Goal: Communication & Community: Answer question/provide support

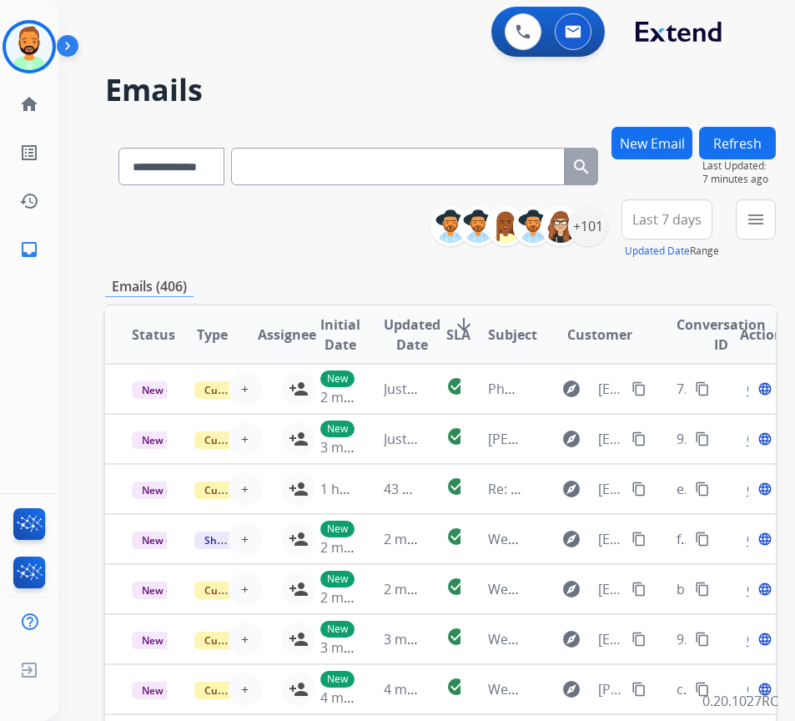
select select "**********"
click at [39, 40] on img at bounding box center [29, 46] width 47 height 47
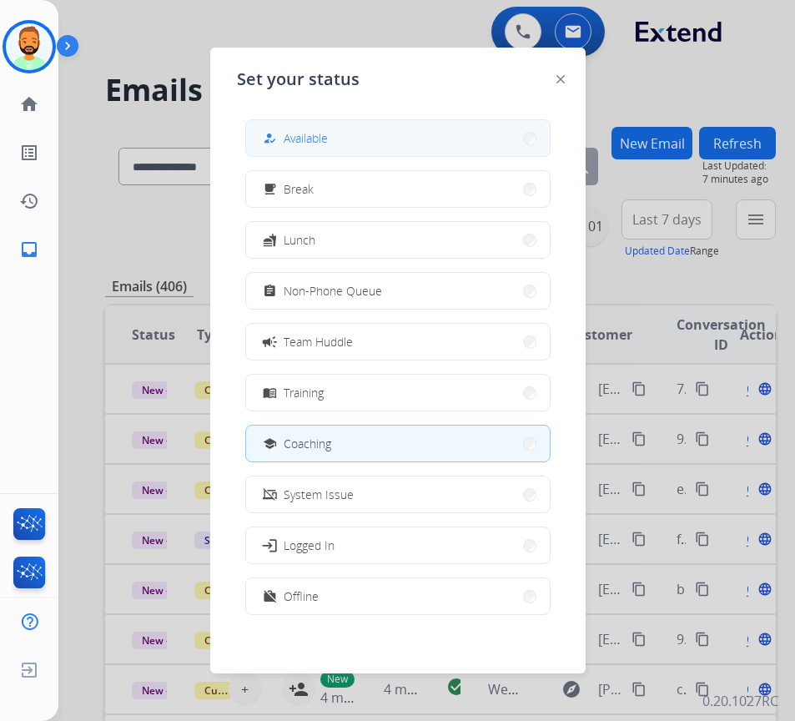
click at [294, 138] on span "Available" at bounding box center [306, 138] width 44 height 18
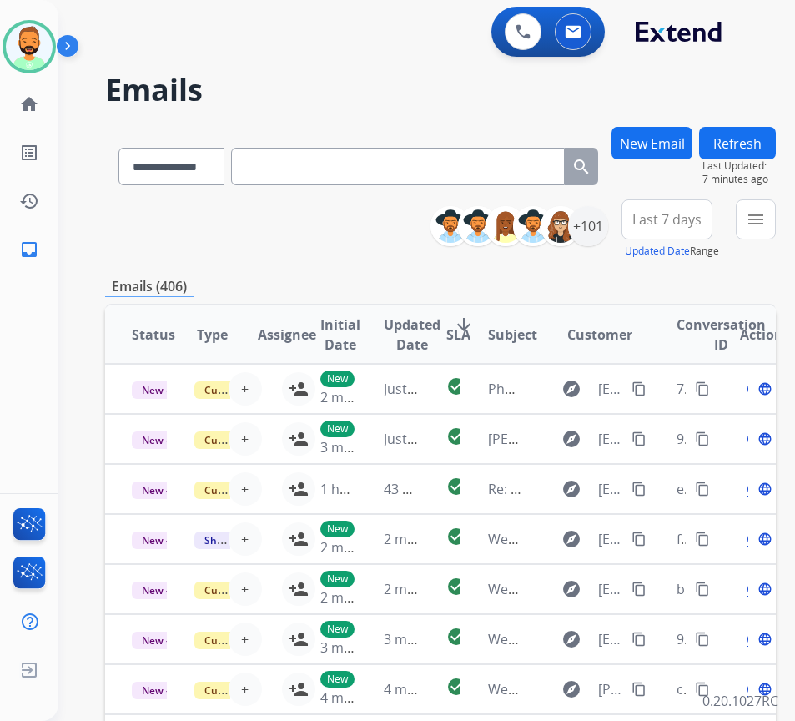
click at [688, 216] on span "Last 7 days" at bounding box center [666, 219] width 69 height 7
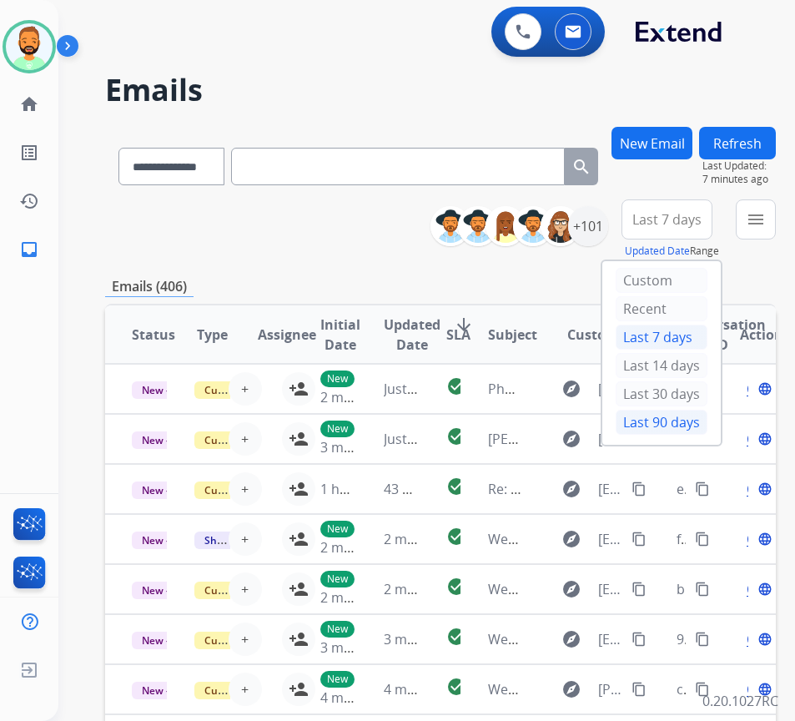
click at [675, 427] on div "Last 90 days" at bounding box center [662, 422] width 92 height 25
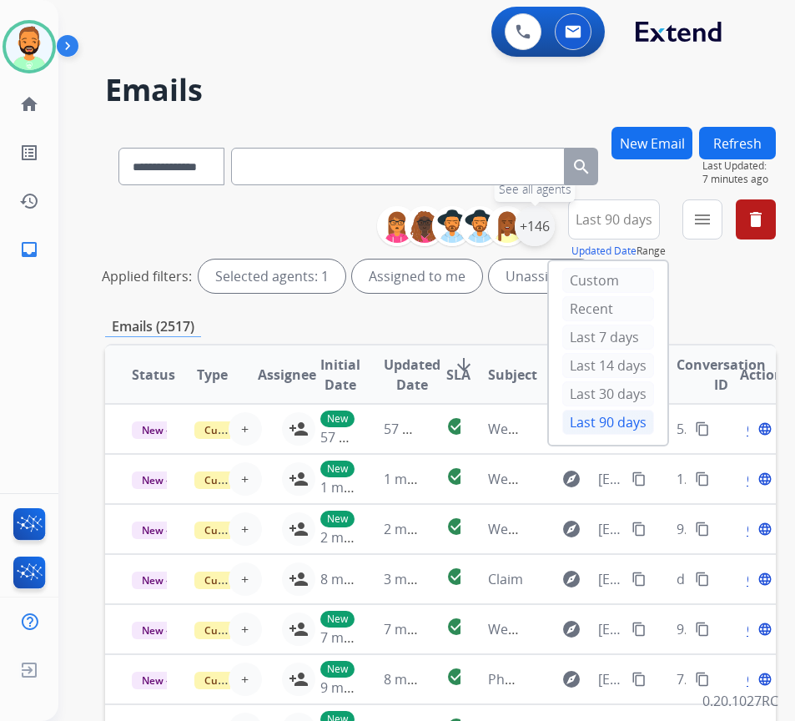
click at [555, 230] on div "+146" at bounding box center [535, 226] width 40 height 40
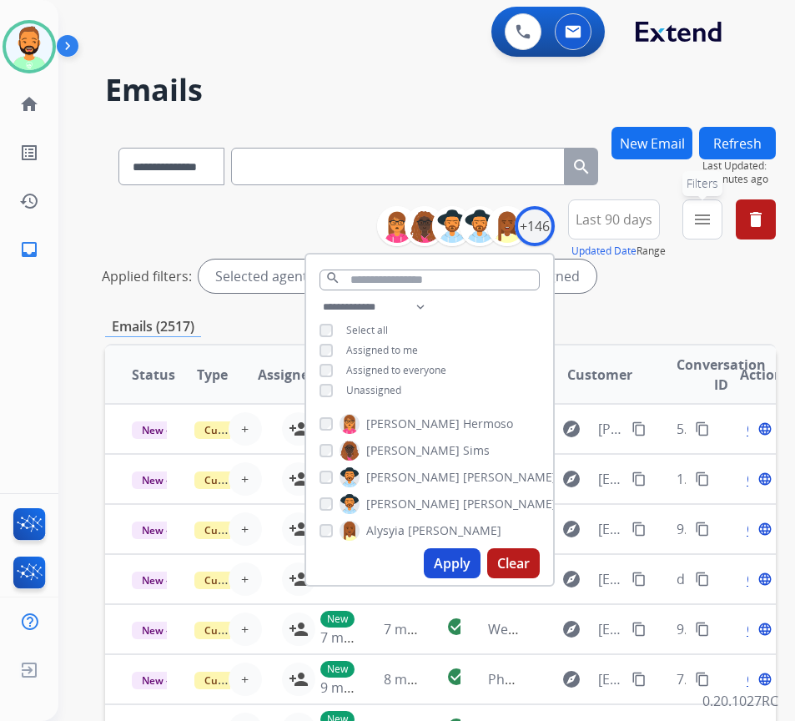
click at [723, 235] on button "menu Filters" at bounding box center [702, 219] width 40 height 40
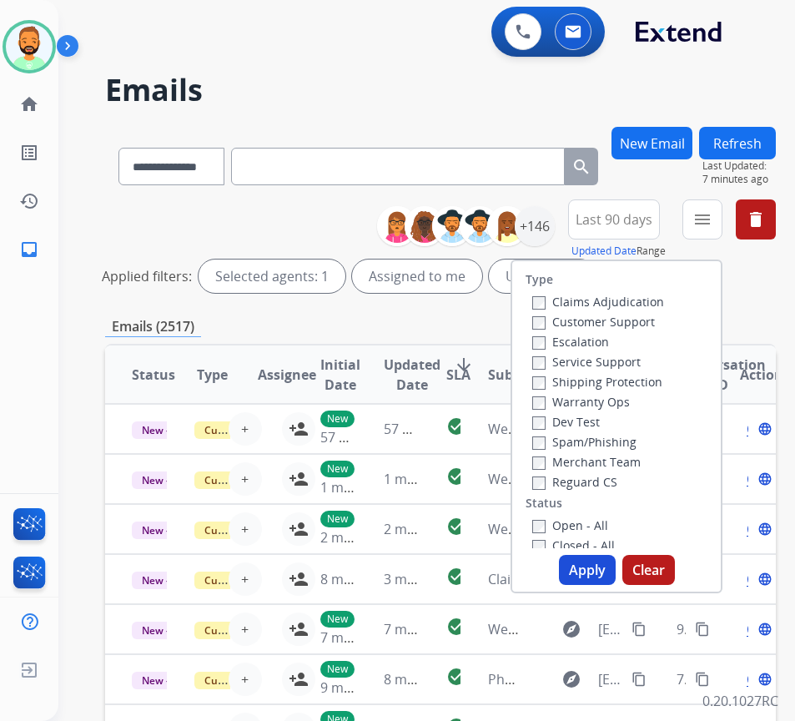
click at [619, 323] on label "Customer Support" at bounding box center [593, 322] width 123 height 16
click at [623, 375] on label "Shipping Protection" at bounding box center [597, 382] width 130 height 16
click at [611, 484] on label "Reguard CS" at bounding box center [574, 482] width 85 height 16
click at [597, 523] on label "Open - All" at bounding box center [570, 525] width 76 height 16
click at [602, 569] on button "Apply" at bounding box center [587, 570] width 57 height 30
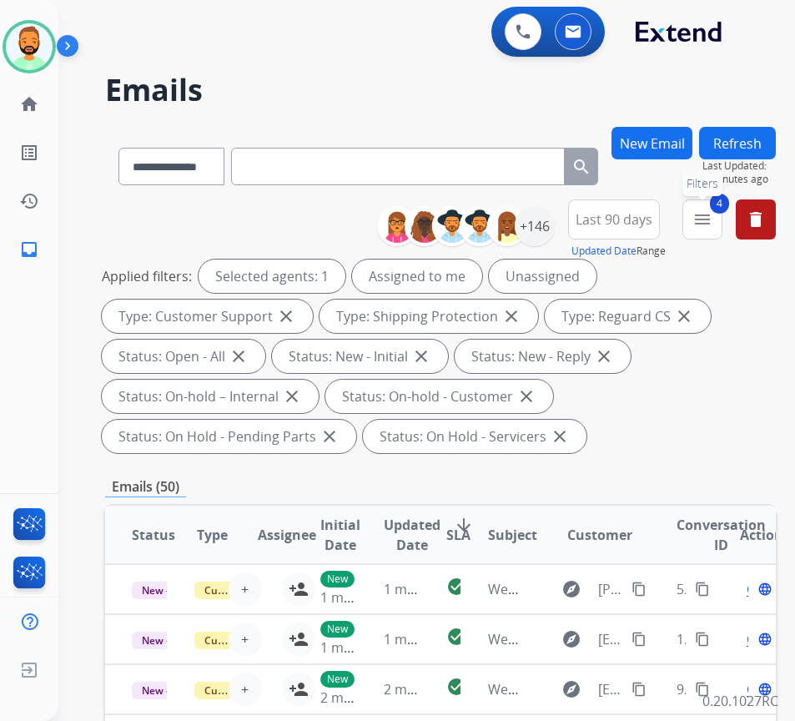
click at [707, 219] on button "4 menu Filters" at bounding box center [702, 219] width 40 height 40
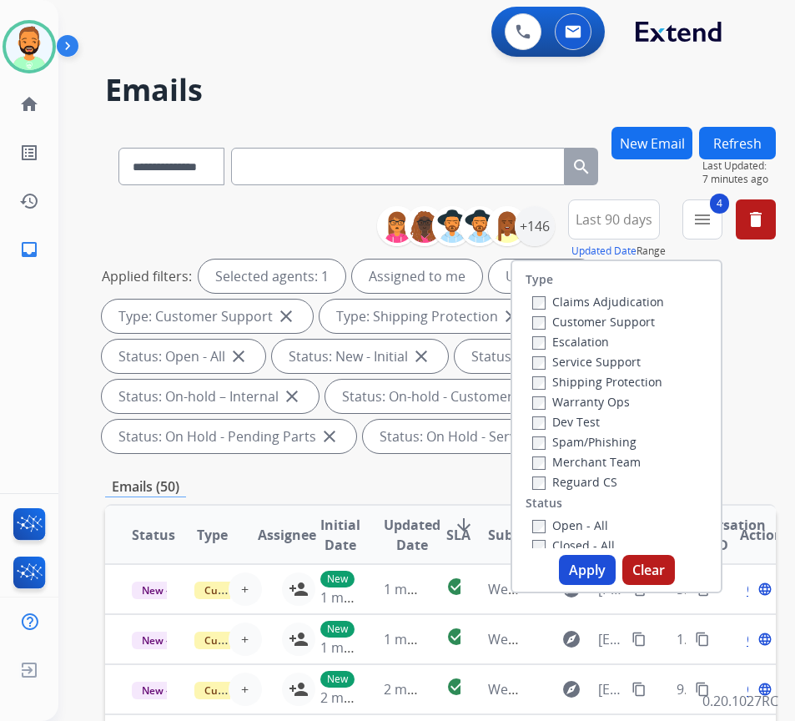
click at [640, 220] on span "Last 90 days" at bounding box center [614, 219] width 77 height 7
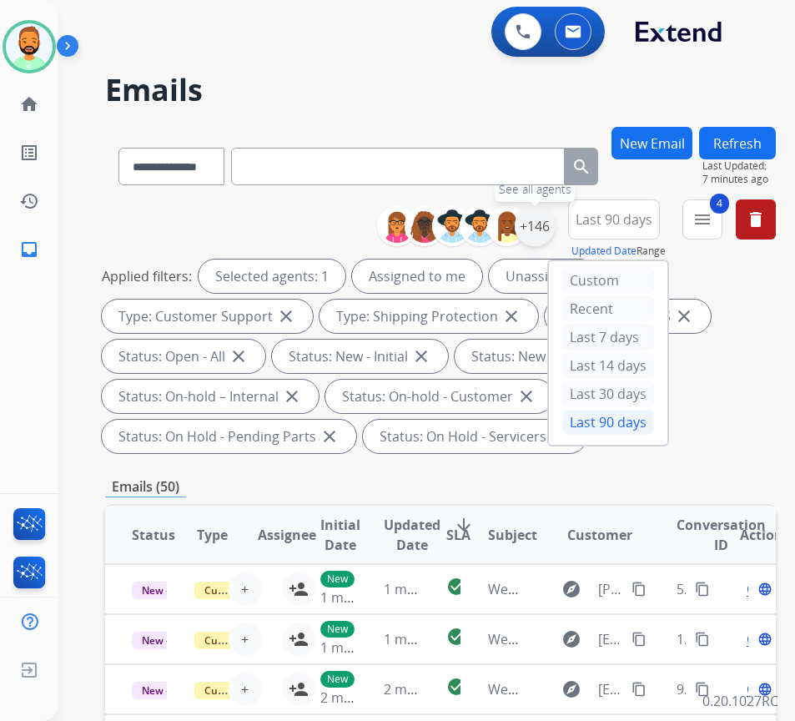
click at [542, 230] on div "+146" at bounding box center [535, 226] width 40 height 40
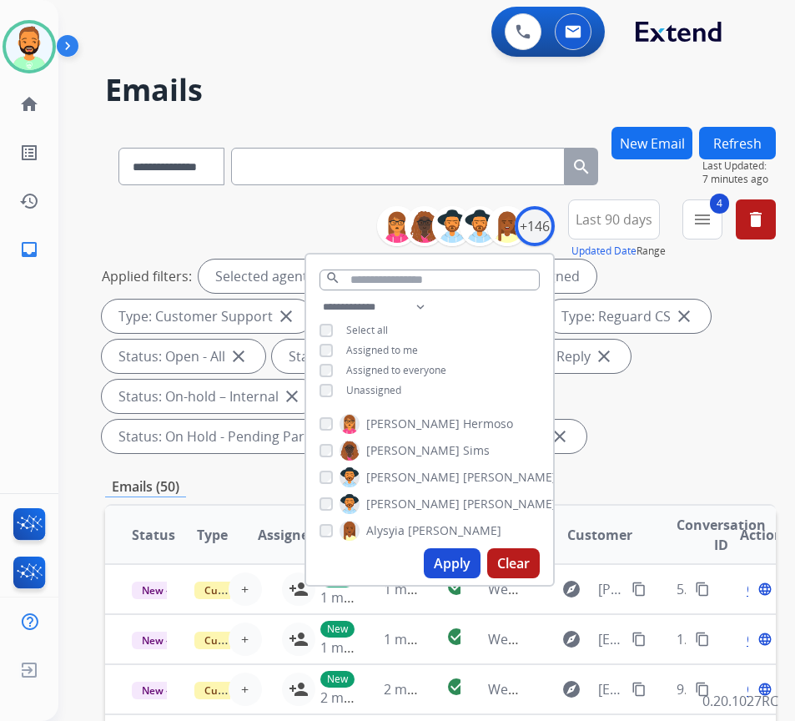
click at [390, 396] on div "**********" at bounding box center [429, 350] width 247 height 107
click at [394, 389] on span "Unassigned" at bounding box center [373, 390] width 55 height 14
click at [481, 566] on button "Apply" at bounding box center [452, 563] width 57 height 30
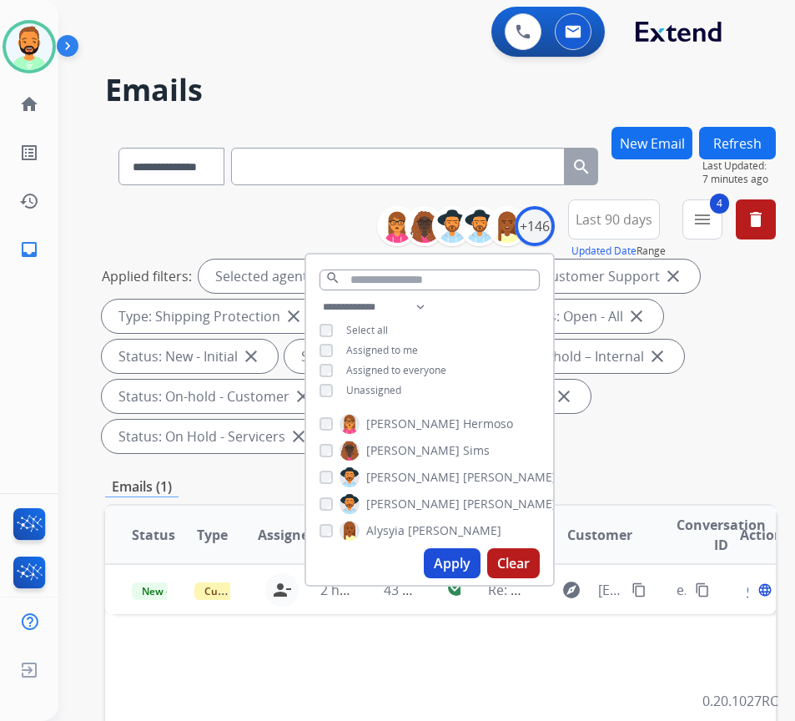
click at [684, 370] on div "Applied filters: Selected agents: 1 Assigned to me Type: Customer Support close…" at bounding box center [437, 356] width 671 height 194
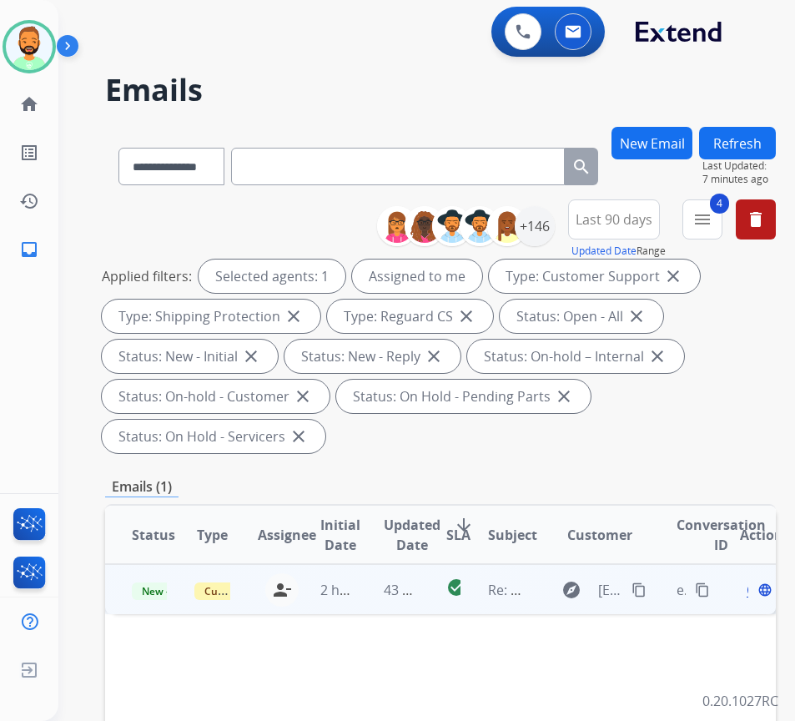
click at [374, 587] on td "43 minutes ago" at bounding box center [388, 589] width 63 height 50
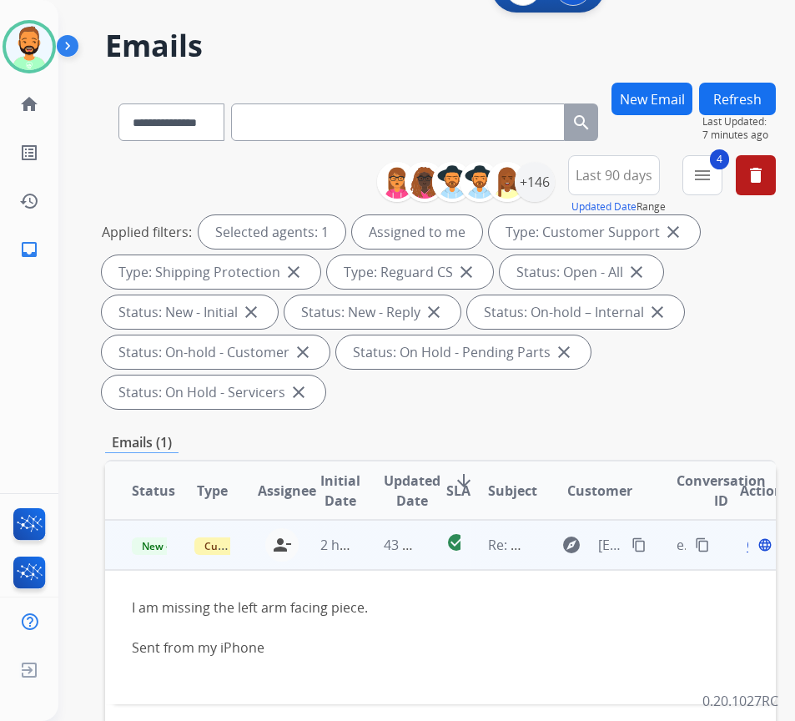
scroll to position [83, 0]
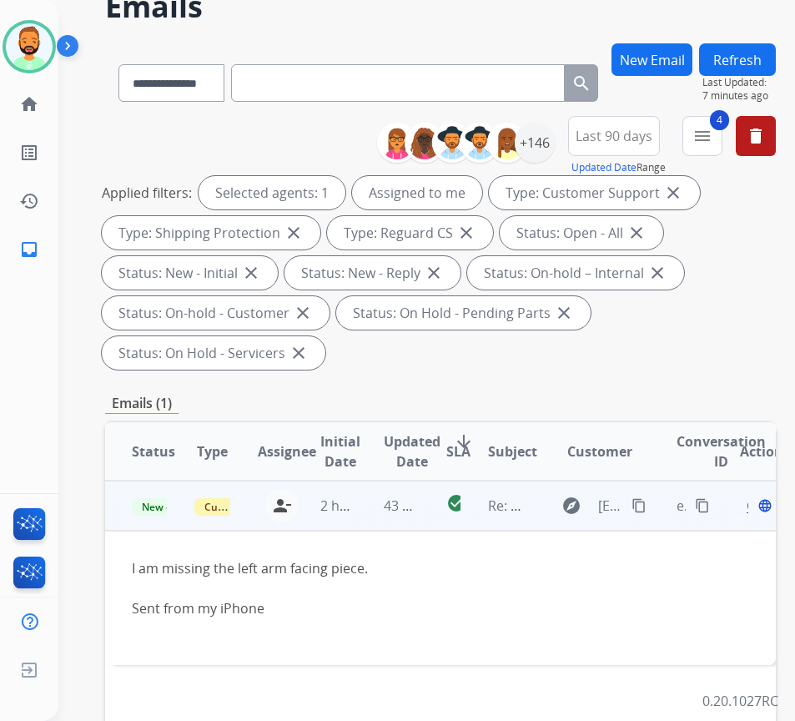
click at [640, 508] on mat-icon "content_copy" at bounding box center [639, 505] width 15 height 15
click at [755, 507] on span "Open" at bounding box center [764, 506] width 34 height 20
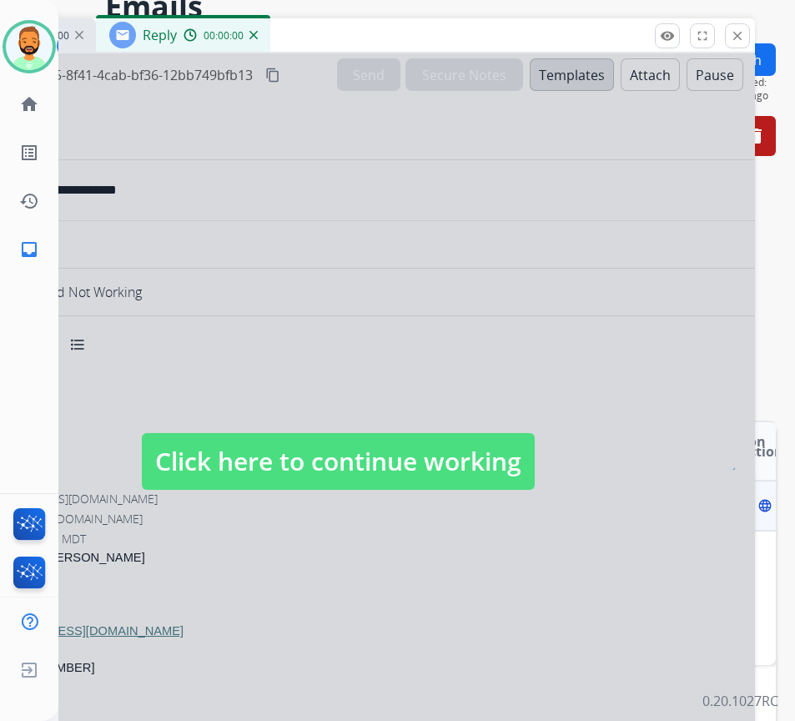
select select "**********"
click at [438, 440] on span "Click here to continue working" at bounding box center [338, 461] width 393 height 57
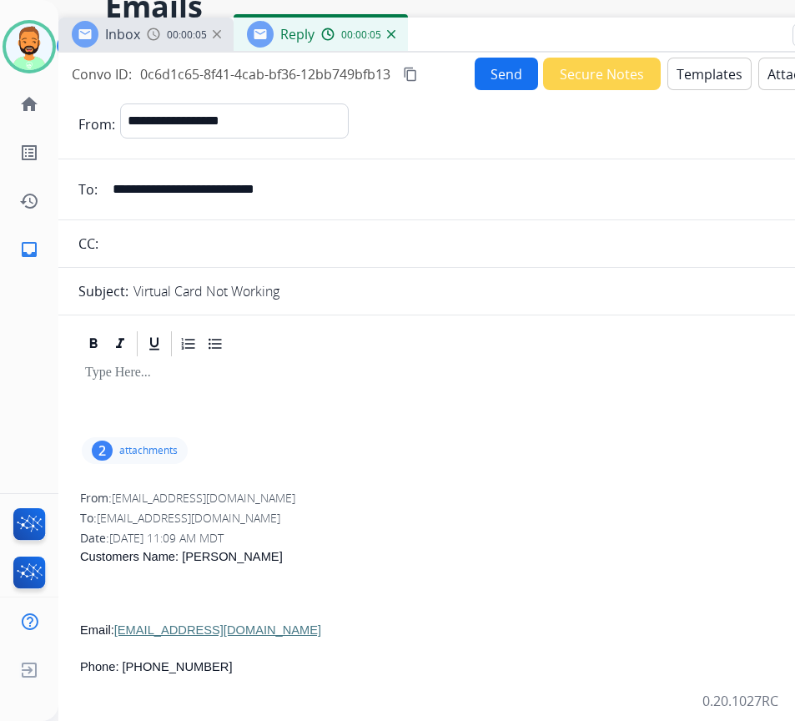
drag, startPoint x: 321, startPoint y: 35, endPoint x: 459, endPoint y: 34, distance: 137.7
click at [459, 34] on div "Inbox 00:00:05 Reply 00:00:05" at bounding box center [475, 35] width 834 height 35
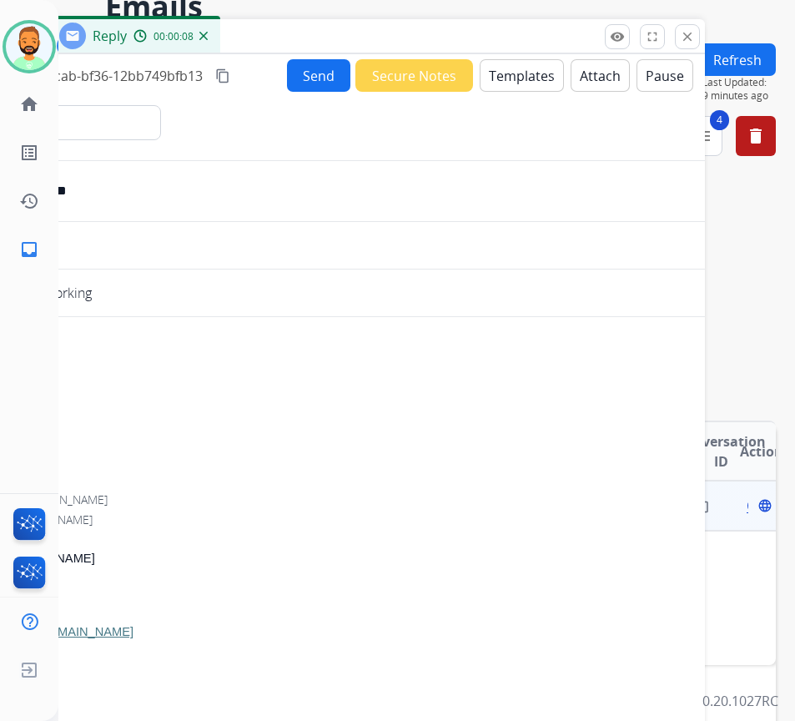
drag, startPoint x: 604, startPoint y: 34, endPoint x: 416, endPoint y: 36, distance: 187.7
click at [416, 36] on div "Inbox 00:00:08 Reply 00:00:08" at bounding box center [288, 36] width 834 height 35
click at [688, 41] on mat-icon "close" at bounding box center [687, 36] width 15 height 15
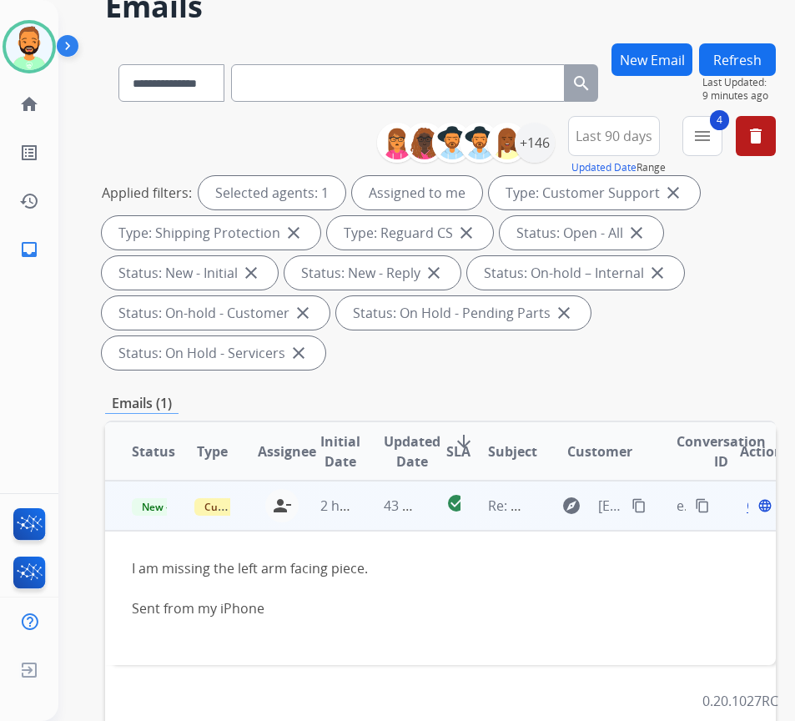
click at [755, 512] on span "Open" at bounding box center [764, 506] width 34 height 20
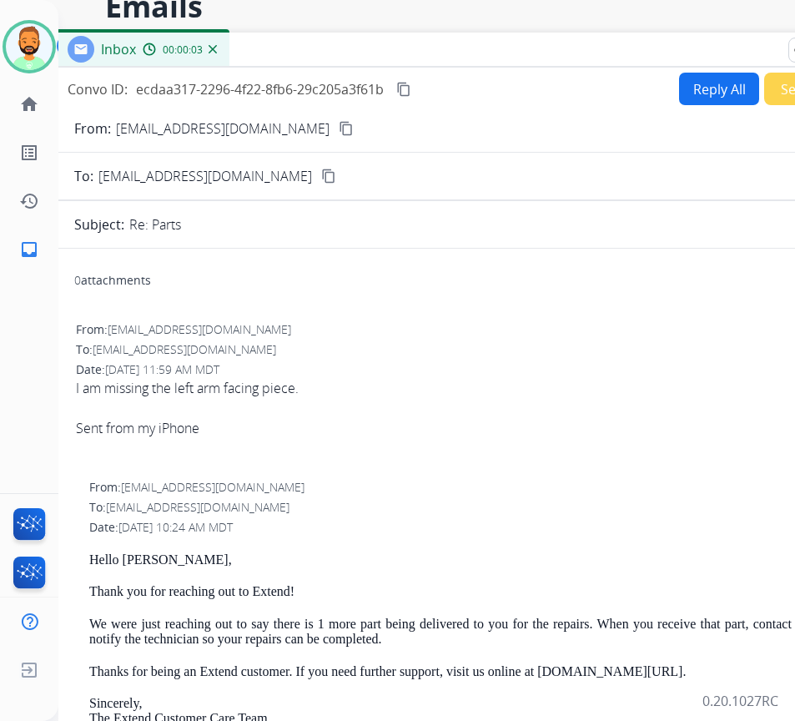
drag, startPoint x: 301, startPoint y: 40, endPoint x: 432, endPoint y: 54, distance: 131.8
click at [432, 54] on div "Inbox 00:00:03" at bounding box center [471, 50] width 834 height 35
click at [679, 84] on button "Reply All" at bounding box center [719, 89] width 80 height 33
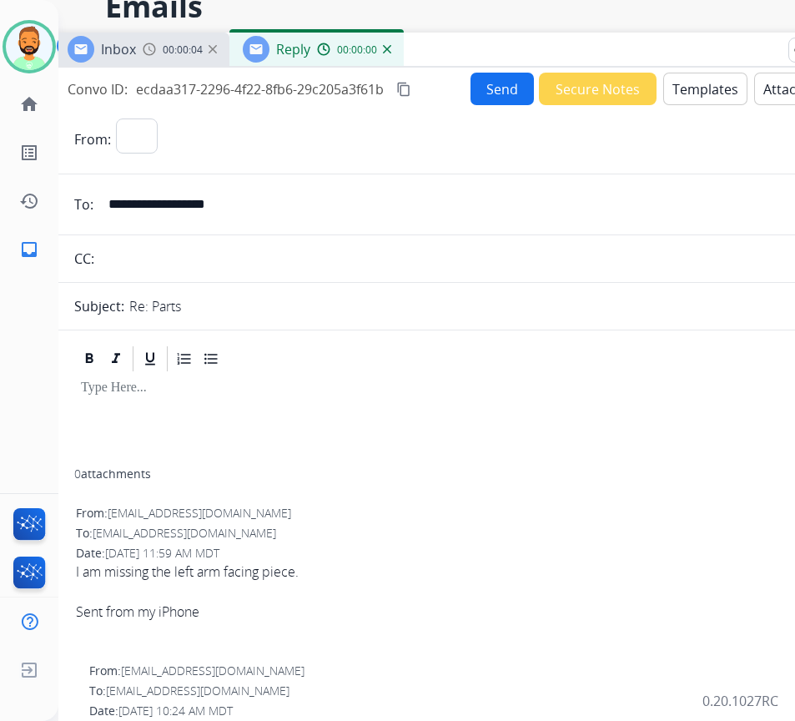
select select "**********"
click at [733, 88] on button "Templates" at bounding box center [705, 89] width 84 height 33
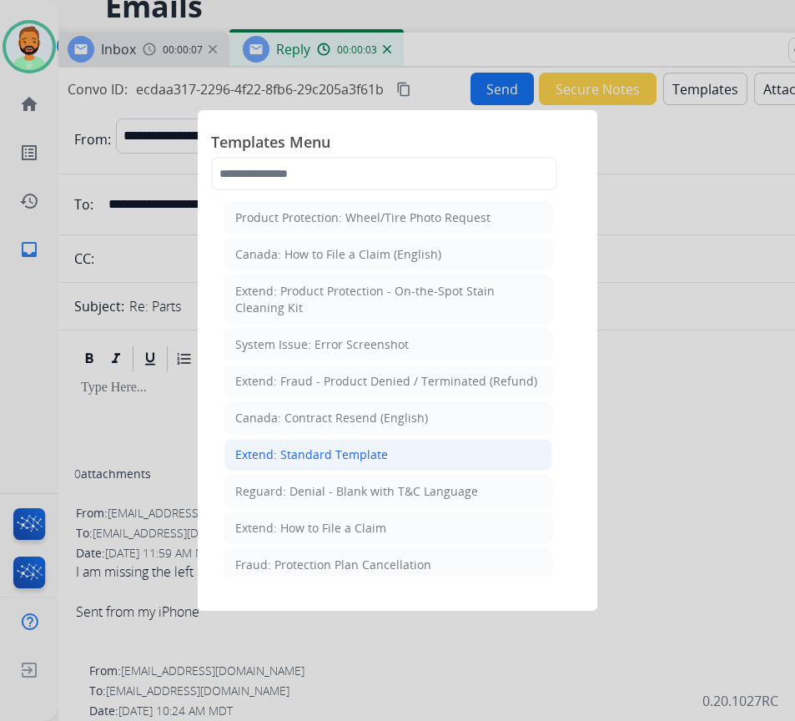
click at [403, 447] on li "Extend: Standard Template" at bounding box center [388, 455] width 328 height 32
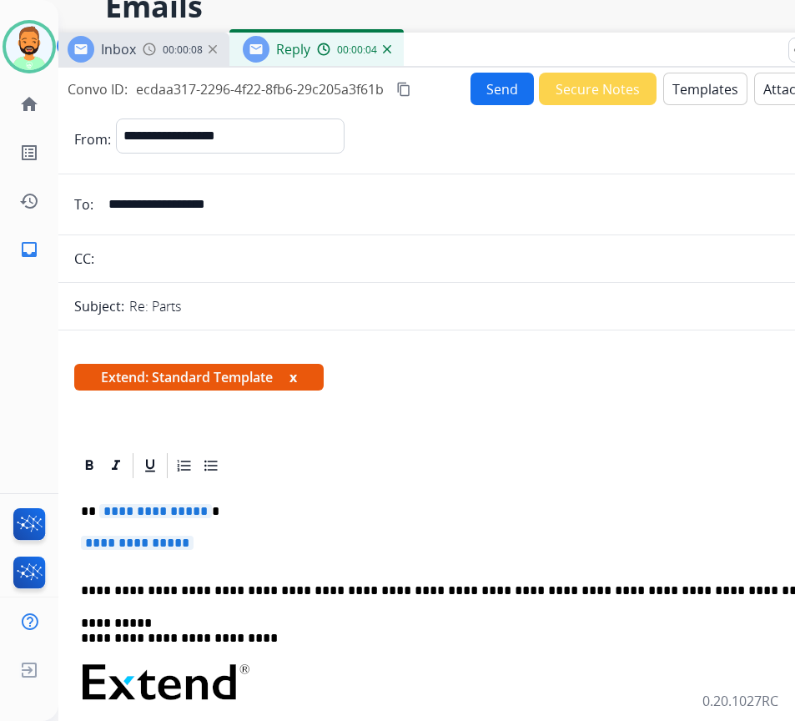
click at [412, 501] on div "**********" at bounding box center [471, 732] width 794 height 503
click at [264, 536] on p "**********" at bounding box center [471, 551] width 781 height 31
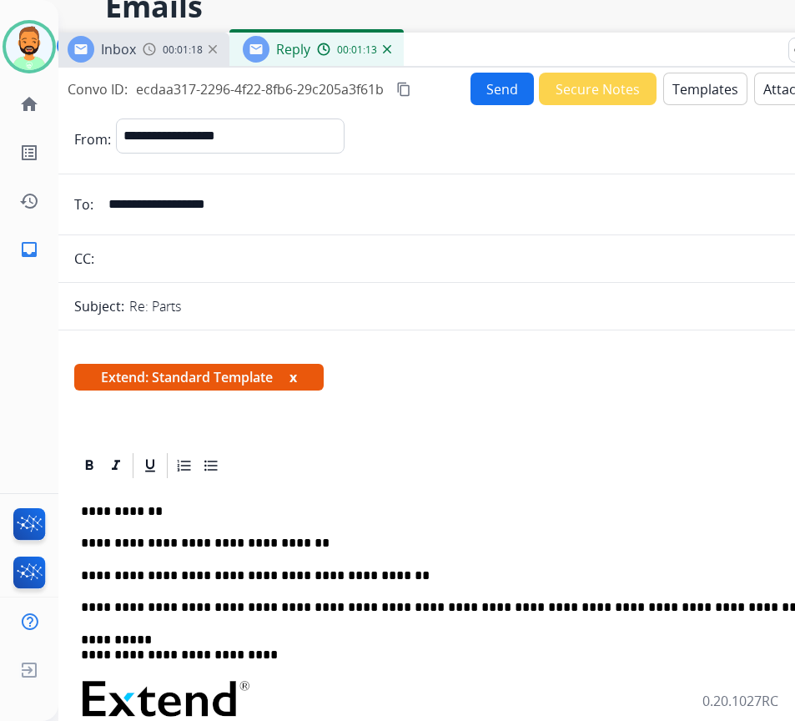
click at [512, 88] on button "Send" at bounding box center [502, 89] width 63 height 33
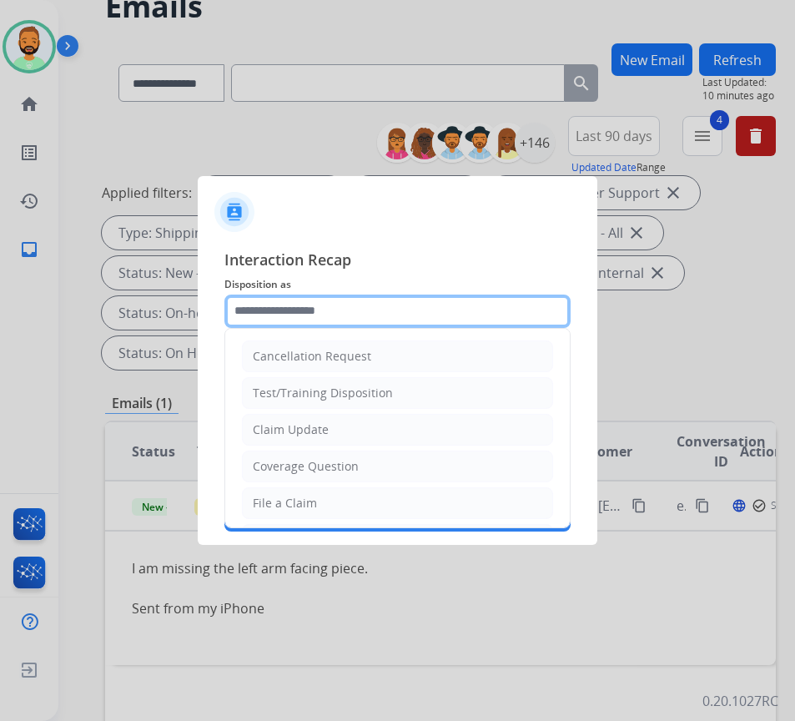
click at [416, 310] on input "text" at bounding box center [397, 311] width 346 height 33
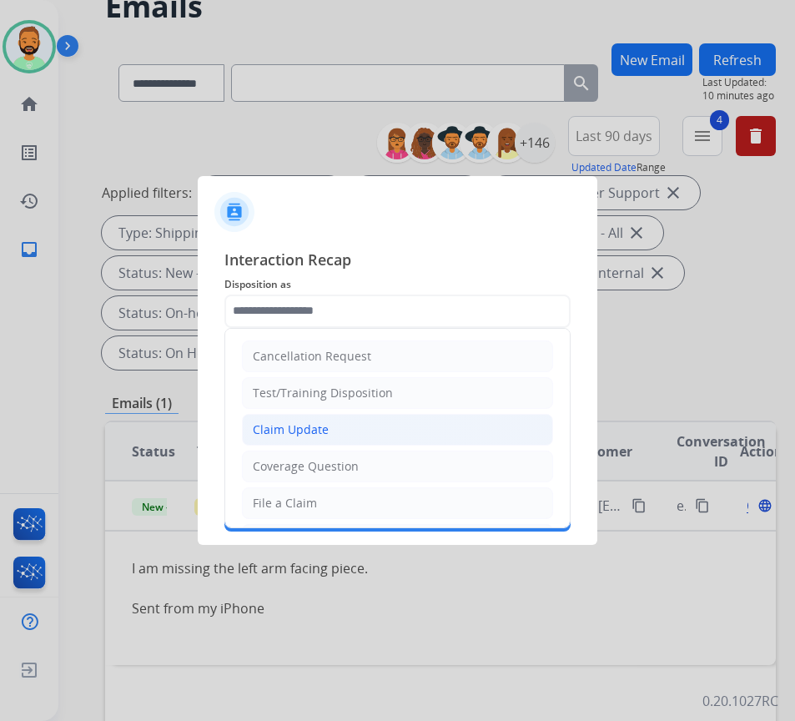
click at [358, 422] on li "Claim Update" at bounding box center [397, 430] width 311 height 32
type input "**********"
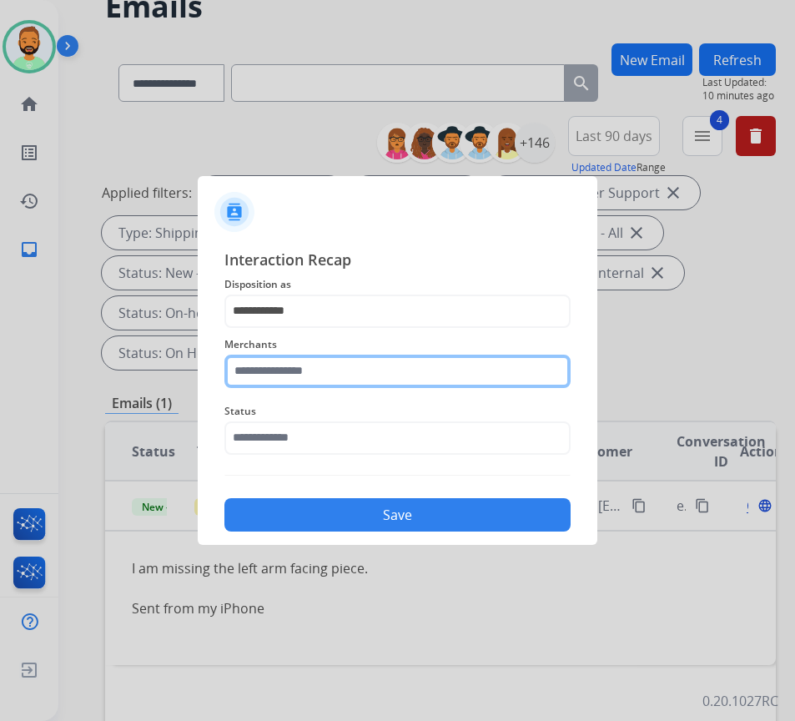
click at [340, 363] on input "text" at bounding box center [397, 371] width 346 height 33
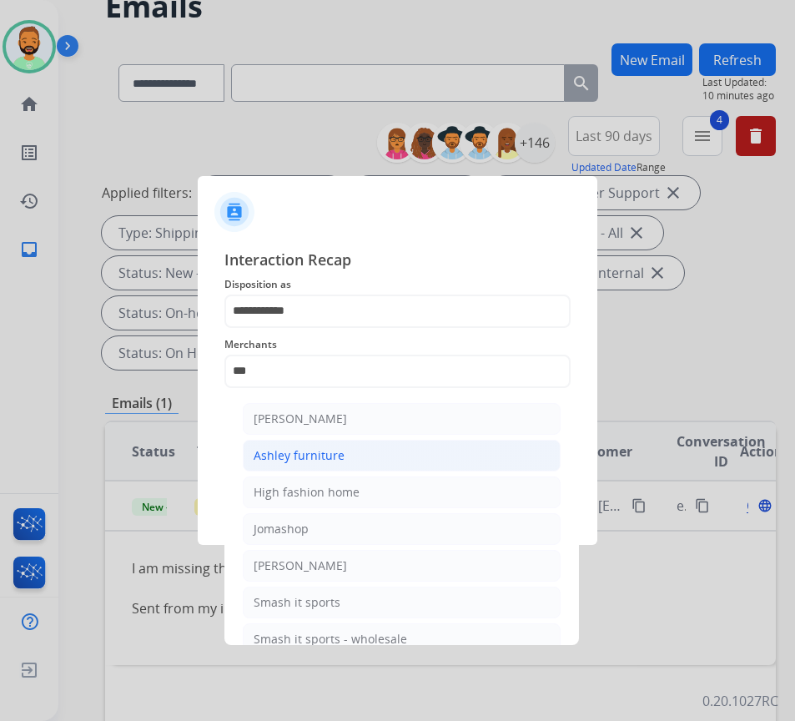
click at [363, 446] on li "Ashley furniture" at bounding box center [402, 456] width 318 height 32
type input "**********"
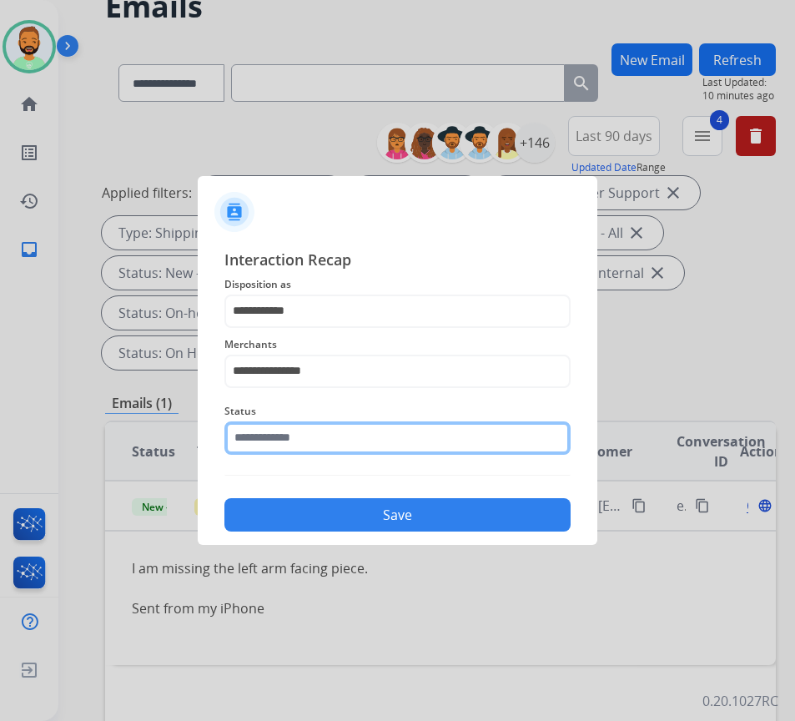
click at [456, 441] on input "text" at bounding box center [397, 437] width 346 height 33
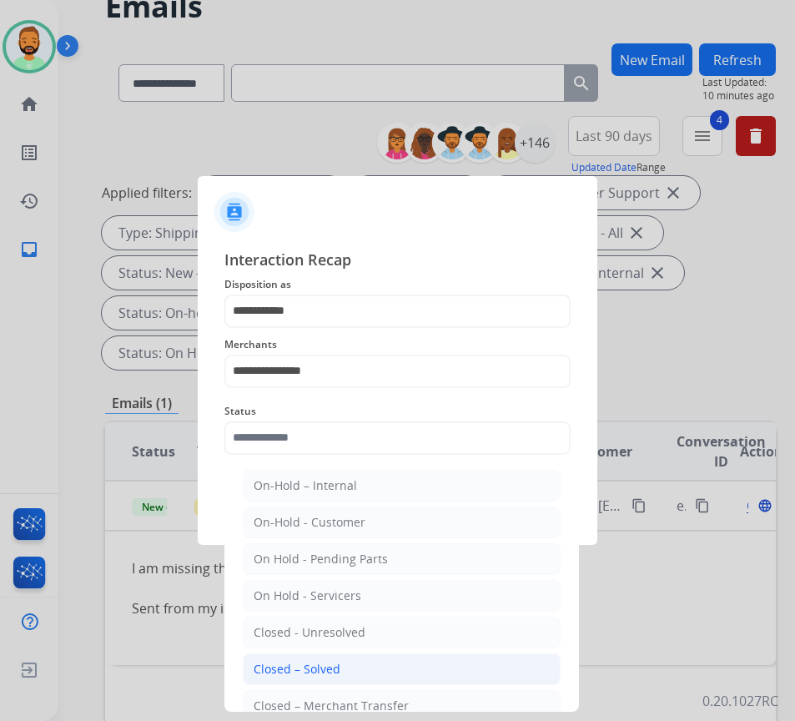
click at [429, 672] on li "Closed – Solved" at bounding box center [402, 669] width 318 height 32
type input "**********"
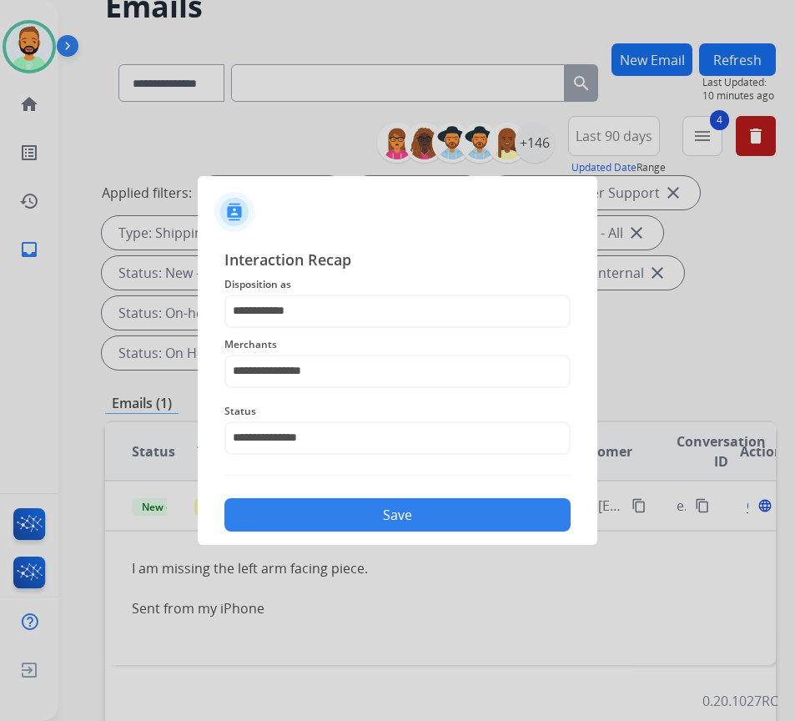
click at [420, 525] on button "Save" at bounding box center [397, 514] width 346 height 33
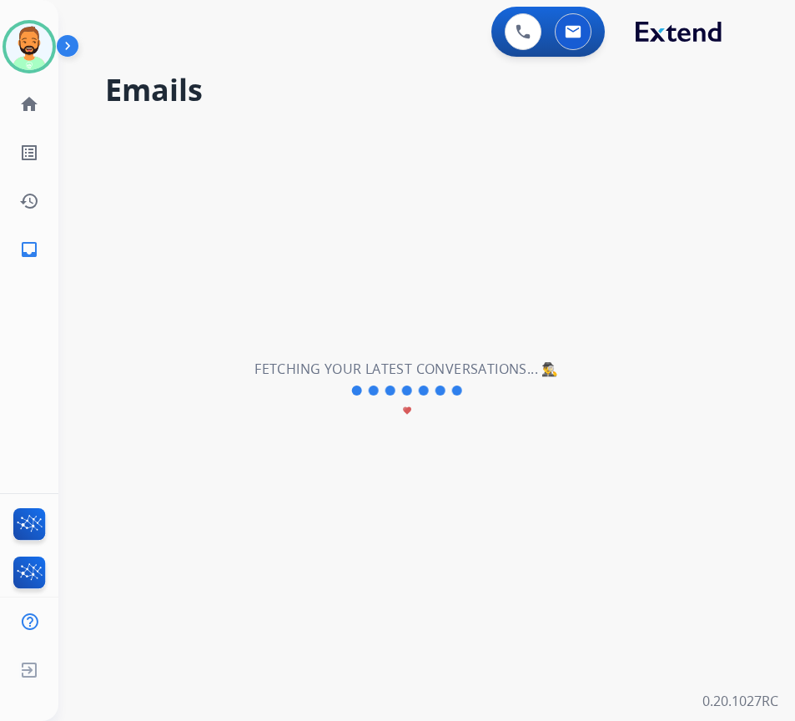
scroll to position [0, 0]
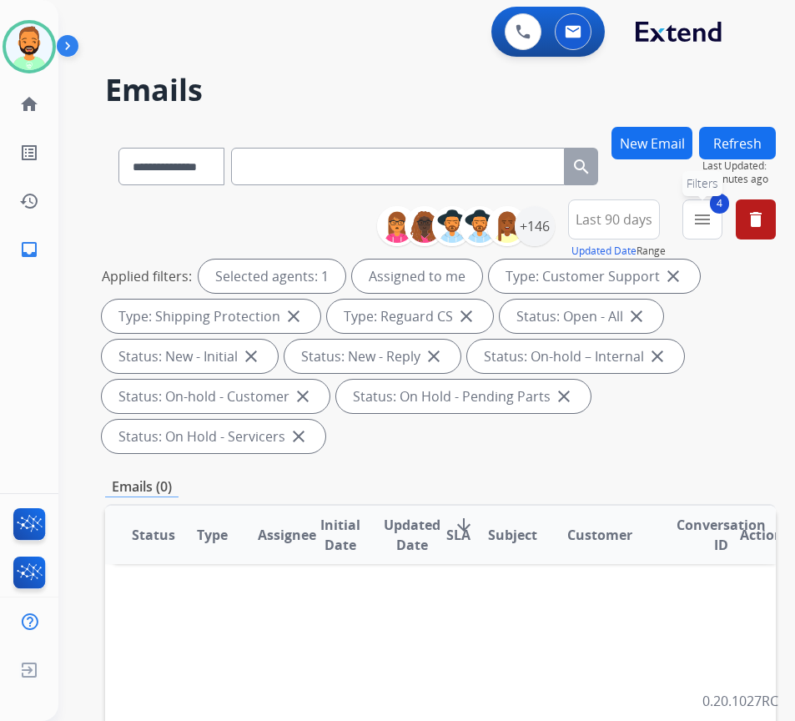
click at [713, 228] on mat-icon "menu" at bounding box center [703, 219] width 20 height 20
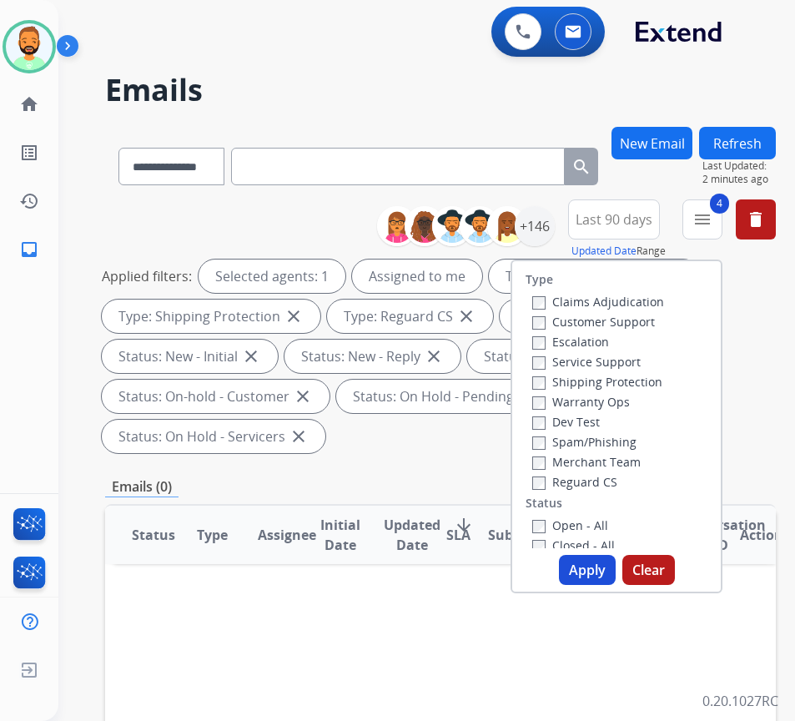
click at [637, 216] on span "Last 90 days" at bounding box center [614, 219] width 77 height 7
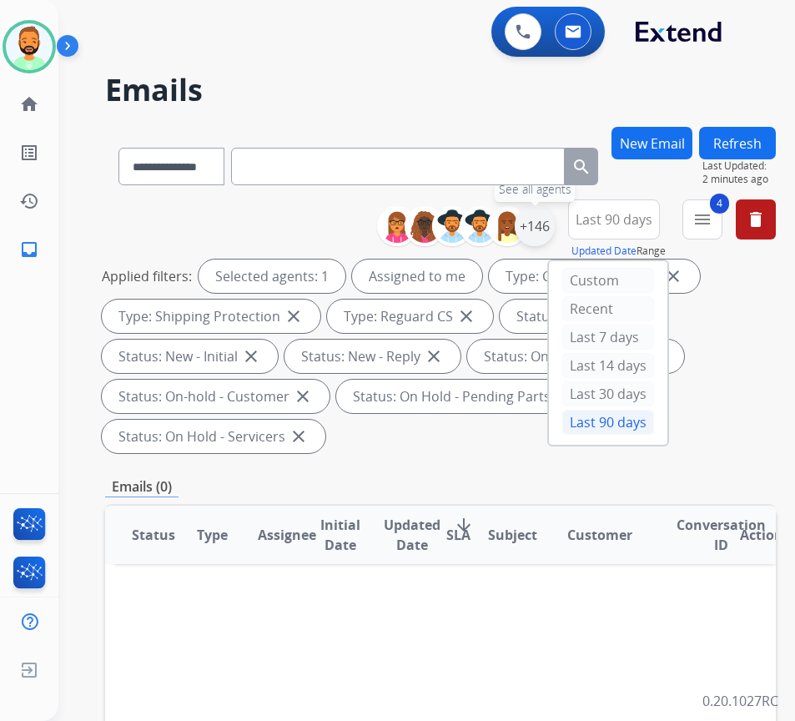
click at [555, 227] on div "+146" at bounding box center [535, 226] width 40 height 40
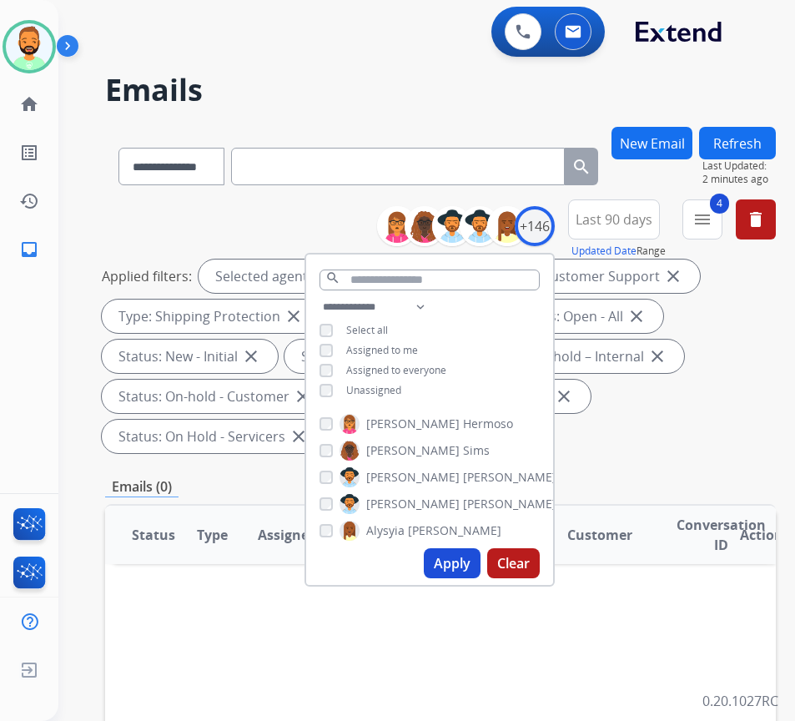
click at [690, 428] on div "Applied filters: Selected agents: 1 Assigned to me Type: Customer Support close…" at bounding box center [437, 356] width 671 height 194
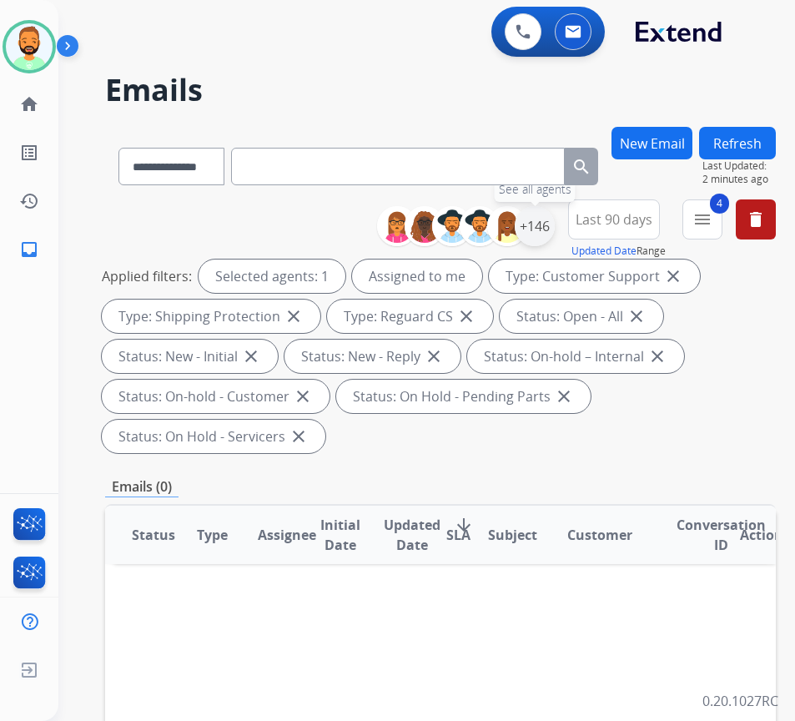
click at [555, 231] on div "+146" at bounding box center [535, 226] width 40 height 40
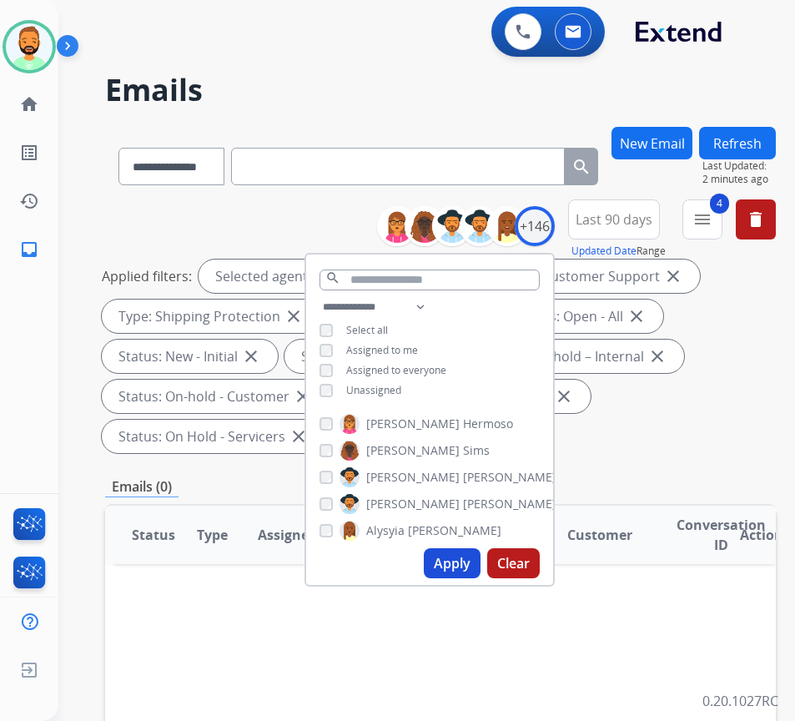
click at [361, 384] on div "Unassigned" at bounding box center [361, 390] width 82 height 13
click at [380, 386] on span "Unassigned" at bounding box center [373, 390] width 55 height 14
click at [383, 352] on span "Assigned to me" at bounding box center [382, 350] width 72 height 14
click at [467, 559] on button "Apply" at bounding box center [452, 563] width 57 height 30
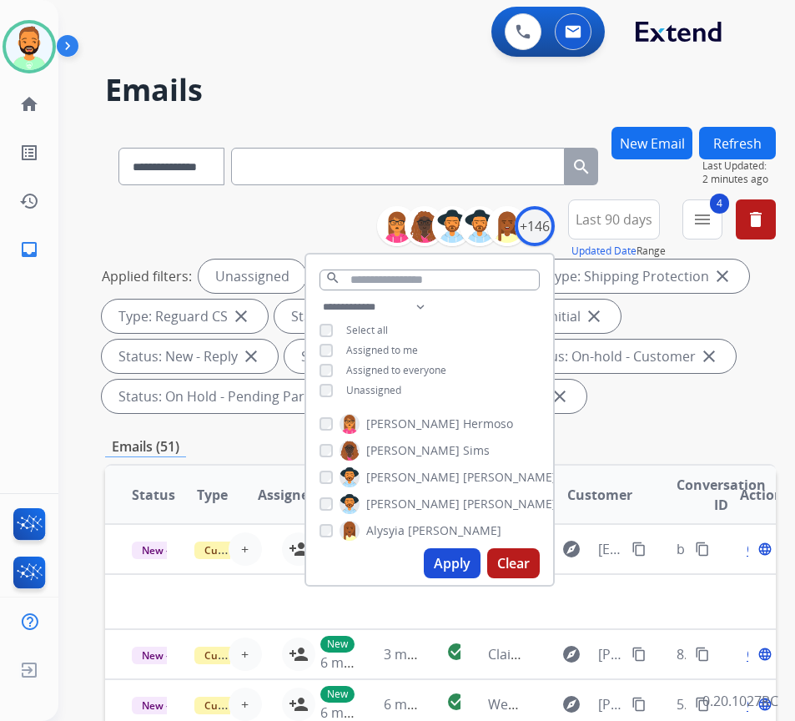
click at [703, 416] on div "**********" at bounding box center [440, 309] width 671 height 220
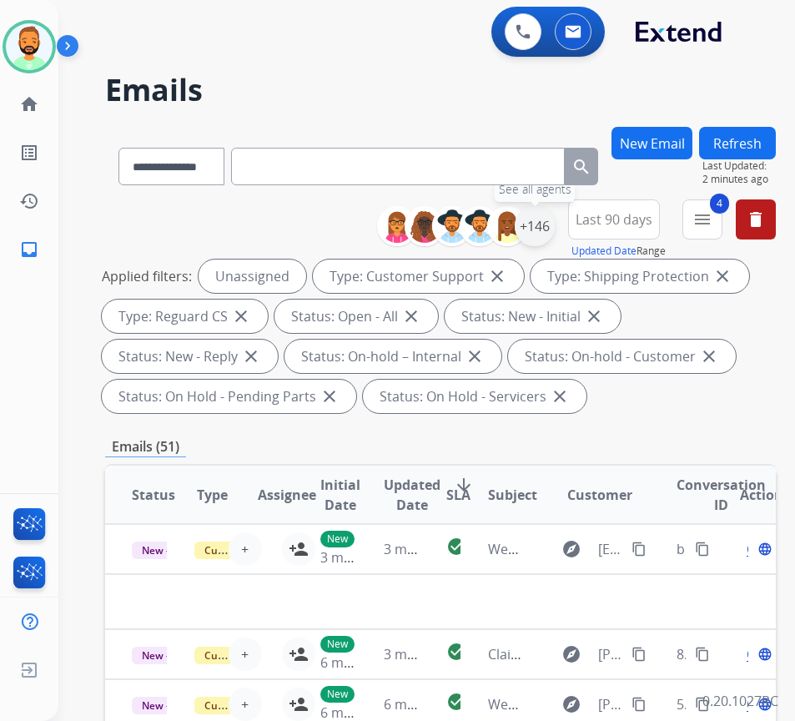
click at [555, 230] on div "+146" at bounding box center [535, 226] width 40 height 40
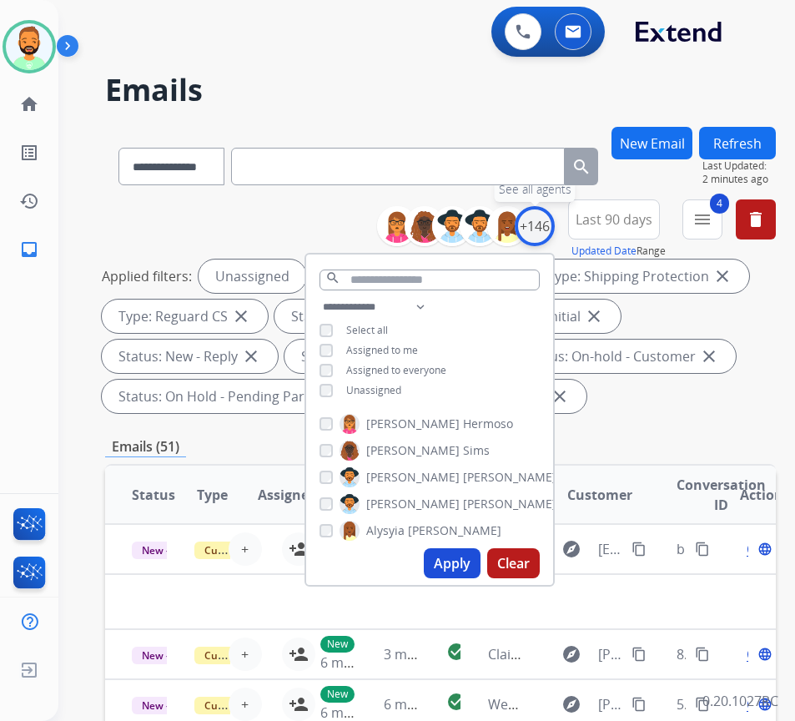
click at [555, 233] on div "+146" at bounding box center [535, 226] width 40 height 40
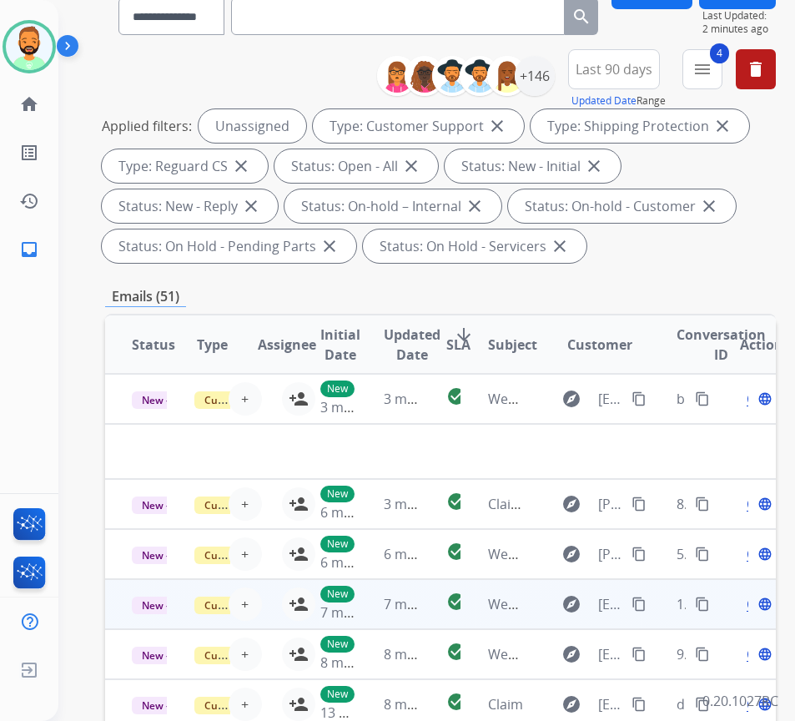
scroll to position [250, 0]
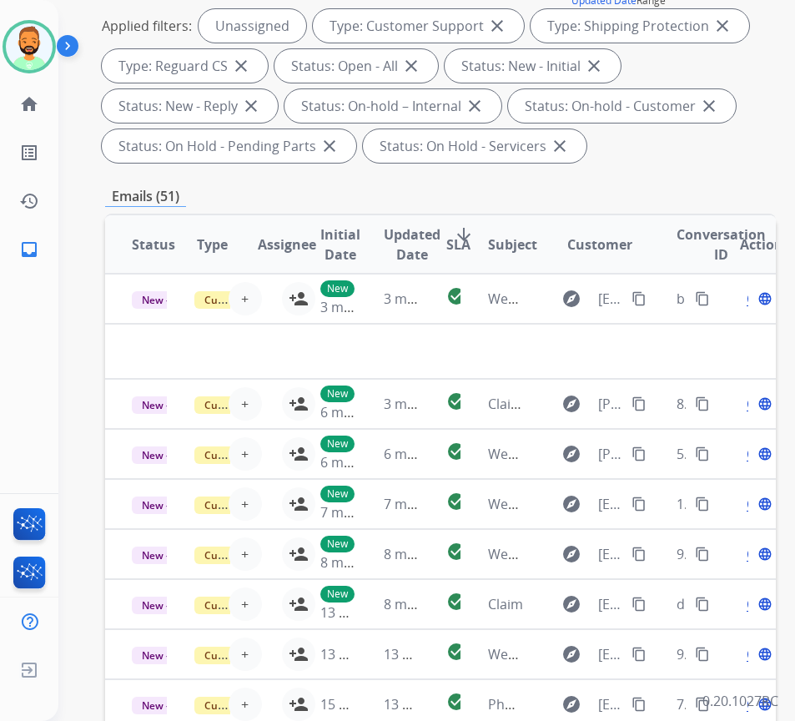
click at [470, 237] on span "SLA" at bounding box center [458, 244] width 24 height 20
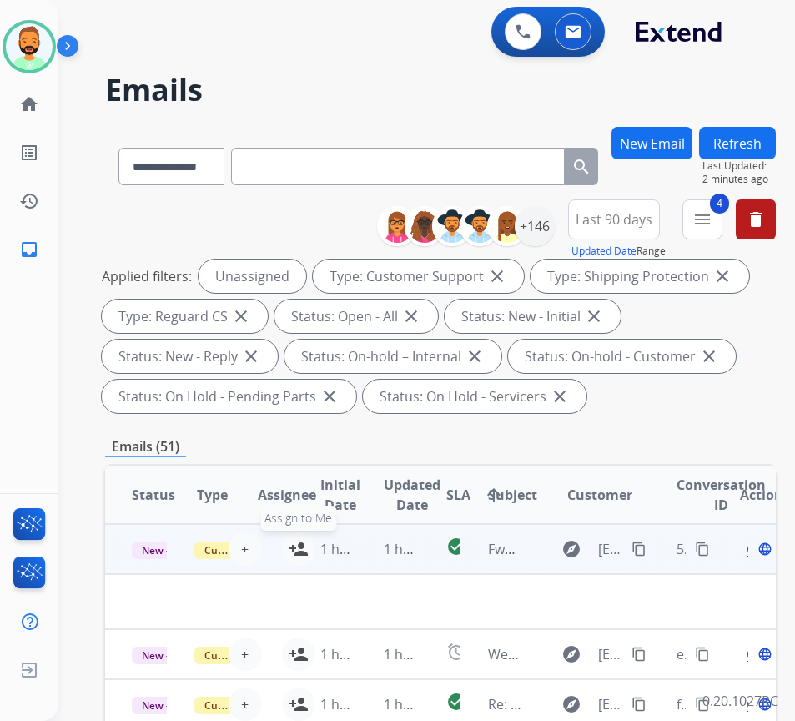
click at [292, 550] on mat-icon "person_add" at bounding box center [299, 549] width 20 height 20
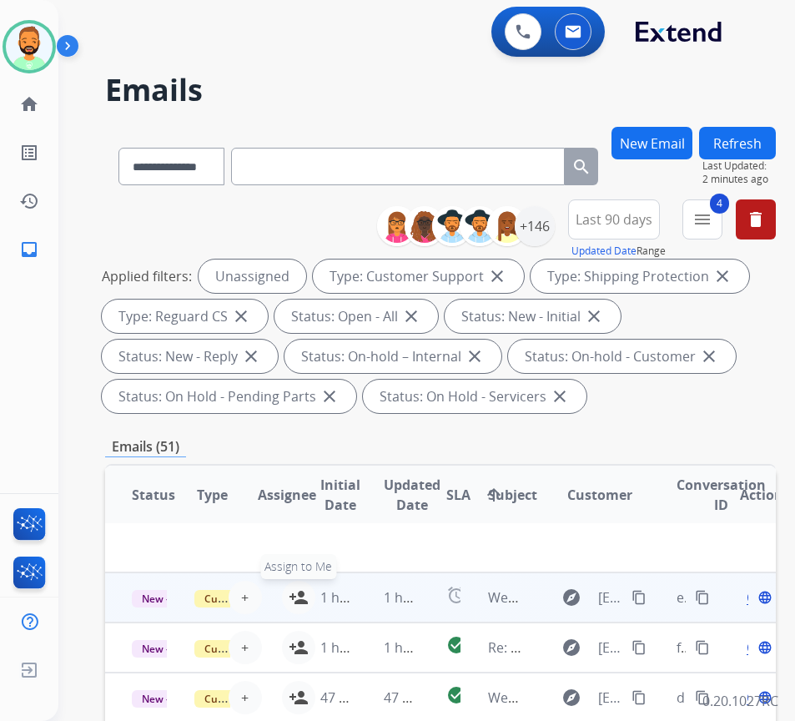
click at [292, 587] on mat-icon "person_add" at bounding box center [299, 597] width 20 height 20
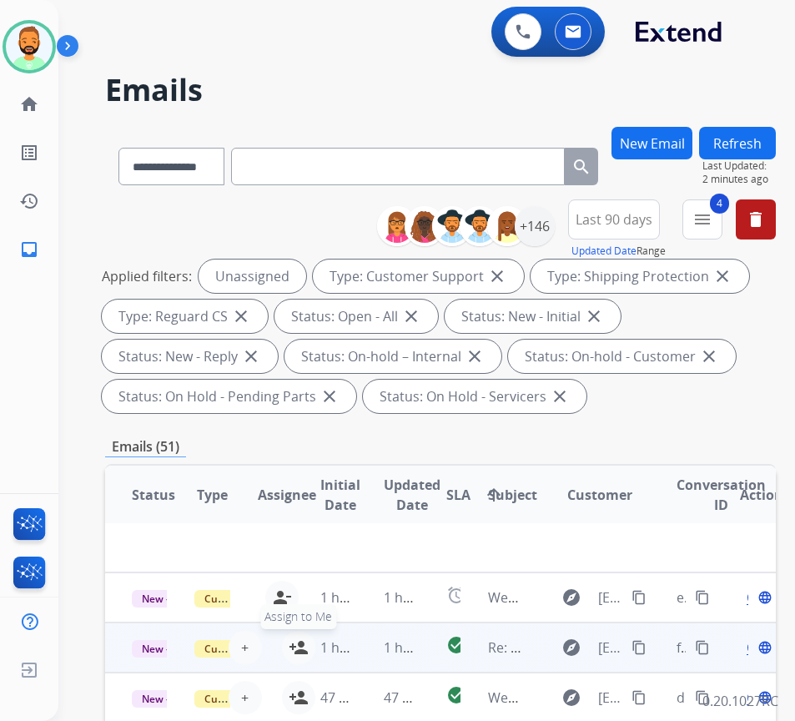
click at [287, 632] on button "person_add Assign to Me" at bounding box center [298, 647] width 33 height 33
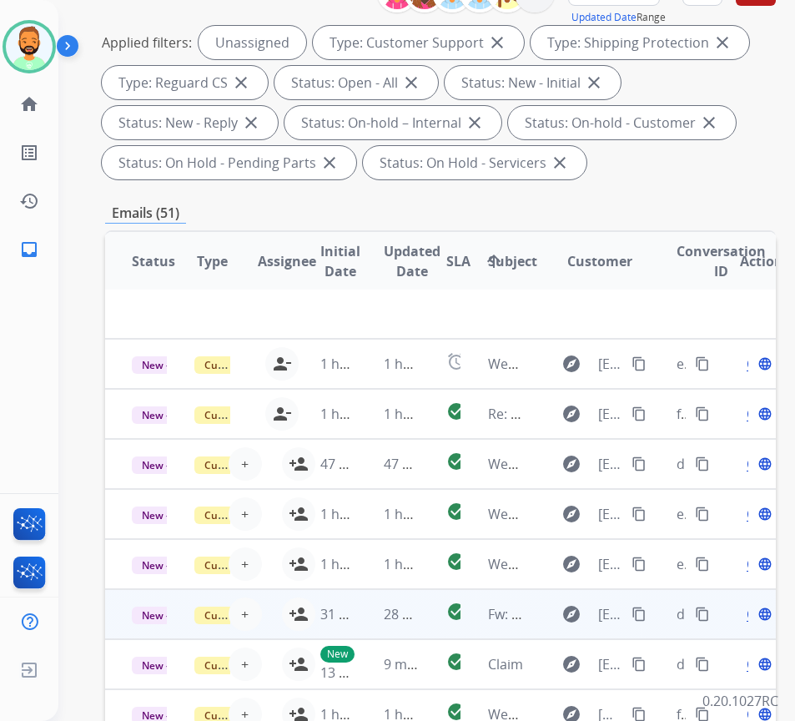
scroll to position [250, 0]
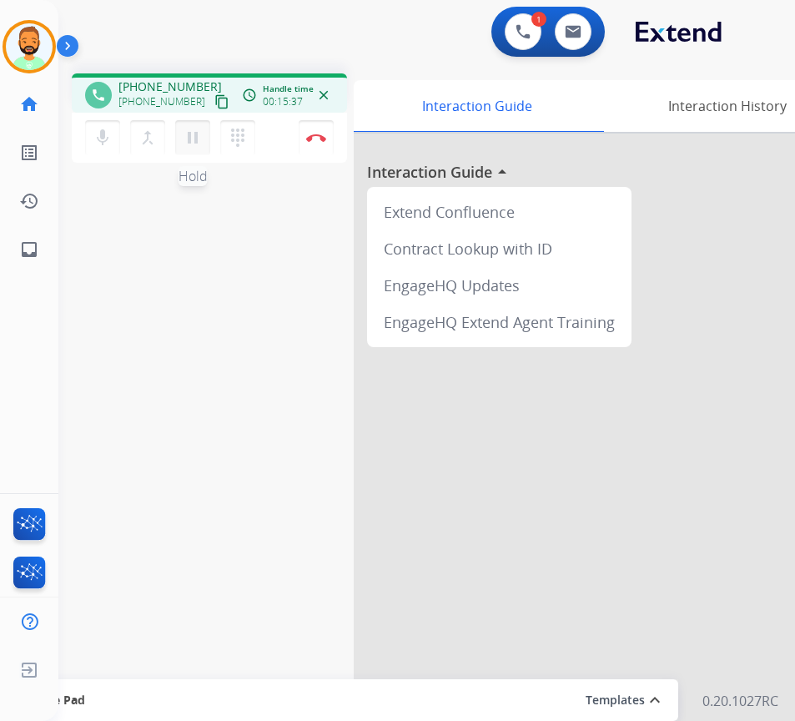
click at [194, 136] on mat-icon "pause" at bounding box center [193, 138] width 20 height 20
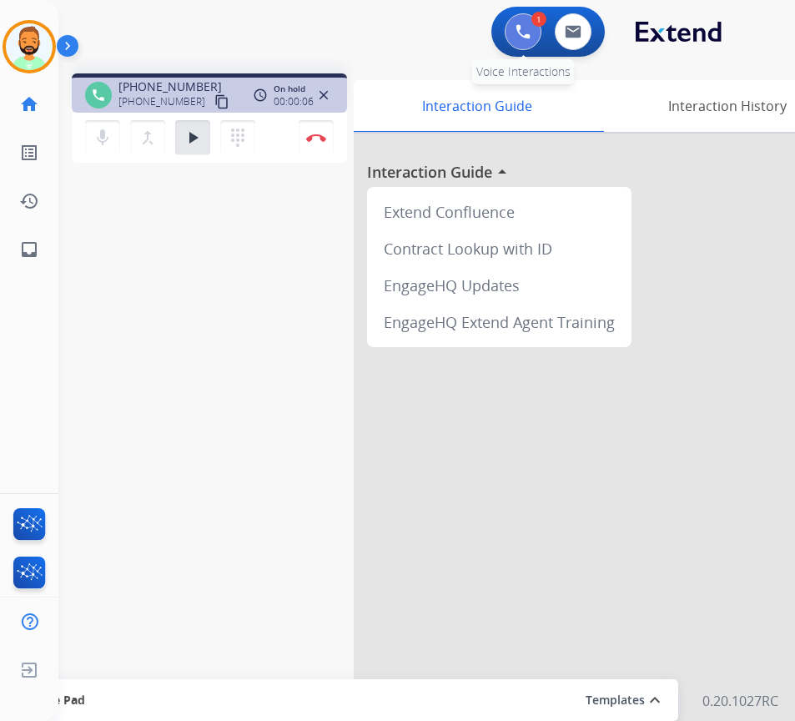
click at [519, 33] on img at bounding box center [523, 31] width 15 height 15
click at [527, 33] on img at bounding box center [523, 31] width 15 height 15
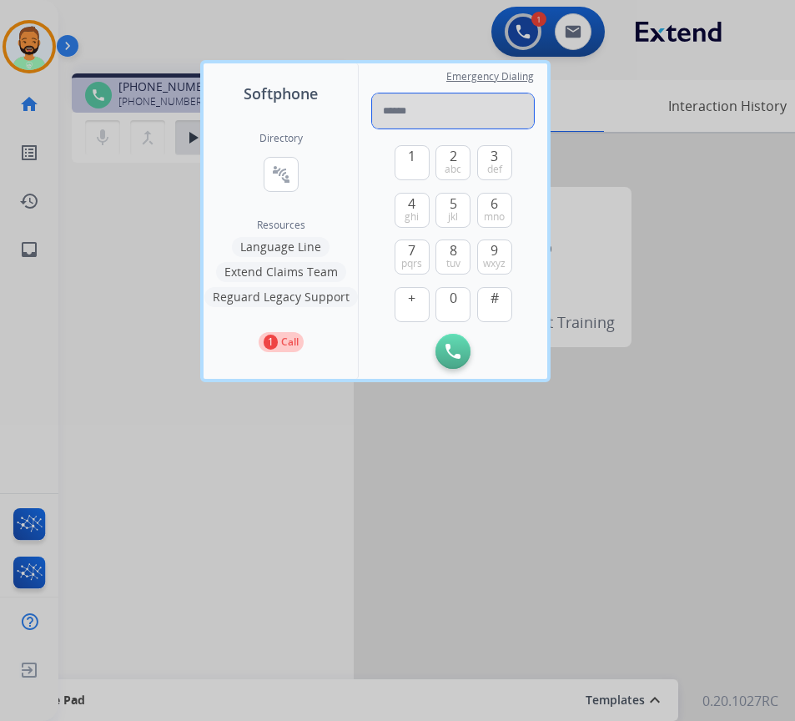
click at [444, 111] on input "tel" at bounding box center [453, 110] width 162 height 35
type input "**********"
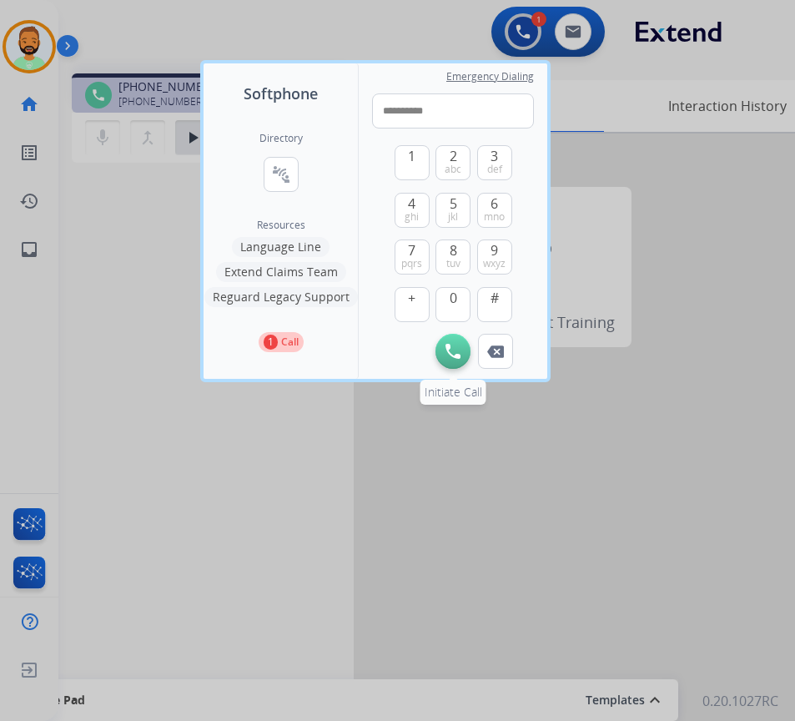
click at [448, 354] on img at bounding box center [453, 351] width 15 height 15
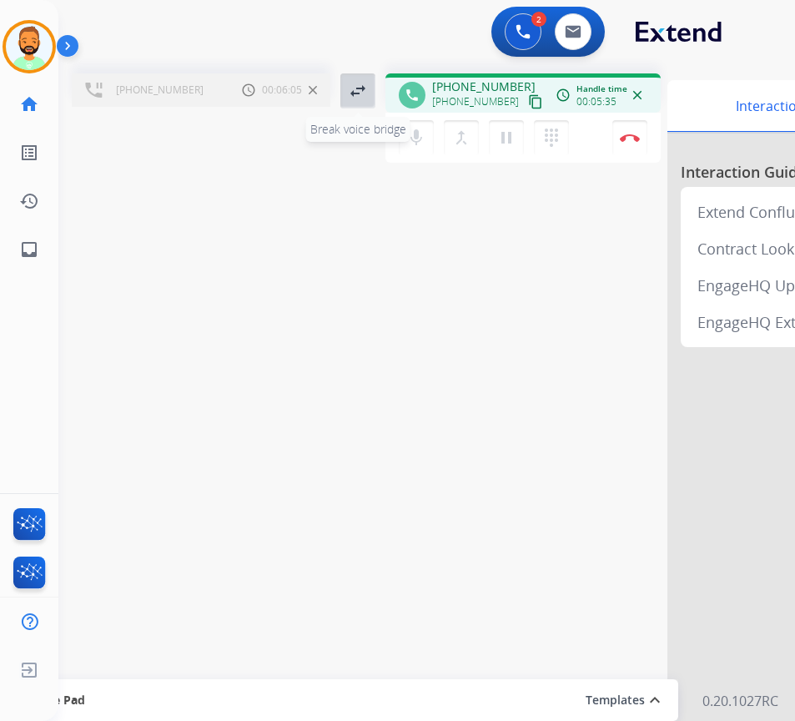
click at [356, 95] on mat-icon "swap_horiz" at bounding box center [358, 91] width 20 height 20
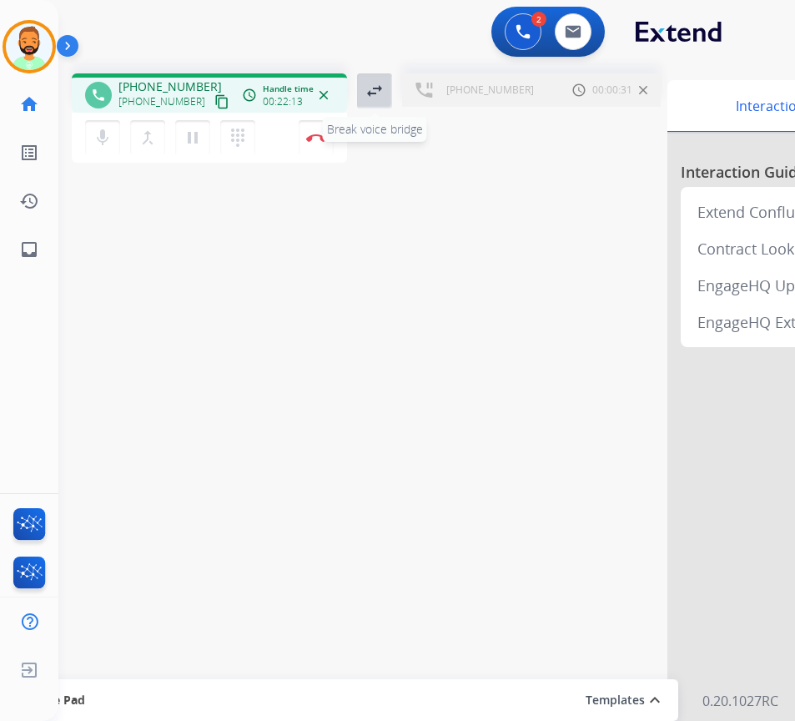
click at [374, 84] on mat-icon "swap_horiz" at bounding box center [375, 91] width 20 height 20
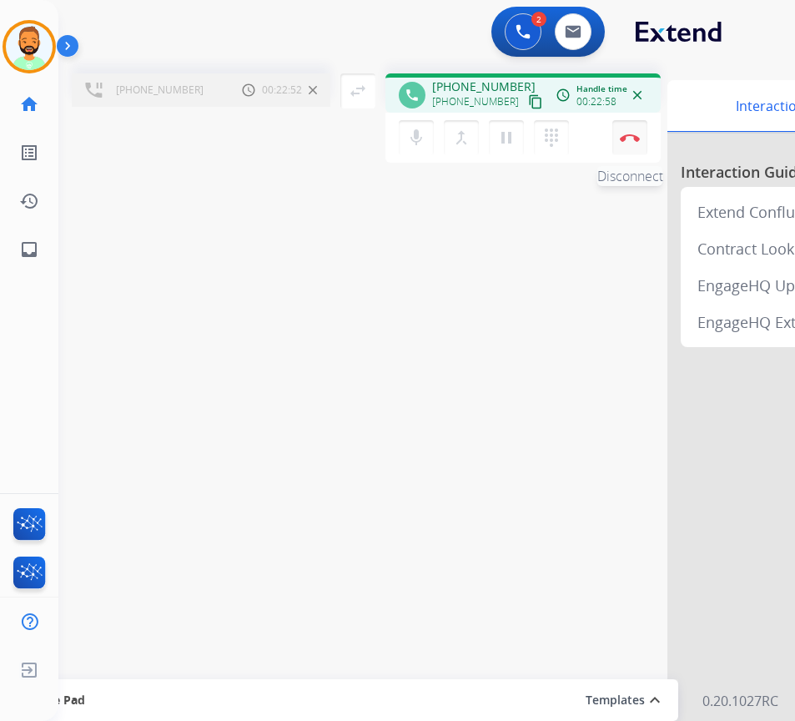
click at [627, 137] on img at bounding box center [630, 137] width 20 height 8
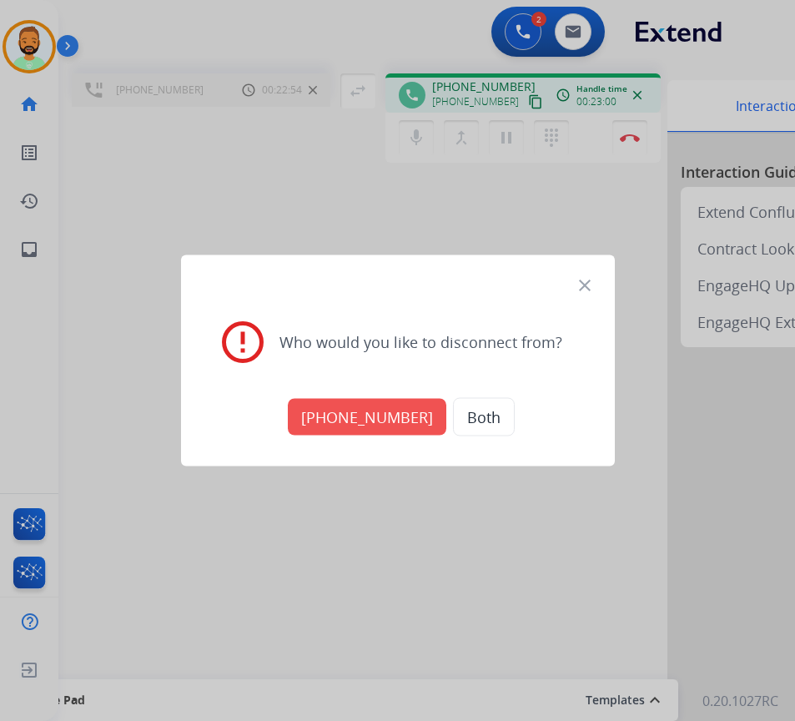
click at [363, 415] on button "+18664363393" at bounding box center [367, 417] width 159 height 37
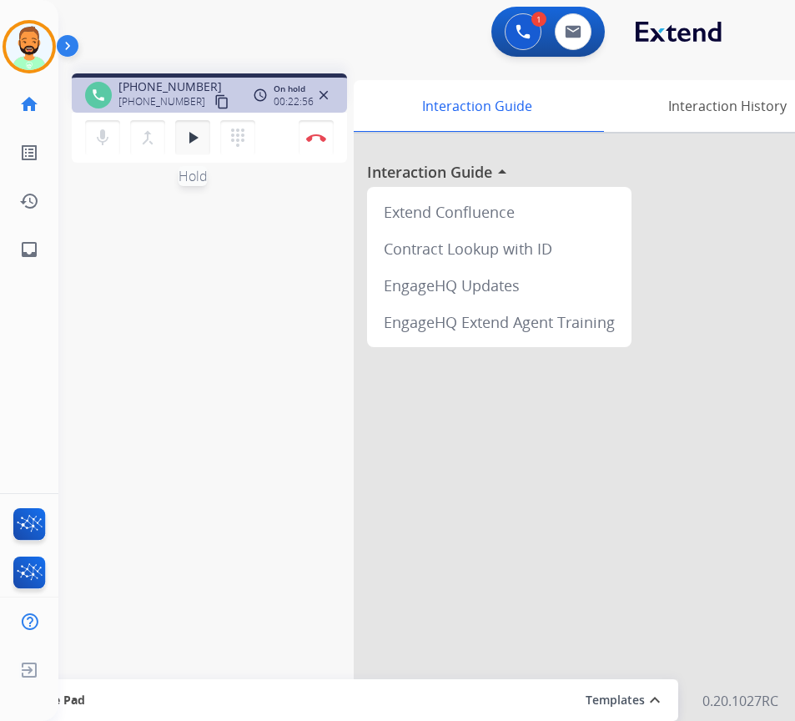
click at [199, 137] on mat-icon "play_arrow" at bounding box center [193, 138] width 20 height 20
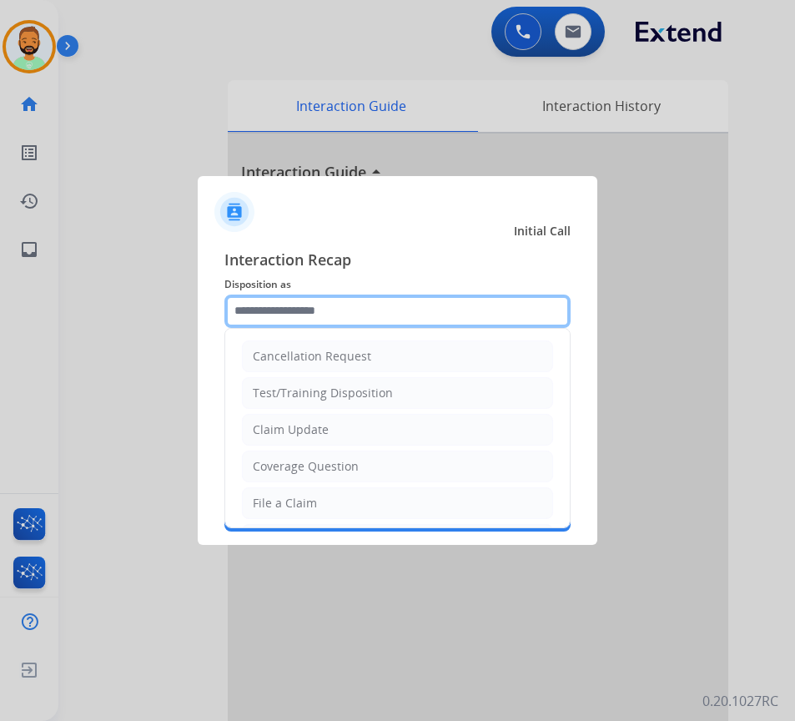
click at [380, 311] on input "text" at bounding box center [397, 311] width 346 height 33
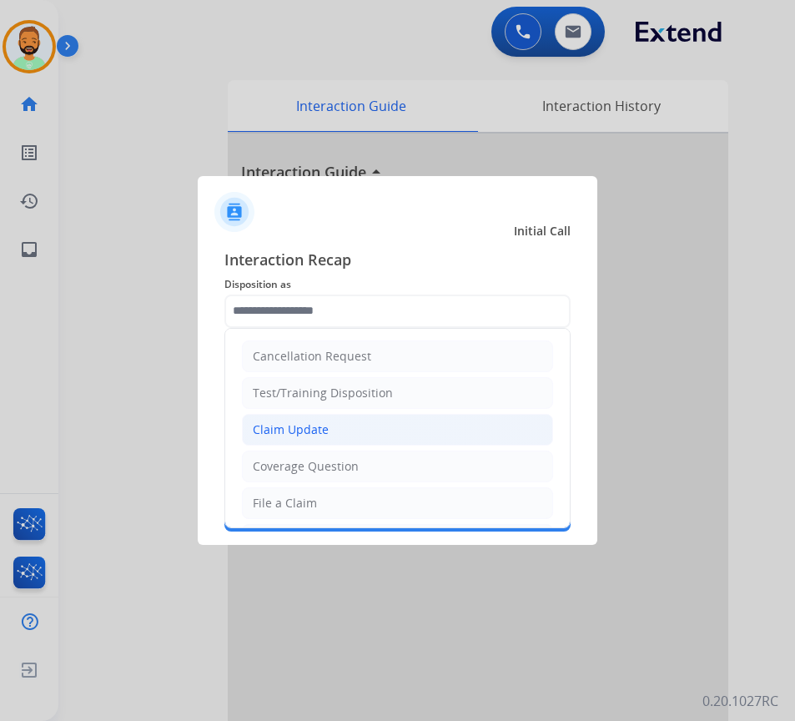
click at [340, 426] on li "Claim Update" at bounding box center [397, 430] width 311 height 32
type input "**********"
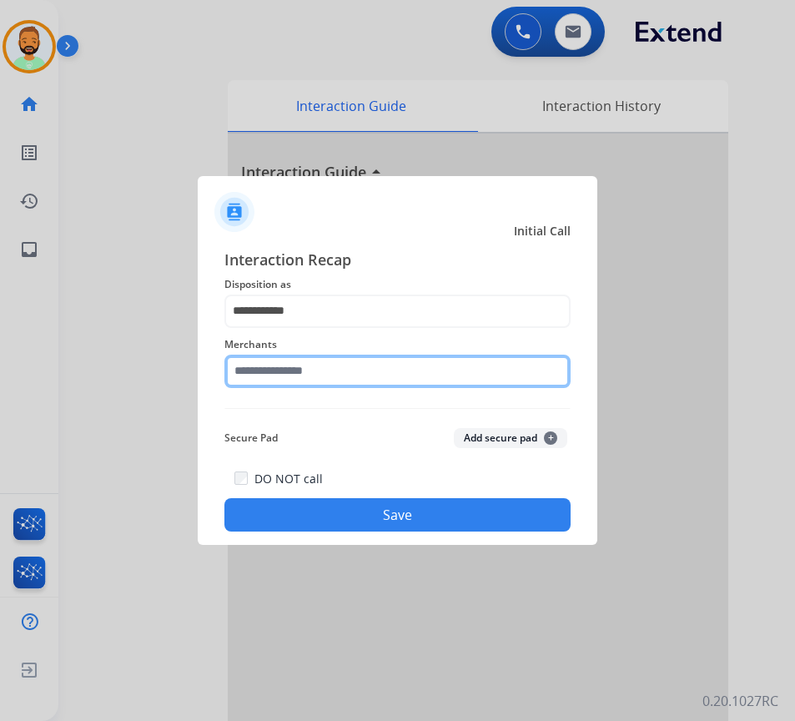
click at [360, 369] on input "text" at bounding box center [397, 371] width 346 height 33
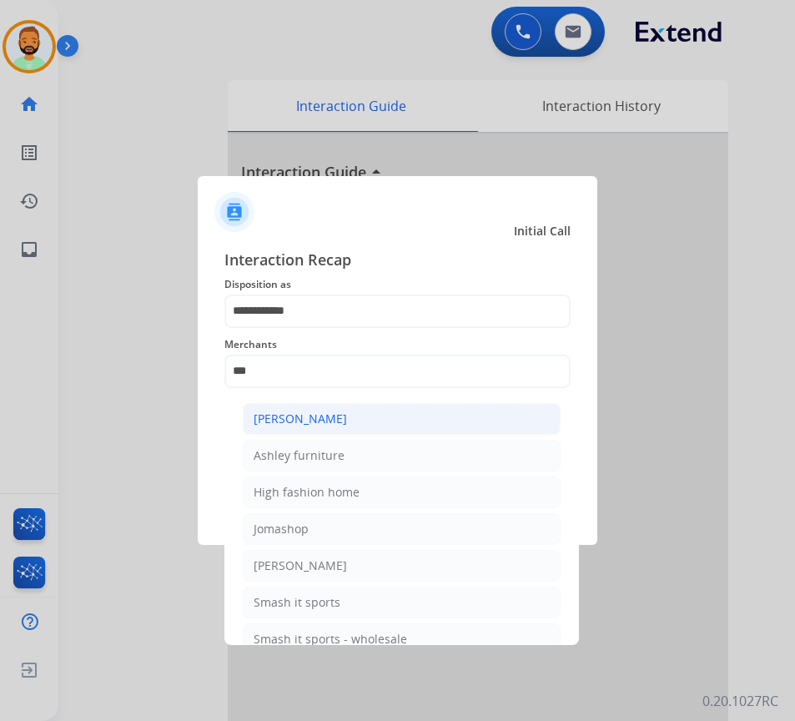
click at [365, 420] on li "[PERSON_NAME]" at bounding box center [402, 419] width 318 height 32
type input "**********"
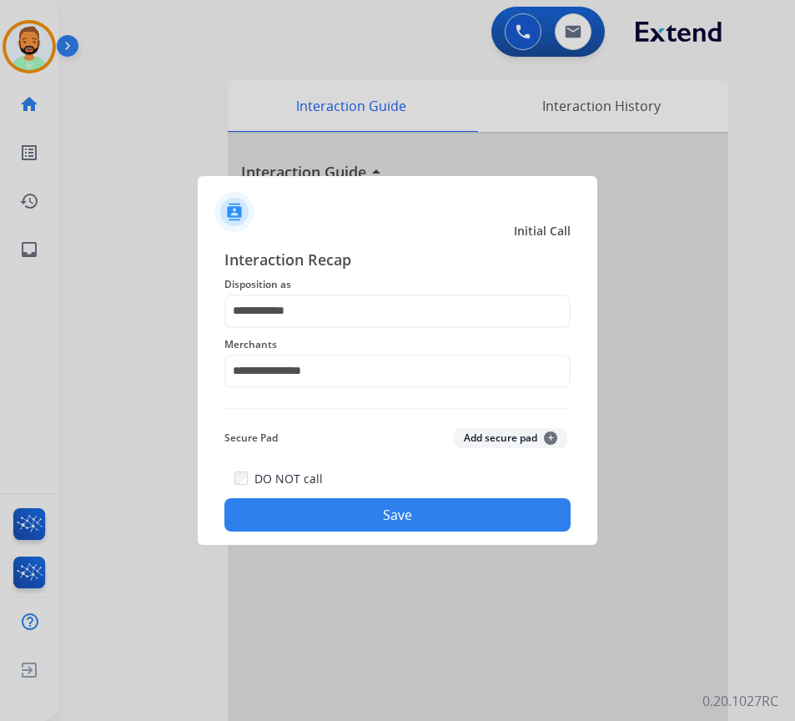
click at [401, 513] on button "Save" at bounding box center [397, 514] width 346 height 33
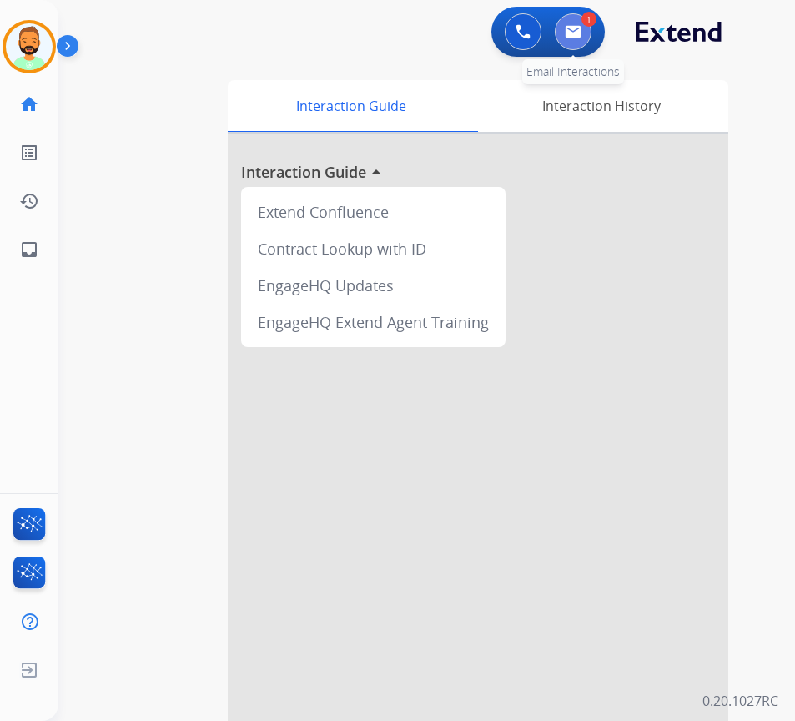
click at [563, 30] on button at bounding box center [573, 31] width 37 height 37
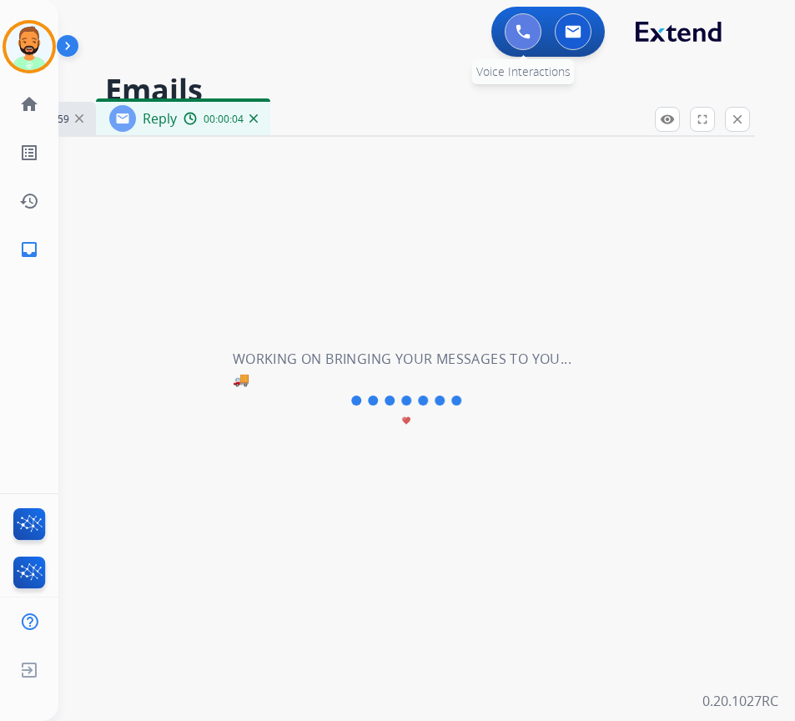
click at [527, 38] on img at bounding box center [523, 31] width 15 height 15
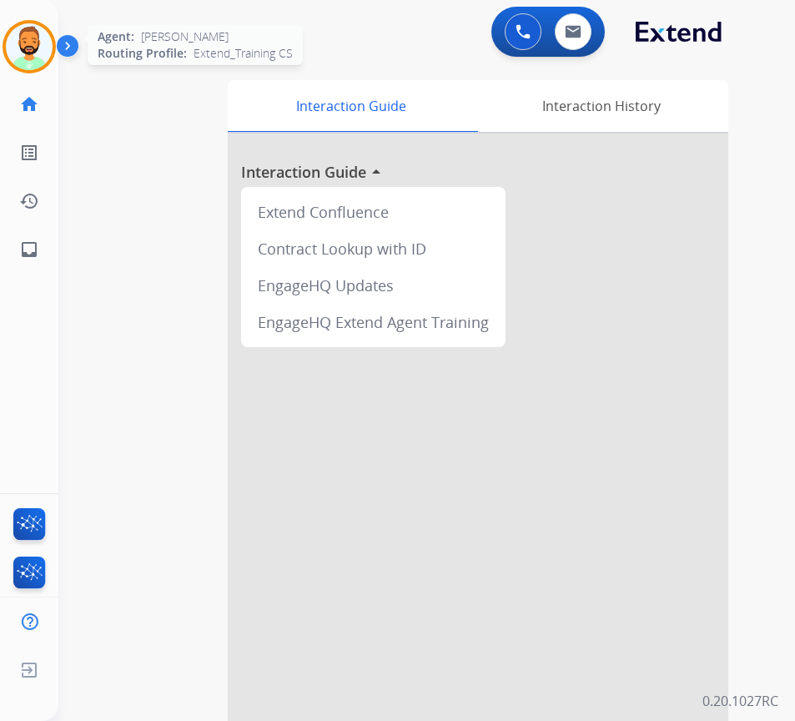
click at [17, 63] on img at bounding box center [29, 46] width 47 height 47
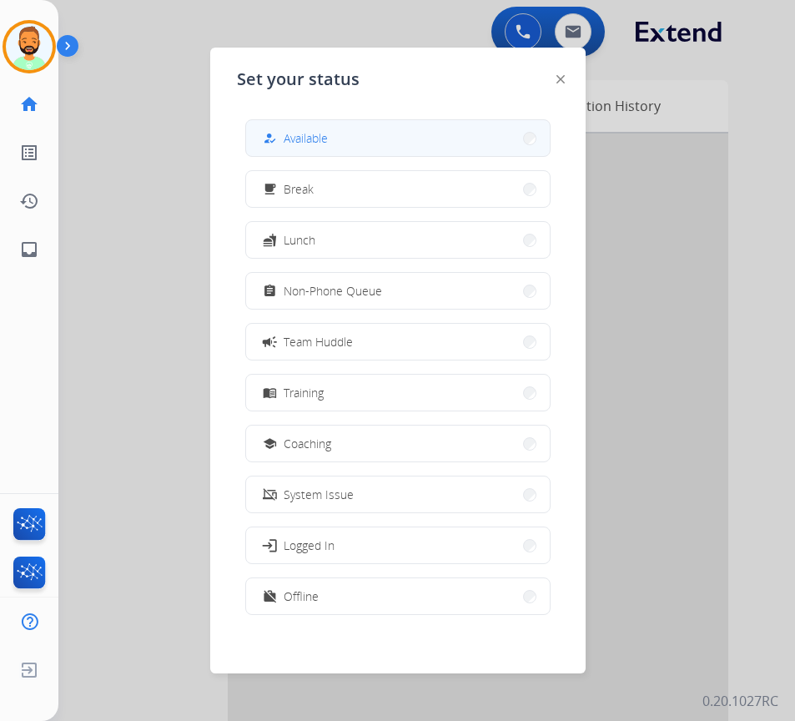
click at [353, 144] on button "how_to_reg Available" at bounding box center [398, 138] width 304 height 36
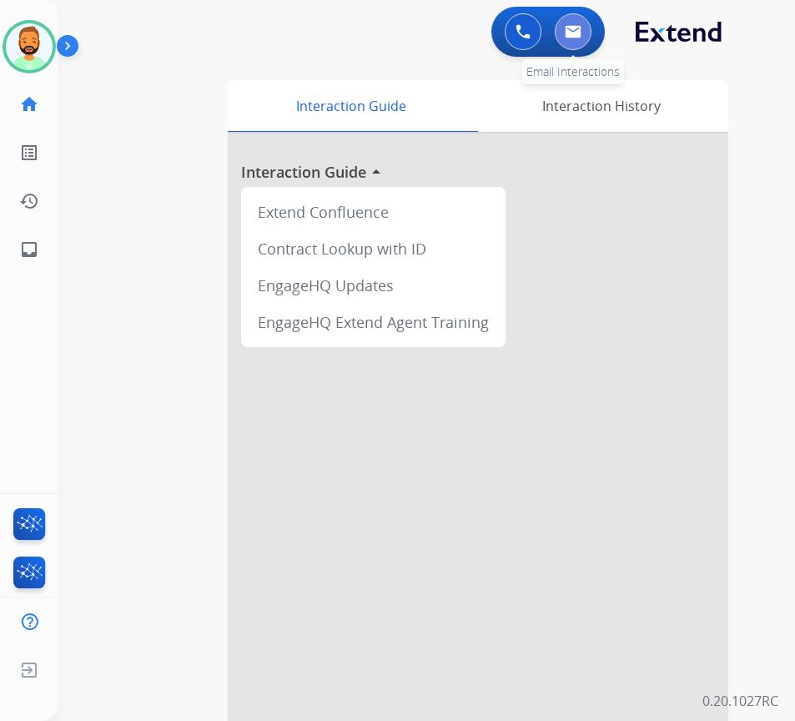
click at [582, 25] on button at bounding box center [573, 31] width 37 height 37
select select "**********"
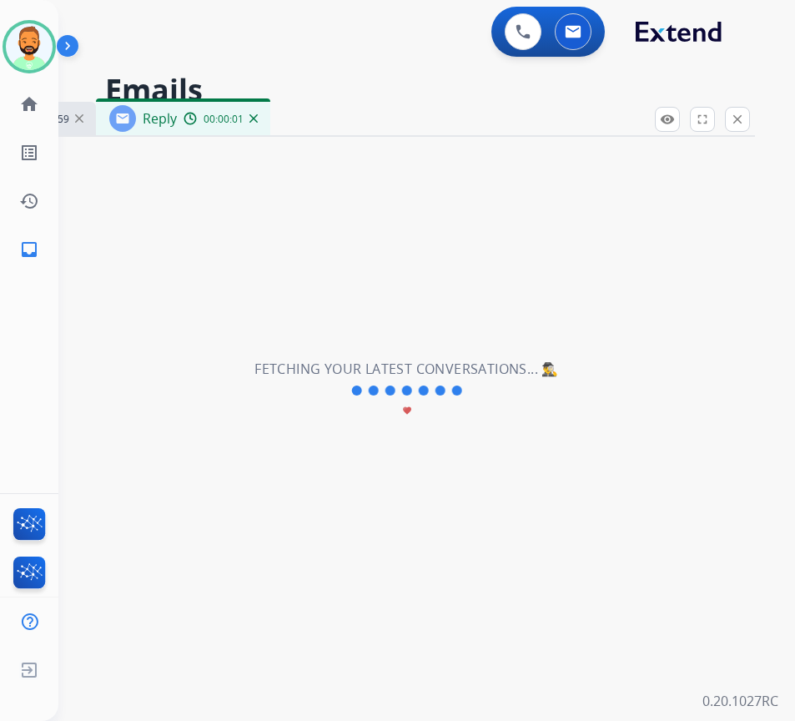
select select "**********"
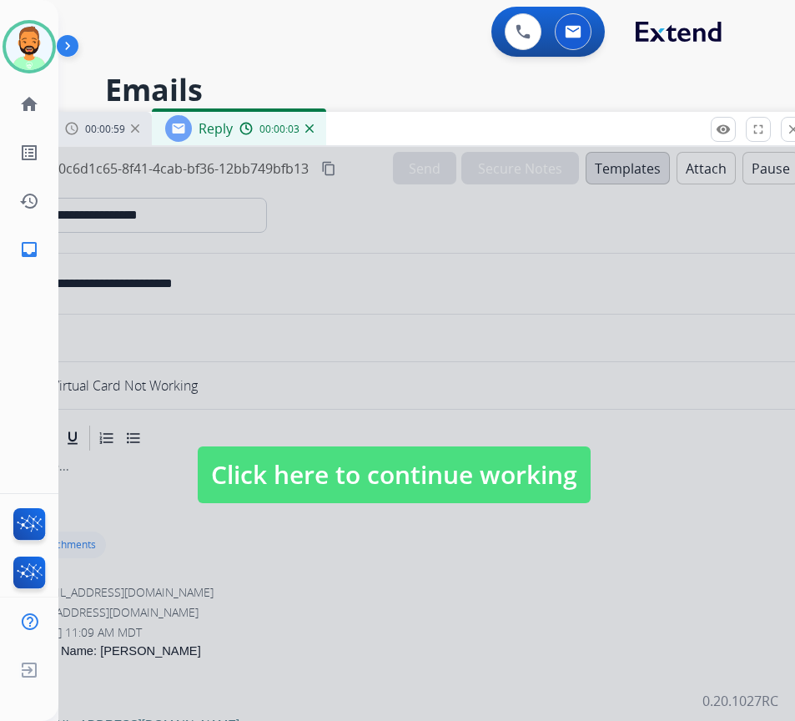
drag, startPoint x: 492, startPoint y: 117, endPoint x: 562, endPoint y: 118, distance: 70.1
click at [562, 118] on div "Inbox 00:00:59 Reply 00:00:03" at bounding box center [394, 129] width 834 height 35
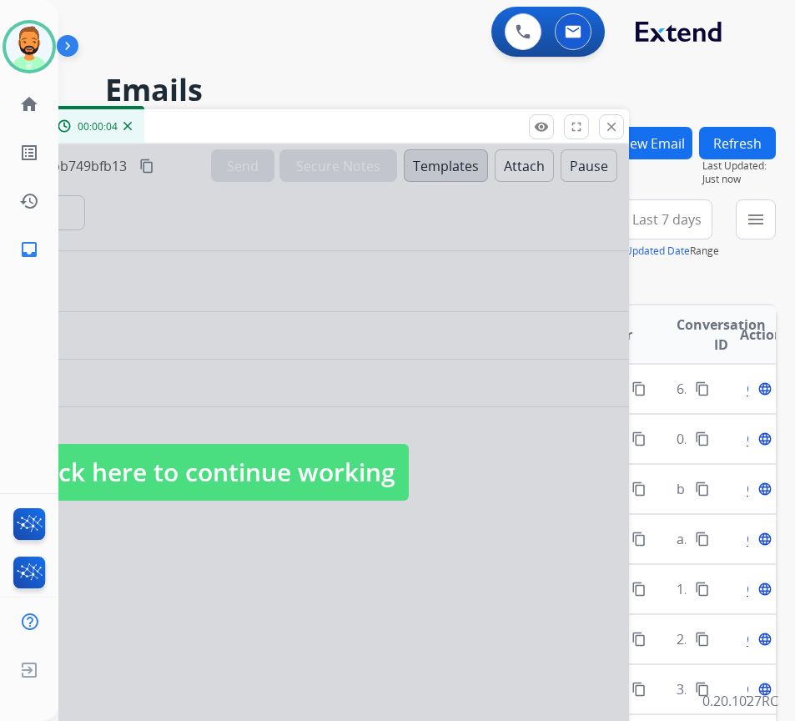
drag, startPoint x: 670, startPoint y: 131, endPoint x: 515, endPoint y: 133, distance: 155.2
click at [456, 133] on div "Inbox 00:00:59 Reply 00:00:04" at bounding box center [212, 126] width 834 height 35
click at [612, 129] on mat-icon "close" at bounding box center [609, 126] width 15 height 15
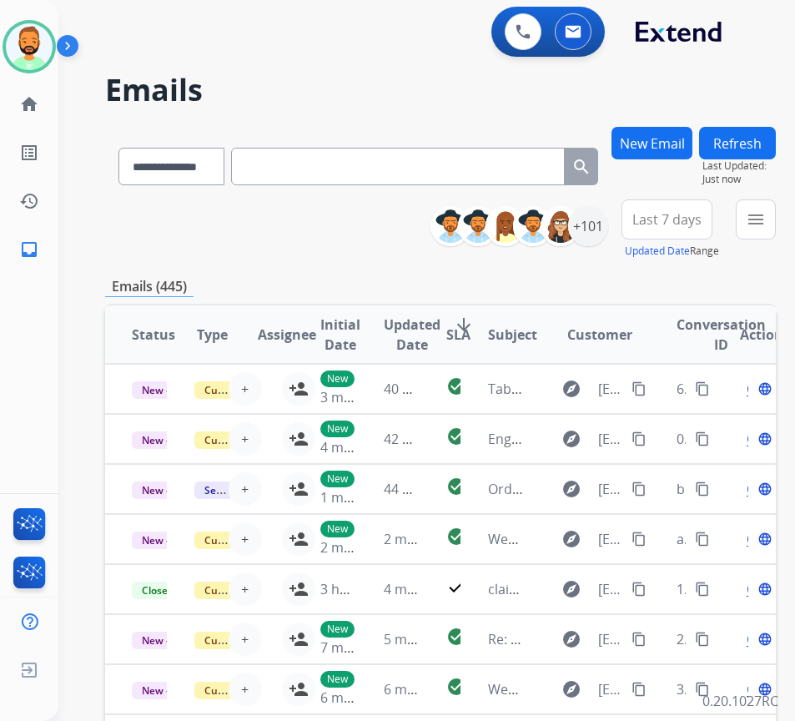
drag, startPoint x: 682, startPoint y: 224, endPoint x: 699, endPoint y: 262, distance: 41.1
click at [682, 223] on span "Last 7 days" at bounding box center [666, 219] width 69 height 7
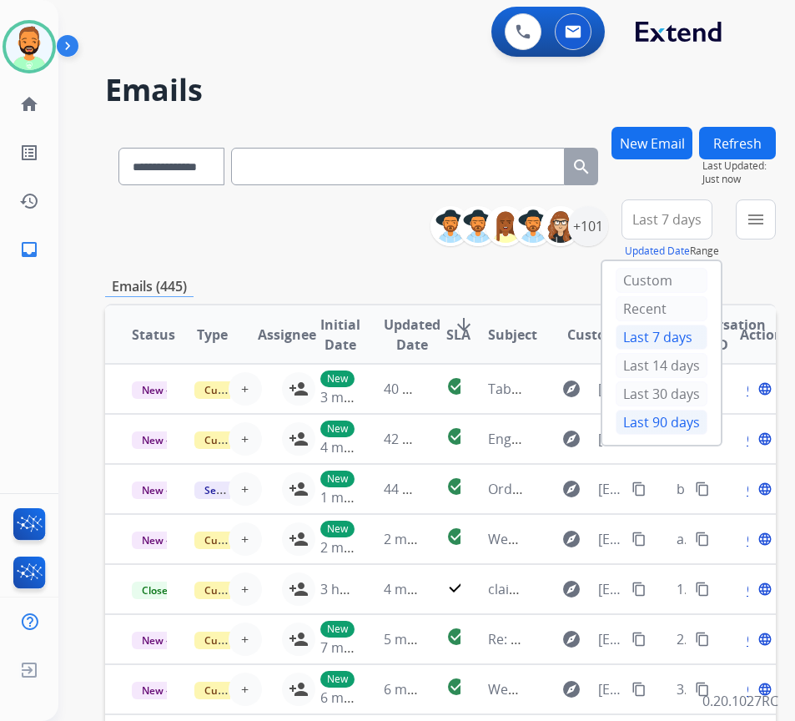
click at [708, 422] on div "Last 90 days" at bounding box center [662, 422] width 92 height 25
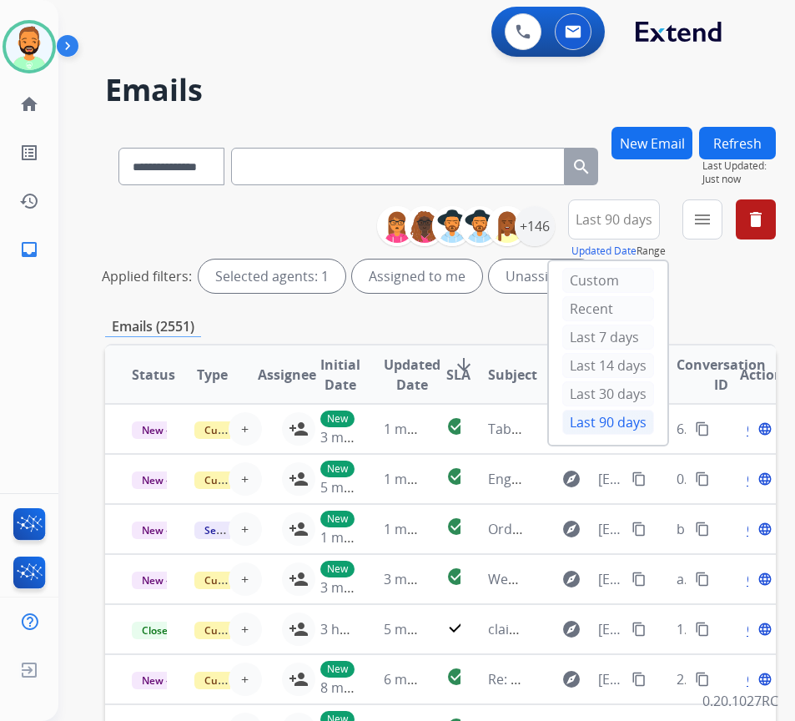
click at [722, 272] on div "Applied filters: Selected agents: 1 Assigned to me Unassigned" at bounding box center [437, 275] width 671 height 33
click at [552, 223] on div "+146" at bounding box center [535, 226] width 40 height 40
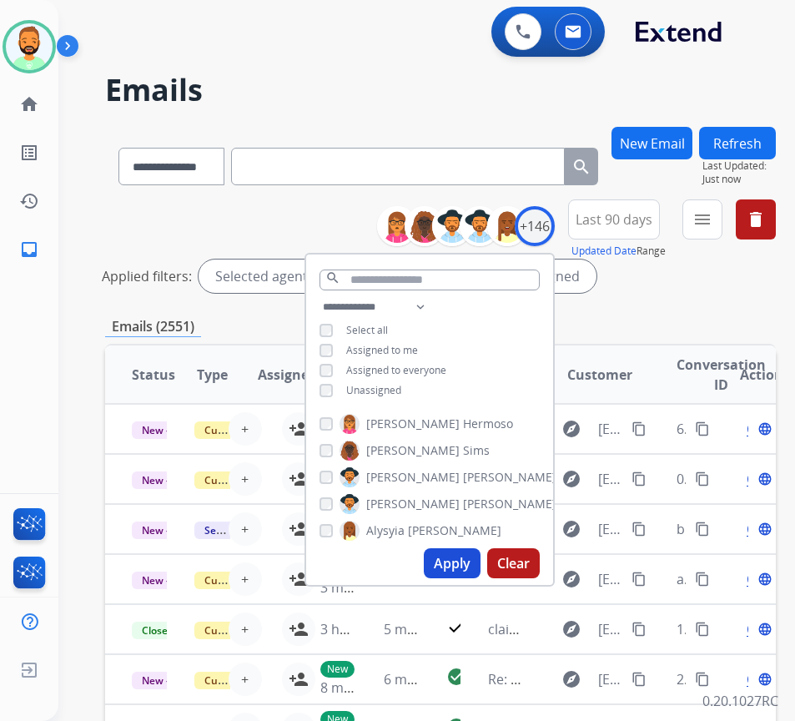
drag, startPoint x: 391, startPoint y: 385, endPoint x: 397, endPoint y: 406, distance: 22.5
click at [392, 385] on span "Unassigned" at bounding box center [373, 390] width 55 height 14
click at [468, 565] on button "Apply" at bounding box center [452, 563] width 57 height 30
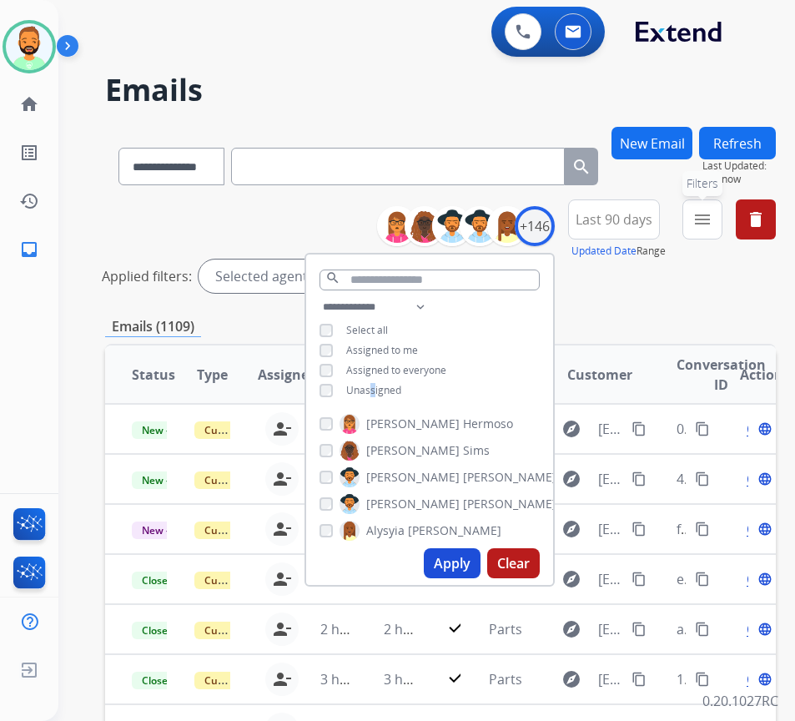
click at [723, 233] on button "menu Filters" at bounding box center [702, 219] width 40 height 40
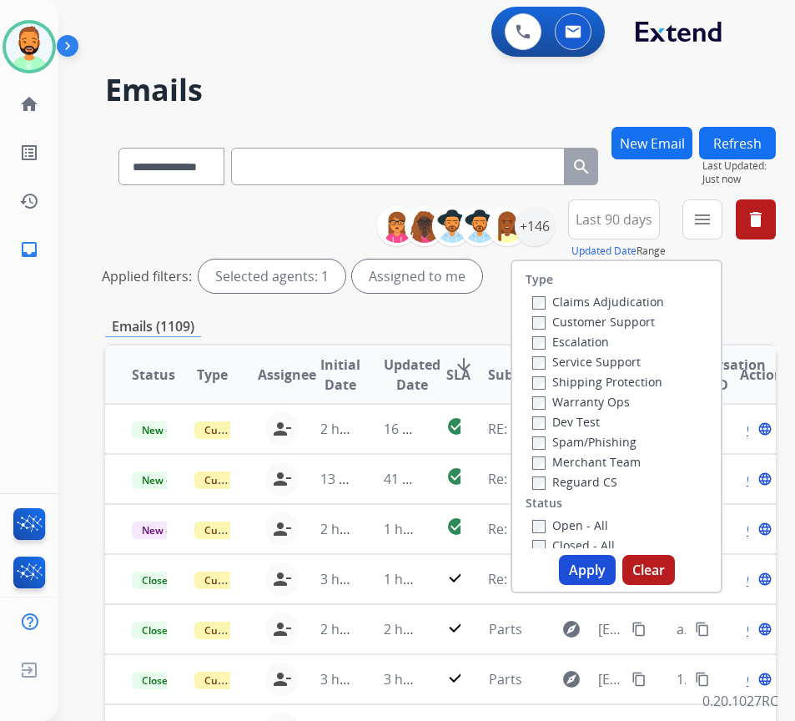
click at [655, 326] on label "Customer Support" at bounding box center [593, 322] width 123 height 16
click at [649, 379] on label "Shipping Protection" at bounding box center [597, 382] width 130 height 16
click at [612, 479] on label "Reguard CS" at bounding box center [574, 482] width 85 height 16
click at [608, 526] on label "Open - All" at bounding box center [570, 525] width 76 height 16
click at [603, 526] on label "Open - All" at bounding box center [570, 525] width 76 height 16
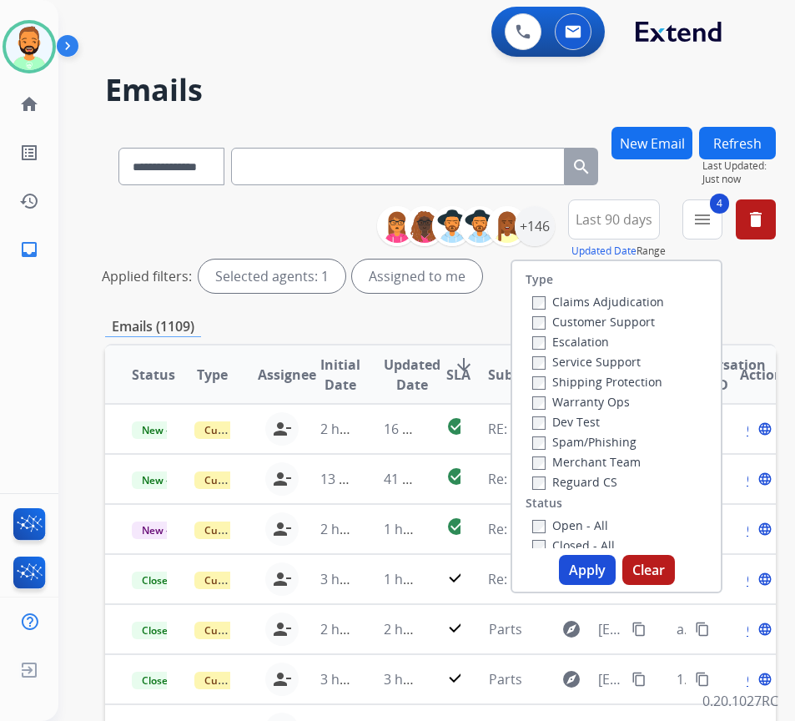
click at [610, 554] on div "Type Claims Adjudication Customer Support Escalation Service Support Shipping P…" at bounding box center [617, 426] width 212 height 334
click at [612, 566] on button "Apply" at bounding box center [587, 570] width 57 height 30
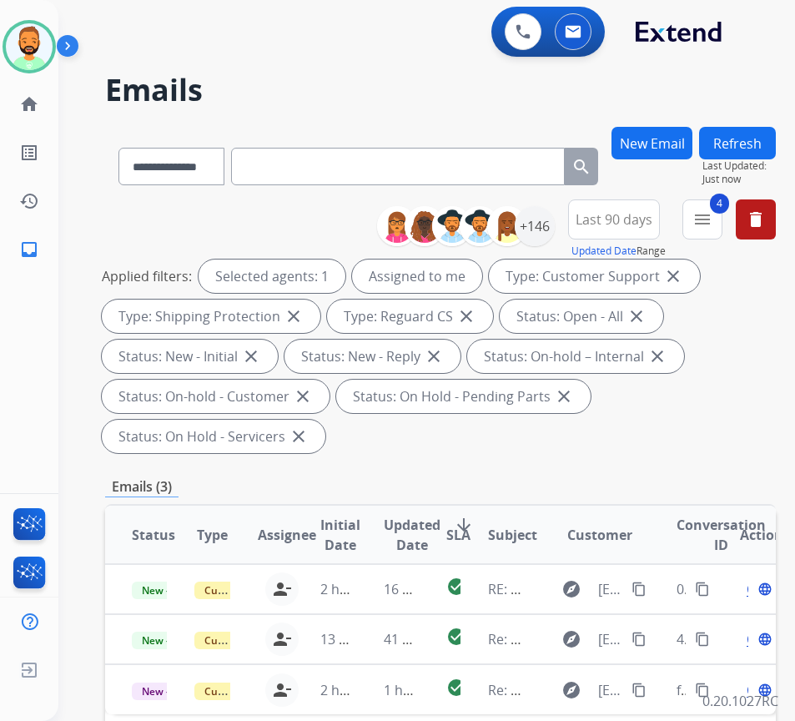
click at [586, 440] on div "Applied filters: Selected agents: 1 Assigned to me Type: Customer Support close…" at bounding box center [437, 356] width 671 height 194
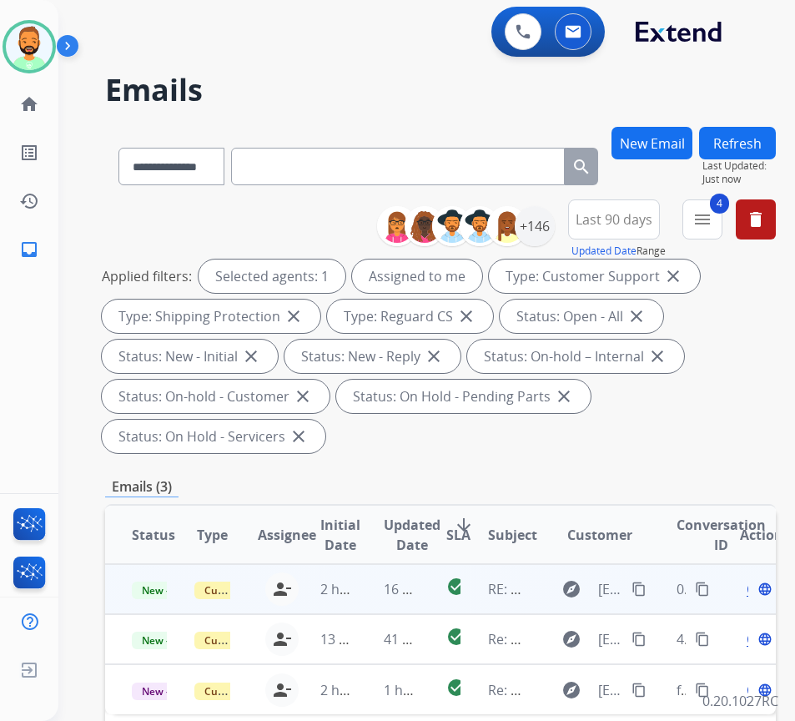
click at [376, 590] on td "16 minutes ago" at bounding box center [388, 589] width 63 height 50
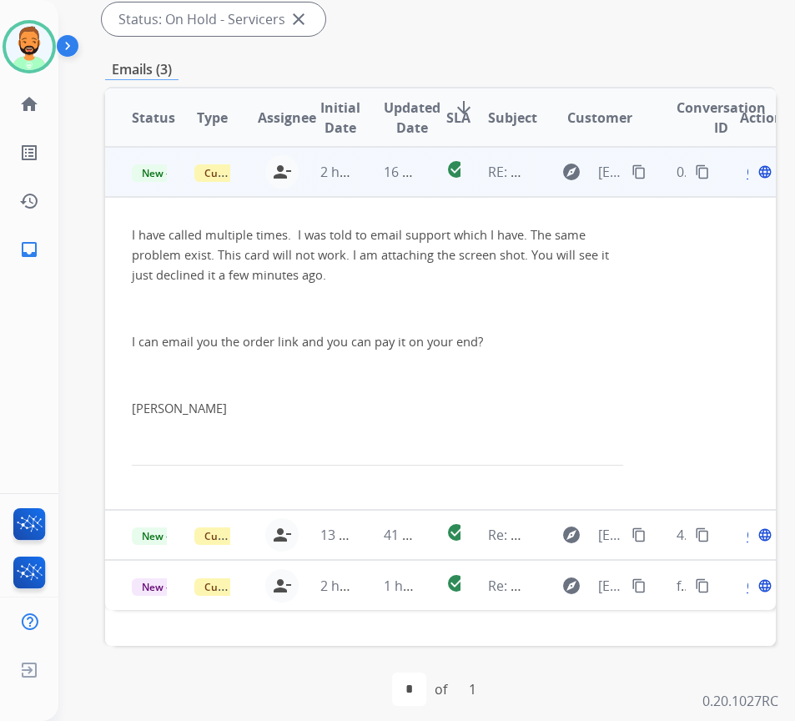
scroll to position [83, 0]
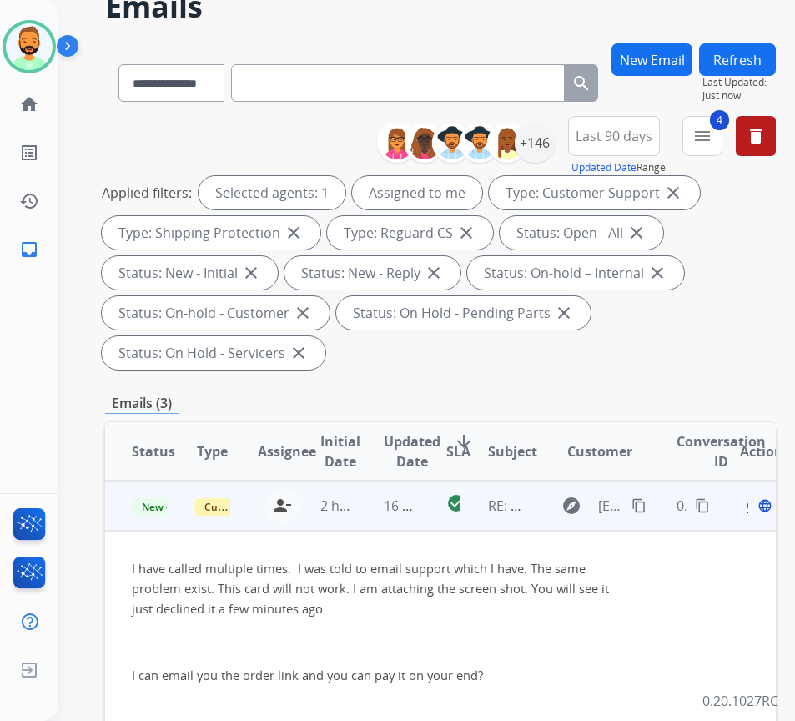
click at [647, 513] on button "content_copy" at bounding box center [639, 506] width 20 height 20
click at [755, 507] on span "Open" at bounding box center [764, 506] width 34 height 20
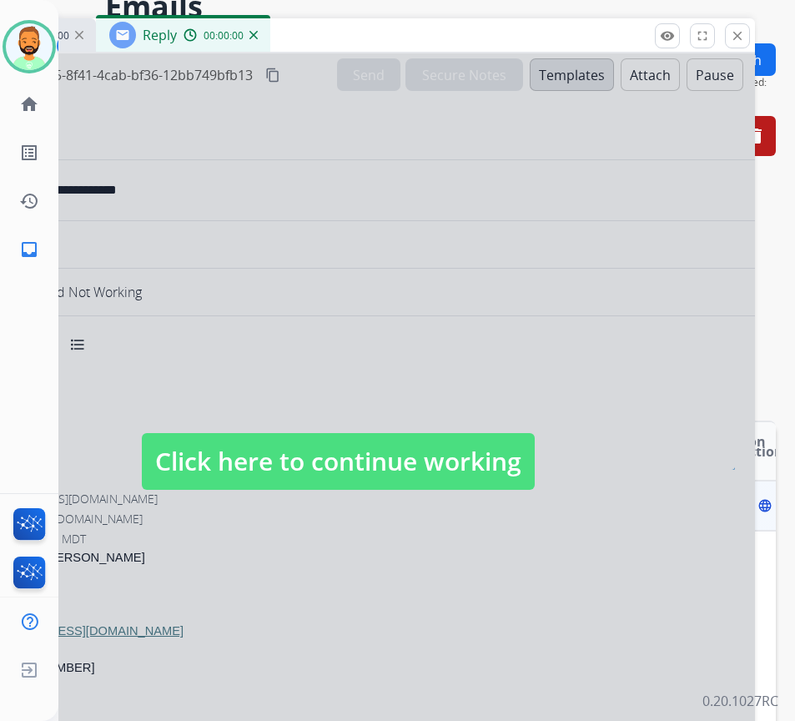
select select "**********"
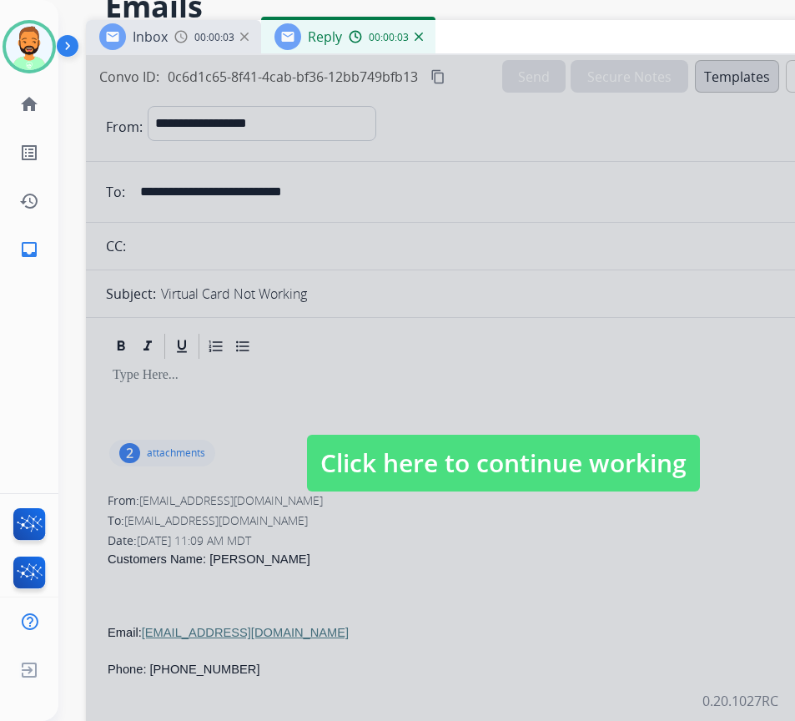
drag, startPoint x: 302, startPoint y: 38, endPoint x: 471, endPoint y: 40, distance: 168.5
click at [471, 40] on div "Inbox 00:00:03 Reply 00:00:03" at bounding box center [503, 37] width 834 height 35
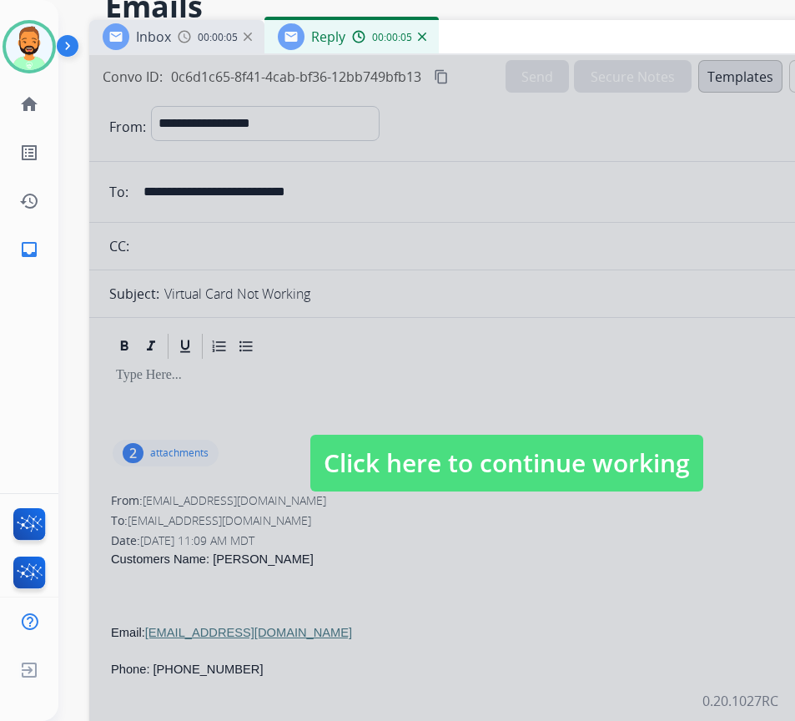
click at [457, 448] on span "Click here to continue working" at bounding box center [506, 463] width 393 height 57
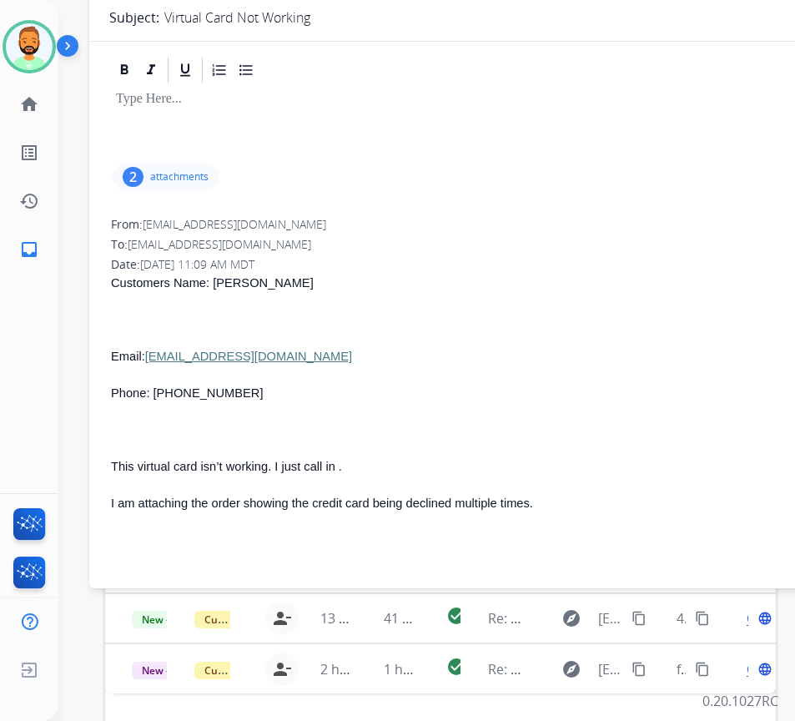
scroll to position [25, 0]
drag, startPoint x: 146, startPoint y: 362, endPoint x: 314, endPoint y: 357, distance: 167.8
click at [314, 357] on p "Email: cason30552@comcast.net" at bounding box center [506, 357] width 791 height 20
copy span "[EMAIL_ADDRESS][DOMAIN_NAME]"
click at [293, 355] on link "[EMAIL_ADDRESS][DOMAIN_NAME]" at bounding box center [248, 356] width 207 height 13
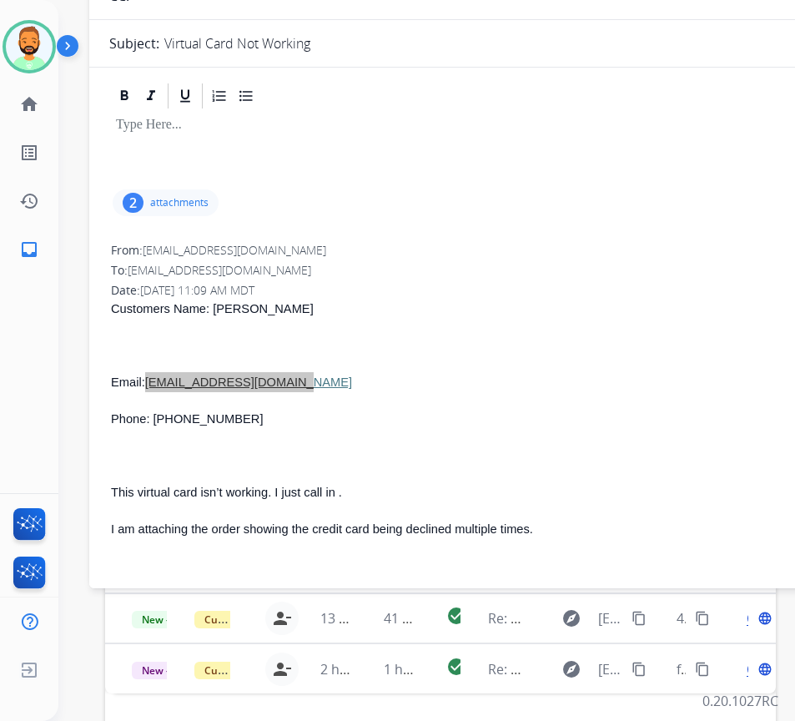
scroll to position [0, 0]
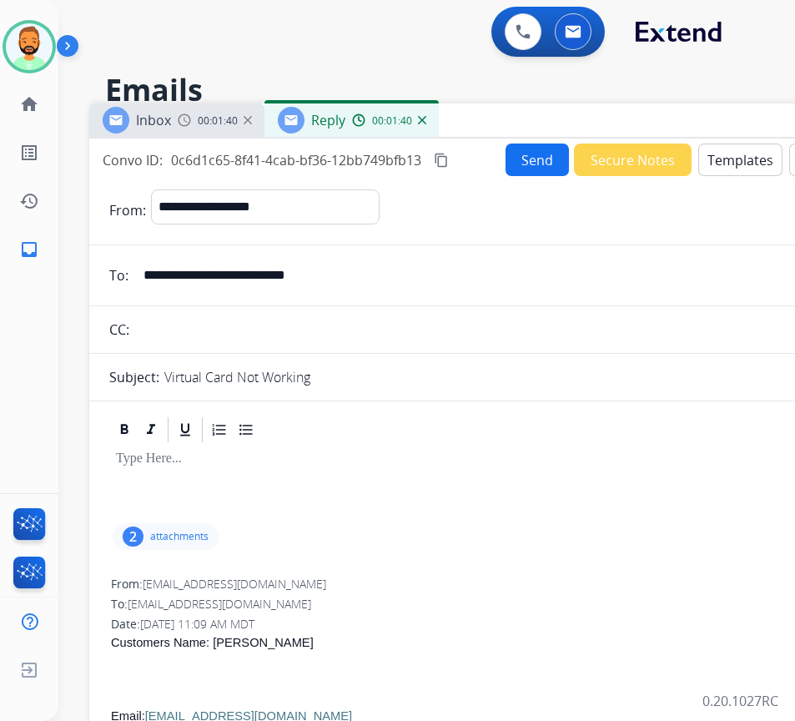
click at [501, 611] on div "To: support@extend.com" at bounding box center [506, 604] width 791 height 17
drag, startPoint x: 322, startPoint y: 441, endPoint x: 318, endPoint y: 461, distance: 20.5
click at [319, 454] on app-office-email-editor at bounding box center [506, 452] width 794 height 75
click at [285, 476] on div at bounding box center [506, 482] width 794 height 75
click at [327, 468] on div at bounding box center [506, 482] width 794 height 75
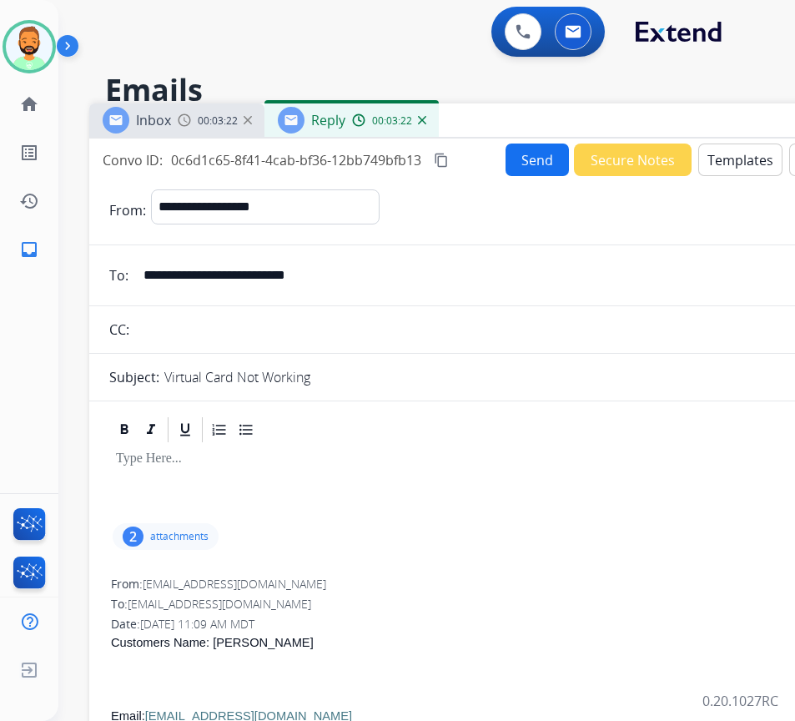
click at [398, 450] on div at bounding box center [506, 482] width 794 height 75
click at [739, 157] on button "Templates" at bounding box center [740, 160] width 84 height 33
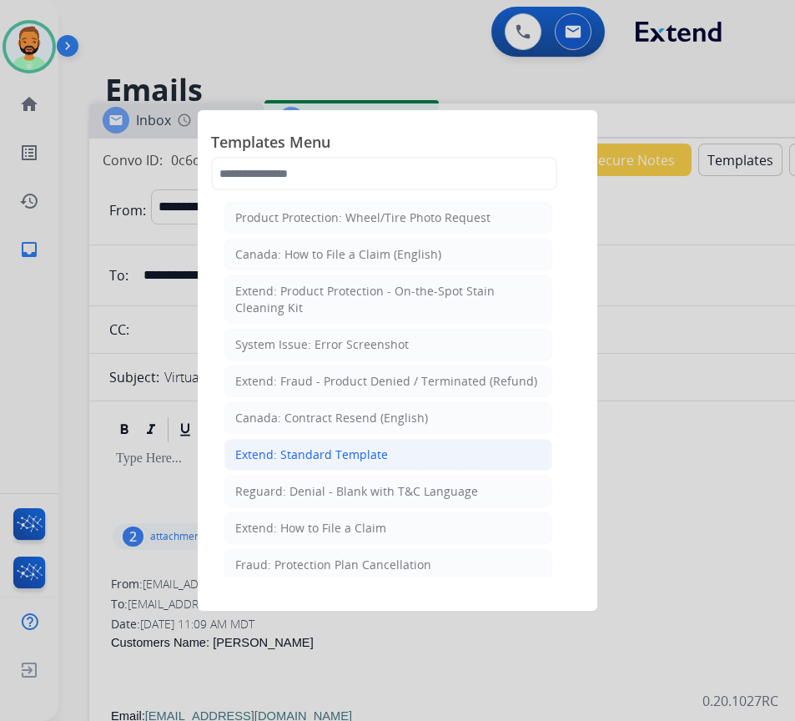
click at [431, 460] on li "Extend: Standard Template" at bounding box center [388, 455] width 328 height 32
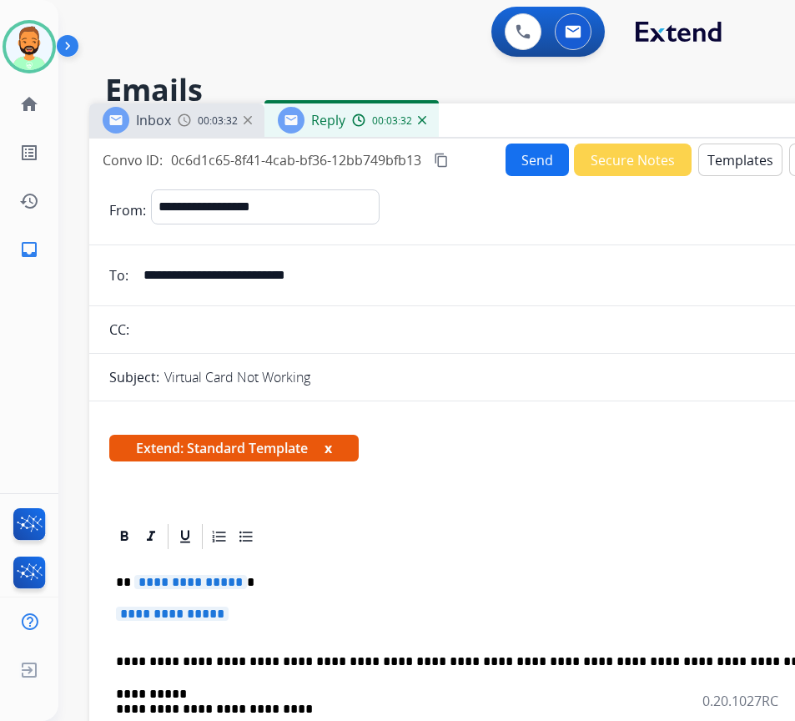
click at [378, 551] on div at bounding box center [506, 536] width 794 height 30
click at [599, 549] on div at bounding box center [506, 536] width 794 height 30
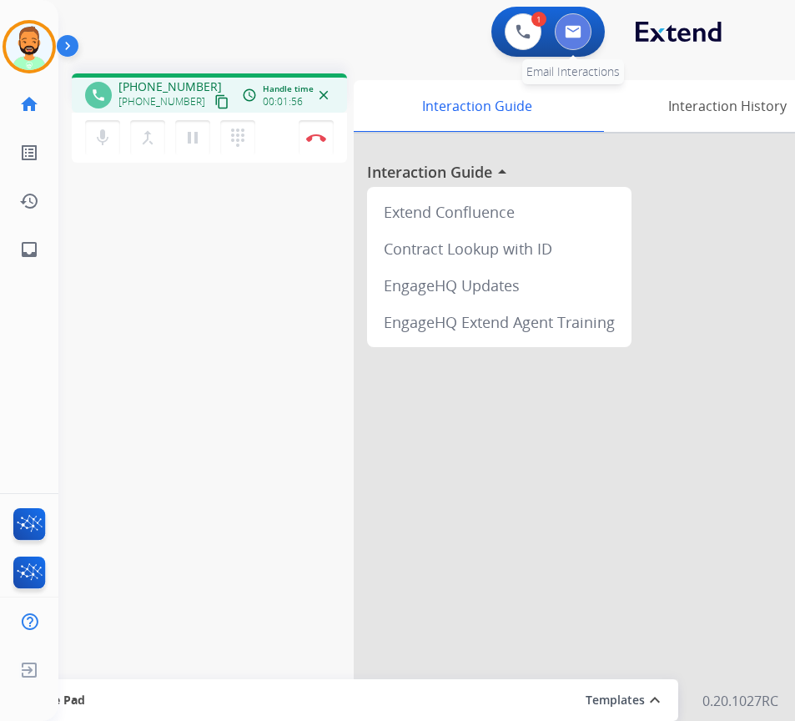
click at [590, 28] on button at bounding box center [573, 31] width 37 height 37
select select "**********"
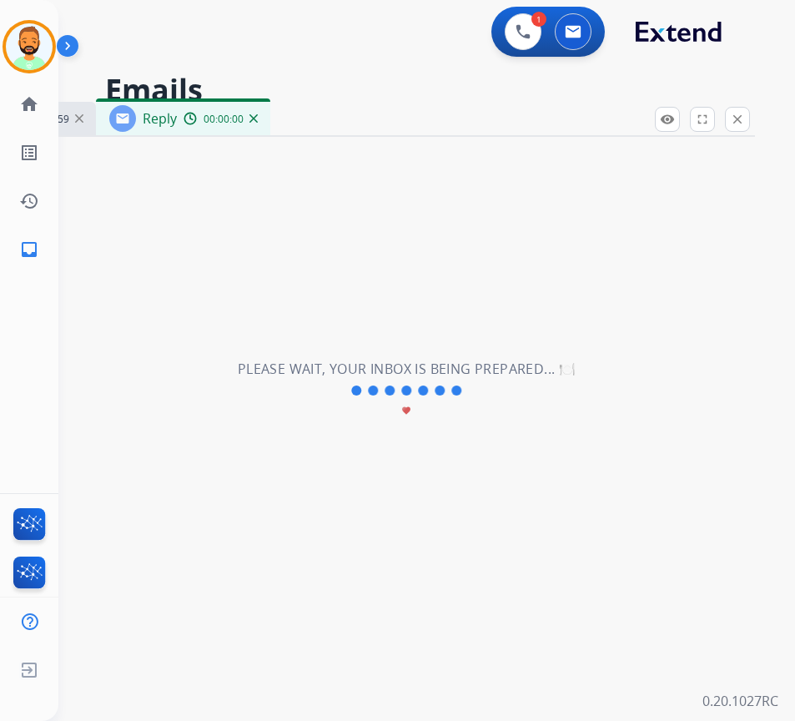
select select "**********"
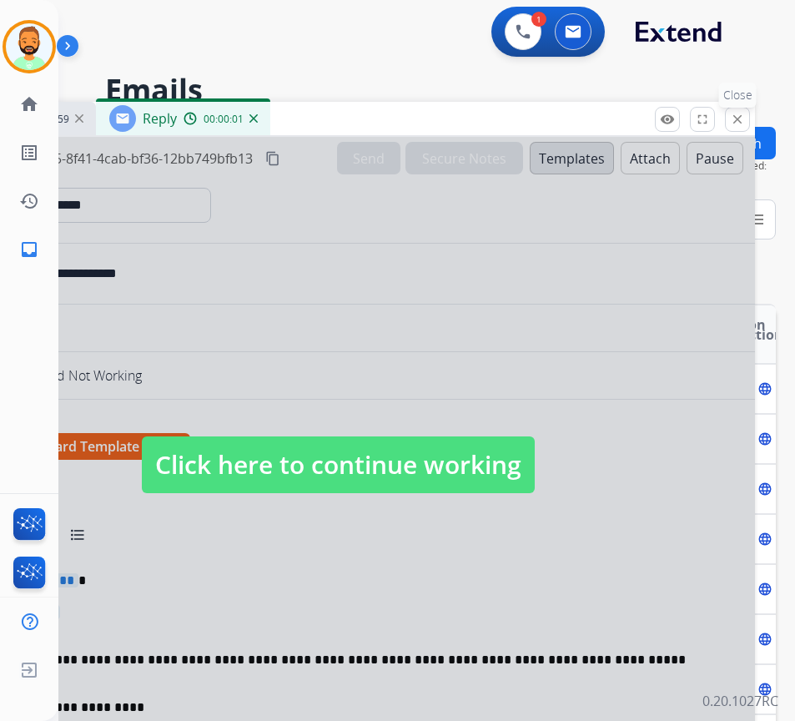
click at [743, 118] on mat-icon "close" at bounding box center [737, 119] width 15 height 15
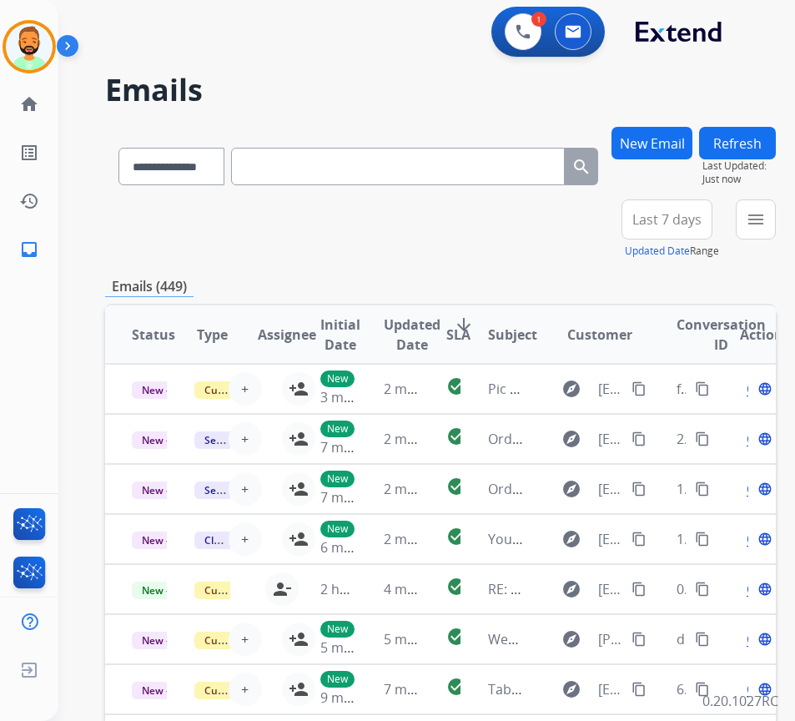
click at [663, 131] on button "New Email" at bounding box center [652, 143] width 81 height 33
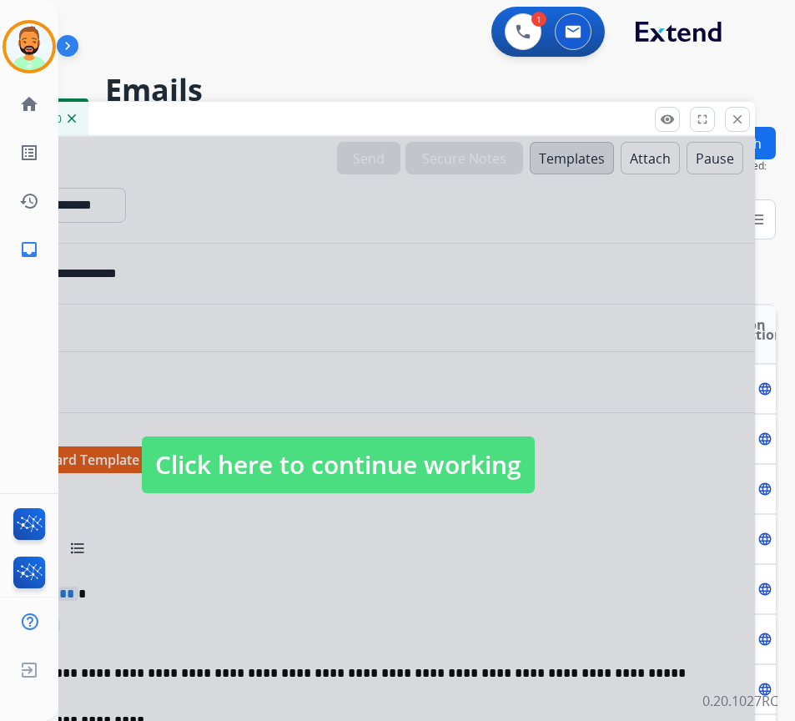
select select "**********"
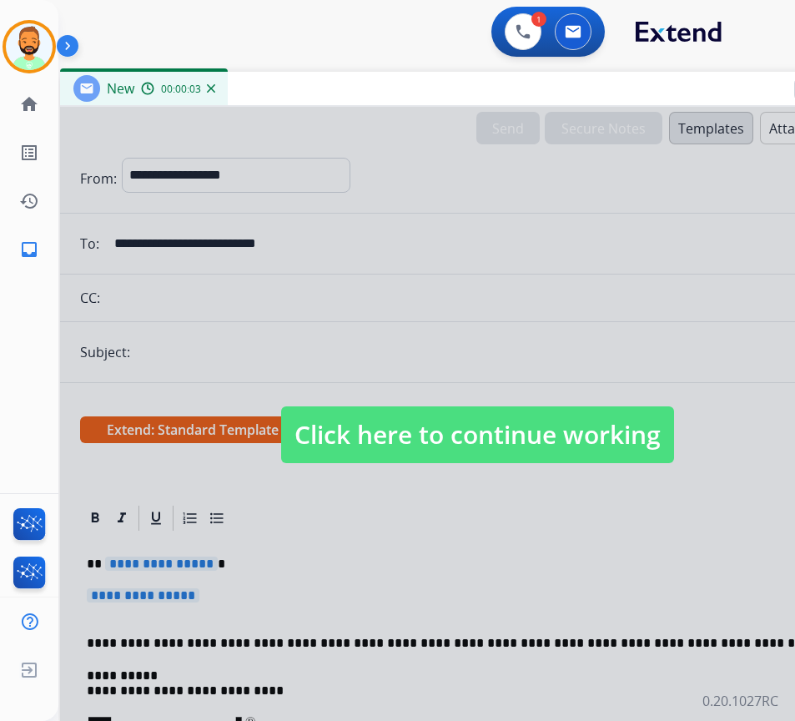
drag, startPoint x: 427, startPoint y: 117, endPoint x: 525, endPoint y: 110, distance: 97.8
click at [525, 105] on div "New 00:00:03" at bounding box center [477, 89] width 834 height 35
click at [519, 424] on span "Click here to continue working" at bounding box center [479, 434] width 393 height 57
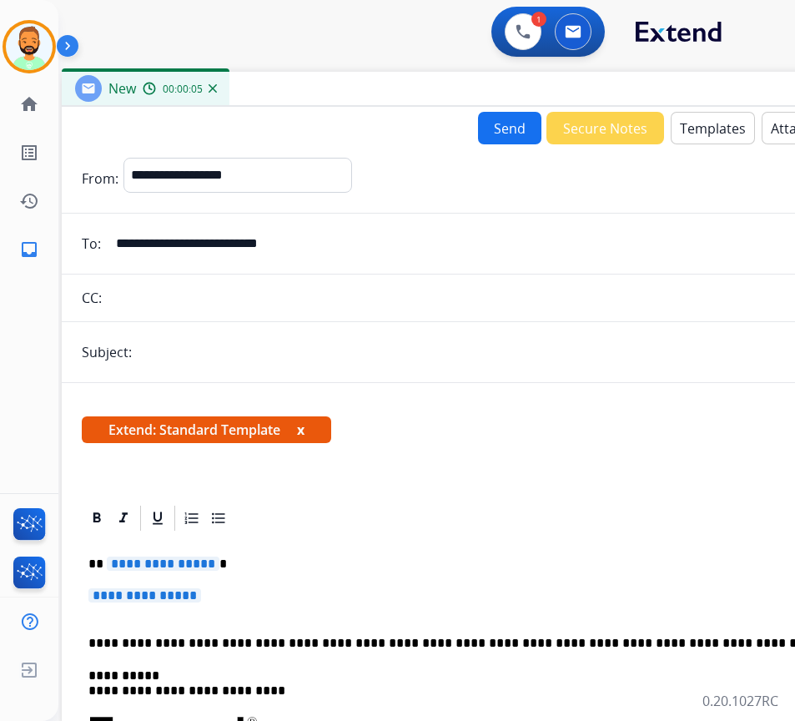
click at [695, 128] on button "Templates" at bounding box center [713, 128] width 84 height 33
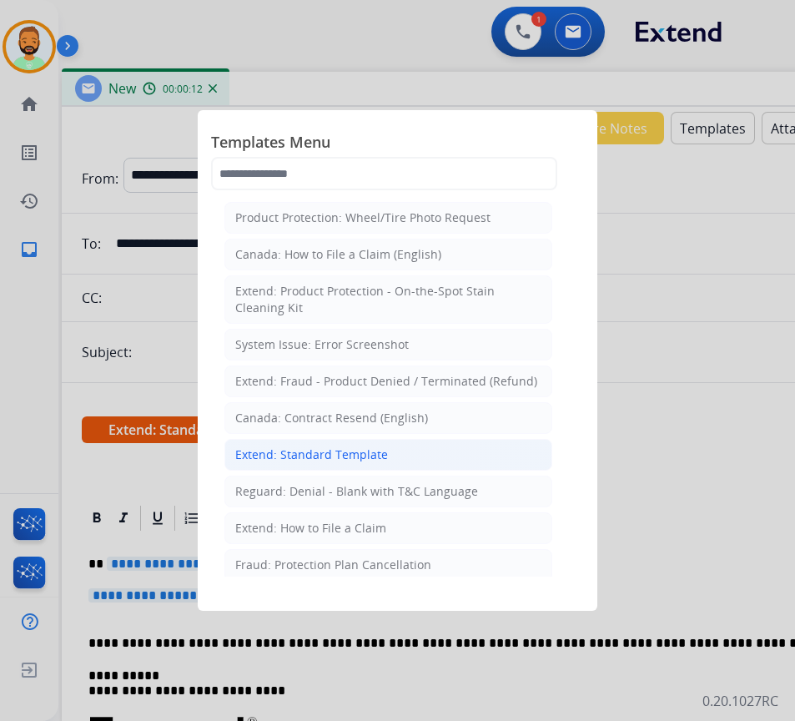
click at [400, 444] on li "Extend: Standard Template" at bounding box center [388, 455] width 328 height 32
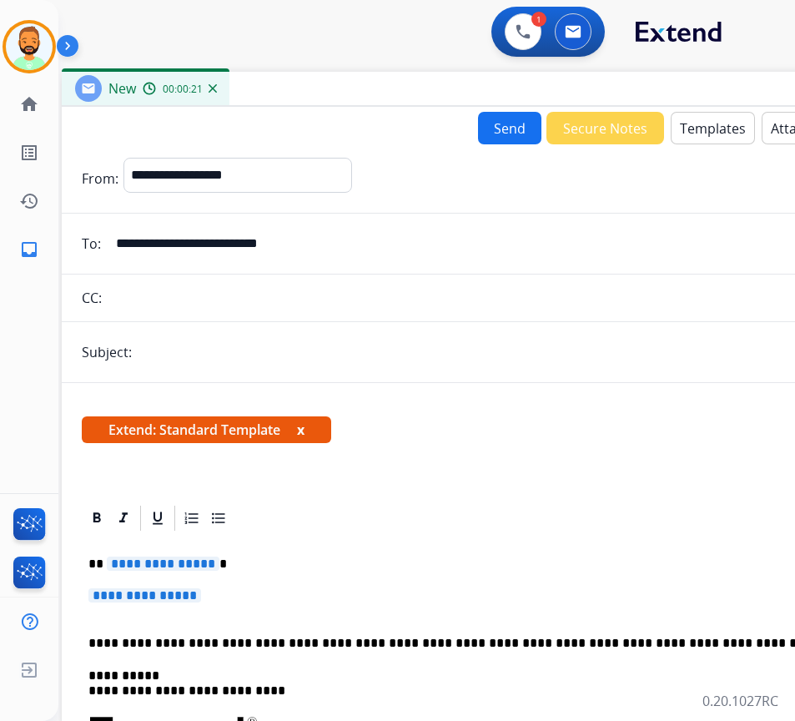
click at [451, 250] on input "**********" at bounding box center [491, 243] width 770 height 33
paste input "email"
type input "**********"
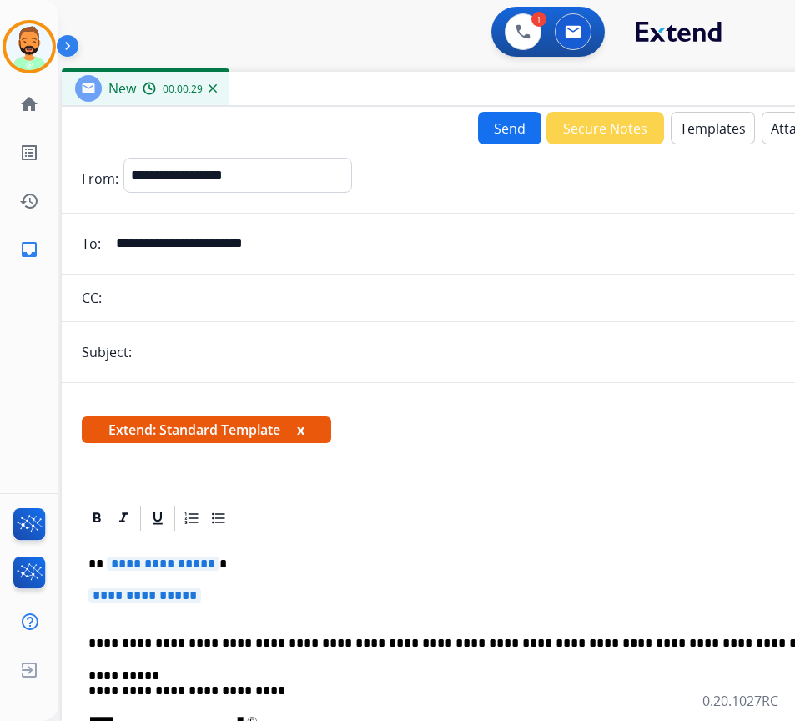
click at [386, 571] on p "**********" at bounding box center [472, 564] width 768 height 15
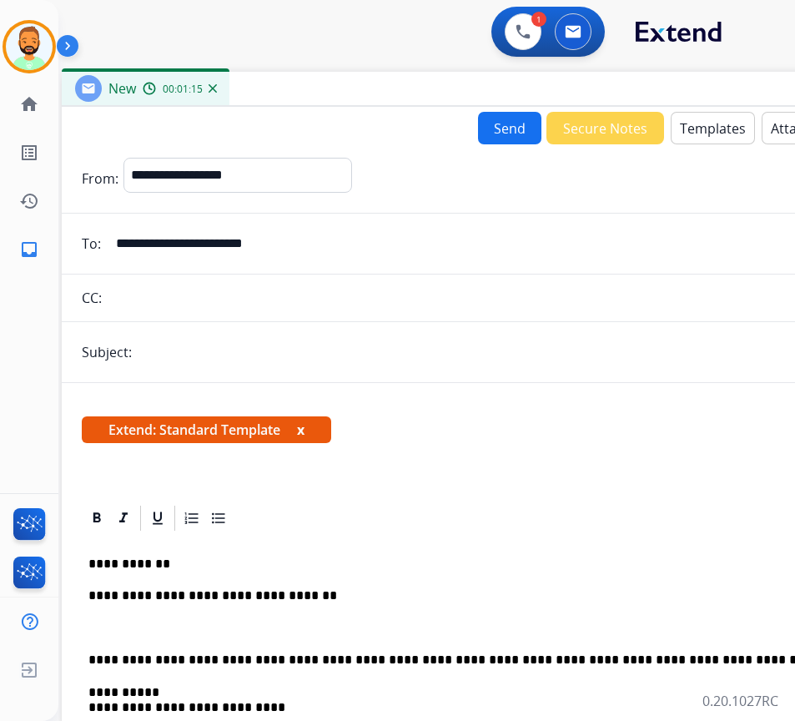
click at [722, 123] on button "Templates" at bounding box center [713, 128] width 84 height 33
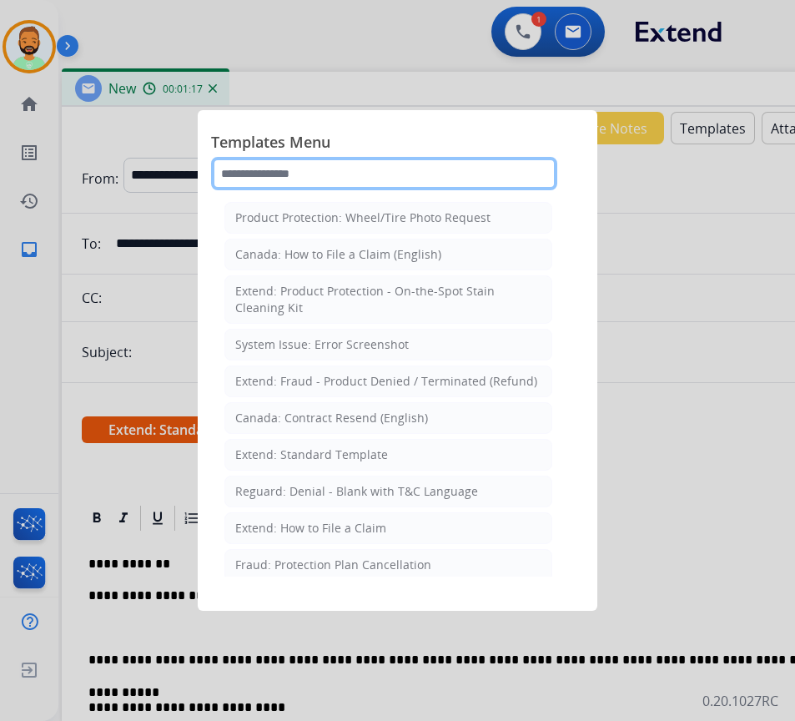
click at [348, 184] on input "text" at bounding box center [384, 173] width 346 height 33
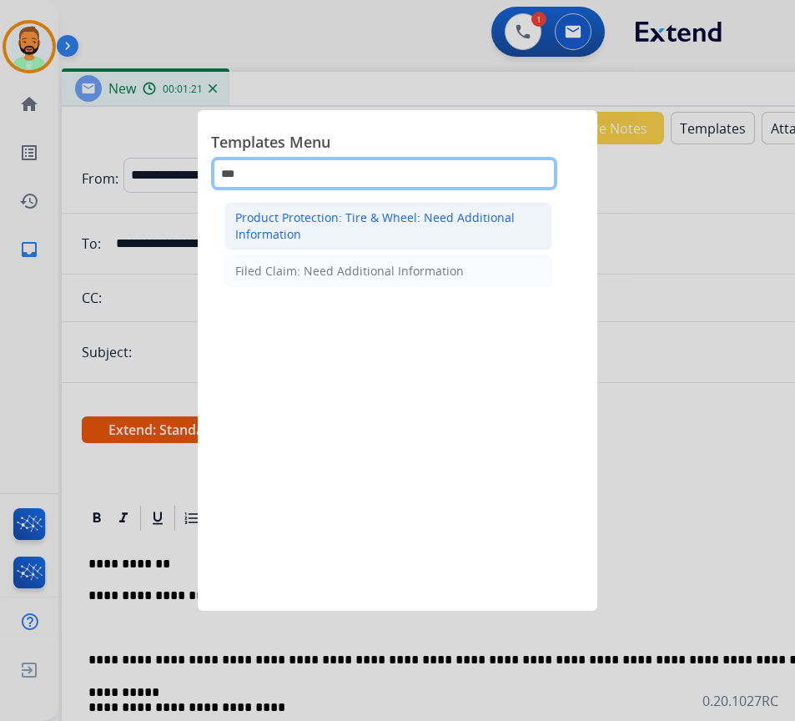
type input "***"
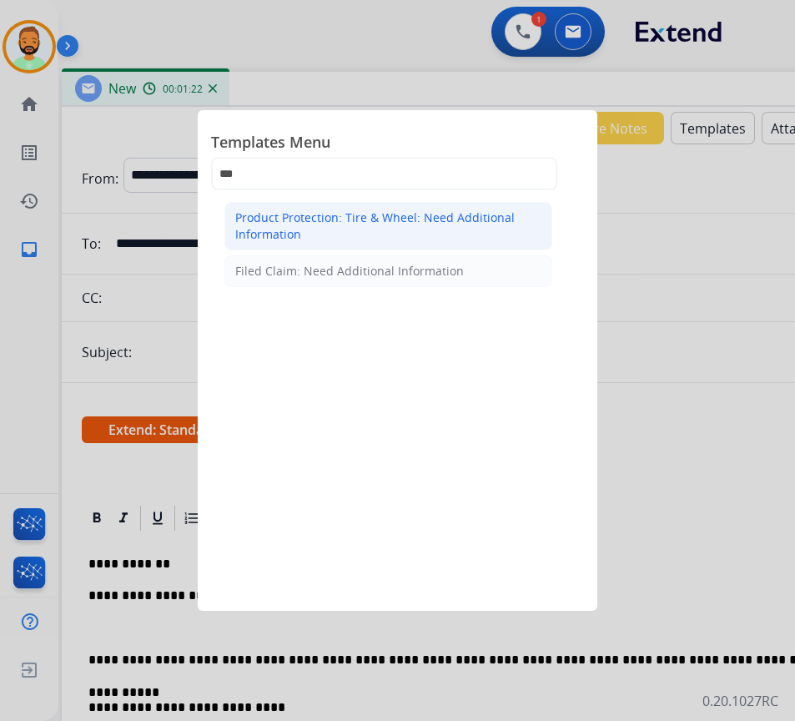
click at [360, 234] on div "Product Protection: Tire & Wheel: Need Additional Information" at bounding box center [388, 225] width 306 height 33
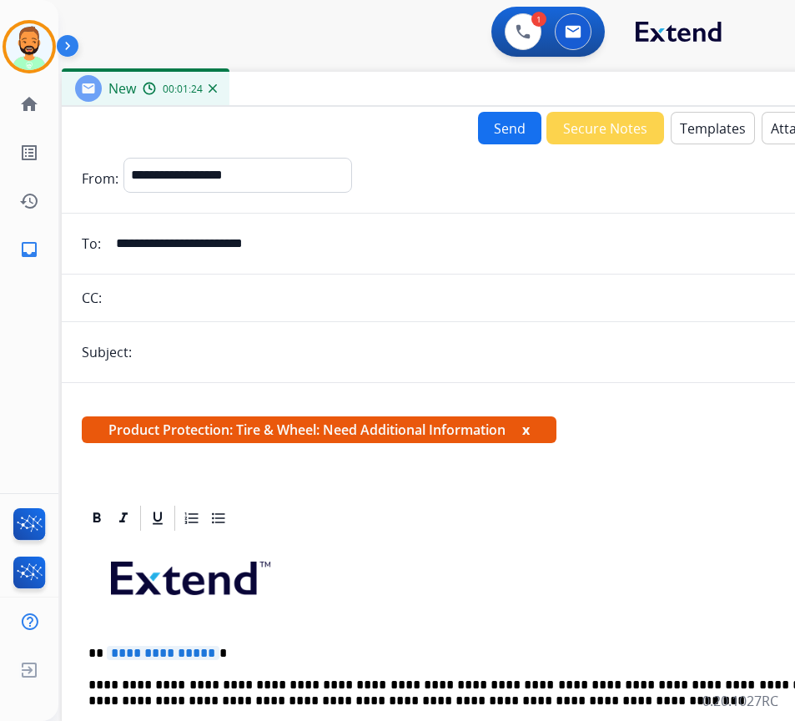
drag, startPoint x: 406, startPoint y: 678, endPoint x: 436, endPoint y: 684, distance: 29.8
click at [407, 678] on p "**********" at bounding box center [472, 692] width 768 height 31
click at [657, 684] on p "**********" at bounding box center [472, 692] width 768 height 31
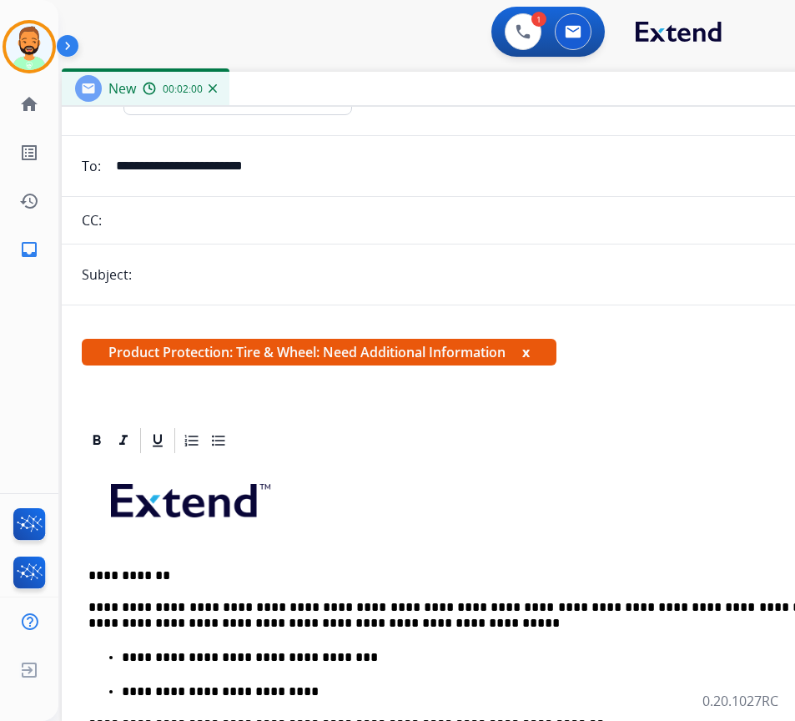
scroll to position [167, 0]
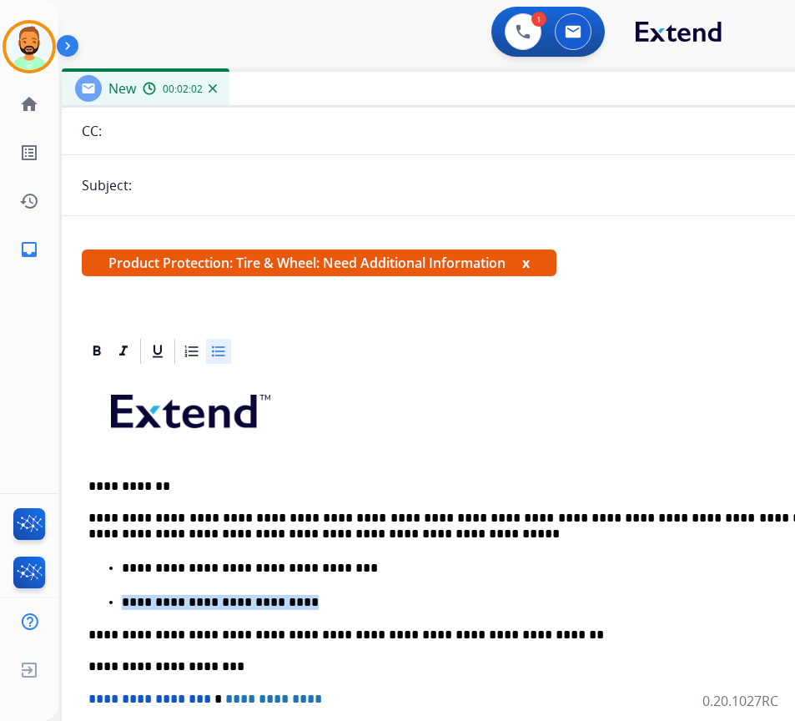
drag, startPoint x: 280, startPoint y: 594, endPoint x: 119, endPoint y: 587, distance: 161.2
click at [119, 587] on ul "**********" at bounding box center [478, 584] width 781 height 53
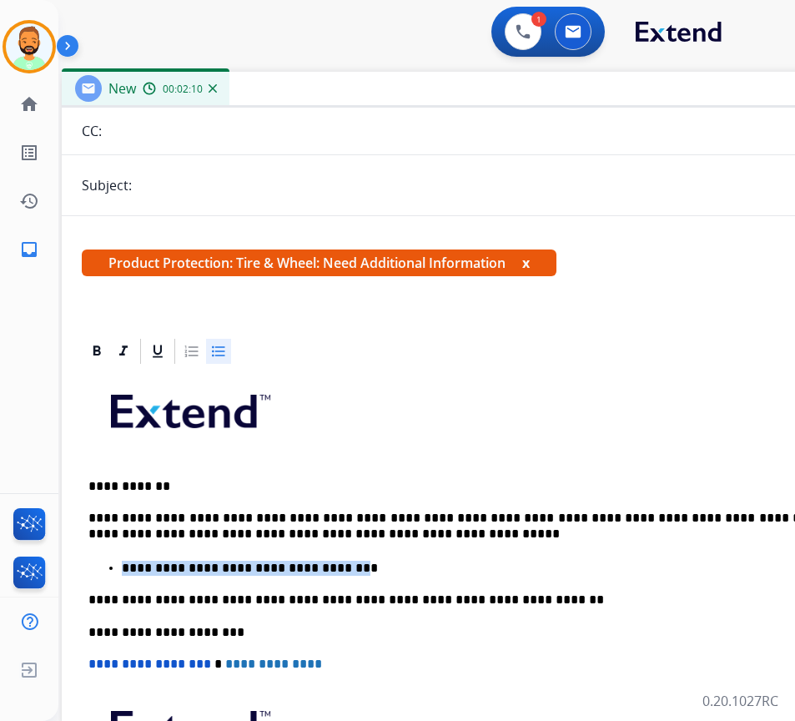
drag, startPoint x: 330, startPoint y: 566, endPoint x: 148, endPoint y: 544, distance: 184.0
click at [148, 544] on div "**********" at bounding box center [479, 622] width 794 height 512
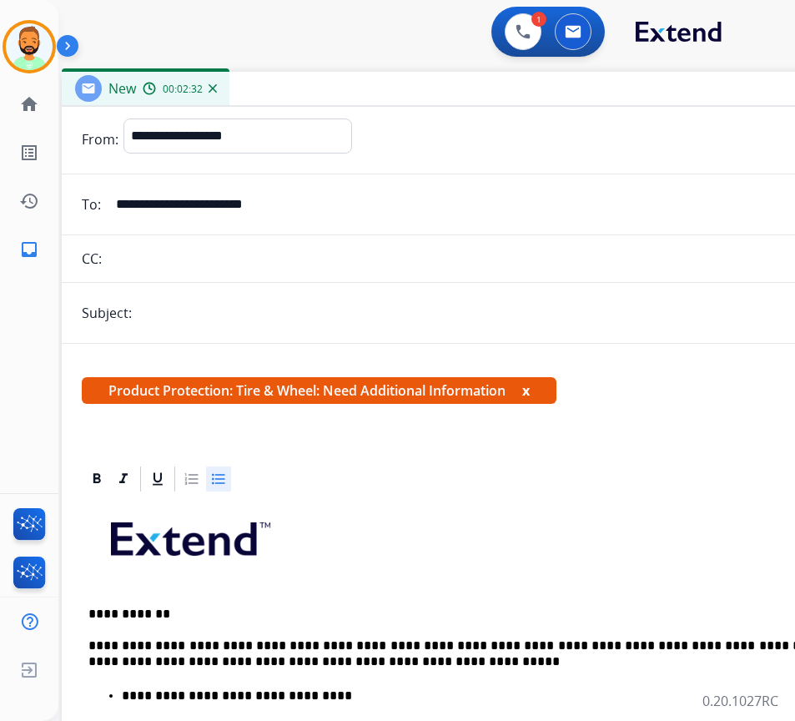
scroll to position [0, 0]
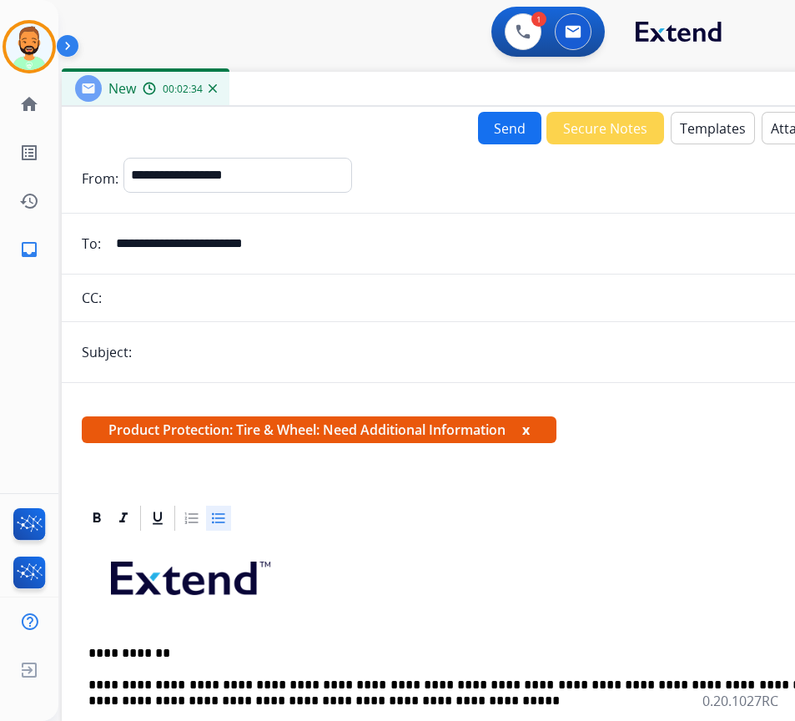
click at [491, 118] on button "Send" at bounding box center [509, 128] width 63 height 33
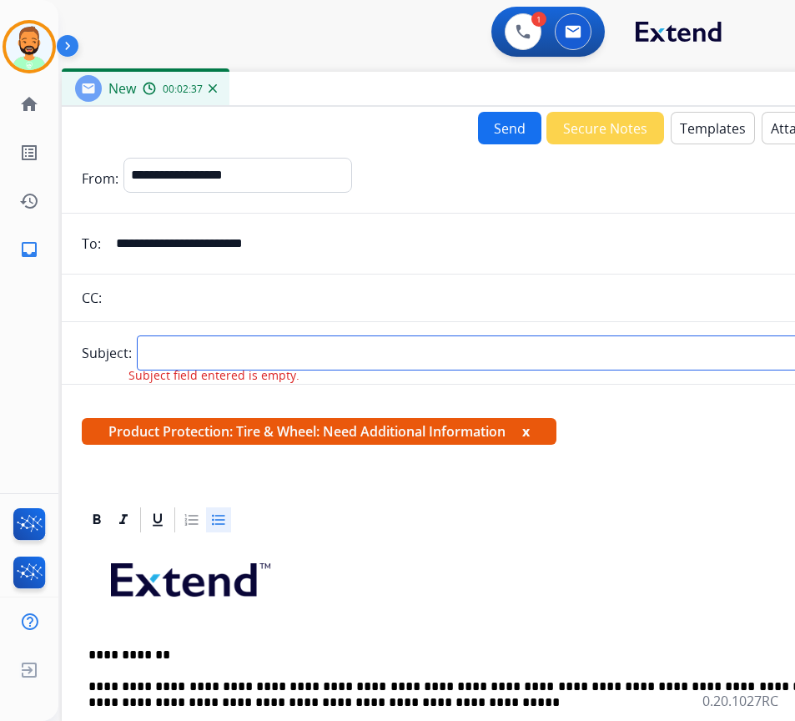
drag, startPoint x: 183, startPoint y: 344, endPoint x: 191, endPoint y: 350, distance: 10.2
click at [187, 346] on input "text" at bounding box center [506, 352] width 739 height 35
type input "******"
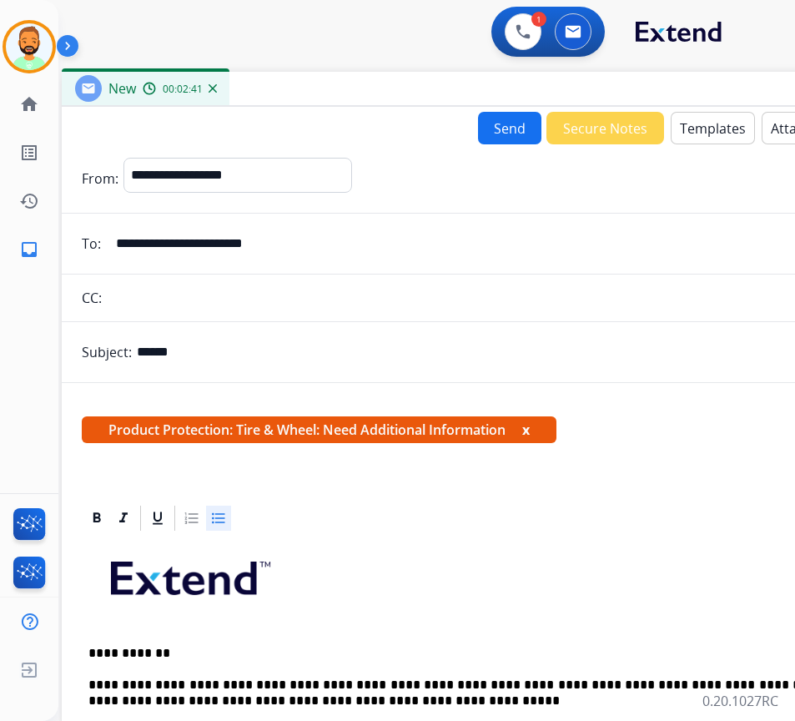
click at [496, 119] on button "Send" at bounding box center [509, 128] width 63 height 33
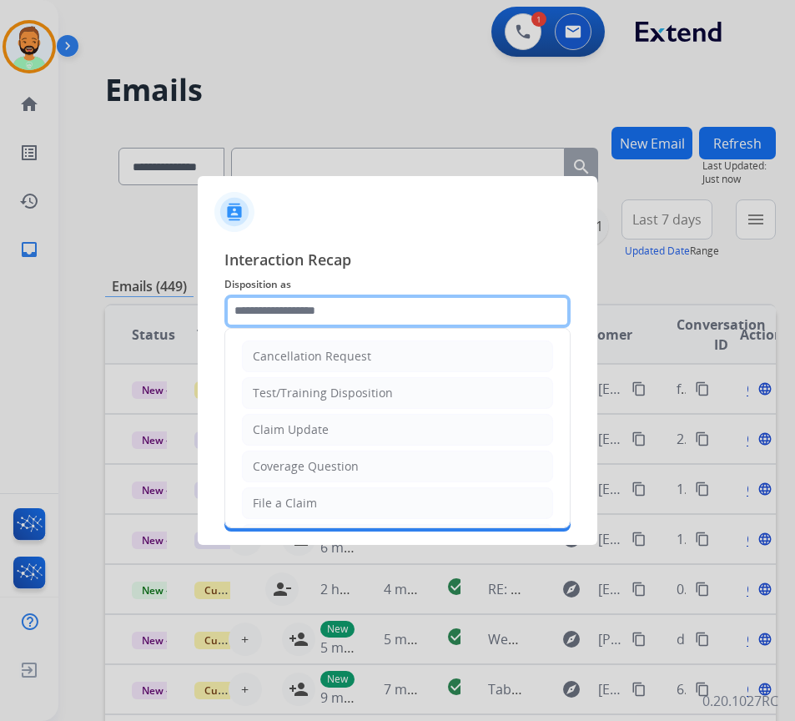
click at [338, 310] on input "text" at bounding box center [397, 311] width 346 height 33
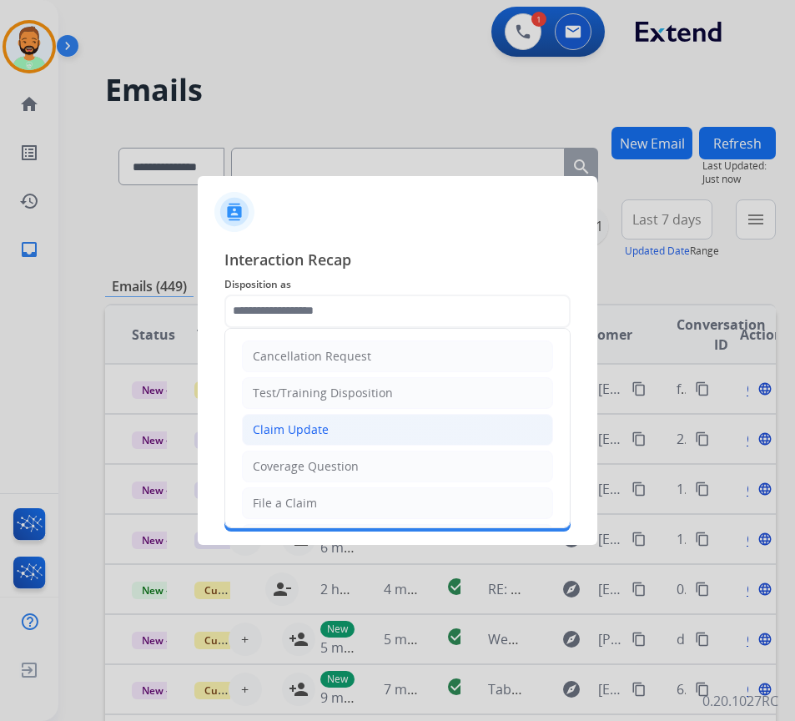
click at [351, 436] on li "Claim Update" at bounding box center [397, 430] width 311 height 32
type input "**********"
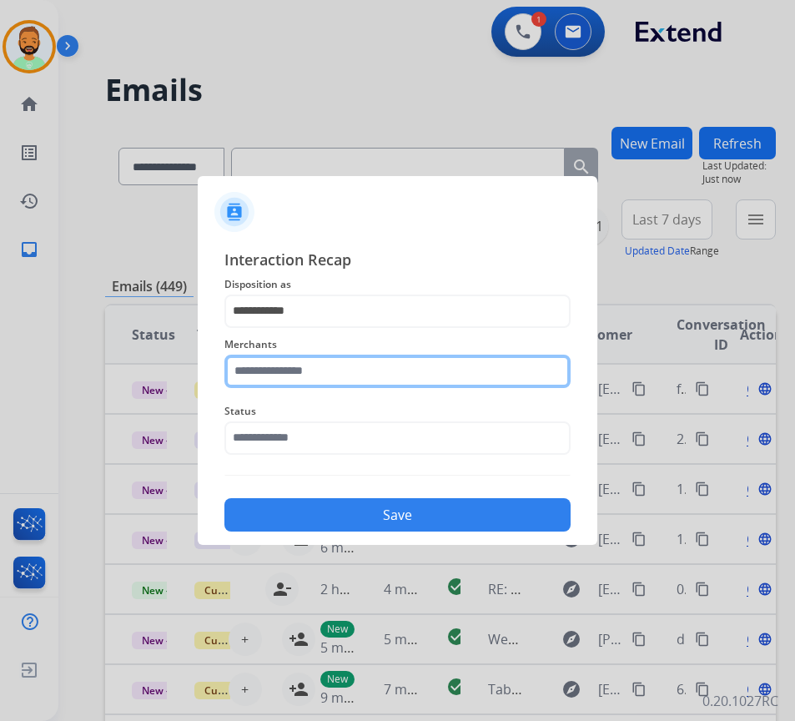
click at [342, 370] on input "text" at bounding box center [397, 371] width 346 height 33
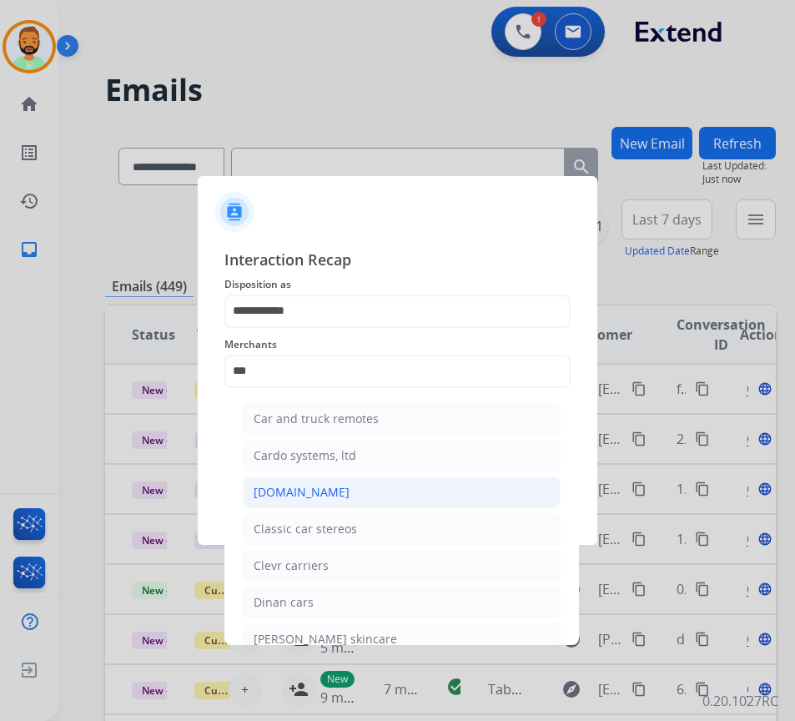
click at [308, 494] on div "[DOMAIN_NAME]" at bounding box center [302, 492] width 96 height 17
type input "**********"
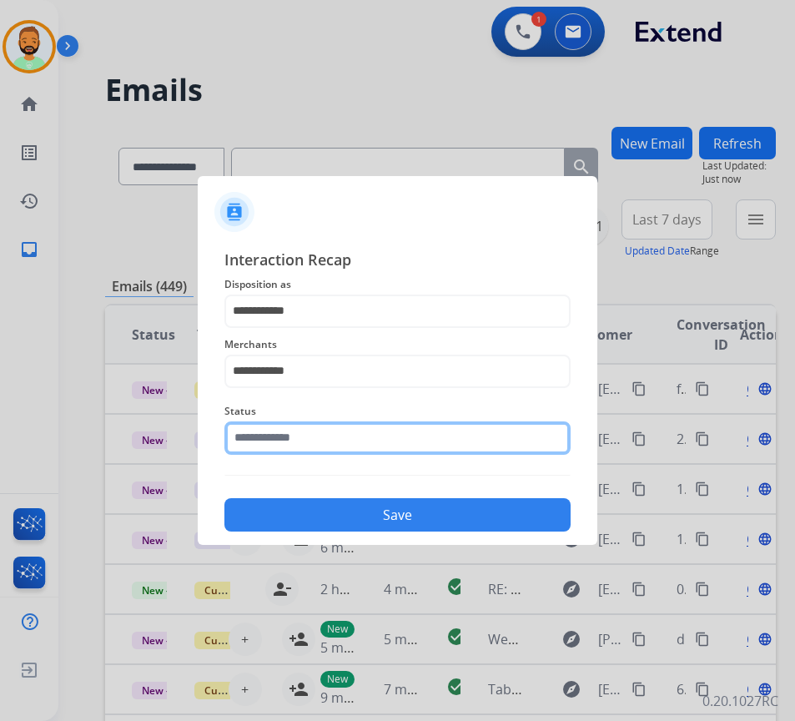
click at [345, 436] on input "text" at bounding box center [397, 437] width 346 height 33
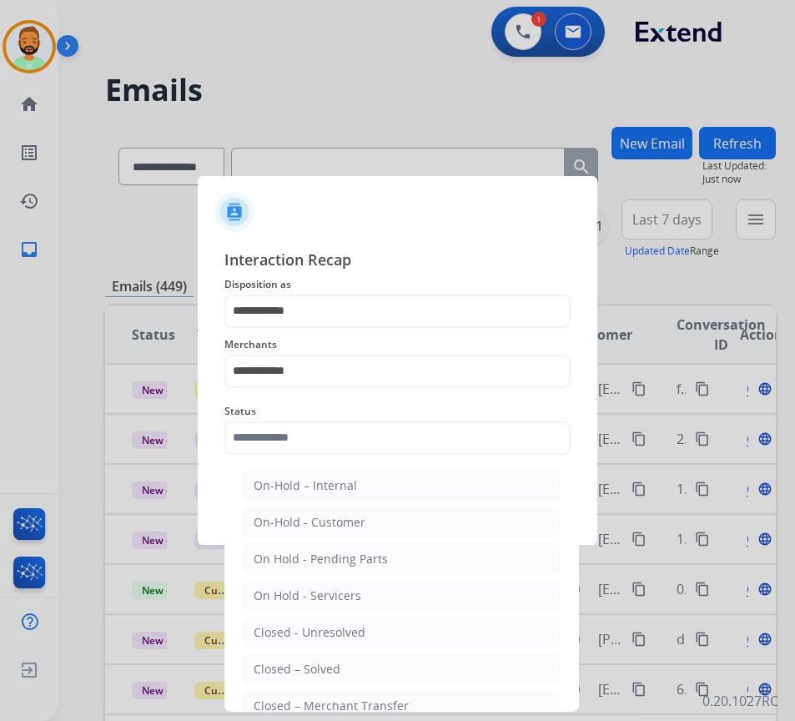
drag, startPoint x: 355, startPoint y: 662, endPoint x: 354, endPoint y: 642, distance: 20.1
click at [355, 665] on li "Closed – Solved" at bounding box center [402, 669] width 318 height 32
type input "**********"
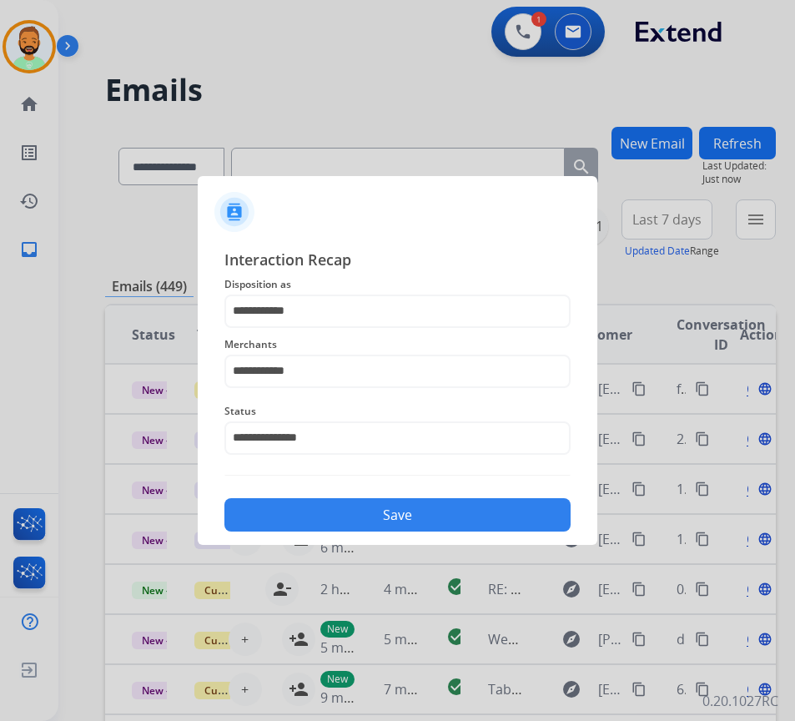
click at [375, 487] on div "**********" at bounding box center [397, 390] width 346 height 285
click at [374, 511] on button "Save" at bounding box center [397, 514] width 346 height 33
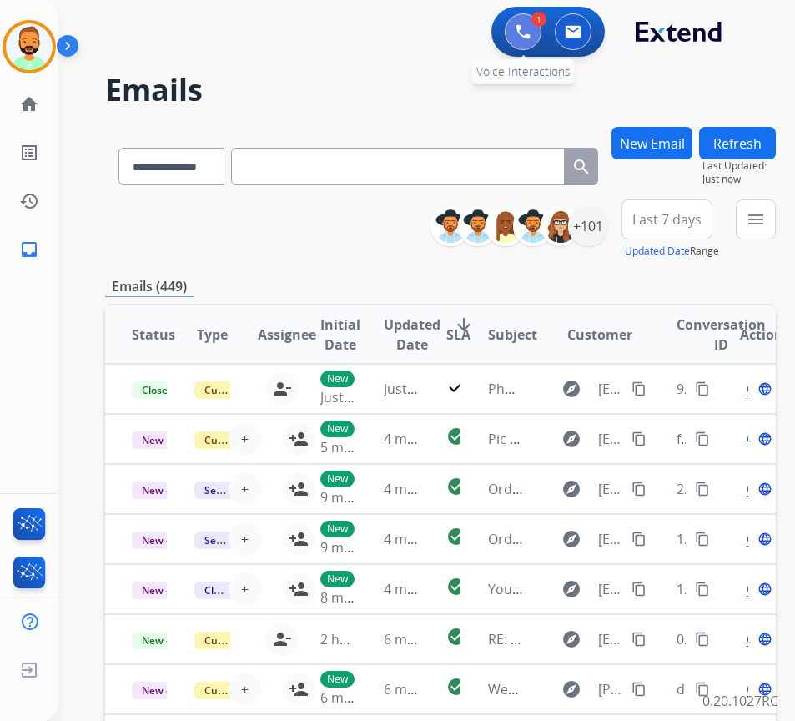
click at [513, 27] on button at bounding box center [523, 31] width 37 height 37
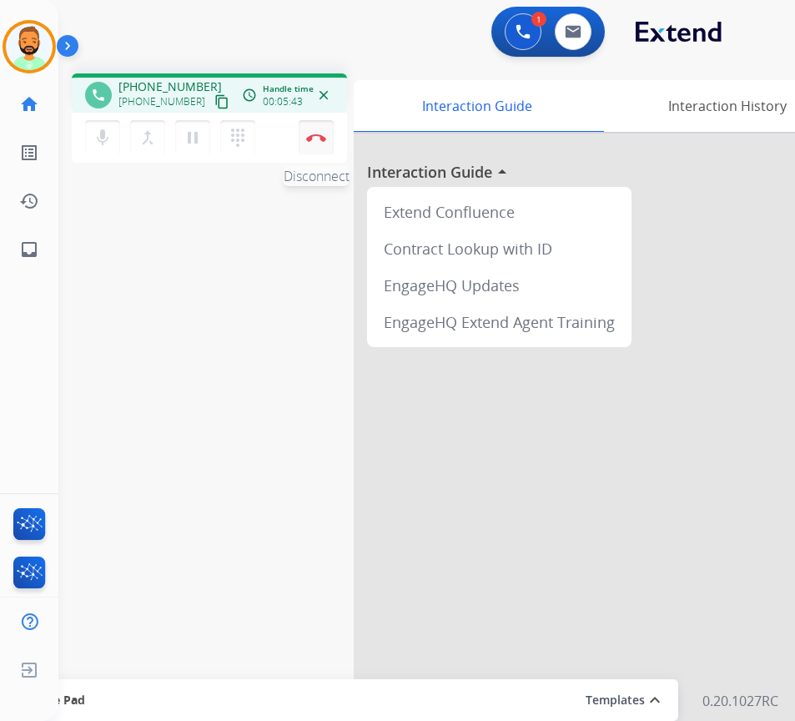
click at [314, 132] on button "Disconnect" at bounding box center [316, 137] width 35 height 35
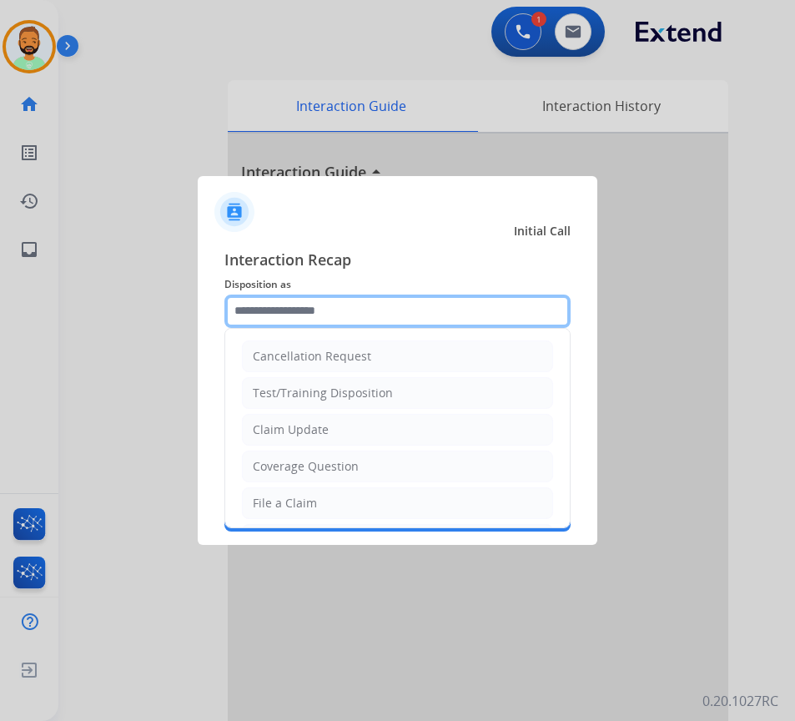
click at [344, 313] on input "text" at bounding box center [397, 311] width 346 height 33
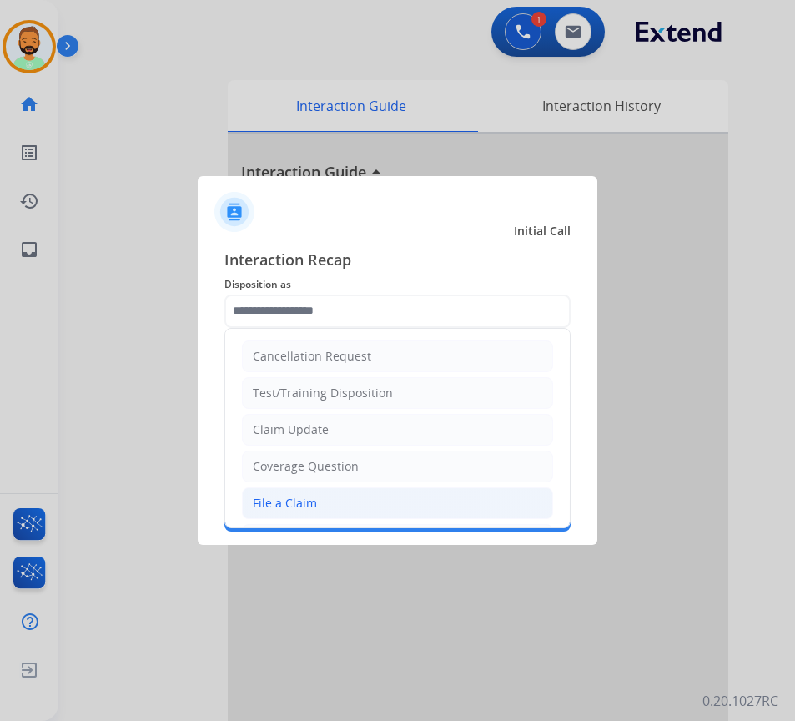
click at [330, 500] on li "File a Claim" at bounding box center [397, 503] width 311 height 32
type input "**********"
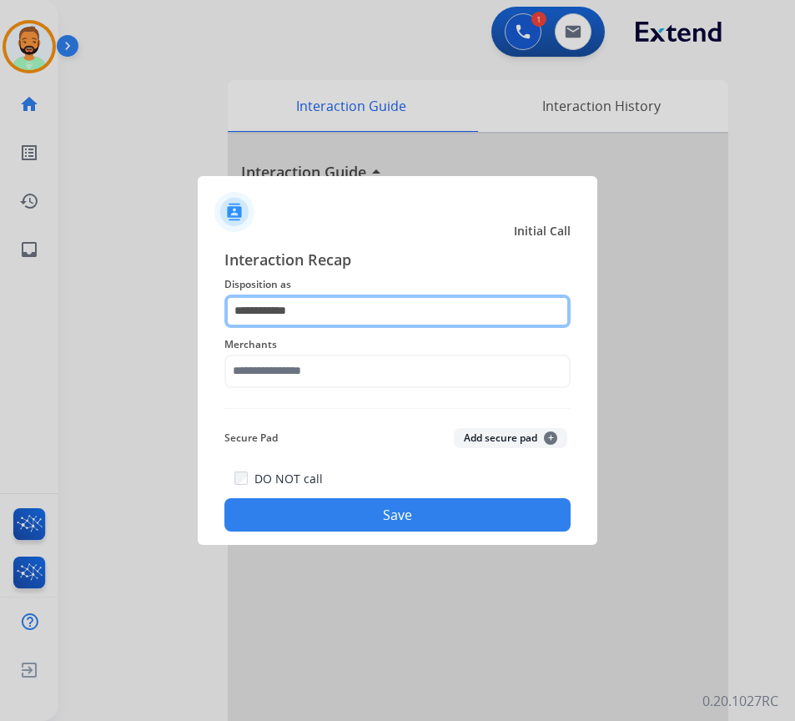
click at [349, 305] on input "**********" at bounding box center [397, 311] width 346 height 33
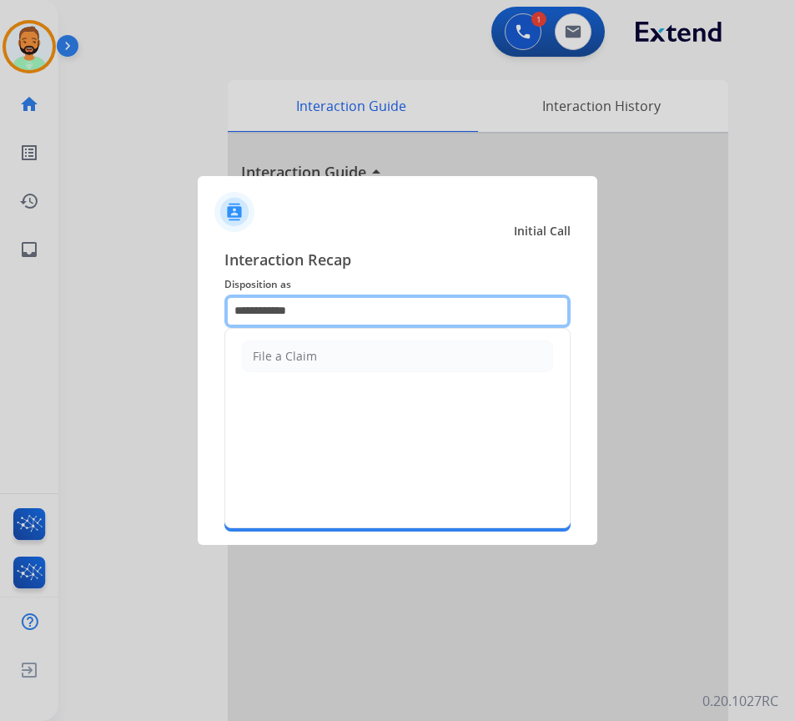
drag, startPoint x: 349, startPoint y: 305, endPoint x: 53, endPoint y: 268, distance: 297.7
click at [0, 270] on app-contact-recap-modal "**********" at bounding box center [0, 360] width 0 height 721
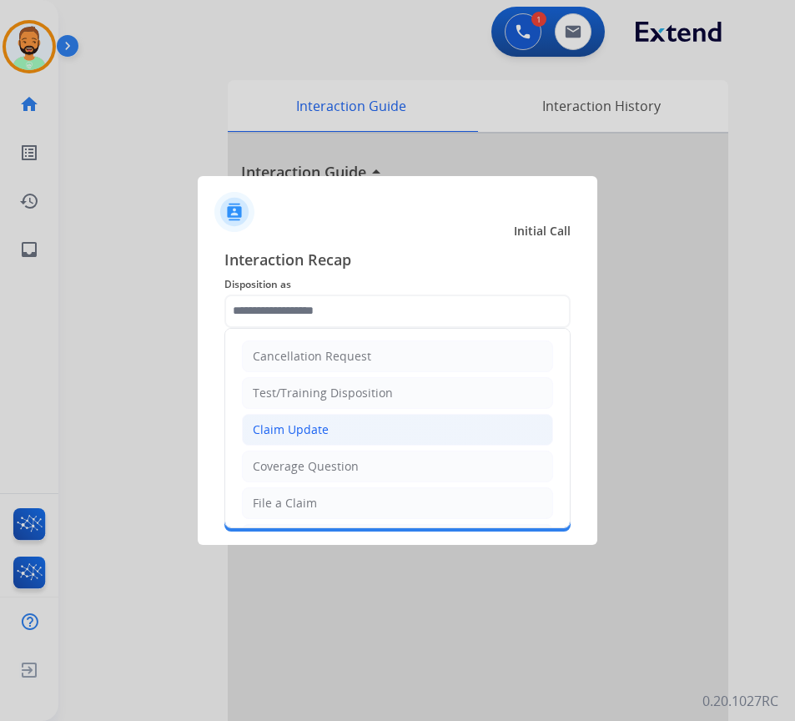
click at [312, 417] on li "Claim Update" at bounding box center [397, 430] width 311 height 32
type input "**********"
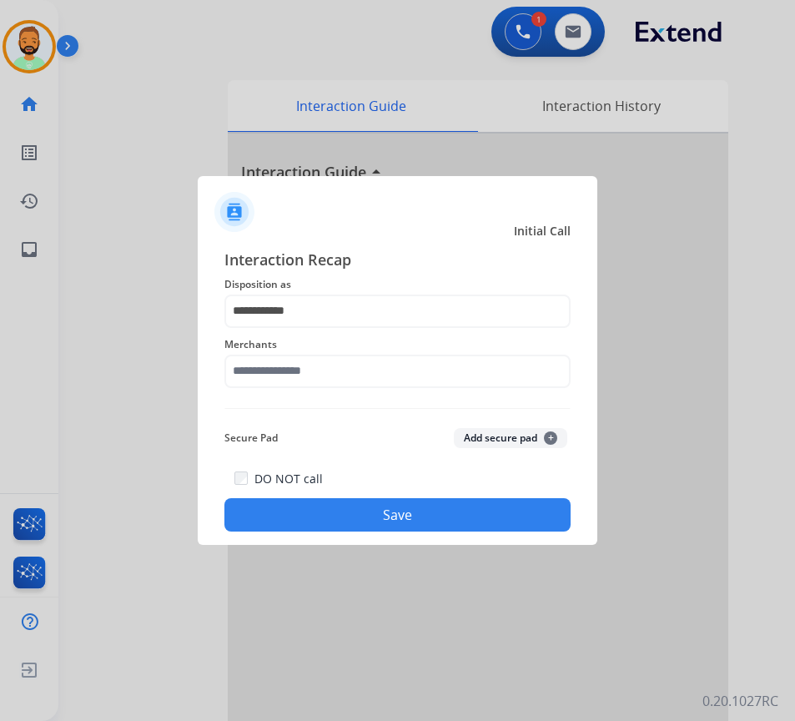
click at [350, 352] on span "Merchants" at bounding box center [397, 345] width 346 height 20
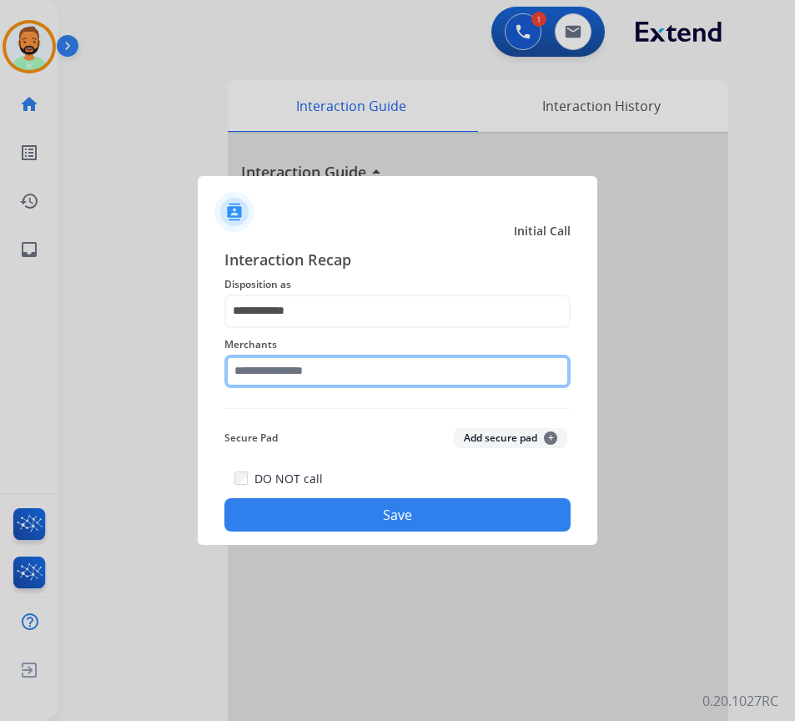
click at [349, 368] on input "text" at bounding box center [397, 371] width 346 height 33
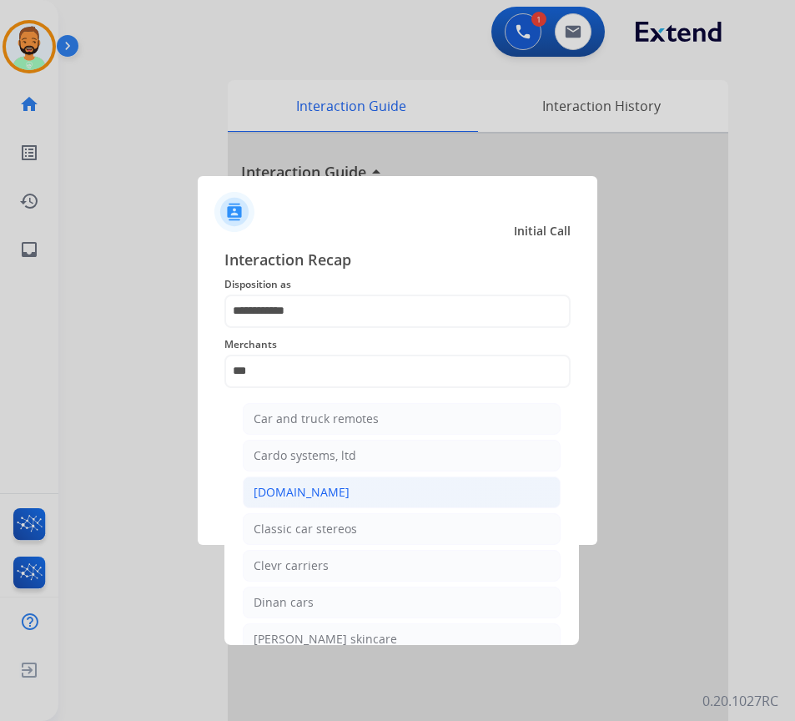
click at [375, 493] on li "[DOMAIN_NAME]" at bounding box center [402, 492] width 318 height 32
type input "**********"
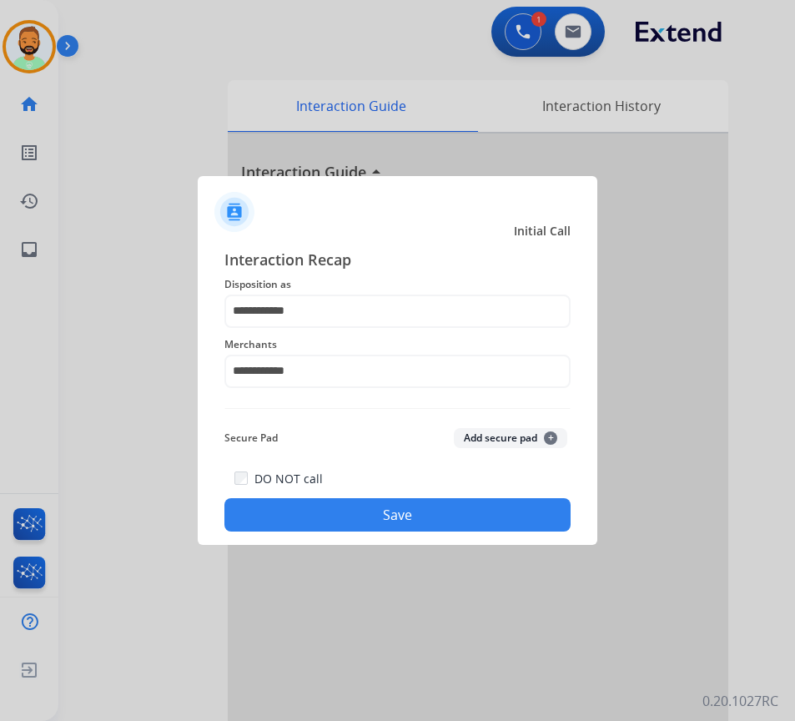
click at [411, 505] on button "Save" at bounding box center [397, 514] width 346 height 33
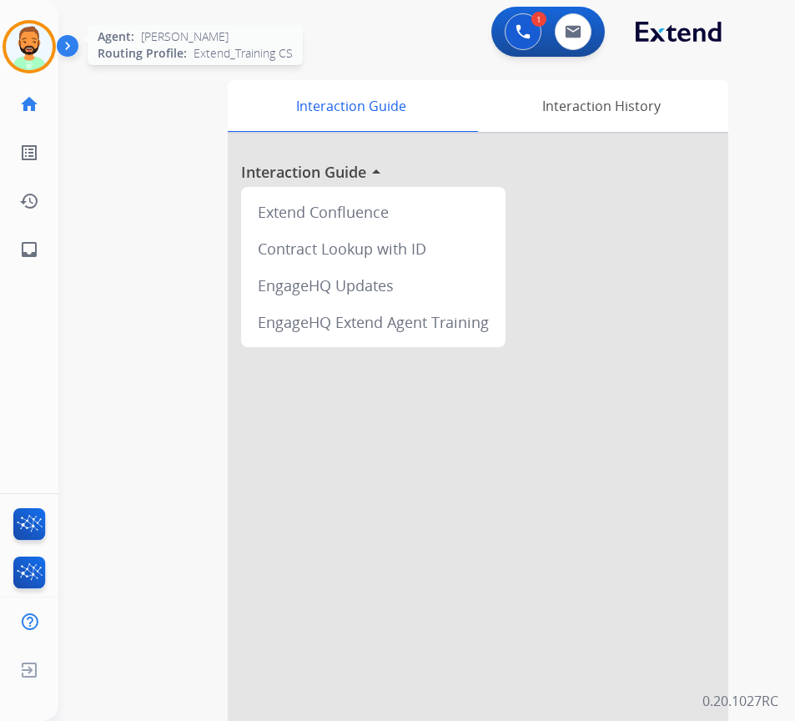
click at [43, 47] on img at bounding box center [29, 46] width 47 height 47
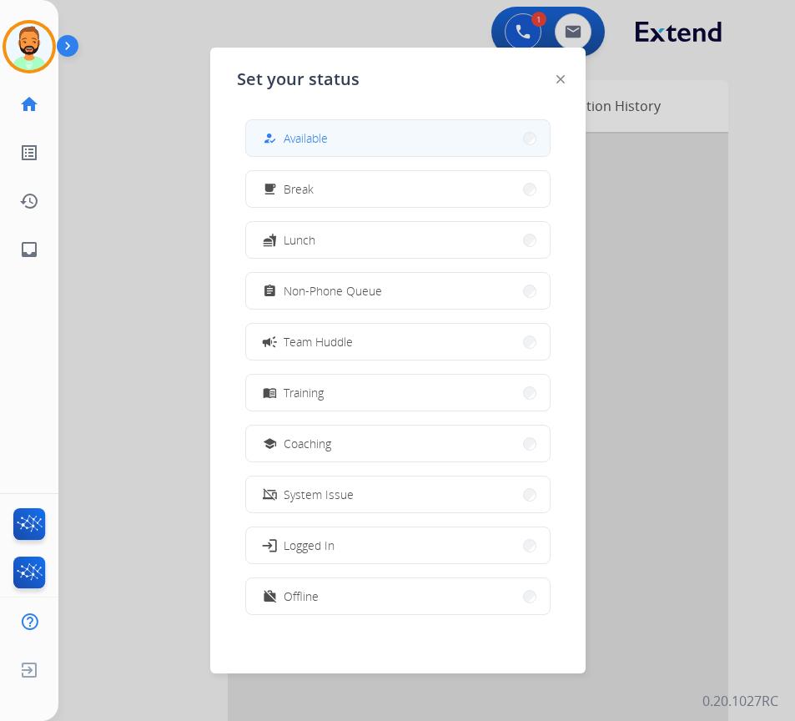
click at [320, 138] on span "Available" at bounding box center [306, 138] width 44 height 18
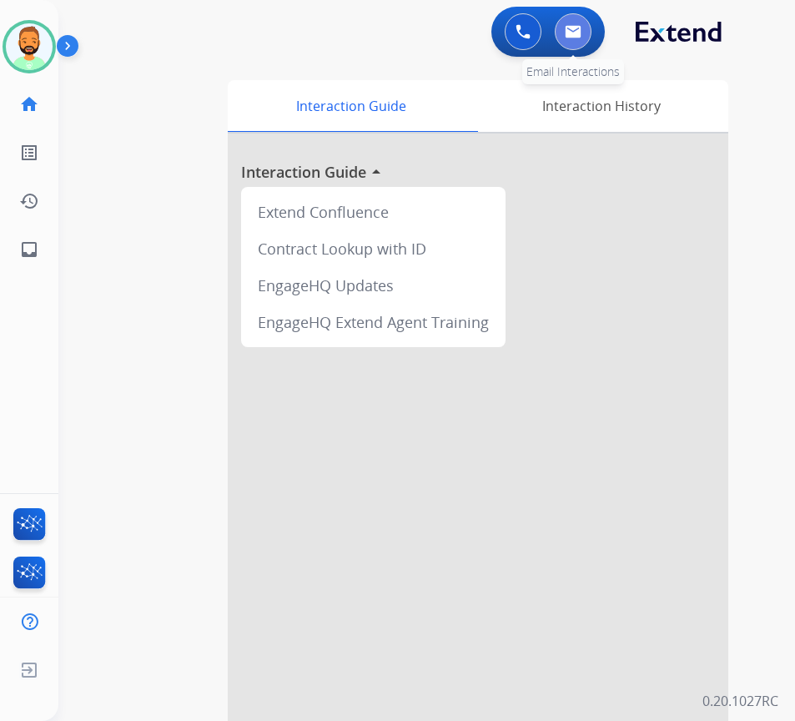
click at [566, 37] on img at bounding box center [573, 31] width 17 height 13
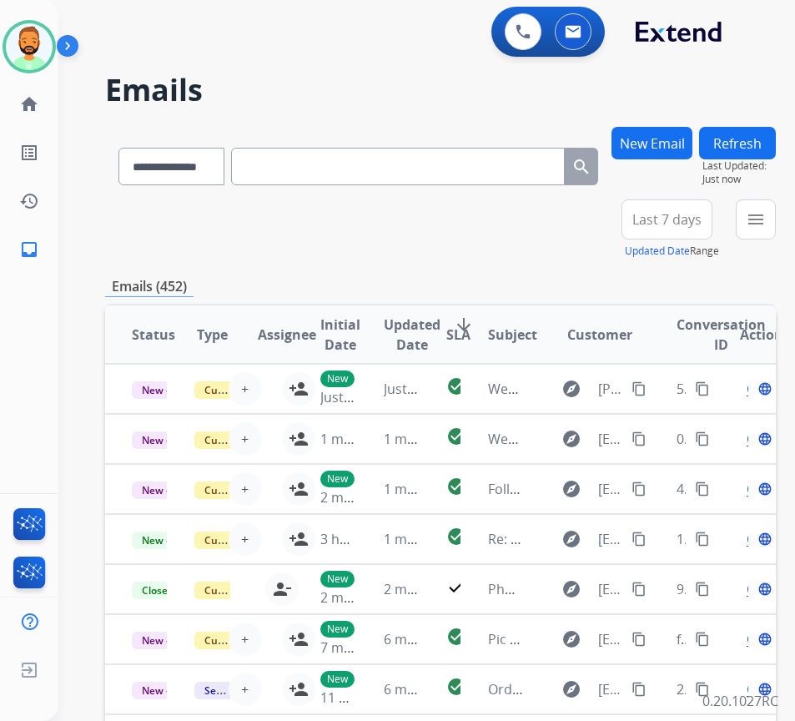
click at [676, 216] on span "Last 7 days" at bounding box center [666, 219] width 69 height 7
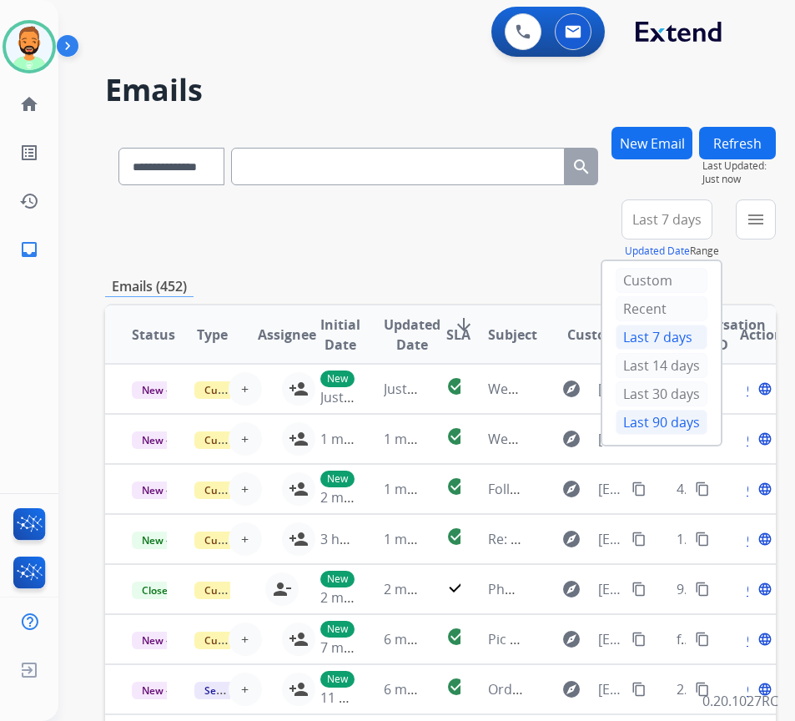
click at [667, 412] on div "Last 90 days" at bounding box center [662, 422] width 92 height 25
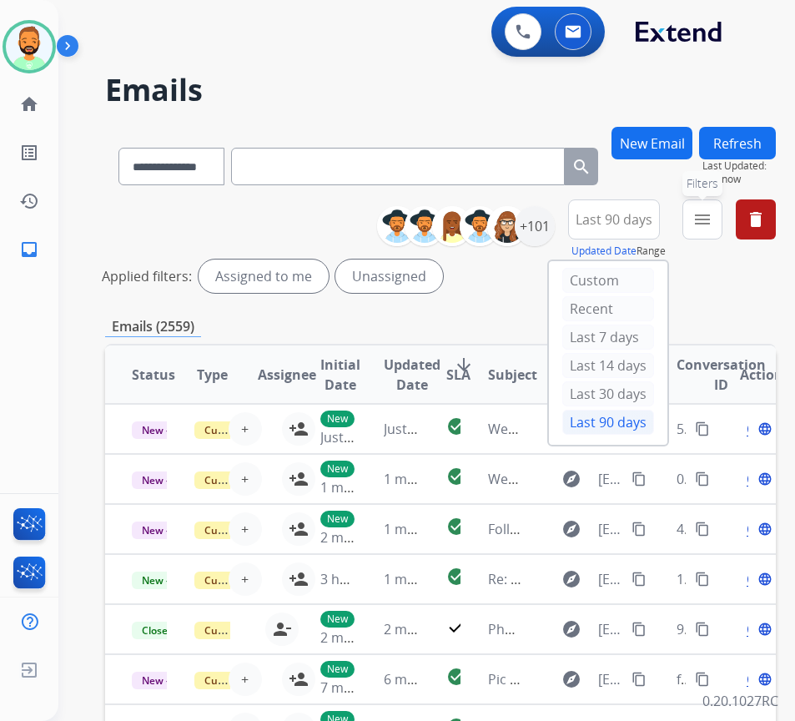
click at [708, 214] on button "menu Filters" at bounding box center [702, 219] width 40 height 40
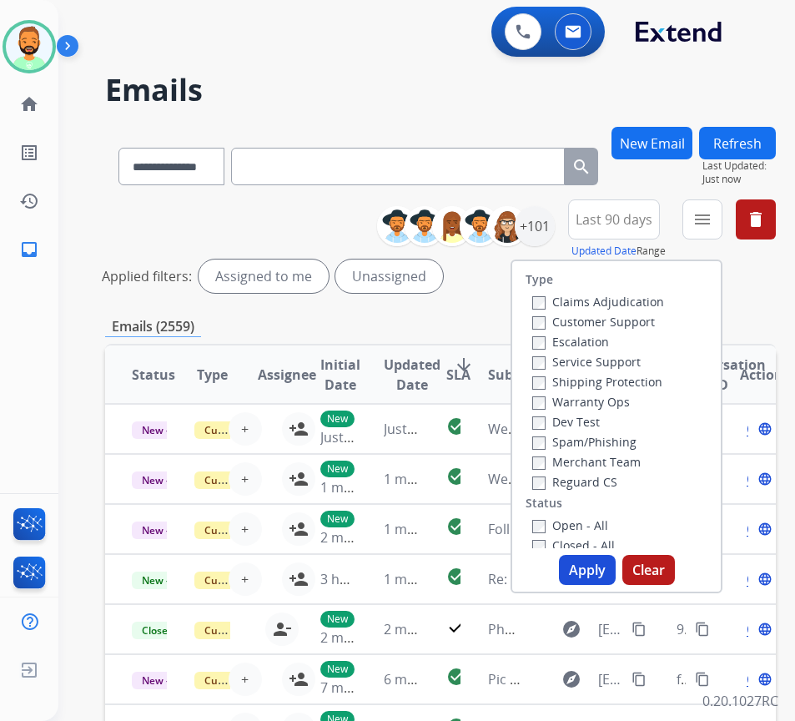
click at [642, 324] on label "Customer Support" at bounding box center [593, 322] width 123 height 16
click at [639, 373] on div "Shipping Protection" at bounding box center [598, 381] width 132 height 20
click at [637, 380] on label "Shipping Protection" at bounding box center [597, 382] width 130 height 16
click at [607, 483] on label "Reguard CS" at bounding box center [574, 482] width 85 height 16
click at [597, 515] on div "Open - All" at bounding box center [619, 525] width 175 height 20
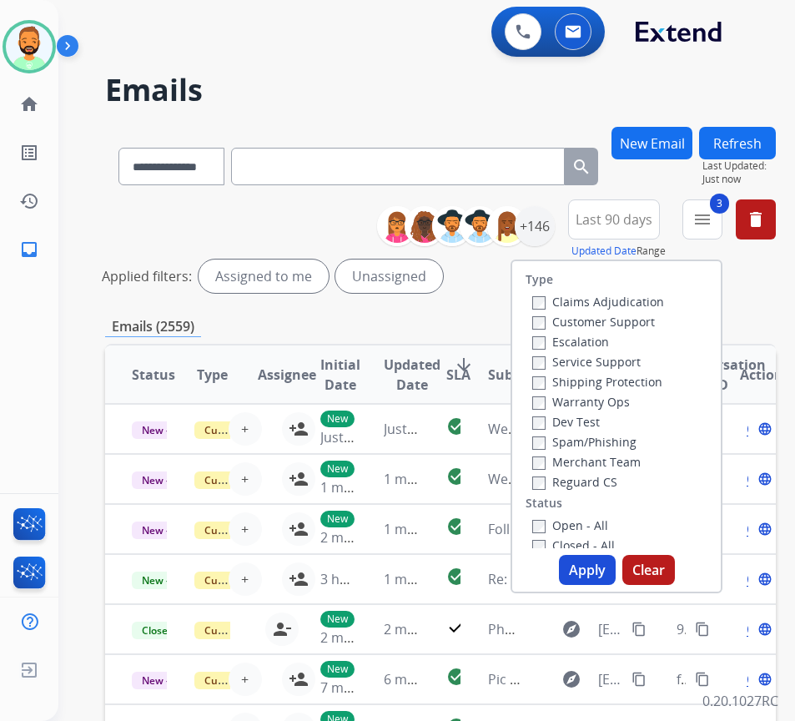
click at [596, 524] on label "Open - All" at bounding box center [570, 525] width 76 height 16
click at [600, 561] on button "Apply" at bounding box center [587, 570] width 57 height 30
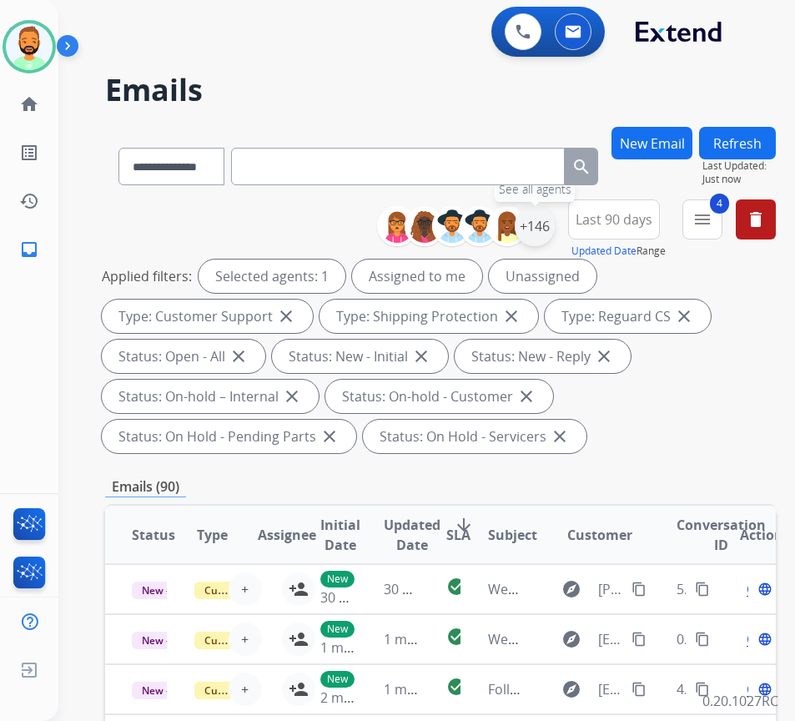
click at [555, 228] on div "+146" at bounding box center [535, 226] width 40 height 40
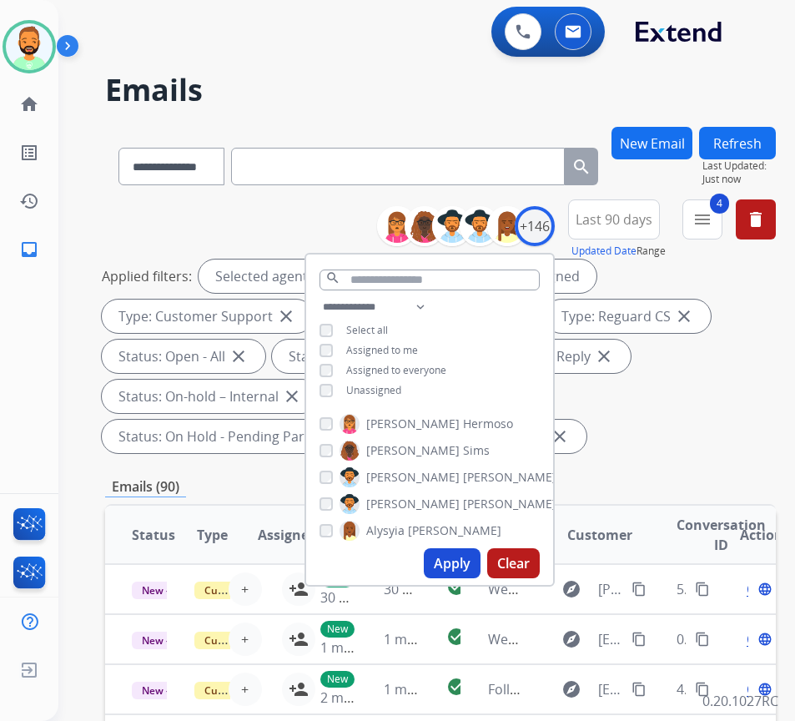
click at [391, 389] on span "Unassigned" at bounding box center [373, 390] width 55 height 14
click at [481, 571] on button "Apply" at bounding box center [452, 563] width 57 height 30
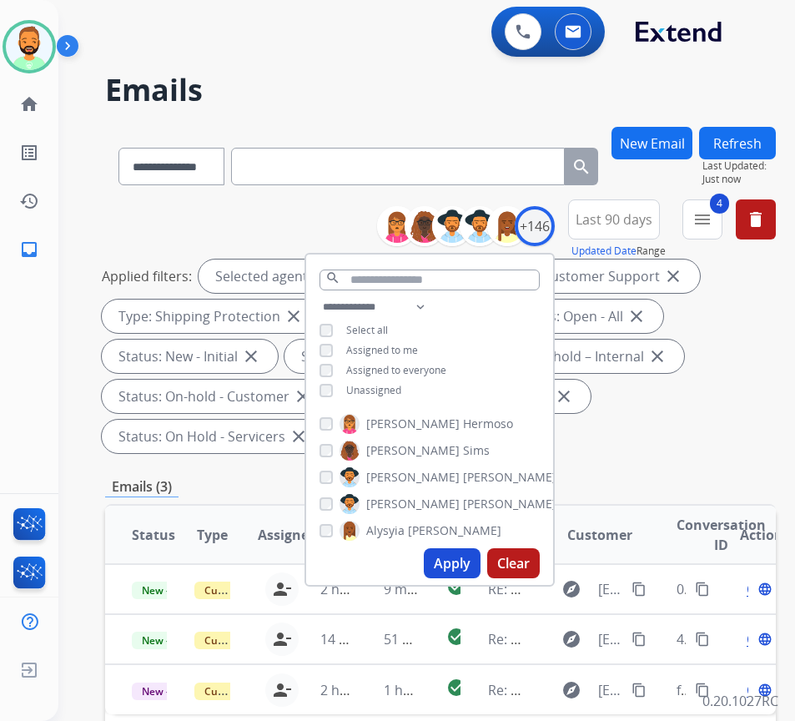
drag, startPoint x: 728, startPoint y: 363, endPoint x: 698, endPoint y: 363, distance: 29.2
click at [728, 366] on div "Applied filters: Selected agents: 1 Assigned to me Type: Customer Support close…" at bounding box center [437, 356] width 671 height 194
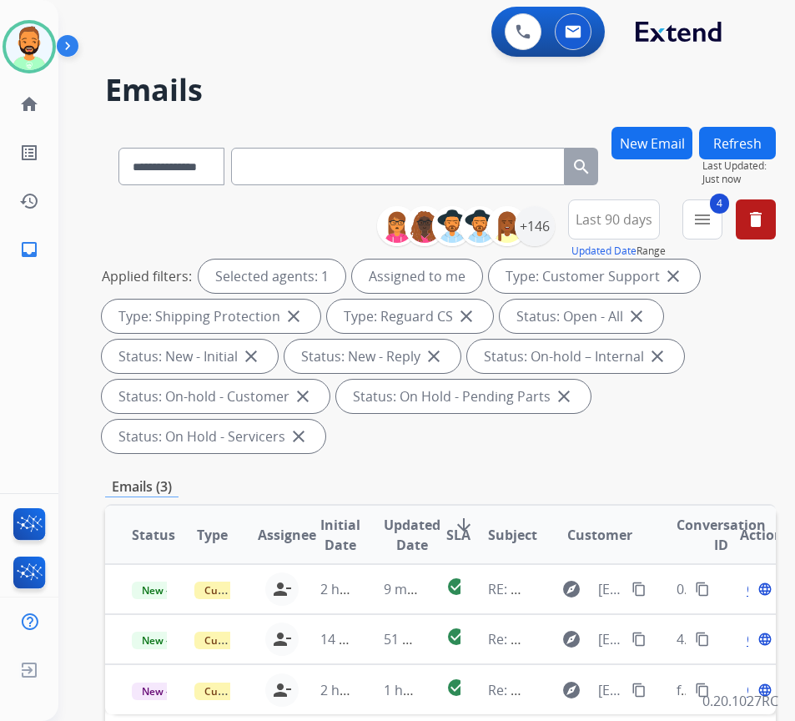
scroll to position [167, 0]
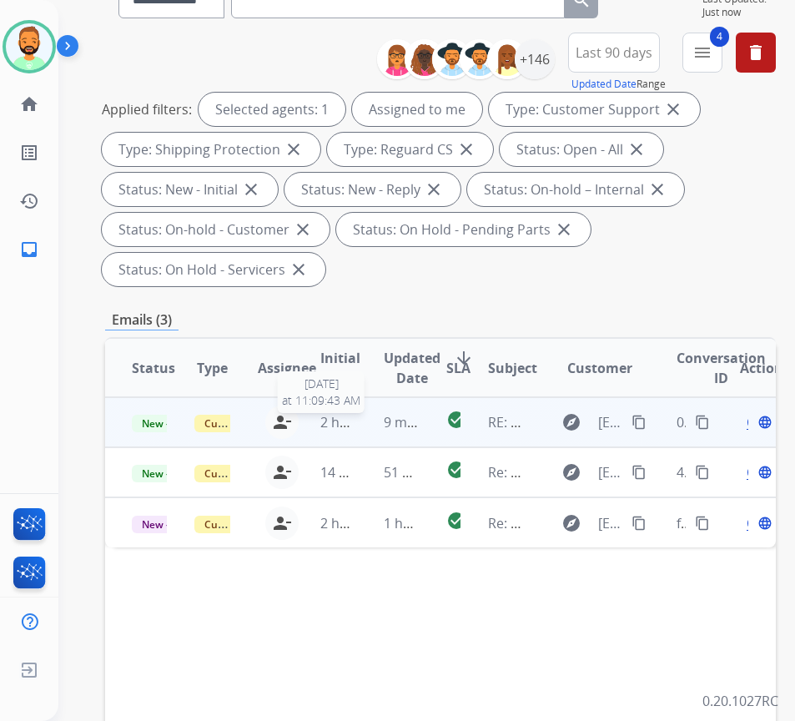
click at [331, 425] on span "2 hours ago" at bounding box center [357, 422] width 75 height 18
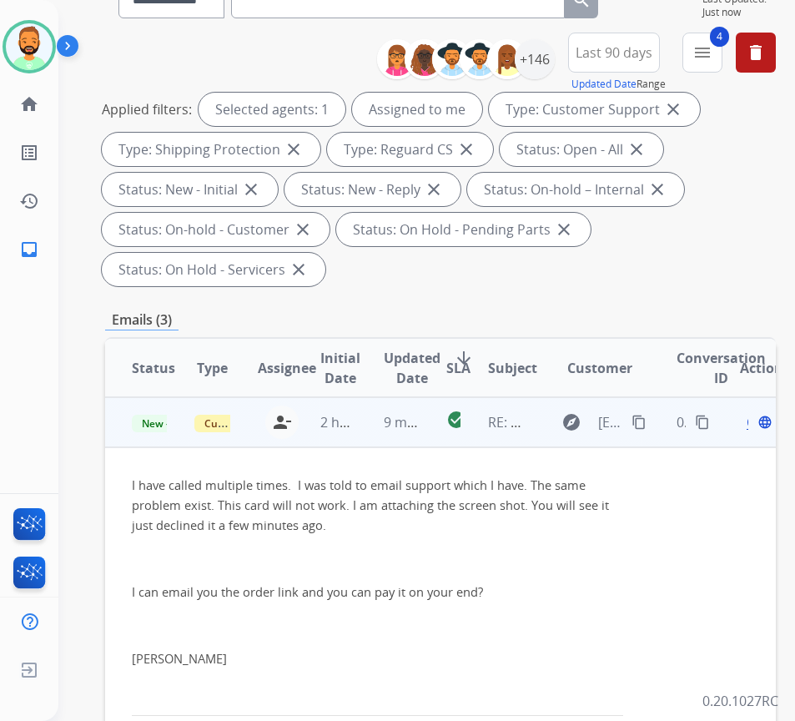
click at [370, 426] on td "9 minutes ago" at bounding box center [388, 422] width 63 height 50
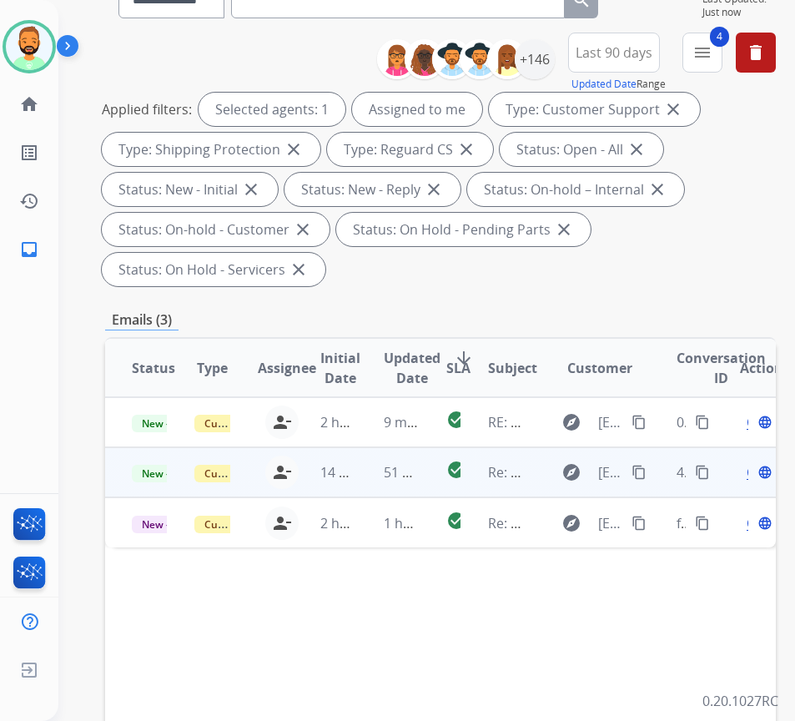
click at [373, 485] on td "51 minutes ago" at bounding box center [388, 472] width 63 height 50
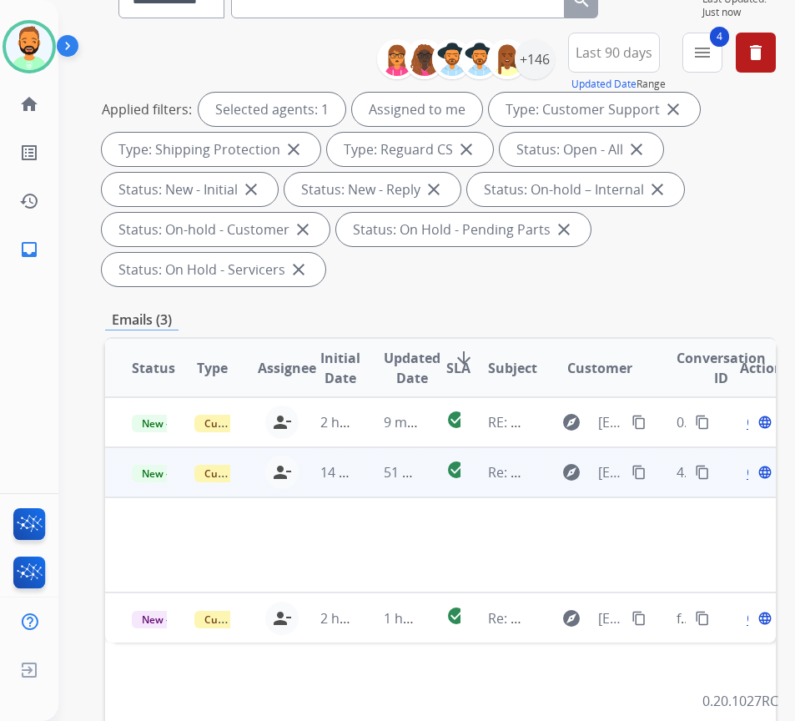
click at [647, 471] on mat-icon "content_copy" at bounding box center [639, 472] width 15 height 15
click at [754, 476] on span "Open" at bounding box center [764, 472] width 34 height 20
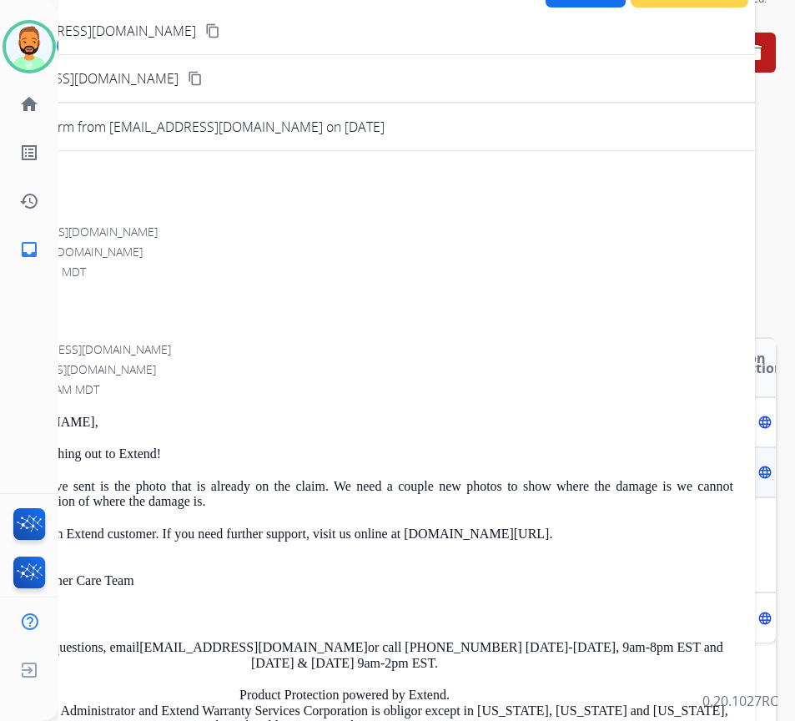
scroll to position [83, 0]
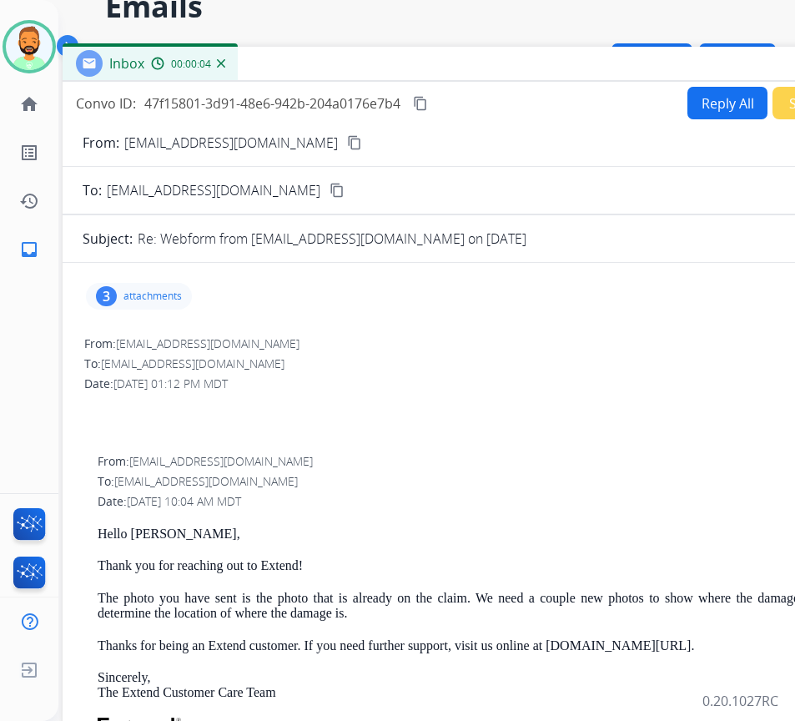
drag, startPoint x: 279, startPoint y: 38, endPoint x: 421, endPoint y: 66, distance: 144.6
click at [421, 66] on div "Inbox 00:00:04" at bounding box center [480, 64] width 834 height 35
click at [146, 295] on p "attachments" at bounding box center [152, 296] width 58 height 13
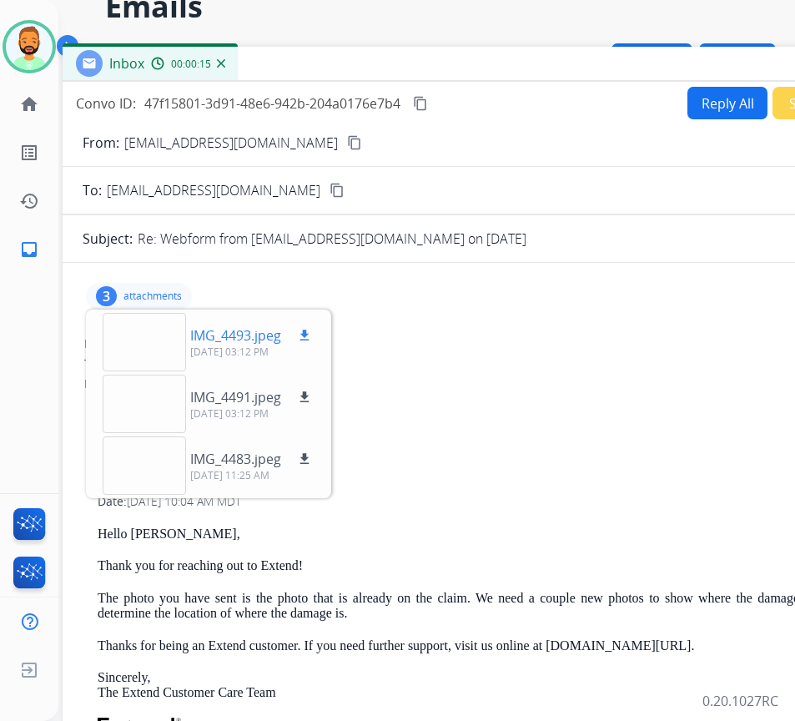
click at [134, 337] on div at bounding box center [144, 342] width 83 height 58
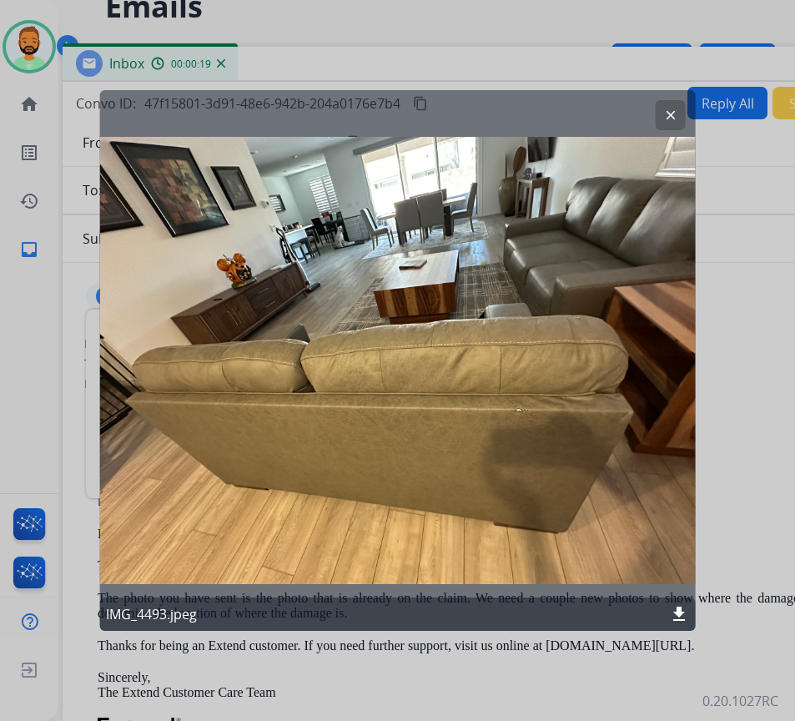
click at [687, 608] on mat-icon "download" at bounding box center [679, 614] width 20 height 20
click at [713, 392] on div at bounding box center [397, 360] width 795 height 721
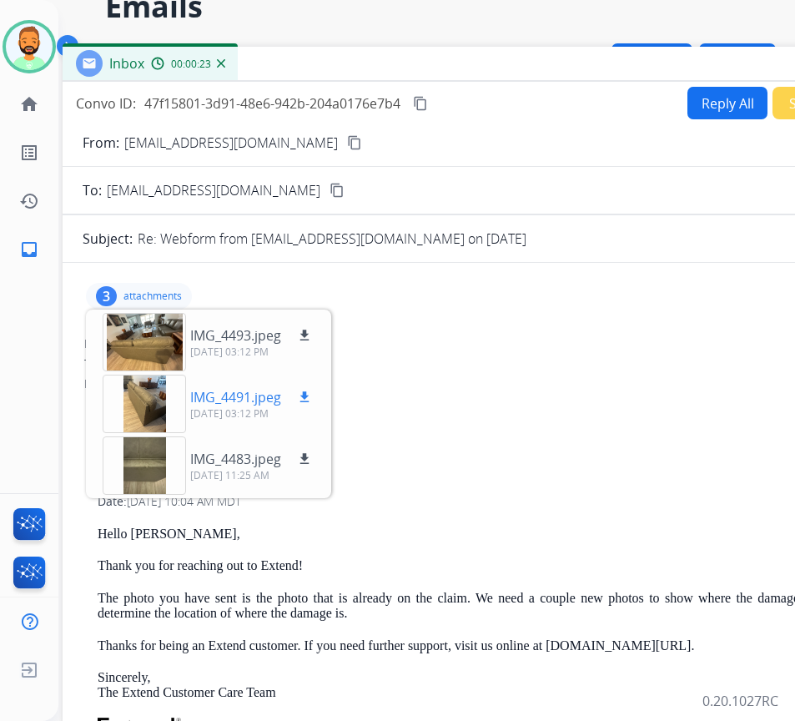
click at [145, 407] on div at bounding box center [144, 404] width 83 height 58
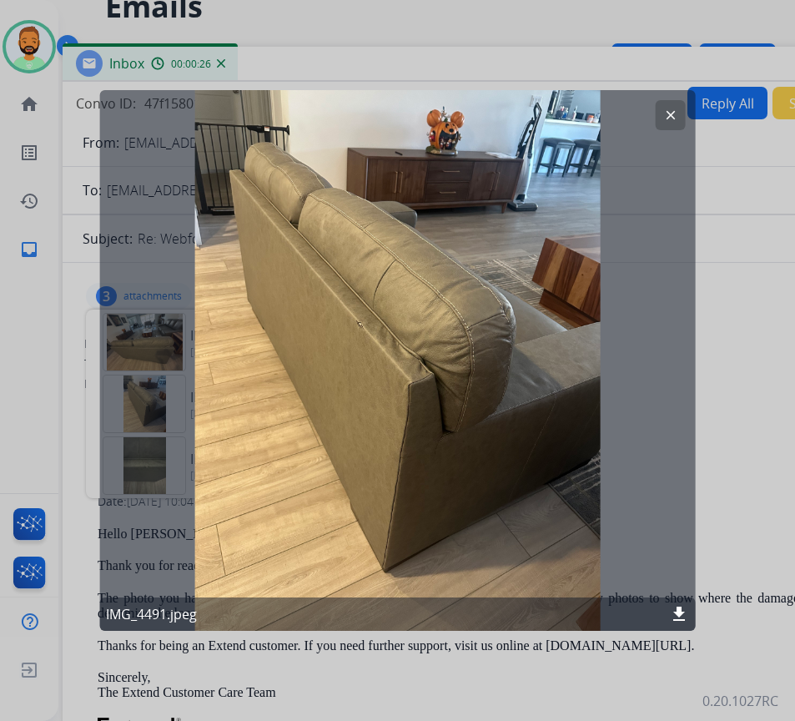
drag, startPoint x: 688, startPoint y: 609, endPoint x: 672, endPoint y: 611, distance: 15.9
click at [685, 611] on mat-icon "download" at bounding box center [679, 614] width 20 height 20
click at [667, 117] on mat-icon "clear" at bounding box center [670, 115] width 15 height 15
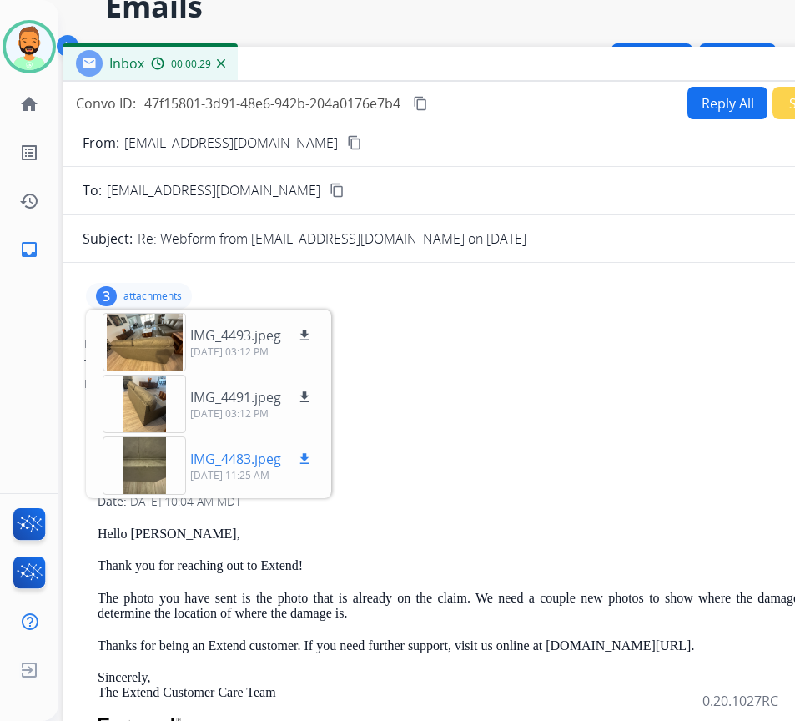
click at [148, 456] on div at bounding box center [144, 465] width 83 height 58
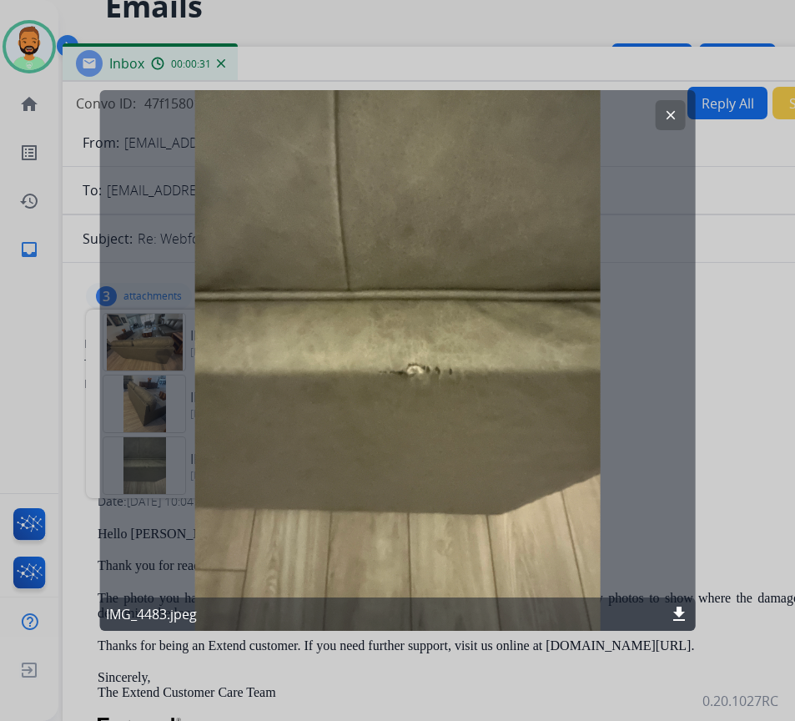
click at [669, 133] on div "clear IMG_4483.jpeg download" at bounding box center [397, 360] width 597 height 541
click at [672, 114] on mat-icon "clear" at bounding box center [670, 115] width 15 height 15
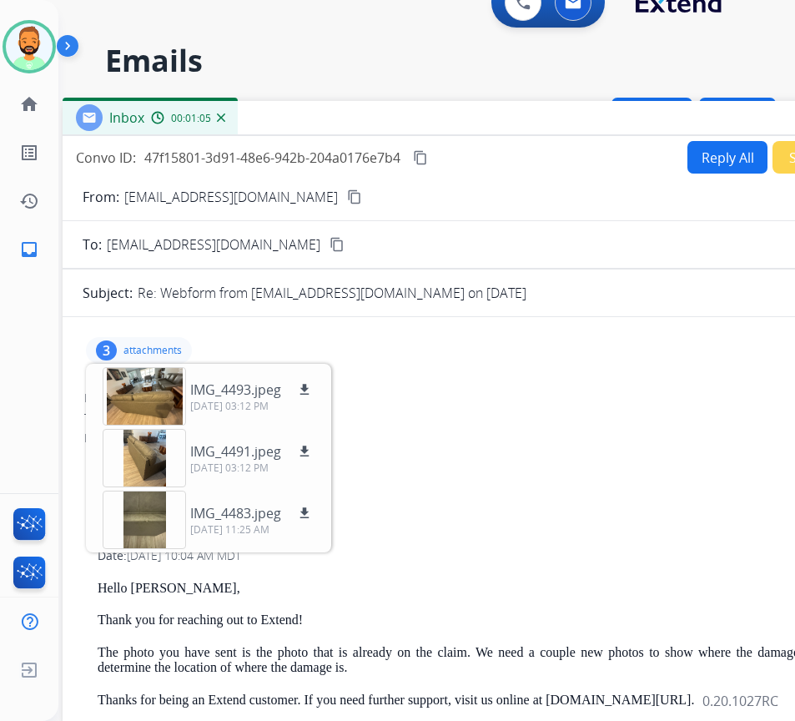
scroll to position [0, 0]
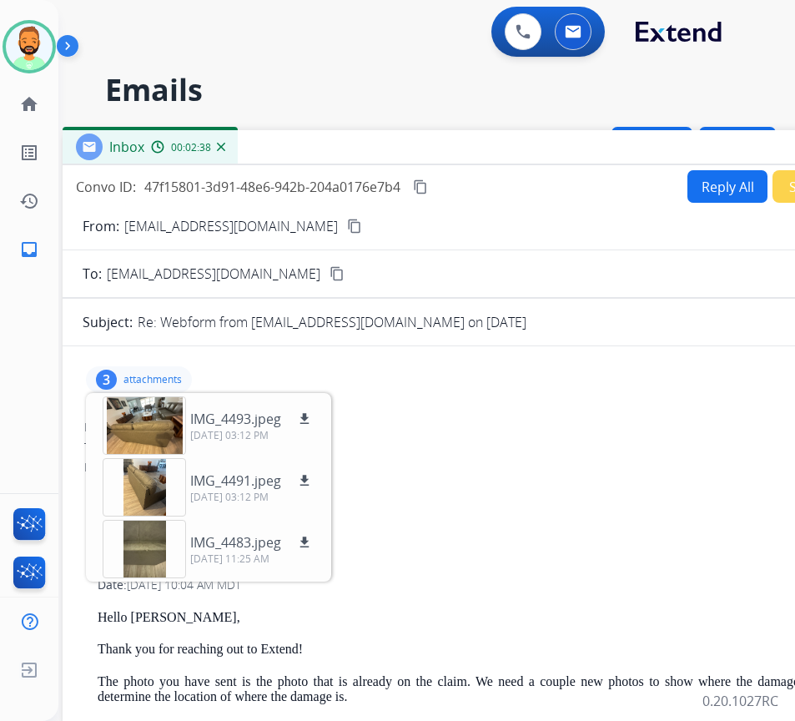
click at [144, 374] on p "attachments" at bounding box center [152, 379] width 58 height 13
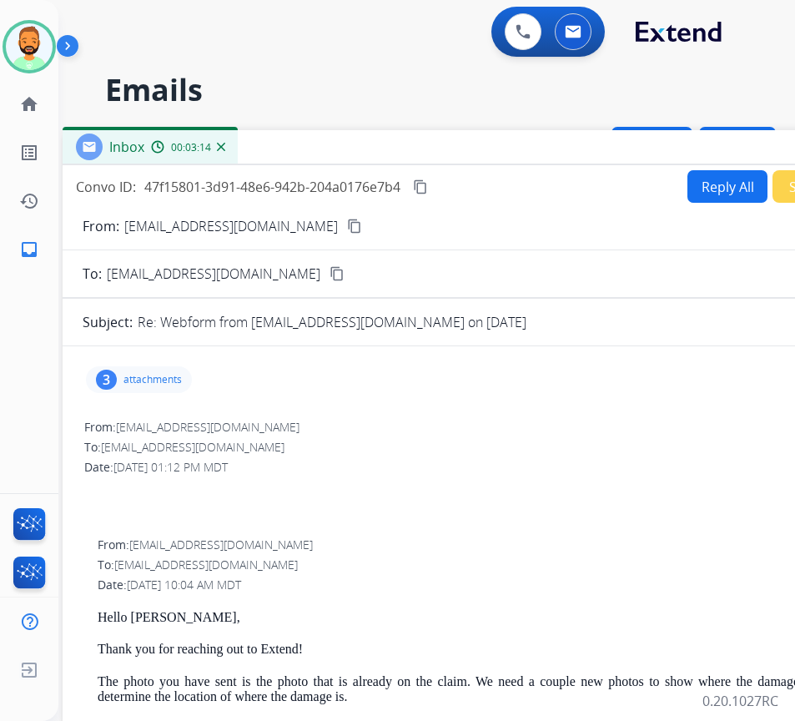
click at [709, 185] on button "Reply All" at bounding box center [728, 186] width 80 height 33
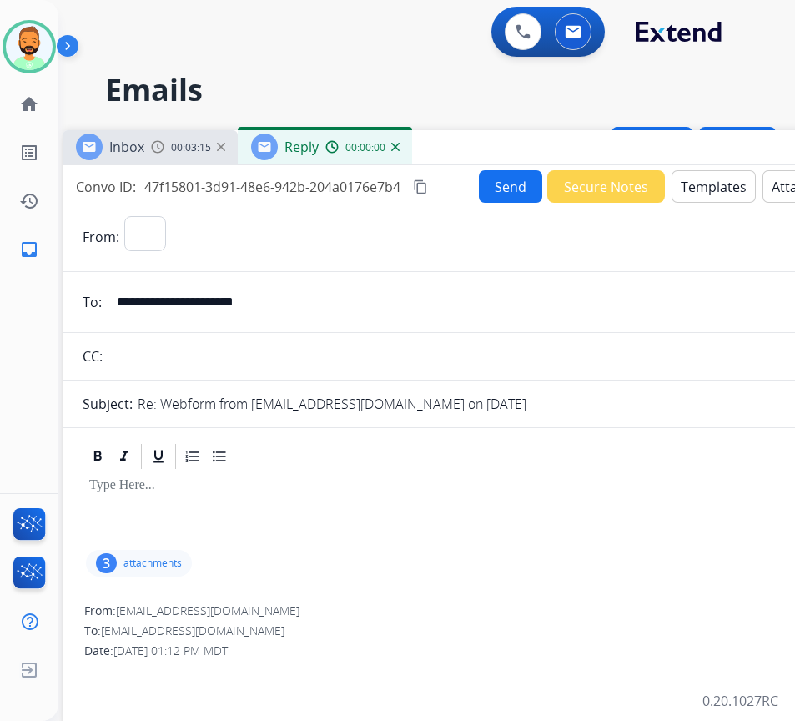
select select "**********"
click at [348, 507] on div at bounding box center [480, 508] width 794 height 75
click at [723, 192] on button "Templates" at bounding box center [714, 186] width 84 height 33
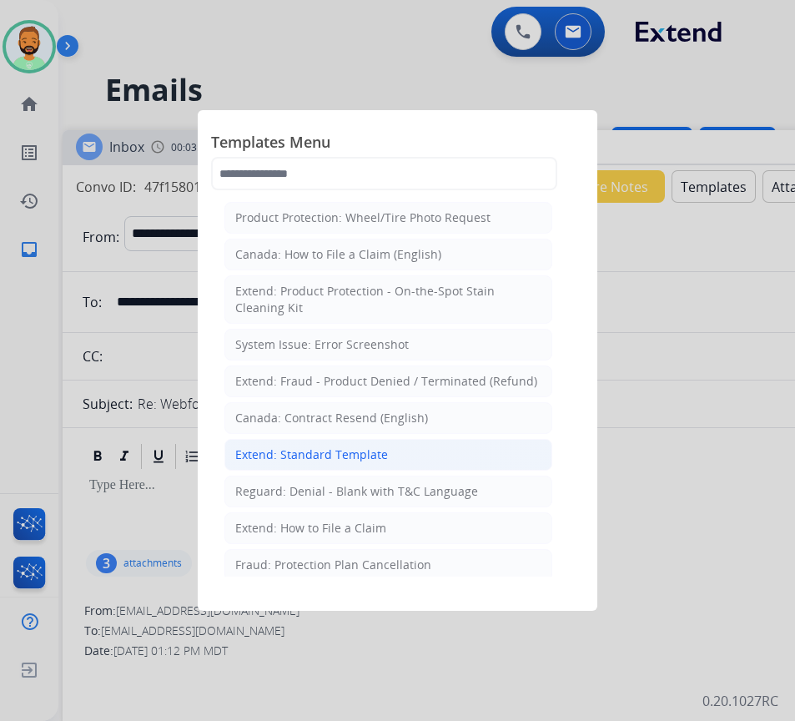
click at [382, 460] on div "Extend: Standard Template" at bounding box center [311, 454] width 153 height 17
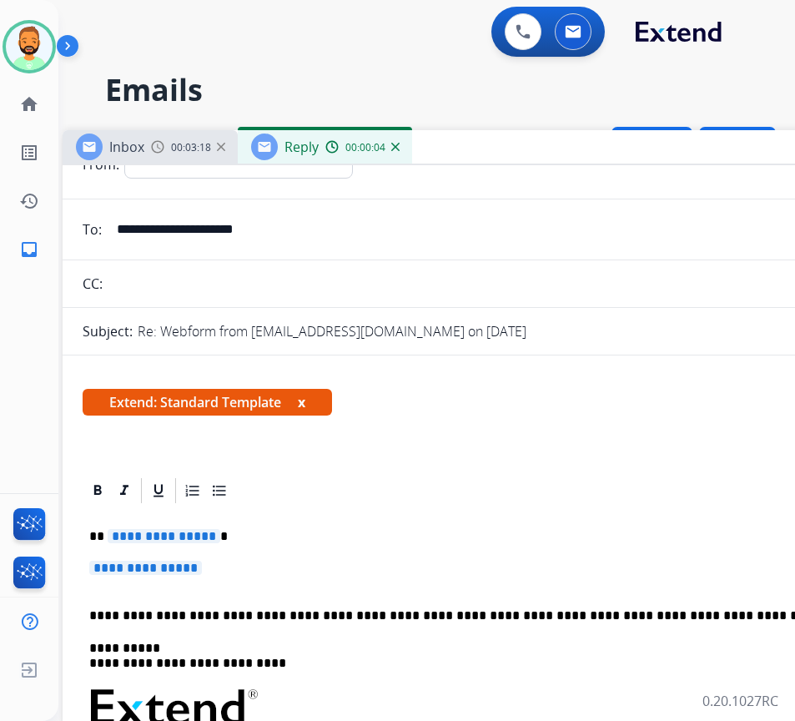
scroll to position [167, 0]
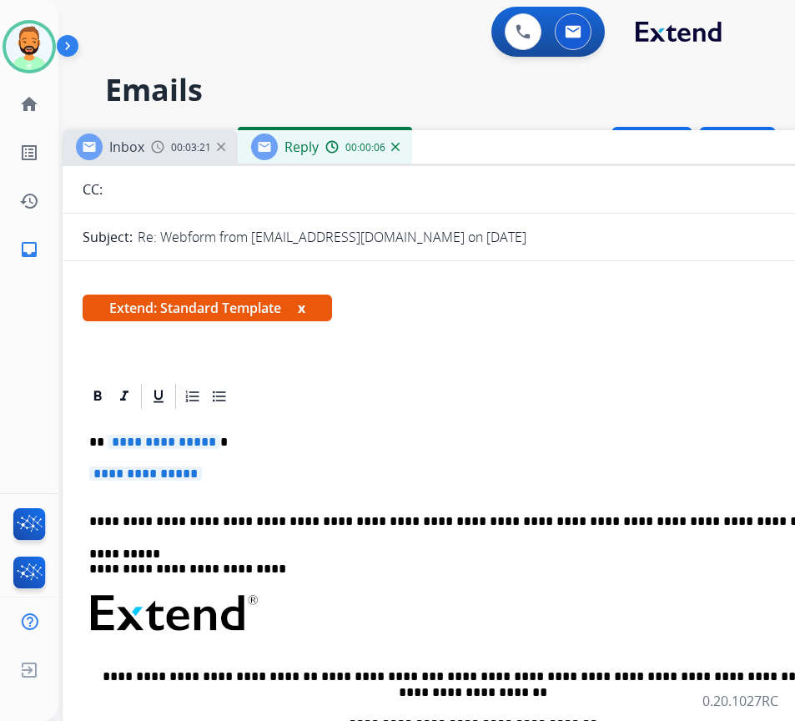
click at [260, 441] on p "**********" at bounding box center [473, 442] width 768 height 15
click at [224, 472] on p "**********" at bounding box center [479, 481] width 781 height 31
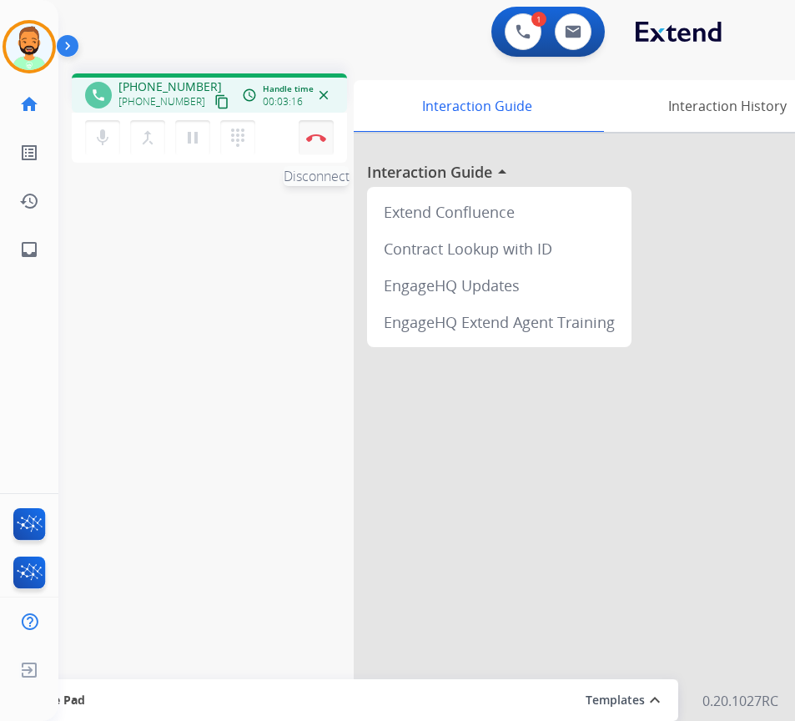
click at [314, 132] on button "Disconnect" at bounding box center [316, 137] width 35 height 35
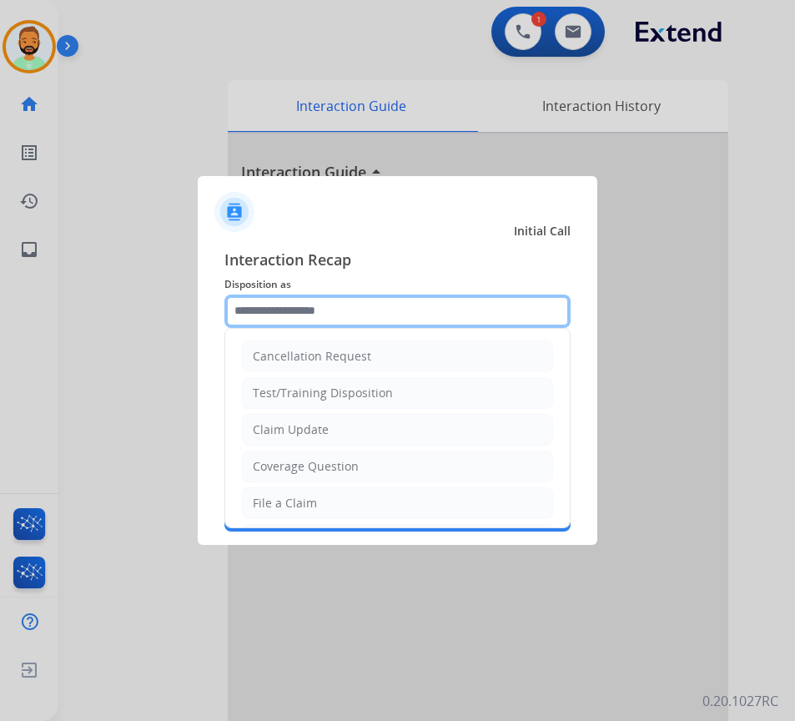
click at [384, 301] on input "text" at bounding box center [397, 311] width 346 height 33
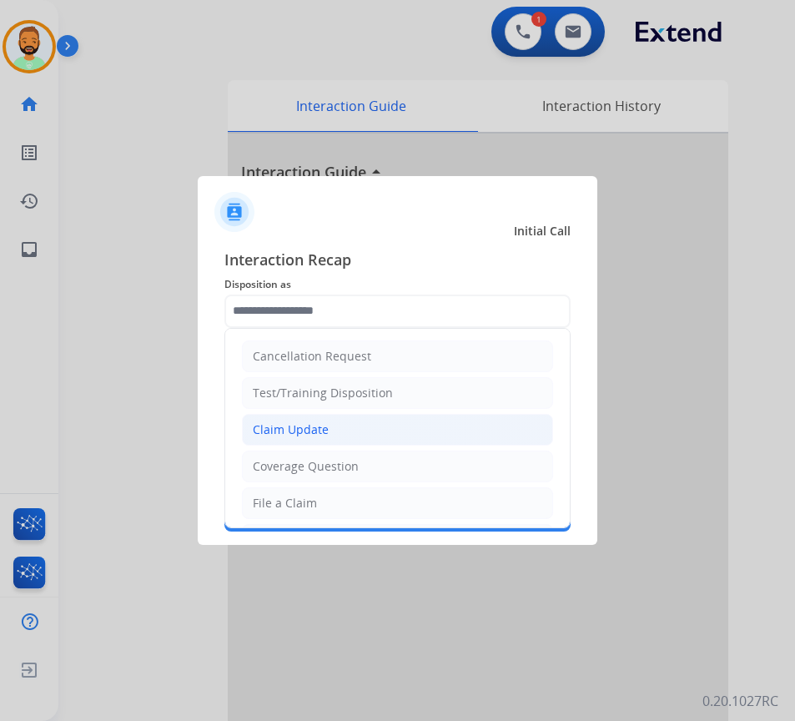
click at [397, 424] on li "Claim Update" at bounding box center [397, 430] width 311 height 32
type input "**********"
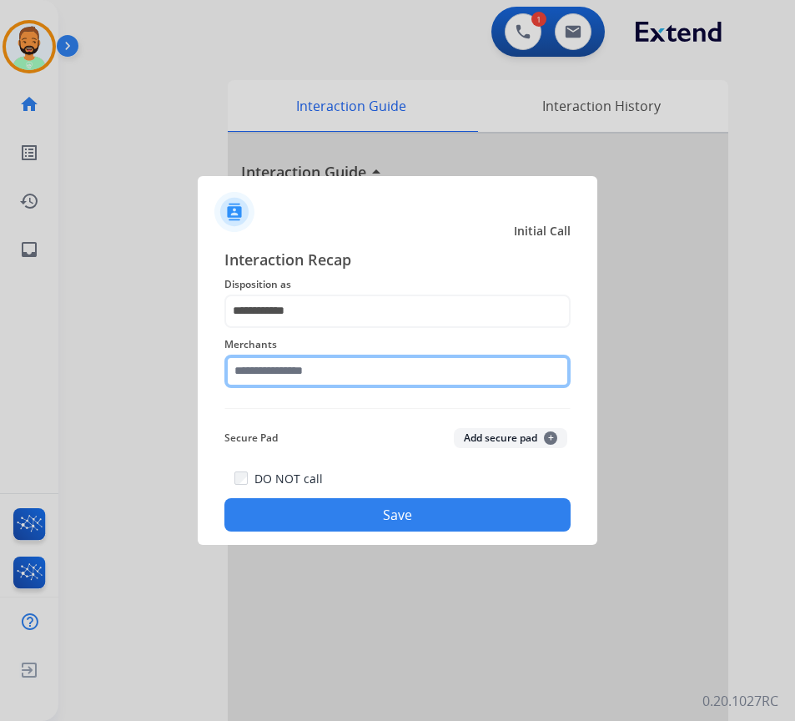
click at [385, 368] on input "text" at bounding box center [397, 371] width 346 height 33
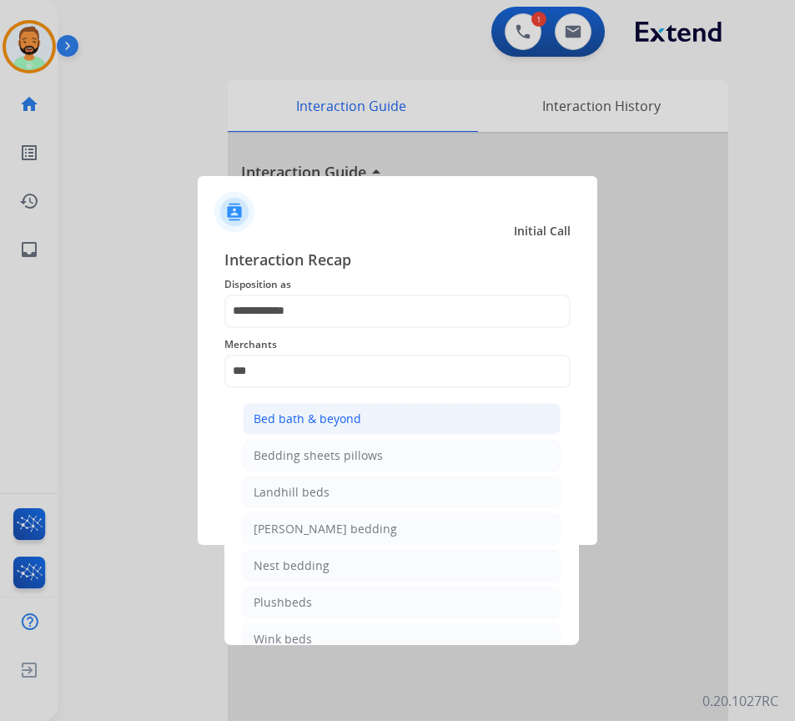
click at [431, 405] on li "Bed bath & beyond" at bounding box center [402, 419] width 318 height 32
type input "**********"
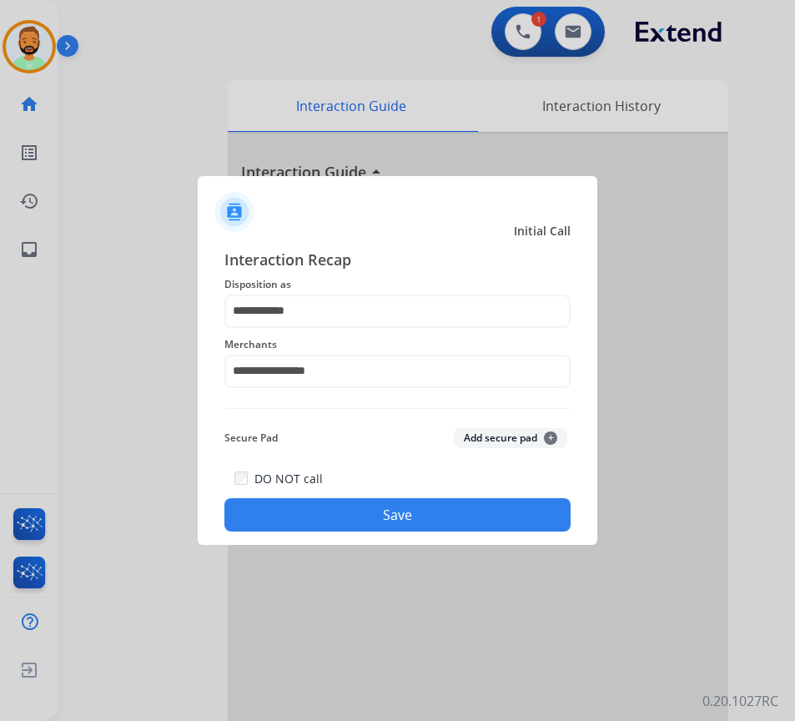
click at [477, 519] on button "Save" at bounding box center [397, 514] width 346 height 33
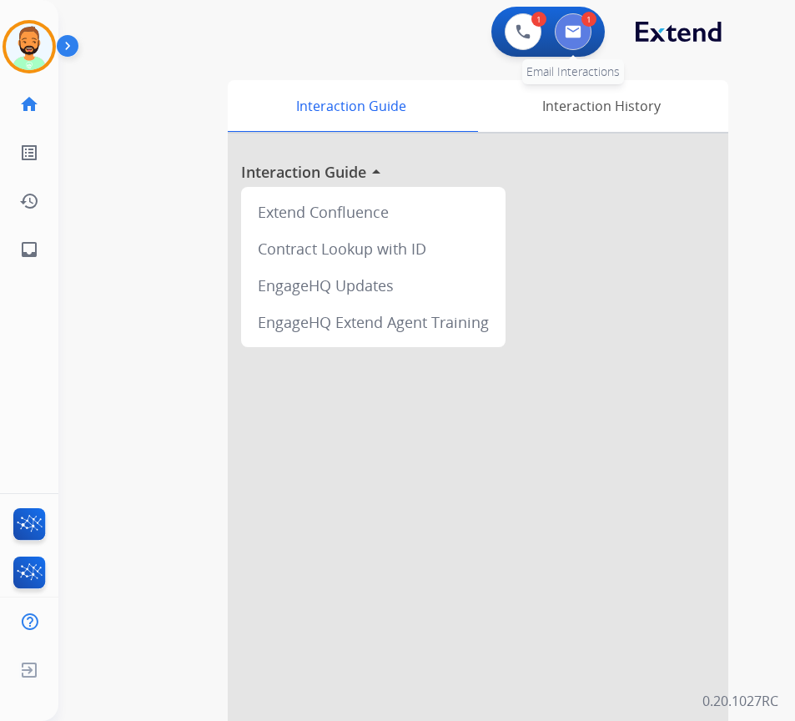
click at [583, 25] on div "1 Email Interactions" at bounding box center [573, 31] width 50 height 37
click at [577, 28] on img at bounding box center [573, 31] width 17 height 13
select select "**********"
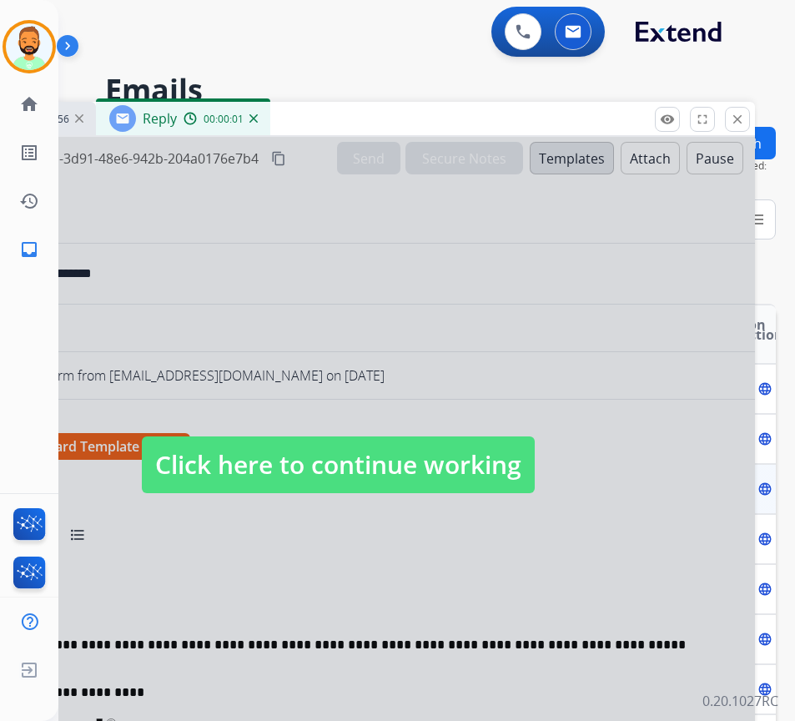
select select "**********"
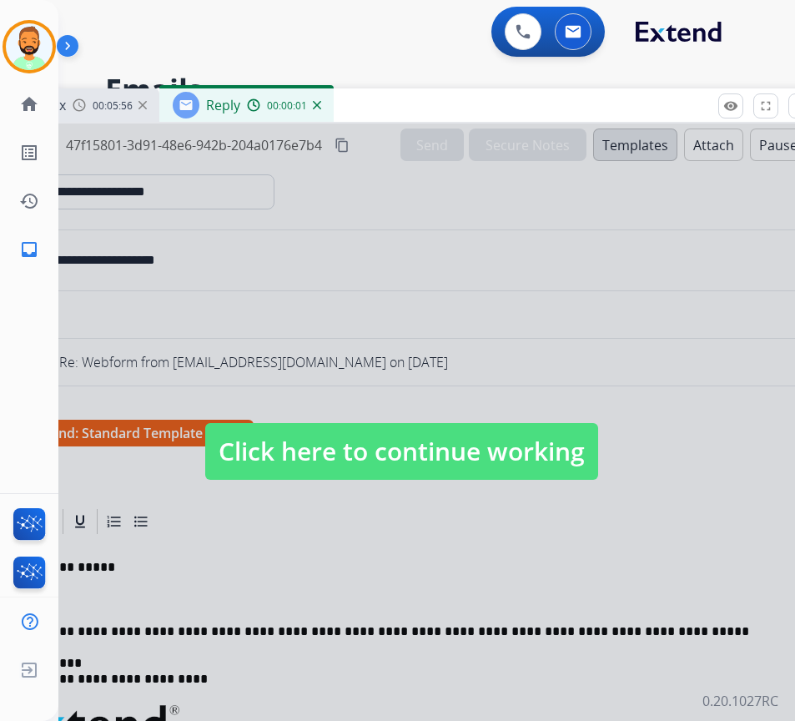
drag, startPoint x: 441, startPoint y: 106, endPoint x: 506, endPoint y: 90, distance: 67.0
click at [507, 89] on div "Inbox 00:05:56 Reply 00:00:01" at bounding box center [401, 105] width 834 height 35
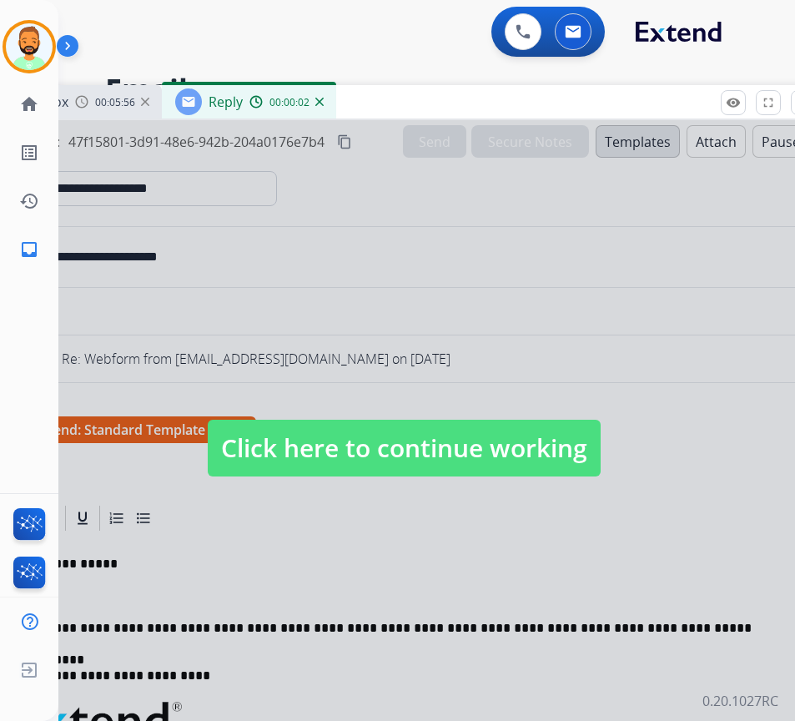
click at [474, 451] on span "Click here to continue working" at bounding box center [404, 448] width 393 height 57
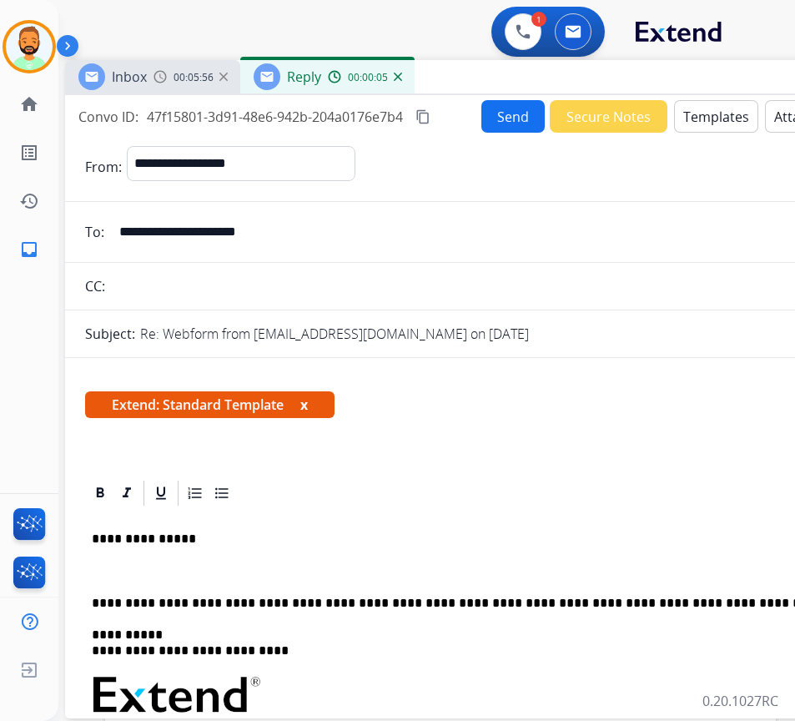
drag, startPoint x: 361, startPoint y: 95, endPoint x: 440, endPoint y: 70, distance: 82.3
click at [440, 70] on div "Inbox 00:05:56 Reply 00:00:05" at bounding box center [482, 77] width 834 height 35
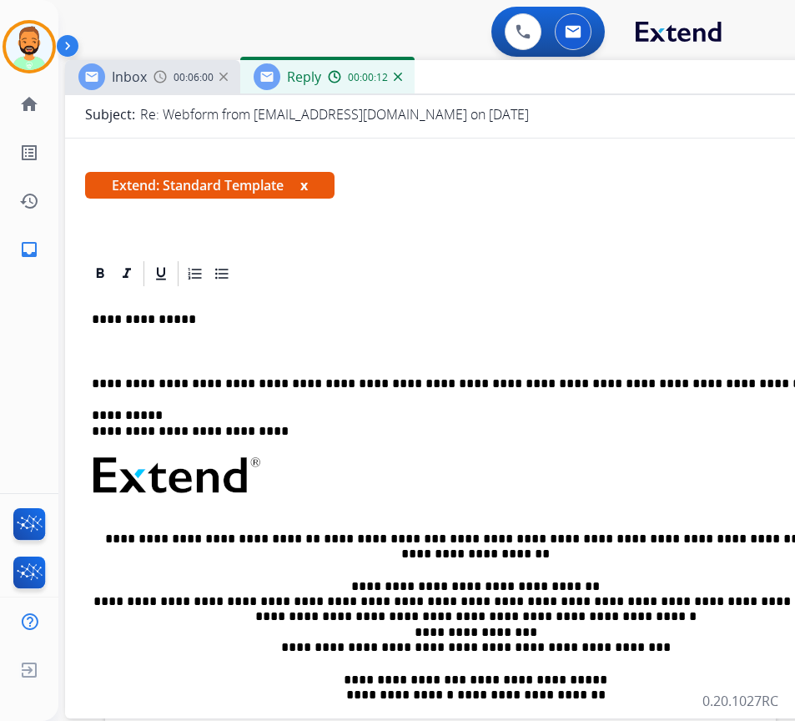
scroll to position [167, 0]
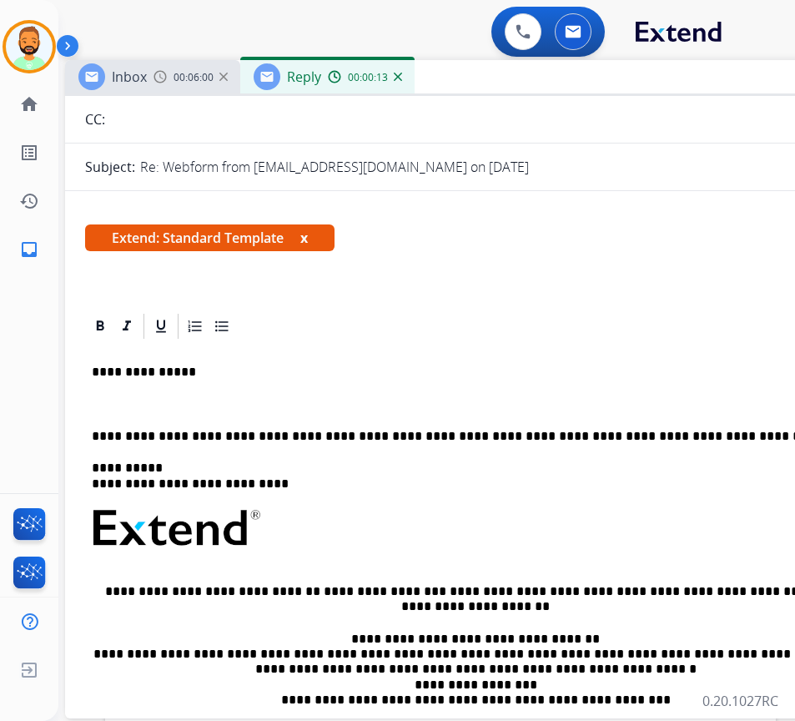
click at [340, 399] on p at bounding box center [482, 403] width 781 height 15
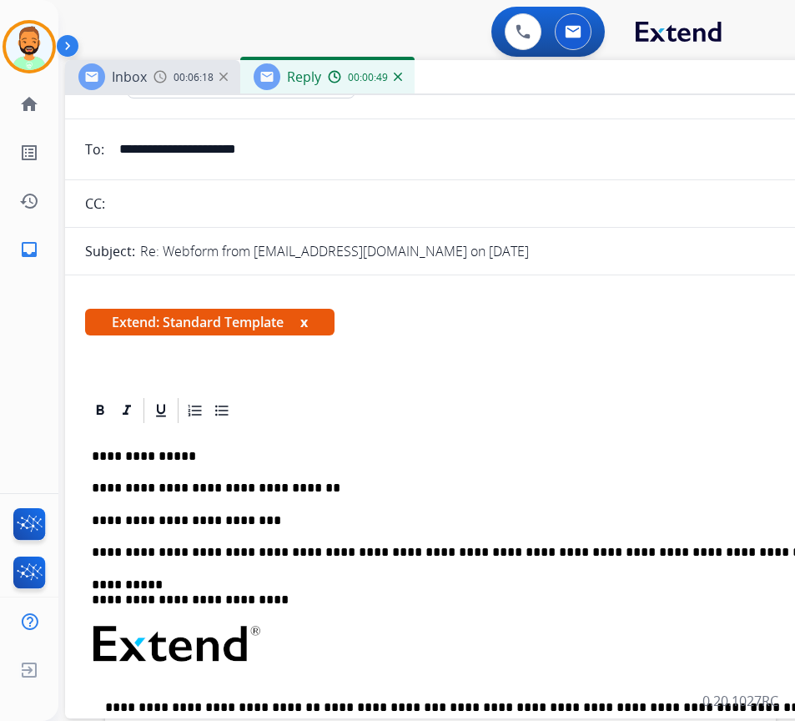
scroll to position [0, 0]
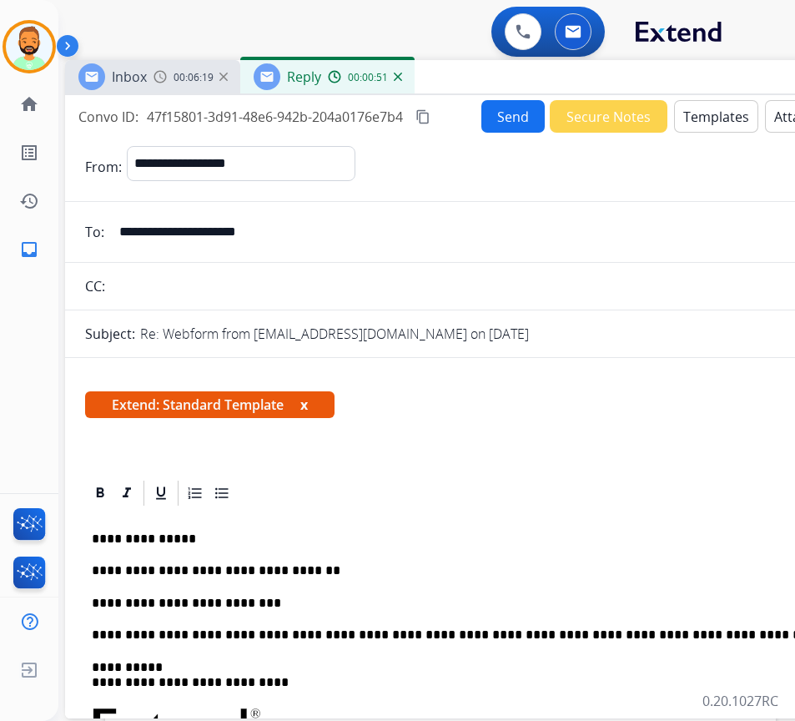
click at [502, 119] on button "Send" at bounding box center [512, 116] width 63 height 33
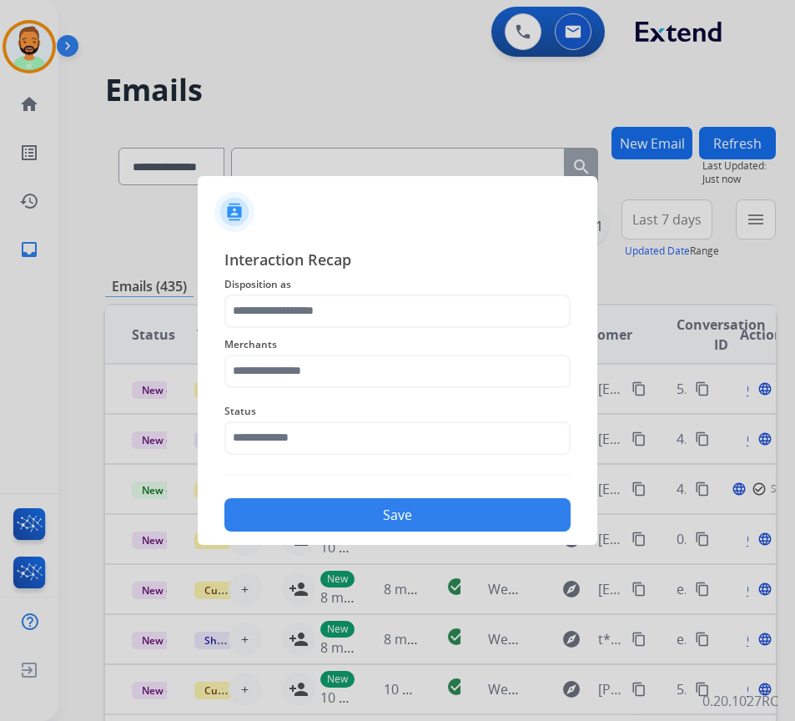
click at [456, 293] on span "Disposition as" at bounding box center [397, 285] width 346 height 20
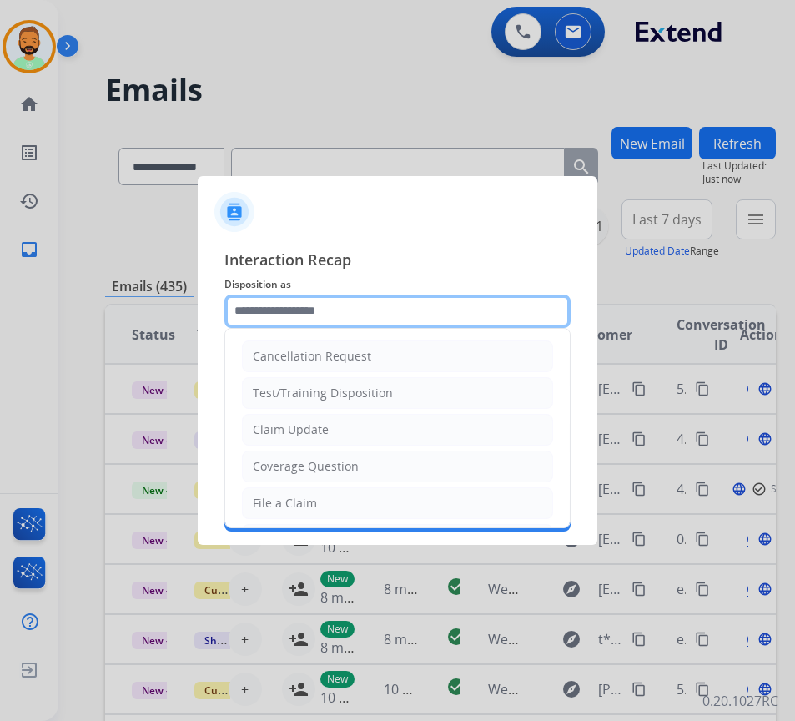
click at [456, 300] on input "text" at bounding box center [397, 311] width 346 height 33
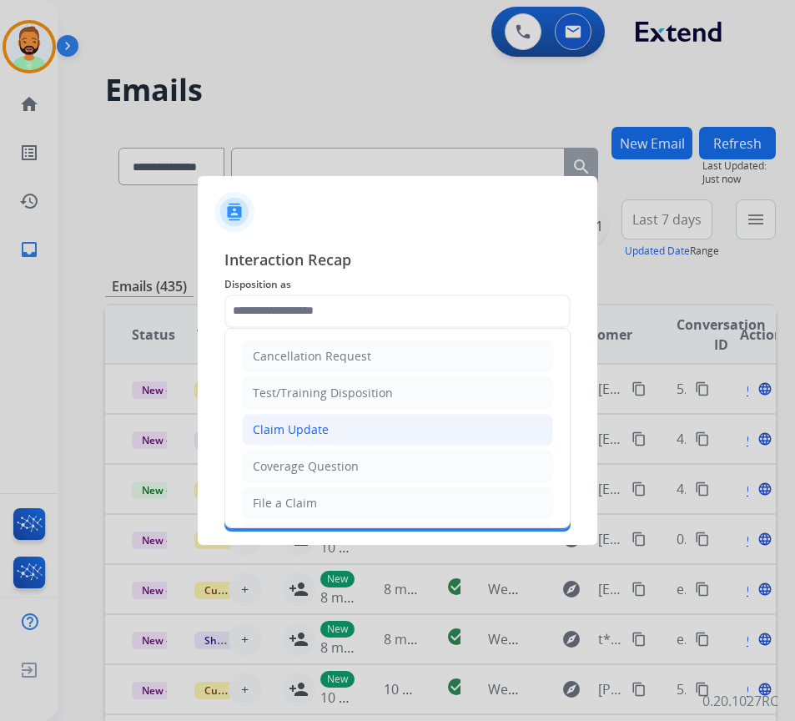
click at [465, 426] on li "Claim Update" at bounding box center [397, 430] width 311 height 32
type input "**********"
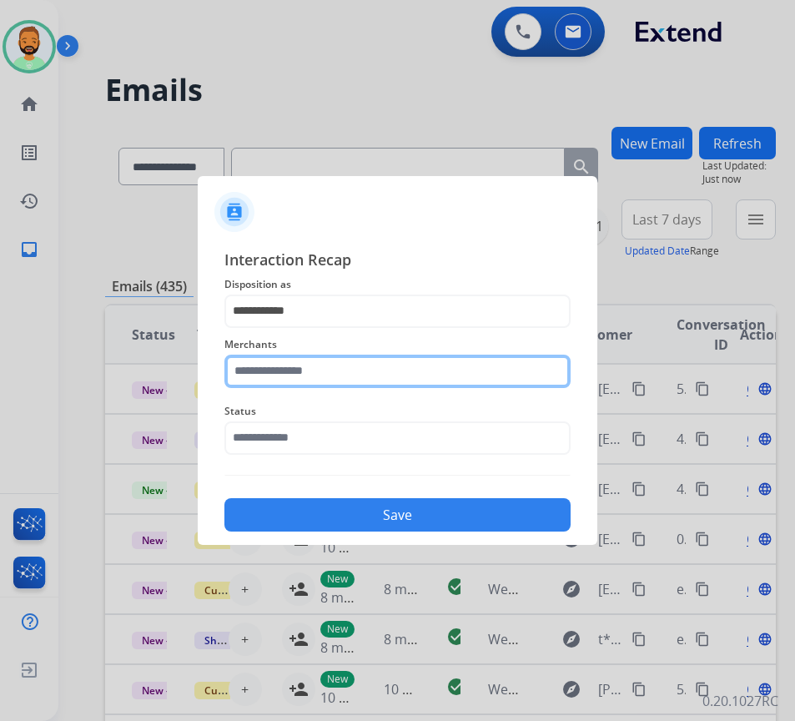
click at [476, 370] on input "text" at bounding box center [397, 371] width 346 height 33
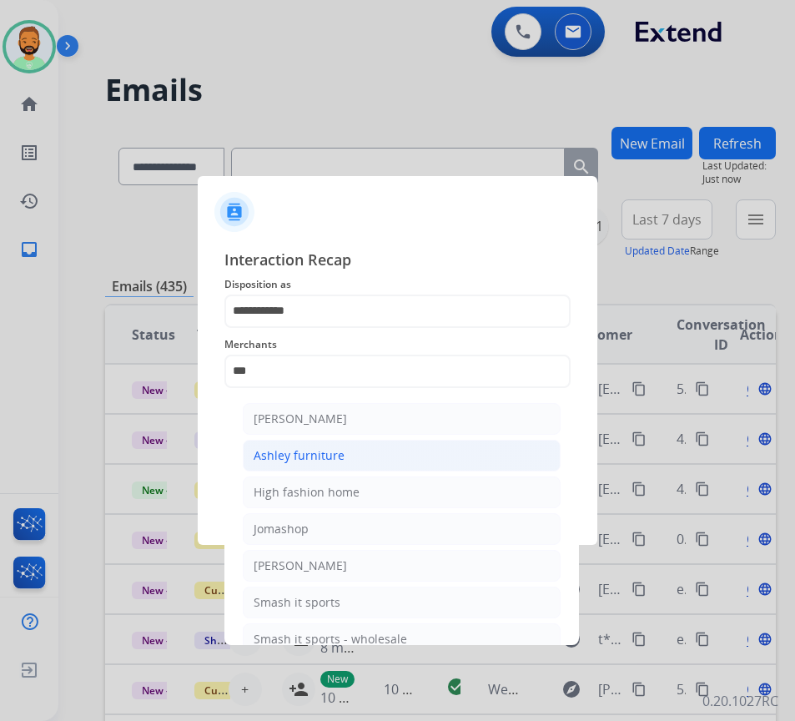
click at [368, 444] on li "Ashley furniture" at bounding box center [402, 456] width 318 height 32
type input "**********"
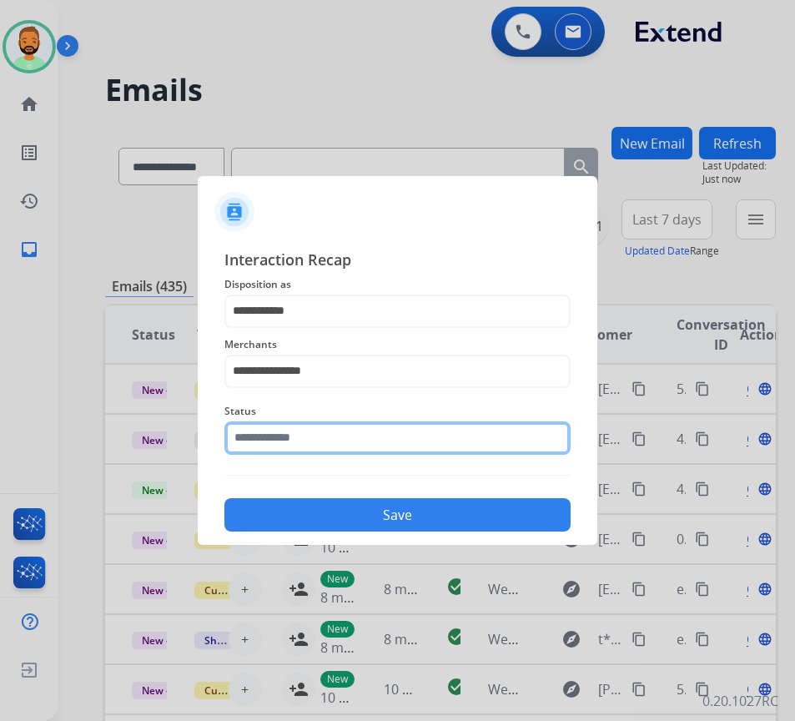
click at [410, 436] on input "text" at bounding box center [397, 437] width 346 height 33
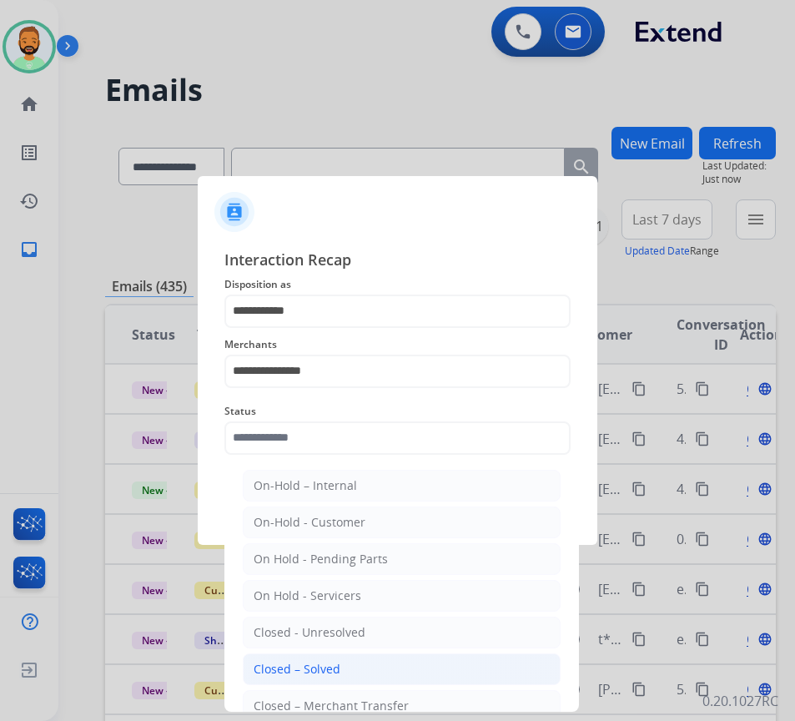
click at [410, 663] on li "Closed – Solved" at bounding box center [402, 669] width 318 height 32
type input "**********"
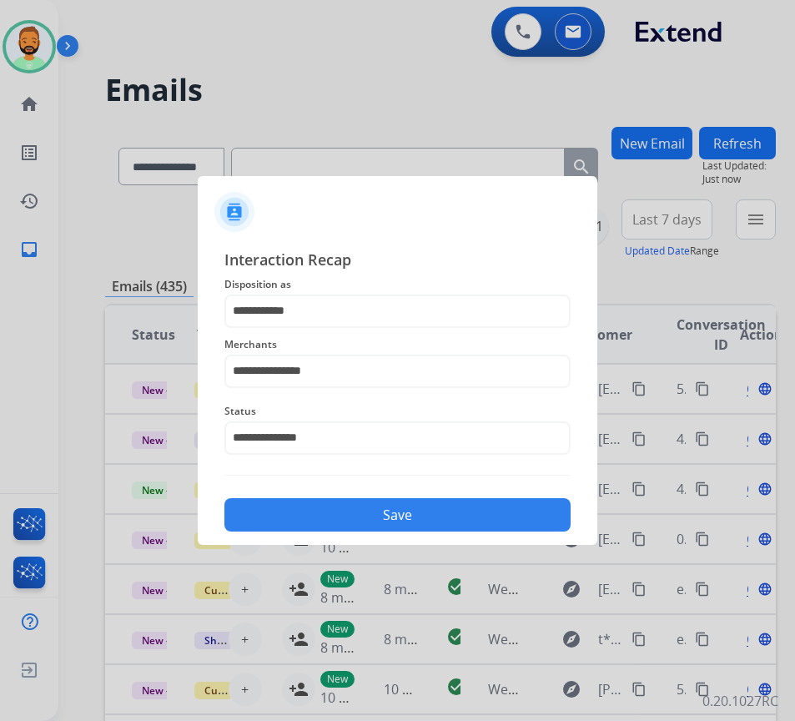
click at [407, 511] on button "Save" at bounding box center [397, 514] width 346 height 33
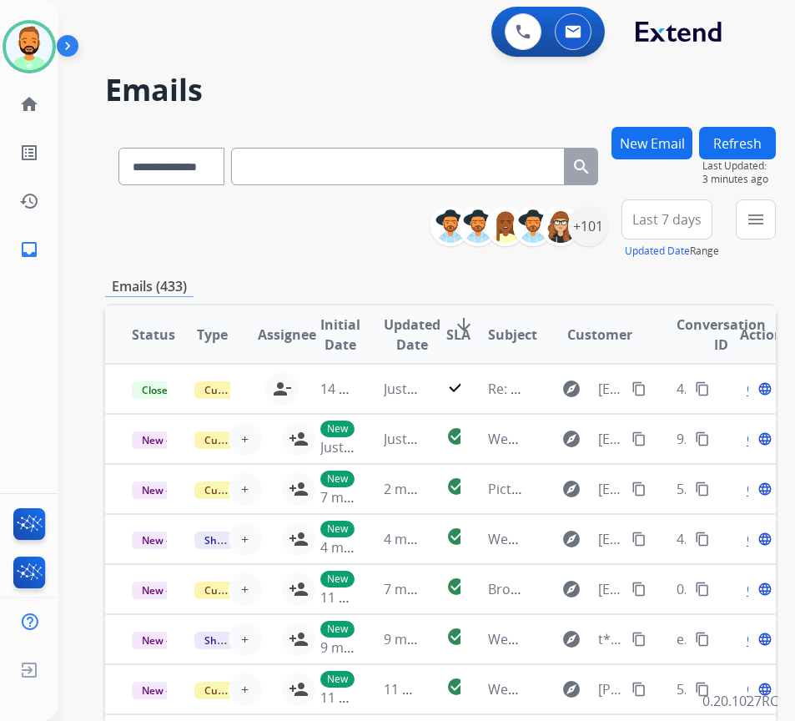
click at [682, 216] on span "Last 7 days" at bounding box center [666, 219] width 69 height 7
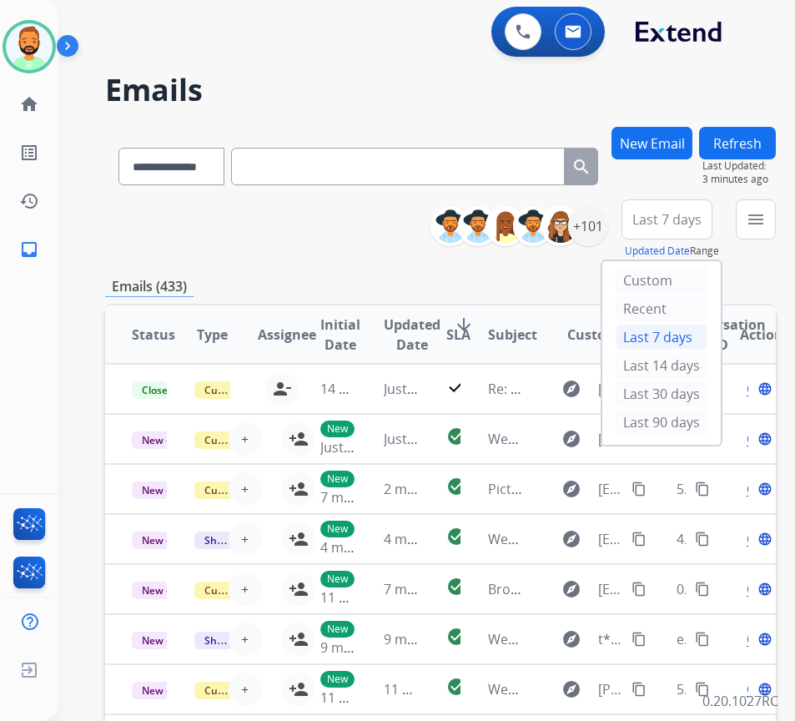
click at [718, 421] on div "Custom Recent Last 7 days Last 14 days Last 30 days Last 90 days" at bounding box center [661, 353] width 118 height 184
drag, startPoint x: 695, startPoint y: 424, endPoint x: 661, endPoint y: 411, distance: 36.4
click at [694, 424] on div "Last 90 days" at bounding box center [662, 422] width 92 height 25
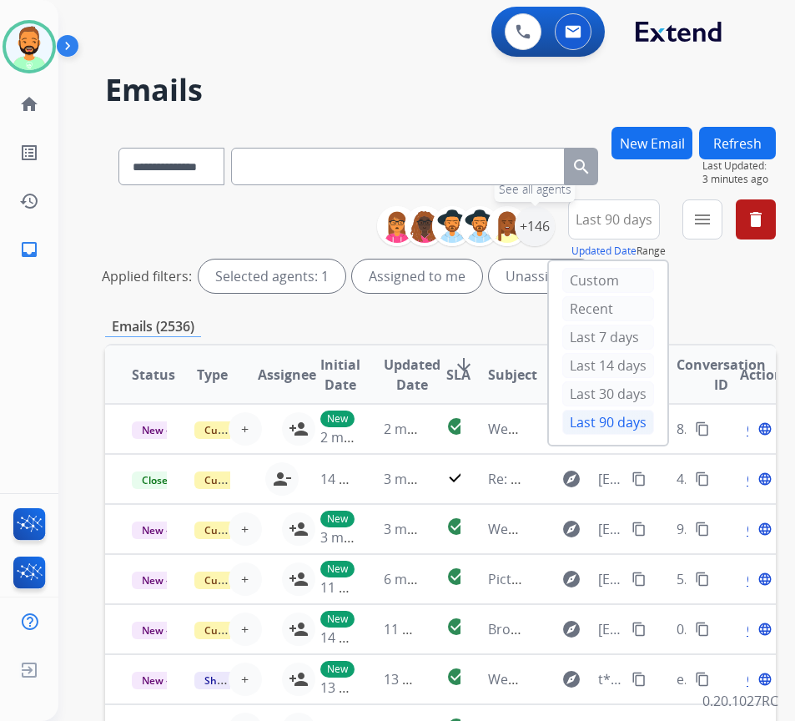
click at [555, 238] on div "+146" at bounding box center [535, 226] width 40 height 40
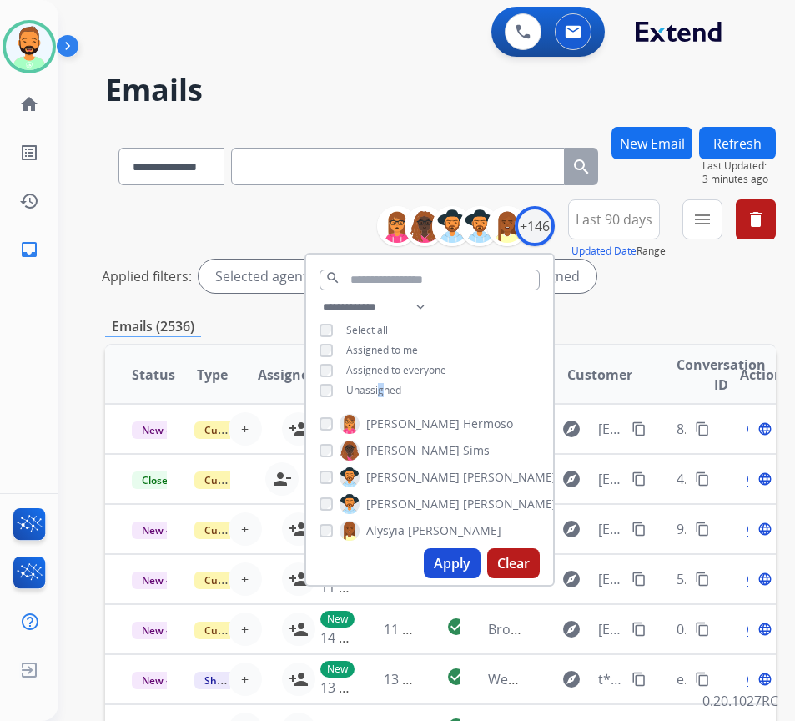
click at [400, 385] on span "Unassigned" at bounding box center [373, 390] width 55 height 14
click at [456, 556] on button "Apply" at bounding box center [452, 563] width 57 height 30
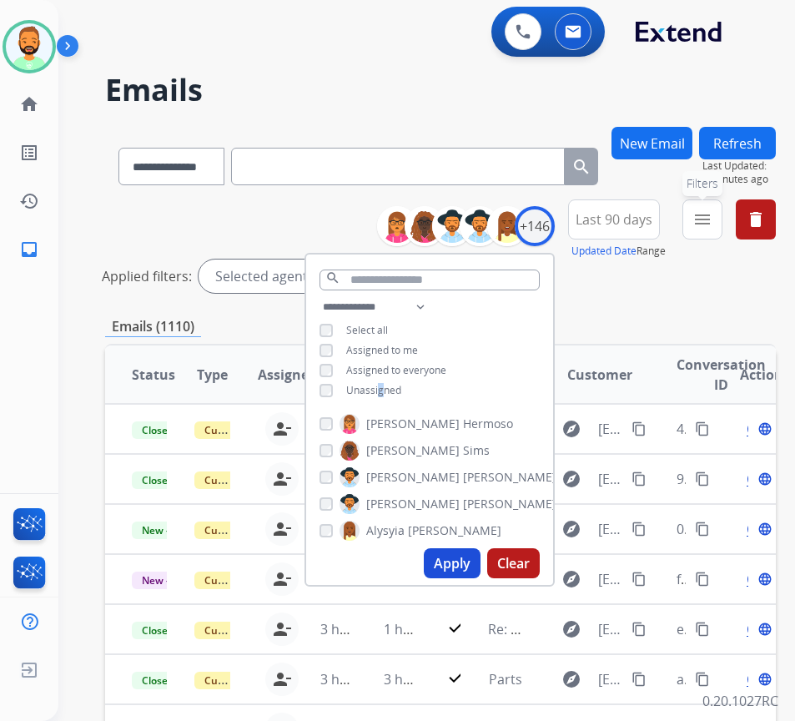
click at [713, 216] on mat-icon "menu" at bounding box center [703, 219] width 20 height 20
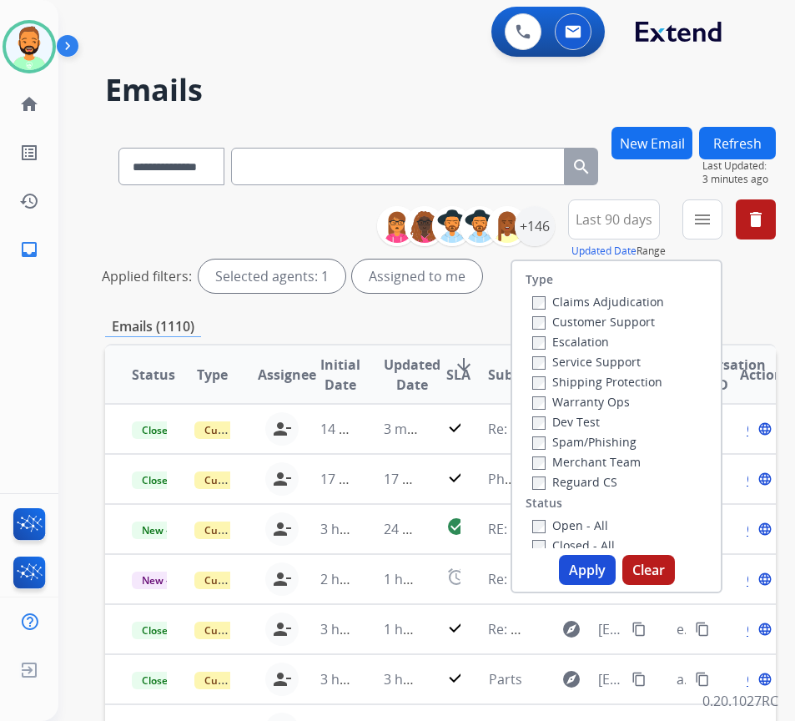
click at [623, 316] on label "Customer Support" at bounding box center [593, 322] width 123 height 16
click at [622, 385] on label "Shipping Protection" at bounding box center [597, 382] width 130 height 16
click at [617, 483] on label "Reguard CS" at bounding box center [574, 482] width 85 height 16
click at [606, 521] on label "Open - All" at bounding box center [570, 525] width 76 height 16
click at [608, 566] on button "Apply" at bounding box center [587, 570] width 57 height 30
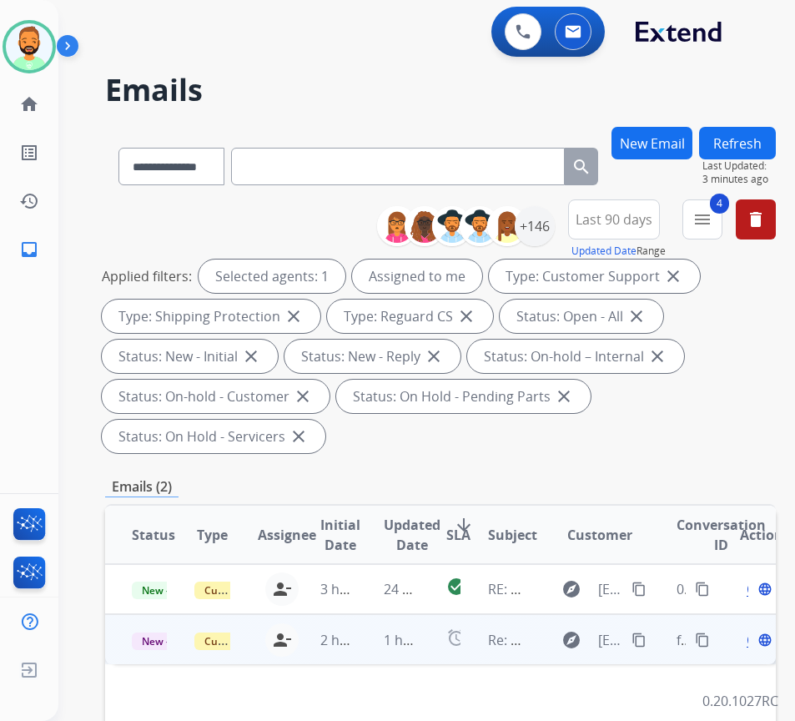
click at [370, 642] on td "1 hour ago" at bounding box center [388, 639] width 63 height 50
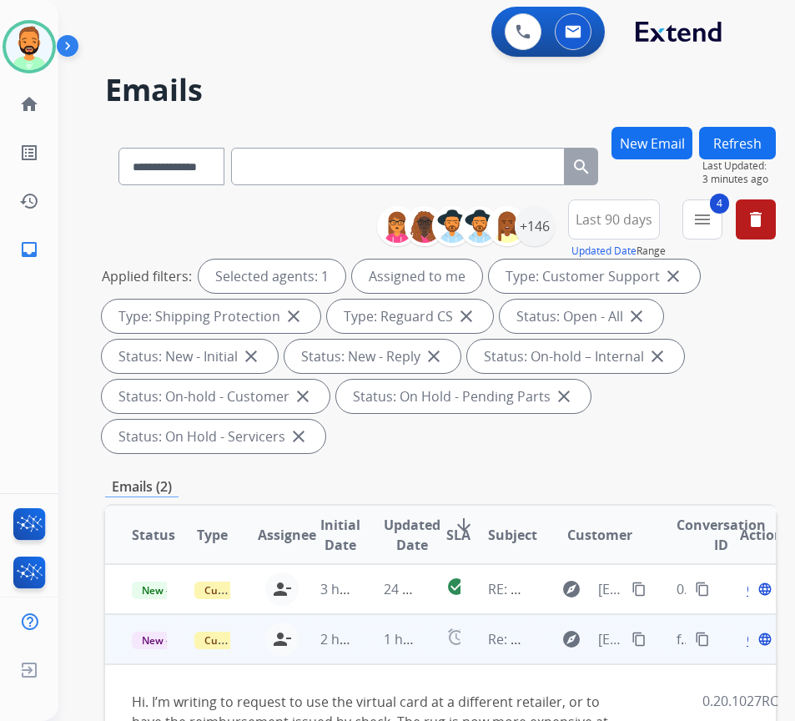
click at [646, 643] on mat-icon "content_copy" at bounding box center [639, 639] width 15 height 15
click at [756, 642] on span "Open" at bounding box center [764, 639] width 34 height 20
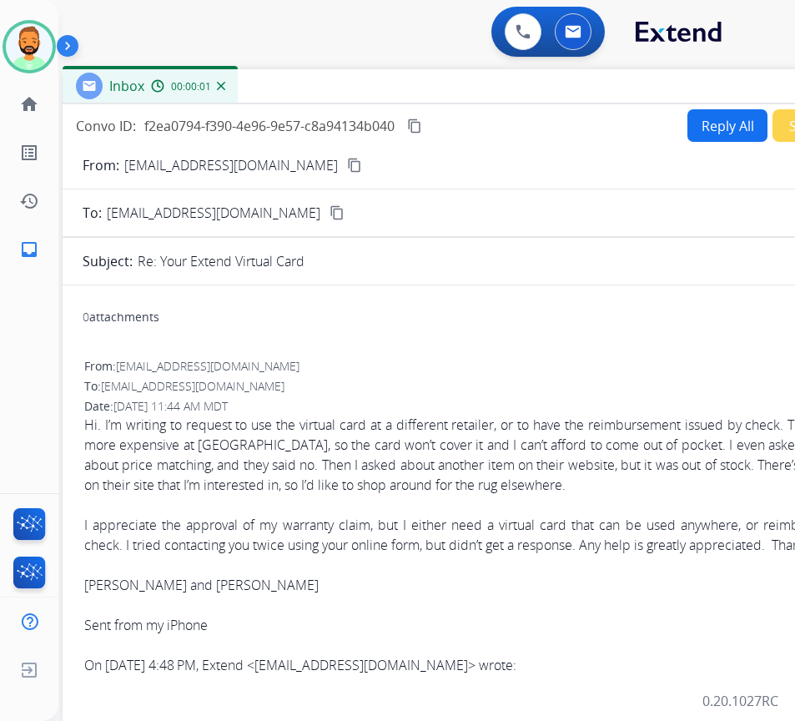
drag, startPoint x: 311, startPoint y: 112, endPoint x: 453, endPoint y: 79, distance: 145.5
click at [453, 79] on div "Inbox 00:00:01" at bounding box center [480, 86] width 834 height 35
click at [731, 141] on button "Reply All" at bounding box center [728, 125] width 80 height 33
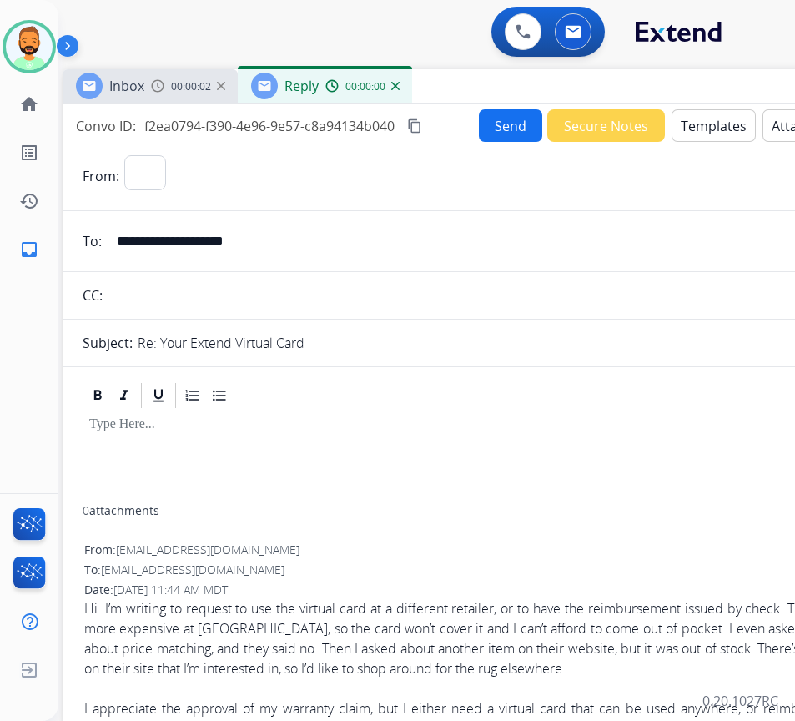
select select "**********"
click at [719, 132] on button "Templates" at bounding box center [714, 125] width 84 height 33
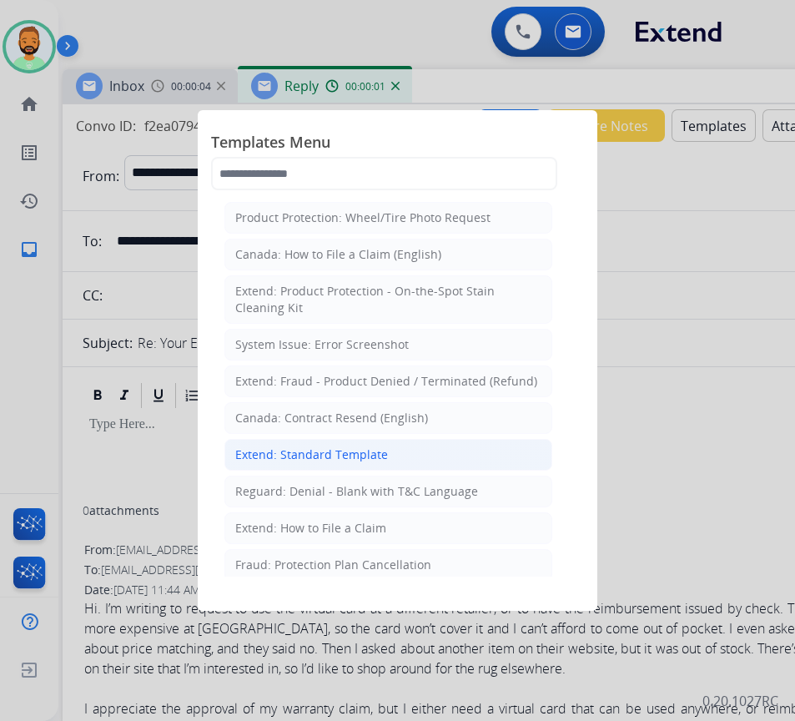
click at [431, 442] on li "Extend: Standard Template" at bounding box center [388, 455] width 328 height 32
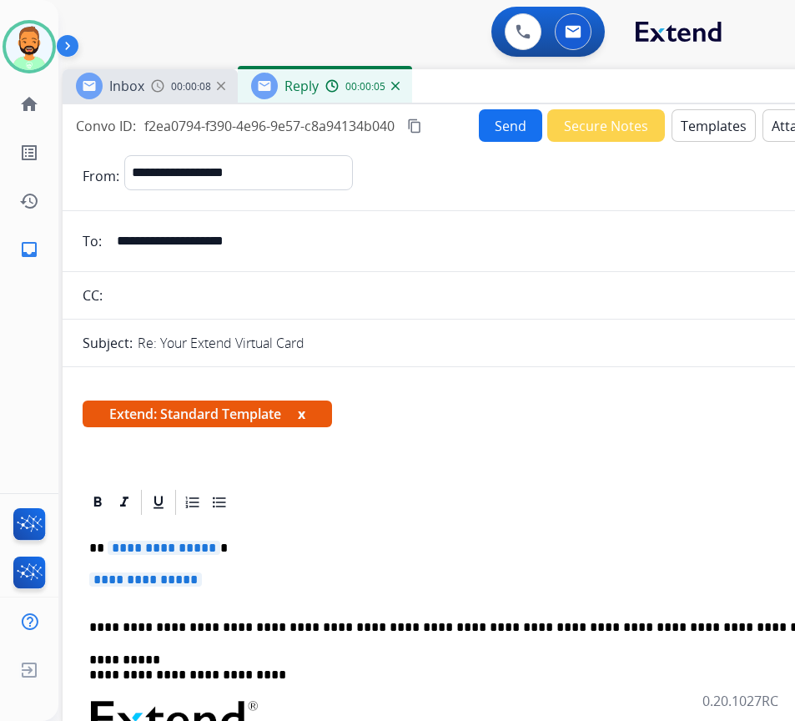
click at [387, 551] on p "**********" at bounding box center [473, 548] width 768 height 15
click at [395, 573] on p "**********" at bounding box center [479, 587] width 781 height 31
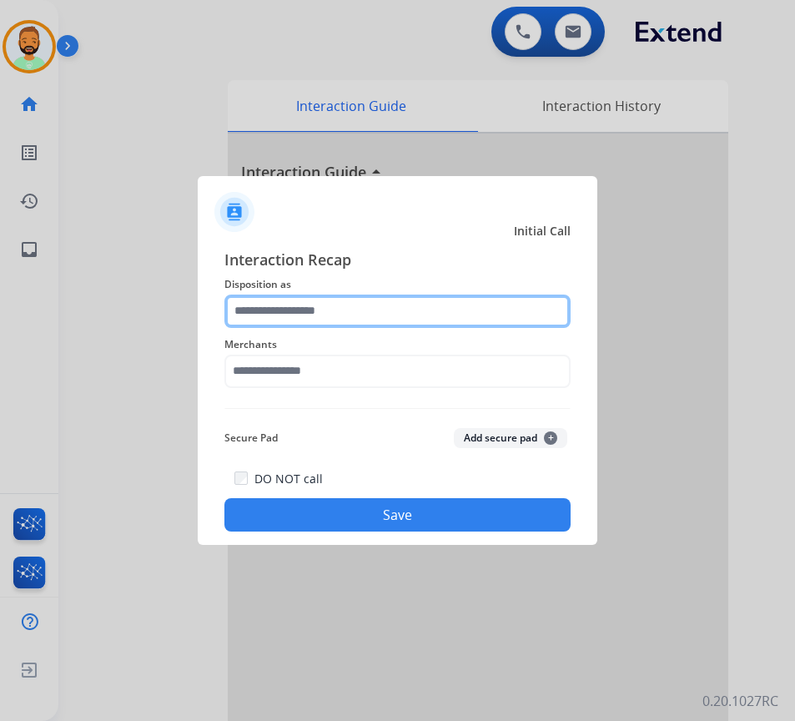
click at [326, 323] on input "text" at bounding box center [397, 311] width 346 height 33
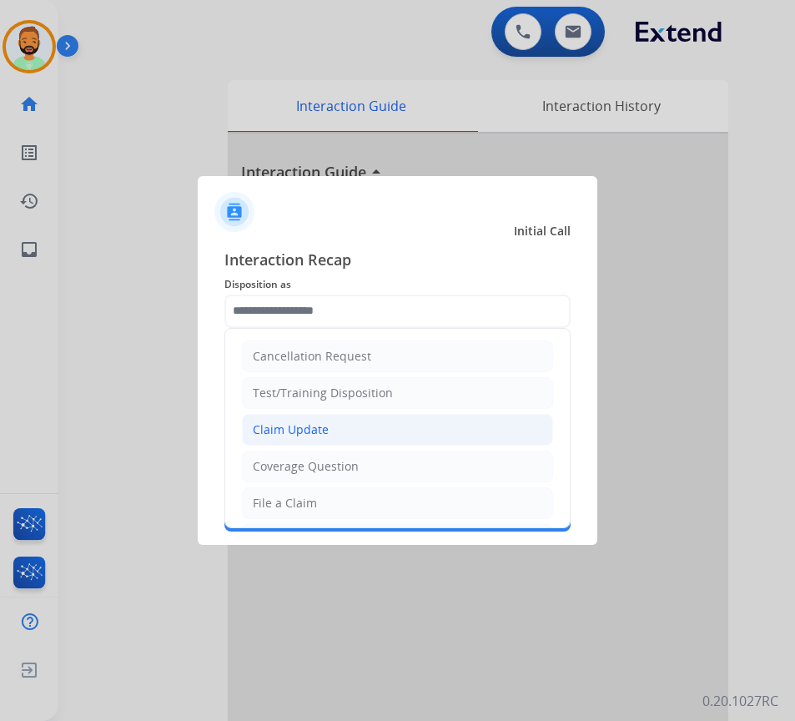
click at [327, 432] on li "Claim Update" at bounding box center [397, 430] width 311 height 32
type input "**********"
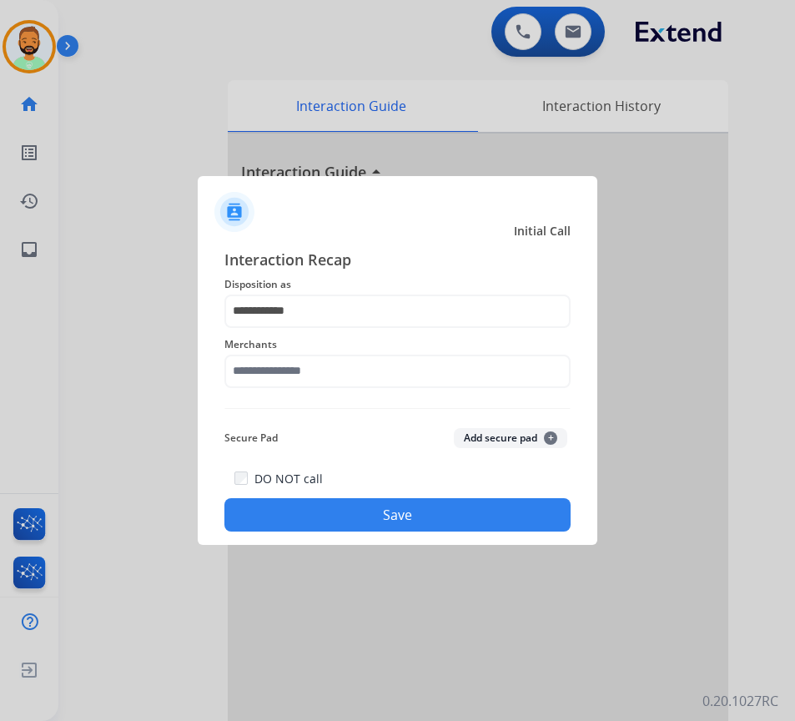
click at [337, 389] on div "Merchants" at bounding box center [397, 361] width 346 height 67
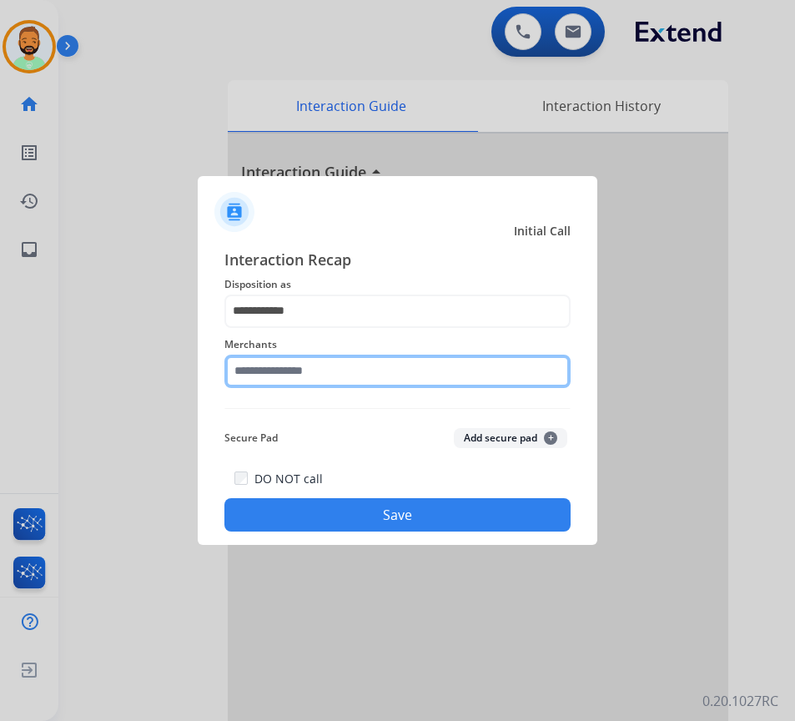
click at [337, 380] on input "text" at bounding box center [397, 371] width 346 height 33
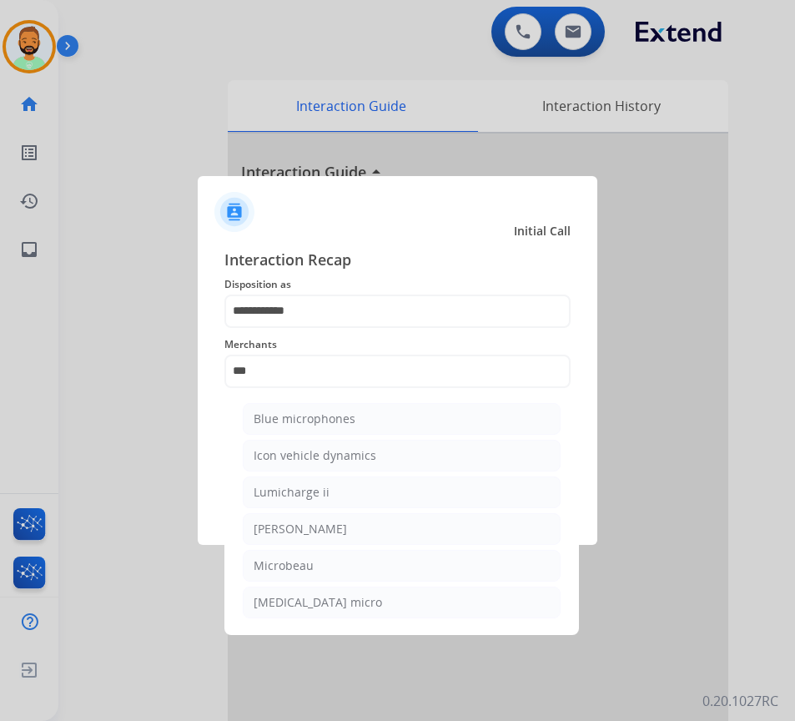
click at [370, 526] on li "[PERSON_NAME]" at bounding box center [402, 529] width 318 height 32
type input "********"
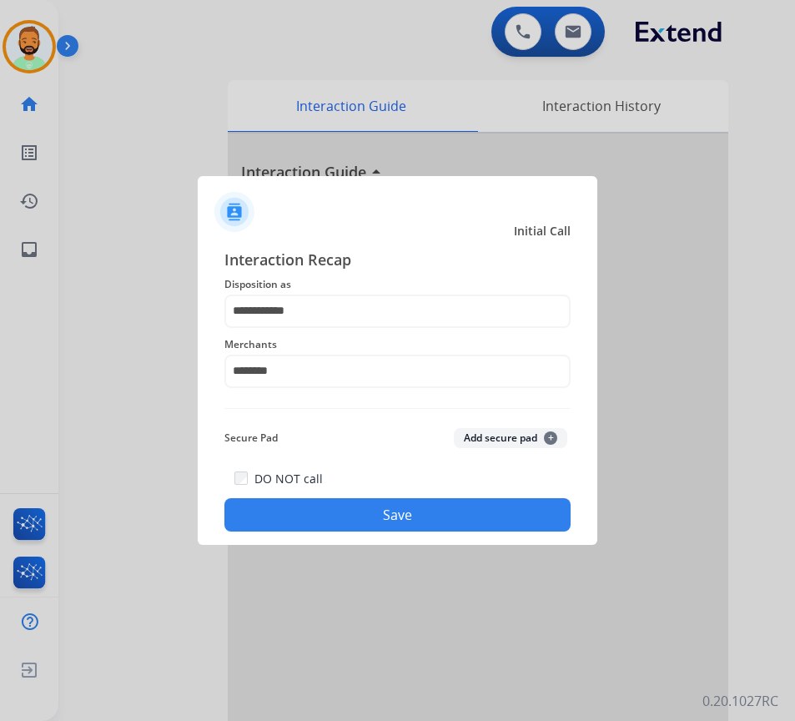
click at [381, 492] on div "DO NOT call Save" at bounding box center [397, 499] width 346 height 63
click at [385, 523] on button "Save" at bounding box center [397, 514] width 346 height 33
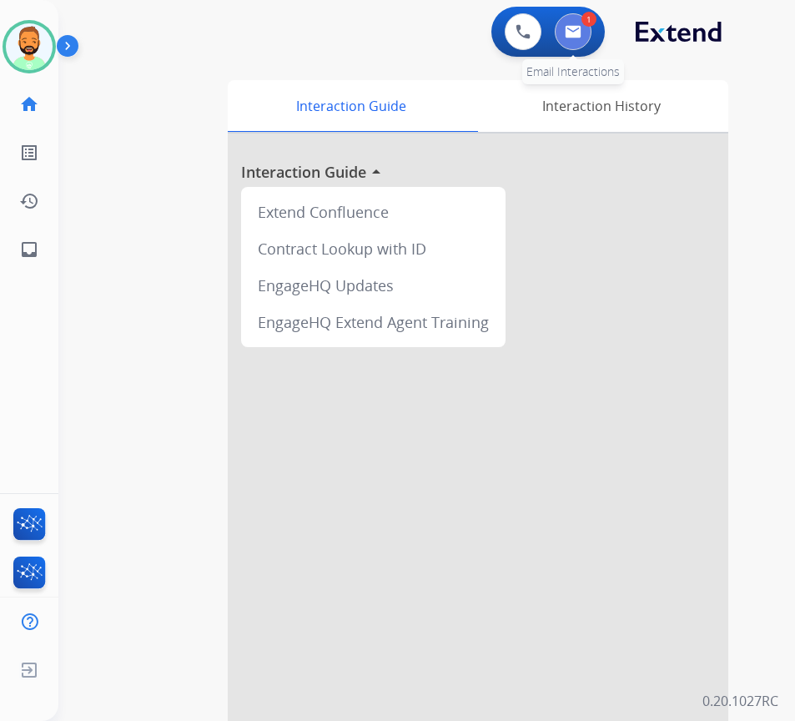
click at [575, 22] on button at bounding box center [573, 31] width 37 height 37
select select "**********"
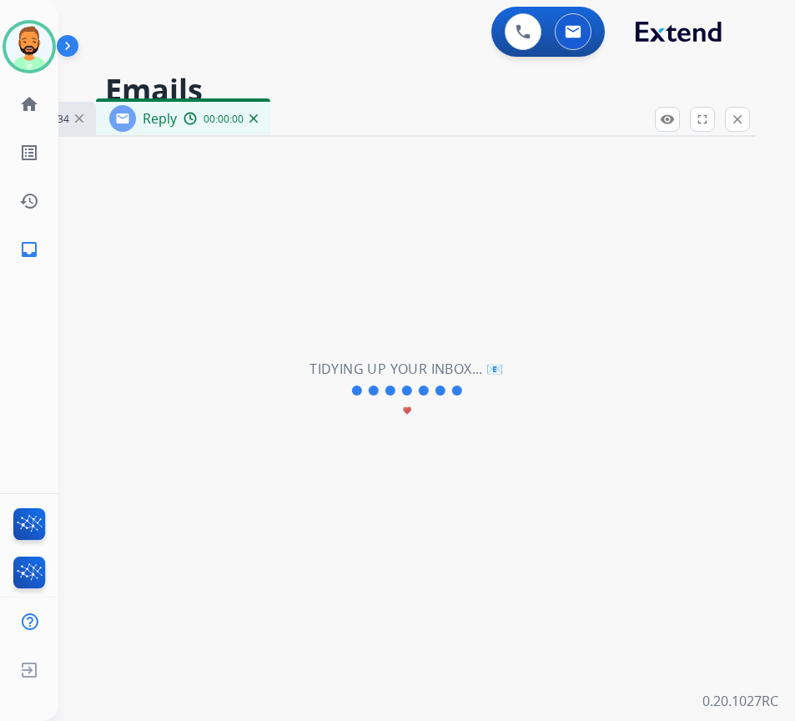
select select "**********"
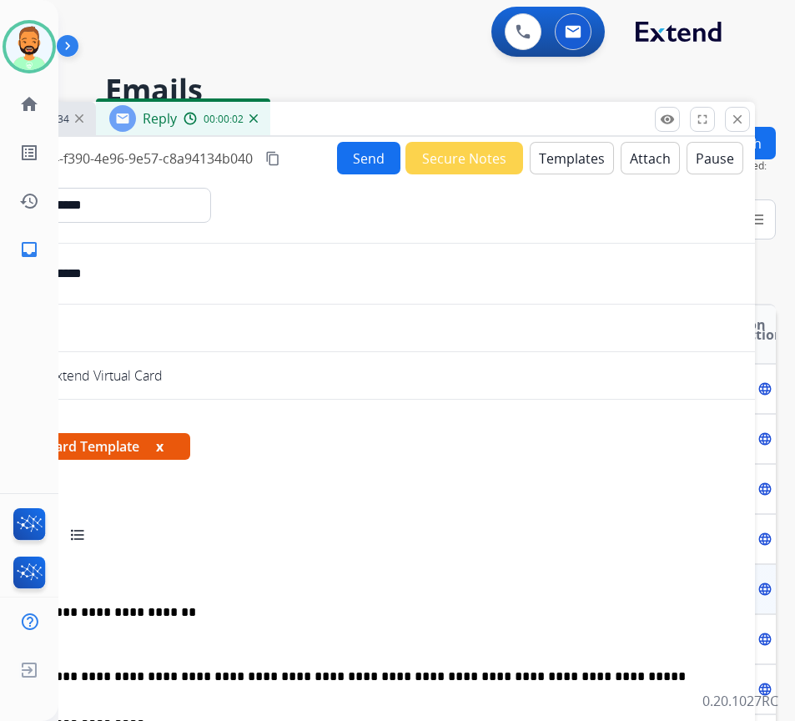
select select "**********"
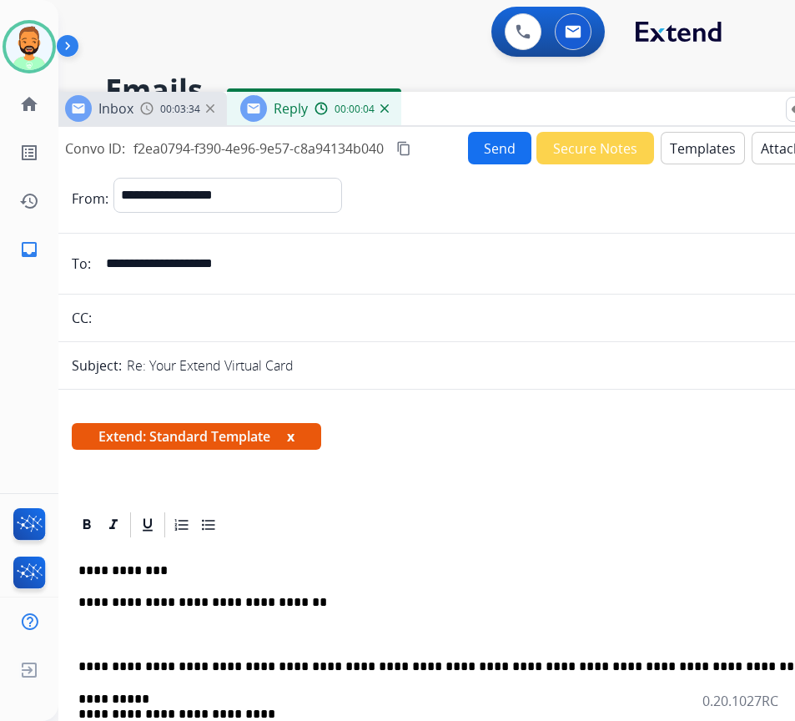
drag, startPoint x: 382, startPoint y: 129, endPoint x: 513, endPoint y: 119, distance: 131.4
click at [513, 119] on div "Inbox 00:03:34 Reply 00:00:04" at bounding box center [469, 109] width 834 height 35
drag, startPoint x: 189, startPoint y: 639, endPoint x: 185, endPoint y: 652, distance: 13.0
click at [188, 639] on p at bounding box center [468, 634] width 781 height 15
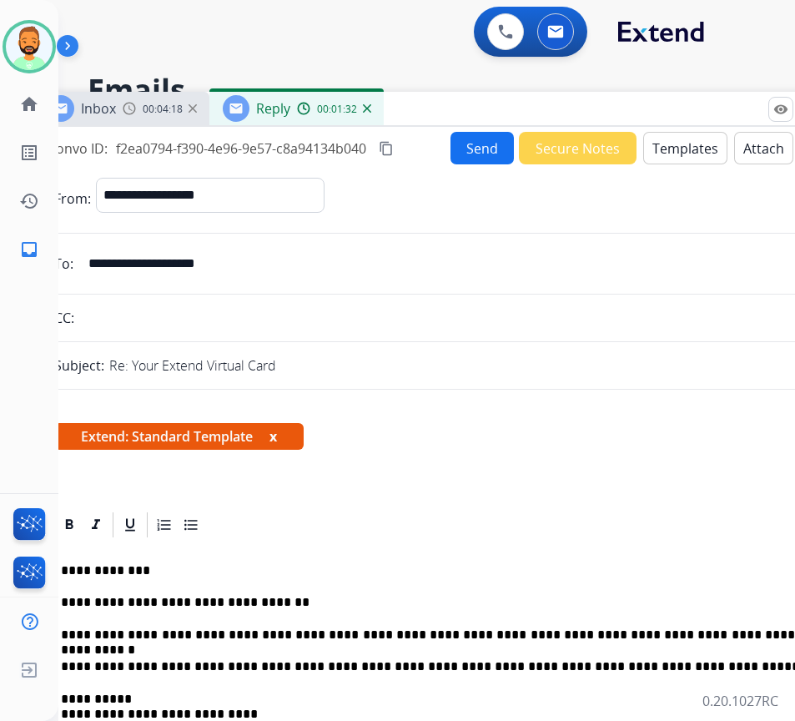
scroll to position [0, 21]
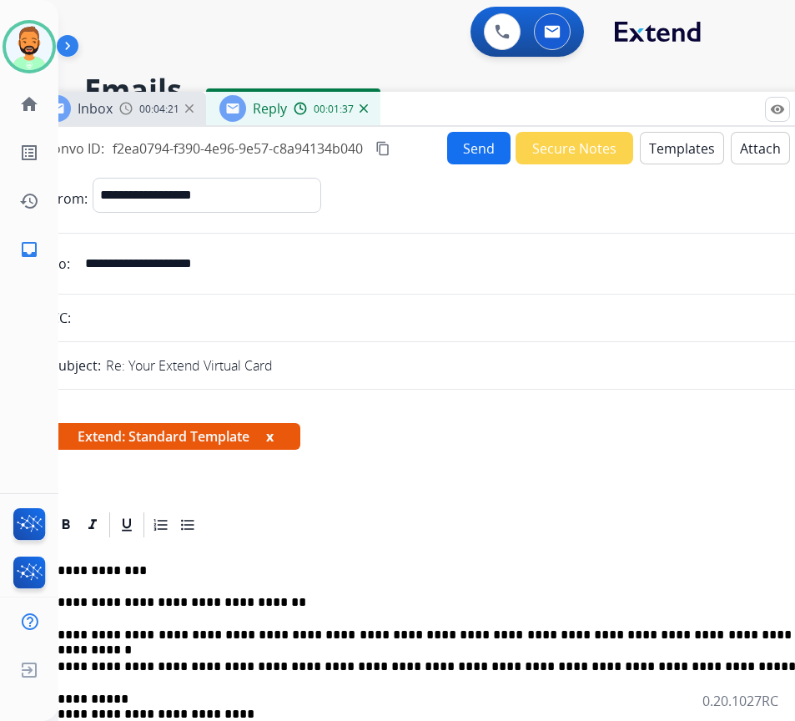
drag, startPoint x: 509, startPoint y: 645, endPoint x: 528, endPoint y: 679, distance: 39.2
click at [470, 144] on button "Send" at bounding box center [478, 148] width 63 height 33
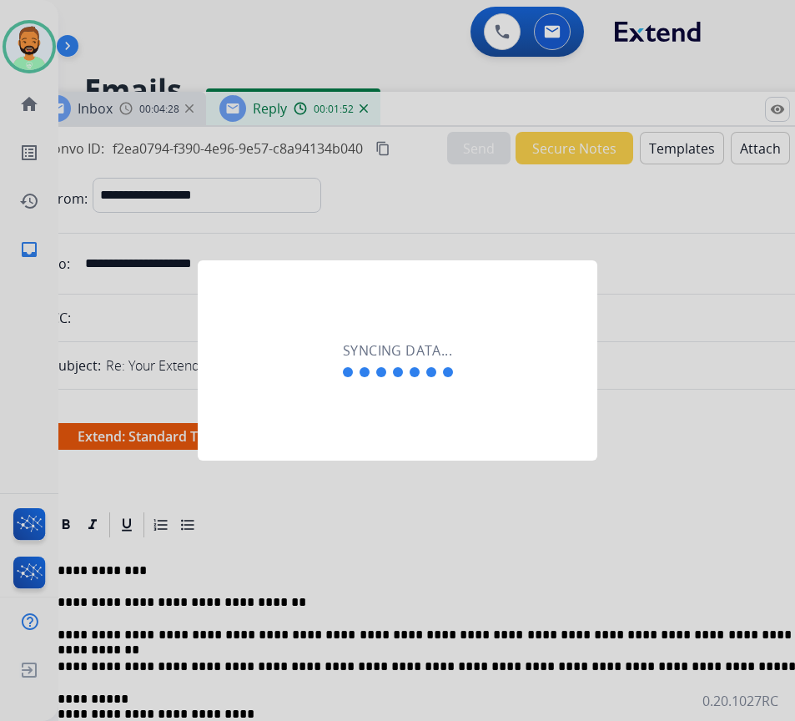
scroll to position [0, 3]
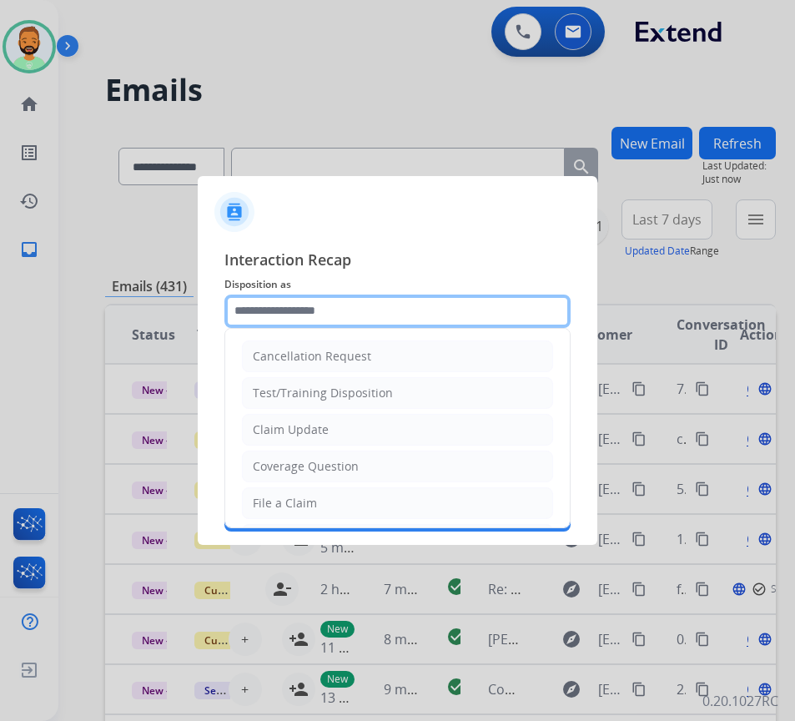
click at [432, 315] on input "text" at bounding box center [397, 311] width 346 height 33
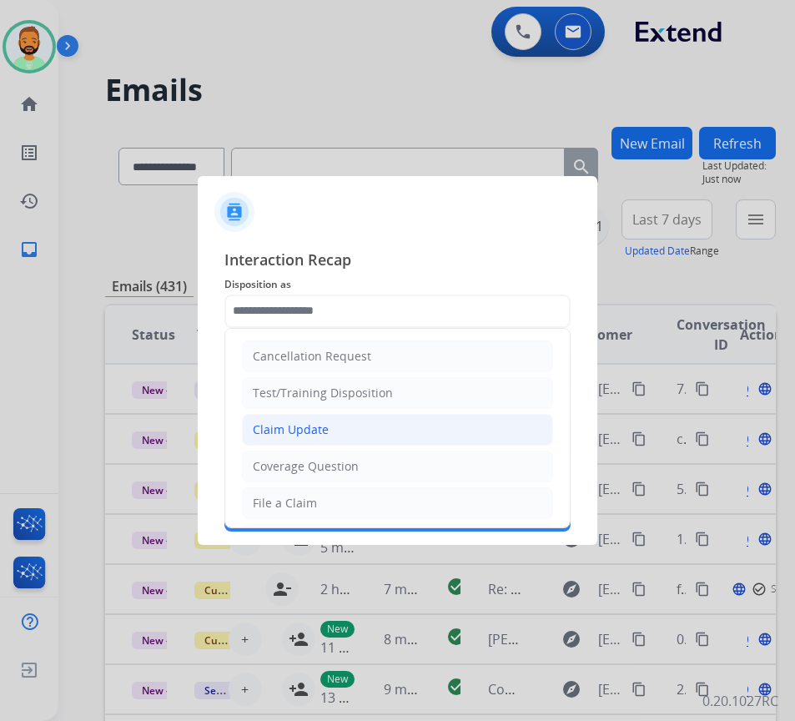
click at [412, 421] on li "Claim Update" at bounding box center [397, 430] width 311 height 32
type input "**********"
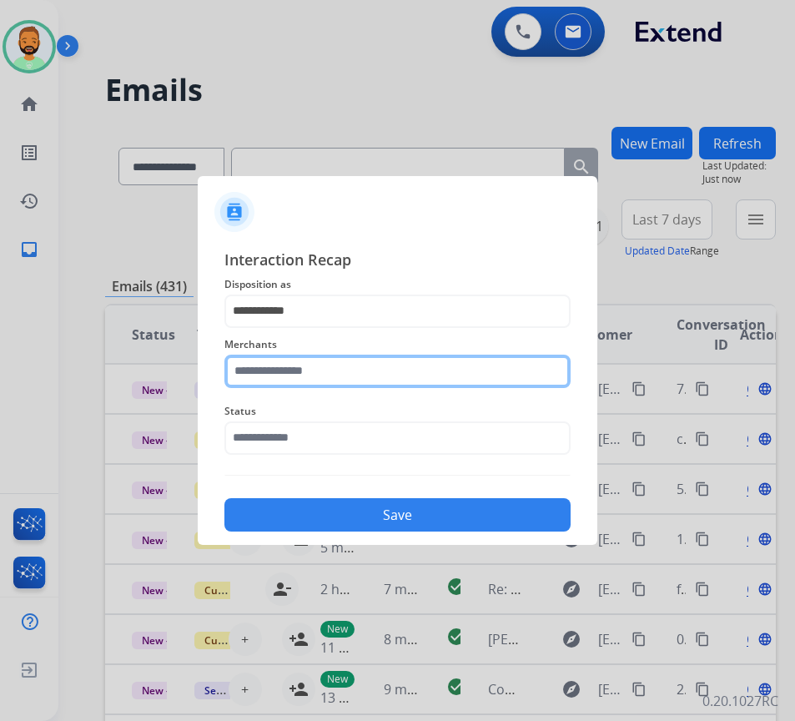
click at [386, 368] on input "text" at bounding box center [397, 371] width 346 height 33
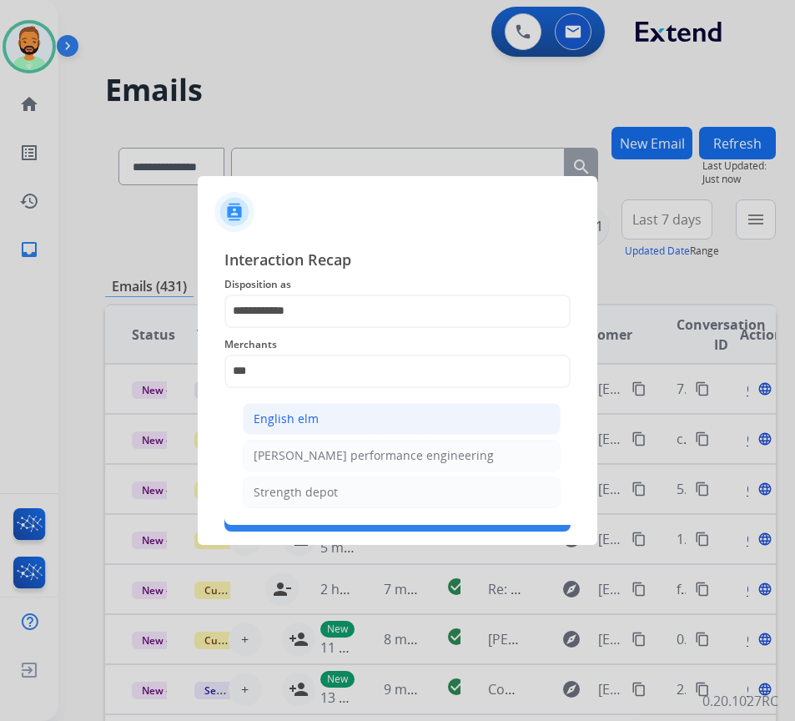
click at [400, 417] on li "English elm" at bounding box center [402, 419] width 318 height 32
type input "**********"
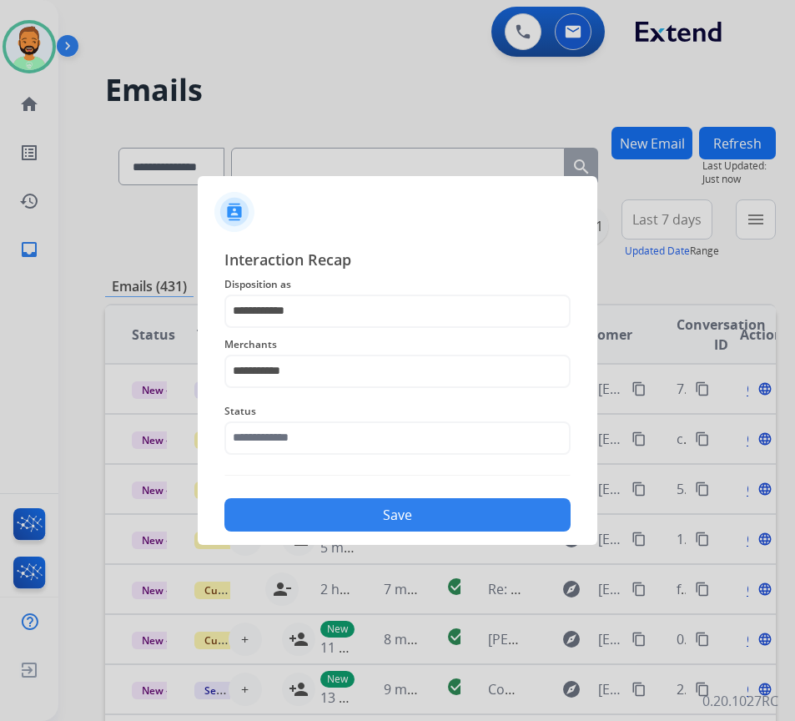
click at [400, 417] on span "Status" at bounding box center [397, 411] width 346 height 20
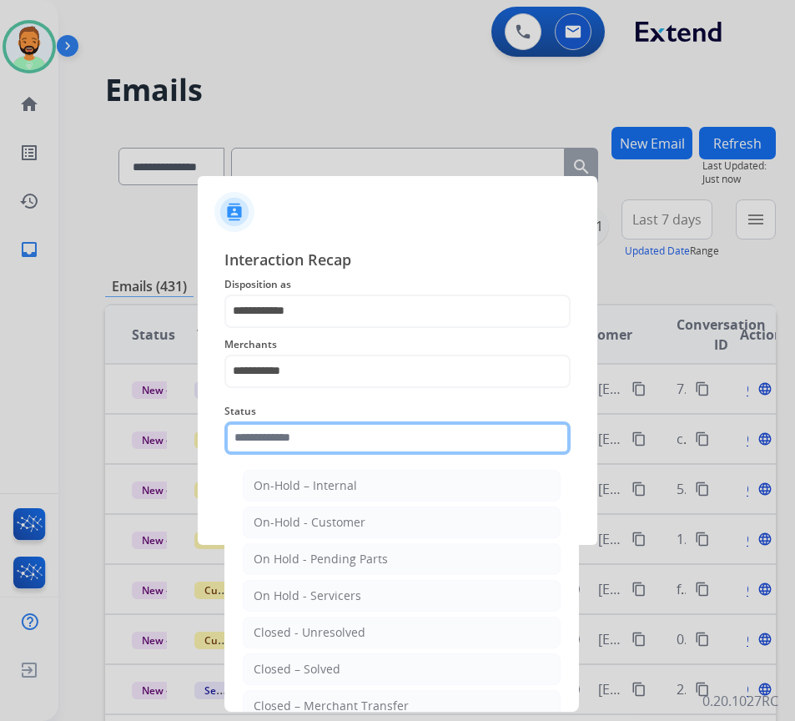
click at [401, 436] on input "text" at bounding box center [397, 437] width 346 height 33
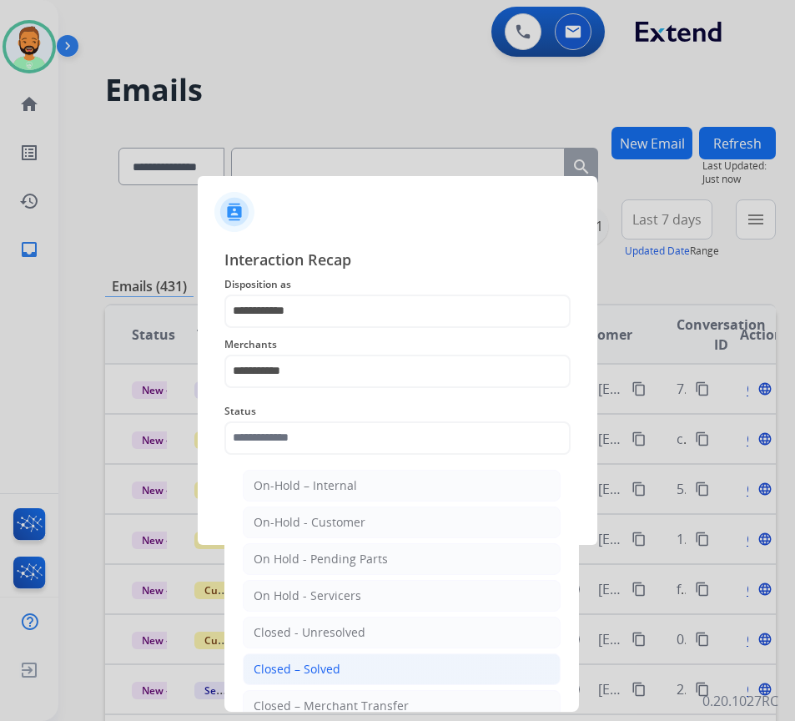
click at [398, 661] on li "Closed – Solved" at bounding box center [402, 669] width 318 height 32
type input "**********"
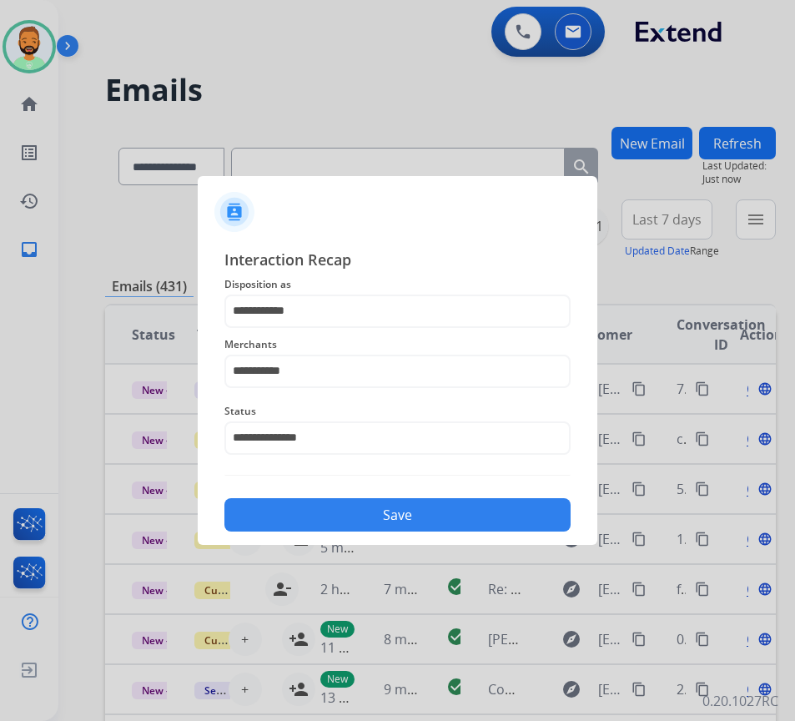
click at [402, 527] on button "Save" at bounding box center [397, 514] width 346 height 33
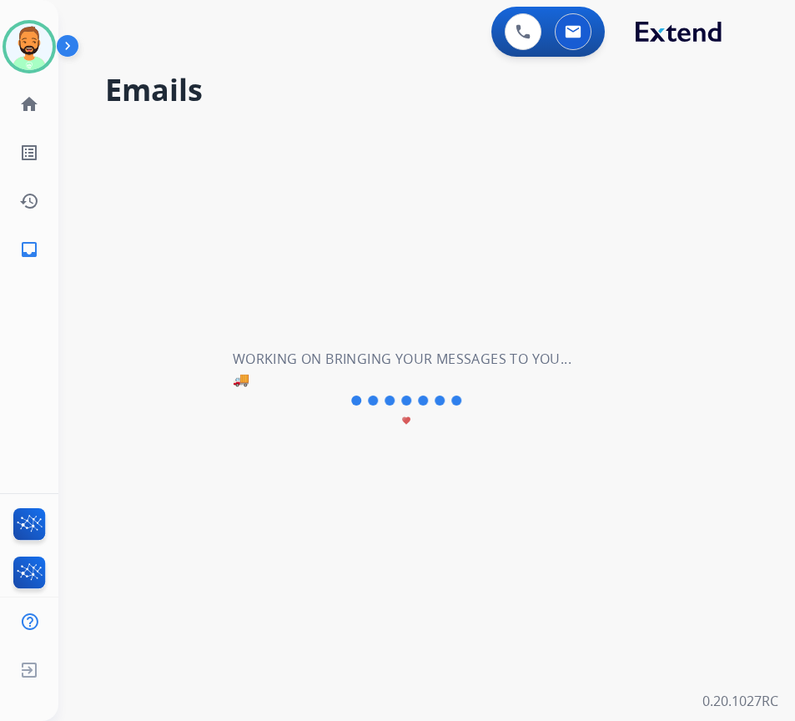
scroll to position [0, 0]
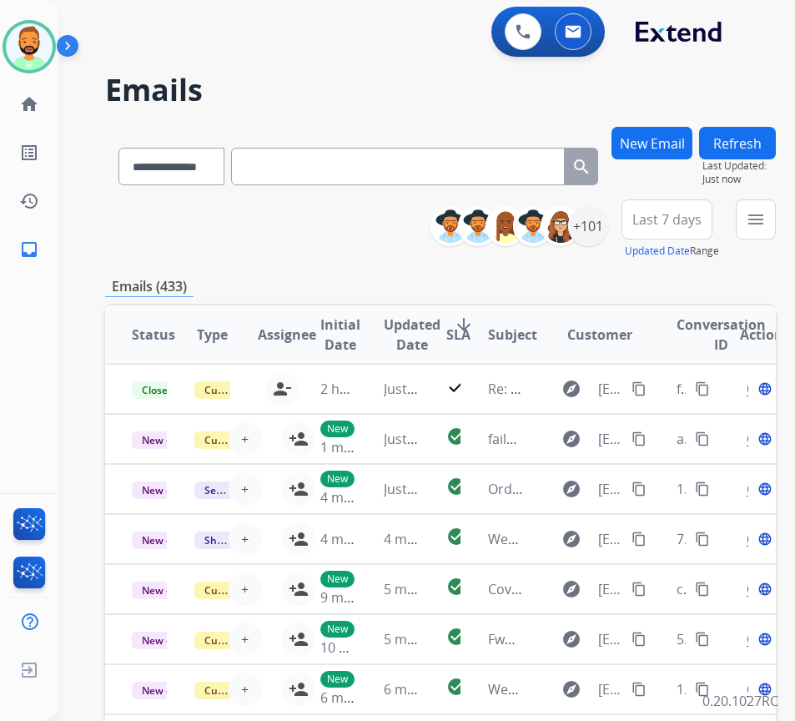
drag, startPoint x: 688, startPoint y: 196, endPoint x: 689, endPoint y: 223, distance: 26.8
click at [688, 196] on div "New Email" at bounding box center [652, 163] width 81 height 73
click at [689, 223] on span "Last 7 days" at bounding box center [666, 219] width 69 height 7
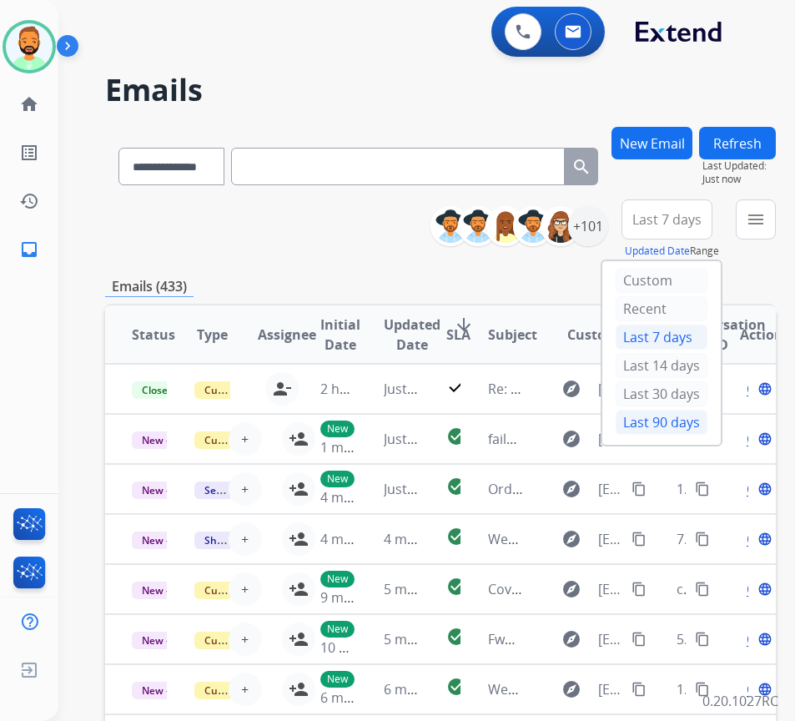
click at [670, 417] on div "Last 90 days" at bounding box center [662, 422] width 92 height 25
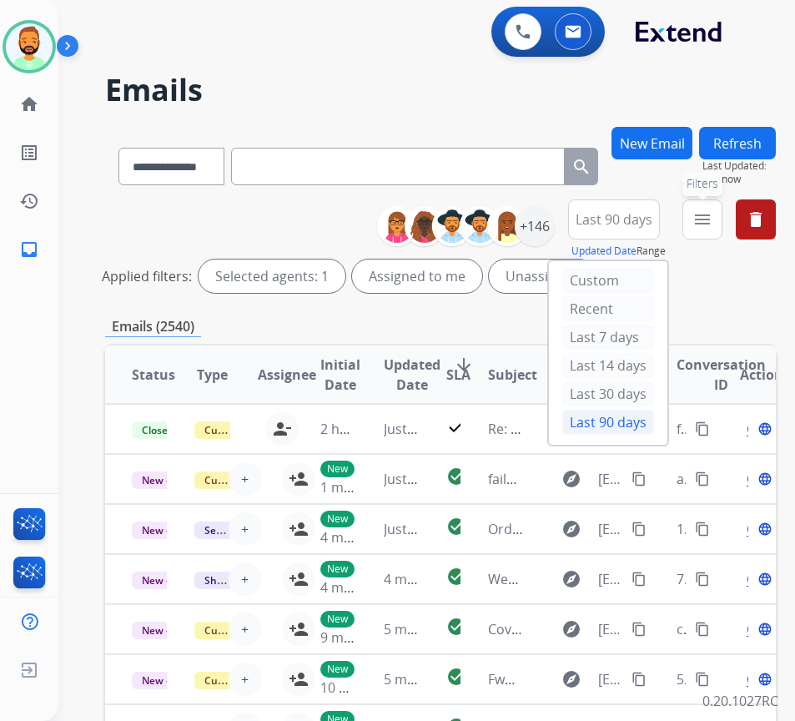
click at [713, 213] on mat-icon "menu" at bounding box center [703, 219] width 20 height 20
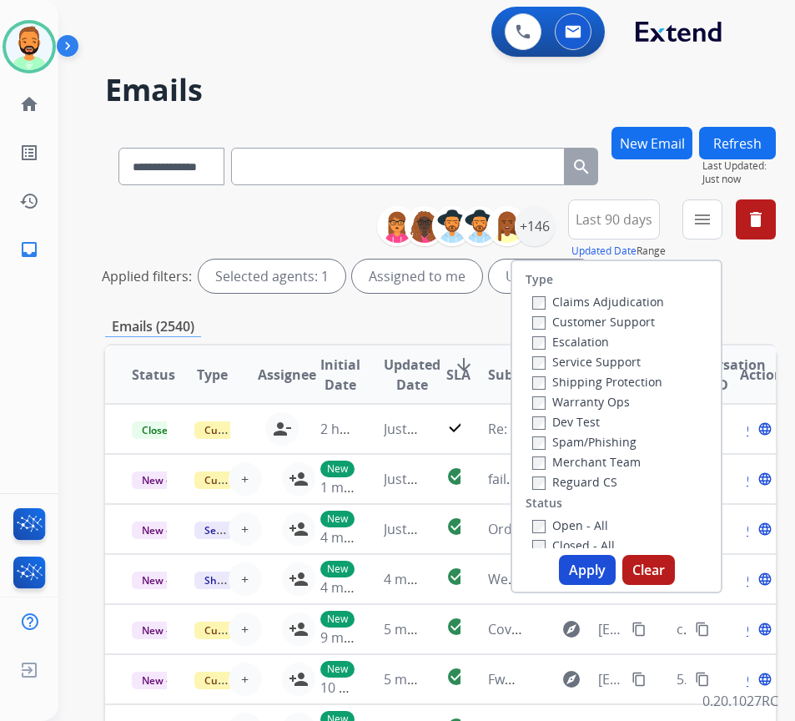
click at [652, 324] on label "Customer Support" at bounding box center [593, 322] width 123 height 16
click at [626, 380] on label "Shipping Protection" at bounding box center [597, 382] width 130 height 16
click at [611, 476] on label "Reguard CS" at bounding box center [574, 482] width 85 height 16
click at [597, 526] on label "Open - All" at bounding box center [570, 525] width 76 height 16
click at [605, 569] on button "Apply" at bounding box center [587, 570] width 57 height 30
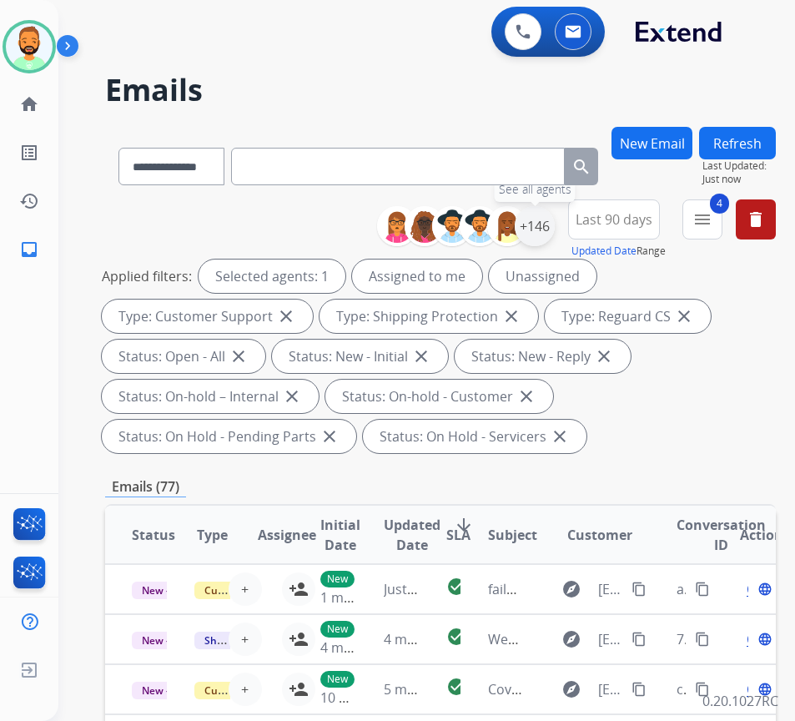
click at [555, 233] on div "+146" at bounding box center [535, 226] width 40 height 40
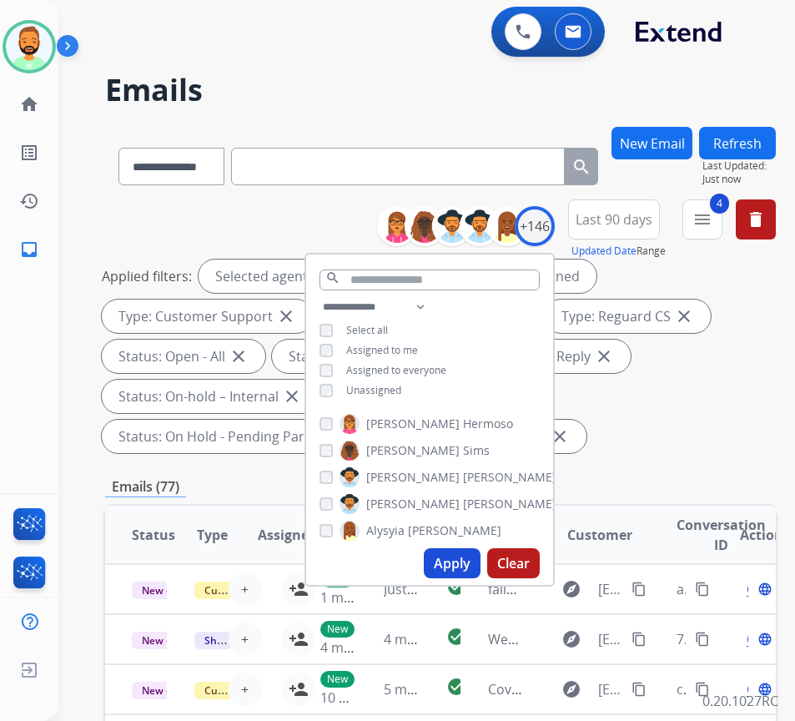
click at [377, 384] on span "Unassigned" at bounding box center [373, 390] width 55 height 14
click at [477, 562] on button "Apply" at bounding box center [452, 563] width 57 height 30
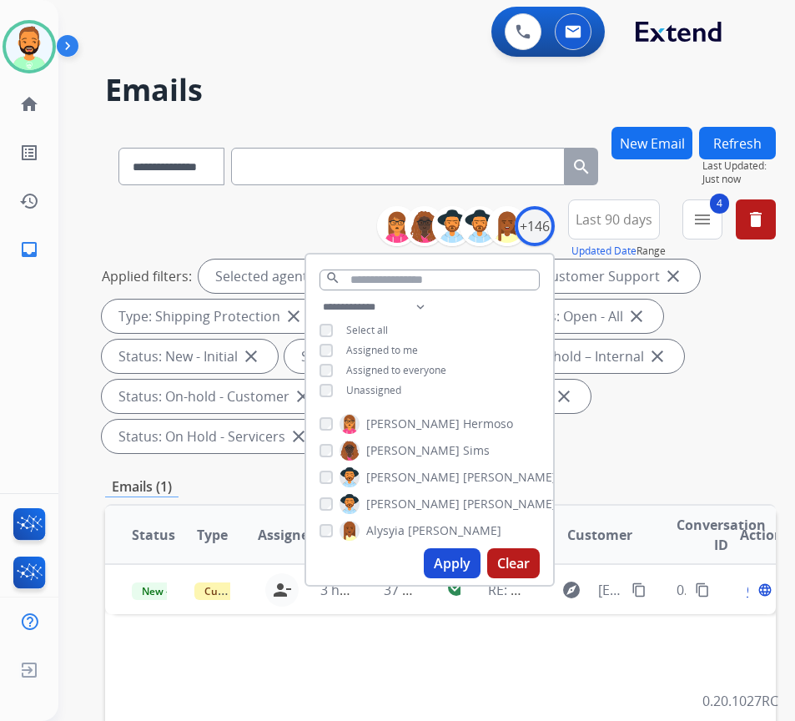
click at [703, 424] on div "Applied filters: Selected agents: 1 Assigned to me Type: Customer Support close…" at bounding box center [437, 356] width 671 height 194
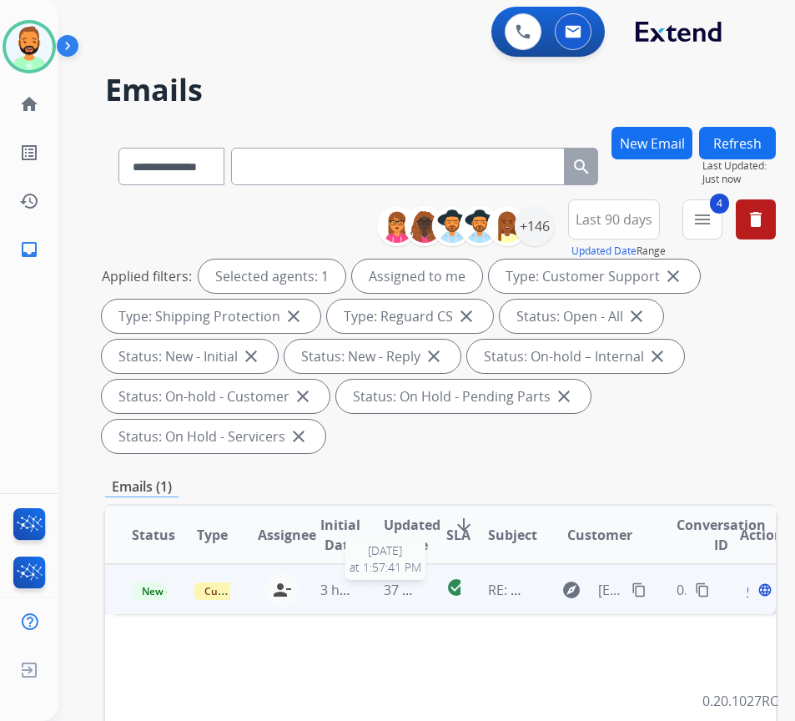
click at [388, 586] on span "37 minutes ago" at bounding box center [432, 590] width 97 height 18
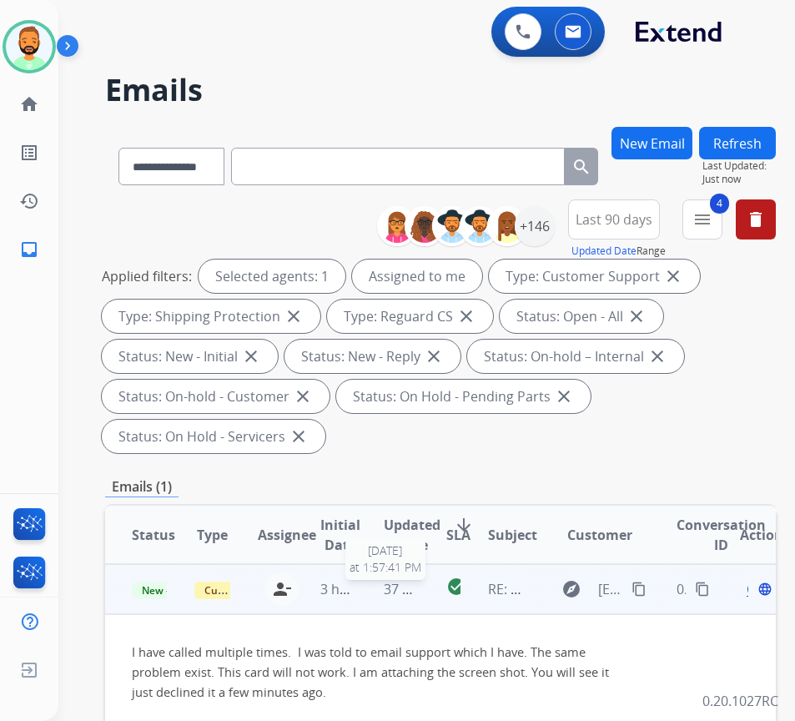
click at [390, 582] on span "37 minutes ago" at bounding box center [432, 589] width 97 height 18
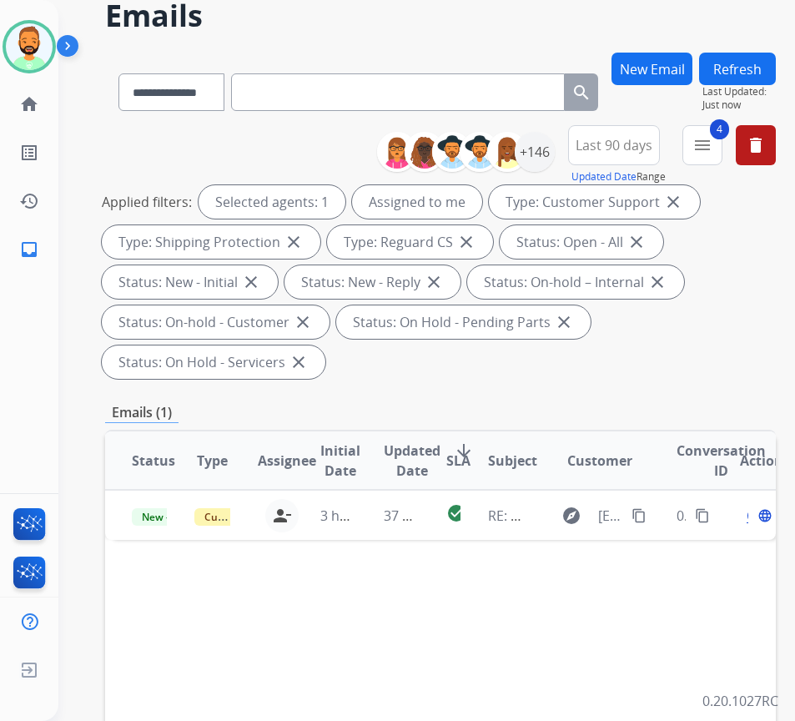
scroll to position [167, 0]
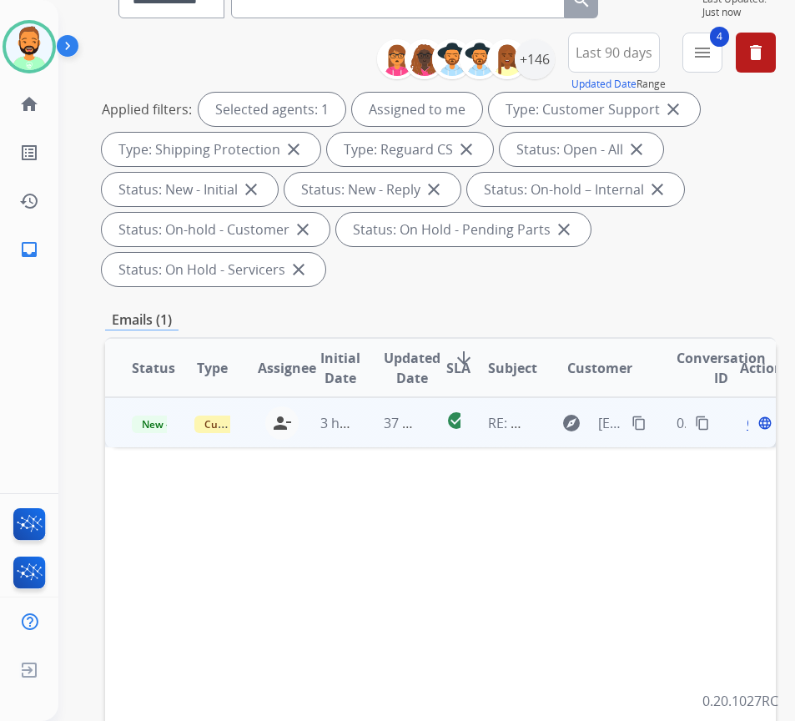
click at [368, 417] on td "37 minutes ago" at bounding box center [388, 422] width 63 height 50
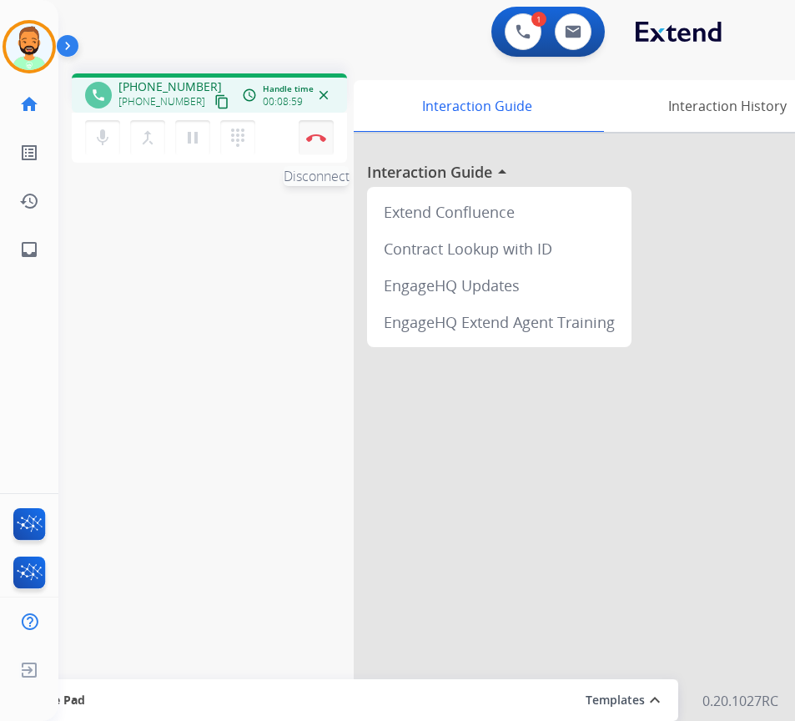
click at [313, 132] on button "Disconnect" at bounding box center [316, 137] width 35 height 35
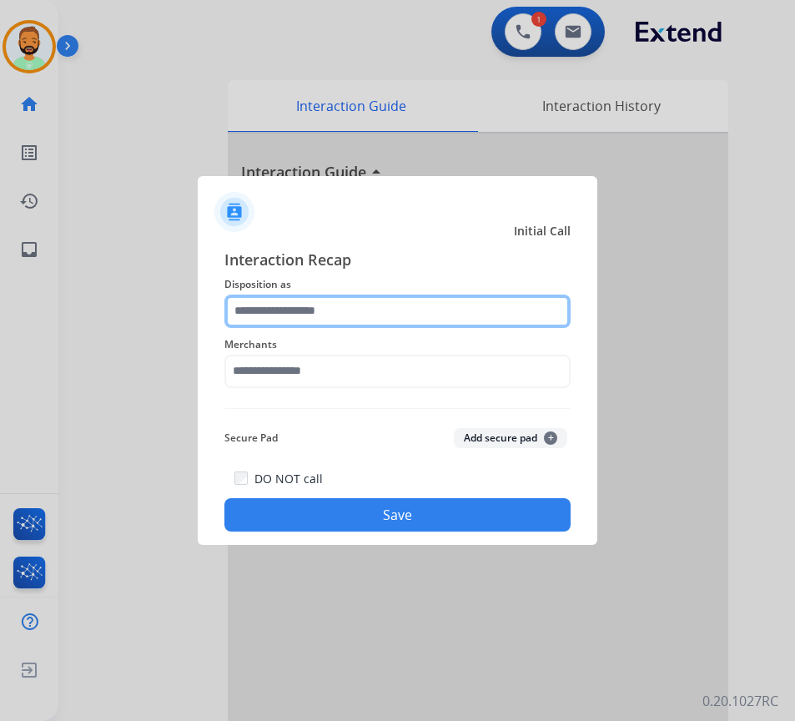
click at [310, 326] on input "text" at bounding box center [397, 311] width 346 height 33
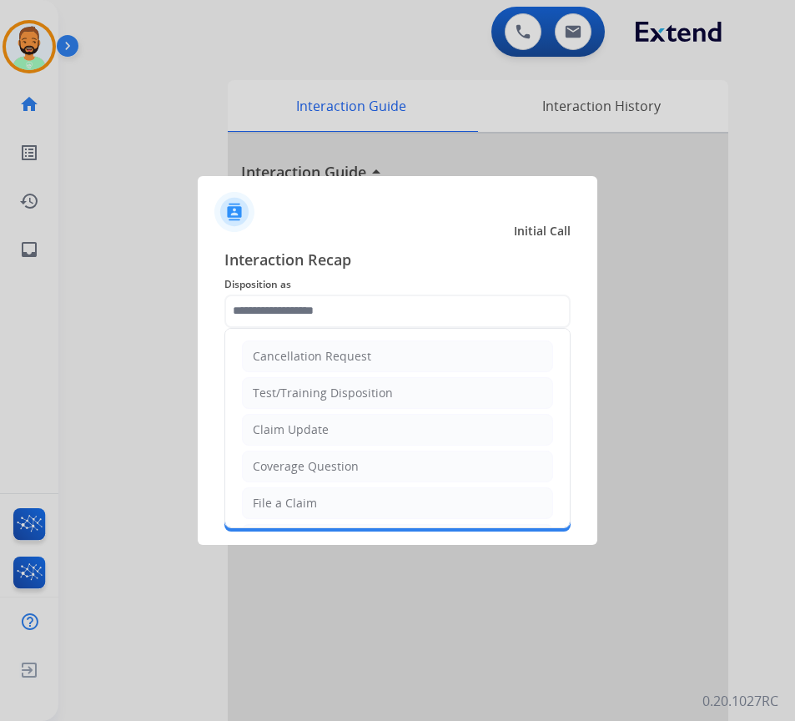
click at [330, 431] on li "Claim Update" at bounding box center [397, 430] width 311 height 32
type input "**********"
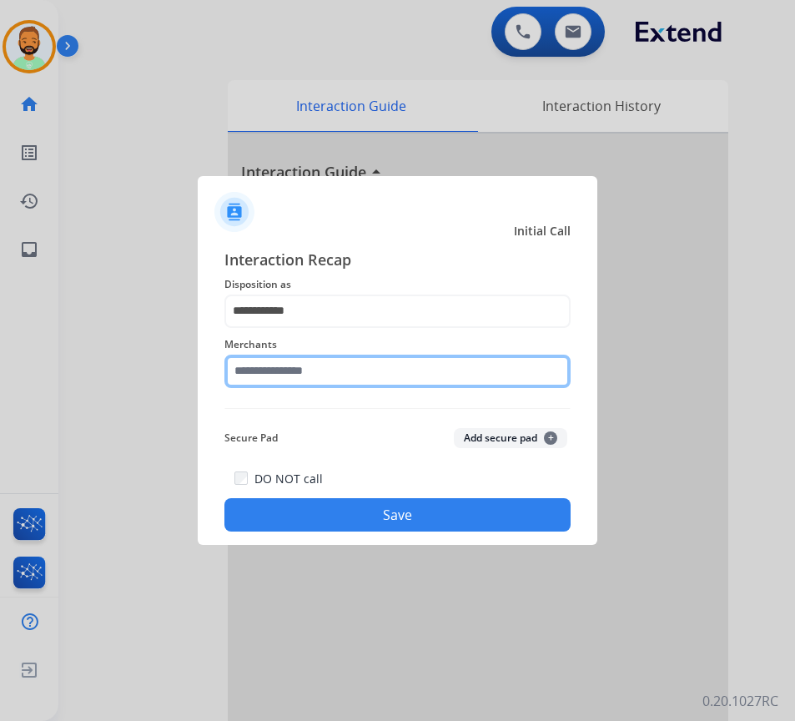
click at [334, 373] on input "text" at bounding box center [397, 371] width 346 height 33
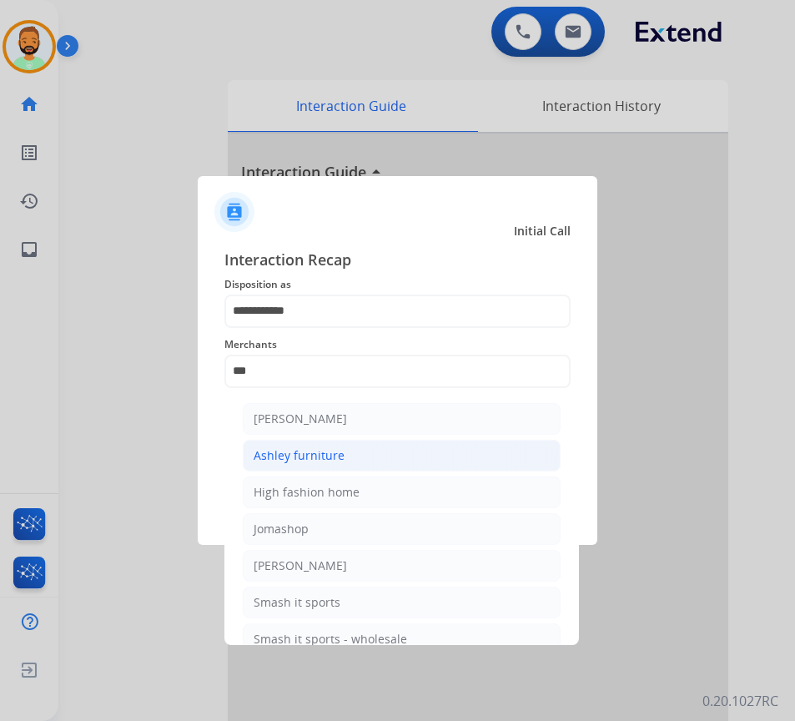
click at [377, 458] on li "Ashley furniture" at bounding box center [402, 456] width 318 height 32
type input "**********"
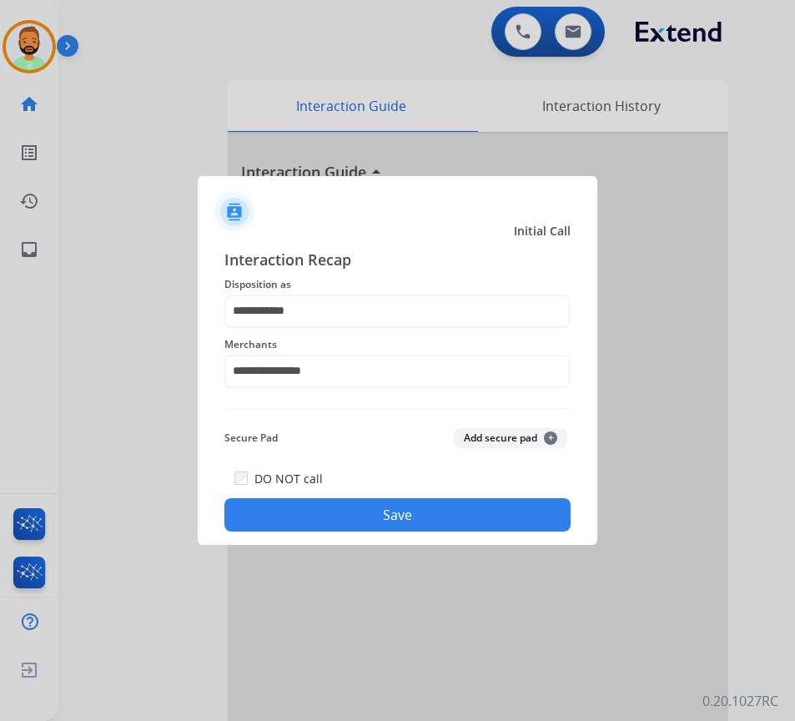
click at [378, 510] on button "Save" at bounding box center [397, 514] width 346 height 33
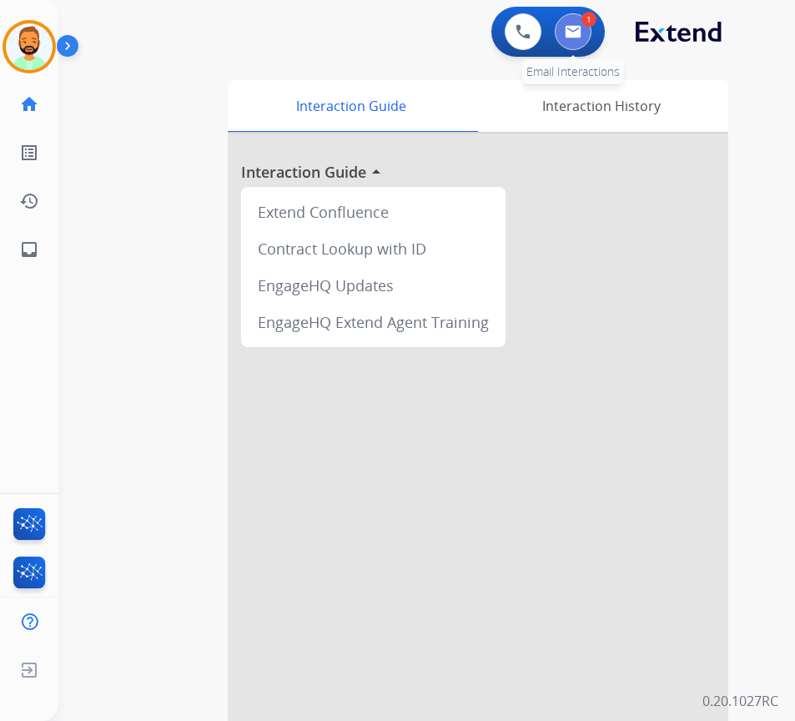
click at [579, 23] on button at bounding box center [573, 31] width 37 height 37
select select "**********"
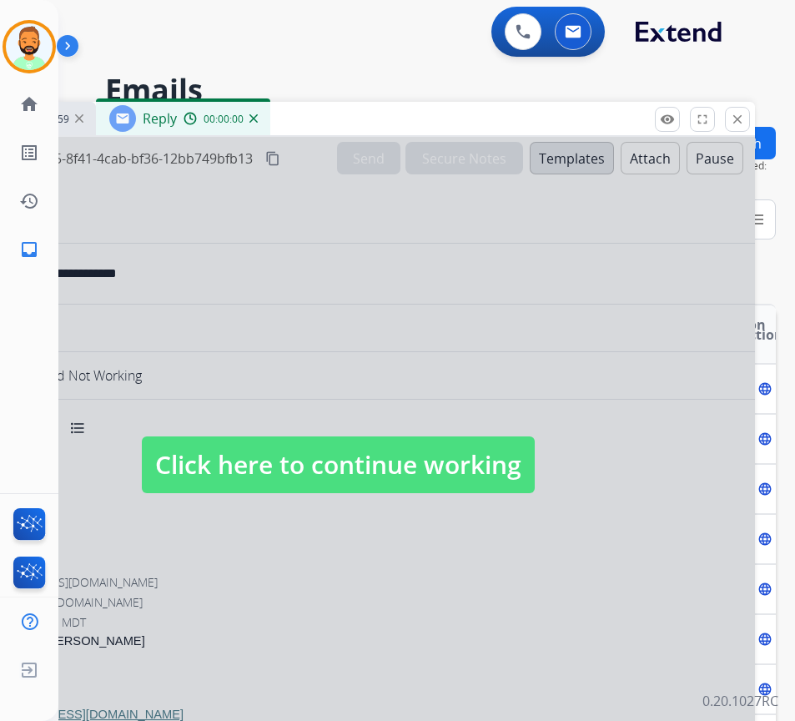
select select "**********"
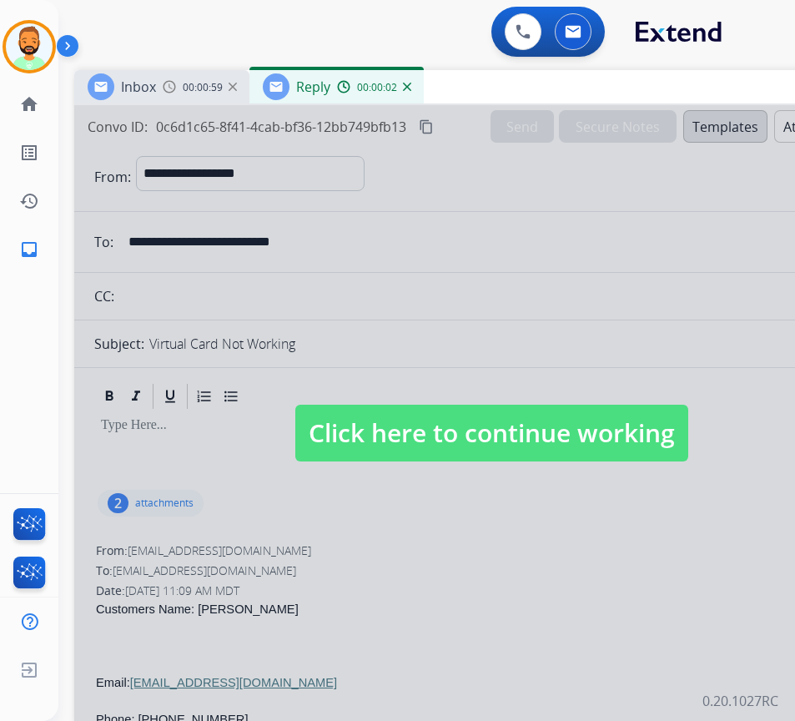
drag, startPoint x: 389, startPoint y: 113, endPoint x: 542, endPoint y: 82, distance: 156.8
click at [542, 82] on div "Inbox 00:00:59 Reply 00:00:02" at bounding box center [491, 87] width 834 height 35
drag, startPoint x: 548, startPoint y: 420, endPoint x: 540, endPoint y: 426, distance: 10.2
click at [548, 421] on span "Click here to continue working" at bounding box center [491, 433] width 393 height 57
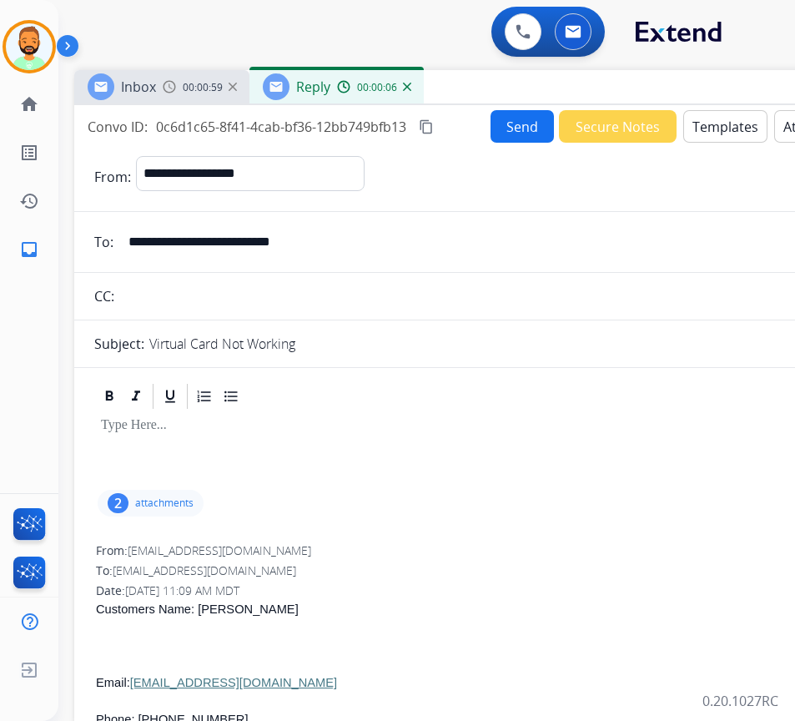
click at [234, 427] on p at bounding box center [491, 425] width 781 height 15
click at [707, 109] on div "**********" at bounding box center [491, 413] width 834 height 617
click at [707, 134] on button "Templates" at bounding box center [725, 126] width 84 height 33
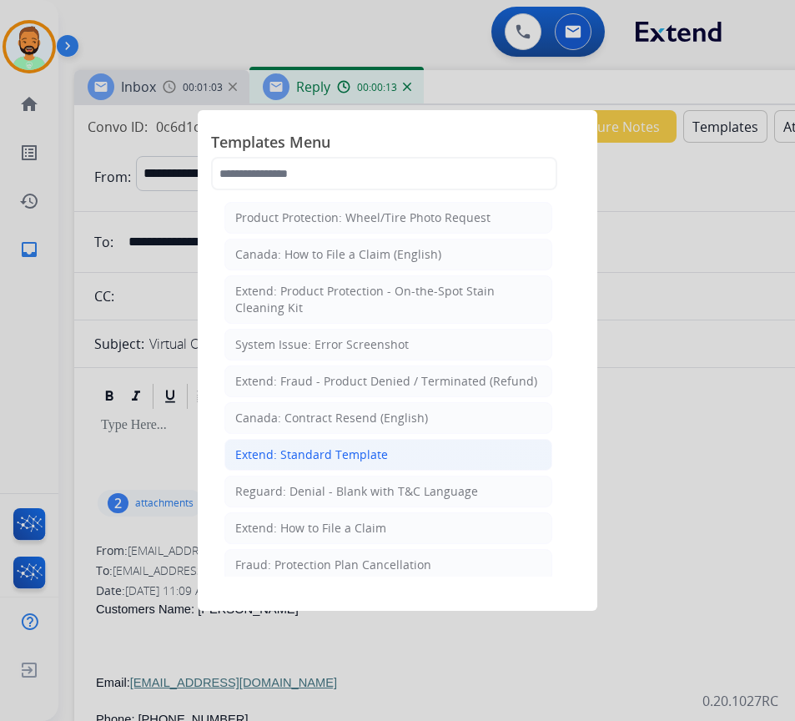
click at [446, 456] on li "Extend: Standard Template" at bounding box center [388, 455] width 328 height 32
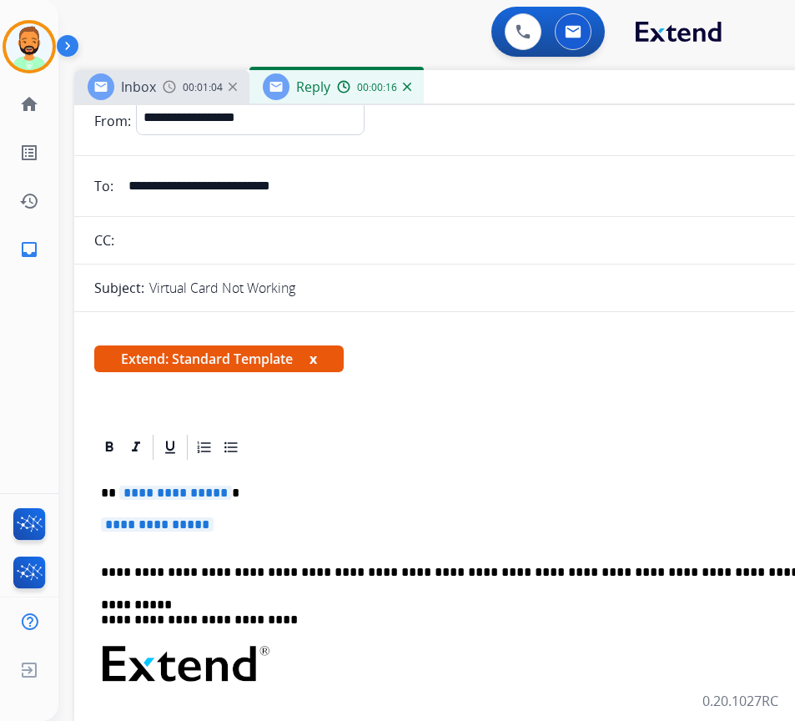
scroll to position [83, 0]
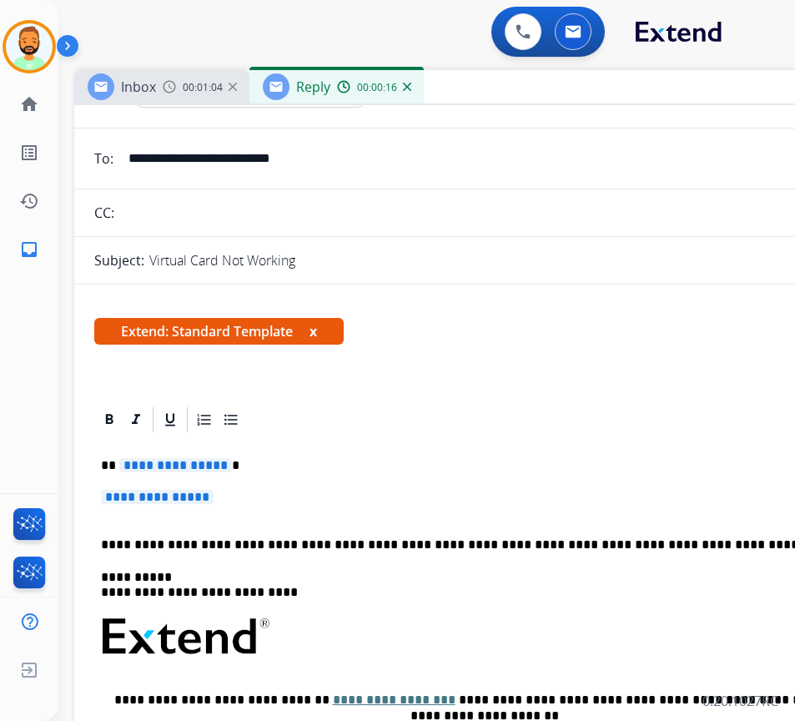
click at [365, 454] on div "**********" at bounding box center [491, 676] width 794 height 483
click at [378, 485] on div "**********" at bounding box center [491, 676] width 794 height 483
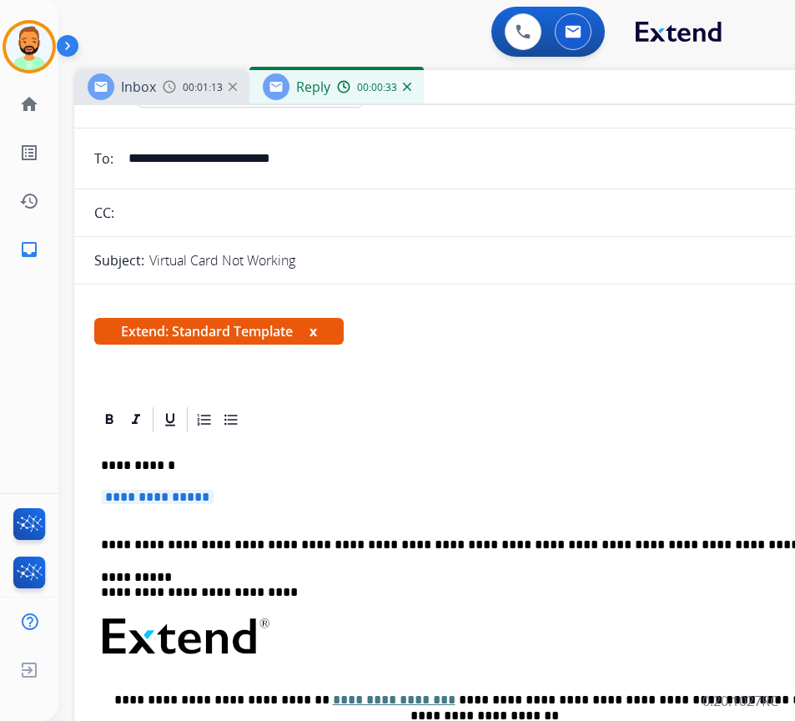
click at [378, 485] on div "**********" at bounding box center [491, 676] width 794 height 483
click at [380, 490] on p "**********" at bounding box center [491, 505] width 781 height 31
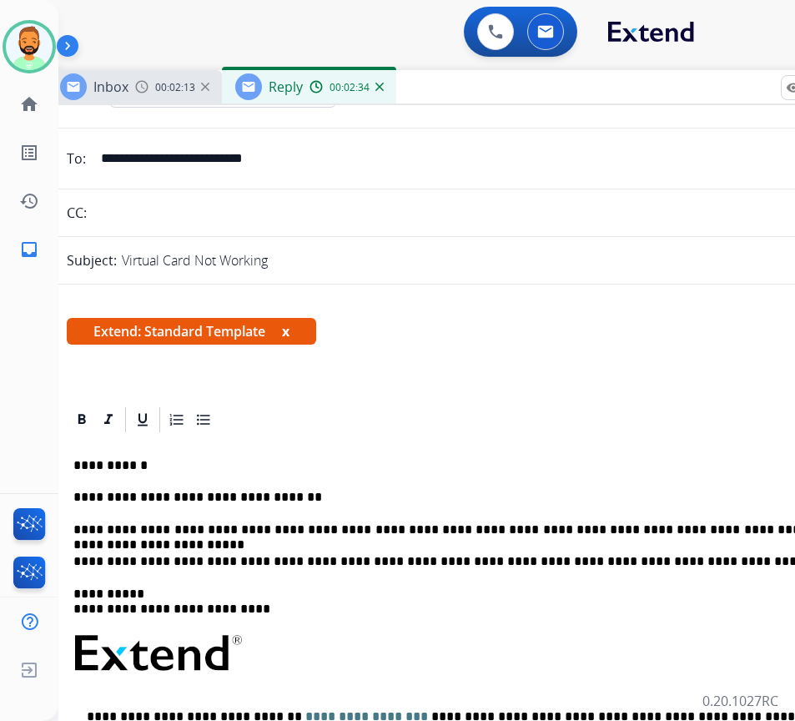
scroll to position [0, 0]
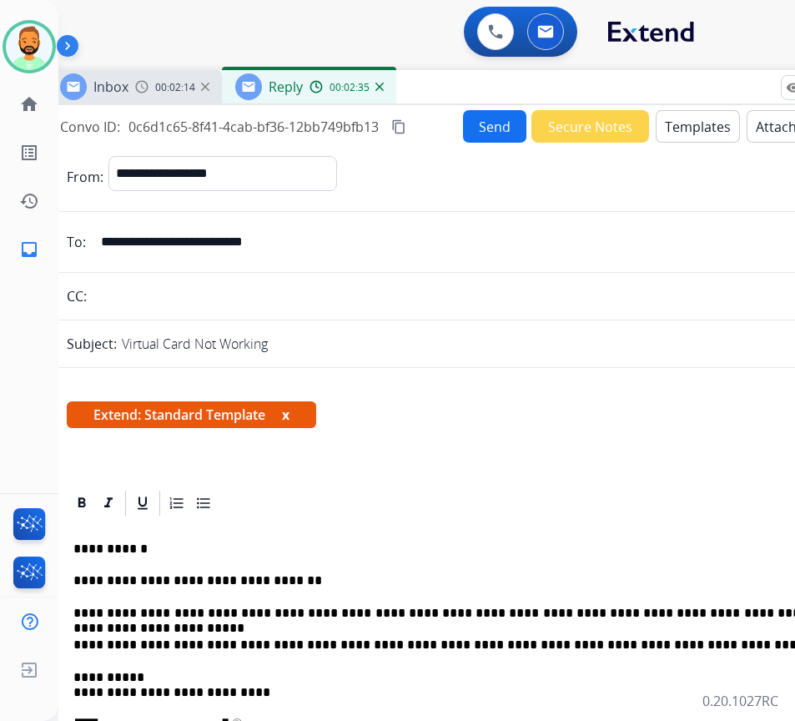
click at [476, 120] on button "Send" at bounding box center [494, 126] width 63 height 33
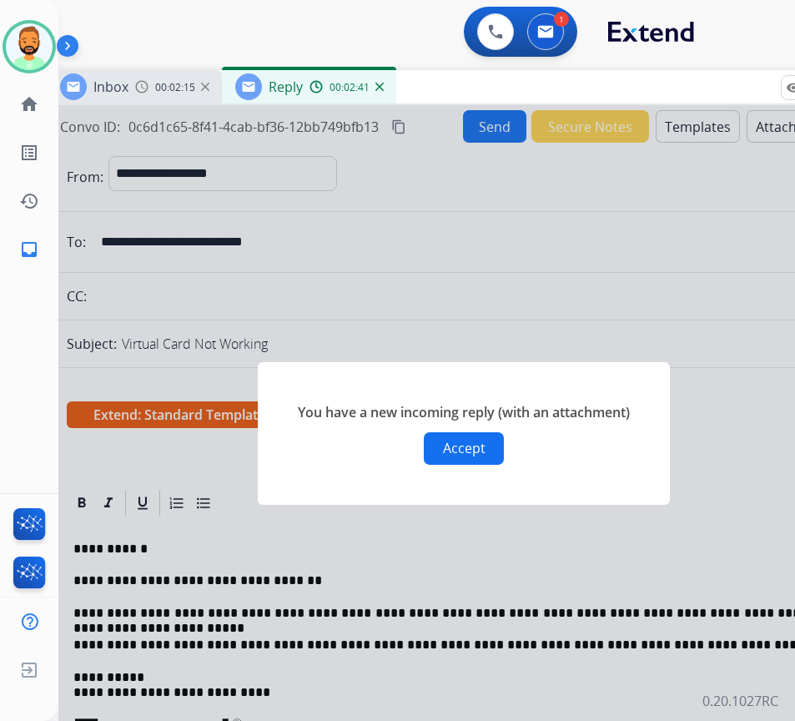
click at [467, 456] on button "Accept" at bounding box center [464, 448] width 80 height 33
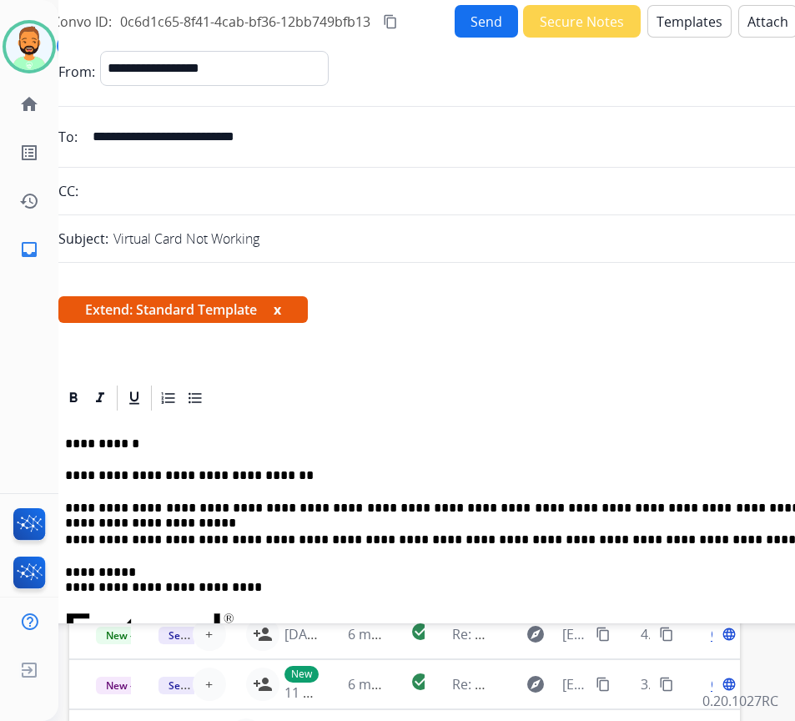
click at [470, 26] on button "Send" at bounding box center [486, 21] width 63 height 33
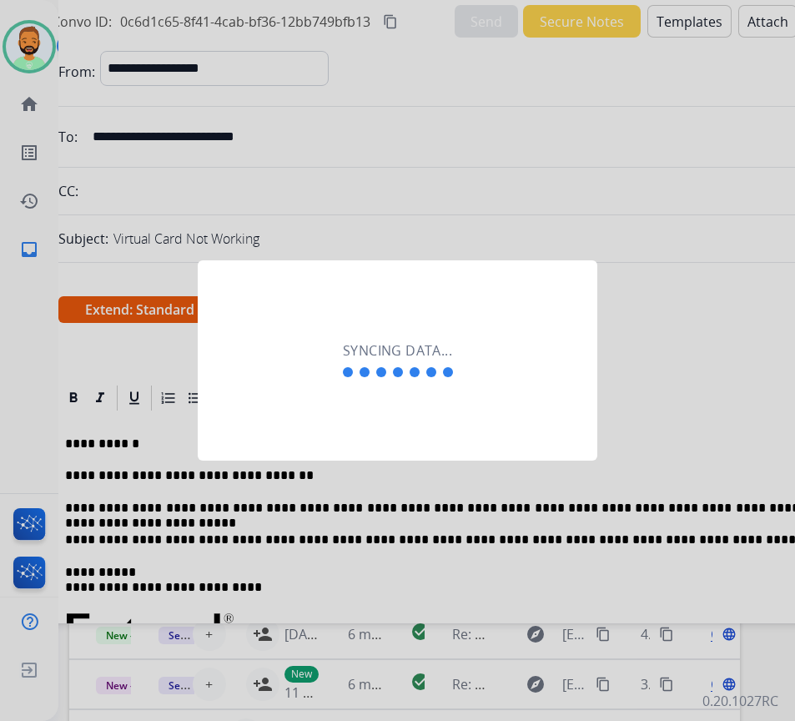
scroll to position [105, 3]
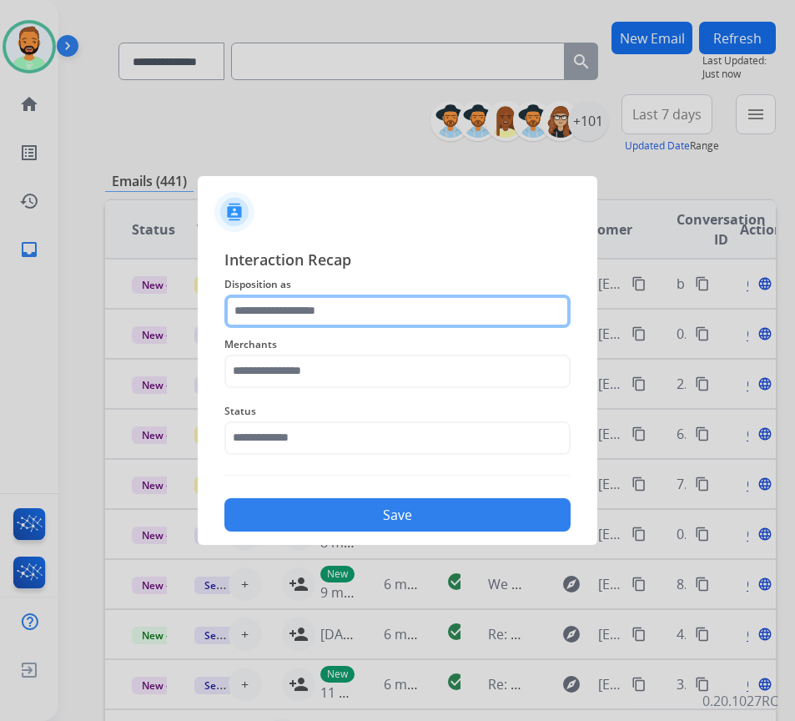
click at [356, 309] on input "text" at bounding box center [397, 311] width 346 height 33
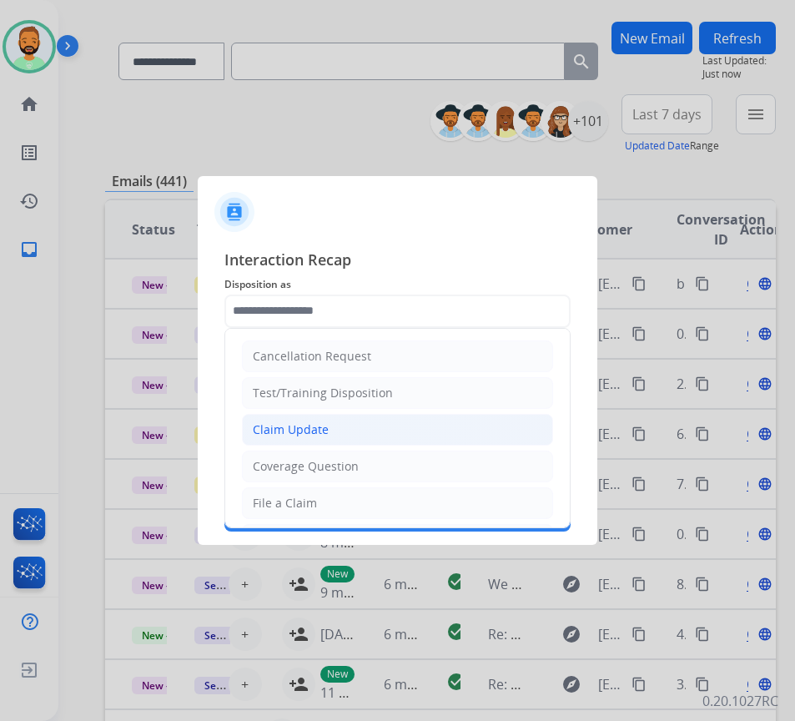
click at [394, 422] on li "Claim Update" at bounding box center [397, 430] width 311 height 32
type input "**********"
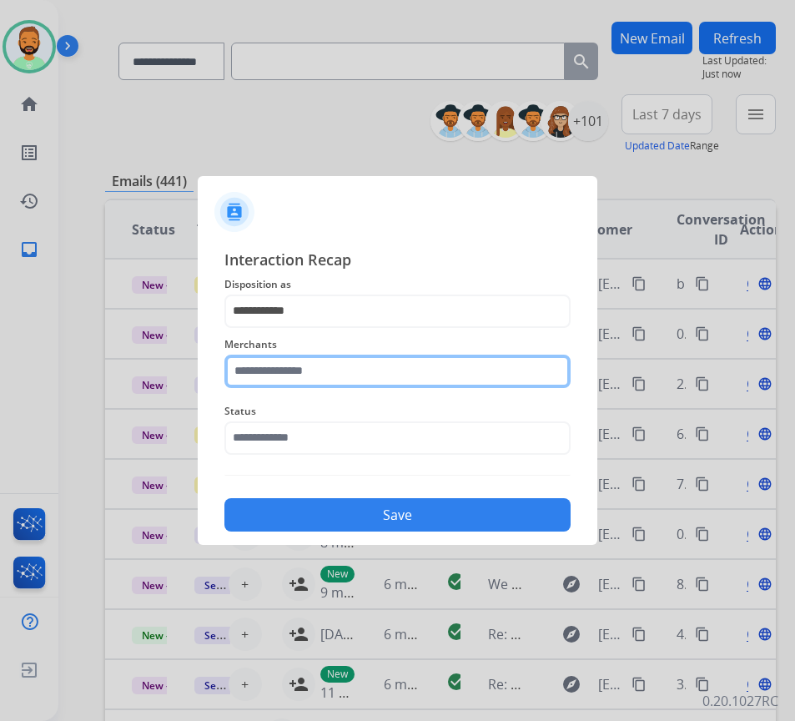
click at [346, 368] on input "text" at bounding box center [397, 371] width 346 height 33
click at [393, 379] on input "text" at bounding box center [397, 371] width 346 height 33
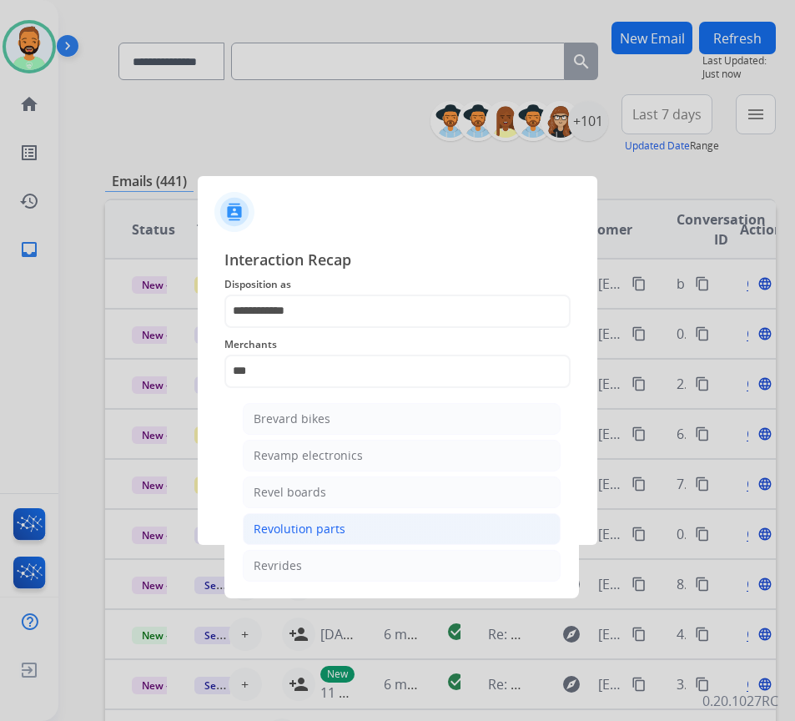
click at [368, 531] on li "Revolution parts" at bounding box center [402, 529] width 318 height 32
type input "**********"
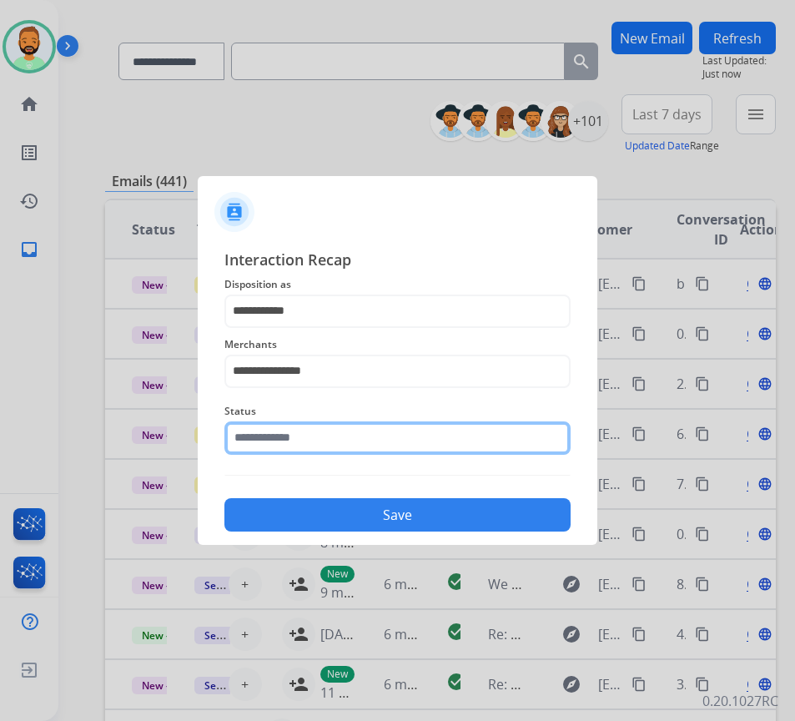
click at [365, 434] on input "text" at bounding box center [397, 437] width 346 height 33
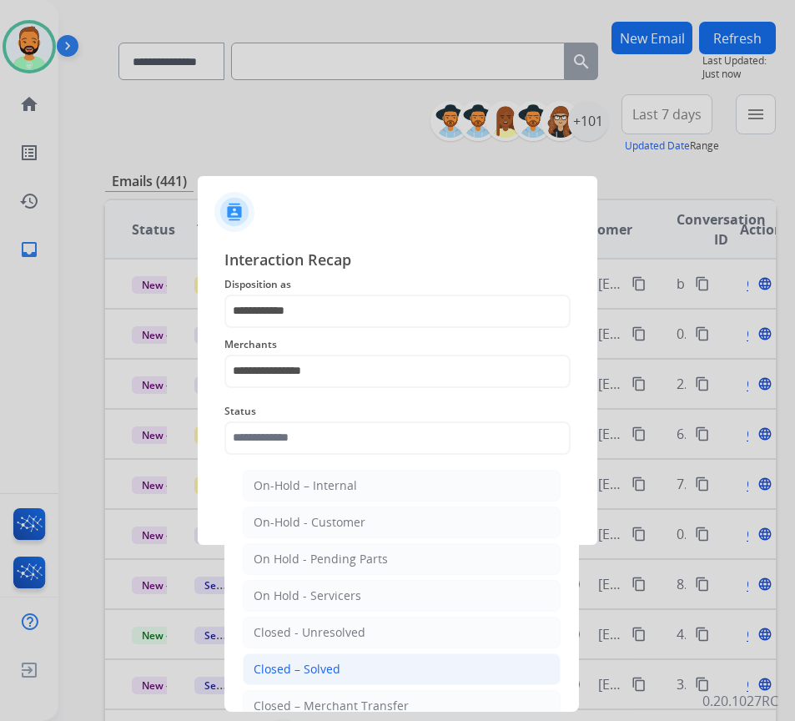
click at [380, 672] on li "Closed – Solved" at bounding box center [402, 669] width 318 height 32
type input "**********"
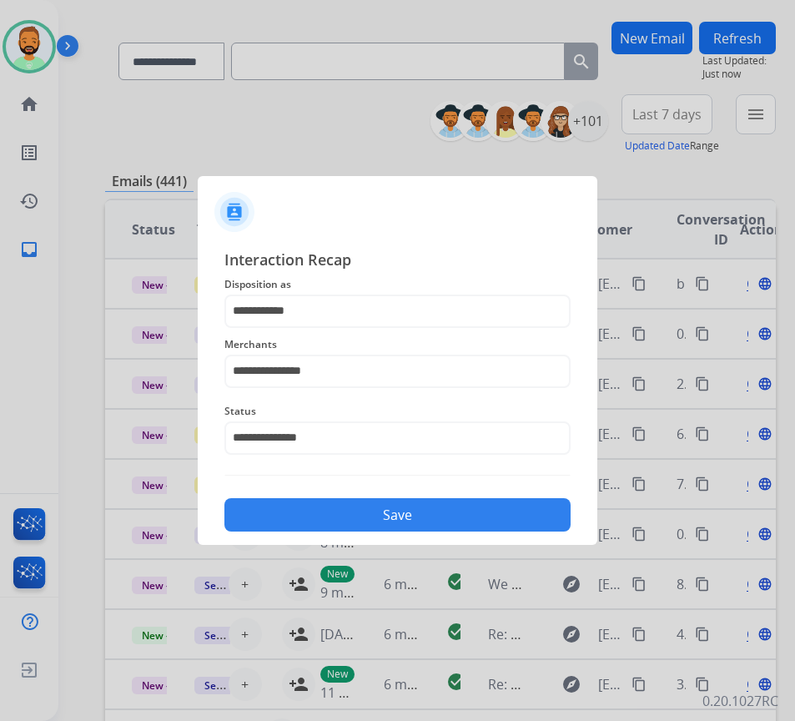
click at [360, 516] on button "Save" at bounding box center [397, 514] width 346 height 33
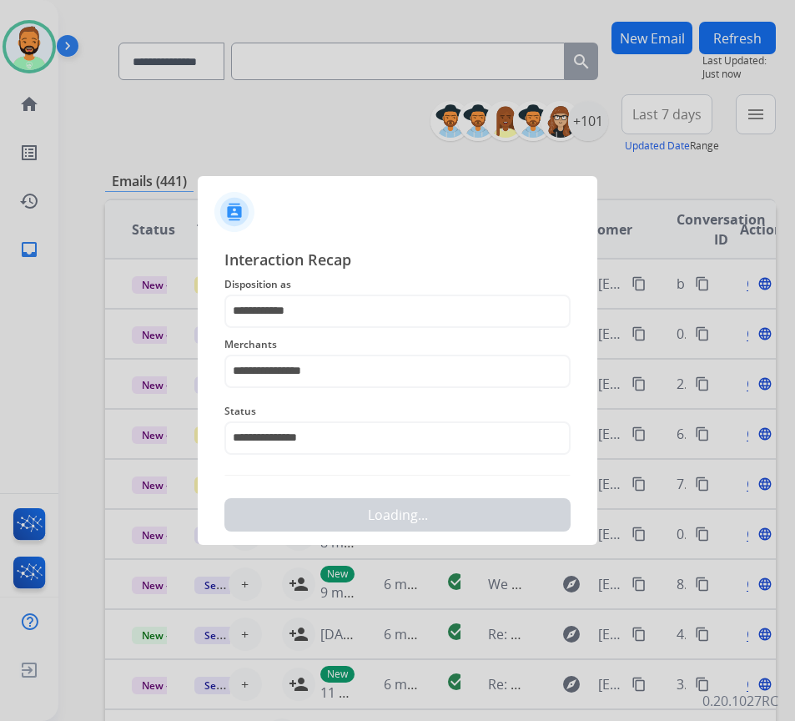
scroll to position [0, 0]
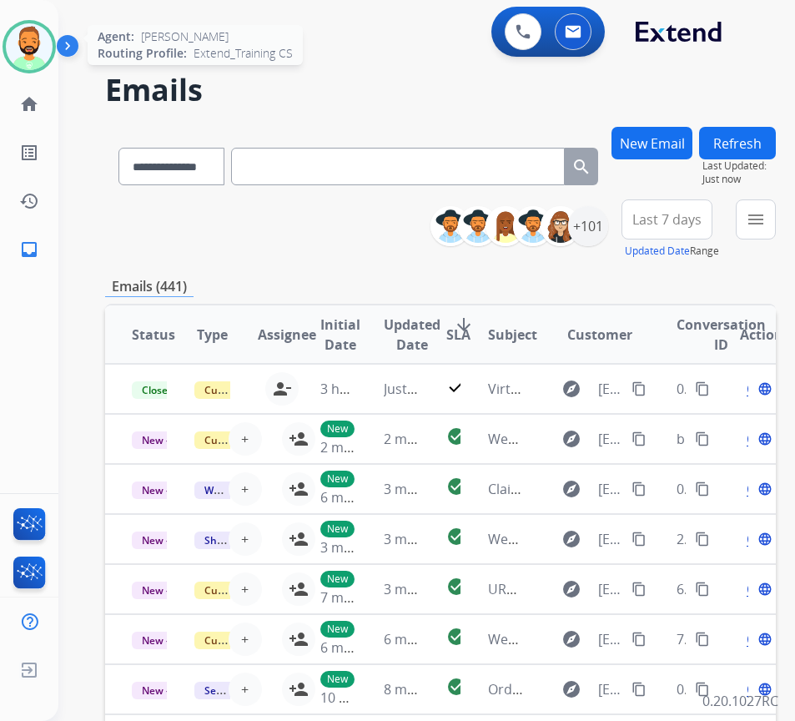
click at [44, 48] on img at bounding box center [29, 46] width 47 height 47
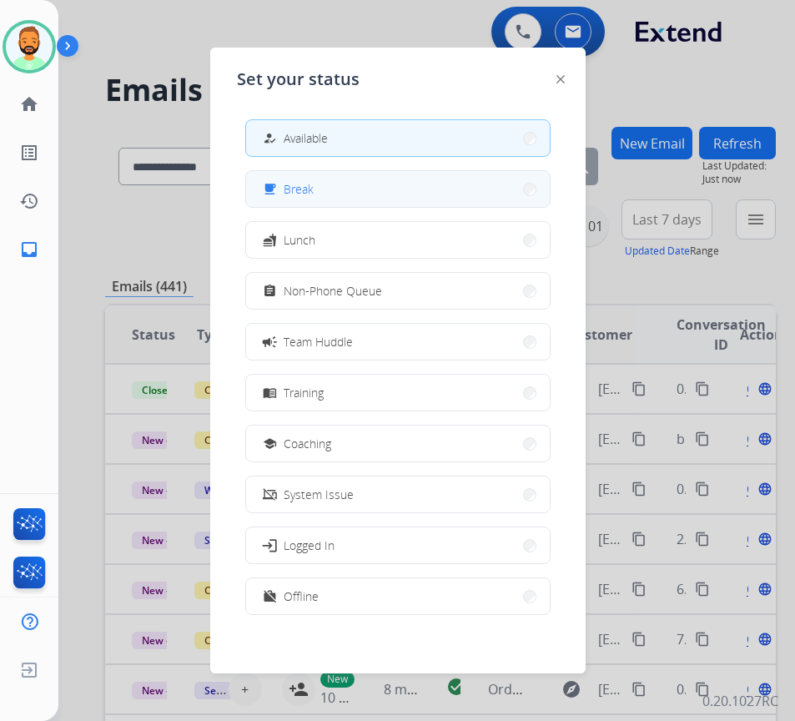
click at [336, 196] on button "free_breakfast Break" at bounding box center [398, 189] width 304 height 36
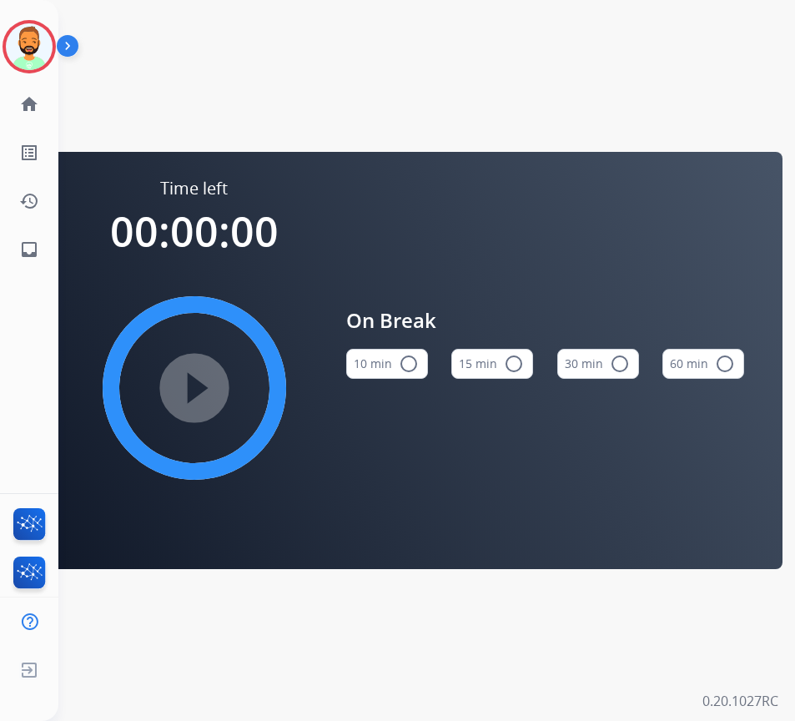
click at [399, 364] on mat-icon "radio_button_unchecked" at bounding box center [409, 364] width 20 height 20
click at [197, 384] on mat-icon "play_circle_filled" at bounding box center [194, 388] width 20 height 20
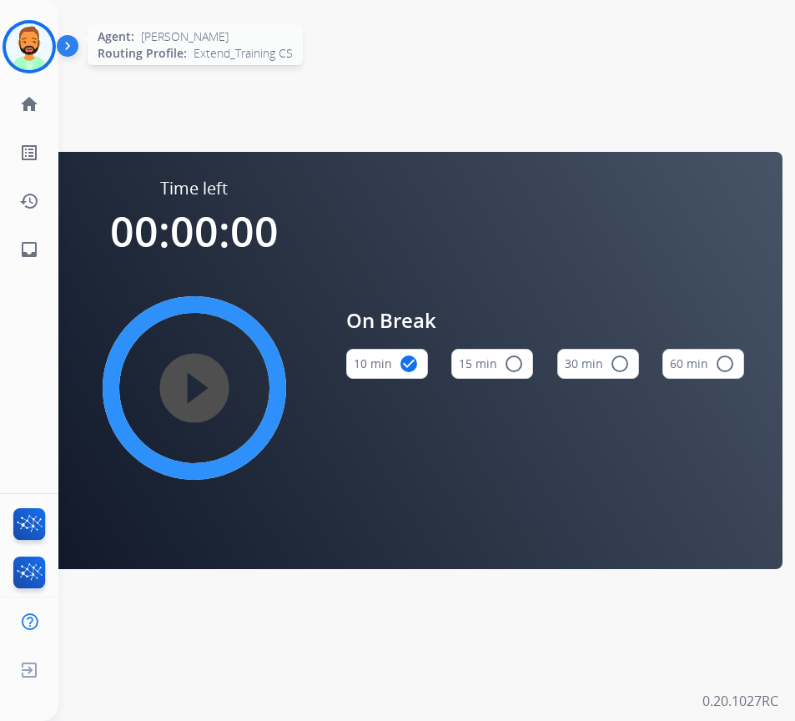
click at [28, 48] on img at bounding box center [29, 46] width 47 height 47
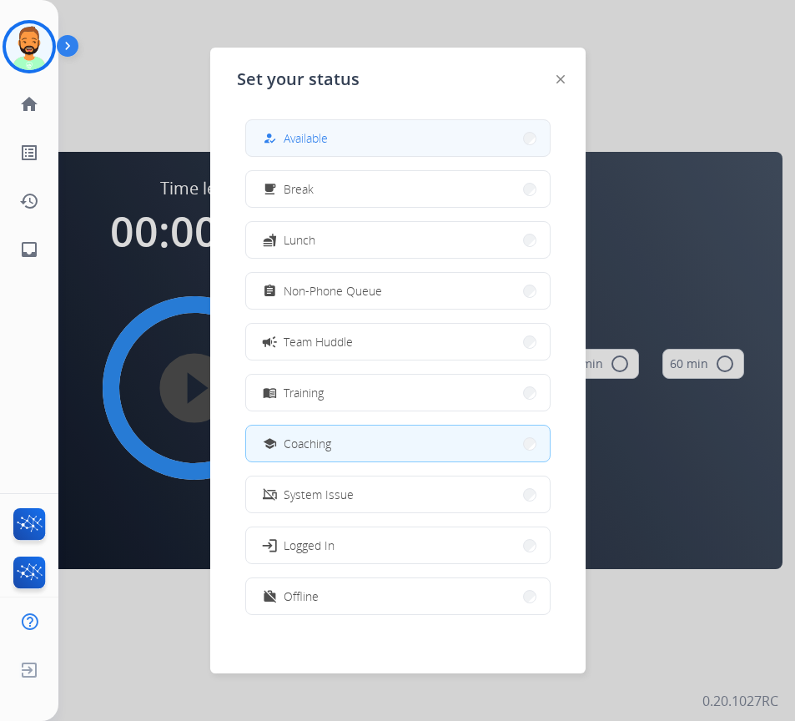
click at [315, 130] on span "Available" at bounding box center [306, 138] width 44 height 18
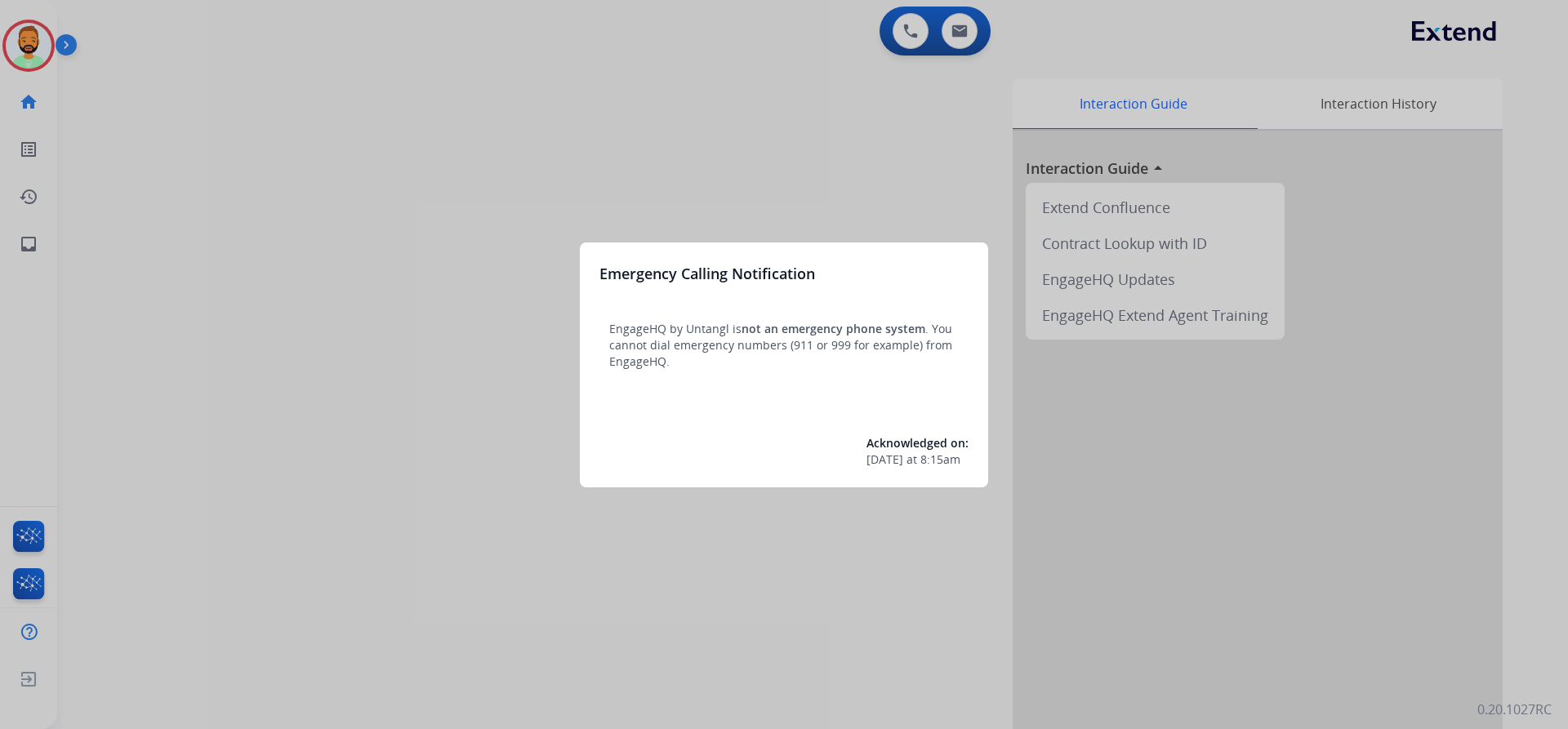
click at [107, 50] on div at bounding box center [784, 364] width 1568 height 729
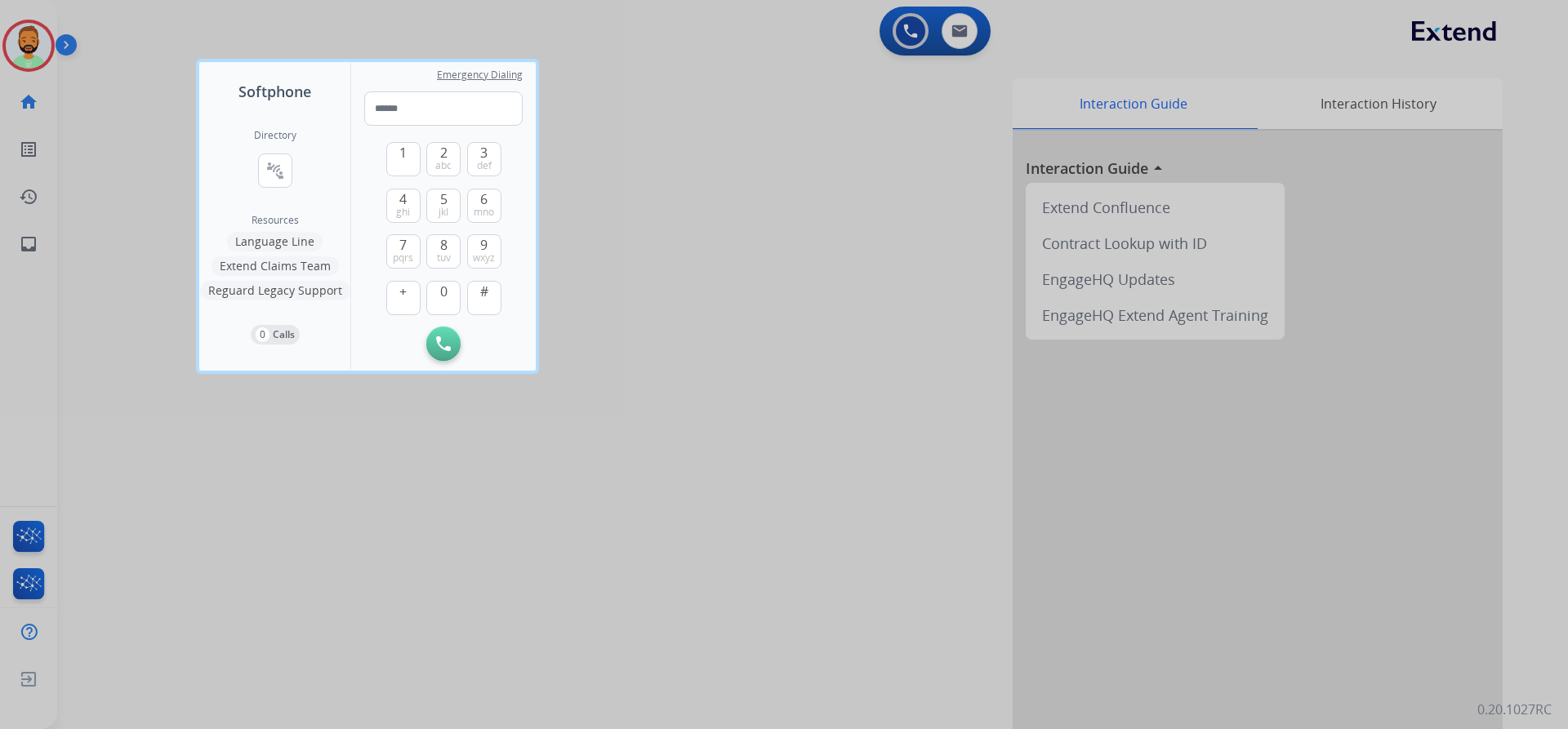
click at [27, 32] on div at bounding box center [784, 364] width 1568 height 729
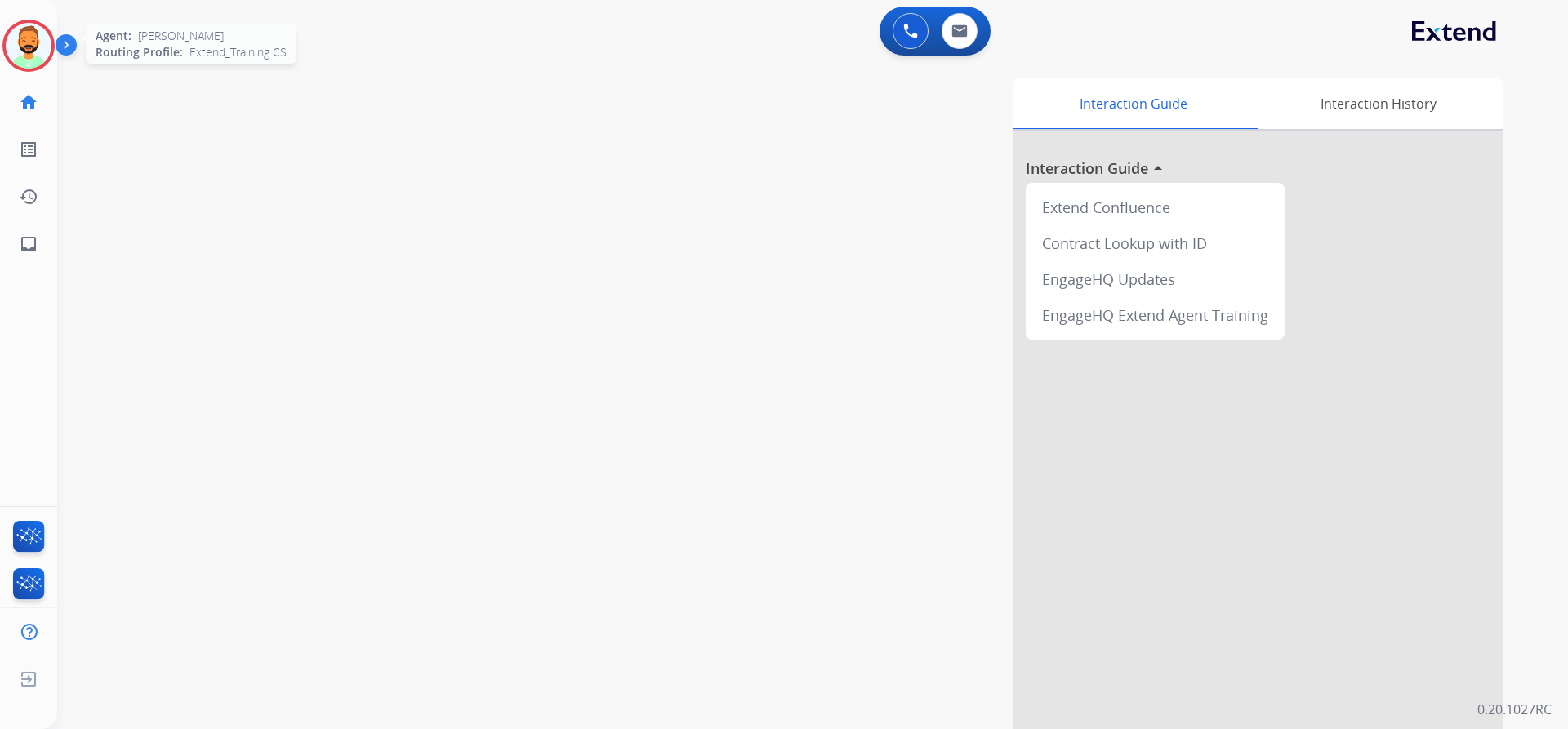
click at [29, 35] on img at bounding box center [28, 45] width 46 height 46
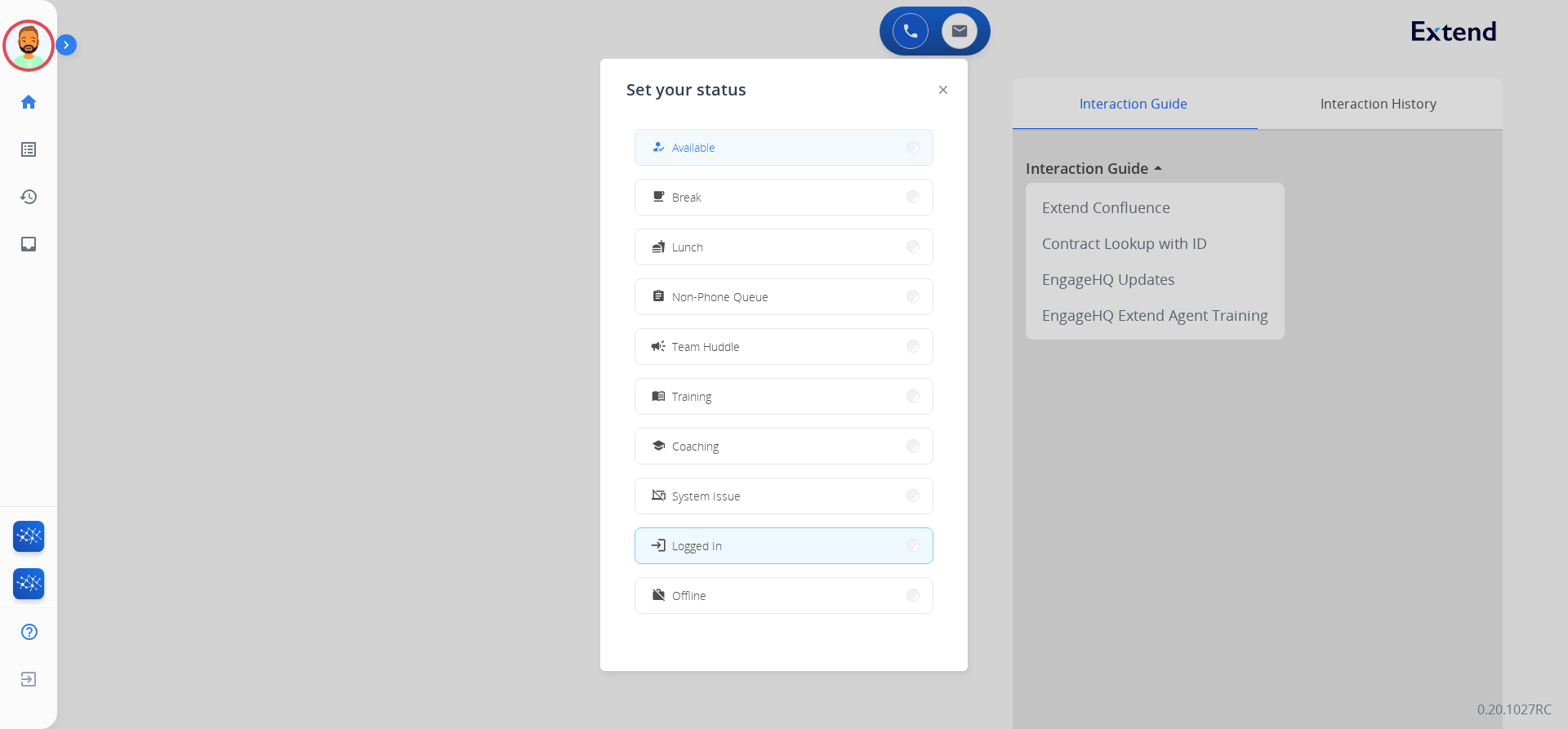
click at [725, 147] on button "how_to_reg Available" at bounding box center [784, 148] width 298 height 35
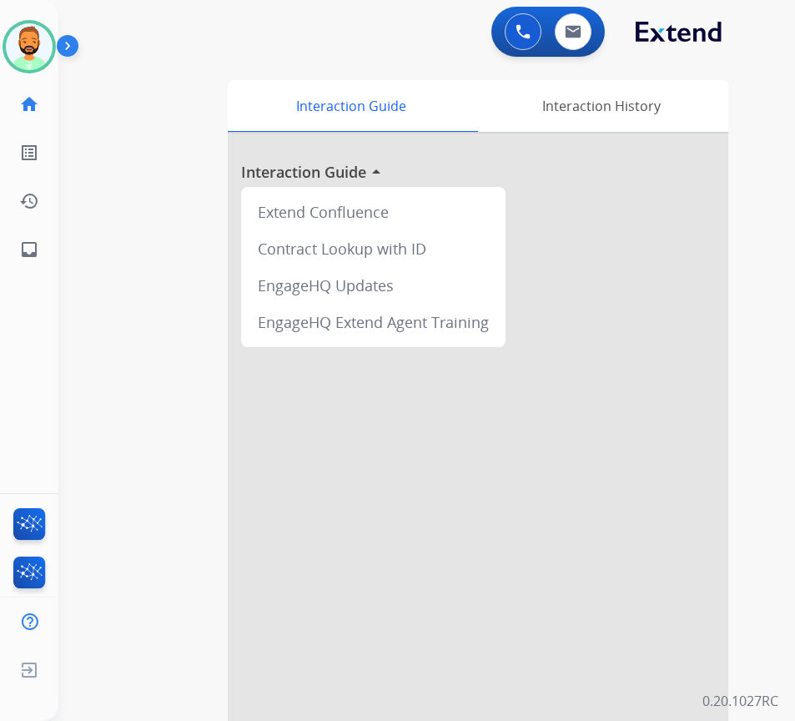
click at [178, 78] on div "swap_horiz Break voice bridge close_fullscreen Connect 3-Way Call merge_type Se…" at bounding box center [406, 408] width 697 height 696
click at [300, 532] on div at bounding box center [478, 444] width 501 height 622
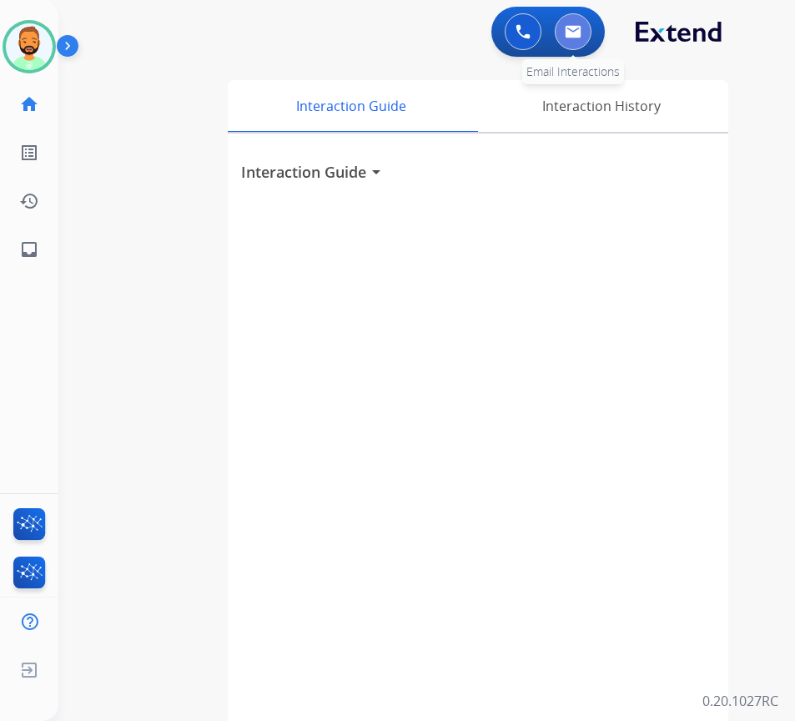
click at [564, 33] on button at bounding box center [573, 31] width 37 height 37
select select "**********"
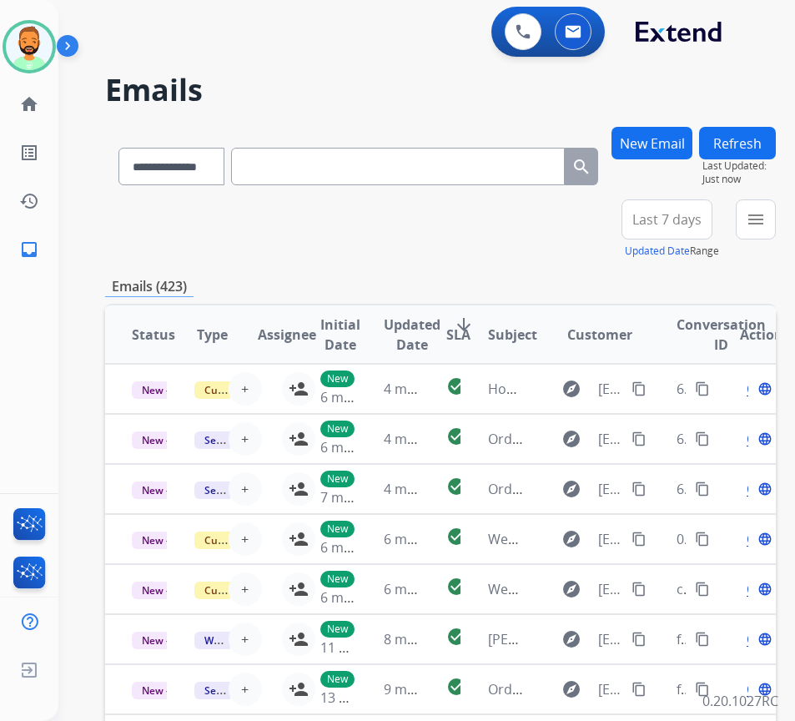
click at [665, 216] on span "Last 7 days" at bounding box center [666, 219] width 69 height 7
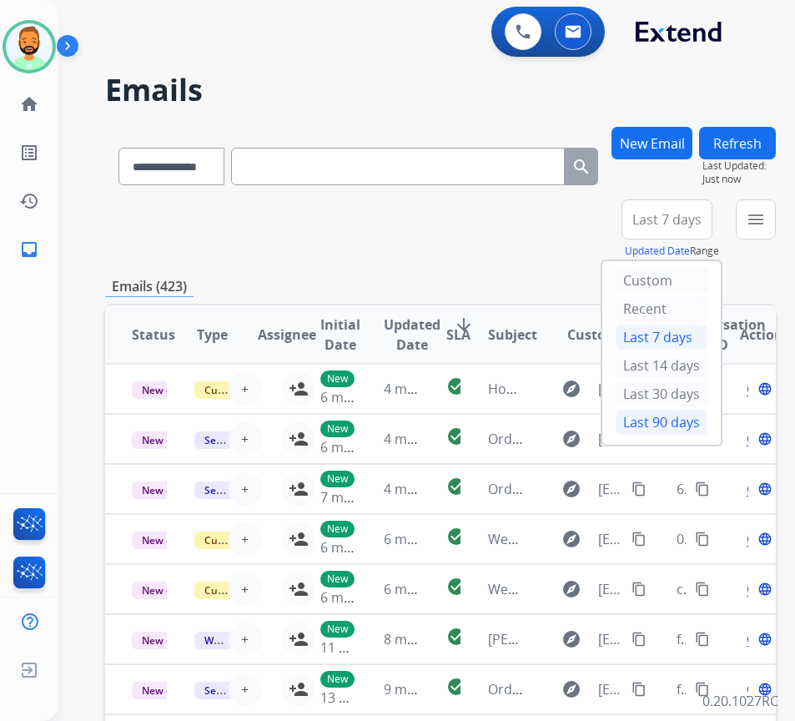
click at [682, 426] on div "Last 90 days" at bounding box center [662, 422] width 92 height 25
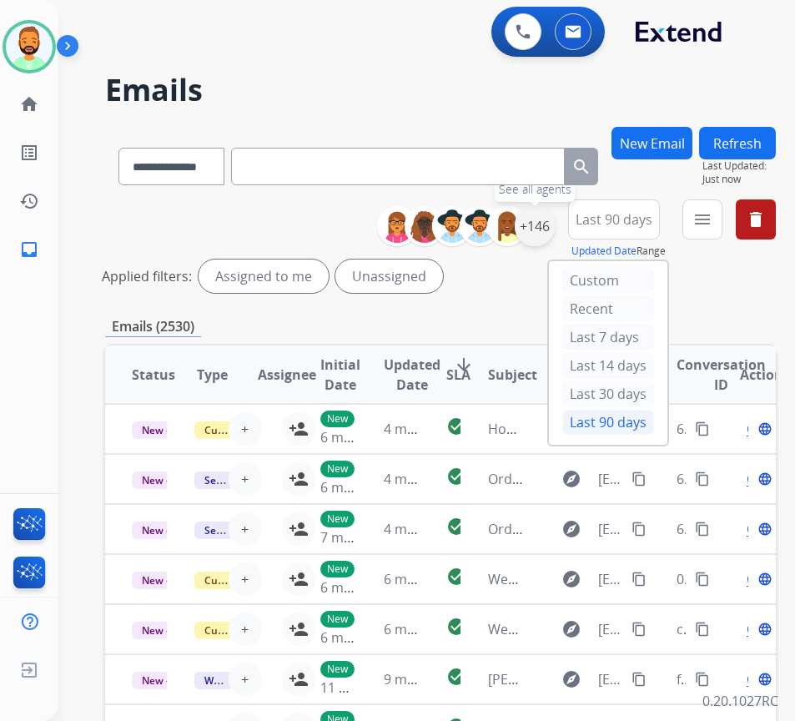
click at [555, 229] on div "+146" at bounding box center [535, 226] width 40 height 40
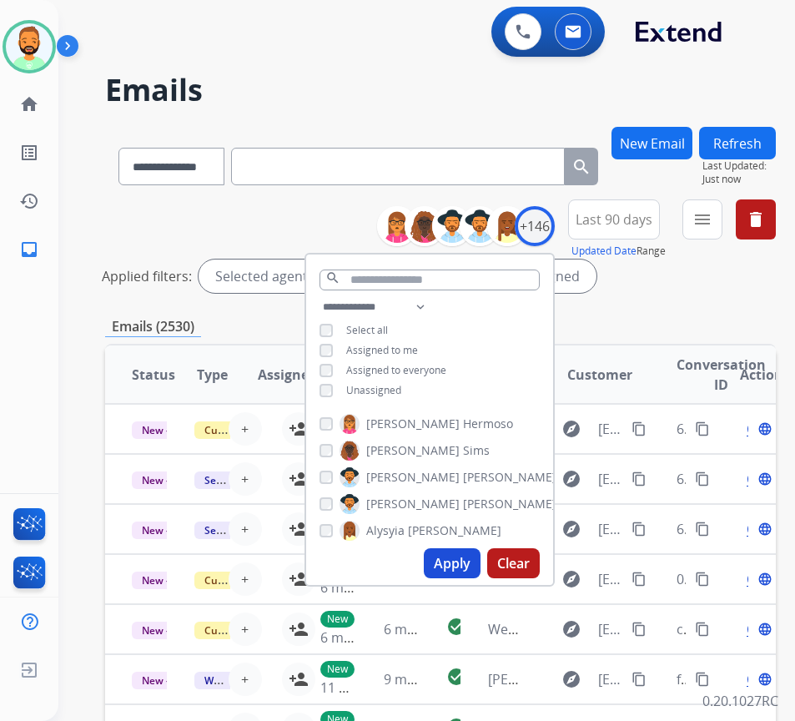
click at [387, 389] on span "Unassigned" at bounding box center [373, 390] width 55 height 14
click at [479, 567] on button "Apply" at bounding box center [452, 563] width 57 height 30
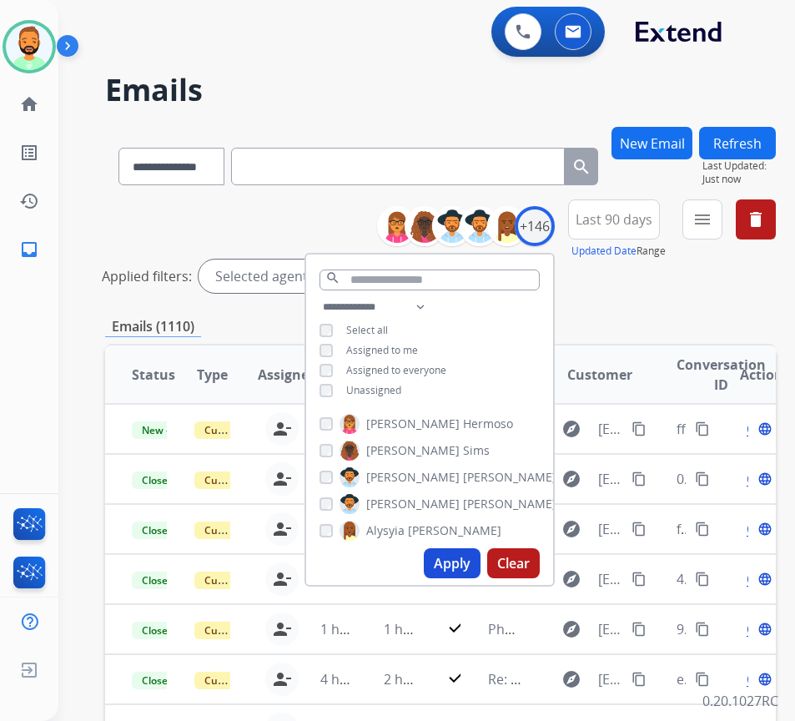
click at [461, 561] on button "Apply" at bounding box center [452, 563] width 57 height 30
click at [713, 218] on mat-icon "menu" at bounding box center [703, 219] width 20 height 20
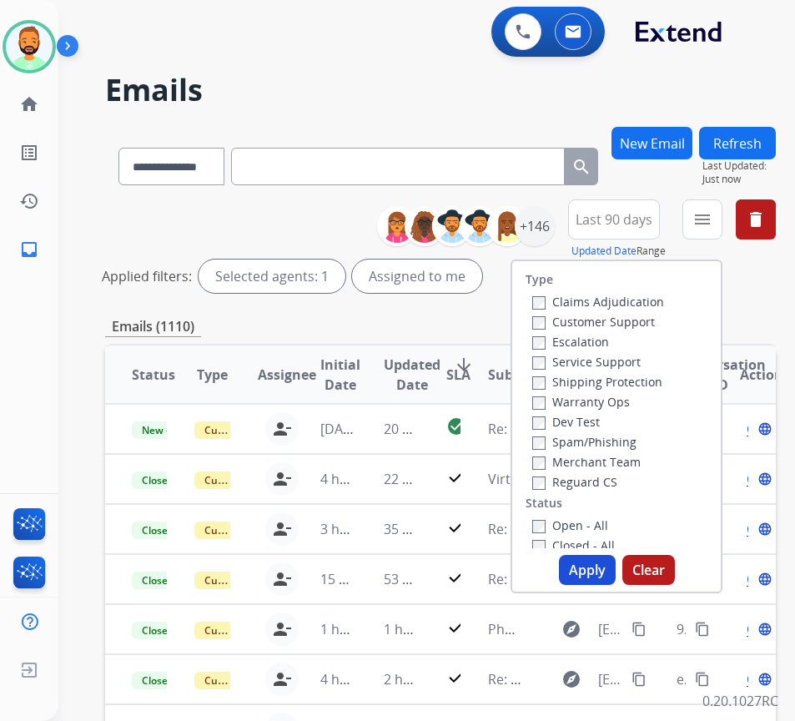
click at [602, 330] on div "Customer Support" at bounding box center [598, 321] width 132 height 20
click at [608, 321] on label "Customer Support" at bounding box center [593, 322] width 123 height 16
click at [618, 385] on label "Shipping Protection" at bounding box center [597, 382] width 130 height 16
click at [615, 479] on label "Reguard CS" at bounding box center [574, 482] width 85 height 16
click at [605, 521] on label "Open - All" at bounding box center [570, 525] width 76 height 16
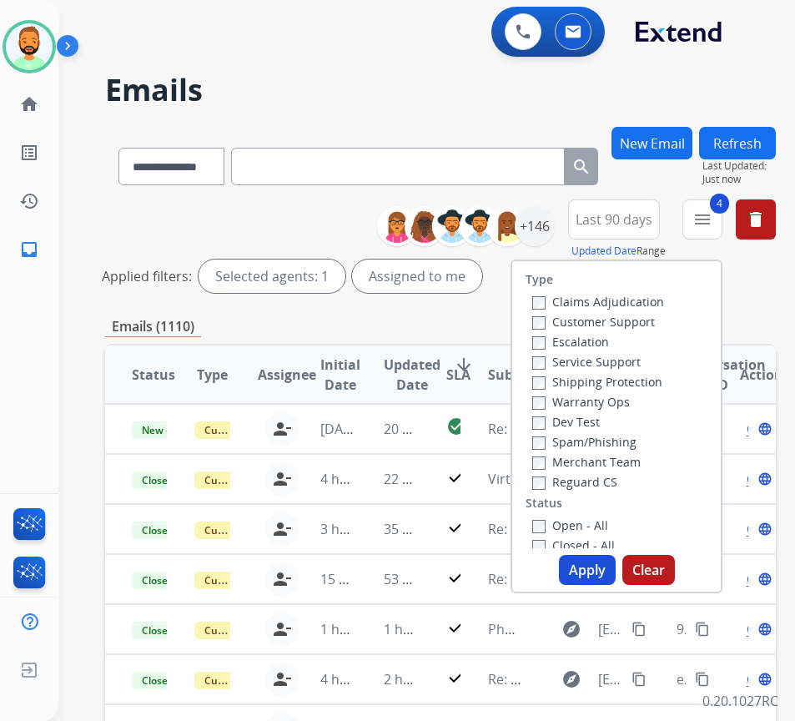
click at [616, 557] on button "Apply" at bounding box center [587, 570] width 57 height 30
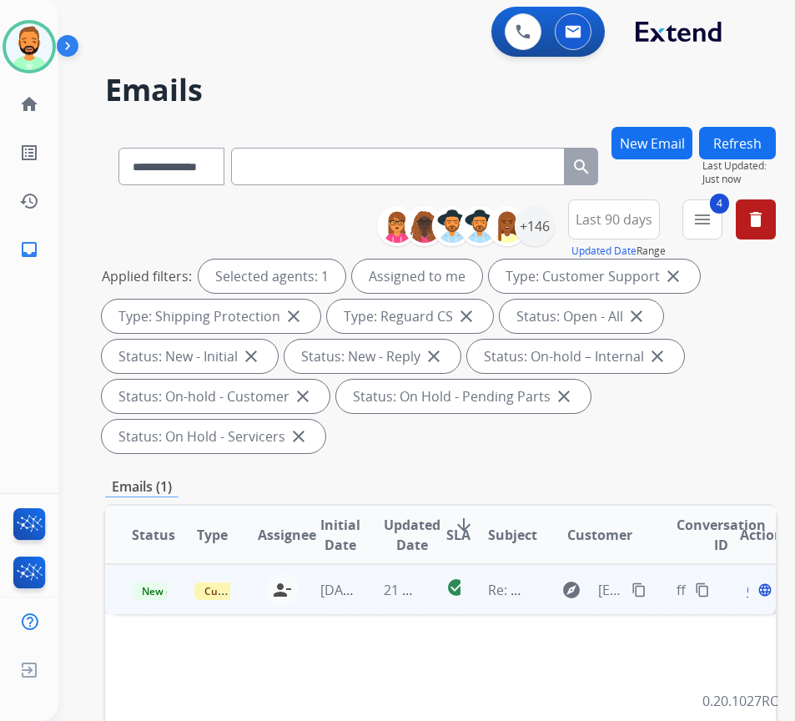
click at [371, 590] on td "21 minutes ago" at bounding box center [388, 589] width 63 height 50
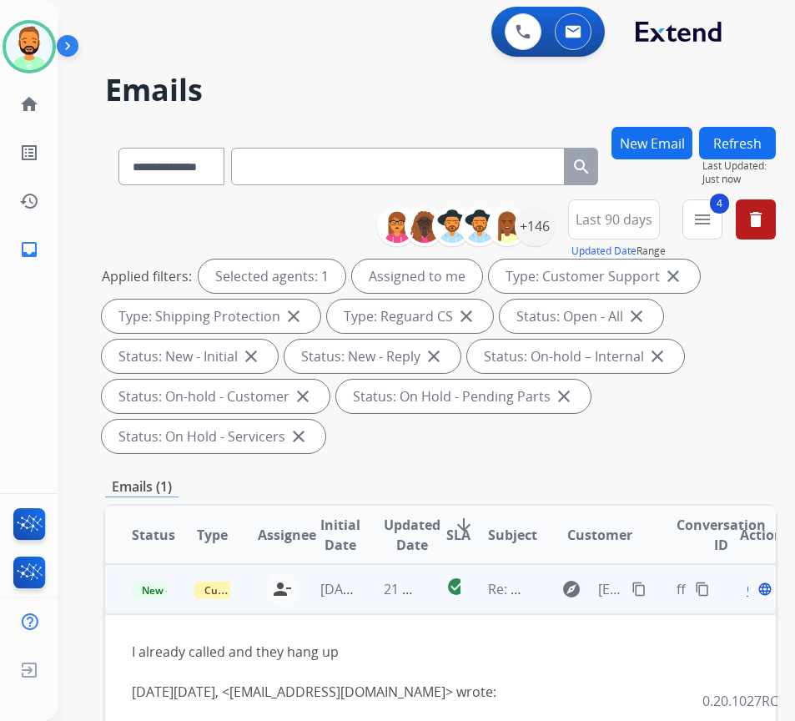
click at [754, 596] on span "Open" at bounding box center [764, 589] width 34 height 20
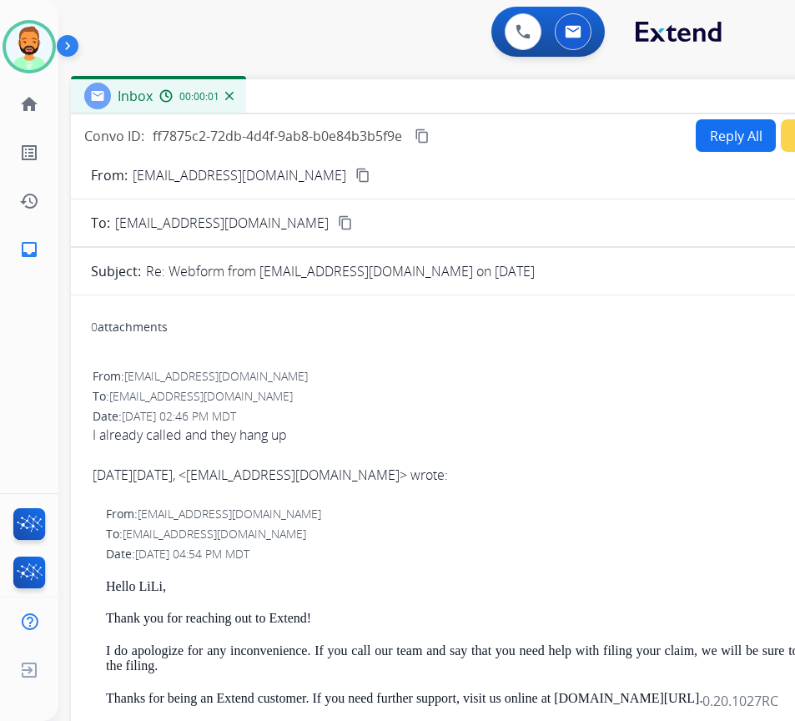
drag, startPoint x: 283, startPoint y: 127, endPoint x: 426, endPoint y: 103, distance: 144.6
click at [426, 103] on div "Inbox 00:00:01" at bounding box center [488, 96] width 834 height 35
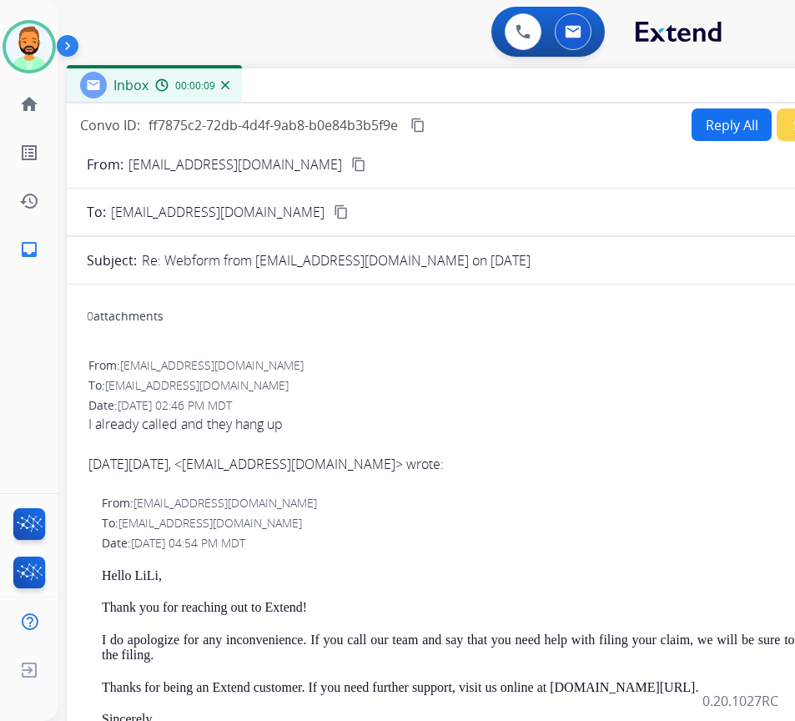
drag, startPoint x: 562, startPoint y: 107, endPoint x: 556, endPoint y: 97, distance: 12.0
click at [556, 97] on div "Inbox 00:00:09" at bounding box center [484, 85] width 834 height 35
click at [705, 113] on button "Reply All" at bounding box center [732, 124] width 80 height 33
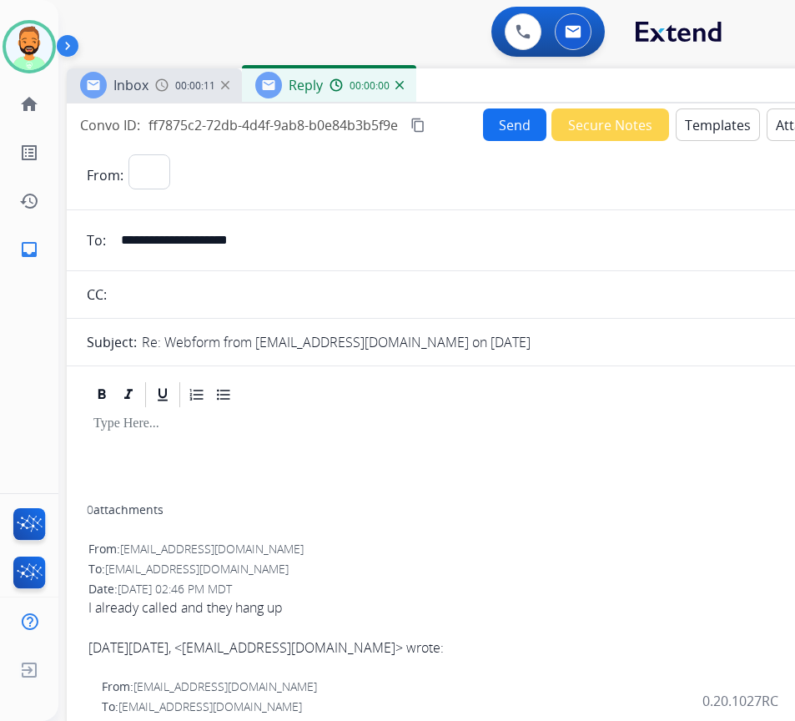
select select "**********"
click at [706, 113] on button "Templates" at bounding box center [718, 124] width 84 height 33
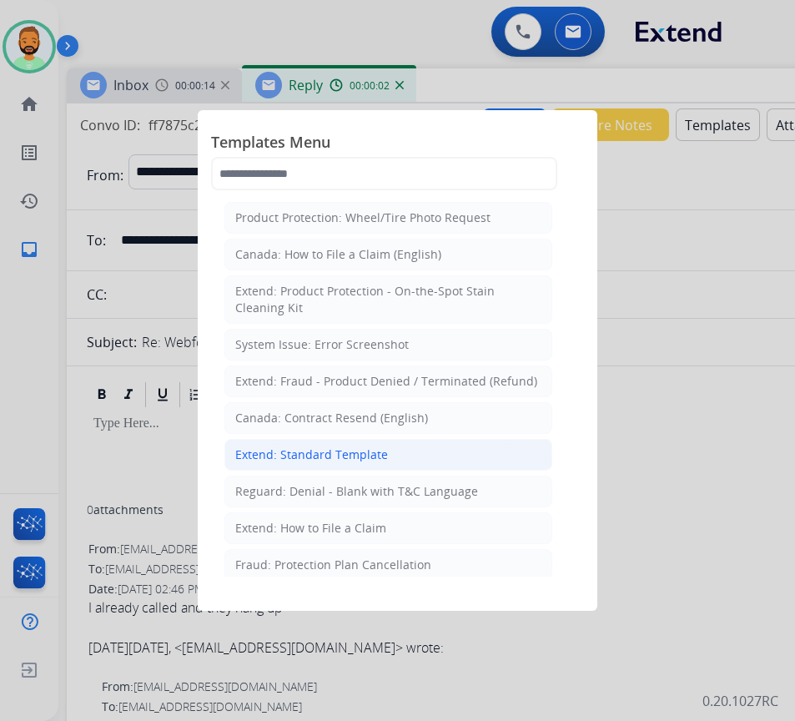
click at [377, 453] on div "Extend: Standard Template" at bounding box center [311, 454] width 153 height 17
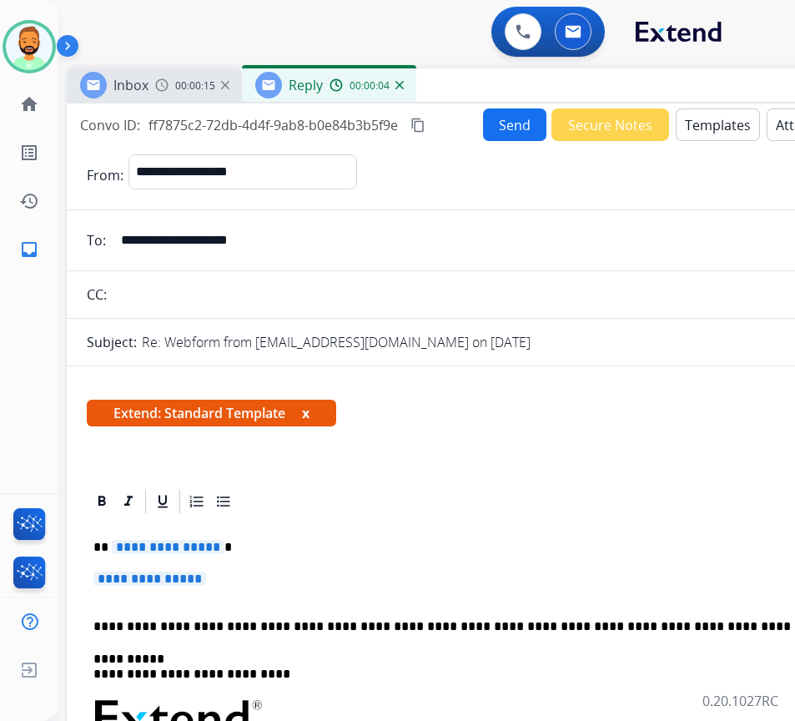
click at [335, 550] on p "**********" at bounding box center [477, 547] width 768 height 15
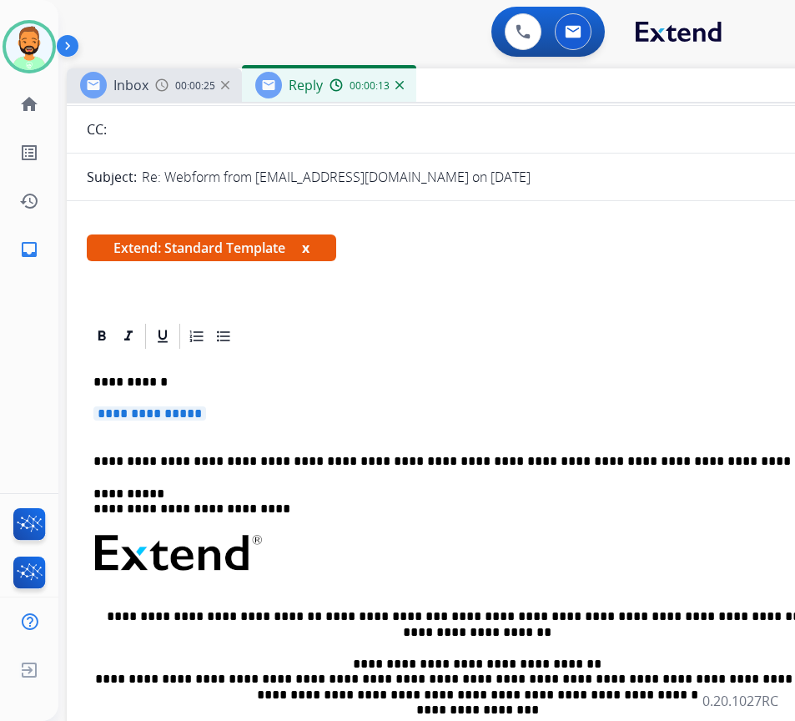
scroll to position [167, 0]
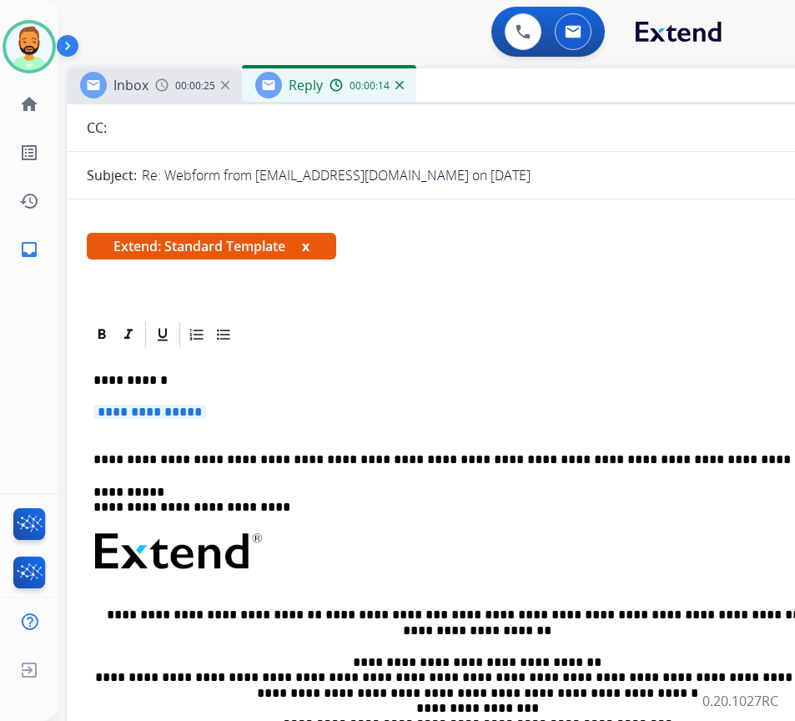
click at [314, 417] on p "**********" at bounding box center [483, 420] width 781 height 31
click at [311, 416] on p "**********" at bounding box center [483, 420] width 781 height 31
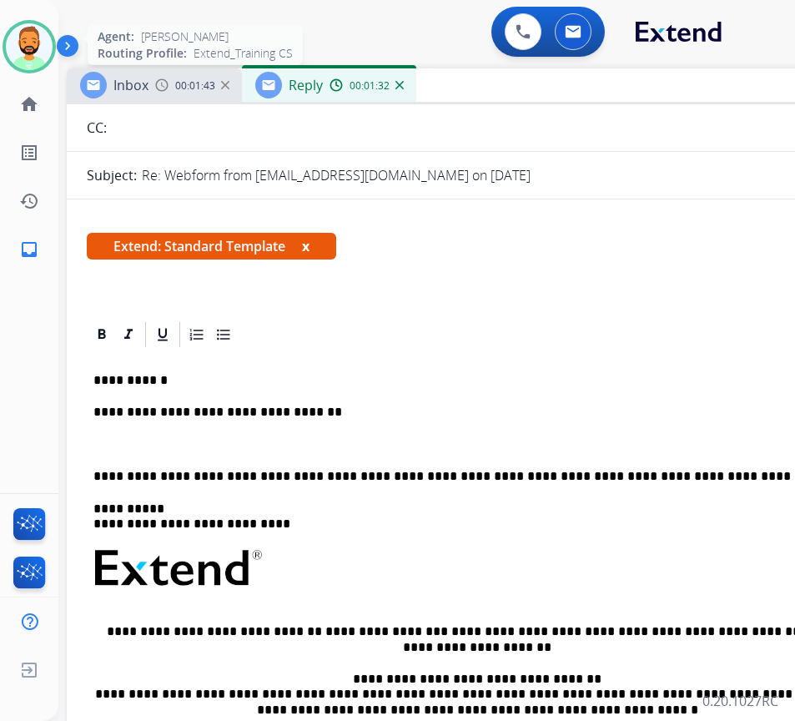
click at [31, 48] on img at bounding box center [29, 46] width 47 height 47
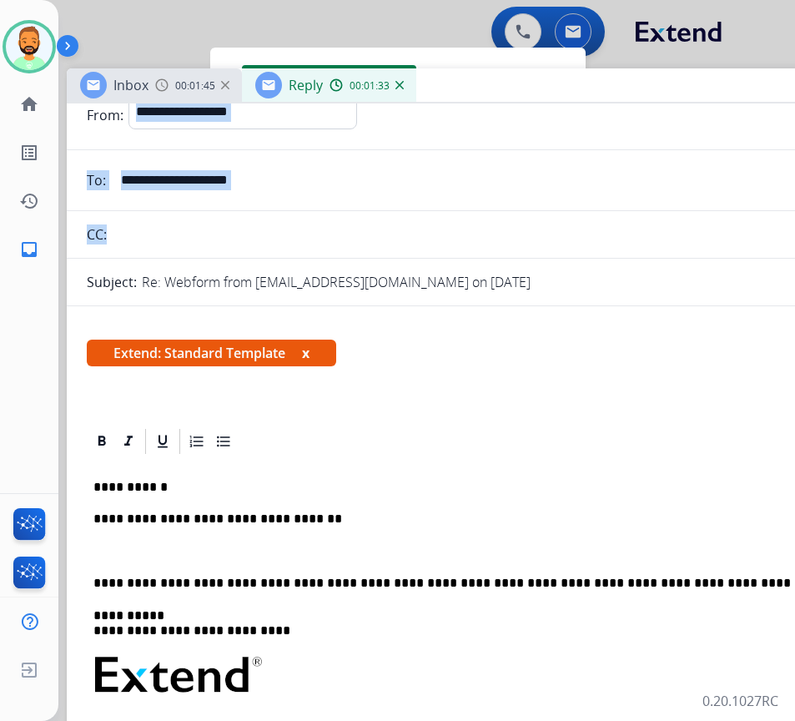
click at [487, 107] on div "**********" at bounding box center [484, 431] width 834 height 777
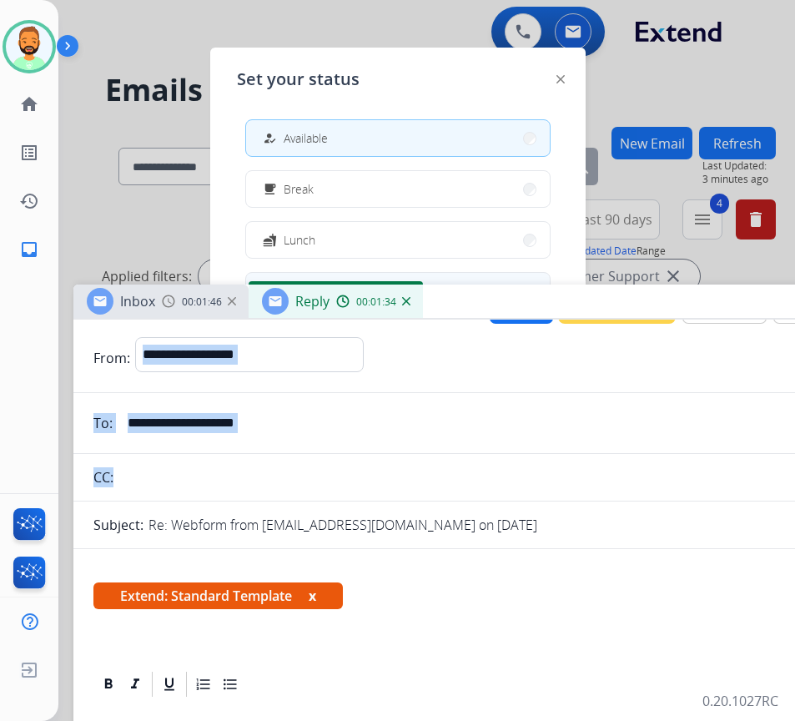
drag, startPoint x: 487, startPoint y: 91, endPoint x: 481, endPoint y: 275, distance: 184.5
click at [493, 307] on div "Inbox 00:01:46 Reply 00:01:34" at bounding box center [490, 302] width 834 height 35
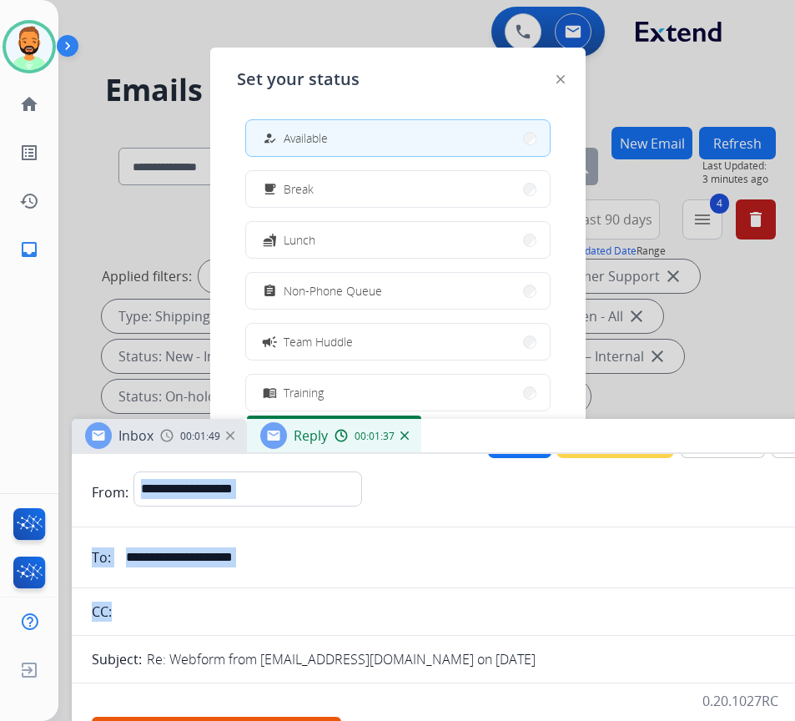
drag, startPoint x: 610, startPoint y: 310, endPoint x: 602, endPoint y: 508, distance: 198.7
click at [605, 454] on div "Inbox 00:01:49 Reply 00:01:37" at bounding box center [489, 436] width 834 height 35
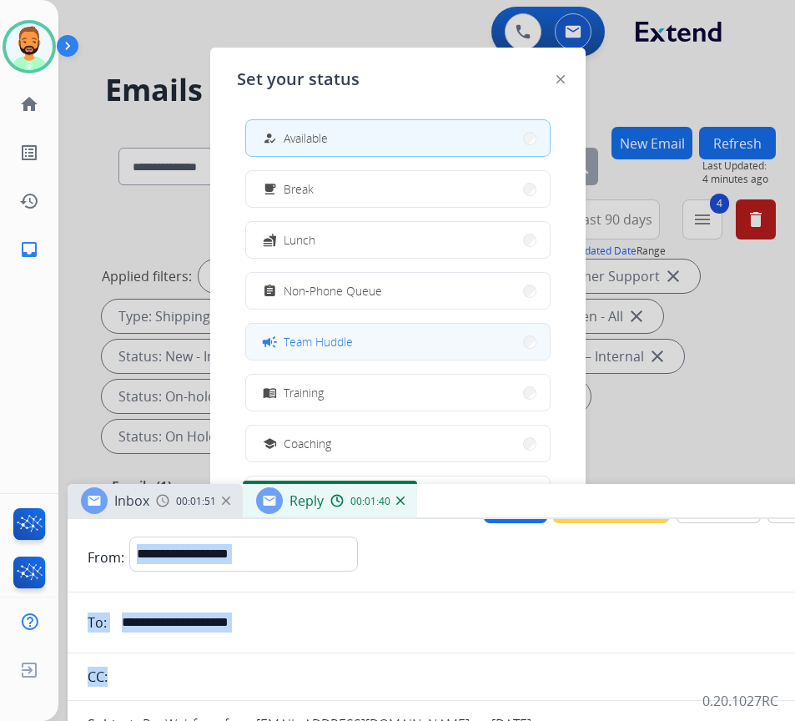
click at [425, 348] on button "campaign Team Huddle" at bounding box center [398, 342] width 304 height 36
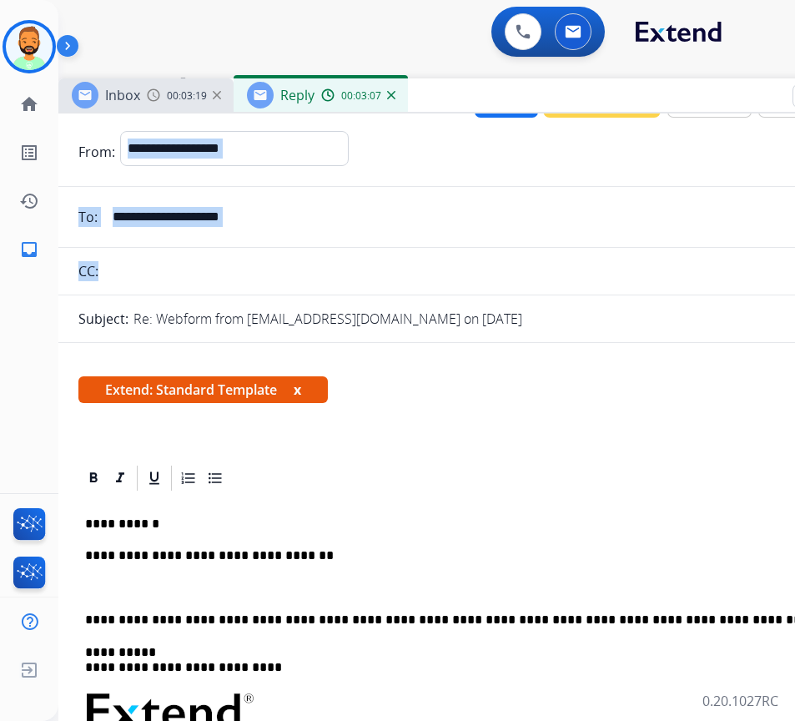
drag, startPoint x: 683, startPoint y: 496, endPoint x: 674, endPoint y: 90, distance: 405.6
click at [674, 90] on div "Inbox 00:03:19 Reply 00:03:07" at bounding box center [475, 95] width 834 height 35
click at [527, 217] on input "**********" at bounding box center [488, 216] width 770 height 33
click at [617, 365] on div "Extend: Standard Template x" at bounding box center [475, 396] width 834 height 80
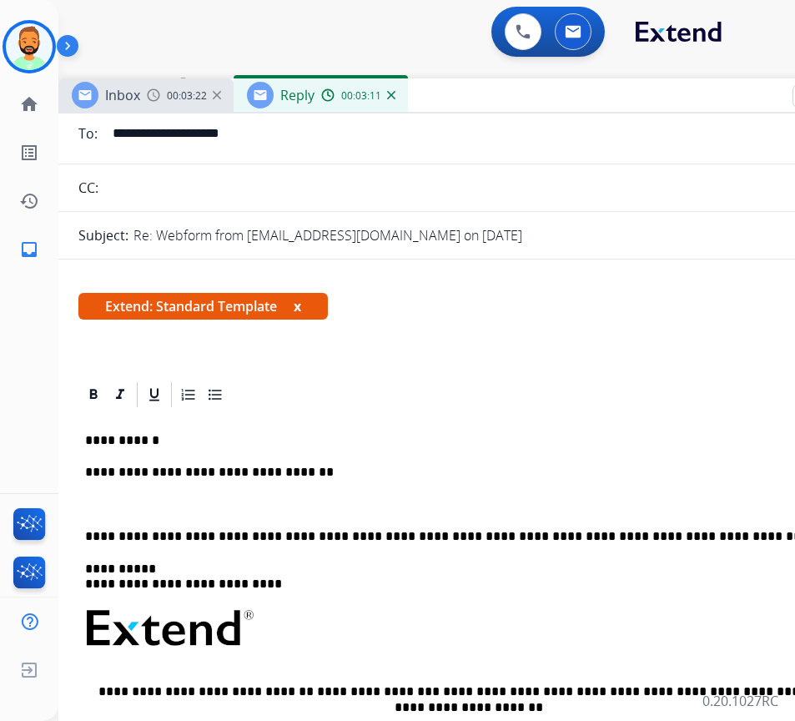
click at [415, 486] on div "**********" at bounding box center [475, 670] width 794 height 520
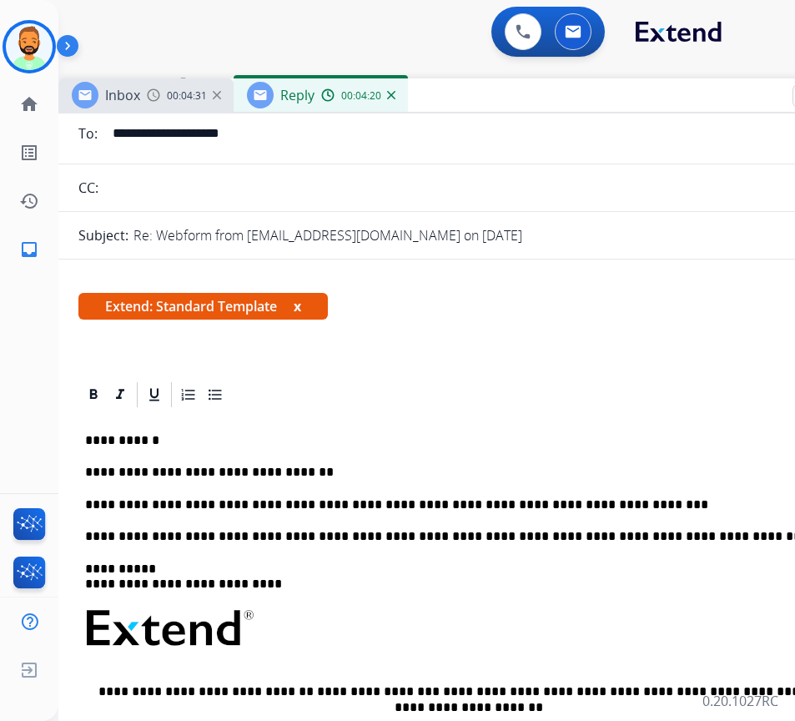
click at [642, 491] on div "**********" at bounding box center [475, 670] width 794 height 520
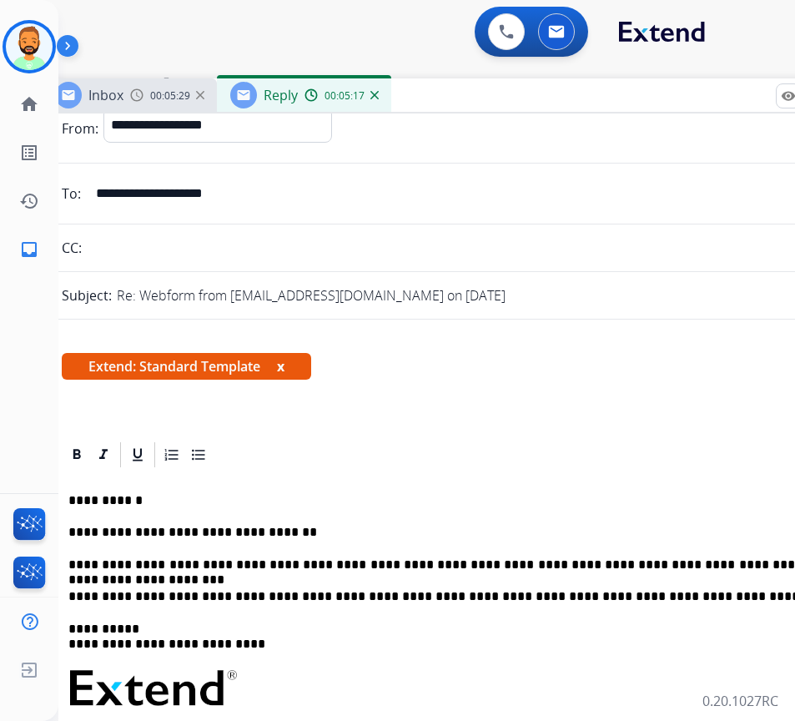
scroll to position [0, 0]
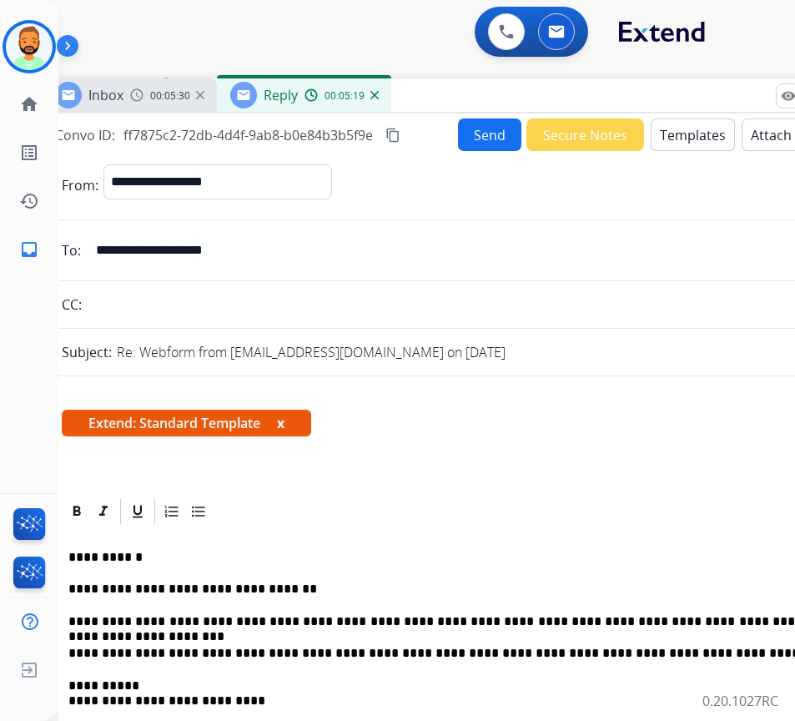
click at [475, 123] on button "Send" at bounding box center [489, 134] width 63 height 33
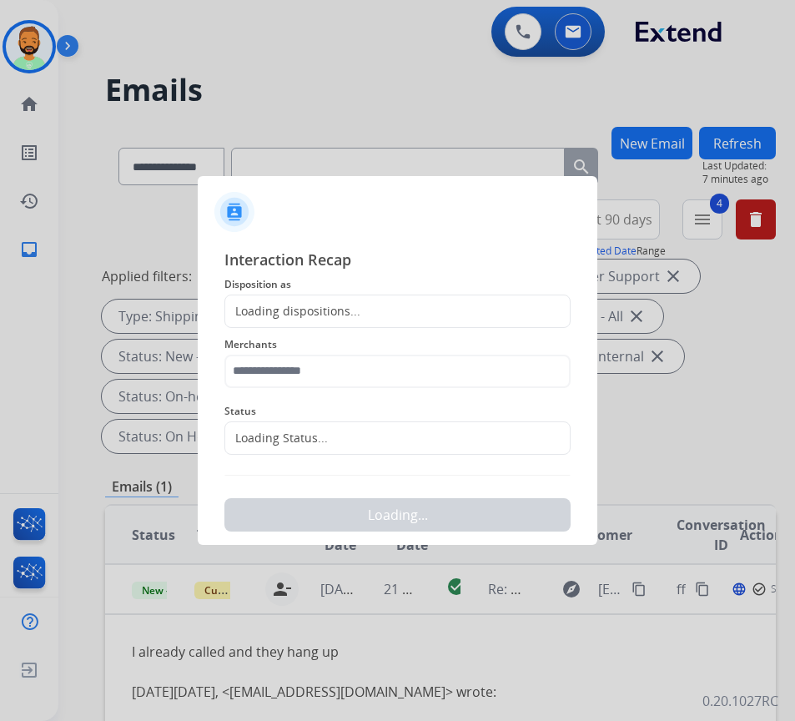
scroll to position [0, 3]
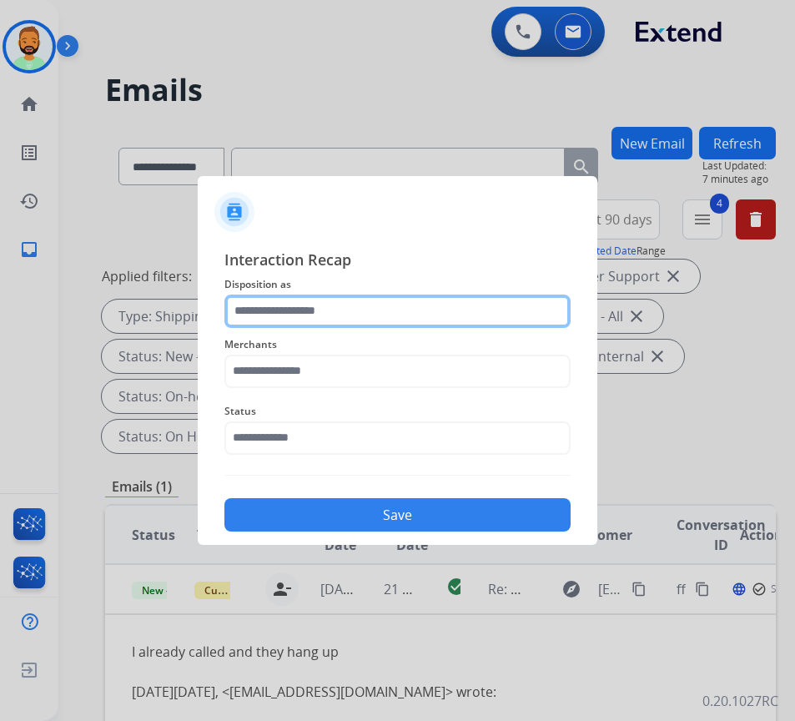
click at [355, 319] on input "text" at bounding box center [397, 311] width 346 height 33
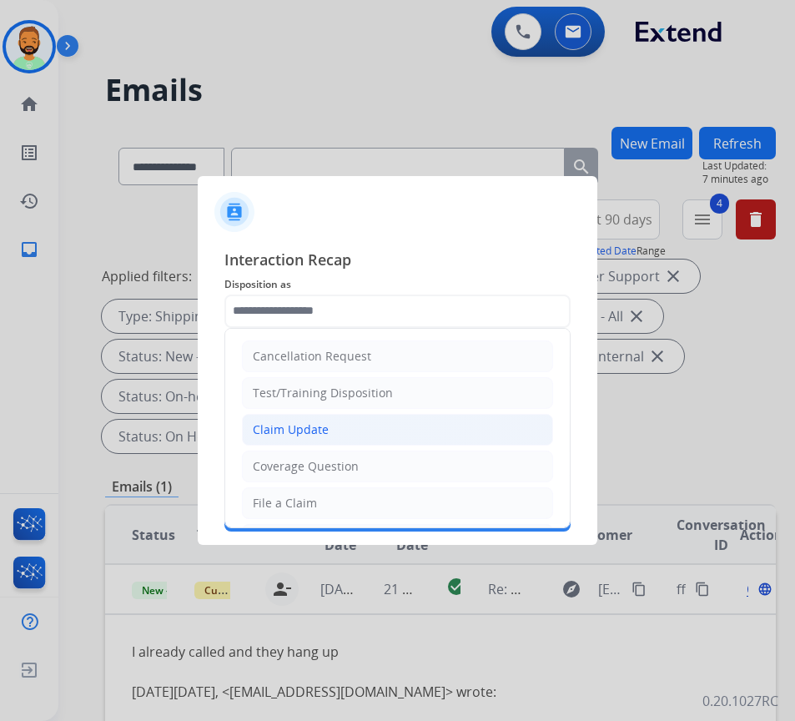
click at [381, 416] on li "Claim Update" at bounding box center [397, 430] width 311 height 32
type input "**********"
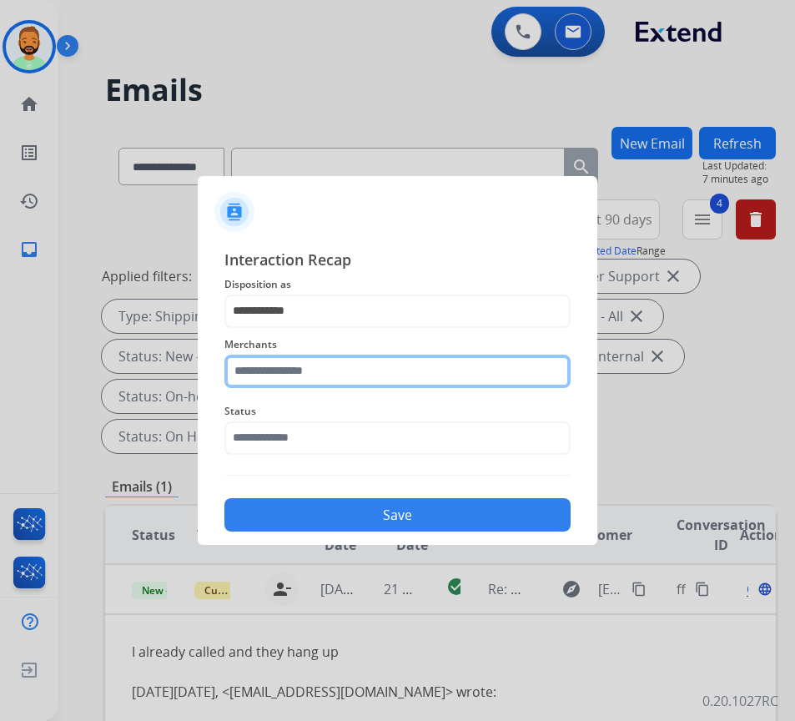
click at [429, 382] on input "text" at bounding box center [397, 371] width 346 height 33
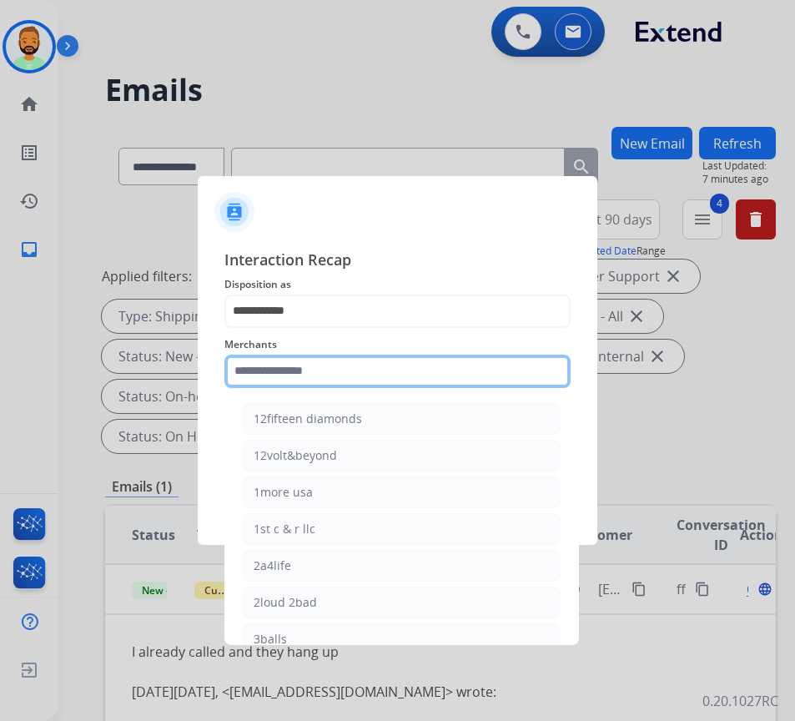
click at [391, 372] on input "text" at bounding box center [397, 371] width 346 height 33
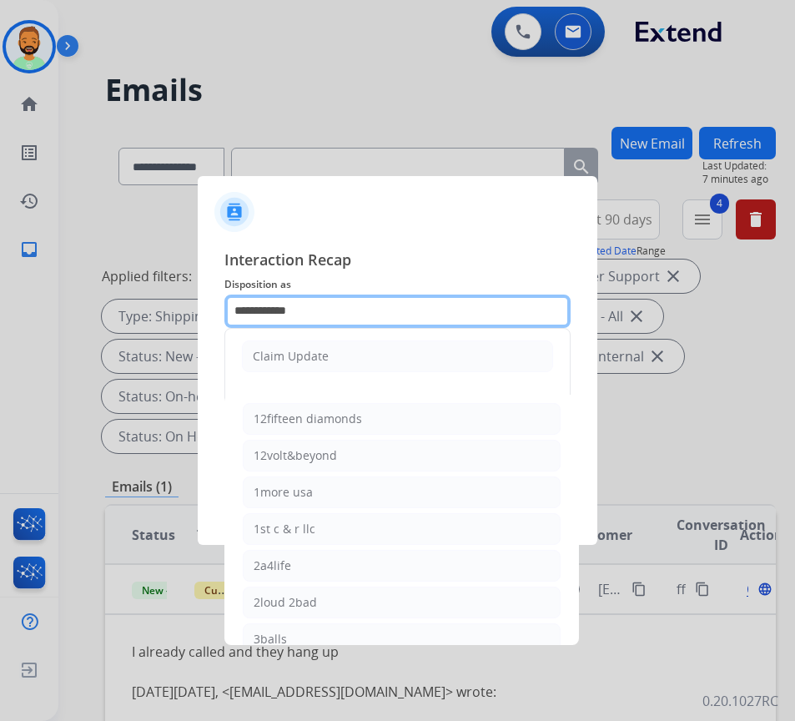
drag, startPoint x: 385, startPoint y: 308, endPoint x: 44, endPoint y: 243, distance: 346.6
click at [0, 243] on app-contact-recap-modal "**********" at bounding box center [0, 360] width 0 height 721
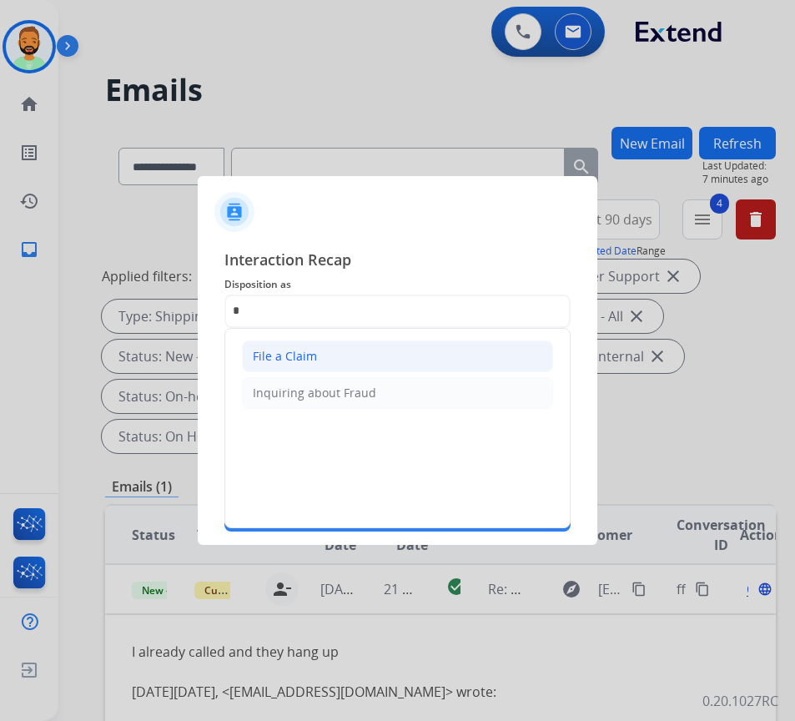
click at [366, 354] on li "File a Claim" at bounding box center [397, 356] width 311 height 32
type input "**********"
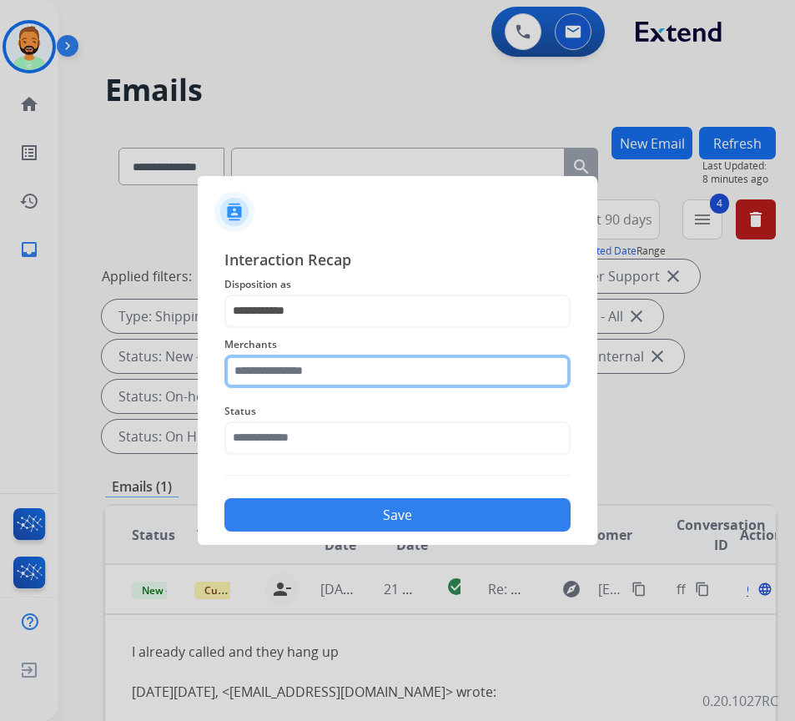
click at [369, 370] on input "text" at bounding box center [397, 371] width 346 height 33
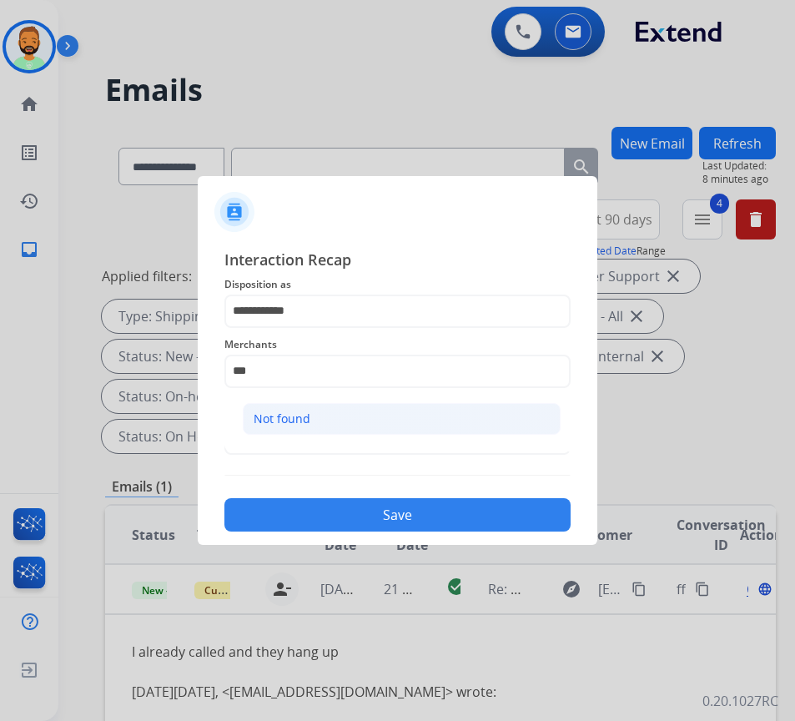
click at [363, 423] on li "Not found" at bounding box center [402, 419] width 318 height 32
type input "*********"
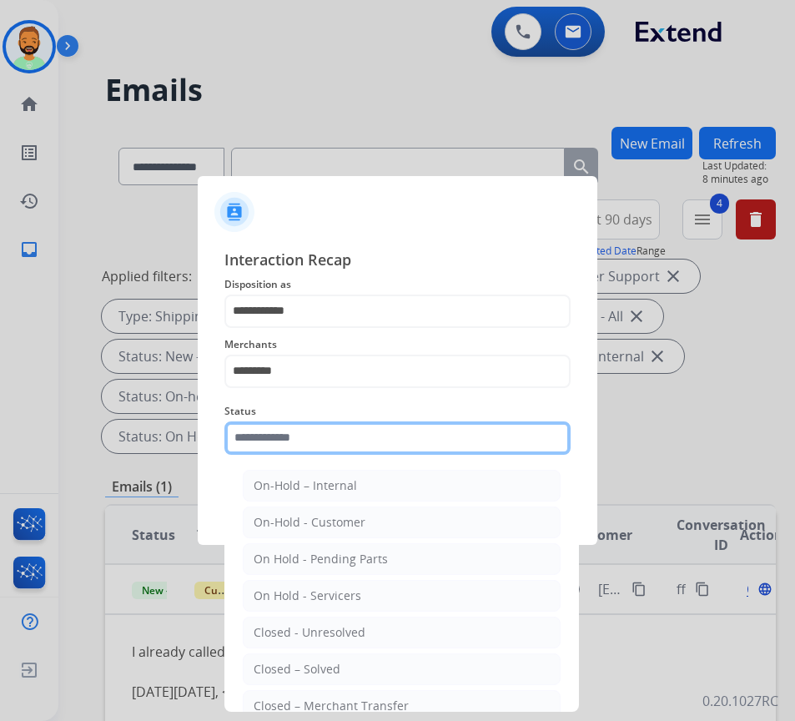
click at [365, 445] on input "text" at bounding box center [397, 437] width 346 height 33
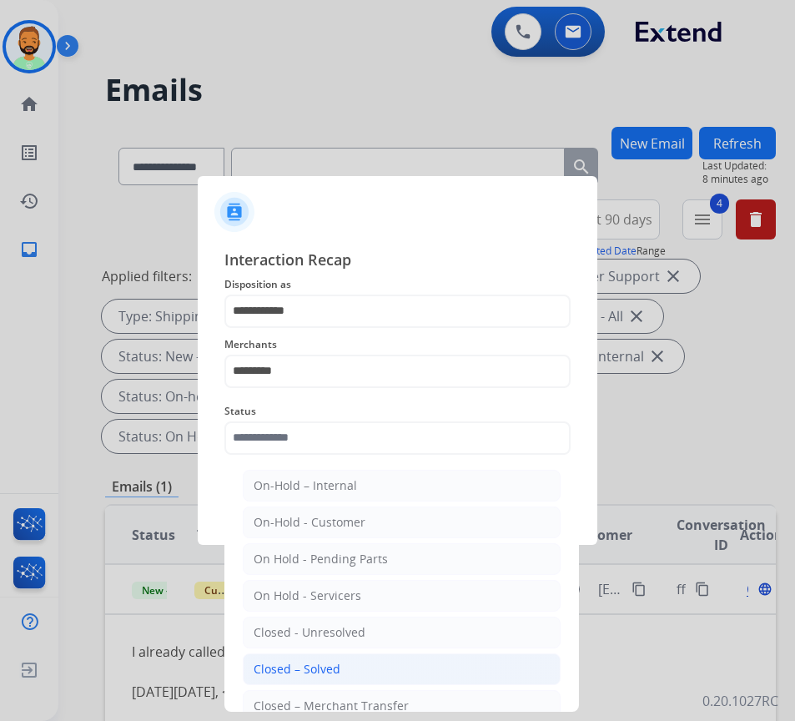
click at [374, 658] on li "Closed – Solved" at bounding box center [402, 669] width 318 height 32
type input "**********"
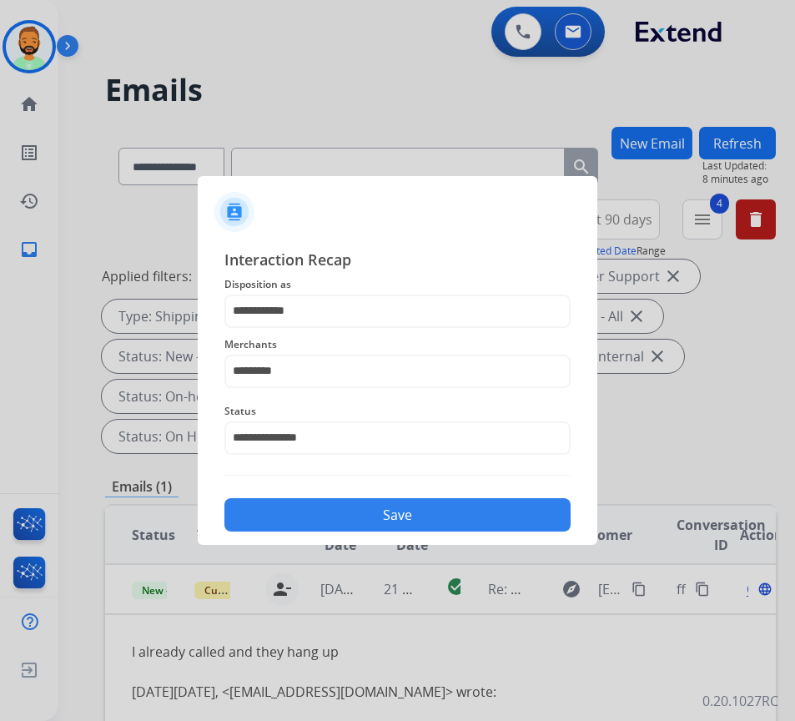
click at [405, 522] on button "Save" at bounding box center [397, 514] width 346 height 33
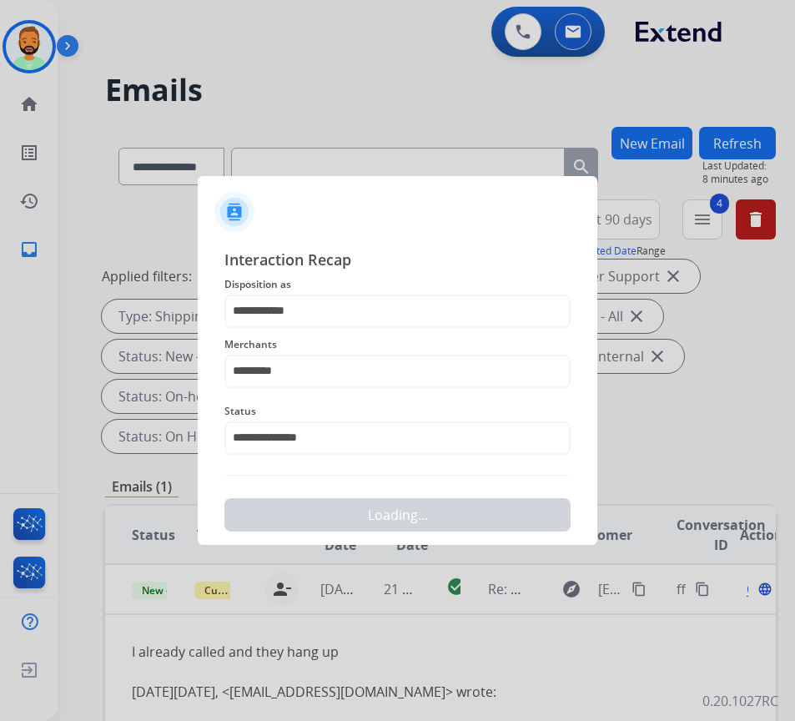
scroll to position [0, 0]
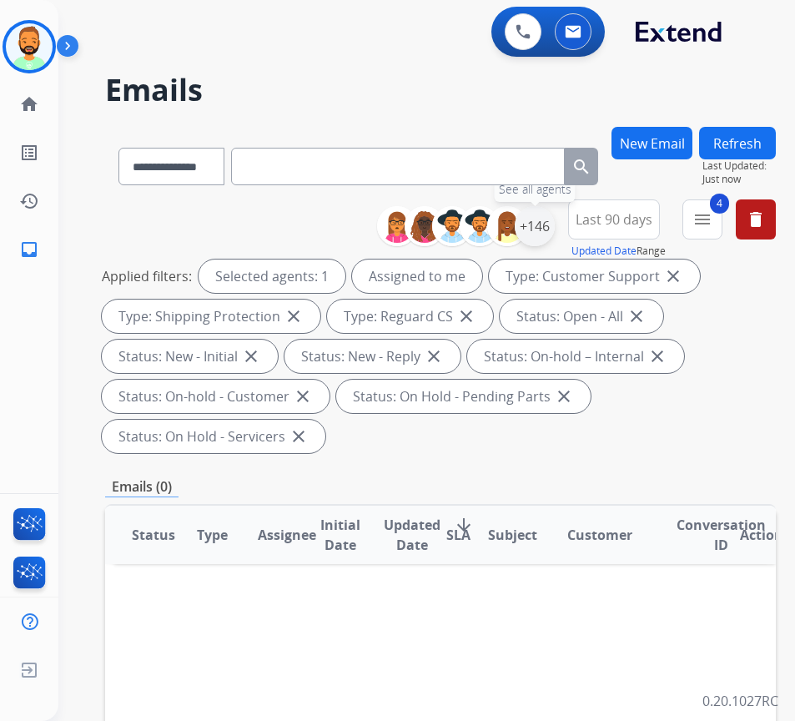
click at [555, 229] on div "+146" at bounding box center [535, 226] width 40 height 40
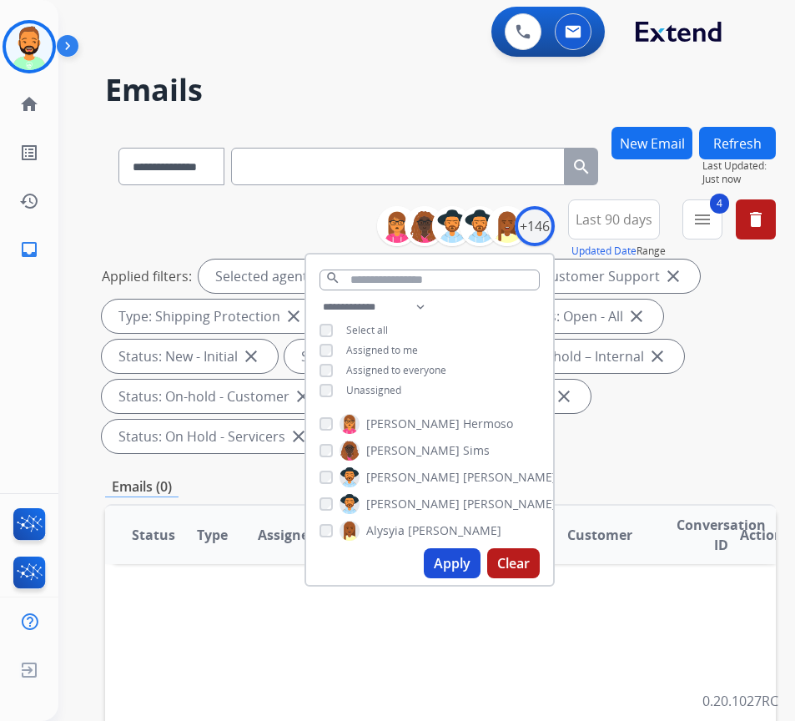
drag, startPoint x: 385, startPoint y: 395, endPoint x: 389, endPoint y: 384, distance: 12.4
click at [387, 391] on div "**********" at bounding box center [429, 350] width 247 height 107
click at [389, 384] on span "Unassigned" at bounding box center [373, 390] width 55 height 14
click at [393, 343] on span "Assigned to me" at bounding box center [382, 350] width 72 height 14
click at [459, 561] on button "Apply" at bounding box center [452, 563] width 57 height 30
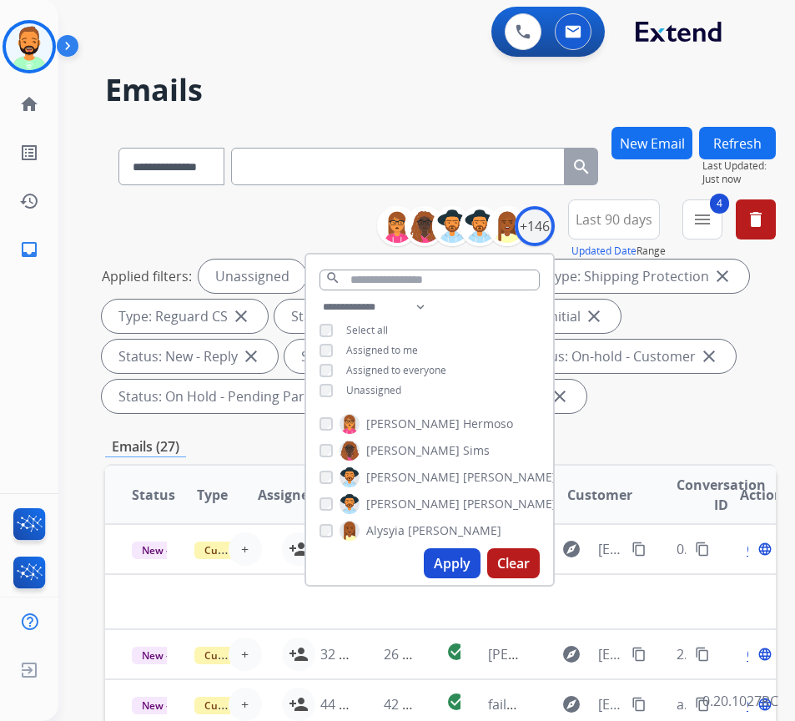
click at [676, 433] on div "**********" at bounding box center [440, 618] width 671 height 983
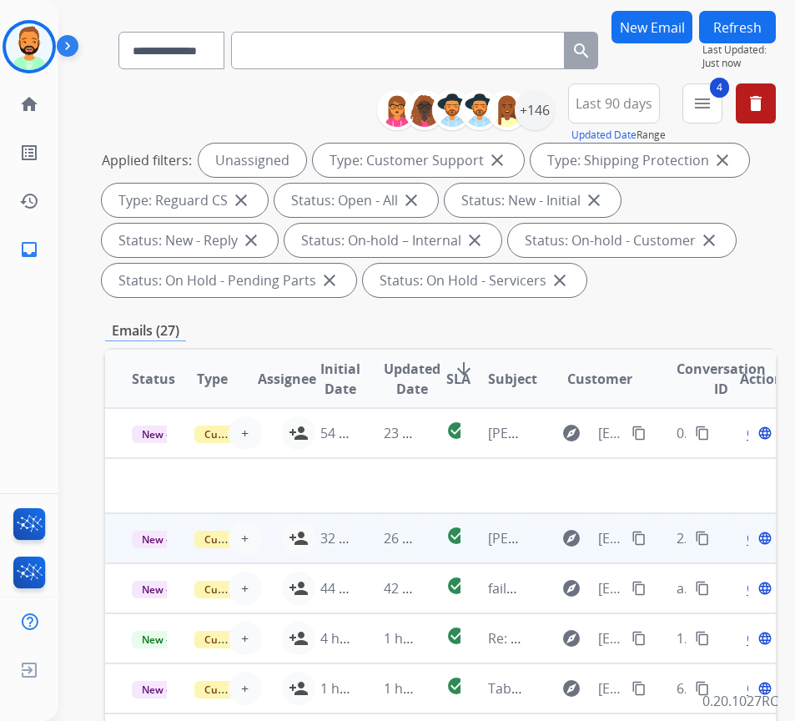
scroll to position [250, 0]
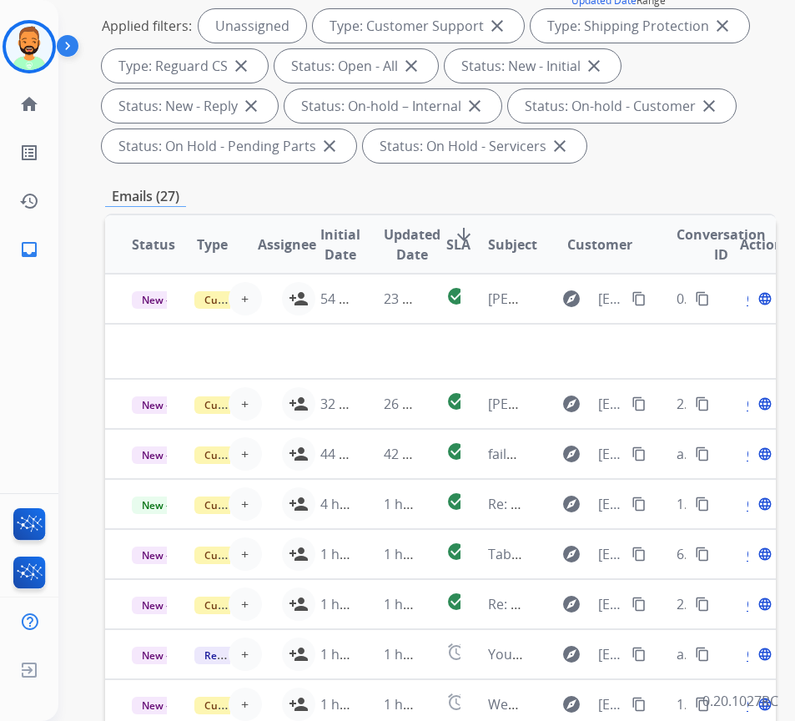
click at [464, 234] on span "SLA" at bounding box center [458, 244] width 24 height 20
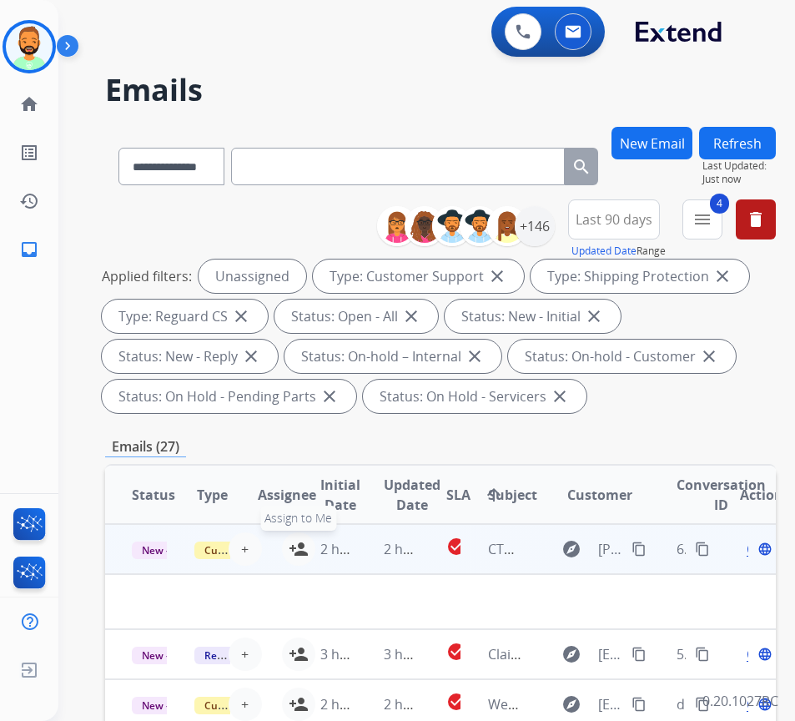
click at [292, 545] on mat-icon "person_add" at bounding box center [299, 549] width 20 height 20
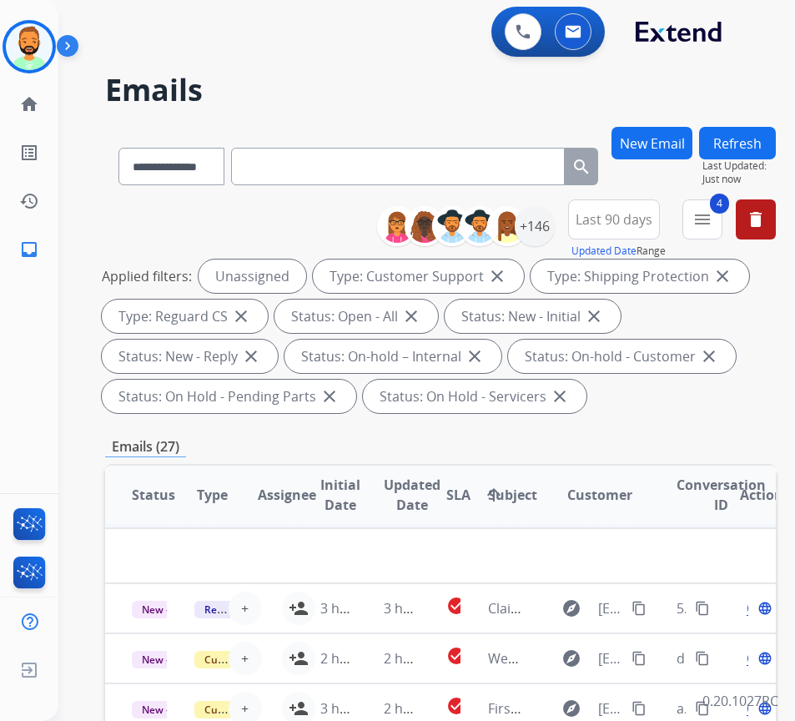
scroll to position [70, 0]
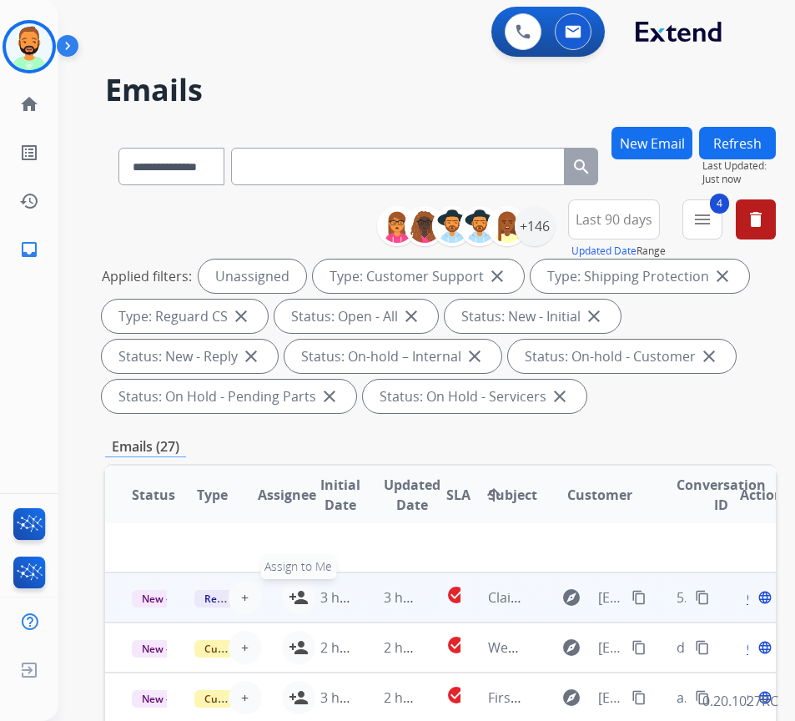
click at [290, 582] on button "person_add Assign to Me" at bounding box center [298, 597] width 33 height 33
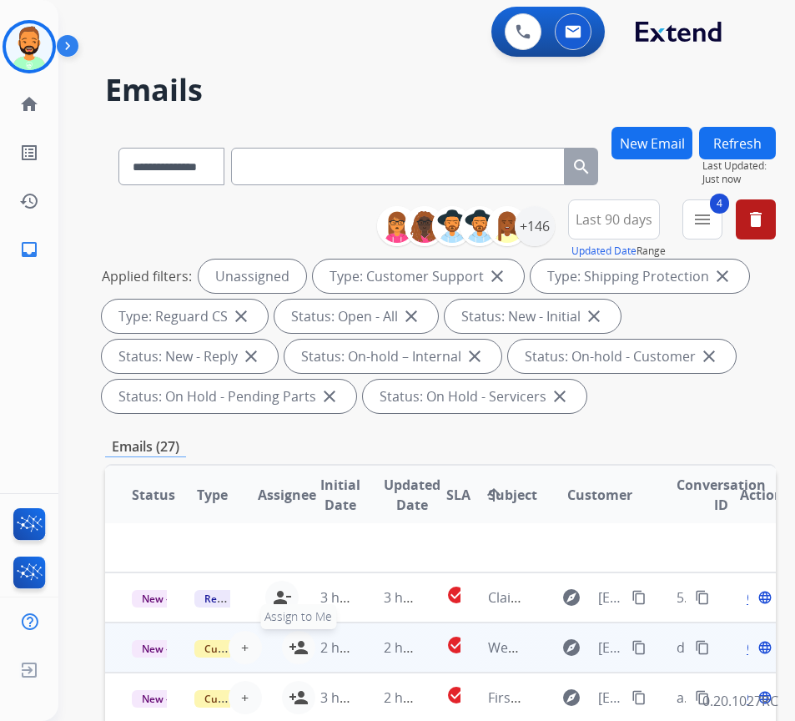
click at [290, 637] on mat-icon "person_add" at bounding box center [299, 647] width 20 height 20
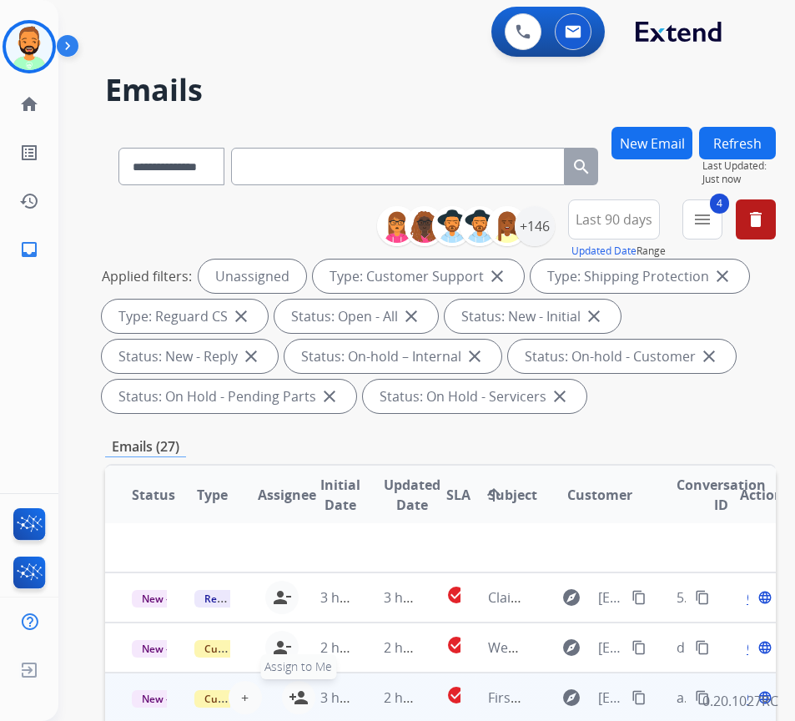
click at [294, 688] on mat-icon "person_add" at bounding box center [299, 698] width 20 height 20
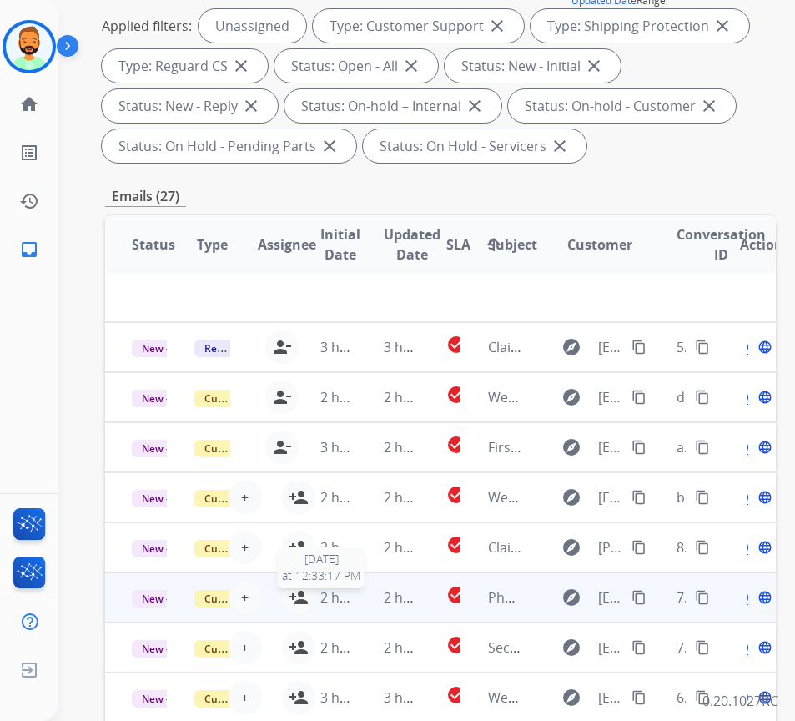
scroll to position [334, 0]
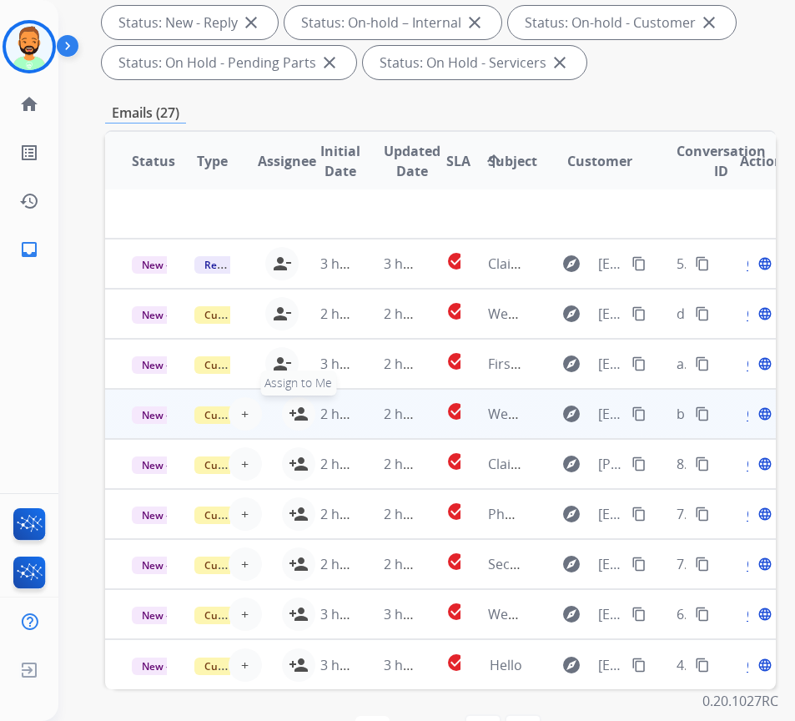
click at [292, 404] on mat-icon "person_add" at bounding box center [299, 414] width 20 height 20
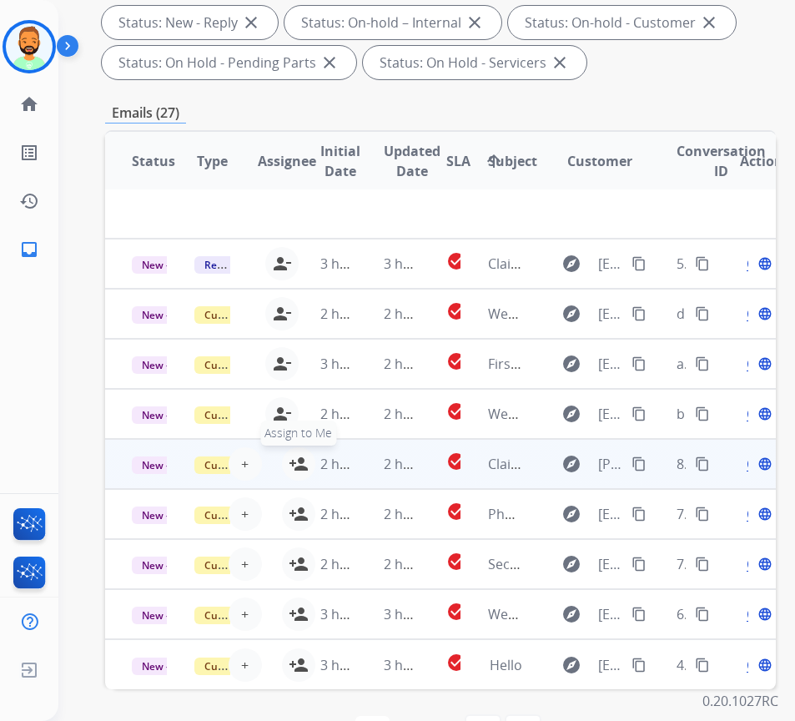
click at [288, 452] on button "person_add Assign to Me" at bounding box center [298, 463] width 33 height 33
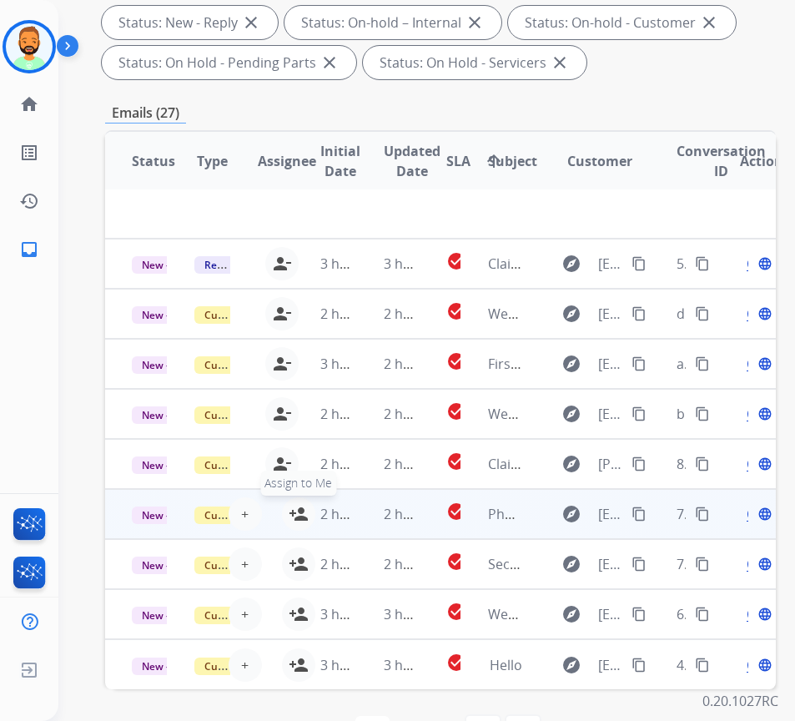
click at [295, 504] on mat-icon "person_add" at bounding box center [299, 514] width 20 height 20
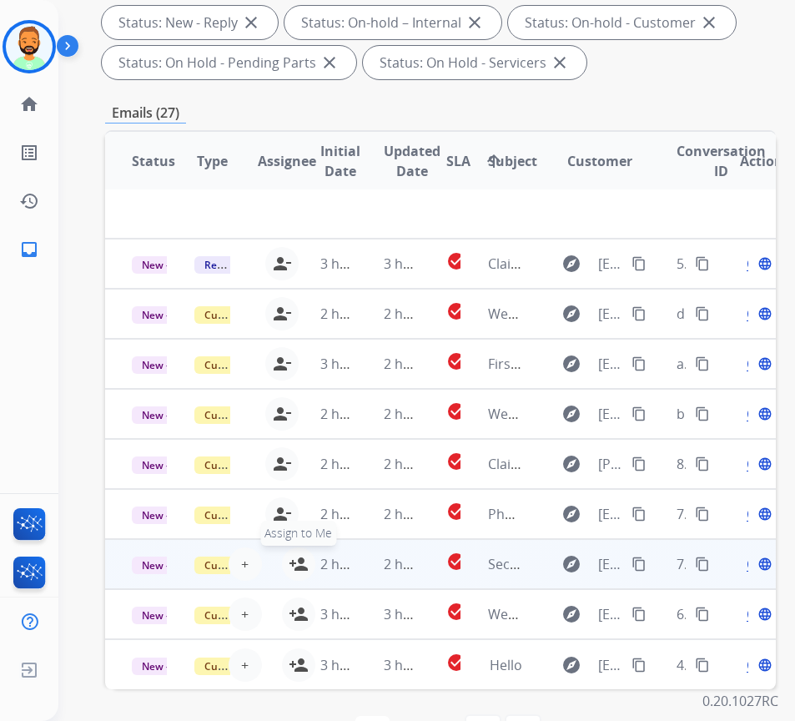
click at [289, 550] on button "person_add Assign to Me" at bounding box center [298, 563] width 33 height 33
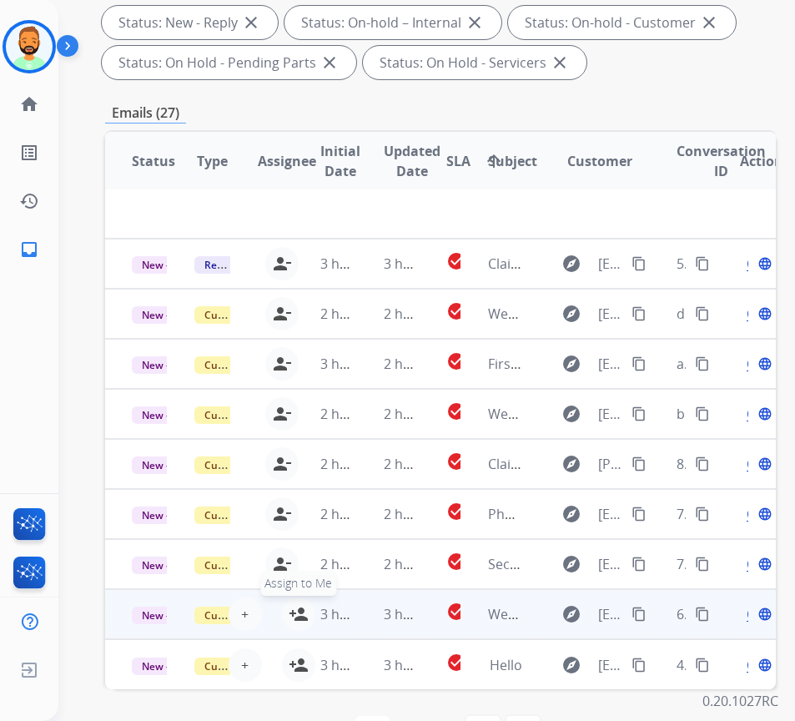
drag, startPoint x: 288, startPoint y: 601, endPoint x: 289, endPoint y: 613, distance: 12.5
click at [288, 603] on button "person_add Assign to Me" at bounding box center [298, 613] width 33 height 33
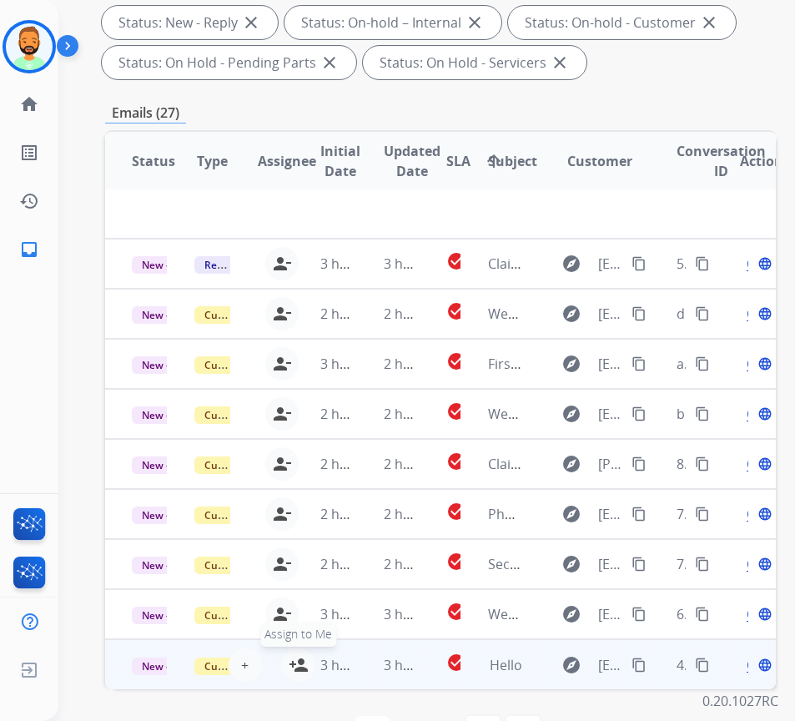
click at [292, 658] on mat-icon "person_add" at bounding box center [299, 665] width 20 height 20
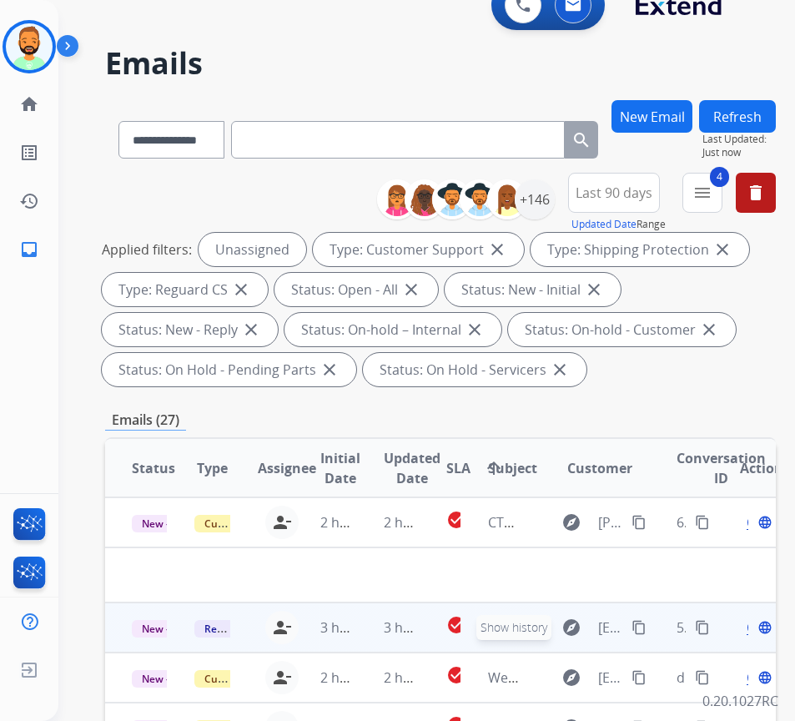
scroll to position [0, 0]
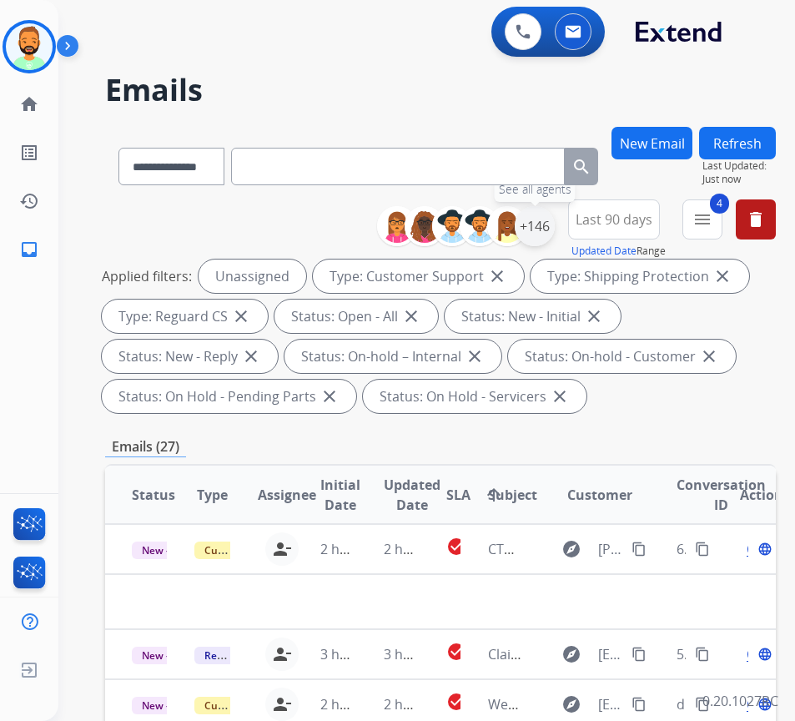
click at [555, 214] on div "+146" at bounding box center [535, 226] width 40 height 40
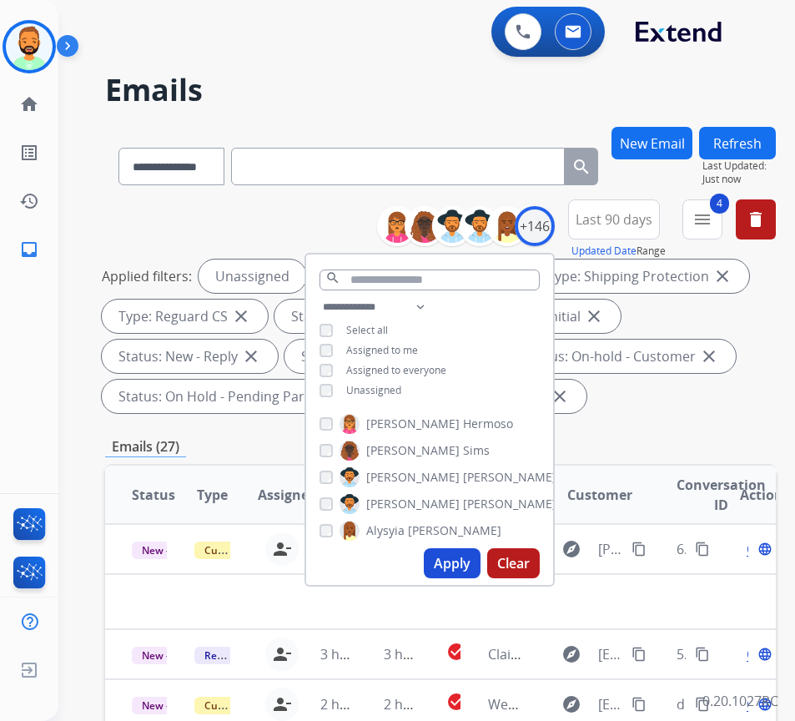
click at [386, 336] on div "**********" at bounding box center [429, 350] width 247 height 107
click at [390, 350] on span "Assigned to me" at bounding box center [382, 350] width 72 height 14
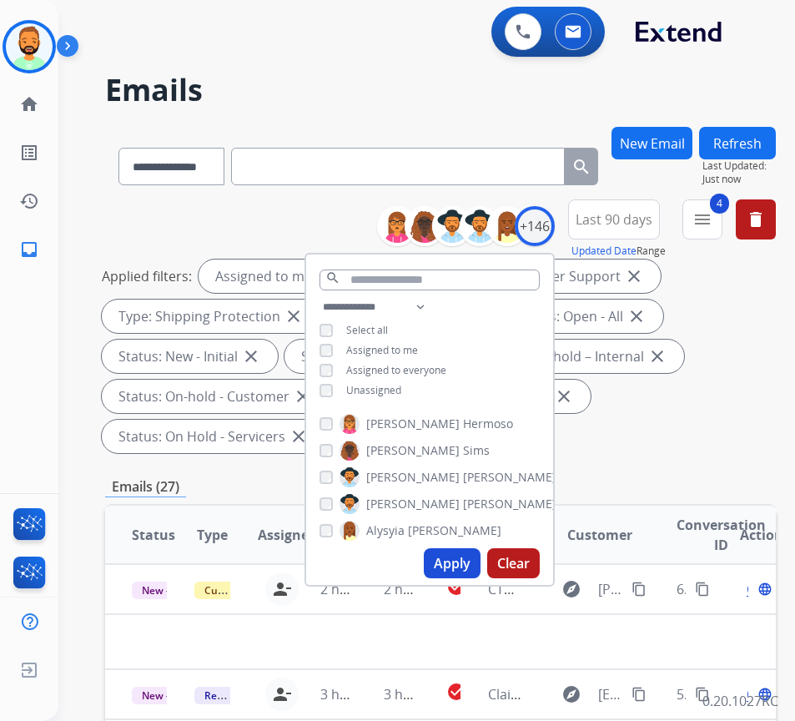
click at [394, 383] on span "Unassigned" at bounding box center [373, 390] width 55 height 14
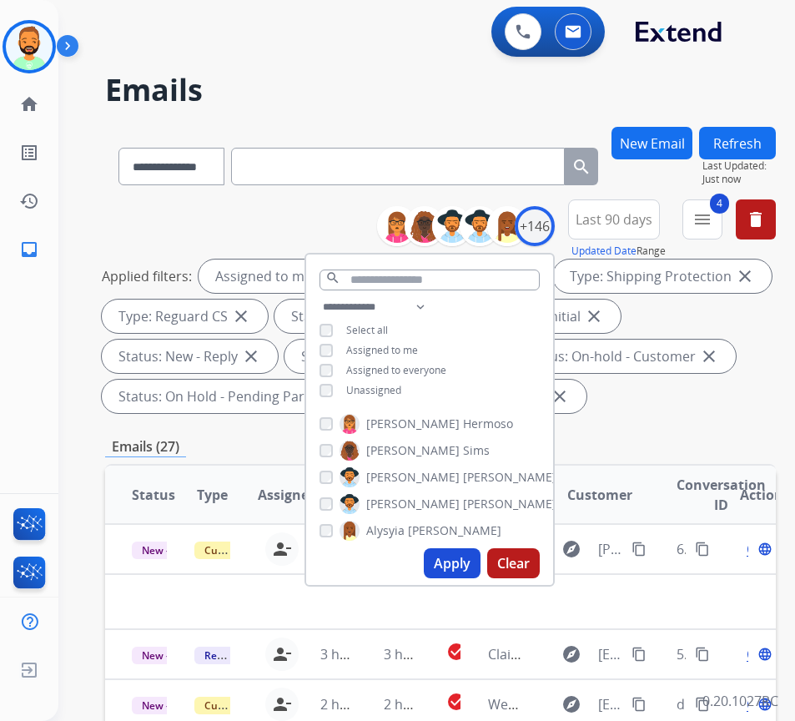
click at [456, 566] on button "Apply" at bounding box center [452, 563] width 57 height 30
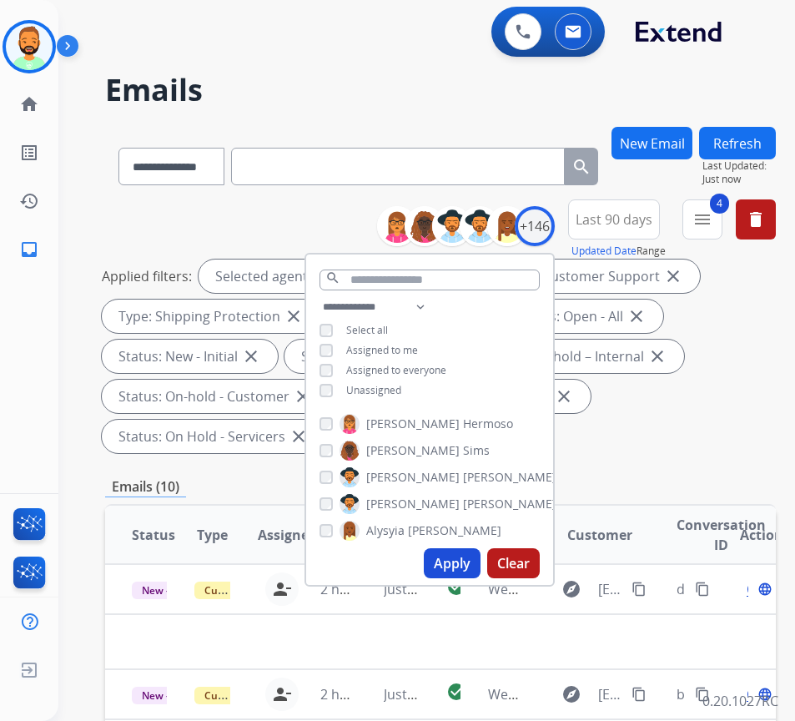
click at [706, 416] on div "Applied filters: Selected agents: 1 Assigned to me Type: Customer Support close…" at bounding box center [437, 356] width 671 height 194
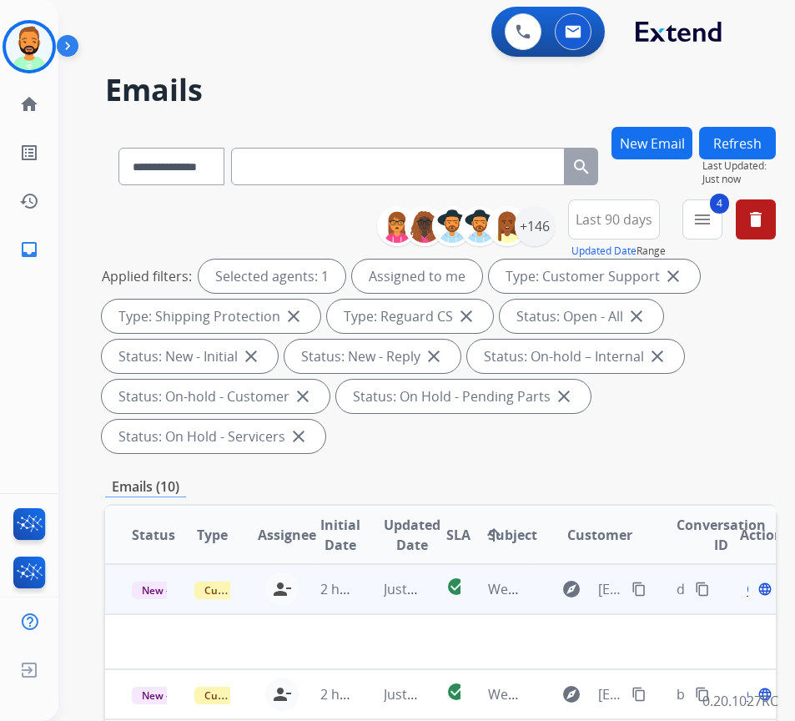
click at [362, 589] on td "Just now" at bounding box center [388, 589] width 63 height 50
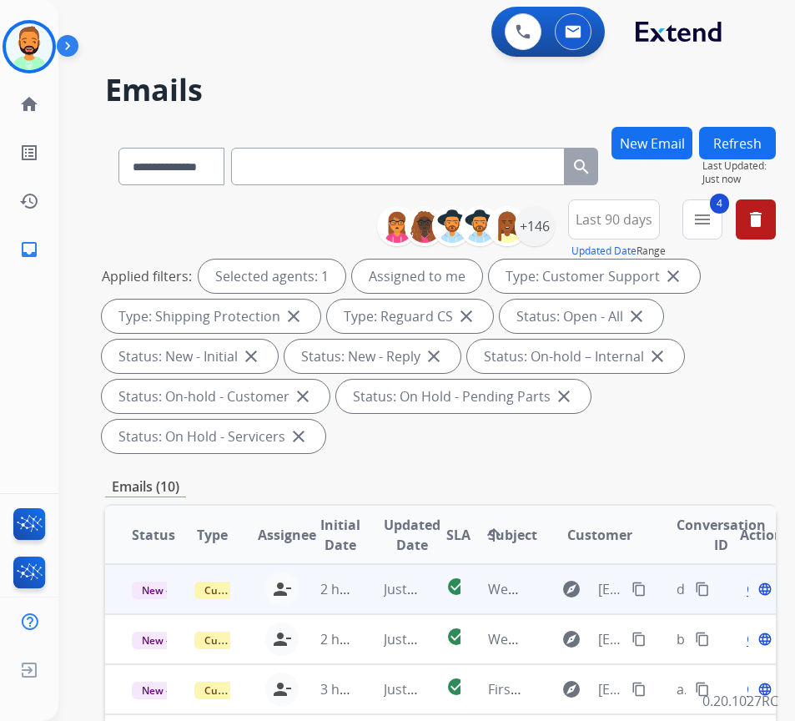
click at [361, 590] on td "Just now" at bounding box center [388, 589] width 63 height 50
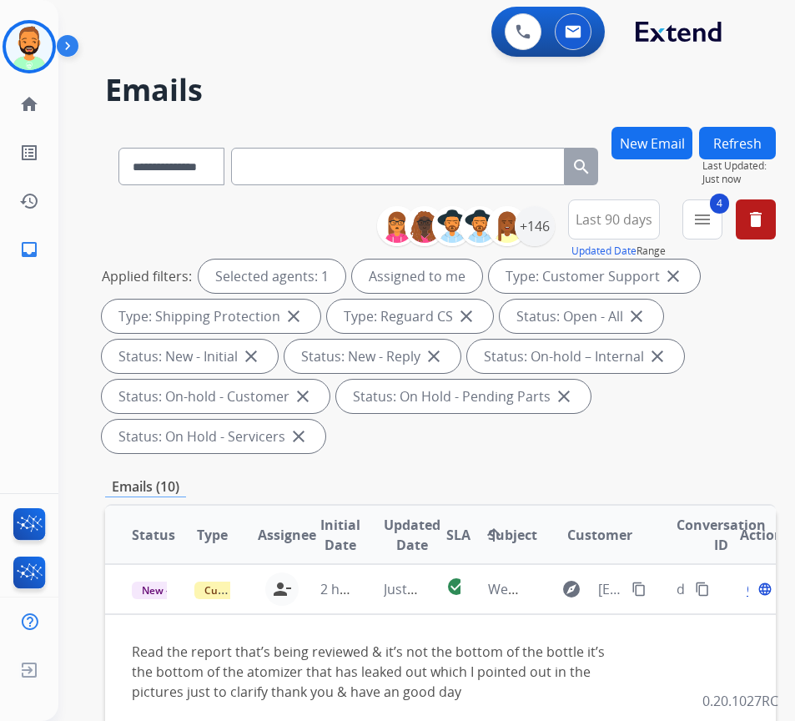
scroll to position [83, 0]
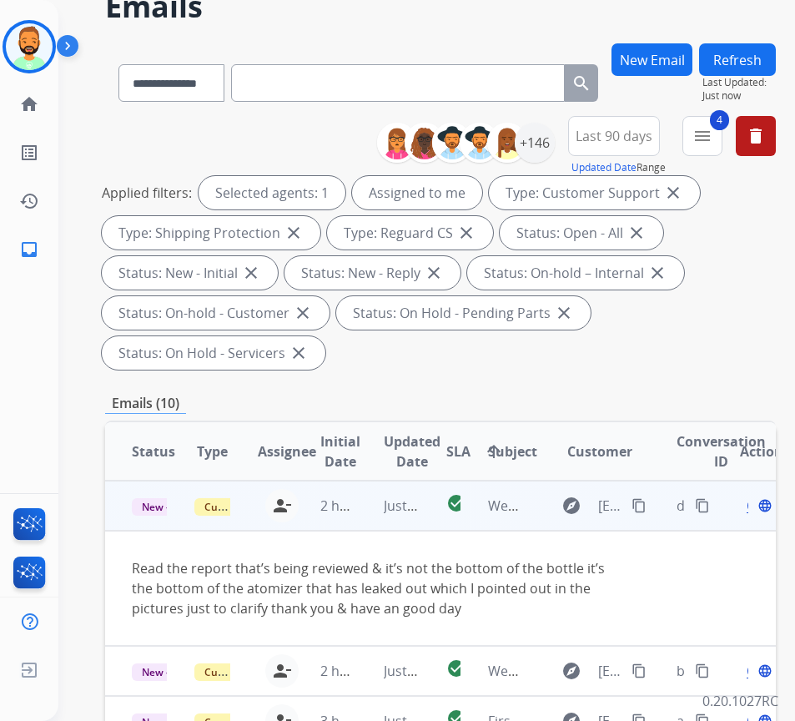
click at [755, 512] on span "Open" at bounding box center [764, 506] width 34 height 20
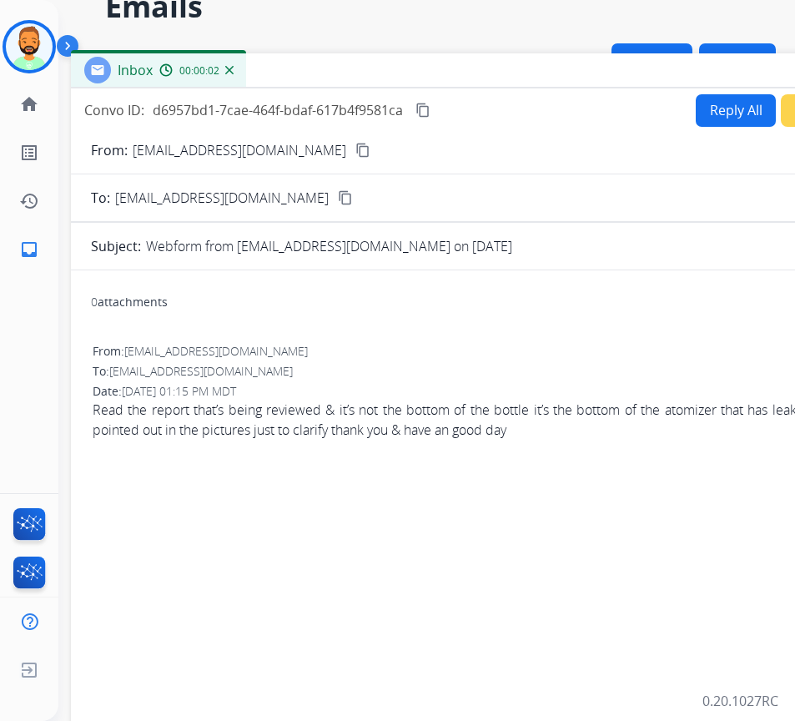
drag, startPoint x: 314, startPoint y: 32, endPoint x: 464, endPoint y: 67, distance: 154.2
click at [464, 67] on div "Inbox 00:00:02" at bounding box center [488, 70] width 834 height 35
click at [355, 149] on mat-icon "content_copy" at bounding box center [362, 150] width 15 height 15
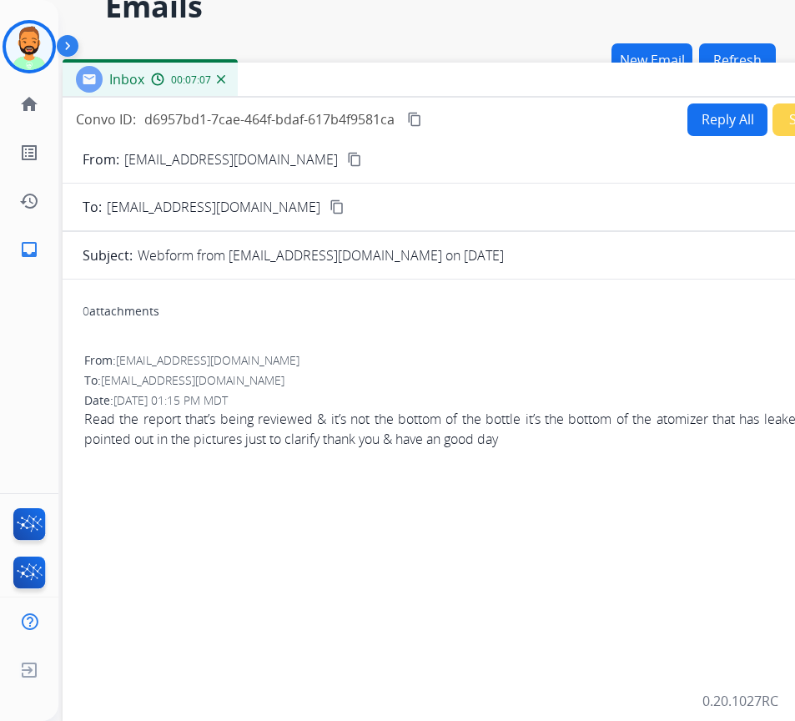
drag, startPoint x: 553, startPoint y: 79, endPoint x: 544, endPoint y: 88, distance: 12.4
click at [544, 88] on div "Inbox 00:07:07" at bounding box center [480, 80] width 834 height 35
click at [703, 125] on button "Reply All" at bounding box center [727, 119] width 80 height 33
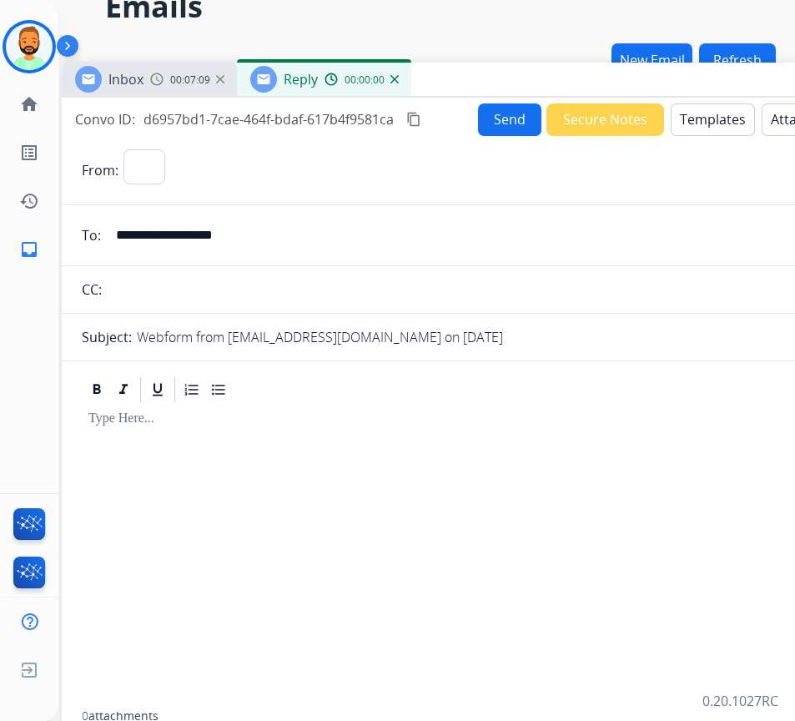
select select "**********"
click at [703, 125] on button "Templates" at bounding box center [713, 119] width 84 height 33
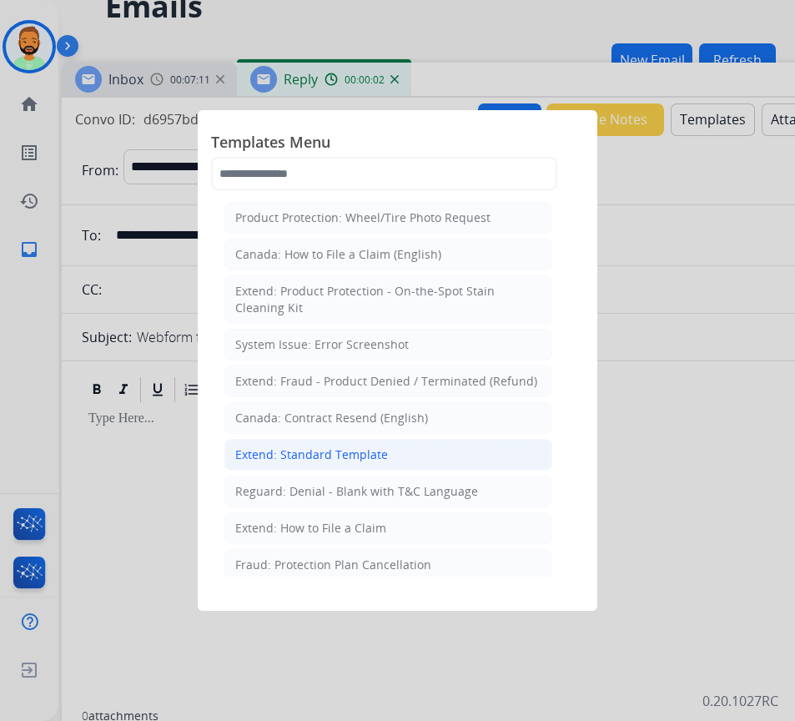
click at [433, 444] on li "Extend: Standard Template" at bounding box center [388, 455] width 328 height 32
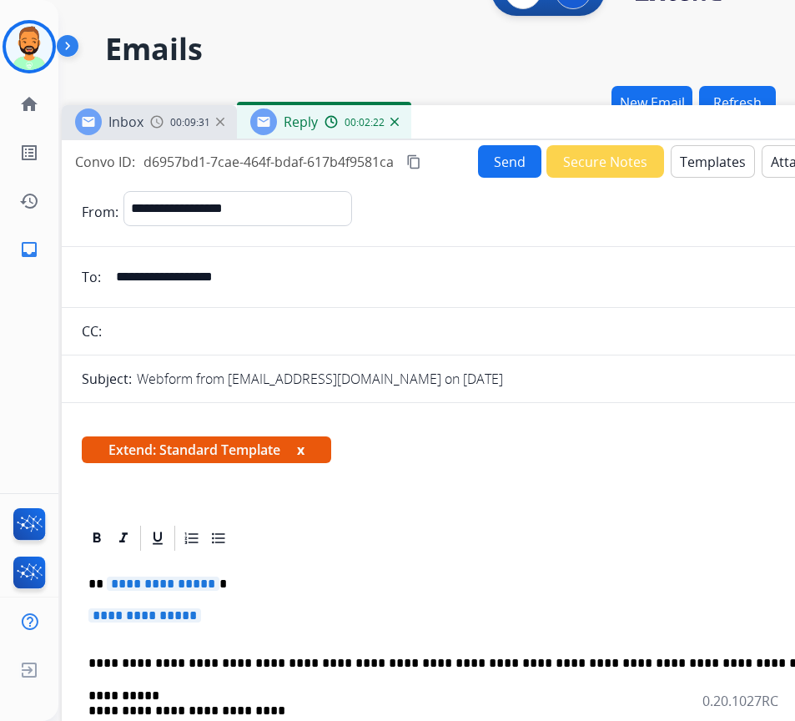
scroll to position [0, 0]
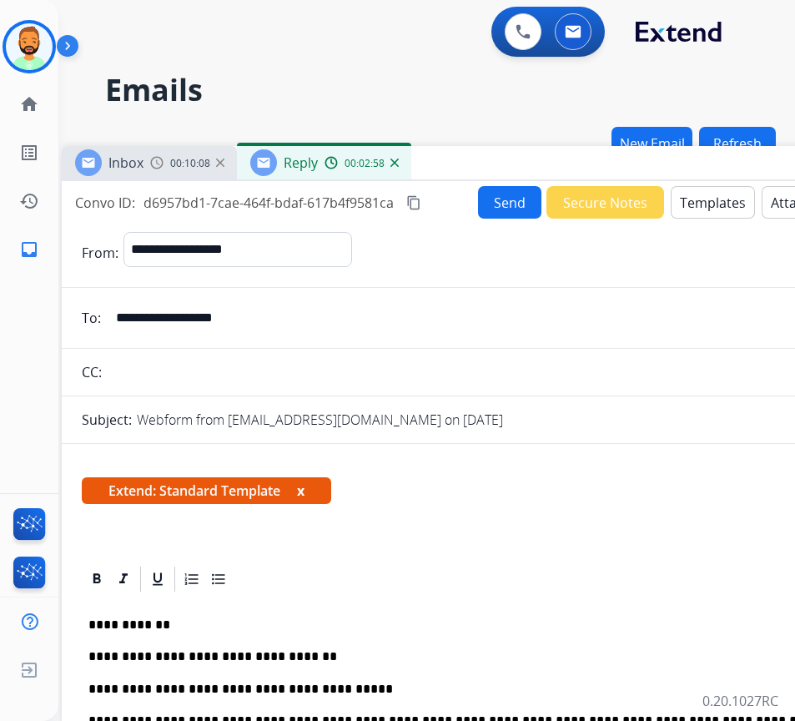
click at [237, 688] on p "**********" at bounding box center [472, 689] width 768 height 15
click at [492, 206] on button "Send" at bounding box center [509, 202] width 63 height 33
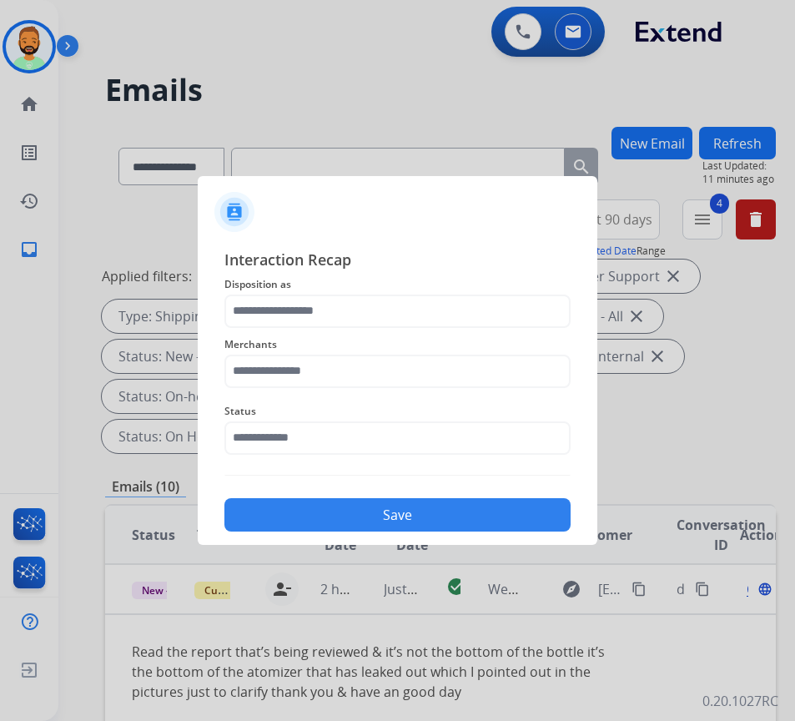
drag, startPoint x: 311, startPoint y: 332, endPoint x: 315, endPoint y: 306, distance: 26.1
click at [311, 332] on div "Merchants" at bounding box center [397, 361] width 346 height 67
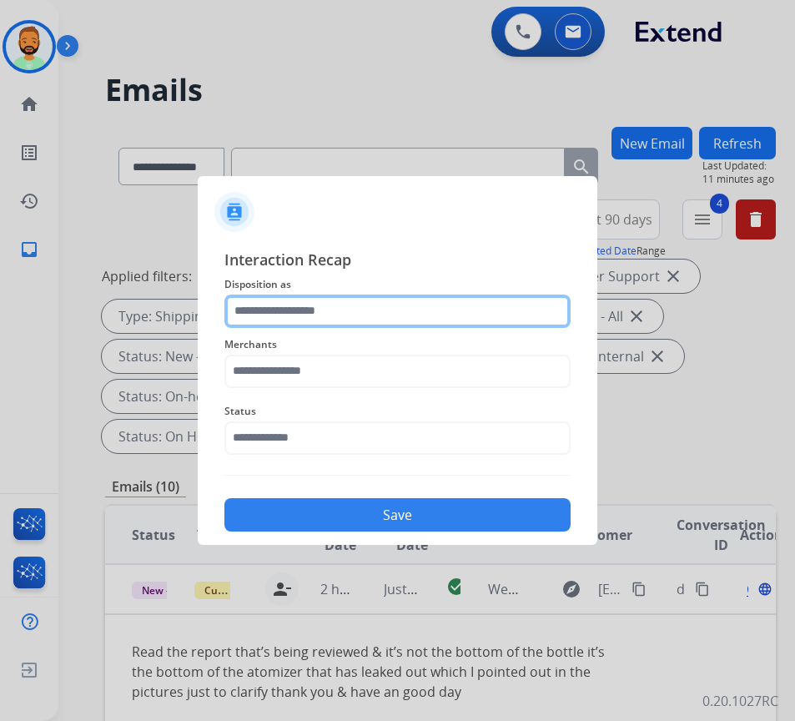
click at [315, 306] on input "text" at bounding box center [397, 311] width 346 height 33
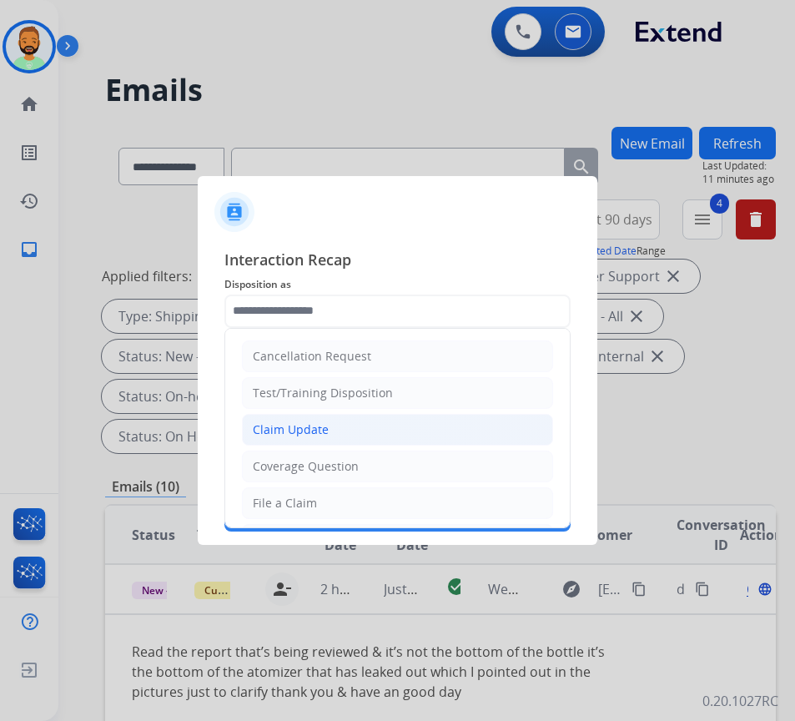
click at [332, 433] on li "Claim Update" at bounding box center [397, 430] width 311 height 32
type input "**********"
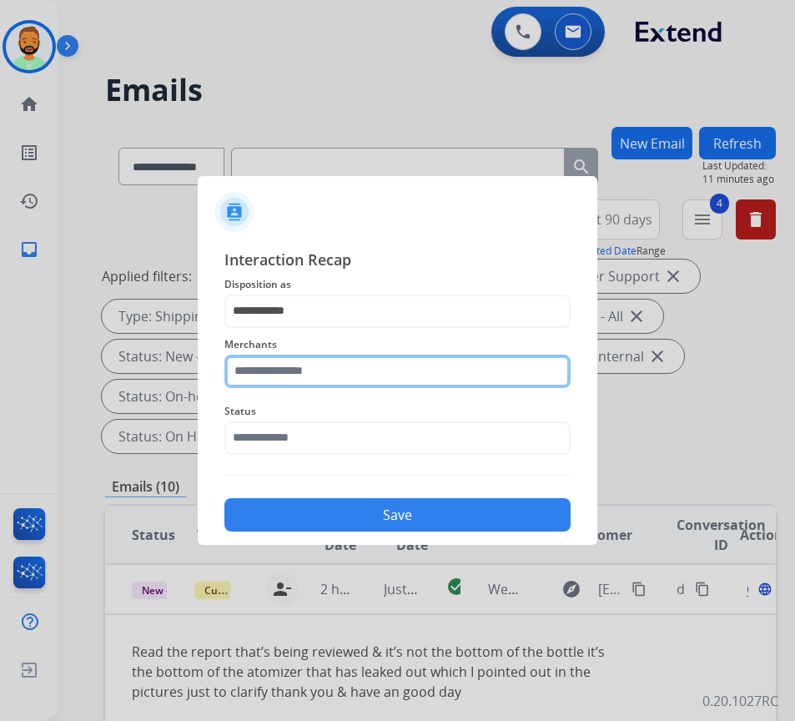
click at [345, 368] on input "text" at bounding box center [397, 371] width 346 height 33
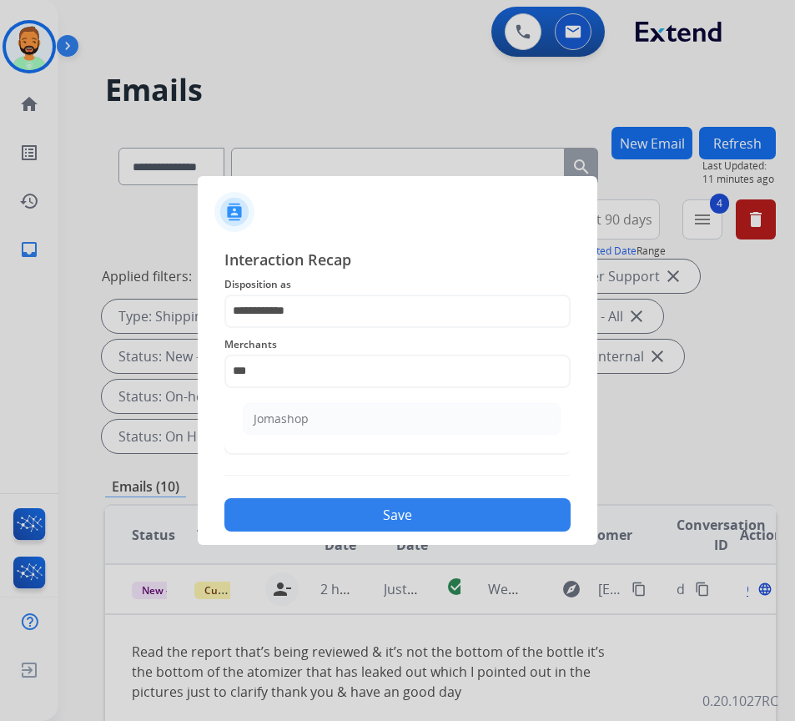
click at [555, 413] on div "Jomashop" at bounding box center [401, 423] width 355 height 57
click at [531, 415] on li "Jomashop" at bounding box center [402, 419] width 318 height 32
type input "********"
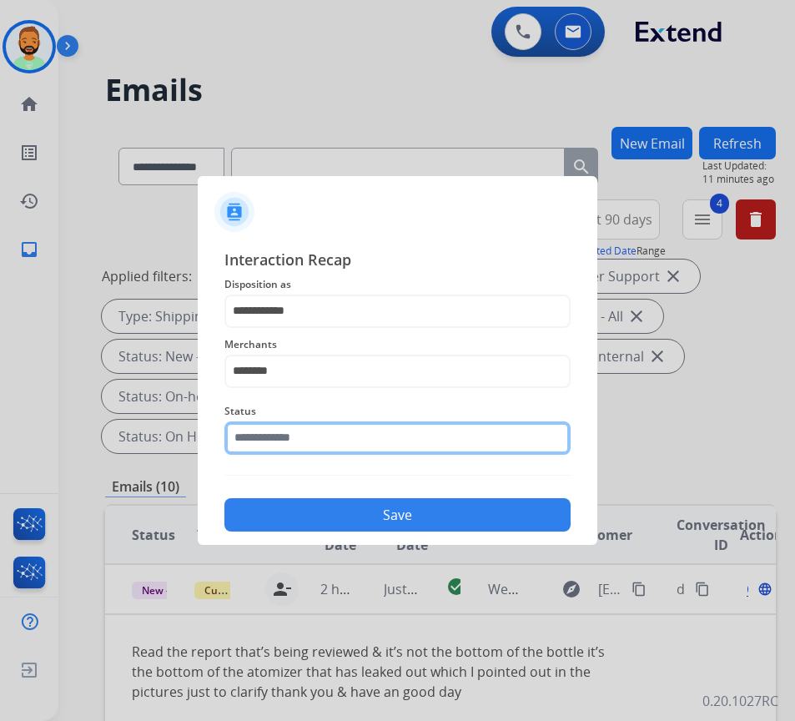
click at [485, 443] on input "text" at bounding box center [397, 437] width 346 height 33
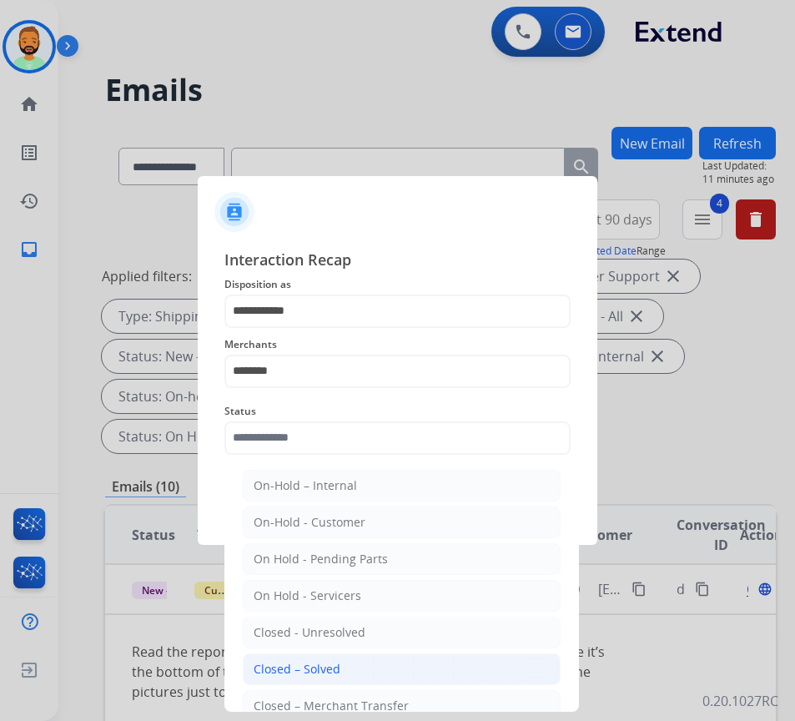
click at [308, 661] on div "Closed – Solved" at bounding box center [297, 669] width 87 height 17
type input "**********"
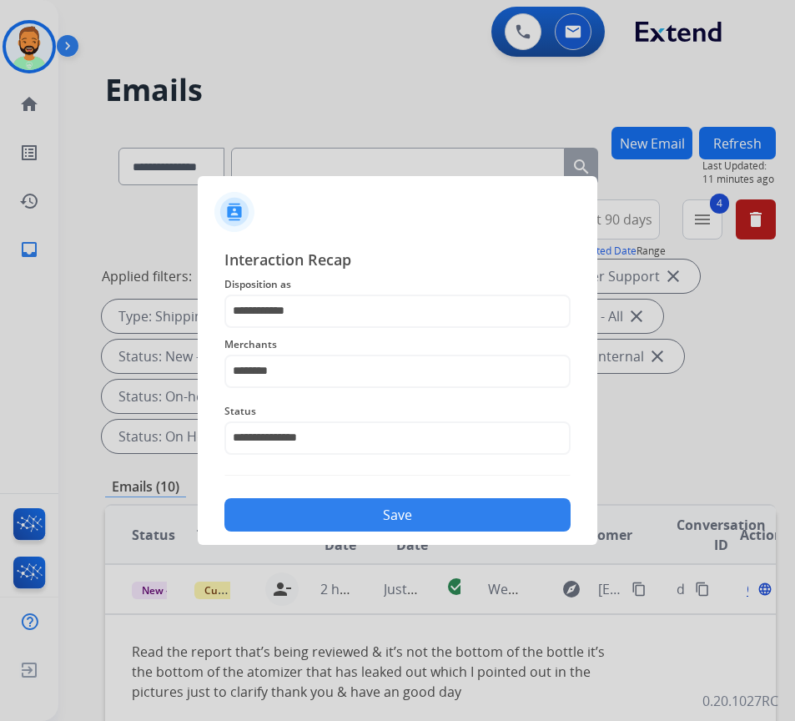
click at [398, 500] on button "Save" at bounding box center [397, 514] width 346 height 33
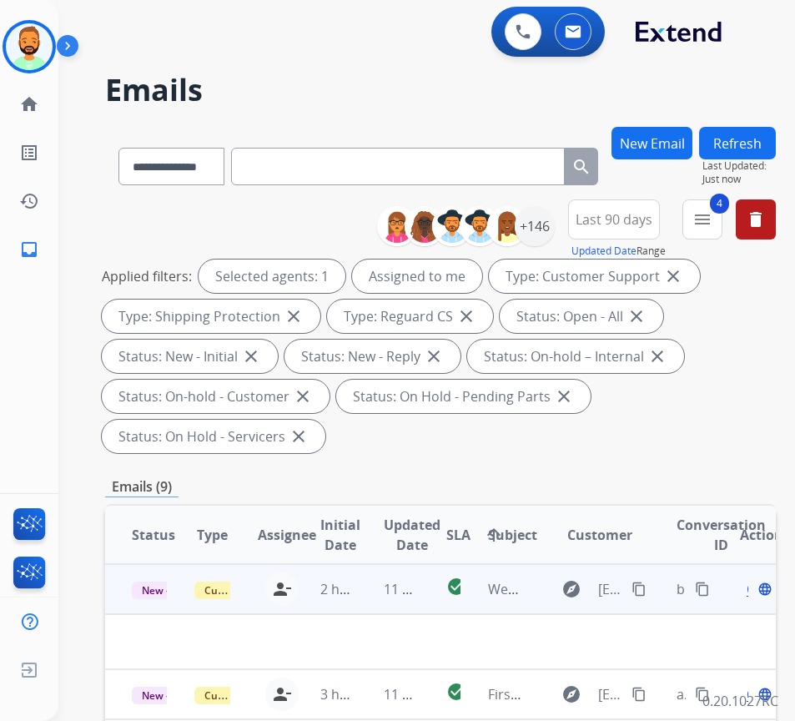
click at [375, 586] on td "11 minutes ago" at bounding box center [388, 589] width 63 height 50
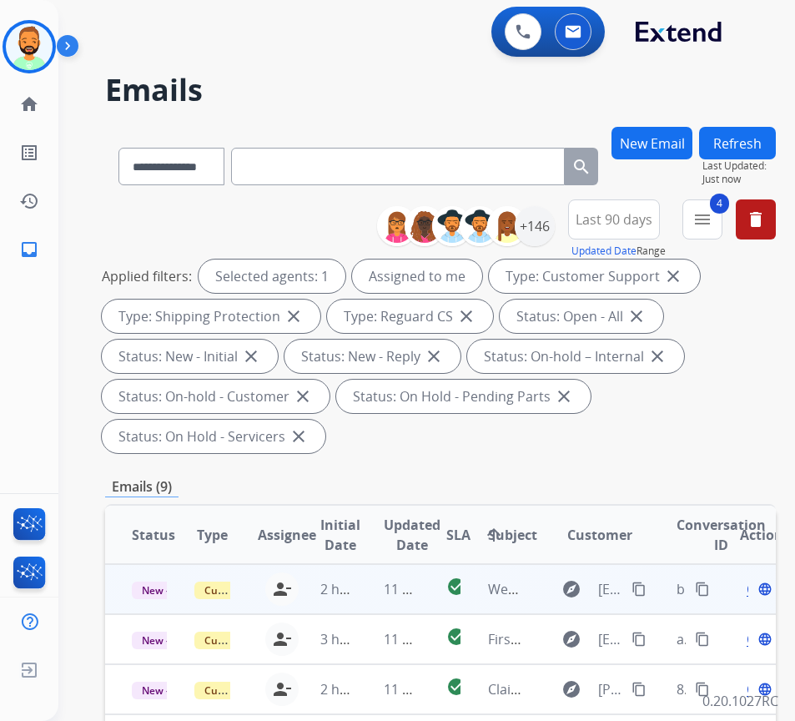
click at [372, 588] on td "11 minutes ago" at bounding box center [388, 589] width 63 height 50
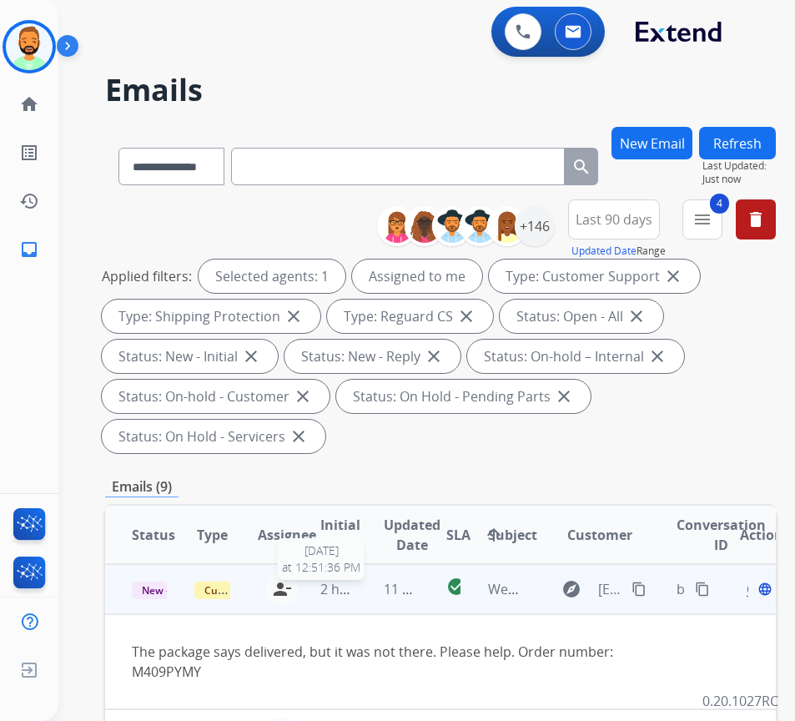
click at [358, 594] on span "2 hours ago" at bounding box center [357, 589] width 75 height 18
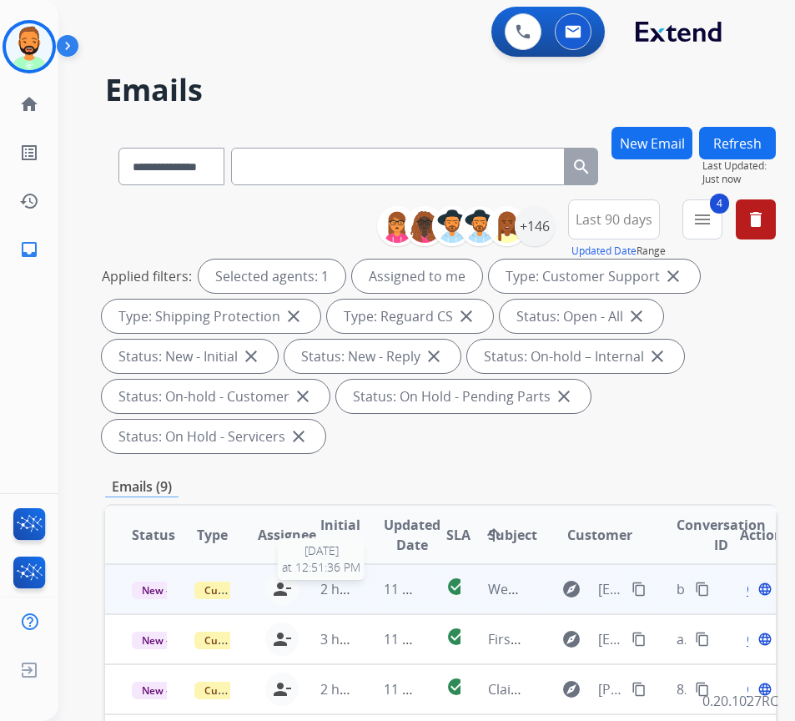
click at [359, 585] on span "2 hours ago" at bounding box center [357, 589] width 75 height 18
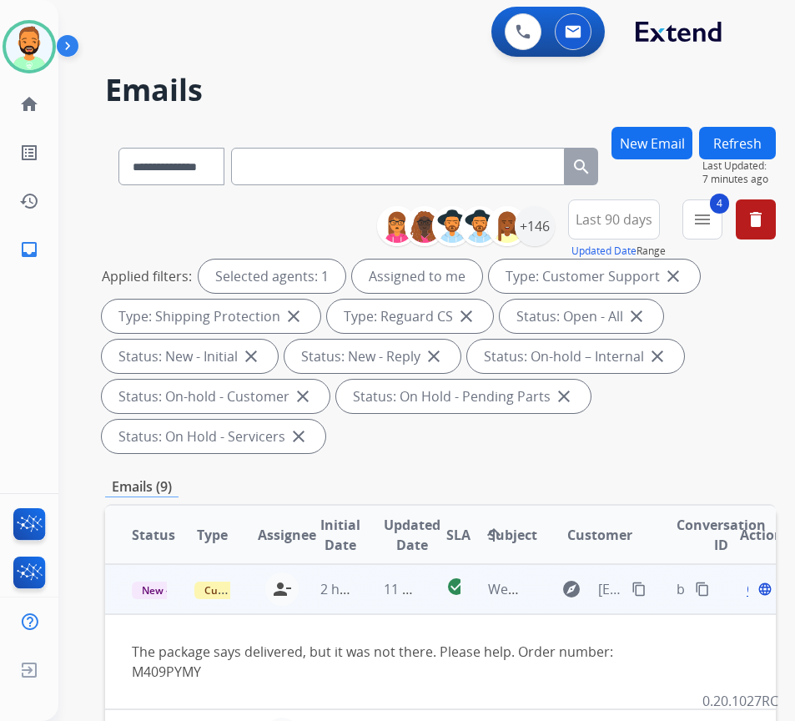
click at [343, 663] on div "The package says delivered, but it was not there. Please help. Order number: M4…" at bounding box center [377, 662] width 491 height 40
click at [756, 592] on span "Open" at bounding box center [764, 589] width 34 height 20
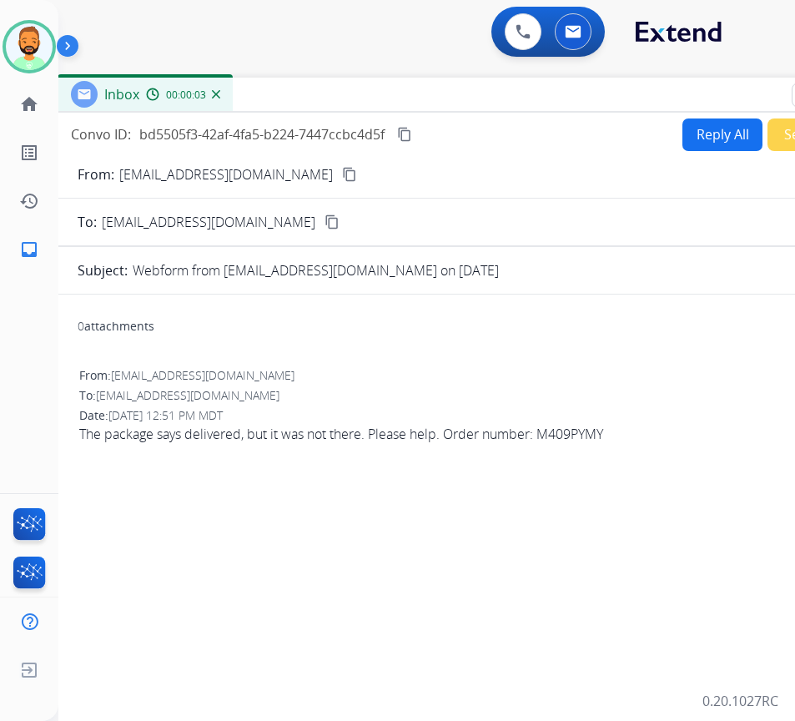
drag, startPoint x: 456, startPoint y: 123, endPoint x: 592, endPoint y: 99, distance: 138.1
click at [592, 99] on div "Inbox 00:00:03" at bounding box center [475, 95] width 834 height 35
click at [340, 173] on button "content_copy" at bounding box center [350, 174] width 20 height 20
click at [342, 175] on mat-icon "content_copy" at bounding box center [349, 174] width 15 height 15
click at [340, 165] on button "content_copy" at bounding box center [350, 174] width 20 height 20
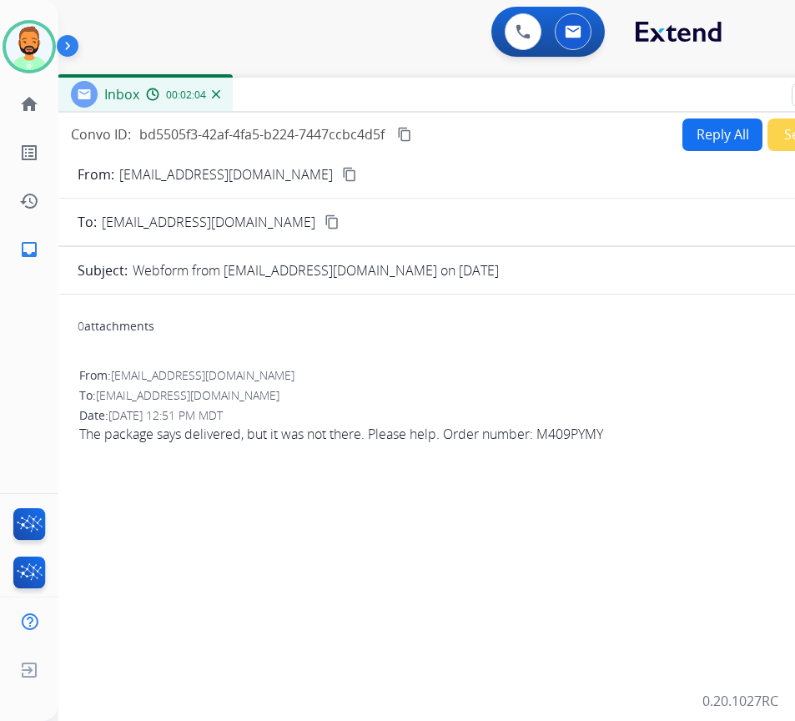
click at [723, 128] on button "Reply All" at bounding box center [722, 134] width 80 height 33
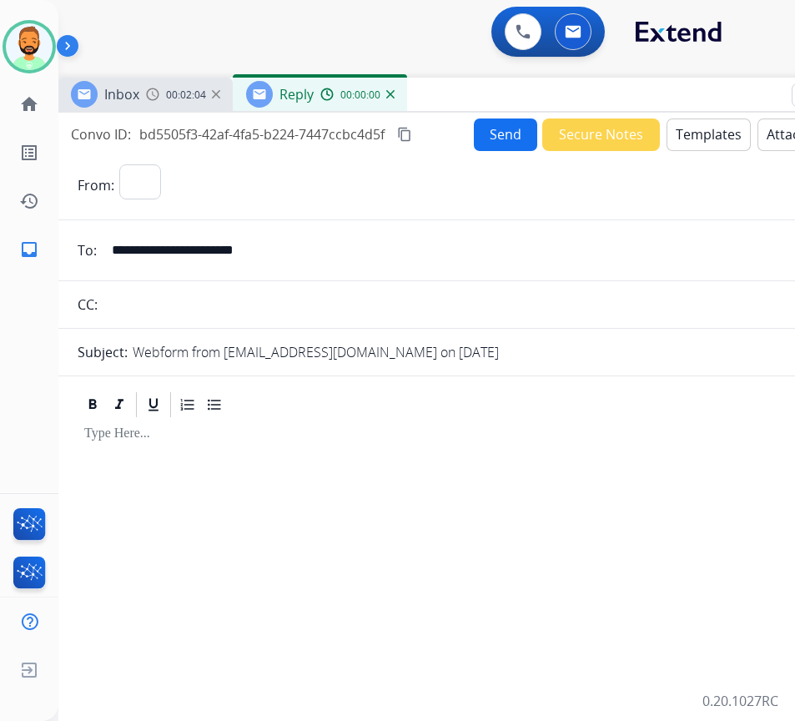
select select "**********"
click at [723, 128] on button "Templates" at bounding box center [709, 134] width 84 height 33
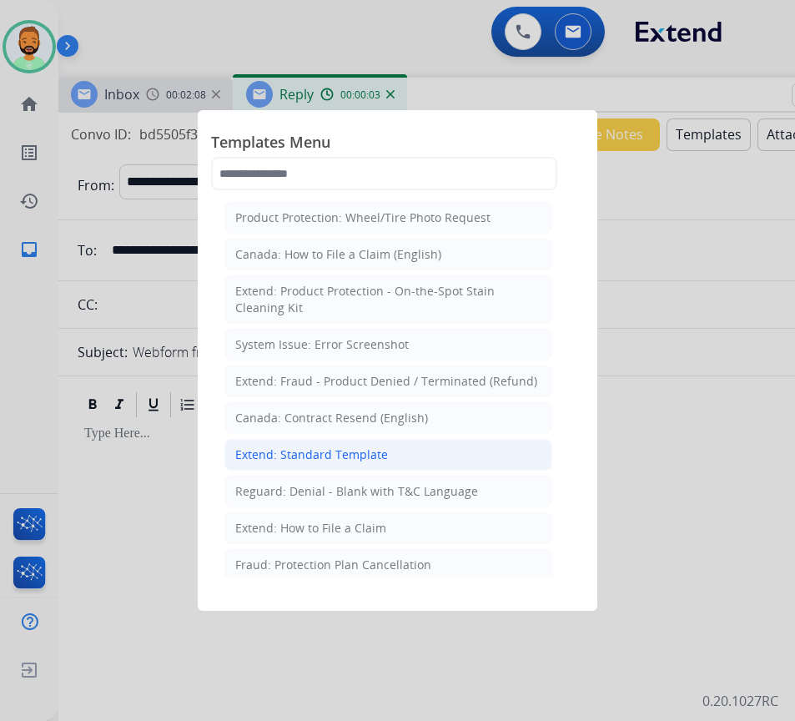
click at [357, 452] on div "Extend: Standard Template" at bounding box center [311, 454] width 153 height 17
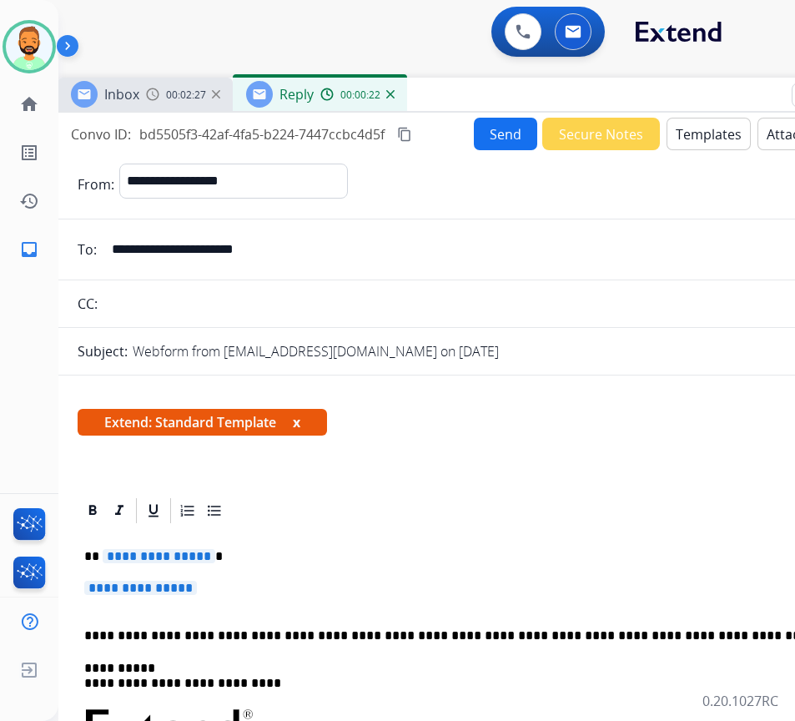
click at [234, 552] on p "**********" at bounding box center [468, 556] width 768 height 15
drag, startPoint x: 270, startPoint y: 616, endPoint x: 145, endPoint y: 582, distance: 129.5
drag, startPoint x: 290, startPoint y: 612, endPoint x: 265, endPoint y: 585, distance: 36.7
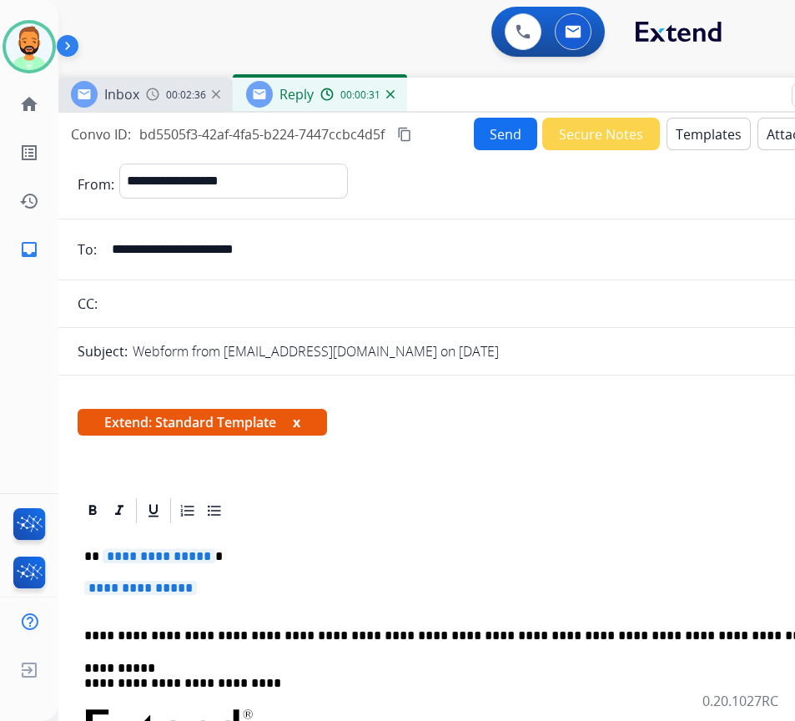
click at [253, 584] on p "**********" at bounding box center [474, 596] width 781 height 31
drag, startPoint x: 179, startPoint y: 579, endPoint x: 118, endPoint y: 552, distance: 65.7
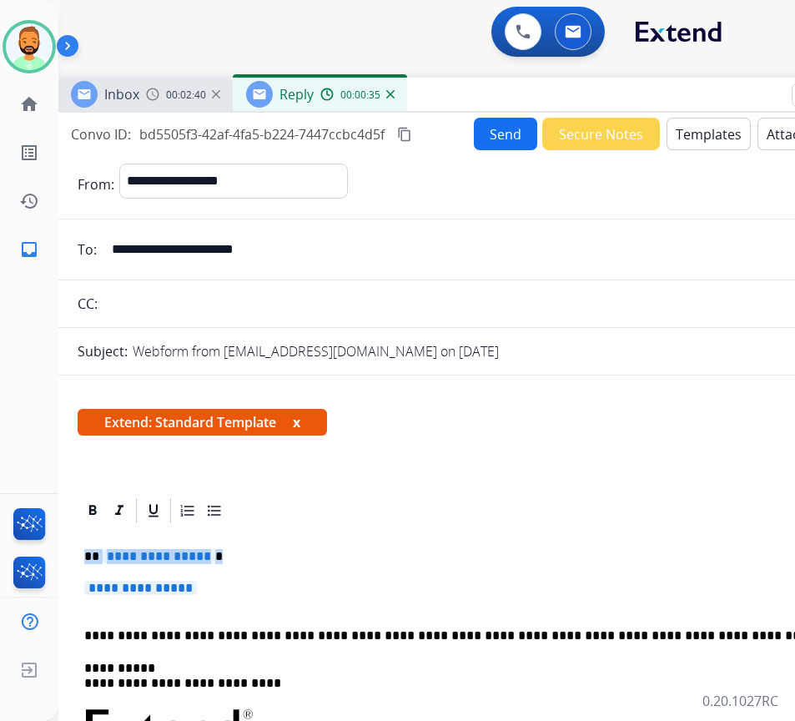
drag, startPoint x: 86, startPoint y: 548, endPoint x: 219, endPoint y: 573, distance: 135.0
paste div
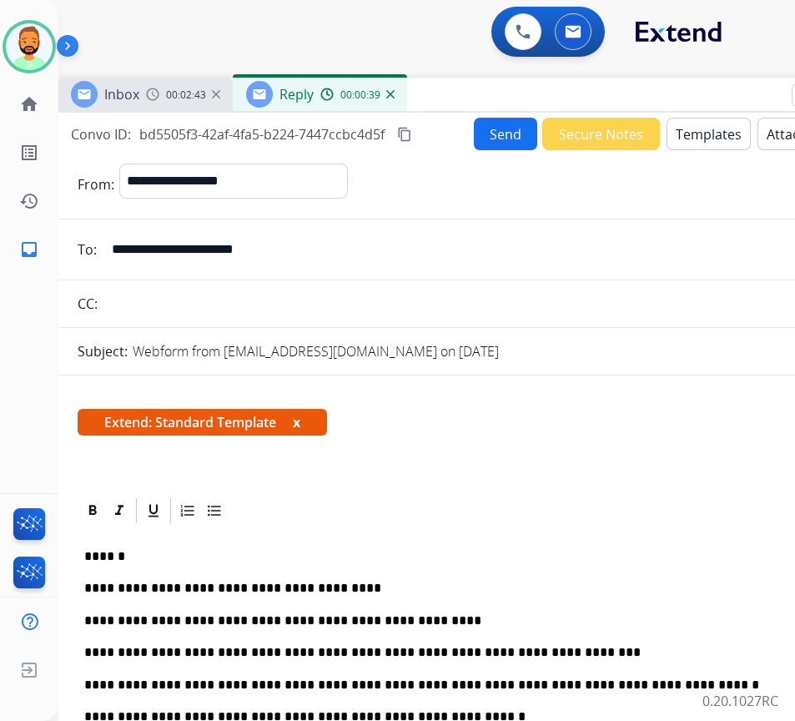
click at [209, 562] on p "******" at bounding box center [468, 556] width 768 height 15
click at [185, 562] on p "*******" at bounding box center [468, 556] width 768 height 15
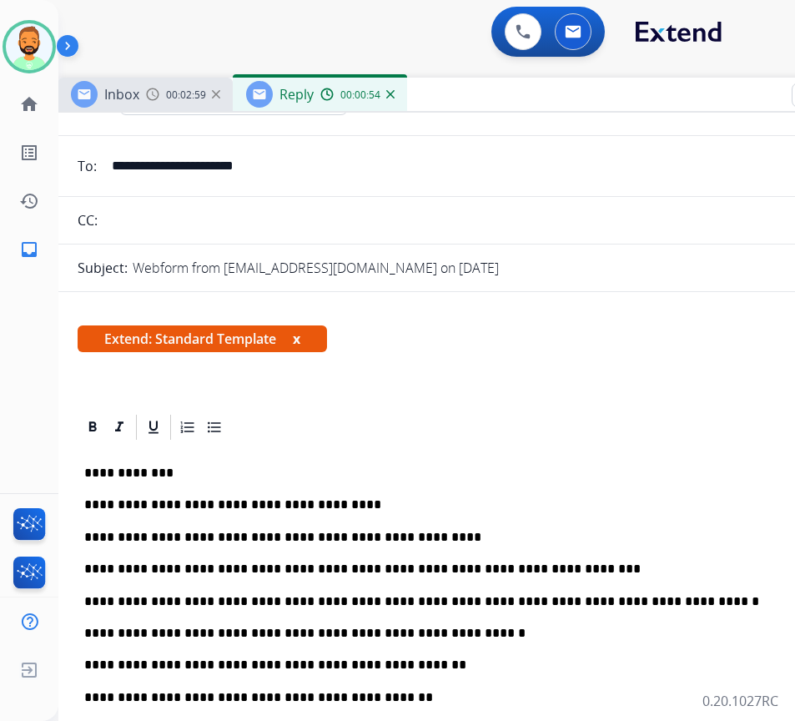
scroll to position [167, 0]
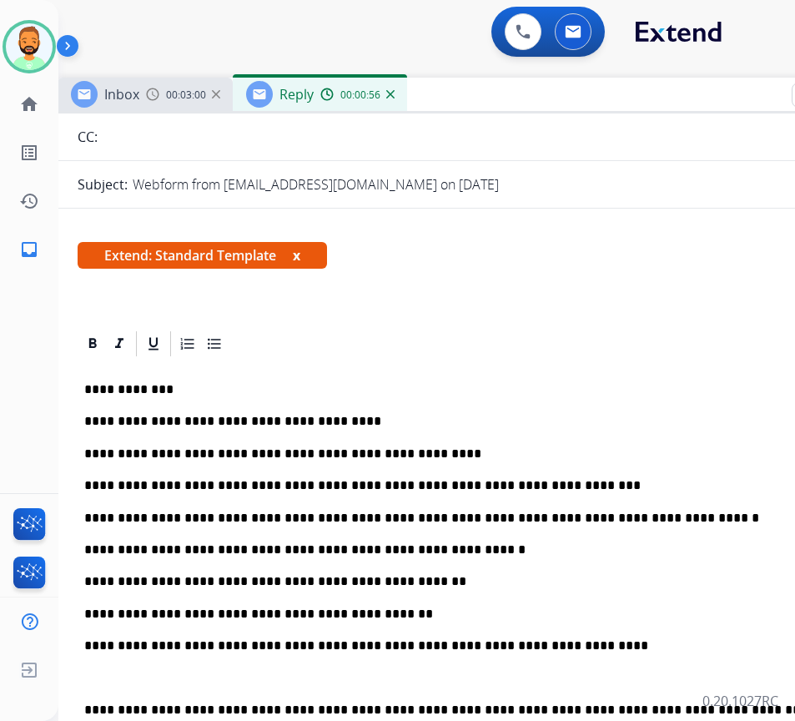
click at [370, 578] on p "**********" at bounding box center [468, 581] width 768 height 15
click at [247, 608] on p "**********" at bounding box center [468, 614] width 768 height 15
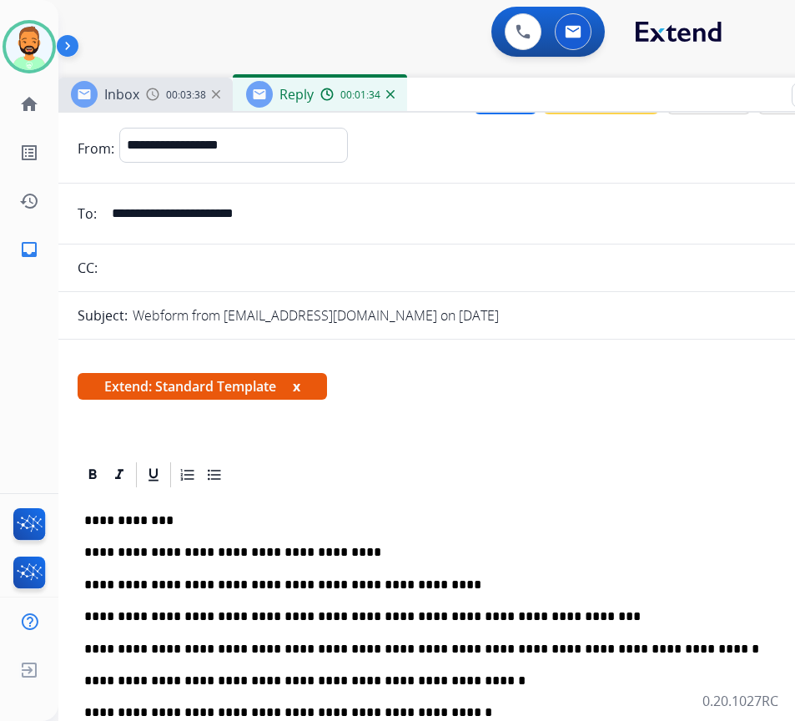
scroll to position [0, 0]
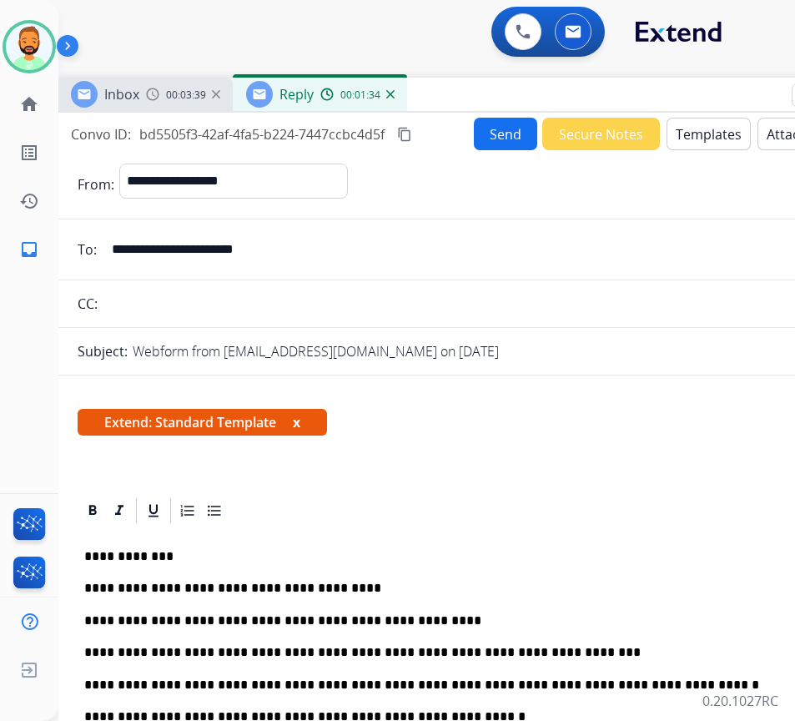
click at [474, 126] on button "Send" at bounding box center [505, 134] width 63 height 33
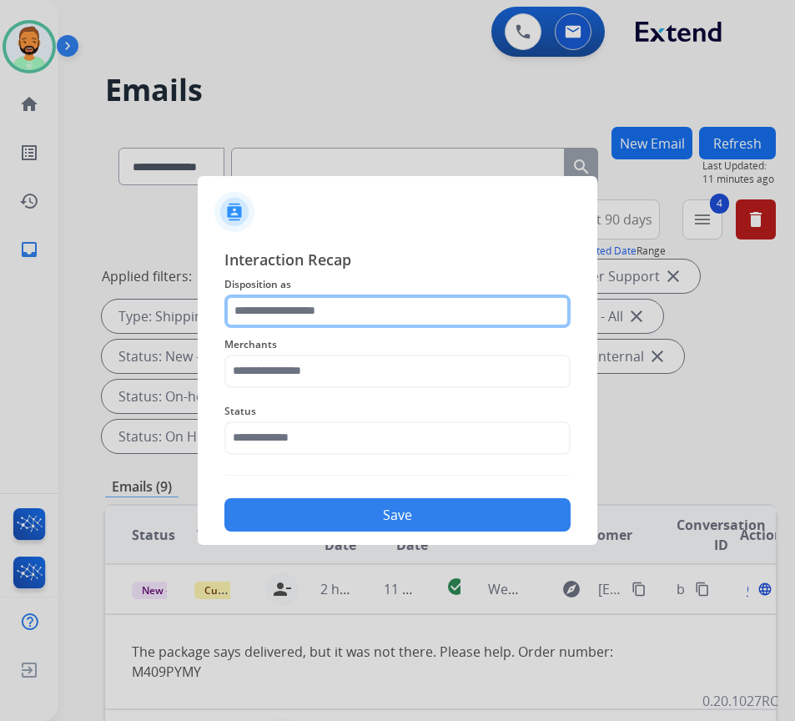
click at [330, 305] on input "text" at bounding box center [397, 311] width 346 height 33
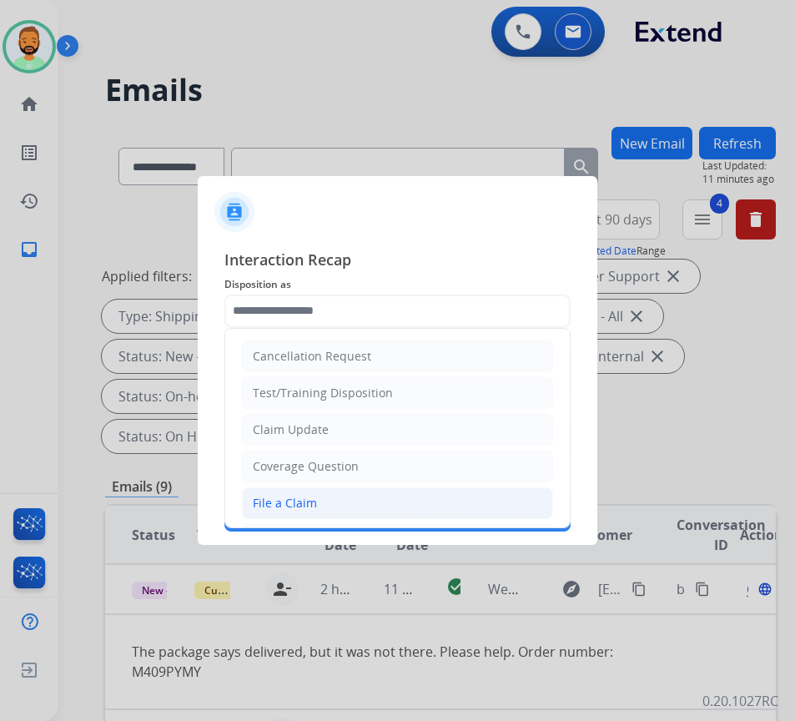
click at [329, 499] on li "File a Claim" at bounding box center [397, 503] width 311 height 32
type input "**********"
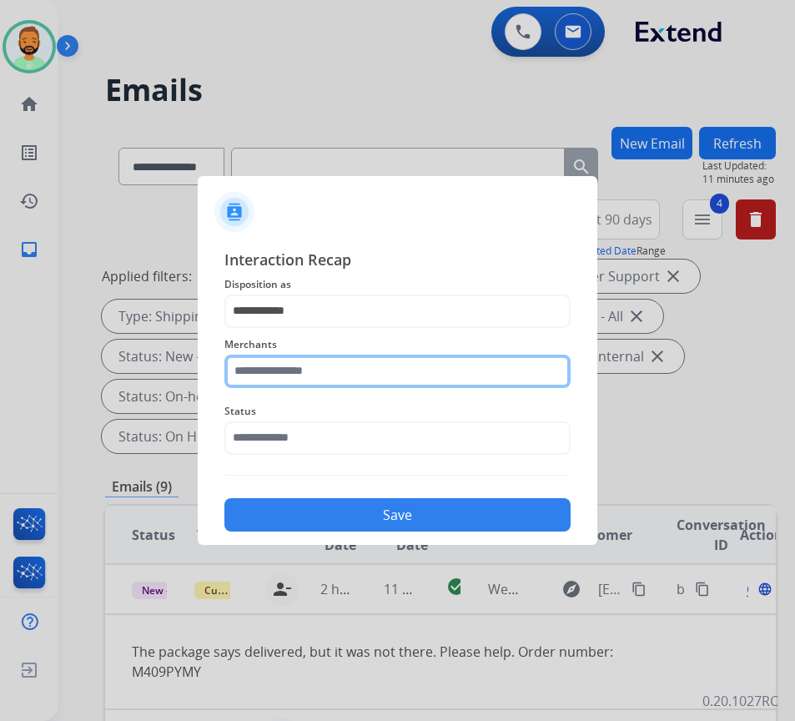
click at [337, 381] on input "text" at bounding box center [397, 371] width 346 height 33
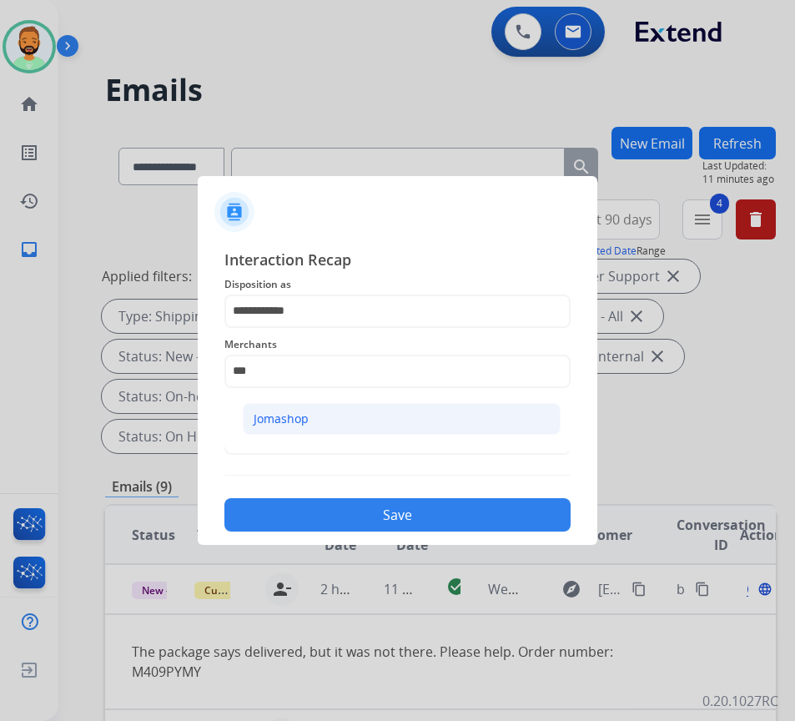
click at [369, 426] on li "Jomashop" at bounding box center [402, 419] width 318 height 32
type input "********"
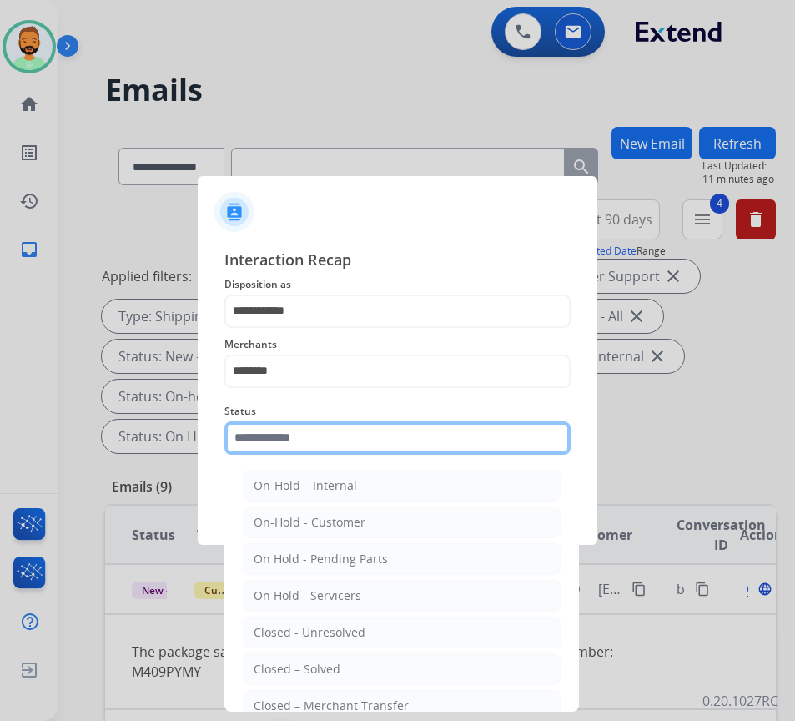
click at [367, 434] on input "text" at bounding box center [397, 437] width 346 height 33
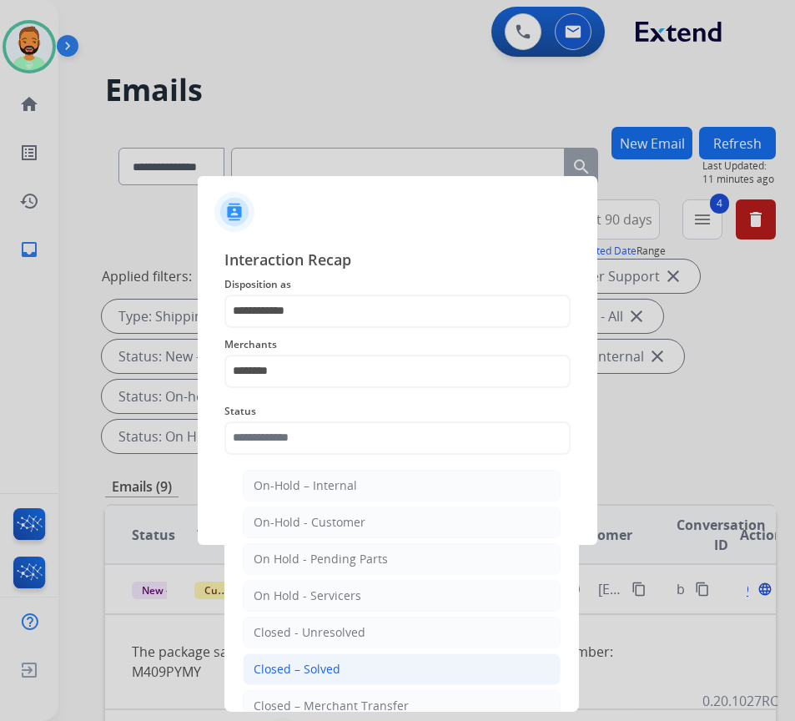
click at [360, 662] on li "Closed – Solved" at bounding box center [402, 669] width 318 height 32
type input "**********"
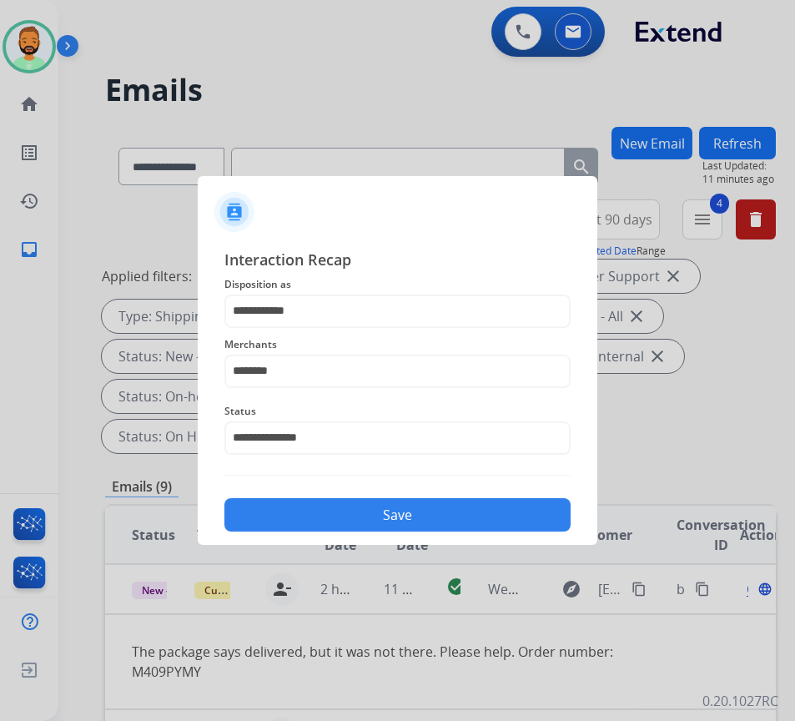
click at [406, 507] on button "Save" at bounding box center [397, 514] width 346 height 33
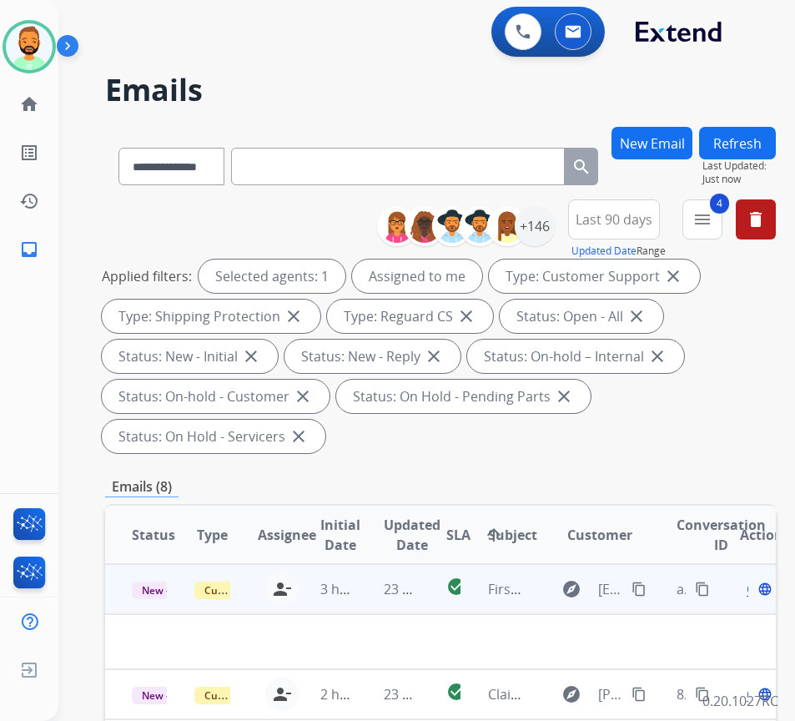
click at [380, 580] on td "23 minutes ago" at bounding box center [388, 589] width 63 height 50
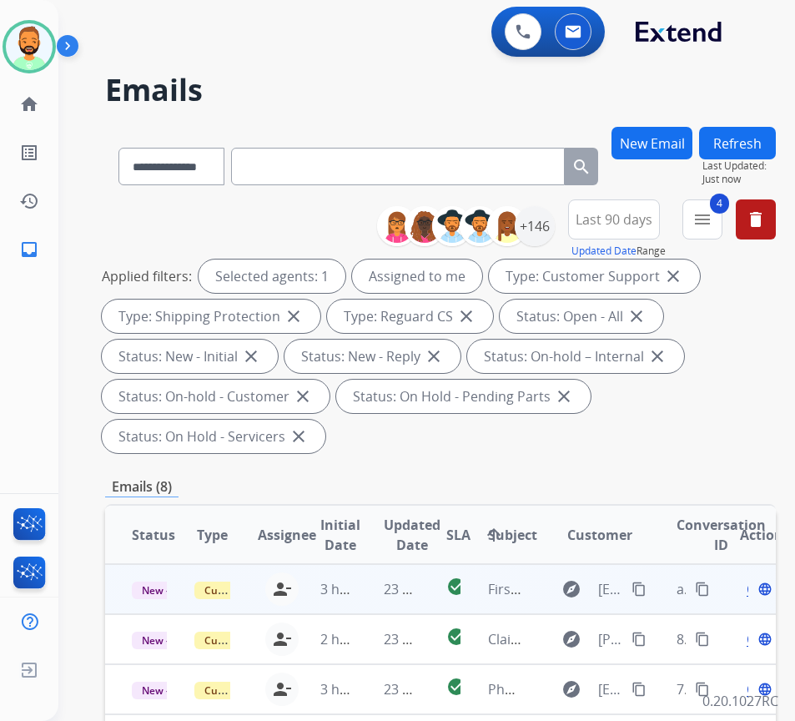
click at [375, 578] on td "23 minutes ago" at bounding box center [388, 589] width 63 height 50
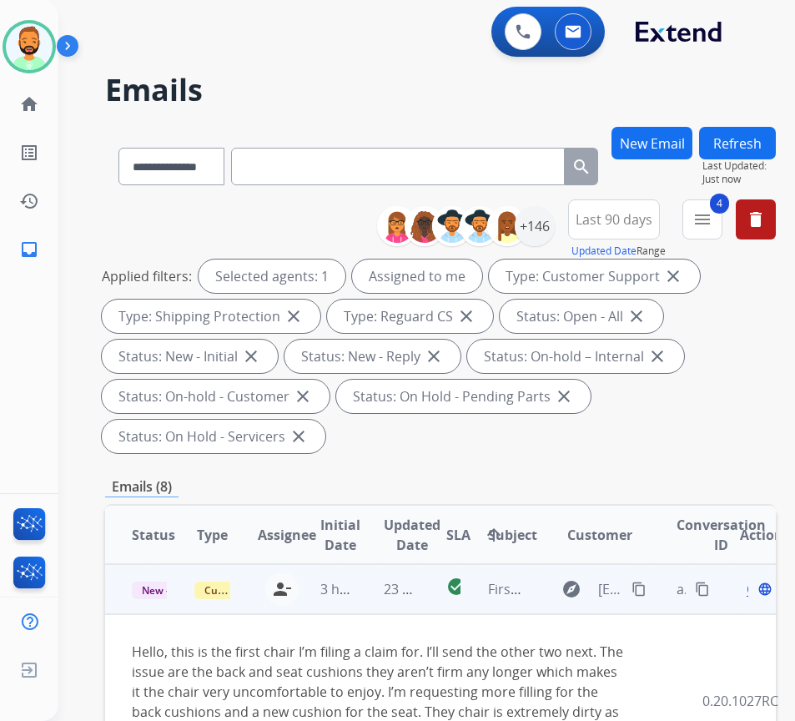
click at [649, 589] on button "content_copy" at bounding box center [639, 589] width 20 height 20
click at [754, 592] on span "Open" at bounding box center [764, 589] width 34 height 20
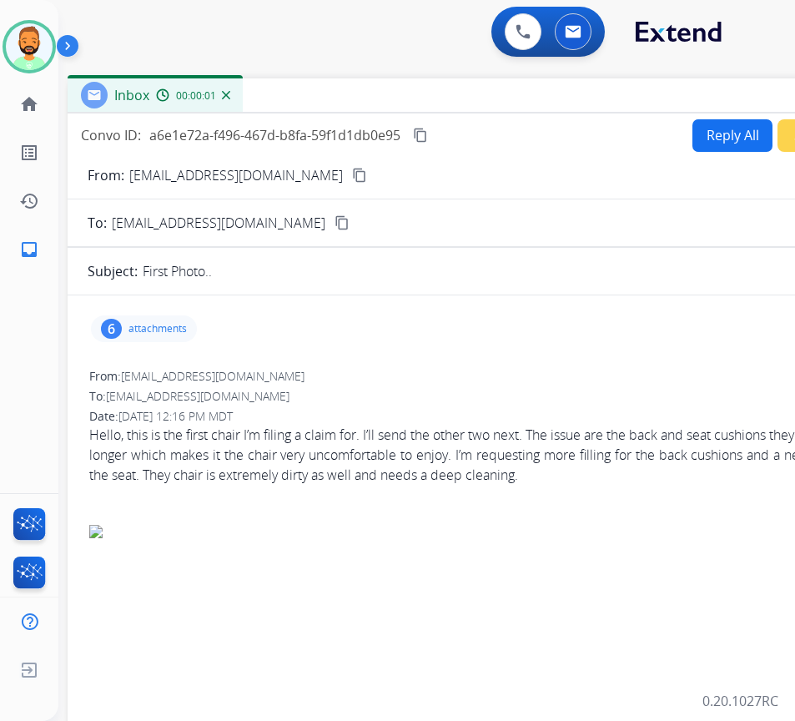
drag, startPoint x: 350, startPoint y: 121, endPoint x: 497, endPoint y: 98, distance: 148.7
click at [497, 98] on div "Inbox 00:00:01" at bounding box center [485, 95] width 834 height 35
click at [722, 133] on button "Reply All" at bounding box center [733, 135] width 80 height 33
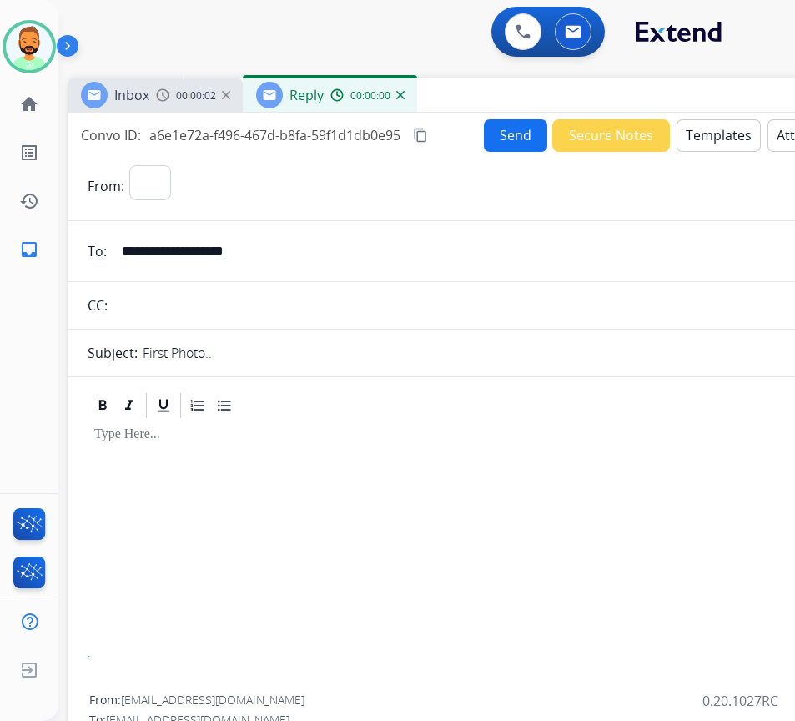
select select "**********"
click at [722, 133] on button "Templates" at bounding box center [719, 135] width 84 height 33
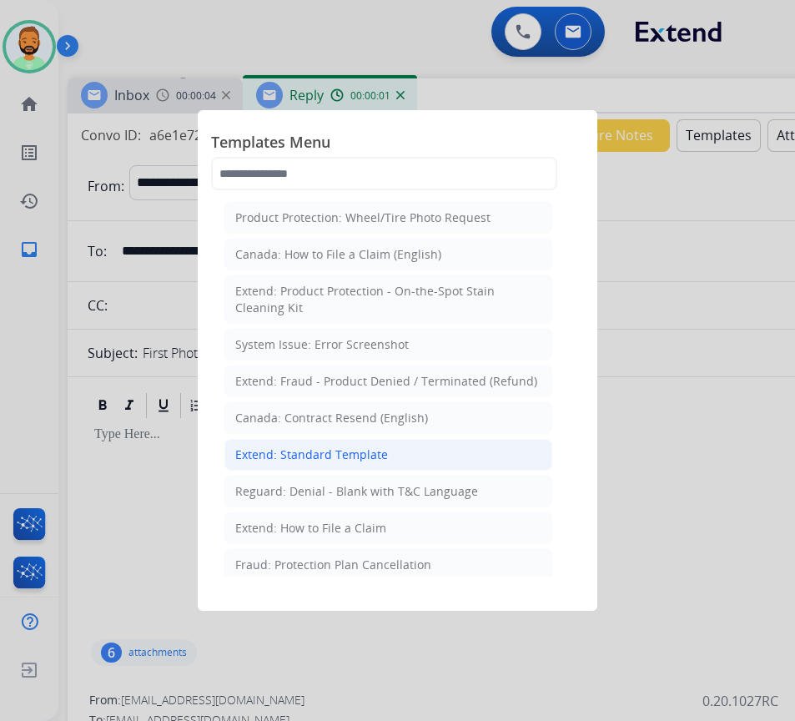
click at [448, 454] on li "Extend: Standard Template" at bounding box center [388, 455] width 328 height 32
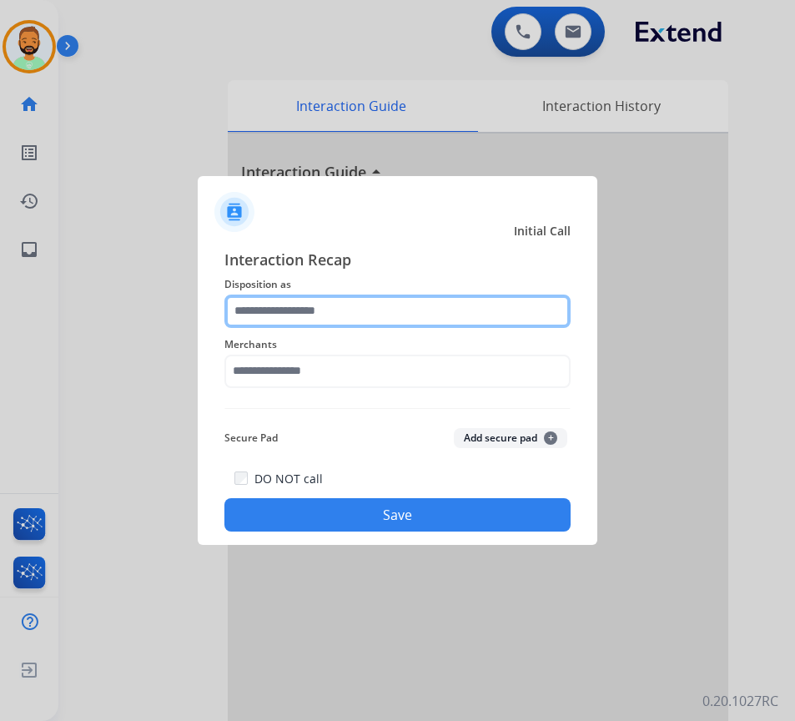
click at [337, 305] on input "text" at bounding box center [397, 311] width 346 height 33
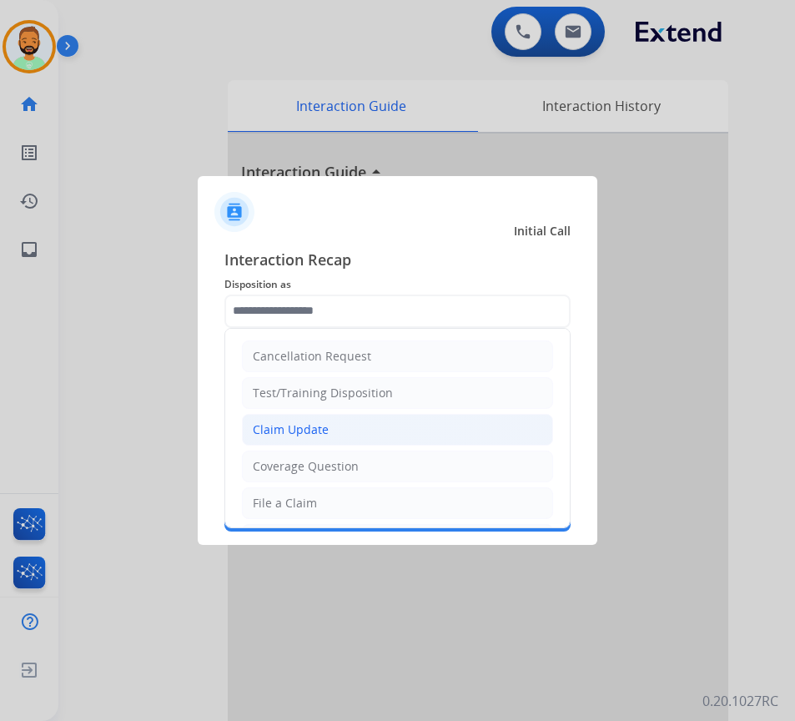
click at [384, 436] on li "Claim Update" at bounding box center [397, 430] width 311 height 32
type input "**********"
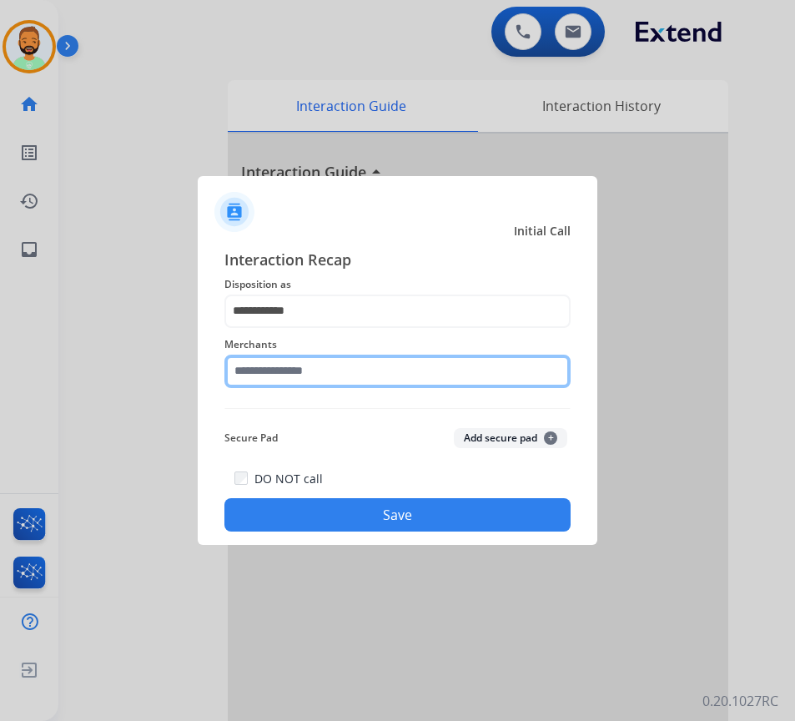
click at [369, 373] on input "text" at bounding box center [397, 371] width 346 height 33
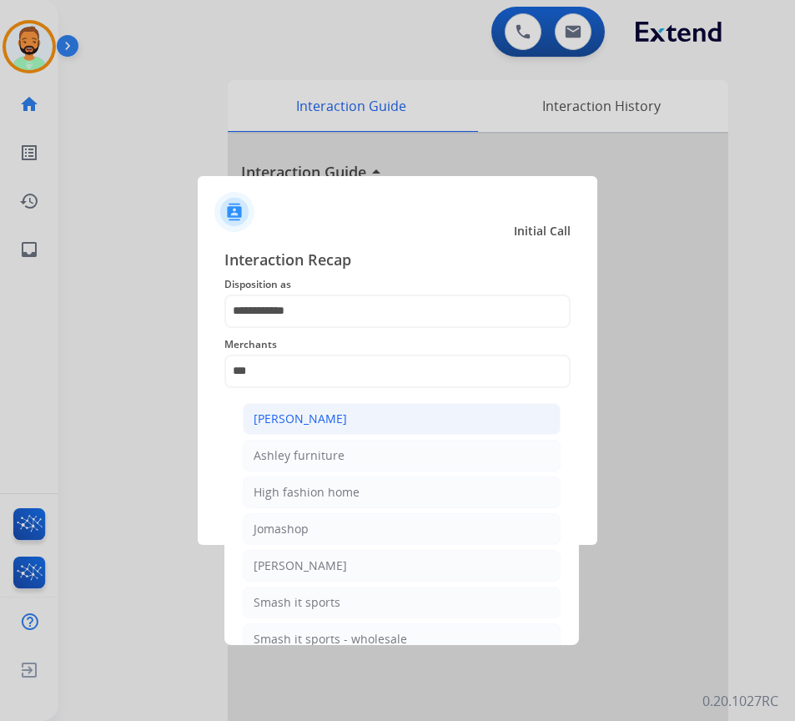
click at [405, 423] on li "[PERSON_NAME]" at bounding box center [402, 419] width 318 height 32
type input "**********"
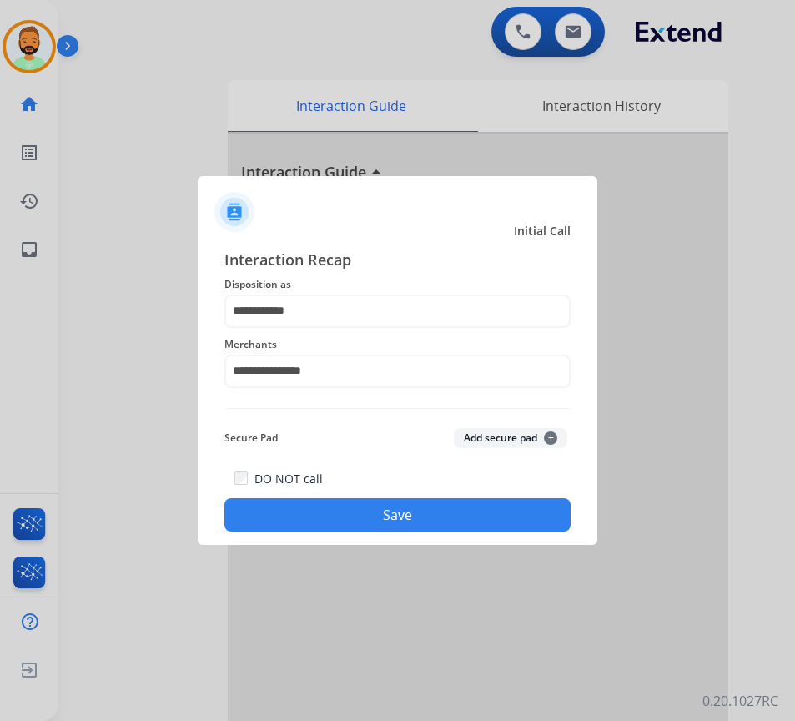
click at [420, 509] on button "Save" at bounding box center [397, 514] width 346 height 33
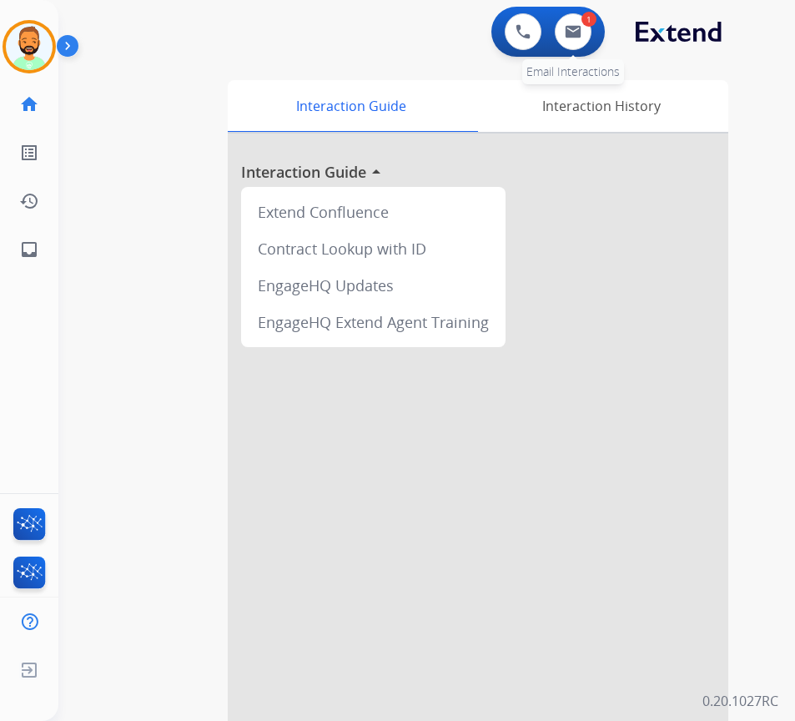
click at [584, 18] on div "1" at bounding box center [589, 19] width 15 height 15
click at [579, 33] on img at bounding box center [573, 31] width 17 height 13
select select "**********"
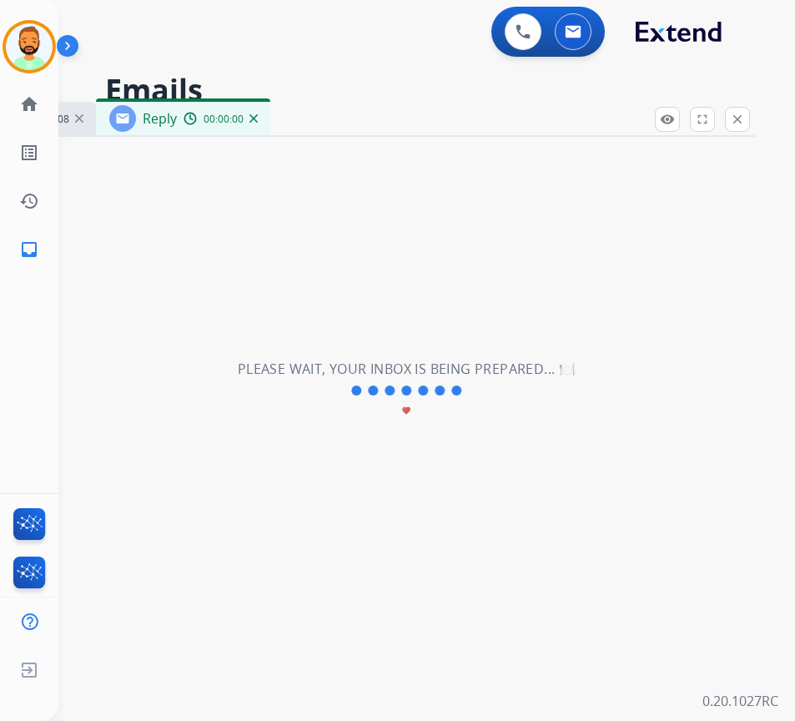
select select "**********"
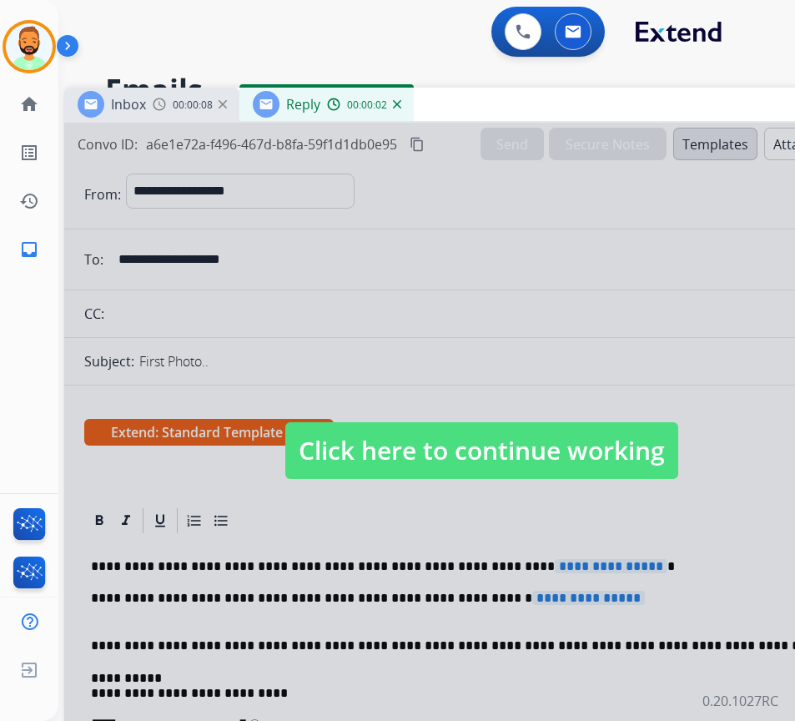
drag, startPoint x: 354, startPoint y: 128, endPoint x: 483, endPoint y: 137, distance: 129.6
click at [496, 113] on div "Inbox 00:00:08 Reply 00:00:02" at bounding box center [481, 105] width 834 height 35
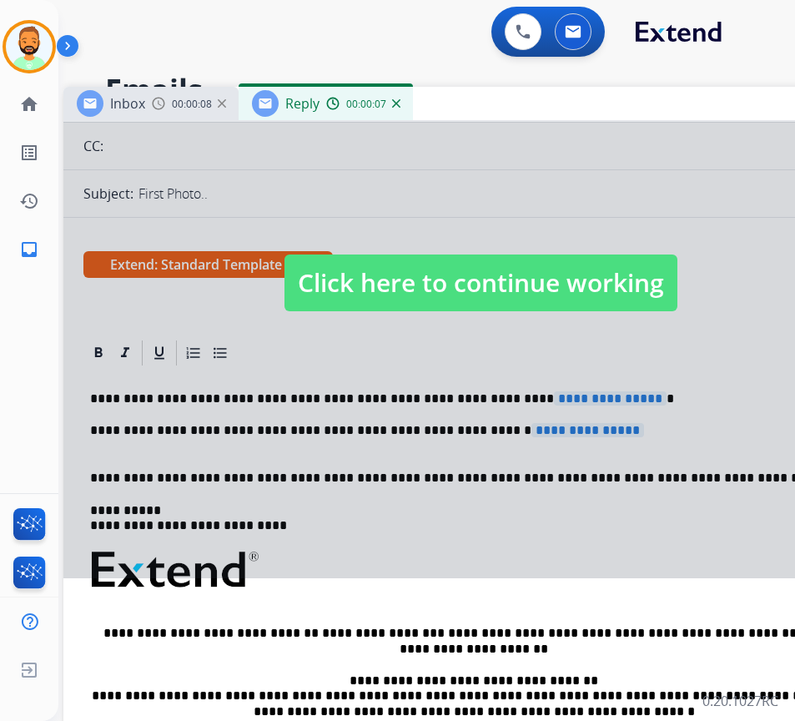
click at [513, 315] on div at bounding box center [480, 266] width 834 height 623
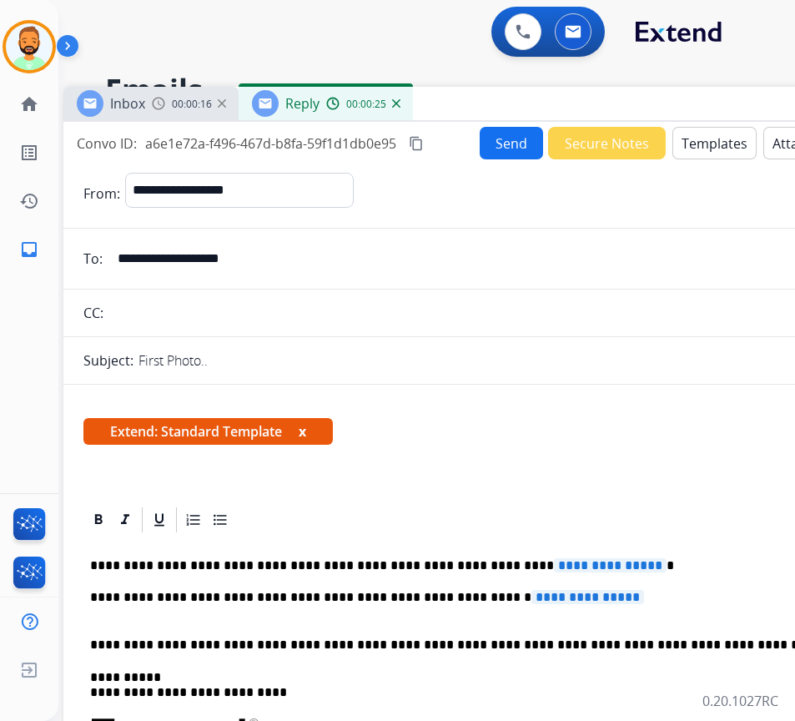
click at [190, 267] on input "**********" at bounding box center [493, 258] width 770 height 33
click at [191, 267] on input "**********" at bounding box center [493, 258] width 770 height 33
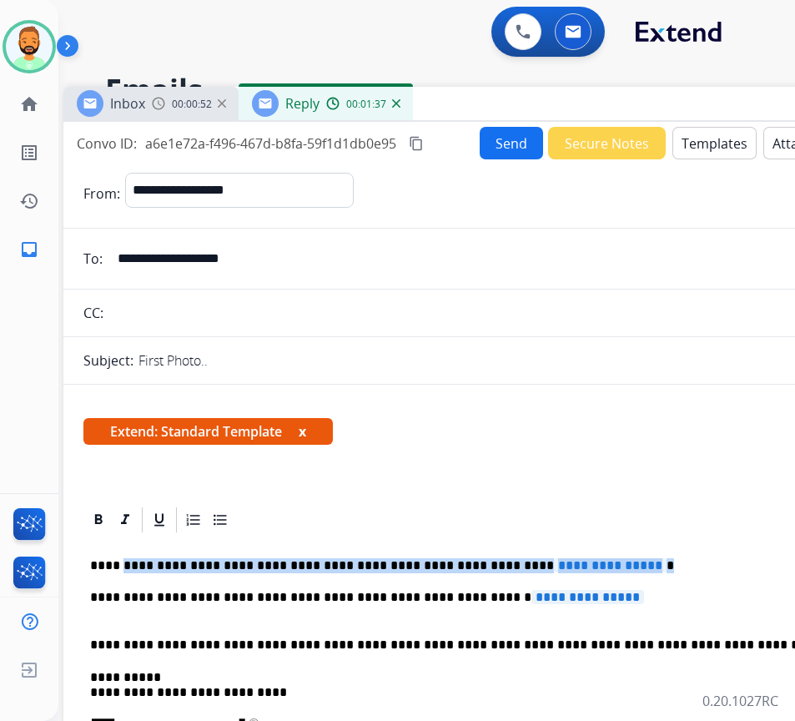
drag, startPoint x: 626, startPoint y: 557, endPoint x: 118, endPoint y: 561, distance: 507.3
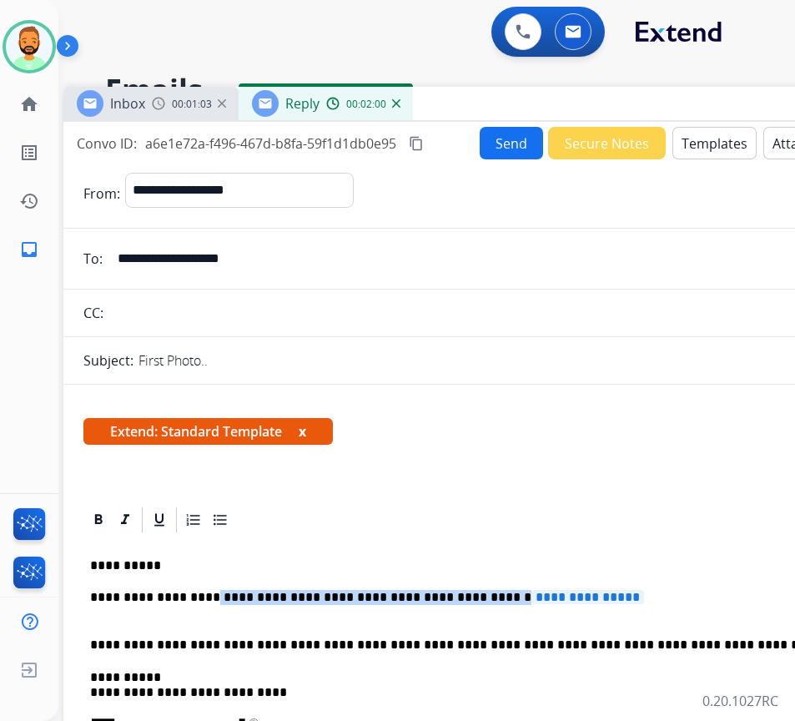
drag, startPoint x: 627, startPoint y: 591, endPoint x: 219, endPoint y: 589, distance: 407.2
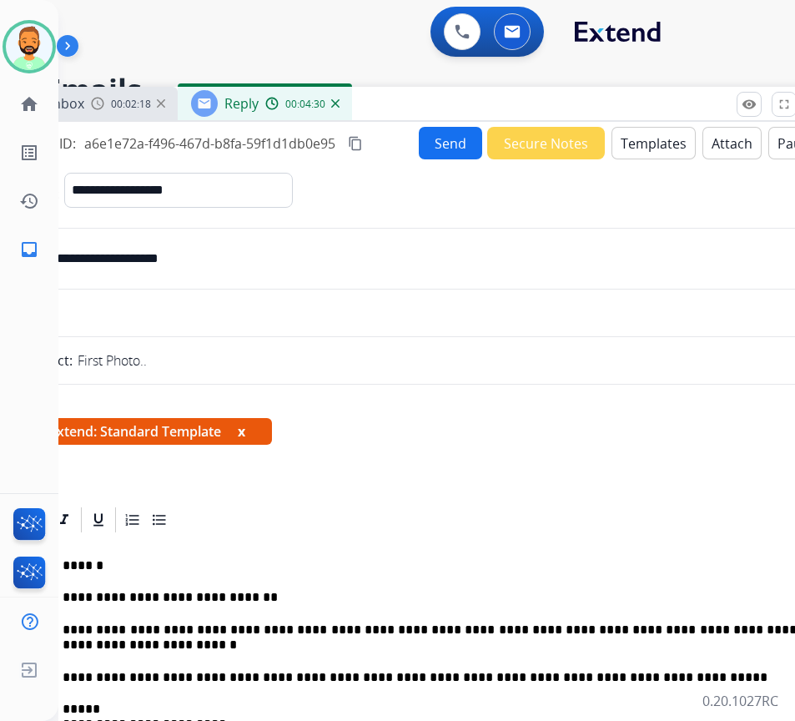
scroll to position [0, 42]
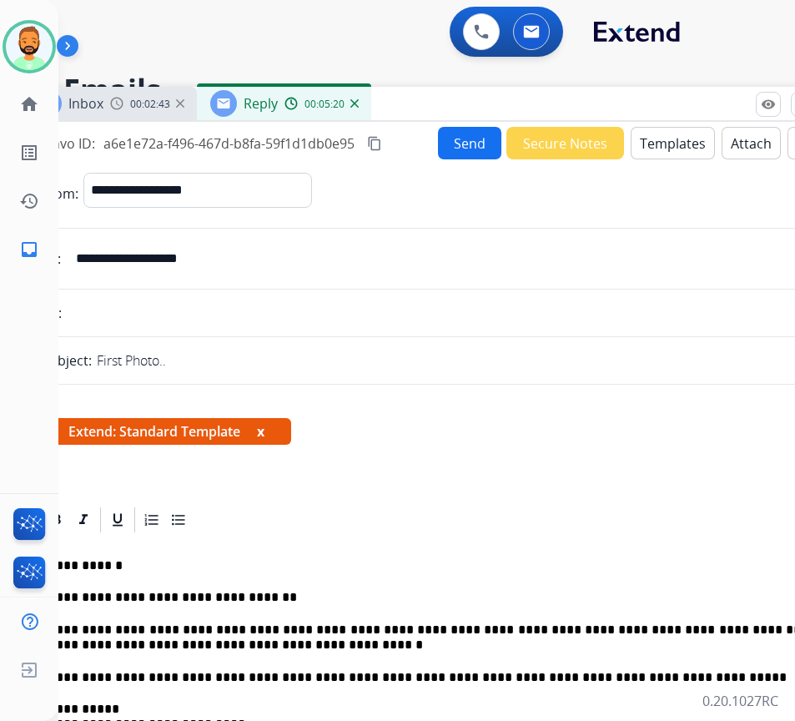
click at [470, 119] on div "Inbox 00:02:43 Reply 00:05:20" at bounding box center [439, 104] width 834 height 35
click at [469, 139] on button "Send" at bounding box center [469, 143] width 63 height 33
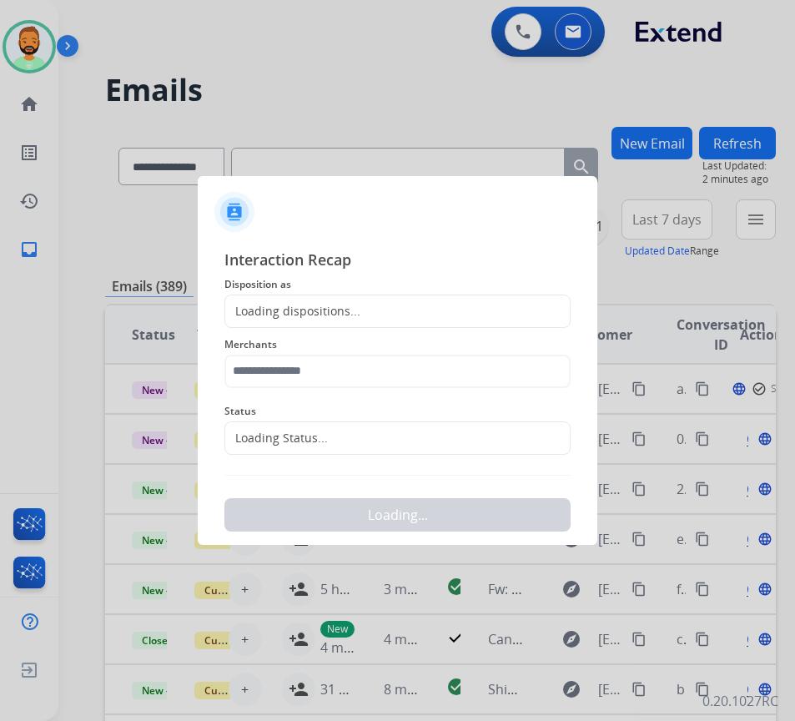
scroll to position [0, 3]
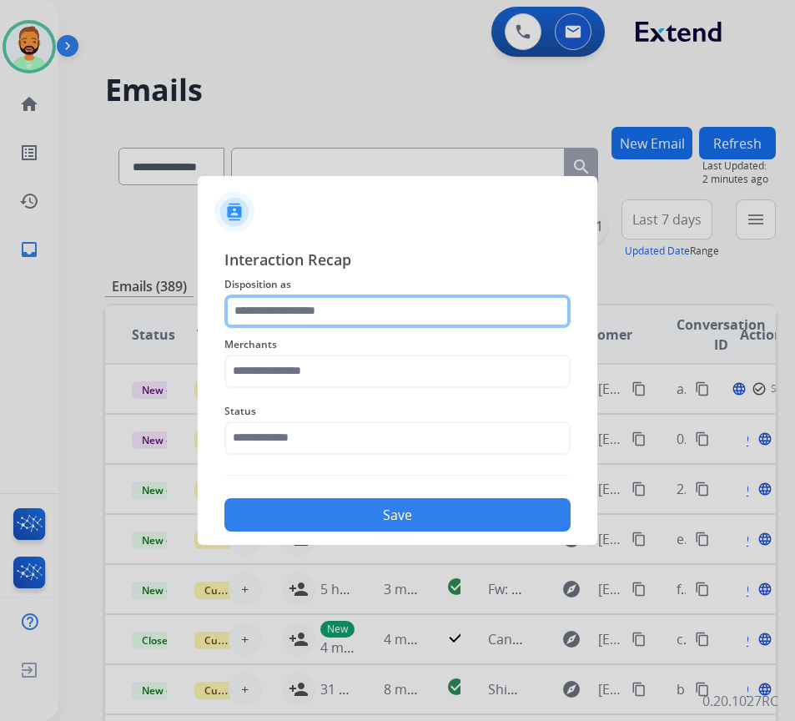
click at [366, 302] on input "text" at bounding box center [397, 311] width 346 height 33
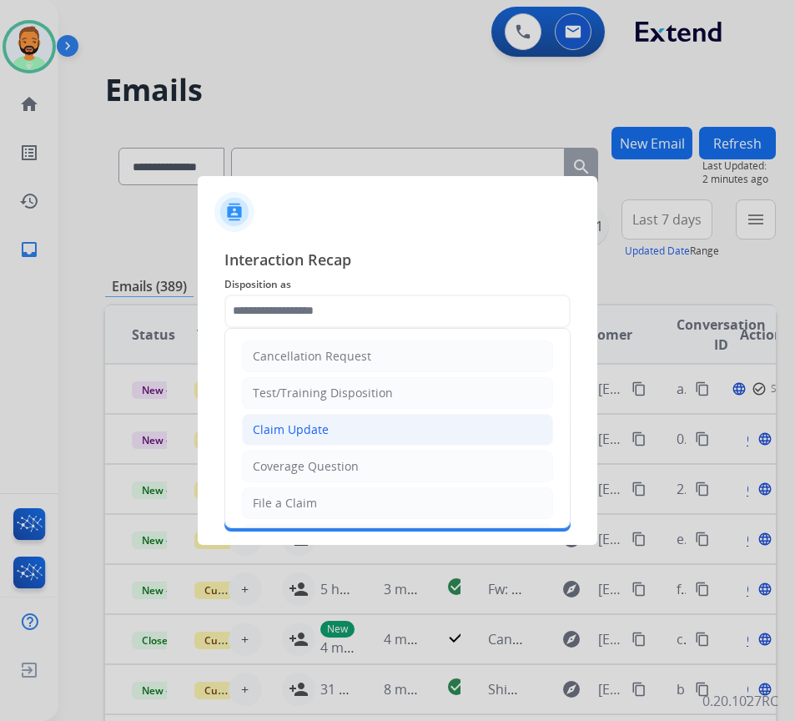
click at [344, 433] on li "Claim Update" at bounding box center [397, 430] width 311 height 32
type input "**********"
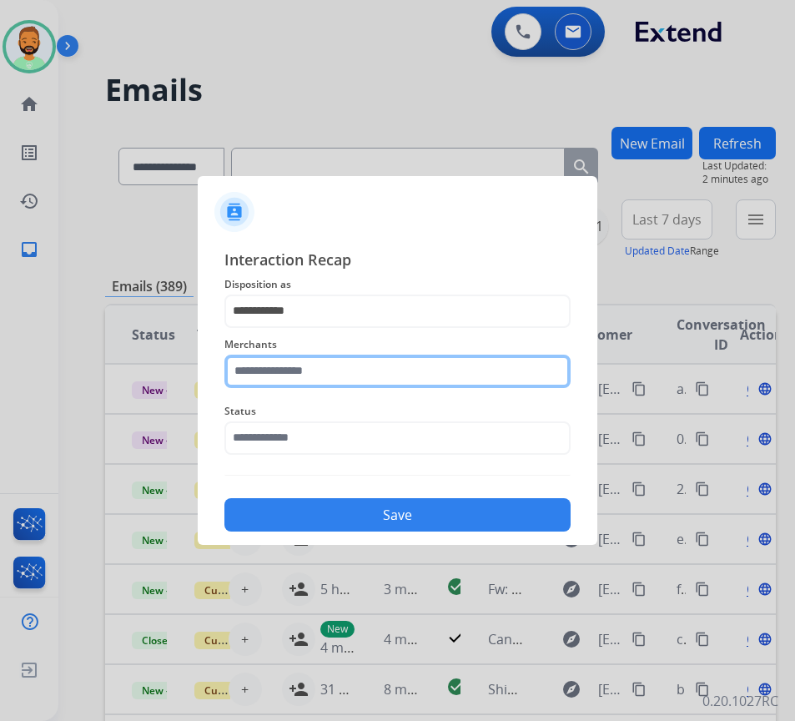
click at [356, 362] on input "text" at bounding box center [397, 371] width 346 height 33
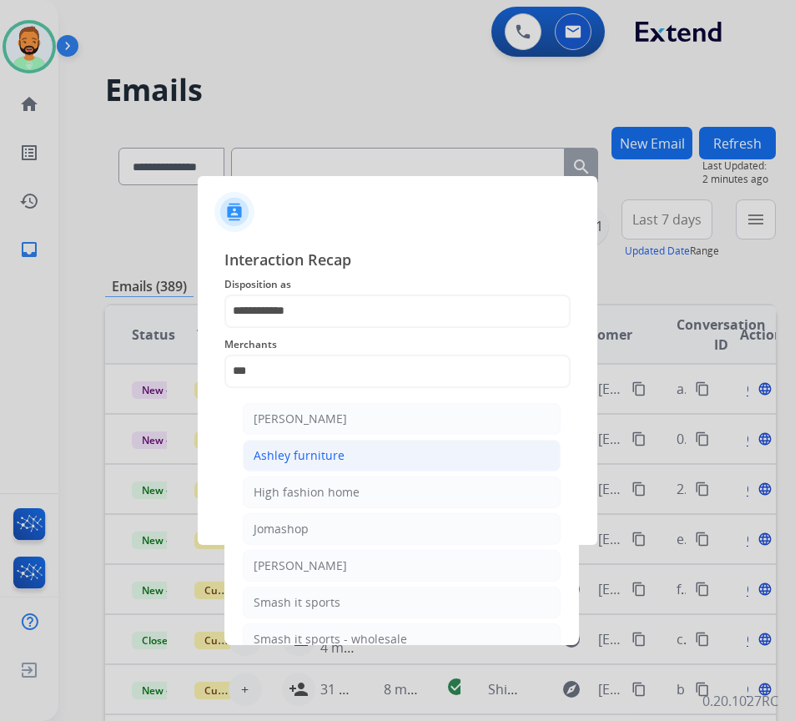
click at [386, 458] on li "Ashley furniture" at bounding box center [402, 456] width 318 height 32
type input "**********"
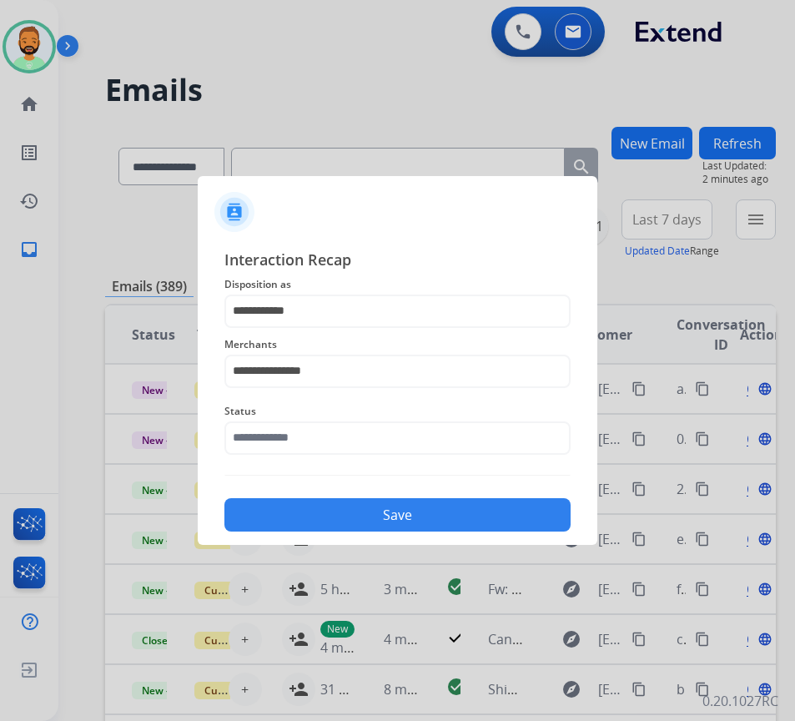
click at [386, 458] on div "Status" at bounding box center [397, 428] width 346 height 67
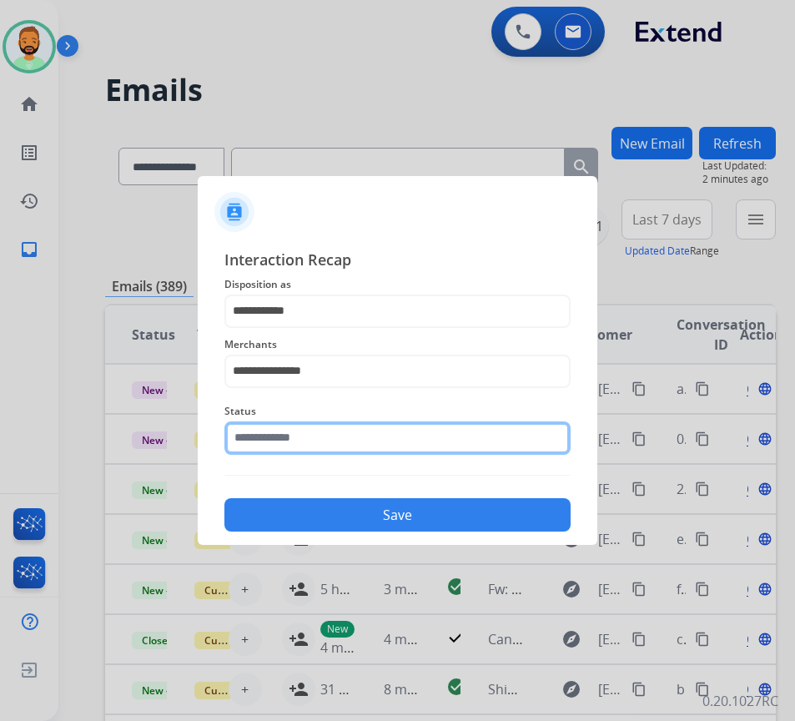
click at [390, 439] on input "text" at bounding box center [397, 437] width 346 height 33
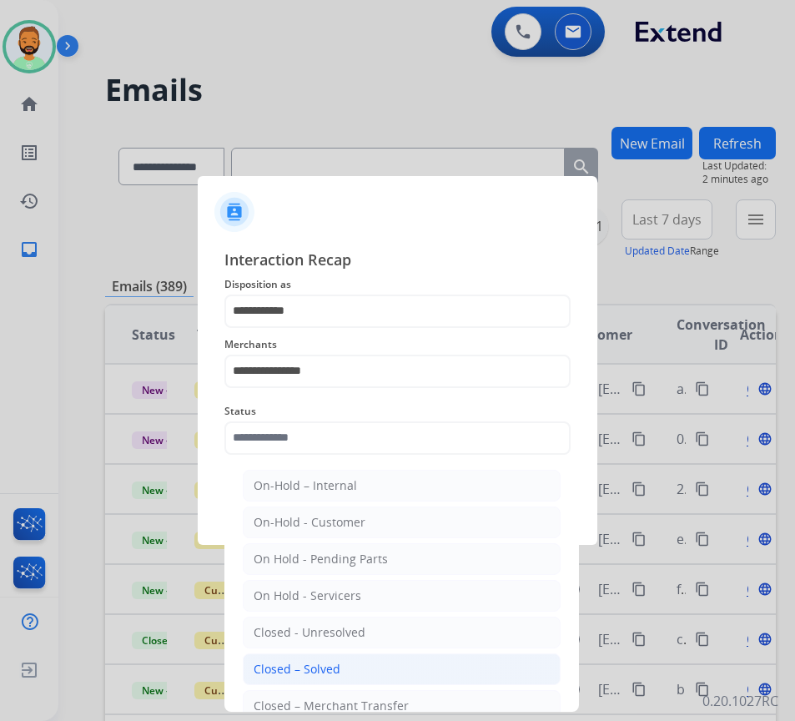
drag, startPoint x: 368, startPoint y: 672, endPoint x: 374, endPoint y: 654, distance: 18.5
click at [369, 671] on li "Closed – Solved" at bounding box center [402, 669] width 318 height 32
type input "**********"
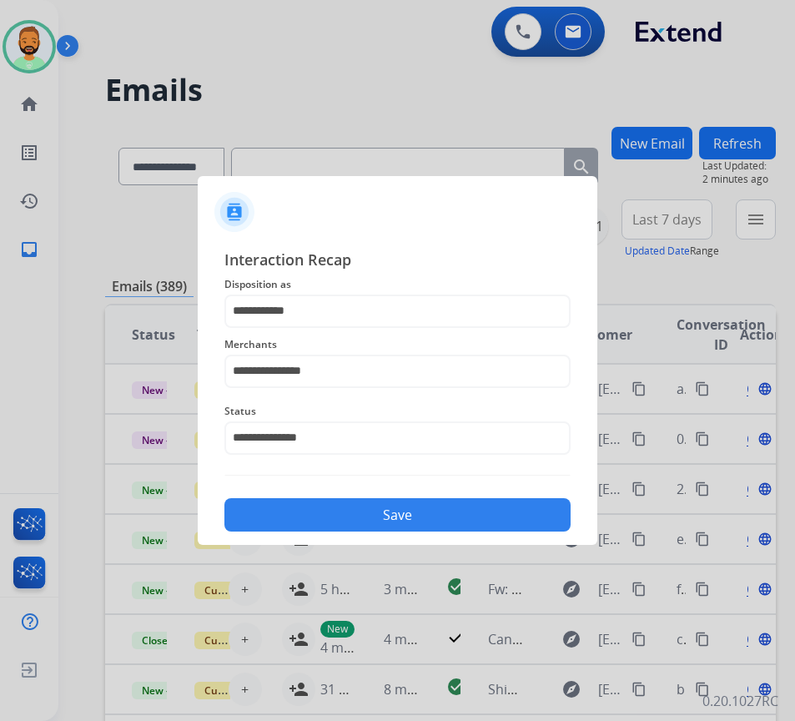
click at [394, 505] on button "Save" at bounding box center [397, 514] width 346 height 33
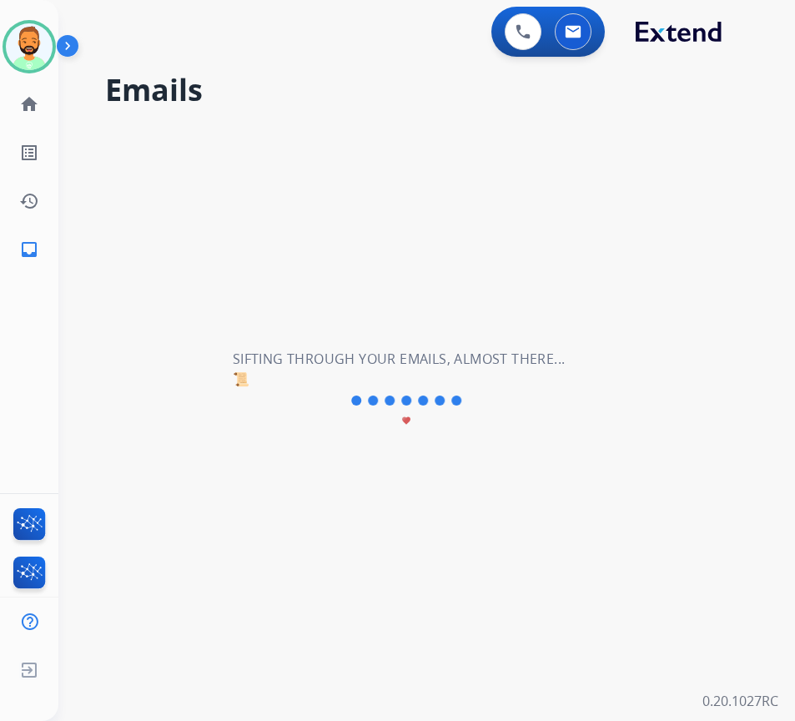
scroll to position [0, 0]
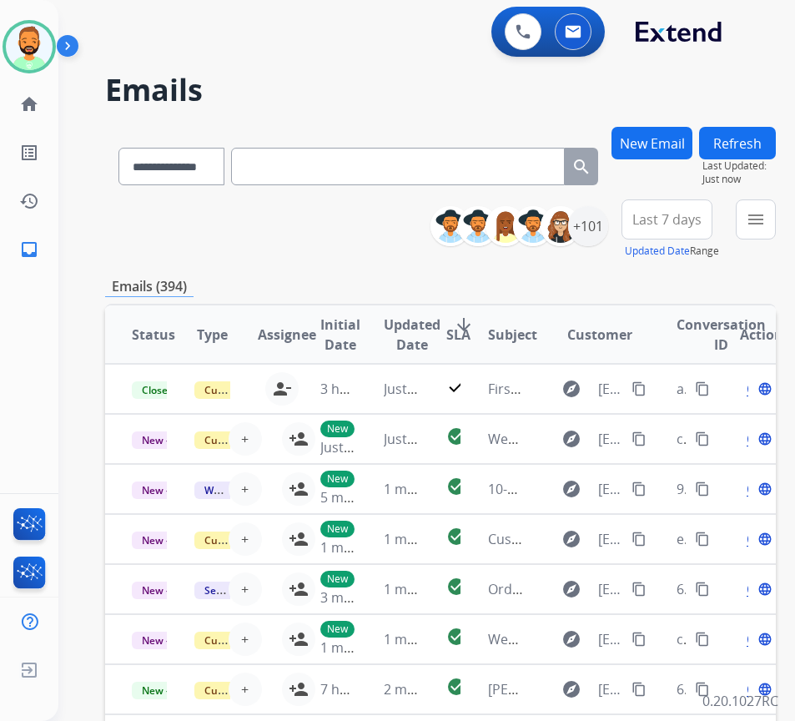
click at [668, 223] on span "Last 7 days" at bounding box center [666, 219] width 69 height 7
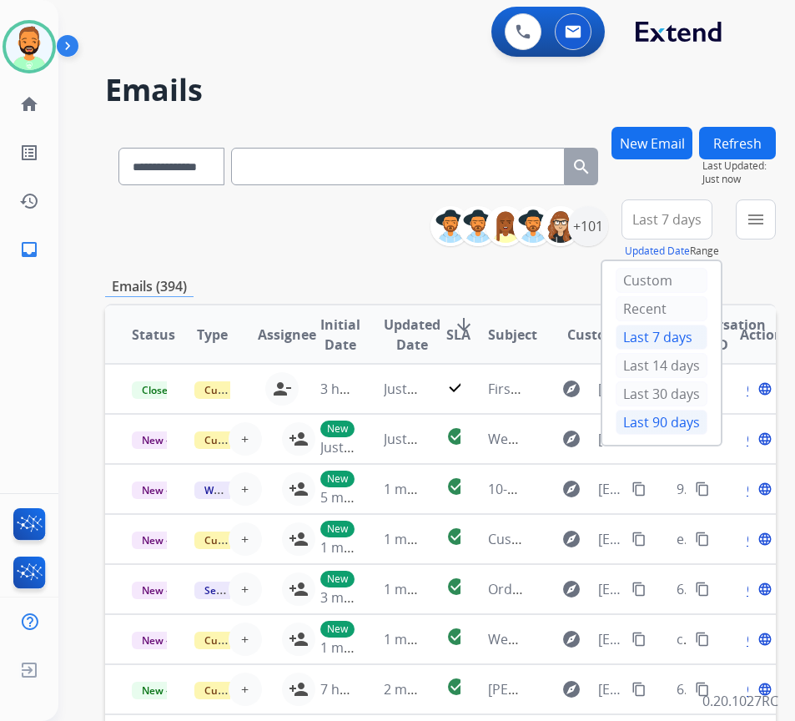
click at [688, 421] on div "Last 90 days" at bounding box center [662, 422] width 92 height 25
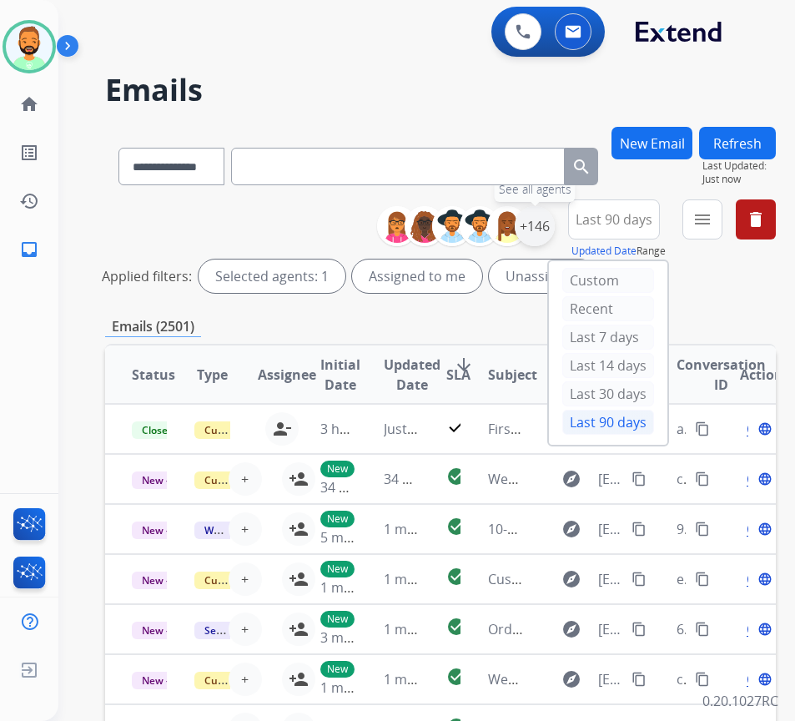
click at [555, 229] on div "+146" at bounding box center [535, 226] width 40 height 40
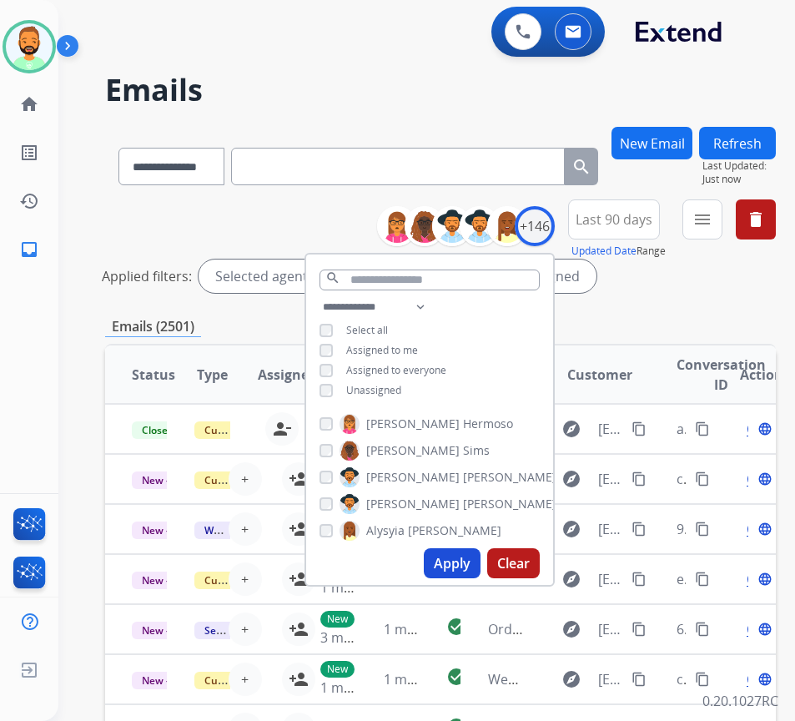
click at [399, 389] on span "Unassigned" at bounding box center [373, 390] width 55 height 14
click at [458, 562] on button "Apply" at bounding box center [452, 563] width 57 height 30
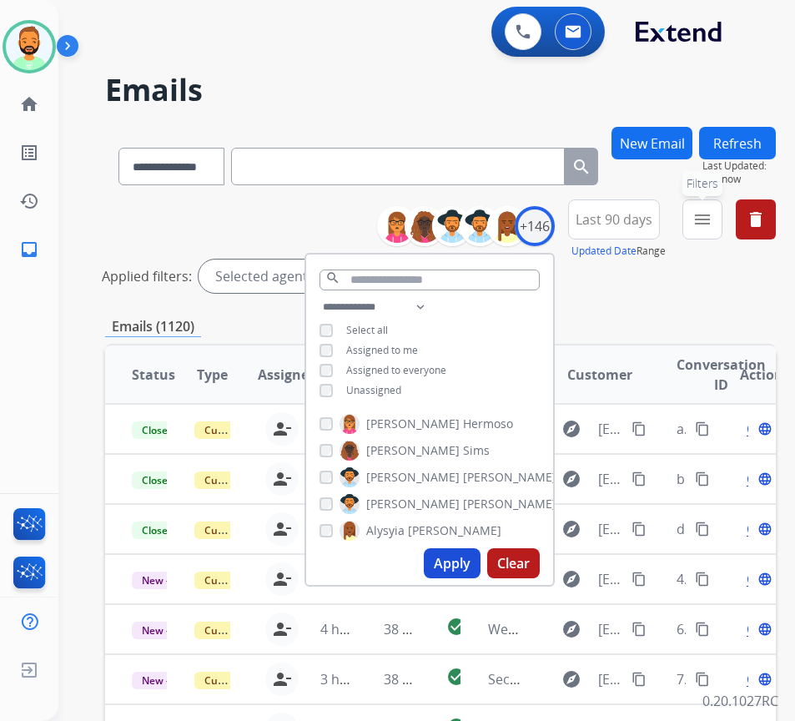
click at [723, 204] on button "menu Filters" at bounding box center [702, 219] width 40 height 40
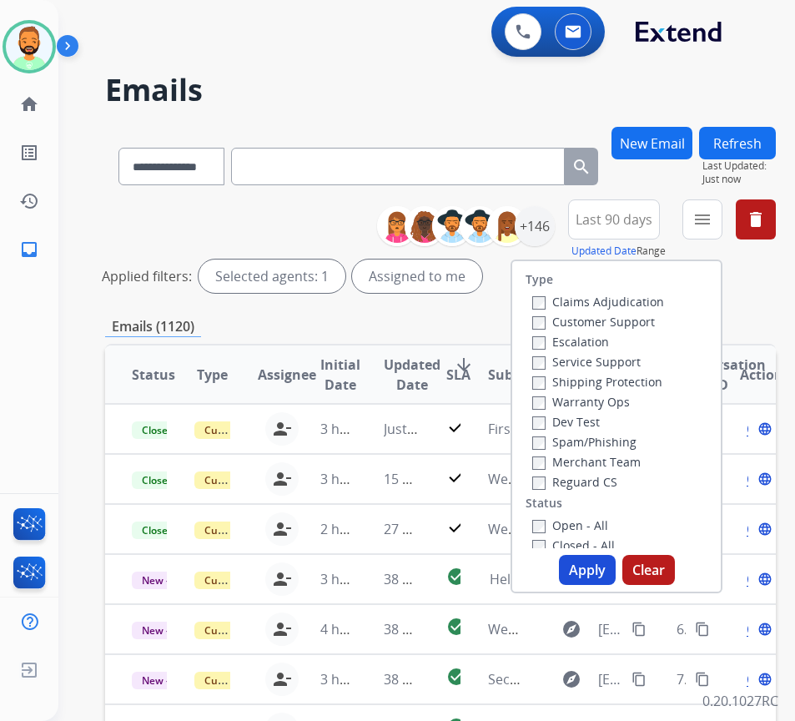
click at [650, 317] on label "Customer Support" at bounding box center [593, 322] width 123 height 16
click at [622, 382] on label "Shipping Protection" at bounding box center [597, 382] width 130 height 16
click at [592, 479] on label "Reguard CS" at bounding box center [574, 482] width 85 height 16
click at [594, 526] on label "Open - All" at bounding box center [570, 525] width 76 height 16
click at [593, 568] on button "Apply" at bounding box center [587, 570] width 57 height 30
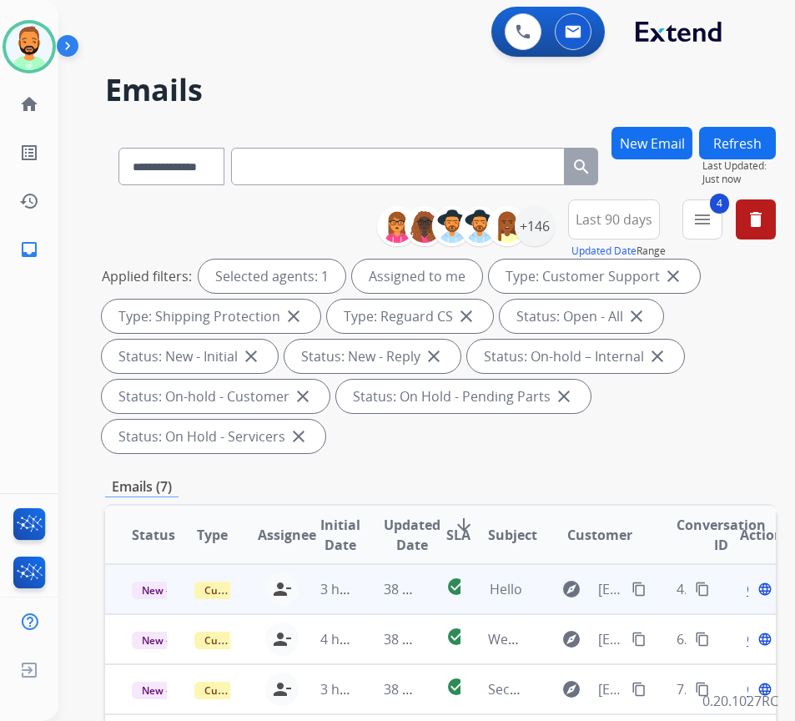
click at [356, 600] on td "3 hours ago" at bounding box center [325, 589] width 63 height 50
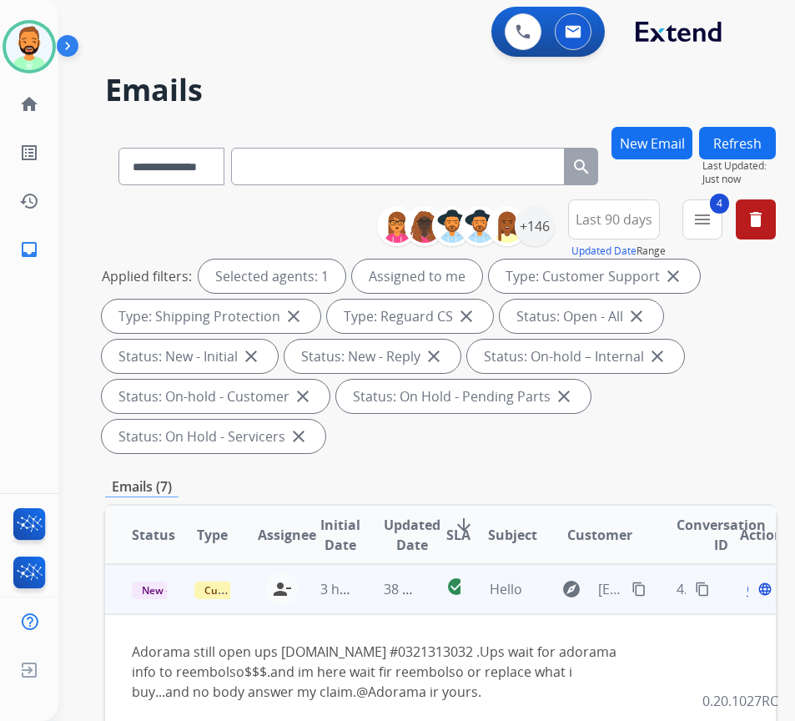
click at [645, 586] on mat-icon "content_copy" at bounding box center [639, 589] width 15 height 15
click at [755, 591] on span "Open" at bounding box center [764, 589] width 34 height 20
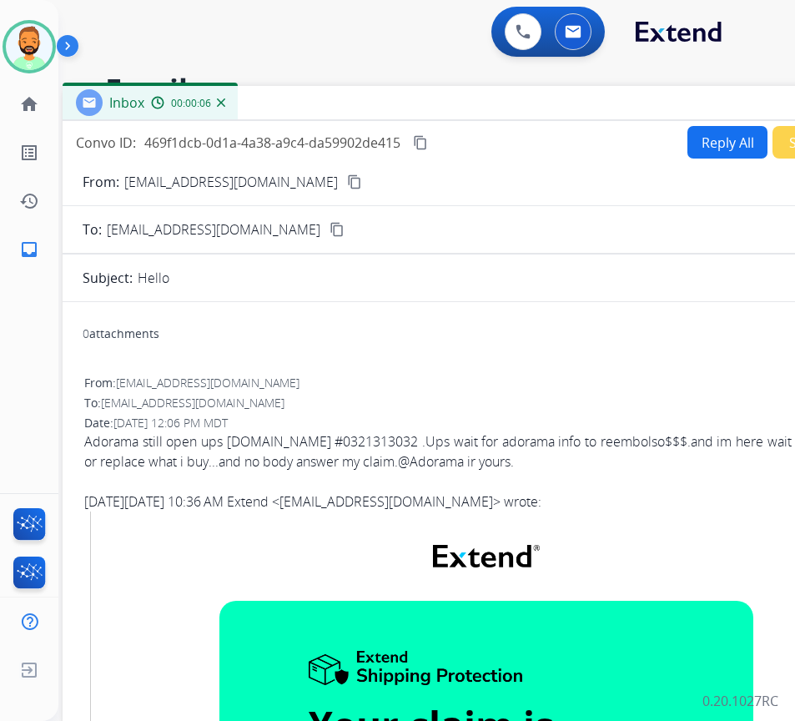
drag, startPoint x: 342, startPoint y: 122, endPoint x: 483, endPoint y: 106, distance: 141.9
click at [483, 106] on div "Inbox 00:00:06" at bounding box center [480, 103] width 834 height 35
click at [711, 139] on button "Reply All" at bounding box center [728, 142] width 80 height 33
select select "**********"
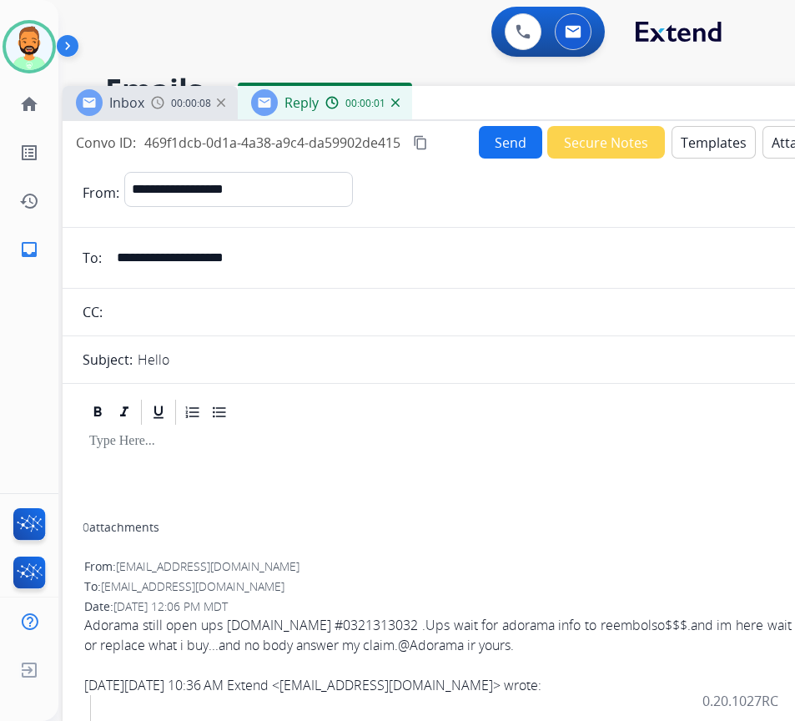
click at [711, 139] on button "Templates" at bounding box center [714, 142] width 84 height 33
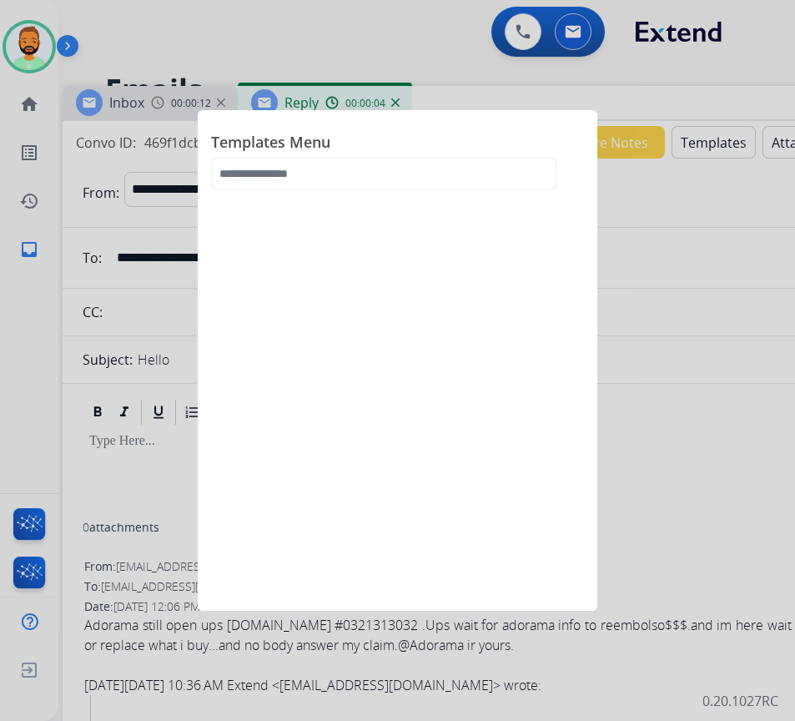
click at [688, 520] on div at bounding box center [397, 360] width 795 height 721
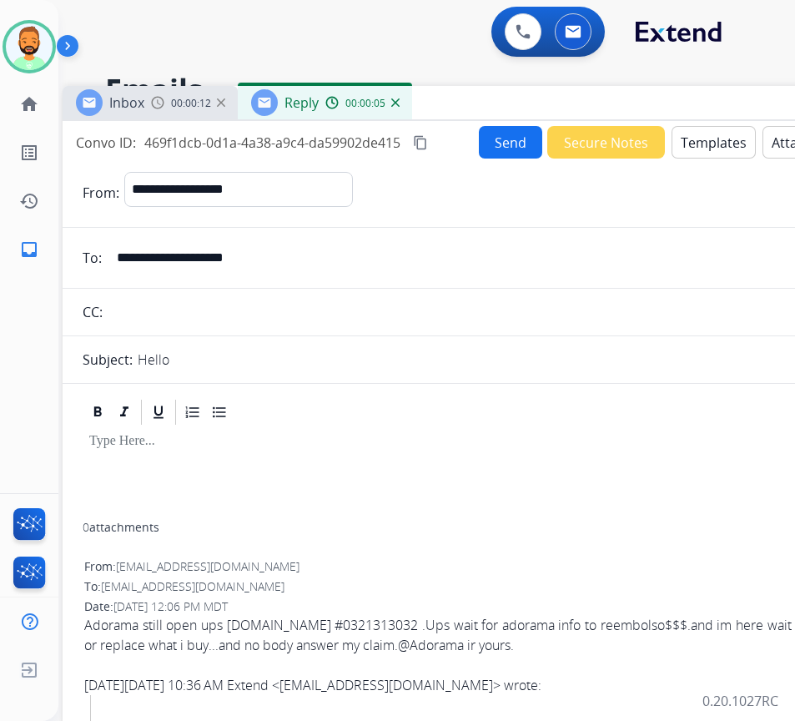
click at [449, 457] on div at bounding box center [480, 474] width 794 height 95
click at [736, 142] on button "Templates" at bounding box center [714, 142] width 84 height 33
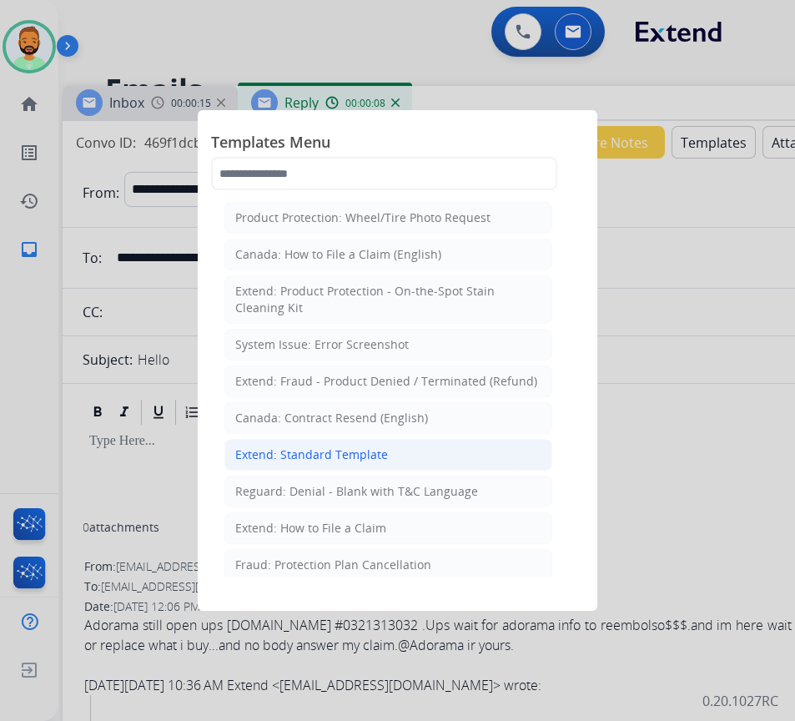
click at [448, 453] on li "Extend: Standard Template" at bounding box center [388, 455] width 328 height 32
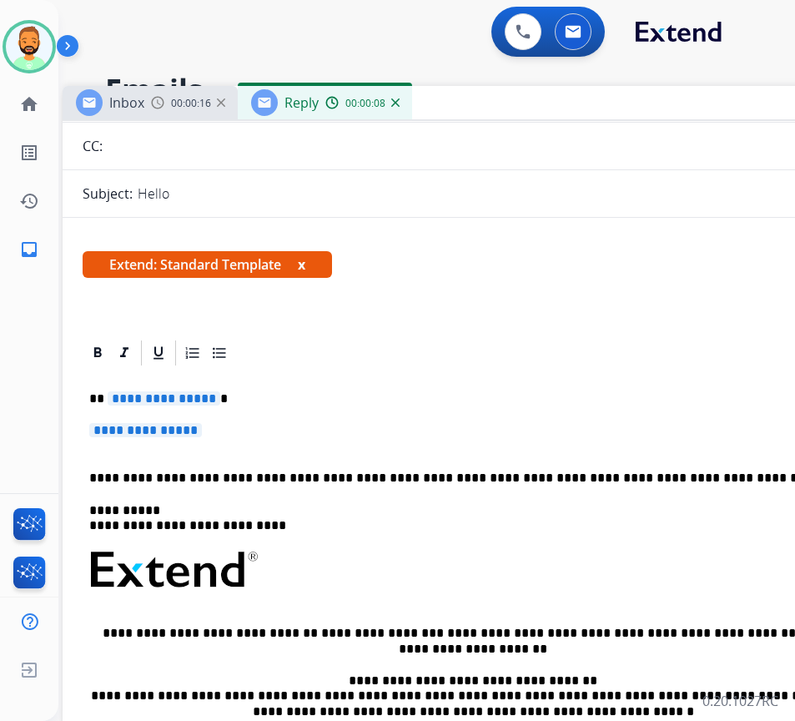
scroll to position [167, 0]
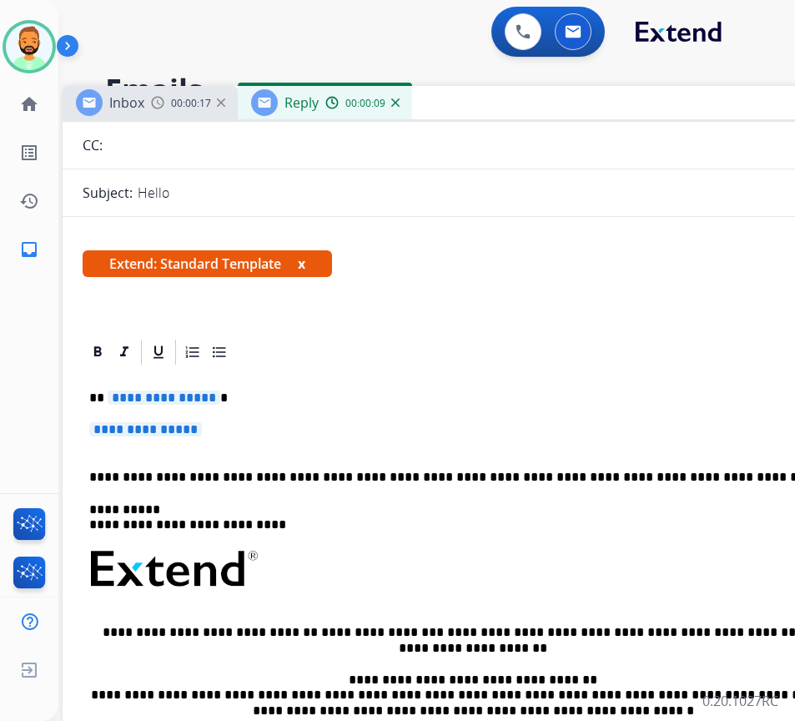
click at [300, 406] on div "**********" at bounding box center [480, 618] width 794 height 503
click at [305, 394] on p "**********" at bounding box center [473, 397] width 768 height 15
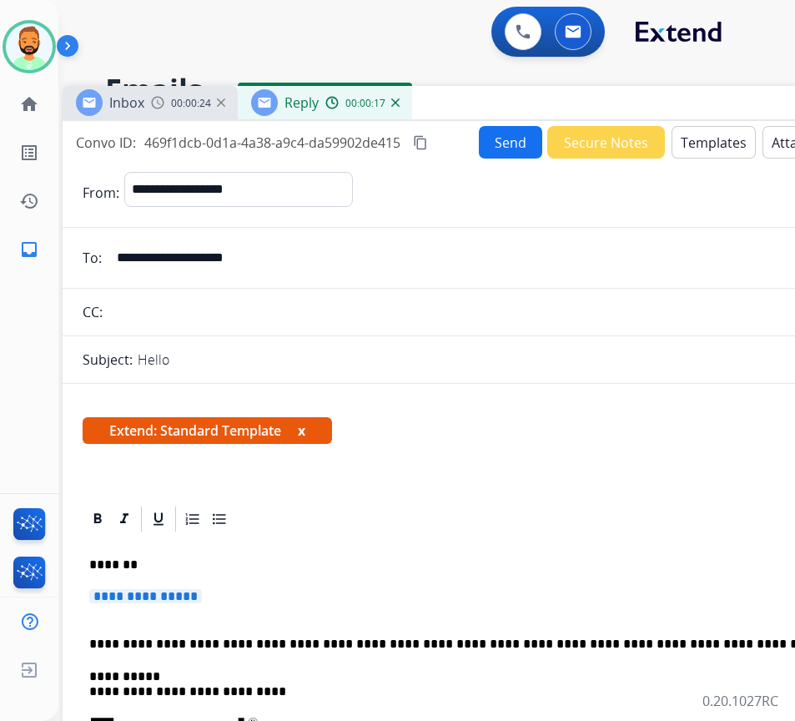
click at [235, 254] on input "**********" at bounding box center [492, 257] width 770 height 33
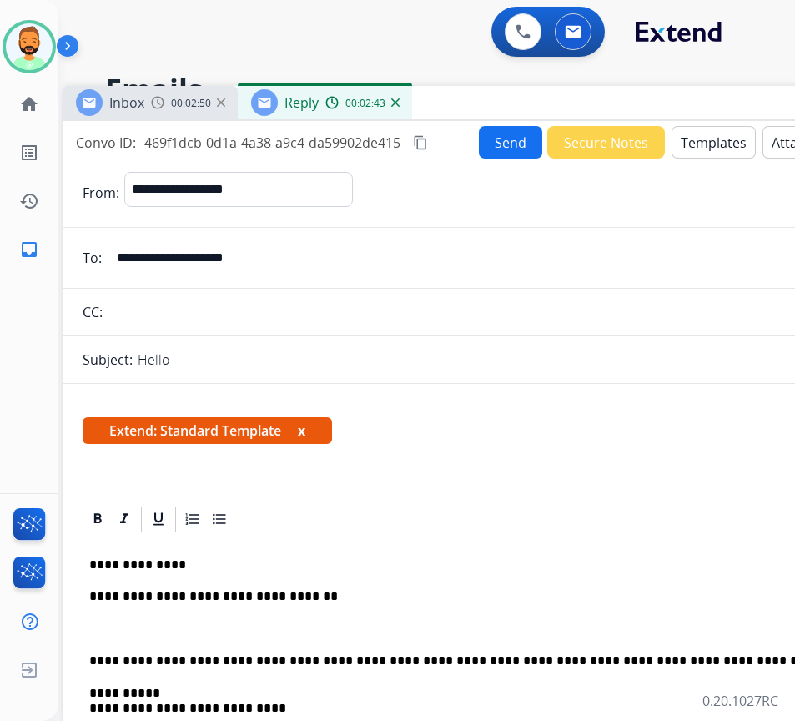
click at [250, 622] on p at bounding box center [479, 629] width 781 height 15
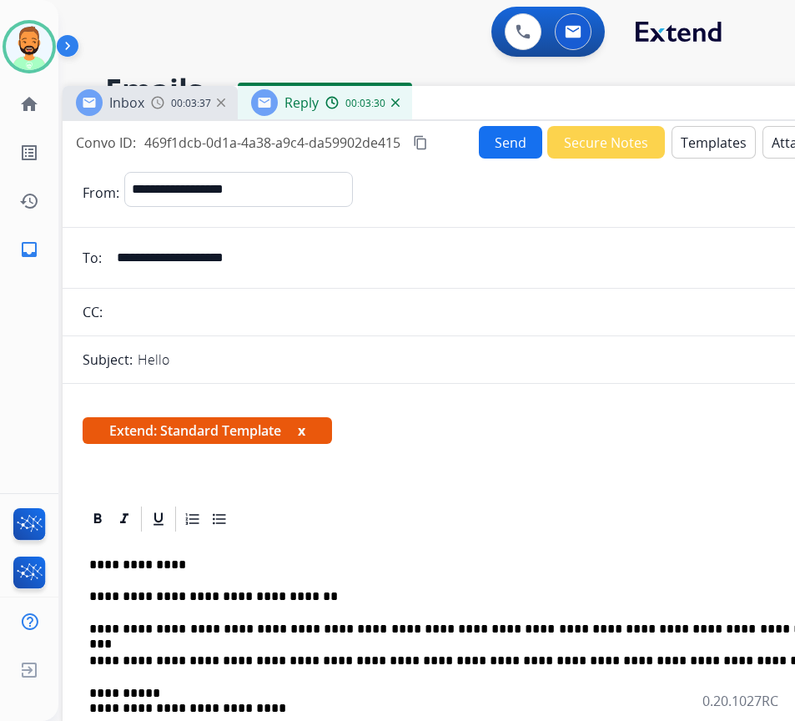
click at [502, 157] on button "Send" at bounding box center [510, 142] width 63 height 33
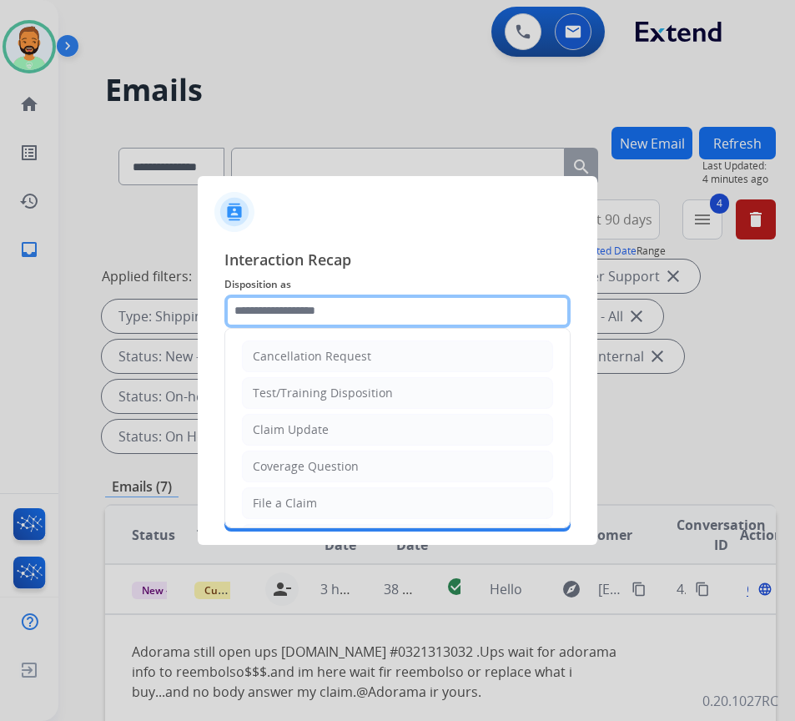
click at [380, 315] on input "text" at bounding box center [397, 311] width 346 height 33
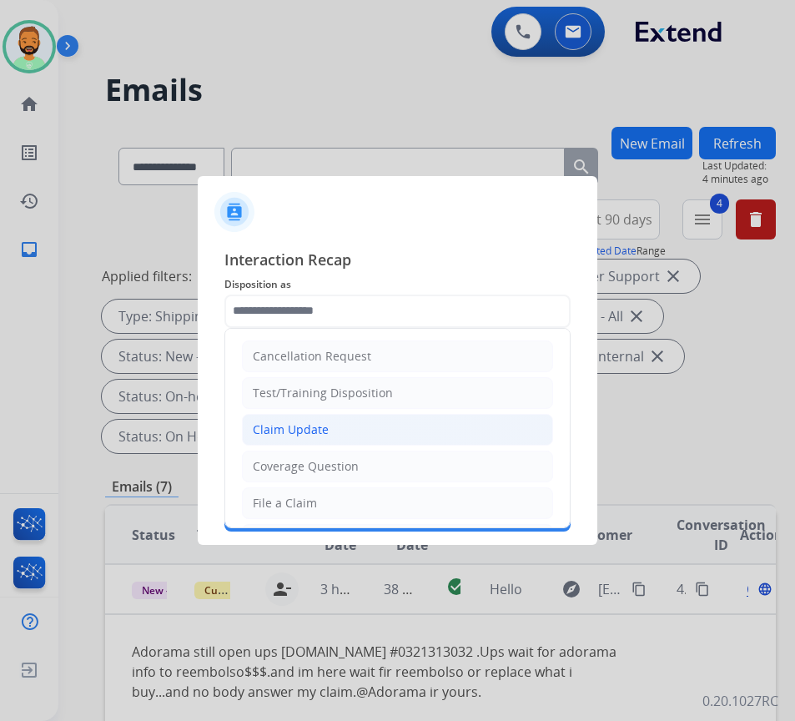
click at [372, 426] on li "Claim Update" at bounding box center [397, 430] width 311 height 32
type input "**********"
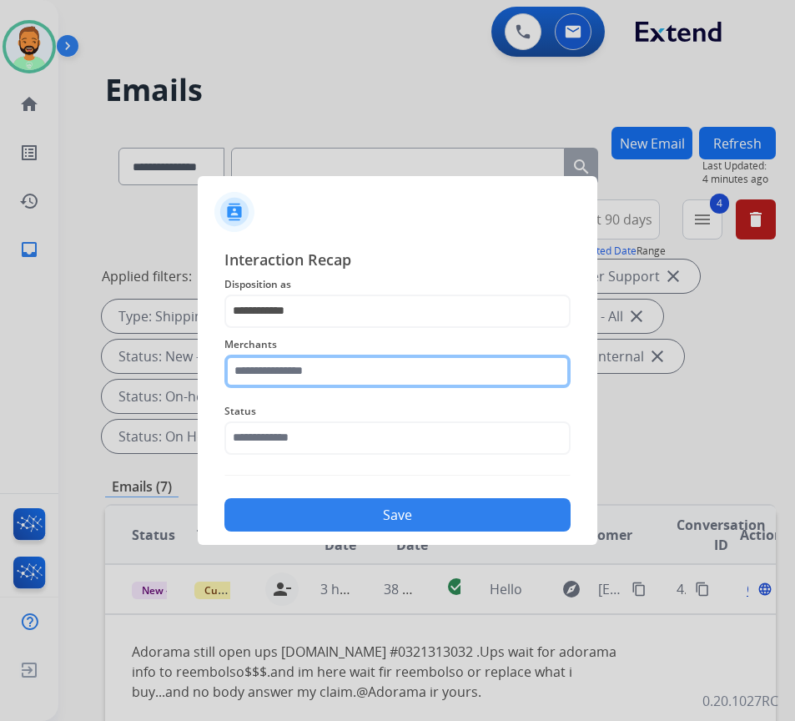
click at [343, 385] on input "text" at bounding box center [397, 371] width 346 height 33
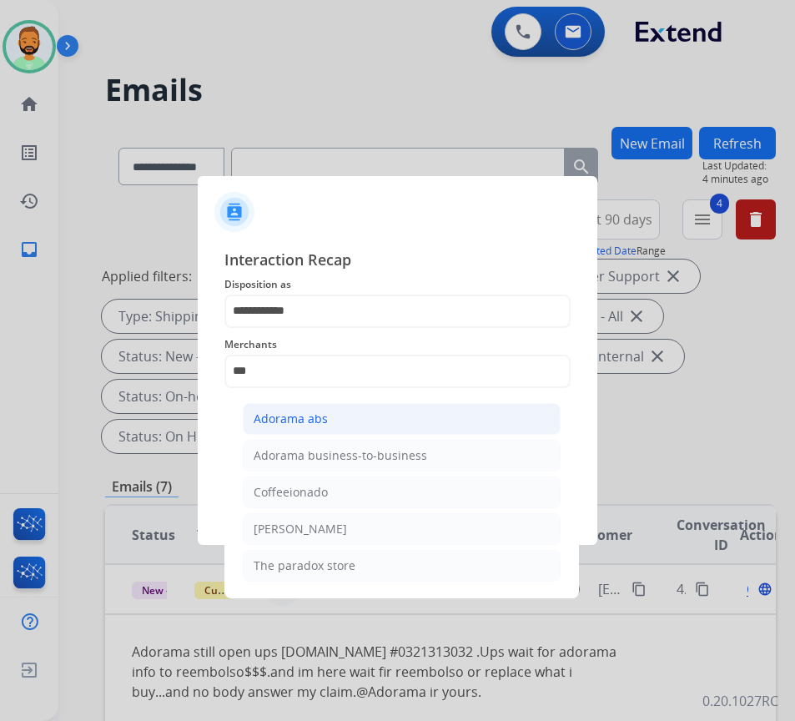
click at [325, 427] on li "Adorama abs" at bounding box center [402, 419] width 318 height 32
type input "**********"
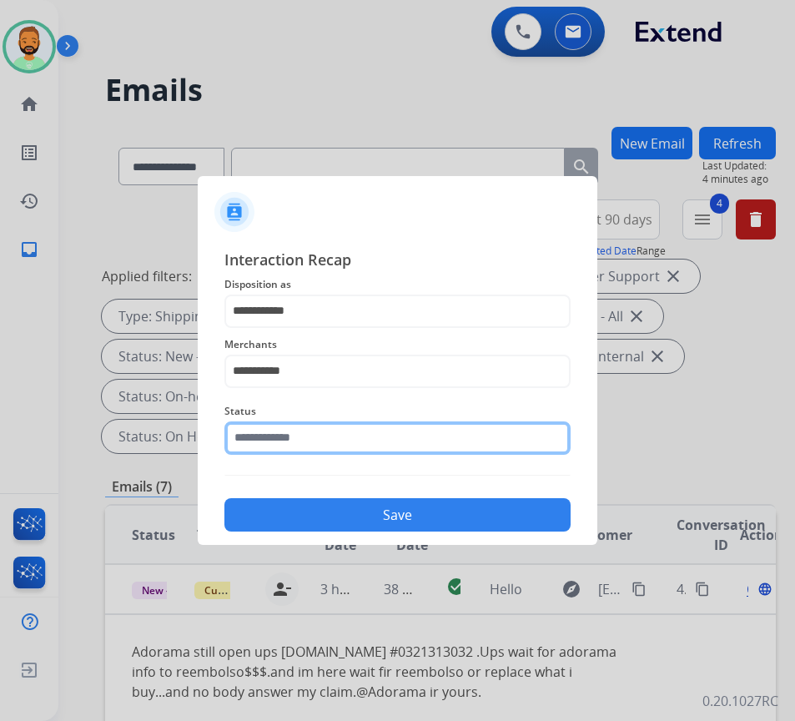
click at [343, 449] on input "text" at bounding box center [397, 437] width 346 height 33
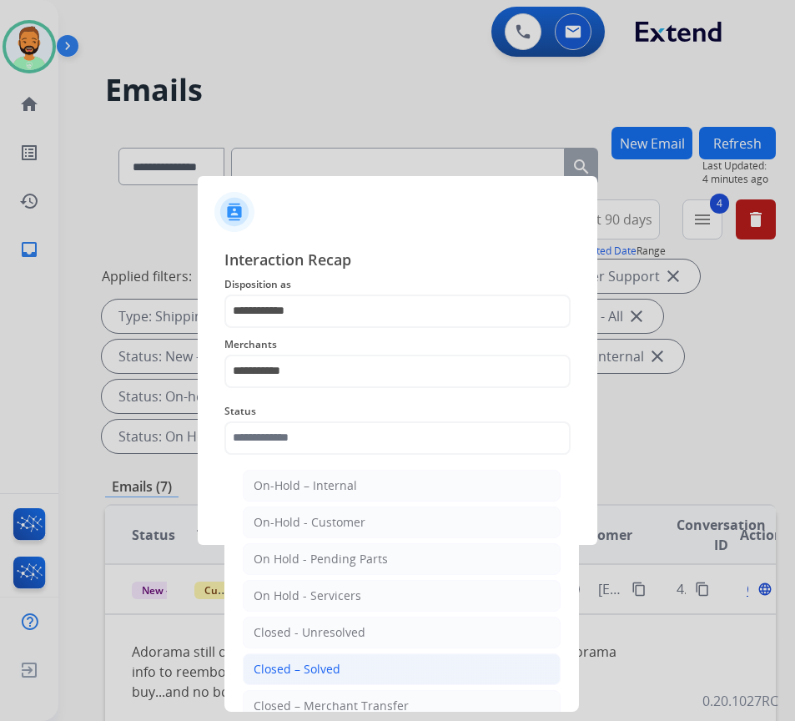
click at [330, 661] on div "Closed – Solved" at bounding box center [297, 669] width 87 height 17
type input "**********"
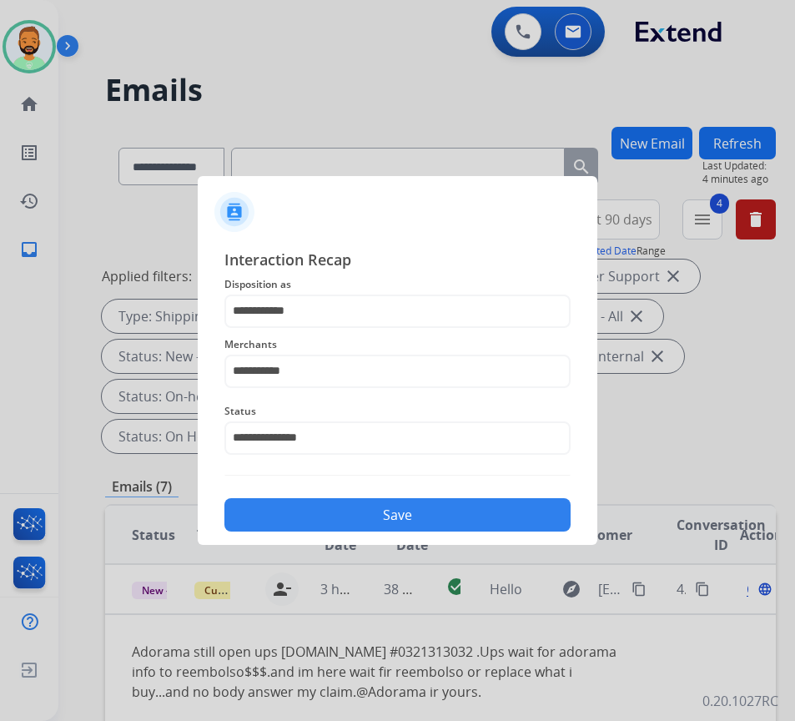
click at [375, 511] on button "Save" at bounding box center [397, 514] width 346 height 33
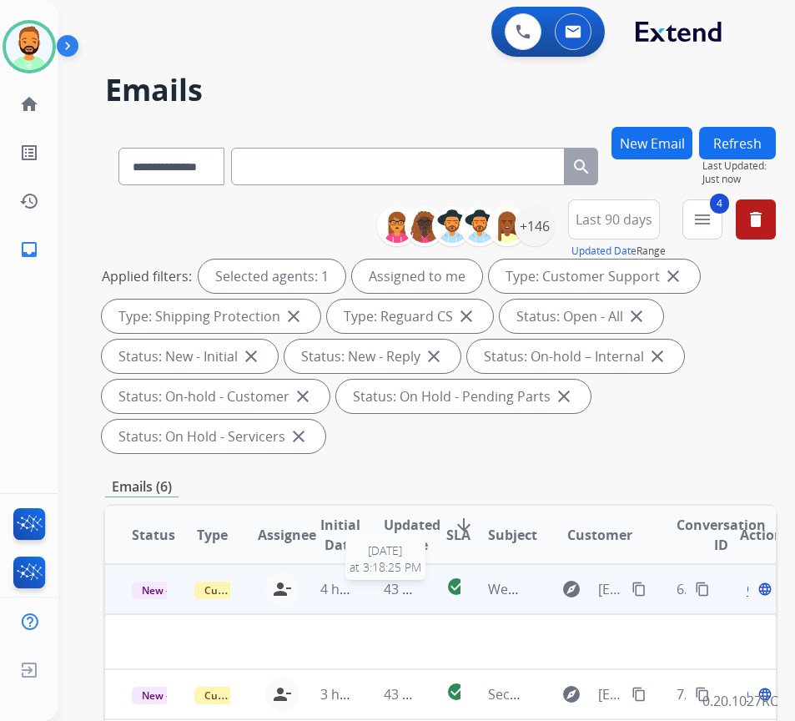
click at [388, 580] on span "43 minutes ago" at bounding box center [432, 589] width 97 height 18
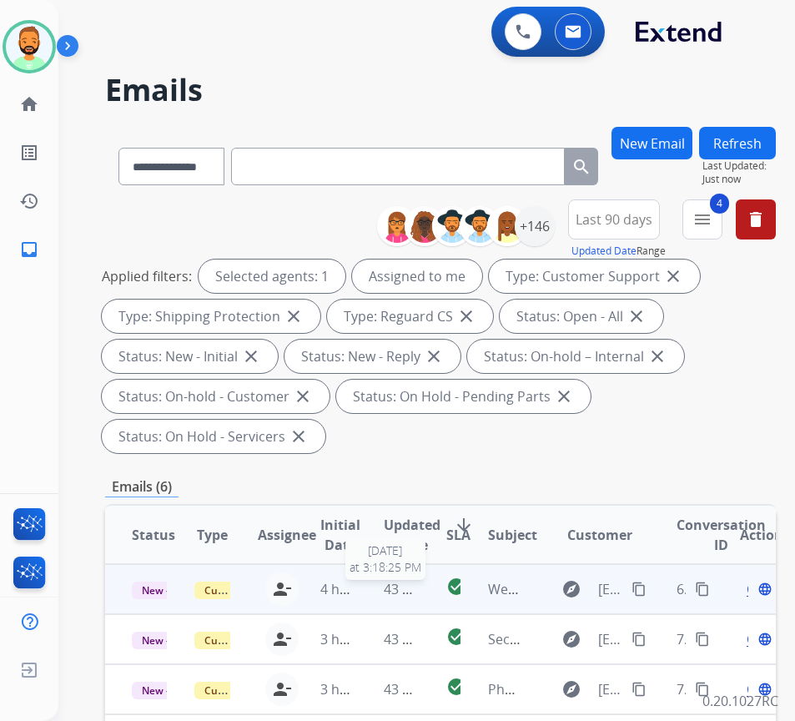
click at [388, 580] on span "43 minutes ago" at bounding box center [432, 589] width 97 height 18
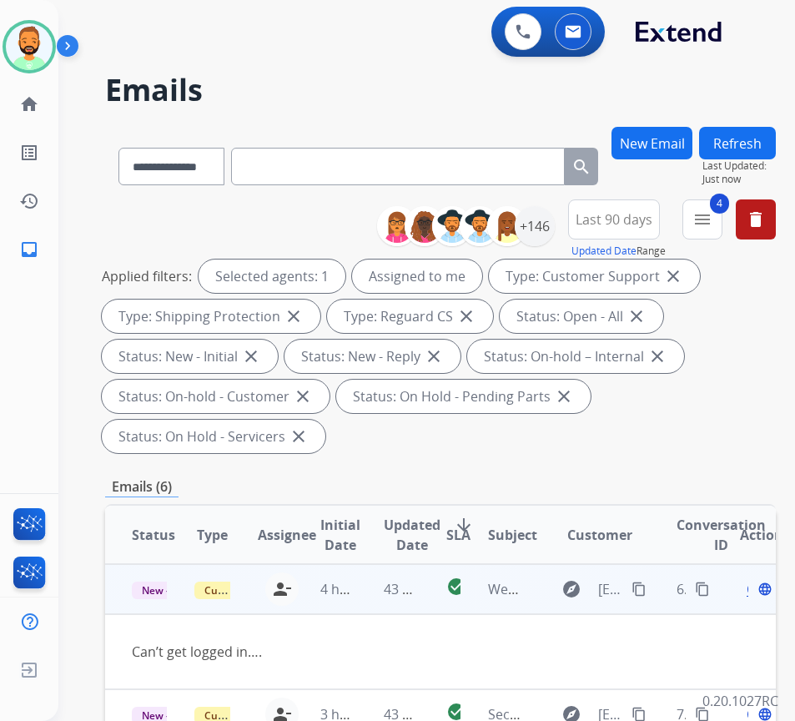
click at [647, 588] on mat-icon "content_copy" at bounding box center [639, 589] width 15 height 15
click at [753, 592] on div "Open language" at bounding box center [757, 589] width 35 height 20
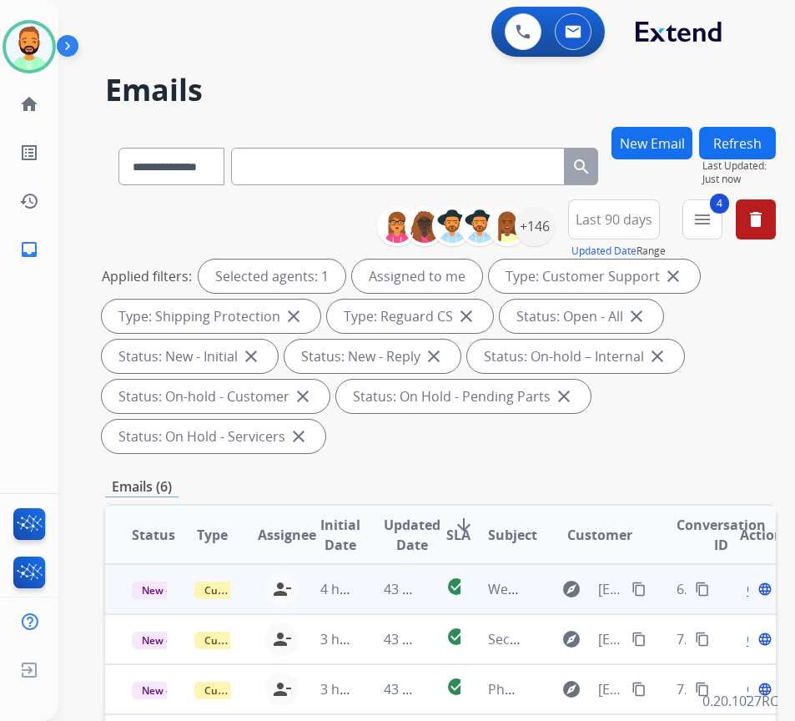
click at [757, 591] on div "Open language" at bounding box center [757, 589] width 35 height 20
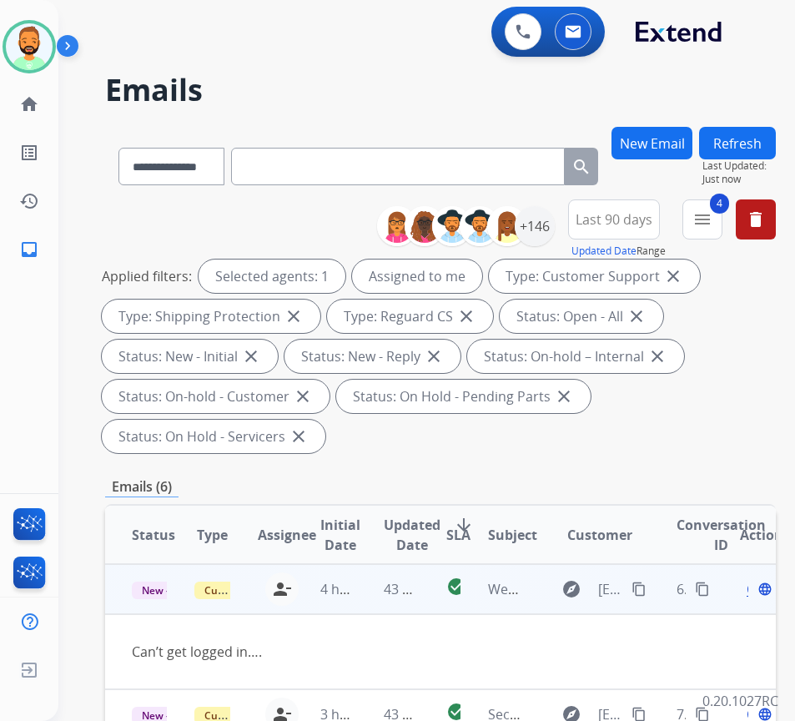
click at [755, 592] on span "Open" at bounding box center [764, 589] width 34 height 20
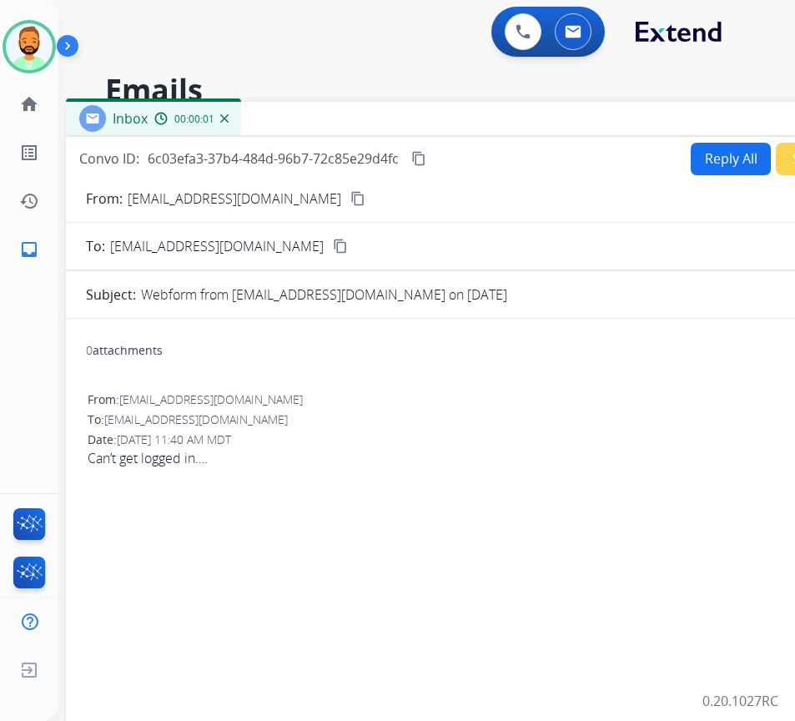
drag, startPoint x: 429, startPoint y: 120, endPoint x: 574, endPoint y: 120, distance: 145.2
click at [574, 120] on div "Inbox 00:00:01" at bounding box center [483, 119] width 834 height 35
click at [691, 170] on button "Reply All" at bounding box center [731, 159] width 80 height 33
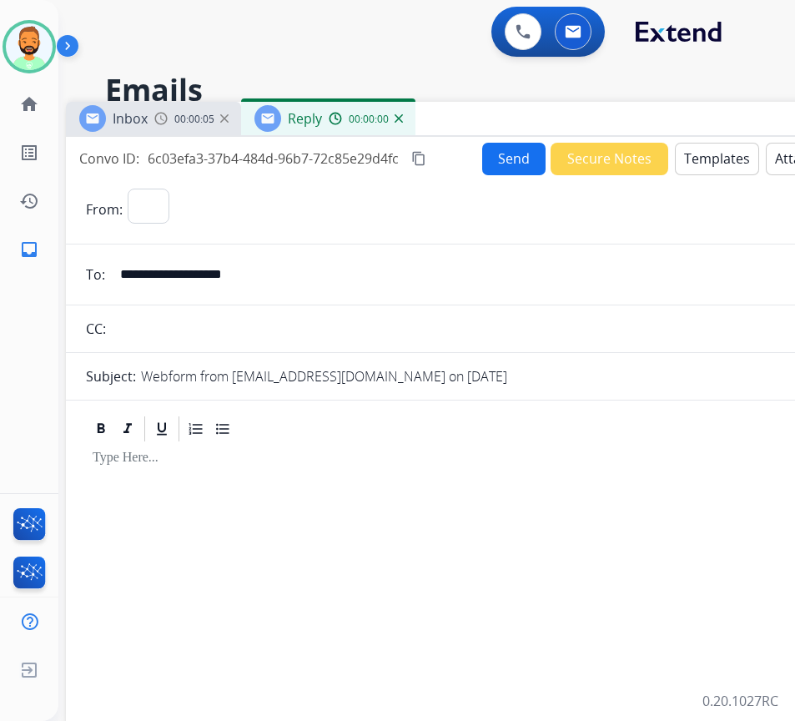
select select "**********"
click at [698, 165] on button "Templates" at bounding box center [717, 159] width 84 height 33
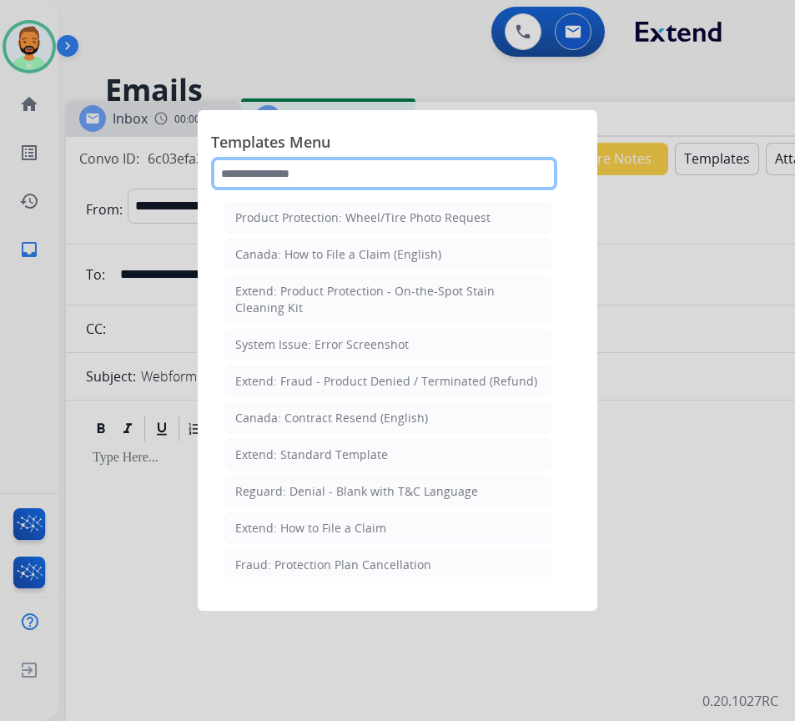
click at [469, 184] on input "text" at bounding box center [384, 173] width 346 height 33
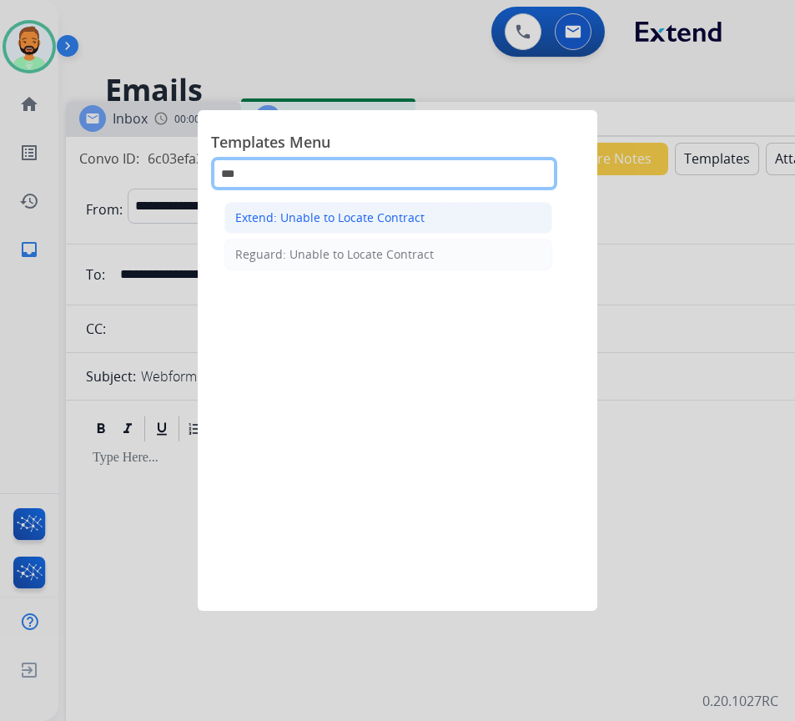
type input "***"
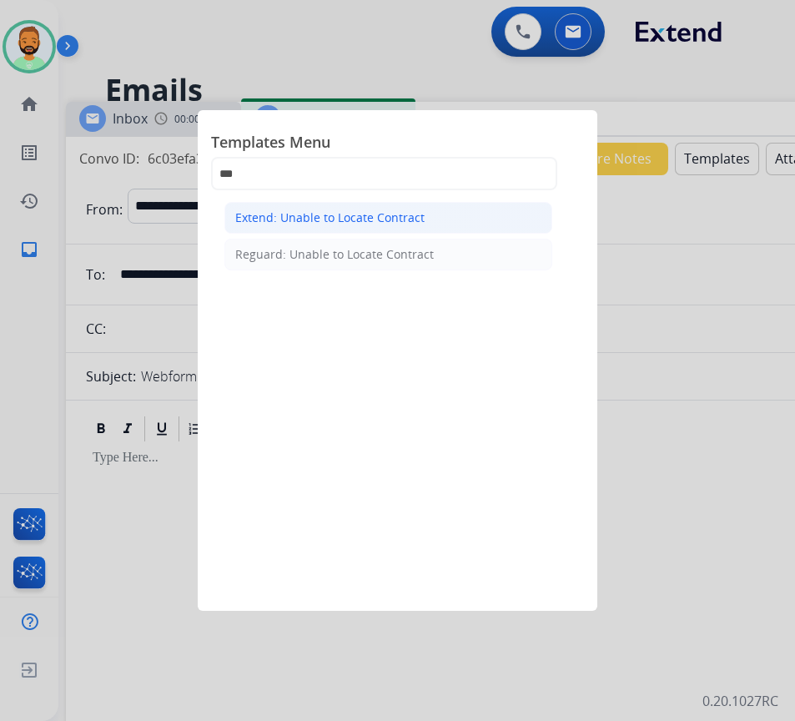
click at [448, 223] on li "Extend: Unable to Locate Contract" at bounding box center [388, 218] width 328 height 32
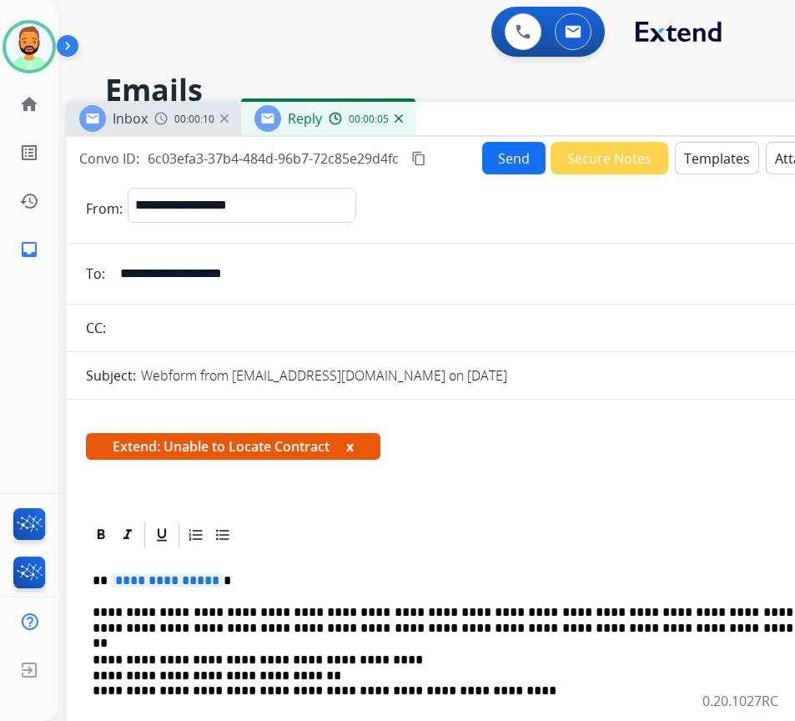
click at [341, 585] on p "**********" at bounding box center [477, 580] width 768 height 15
click at [496, 153] on button "Send" at bounding box center [513, 158] width 63 height 33
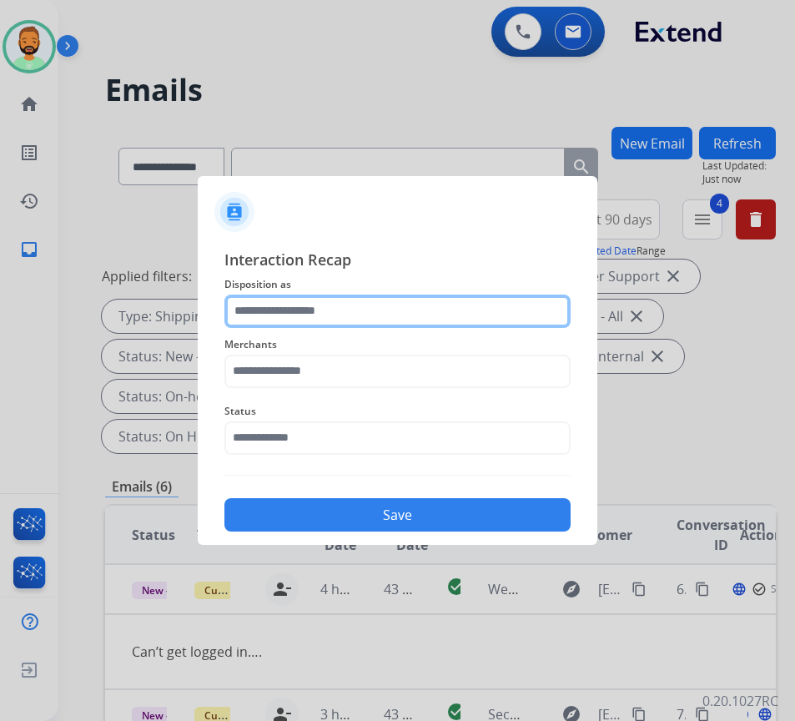
click at [378, 315] on input "text" at bounding box center [397, 311] width 346 height 33
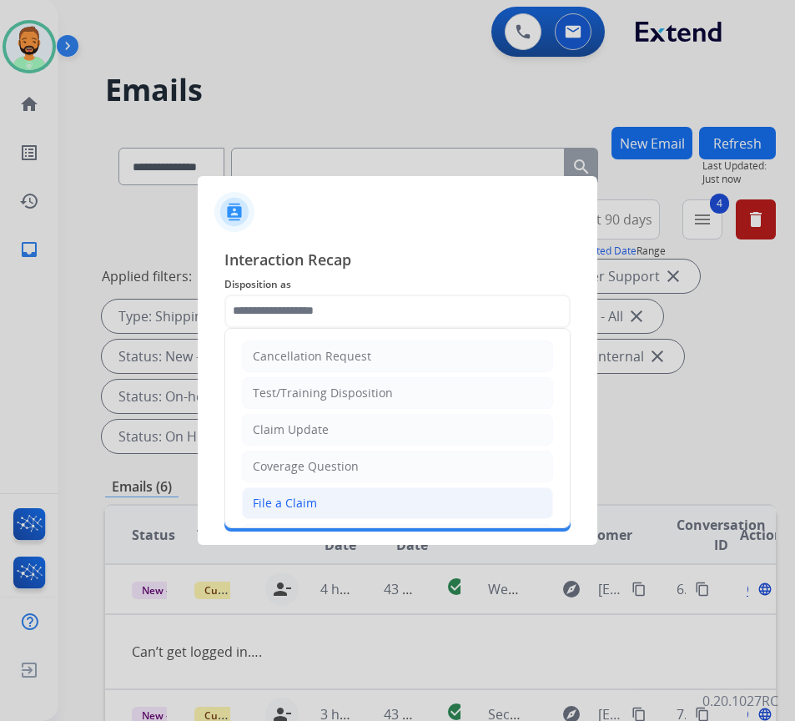
click at [353, 497] on li "File a Claim" at bounding box center [397, 503] width 311 height 32
type input "**********"
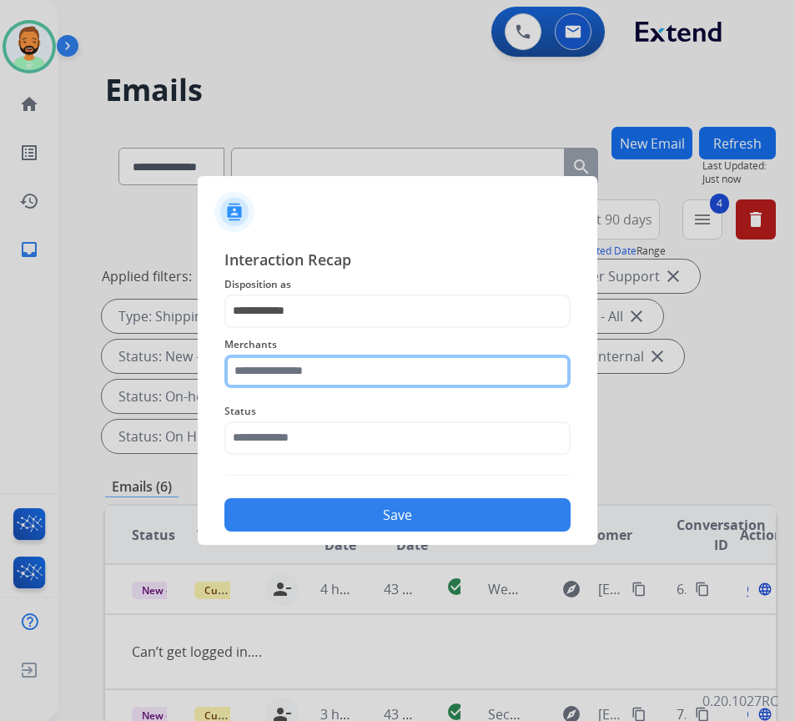
click at [358, 365] on input "text" at bounding box center [397, 371] width 346 height 33
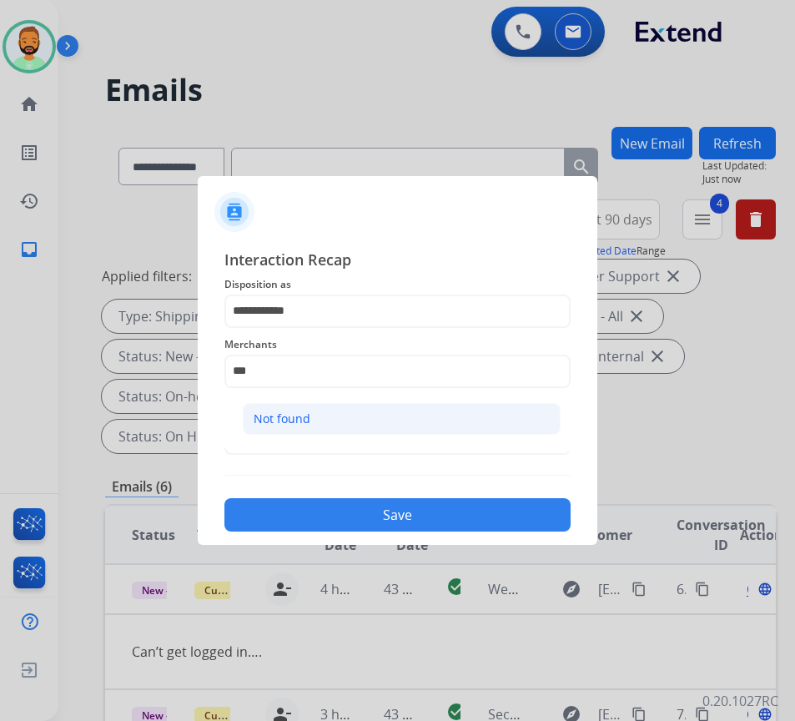
click at [365, 418] on li "Not found" at bounding box center [402, 419] width 318 height 32
type input "*********"
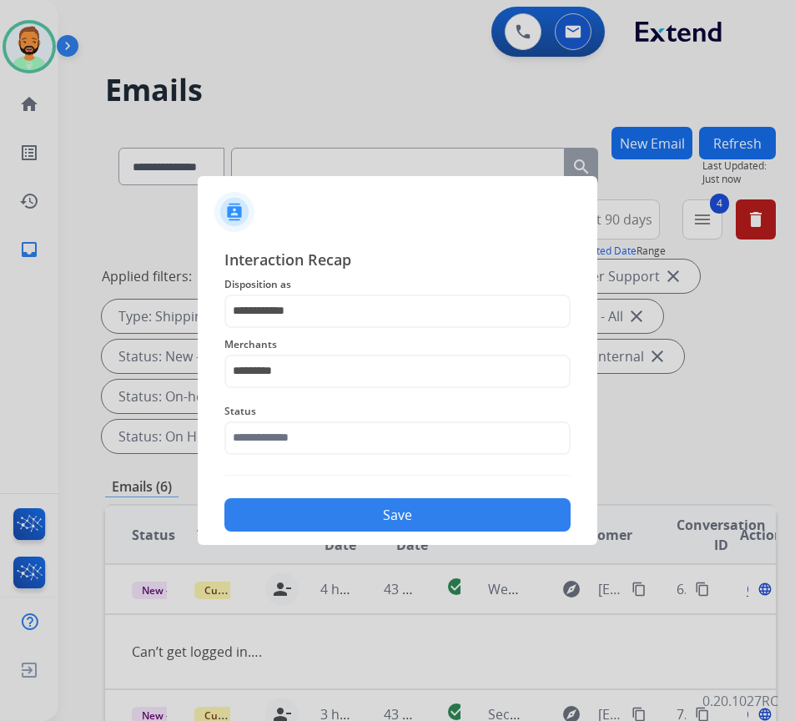
click at [365, 418] on span "Status" at bounding box center [397, 411] width 346 height 20
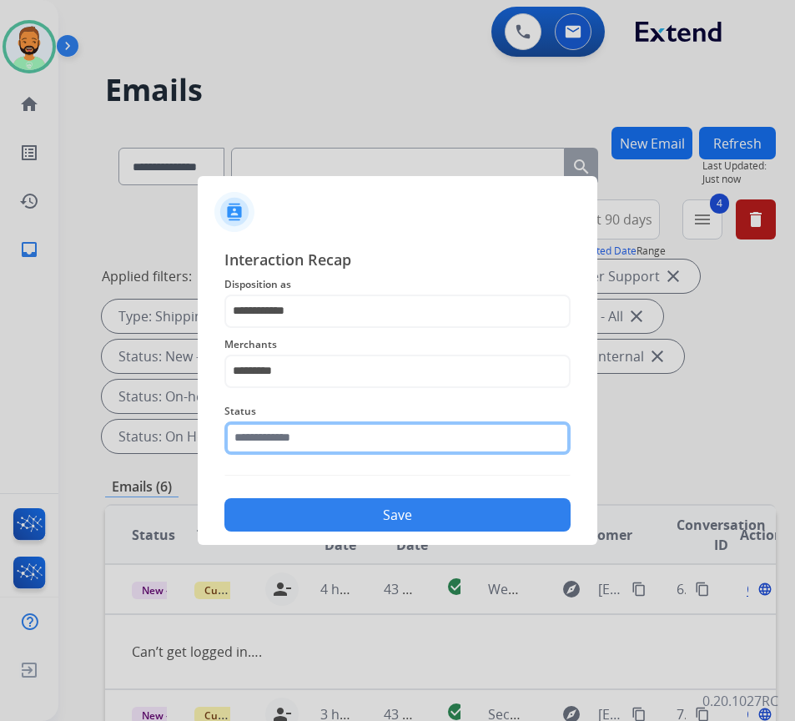
click at [370, 431] on input "text" at bounding box center [397, 437] width 346 height 33
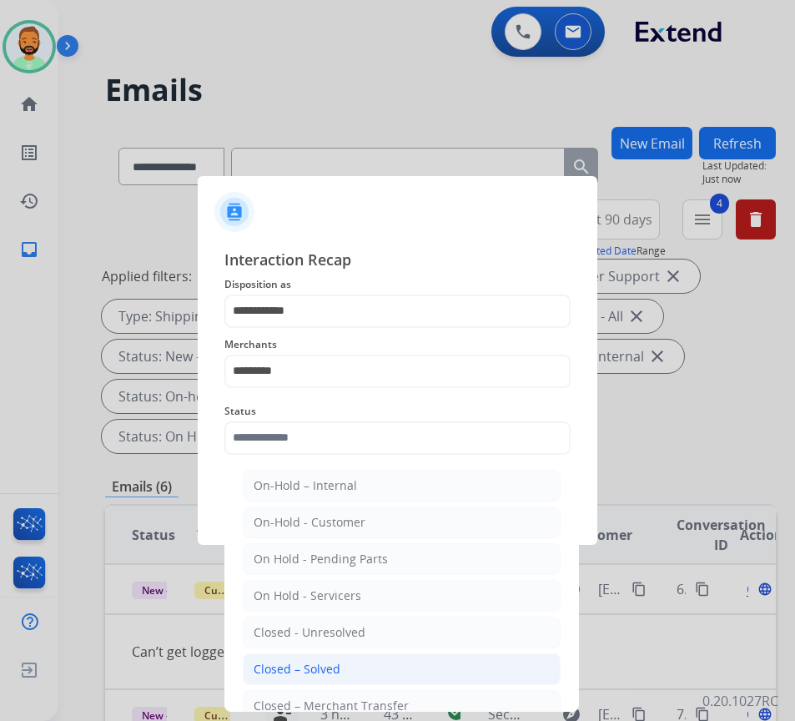
click at [386, 665] on li "Closed – Solved" at bounding box center [402, 669] width 318 height 32
type input "**********"
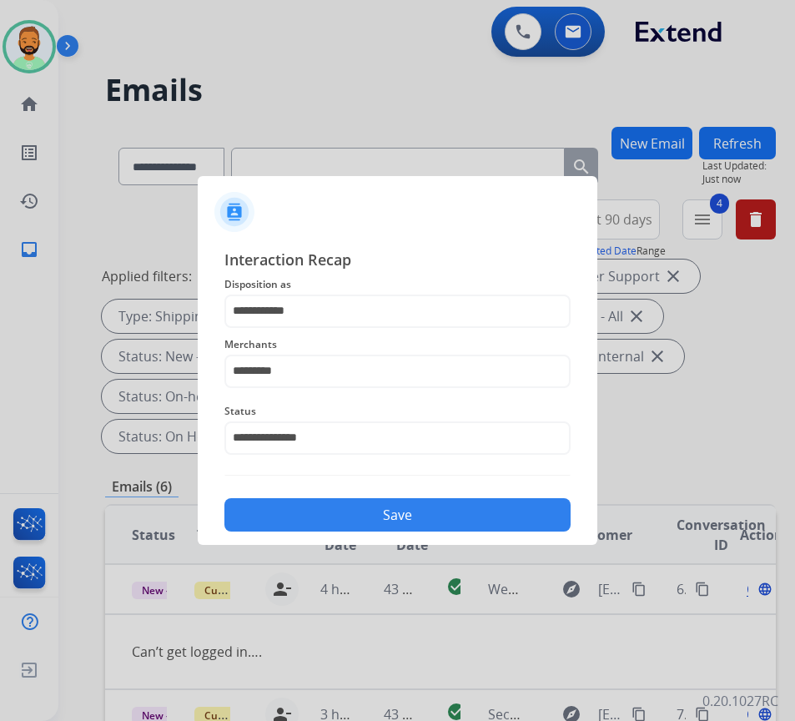
click at [389, 522] on button "Save" at bounding box center [397, 514] width 346 height 33
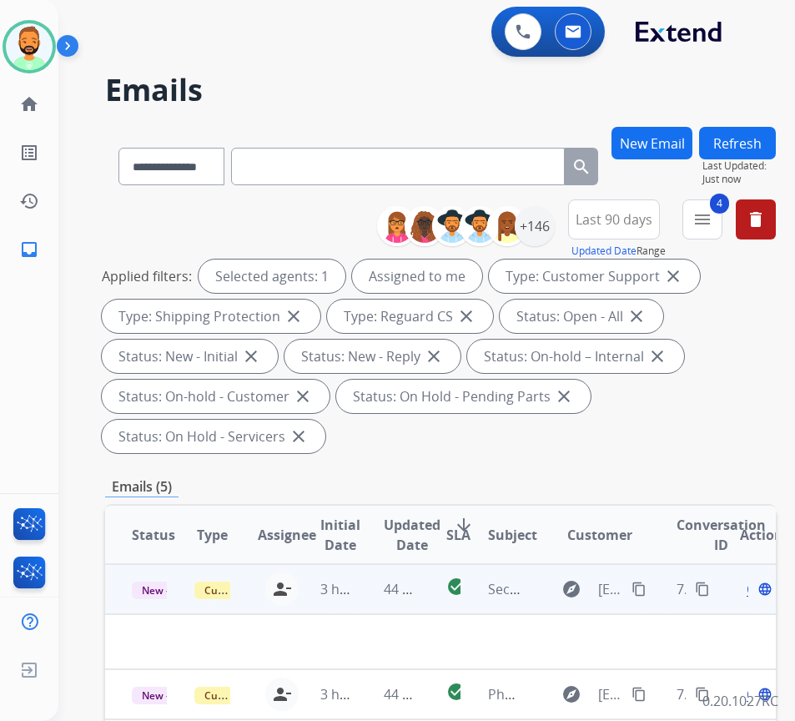
click at [360, 574] on td "44 minutes ago" at bounding box center [388, 589] width 63 height 50
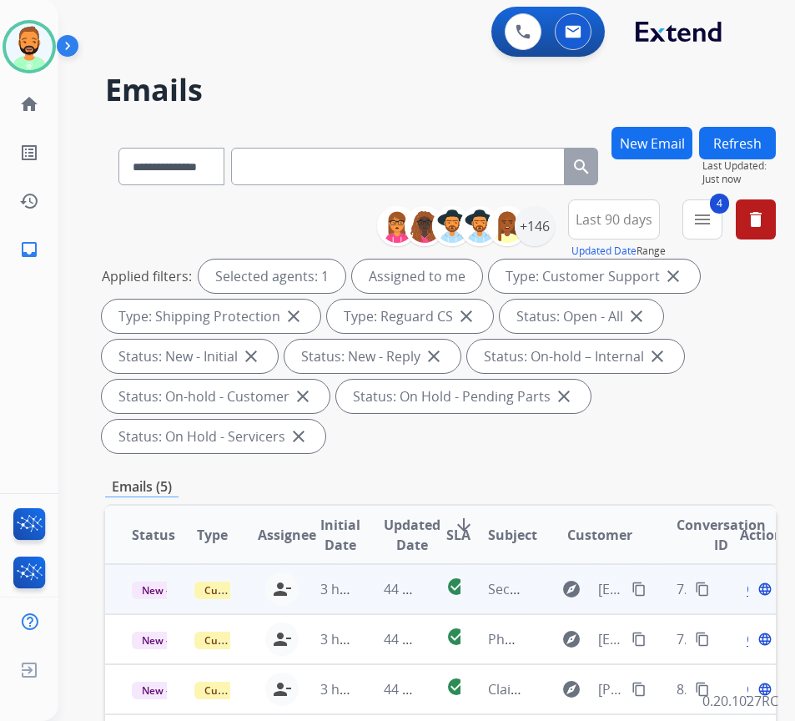
click at [361, 582] on td "44 minutes ago" at bounding box center [388, 589] width 63 height 50
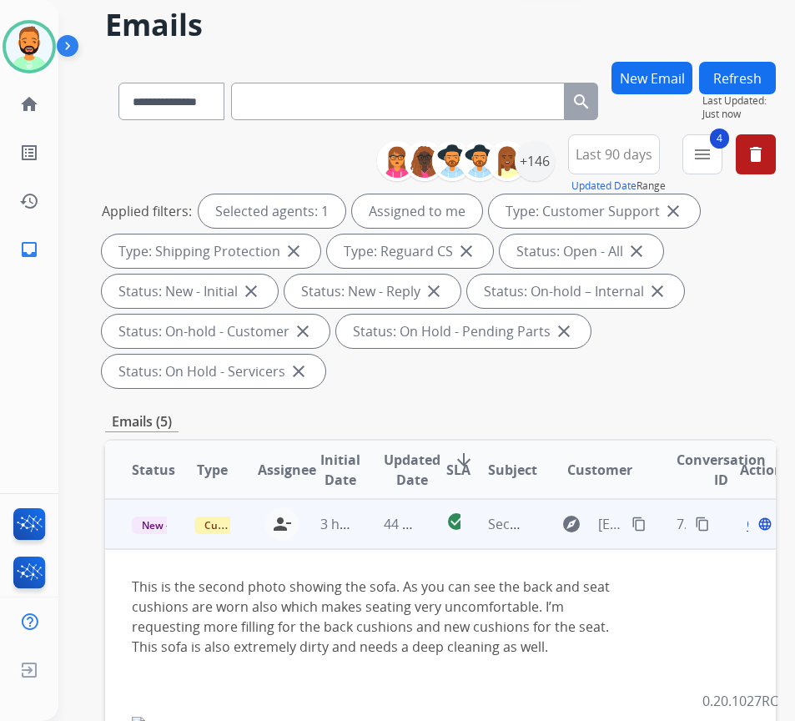
scroll to position [83, 0]
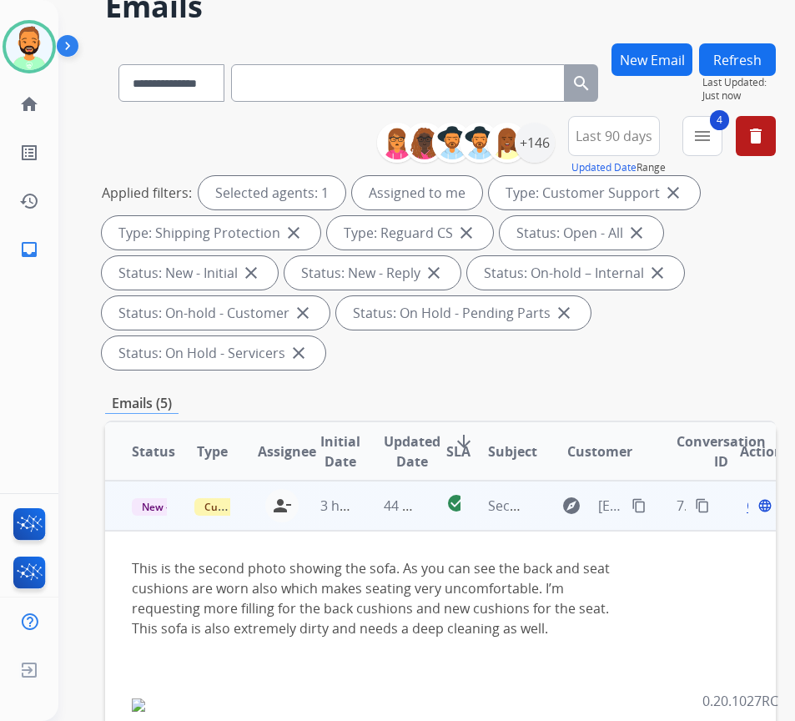
click at [645, 506] on mat-icon "content_copy" at bounding box center [639, 505] width 15 height 15
click at [756, 507] on span "Open" at bounding box center [764, 506] width 34 height 20
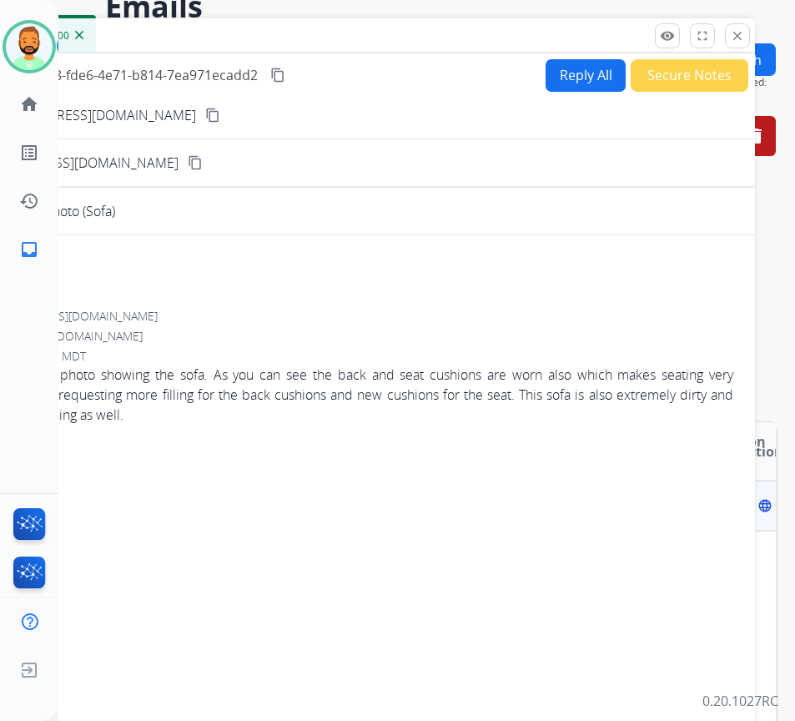
click at [651, 77] on button "Secure Notes" at bounding box center [690, 75] width 118 height 33
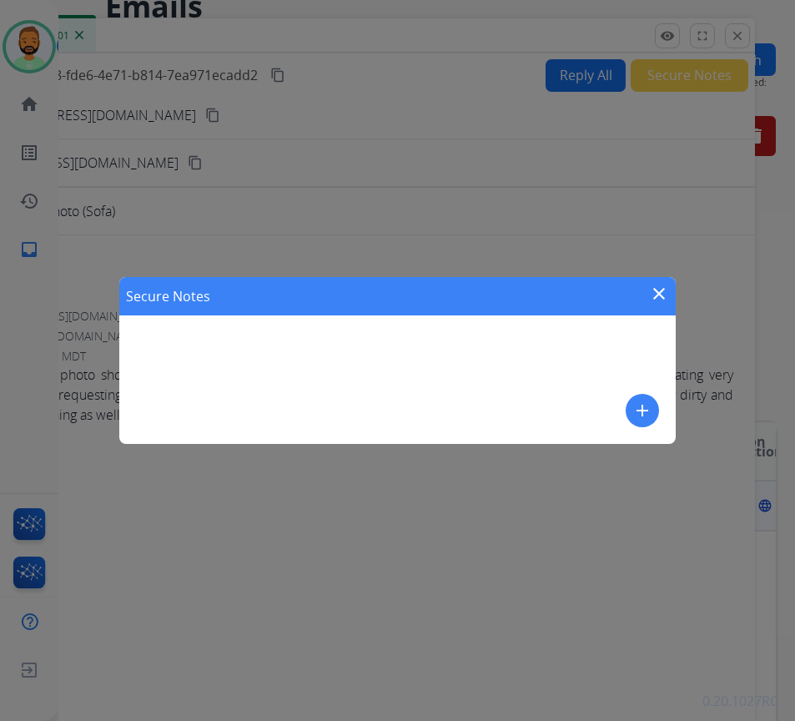
click at [647, 409] on mat-icon "add" at bounding box center [642, 410] width 20 height 20
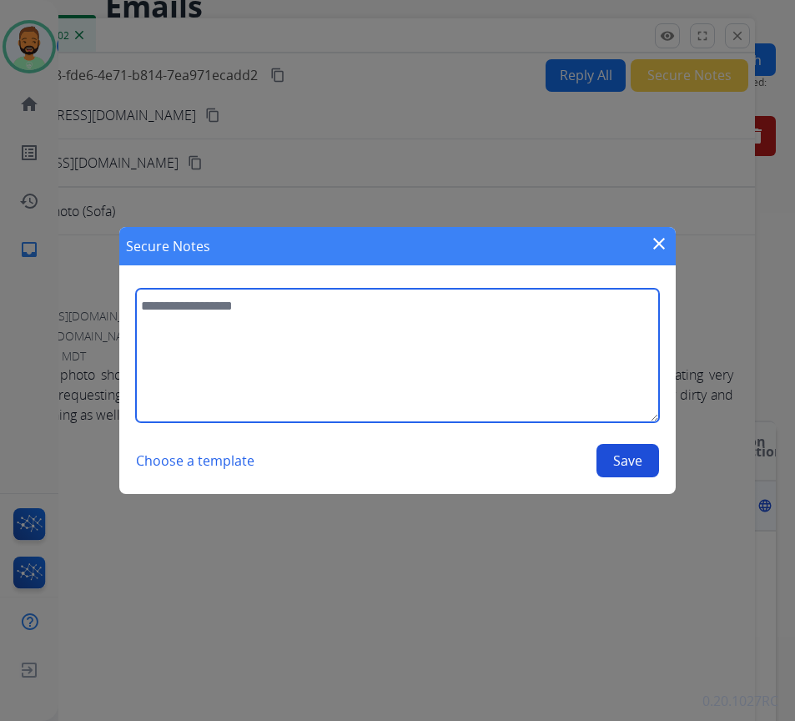
click at [600, 375] on textarea at bounding box center [397, 355] width 523 height 133
type textarea "**********"
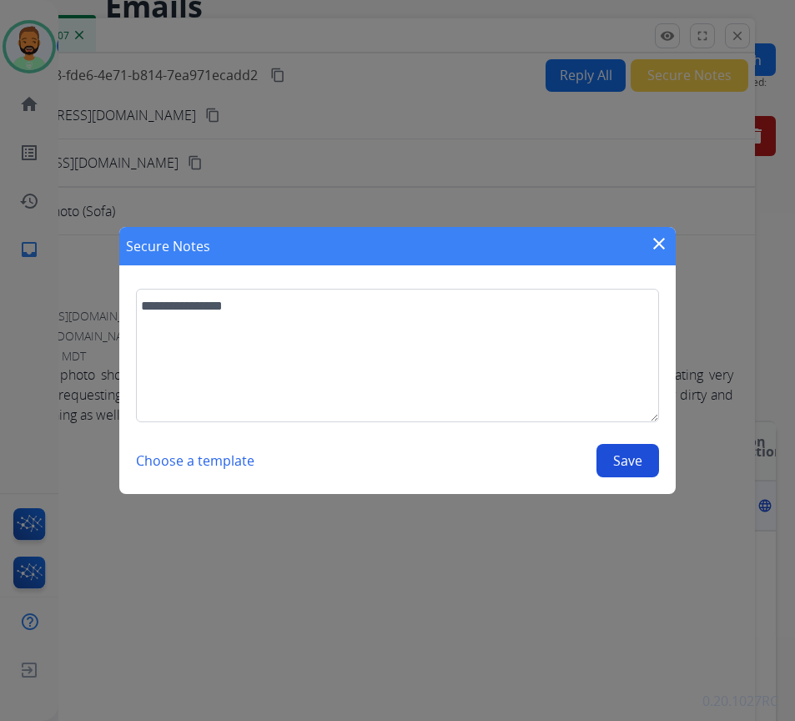
click at [617, 467] on button "Save" at bounding box center [628, 460] width 63 height 33
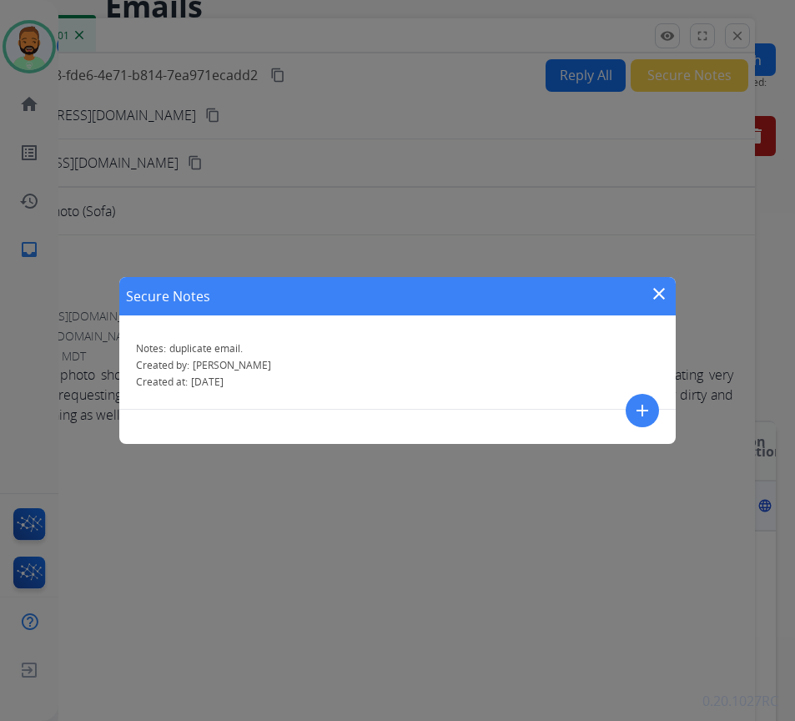
click at [659, 295] on mat-icon "close" at bounding box center [659, 294] width 20 height 20
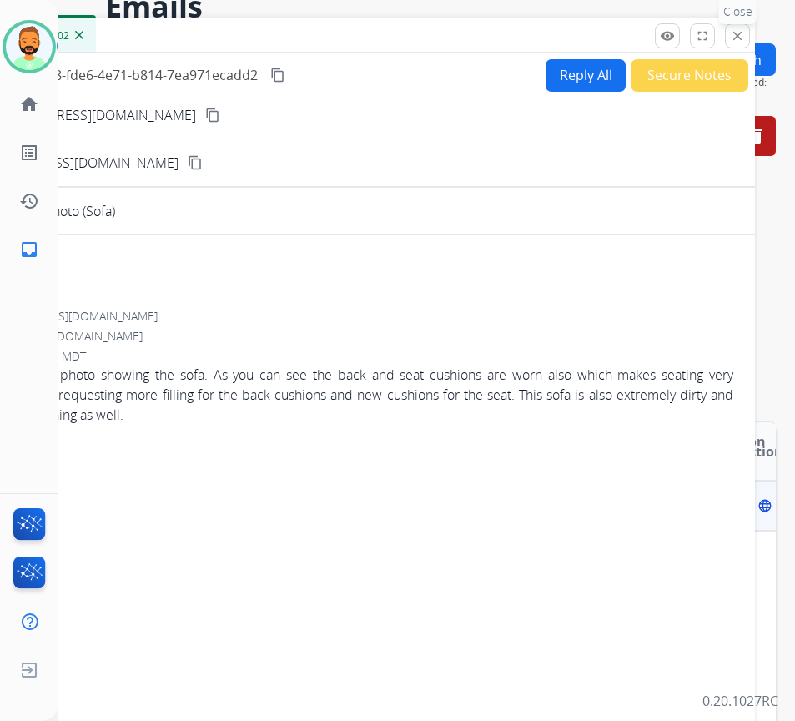
click at [735, 36] on mat-icon "close" at bounding box center [737, 35] width 15 height 15
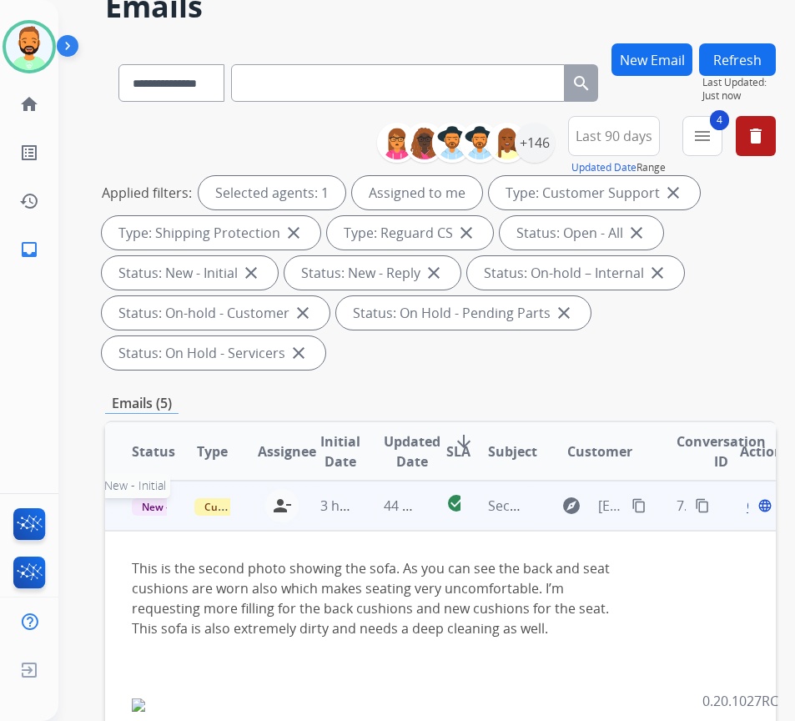
click at [149, 499] on span "New - Initial" at bounding box center [171, 507] width 78 height 18
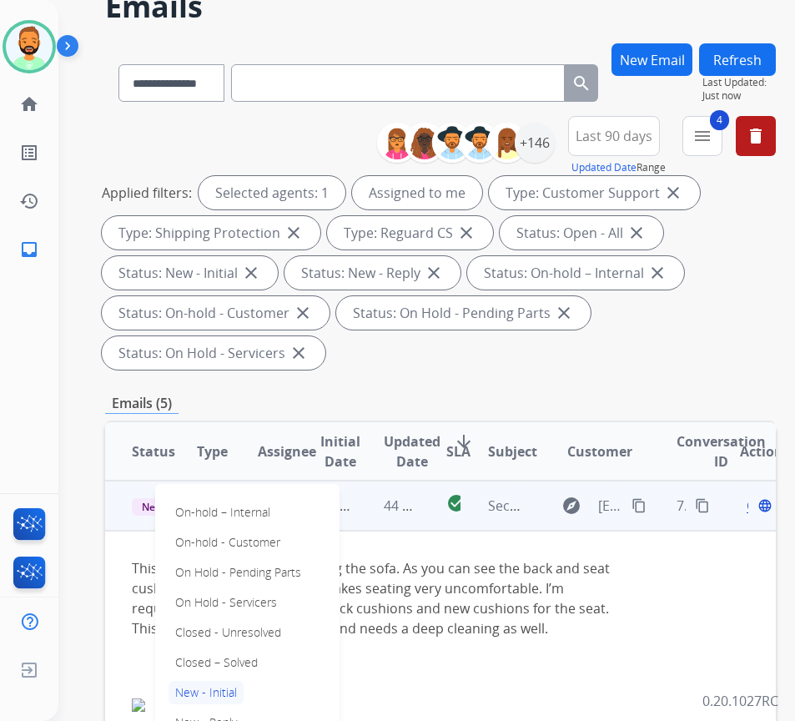
click at [236, 671] on p "Closed – Solved" at bounding box center [217, 662] width 96 height 23
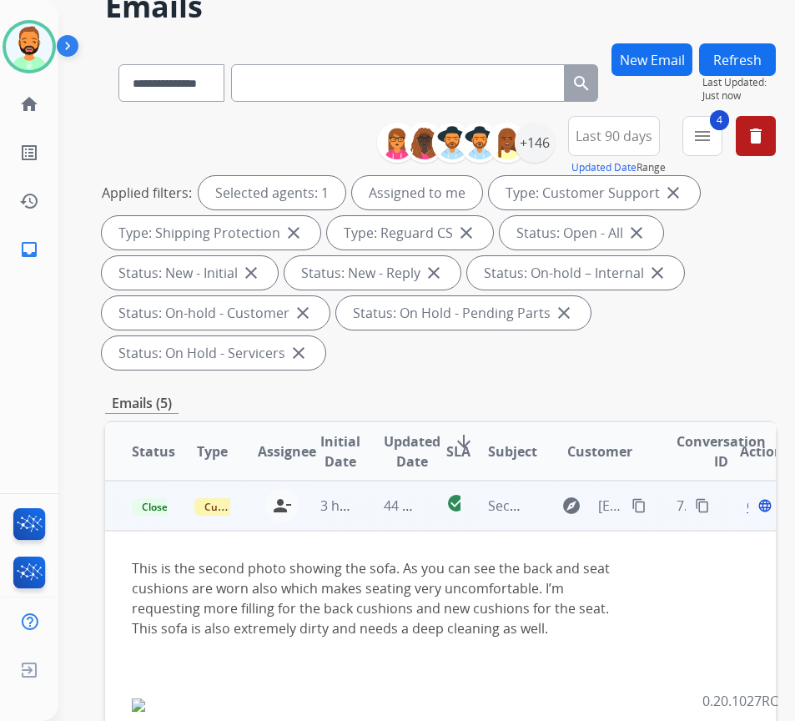
click at [770, 61] on button "Refresh" at bounding box center [737, 59] width 77 height 33
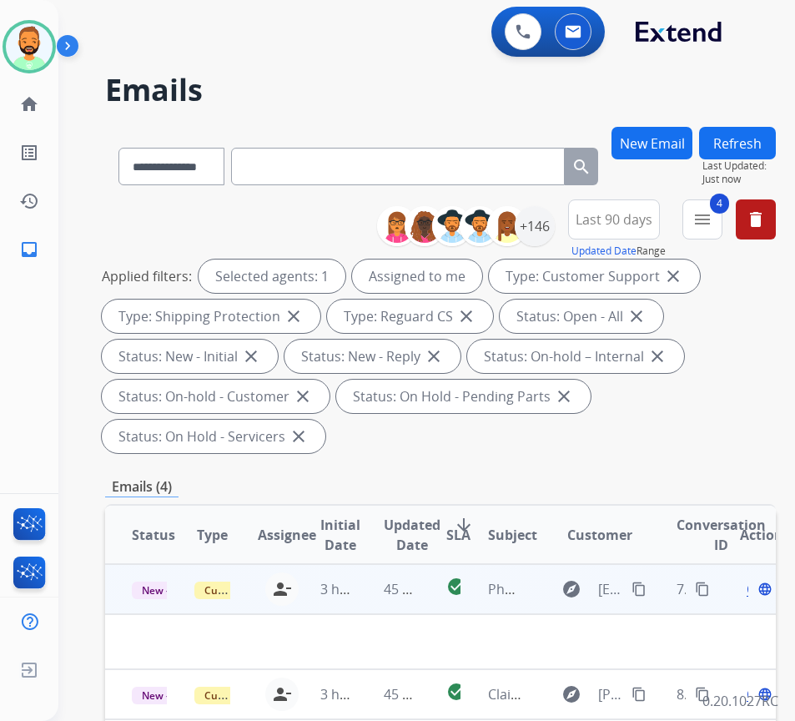
click at [368, 587] on td "45 minutes ago" at bounding box center [388, 589] width 63 height 50
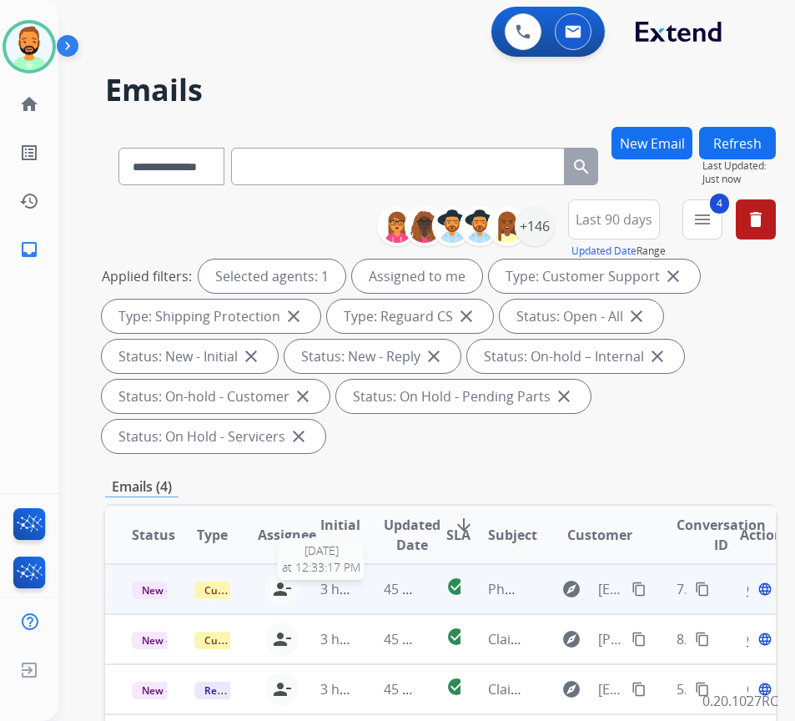
click at [350, 591] on span "3 hours ago" at bounding box center [357, 589] width 75 height 18
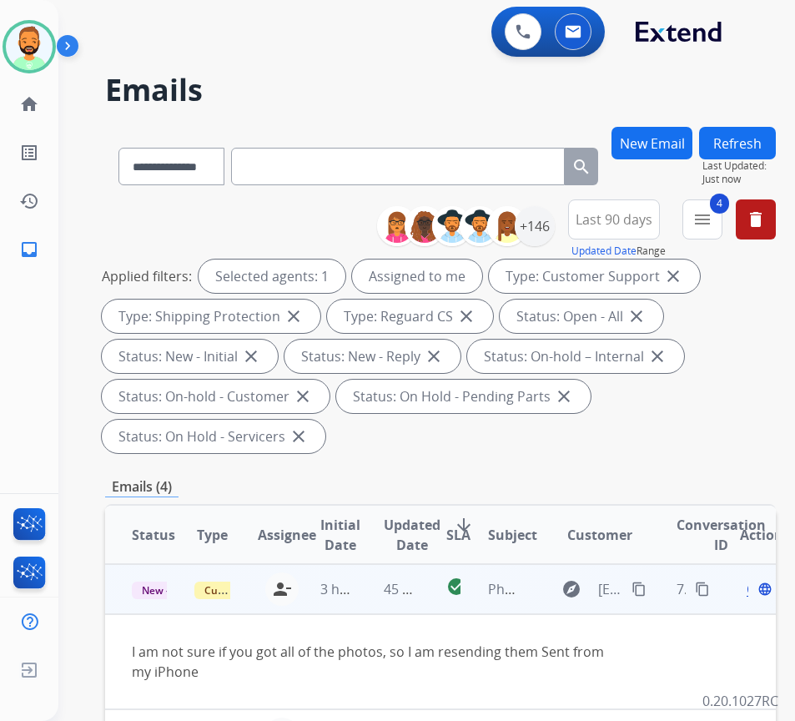
scroll to position [83, 0]
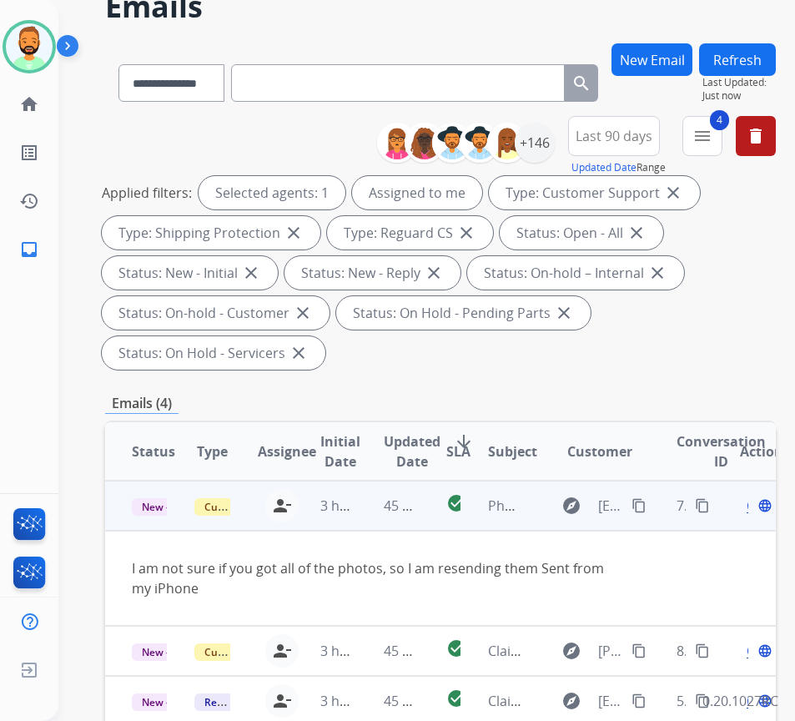
click at [647, 501] on mat-icon "content_copy" at bounding box center [639, 505] width 15 height 15
click at [755, 508] on span "Open" at bounding box center [764, 506] width 34 height 20
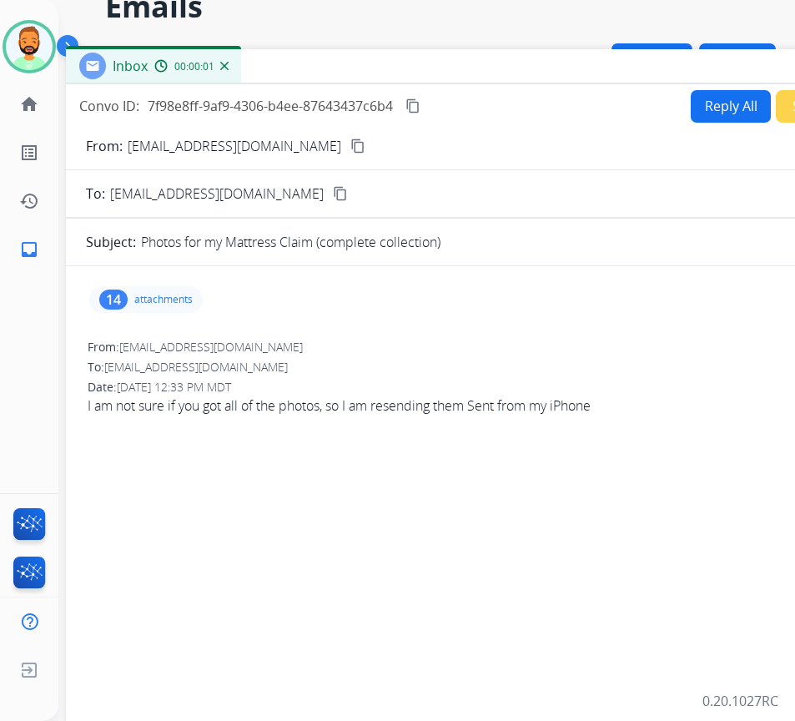
drag, startPoint x: 389, startPoint y: 33, endPoint x: 534, endPoint y: 64, distance: 148.4
click at [534, 64] on div "Inbox 00:00:01" at bounding box center [483, 66] width 834 height 35
click at [147, 294] on p "attachments" at bounding box center [163, 299] width 58 height 13
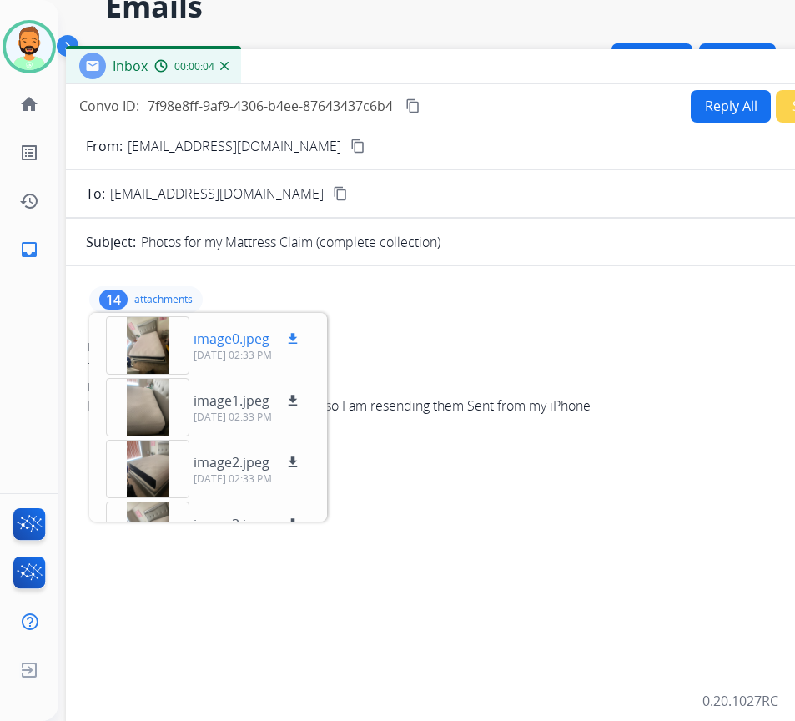
click at [152, 355] on div at bounding box center [147, 345] width 83 height 58
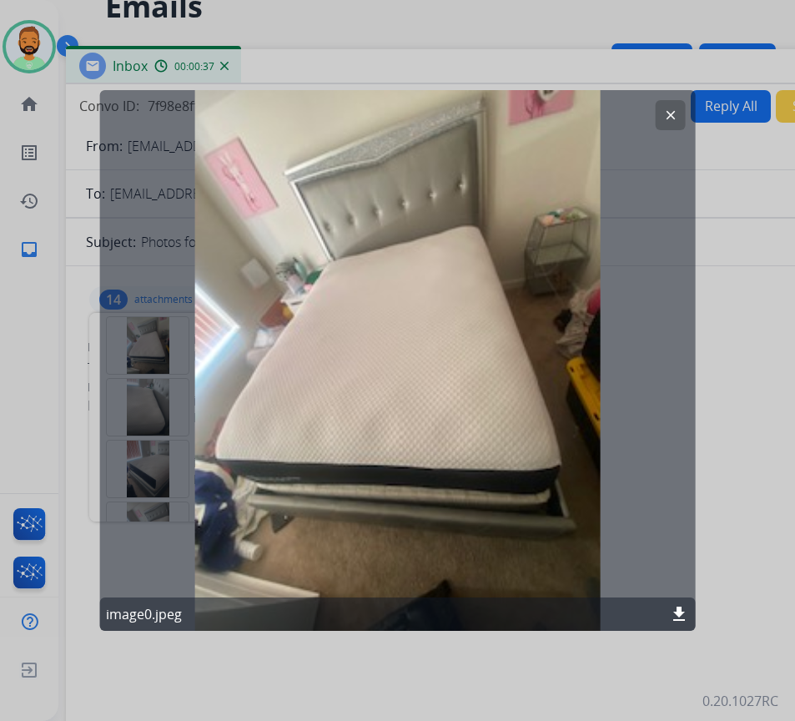
click at [665, 116] on mat-icon "clear" at bounding box center [670, 115] width 15 height 15
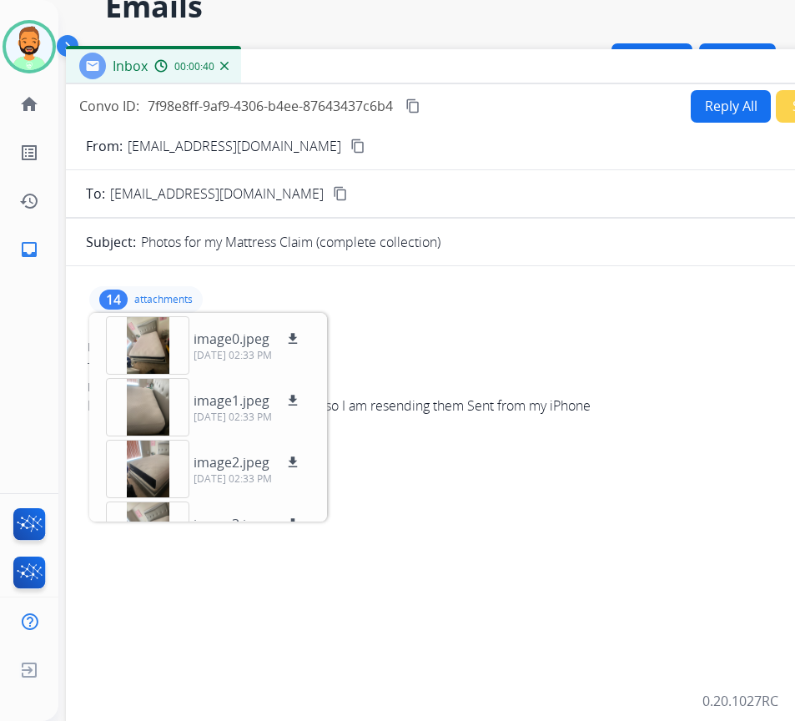
click at [160, 305] on p "attachments" at bounding box center [163, 299] width 58 height 13
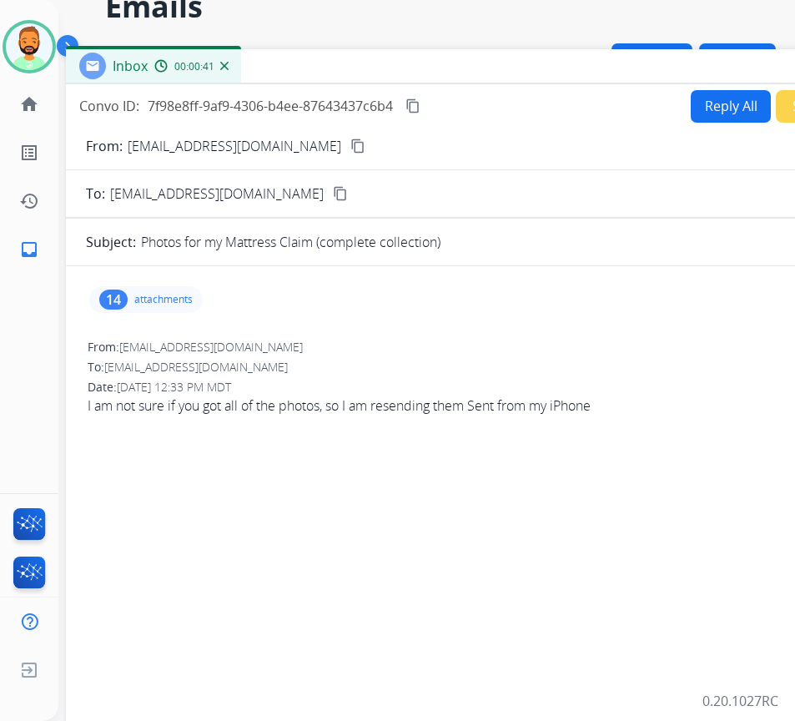
click at [716, 101] on button "Reply All" at bounding box center [731, 106] width 80 height 33
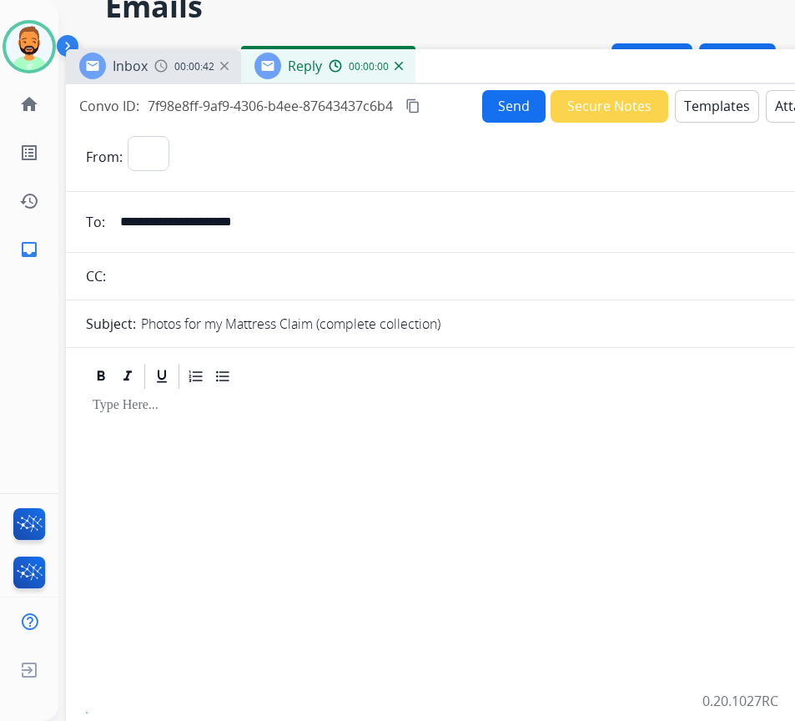
click at [716, 102] on button "Templates" at bounding box center [717, 106] width 84 height 33
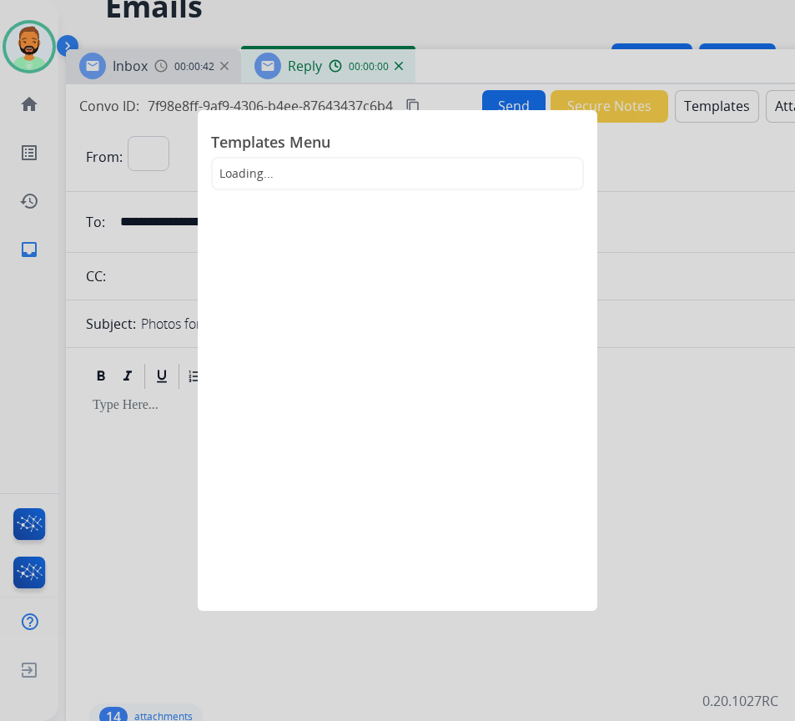
select select "**********"
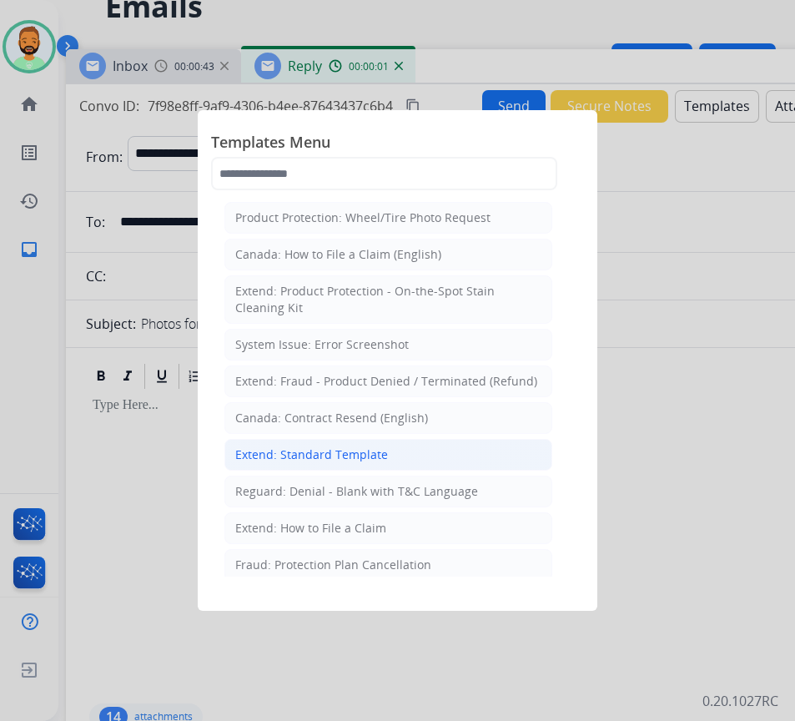
click at [404, 450] on li "Extend: Standard Template" at bounding box center [388, 455] width 328 height 32
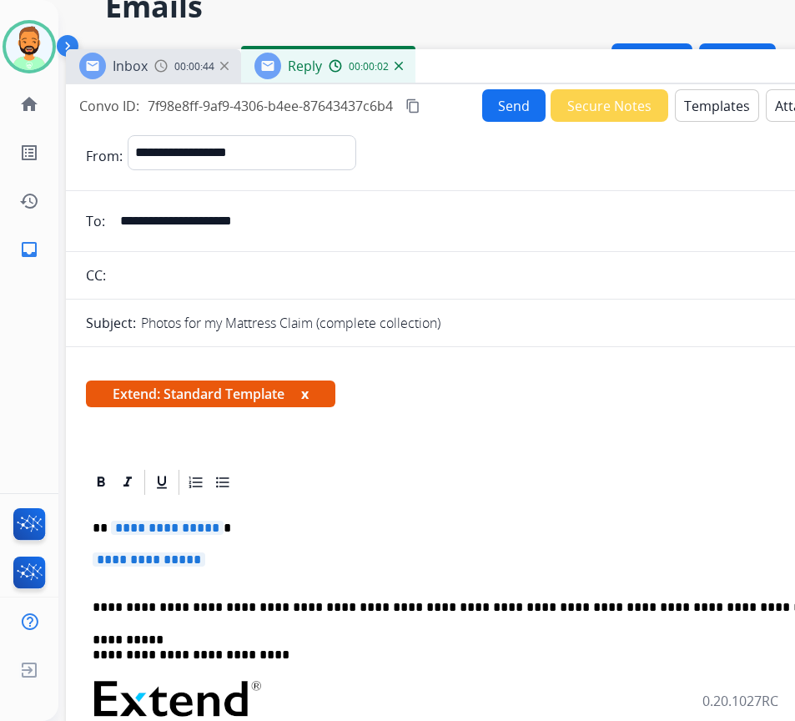
click at [448, 567] on p "**********" at bounding box center [483, 567] width 781 height 31
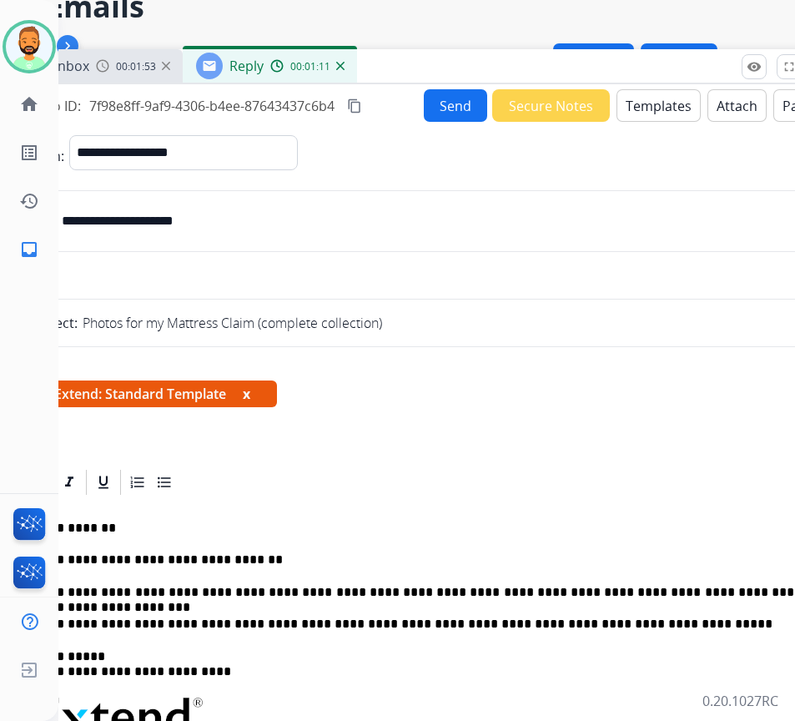
scroll to position [83, 59]
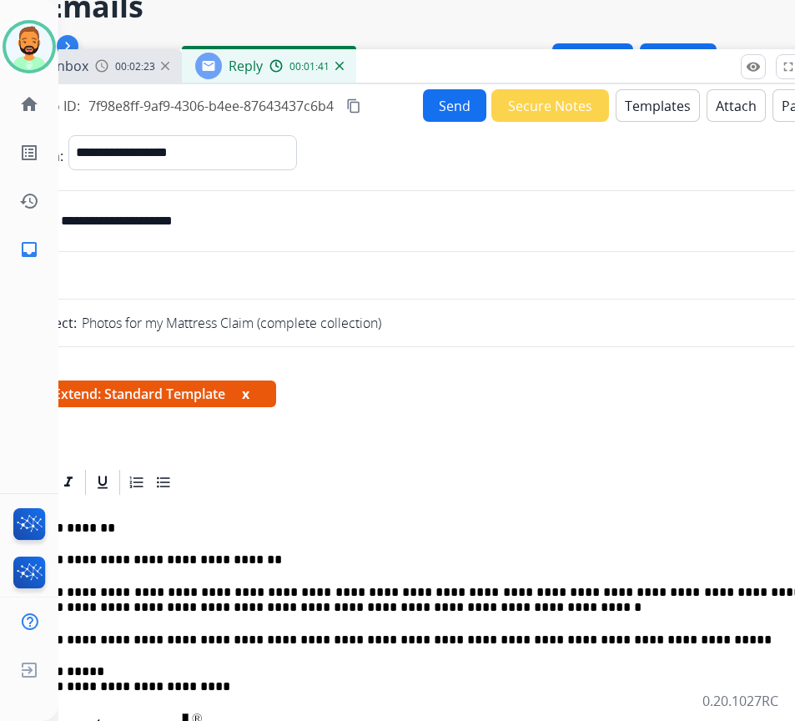
click at [448, 103] on button "Send" at bounding box center [454, 105] width 63 height 33
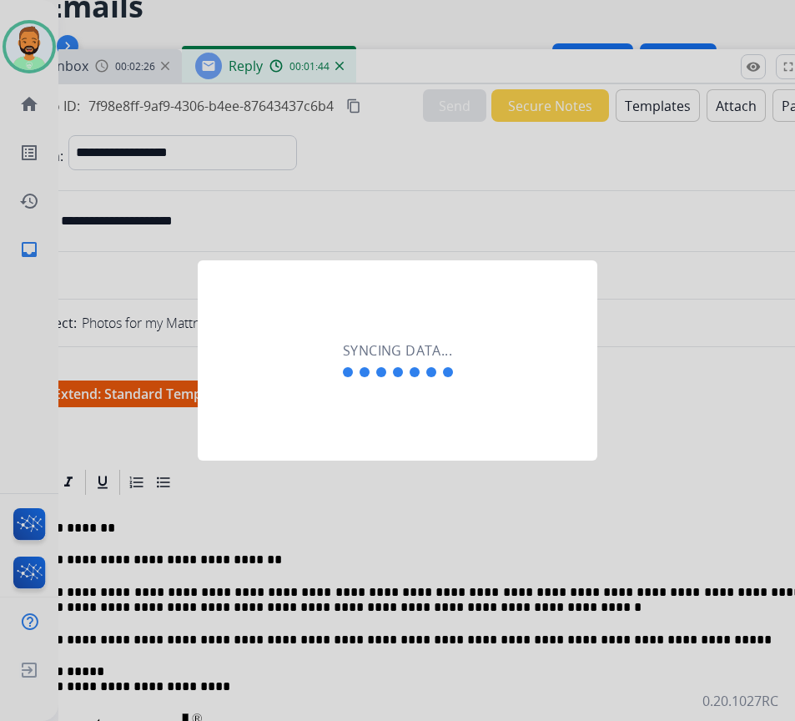
scroll to position [83, 3]
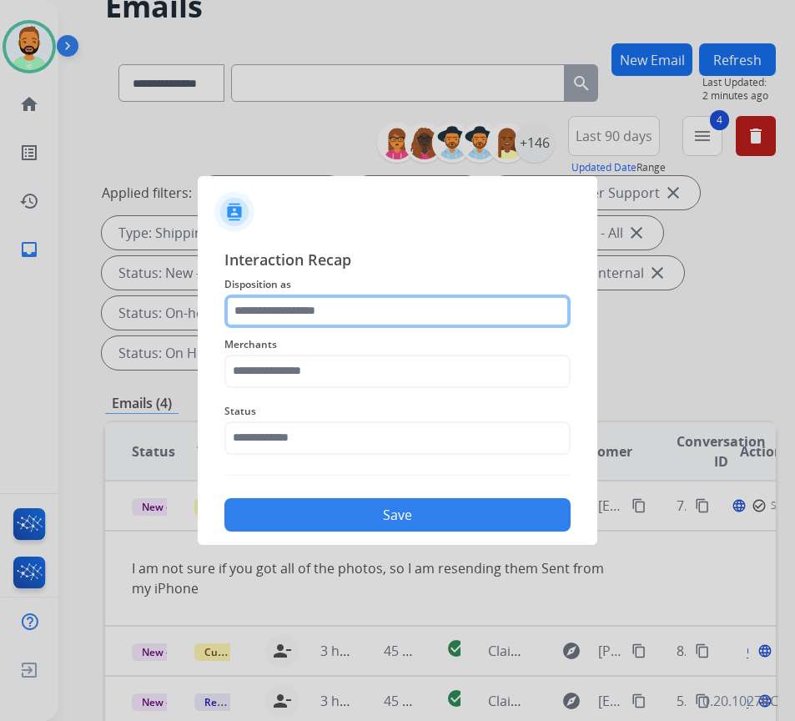
click at [564, 300] on input "text" at bounding box center [397, 311] width 346 height 33
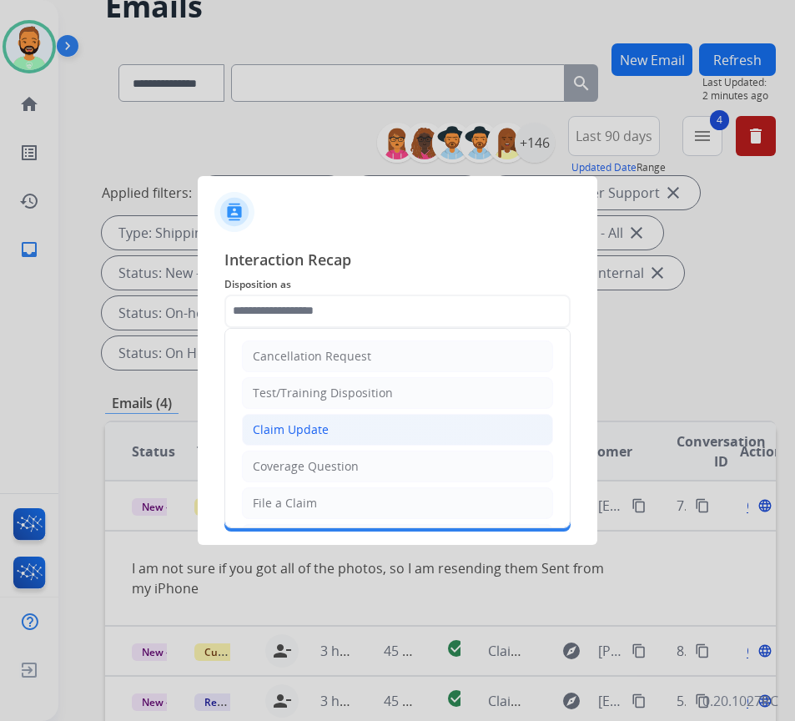
click at [406, 431] on li "Claim Update" at bounding box center [397, 430] width 311 height 32
type input "**********"
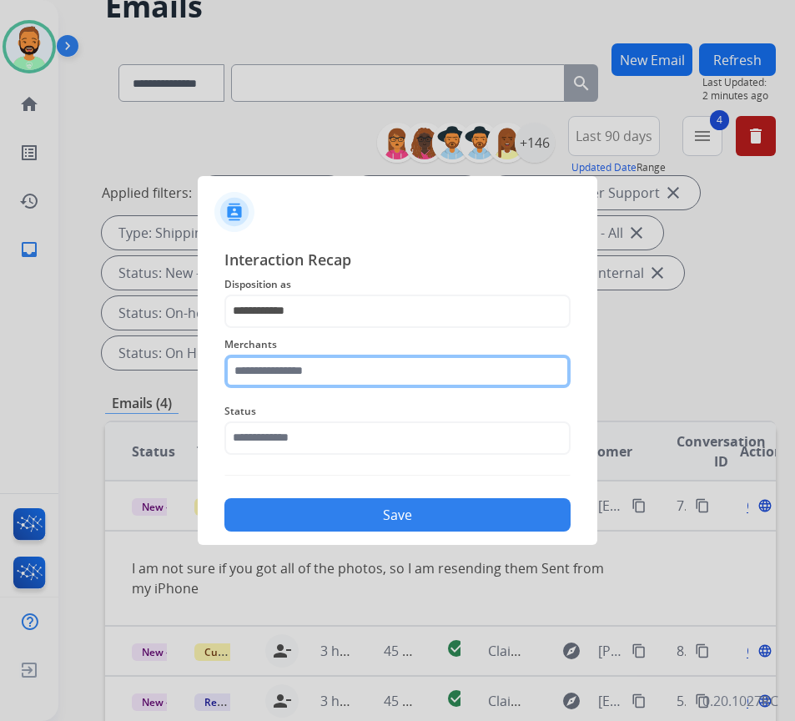
click at [362, 365] on input "text" at bounding box center [397, 371] width 346 height 33
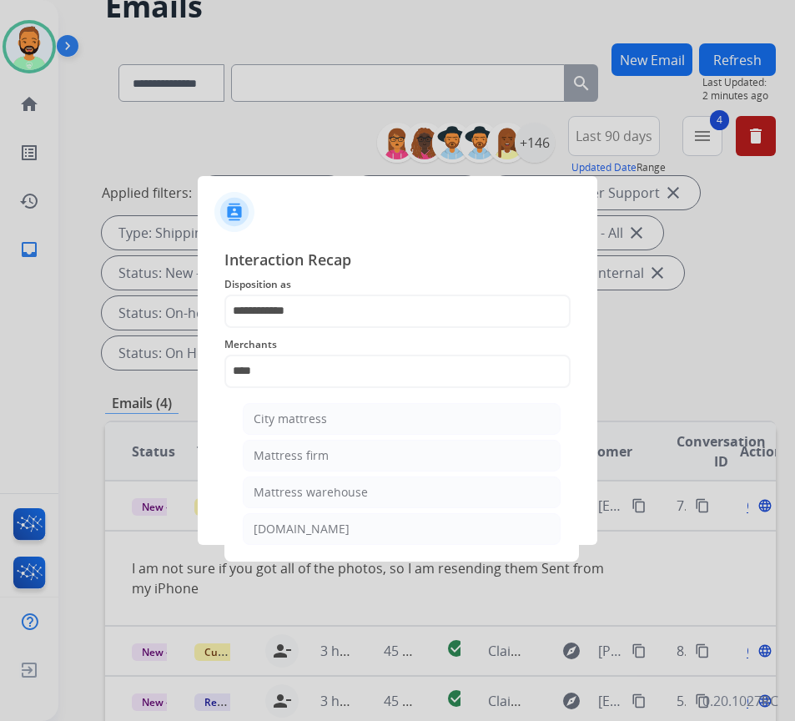
click at [371, 442] on li "Mattress firm" at bounding box center [402, 456] width 318 height 32
type input "**********"
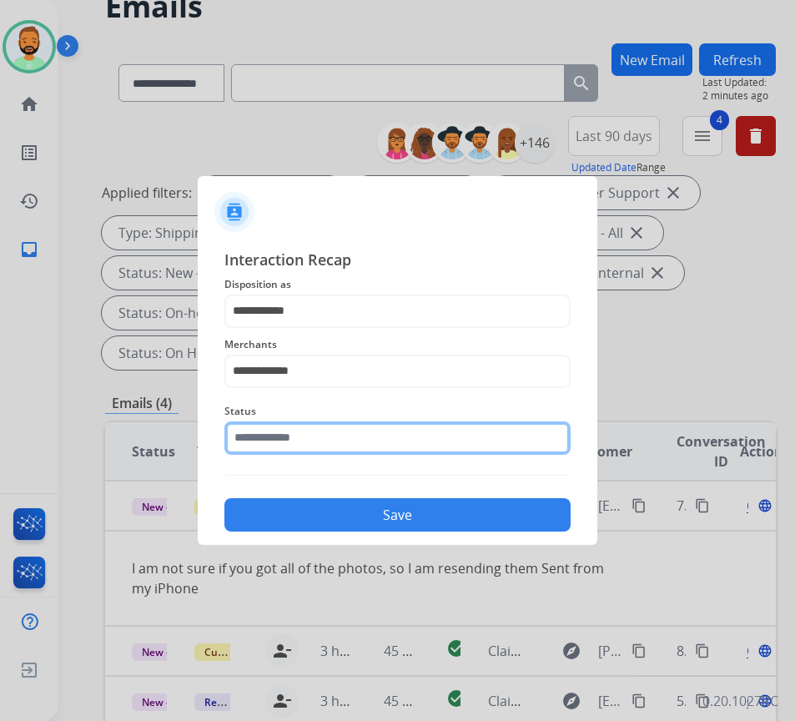
click at [375, 441] on input "text" at bounding box center [397, 437] width 346 height 33
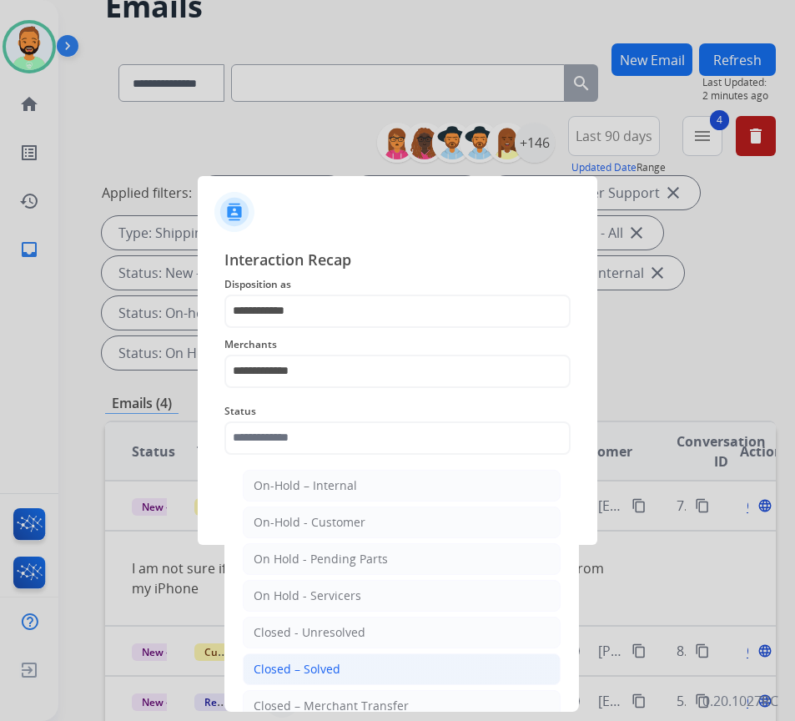
click at [428, 673] on li "Closed – Solved" at bounding box center [402, 669] width 318 height 32
type input "**********"
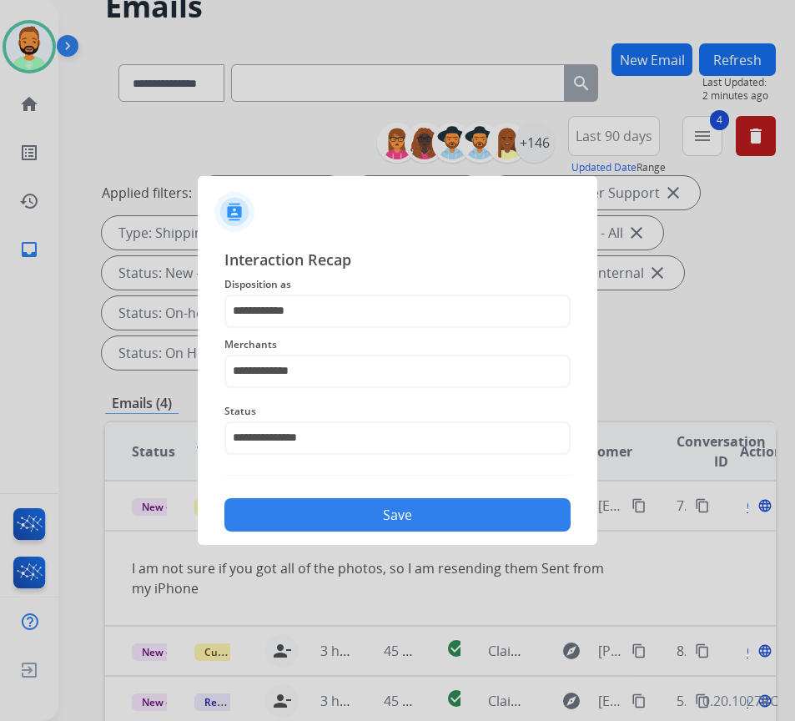
click at [400, 506] on button "Save" at bounding box center [397, 514] width 346 height 33
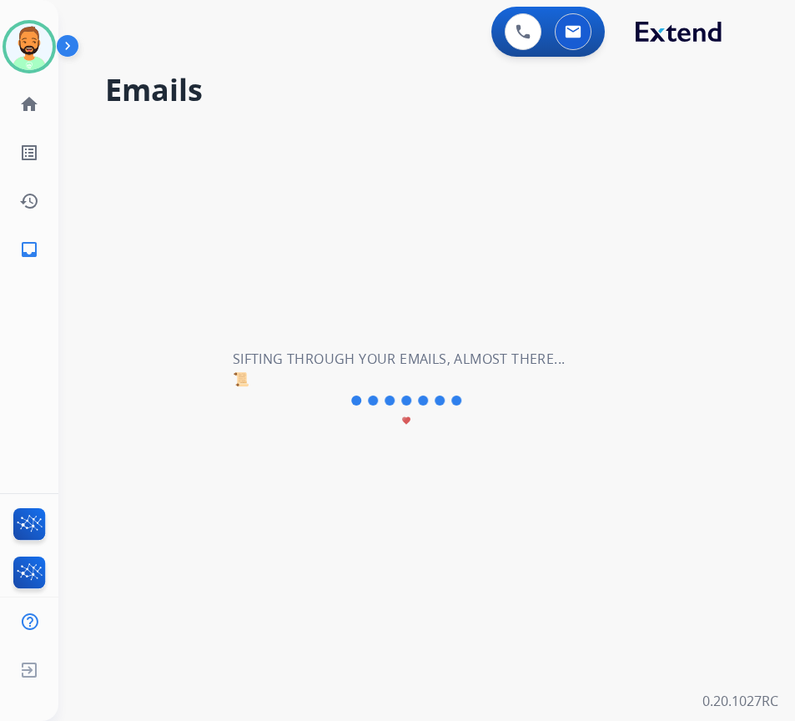
scroll to position [0, 0]
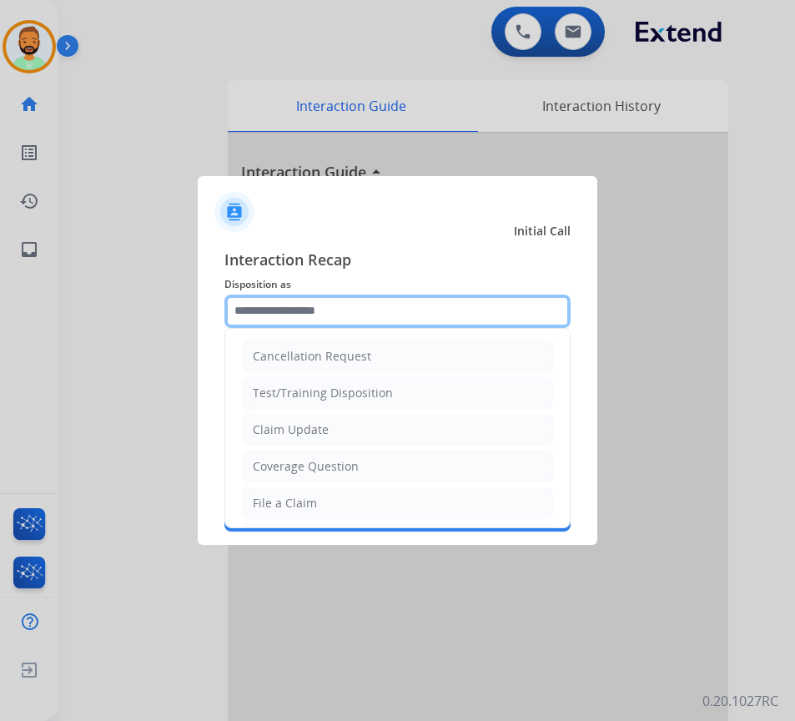
click at [450, 314] on input "text" at bounding box center [397, 311] width 346 height 33
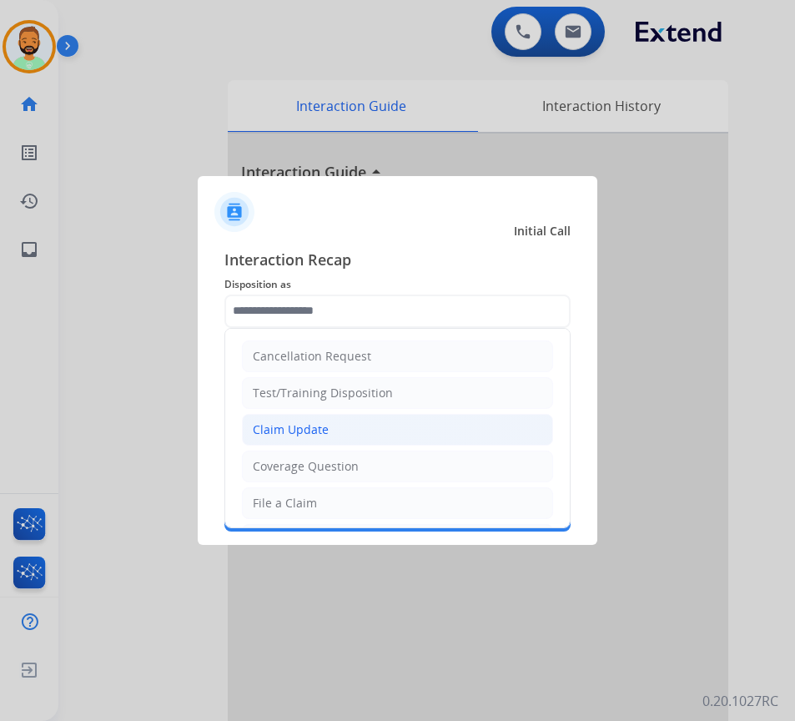
click at [396, 421] on li "Claim Update" at bounding box center [397, 430] width 311 height 32
type input "**********"
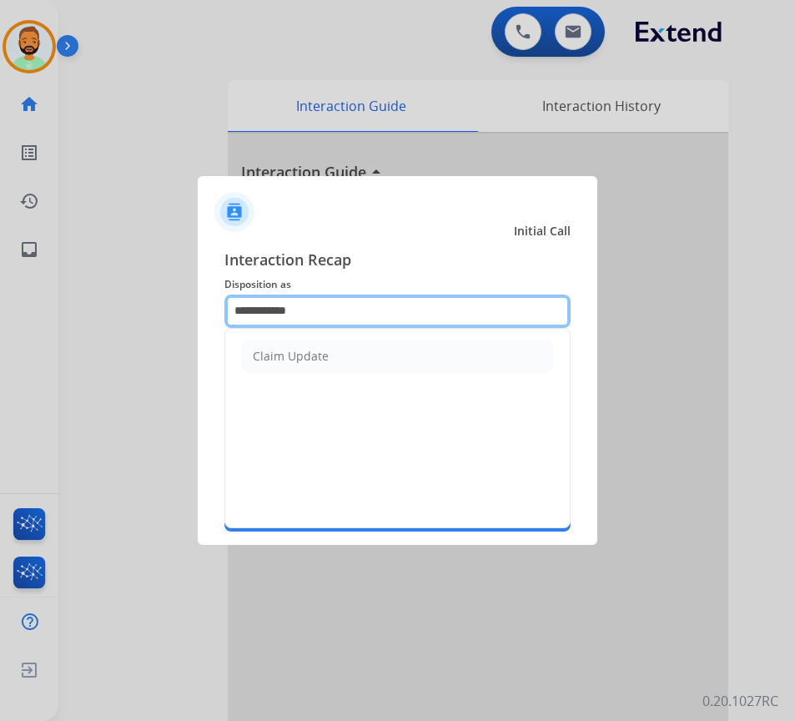
drag, startPoint x: 352, startPoint y: 295, endPoint x: 136, endPoint y: 300, distance: 216.2
click at [0, 300] on app-contact-recap-modal "**********" at bounding box center [0, 360] width 0 height 721
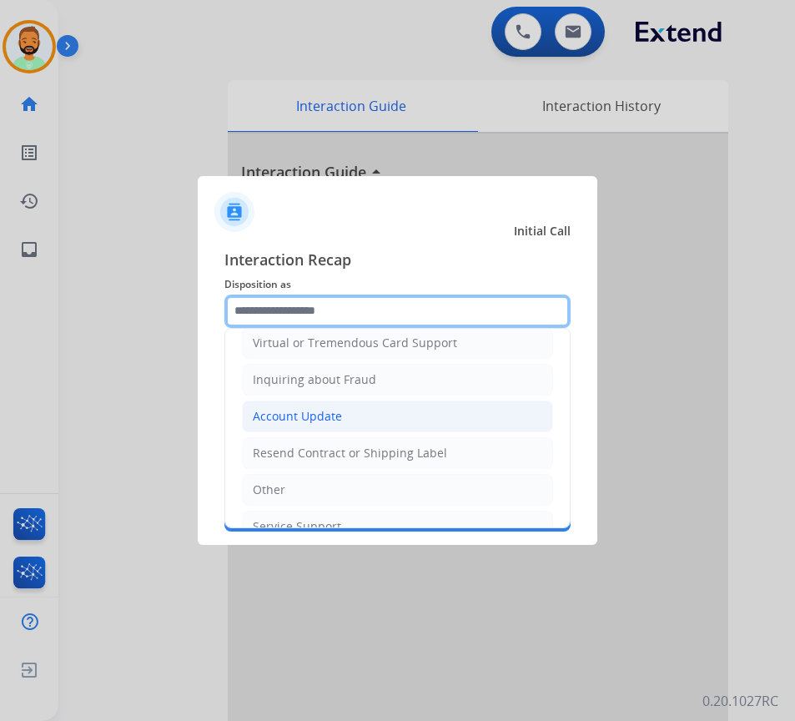
scroll to position [250, 0]
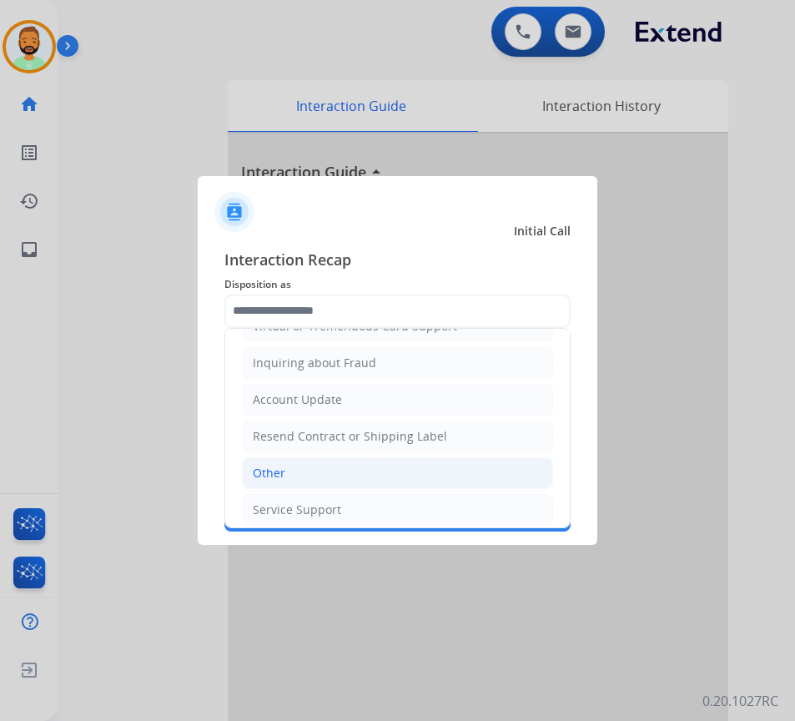
click at [325, 472] on li "Other" at bounding box center [397, 473] width 311 height 32
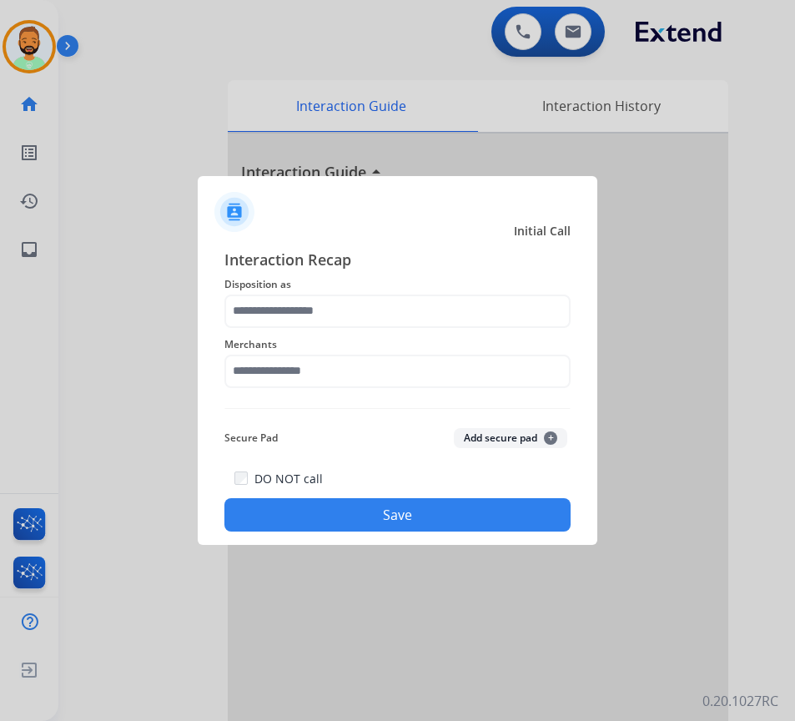
type input "*****"
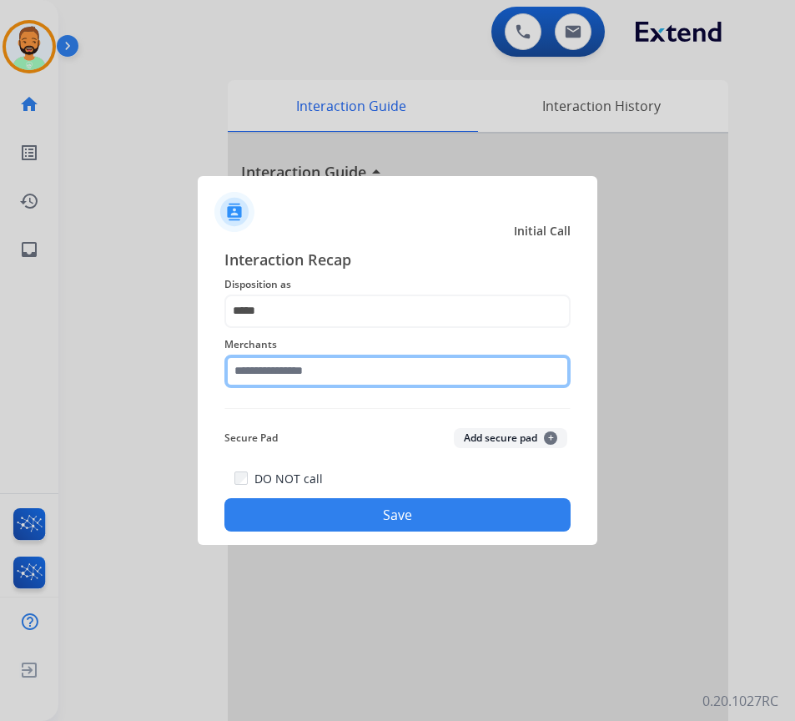
click at [326, 365] on input "text" at bounding box center [397, 371] width 346 height 33
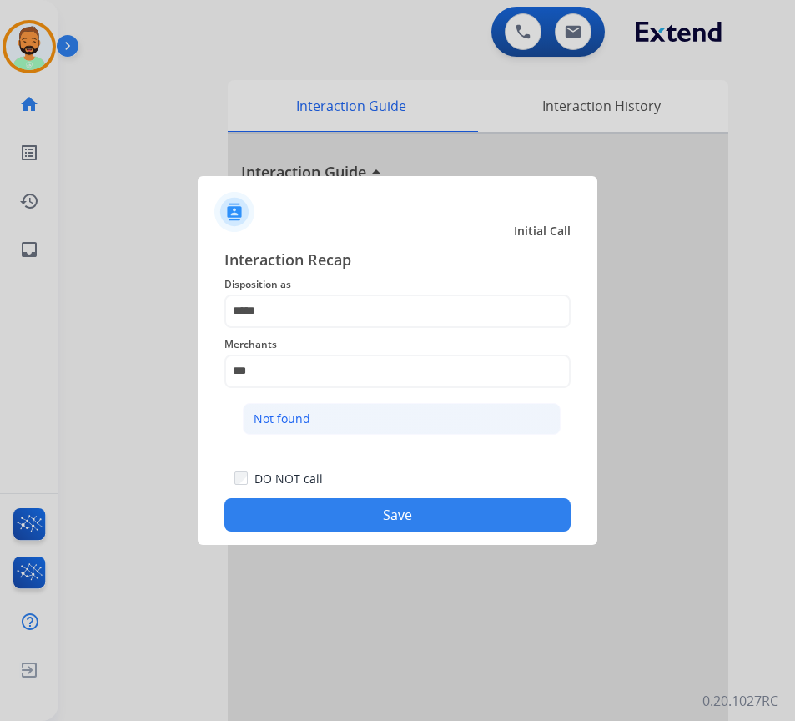
click at [335, 411] on li "Not found" at bounding box center [402, 419] width 318 height 32
type input "*********"
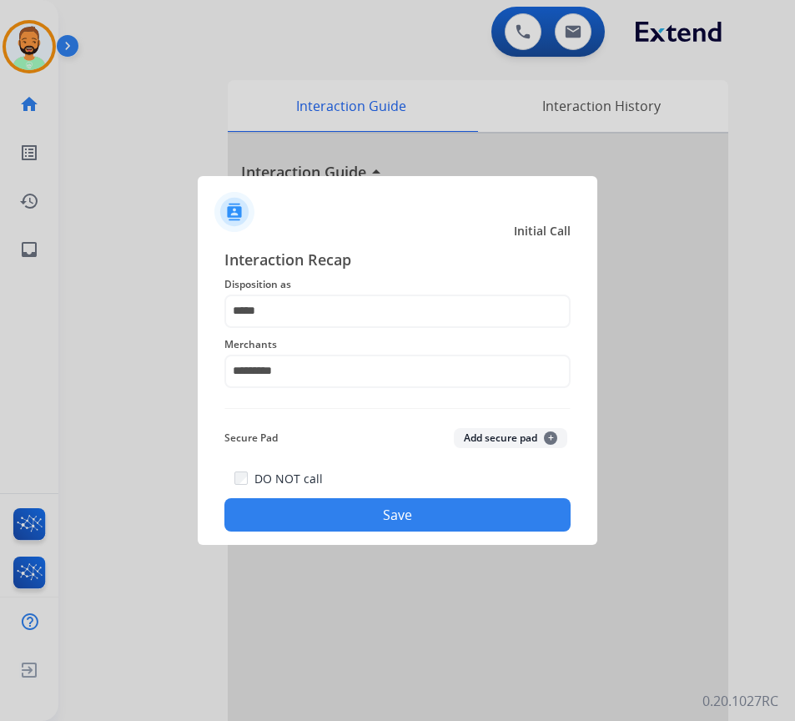
click at [360, 506] on button "Save" at bounding box center [397, 514] width 346 height 33
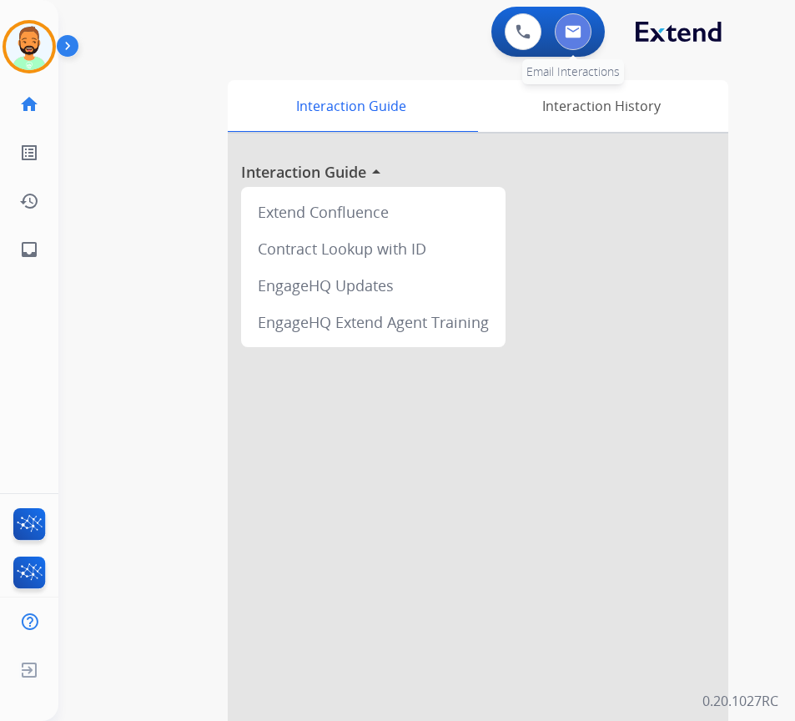
click at [577, 20] on button at bounding box center [573, 31] width 37 height 37
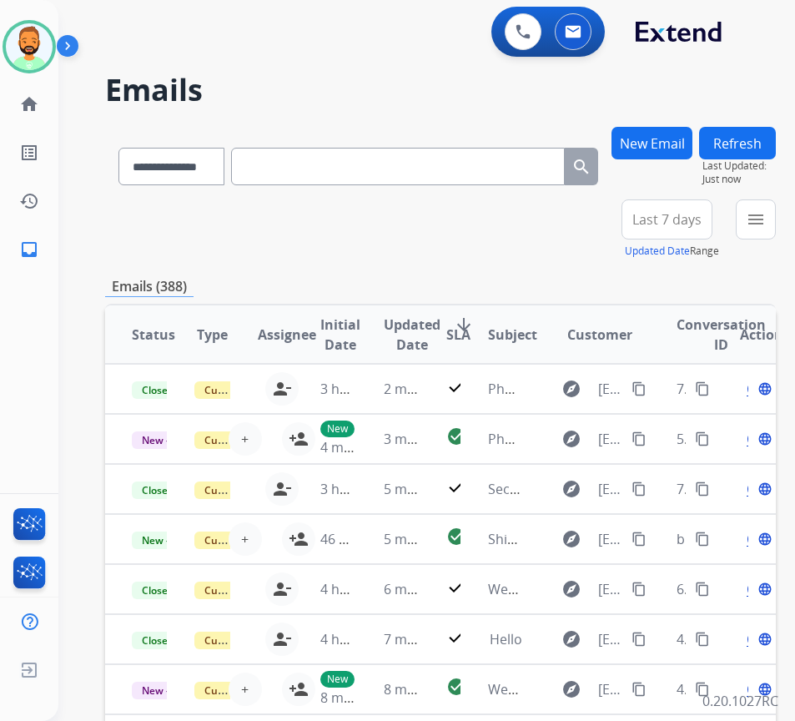
click at [713, 209] on button "Last 7 days" at bounding box center [667, 219] width 91 height 40
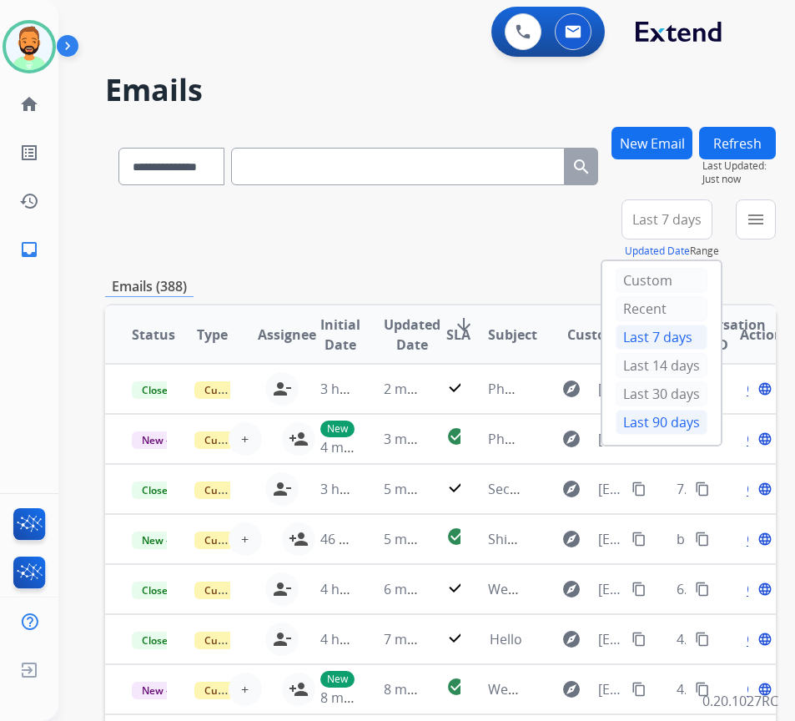
click at [697, 421] on div "Last 90 days" at bounding box center [662, 422] width 92 height 25
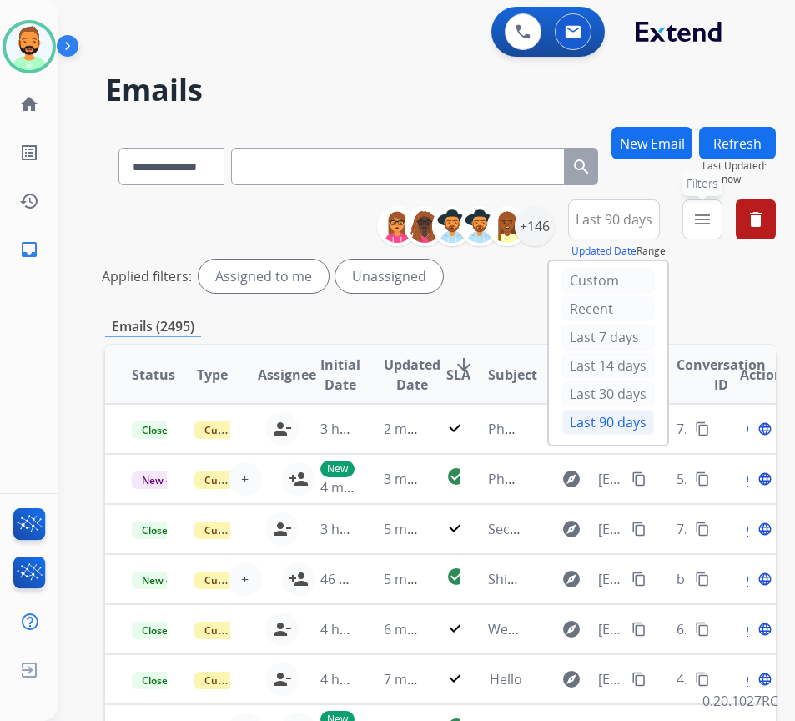
click at [713, 217] on mat-icon "menu" at bounding box center [703, 219] width 20 height 20
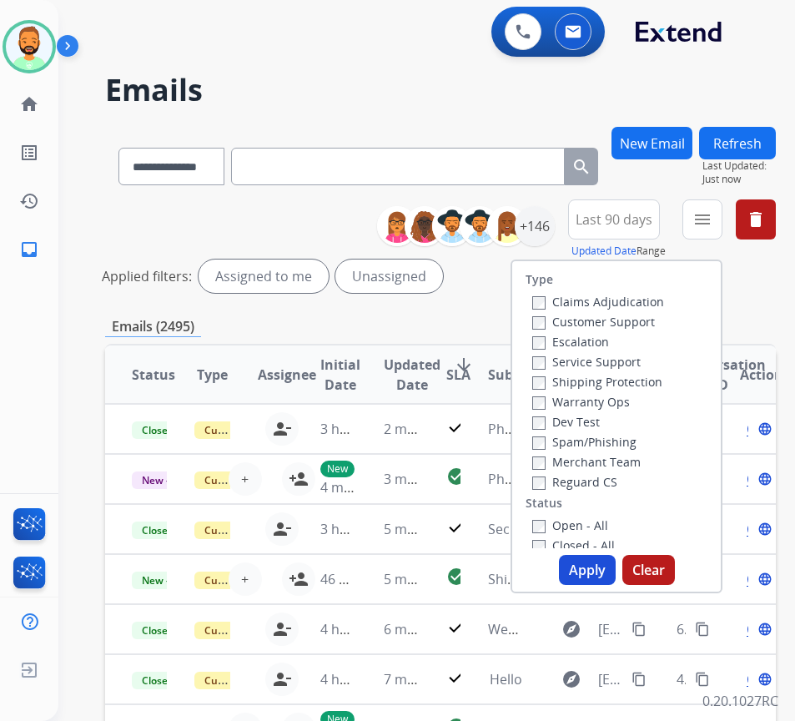
click at [602, 326] on label "Customer Support" at bounding box center [593, 322] width 123 height 16
click at [620, 381] on label "Shipping Protection" at bounding box center [597, 382] width 130 height 16
click at [617, 477] on label "Reguard CS" at bounding box center [574, 482] width 85 height 16
click at [608, 526] on label "Open - All" at bounding box center [570, 525] width 76 height 16
click at [616, 574] on button "Apply" at bounding box center [587, 570] width 57 height 30
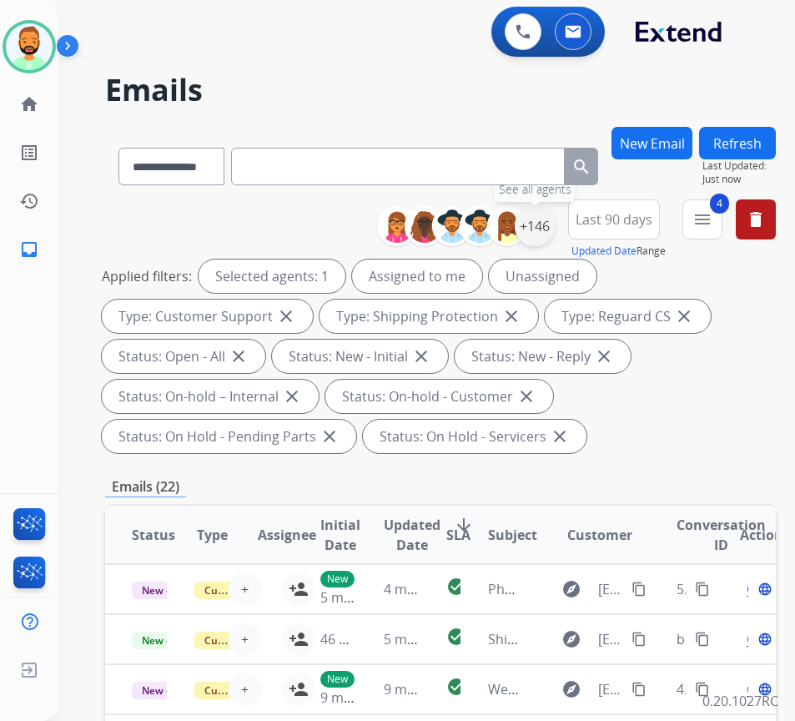
click at [555, 227] on div "+146" at bounding box center [535, 226] width 40 height 40
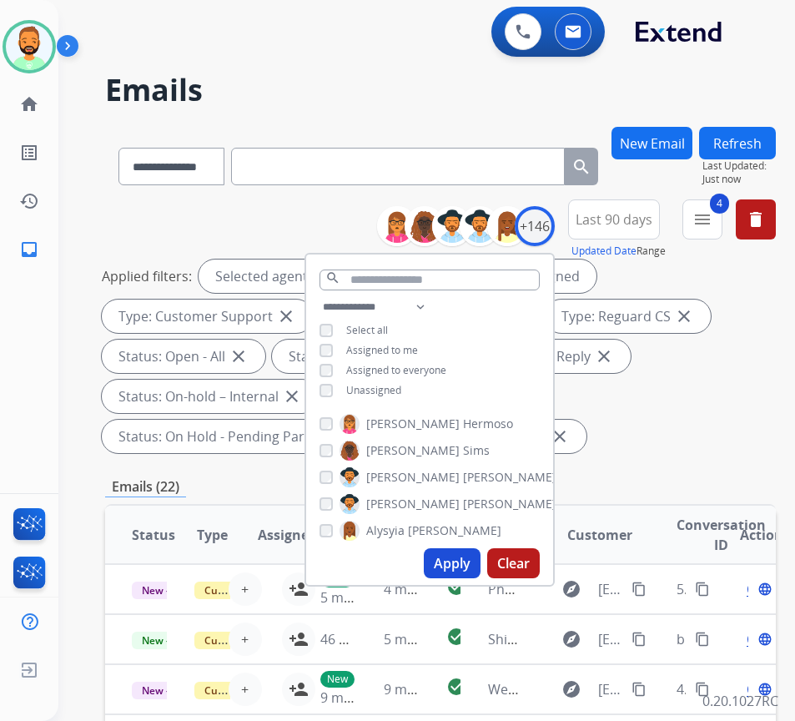
click at [398, 395] on span "Unassigned" at bounding box center [373, 390] width 55 height 14
click at [458, 569] on button "Apply" at bounding box center [452, 563] width 57 height 30
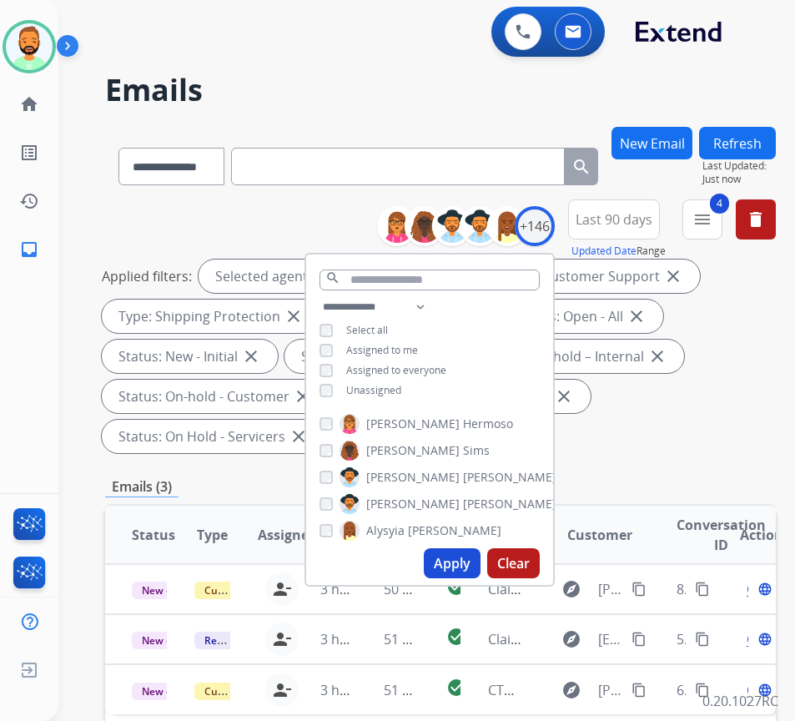
click at [683, 449] on div "Applied filters: Selected agents: 1 Assigned to me Type: Customer Support close…" at bounding box center [437, 356] width 671 height 194
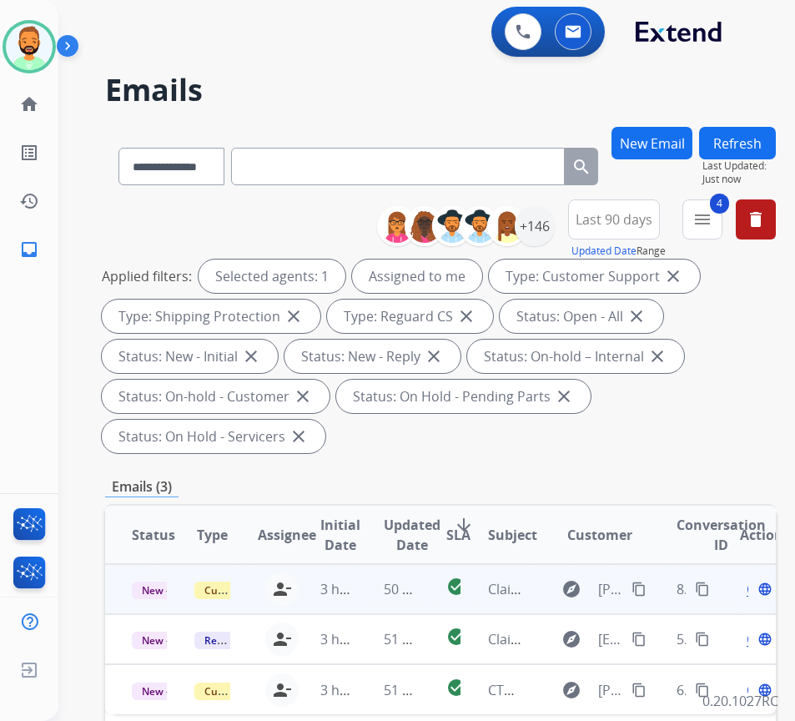
click at [373, 582] on td "50 minutes ago" at bounding box center [388, 589] width 63 height 50
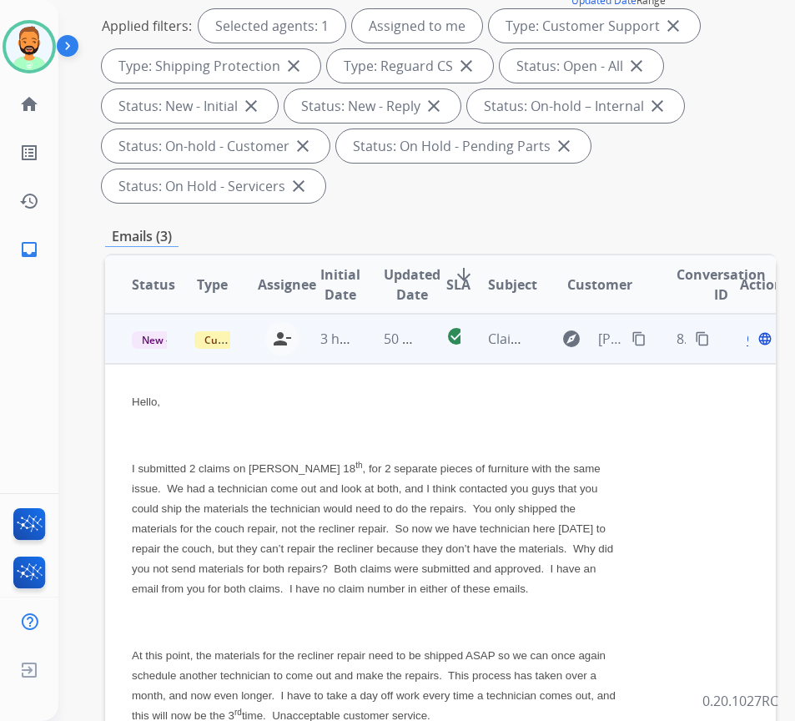
click at [638, 341] on mat-icon "content_copy" at bounding box center [639, 338] width 15 height 15
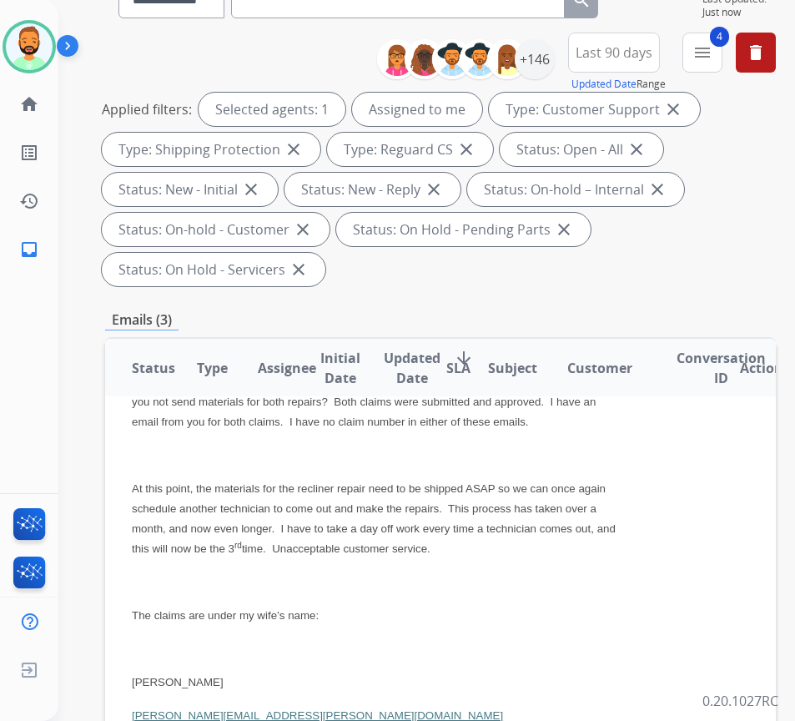
scroll to position [334, 0]
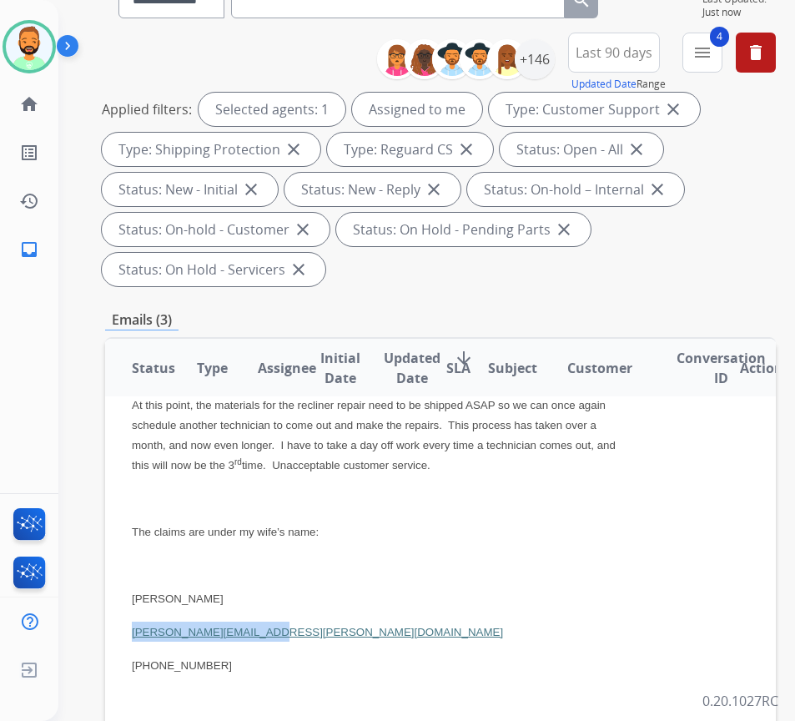
drag, startPoint x: 128, startPoint y: 635, endPoint x: 279, endPoint y: 632, distance: 150.2
click at [279, 632] on td "Hello, I submitted 2 claims on Augst 18 th , for 2 separate pieces of furniture…" at bounding box center [377, 686] width 545 height 1146
copy link "Megan.coonrod@gmail.com"
click at [410, 571] on p at bounding box center [377, 565] width 491 height 20
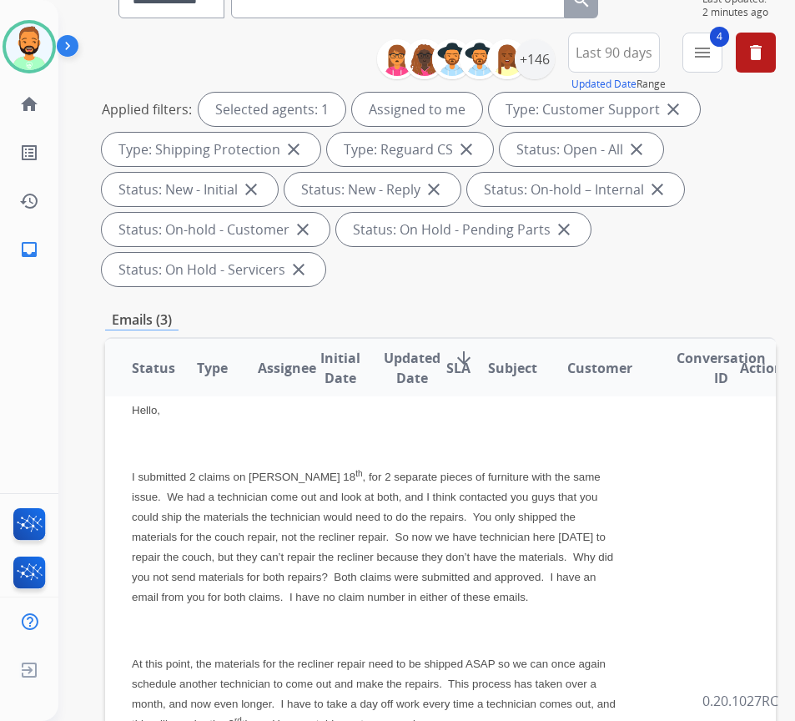
scroll to position [0, 0]
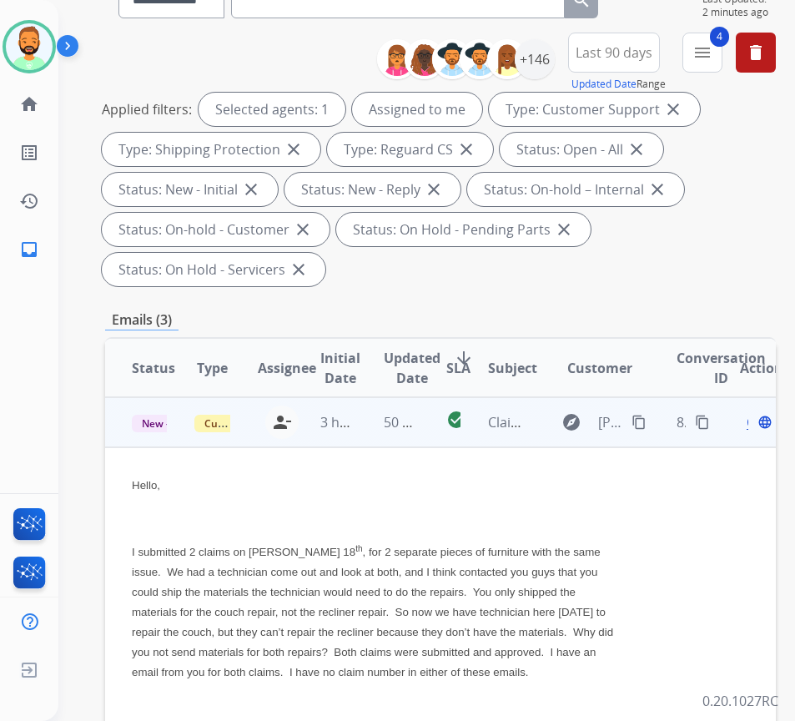
click at [756, 424] on span "Open" at bounding box center [764, 422] width 34 height 20
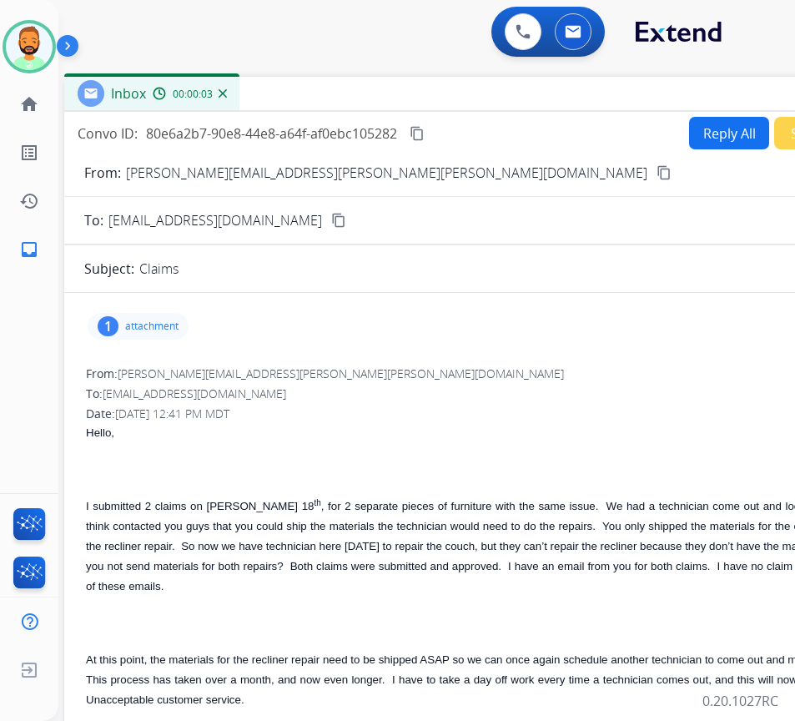
drag, startPoint x: 319, startPoint y: 121, endPoint x: 461, endPoint y: 93, distance: 145.3
click at [461, 93] on div "Inbox 00:00:03" at bounding box center [481, 94] width 834 height 35
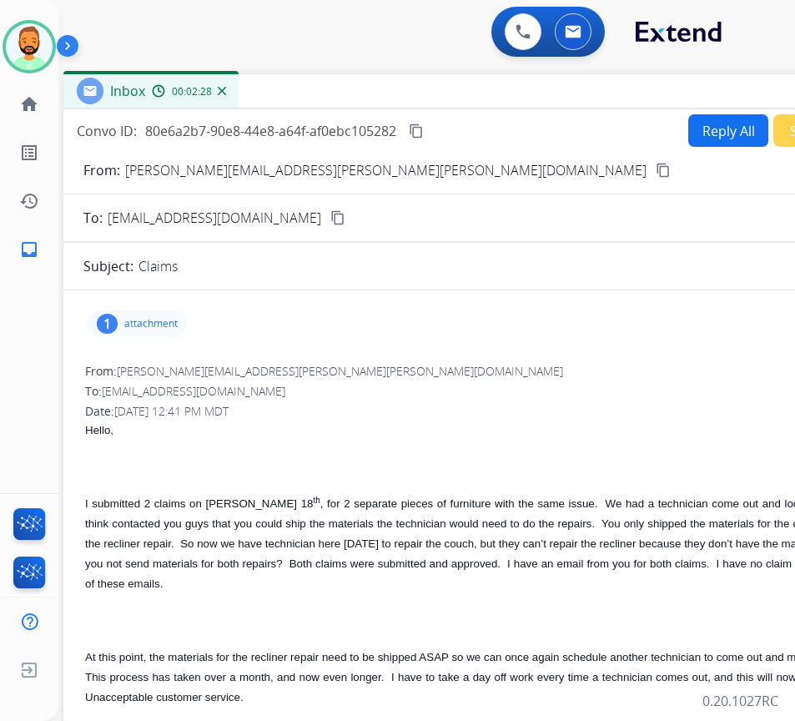
click at [688, 133] on button "Reply All" at bounding box center [728, 130] width 80 height 33
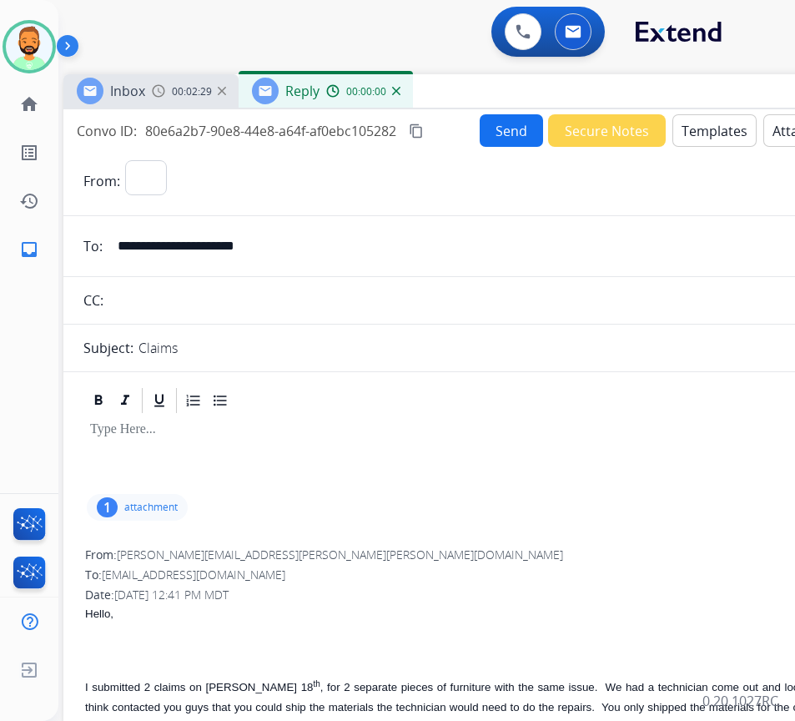
click at [684, 133] on button "Templates" at bounding box center [714, 130] width 84 height 33
select select "**********"
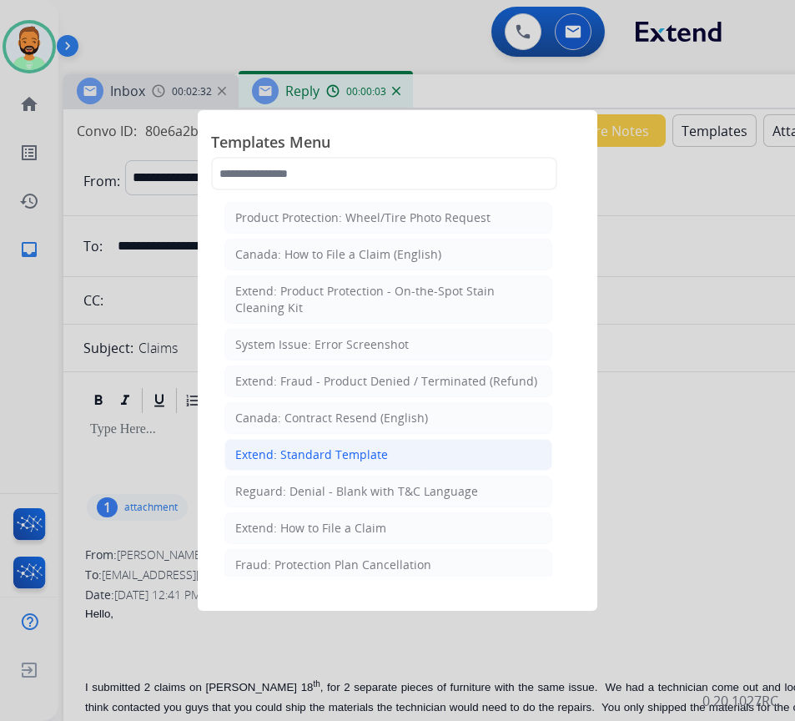
click at [346, 454] on div "Extend: Standard Template" at bounding box center [311, 454] width 153 height 17
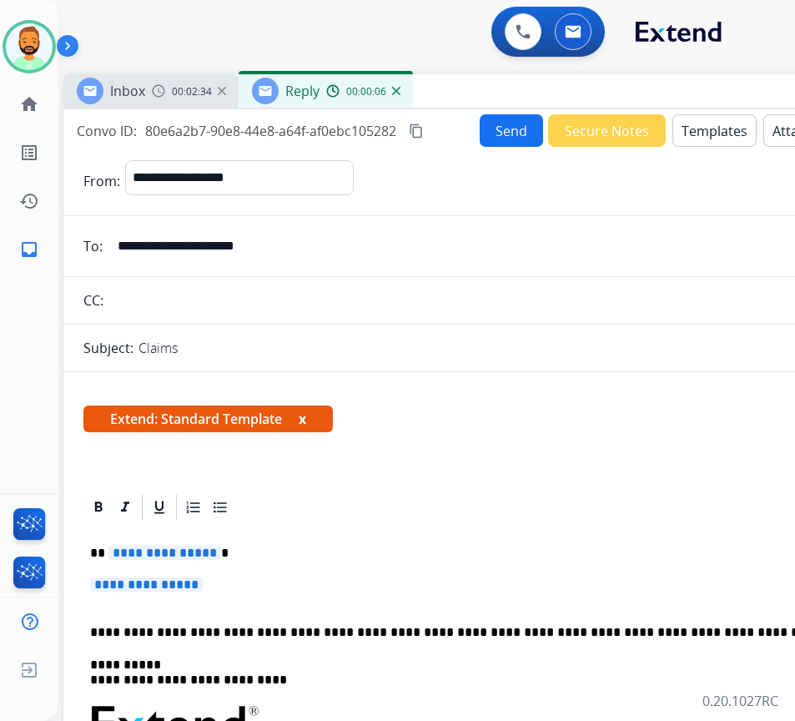
drag, startPoint x: 285, startPoint y: 531, endPoint x: 285, endPoint y: 541, distance: 9.2
click at [278, 577] on p "**********" at bounding box center [480, 592] width 781 height 31
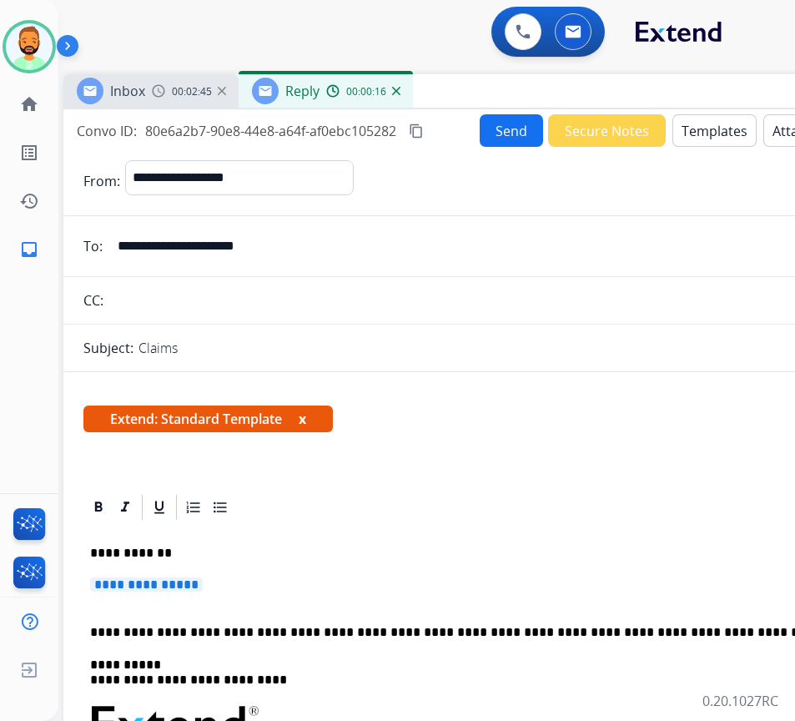
click at [278, 577] on p "**********" at bounding box center [480, 592] width 781 height 31
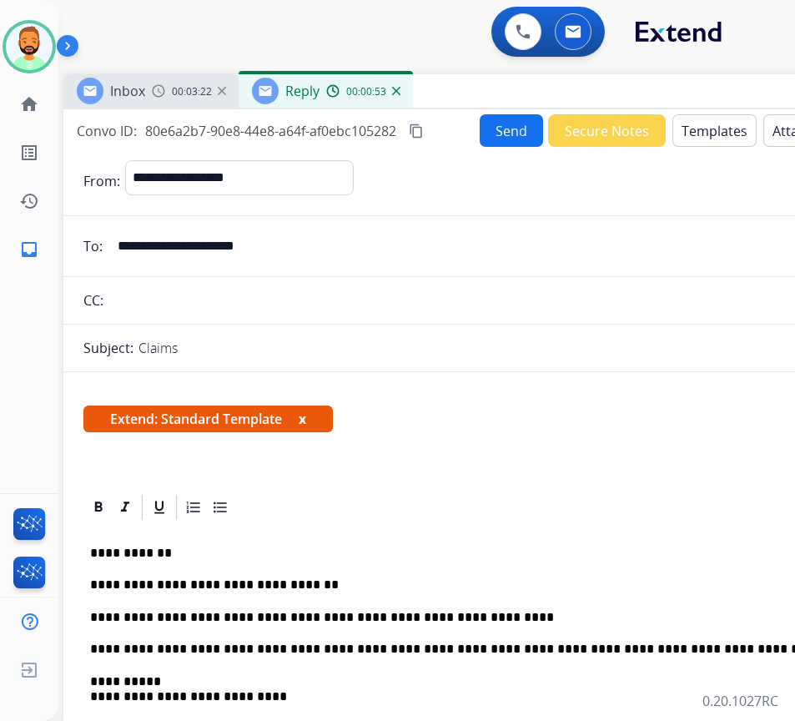
click at [496, 138] on button "Send" at bounding box center [511, 130] width 63 height 33
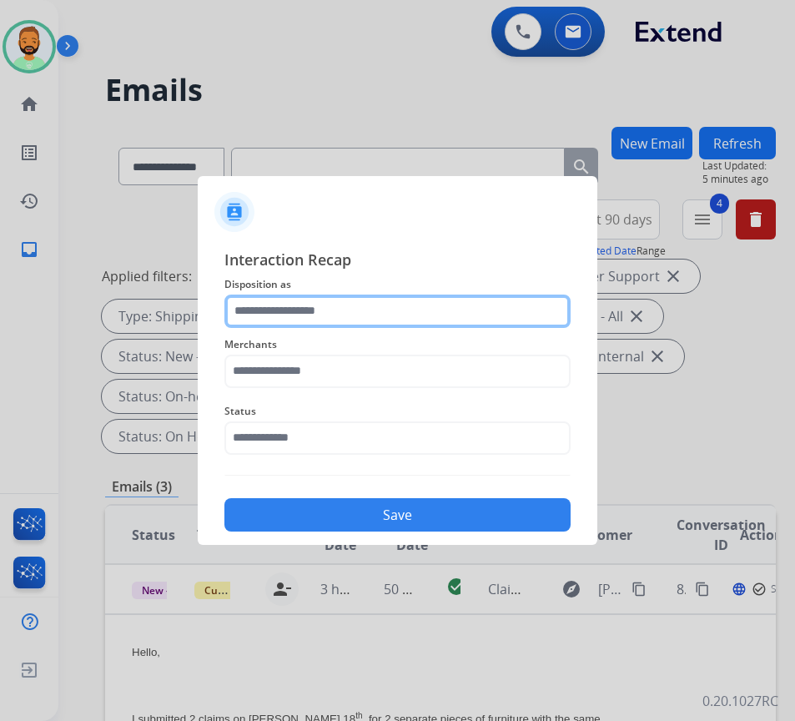
click at [363, 295] on input "text" at bounding box center [397, 311] width 346 height 33
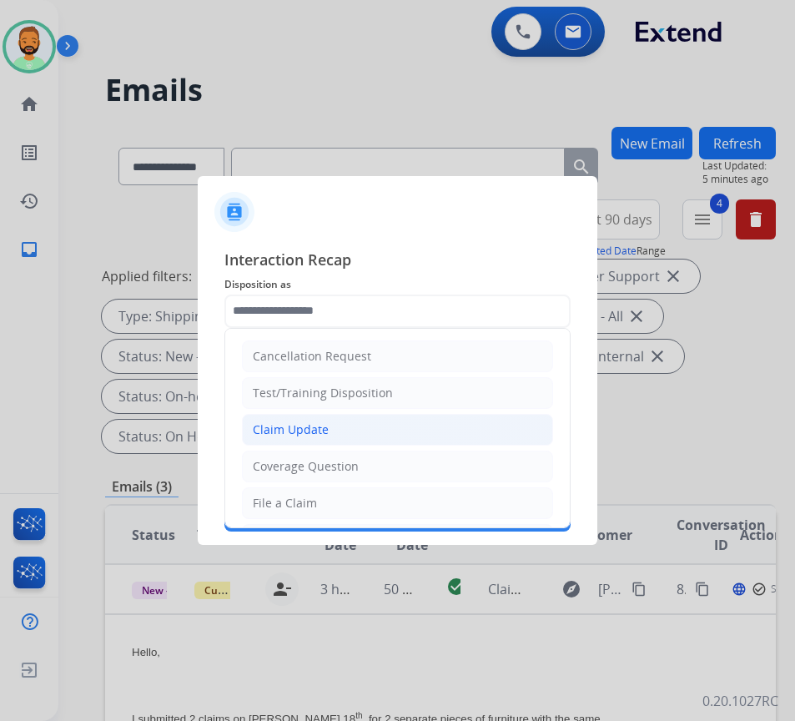
click at [390, 430] on li "Claim Update" at bounding box center [397, 430] width 311 height 32
type input "**********"
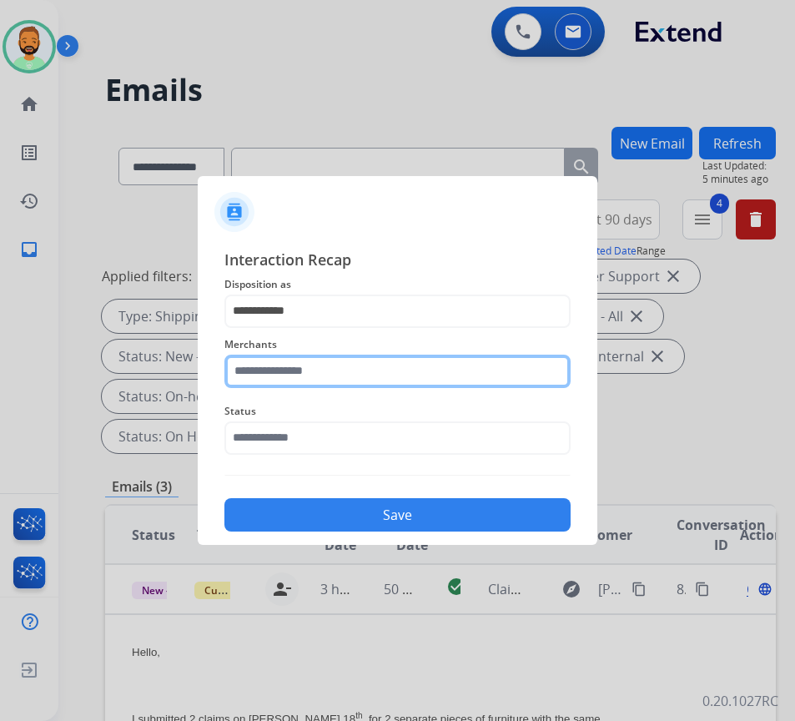
click at [373, 364] on input "text" at bounding box center [397, 371] width 346 height 33
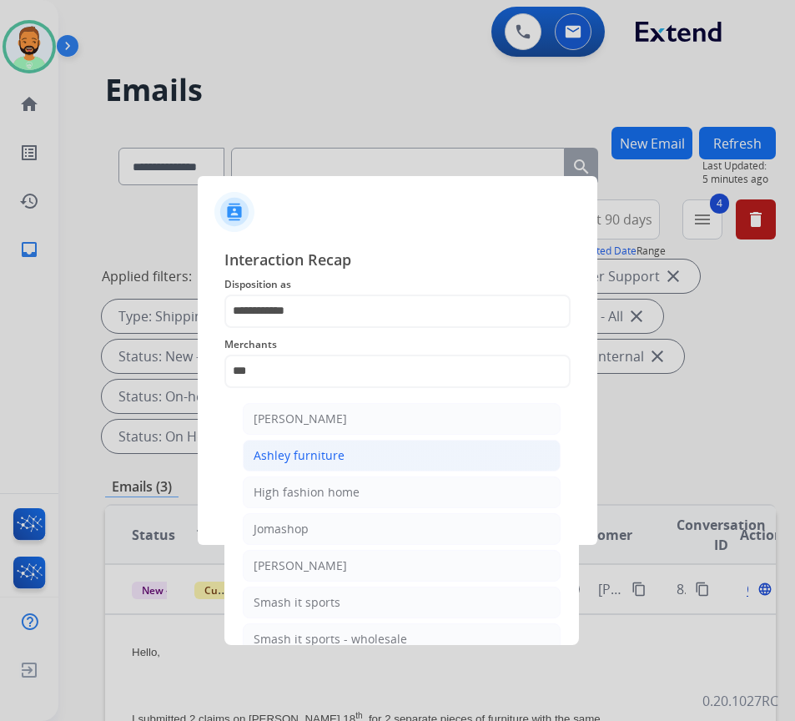
click at [378, 461] on li "Ashley furniture" at bounding box center [402, 456] width 318 height 32
type input "**********"
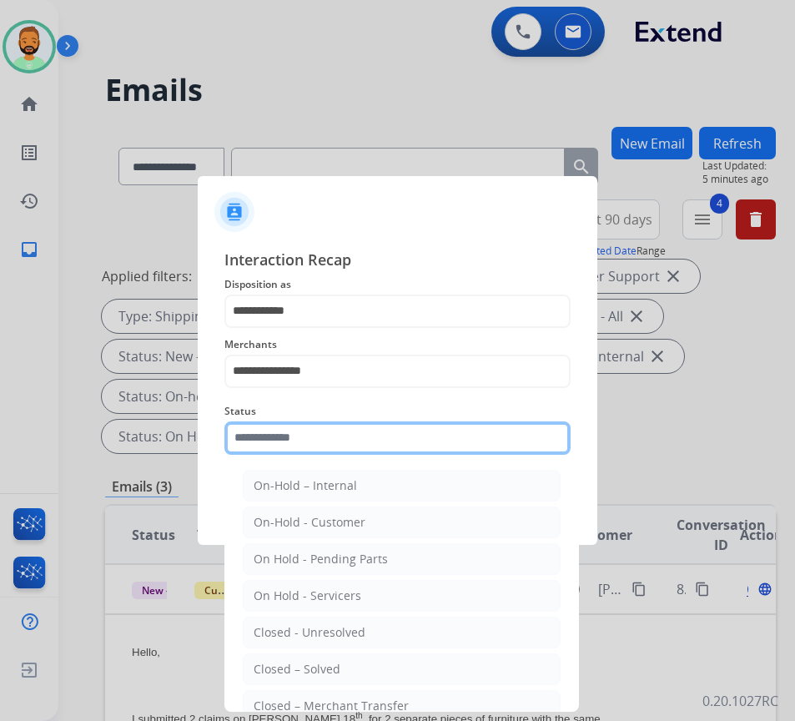
click at [405, 429] on input "text" at bounding box center [397, 437] width 346 height 33
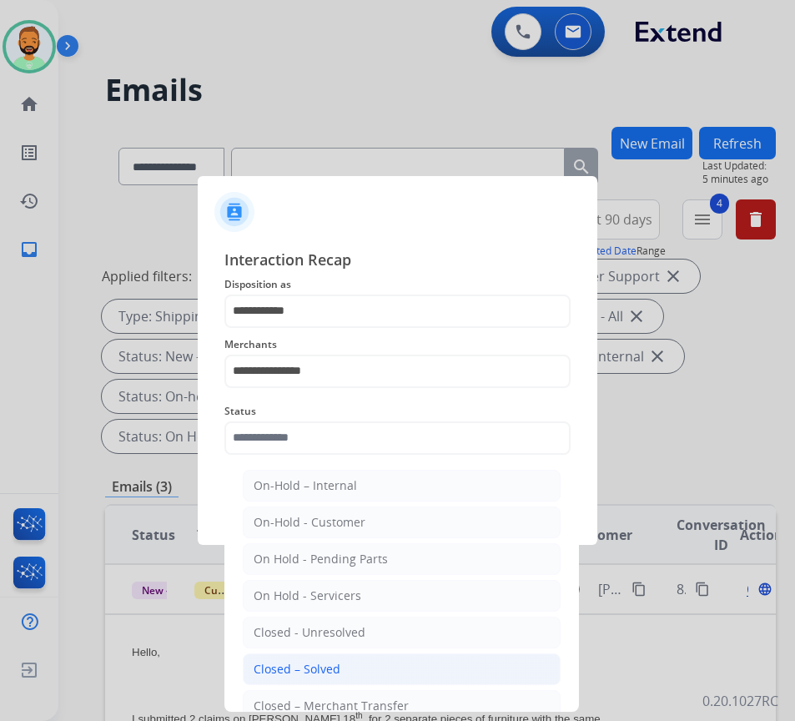
click at [390, 663] on li "Closed – Solved" at bounding box center [402, 669] width 318 height 32
type input "**********"
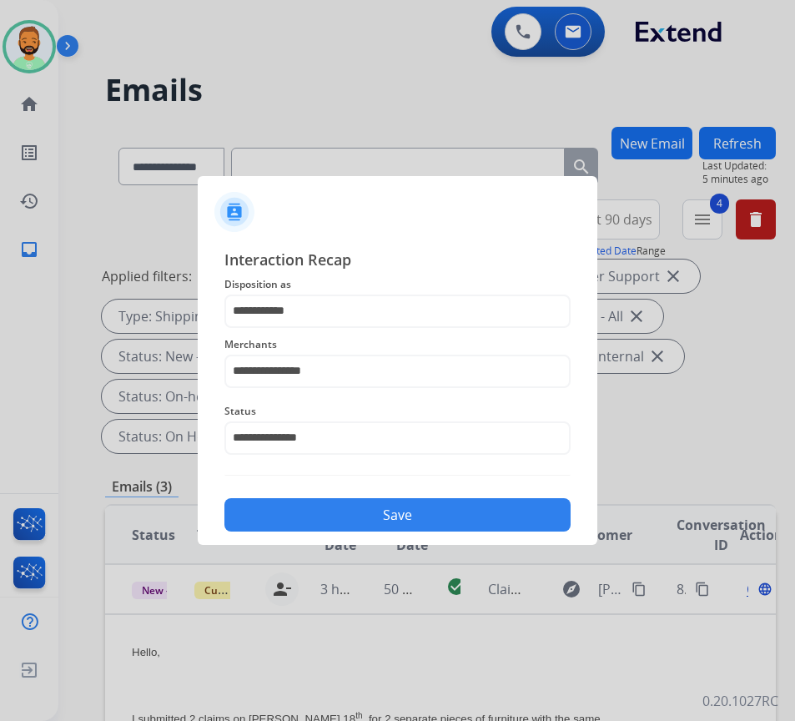
click at [425, 517] on button "Save" at bounding box center [397, 514] width 346 height 33
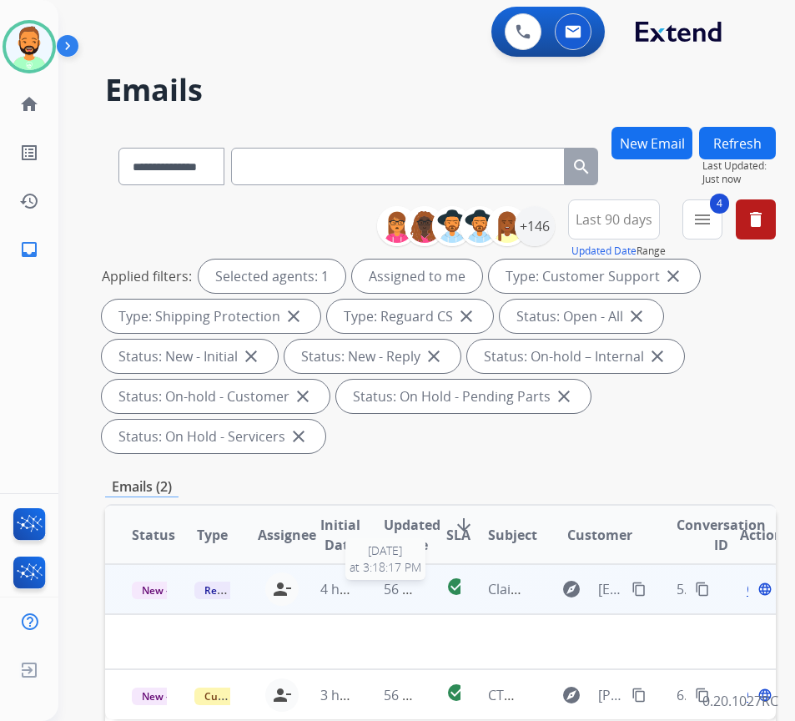
click at [387, 585] on span "56 minutes ago" at bounding box center [432, 589] width 97 height 18
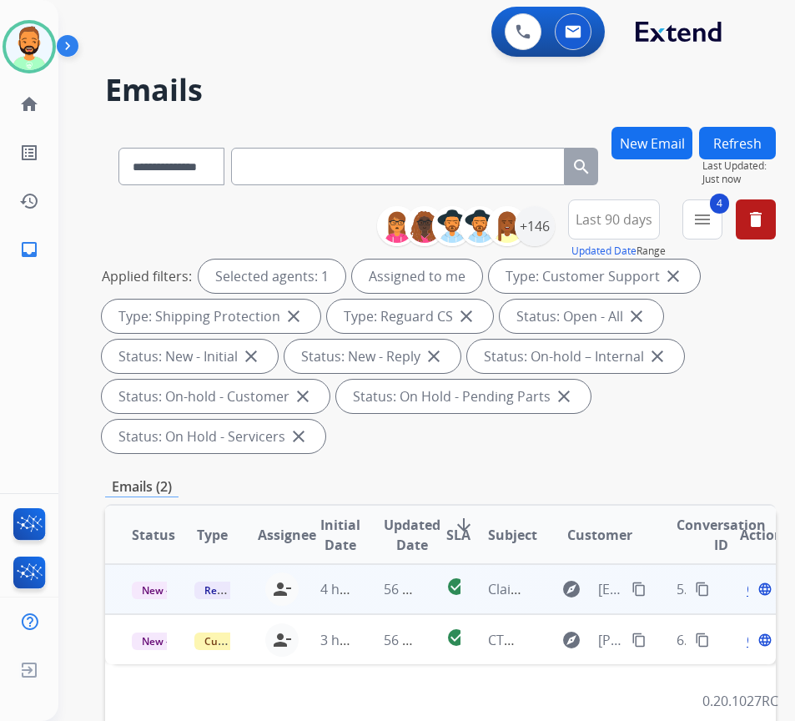
click at [368, 585] on td "56 minutes ago" at bounding box center [388, 589] width 63 height 50
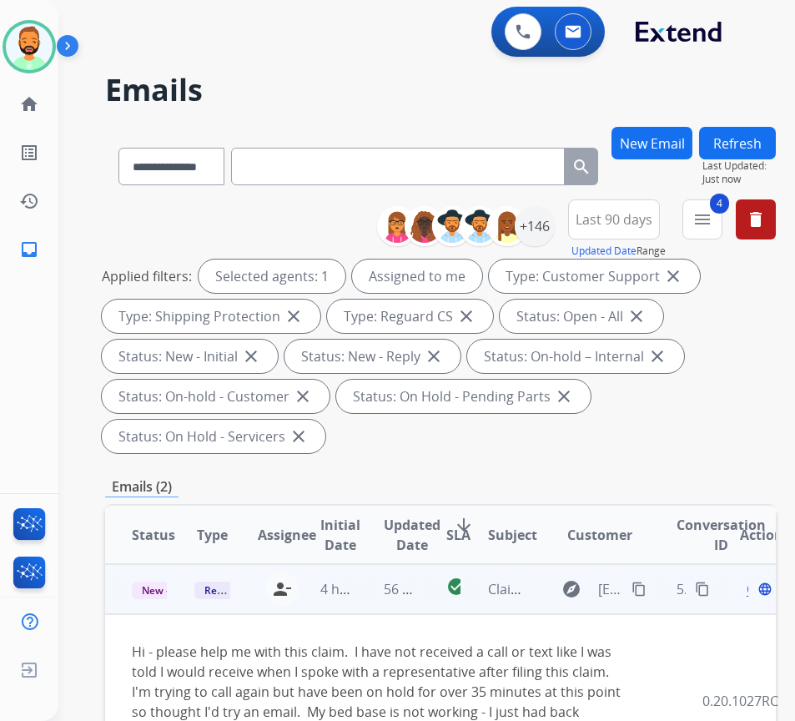
scroll to position [83, 0]
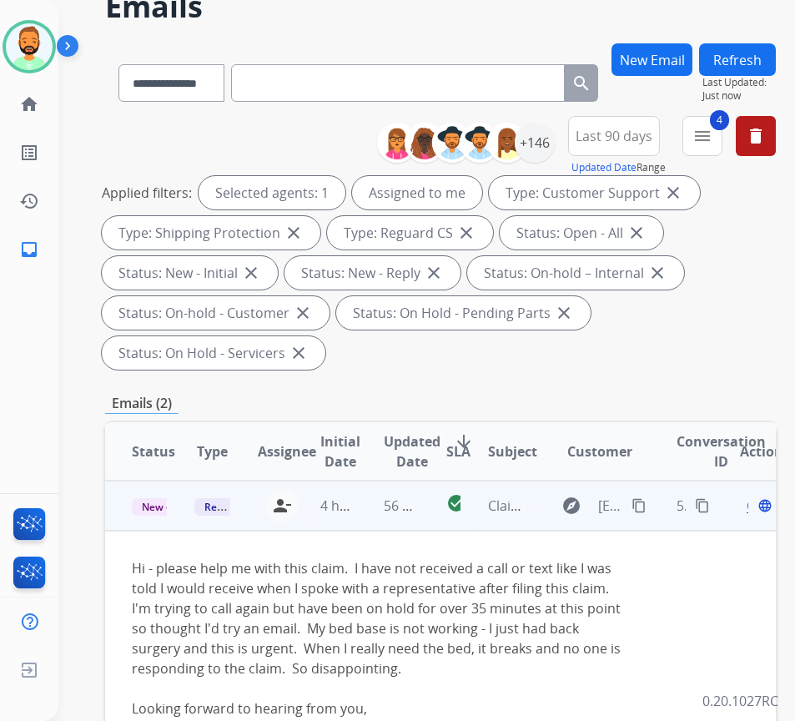
click at [643, 501] on mat-icon "content_copy" at bounding box center [639, 505] width 15 height 15
click at [757, 511] on div "Open language" at bounding box center [757, 506] width 35 height 20
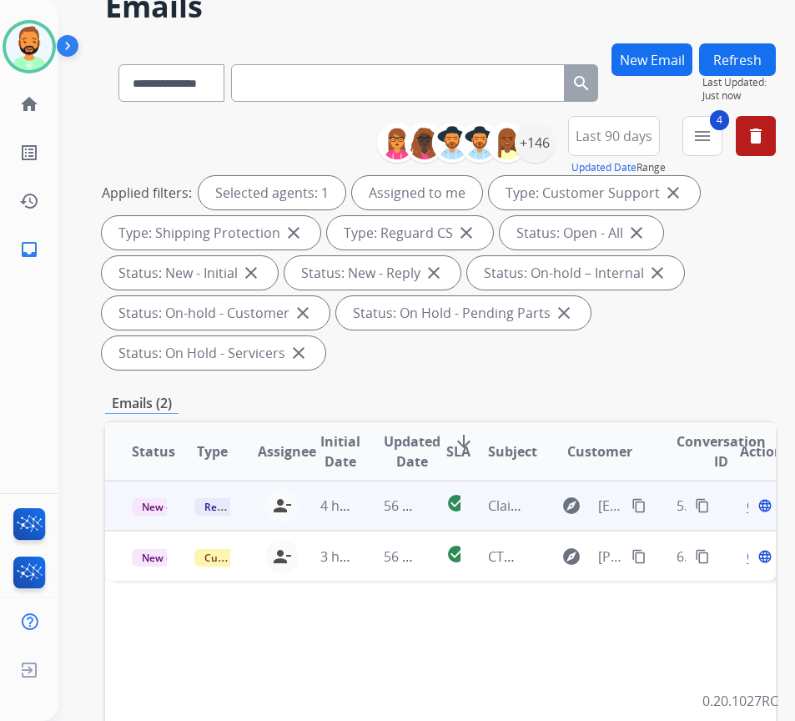
click at [756, 511] on span "Open" at bounding box center [764, 506] width 34 height 20
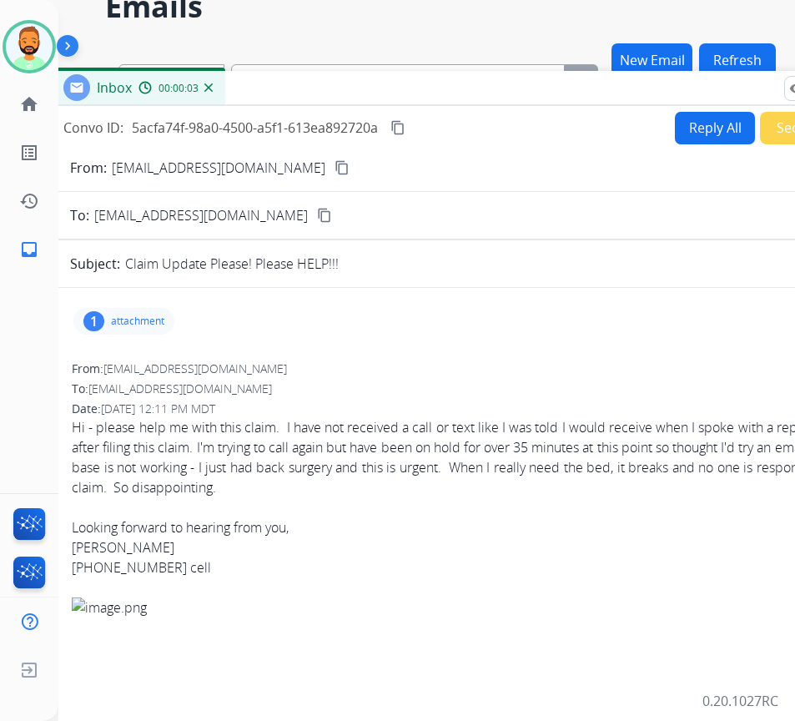
drag, startPoint x: 186, startPoint y: 23, endPoint x: 58, endPoint y: 223, distance: 236.8
click at [315, 76] on div "Inbox 00:00:03" at bounding box center [467, 88] width 834 height 35
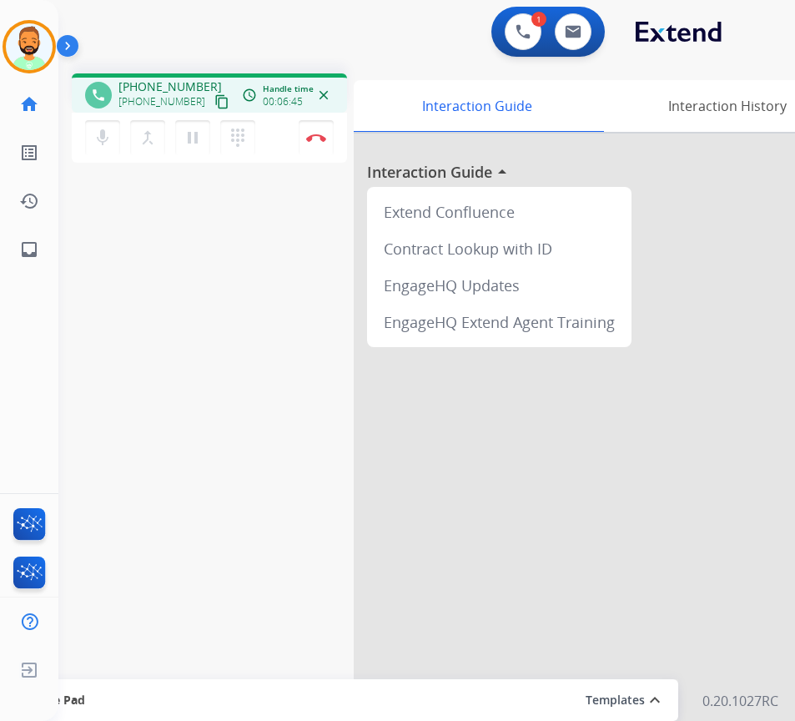
click at [169, 471] on div "phone +17025026329 +17025026329 content_copy access_time Call metrics Queue 00:…" at bounding box center [406, 408] width 697 height 696
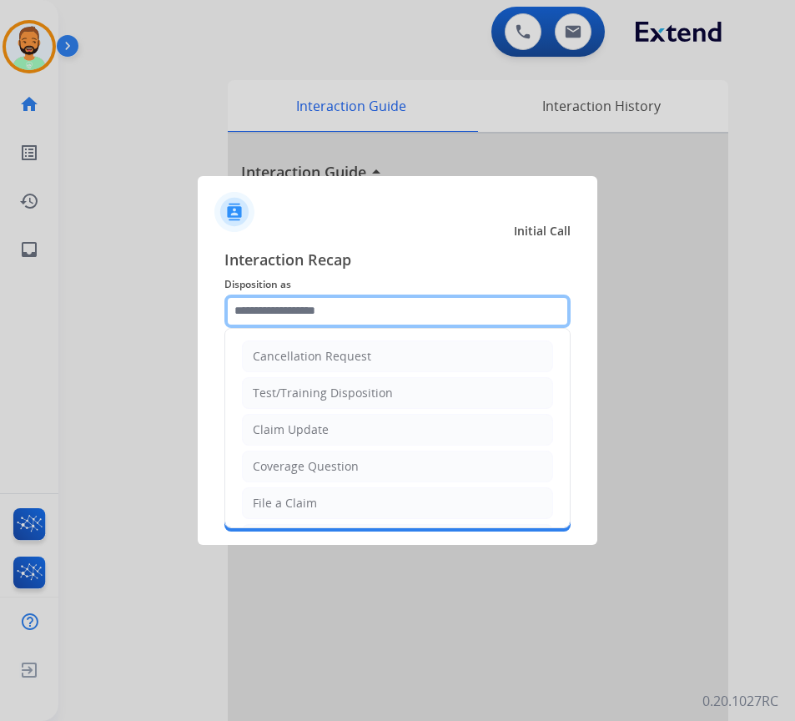
click at [310, 310] on input "text" at bounding box center [397, 311] width 346 height 33
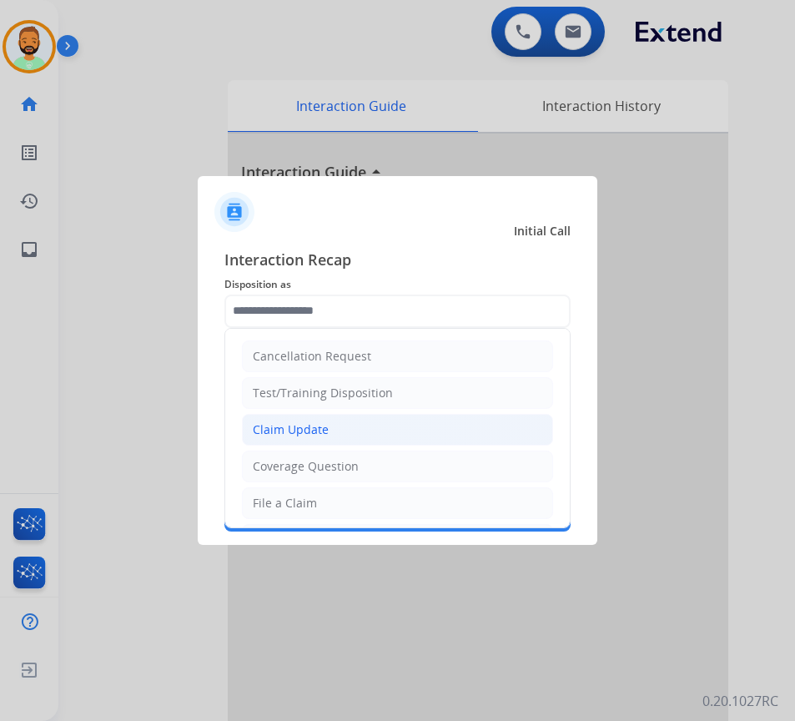
click at [352, 432] on li "Claim Update" at bounding box center [397, 430] width 311 height 32
type input "**********"
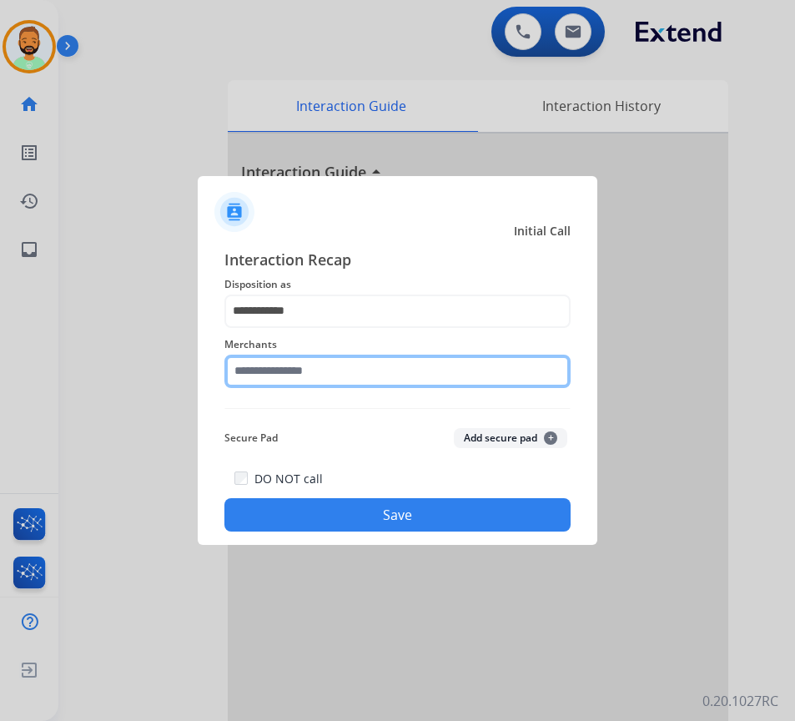
click at [342, 380] on input "text" at bounding box center [397, 371] width 346 height 33
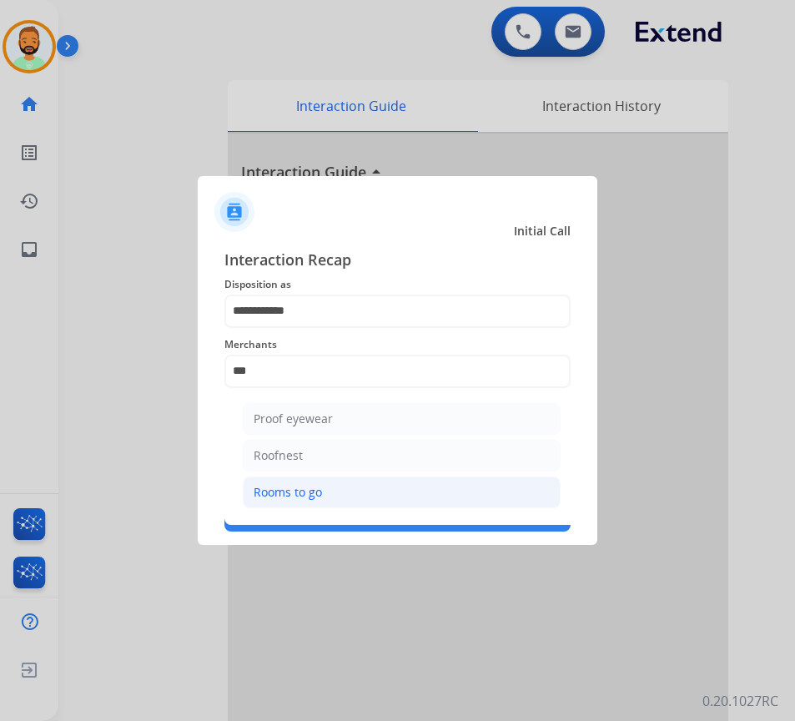
click at [344, 484] on li "Rooms to go" at bounding box center [402, 492] width 318 height 32
type input "**********"
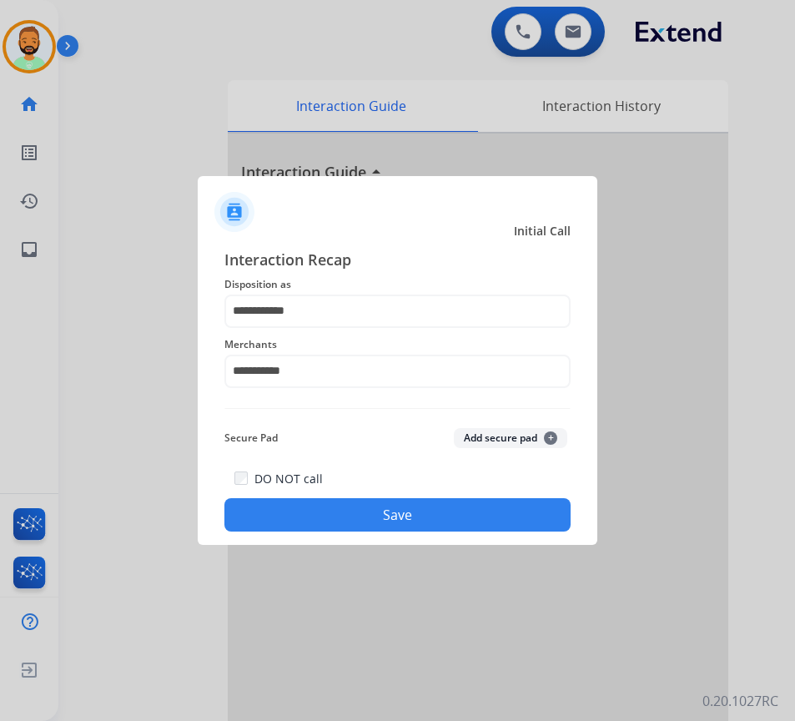
click at [390, 513] on button "Save" at bounding box center [397, 514] width 346 height 33
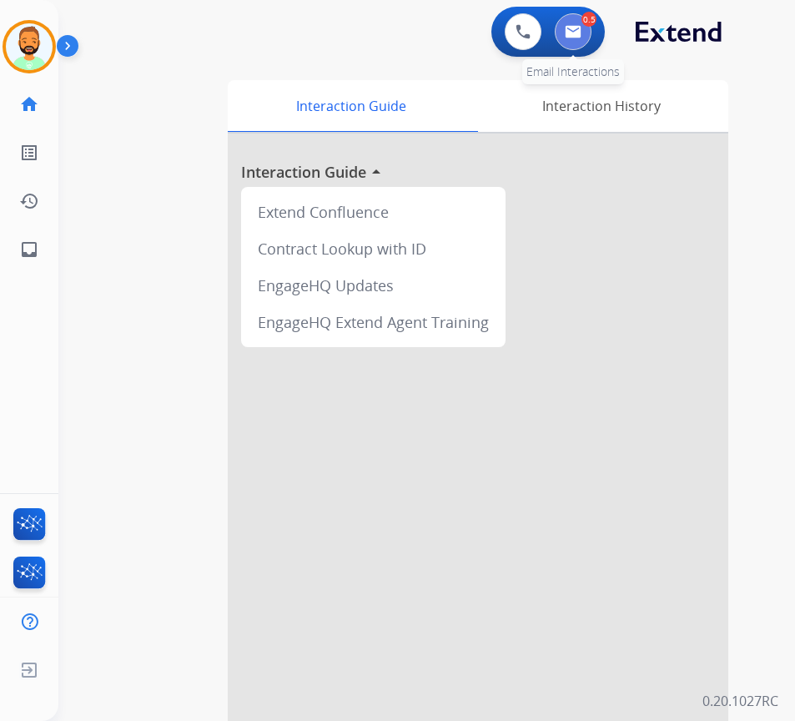
click at [579, 36] on img at bounding box center [573, 31] width 17 height 13
select select "**********"
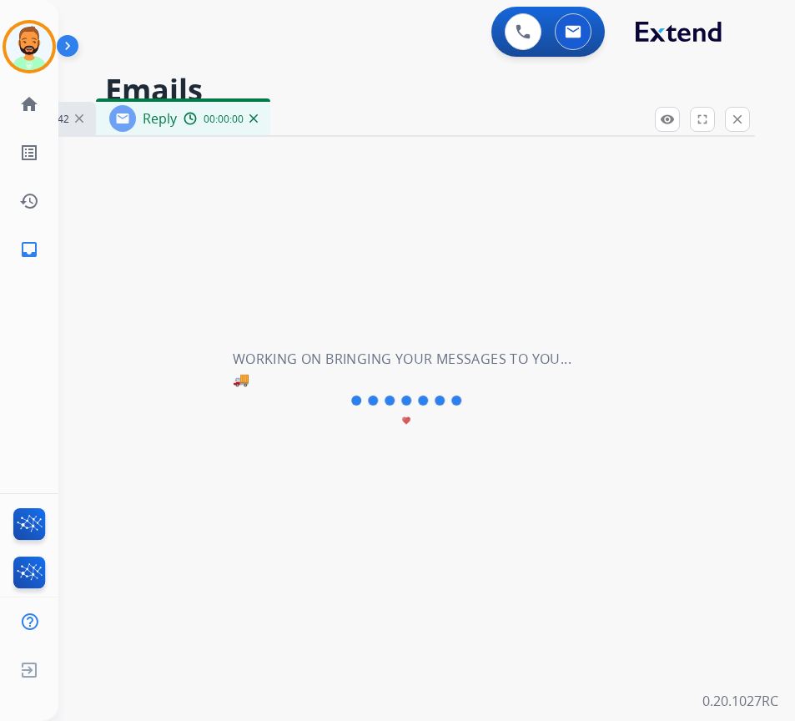
select select "**********"
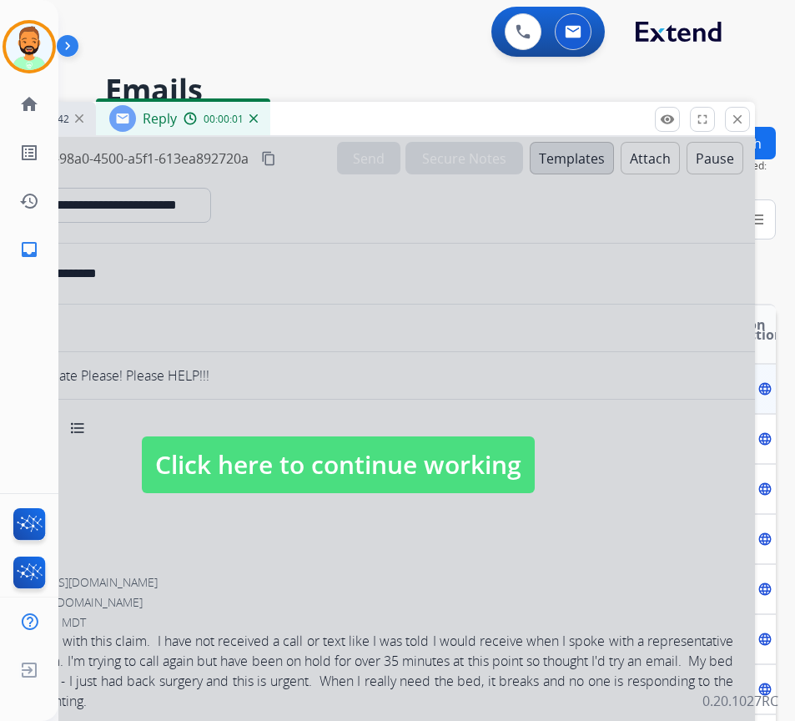
click at [441, 458] on span "Click here to continue working" at bounding box center [338, 464] width 393 height 57
select select
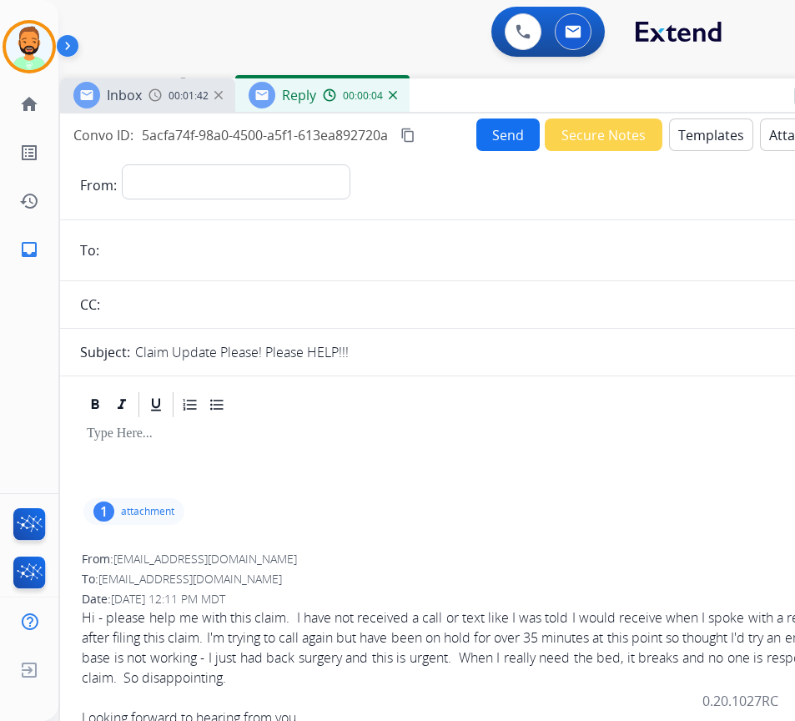
drag, startPoint x: 412, startPoint y: 123, endPoint x: 543, endPoint y: 118, distance: 131.1
click at [546, 100] on div "Inbox 00:01:42 Reply 00:00:04" at bounding box center [477, 95] width 834 height 35
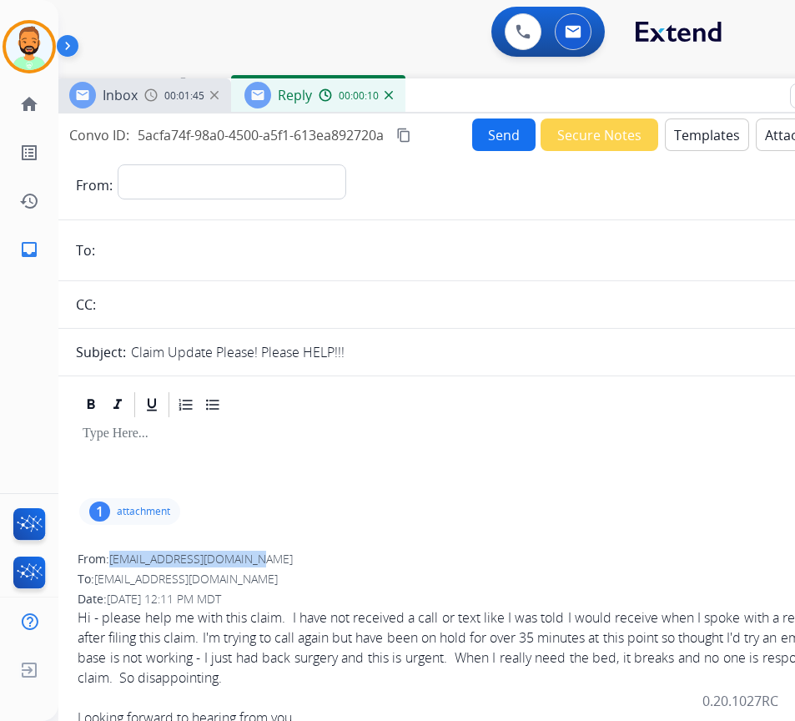
drag, startPoint x: 112, startPoint y: 562, endPoint x: 232, endPoint y: 557, distance: 120.3
click at [267, 563] on div "From: amberwankenobi@gmail.com" at bounding box center [473, 559] width 791 height 17
copy span "amberwankenobi@gmail.com"
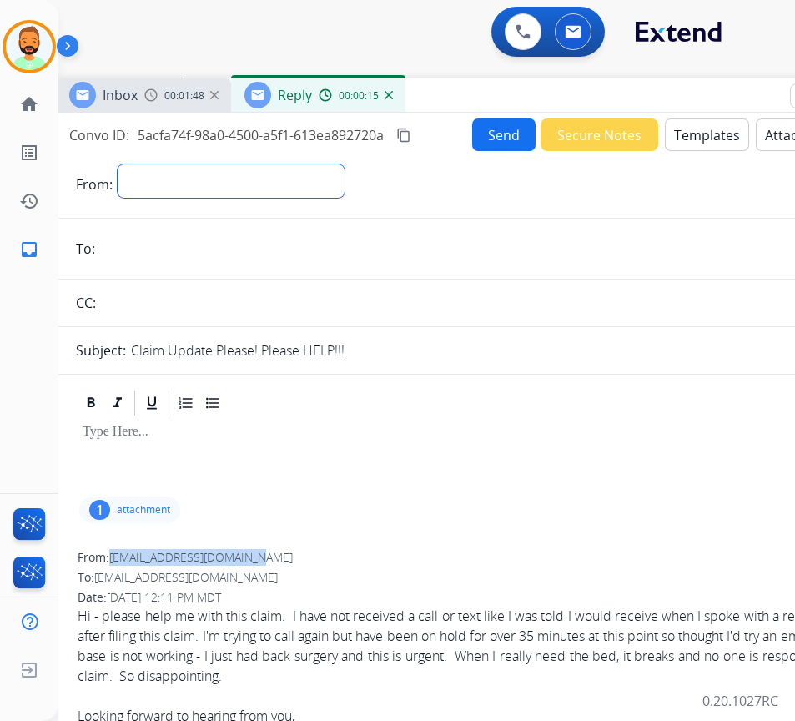
click at [246, 183] on select "**********" at bounding box center [231, 180] width 227 height 33
select select "**********"
click at [118, 164] on select "**********" at bounding box center [231, 180] width 227 height 33
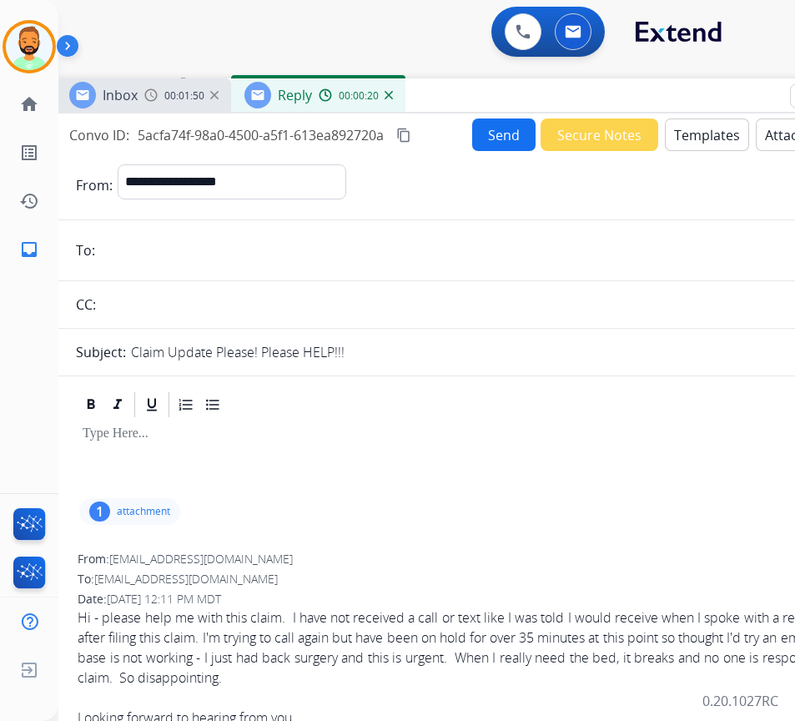
paste input "**********"
type input "**********"
click at [684, 135] on button "Templates" at bounding box center [707, 134] width 84 height 33
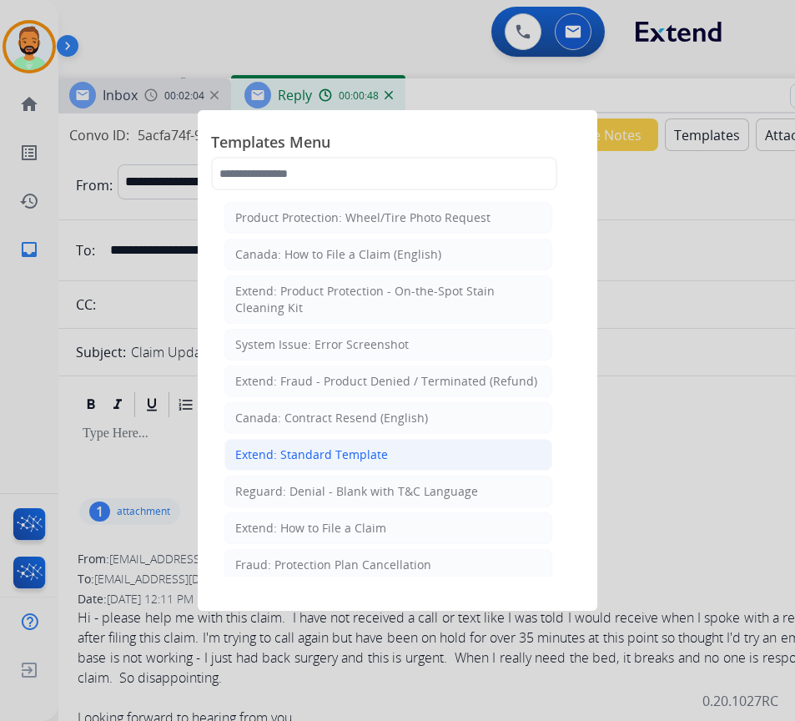
click at [404, 465] on li "Extend: Standard Template" at bounding box center [388, 455] width 328 height 32
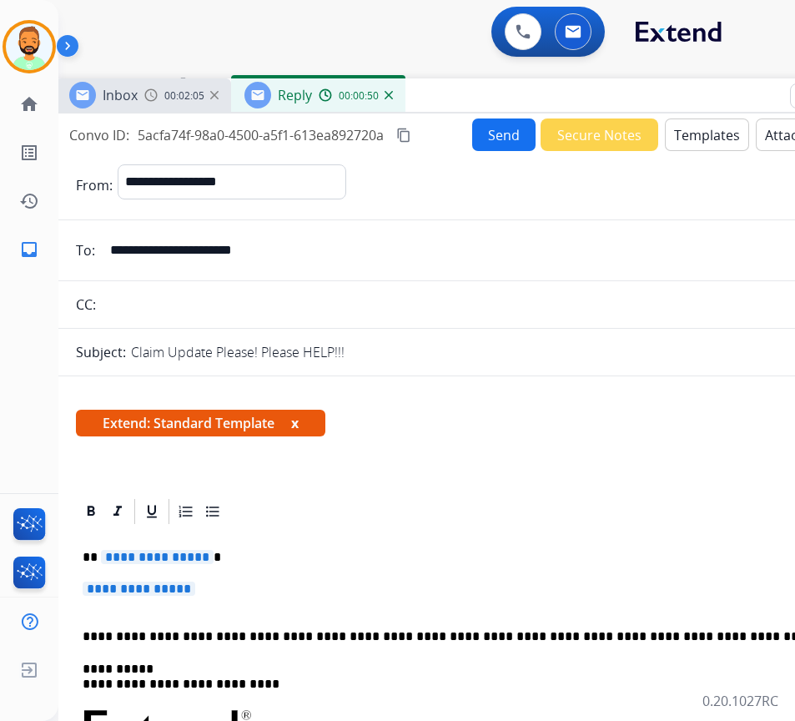
click at [290, 562] on p "**********" at bounding box center [467, 557] width 768 height 15
click at [290, 564] on p "**********" at bounding box center [467, 557] width 768 height 15
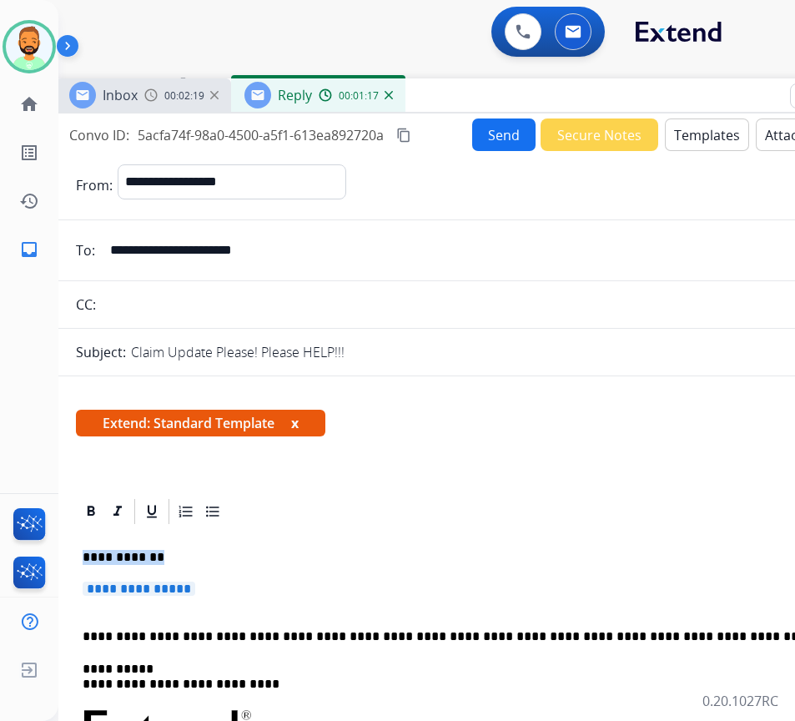
click at [290, 564] on p "**********" at bounding box center [467, 557] width 768 height 15
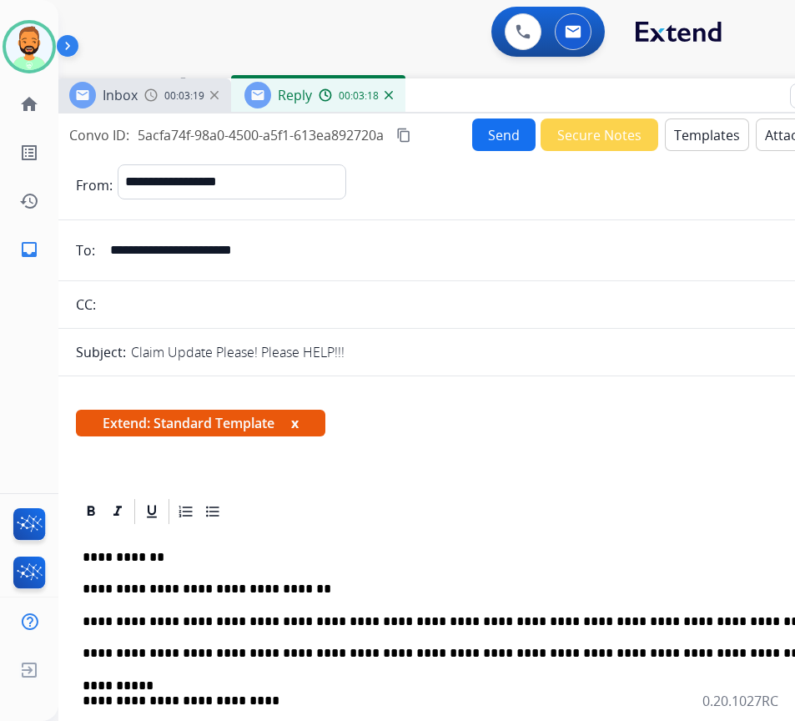
click at [494, 123] on button "Send" at bounding box center [503, 134] width 63 height 33
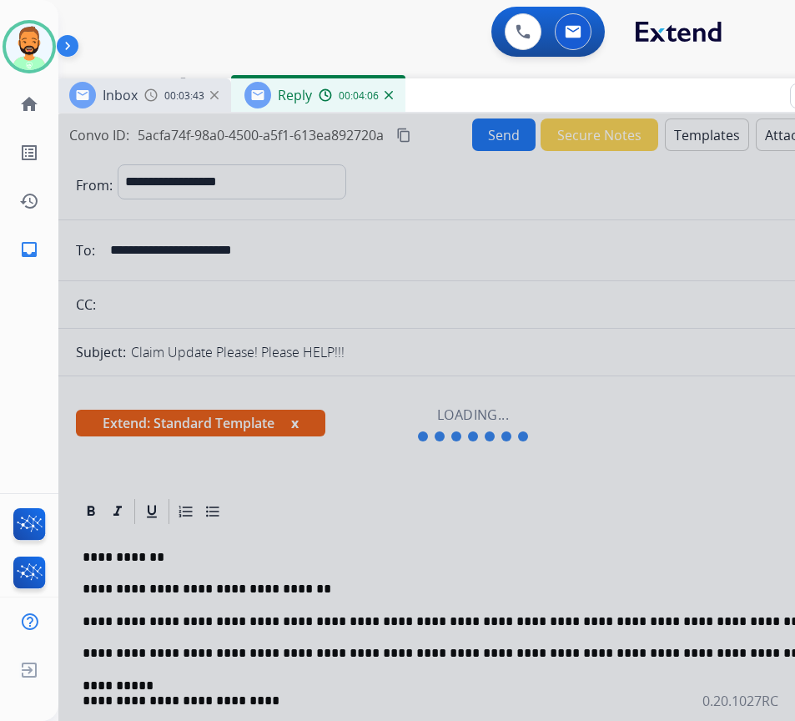
drag, startPoint x: 83, startPoint y: 620, endPoint x: 401, endPoint y: 611, distance: 318.0
click at [401, 611] on div at bounding box center [473, 424] width 834 height 623
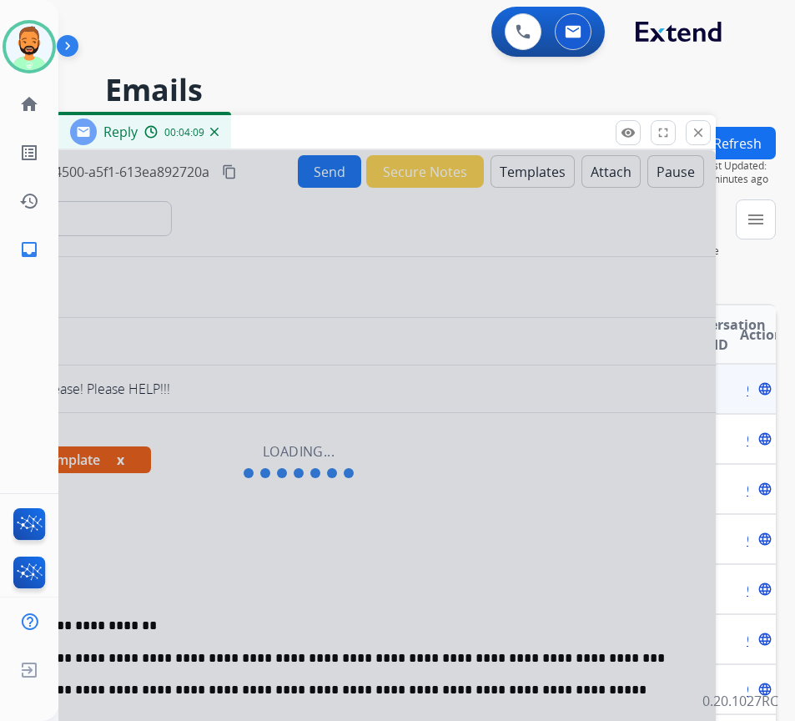
drag, startPoint x: 744, startPoint y: 102, endPoint x: 340, endPoint y: 200, distance: 415.7
click at [340, 150] on div "Inbox 00:03:45 Reply 00:04:09" at bounding box center [299, 132] width 834 height 35
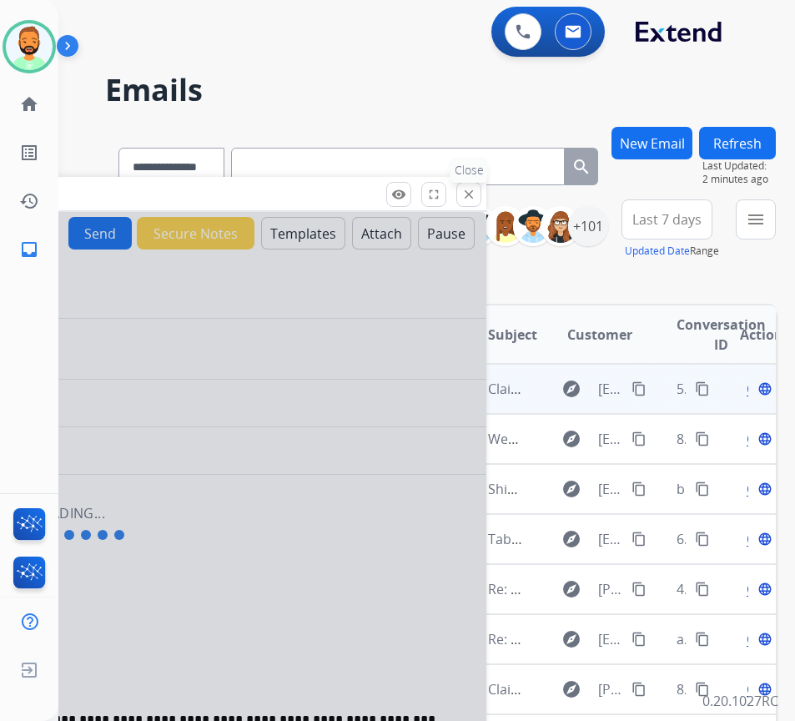
click at [463, 203] on button "close Close" at bounding box center [468, 194] width 25 height 25
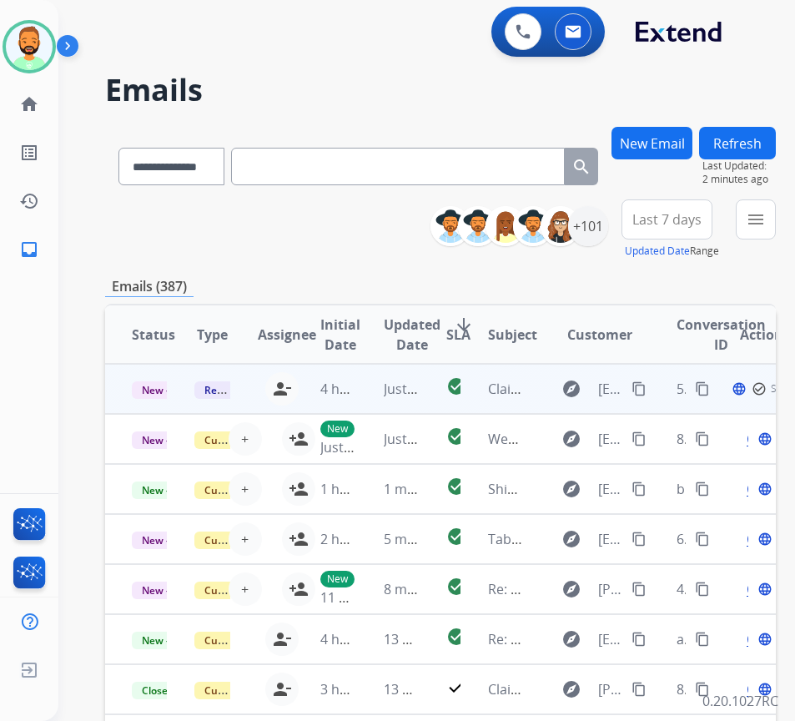
click at [364, 387] on td "Just now" at bounding box center [388, 389] width 63 height 50
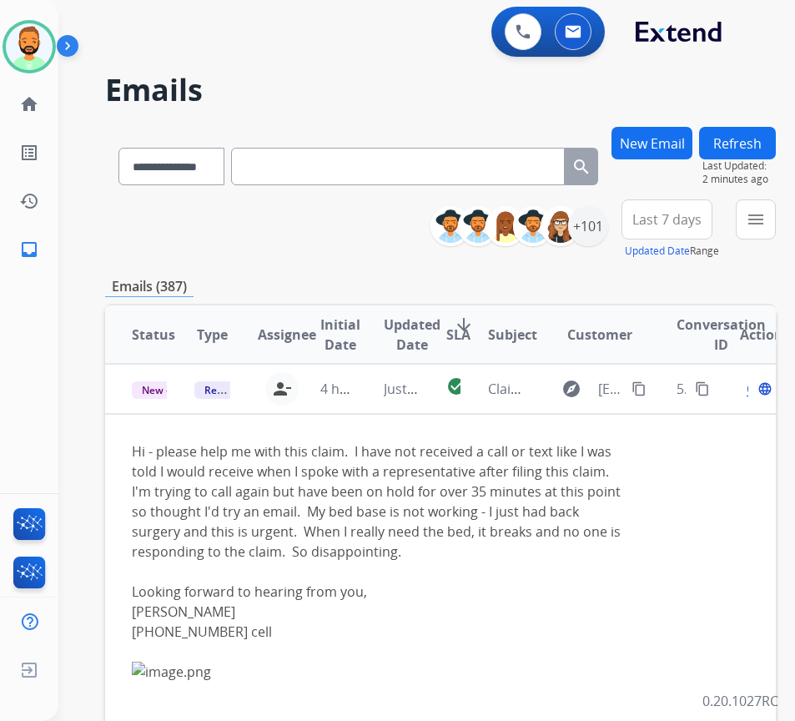
click at [685, 216] on span "Last 7 days" at bounding box center [666, 219] width 69 height 7
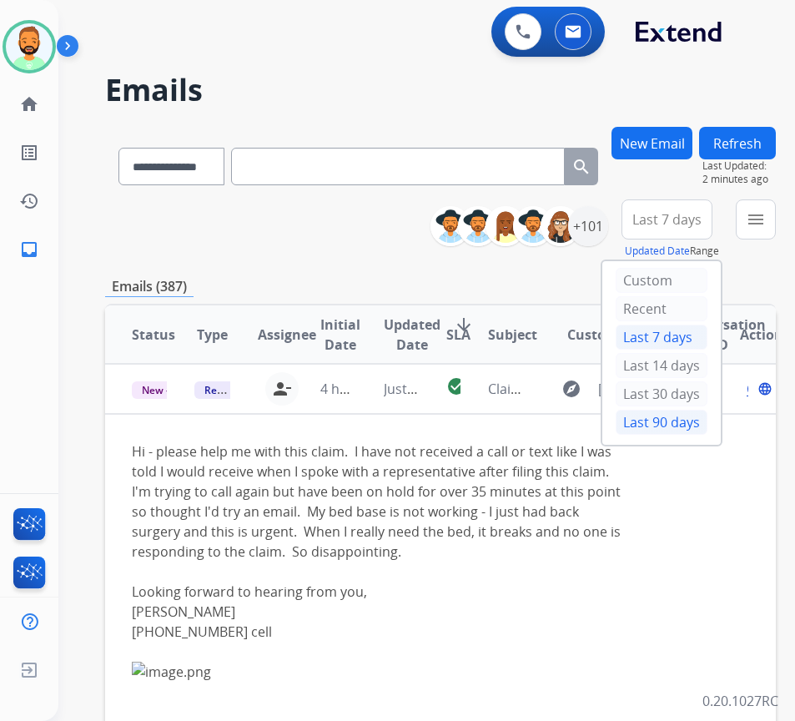
click at [659, 423] on div "Last 90 days" at bounding box center [662, 422] width 92 height 25
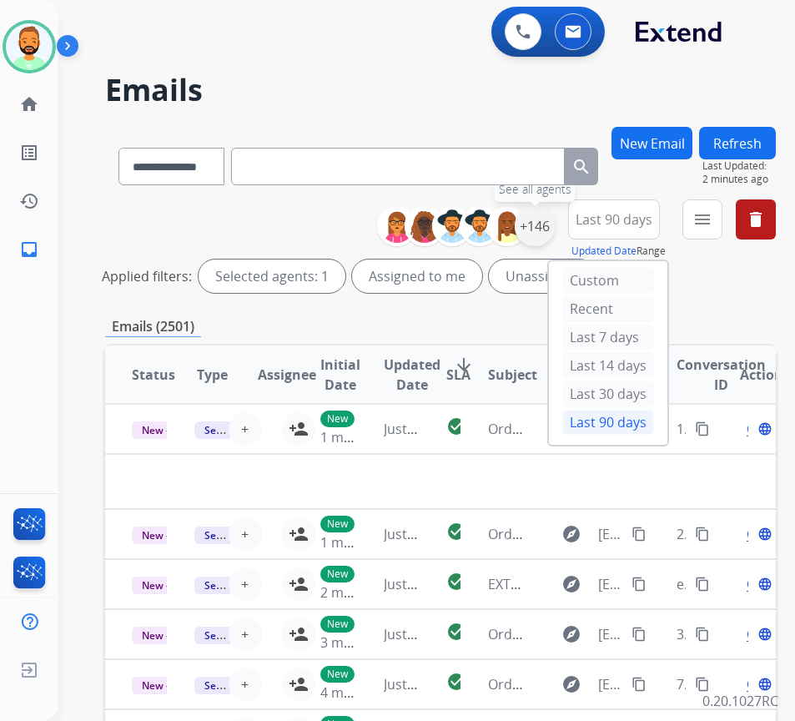
drag, startPoint x: 573, startPoint y: 226, endPoint x: 559, endPoint y: 224, distance: 14.4
click at [555, 224] on div "+146" at bounding box center [535, 226] width 40 height 40
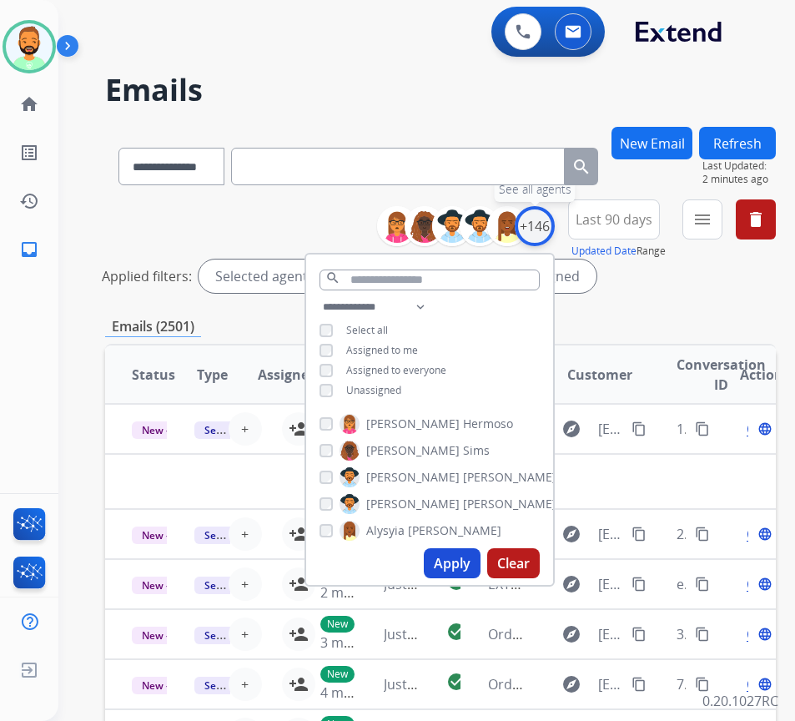
click at [555, 224] on div "+146" at bounding box center [535, 226] width 40 height 40
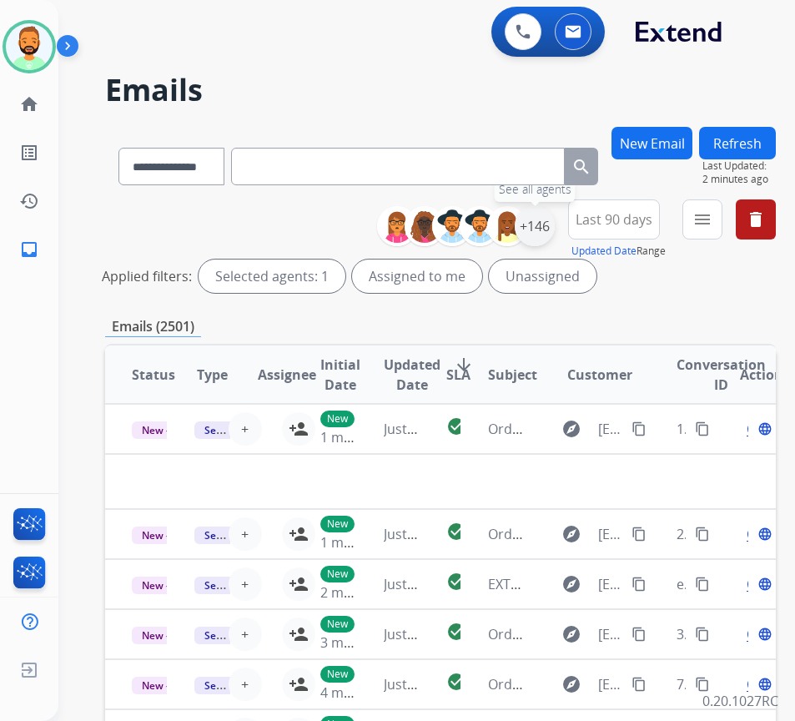
click at [555, 229] on div "+146" at bounding box center [535, 226] width 40 height 40
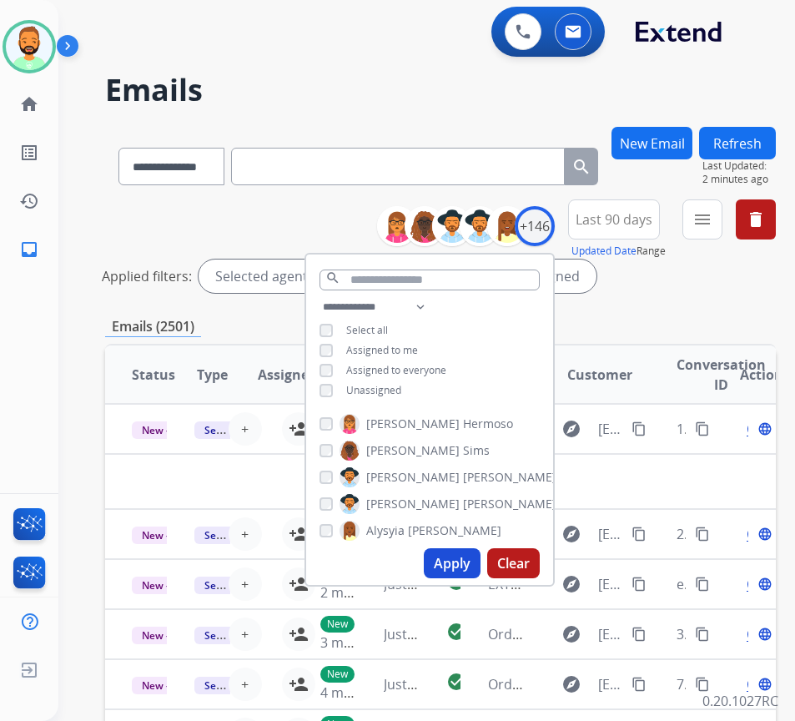
click at [391, 384] on span "Unassigned" at bounding box center [373, 390] width 55 height 14
click at [467, 556] on button "Apply" at bounding box center [452, 563] width 57 height 30
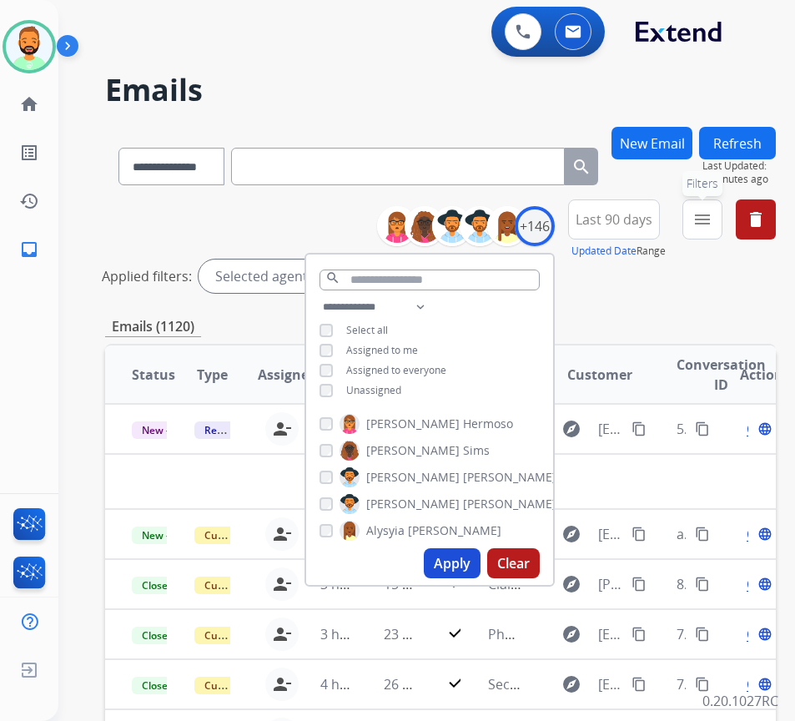
click at [713, 219] on mat-icon "menu" at bounding box center [703, 219] width 20 height 20
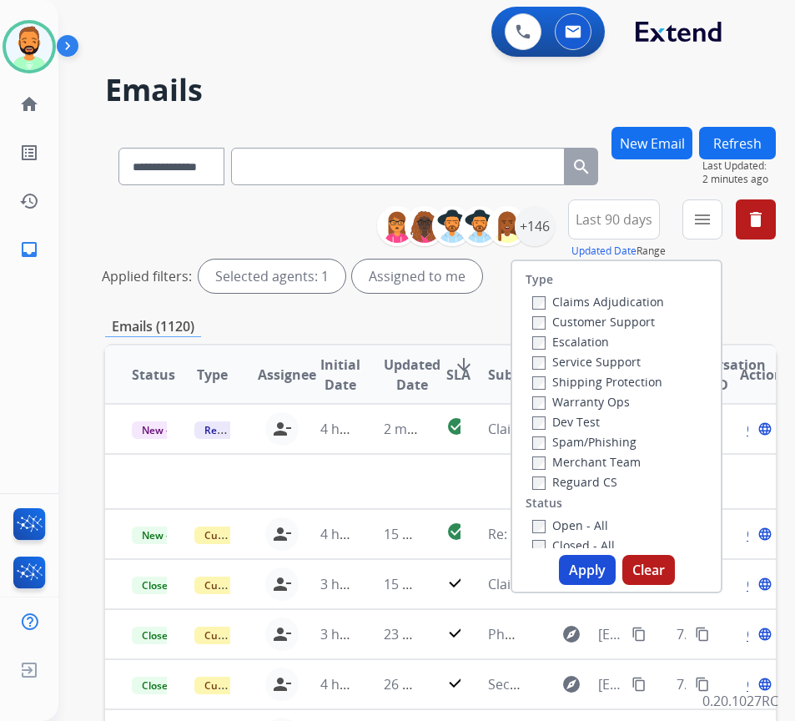
click at [627, 319] on label "Customer Support" at bounding box center [593, 322] width 123 height 16
click at [616, 376] on label "Shipping Protection" at bounding box center [597, 382] width 130 height 16
click at [622, 381] on label "Shipping Protection" at bounding box center [597, 382] width 130 height 16
click at [603, 489] on label "Reguard CS" at bounding box center [574, 482] width 85 height 16
click at [605, 522] on label "Open - All" at bounding box center [570, 525] width 76 height 16
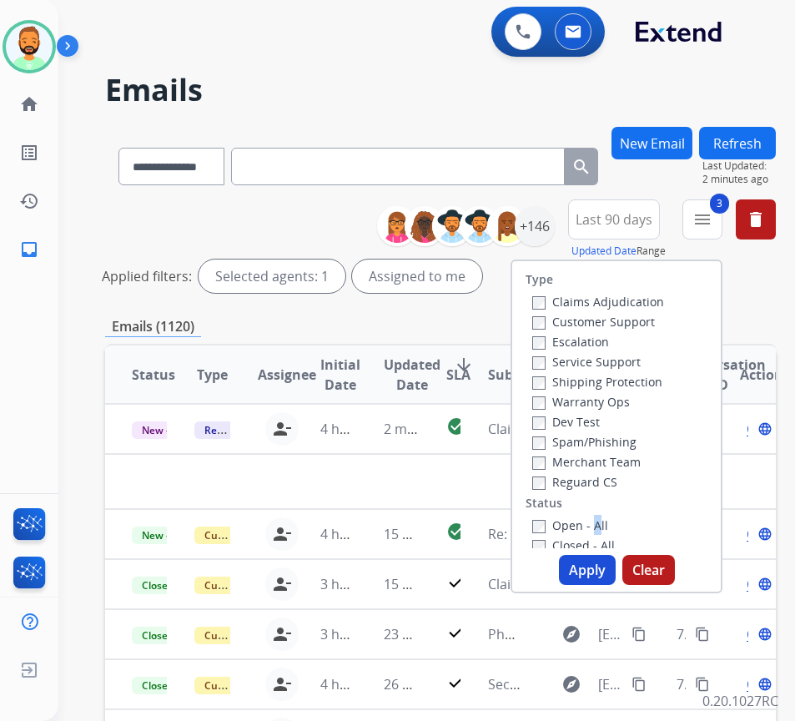
click at [609, 568] on button "Apply" at bounding box center [587, 570] width 57 height 30
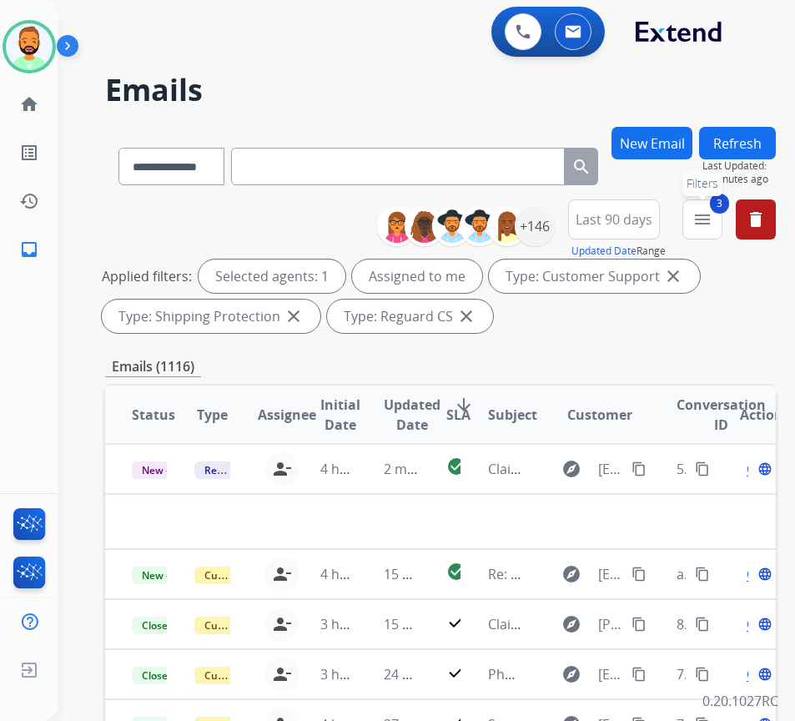
click at [713, 214] on mat-icon "menu" at bounding box center [703, 219] width 20 height 20
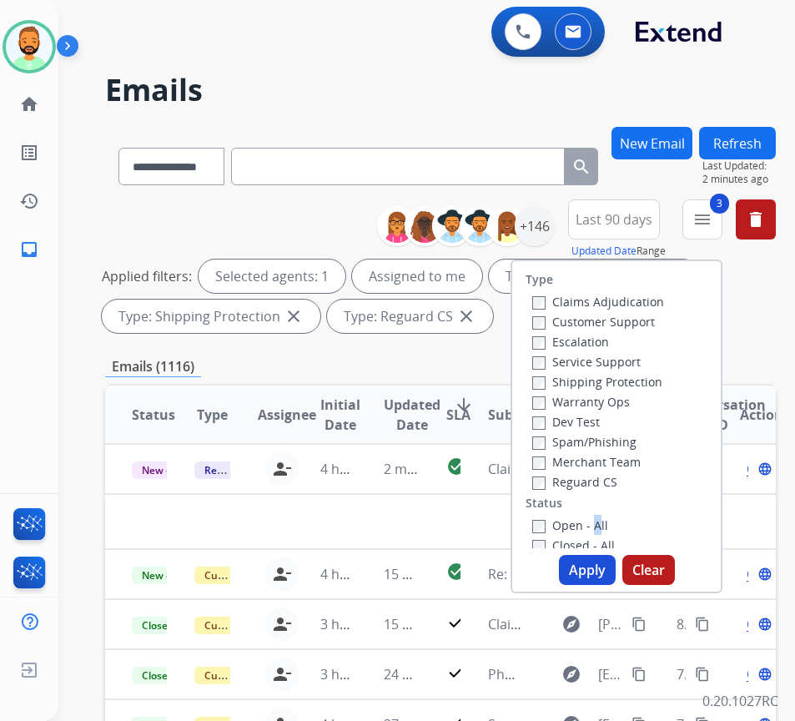
click at [602, 527] on label "Open - All" at bounding box center [570, 525] width 76 height 16
click at [609, 563] on button "Apply" at bounding box center [587, 570] width 57 height 30
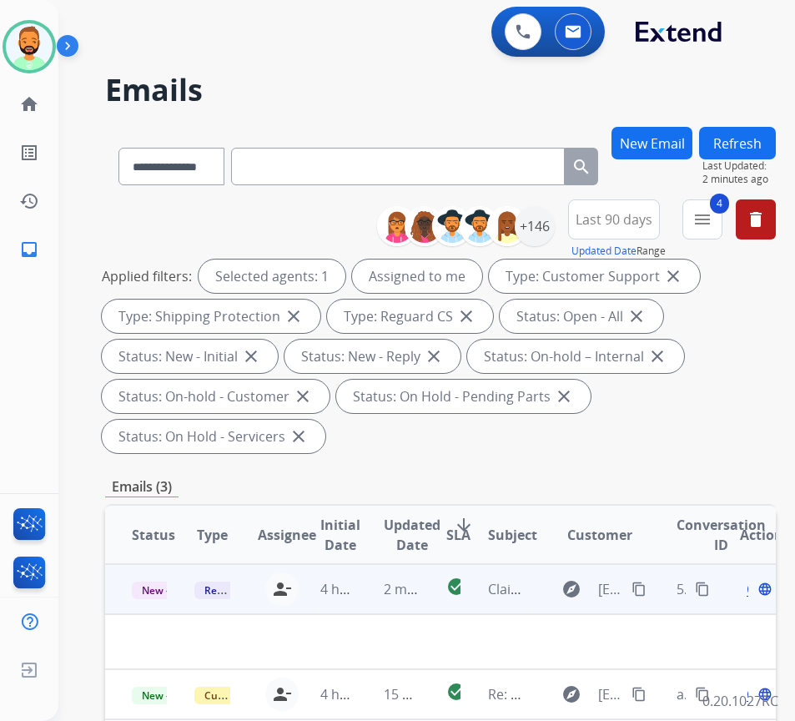
click at [369, 594] on td "2 minutes ago" at bounding box center [388, 589] width 63 height 50
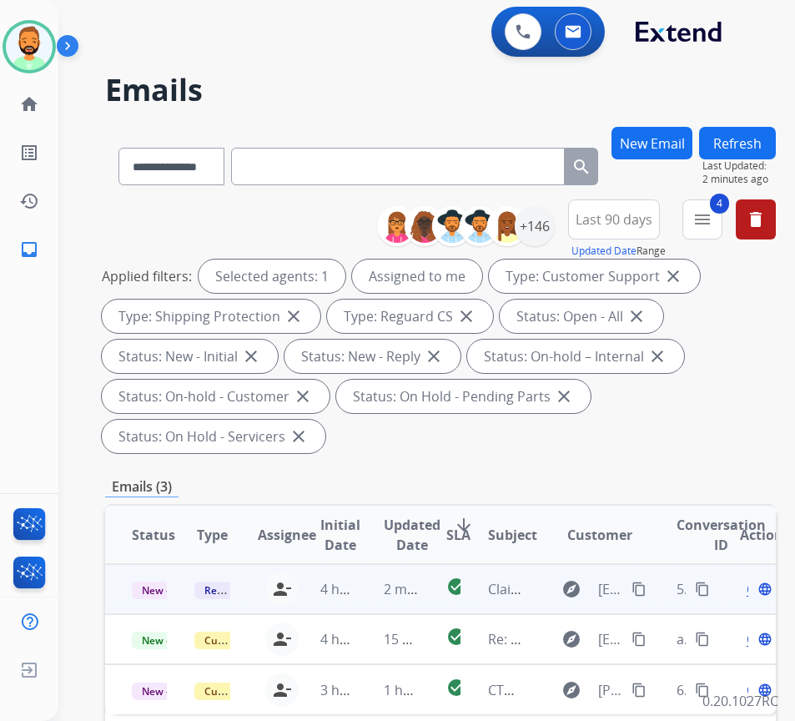
click at [370, 594] on td "2 minutes ago" at bounding box center [388, 589] width 63 height 50
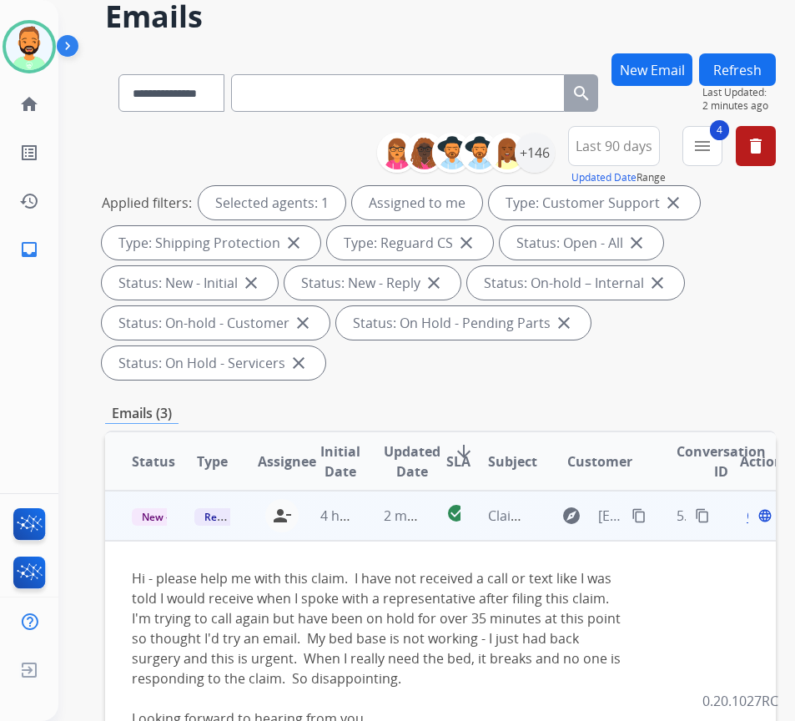
scroll to position [83, 0]
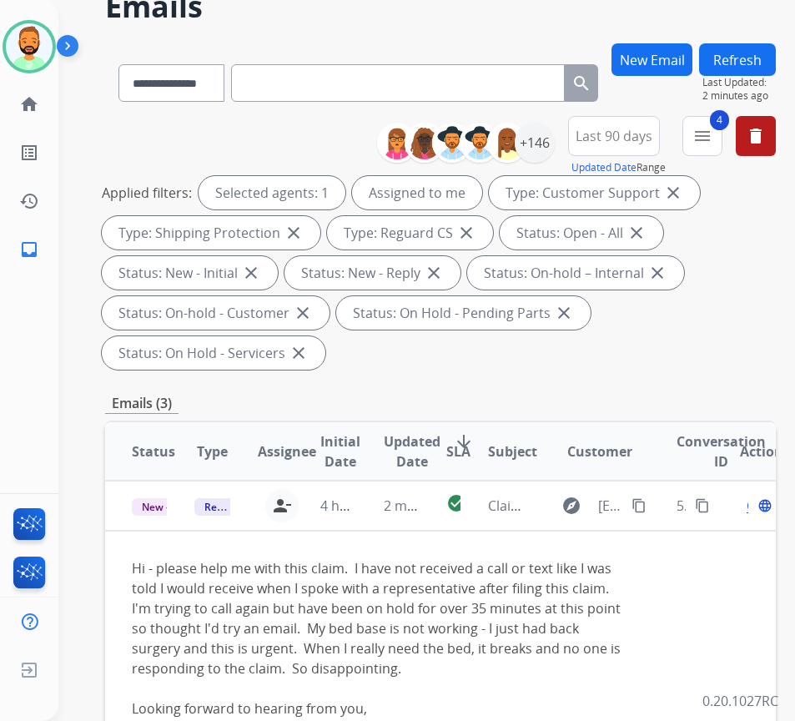
click at [672, 63] on button "New Email" at bounding box center [652, 59] width 81 height 33
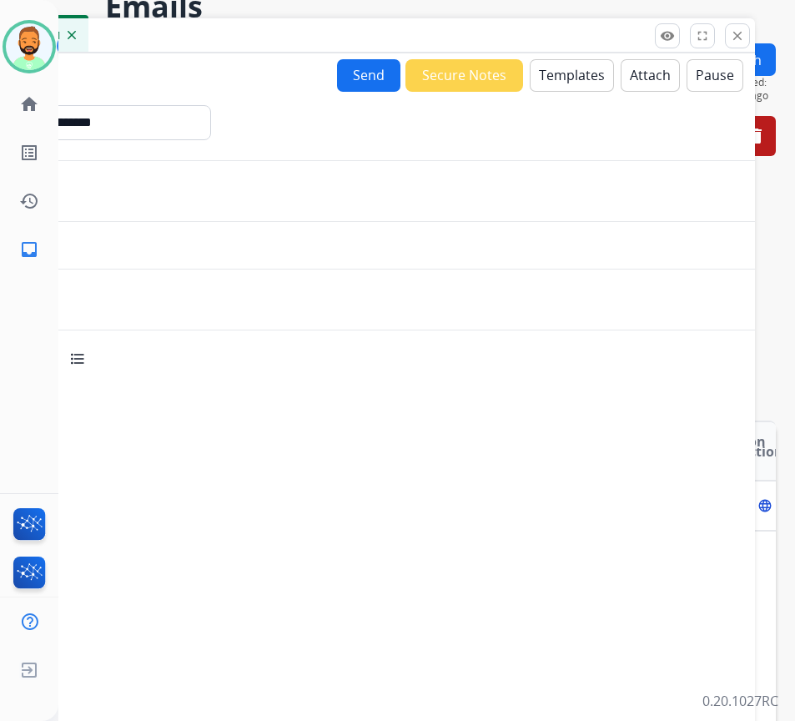
click at [557, 75] on button "Templates" at bounding box center [572, 75] width 84 height 33
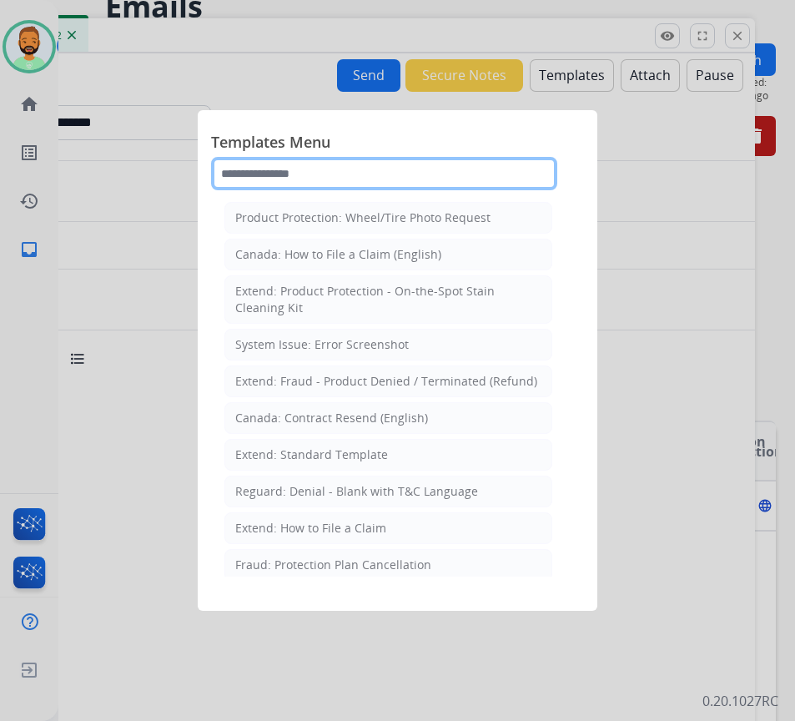
click at [366, 174] on input "text" at bounding box center [384, 173] width 346 height 33
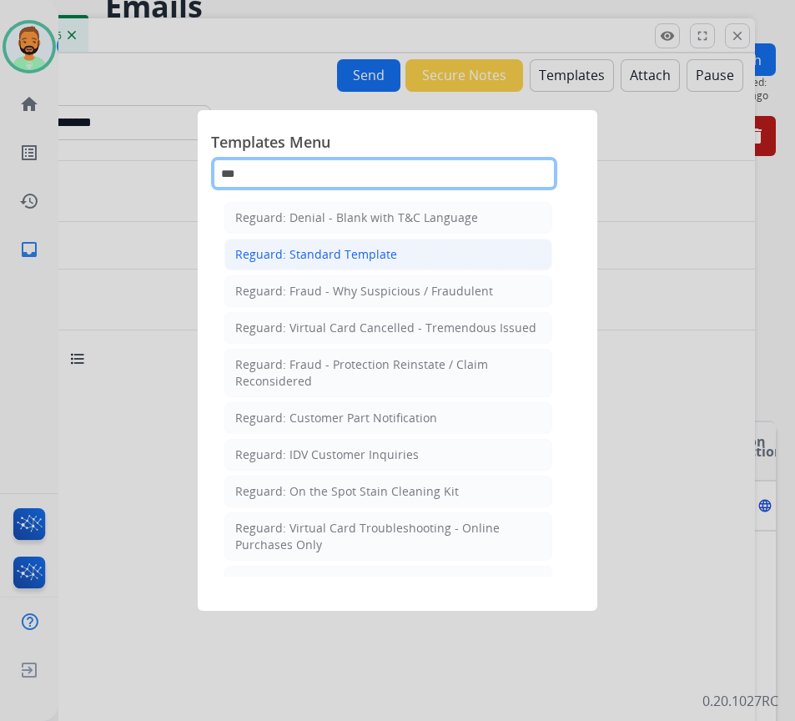
type input "***"
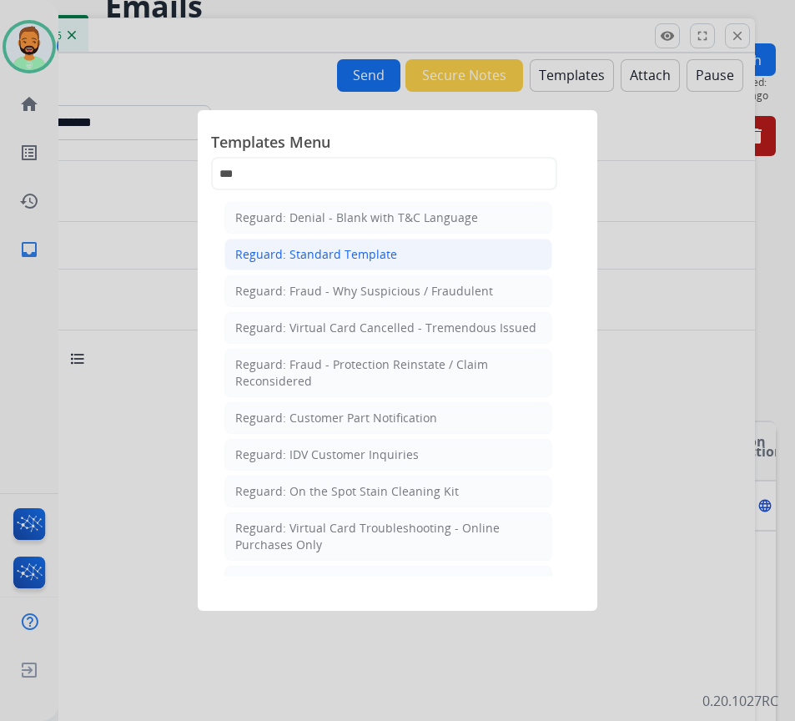
click at [415, 242] on li "Reguard: Standard Template" at bounding box center [388, 255] width 328 height 32
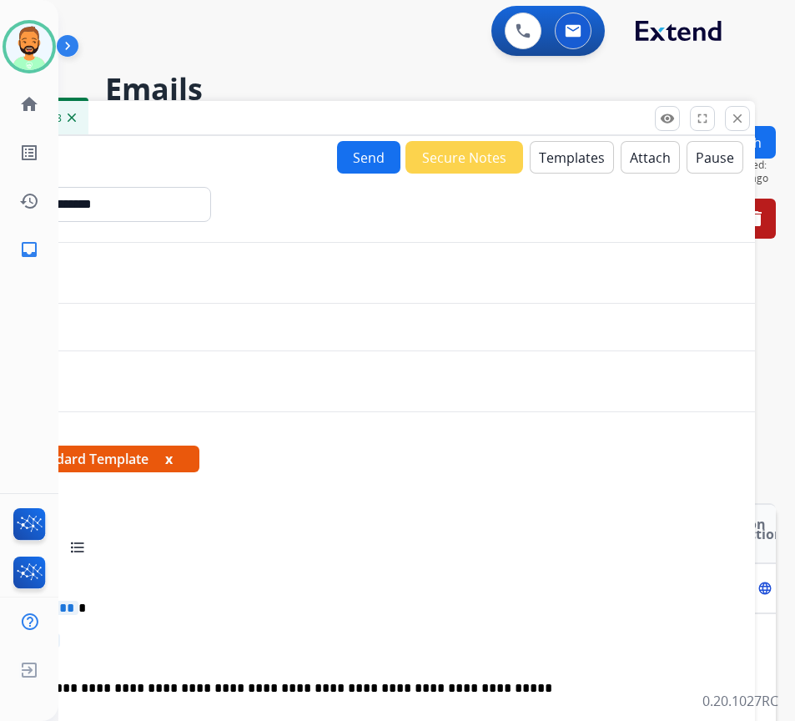
scroll to position [0, 0]
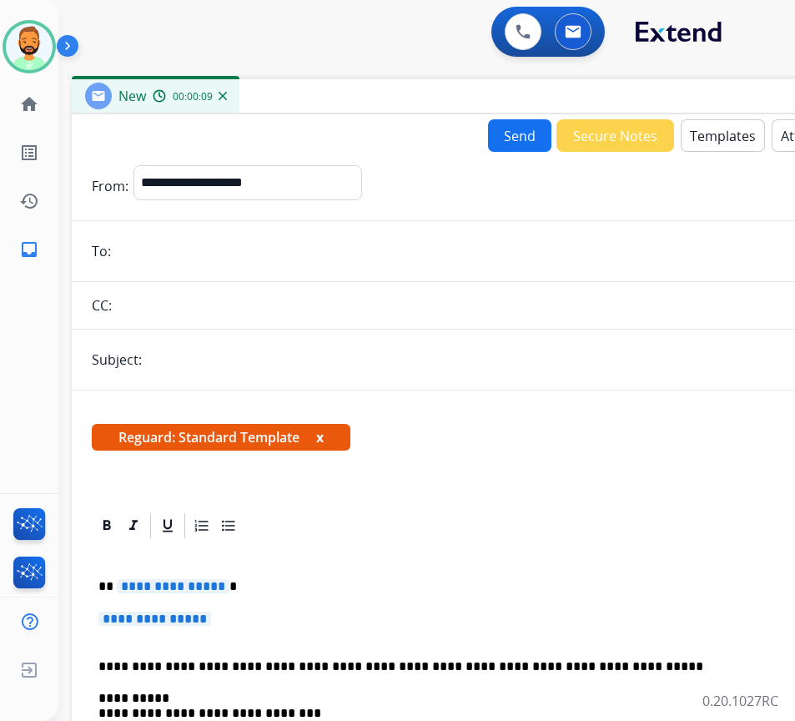
drag, startPoint x: 403, startPoint y: 110, endPoint x: 538, endPoint y: 80, distance: 138.5
click at [538, 80] on div "New 00:00:09" at bounding box center [489, 96] width 834 height 35
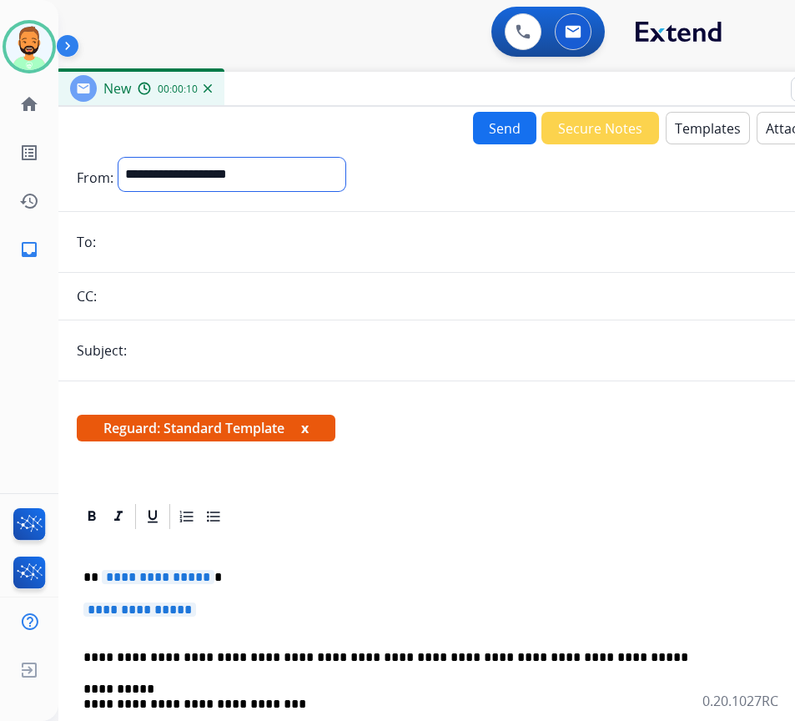
click at [234, 179] on select "**********" at bounding box center [231, 174] width 227 height 33
select select "**********"
click at [118, 158] on select "**********" at bounding box center [231, 174] width 227 height 33
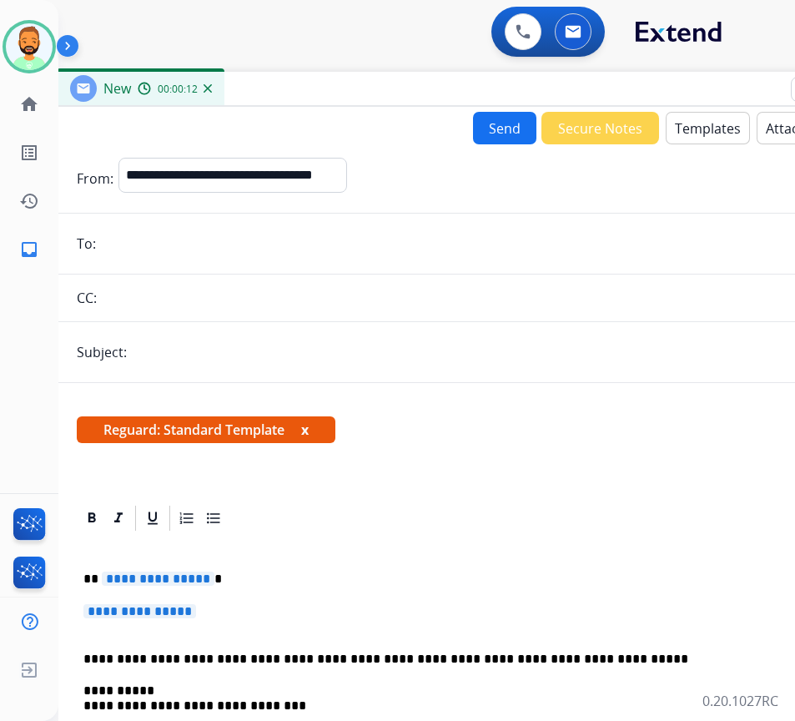
paste input "**********"
type input "**********"
click at [300, 361] on input "text" at bounding box center [501, 351] width 739 height 33
type input "*******"
click at [351, 587] on p "**********" at bounding box center [467, 579] width 768 height 15
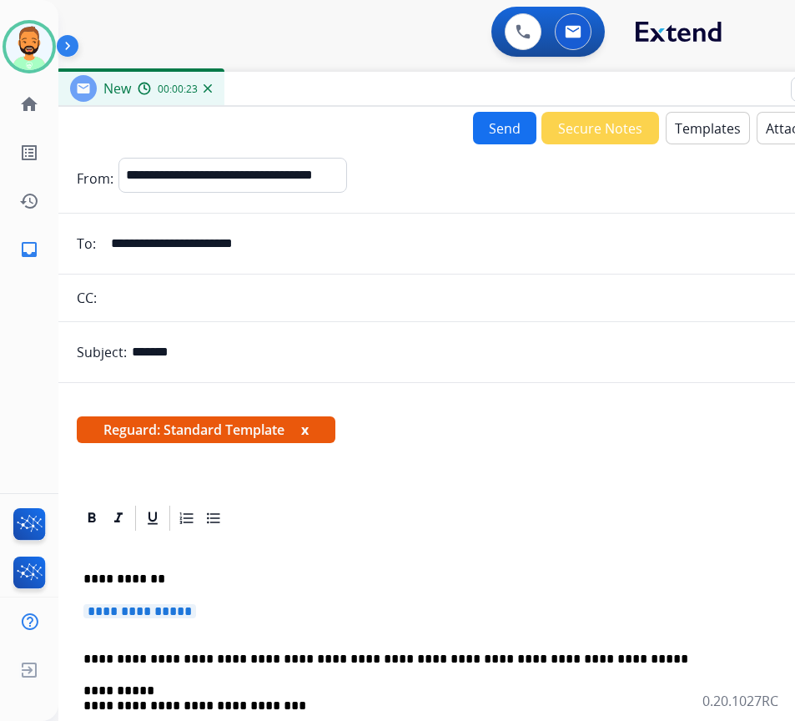
click at [330, 589] on div "**********" at bounding box center [474, 705] width 794 height 345
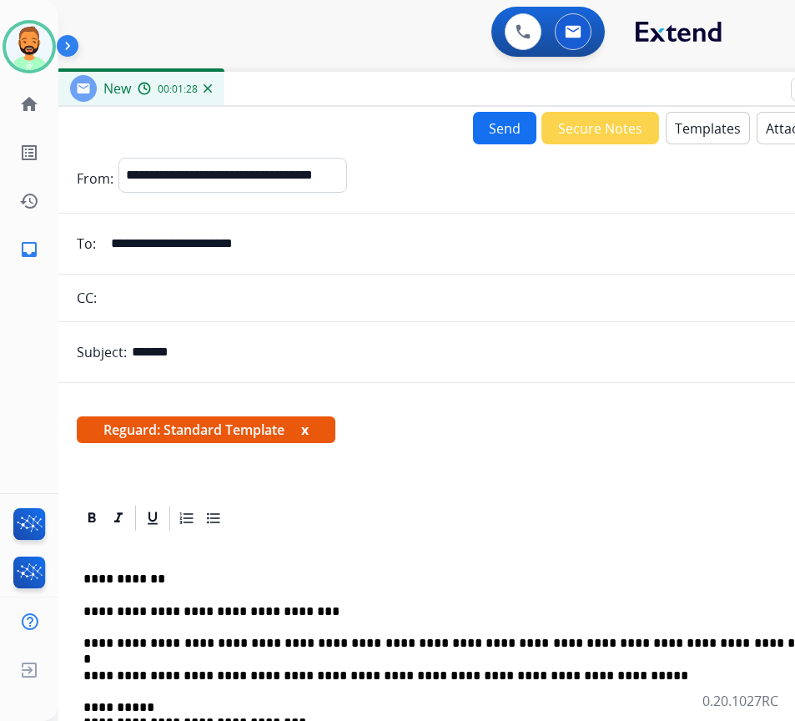
click at [495, 127] on button "Send" at bounding box center [504, 128] width 63 height 33
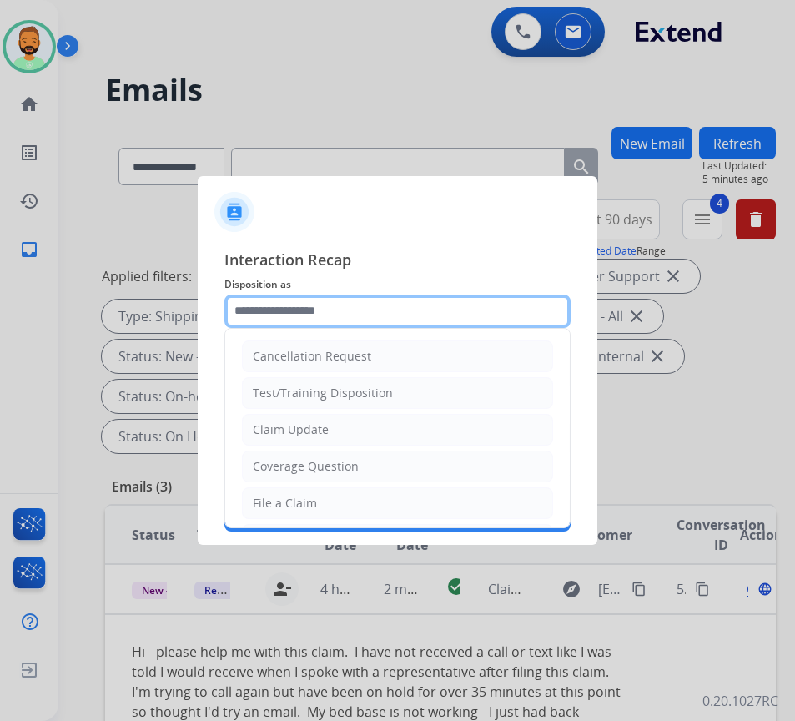
click at [472, 303] on input "text" at bounding box center [397, 311] width 346 height 33
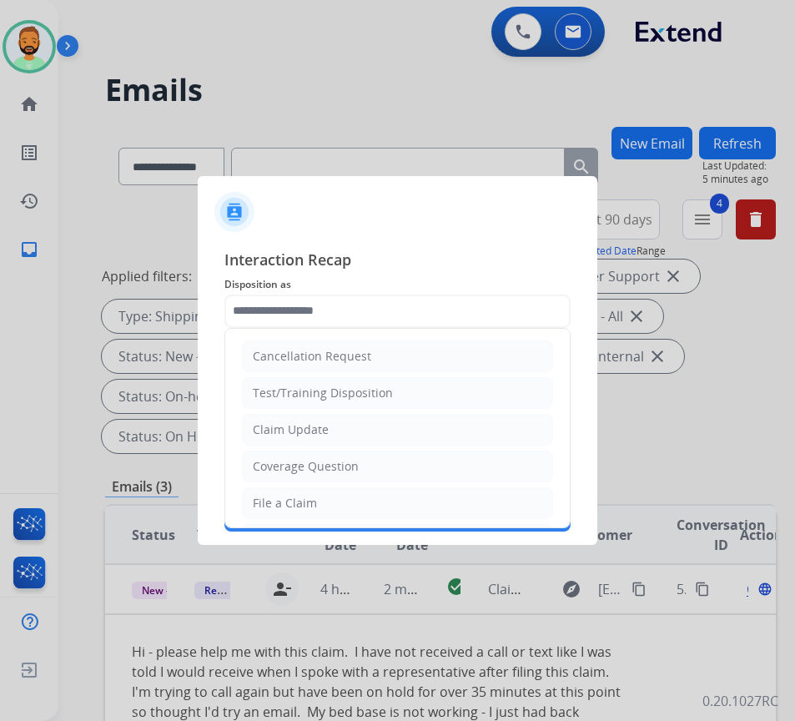
click at [300, 417] on li "Claim Update" at bounding box center [397, 430] width 311 height 32
type input "**********"
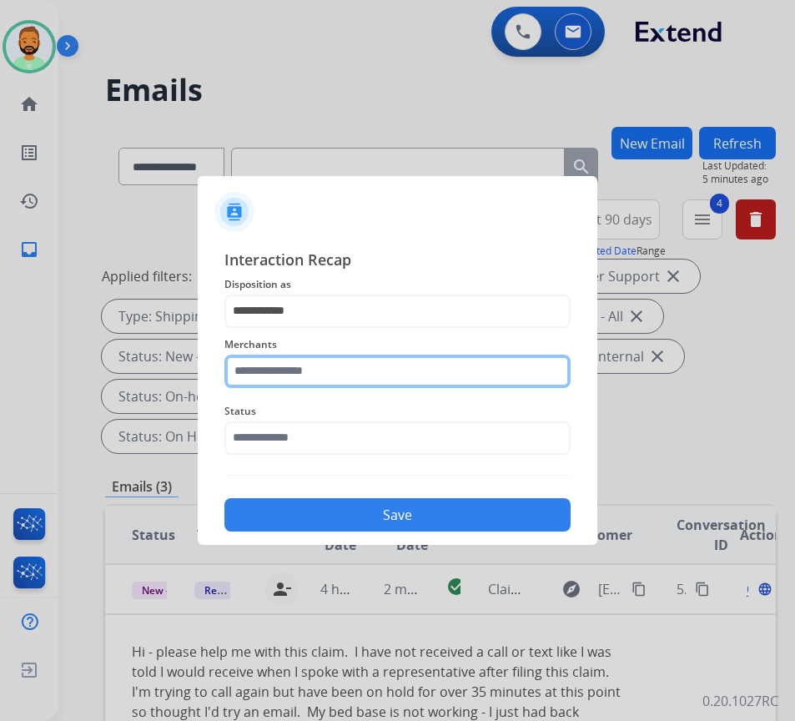
click at [327, 390] on div "Merchants" at bounding box center [397, 361] width 346 height 67
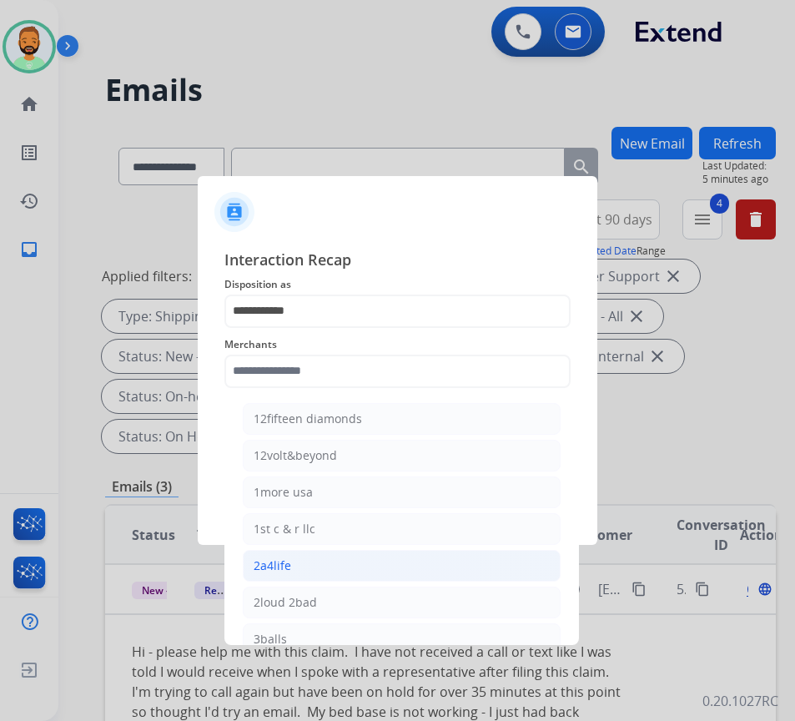
click at [420, 562] on li "2a4life" at bounding box center [402, 566] width 318 height 32
type input "*******"
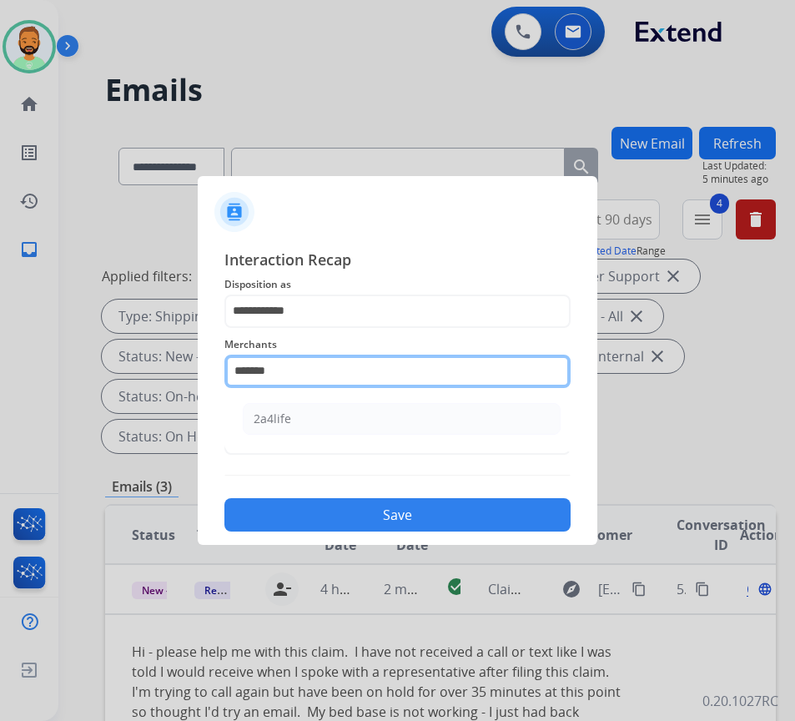
click at [412, 380] on input "*******" at bounding box center [397, 371] width 346 height 33
drag, startPoint x: 412, startPoint y: 380, endPoint x: -1, endPoint y: 325, distance: 416.8
click at [0, 325] on html "**********" at bounding box center [397, 360] width 795 height 721
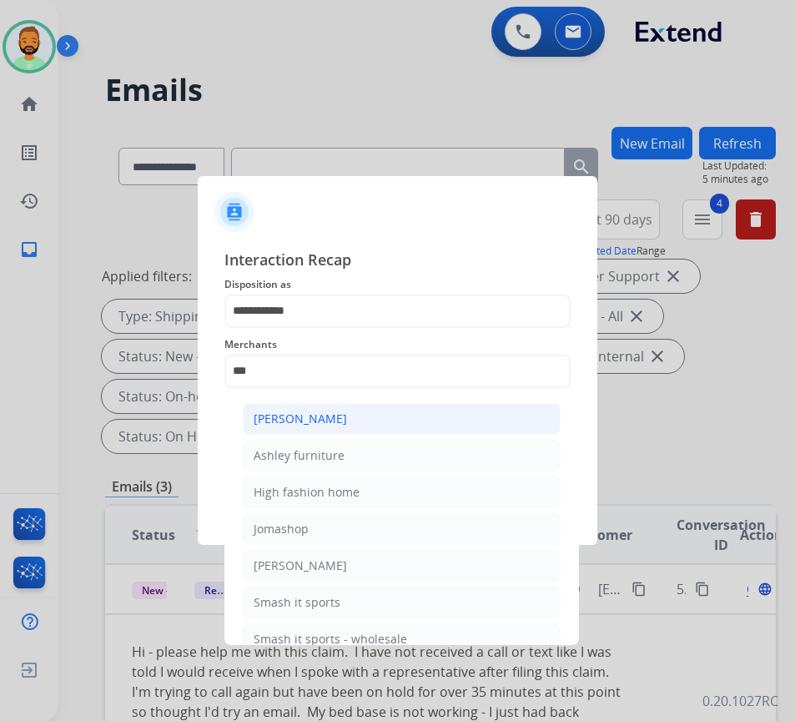
click at [353, 431] on li "Ashley - Reguard" at bounding box center [402, 419] width 318 height 32
type input "**********"
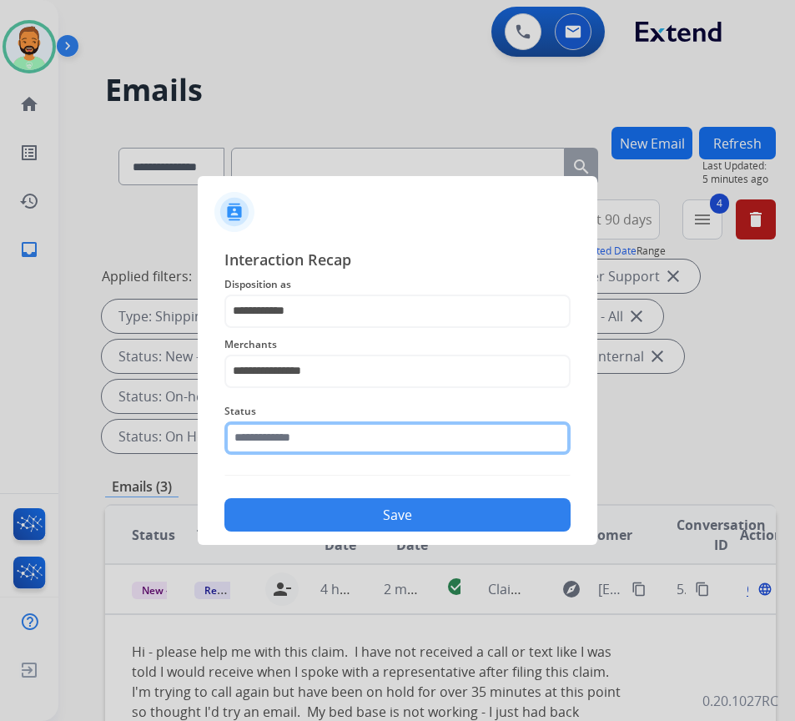
click at [352, 433] on input "text" at bounding box center [397, 437] width 346 height 33
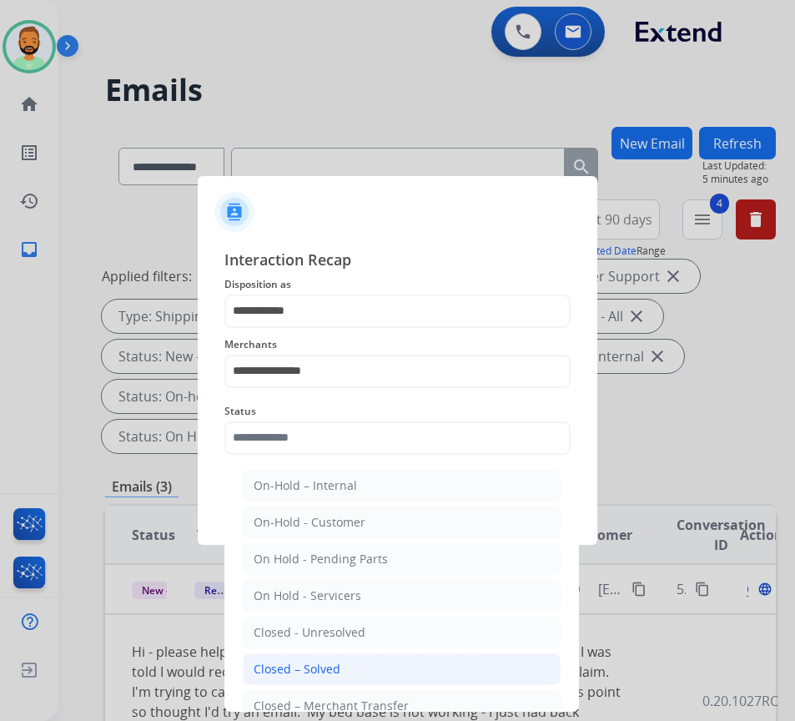
click at [355, 681] on li "Closed – Solved" at bounding box center [402, 669] width 318 height 32
type input "**********"
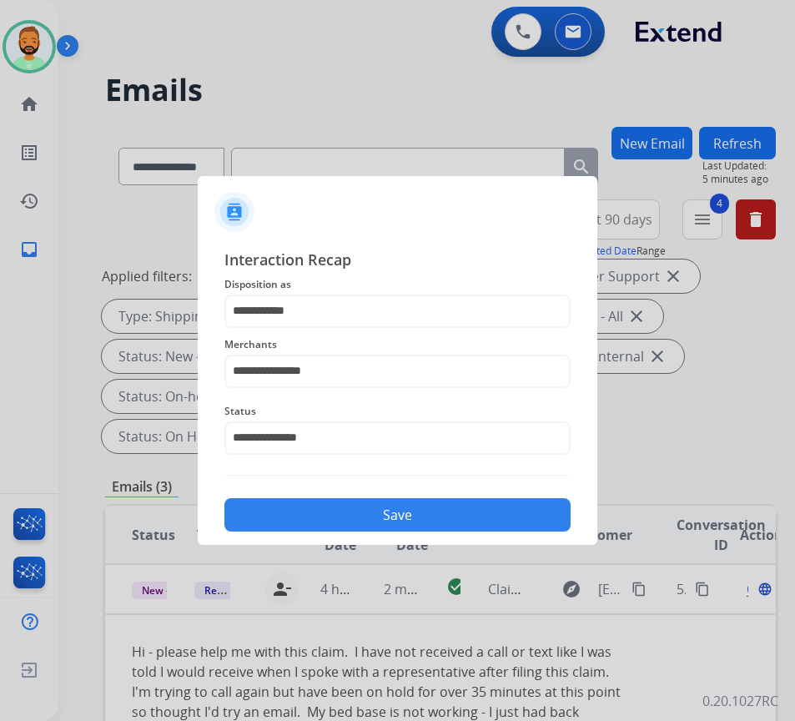
click at [373, 511] on button "Save" at bounding box center [397, 514] width 346 height 33
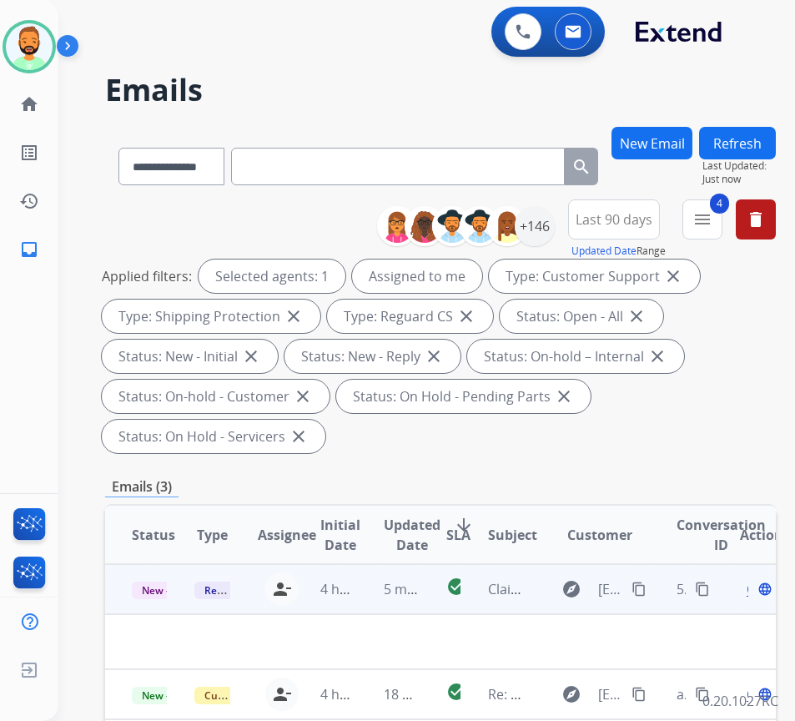
click at [364, 591] on td "5 minutes ago" at bounding box center [388, 589] width 63 height 50
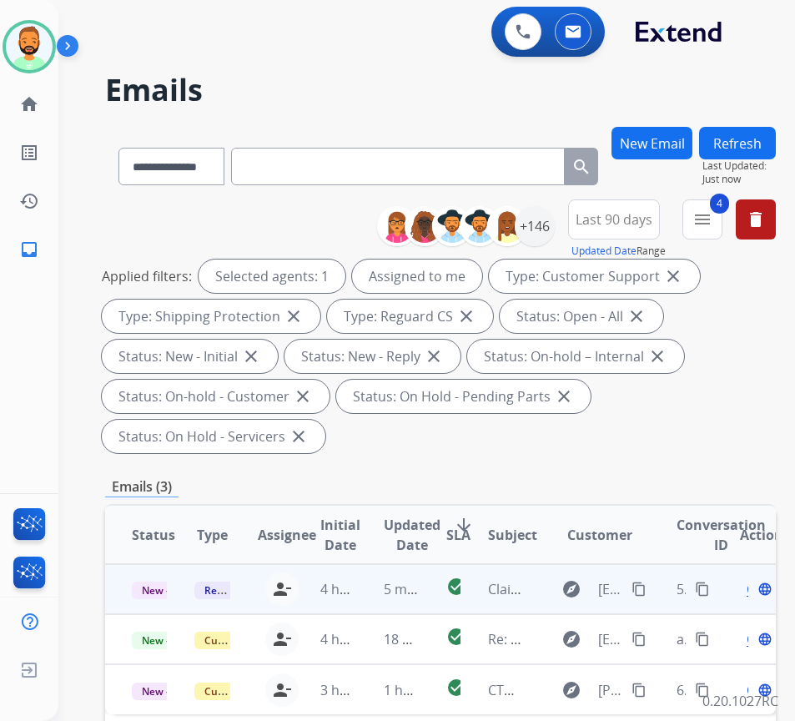
click at [382, 590] on td "5 minutes ago" at bounding box center [388, 589] width 63 height 50
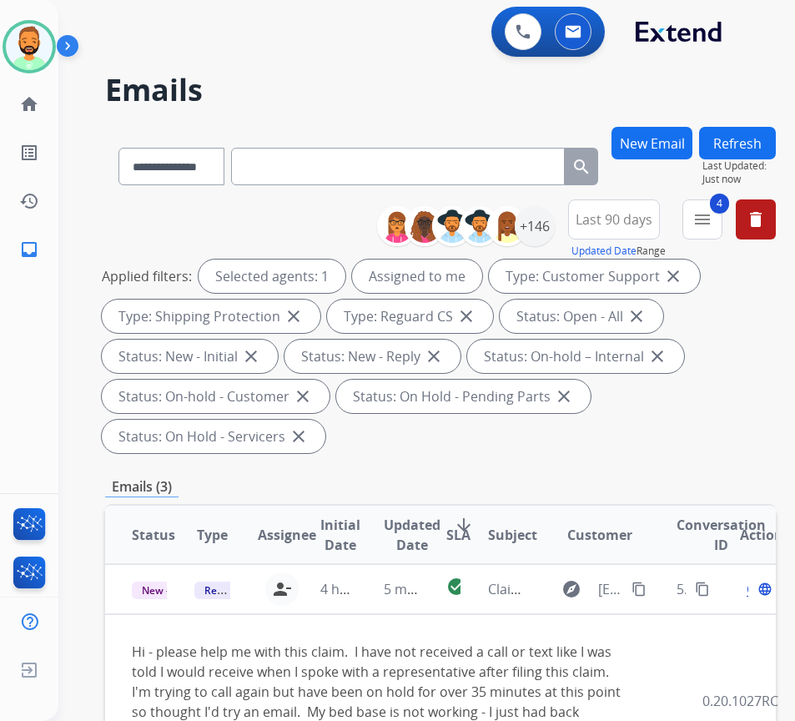
scroll to position [83, 0]
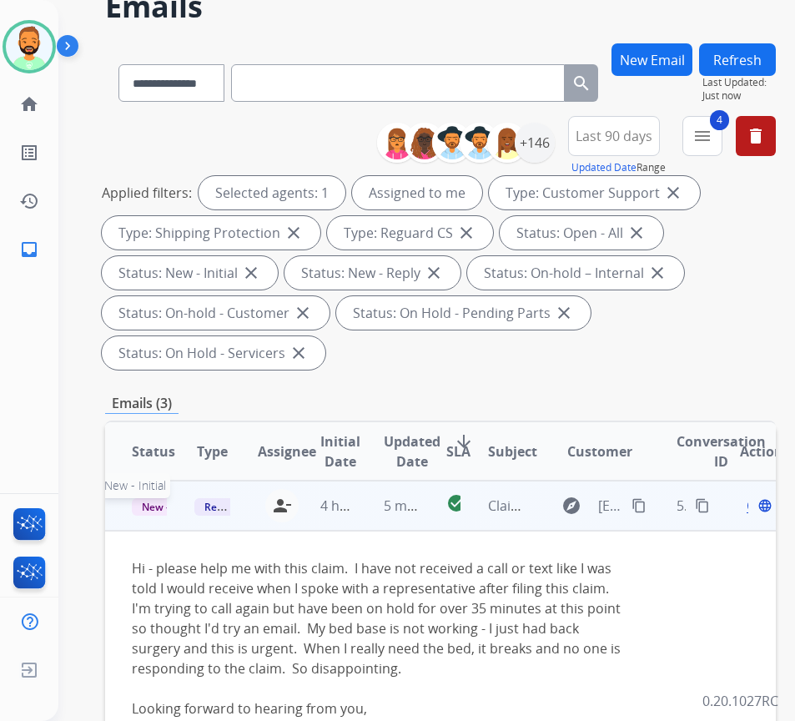
click at [156, 507] on span "New - Initial" at bounding box center [171, 507] width 78 height 18
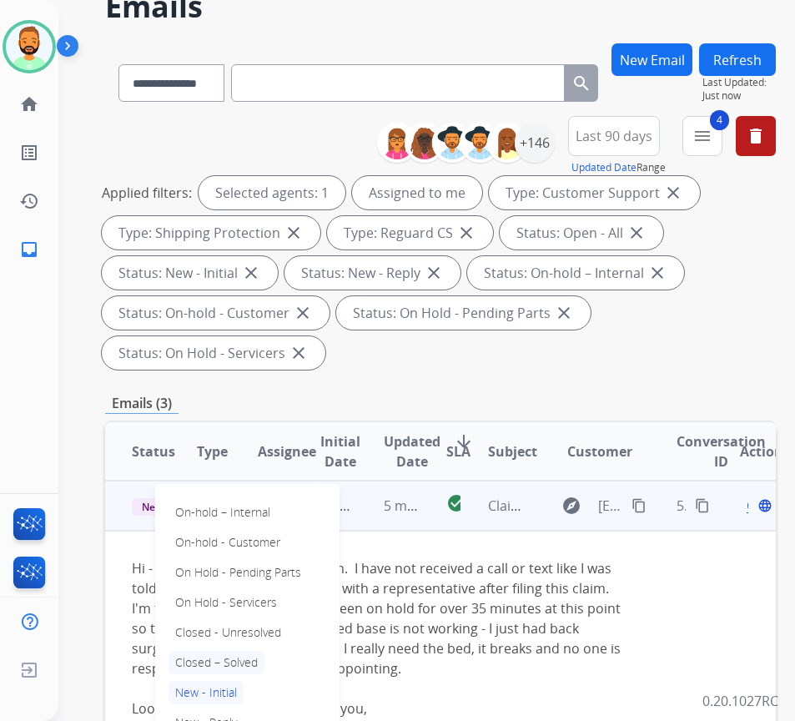
click at [209, 657] on p "Closed – Solved" at bounding box center [217, 662] width 96 height 23
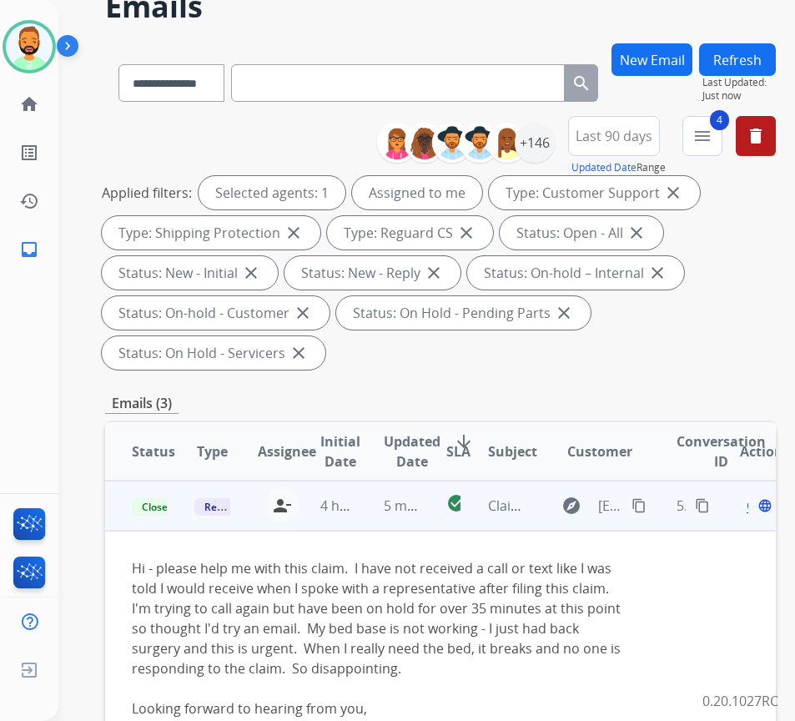
click at [774, 63] on button "Refresh" at bounding box center [737, 59] width 77 height 33
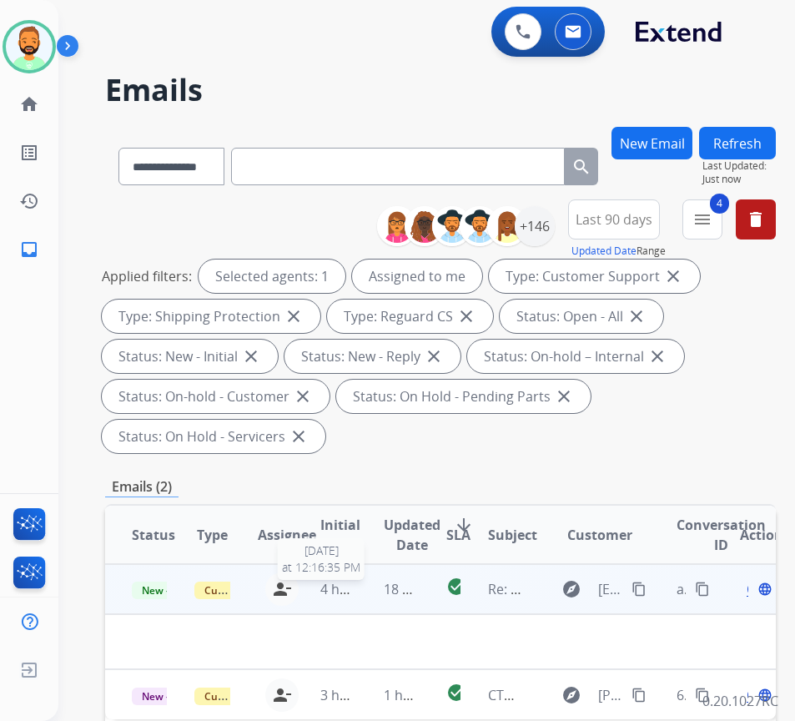
drag, startPoint x: 349, startPoint y: 596, endPoint x: 350, endPoint y: 604, distance: 8.4
click at [350, 602] on td "4 hours ago 9/24/2025 at 12:16:35 PM" at bounding box center [325, 589] width 63 height 50
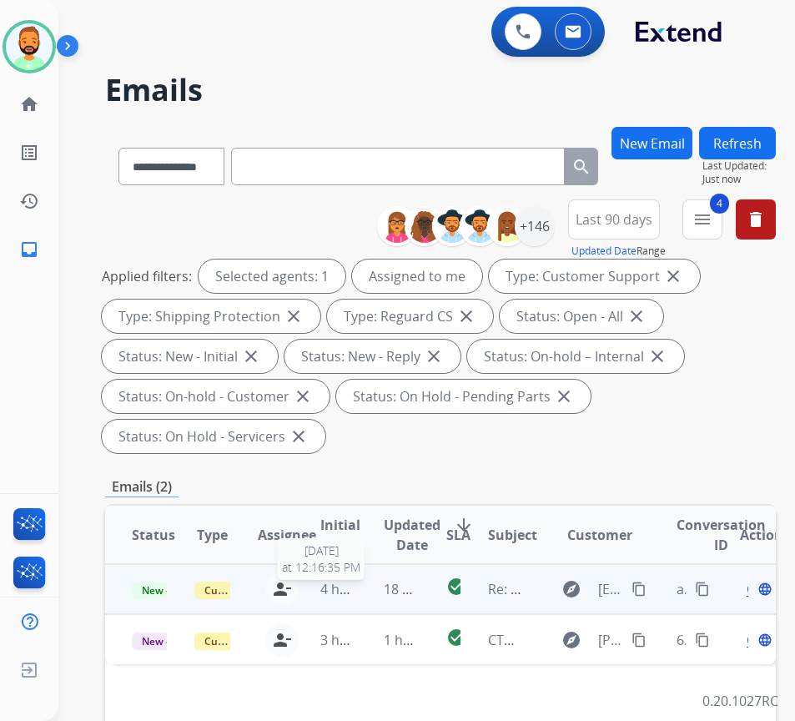
click at [349, 596] on span "4 hours ago" at bounding box center [357, 589] width 75 height 18
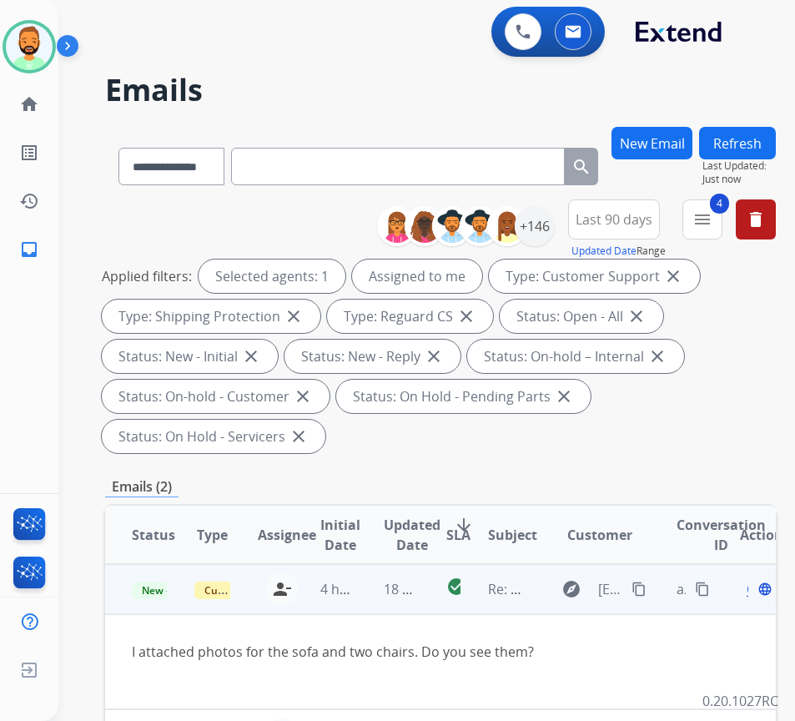
click at [753, 592] on span "Open" at bounding box center [764, 589] width 34 height 20
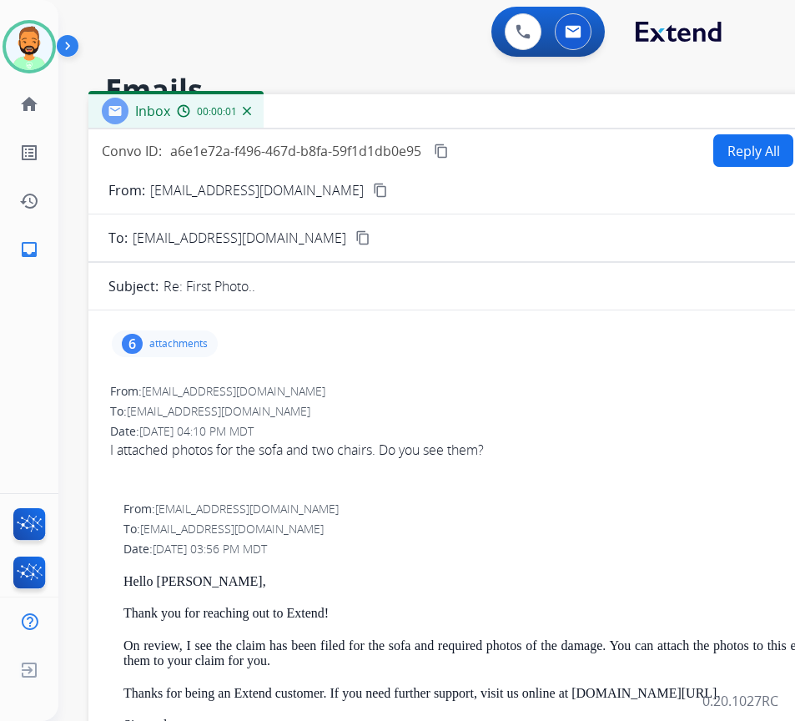
drag, startPoint x: 360, startPoint y: 119, endPoint x: 505, endPoint y: 109, distance: 144.7
click at [505, 109] on div "Inbox 00:00:01" at bounding box center [505, 111] width 834 height 35
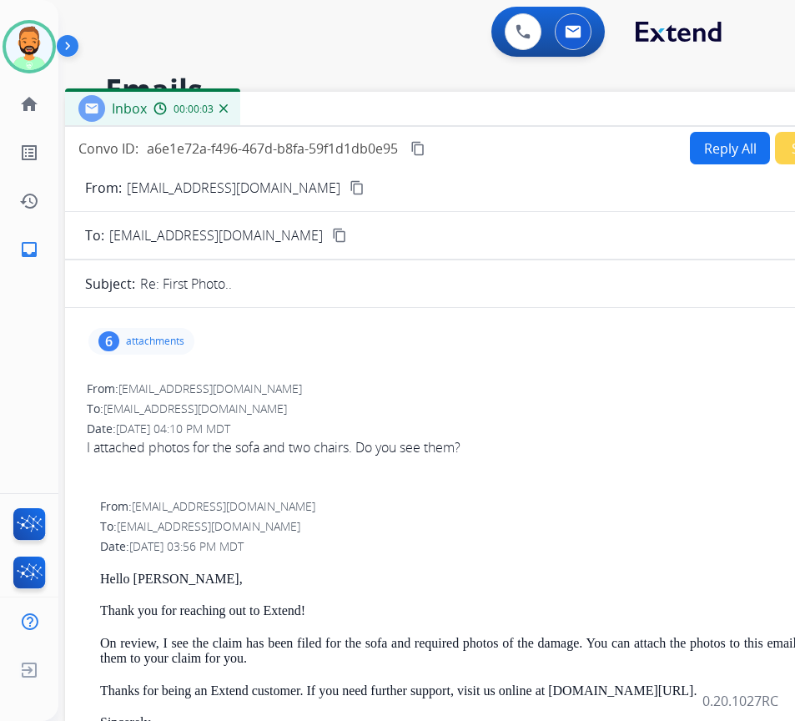
click at [350, 184] on mat-icon "content_copy" at bounding box center [357, 187] width 15 height 15
click at [121, 343] on div "6 attachments" at bounding box center [141, 341] width 106 height 27
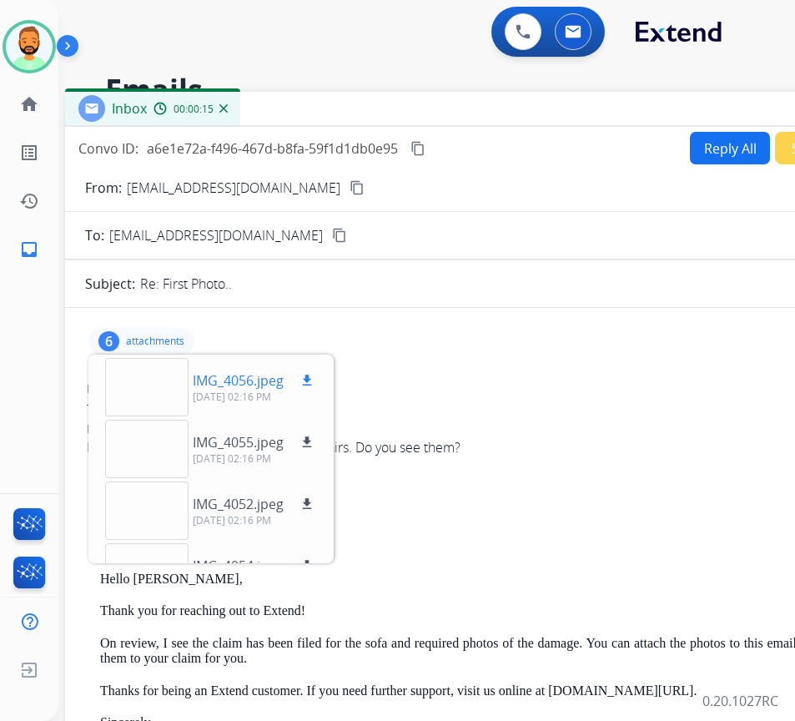
click at [146, 371] on div at bounding box center [146, 387] width 83 height 58
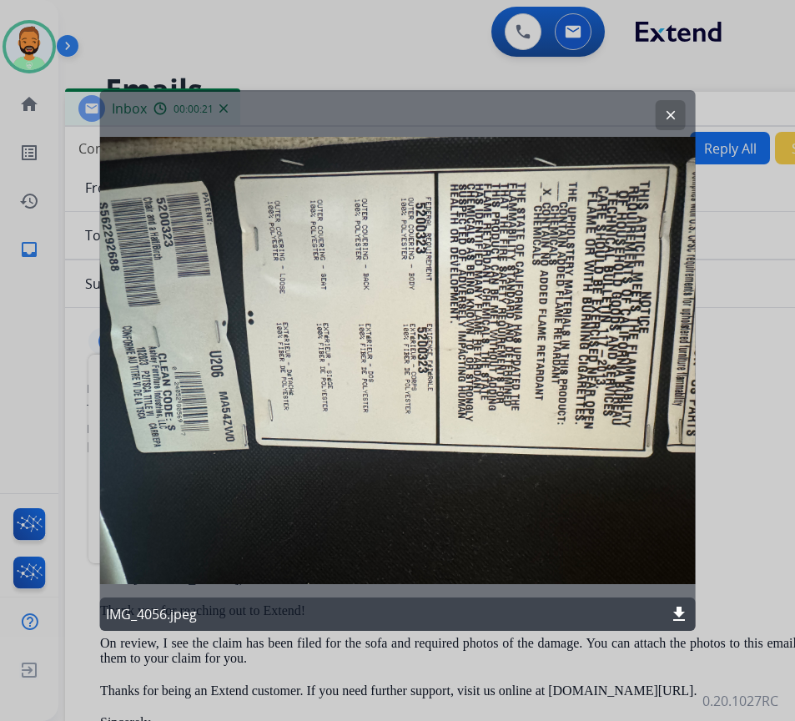
click at [665, 117] on mat-icon "clear" at bounding box center [670, 115] width 15 height 15
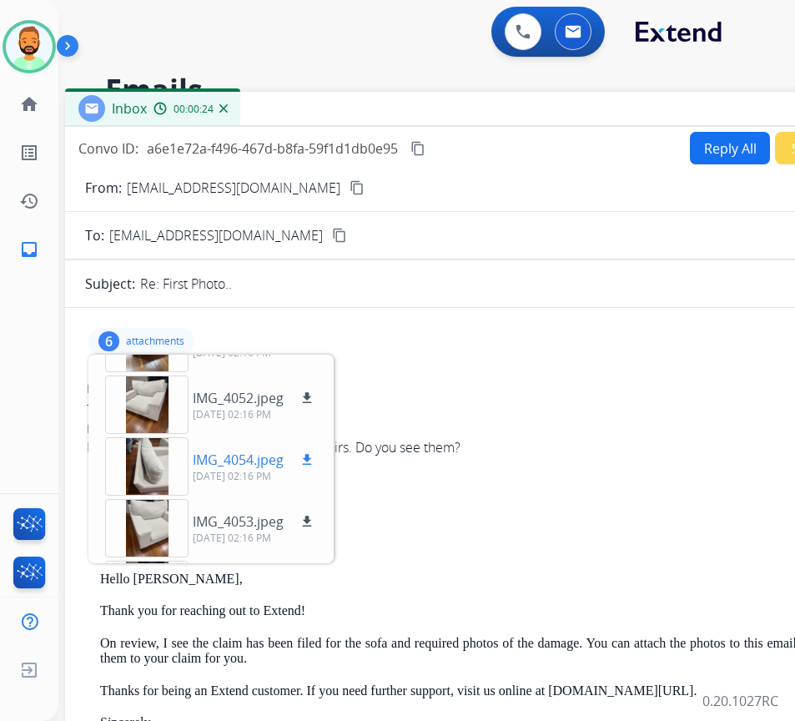
scroll to position [82, 0]
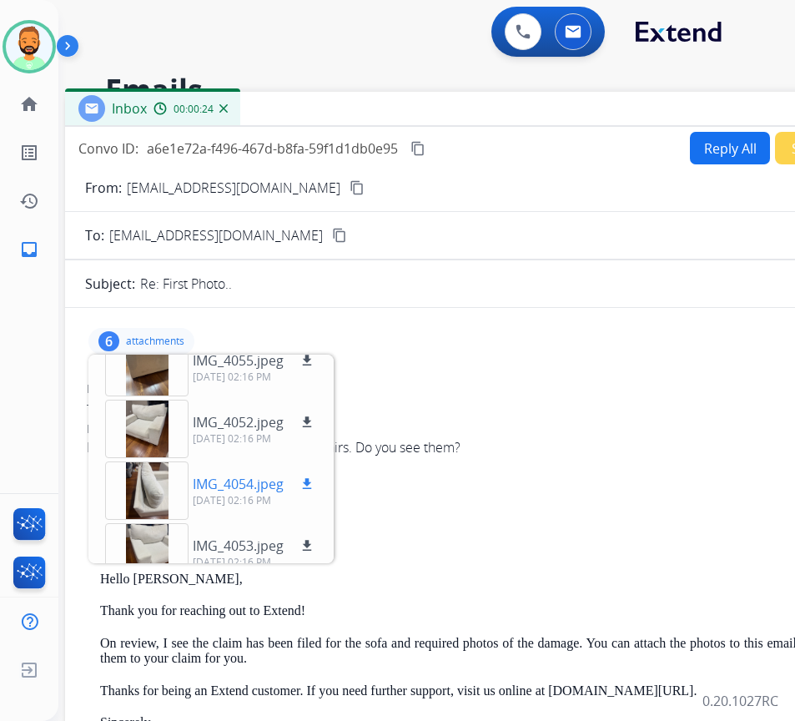
click at [167, 476] on div at bounding box center [146, 490] width 83 height 58
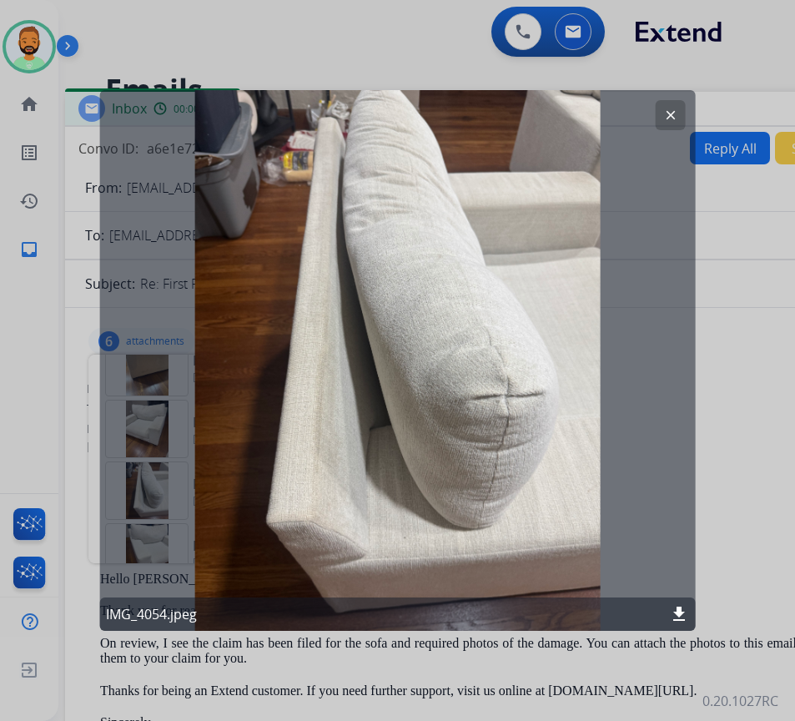
click at [659, 113] on button "clear" at bounding box center [671, 115] width 30 height 30
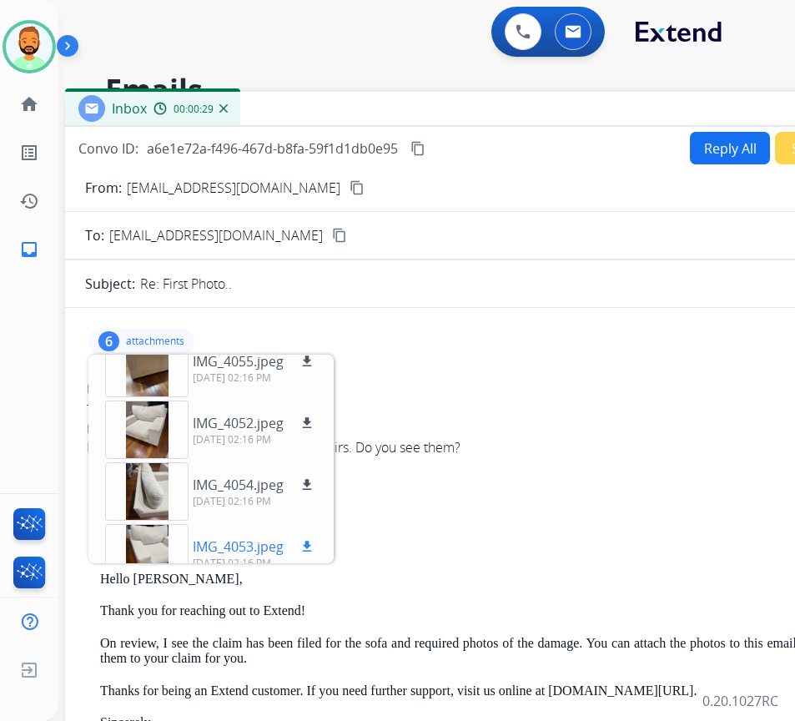
scroll to position [0, 0]
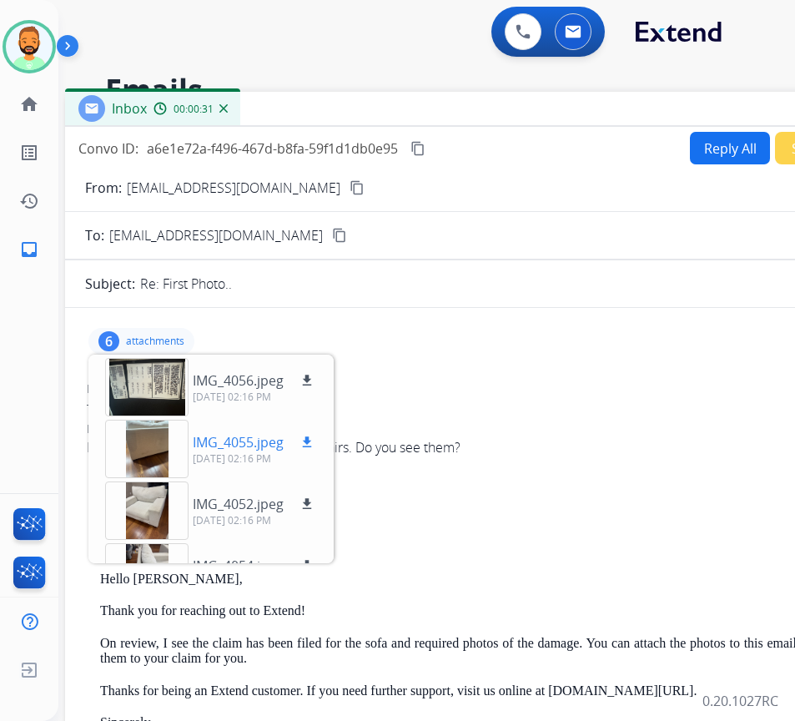
click at [146, 449] on div at bounding box center [146, 449] width 83 height 58
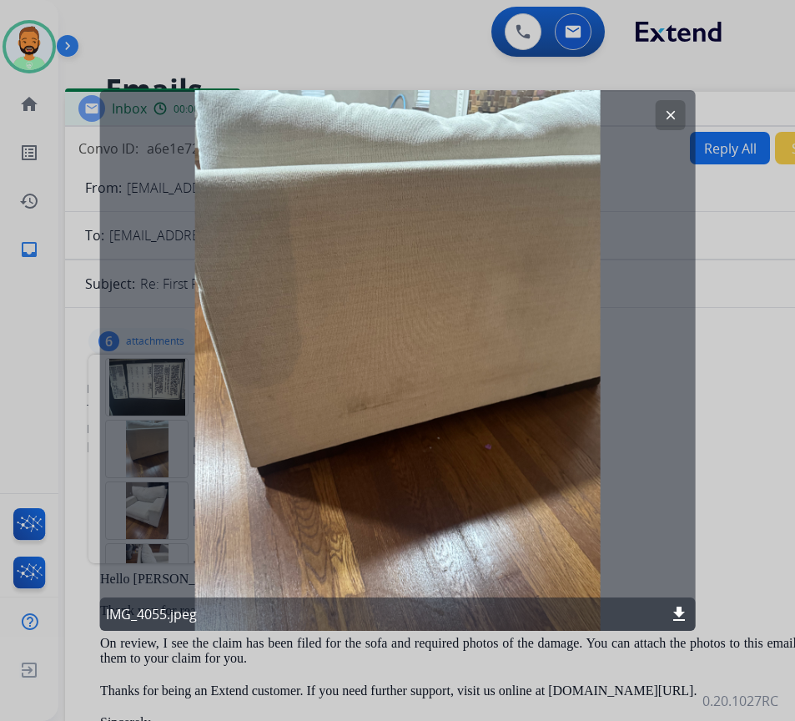
click at [667, 107] on button "clear" at bounding box center [671, 115] width 30 height 30
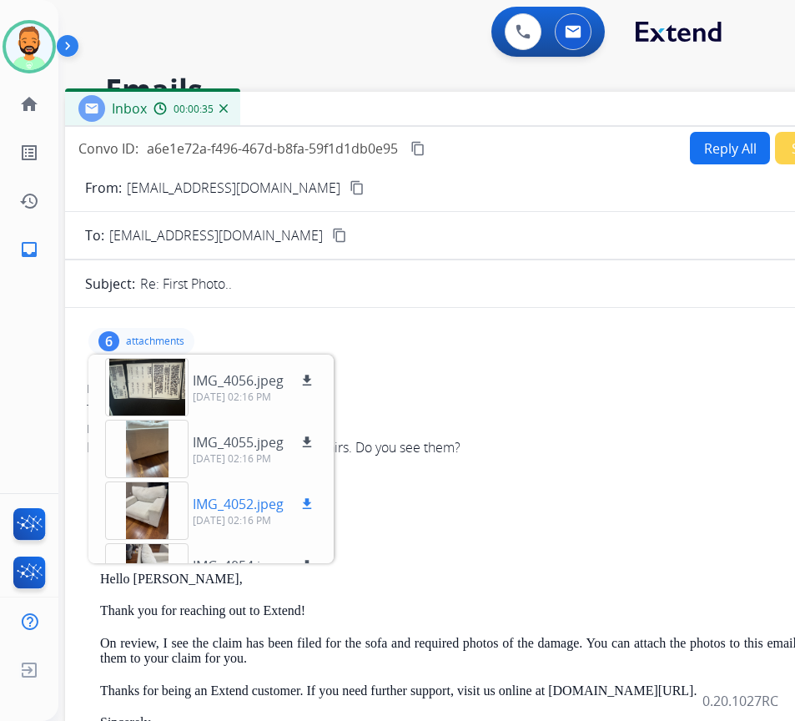
scroll to position [83, 0]
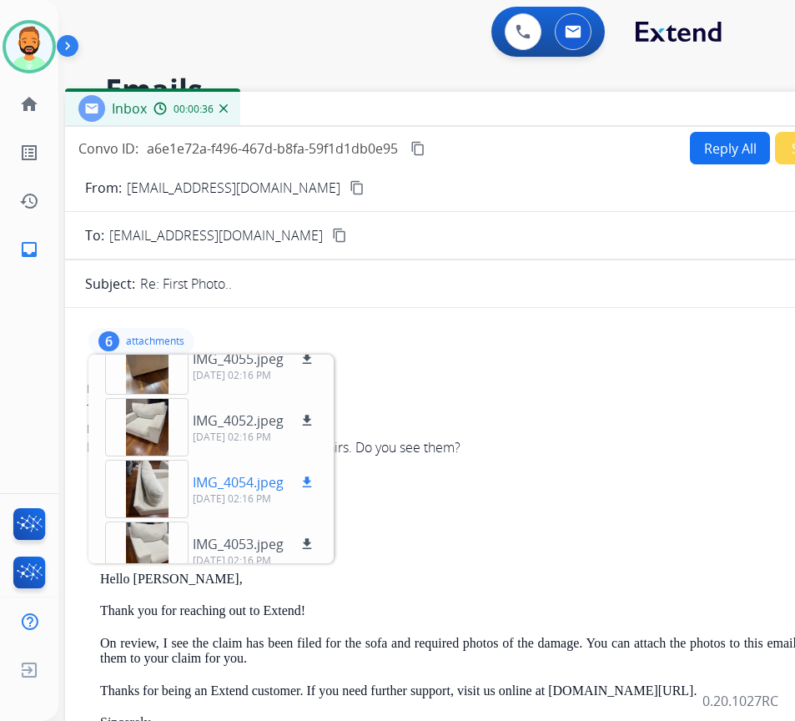
click at [96, 500] on div "IMG_4054.jpeg download 09/24/2025, 02:16 PM" at bounding box center [211, 489] width 239 height 58
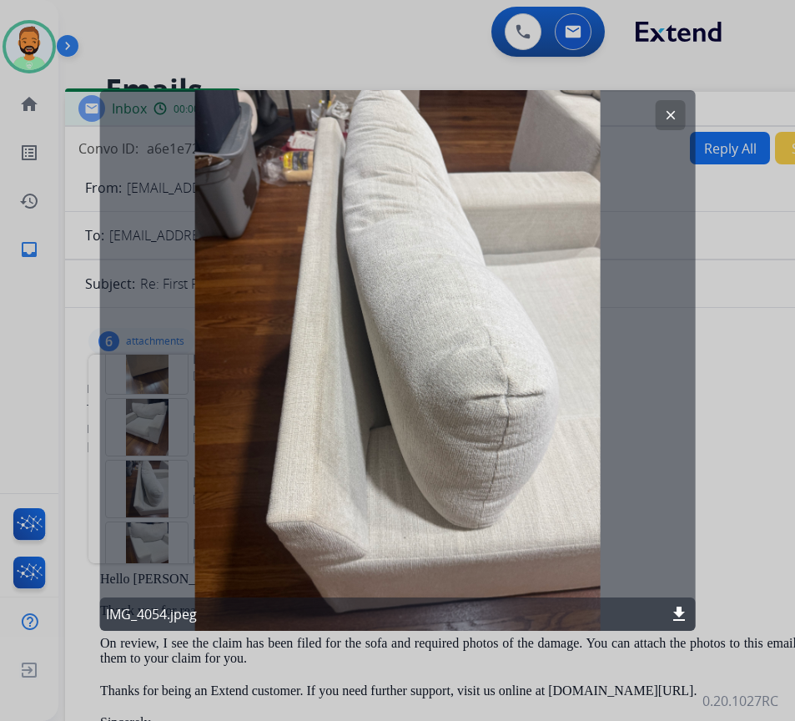
click at [660, 109] on button "clear" at bounding box center [671, 115] width 30 height 30
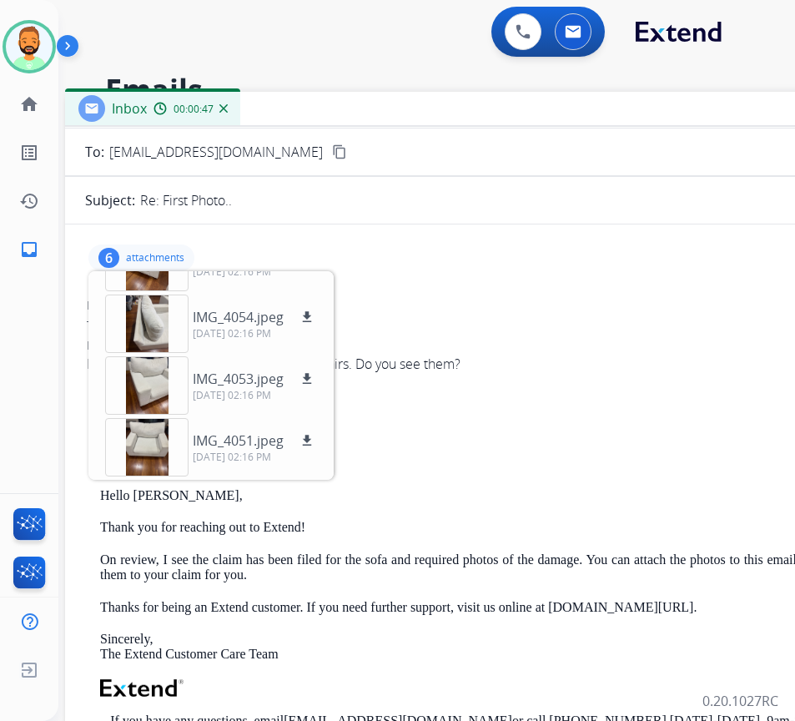
click at [146, 249] on div "6 attachments IMG_4056.jpeg download 09/24/2025, 02:16 PM IMG_4055.jpeg downloa…" at bounding box center [141, 257] width 106 height 27
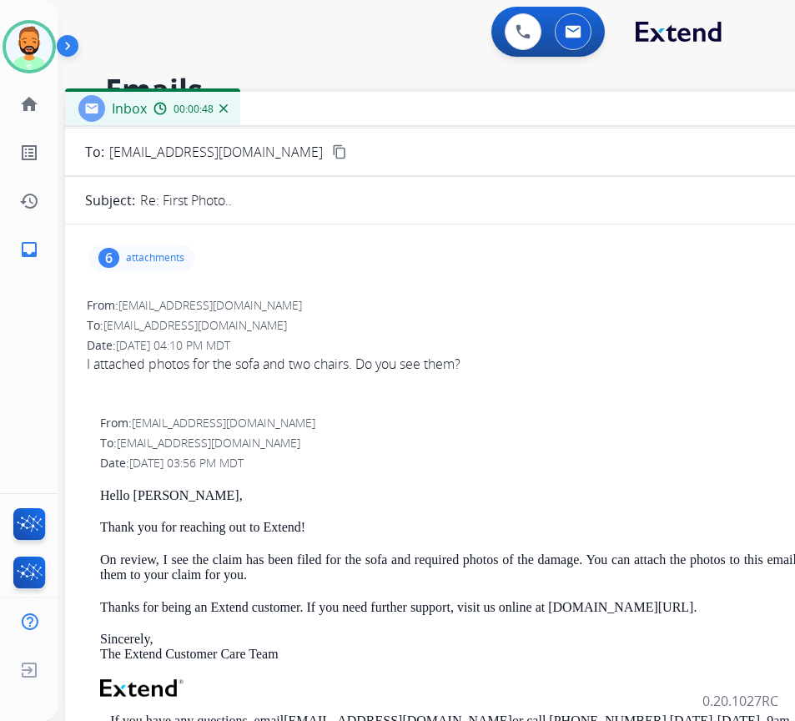
scroll to position [0, 0]
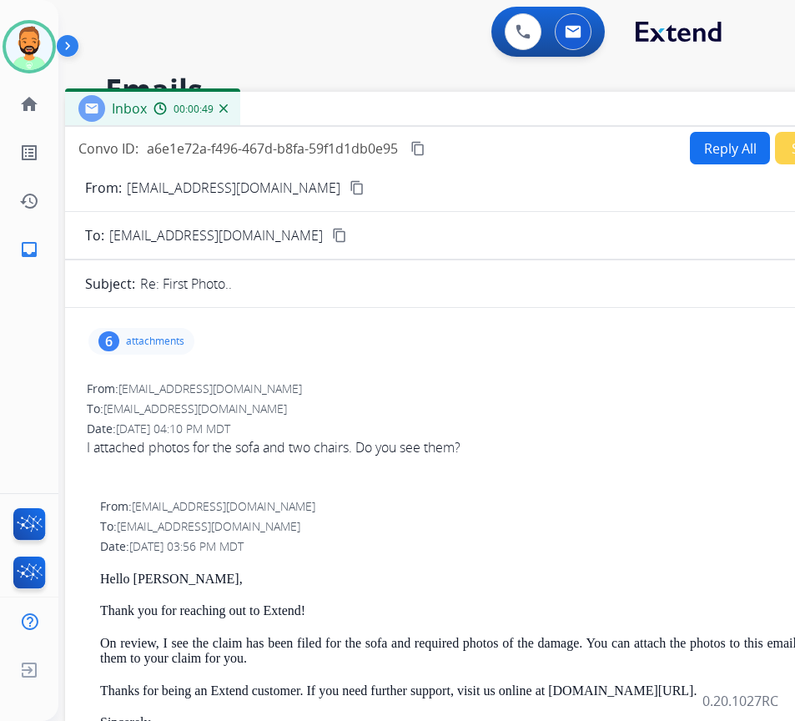
click at [734, 157] on button "Reply All" at bounding box center [730, 148] width 80 height 33
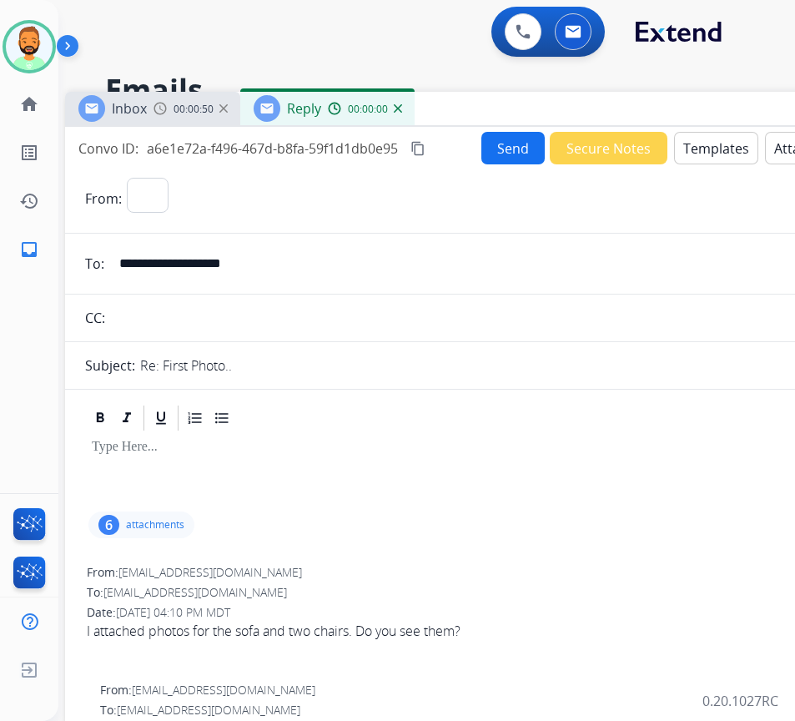
click at [724, 154] on button "Templates" at bounding box center [716, 148] width 84 height 33
select select "**********"
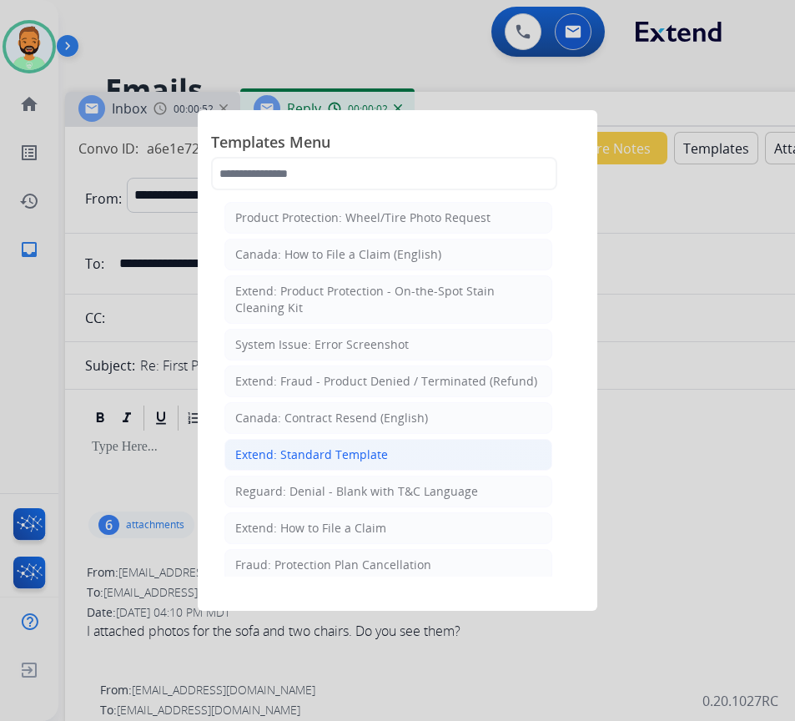
click at [373, 442] on li "Extend: Standard Template" at bounding box center [388, 455] width 328 height 32
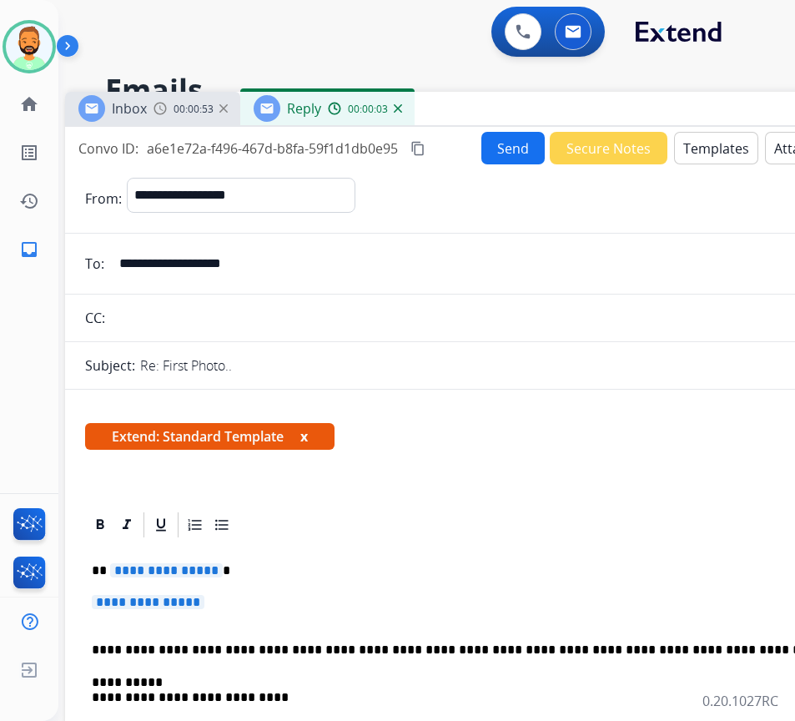
click at [286, 571] on p "**********" at bounding box center [476, 570] width 768 height 15
click at [305, 602] on p "**********" at bounding box center [482, 610] width 781 height 31
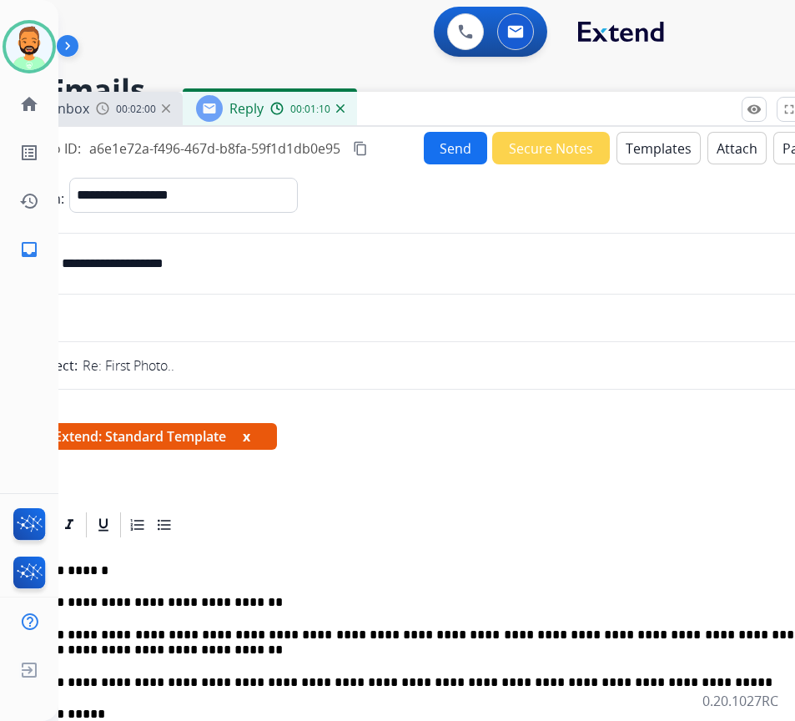
scroll to position [0, 53]
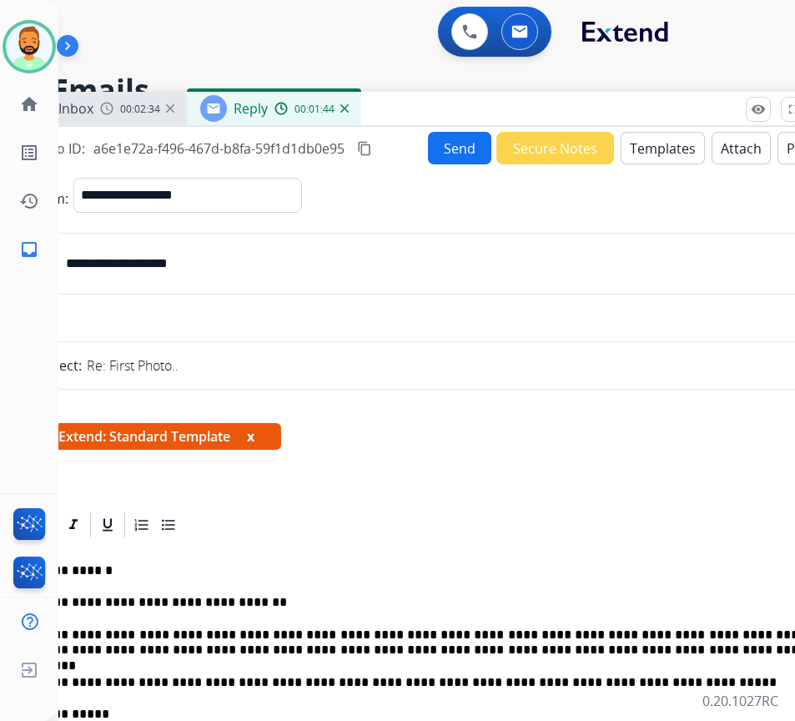
click at [472, 150] on button "Send" at bounding box center [459, 148] width 63 height 33
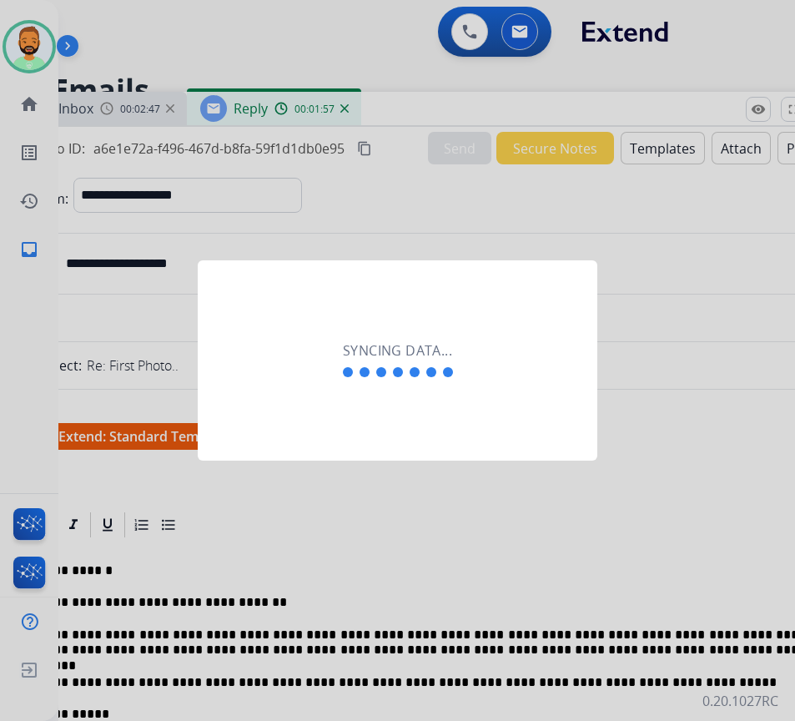
scroll to position [0, 3]
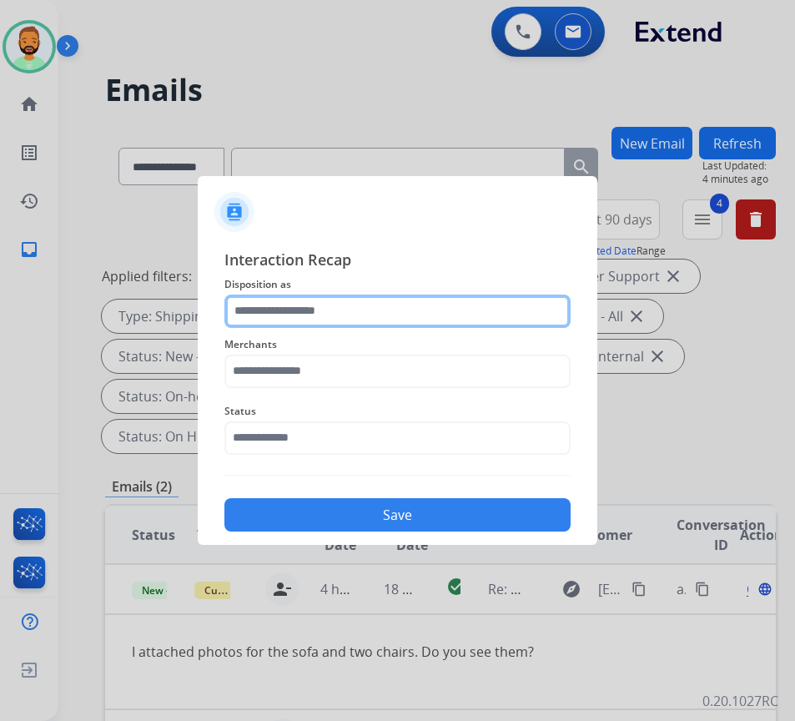
click at [371, 313] on input "text" at bounding box center [397, 311] width 346 height 33
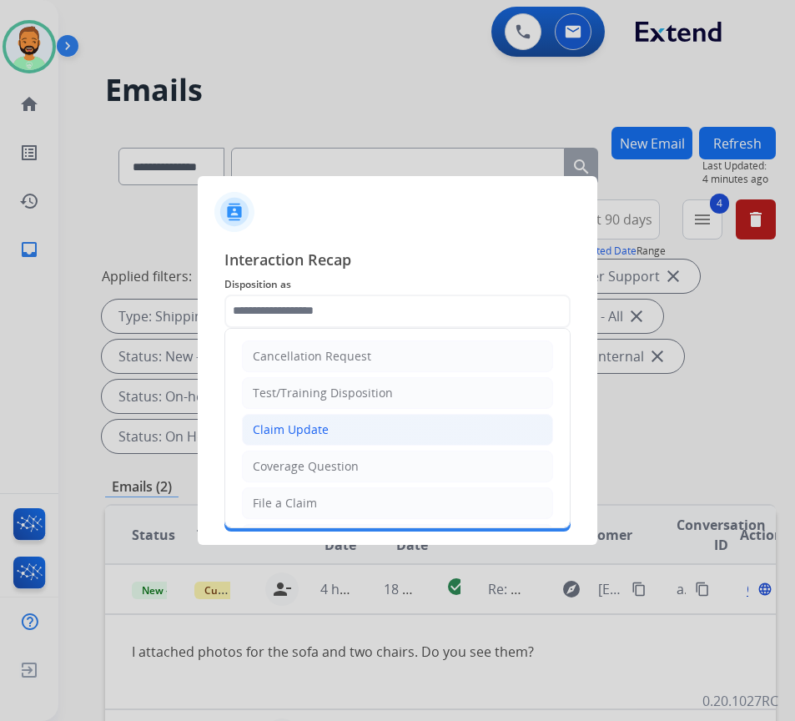
click at [368, 429] on li "Claim Update" at bounding box center [397, 430] width 311 height 32
type input "**********"
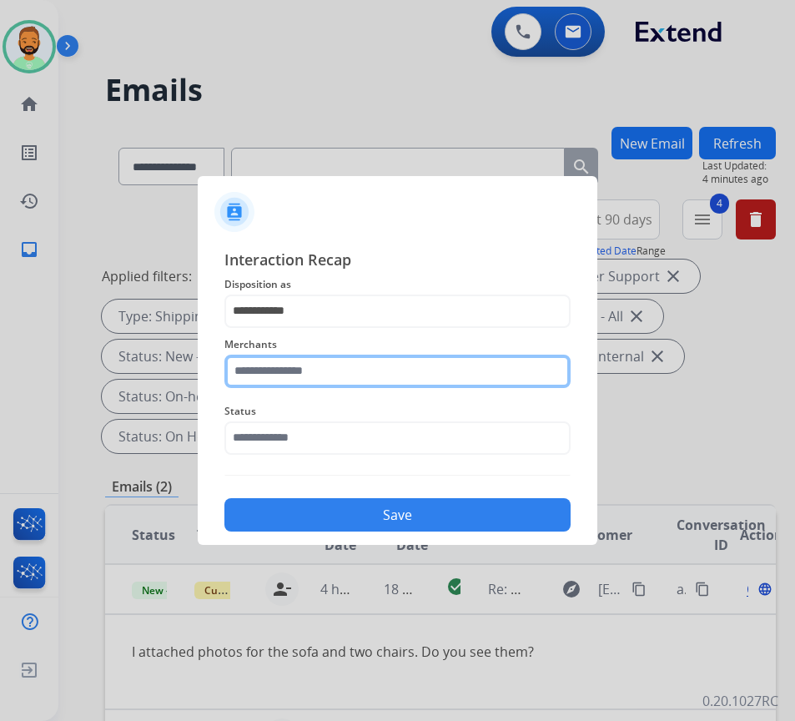
click at [349, 358] on input "text" at bounding box center [397, 371] width 346 height 33
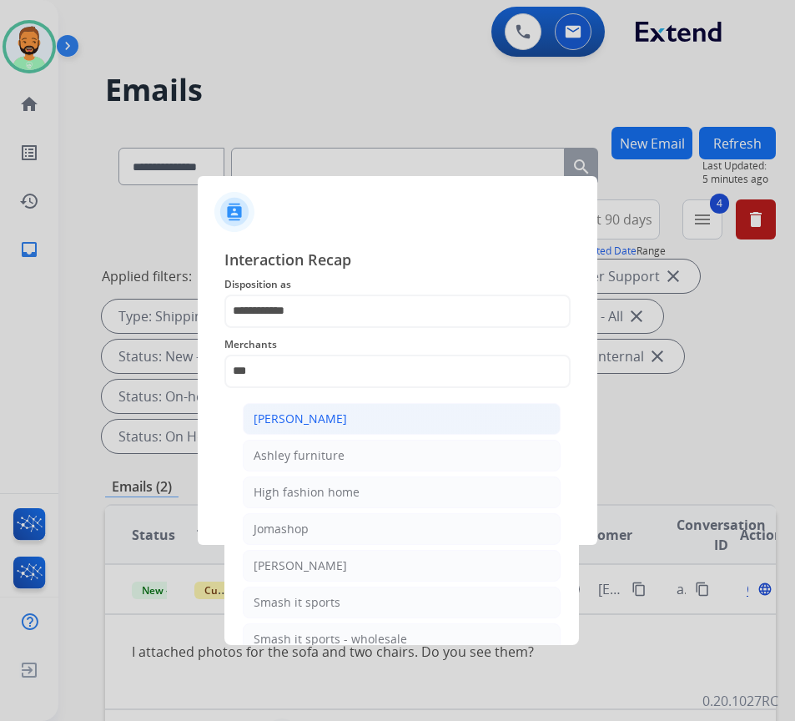
click at [362, 412] on li "Ashley - Reguard" at bounding box center [402, 419] width 318 height 32
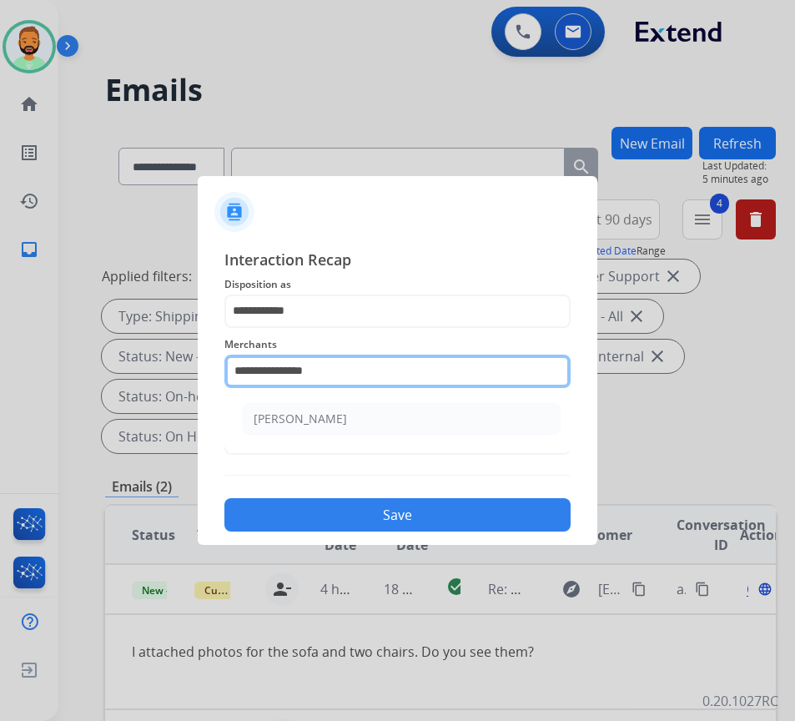
drag, startPoint x: 372, startPoint y: 361, endPoint x: 285, endPoint y: 372, distance: 87.4
click at [287, 372] on input "**********" at bounding box center [397, 371] width 346 height 33
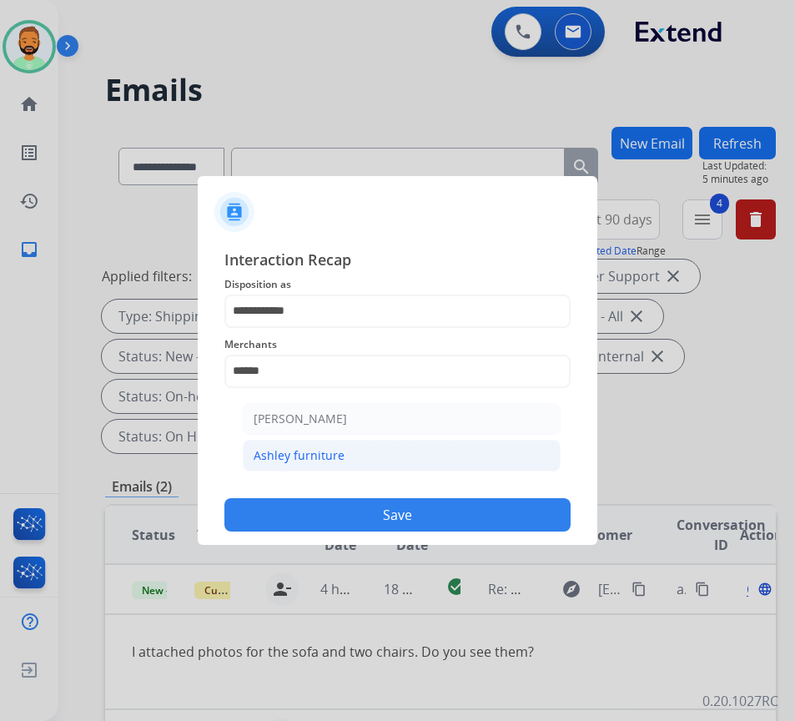
click at [360, 443] on li "Ashley furniture" at bounding box center [402, 456] width 318 height 32
type input "**********"
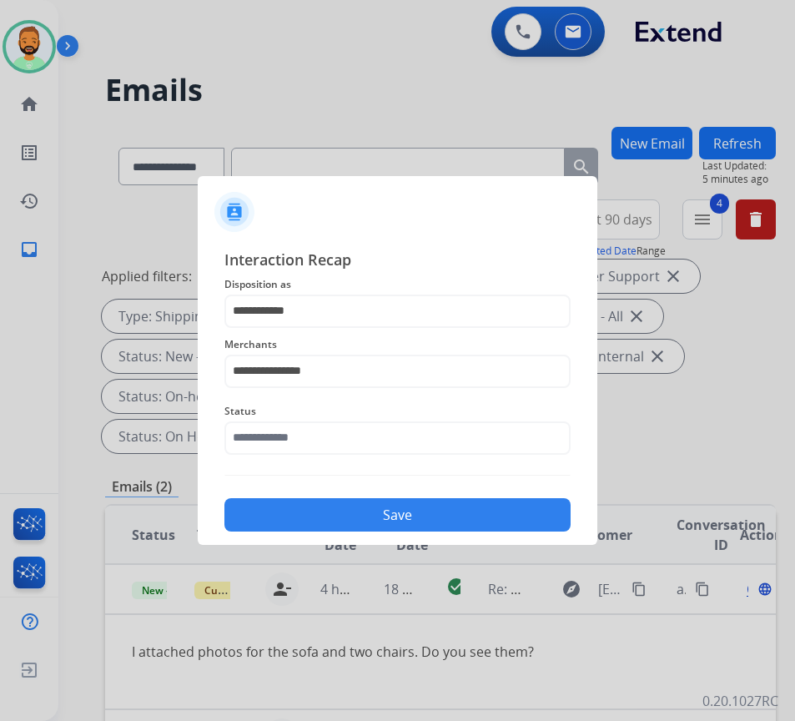
click at [377, 502] on button "Save" at bounding box center [397, 514] width 346 height 33
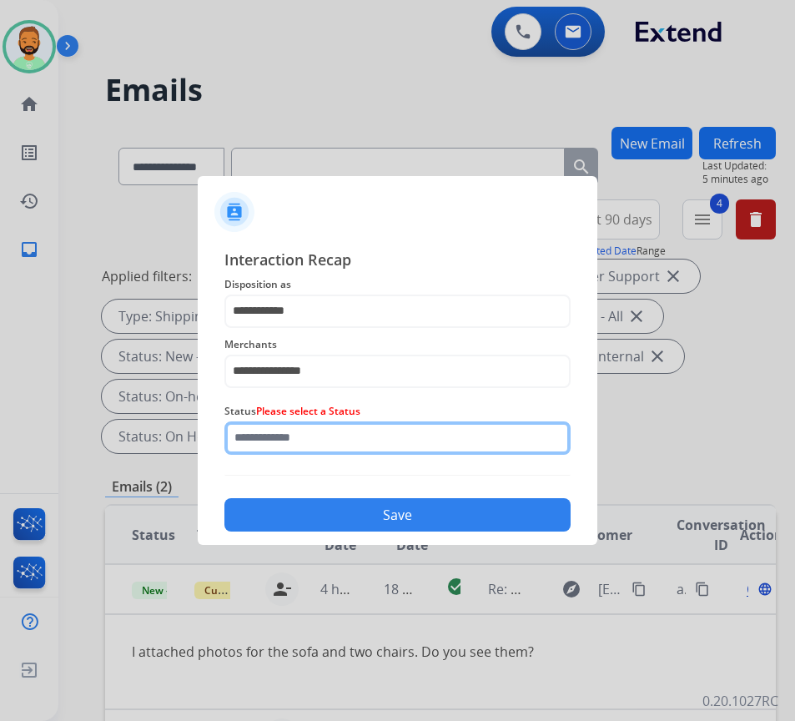
click at [365, 422] on input "text" at bounding box center [397, 437] width 346 height 33
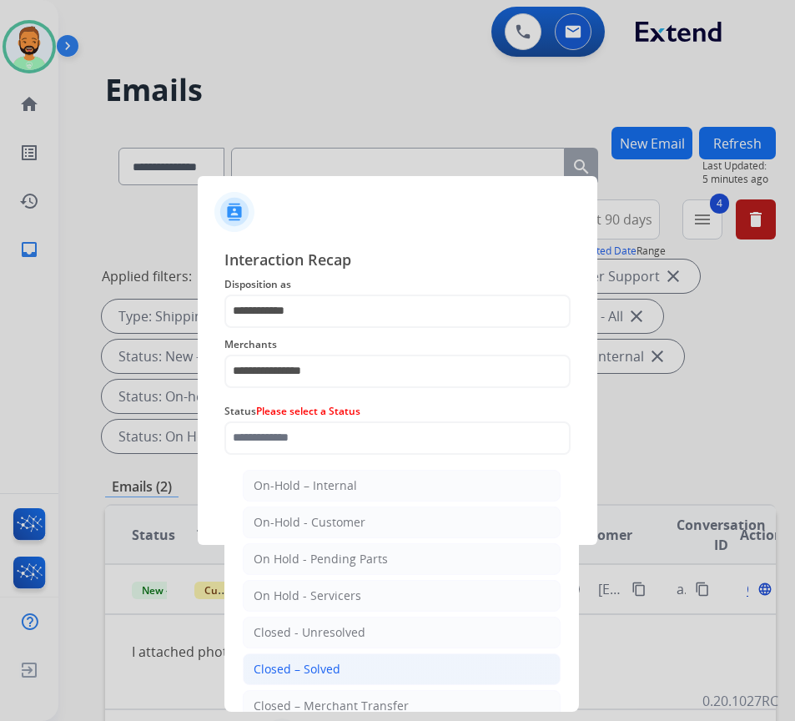
click at [351, 674] on li "Closed – Solved" at bounding box center [402, 669] width 318 height 32
type input "**********"
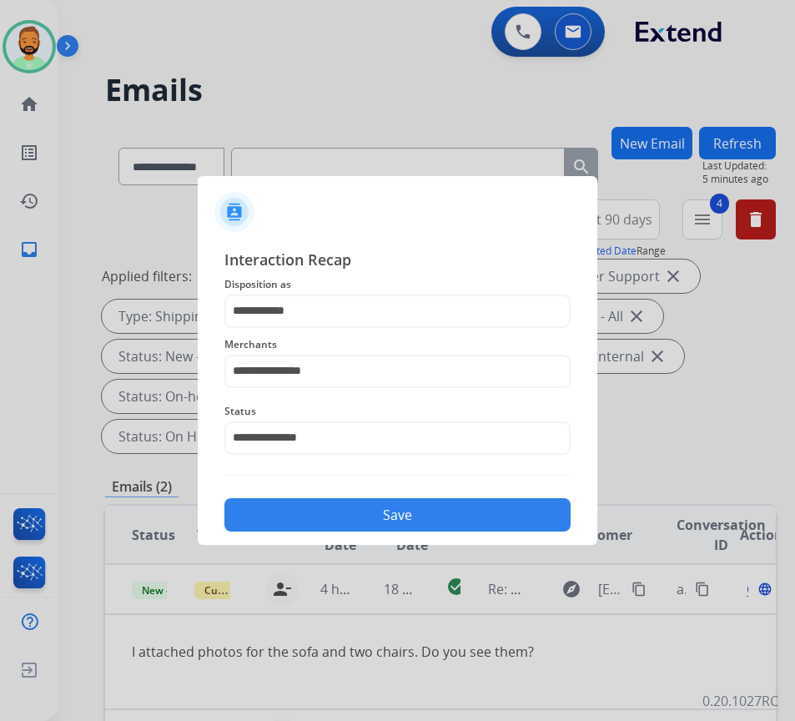
click at [419, 500] on button "Save" at bounding box center [397, 514] width 346 height 33
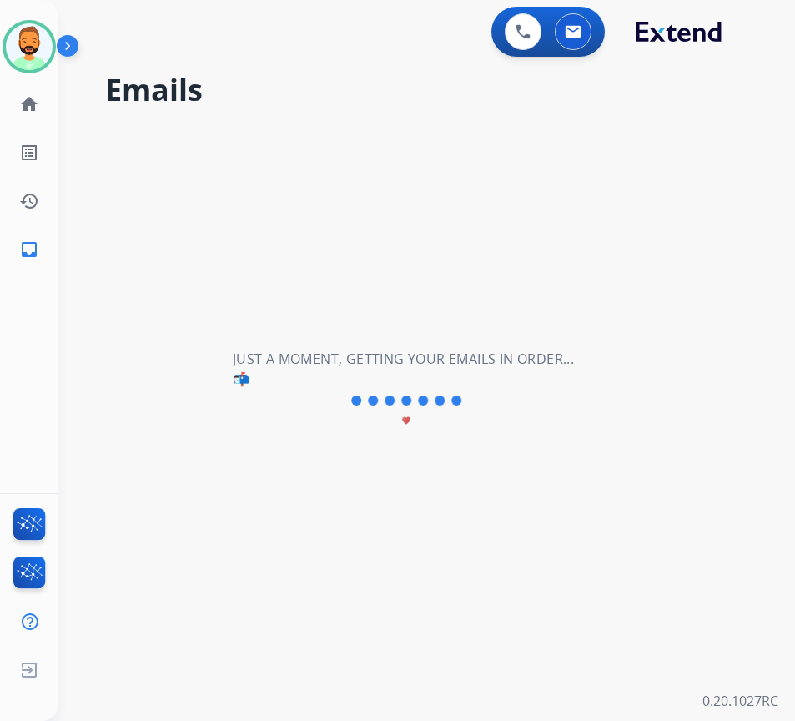
scroll to position [0, 0]
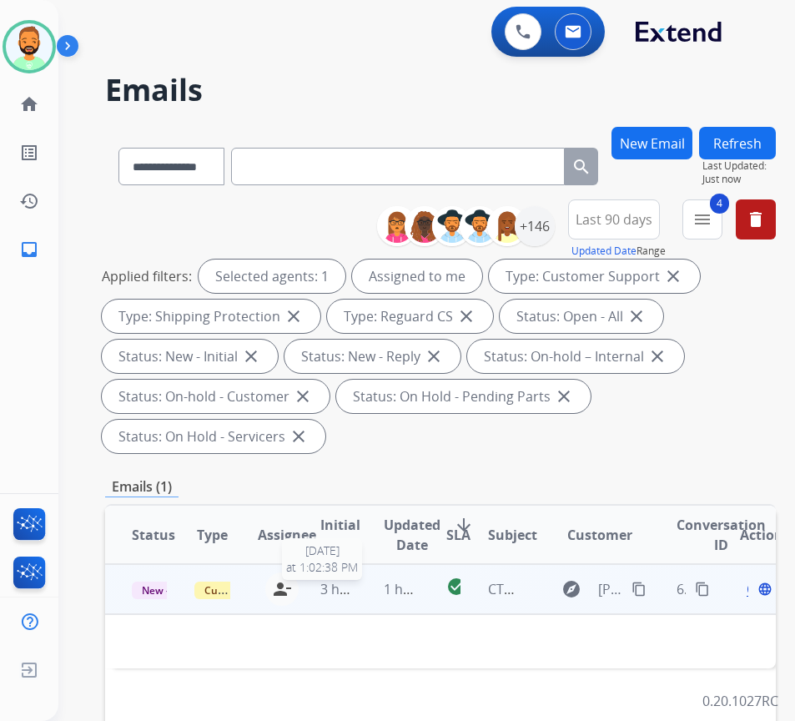
click at [357, 587] on span "3 hours ago" at bounding box center [357, 589] width 75 height 18
click at [379, 601] on td "1 hour ago" at bounding box center [388, 589] width 63 height 50
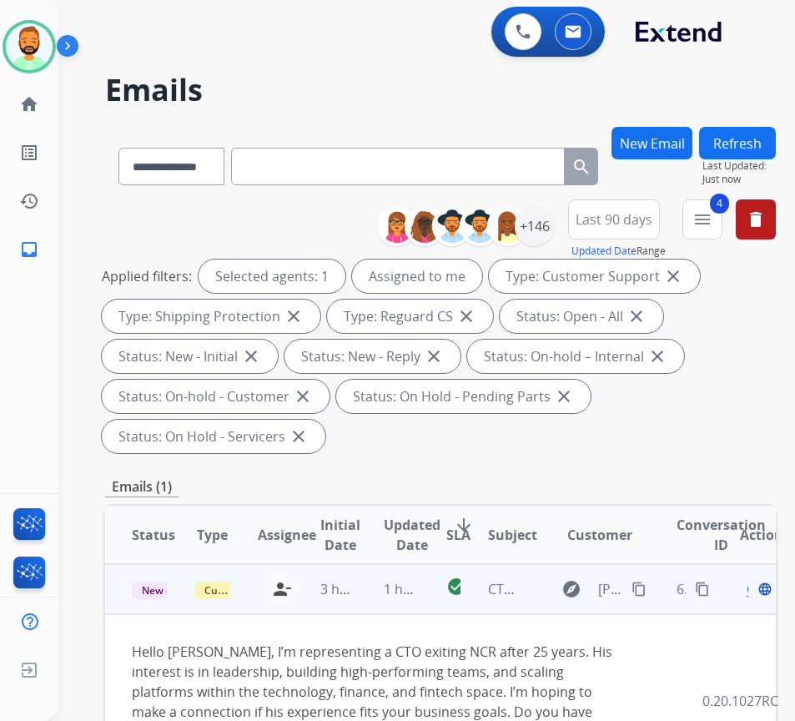
scroll to position [83, 0]
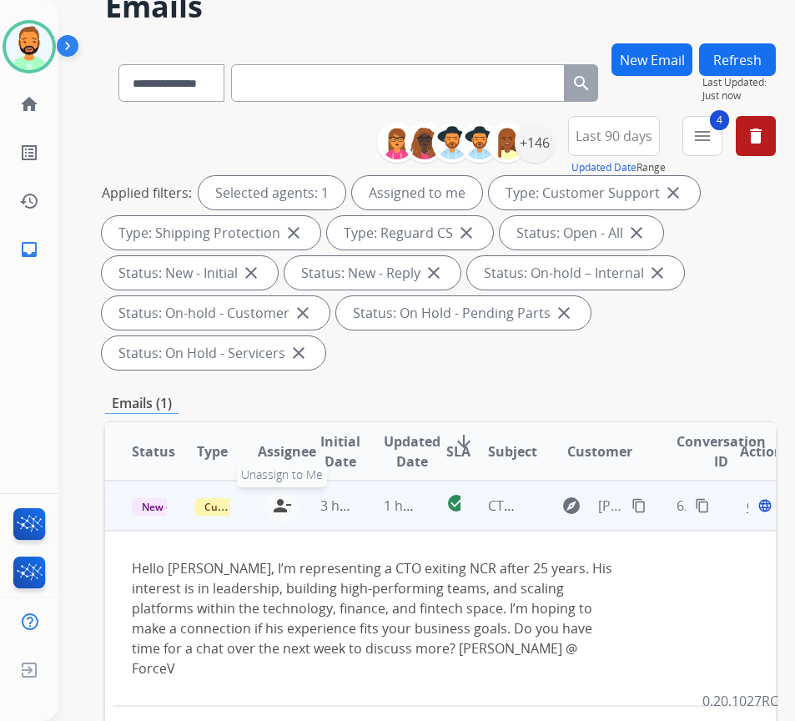
click at [286, 504] on mat-icon "person_remove" at bounding box center [282, 506] width 20 height 20
click at [219, 503] on span "Customer Support" at bounding box center [248, 507] width 108 height 18
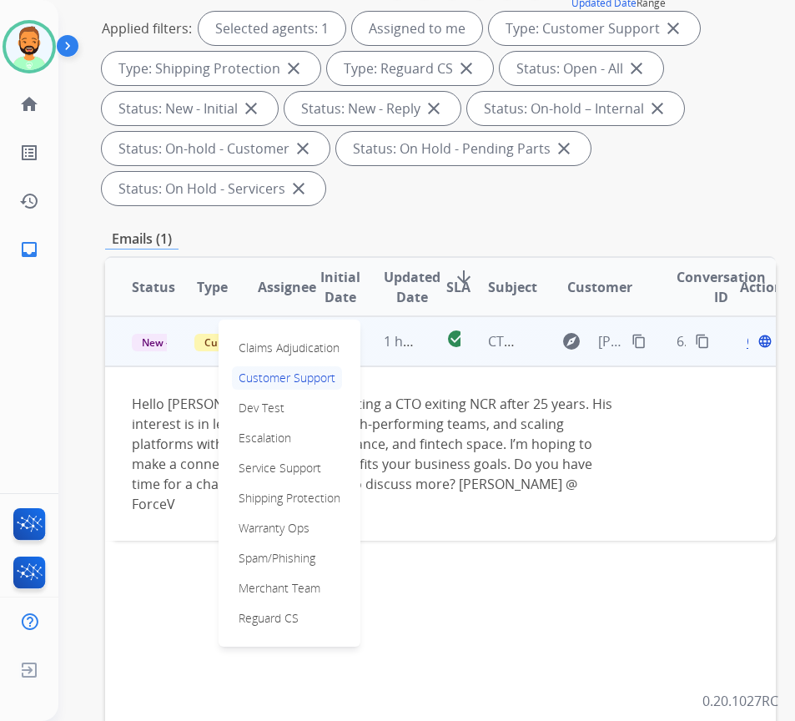
scroll to position [250, 0]
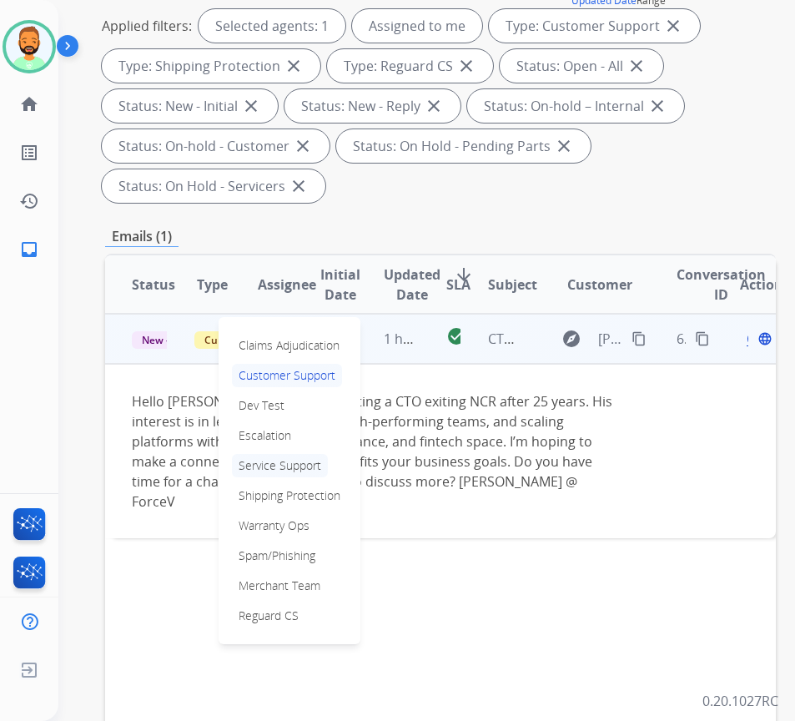
click at [290, 466] on p "Service Support" at bounding box center [280, 465] width 96 height 23
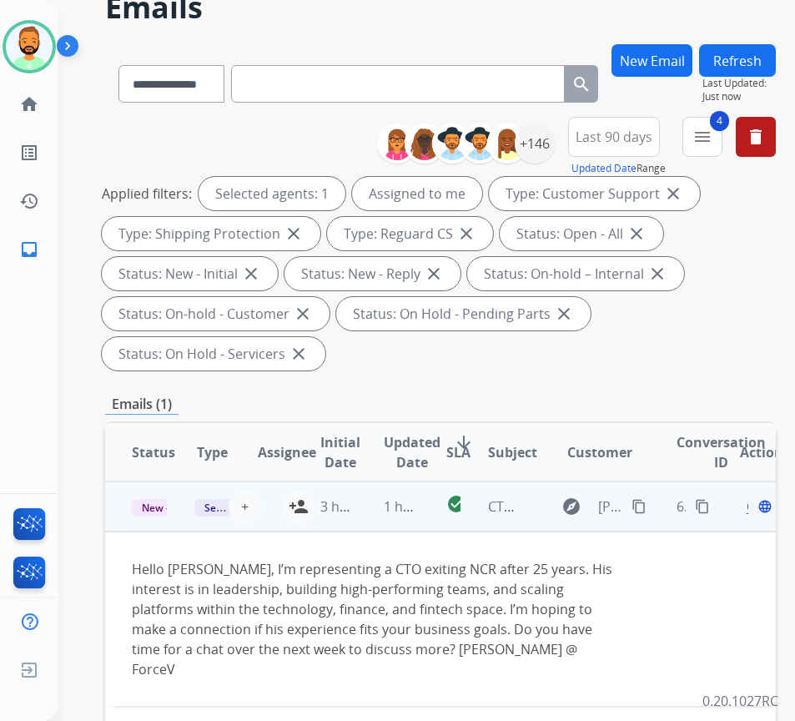
scroll to position [0, 0]
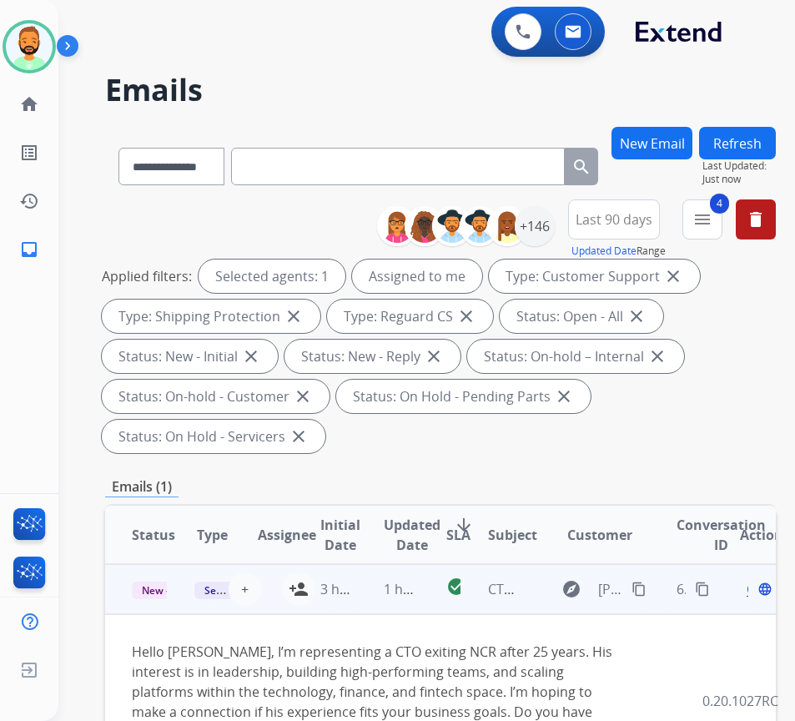
click at [766, 124] on div "**********" at bounding box center [426, 360] width 737 height 721
click at [763, 139] on button "Refresh" at bounding box center [737, 143] width 77 height 33
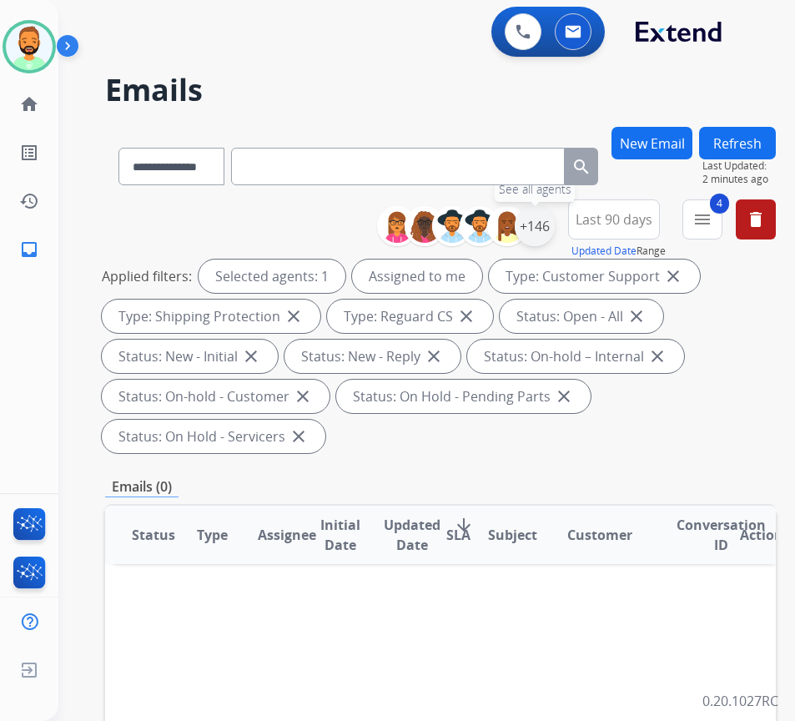
click at [555, 233] on div "+146" at bounding box center [535, 226] width 40 height 40
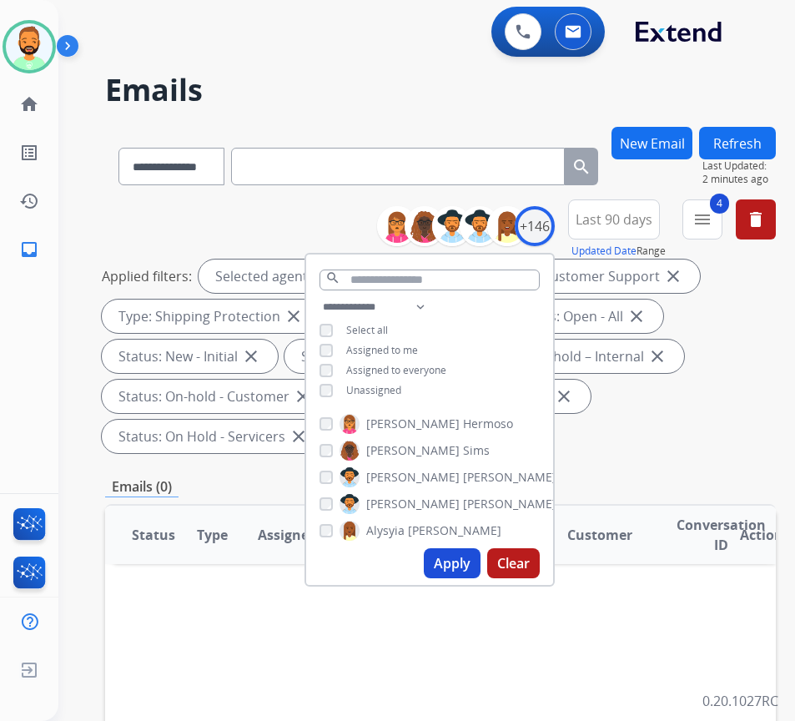
click at [398, 385] on span "Unassigned" at bounding box center [373, 390] width 55 height 14
click at [395, 351] on span "Assigned to me" at bounding box center [382, 350] width 72 height 14
click at [398, 392] on span "Unassigned" at bounding box center [373, 390] width 55 height 14
click at [460, 557] on button "Apply" at bounding box center [452, 563] width 57 height 30
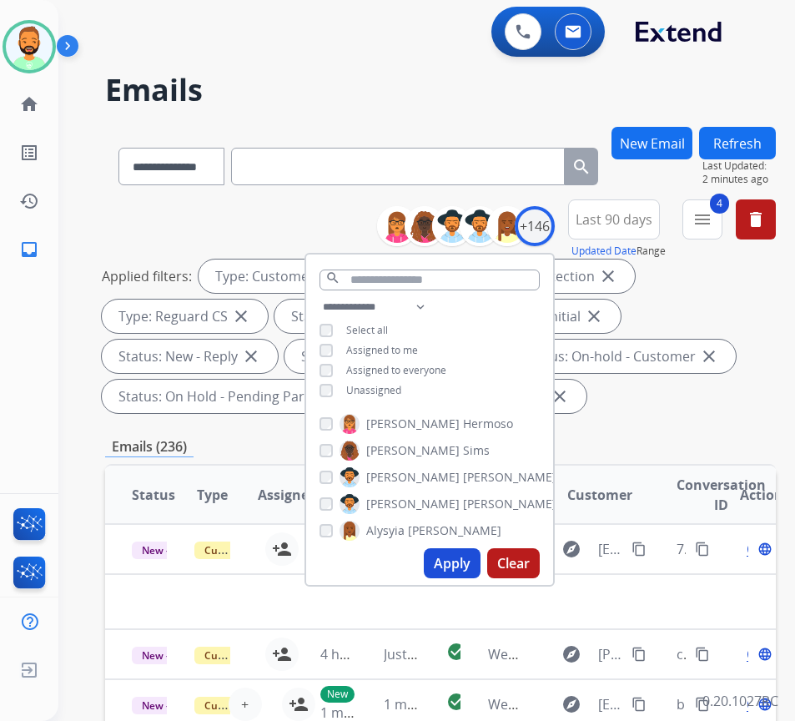
click at [642, 411] on div "Applied filters: Type: Customer Support close Type: Shipping Protection close T…" at bounding box center [437, 336] width 671 height 154
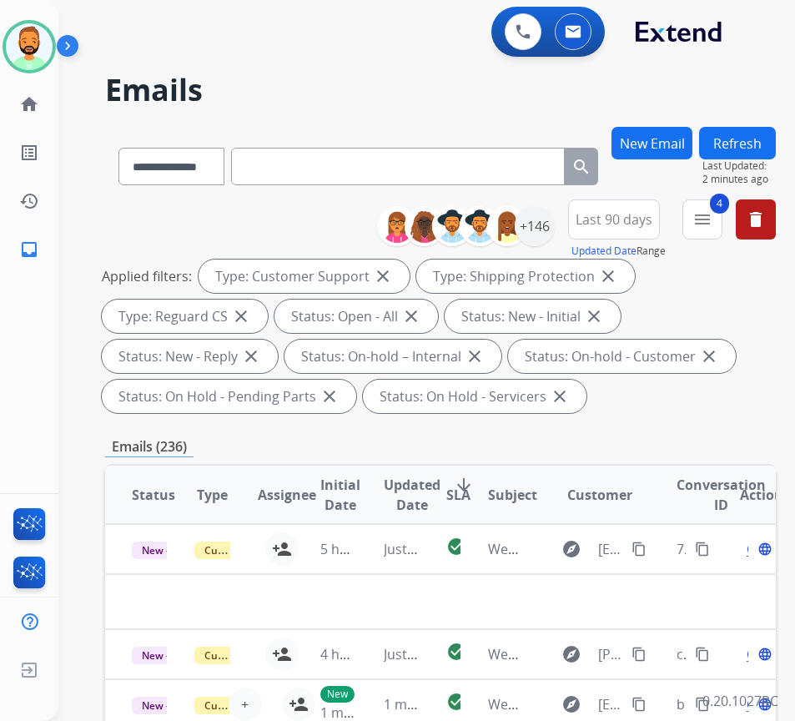
click at [623, 229] on button "Last 90 days" at bounding box center [614, 219] width 92 height 40
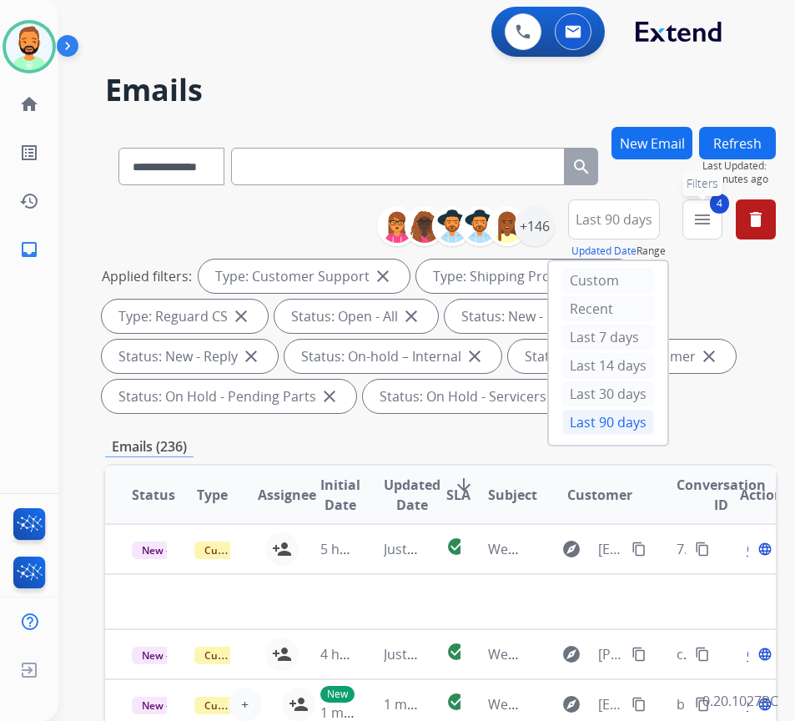
click at [713, 219] on mat-icon "menu" at bounding box center [703, 219] width 20 height 20
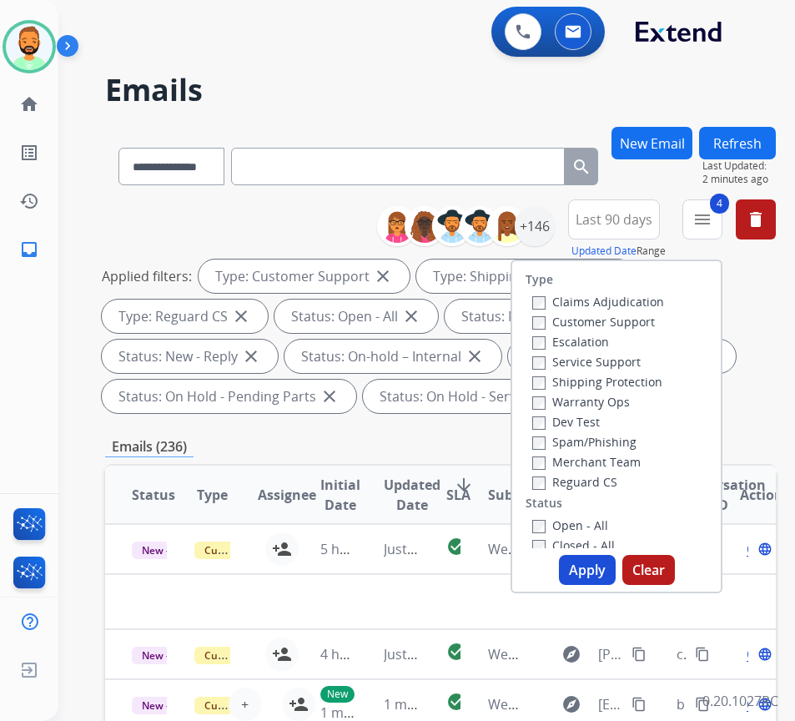
click at [753, 350] on div "Applied filters: Type: Customer Support close Type: Shipping Protection close T…" at bounding box center [437, 336] width 671 height 154
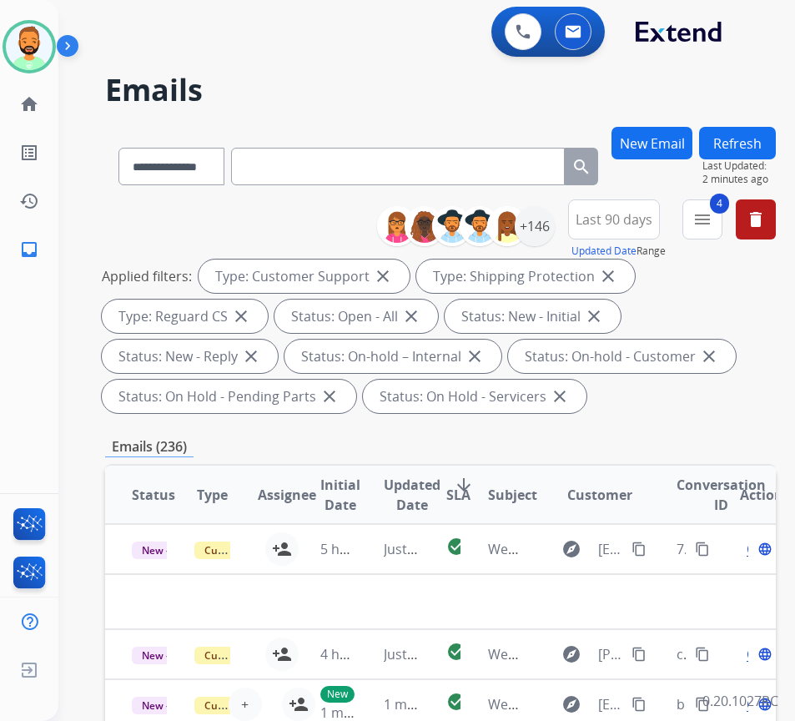
click at [619, 223] on span "Last 90 days" at bounding box center [614, 219] width 77 height 7
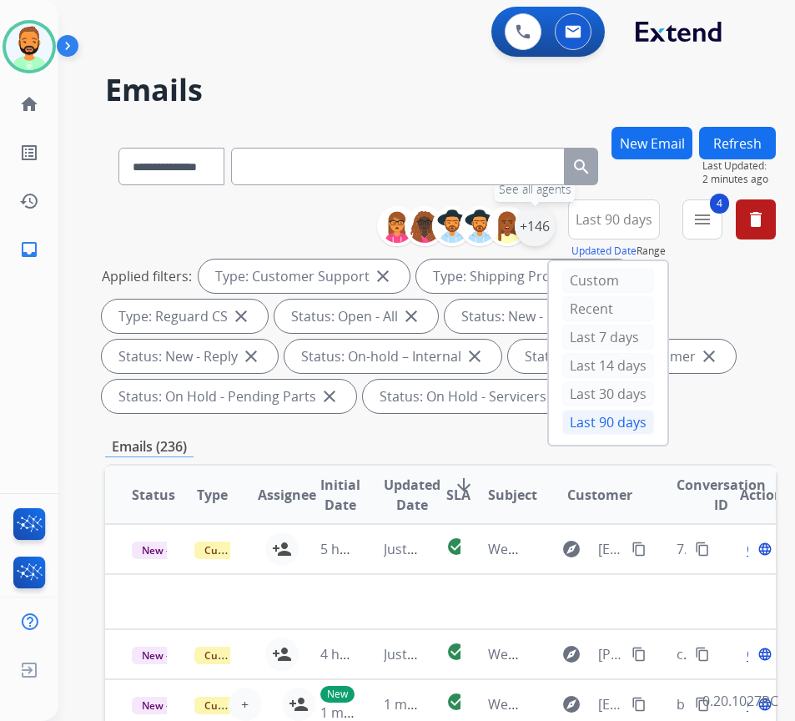
click at [555, 231] on div "+146" at bounding box center [535, 226] width 40 height 40
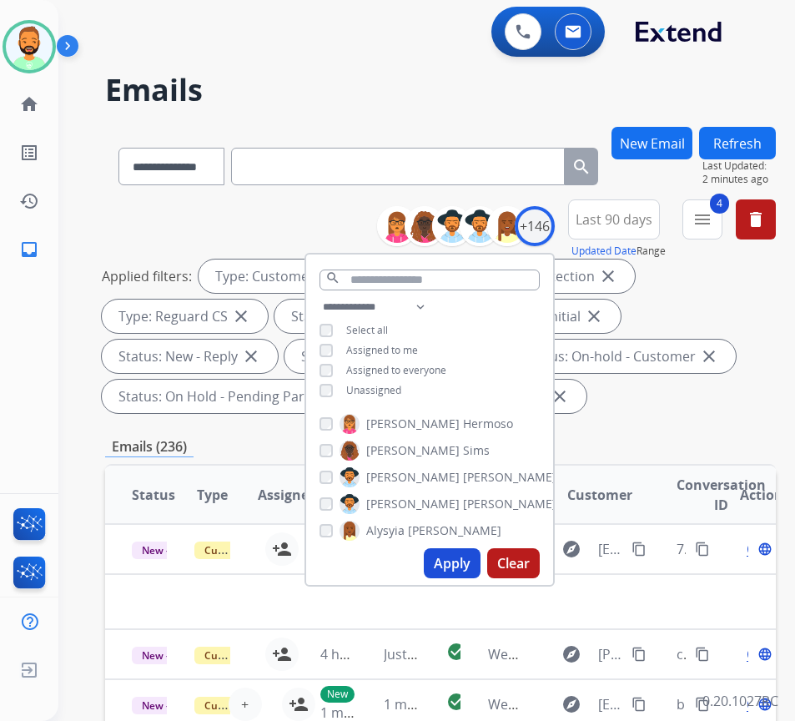
click at [401, 390] on span "Unassigned" at bounding box center [373, 390] width 55 height 14
click at [466, 555] on button "Apply" at bounding box center [452, 563] width 57 height 30
click at [672, 400] on div "Applied filters: Unassigned Type: Customer Support close Type: Shipping Protect…" at bounding box center [437, 336] width 671 height 154
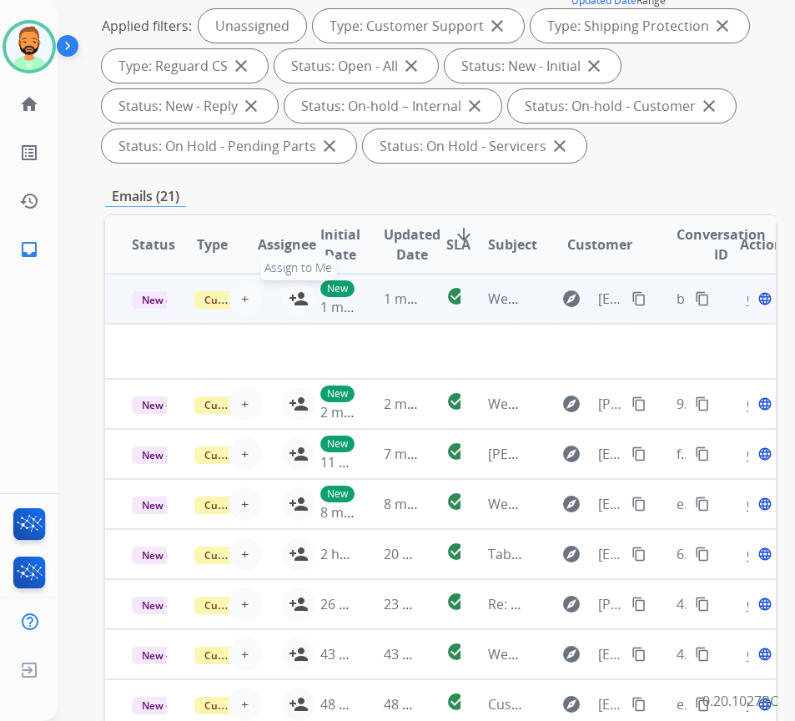
click at [291, 297] on mat-icon "person_add" at bounding box center [299, 299] width 20 height 20
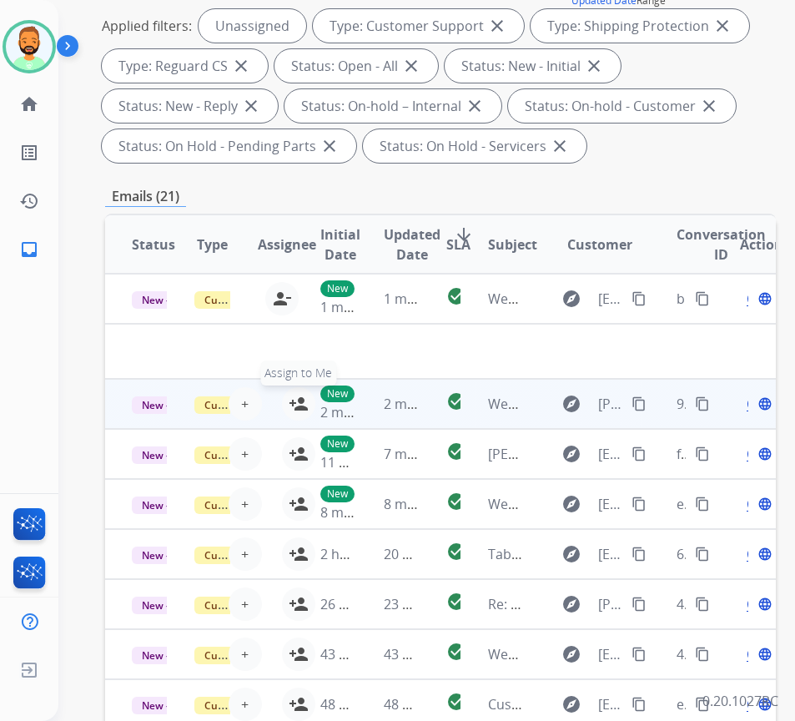
click at [291, 403] on mat-icon "person_add" at bounding box center [299, 404] width 20 height 20
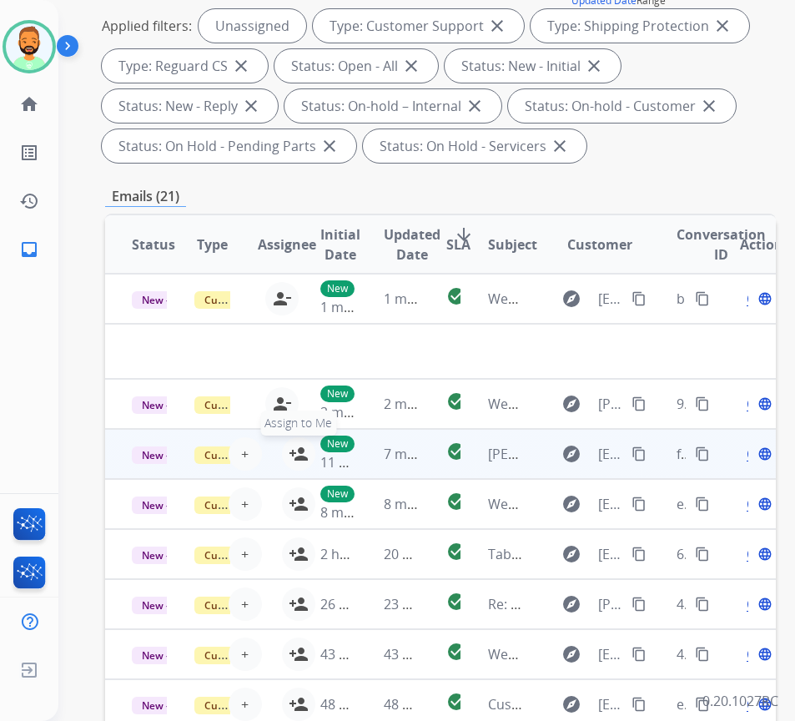
click at [291, 449] on mat-icon "person_add" at bounding box center [299, 454] width 20 height 20
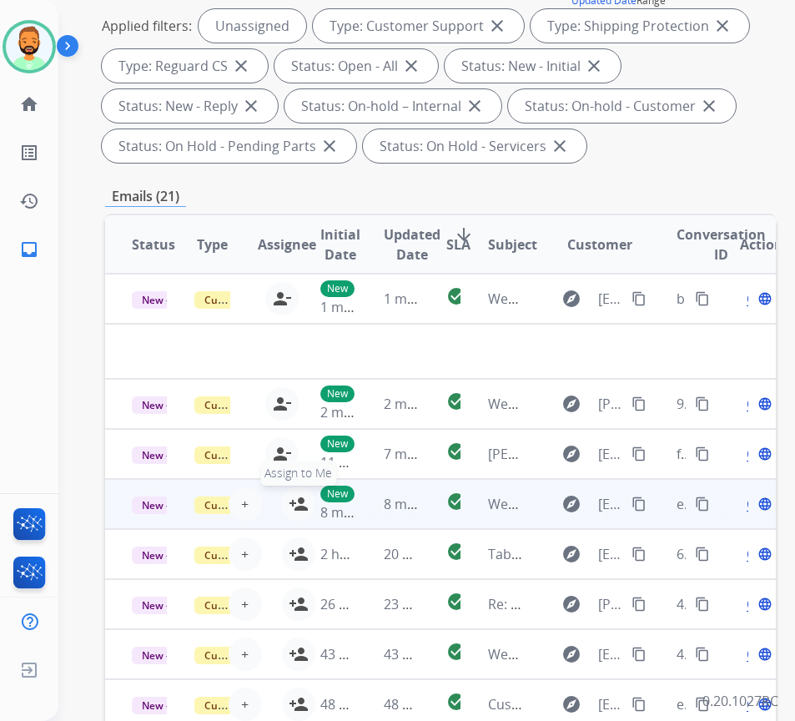
drag, startPoint x: 288, startPoint y: 500, endPoint x: 289, endPoint y: 511, distance: 10.9
click at [287, 500] on button "person_add Assign to Me" at bounding box center [298, 503] width 33 height 33
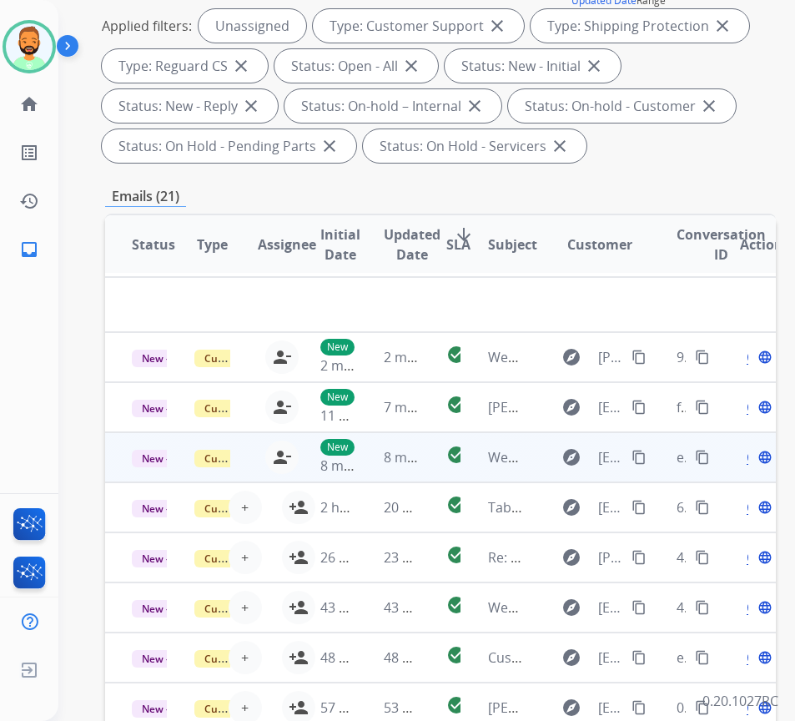
scroll to position [70, 0]
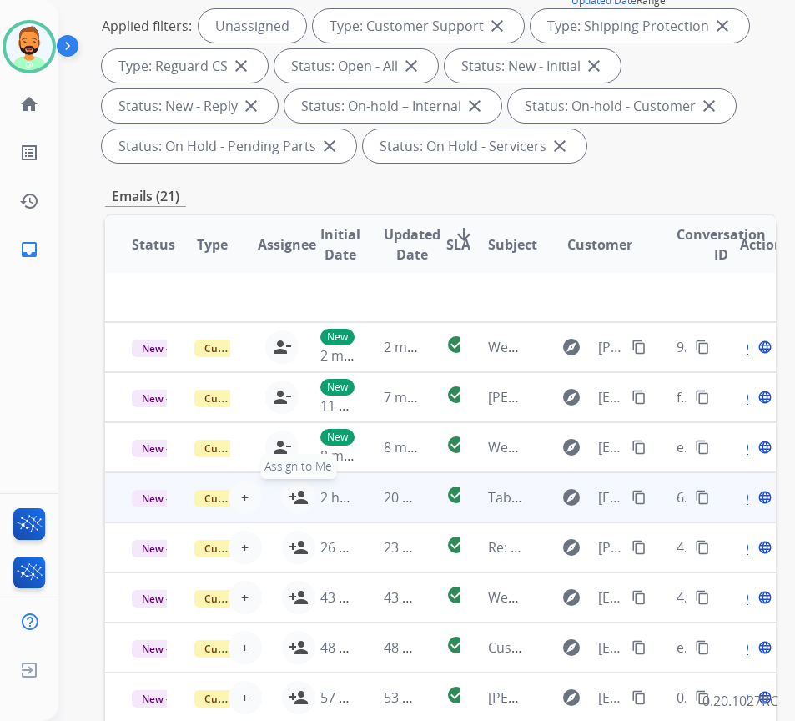
click at [294, 487] on mat-icon "person_add" at bounding box center [299, 497] width 20 height 20
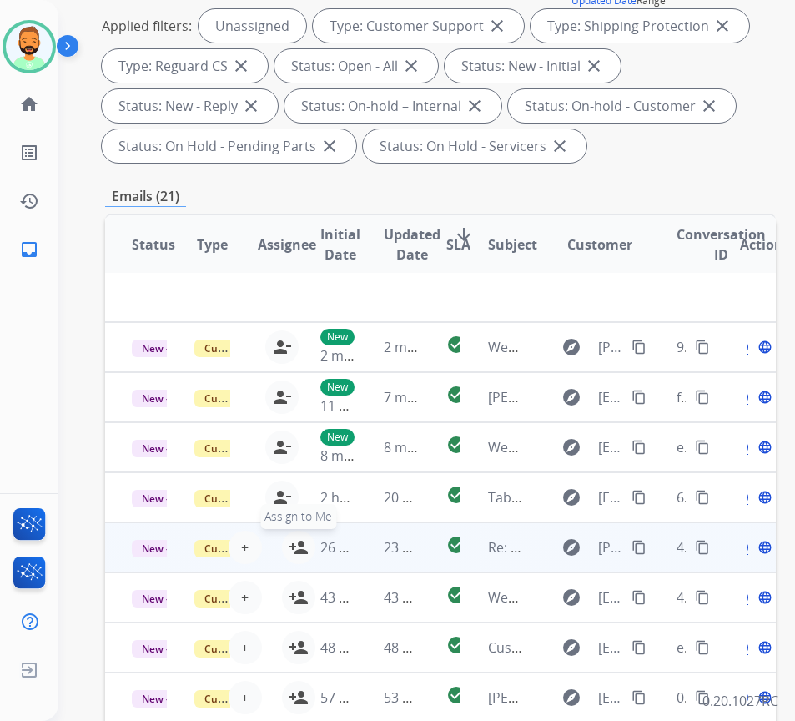
click at [292, 540] on mat-icon "person_add" at bounding box center [299, 547] width 20 height 20
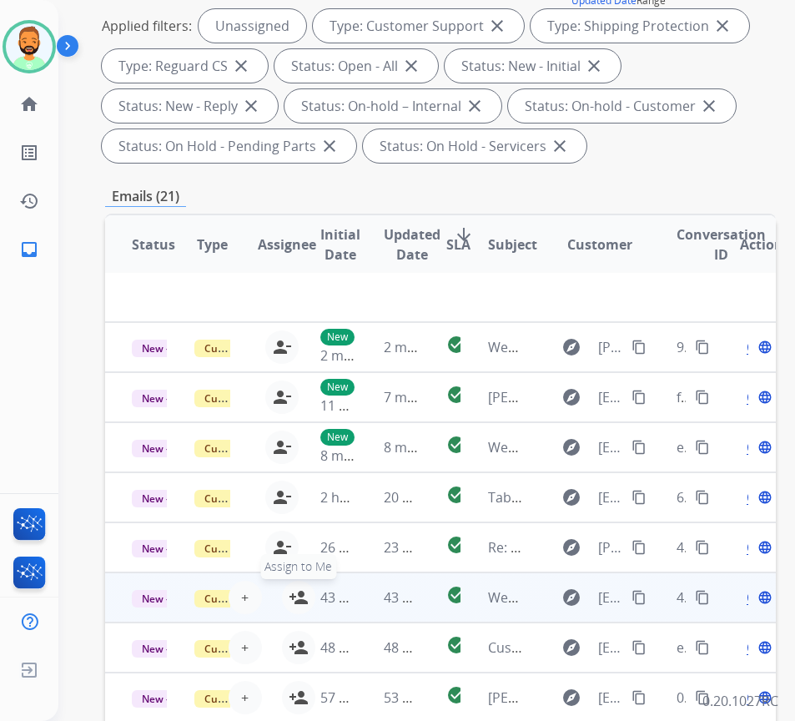
click at [291, 587] on mat-icon "person_add" at bounding box center [299, 597] width 20 height 20
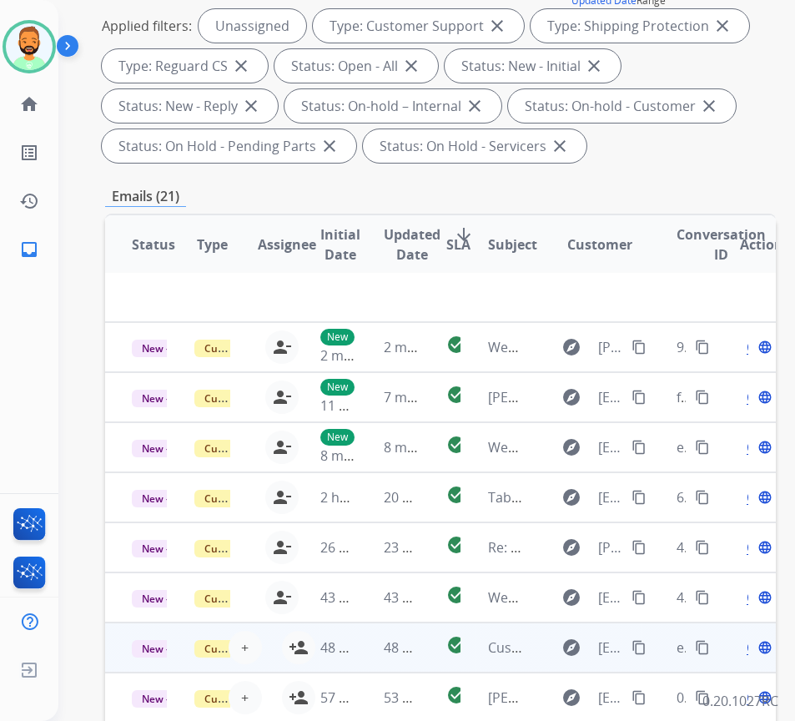
drag, startPoint x: 293, startPoint y: 631, endPoint x: 295, endPoint y: 647, distance: 16.8
click at [293, 637] on mat-icon "person_add" at bounding box center [299, 647] width 20 height 20
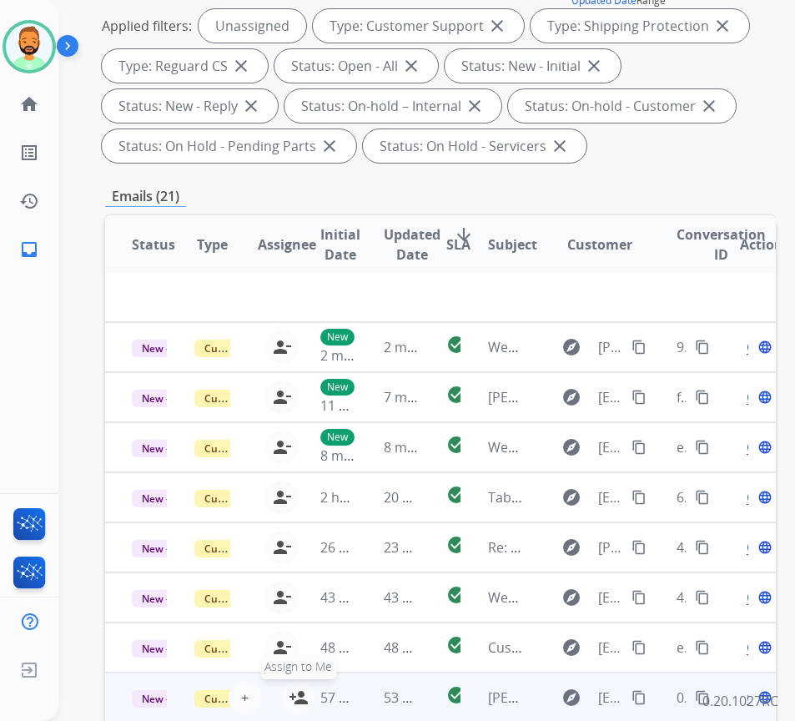
click at [290, 682] on button "person_add Assign to Me" at bounding box center [298, 697] width 33 height 33
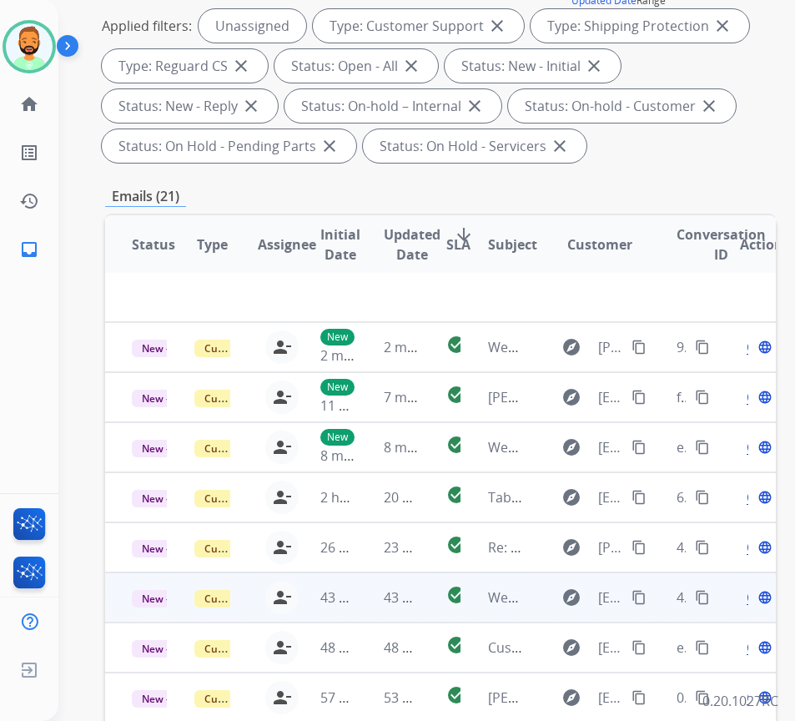
scroll to position [389, 0]
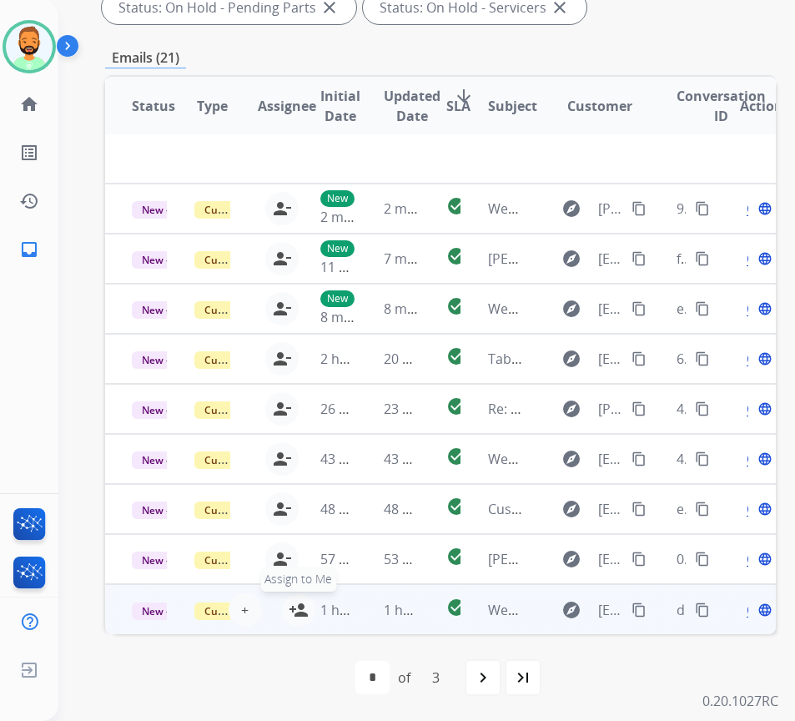
click at [287, 597] on button "person_add Assign to Me" at bounding box center [298, 609] width 33 height 33
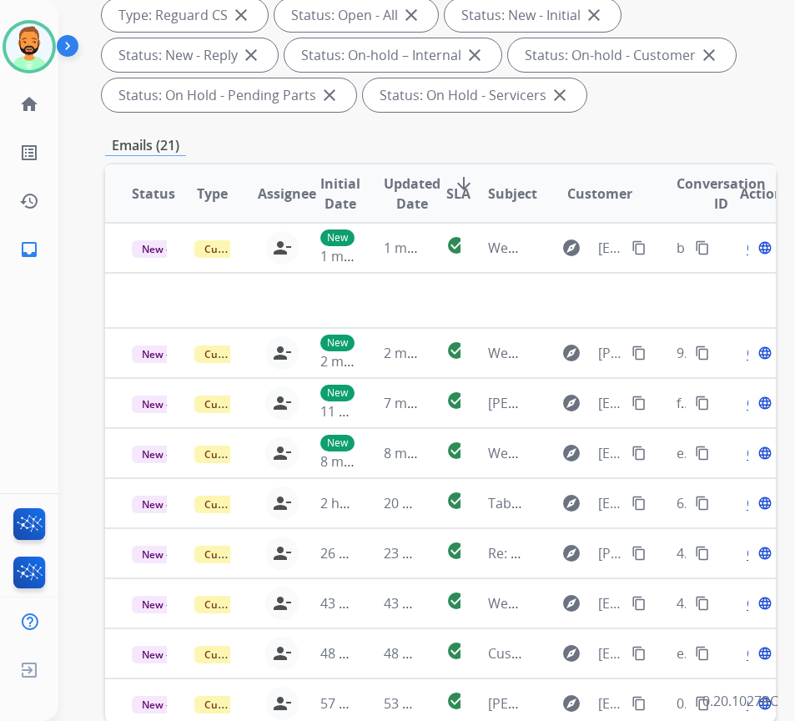
scroll to position [139, 0]
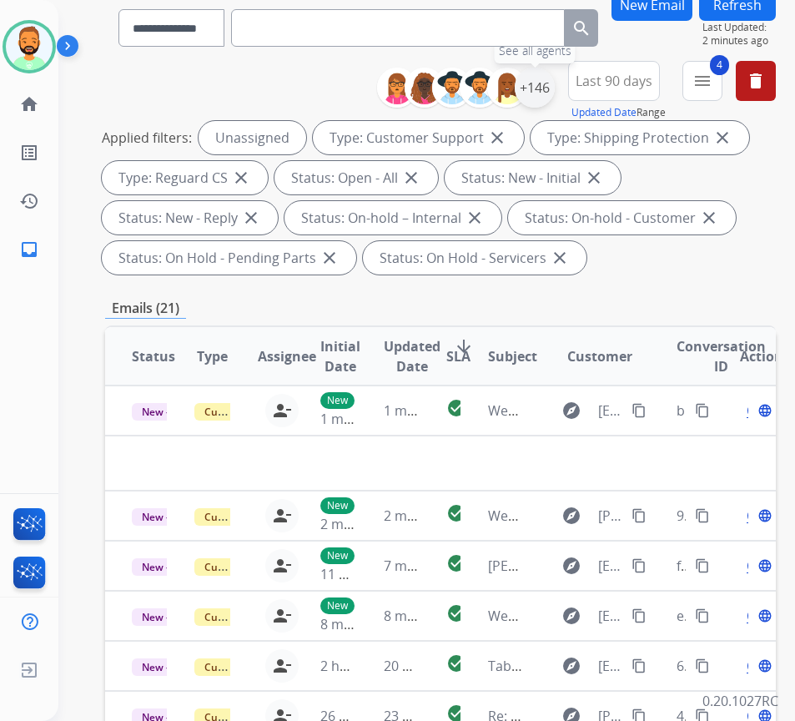
click at [552, 88] on div "+146" at bounding box center [535, 88] width 40 height 40
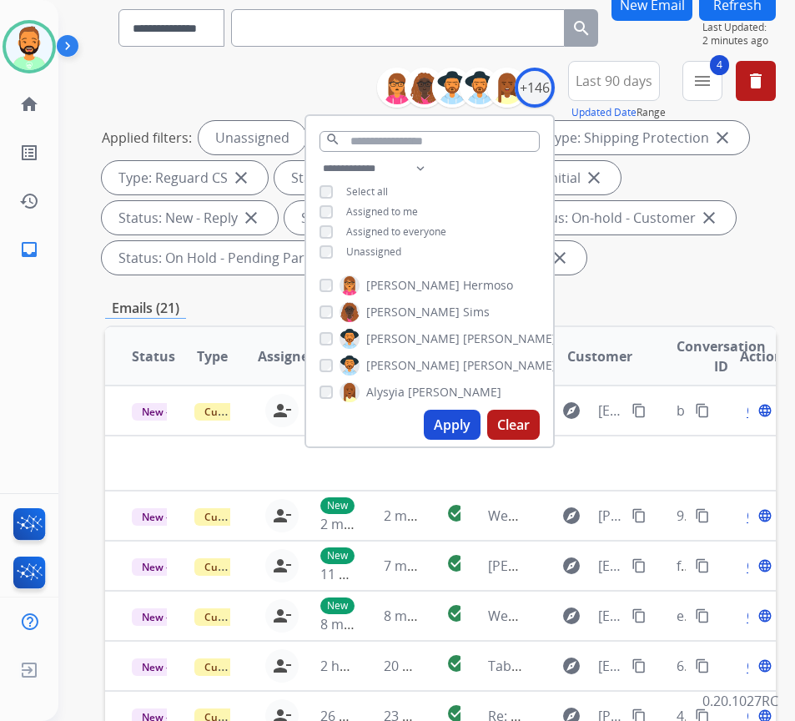
click at [406, 209] on span "Assigned to me" at bounding box center [382, 211] width 72 height 14
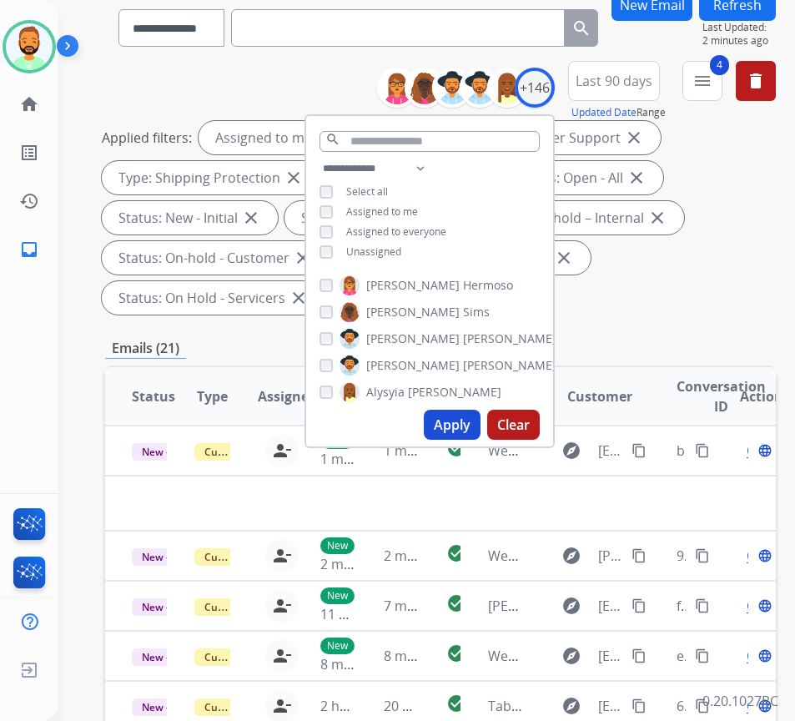
click at [400, 251] on span "Unassigned" at bounding box center [373, 251] width 55 height 14
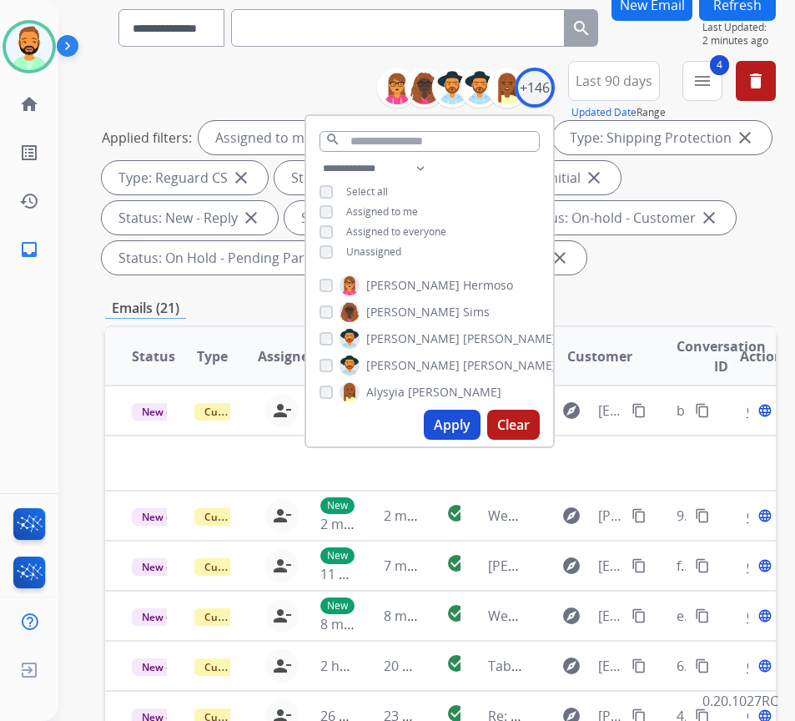
click at [461, 424] on button "Apply" at bounding box center [452, 425] width 57 height 30
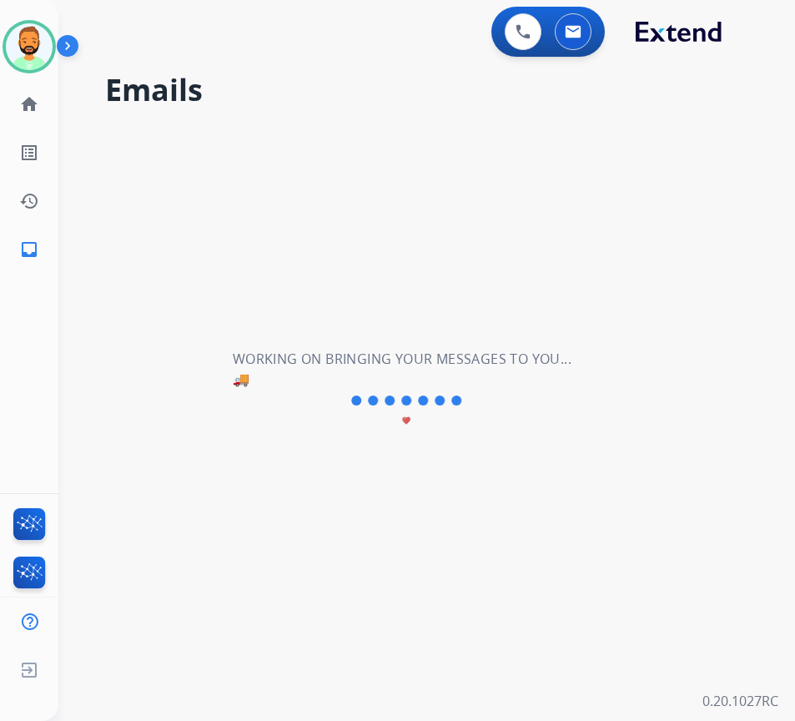
scroll to position [0, 0]
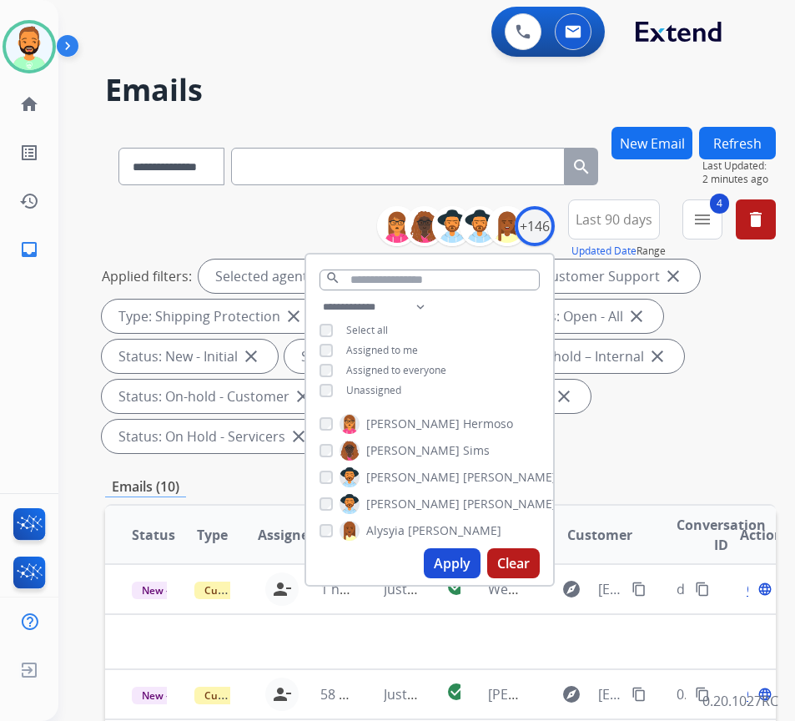
click at [683, 422] on div "Applied filters: Selected agents: 1 Assigned to me Type: Customer Support close…" at bounding box center [437, 356] width 671 height 194
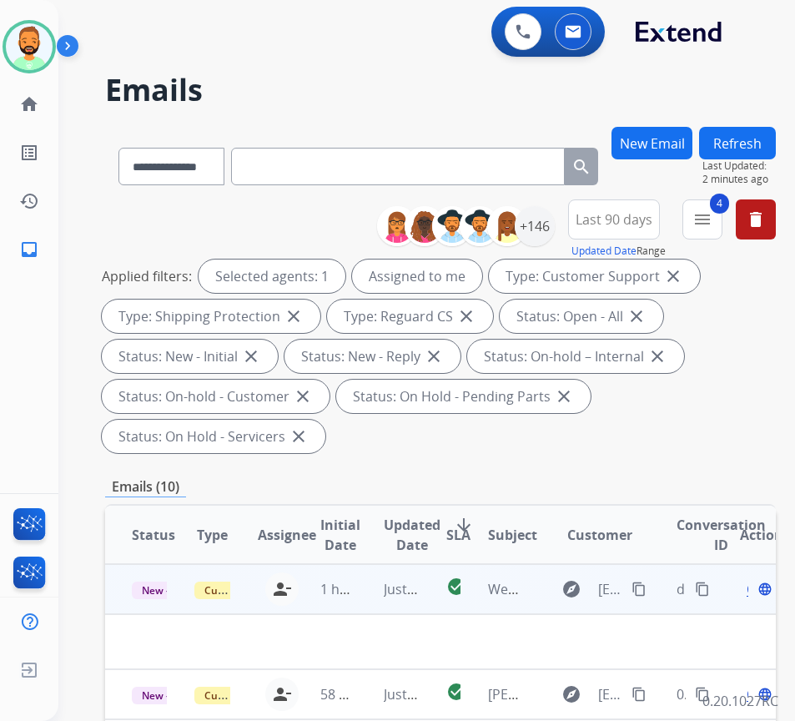
click at [379, 602] on td "Just now" at bounding box center [388, 589] width 63 height 50
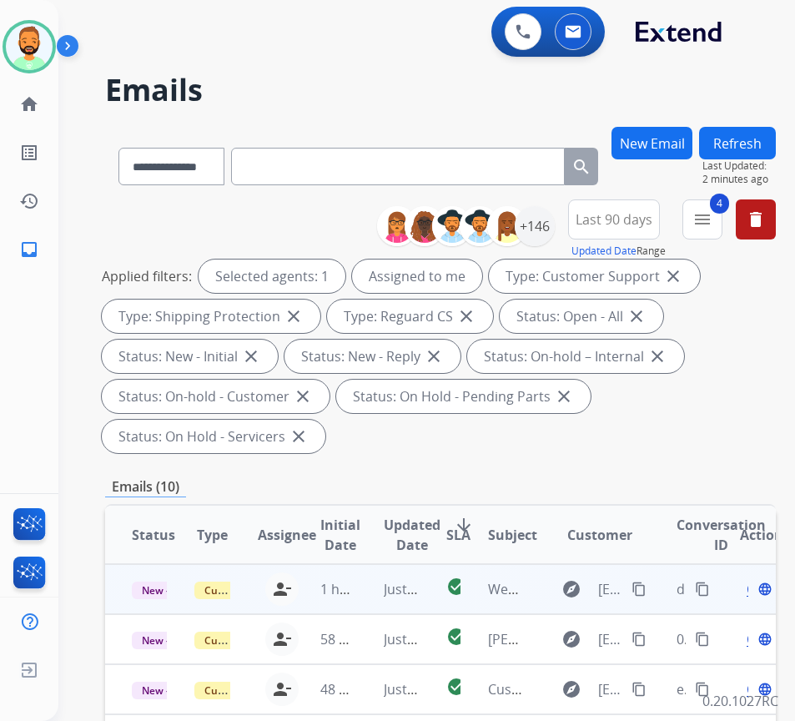
click at [379, 595] on td "Just now" at bounding box center [388, 589] width 63 height 50
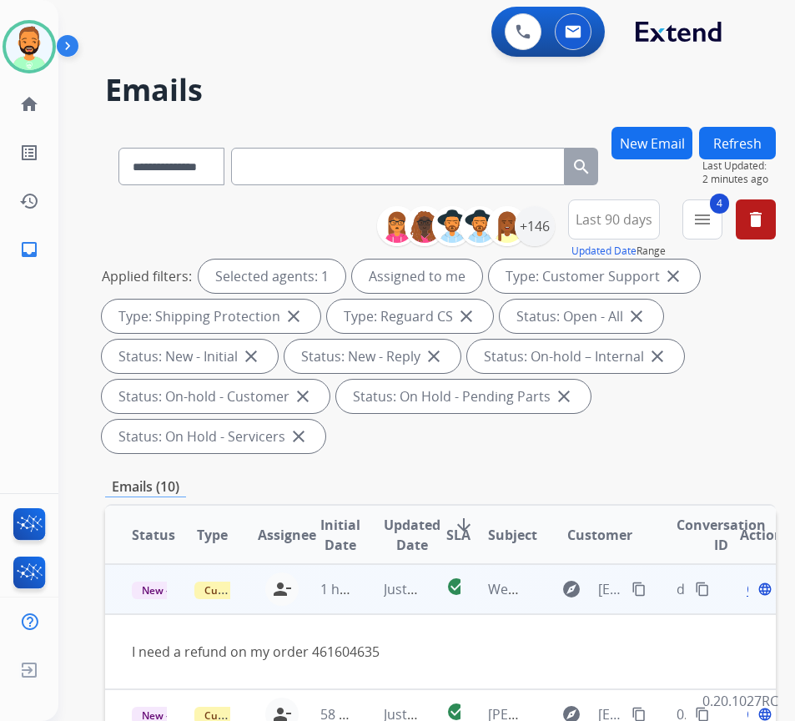
click at [642, 594] on mat-icon "content_copy" at bounding box center [639, 589] width 15 height 15
click at [754, 594] on span "Open" at bounding box center [764, 589] width 34 height 20
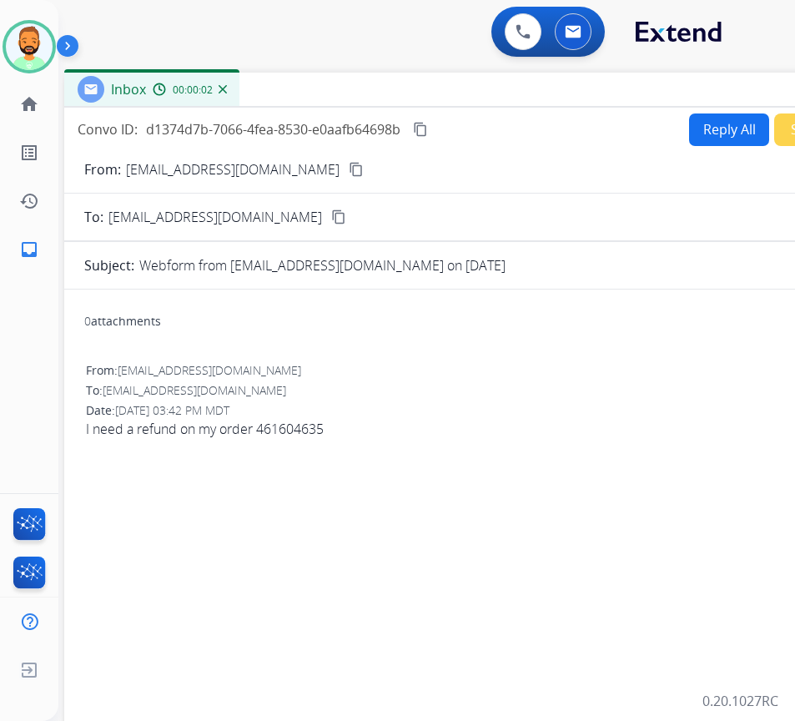
drag, startPoint x: 510, startPoint y: 125, endPoint x: 567, endPoint y: 98, distance: 63.8
click at [581, 93] on div "Inbox 00:00:02" at bounding box center [481, 90] width 834 height 35
click at [717, 128] on button "Reply All" at bounding box center [728, 129] width 80 height 33
select select "**********"
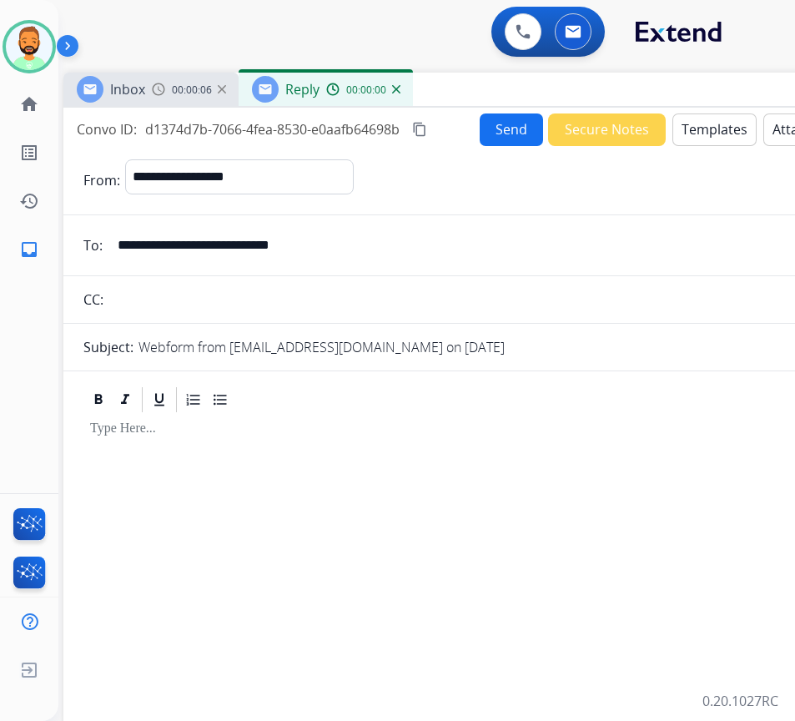
click at [717, 128] on button "Templates" at bounding box center [714, 129] width 84 height 33
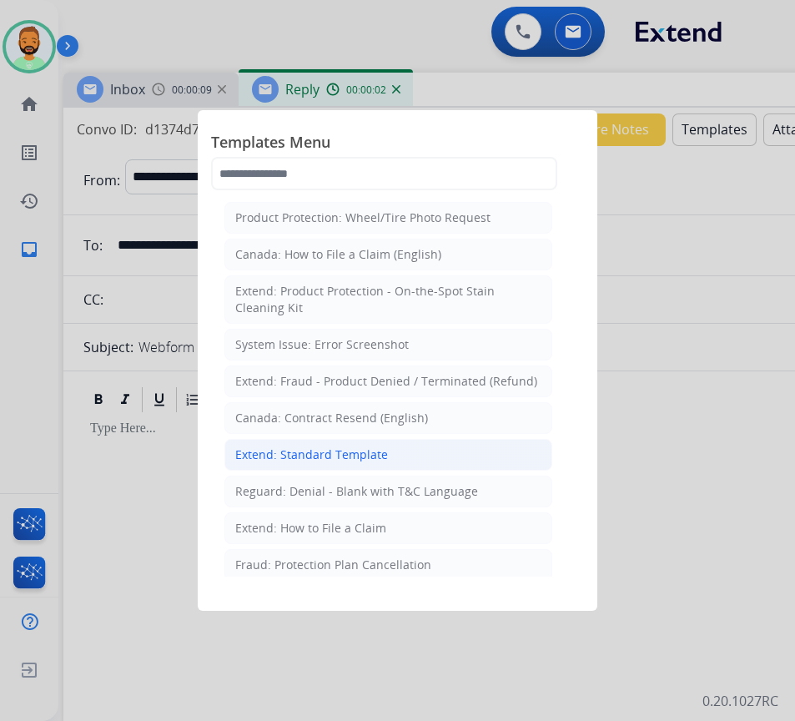
click at [424, 452] on li "Extend: Standard Template" at bounding box center [388, 455] width 328 height 32
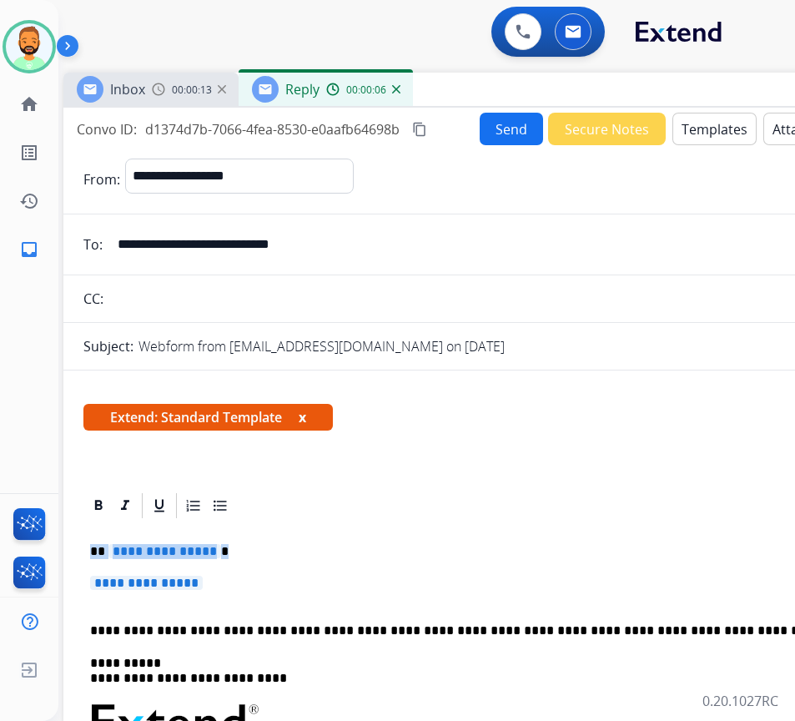
drag, startPoint x: 249, startPoint y: 582, endPoint x: 94, endPoint y: 536, distance: 161.8
drag, startPoint x: 118, startPoint y: 550, endPoint x: 602, endPoint y: 549, distance: 483.1
click at [602, 549] on p "**********" at bounding box center [474, 551] width 768 height 15
click at [421, 546] on p "**********" at bounding box center [474, 551] width 768 height 15
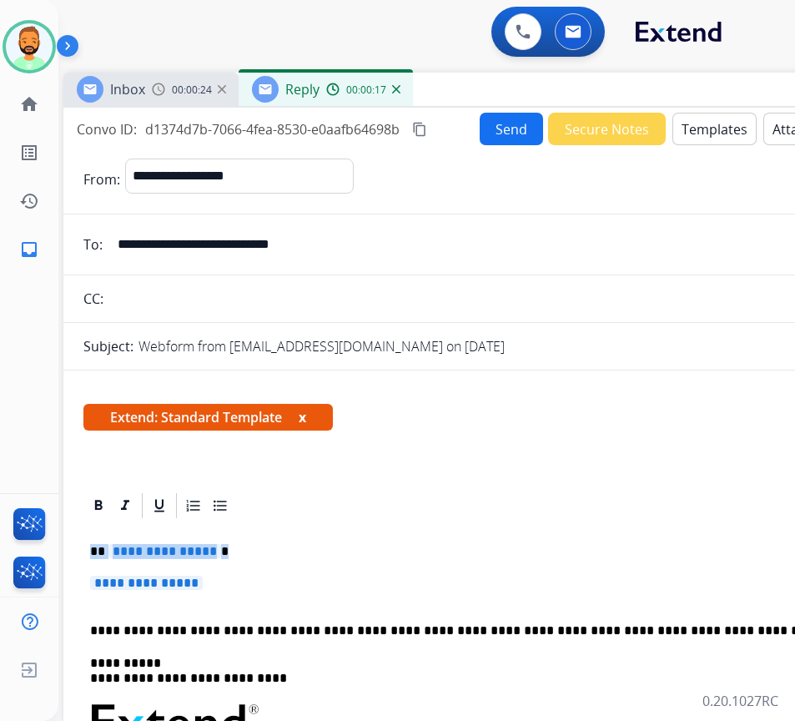
drag, startPoint x: 228, startPoint y: 577, endPoint x: 93, endPoint y: 542, distance: 138.8
drag, startPoint x: 206, startPoint y: 548, endPoint x: 410, endPoint y: 501, distance: 208.9
click at [410, 501] on div at bounding box center [480, 506] width 794 height 30
click at [341, 593] on p "**********" at bounding box center [480, 591] width 781 height 31
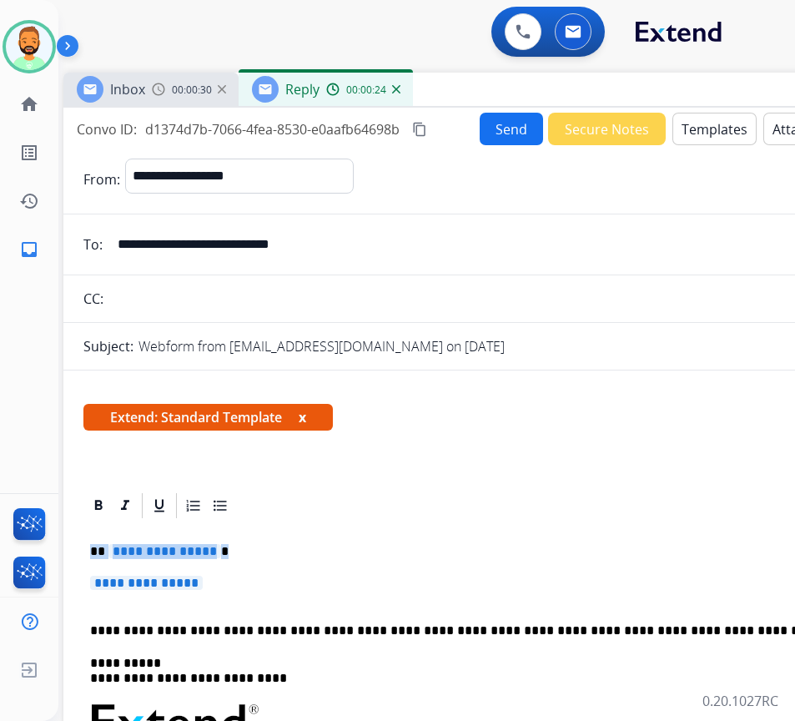
drag, startPoint x: 285, startPoint y: 581, endPoint x: 80, endPoint y: 522, distance: 213.4
drag, startPoint x: 373, startPoint y: 510, endPoint x: 308, endPoint y: 565, distance: 85.3
drag, startPoint x: 249, startPoint y: 588, endPoint x: 35, endPoint y: 519, distance: 224.5
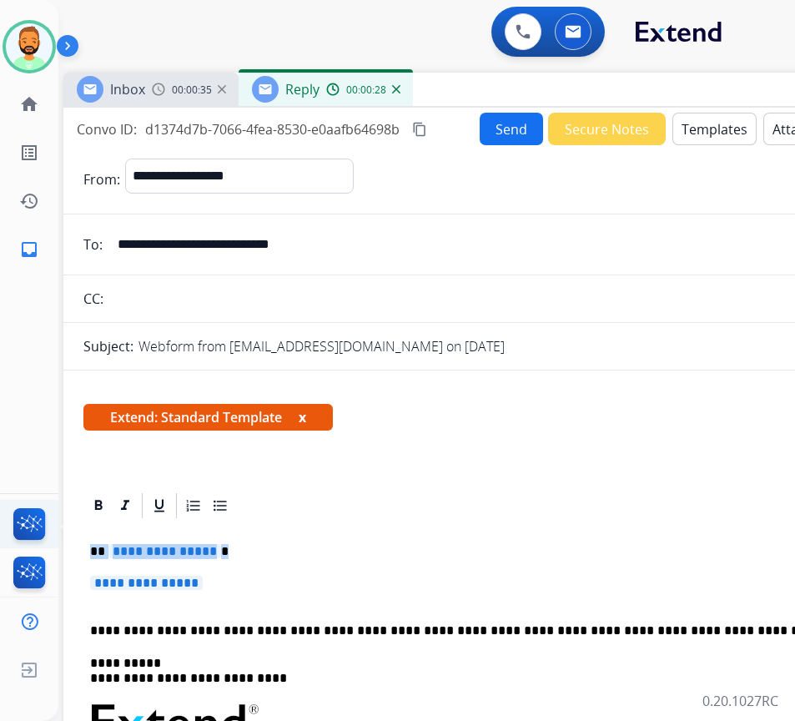
click at [30, 516] on div "**********" at bounding box center [397, 360] width 795 height 721
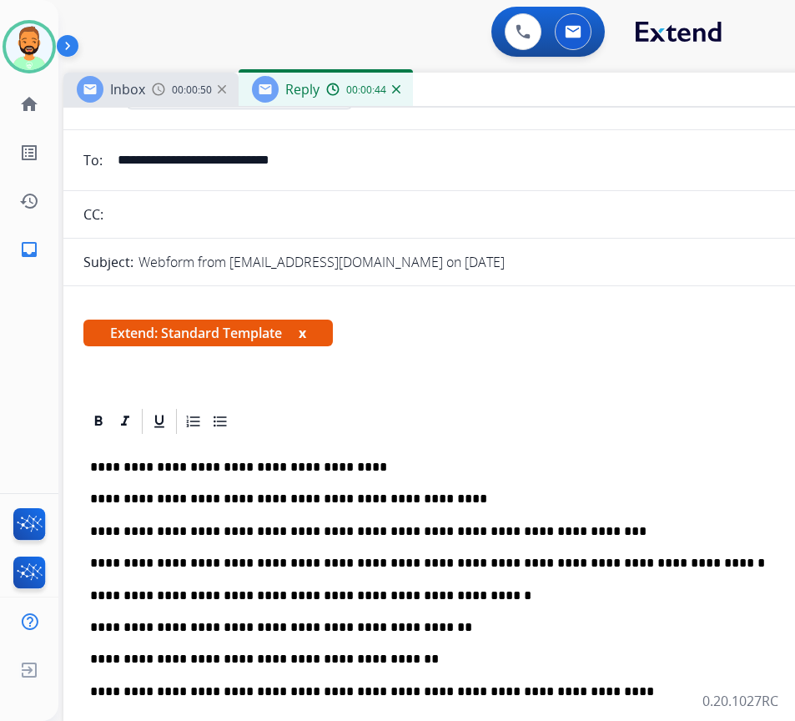
scroll to position [83, 0]
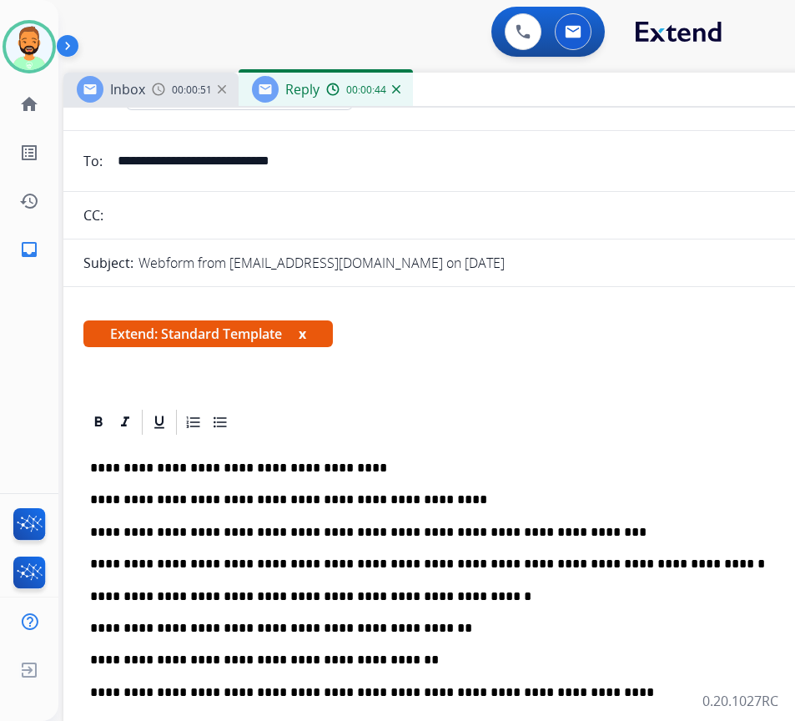
click at [308, 433] on div at bounding box center [480, 422] width 794 height 30
click at [302, 415] on div at bounding box center [480, 422] width 794 height 30
click at [90, 461] on p "**********" at bounding box center [474, 468] width 768 height 15
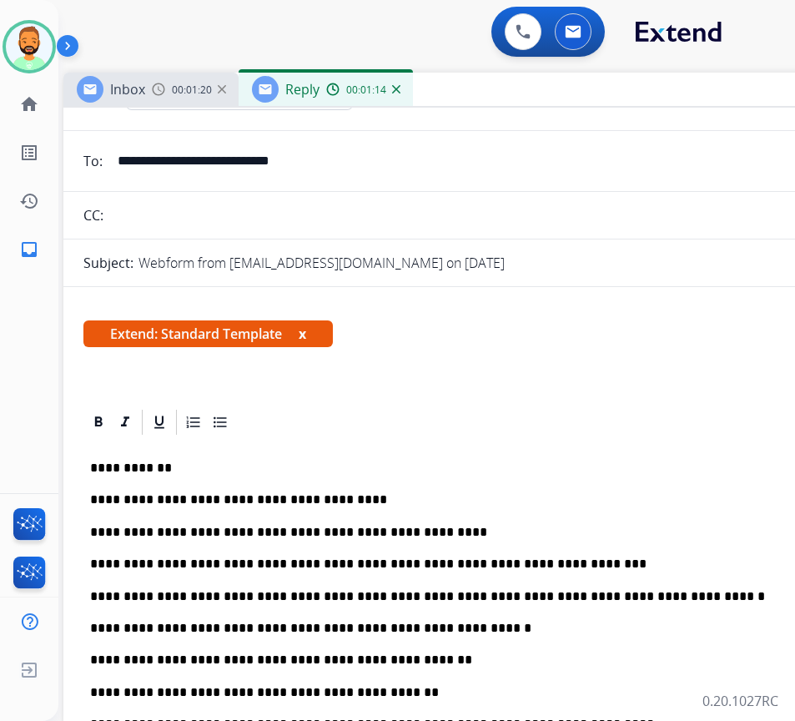
drag, startPoint x: 377, startPoint y: 657, endPoint x: 405, endPoint y: 687, distance: 40.7
click at [381, 666] on p "**********" at bounding box center [474, 659] width 768 height 15
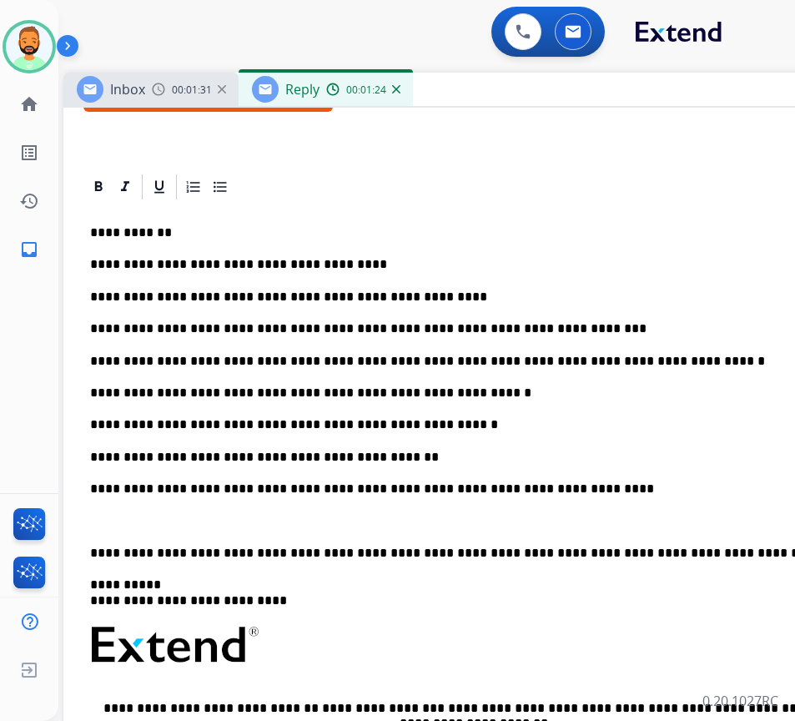
scroll to position [334, 0]
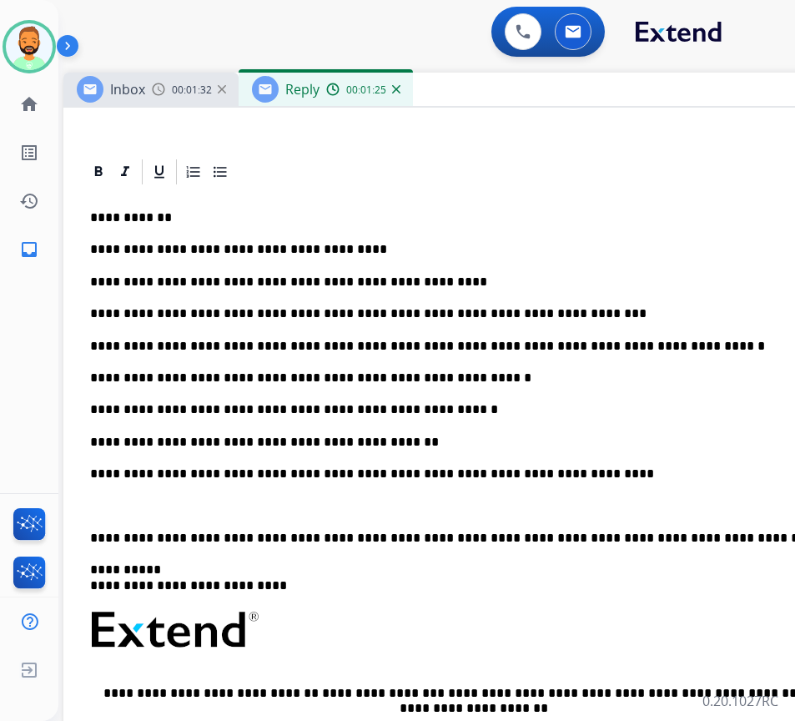
drag, startPoint x: 249, startPoint y: 436, endPoint x: 257, endPoint y: 443, distance: 11.2
click at [251, 436] on p "**********" at bounding box center [474, 442] width 768 height 15
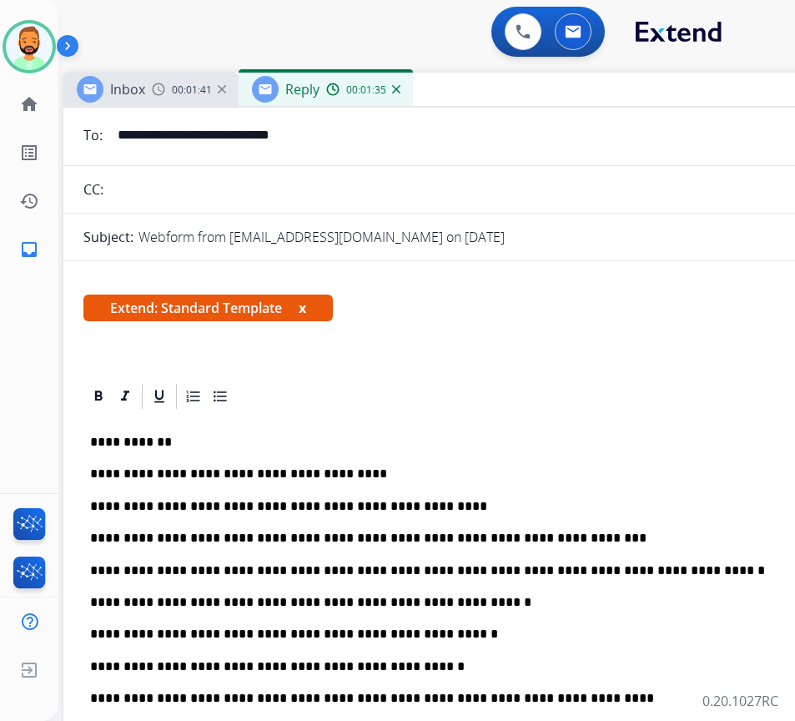
scroll to position [0, 0]
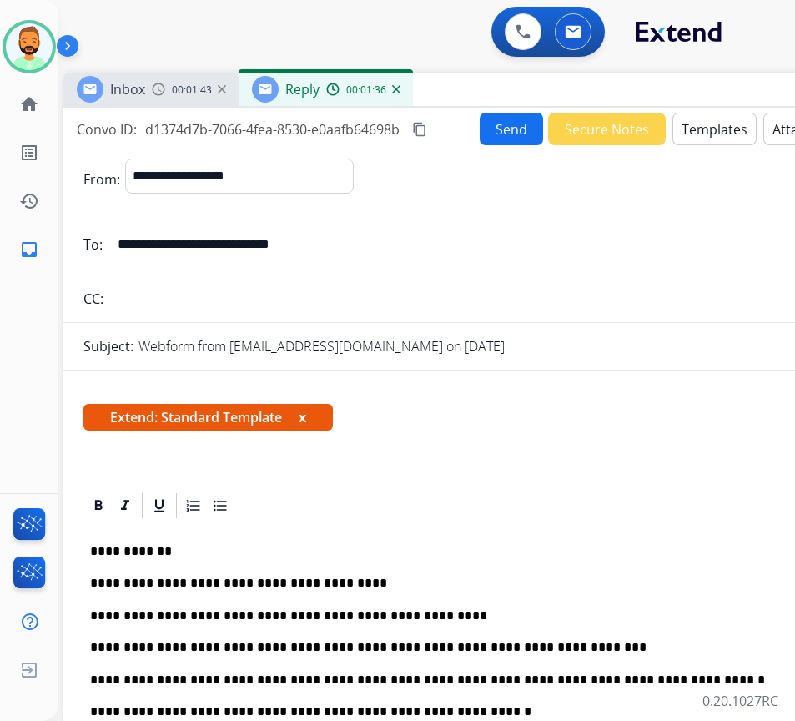
click at [488, 124] on button "Send" at bounding box center [511, 129] width 63 height 33
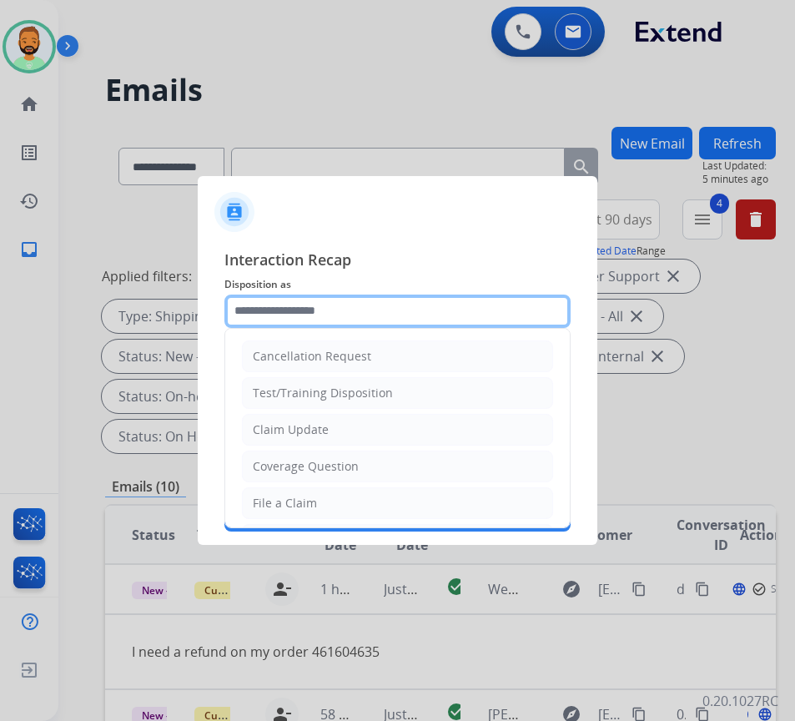
click at [359, 311] on input "text" at bounding box center [397, 311] width 346 height 33
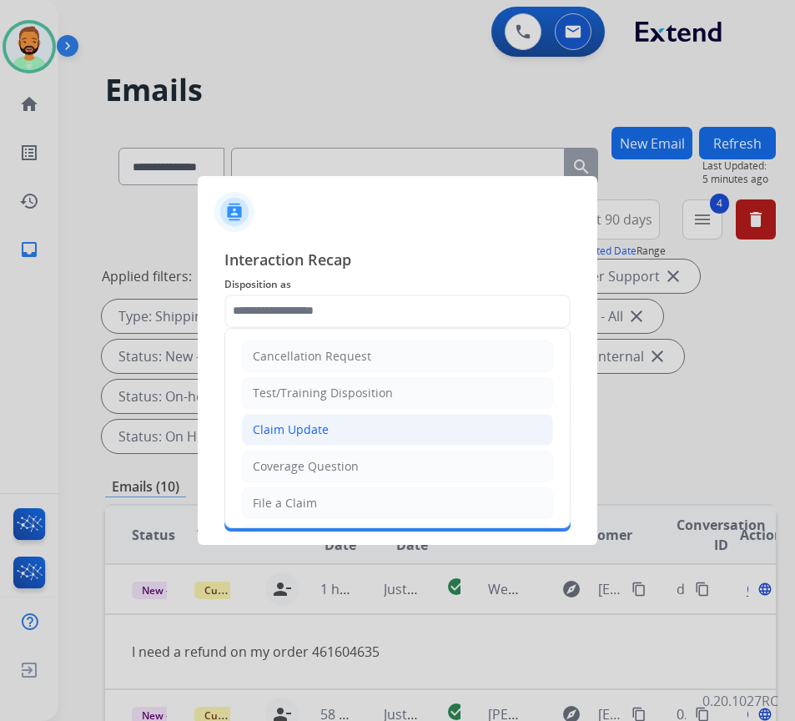
click at [345, 427] on li "Claim Update" at bounding box center [397, 430] width 311 height 32
type input "**********"
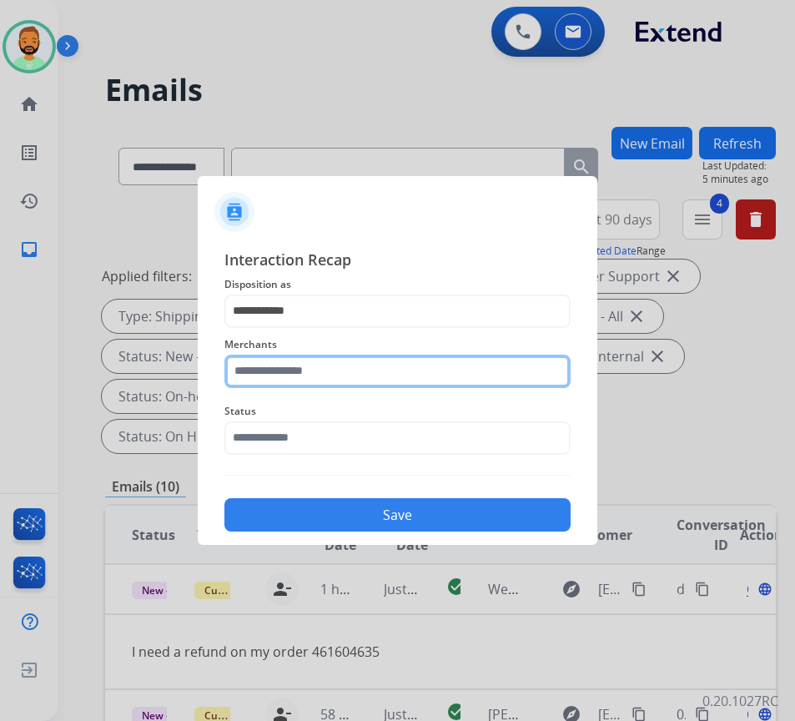
click at [338, 365] on input "text" at bounding box center [397, 371] width 346 height 33
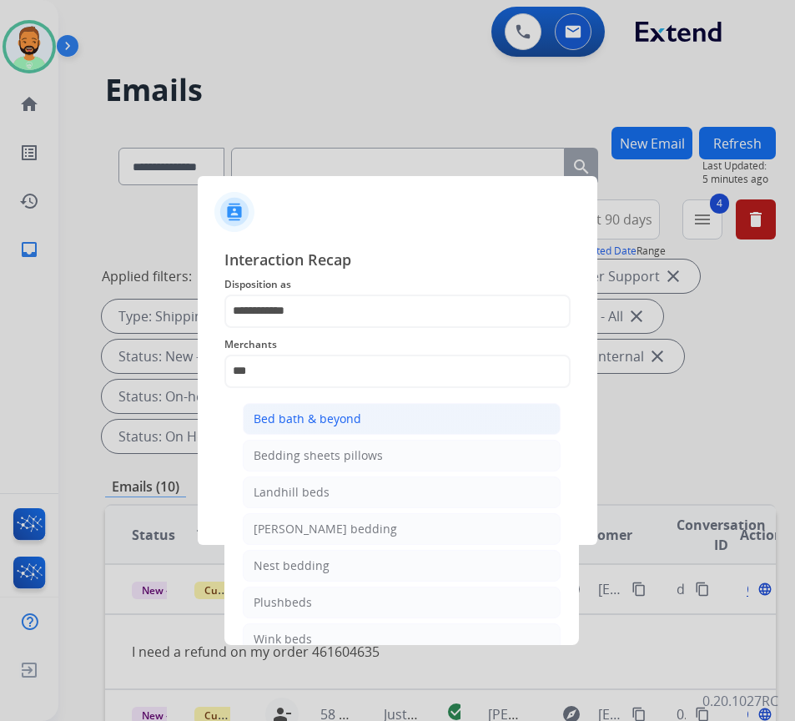
click at [380, 426] on li "Bed bath & beyond" at bounding box center [402, 419] width 318 height 32
type input "**********"
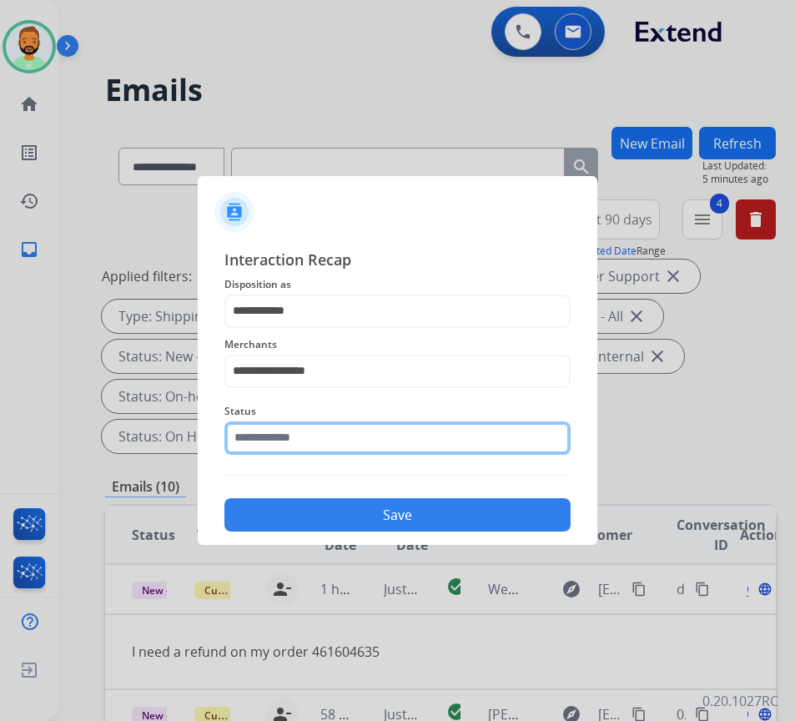
click at [380, 426] on input "text" at bounding box center [397, 437] width 346 height 33
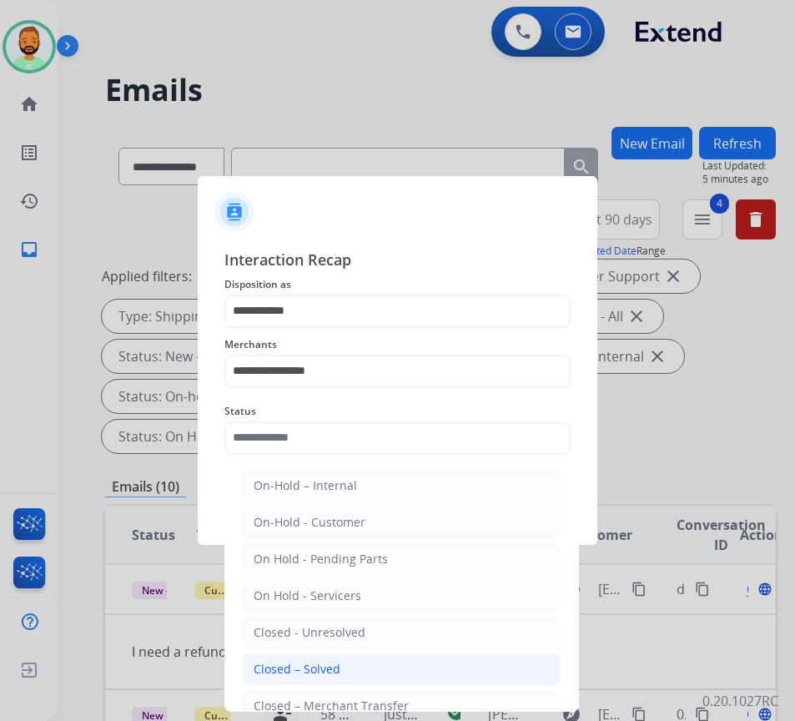
click at [393, 675] on li "Closed – Solved" at bounding box center [402, 669] width 318 height 32
type input "**********"
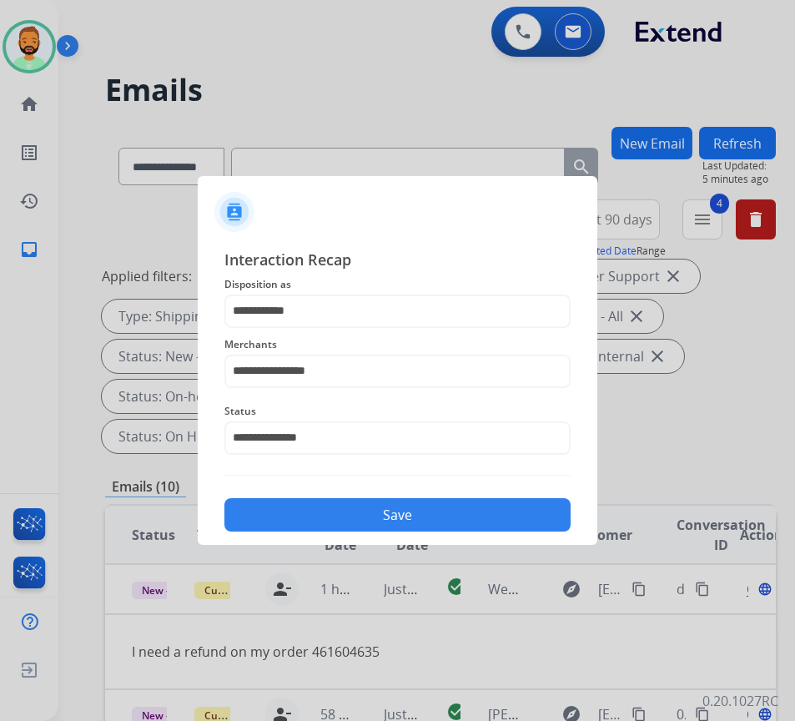
click at [373, 502] on button "Save" at bounding box center [397, 514] width 346 height 33
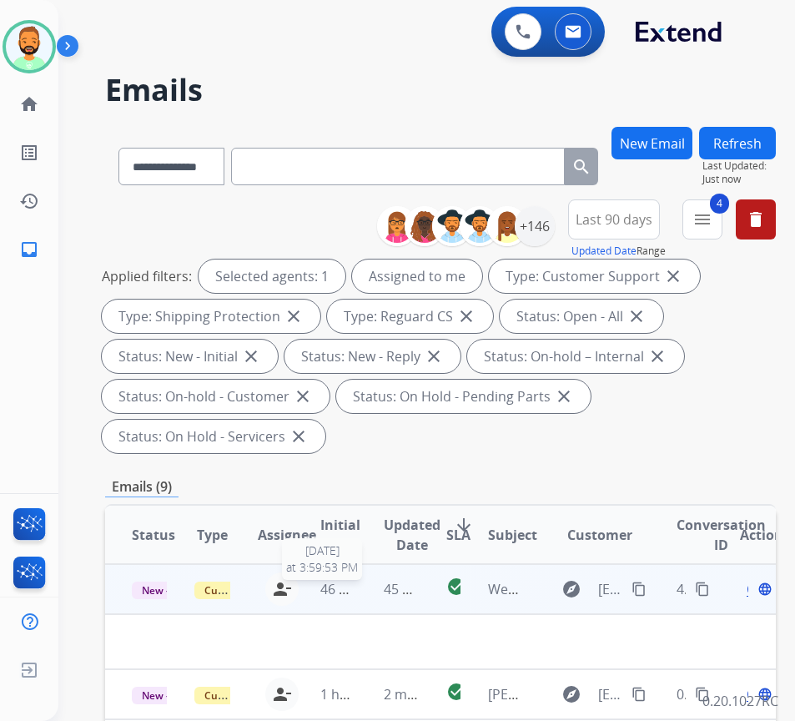
click at [344, 587] on span "46 minutes ago" at bounding box center [368, 589] width 97 height 18
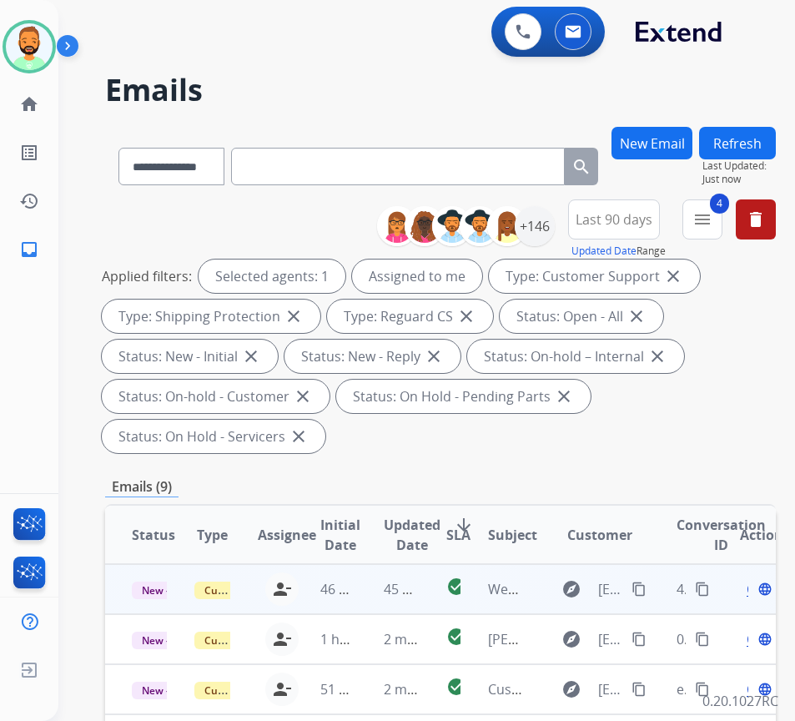
drag, startPoint x: 376, startPoint y: 587, endPoint x: 367, endPoint y: 592, distance: 10.5
click at [377, 588] on td "45 seconds ago" at bounding box center [388, 589] width 63 height 50
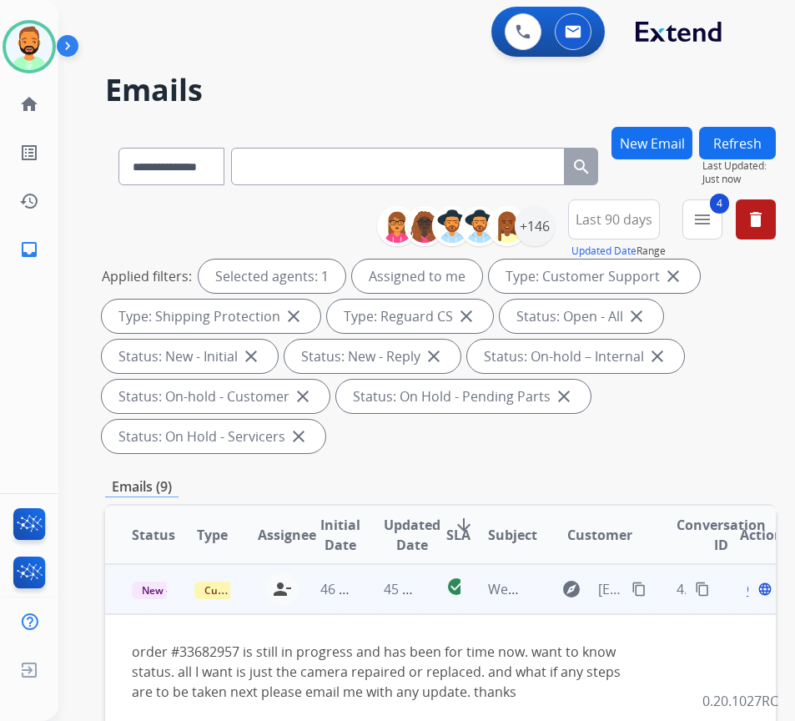
click at [638, 592] on mat-icon "content_copy" at bounding box center [639, 589] width 15 height 15
click at [756, 589] on span "Open" at bounding box center [764, 589] width 34 height 20
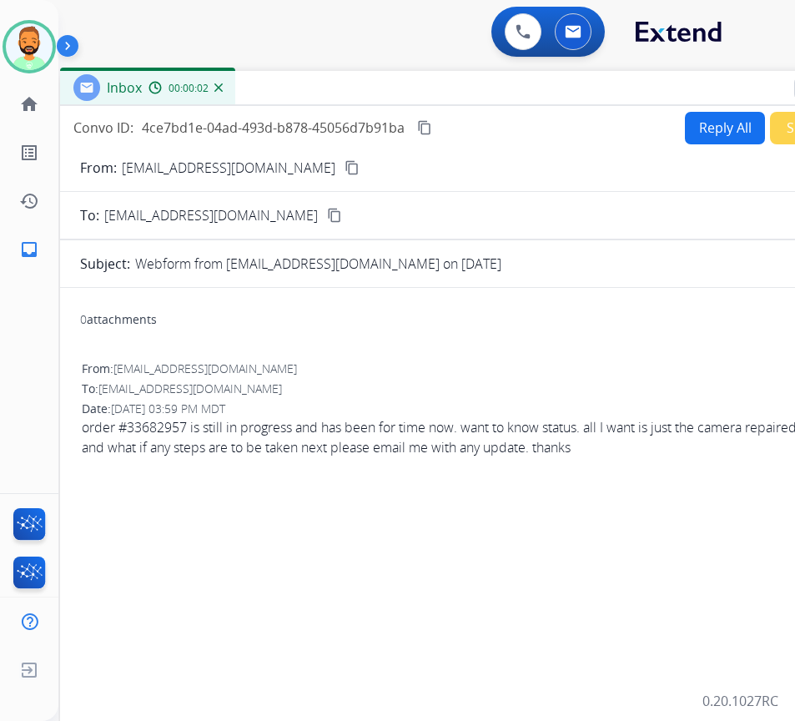
drag, startPoint x: 365, startPoint y: 121, endPoint x: 506, endPoint y: 93, distance: 144.6
click at [501, 90] on div "Inbox 00:00:02" at bounding box center [477, 88] width 834 height 35
click at [701, 121] on button "Reply All" at bounding box center [722, 128] width 80 height 33
select select "**********"
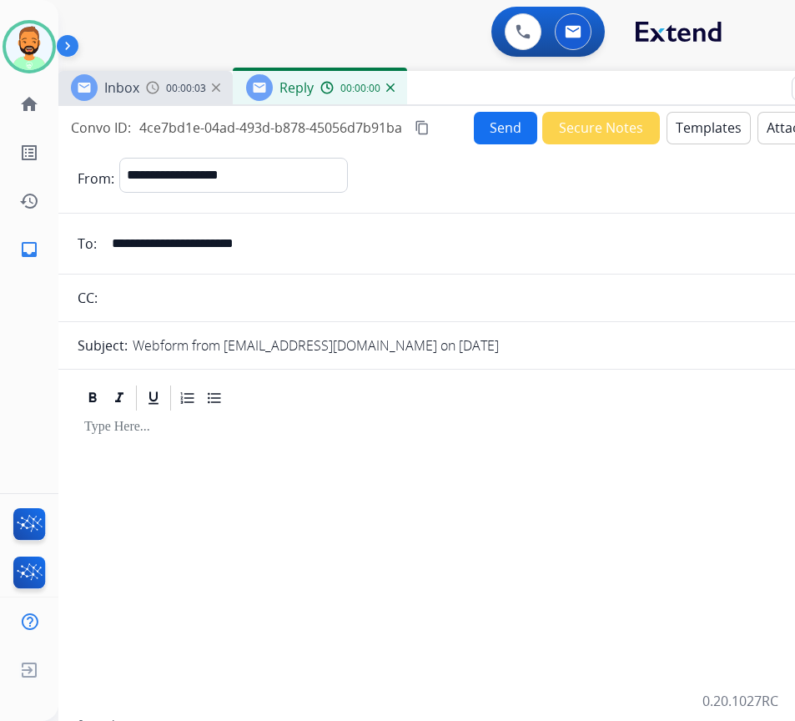
click at [704, 122] on button "Templates" at bounding box center [709, 128] width 84 height 33
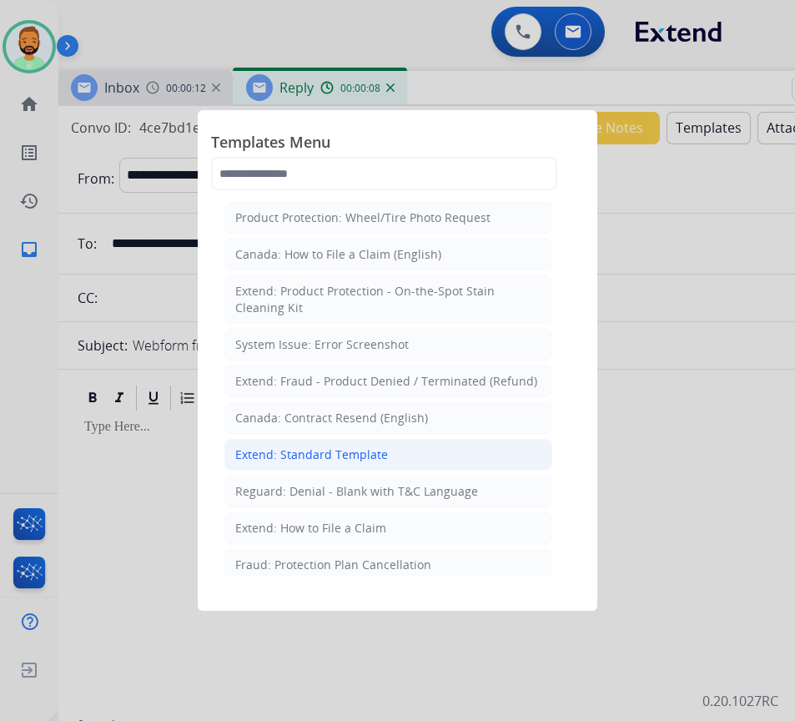
click at [299, 459] on div "Extend: Standard Template" at bounding box center [311, 454] width 153 height 17
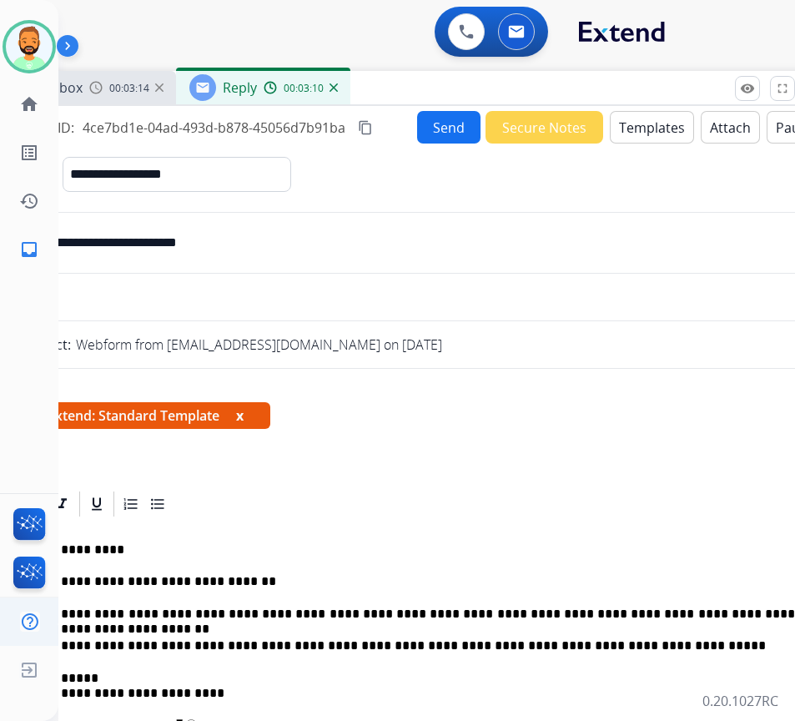
scroll to position [0, 35]
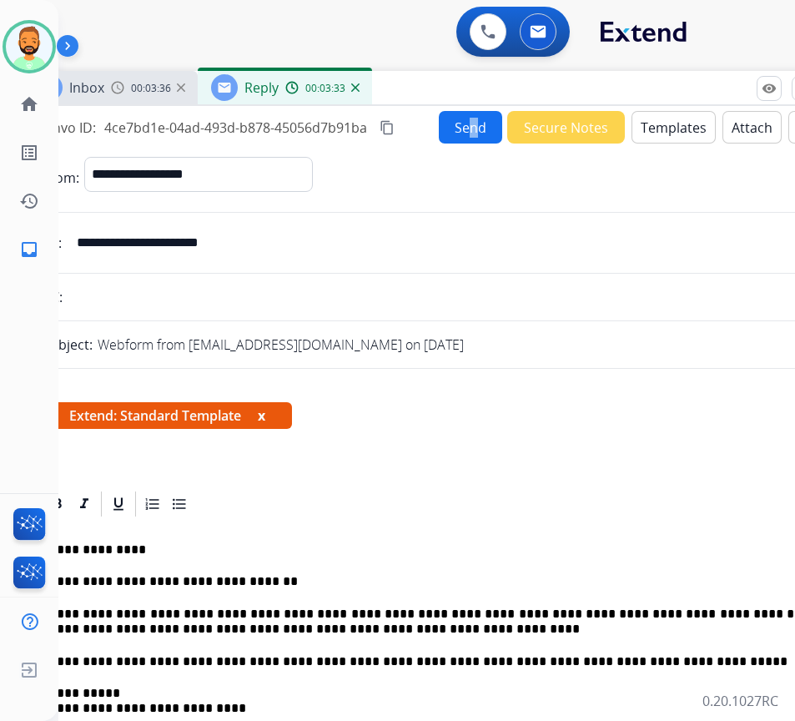
click at [467, 122] on div "**********" at bounding box center [440, 494] width 834 height 777
click at [467, 122] on button "Send" at bounding box center [470, 127] width 63 height 33
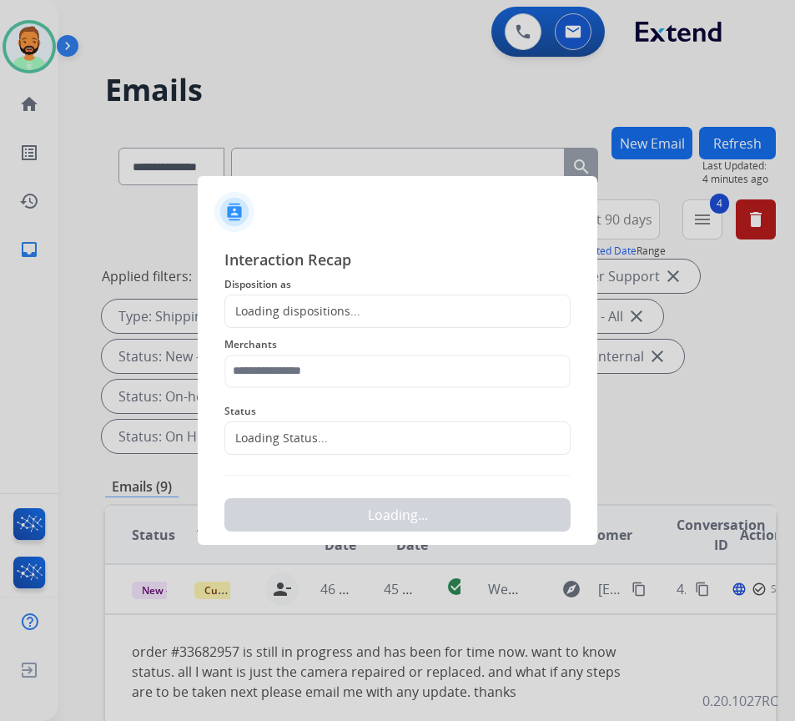
scroll to position [0, 3]
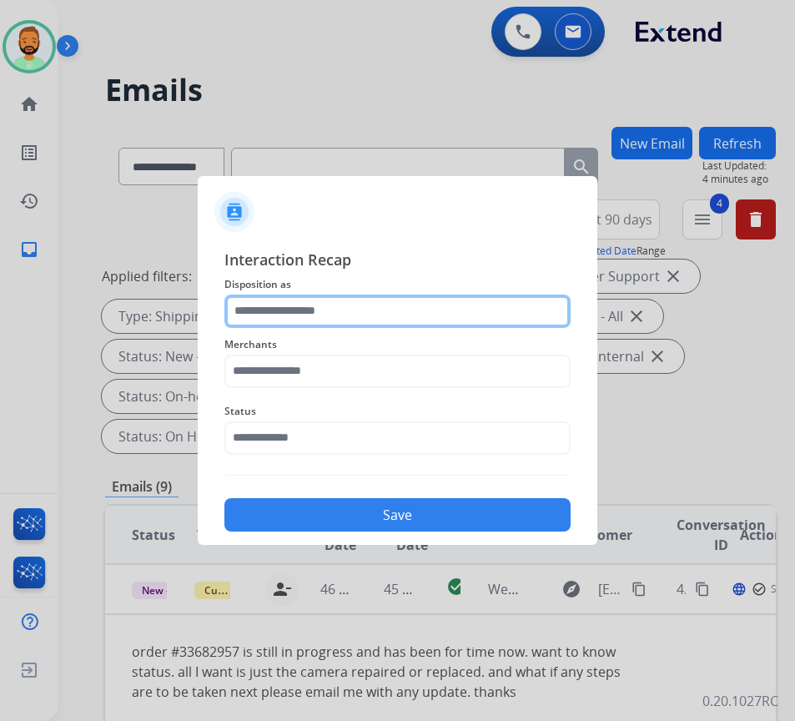
click at [342, 323] on input "text" at bounding box center [397, 311] width 346 height 33
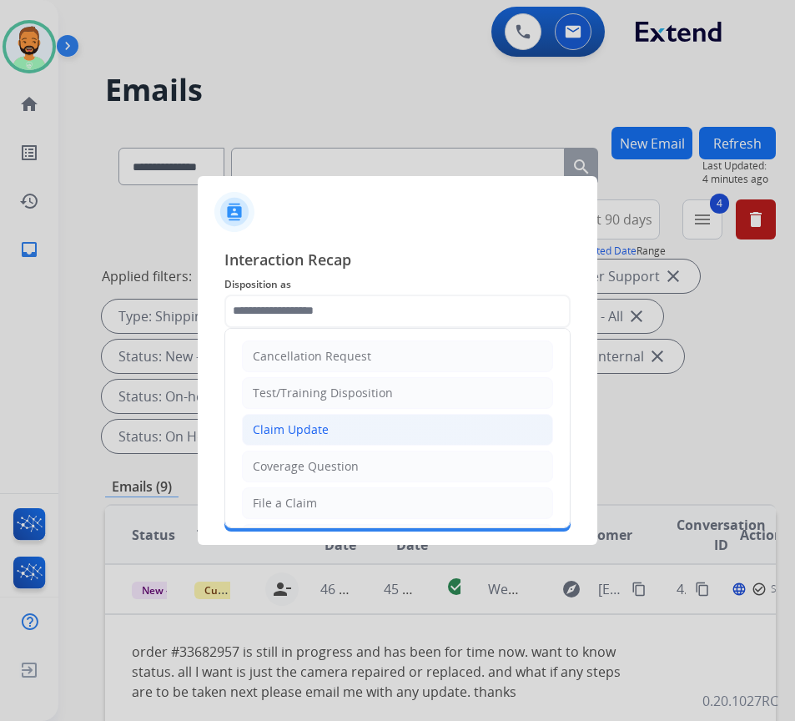
click at [320, 436] on div "Claim Update" at bounding box center [291, 429] width 76 height 17
type input "**********"
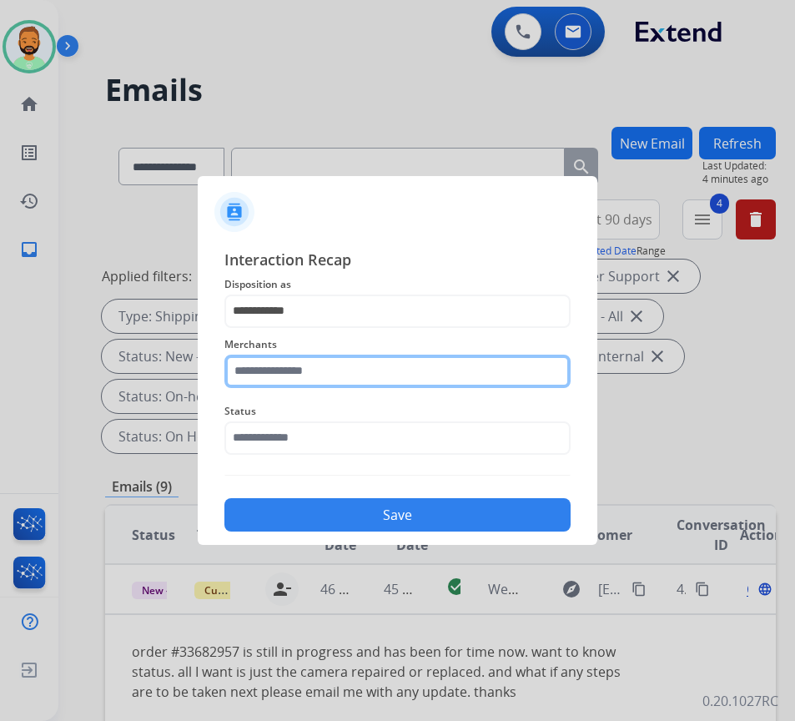
click at [294, 375] on input "text" at bounding box center [397, 371] width 346 height 33
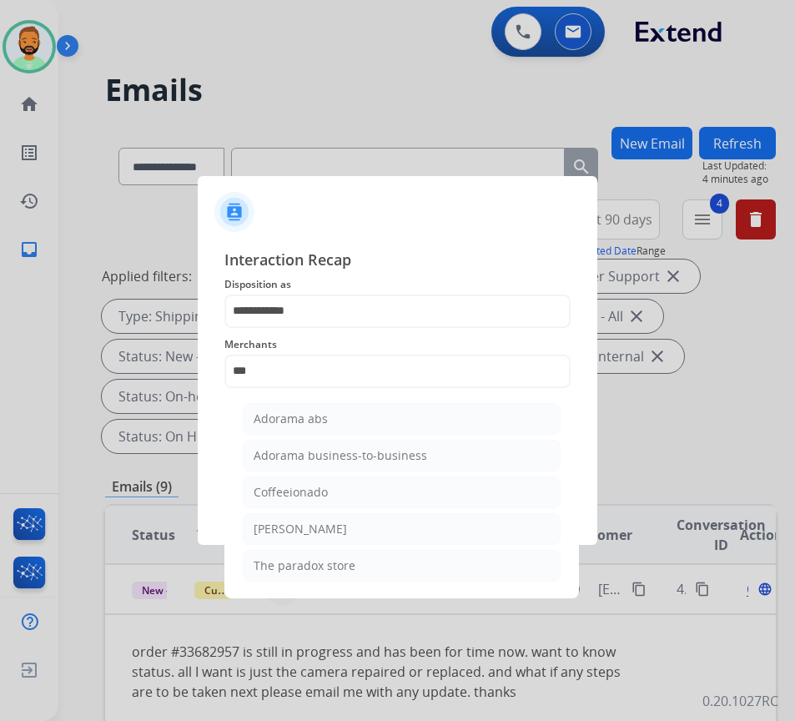
click at [324, 417] on div "Adorama abs" at bounding box center [291, 419] width 74 height 17
type input "**********"
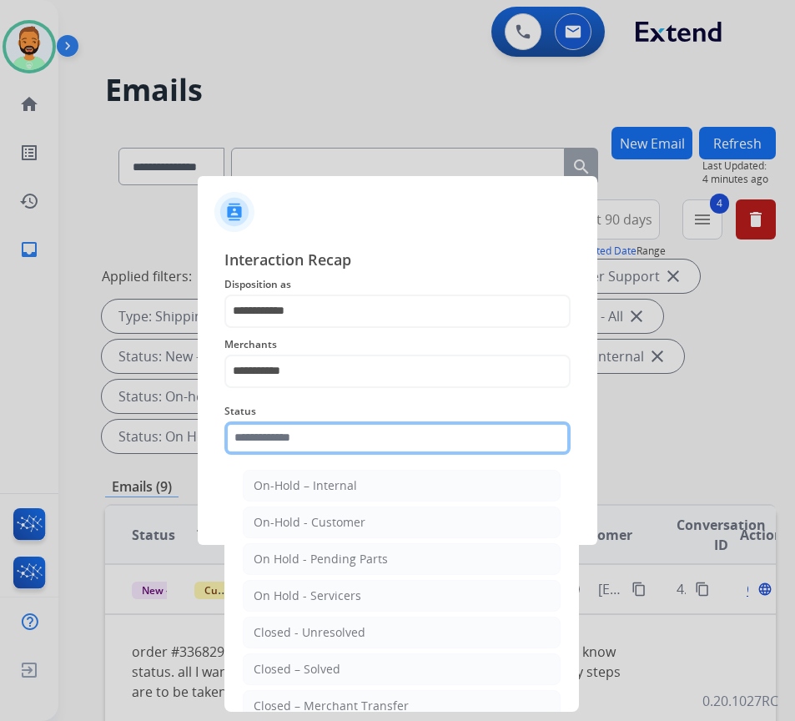
click at [347, 436] on input "text" at bounding box center [397, 437] width 346 height 33
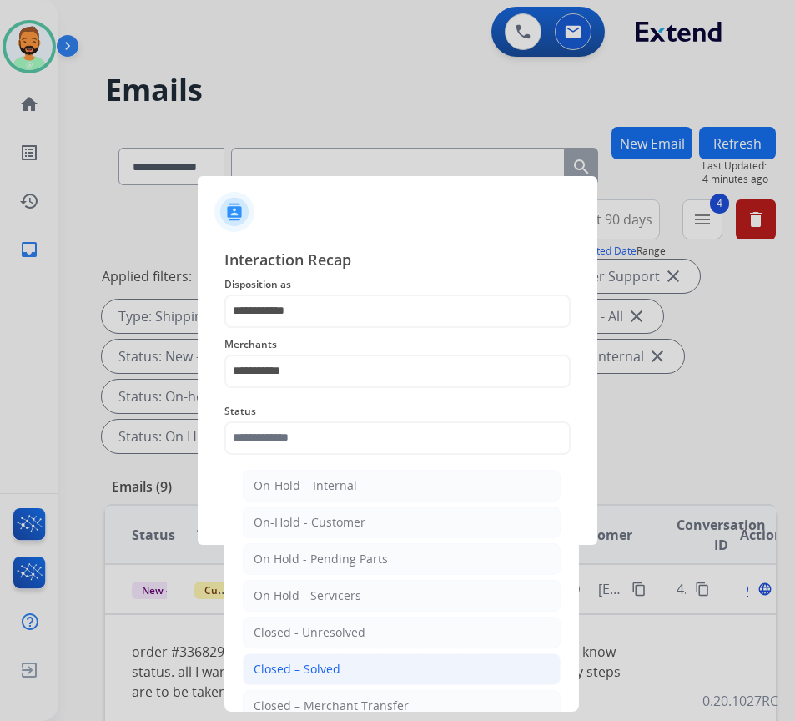
click at [356, 676] on li "Closed – Solved" at bounding box center [402, 669] width 318 height 32
type input "**********"
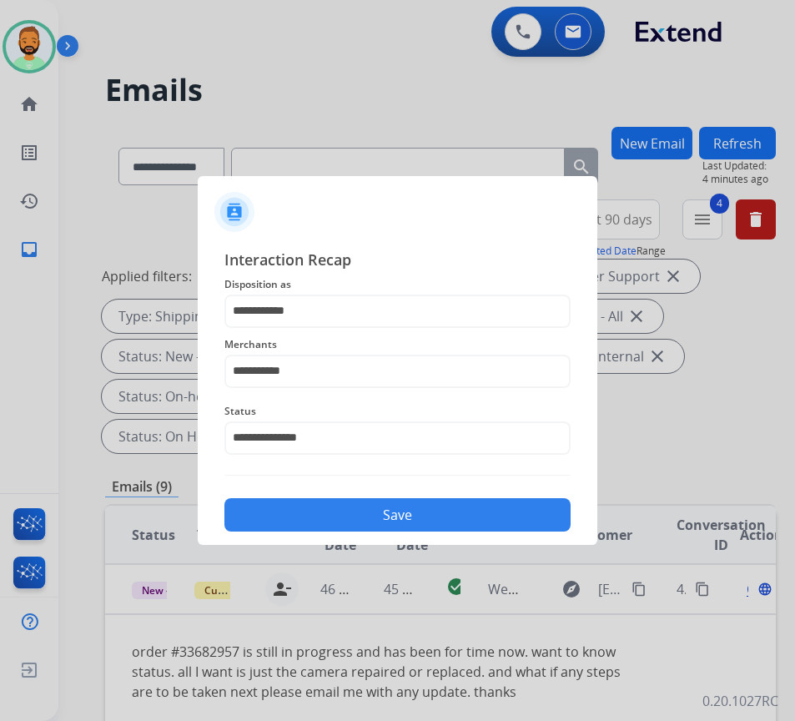
click at [390, 518] on button "Save" at bounding box center [397, 514] width 346 height 33
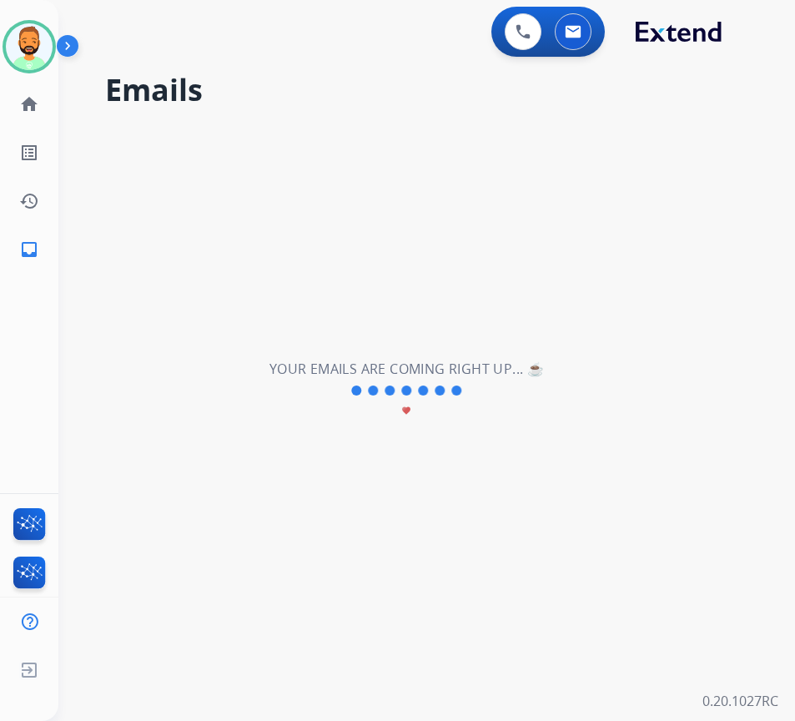
scroll to position [0, 0]
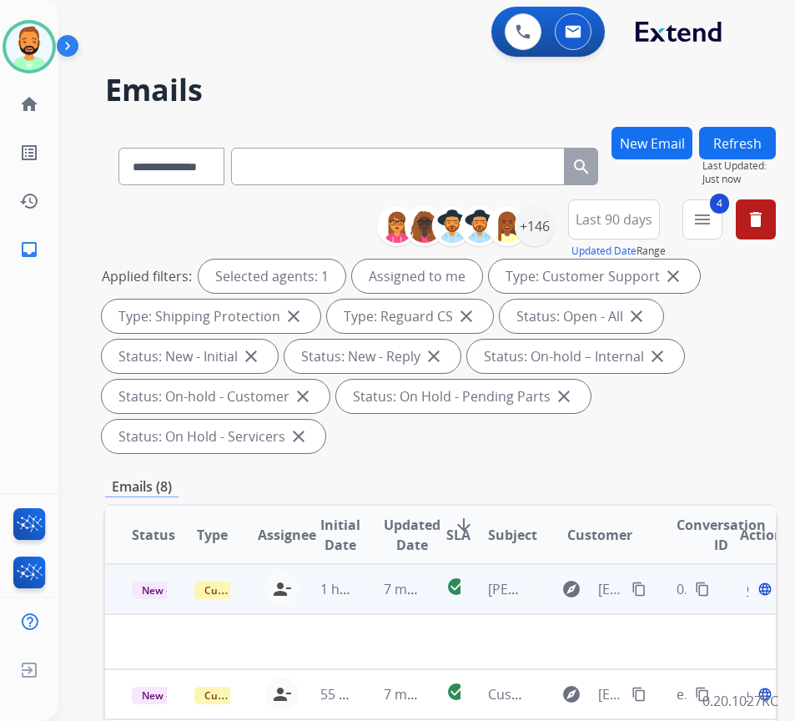
click at [362, 587] on td "7 minutes ago" at bounding box center [388, 589] width 63 height 50
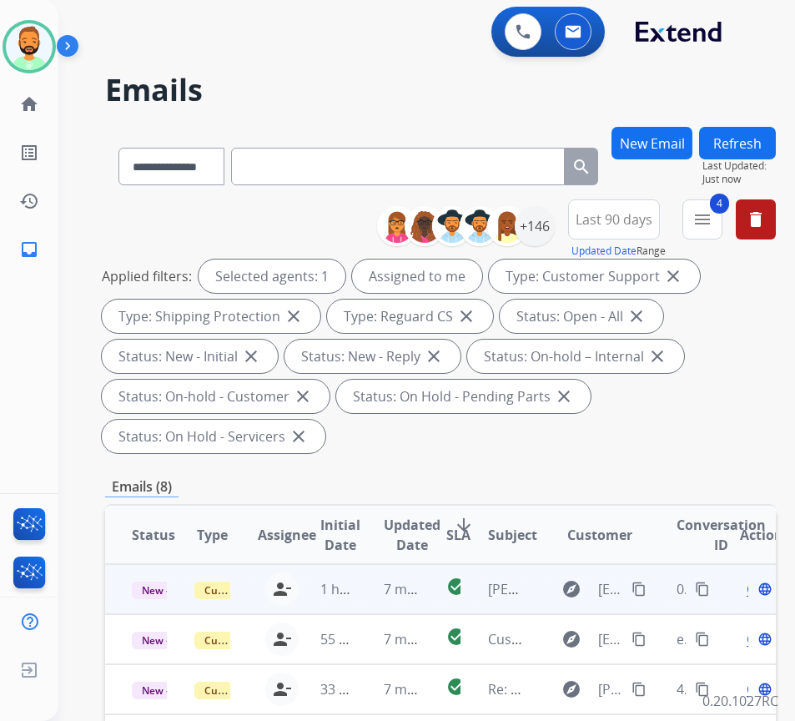
click at [366, 587] on td "7 minutes ago" at bounding box center [388, 589] width 63 height 50
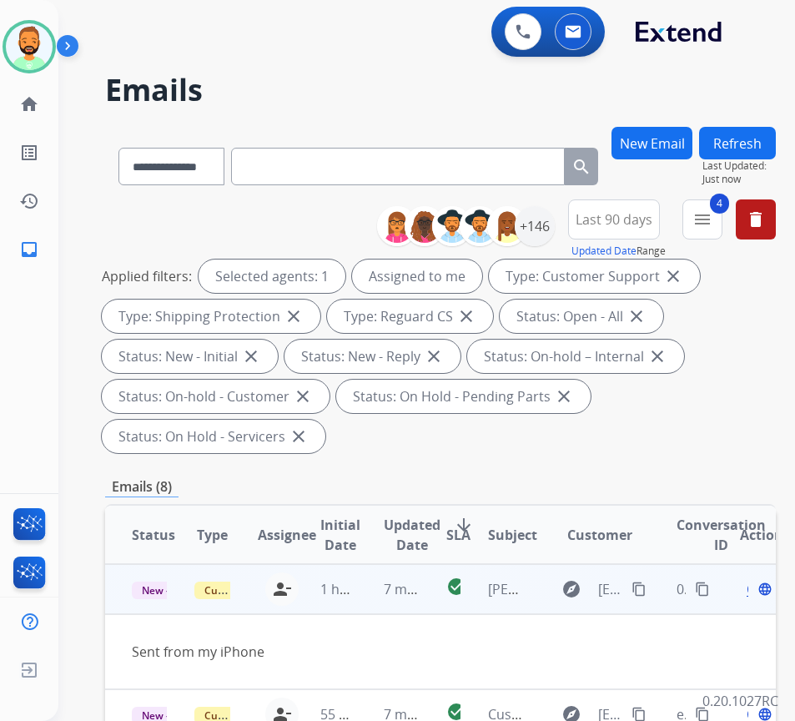
click at [647, 589] on mat-icon "content_copy" at bounding box center [639, 589] width 15 height 15
click at [755, 592] on span "Open" at bounding box center [764, 589] width 34 height 20
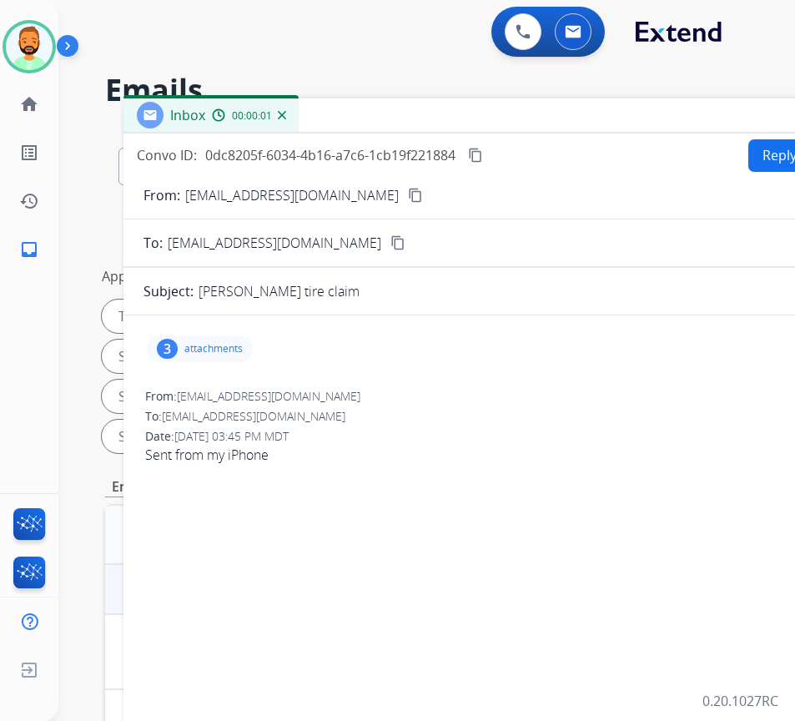
drag, startPoint x: 290, startPoint y: 127, endPoint x: 492, endPoint y: 123, distance: 202.8
click at [492, 123] on div "Inbox 00:00:01" at bounding box center [540, 115] width 834 height 35
click at [219, 352] on p "attachments" at bounding box center [213, 348] width 58 height 13
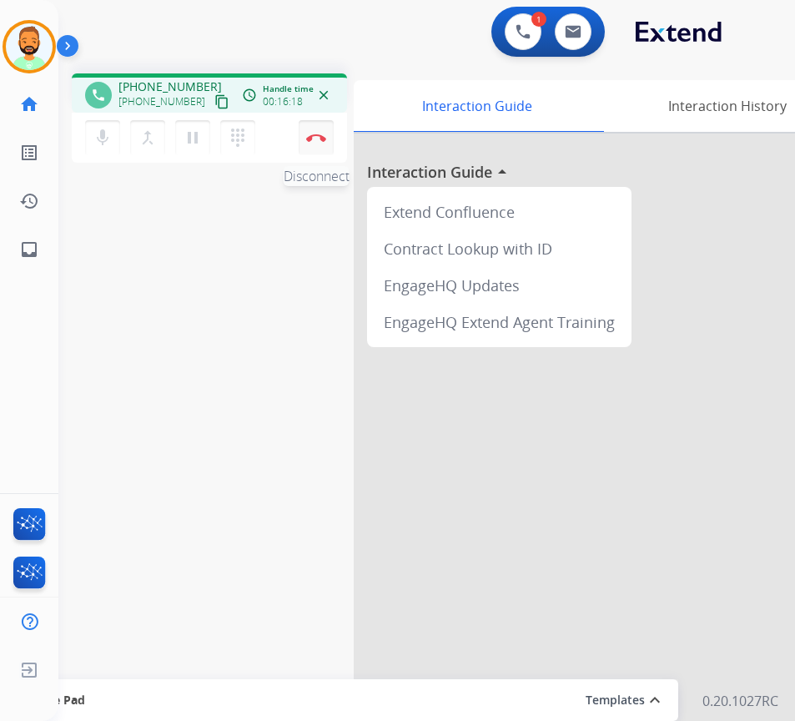
click at [318, 129] on button "Disconnect" at bounding box center [316, 137] width 35 height 35
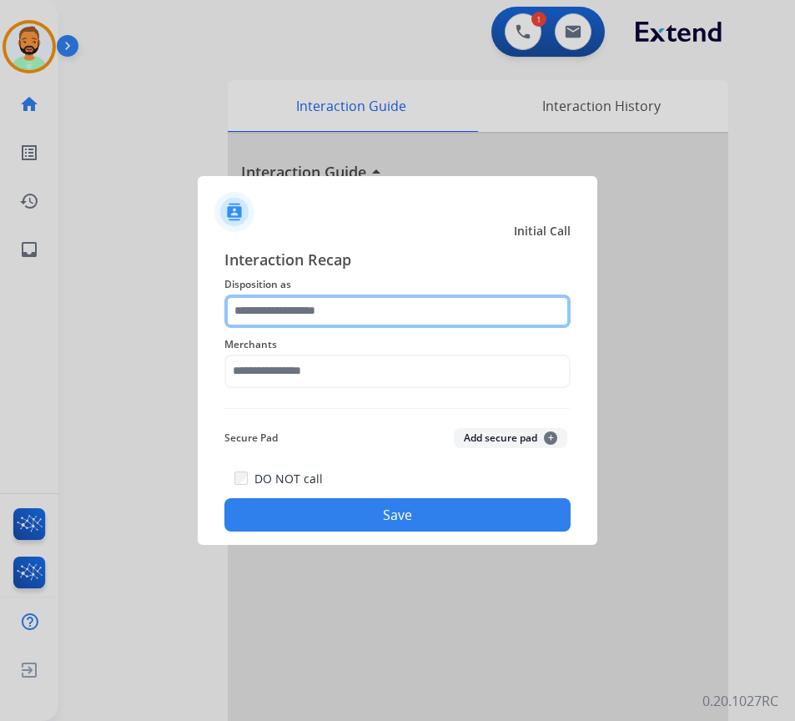
click at [303, 299] on input "text" at bounding box center [397, 311] width 346 height 33
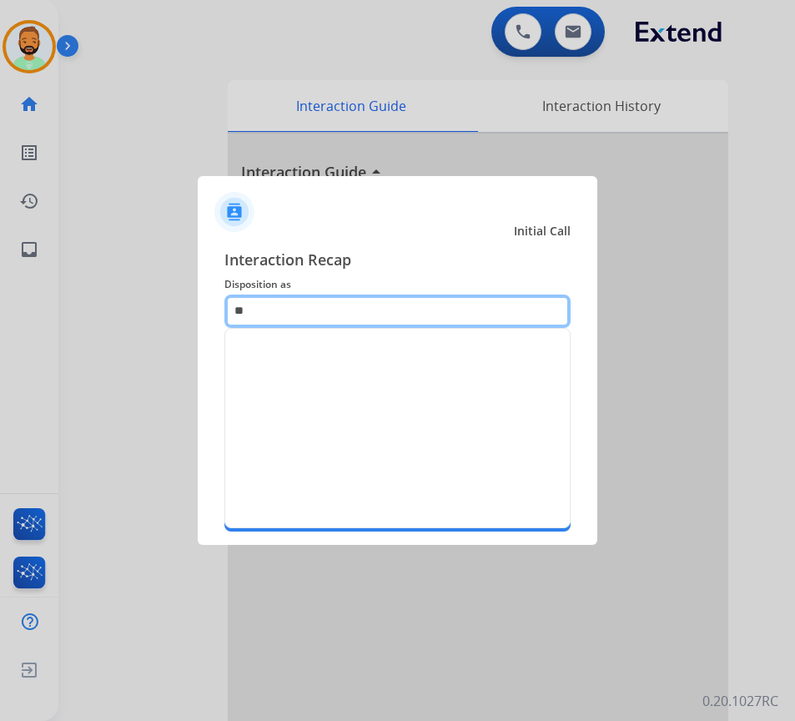
type input "*"
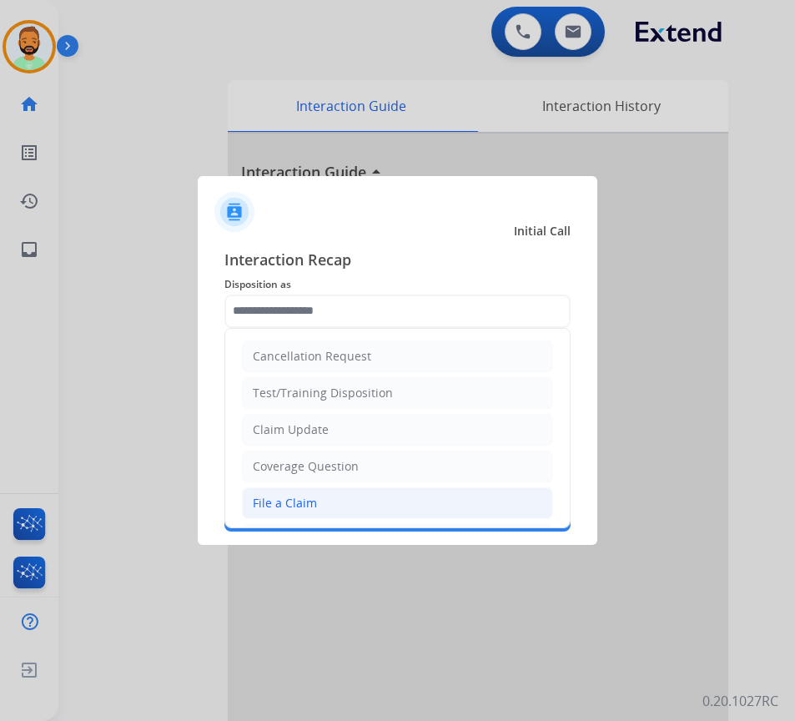
click at [418, 499] on li "File a Claim" at bounding box center [397, 503] width 311 height 32
type input "**********"
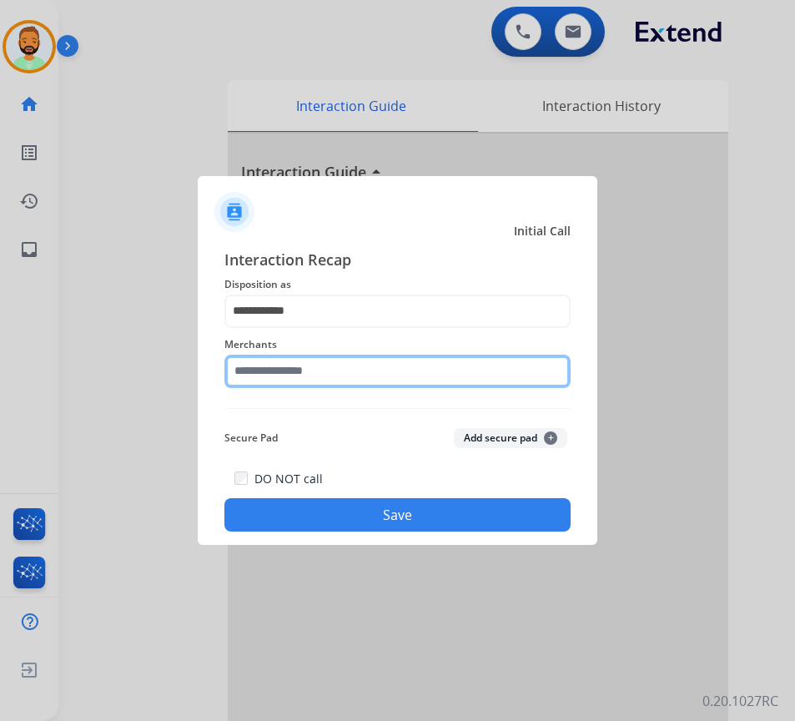
click at [412, 368] on input "text" at bounding box center [397, 371] width 346 height 33
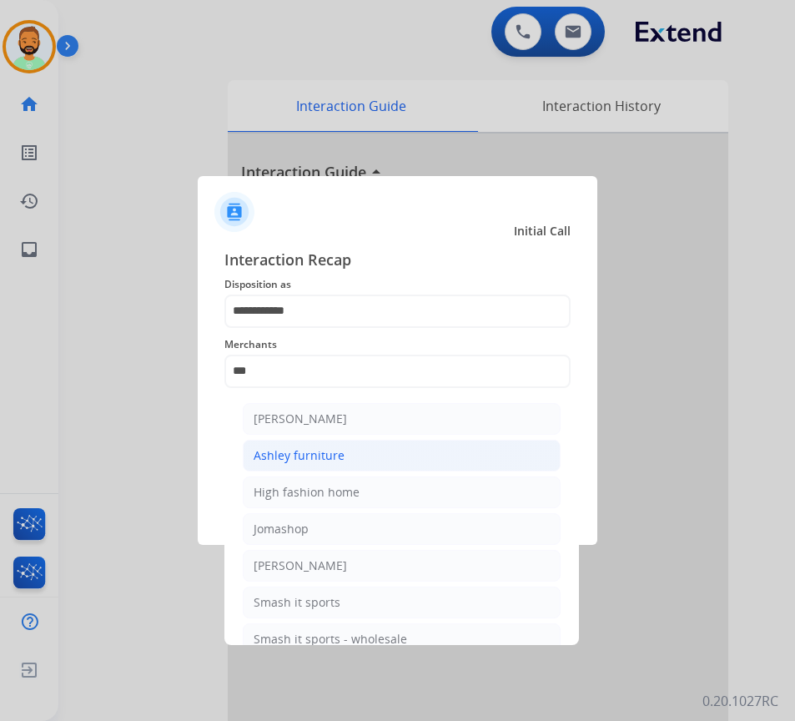
click at [408, 469] on li "Ashley furniture" at bounding box center [402, 456] width 318 height 32
type input "**********"
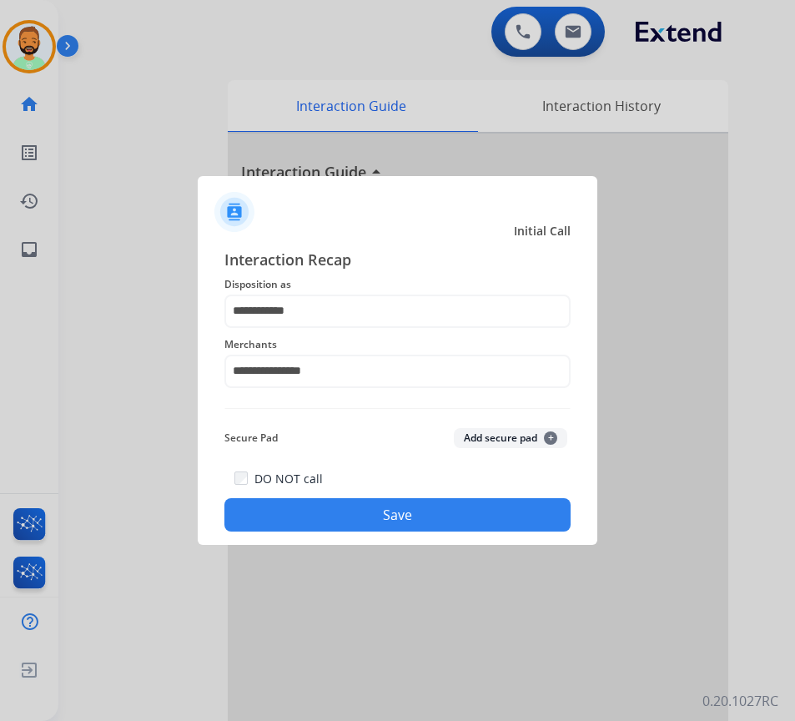
click at [409, 516] on button "Save" at bounding box center [397, 514] width 346 height 33
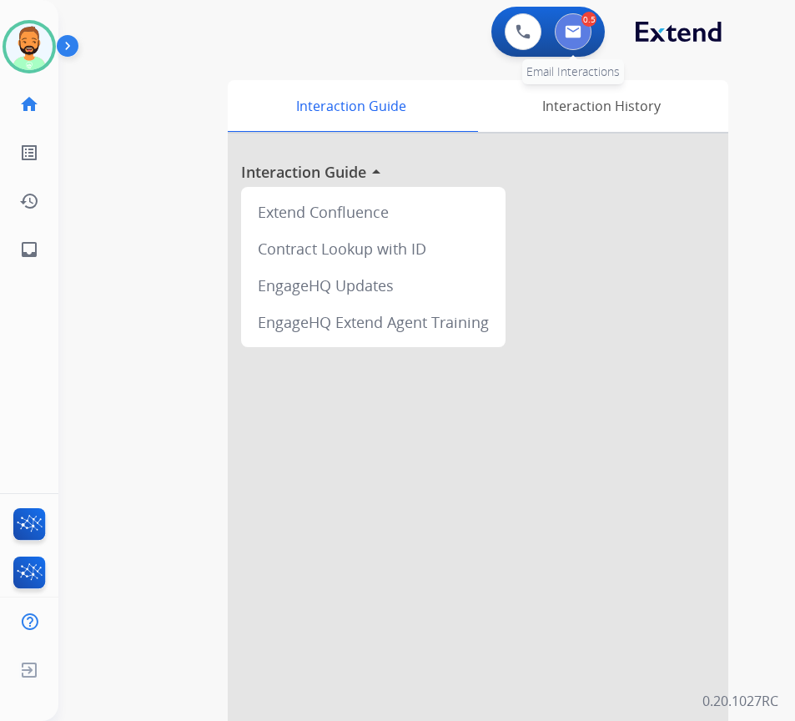
click at [574, 29] on img at bounding box center [573, 31] width 17 height 13
select select "**********"
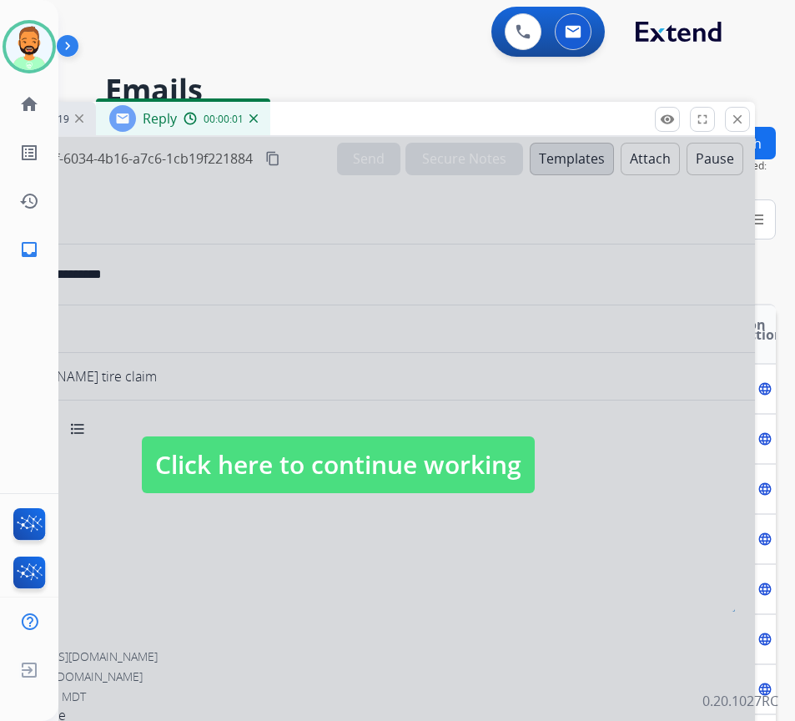
select select "**********"
click at [397, 463] on span "Click here to continue working" at bounding box center [338, 464] width 393 height 57
select select
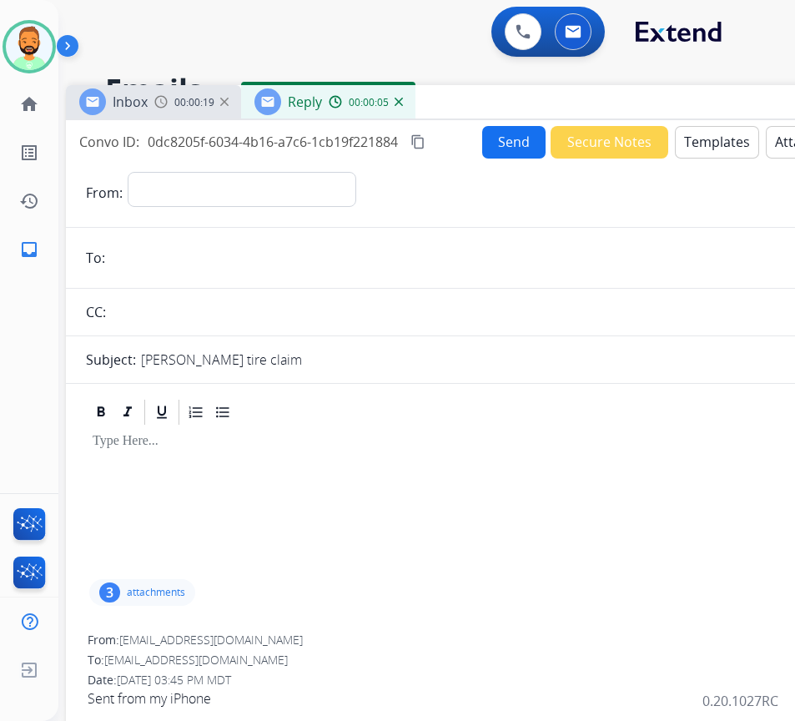
drag, startPoint x: 339, startPoint y: 112, endPoint x: 484, endPoint y: 95, distance: 146.1
click at [484, 95] on div "Inbox 00:00:19 Reply 00:00:05" at bounding box center [483, 102] width 834 height 35
click at [276, 168] on form "**********" at bounding box center [483, 448] width 834 height 578
click at [285, 200] on select "**********" at bounding box center [241, 188] width 227 height 33
select select "**********"
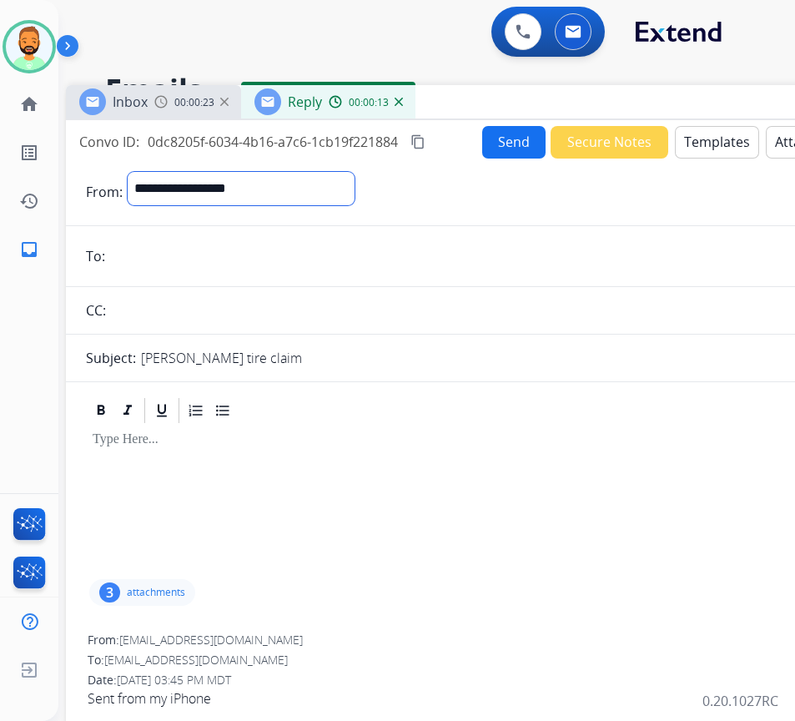
click at [128, 172] on select "**********" at bounding box center [241, 188] width 227 height 33
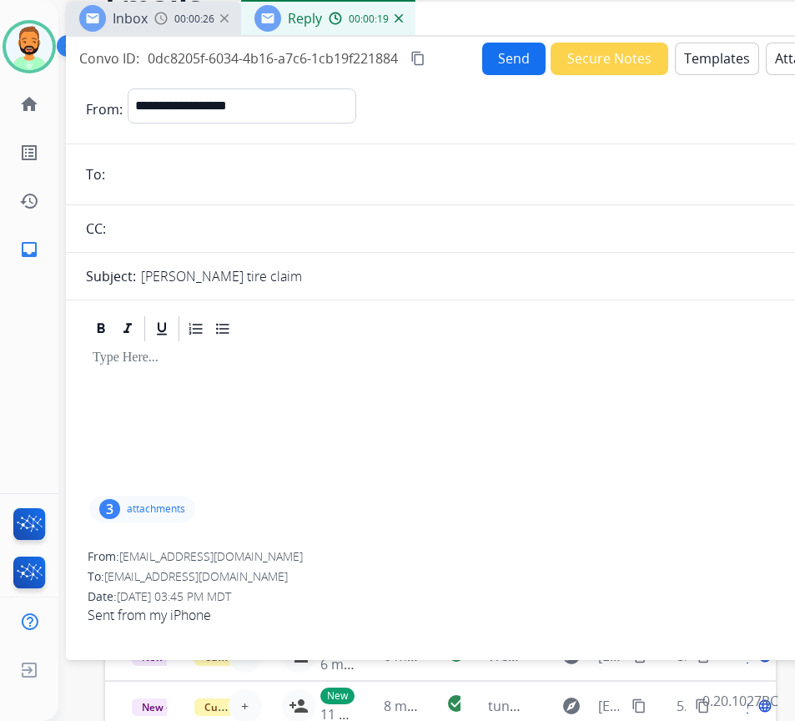
click at [136, 498] on div "3 attachments" at bounding box center [142, 509] width 106 height 27
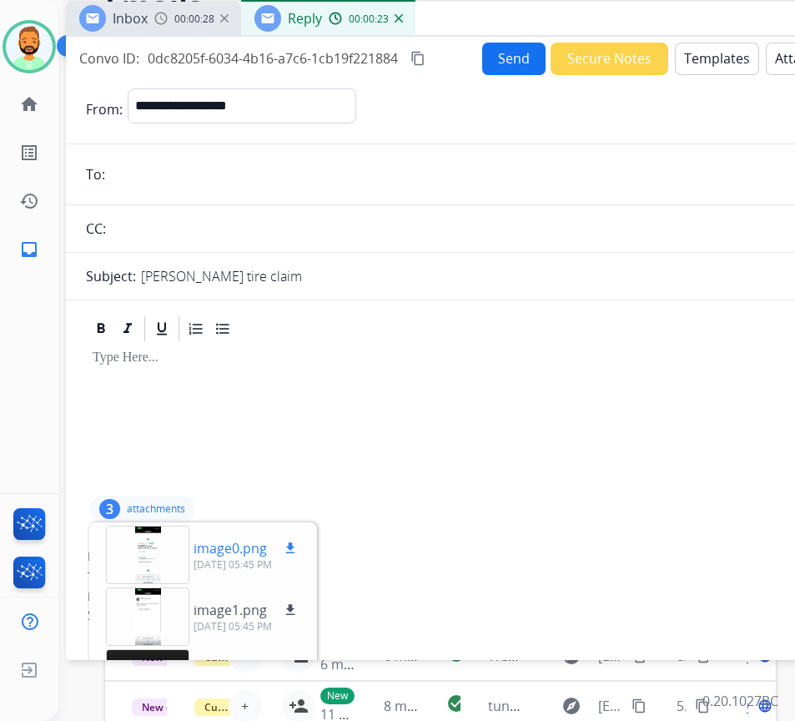
scroll to position [51, 0]
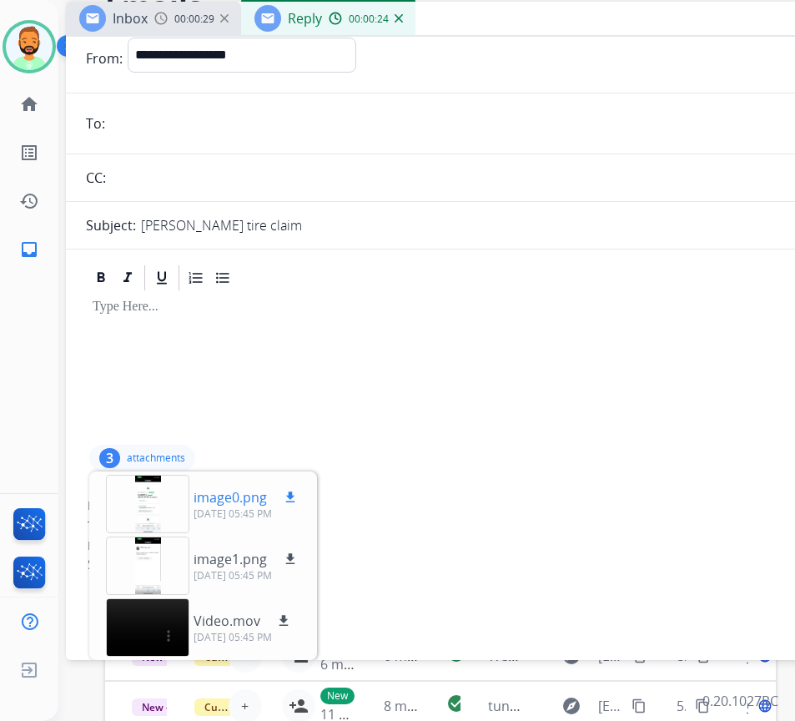
click at [152, 506] on div at bounding box center [147, 504] width 83 height 58
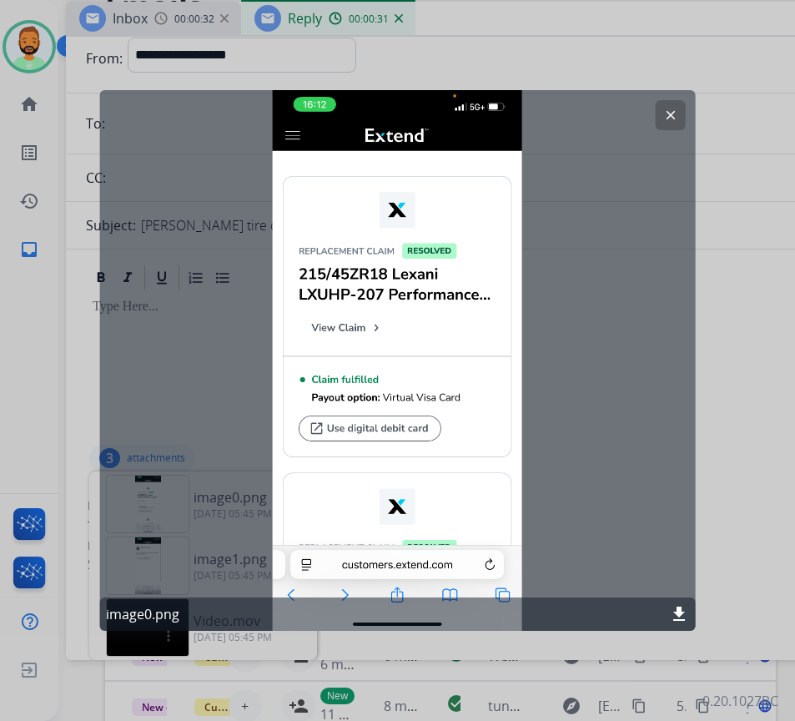
click at [675, 113] on mat-icon "clear" at bounding box center [670, 115] width 15 height 15
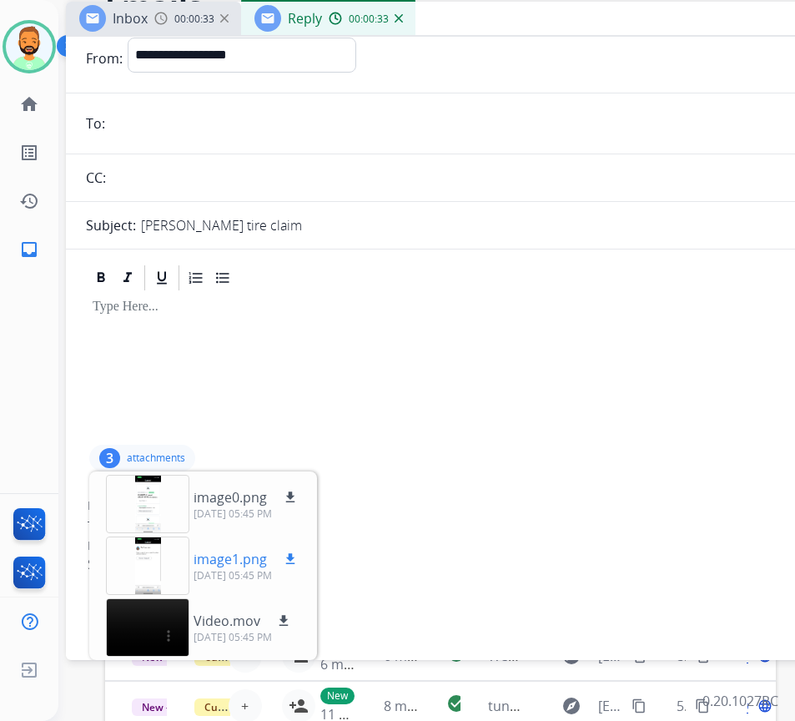
click at [247, 582] on p "09/24/2025, 05:45 PM" at bounding box center [247, 575] width 107 height 13
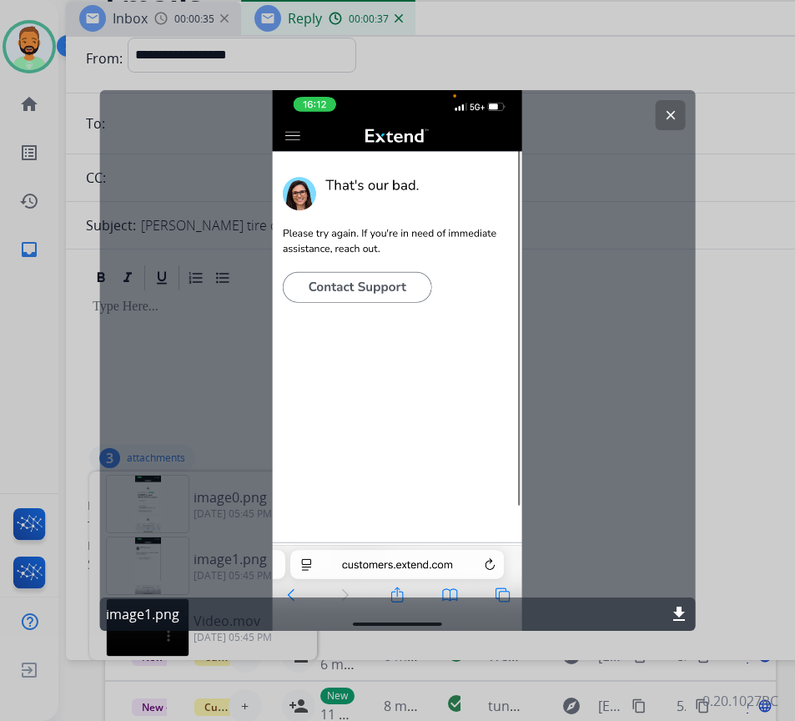
click at [667, 108] on mat-icon "clear" at bounding box center [670, 115] width 15 height 15
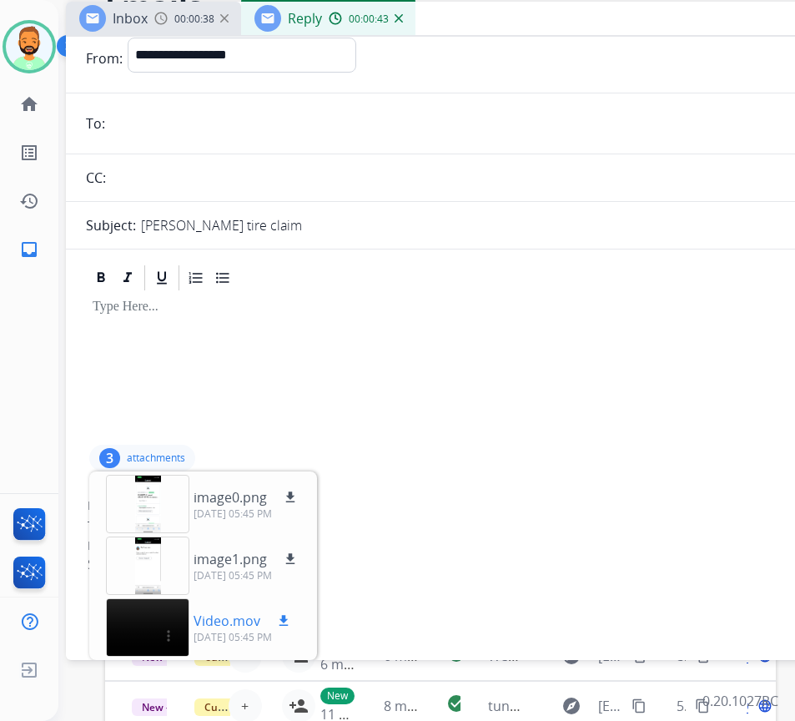
click at [226, 612] on p "Video.mov" at bounding box center [227, 621] width 67 height 20
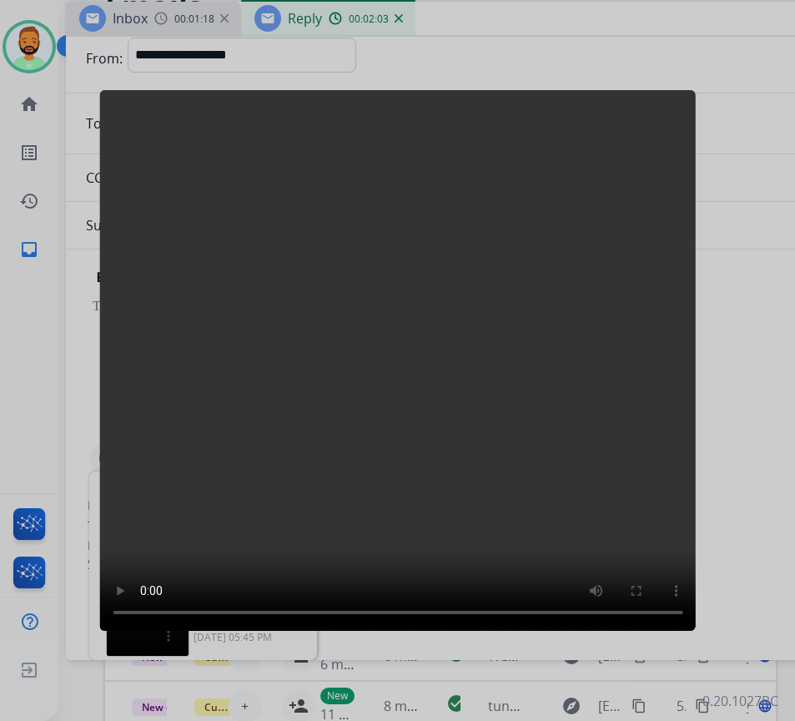
click at [714, 223] on div at bounding box center [397, 360] width 795 height 721
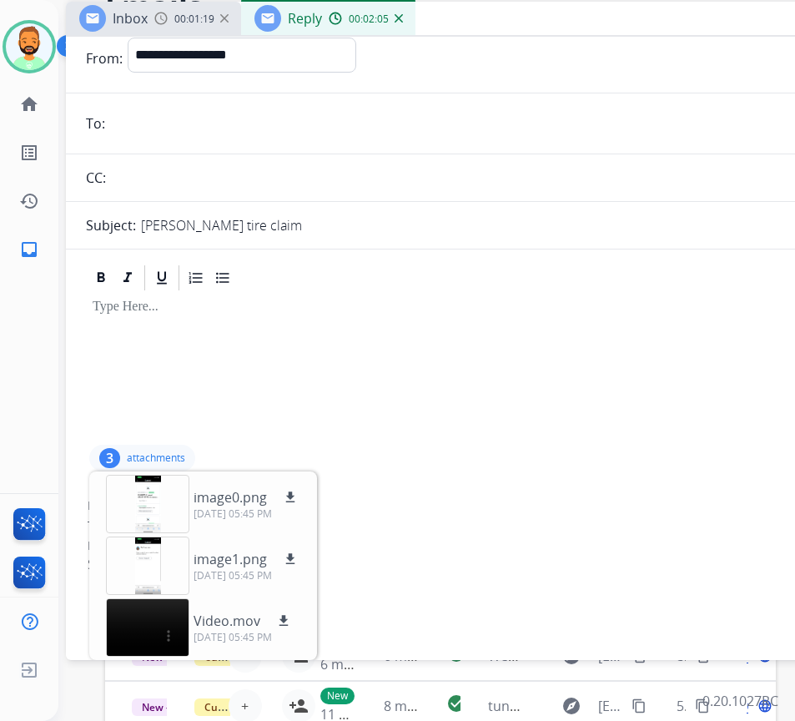
scroll to position [229, 0]
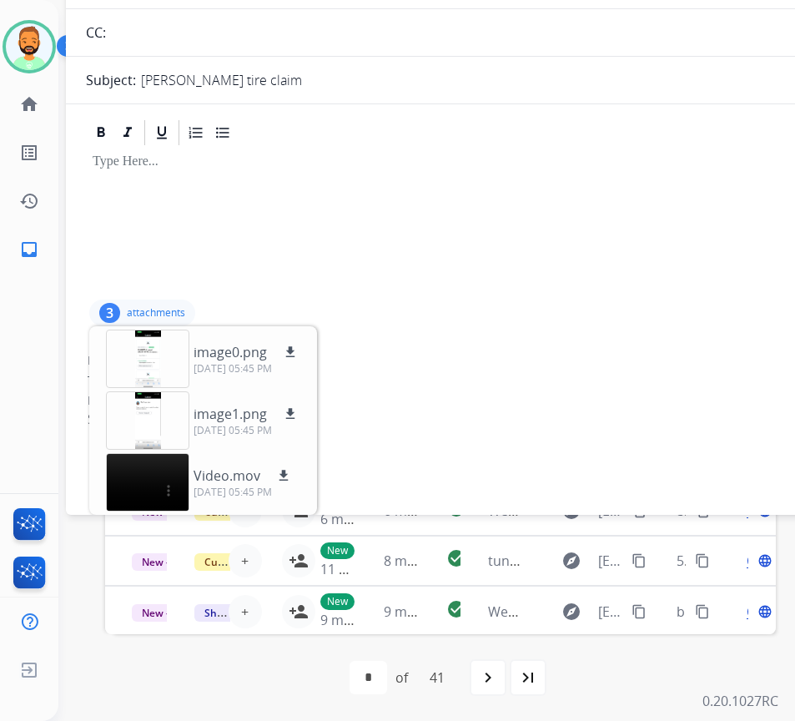
click at [162, 317] on p "attachments" at bounding box center [156, 312] width 58 height 13
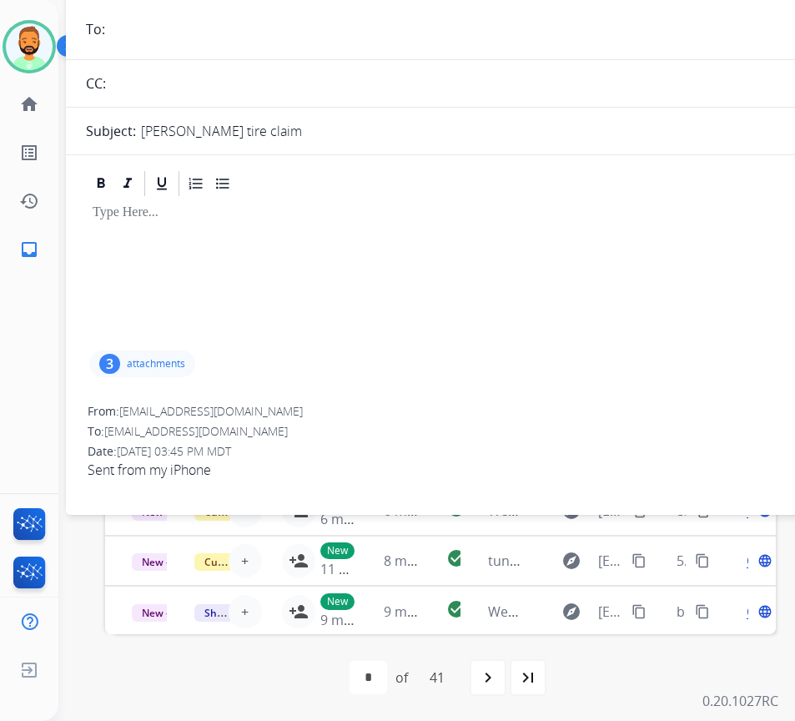
click at [374, 224] on div at bounding box center [483, 273] width 794 height 149
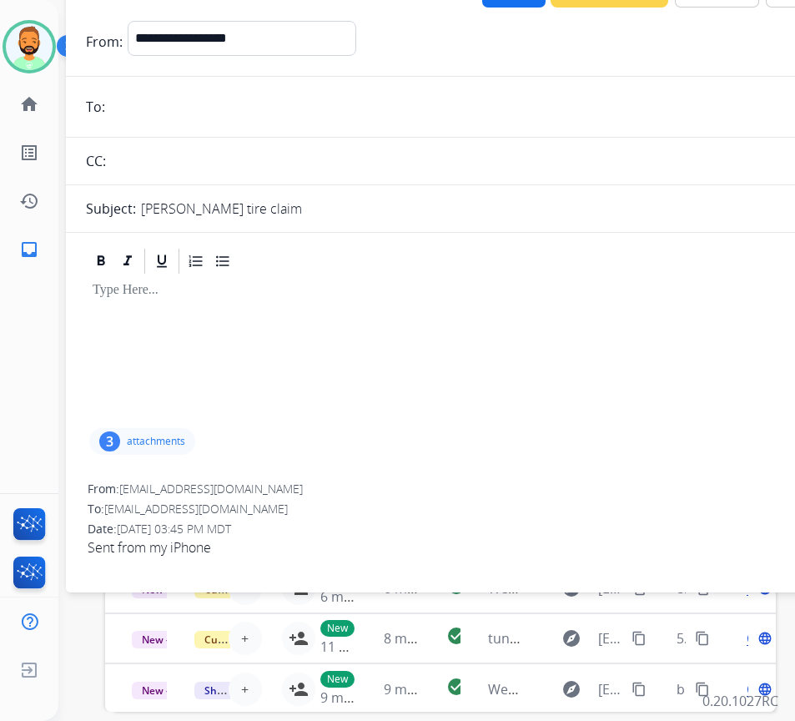
scroll to position [62, 0]
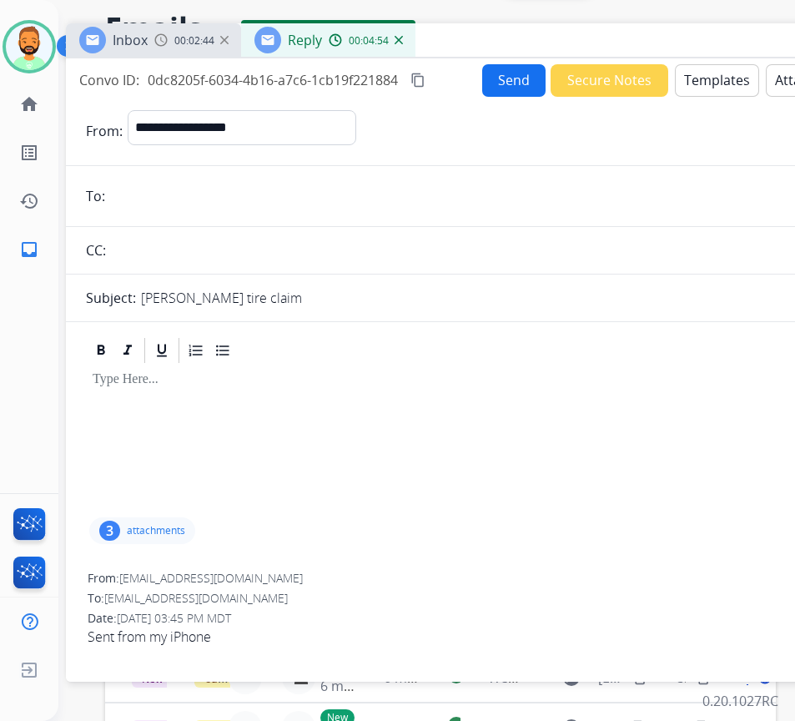
paste input "**********"
type input "**********"
click at [321, 439] on div at bounding box center [483, 439] width 794 height 149
click at [708, 80] on button "Templates" at bounding box center [717, 80] width 84 height 33
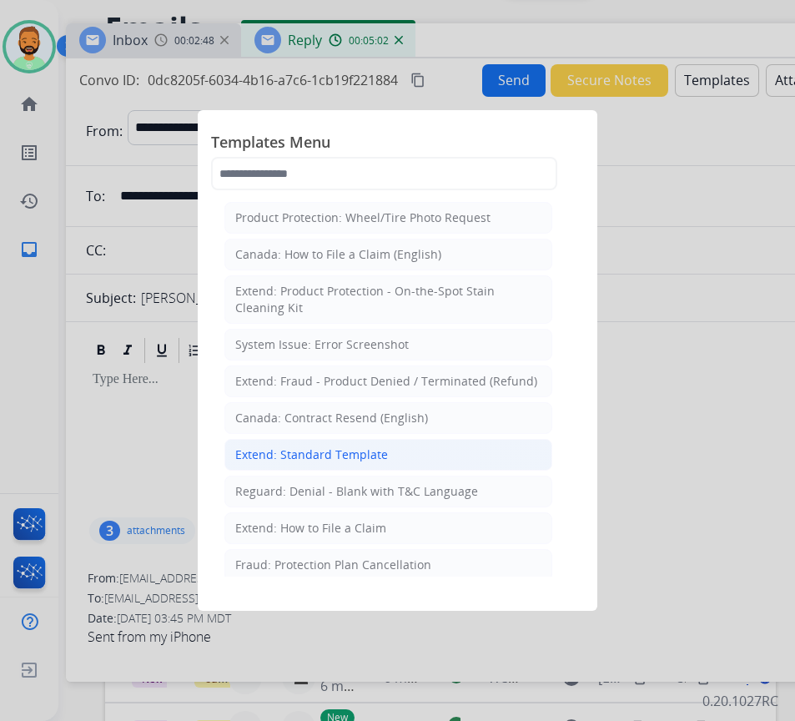
click at [319, 464] on li "Extend: Standard Template" at bounding box center [388, 455] width 328 height 32
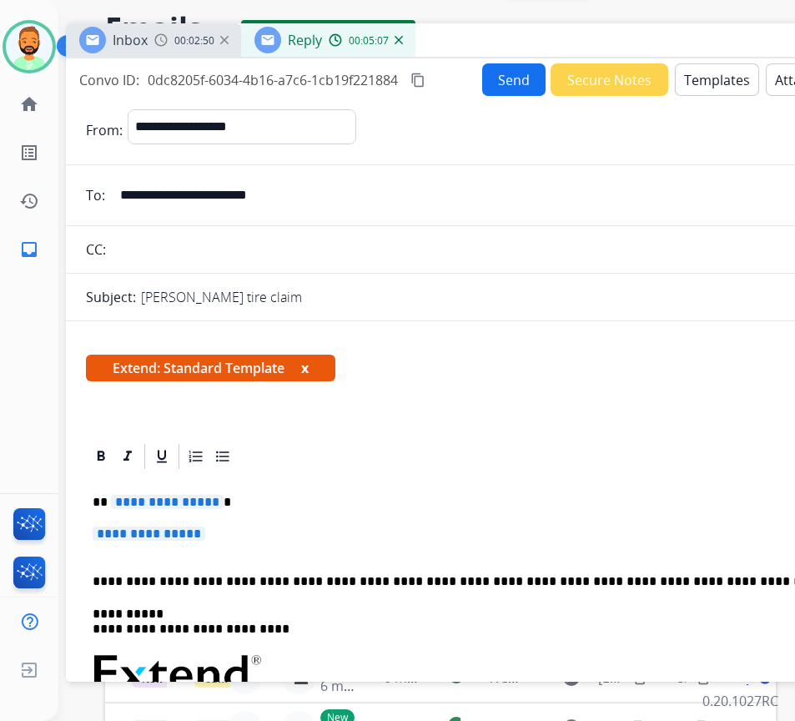
drag, startPoint x: 275, startPoint y: 500, endPoint x: 254, endPoint y: 501, distance: 20.0
click at [274, 500] on p "**********" at bounding box center [477, 502] width 768 height 15
click at [307, 533] on p "**********" at bounding box center [483, 541] width 781 height 31
click at [309, 533] on p "**********" at bounding box center [483, 541] width 781 height 31
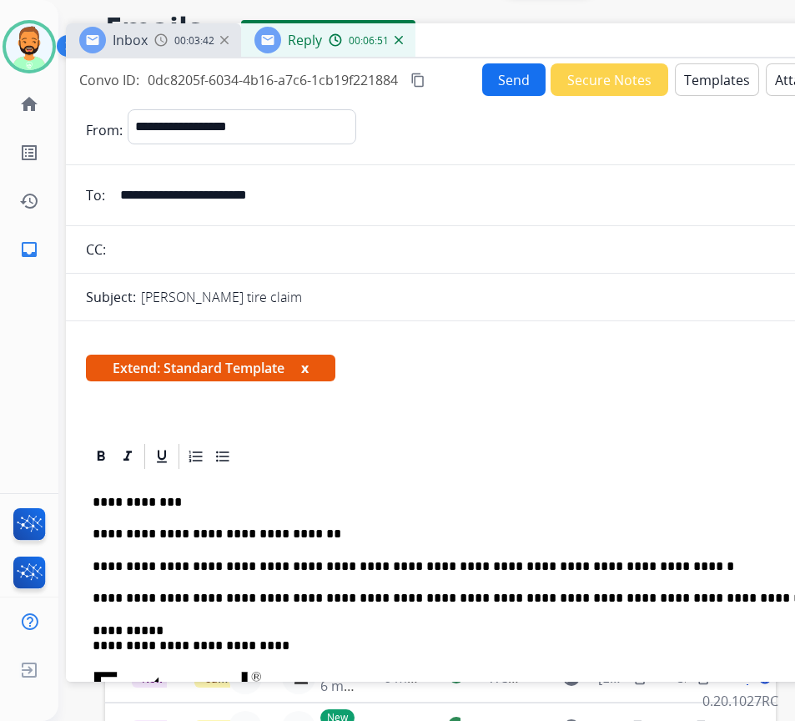
click at [511, 73] on button "Send" at bounding box center [513, 79] width 63 height 33
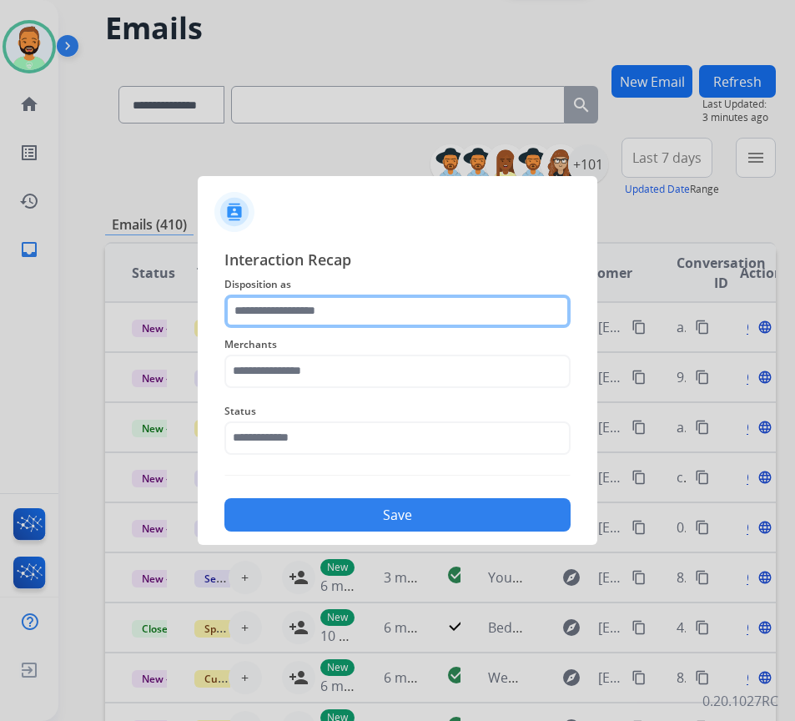
click at [321, 306] on input "text" at bounding box center [397, 311] width 346 height 33
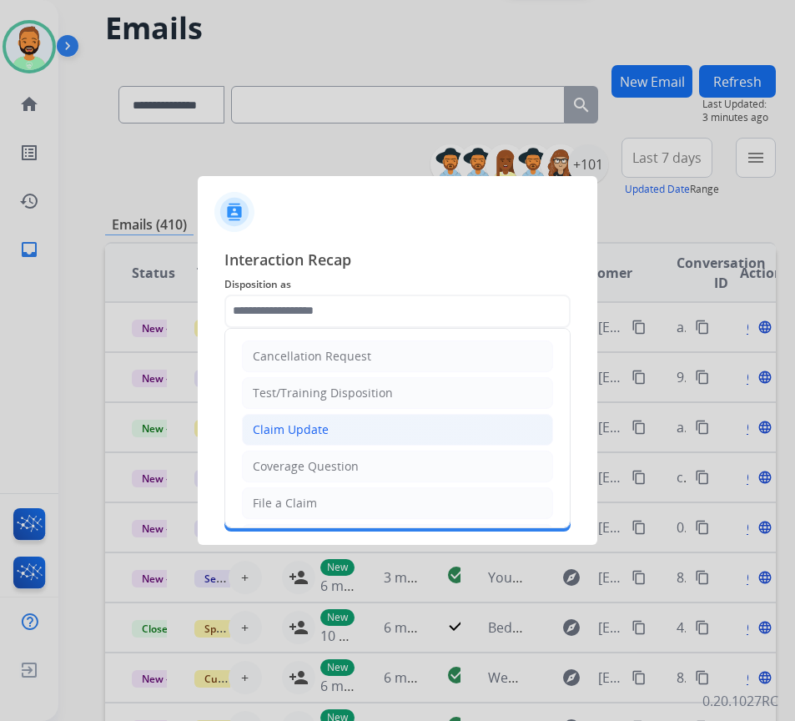
click at [315, 433] on div "Claim Update" at bounding box center [291, 429] width 76 height 17
type input "**********"
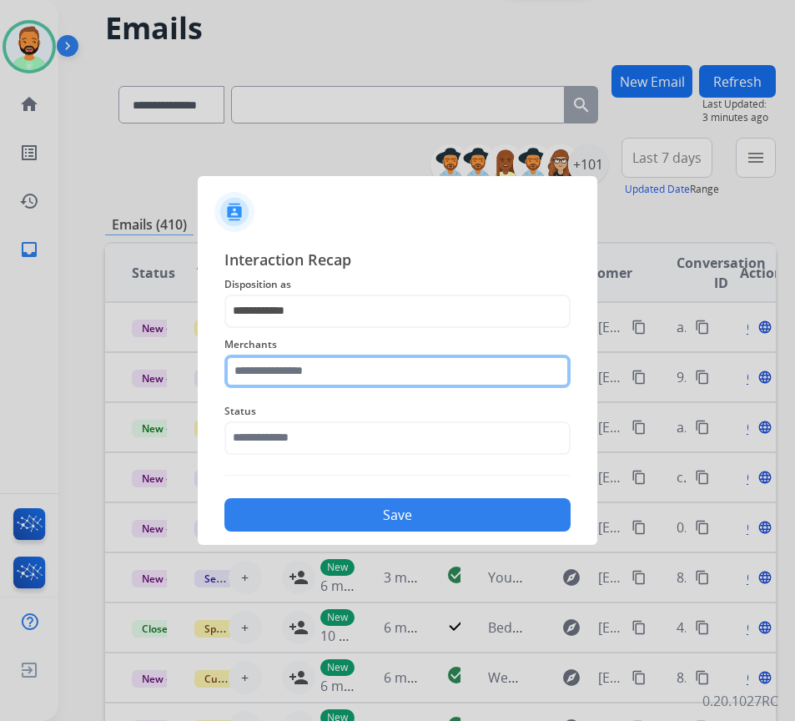
click at [342, 378] on input "text" at bounding box center [397, 371] width 346 height 33
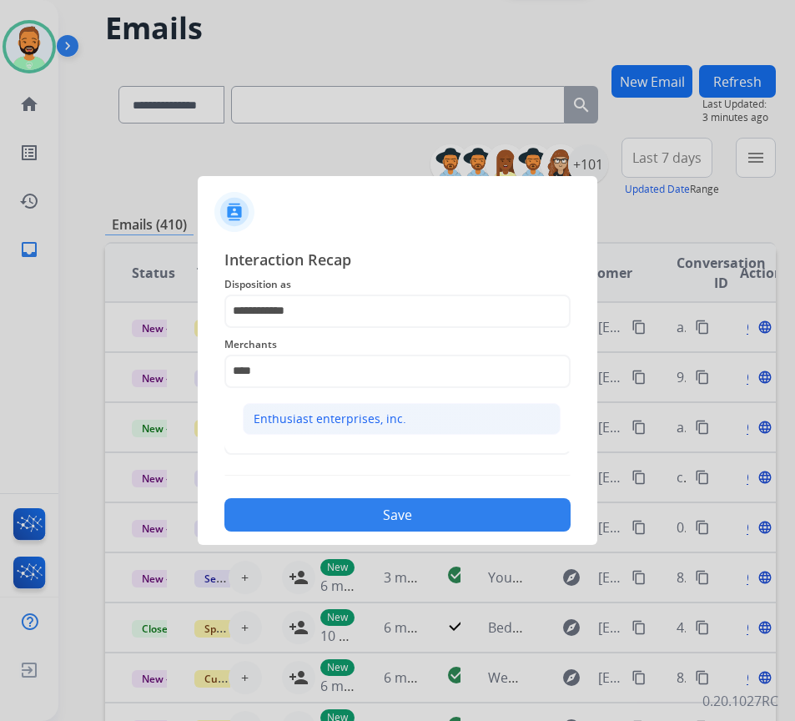
click at [332, 406] on li "Enthusiast enterprises, inc." at bounding box center [402, 419] width 318 height 32
type input "**********"
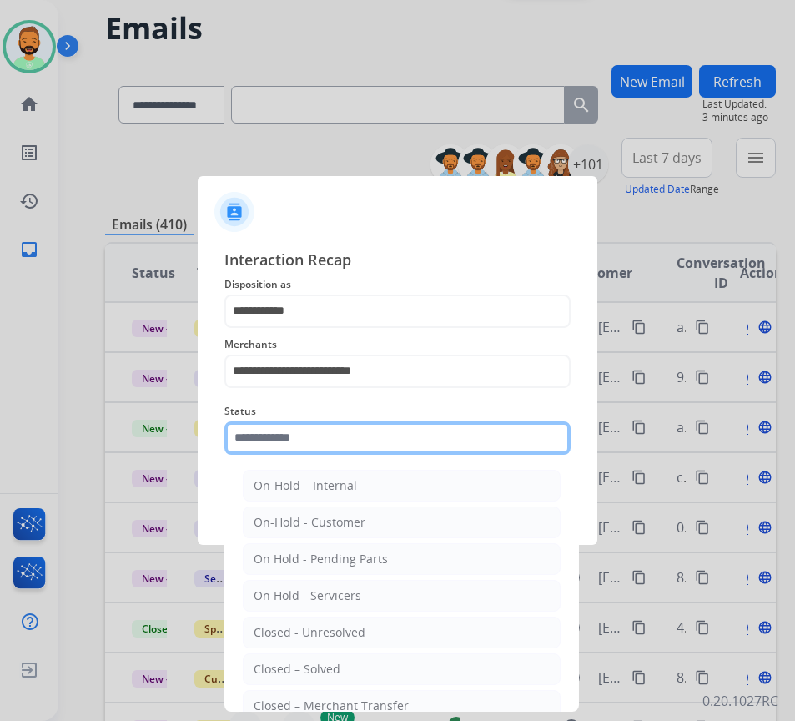
click at [347, 442] on input "text" at bounding box center [397, 437] width 346 height 33
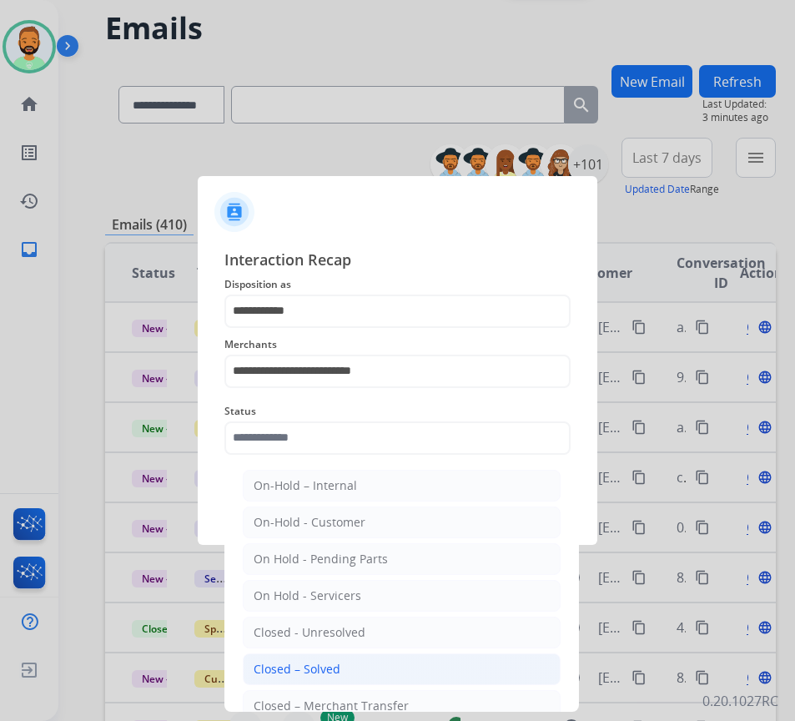
click at [395, 661] on li "Closed – Solved" at bounding box center [402, 669] width 318 height 32
type input "**********"
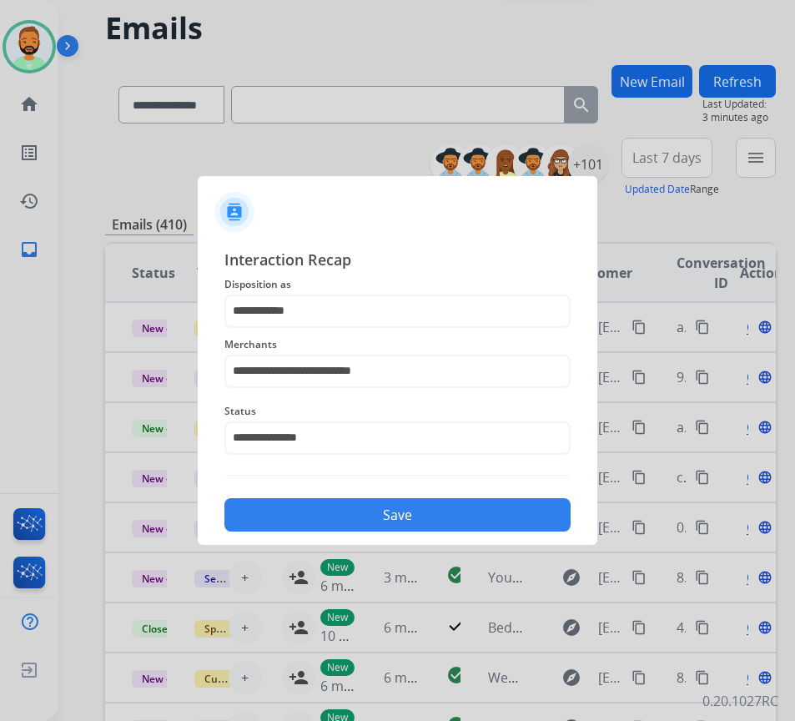
click at [408, 510] on button "Save" at bounding box center [397, 514] width 346 height 33
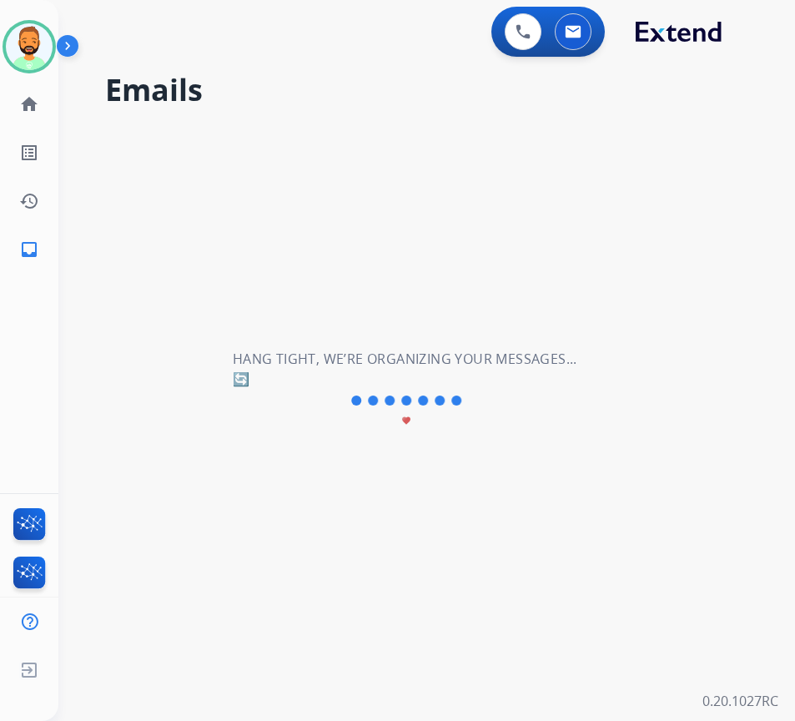
scroll to position [0, 0]
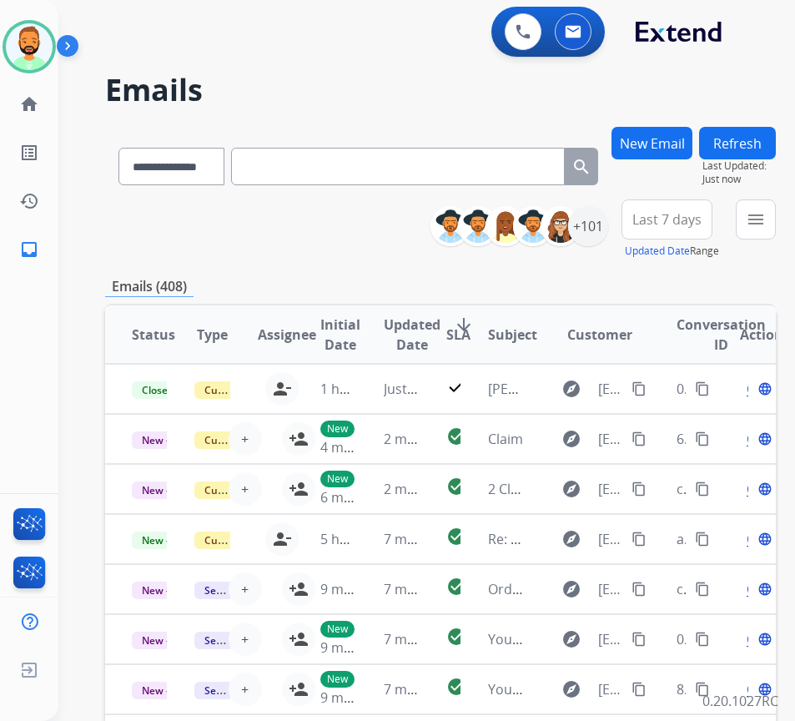
click at [682, 216] on span "Last 7 days" at bounding box center [666, 219] width 69 height 7
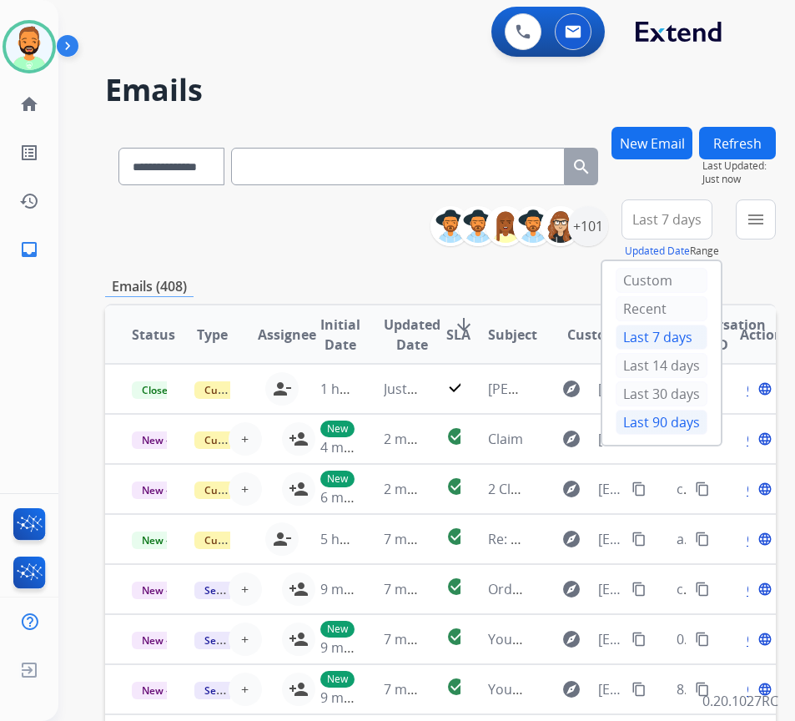
click at [669, 411] on div "Last 90 days" at bounding box center [662, 422] width 92 height 25
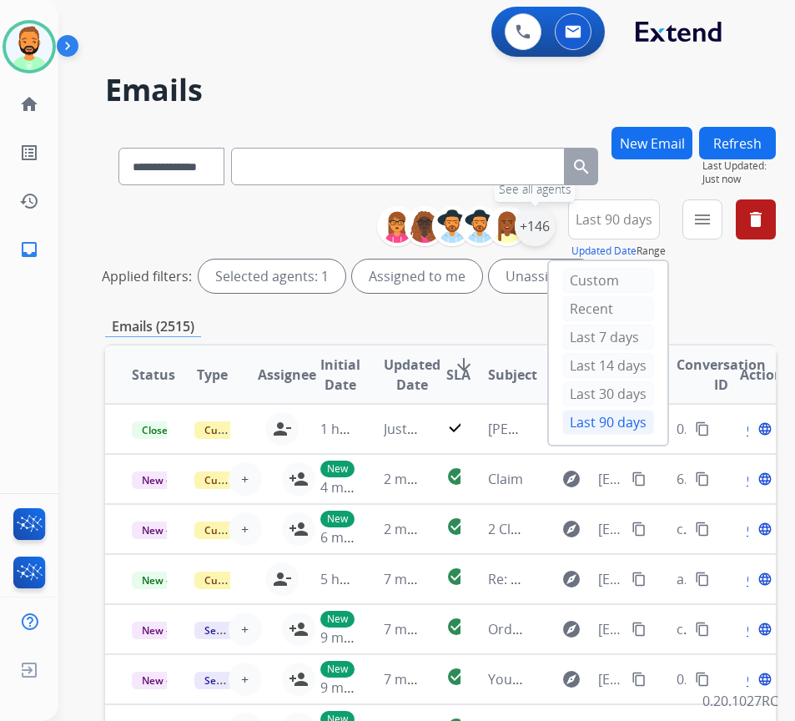
click at [553, 231] on div "+146" at bounding box center [535, 226] width 40 height 40
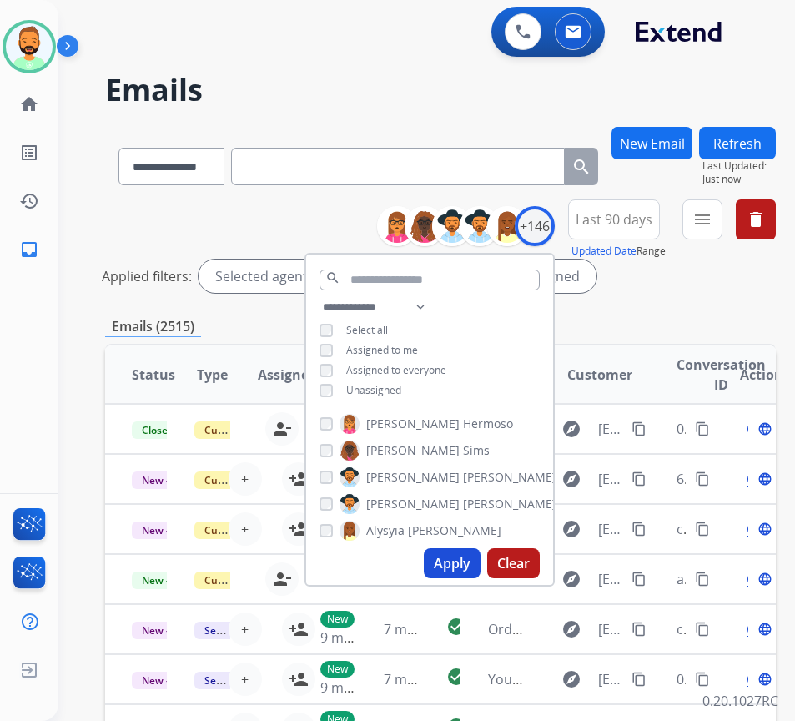
click at [401, 388] on span "Unassigned" at bounding box center [373, 390] width 55 height 14
click at [480, 562] on button "Apply" at bounding box center [452, 563] width 57 height 30
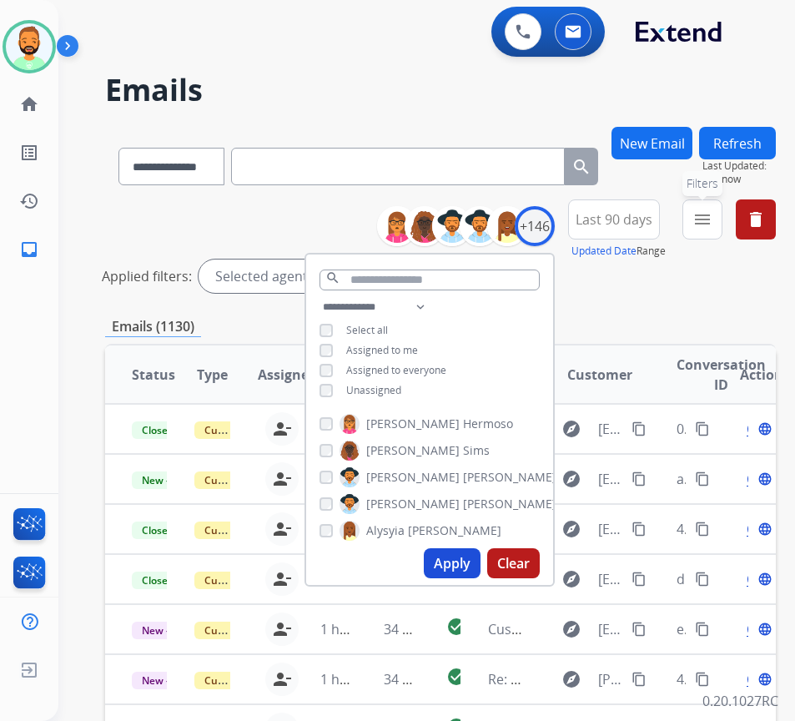
drag, startPoint x: 743, startPoint y: 222, endPoint x: 728, endPoint y: 219, distance: 15.4
click at [723, 219] on button "menu Filters" at bounding box center [702, 219] width 40 height 40
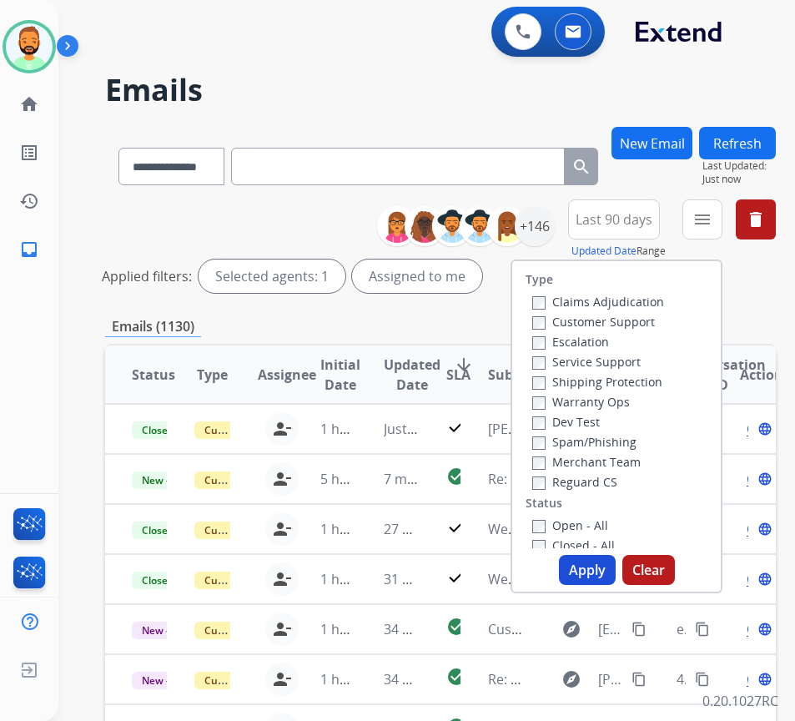
click at [596, 320] on label "Customer Support" at bounding box center [593, 322] width 123 height 16
click at [587, 382] on label "Shipping Protection" at bounding box center [597, 382] width 130 height 16
click at [581, 481] on label "Reguard CS" at bounding box center [574, 482] width 85 height 16
click at [605, 525] on label "Open - All" at bounding box center [570, 525] width 76 height 16
click at [601, 566] on button "Apply" at bounding box center [587, 570] width 57 height 30
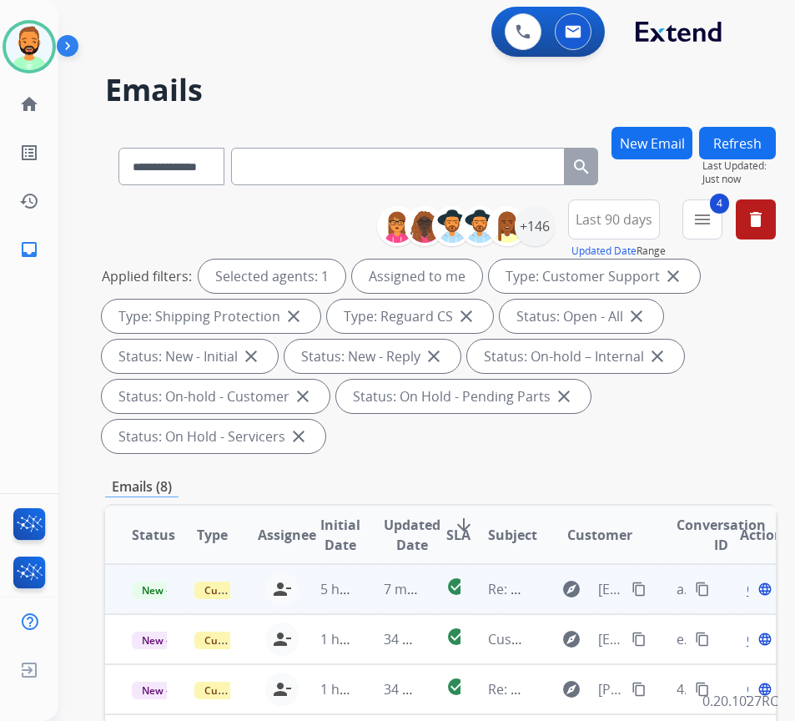
click at [360, 597] on td "7 minutes ago" at bounding box center [388, 589] width 63 height 50
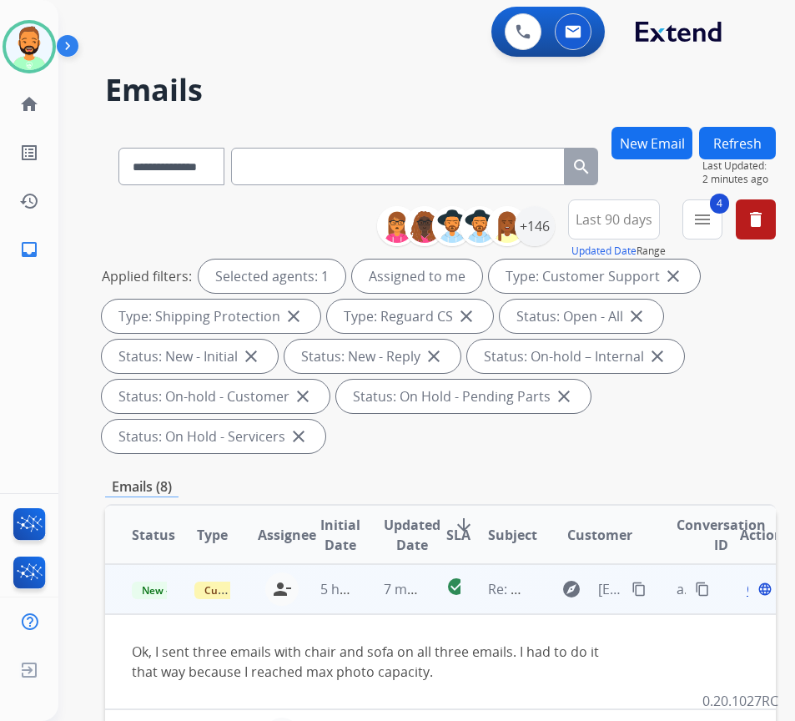
click at [753, 592] on span "Open" at bounding box center [764, 589] width 34 height 20
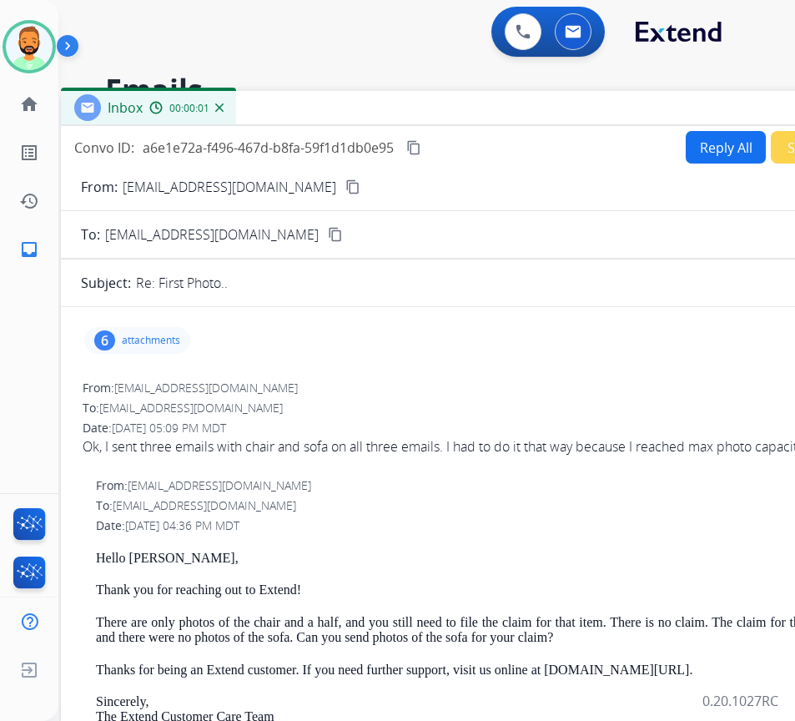
drag, startPoint x: 512, startPoint y: 133, endPoint x: 610, endPoint y: 115, distance: 99.2
click at [610, 115] on div "Inbox 00:00:01" at bounding box center [478, 108] width 834 height 35
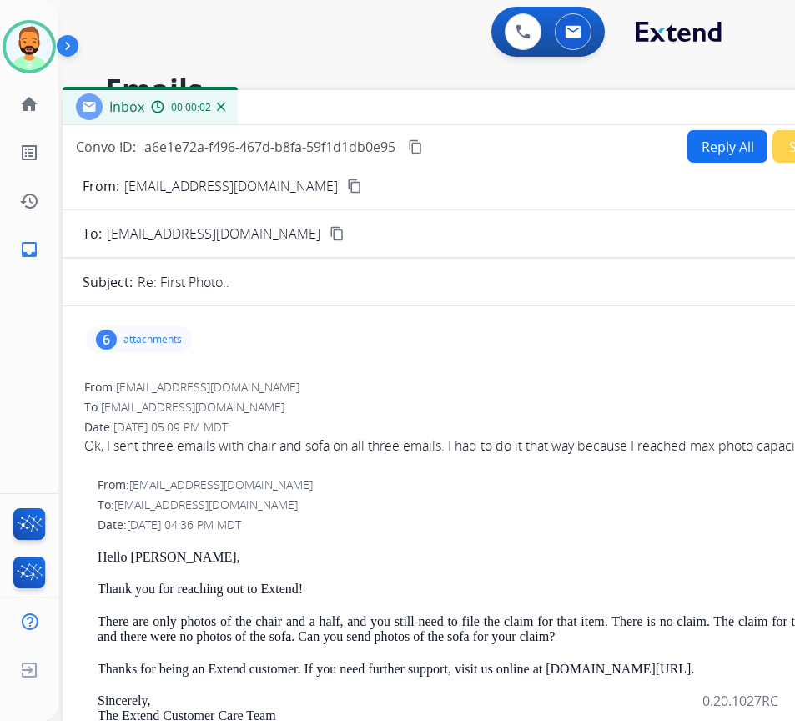
click at [183, 336] on div "6 attachments" at bounding box center [139, 339] width 106 height 27
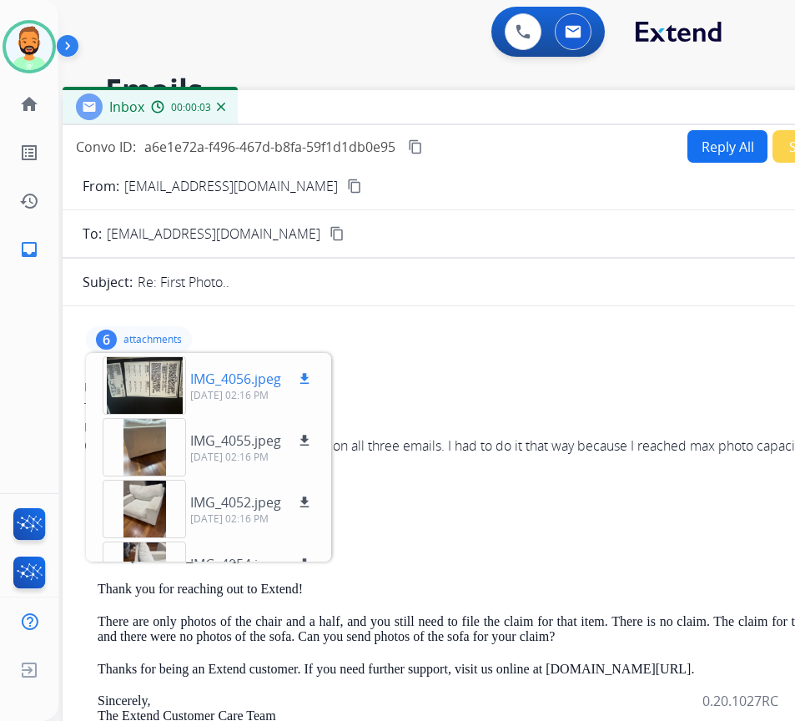
click at [155, 368] on div at bounding box center [144, 385] width 83 height 58
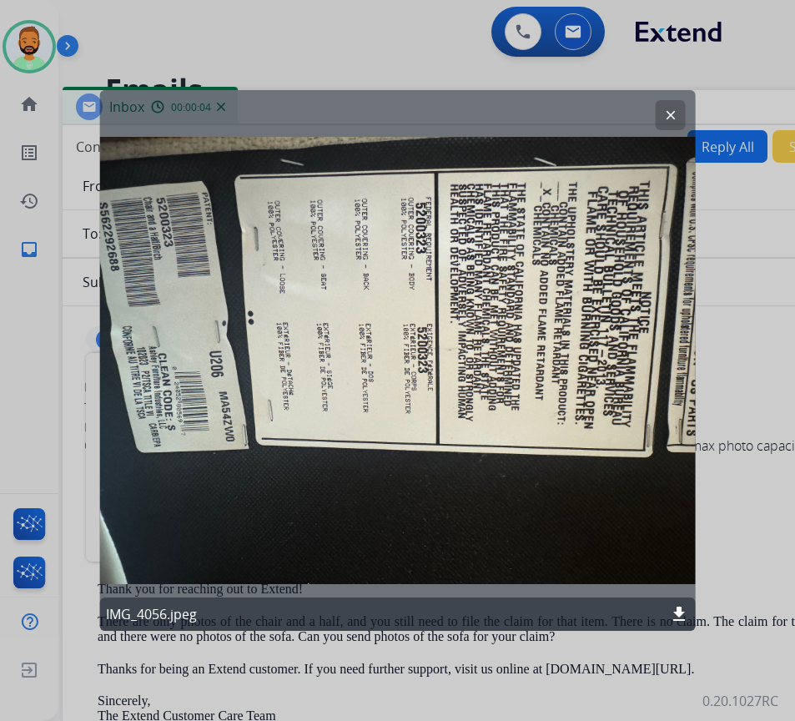
click at [675, 103] on button "clear" at bounding box center [671, 115] width 30 height 30
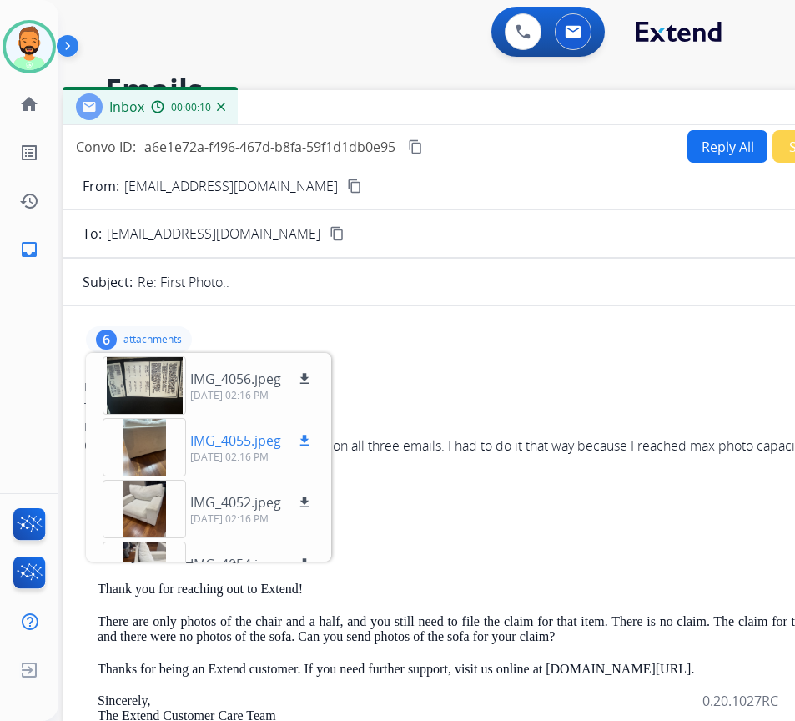
click at [143, 445] on div at bounding box center [144, 447] width 83 height 58
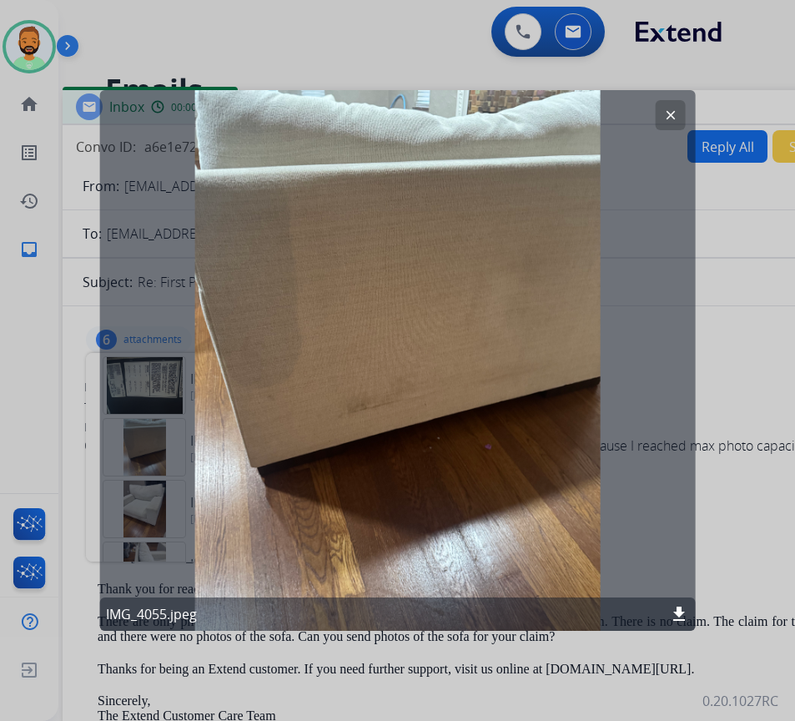
click at [658, 116] on button "clear" at bounding box center [671, 115] width 30 height 30
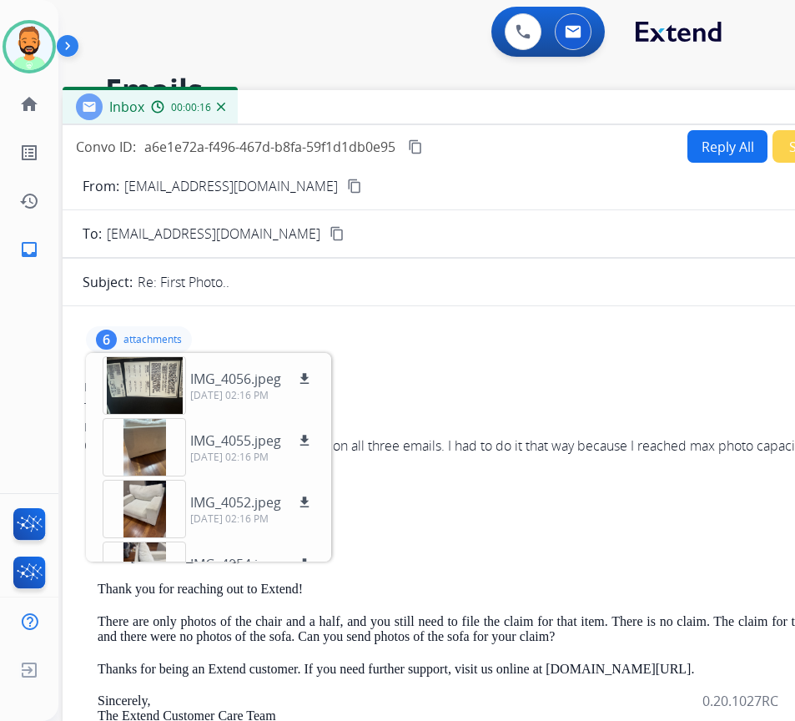
click at [347, 186] on mat-icon "content_copy" at bounding box center [354, 186] width 15 height 15
drag, startPoint x: 572, startPoint y: 110, endPoint x: 277, endPoint y: 121, distance: 294.7
click at [277, 121] on div "Inbox 00:00:17" at bounding box center [480, 107] width 834 height 35
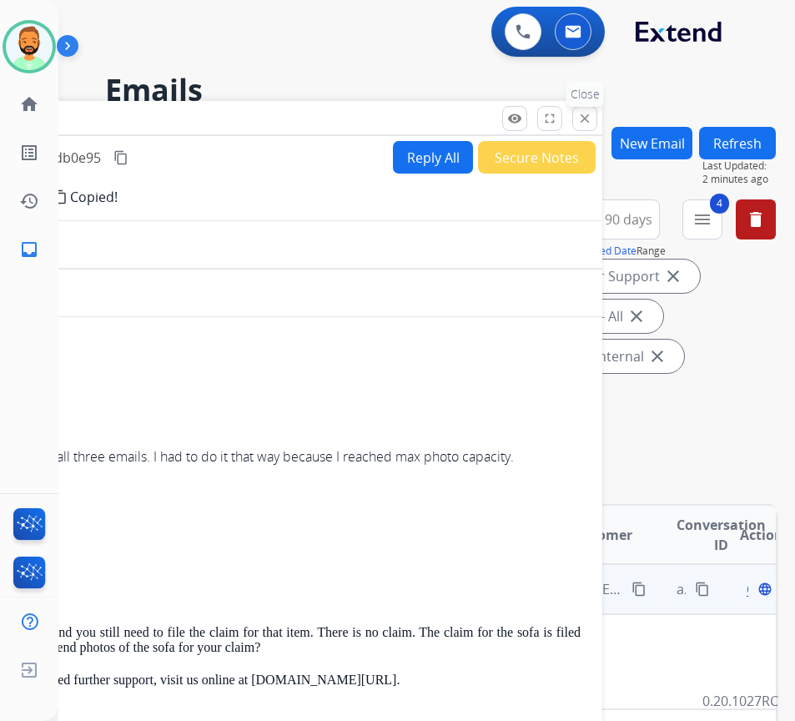
click at [587, 119] on mat-icon "close" at bounding box center [584, 118] width 15 height 15
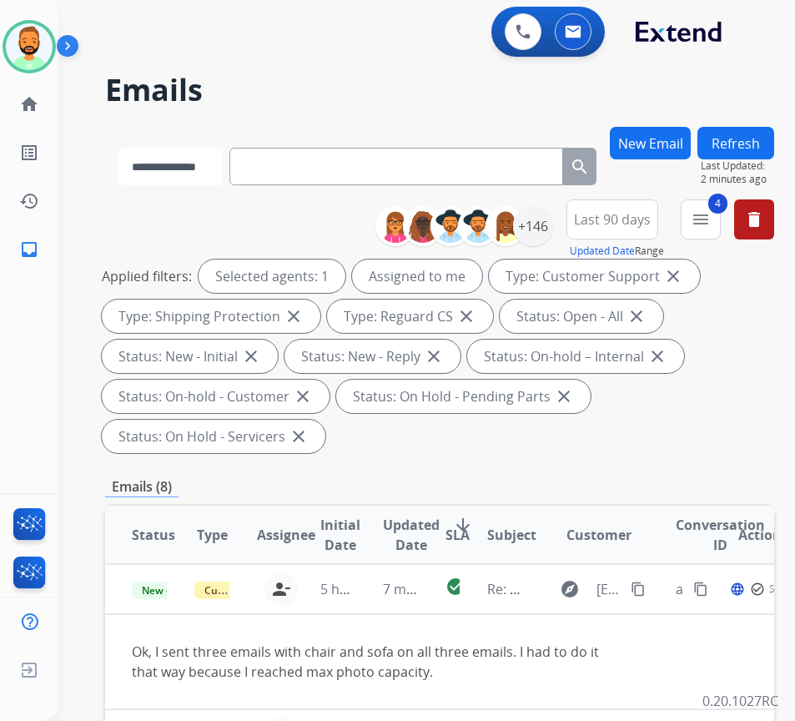
click at [179, 167] on select "**********" at bounding box center [170, 167] width 104 height 38
select select "**********"
click at [118, 148] on select "**********" at bounding box center [170, 167] width 104 height 38
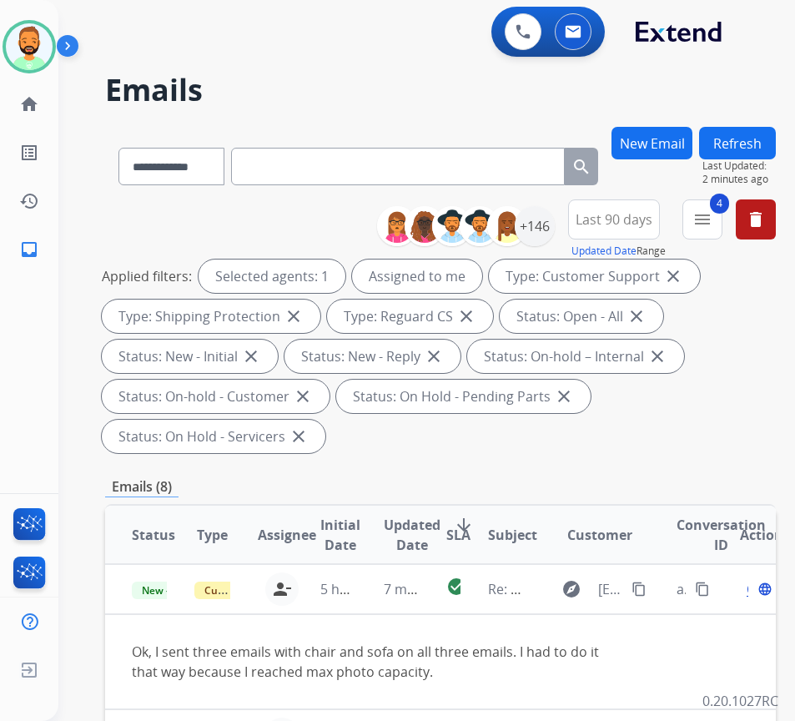
paste input "**********"
type input "**********"
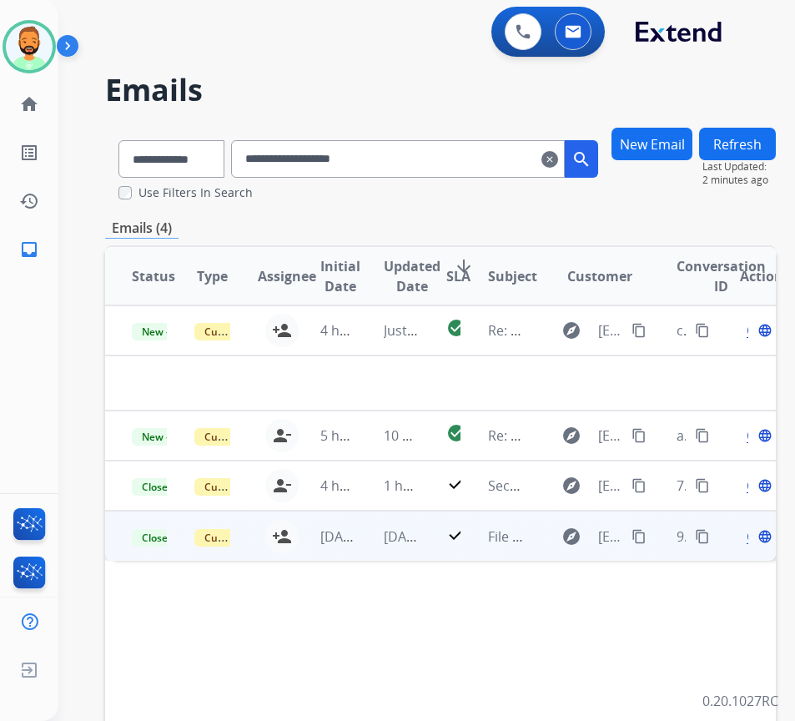
click at [373, 533] on td "2 days ago" at bounding box center [388, 536] width 63 height 50
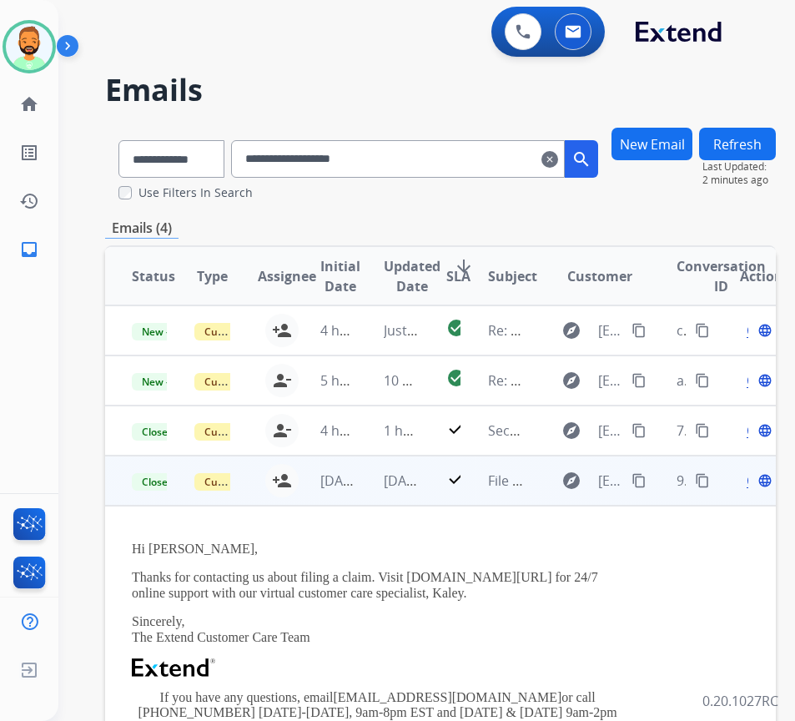
click at [756, 481] on span "Open" at bounding box center [764, 481] width 34 height 20
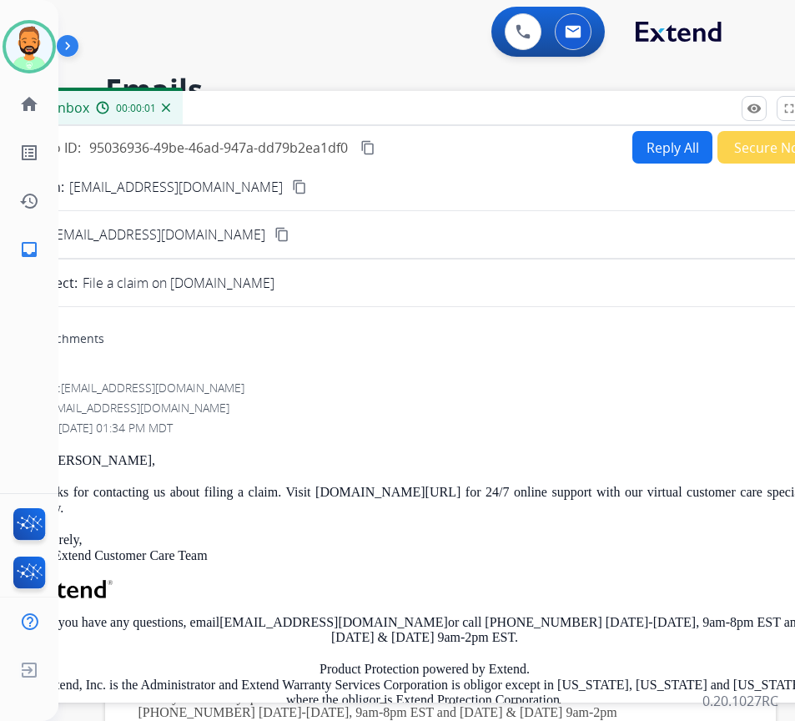
drag, startPoint x: 401, startPoint y: 135, endPoint x: 481, endPoint y: 125, distance: 79.9
click at [481, 125] on div "Inbox 00:00:01" at bounding box center [425, 108] width 834 height 35
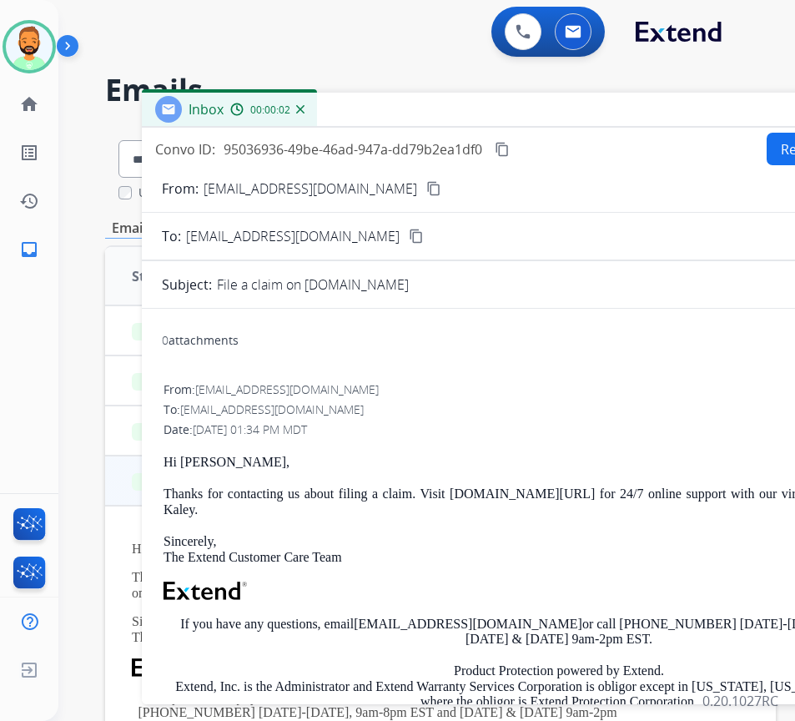
drag, startPoint x: 416, startPoint y: 108, endPoint x: 533, endPoint y: 114, distance: 117.0
click at [544, 110] on div "Inbox 00:00:02" at bounding box center [559, 110] width 834 height 35
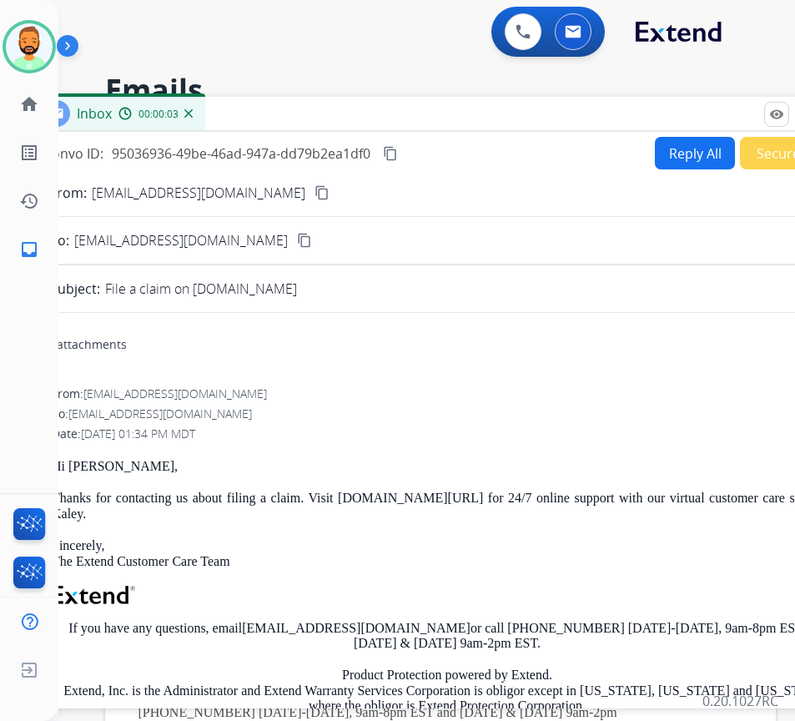
drag, startPoint x: 531, startPoint y: 116, endPoint x: 177, endPoint y: 140, distance: 355.4
click at [174, 132] on div "Inbox 00:00:03" at bounding box center [447, 114] width 834 height 35
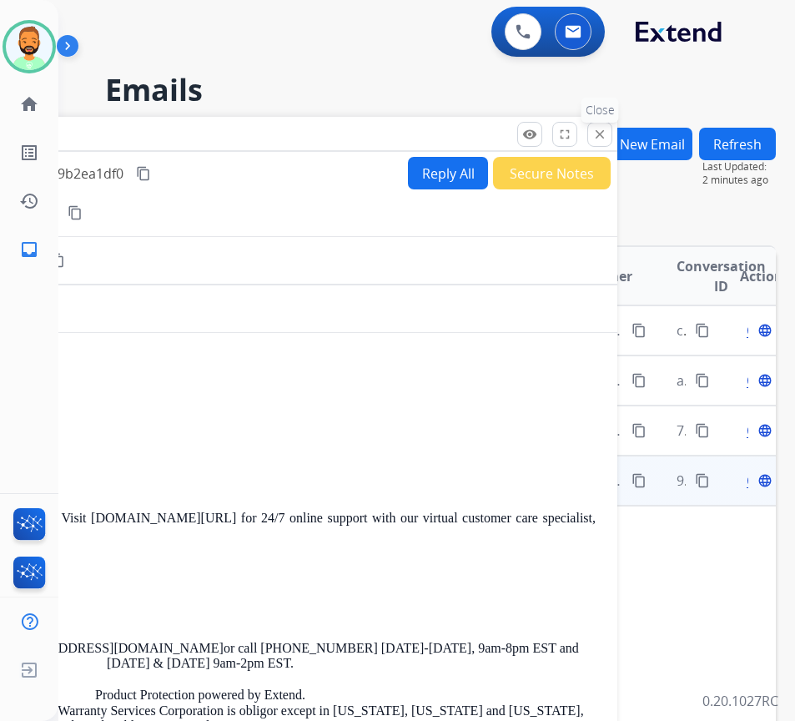
click at [605, 133] on mat-icon "close" at bounding box center [599, 134] width 15 height 15
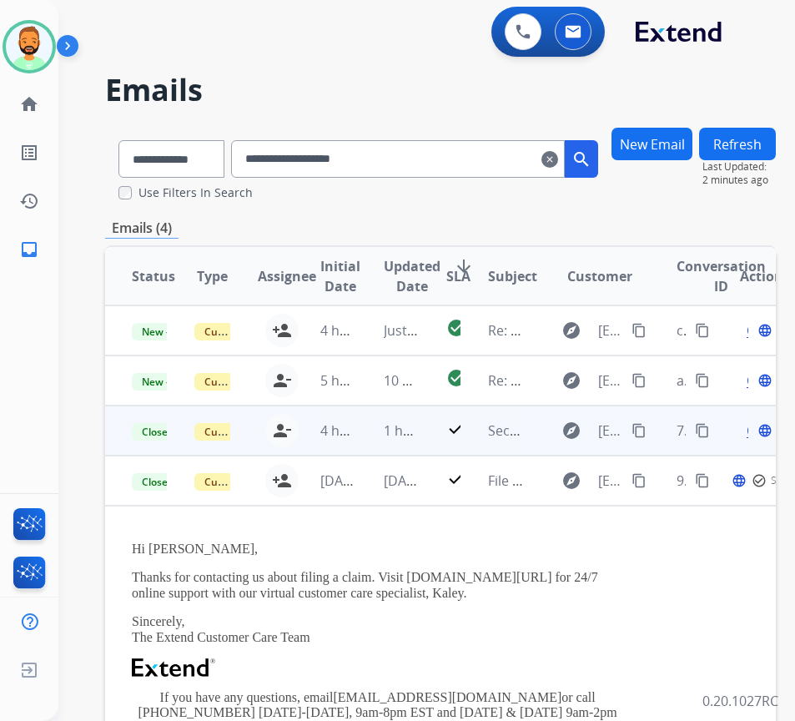
click at [378, 426] on td "1 hour ago" at bounding box center [388, 430] width 63 height 50
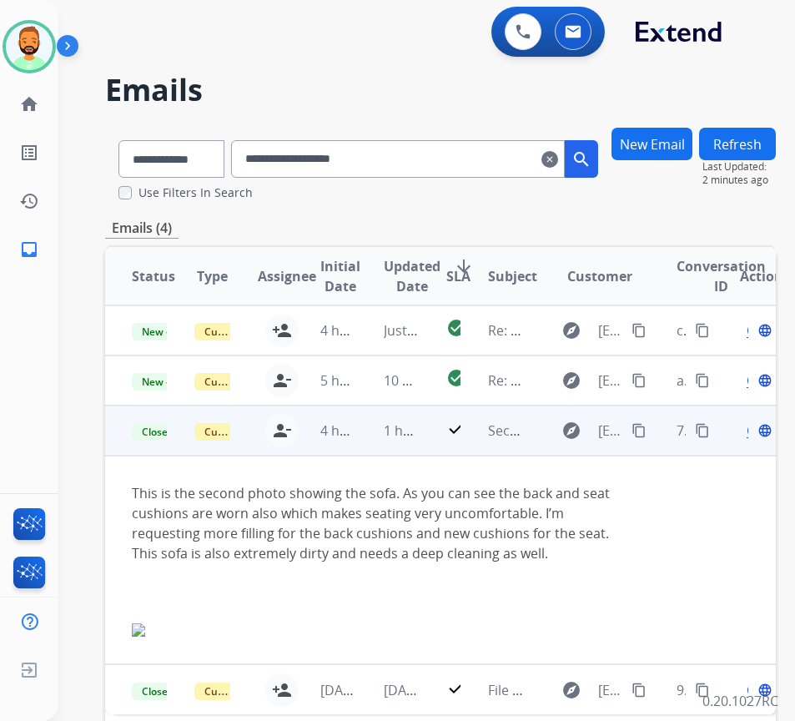
click at [754, 428] on span "Open" at bounding box center [764, 431] width 34 height 20
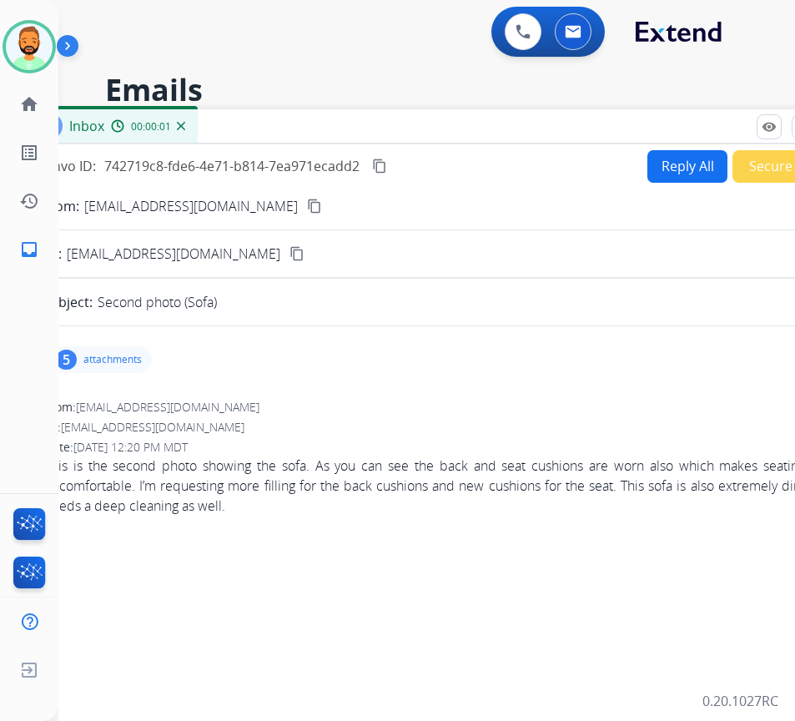
drag, startPoint x: 307, startPoint y: 123, endPoint x: 408, endPoint y: 131, distance: 101.2
click at [408, 131] on div "Inbox 00:00:01" at bounding box center [440, 126] width 834 height 35
click at [138, 355] on p "attachments" at bounding box center [112, 359] width 58 height 13
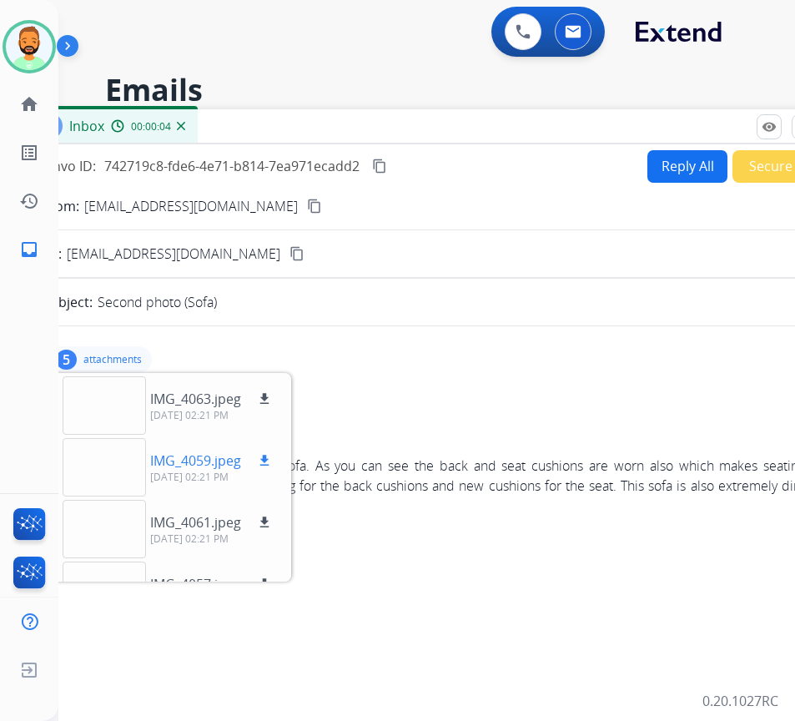
click at [108, 463] on div at bounding box center [104, 467] width 83 height 58
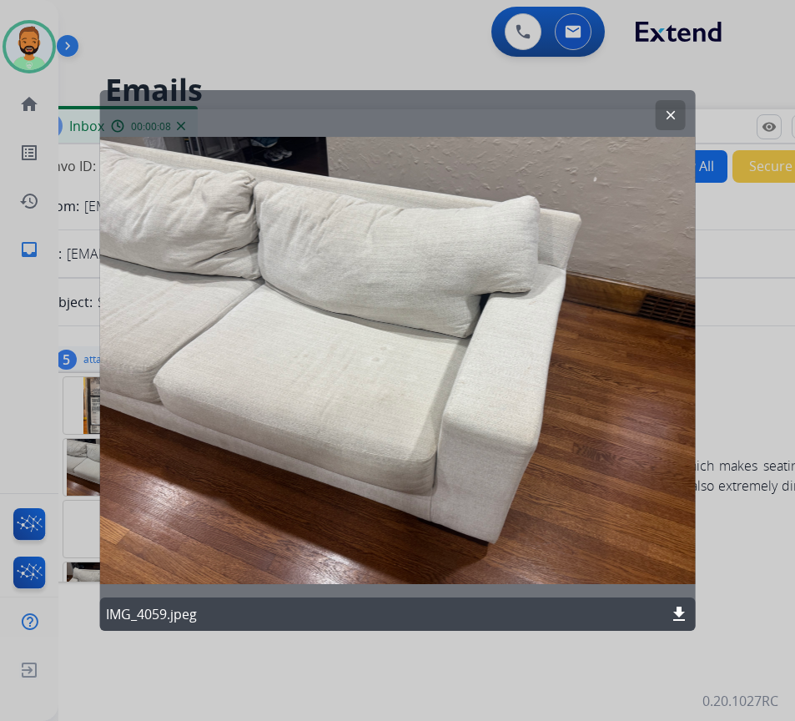
click at [676, 610] on mat-icon "download" at bounding box center [679, 614] width 20 height 20
click at [592, 560] on div "clear IMG_4059.jpeg download" at bounding box center [397, 360] width 597 height 541
click at [662, 113] on button "clear" at bounding box center [671, 115] width 30 height 30
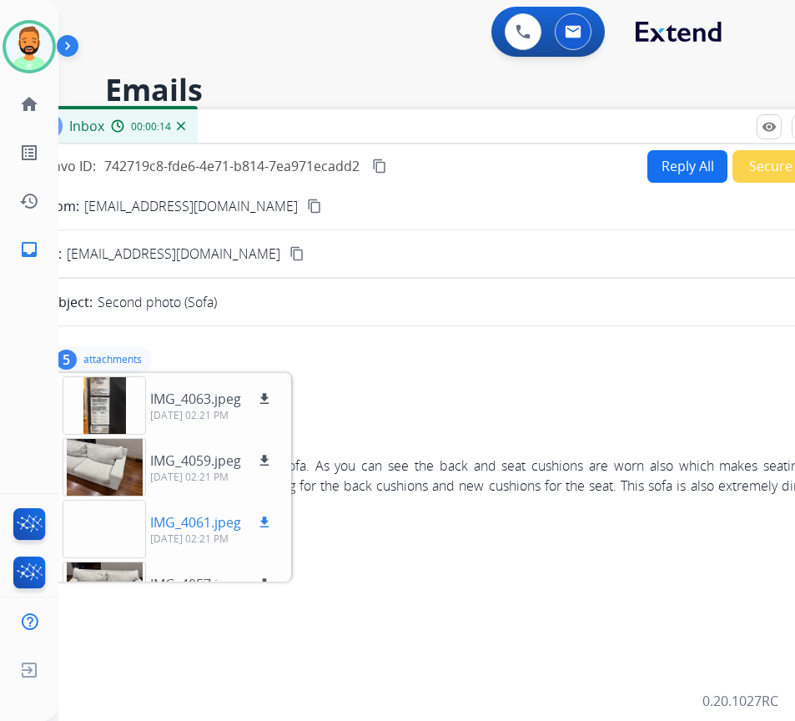
click at [185, 517] on p "IMG_4061.jpeg" at bounding box center [195, 522] width 91 height 20
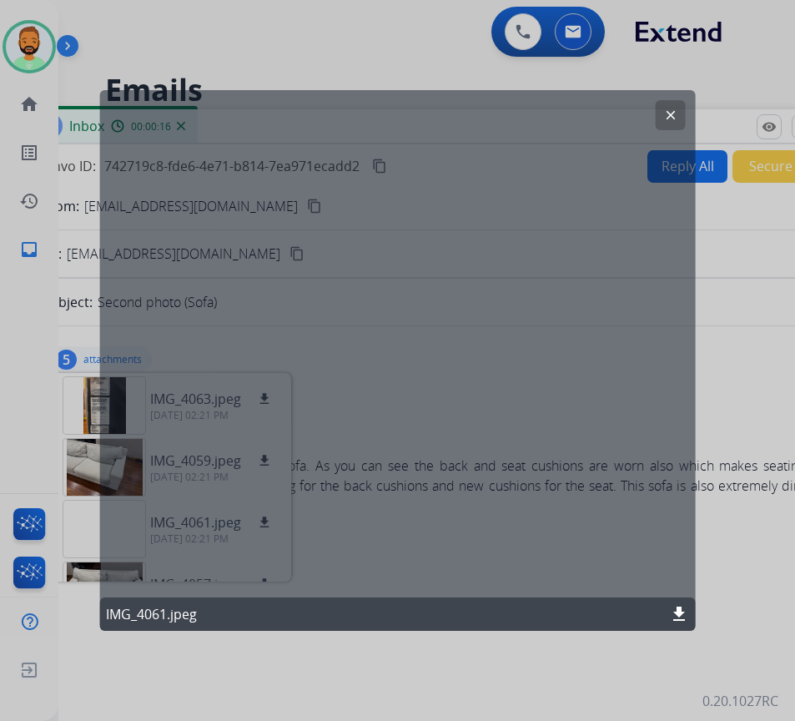
click at [671, 113] on mat-icon "clear" at bounding box center [670, 115] width 15 height 15
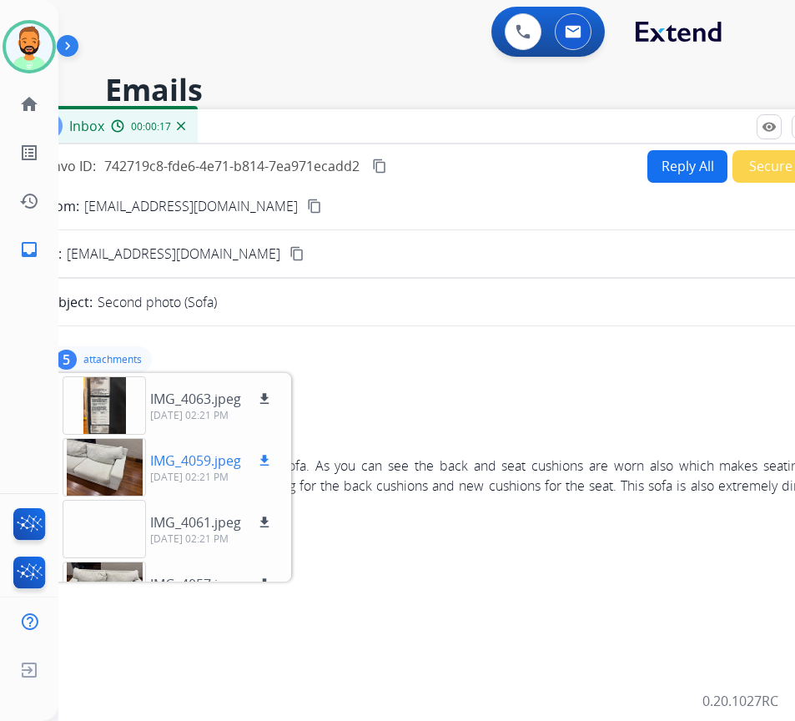
scroll to position [83, 0]
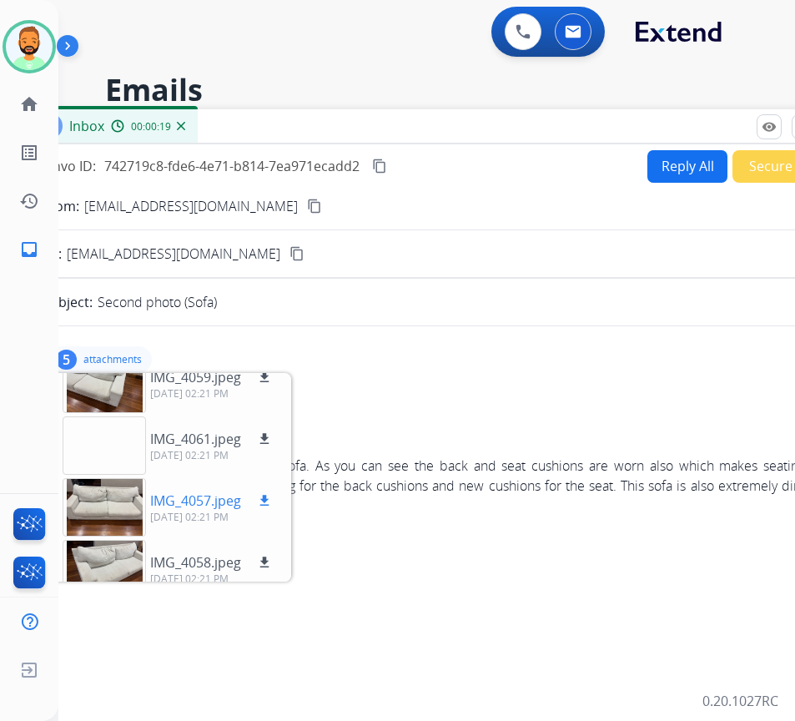
click at [266, 500] on mat-icon "download" at bounding box center [264, 500] width 15 height 15
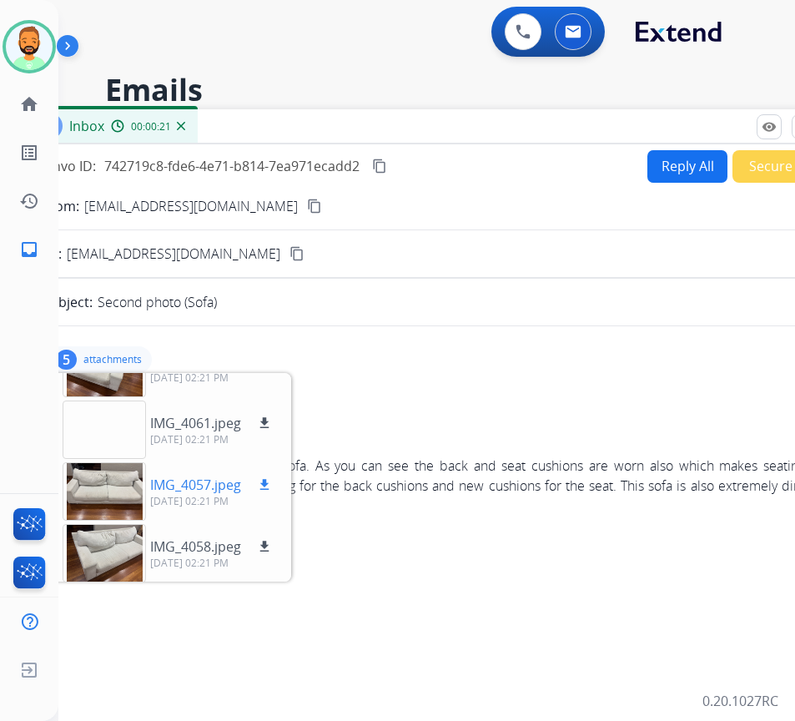
scroll to position [103, 0]
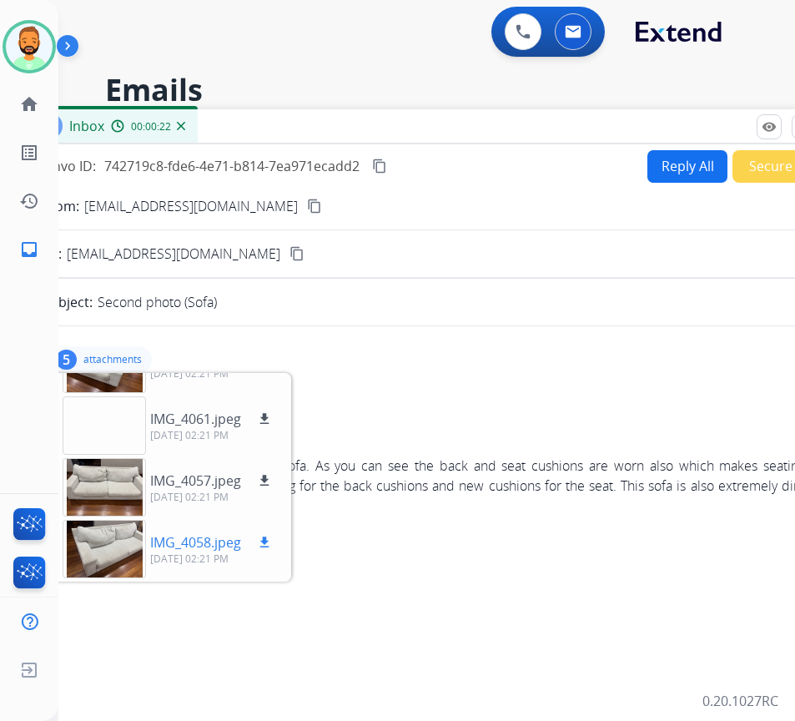
click at [265, 542] on mat-icon "download" at bounding box center [264, 542] width 15 height 15
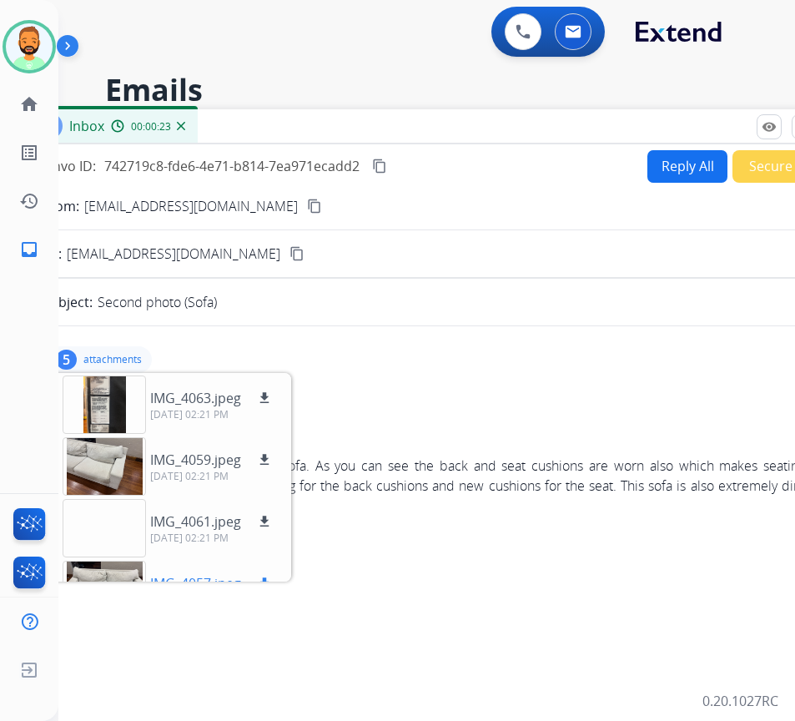
scroll to position [0, 0]
click at [257, 396] on button "download" at bounding box center [264, 399] width 20 height 20
drag, startPoint x: 224, startPoint y: 209, endPoint x: 209, endPoint y: 206, distance: 15.2
click at [307, 208] on mat-icon "content_copy" at bounding box center [314, 206] width 15 height 15
drag, startPoint x: 133, startPoint y: 360, endPoint x: 154, endPoint y: 359, distance: 21.7
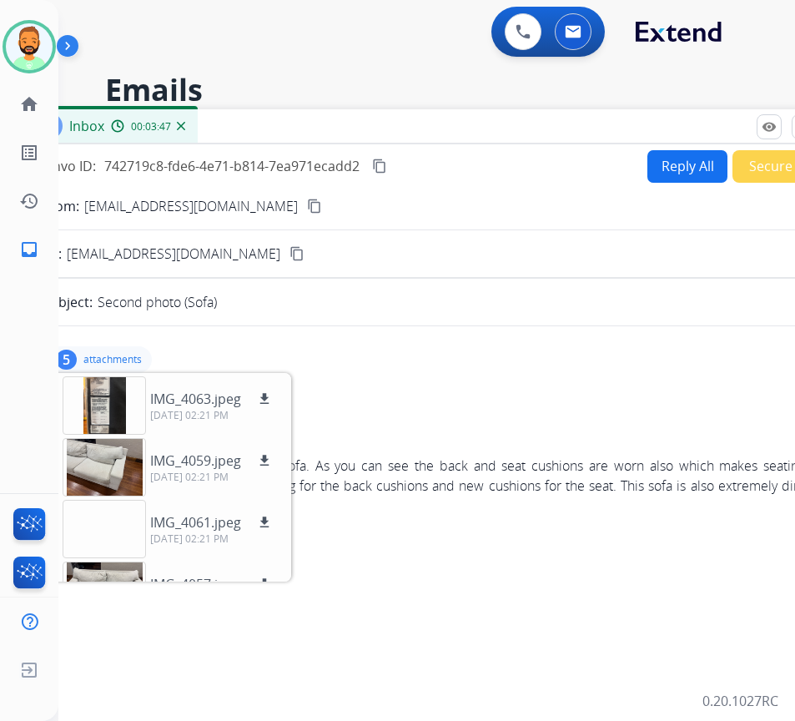
click at [133, 360] on p "attachments" at bounding box center [112, 359] width 58 height 13
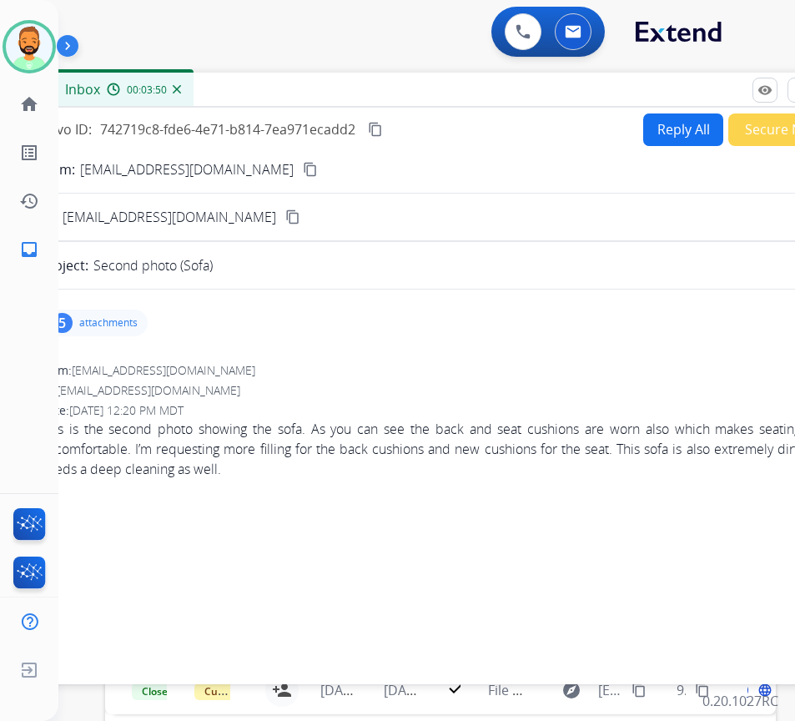
drag, startPoint x: 481, startPoint y: 128, endPoint x: 474, endPoint y: 103, distance: 25.3
click at [474, 103] on div "Inbox 00:03:50" at bounding box center [435, 90] width 834 height 35
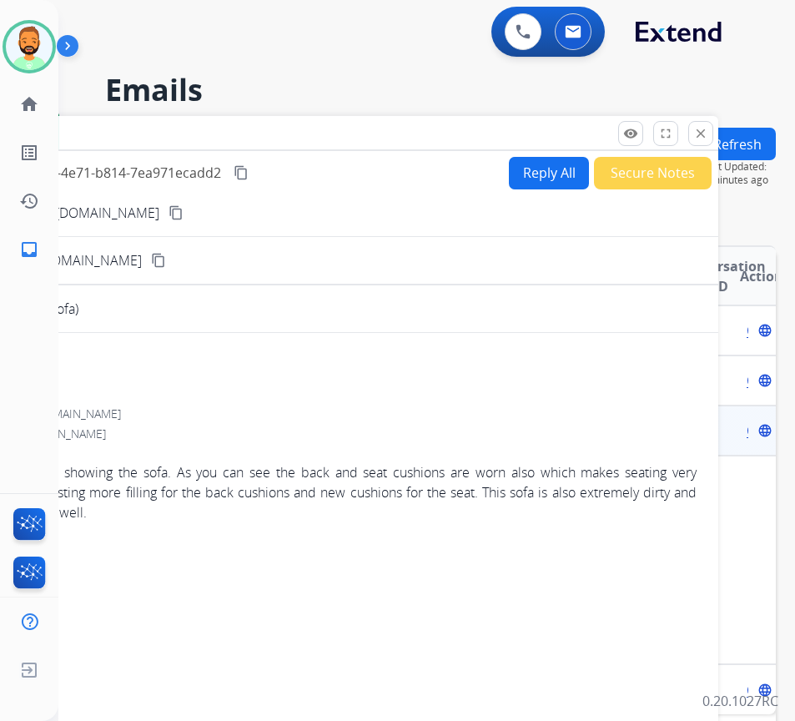
drag, startPoint x: 632, startPoint y: 97, endPoint x: 503, endPoint y: 125, distance: 132.4
click at [503, 125] on div "Inbox 00:03:51" at bounding box center [301, 133] width 834 height 35
click at [707, 133] on mat-icon "close" at bounding box center [700, 133] width 15 height 15
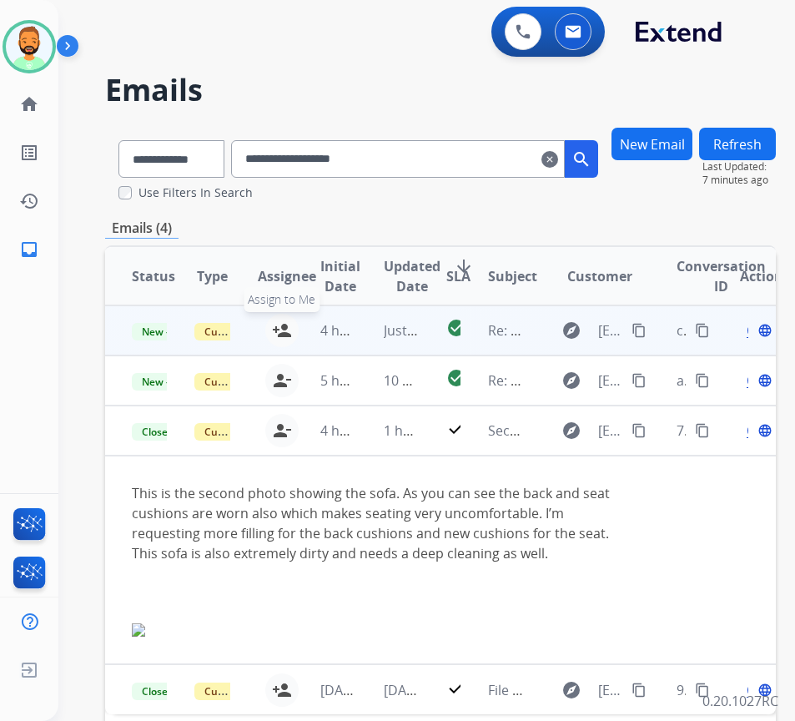
click at [277, 327] on mat-icon "person_add" at bounding box center [282, 330] width 20 height 20
click at [385, 325] on td "Just now" at bounding box center [388, 330] width 63 height 50
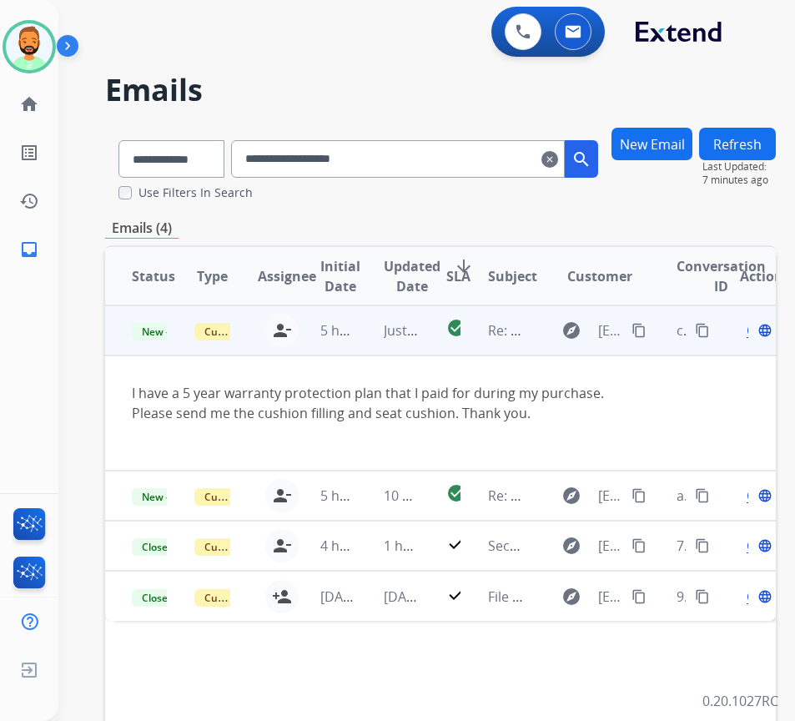
click at [754, 330] on span "Open" at bounding box center [764, 330] width 34 height 20
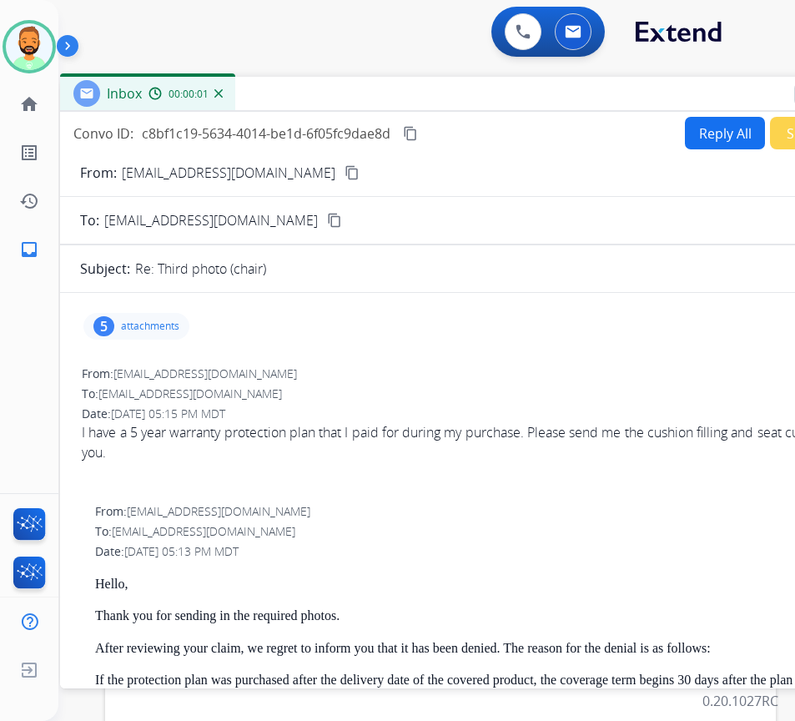
drag, startPoint x: 478, startPoint y: 125, endPoint x: 554, endPoint y: 101, distance: 79.7
click at [567, 88] on div "Inbox 00:00:01" at bounding box center [477, 94] width 834 height 35
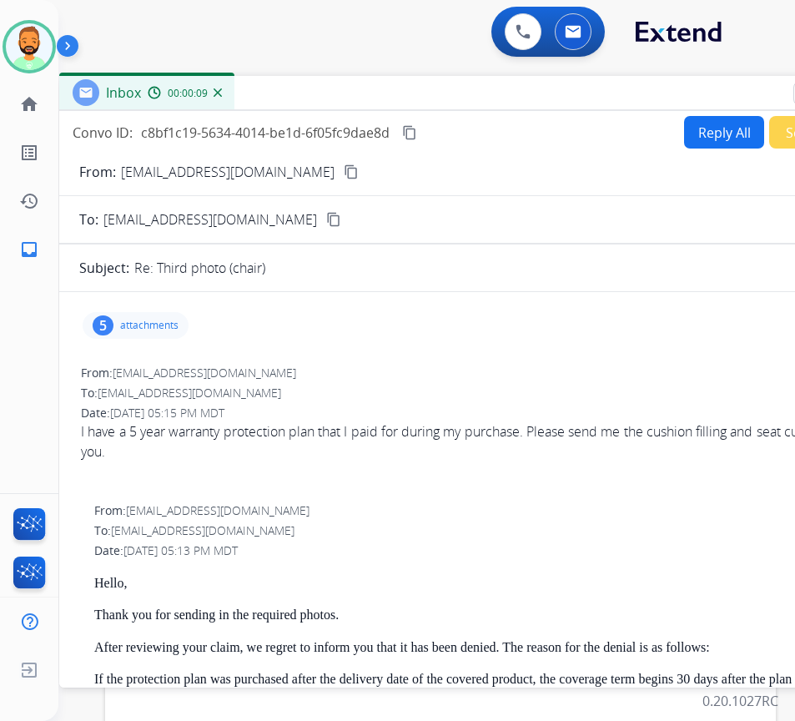
click at [691, 128] on button "Reply All" at bounding box center [724, 132] width 80 height 33
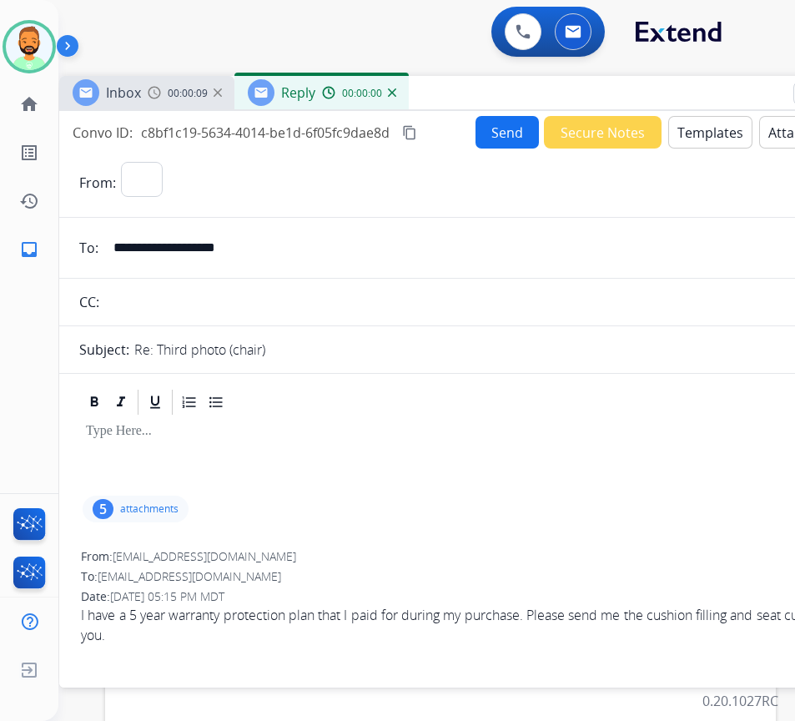
click at [691, 133] on button "Templates" at bounding box center [710, 132] width 84 height 33
select select "**********"
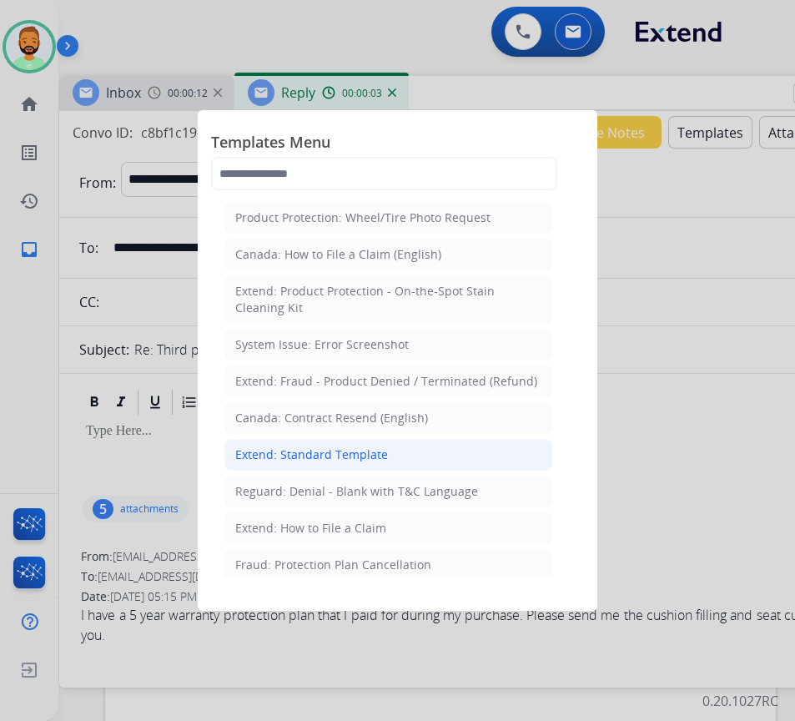
click at [334, 445] on li "Extend: Standard Template" at bounding box center [388, 455] width 328 height 32
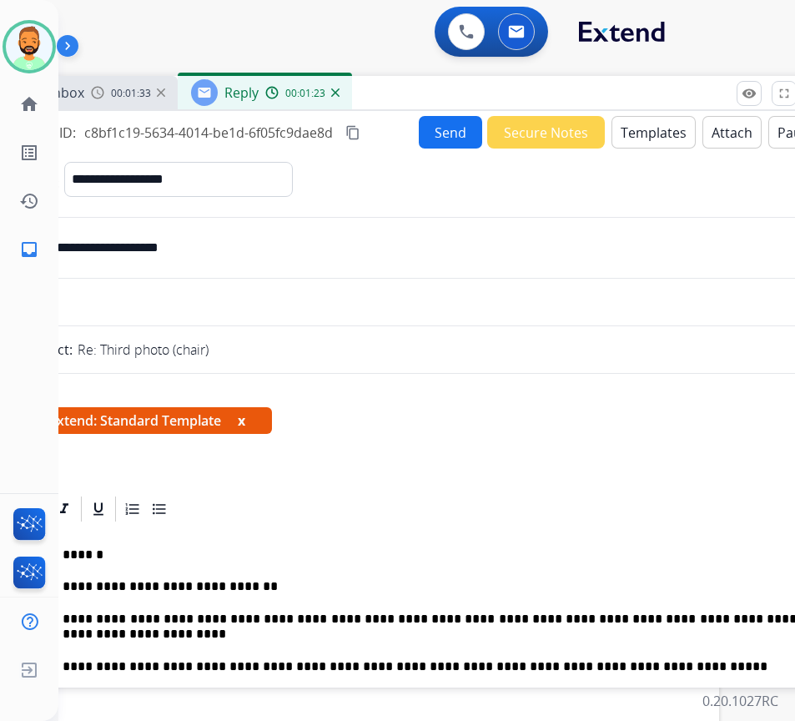
scroll to position [0, 43]
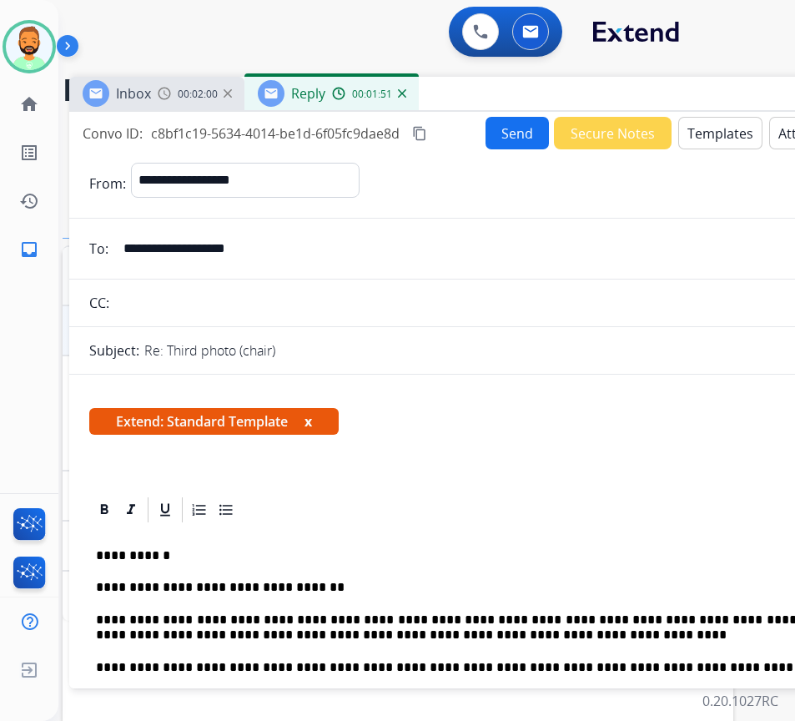
drag, startPoint x: 413, startPoint y: 98, endPoint x: 495, endPoint y: 113, distance: 83.1
click at [496, 104] on div "Inbox 00:02:00 Reply 00:01:51" at bounding box center [486, 94] width 834 height 35
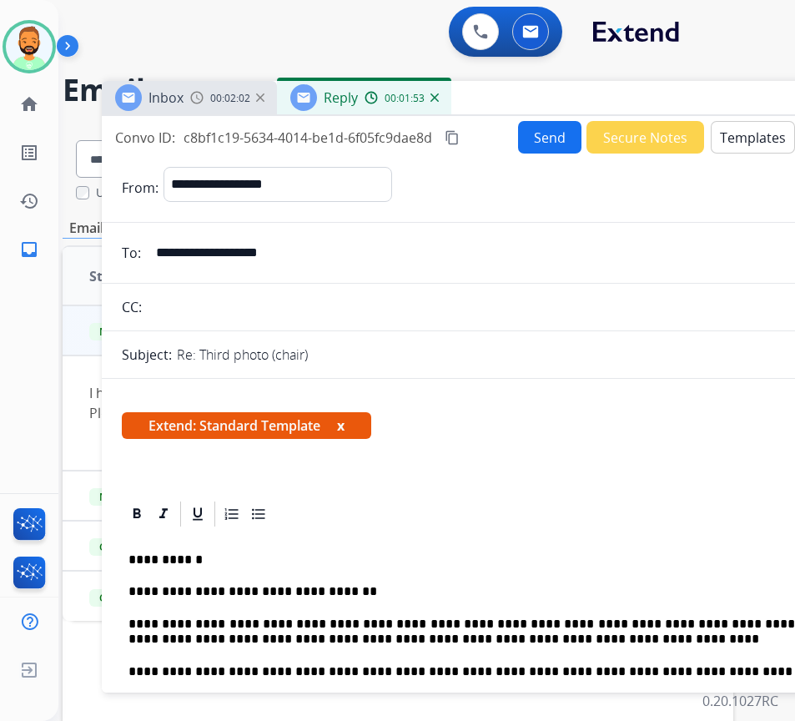
click at [177, 632] on p "**********" at bounding box center [512, 632] width 768 height 31
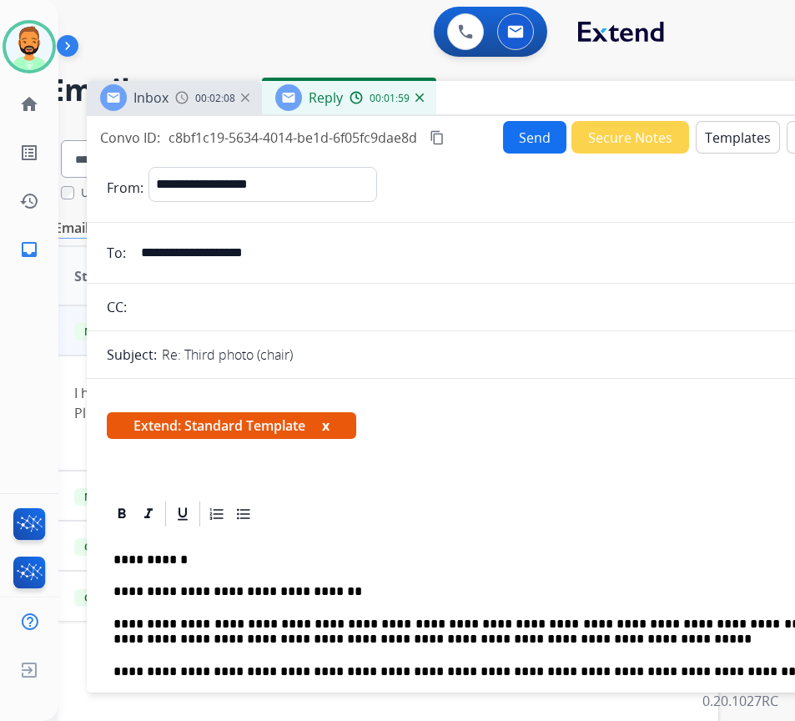
scroll to position [0, 144]
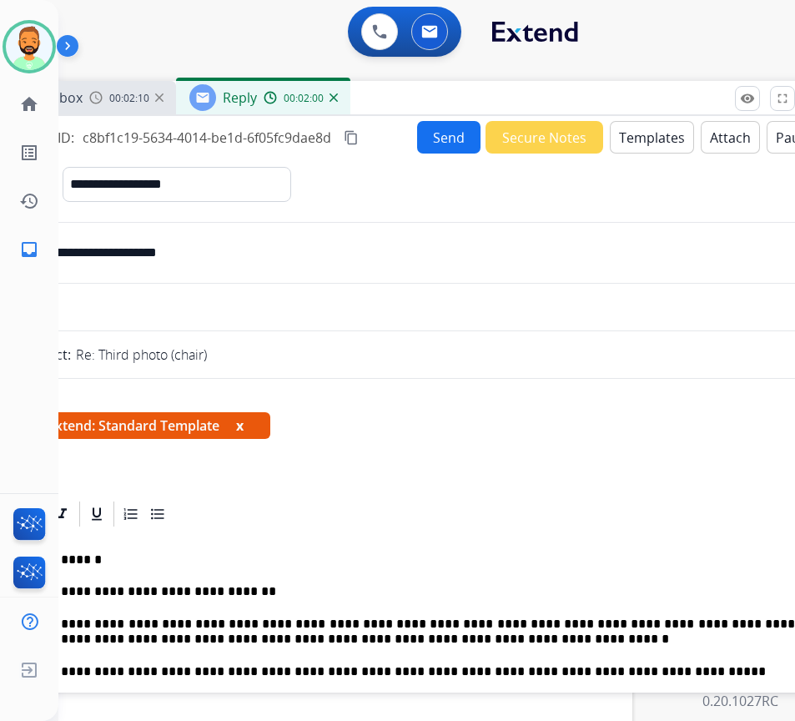
click at [456, 137] on button "Send" at bounding box center [448, 137] width 63 height 33
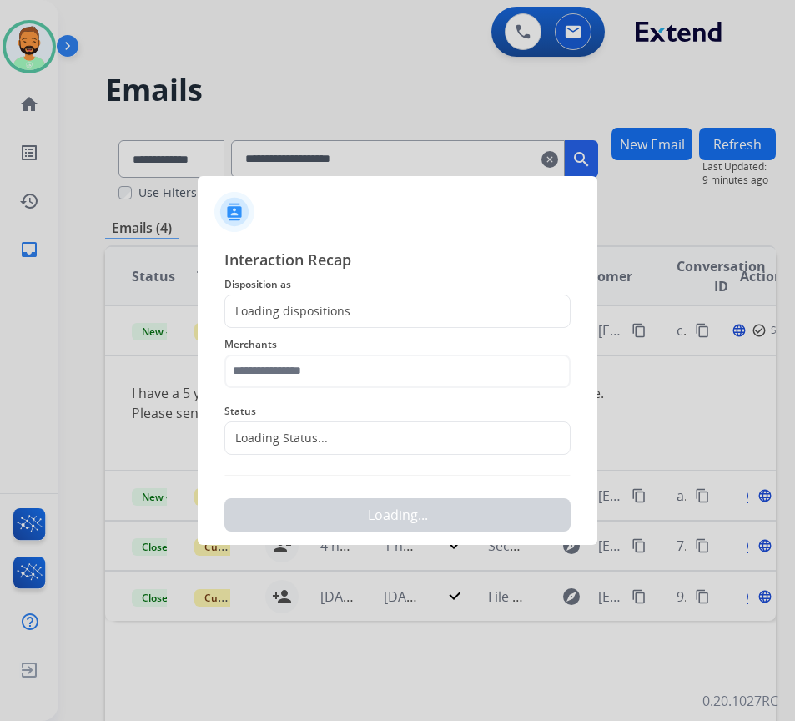
scroll to position [0, 3]
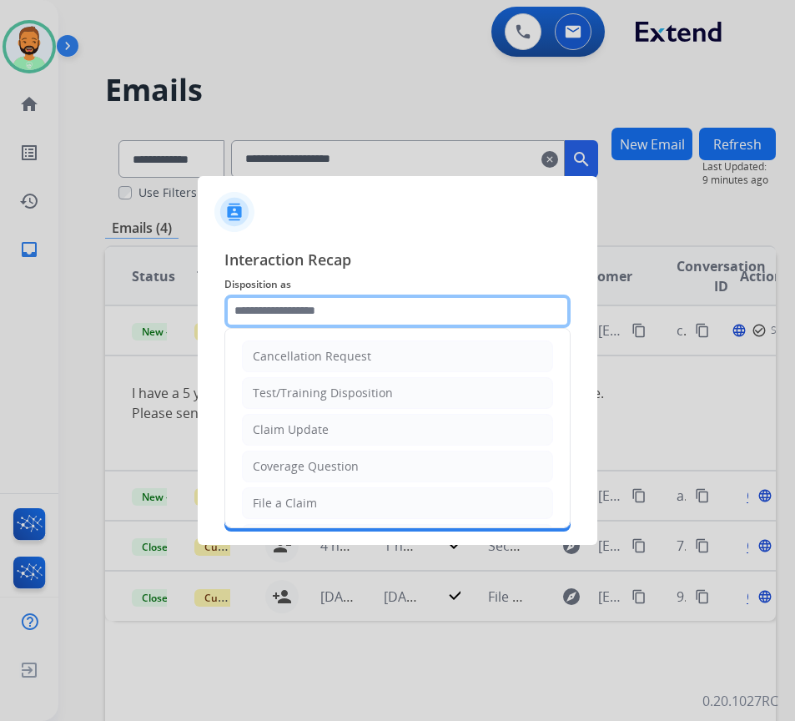
click at [348, 304] on input "text" at bounding box center [397, 311] width 346 height 33
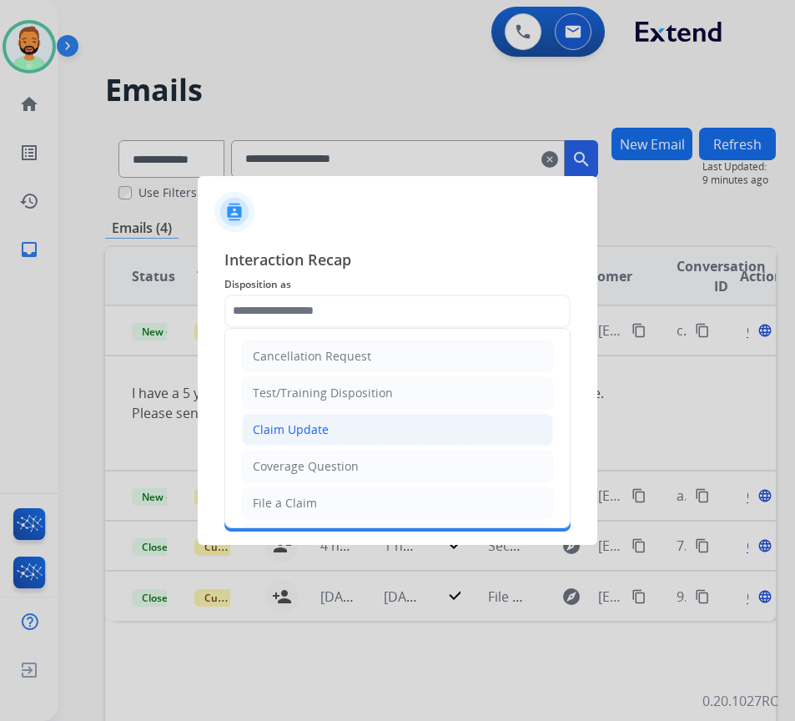
click at [350, 426] on li "Claim Update" at bounding box center [397, 430] width 311 height 32
type input "**********"
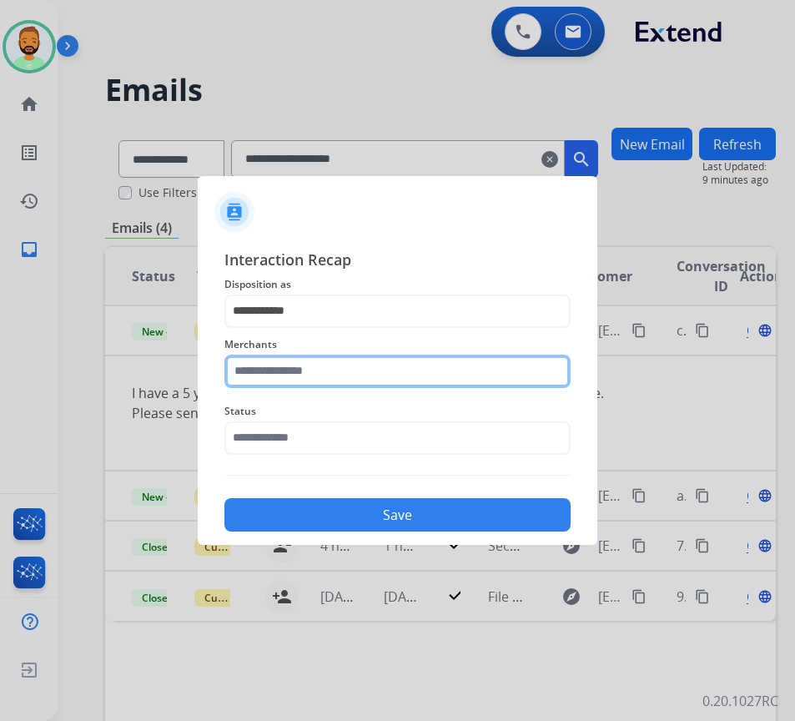
click at [295, 373] on input "text" at bounding box center [397, 371] width 346 height 33
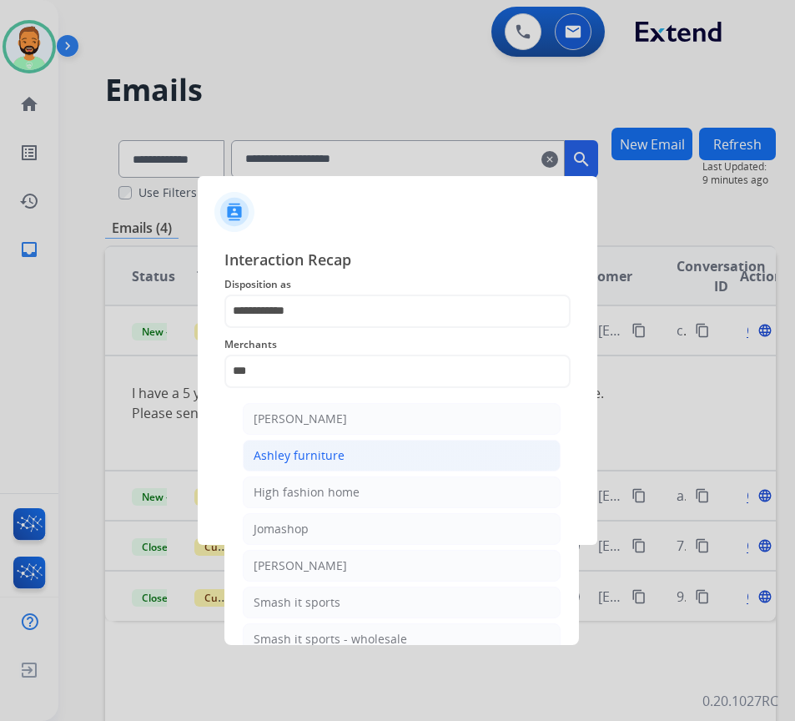
click at [345, 456] on li "Ashley furniture" at bounding box center [402, 456] width 318 height 32
type input "**********"
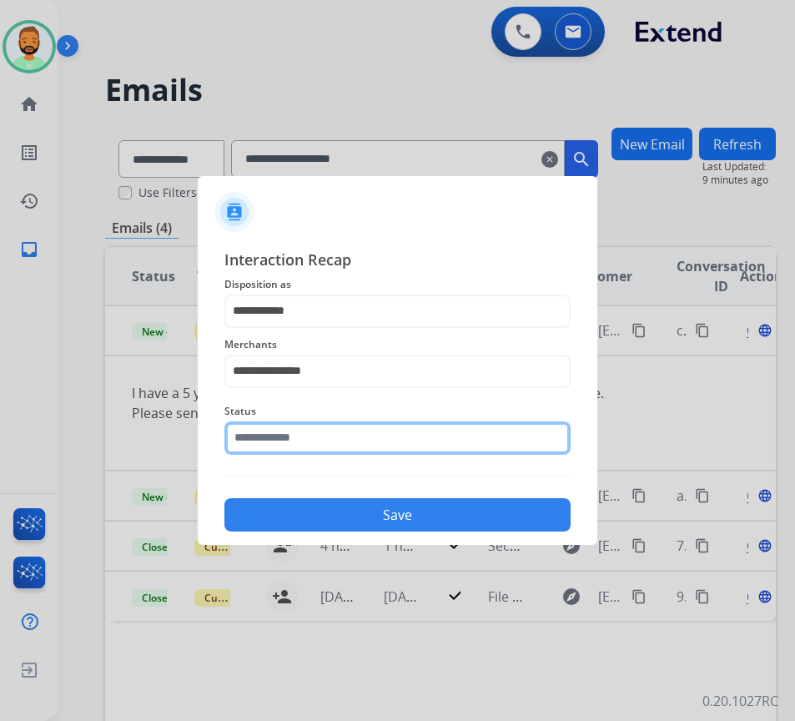
click at [355, 445] on input "text" at bounding box center [397, 437] width 346 height 33
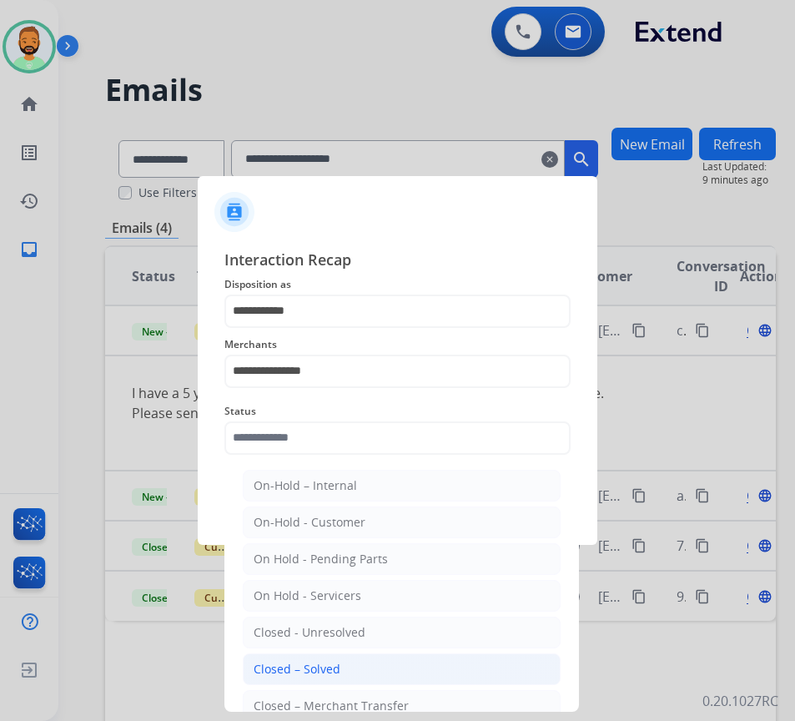
click at [361, 667] on li "Closed – Solved" at bounding box center [402, 669] width 318 height 32
type input "**********"
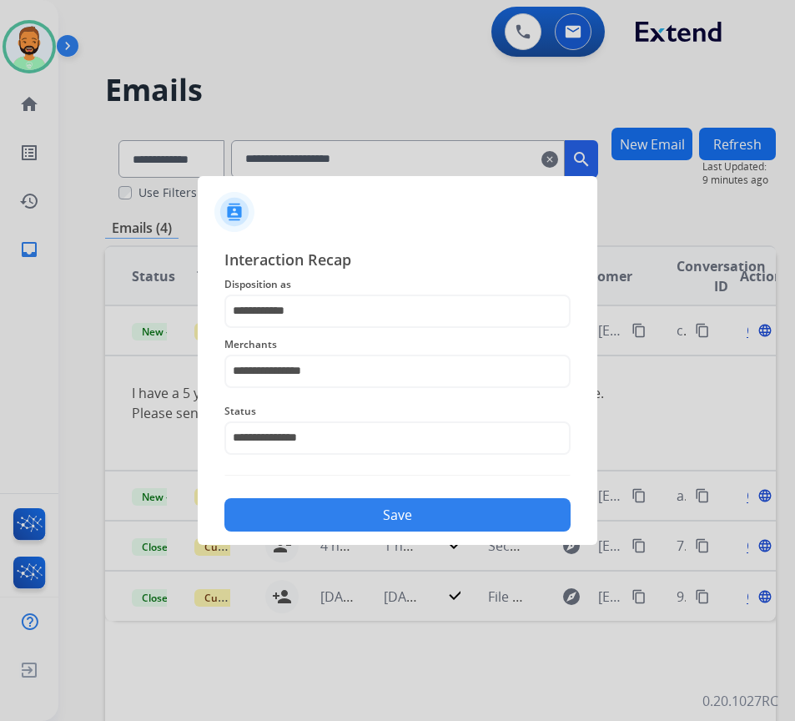
click at [398, 514] on button "Save" at bounding box center [397, 514] width 346 height 33
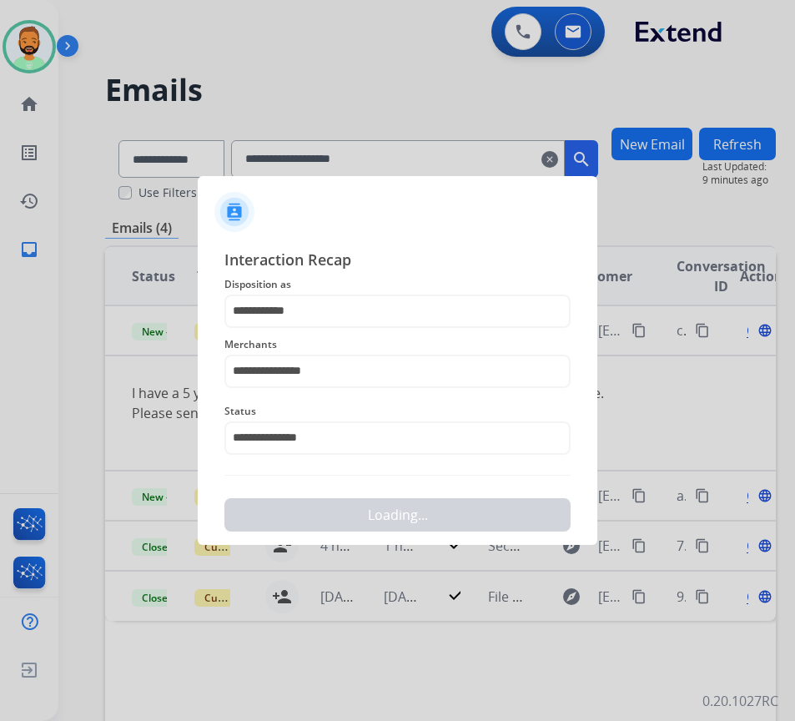
scroll to position [0, 0]
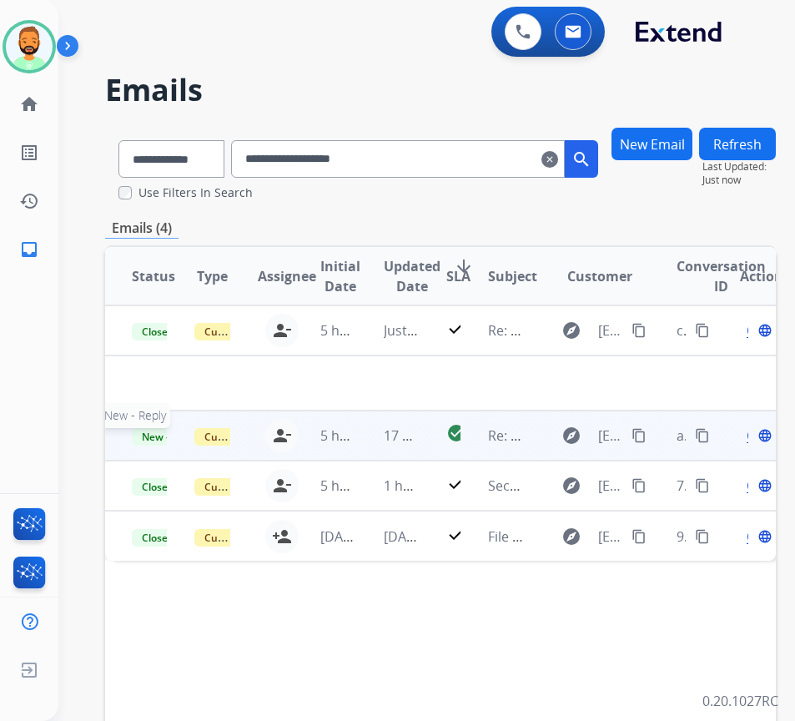
click at [156, 436] on span "New - Reply" at bounding box center [170, 437] width 76 height 18
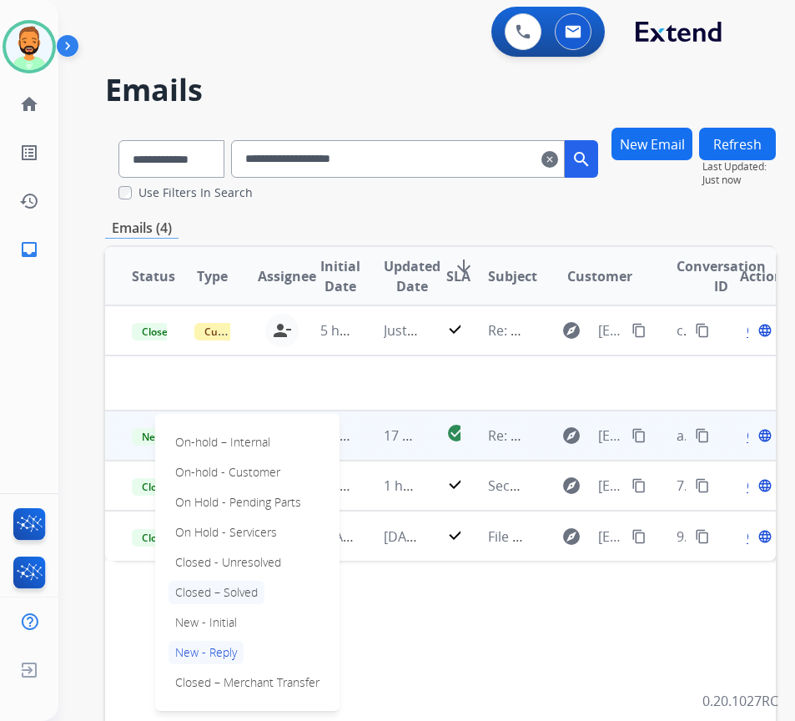
click at [231, 584] on p "Closed – Solved" at bounding box center [217, 592] width 96 height 23
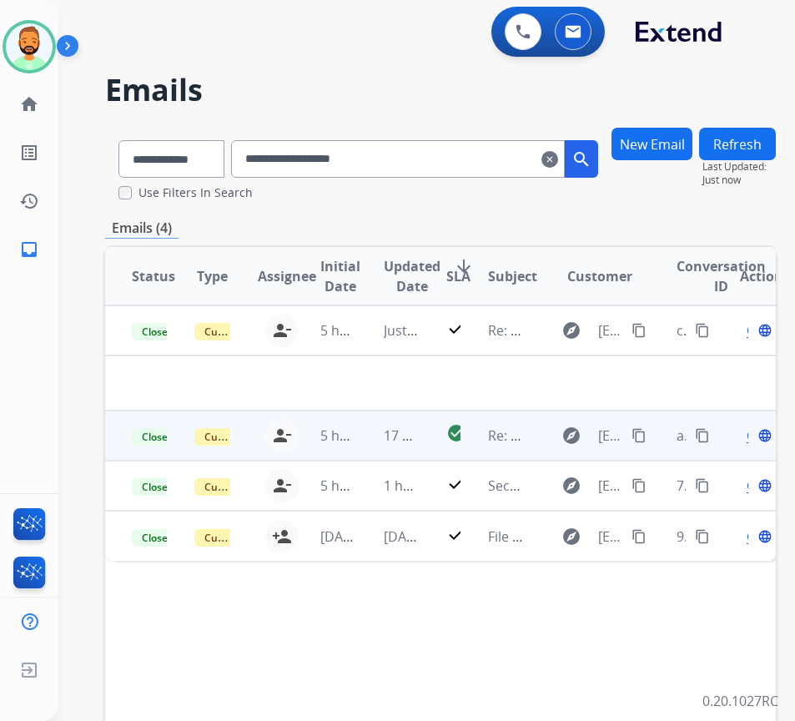
click at [768, 137] on button "Refresh" at bounding box center [737, 144] width 77 height 33
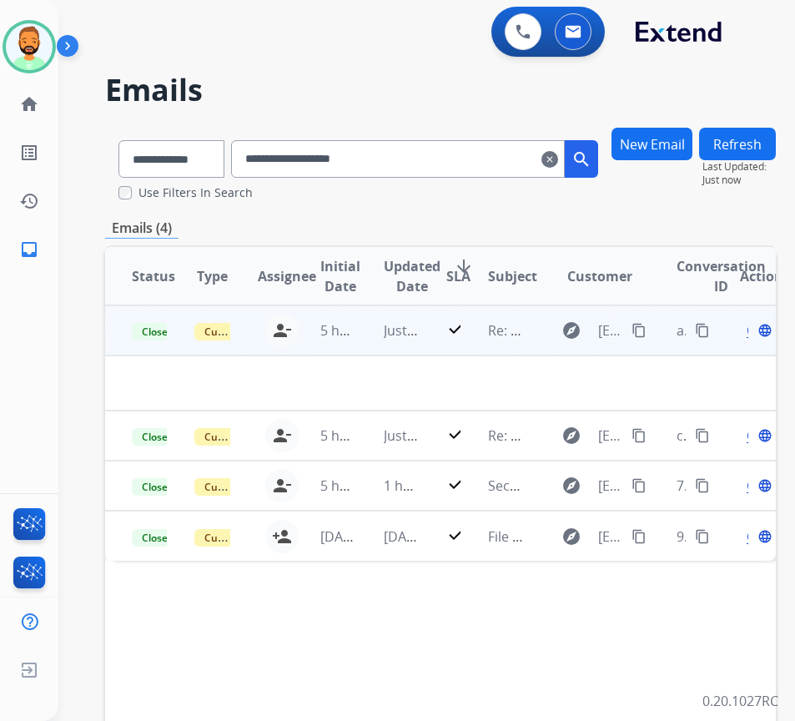
click at [558, 156] on mat-icon "clear" at bounding box center [549, 159] width 17 height 20
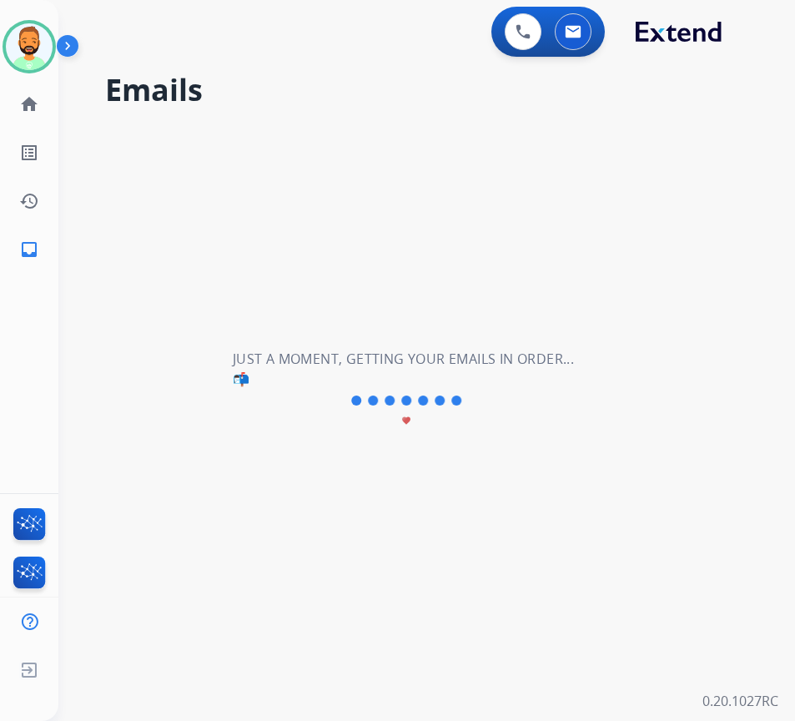
select select "**********"
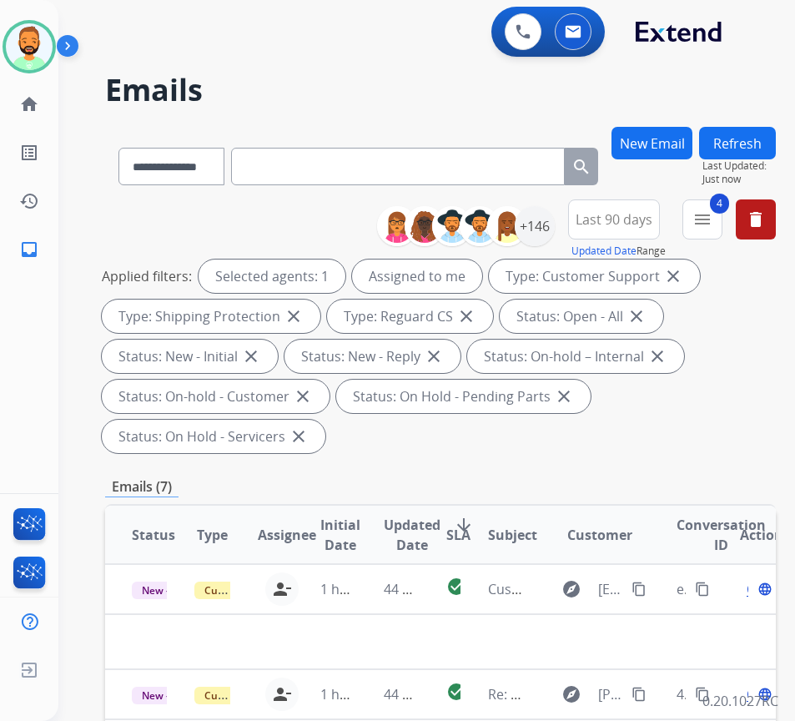
click at [613, 216] on span "Last 90 days" at bounding box center [614, 219] width 77 height 7
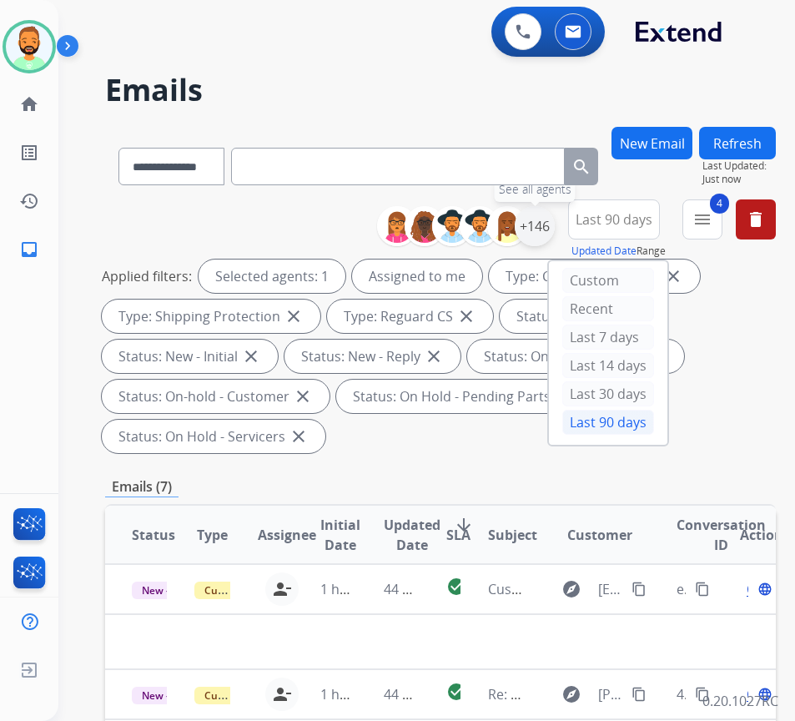
click at [555, 239] on div "+146" at bounding box center [535, 226] width 40 height 40
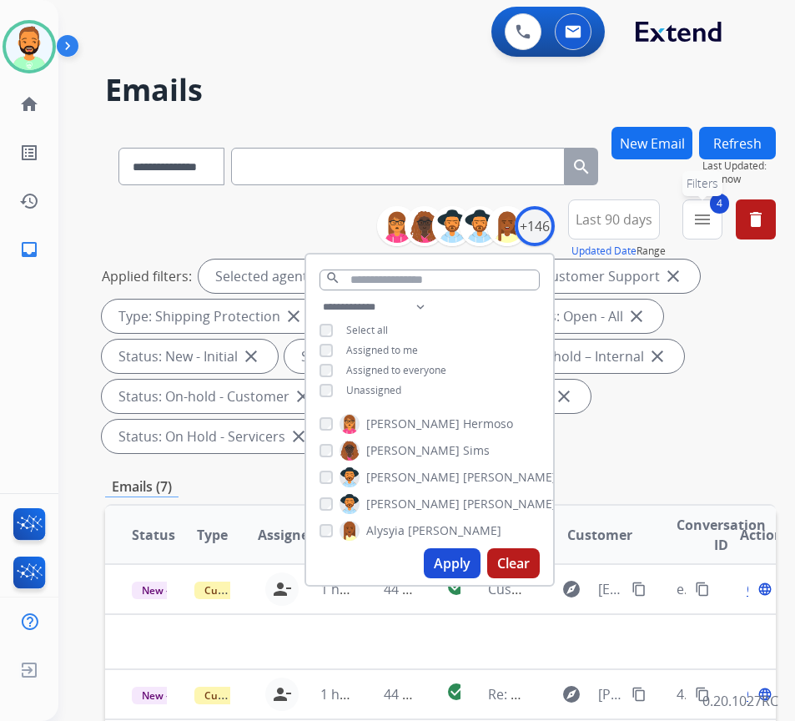
click at [713, 212] on mat-icon "menu" at bounding box center [703, 219] width 20 height 20
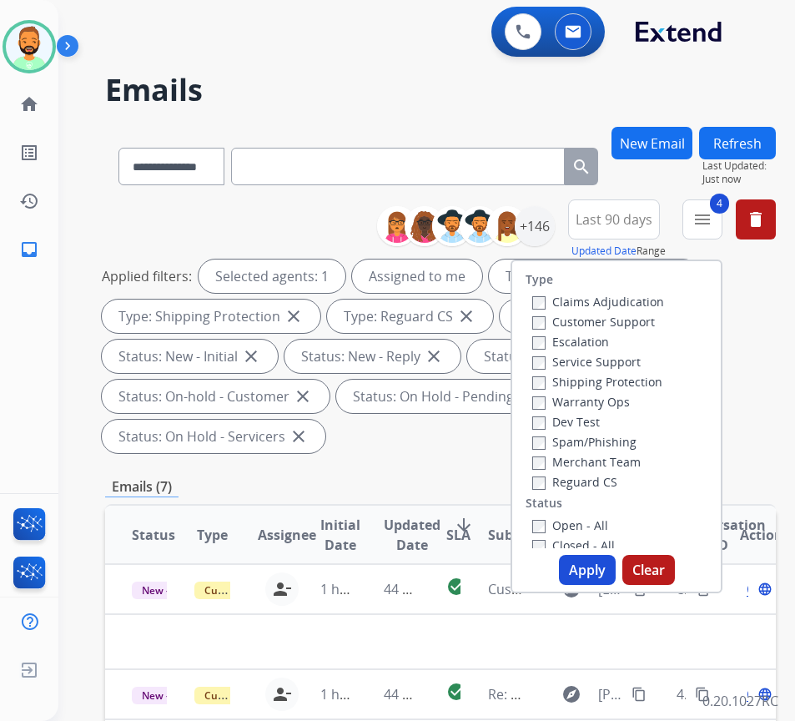
click at [766, 393] on div "Applied filters: Selected agents: 1 Assigned to me Type: Customer Support close…" at bounding box center [437, 356] width 671 height 194
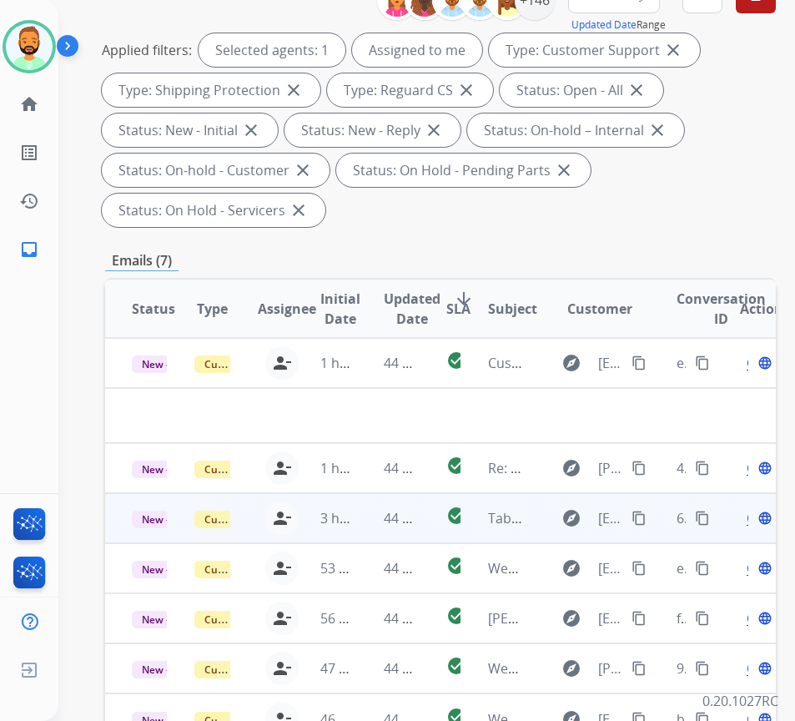
scroll to position [250, 0]
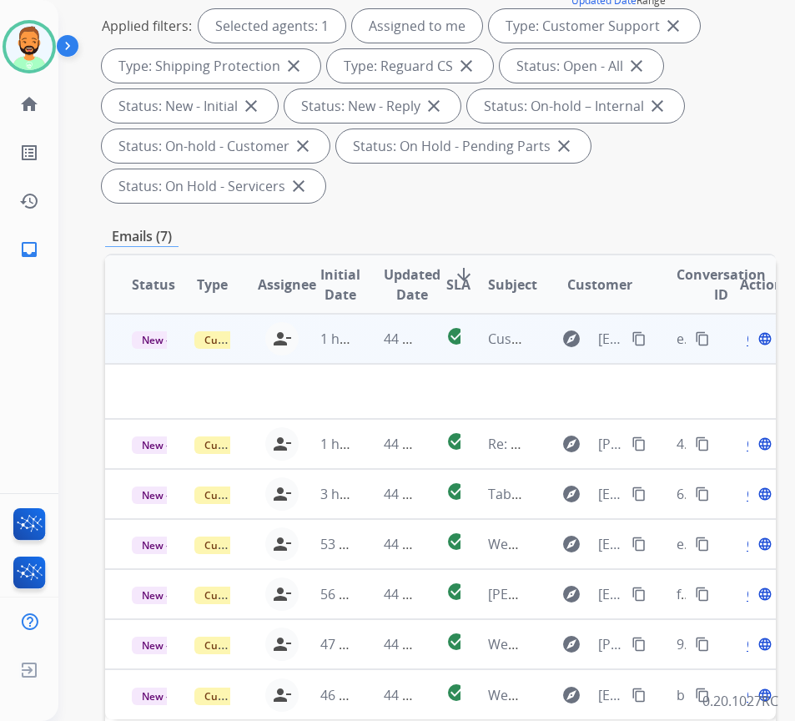
click at [371, 330] on td "44 minutes ago" at bounding box center [388, 339] width 63 height 50
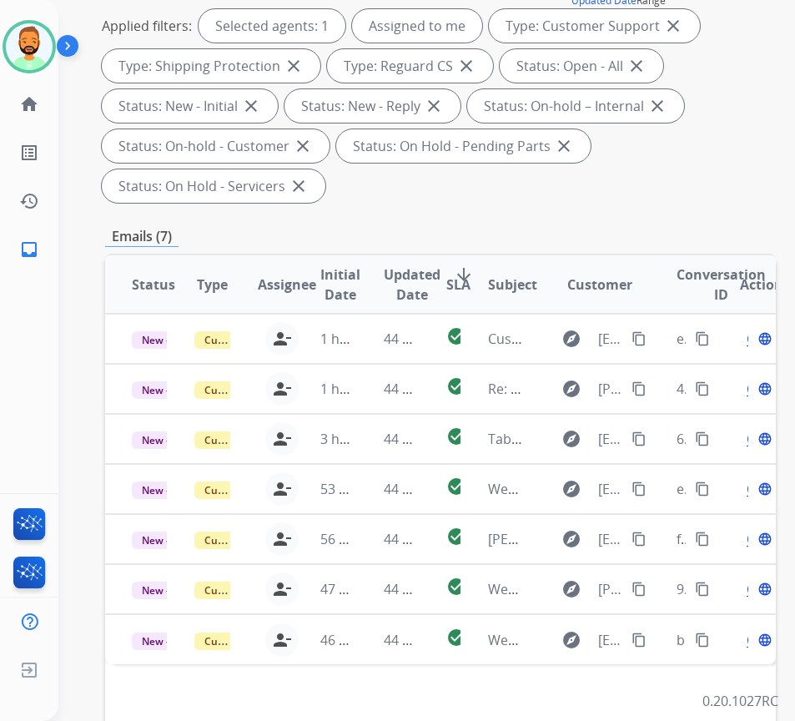
click at [363, 310] on th "Updated Date arrow_downward" at bounding box center [388, 284] width 63 height 58
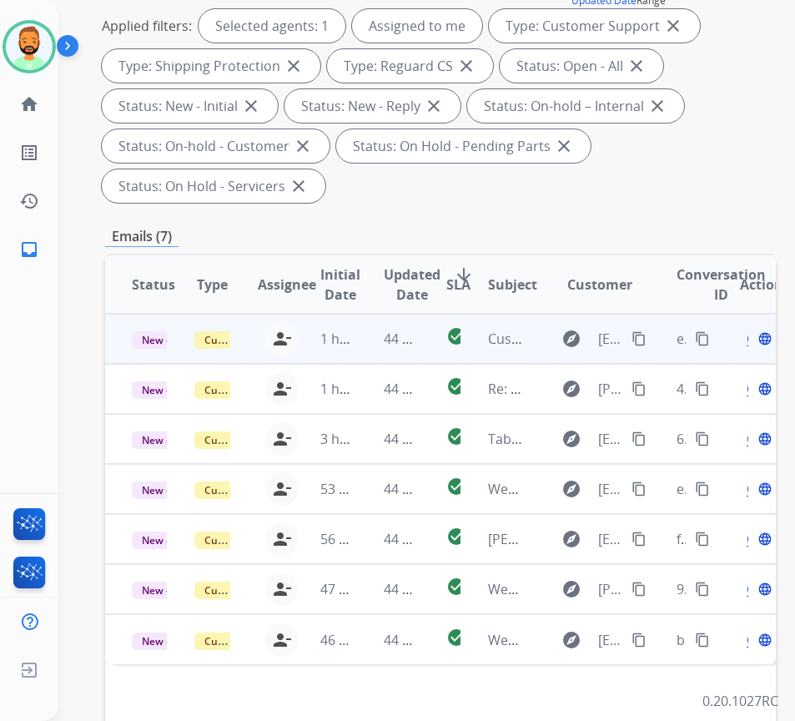
click at [364, 331] on td "44 minutes ago" at bounding box center [388, 339] width 63 height 50
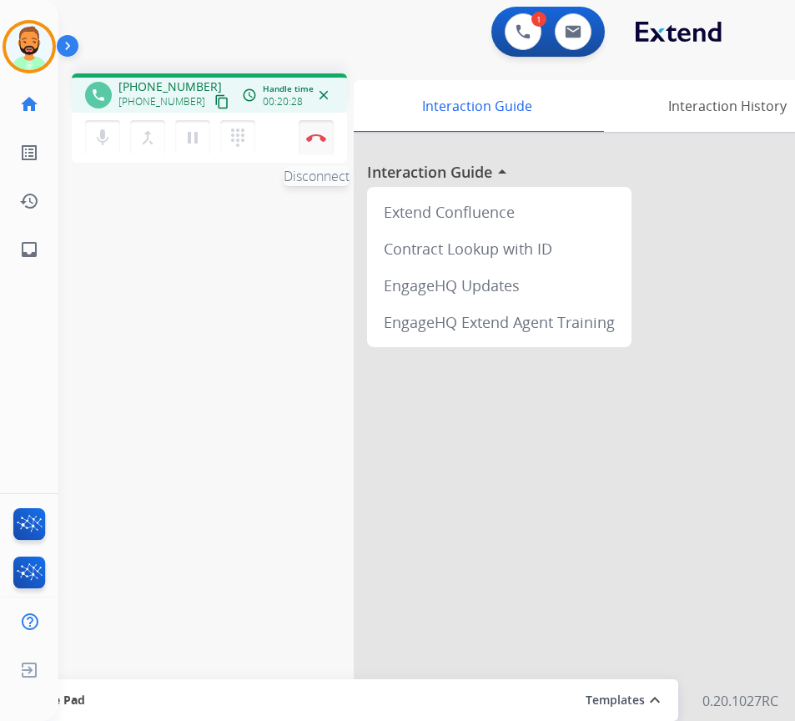
click at [315, 131] on button "Disconnect" at bounding box center [316, 137] width 35 height 35
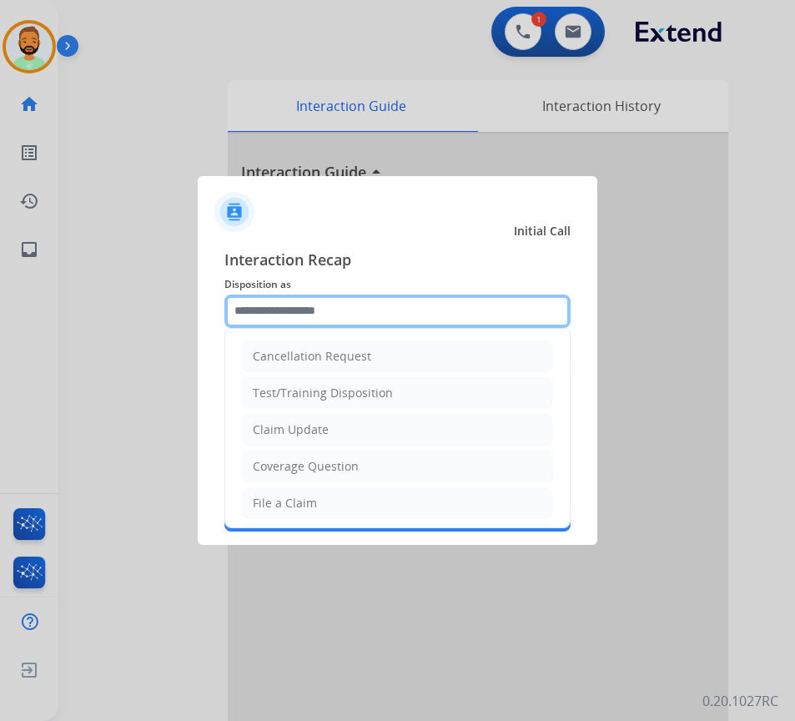
click at [352, 316] on input "text" at bounding box center [397, 311] width 346 height 33
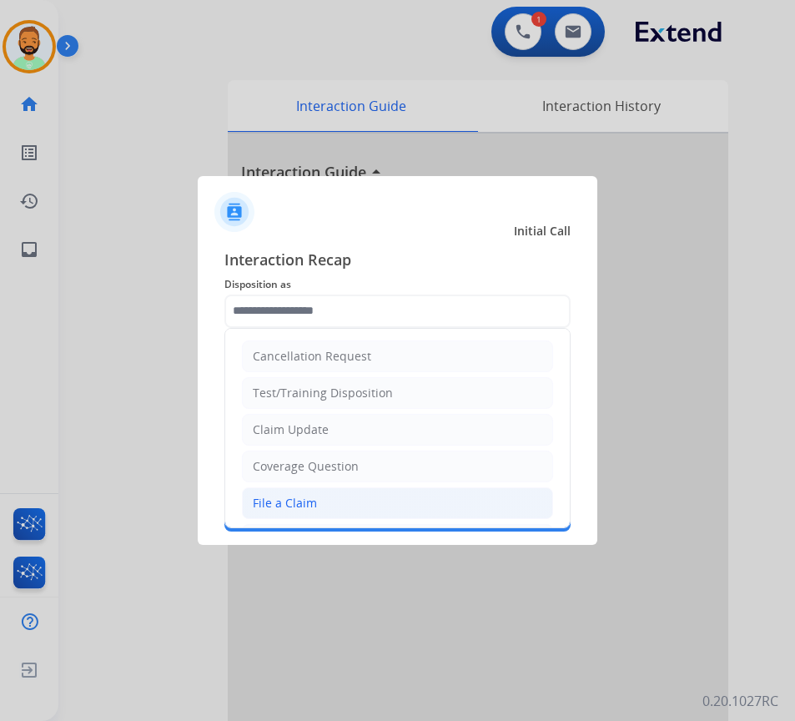
click at [330, 491] on li "File a Claim" at bounding box center [397, 503] width 311 height 32
type input "**********"
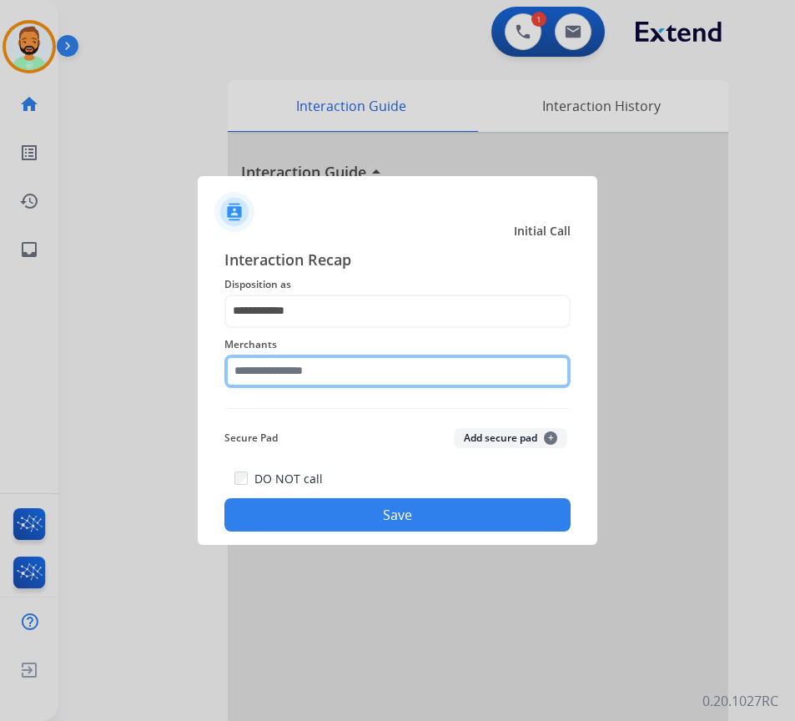
click at [340, 368] on input "text" at bounding box center [397, 371] width 346 height 33
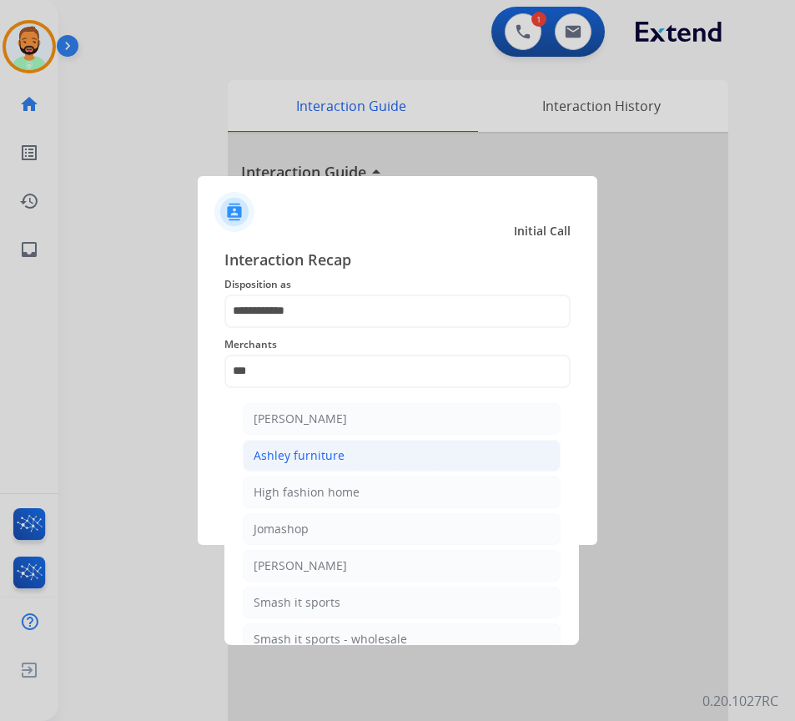
click at [347, 455] on li "Ashley furniture" at bounding box center [402, 456] width 318 height 32
type input "**********"
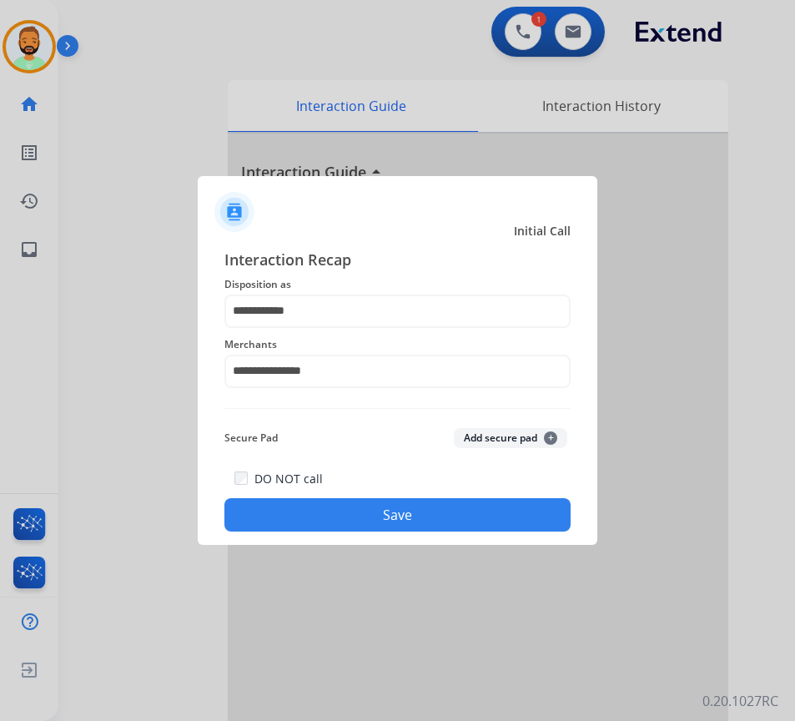
click at [343, 513] on button "Save" at bounding box center [397, 514] width 346 height 33
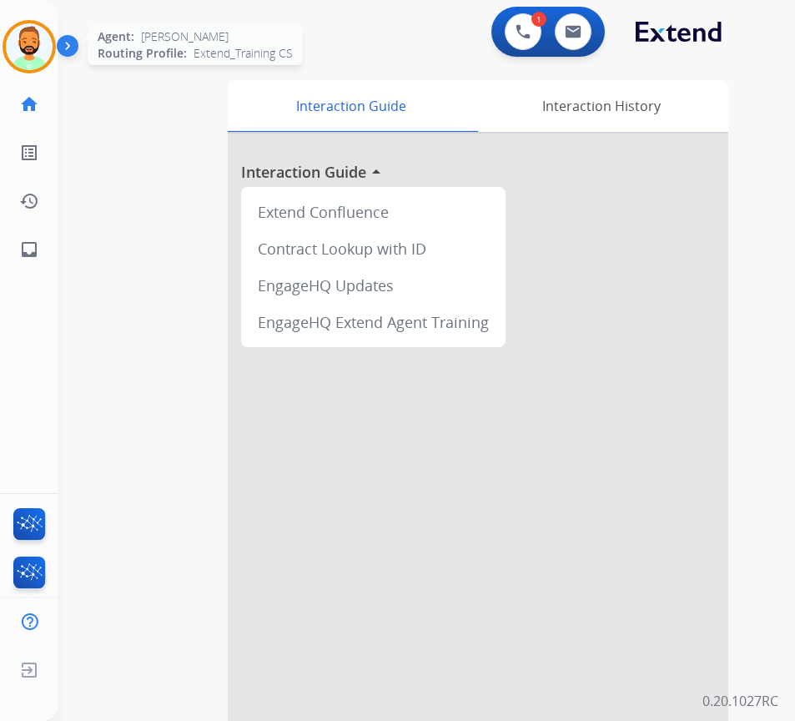
click at [24, 59] on img at bounding box center [29, 46] width 47 height 47
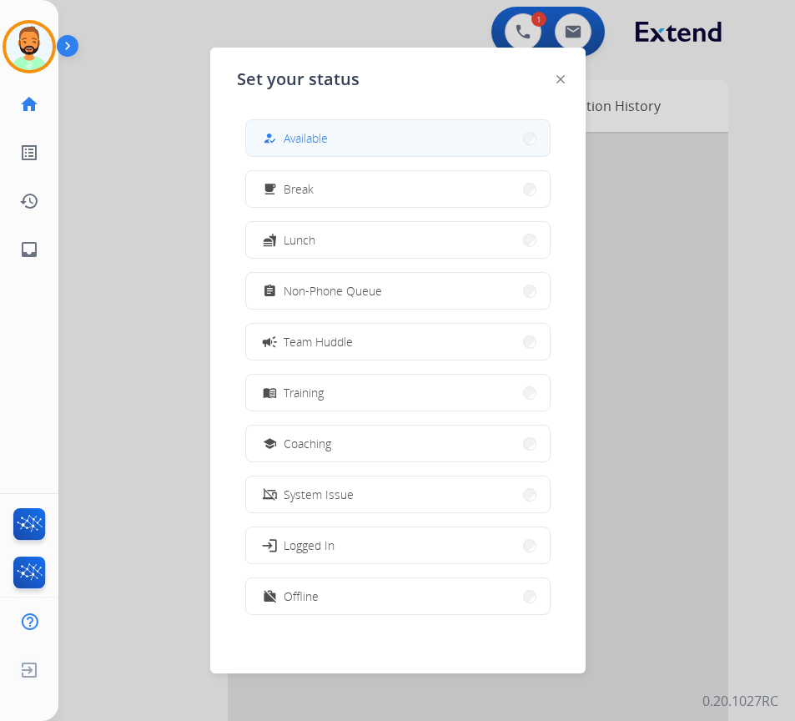
click at [324, 139] on span "Available" at bounding box center [306, 138] width 44 height 18
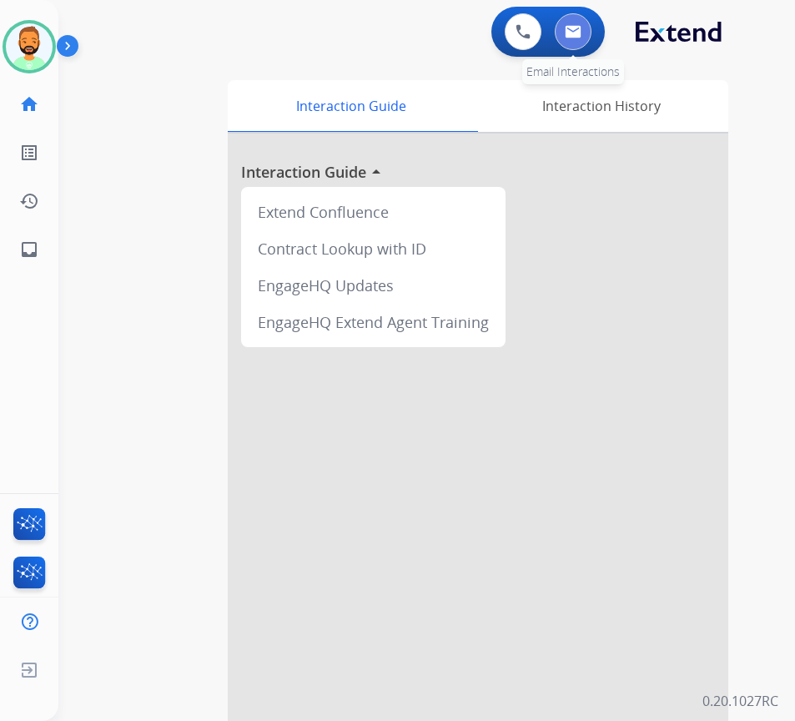
click at [587, 35] on button at bounding box center [573, 31] width 37 height 37
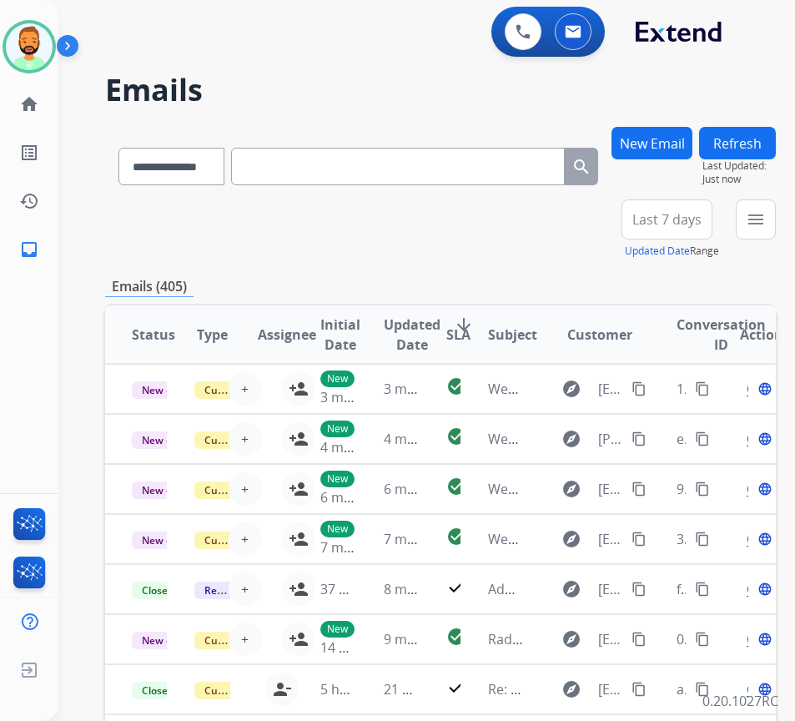
click at [677, 230] on button "Last 7 days" at bounding box center [667, 219] width 91 height 40
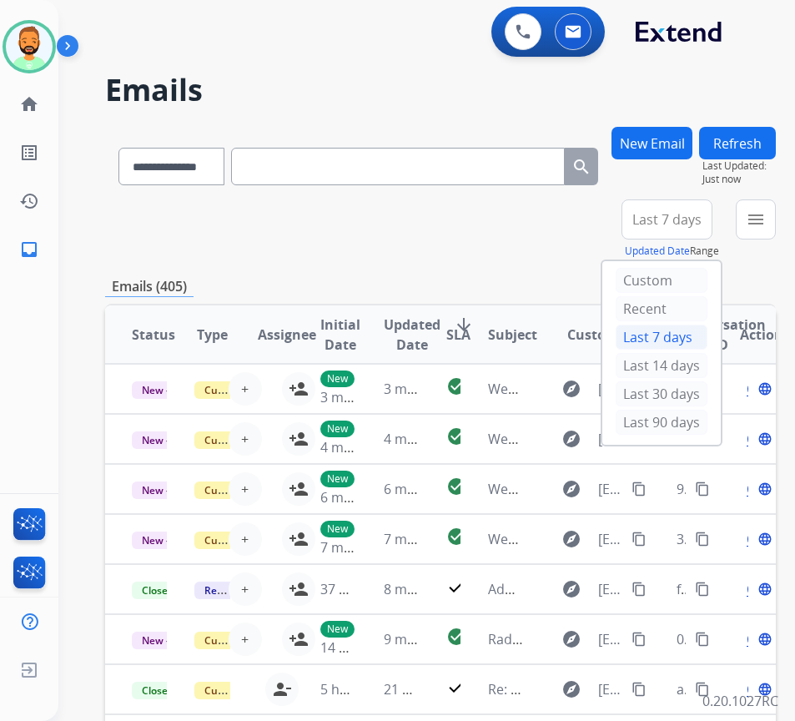
click at [691, 432] on div "Last 90 days" at bounding box center [662, 422] width 92 height 25
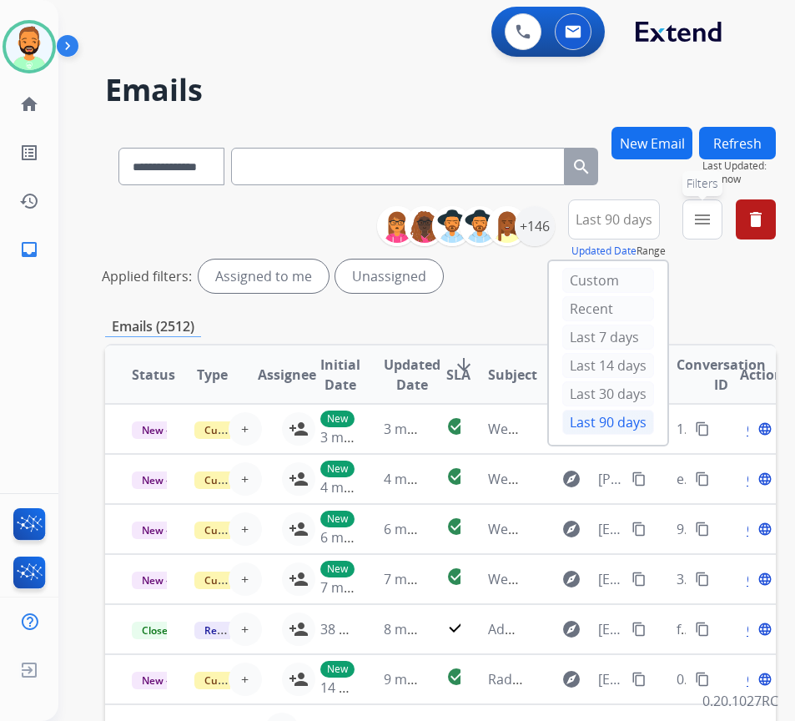
click at [722, 231] on button "menu Filters" at bounding box center [702, 219] width 40 height 40
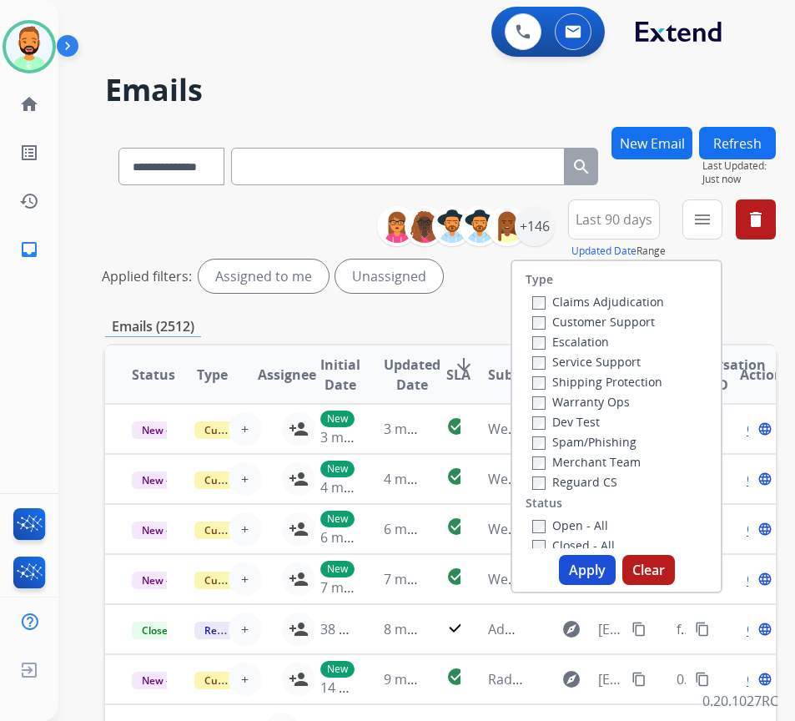
click at [655, 316] on label "Customer Support" at bounding box center [593, 322] width 123 height 16
click at [624, 383] on label "Shipping Protection" at bounding box center [597, 382] width 130 height 16
click at [617, 479] on label "Reguard CS" at bounding box center [574, 482] width 85 height 16
drag, startPoint x: 594, startPoint y: 526, endPoint x: 596, endPoint y: 558, distance: 32.6
click at [594, 527] on label "Open - All" at bounding box center [570, 525] width 76 height 16
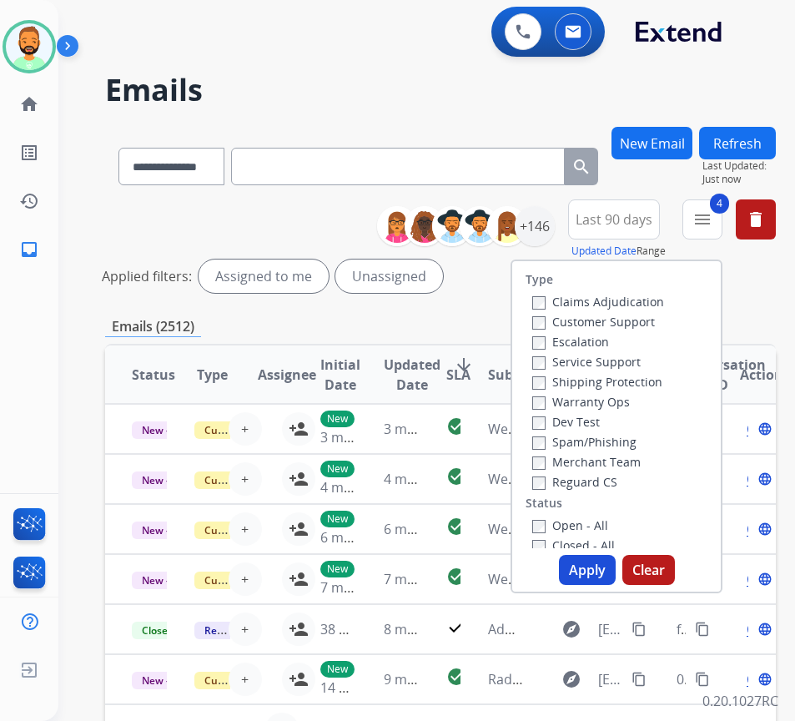
click at [598, 575] on button "Apply" at bounding box center [587, 570] width 57 height 30
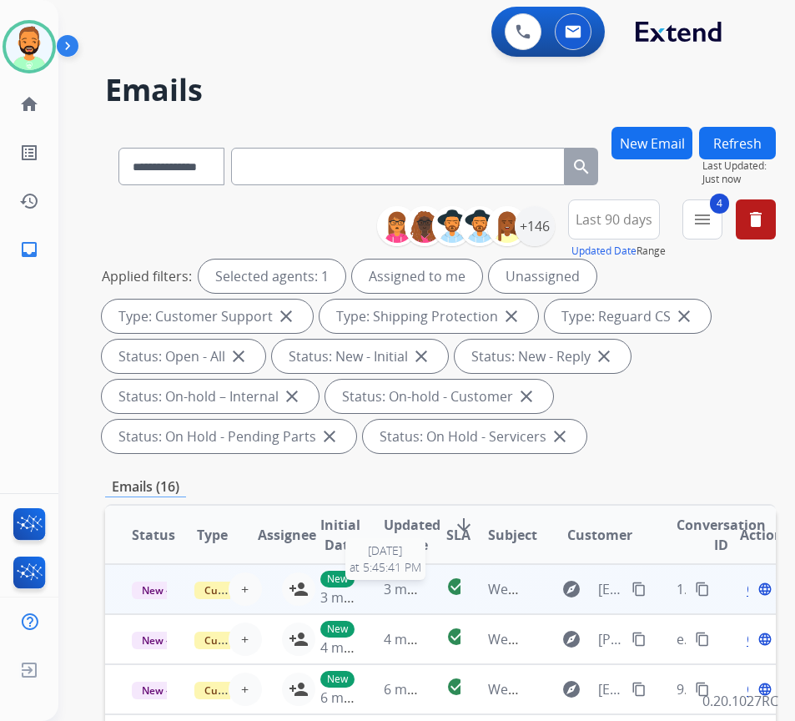
click at [416, 589] on span "3 minutes ago" at bounding box center [428, 589] width 89 height 18
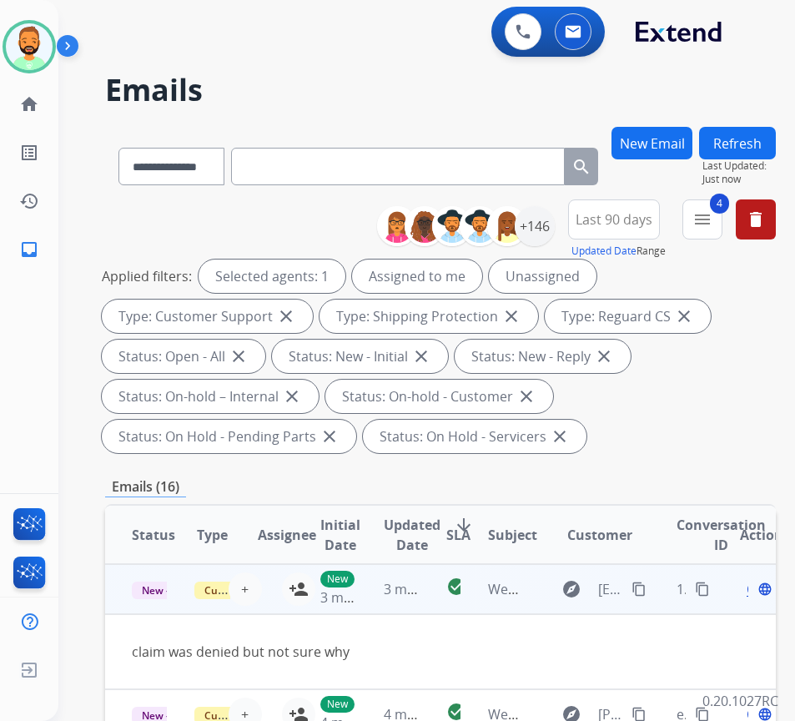
click at [646, 588] on mat-icon "content_copy" at bounding box center [639, 589] width 15 height 15
click at [756, 590] on span "Open" at bounding box center [764, 589] width 34 height 20
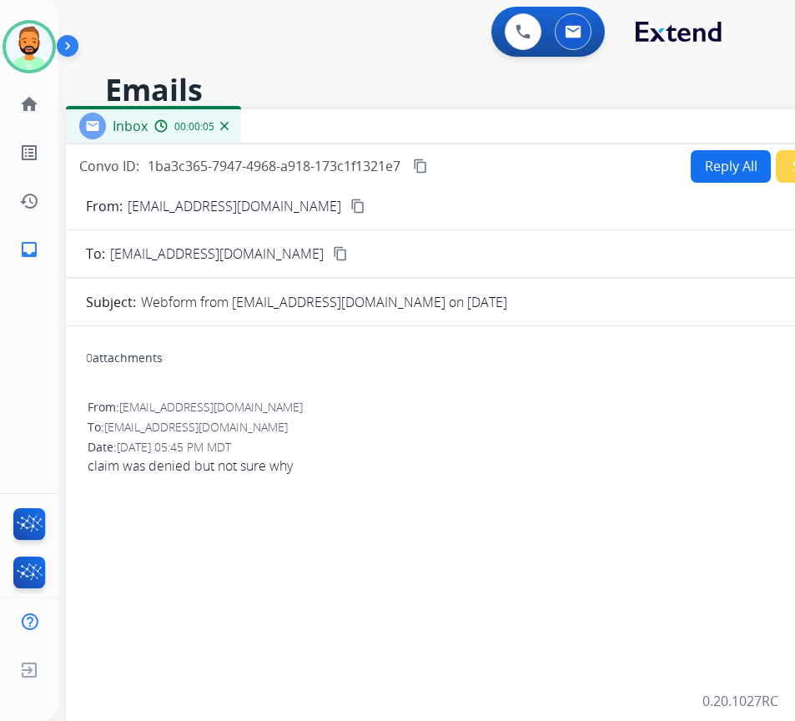
drag, startPoint x: 531, startPoint y: 118, endPoint x: 649, endPoint y: 118, distance: 117.6
click at [664, 118] on div "Inbox 00:00:05" at bounding box center [483, 126] width 834 height 35
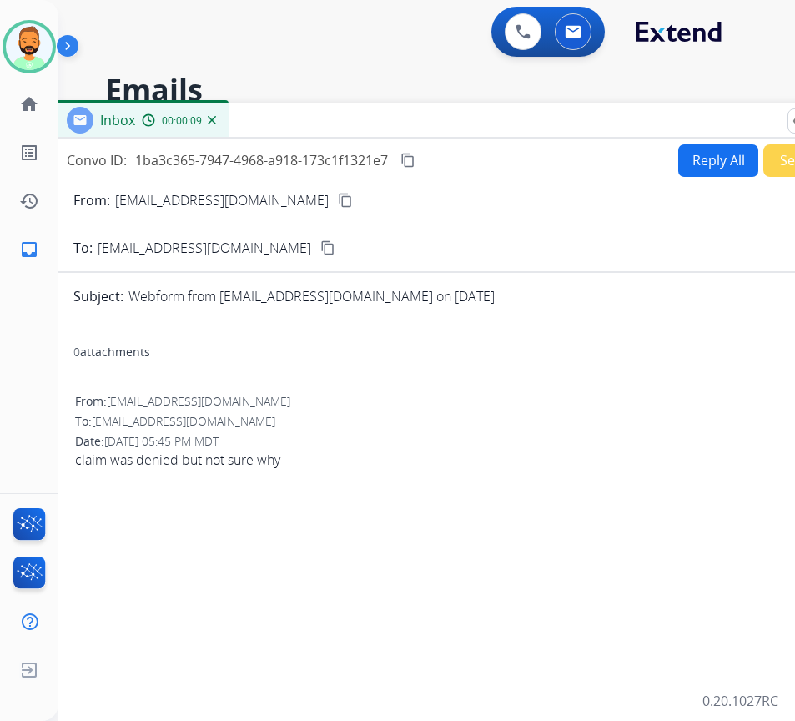
click at [697, 164] on button "Reply All" at bounding box center [718, 160] width 80 height 33
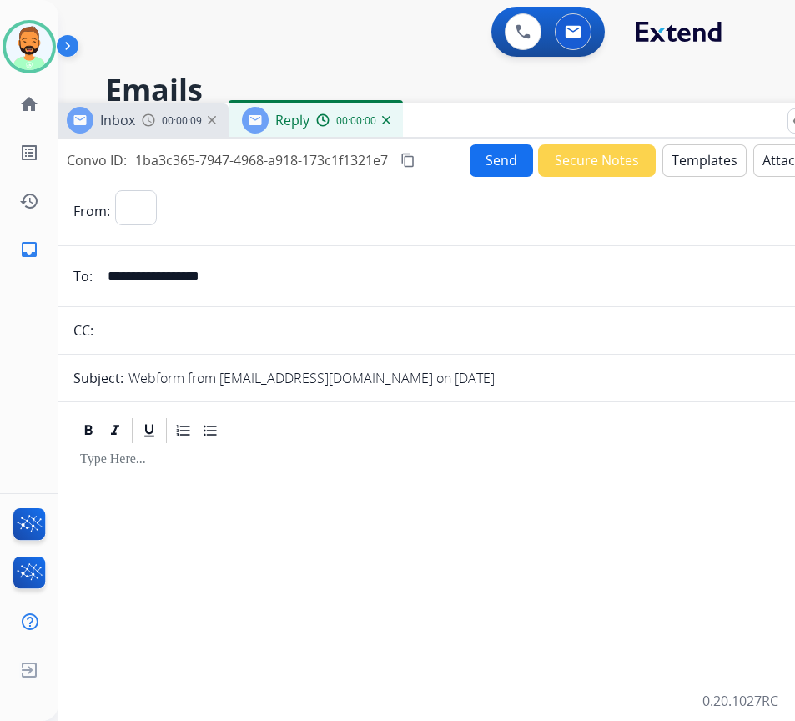
select select "**********"
click at [703, 164] on button "Templates" at bounding box center [704, 160] width 84 height 33
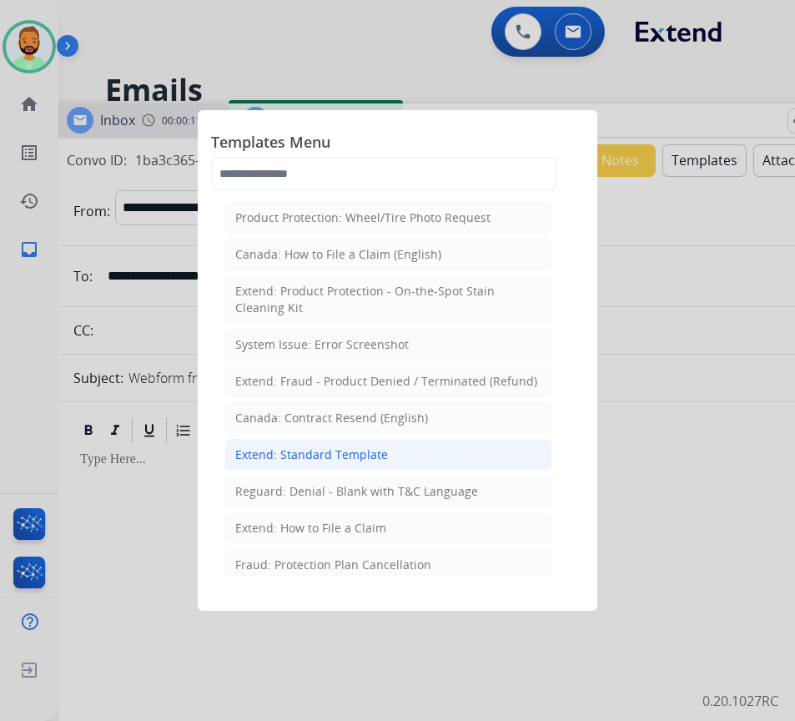
click at [404, 455] on li "Extend: Standard Template" at bounding box center [388, 455] width 328 height 32
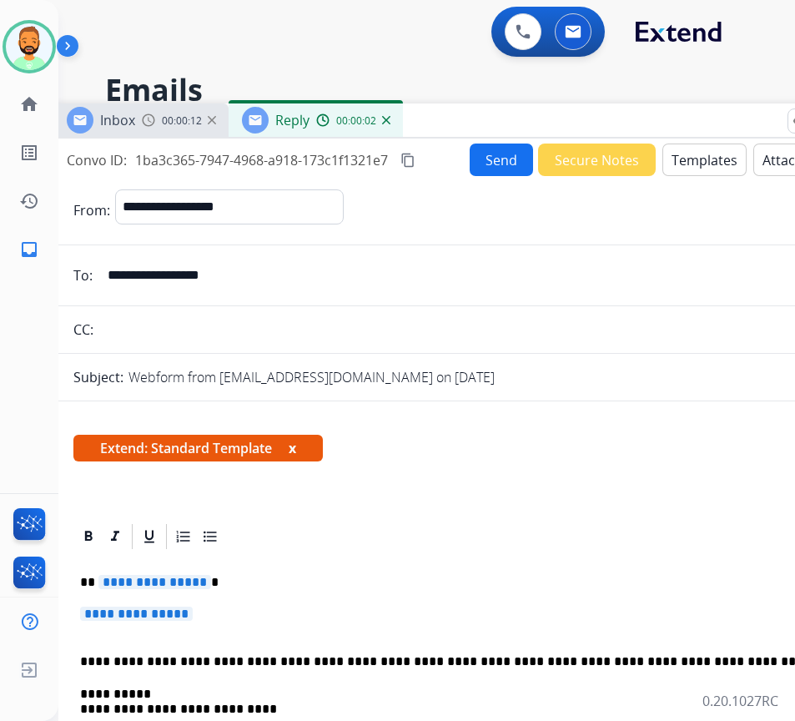
click at [383, 587] on p "**********" at bounding box center [464, 582] width 768 height 15
click at [384, 589] on p "**********" at bounding box center [464, 582] width 768 height 15
click at [385, 590] on p "**********" at bounding box center [464, 582] width 768 height 15
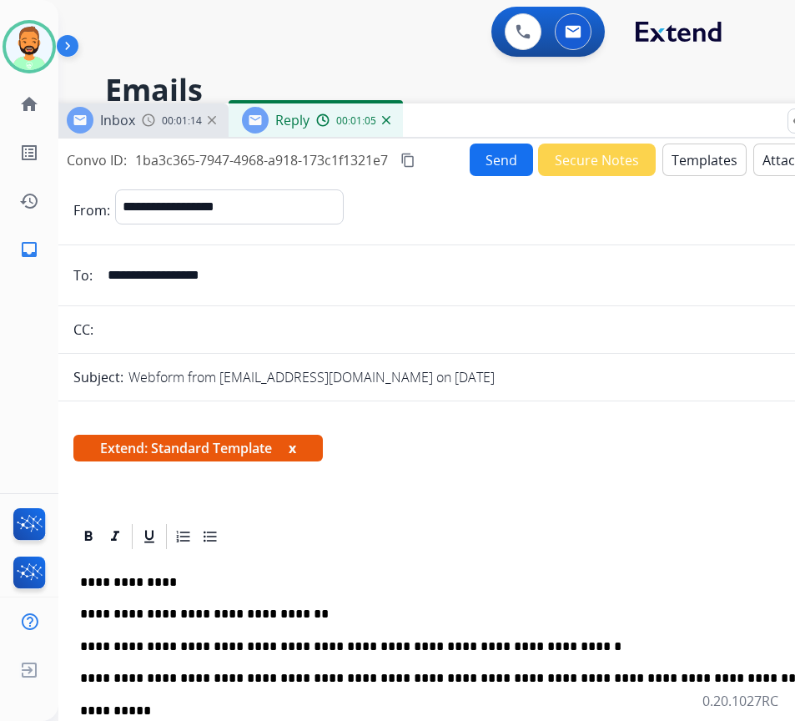
click at [378, 648] on p "**********" at bounding box center [464, 646] width 768 height 15
click at [495, 155] on button "Send" at bounding box center [501, 160] width 63 height 33
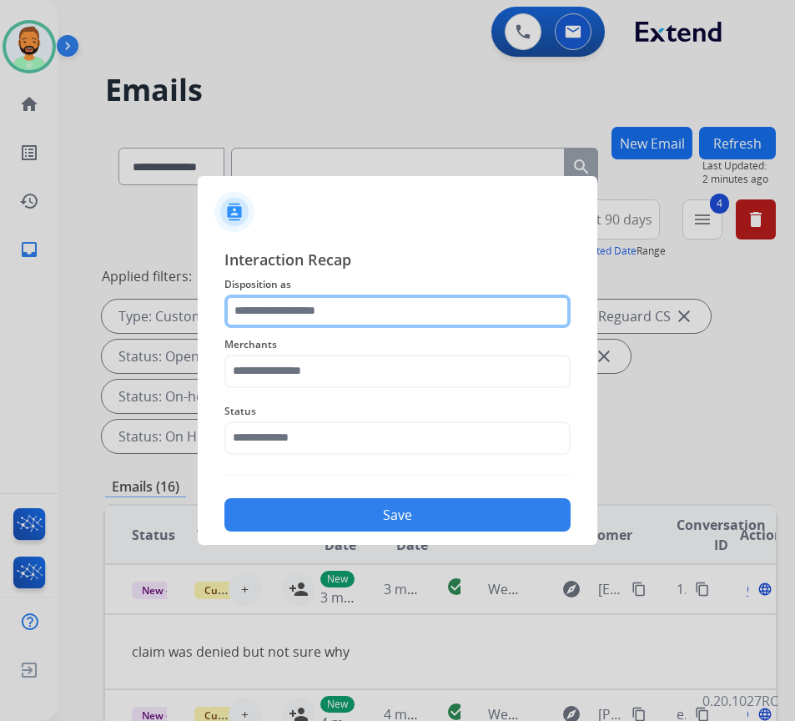
click at [342, 305] on input "text" at bounding box center [397, 311] width 346 height 33
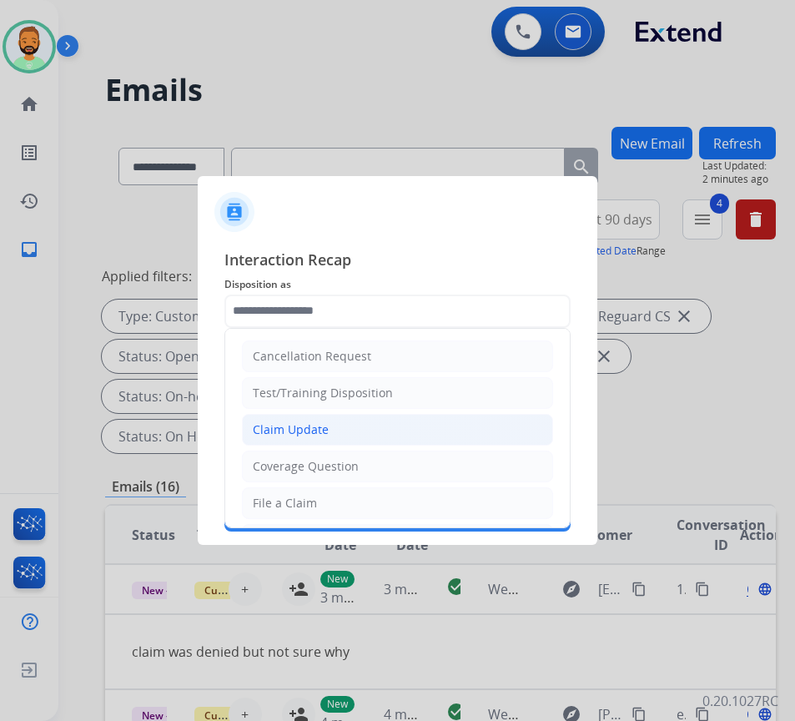
click at [291, 428] on div "Claim Update" at bounding box center [291, 429] width 76 height 17
type input "**********"
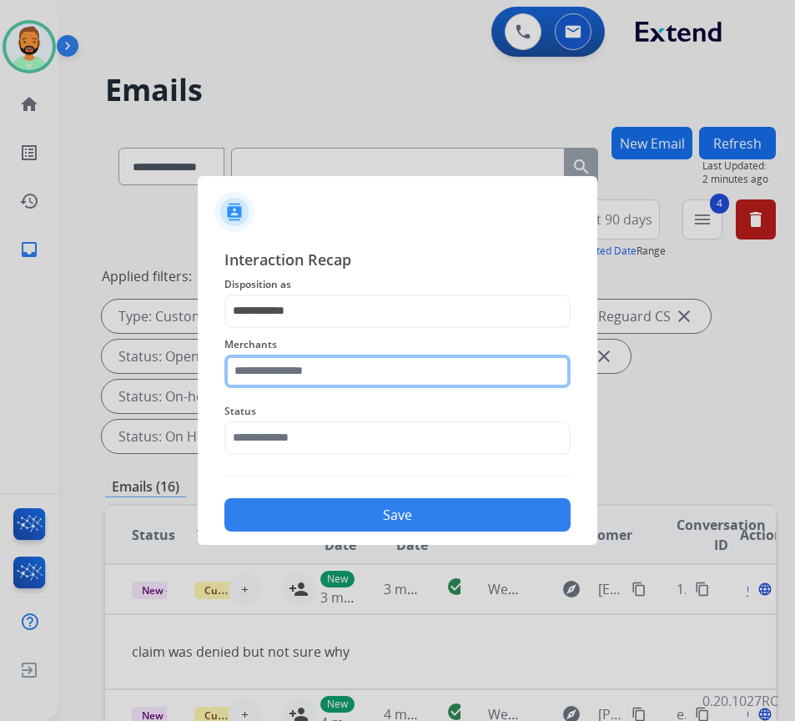
click at [285, 364] on input "text" at bounding box center [397, 371] width 346 height 33
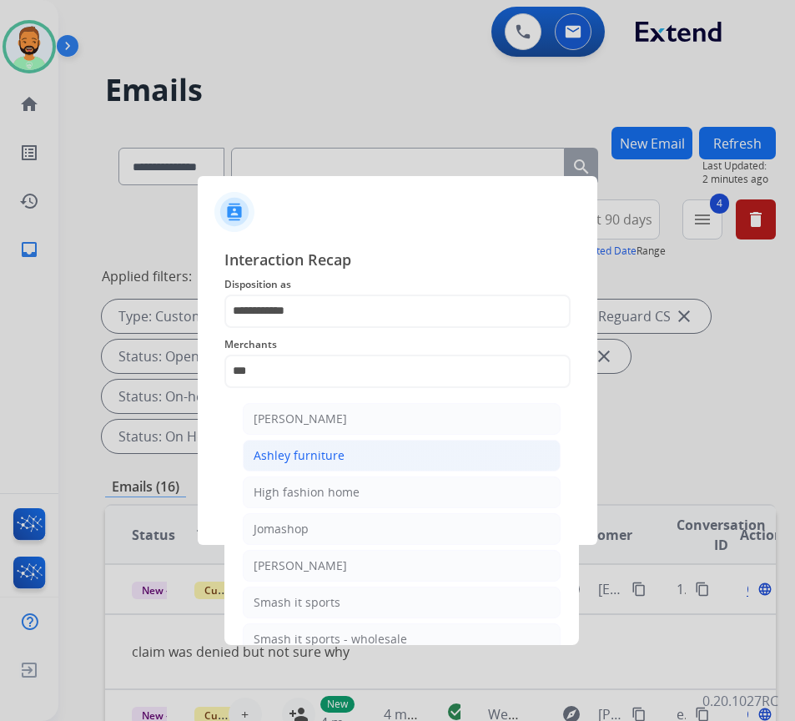
click at [322, 445] on li "Ashley furniture" at bounding box center [402, 456] width 318 height 32
type input "**********"
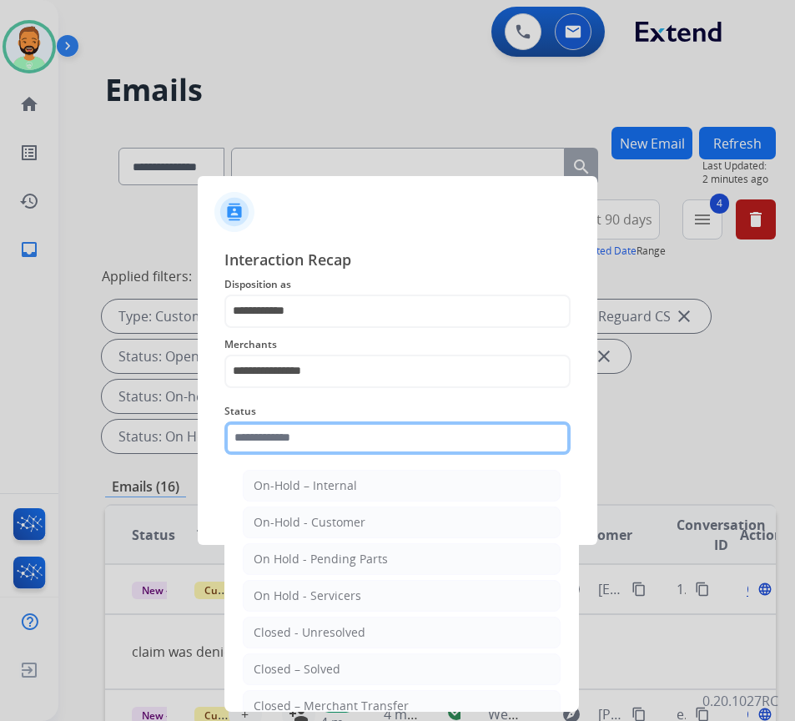
click at [339, 431] on input "text" at bounding box center [397, 437] width 346 height 33
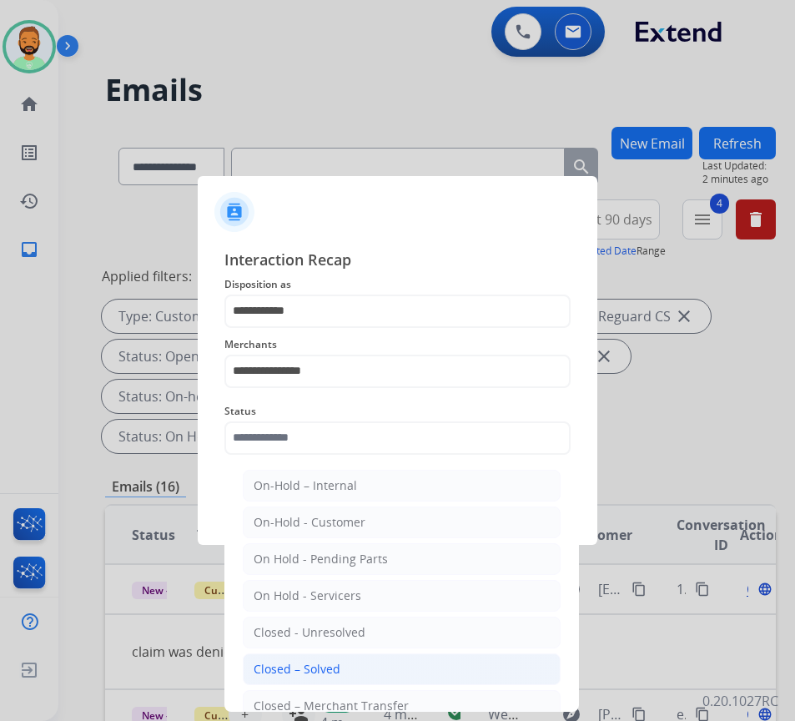
click at [388, 660] on li "Closed – Solved" at bounding box center [402, 669] width 318 height 32
type input "**********"
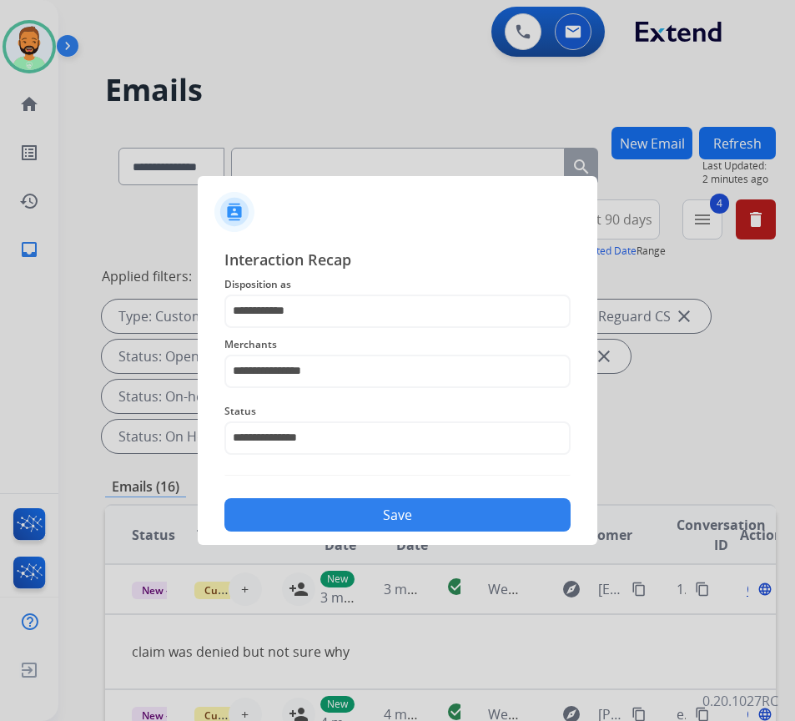
click at [386, 506] on button "Save" at bounding box center [397, 514] width 346 height 33
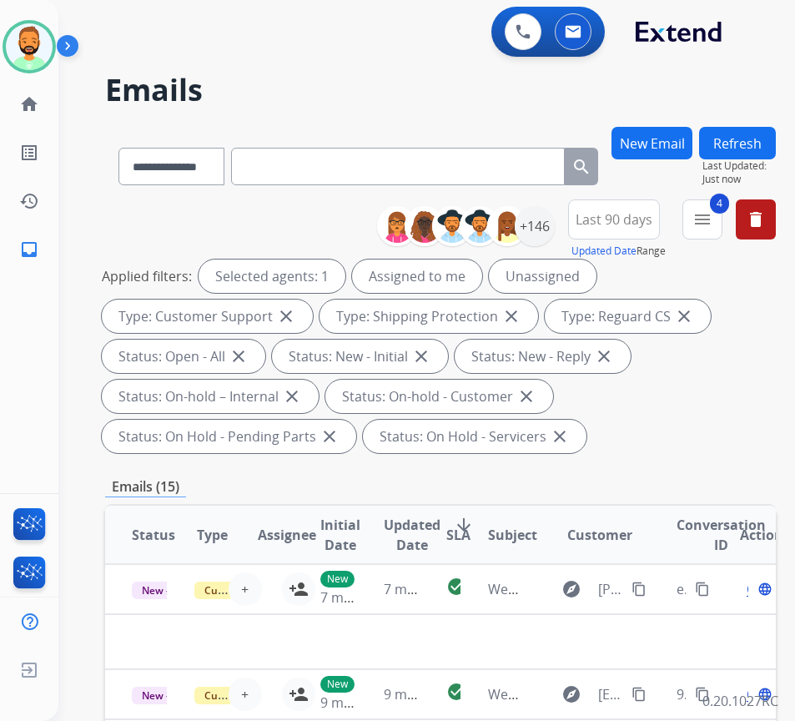
click at [686, 481] on div "Emails (15)" at bounding box center [440, 486] width 671 height 21
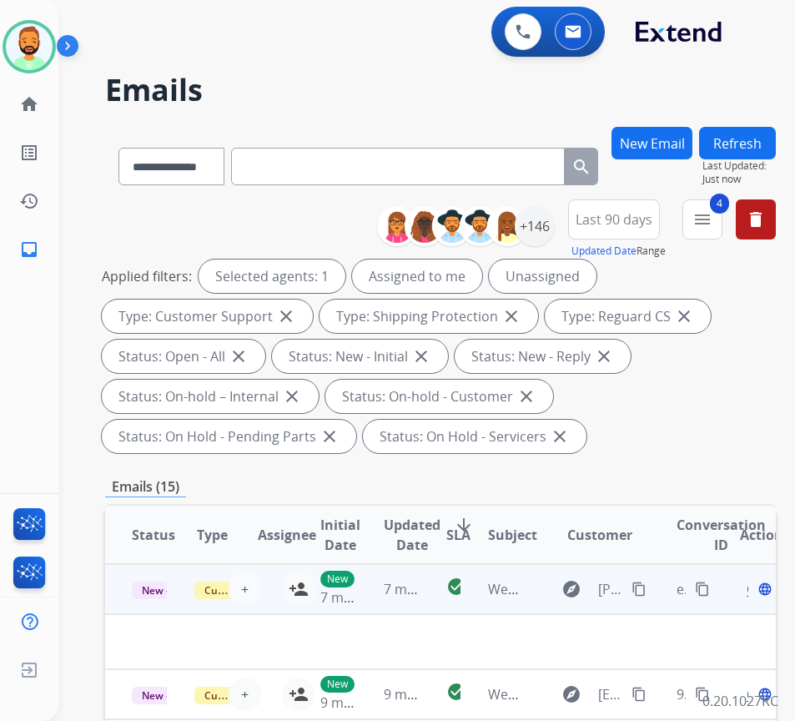
click at [398, 578] on td "7 minutes ago" at bounding box center [388, 589] width 63 height 50
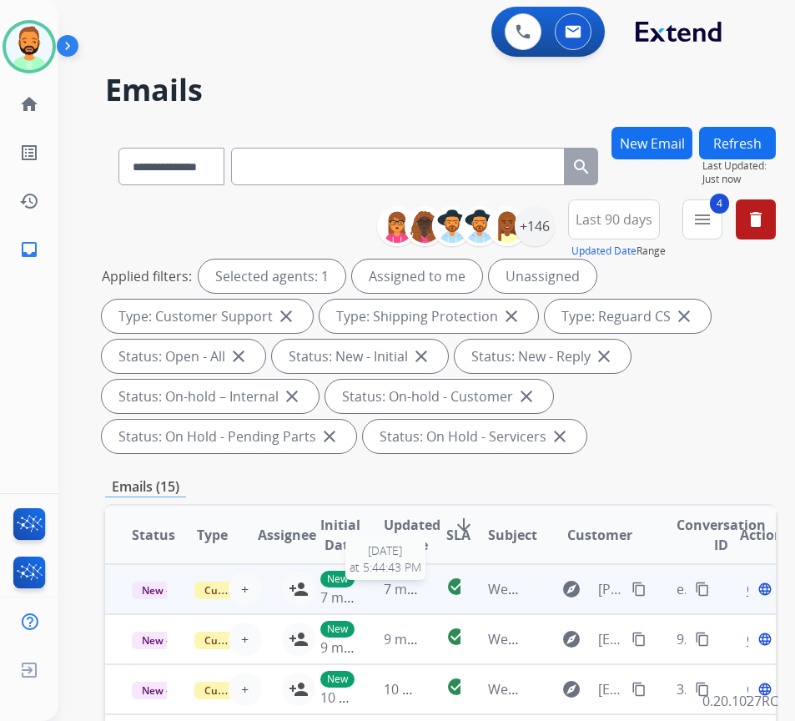
click at [422, 597] on span "7 minutes ago" at bounding box center [428, 589] width 89 height 18
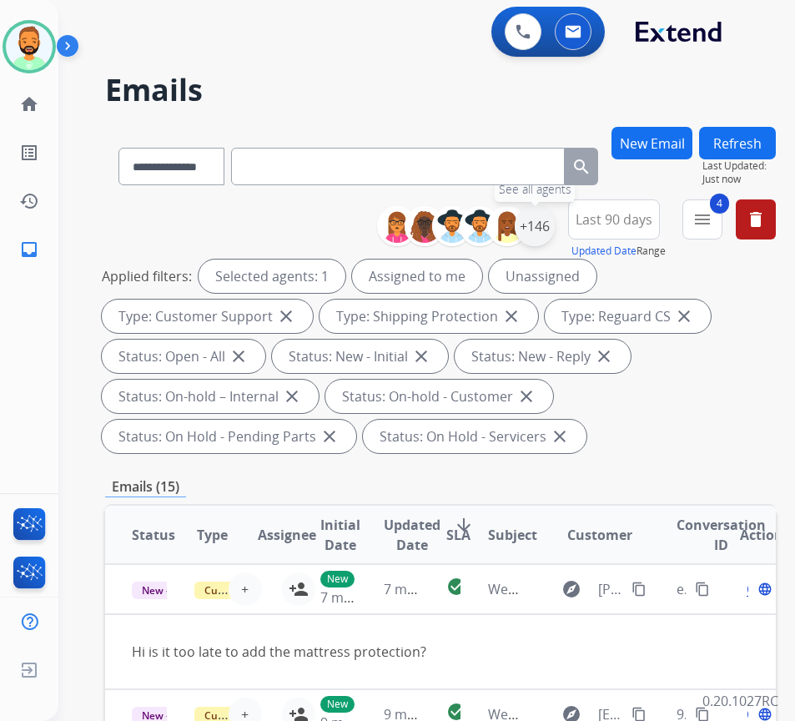
click at [554, 222] on div "+146" at bounding box center [535, 226] width 40 height 40
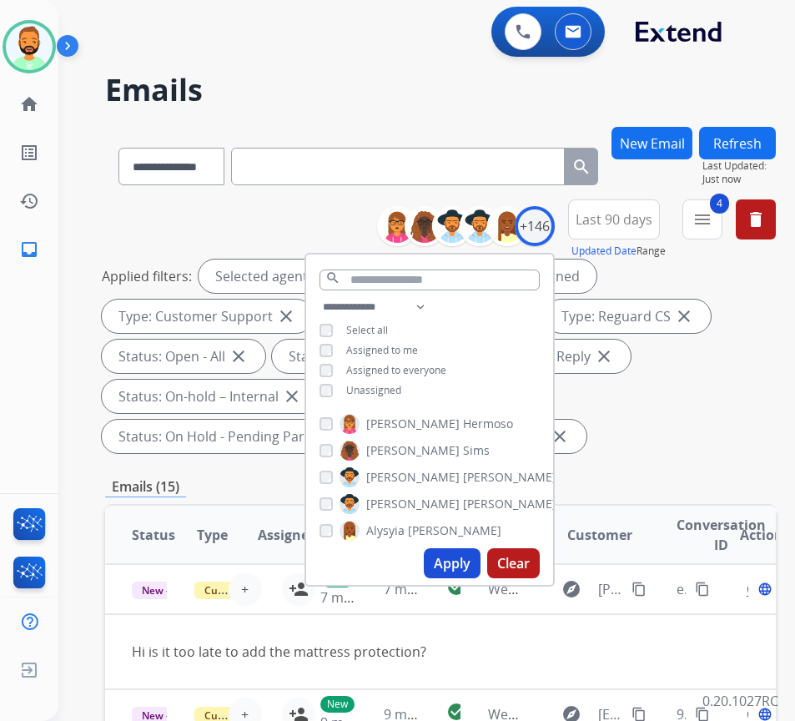
click at [361, 385] on div "Unassigned" at bounding box center [361, 390] width 82 height 13
click at [381, 391] on span "Unassigned" at bounding box center [373, 390] width 55 height 14
click at [471, 563] on button "Apply" at bounding box center [452, 563] width 57 height 30
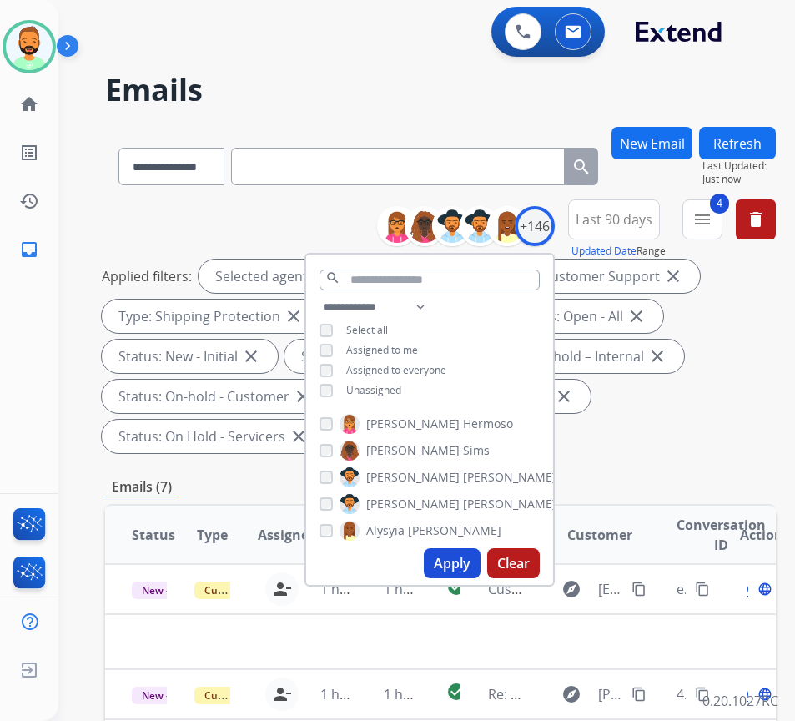
click at [662, 421] on div "Applied filters: Selected agents: 1 Assigned to me Type: Customer Support close…" at bounding box center [437, 356] width 671 height 194
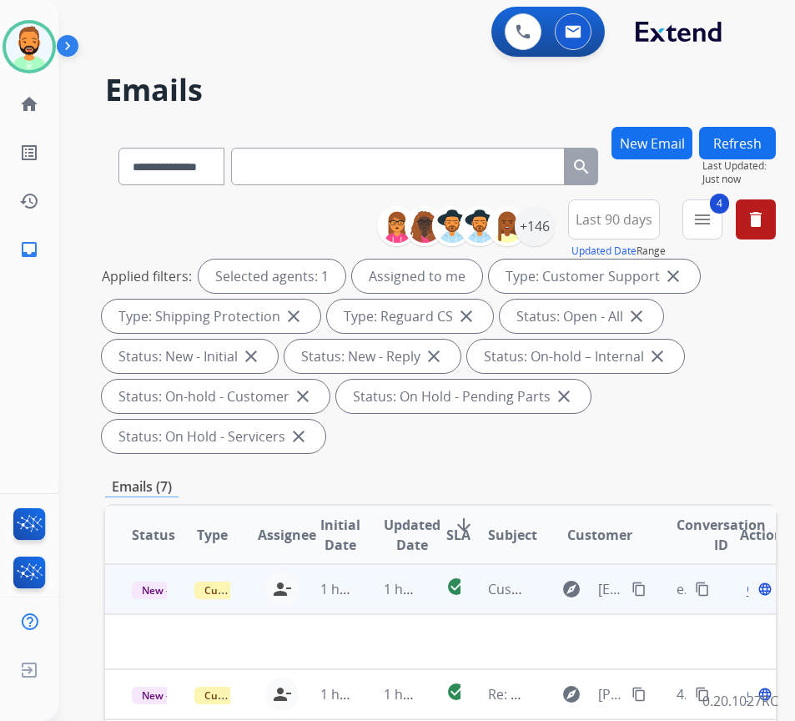
click at [374, 579] on td "1 hour ago" at bounding box center [388, 589] width 63 height 50
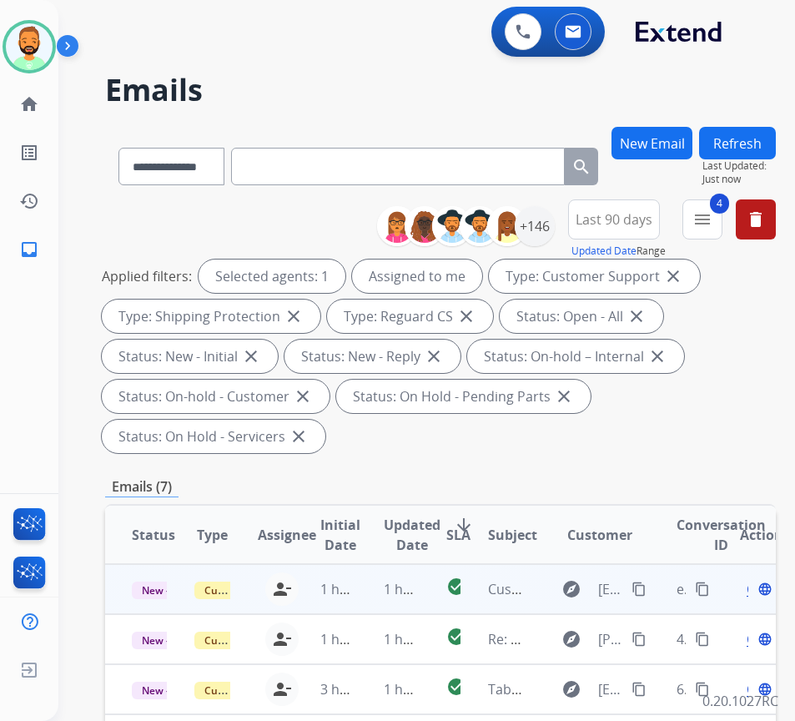
drag, startPoint x: 370, startPoint y: 593, endPoint x: 368, endPoint y: 602, distance: 8.5
click at [369, 602] on td "1 hour ago" at bounding box center [388, 589] width 63 height 50
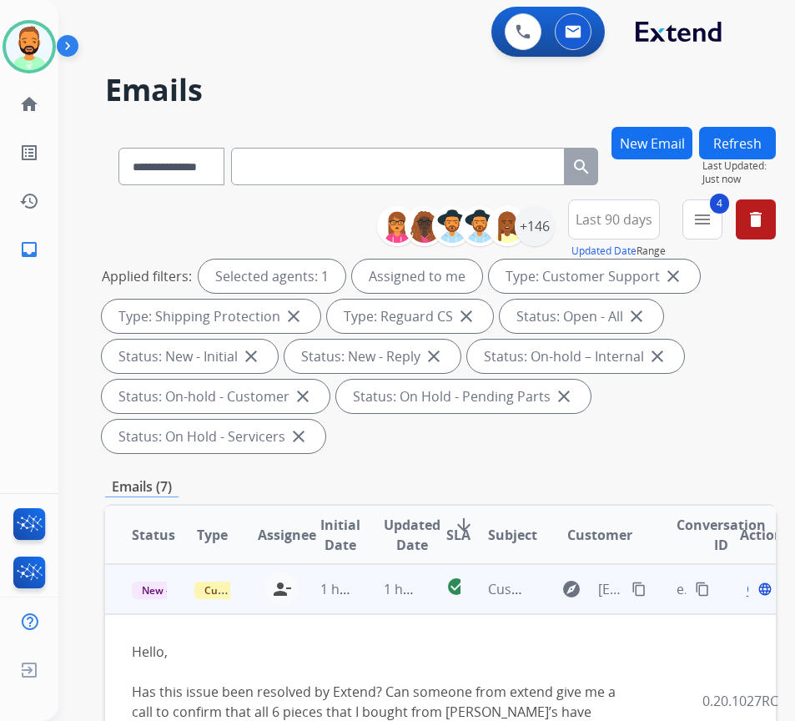
click at [647, 587] on mat-icon "content_copy" at bounding box center [639, 589] width 15 height 15
click at [755, 592] on span "Open" at bounding box center [764, 589] width 34 height 20
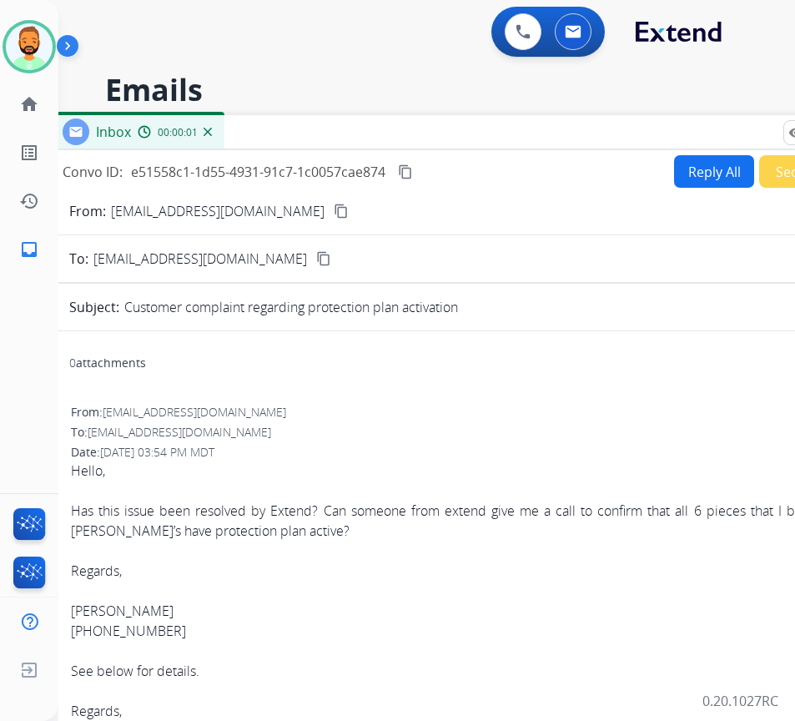
drag, startPoint x: 244, startPoint y: 115, endPoint x: 375, endPoint y: 131, distance: 131.1
click at [375, 128] on div "Inbox 00:00:01" at bounding box center [466, 132] width 834 height 35
click at [698, 171] on button "Reply All" at bounding box center [717, 171] width 80 height 33
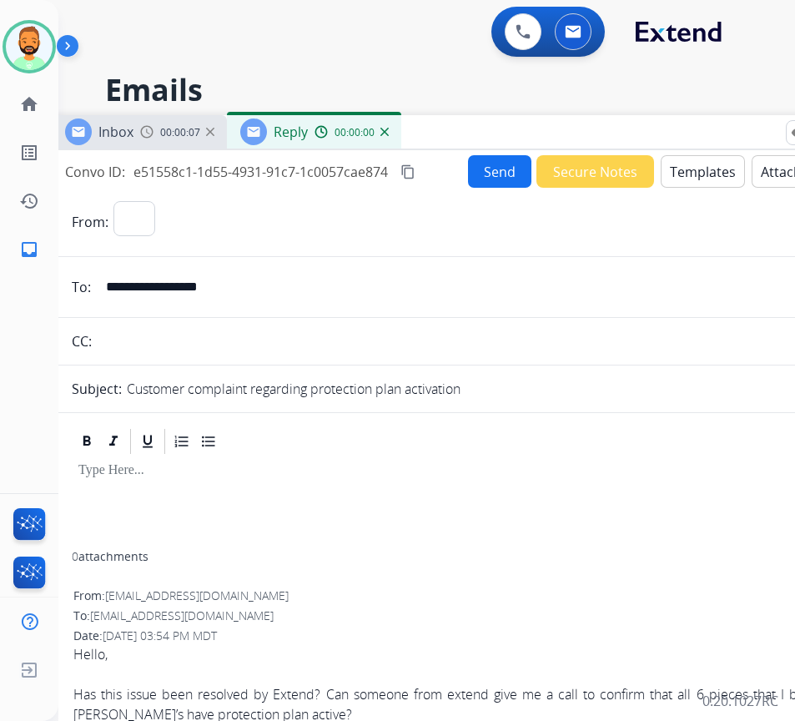
select select "**********"
click at [701, 172] on button "Templates" at bounding box center [703, 171] width 84 height 33
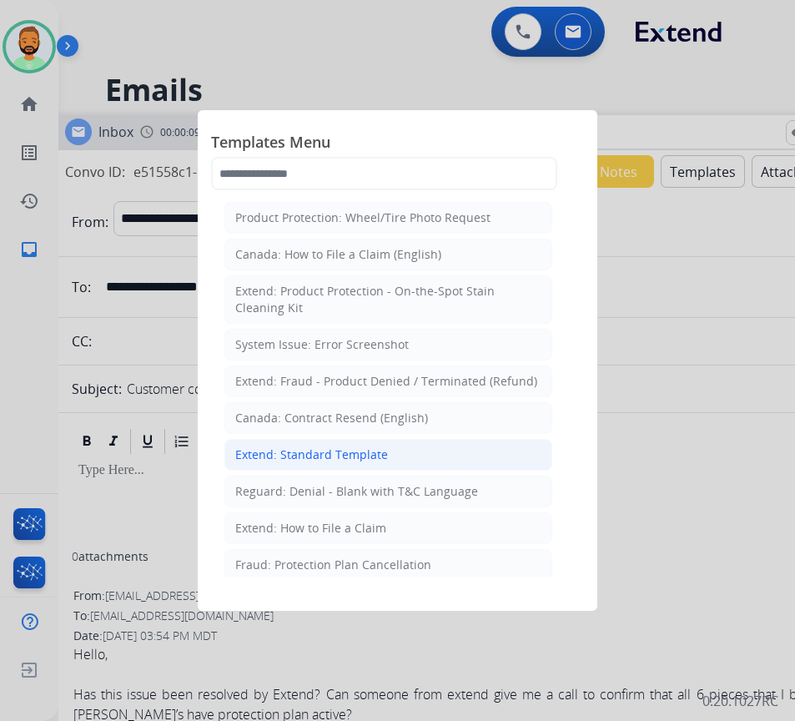
click at [363, 451] on div "Extend: Standard Template" at bounding box center [311, 454] width 153 height 17
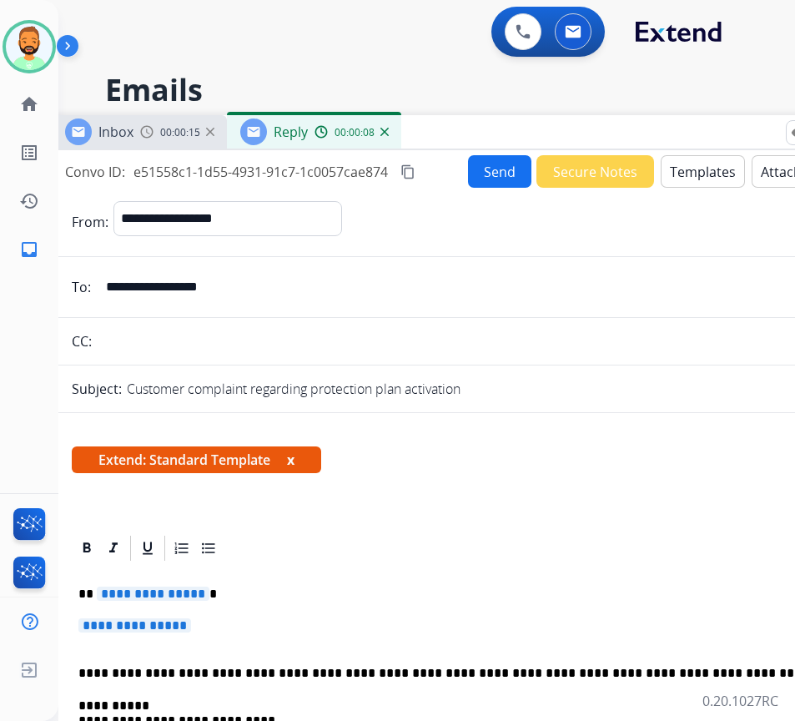
click at [310, 619] on p "**********" at bounding box center [468, 633] width 781 height 31
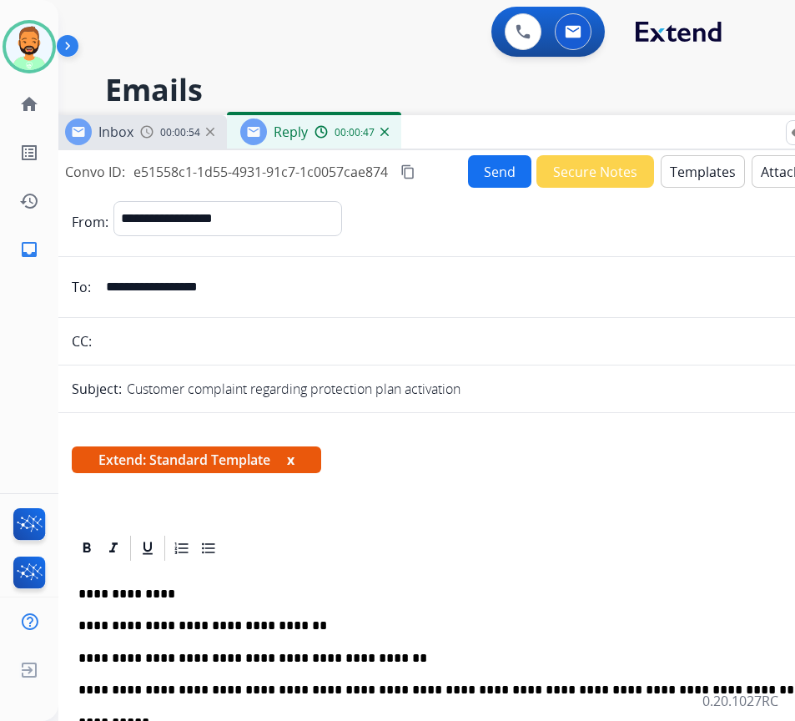
click at [380, 653] on p "**********" at bounding box center [462, 658] width 768 height 15
click at [400, 655] on p "**********" at bounding box center [462, 658] width 768 height 15
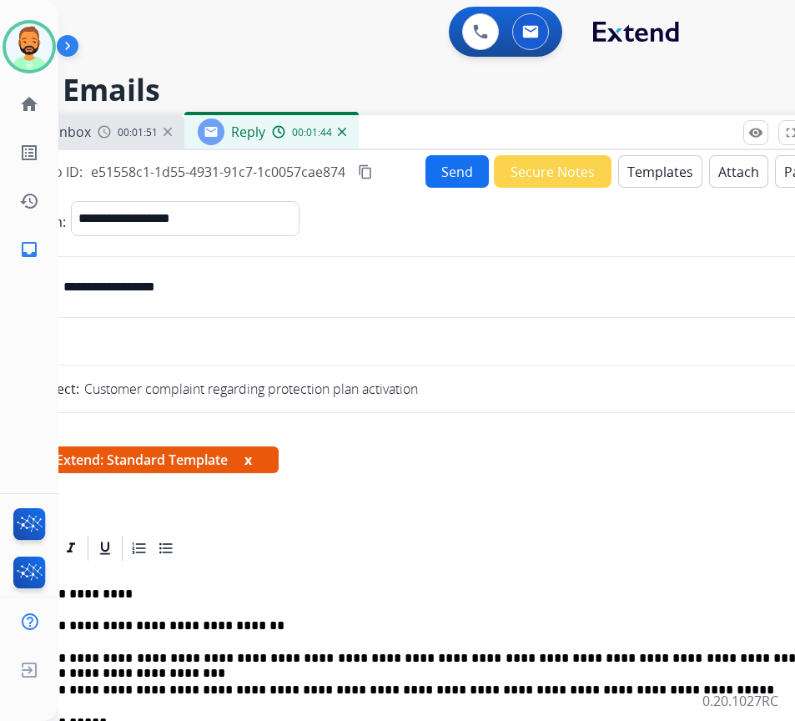
scroll to position [0, 48]
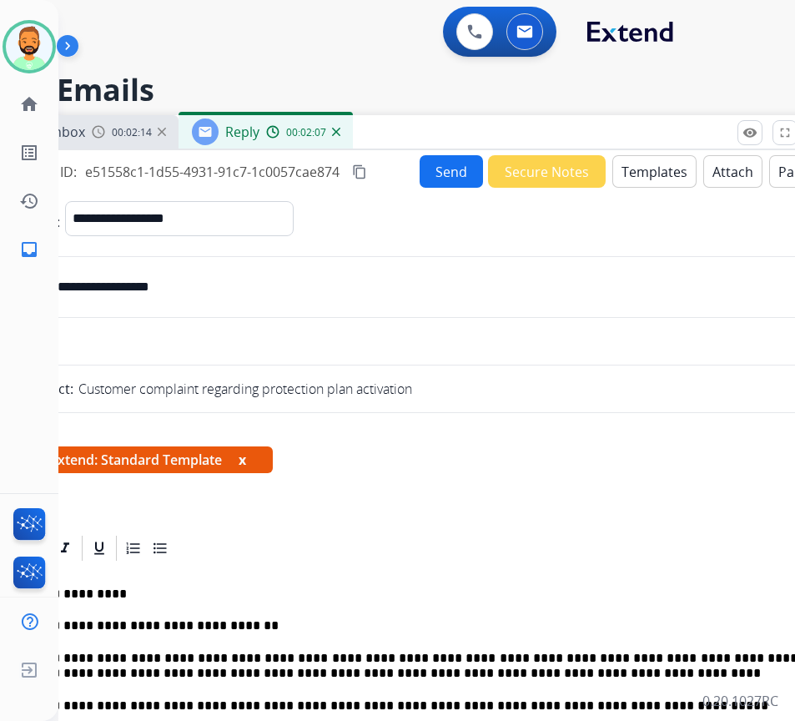
drag, startPoint x: 436, startPoint y: 169, endPoint x: 422, endPoint y: 169, distance: 14.2
click at [422, 169] on button "Send" at bounding box center [451, 171] width 63 height 33
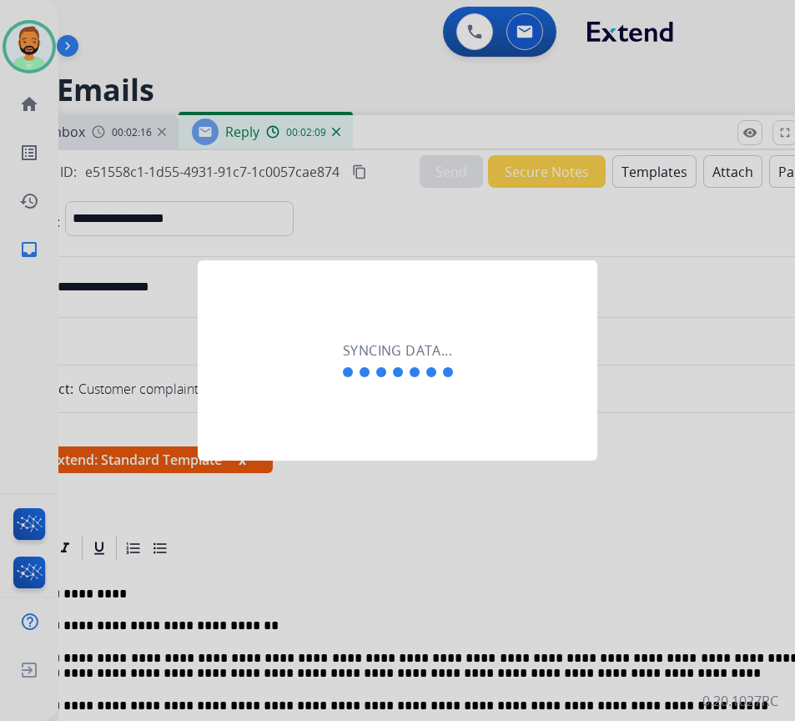
scroll to position [0, 3]
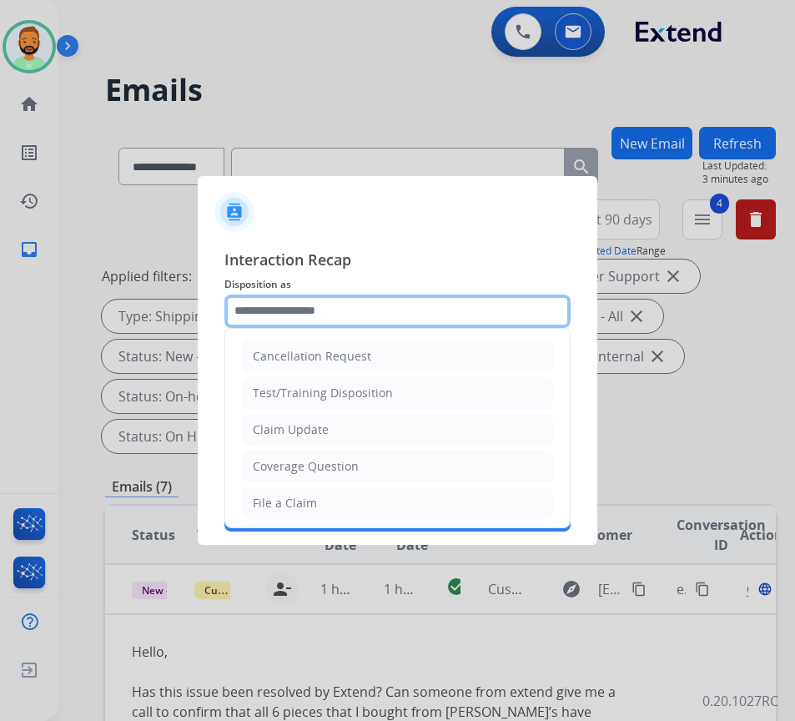
click at [421, 311] on input "text" at bounding box center [397, 311] width 346 height 33
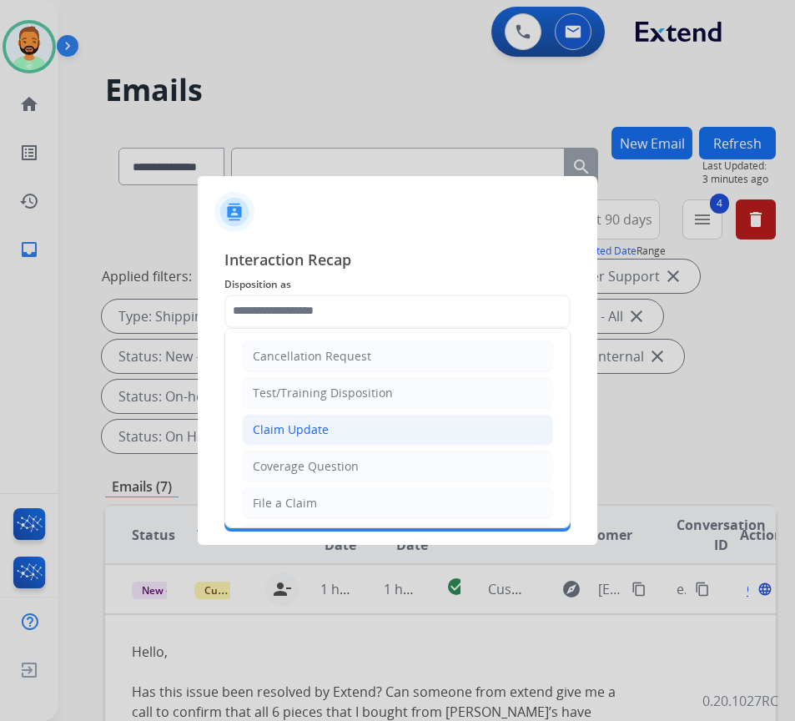
click at [369, 423] on li "Claim Update" at bounding box center [397, 430] width 311 height 32
type input "**********"
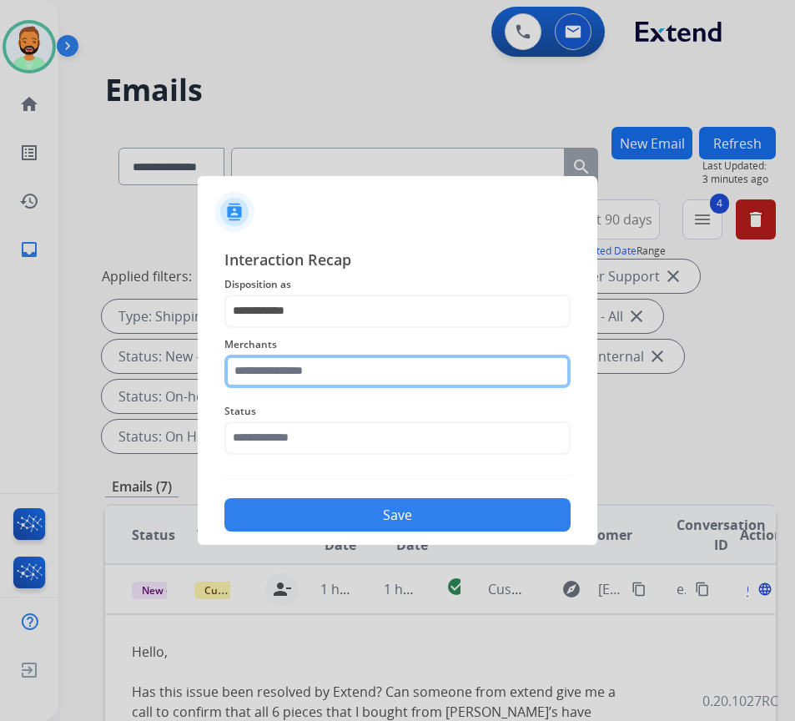
click at [395, 365] on input "text" at bounding box center [397, 371] width 346 height 33
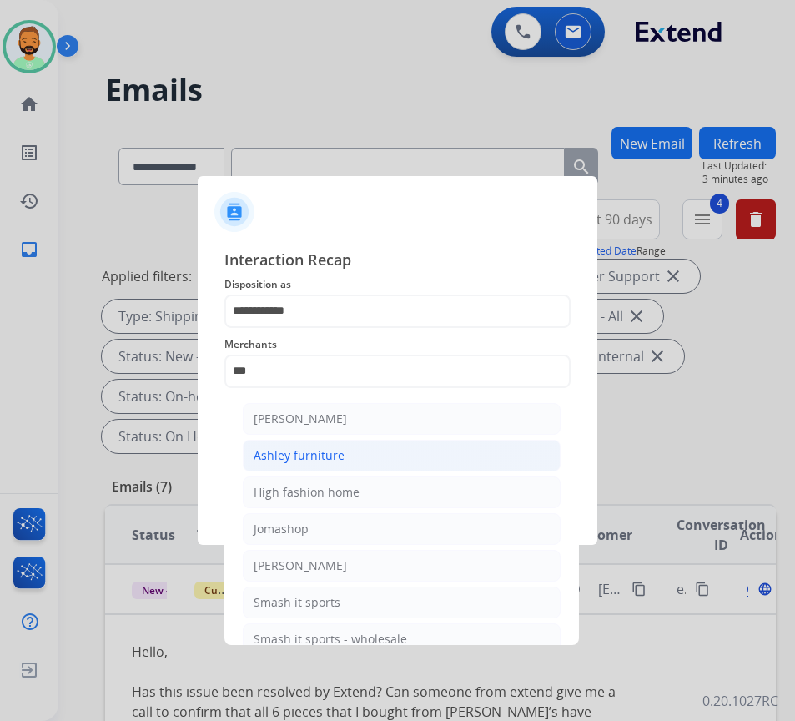
click at [361, 454] on li "Ashley furniture" at bounding box center [402, 456] width 318 height 32
type input "**********"
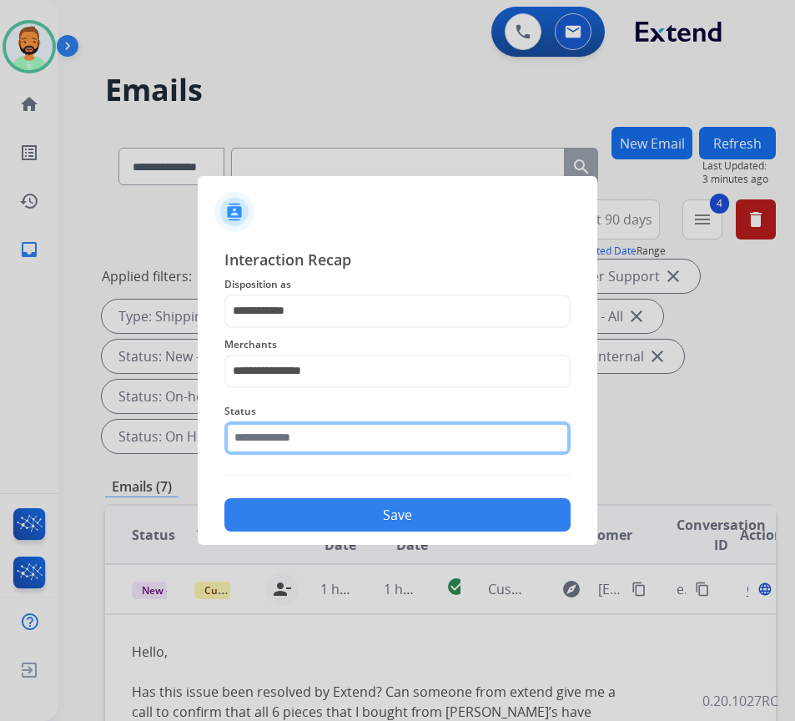
click at [363, 429] on input "text" at bounding box center [397, 437] width 346 height 33
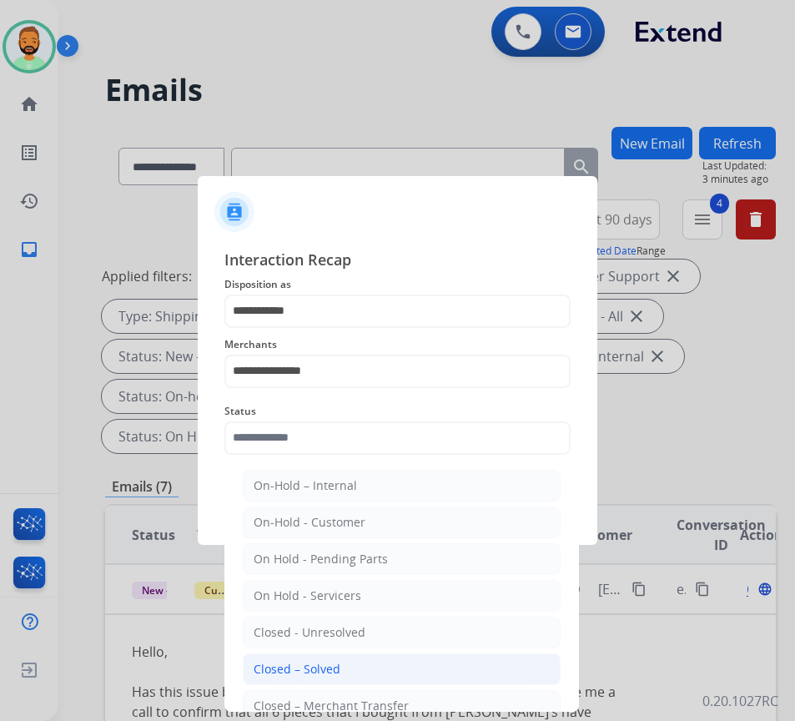
click at [371, 659] on li "Closed – Solved" at bounding box center [402, 669] width 318 height 32
type input "**********"
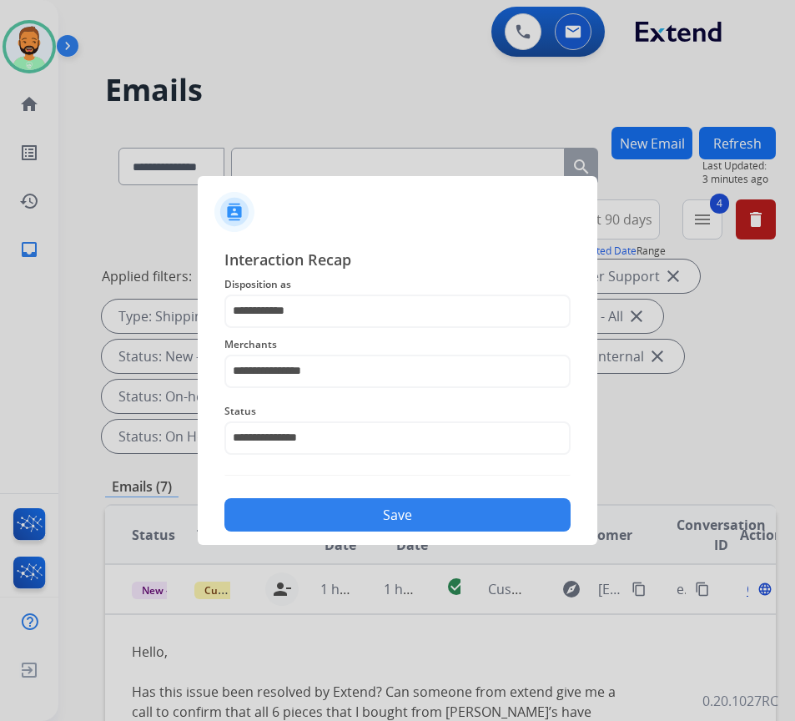
click at [371, 496] on div "Save" at bounding box center [397, 509] width 346 height 43
click at [380, 507] on button "Save" at bounding box center [397, 514] width 346 height 33
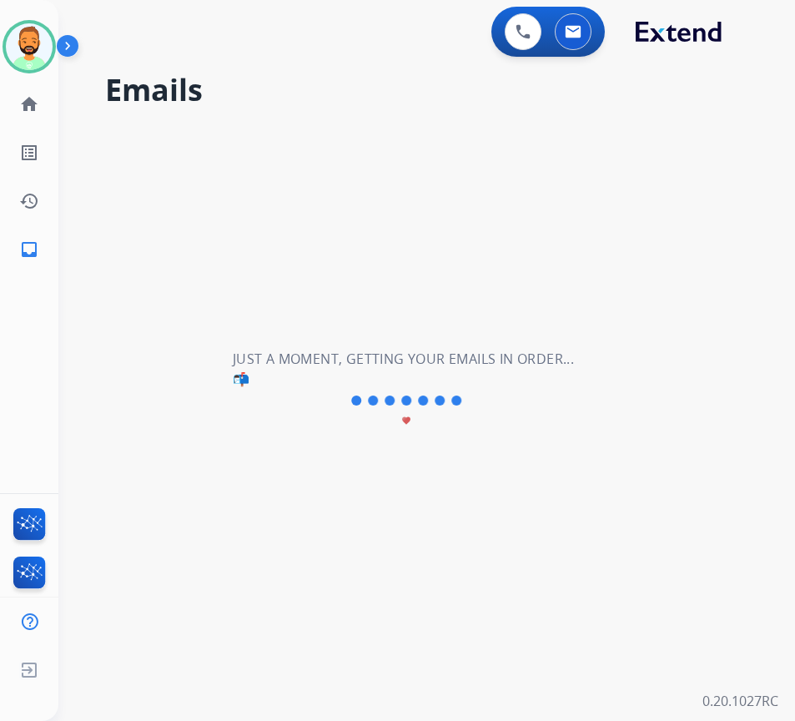
scroll to position [0, 0]
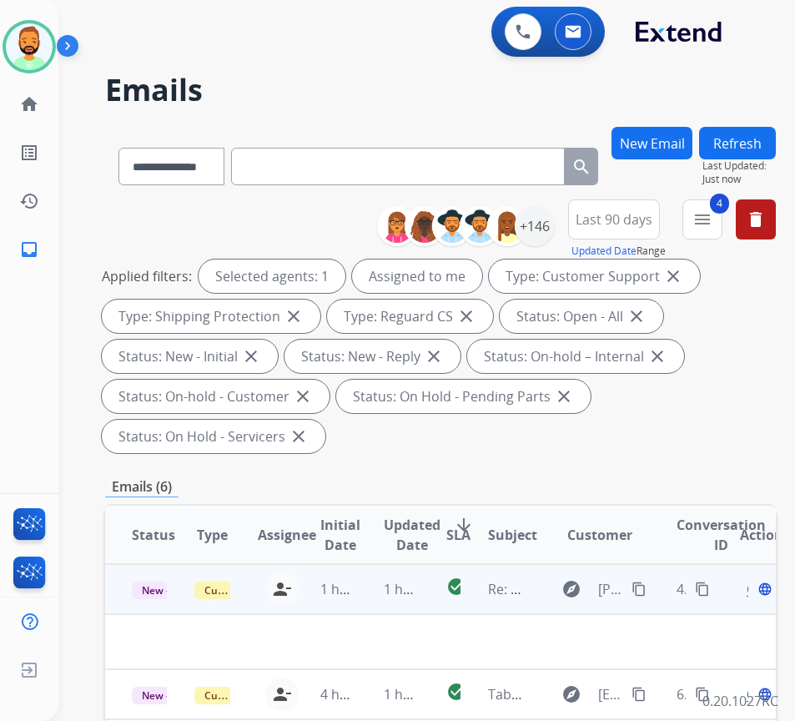
click at [370, 592] on td "1 hour ago" at bounding box center [388, 589] width 63 height 50
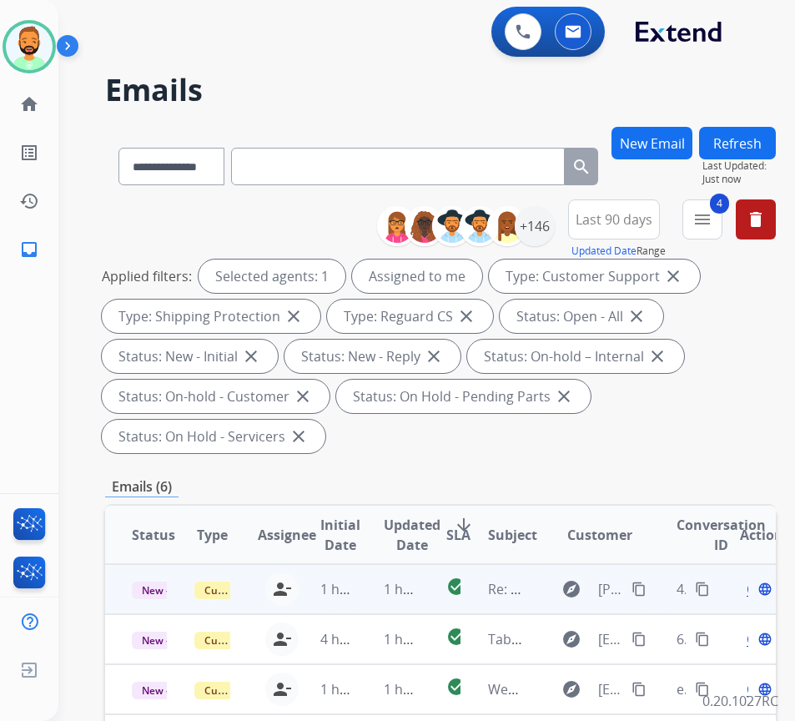
click at [364, 599] on td "1 hour ago" at bounding box center [388, 589] width 63 height 50
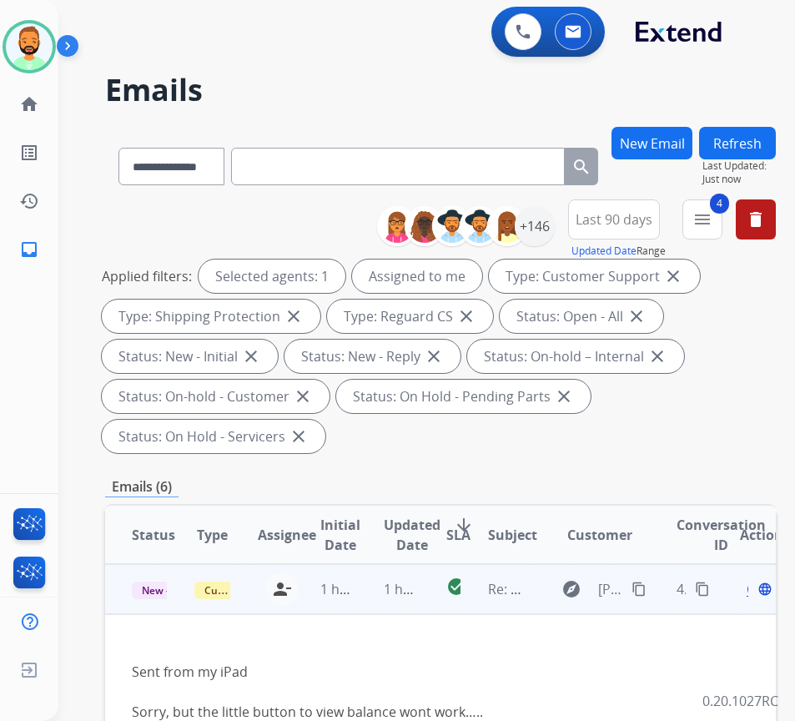
click at [753, 592] on span "Open" at bounding box center [764, 589] width 34 height 20
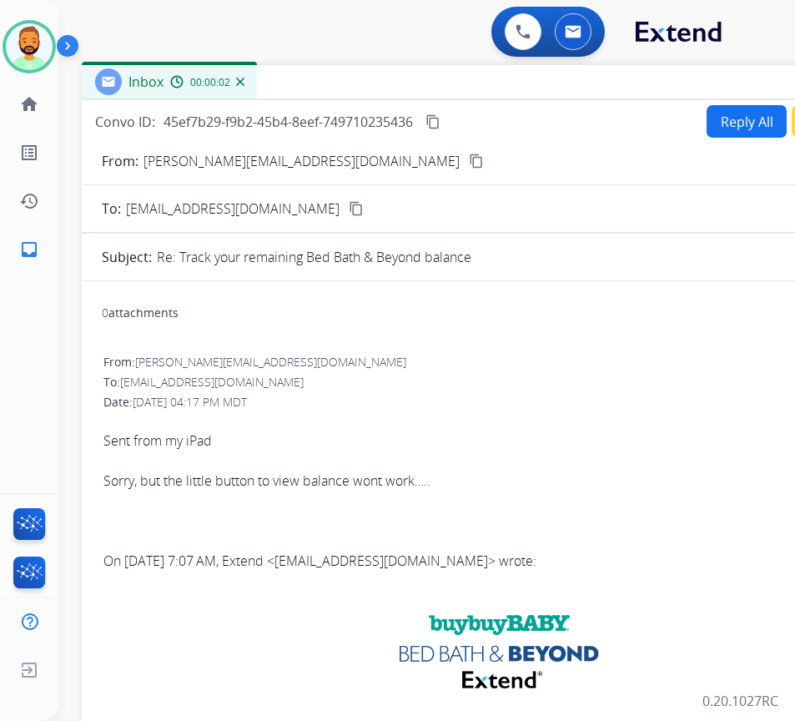
drag, startPoint x: 392, startPoint y: 118, endPoint x: 523, endPoint y: 84, distance: 135.2
click at [523, 84] on div "Inbox 00:00:02" at bounding box center [499, 82] width 834 height 35
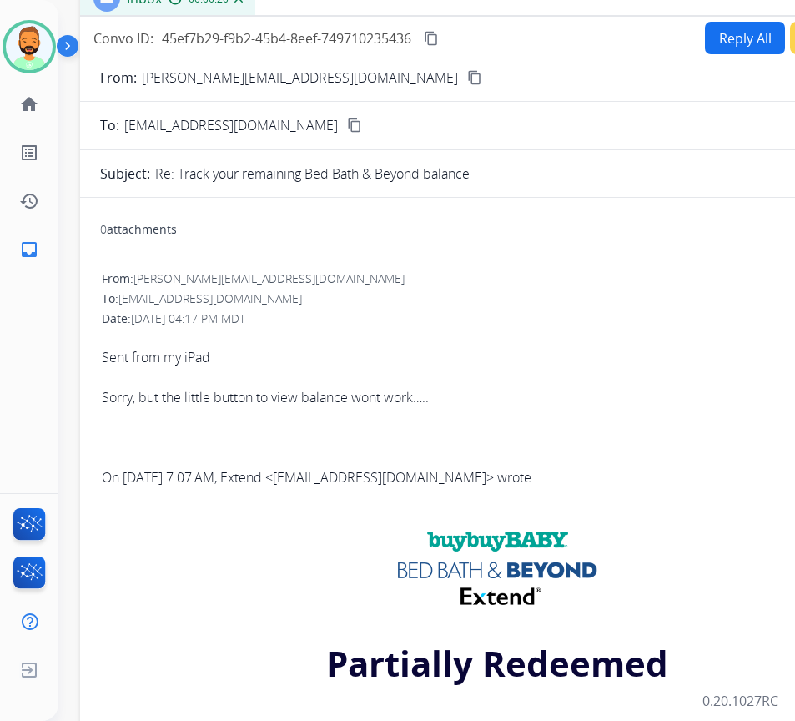
click at [724, 25] on button "Reply All" at bounding box center [745, 38] width 80 height 33
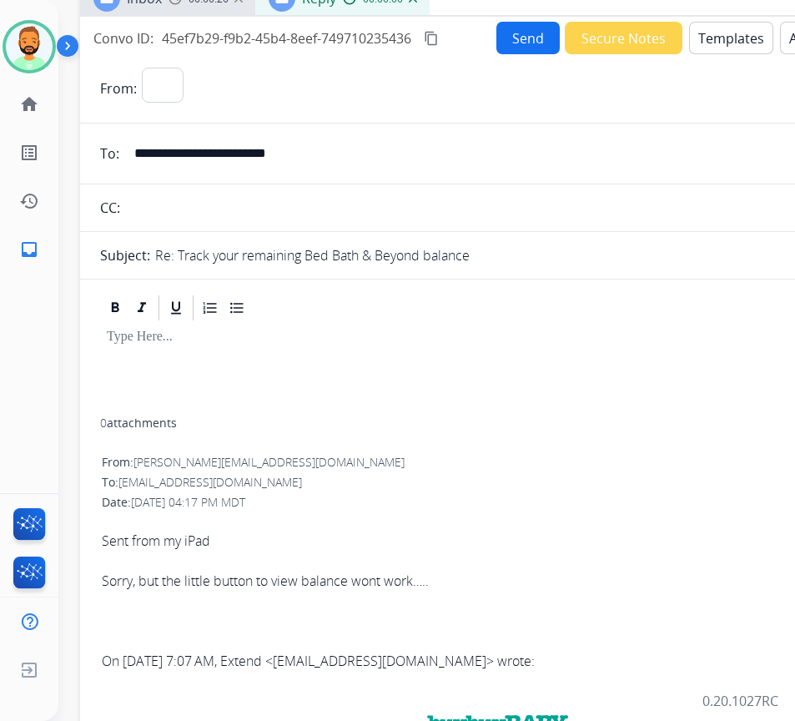
select select "**********"
click at [724, 34] on button "Templates" at bounding box center [731, 38] width 84 height 33
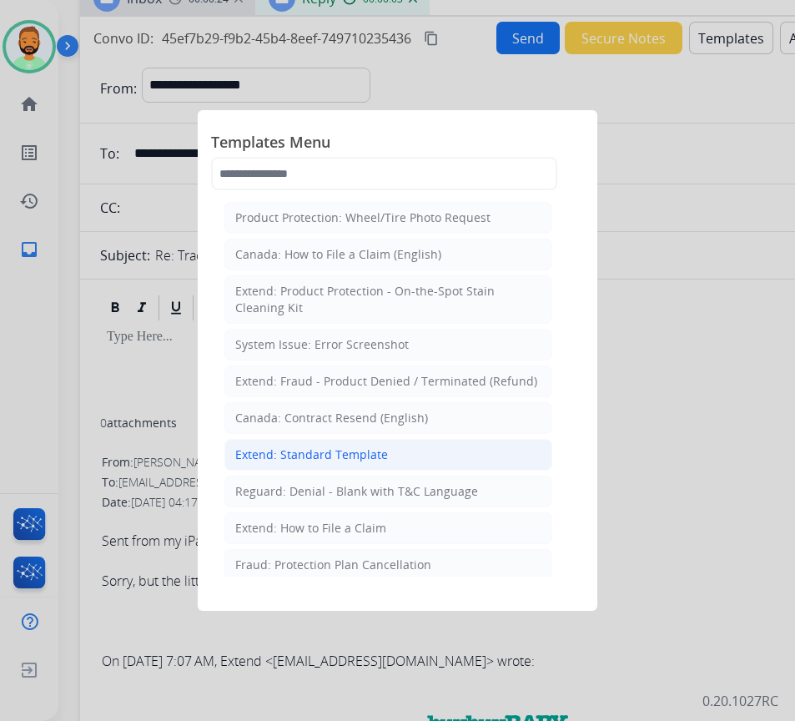
click at [335, 461] on div "Extend: Standard Template" at bounding box center [311, 454] width 153 height 17
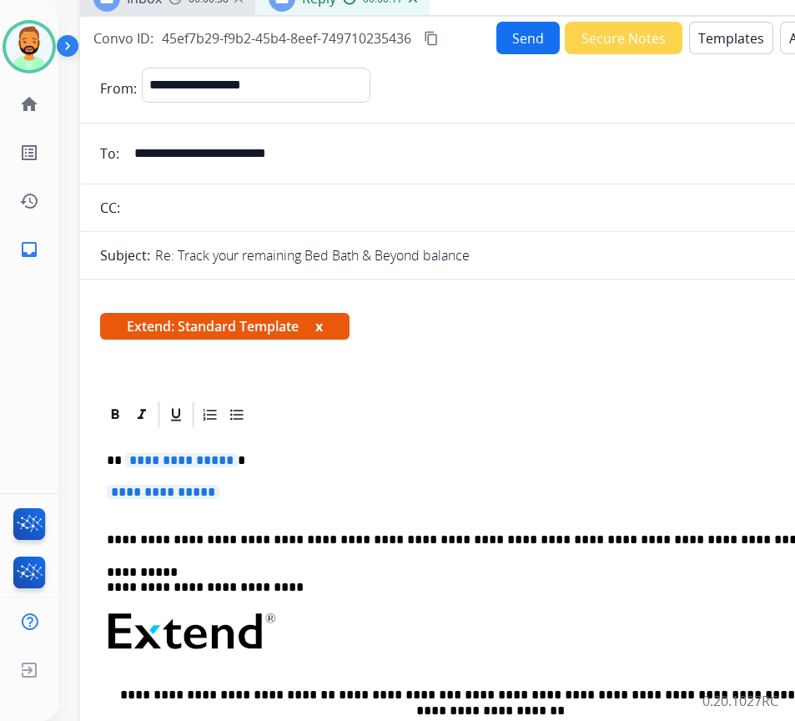
click at [204, 159] on input "**********" at bounding box center [509, 153] width 770 height 33
click at [194, 150] on input "**********" at bounding box center [509, 153] width 770 height 33
click at [193, 149] on input "**********" at bounding box center [509, 153] width 770 height 33
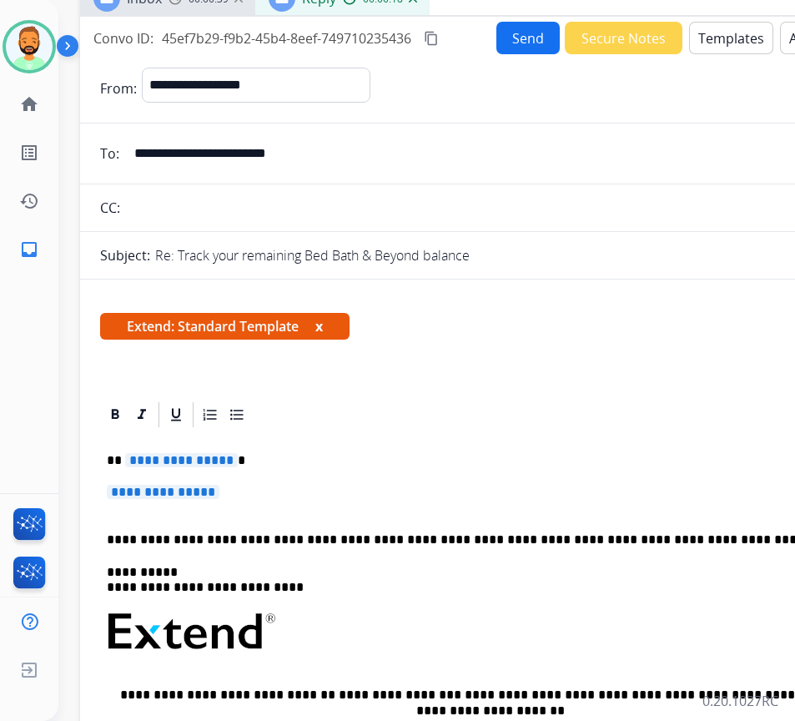
click at [193, 149] on input "**********" at bounding box center [509, 153] width 770 height 33
click at [347, 449] on div "**********" at bounding box center [497, 681] width 794 height 503
click at [285, 451] on div "**********" at bounding box center [497, 681] width 794 height 503
click at [290, 481] on div "**********" at bounding box center [497, 681] width 794 height 503
click at [291, 483] on div "**********" at bounding box center [497, 681] width 794 height 503
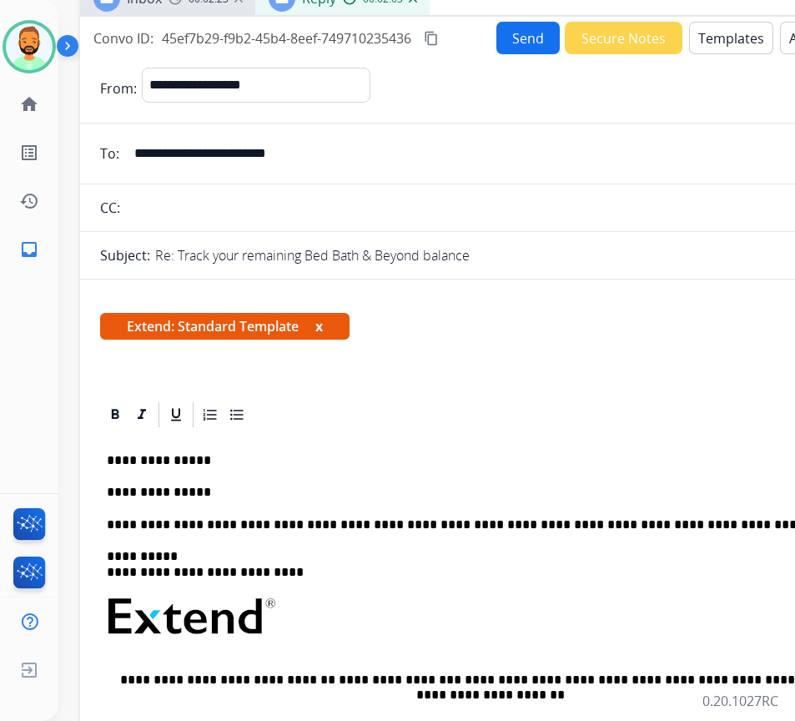
click at [355, 461] on p "**********" at bounding box center [491, 460] width 768 height 15
click at [355, 481] on div "**********" at bounding box center [497, 673] width 794 height 487
click at [280, 482] on div "**********" at bounding box center [497, 673] width 794 height 487
click at [356, 494] on p "**********" at bounding box center [491, 492] width 768 height 15
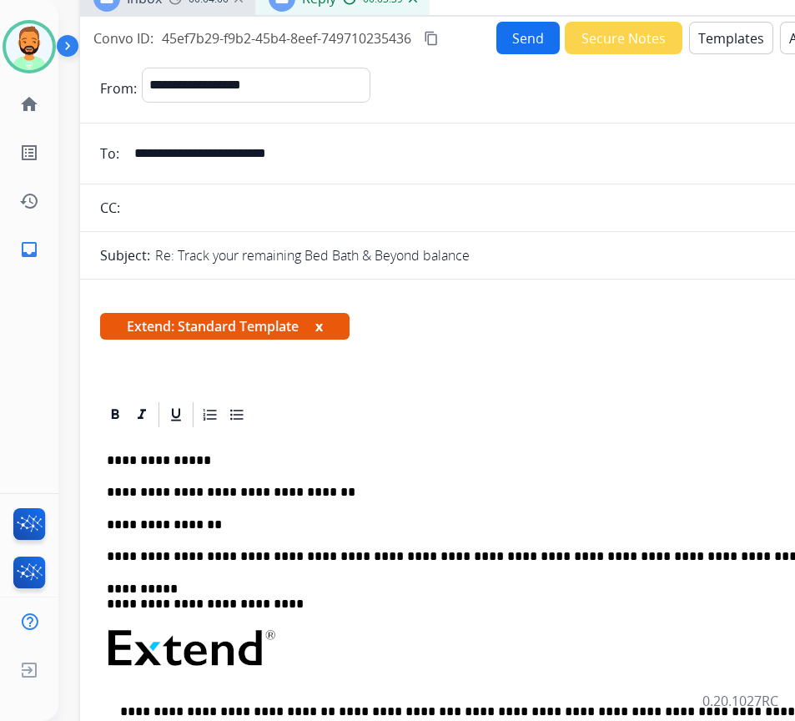
click at [248, 505] on div "**********" at bounding box center [497, 690] width 794 height 520
drag, startPoint x: 282, startPoint y: 522, endPoint x: 294, endPoint y: 547, distance: 27.6
click at [282, 522] on p "**********" at bounding box center [491, 524] width 768 height 15
click at [562, 523] on p "**********" at bounding box center [491, 524] width 768 height 15
click at [498, 40] on button "Send" at bounding box center [527, 38] width 63 height 33
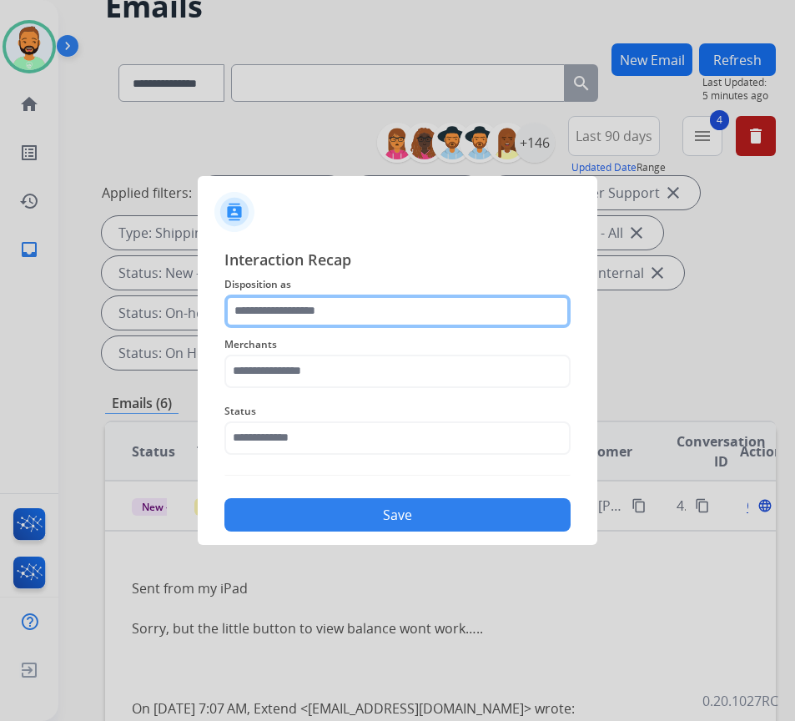
click at [432, 310] on input "text" at bounding box center [397, 311] width 346 height 33
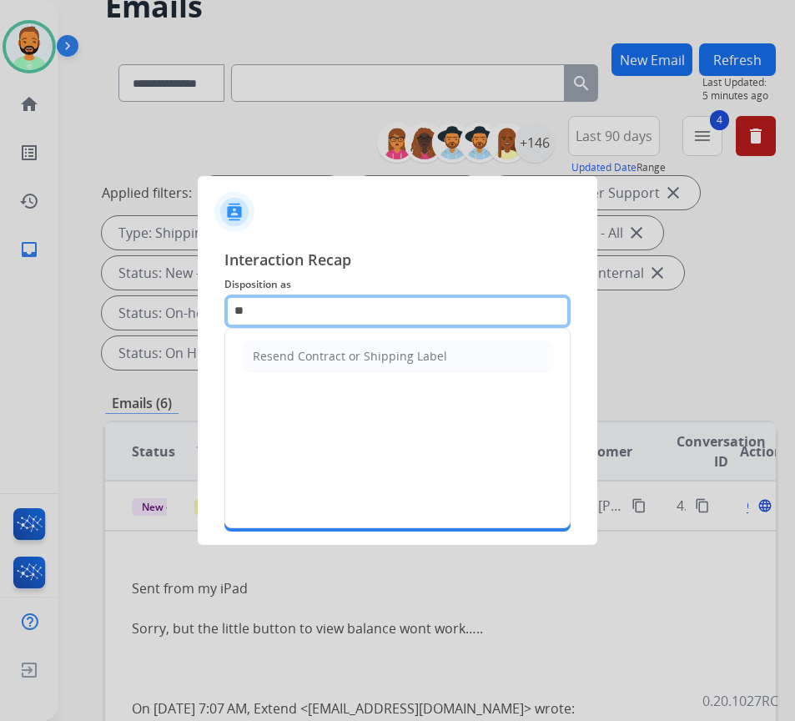
type input "*"
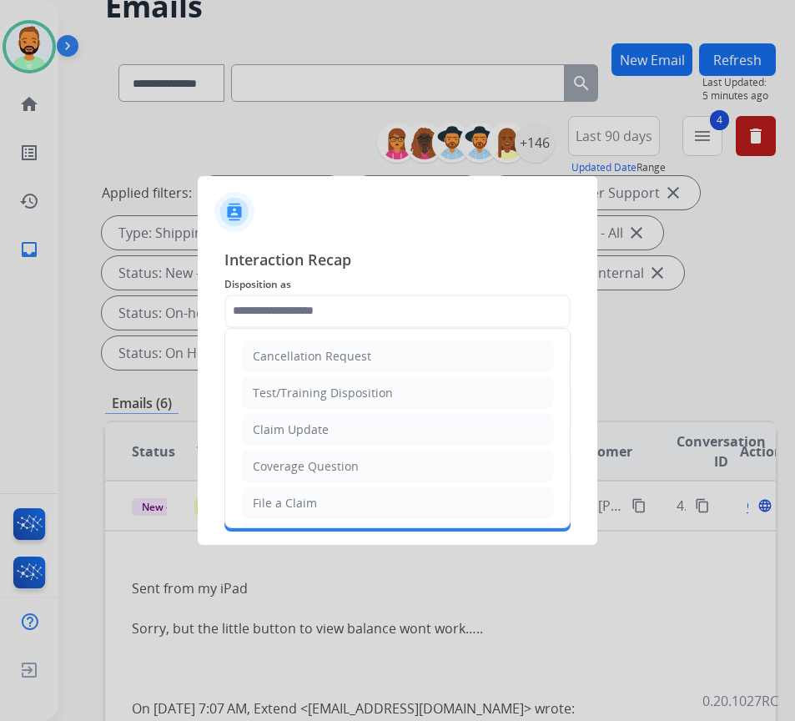
click at [395, 420] on li "Claim Update" at bounding box center [397, 430] width 311 height 32
type input "**********"
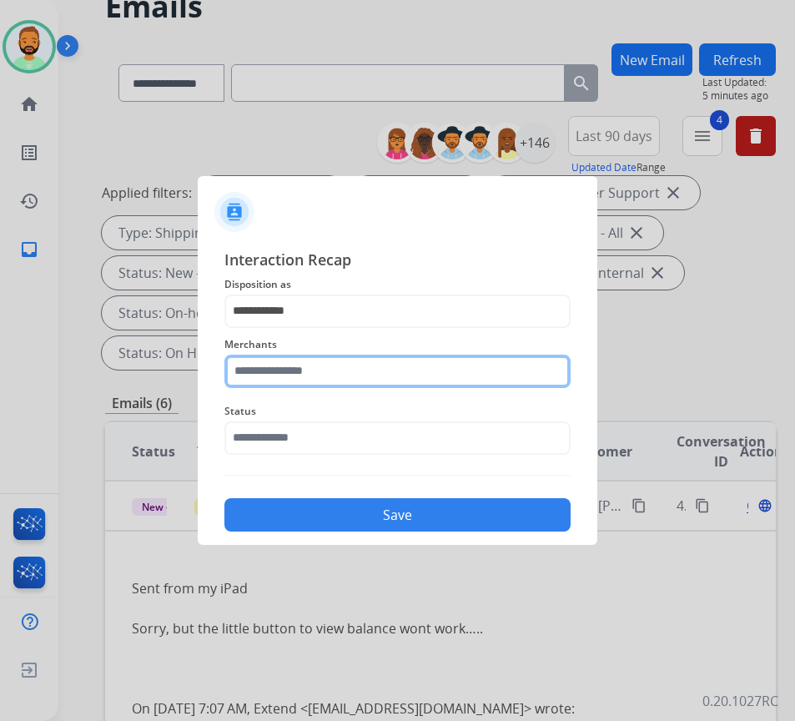
click at [397, 380] on input "text" at bounding box center [397, 371] width 346 height 33
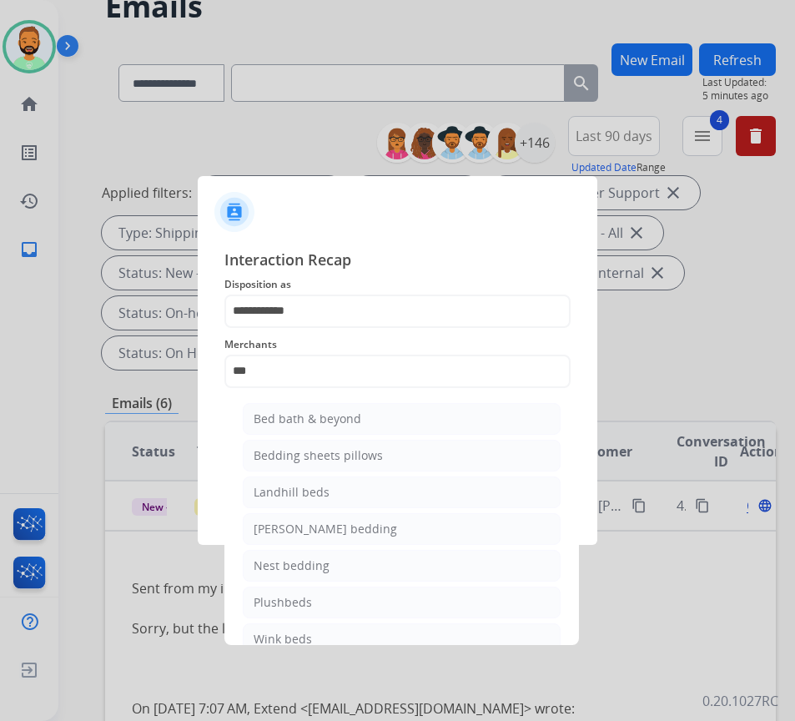
click at [500, 400] on ul "Bed bath & beyond Bedding sheets pillows Landhill beds Milliard bedding Nest be…" at bounding box center [402, 533] width 328 height 277
click at [500, 417] on li "Bed bath & beyond" at bounding box center [402, 419] width 318 height 32
type input "**********"
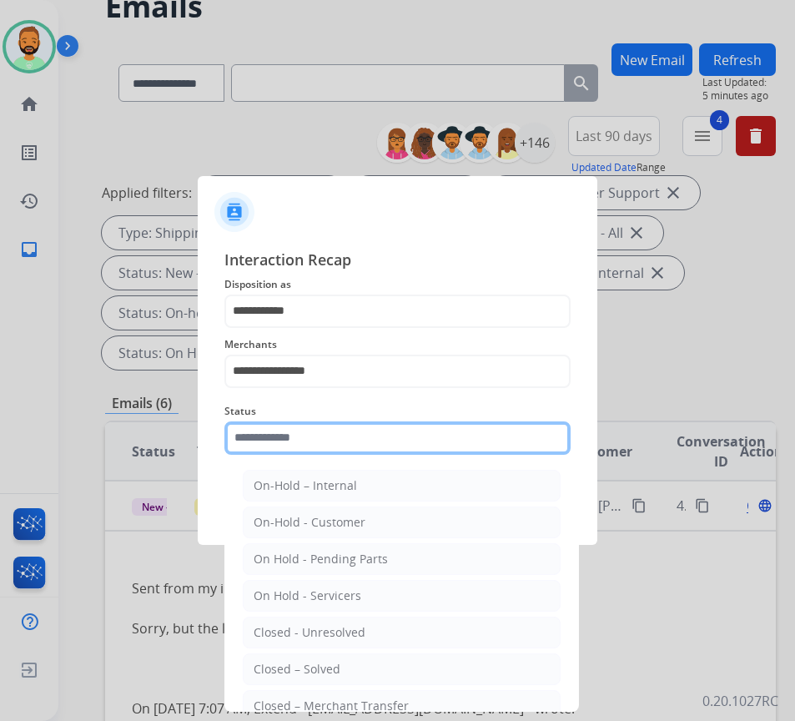
click at [475, 437] on input "text" at bounding box center [397, 437] width 346 height 33
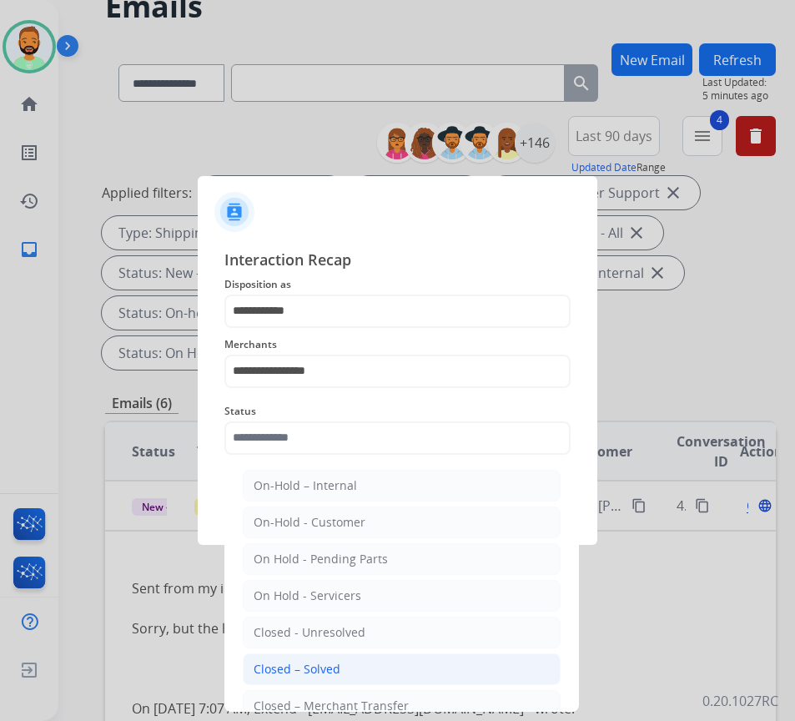
click at [394, 667] on li "Closed – Solved" at bounding box center [402, 669] width 318 height 32
type input "**********"
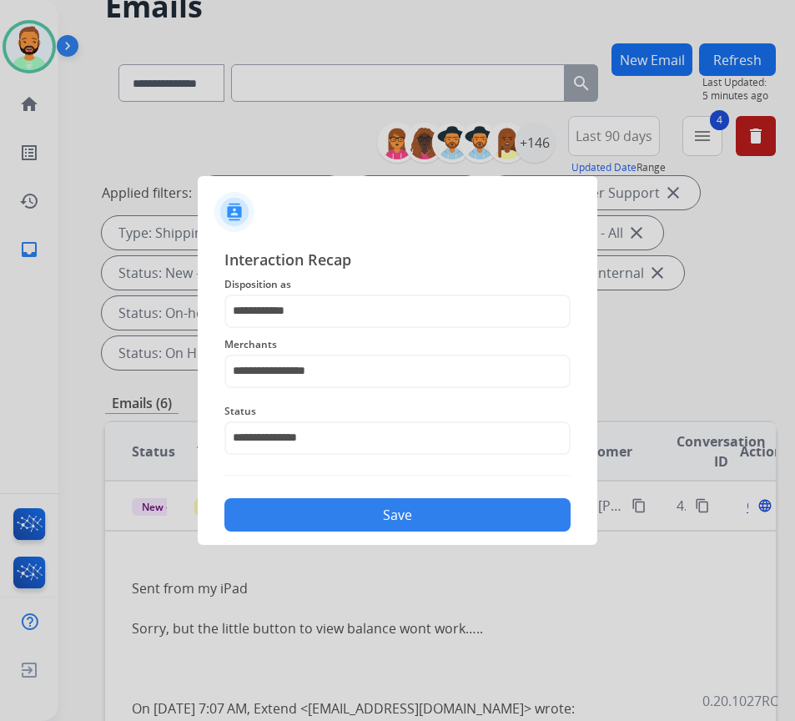
click at [444, 511] on button "Save" at bounding box center [397, 514] width 346 height 33
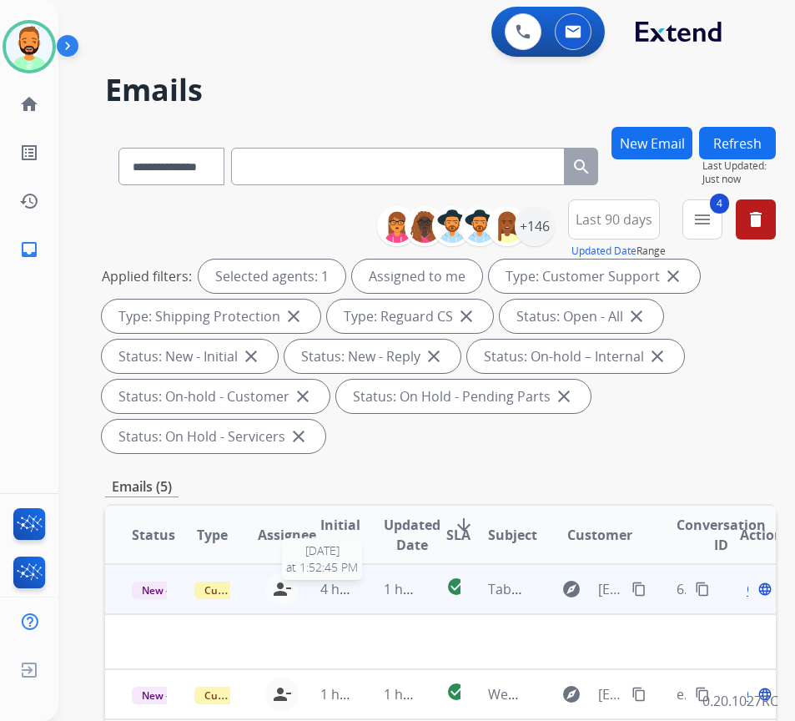
click at [359, 590] on span "4 hours ago" at bounding box center [357, 589] width 75 height 18
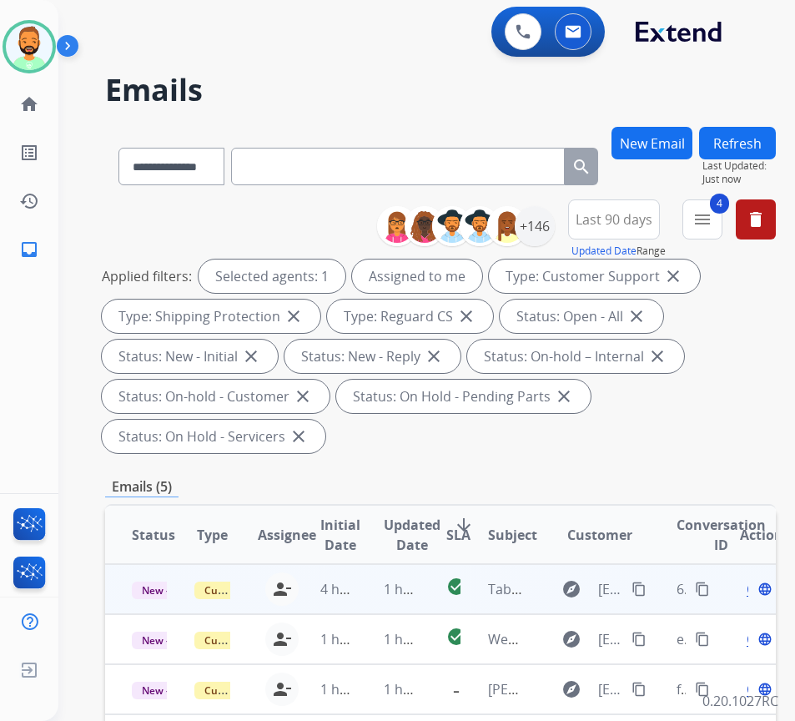
click at [366, 582] on td "1 hour ago" at bounding box center [388, 589] width 63 height 50
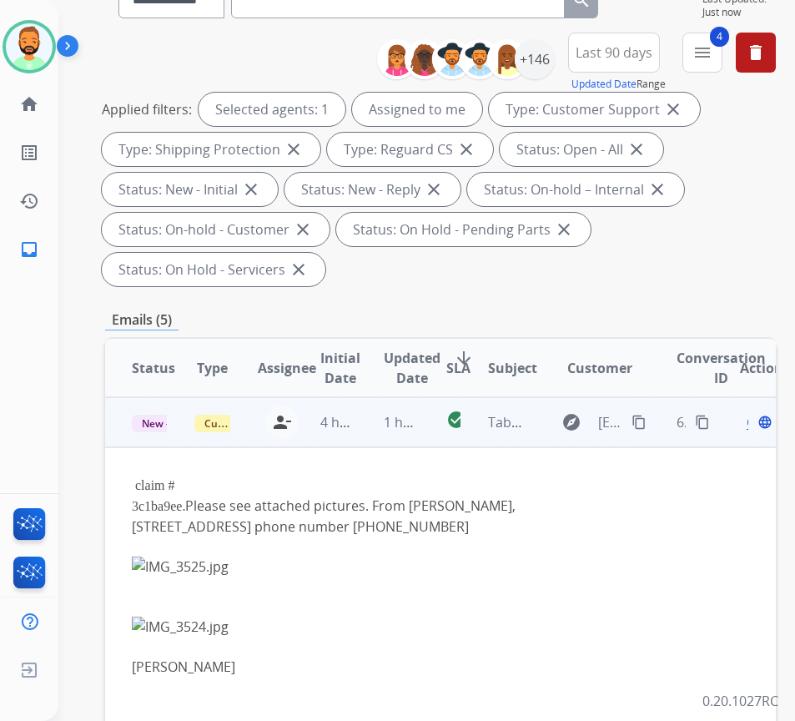
click at [647, 417] on mat-icon "content_copy" at bounding box center [639, 422] width 15 height 15
click at [753, 425] on span "Open" at bounding box center [764, 422] width 34 height 20
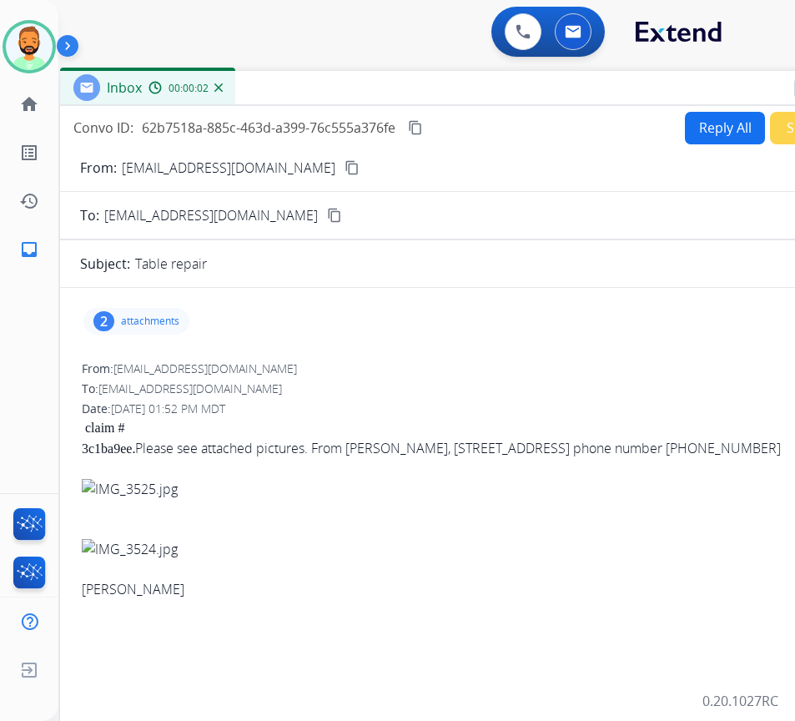
drag, startPoint x: 249, startPoint y: 110, endPoint x: 374, endPoint y: 86, distance: 127.5
click at [376, 81] on div "Inbox 00:00:02" at bounding box center [477, 88] width 834 height 35
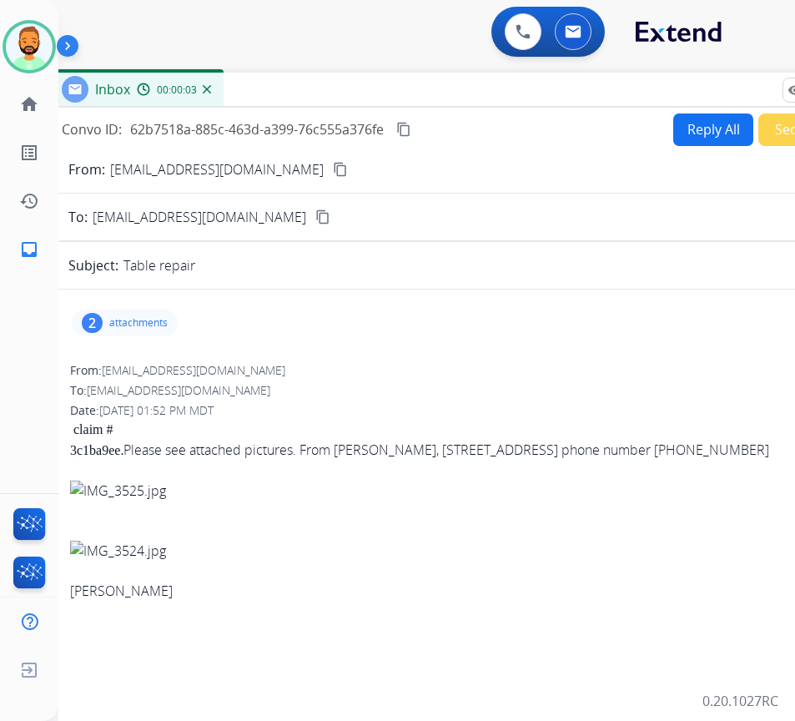
click at [122, 328] on p "attachments" at bounding box center [138, 322] width 58 height 13
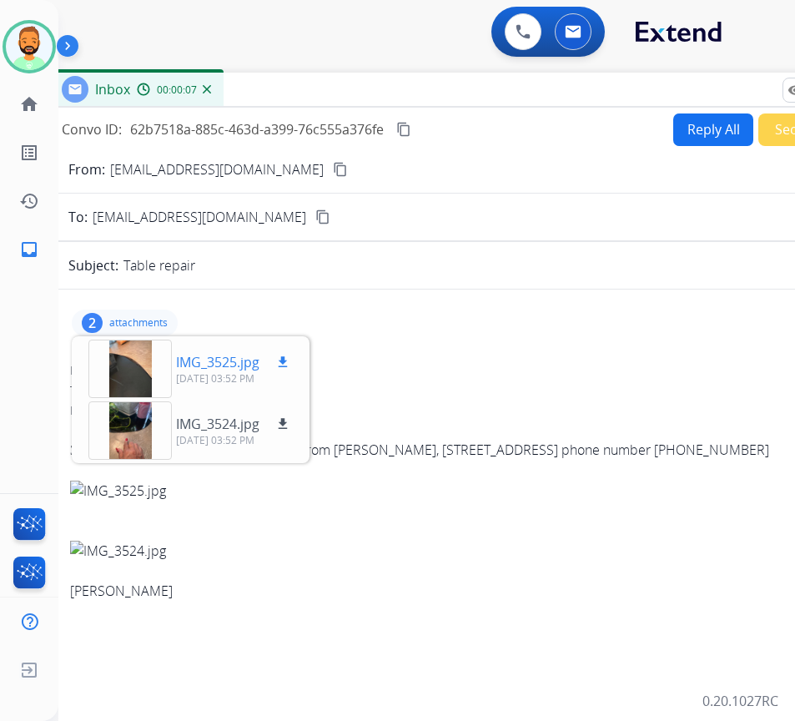
click at [159, 371] on div at bounding box center [129, 369] width 83 height 58
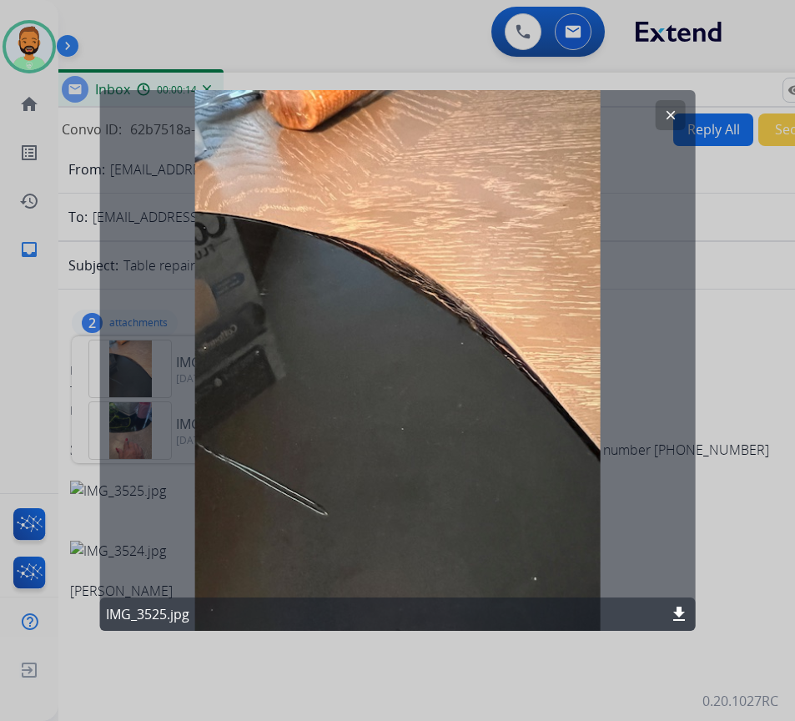
drag, startPoint x: 672, startPoint y: 113, endPoint x: 345, endPoint y: 187, distance: 336.2
click at [288, 197] on div "clear IMG_3525.jpg download" at bounding box center [397, 360] width 597 height 541
click at [660, 117] on button "clear" at bounding box center [671, 115] width 30 height 30
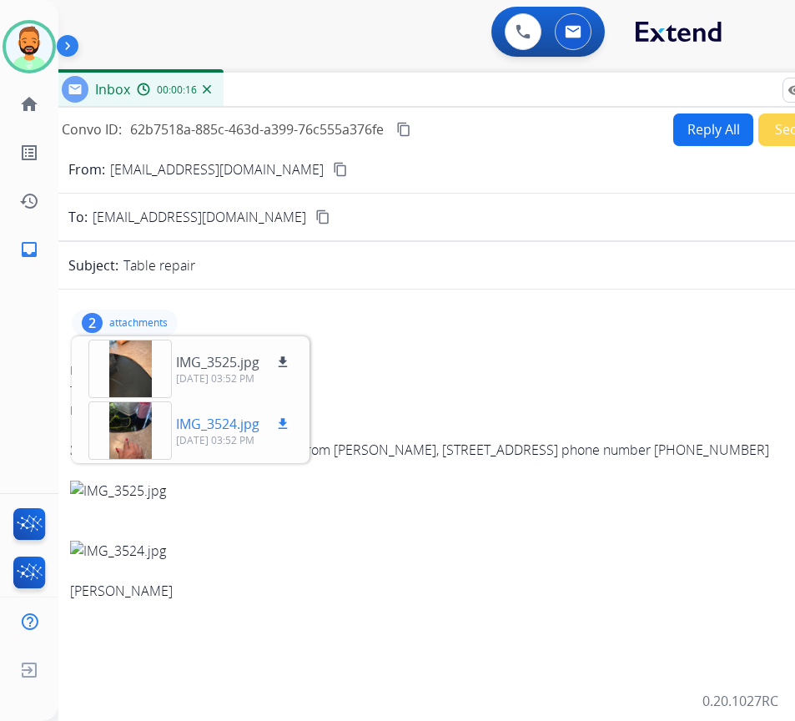
click at [190, 436] on p "09/24/2025, 03:52 PM" at bounding box center [234, 440] width 117 height 13
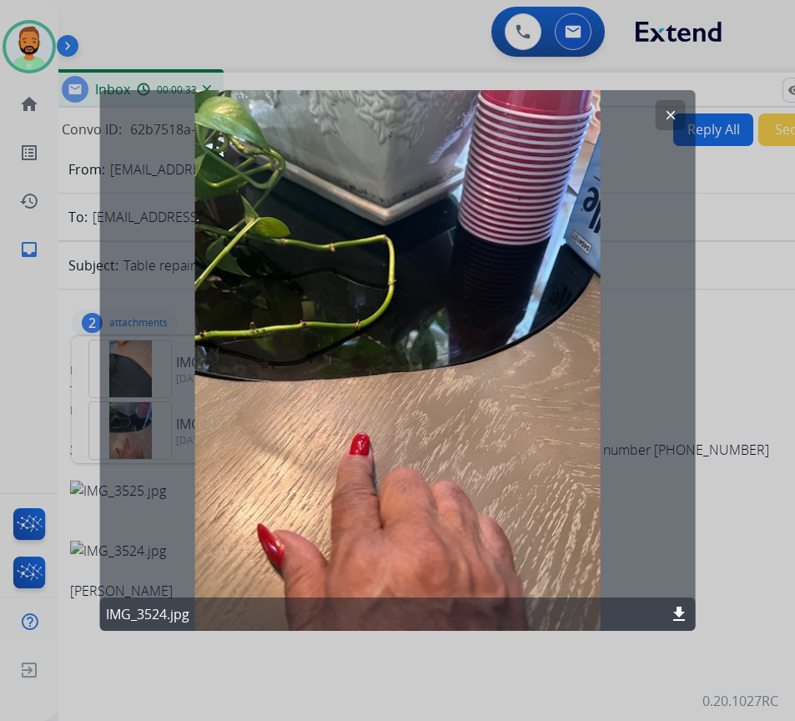
click at [667, 118] on mat-icon "clear" at bounding box center [670, 115] width 15 height 15
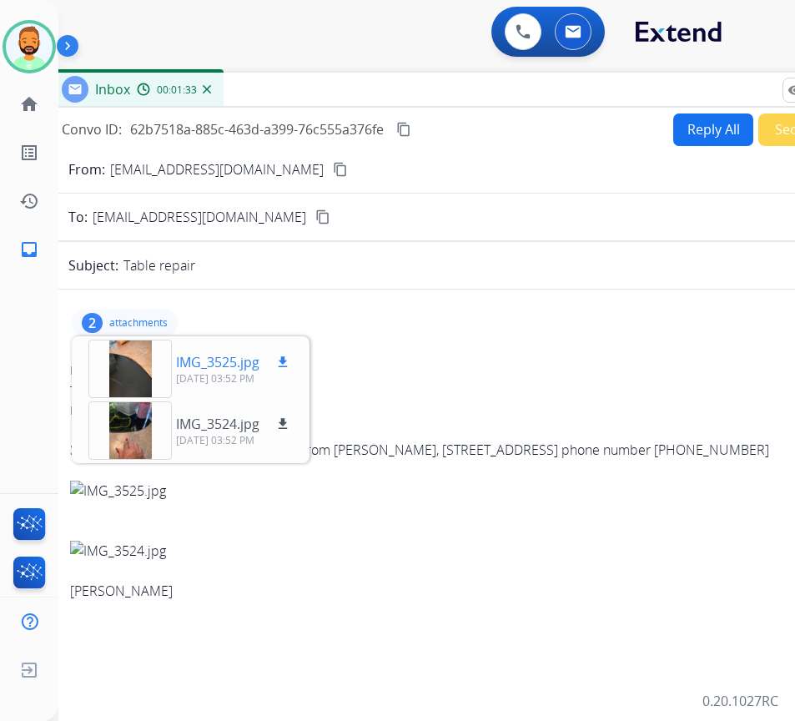
click at [285, 356] on mat-icon "download" at bounding box center [282, 362] width 15 height 15
click at [279, 426] on mat-icon "download" at bounding box center [282, 423] width 15 height 15
click at [141, 297] on div "2 attachments IMG_3525.jpg download 09/24/2025, 03:52 PM IMG_3524.jpg download …" at bounding box center [465, 587] width 834 height 595
click at [141, 325] on p "attachments" at bounding box center [138, 322] width 58 height 13
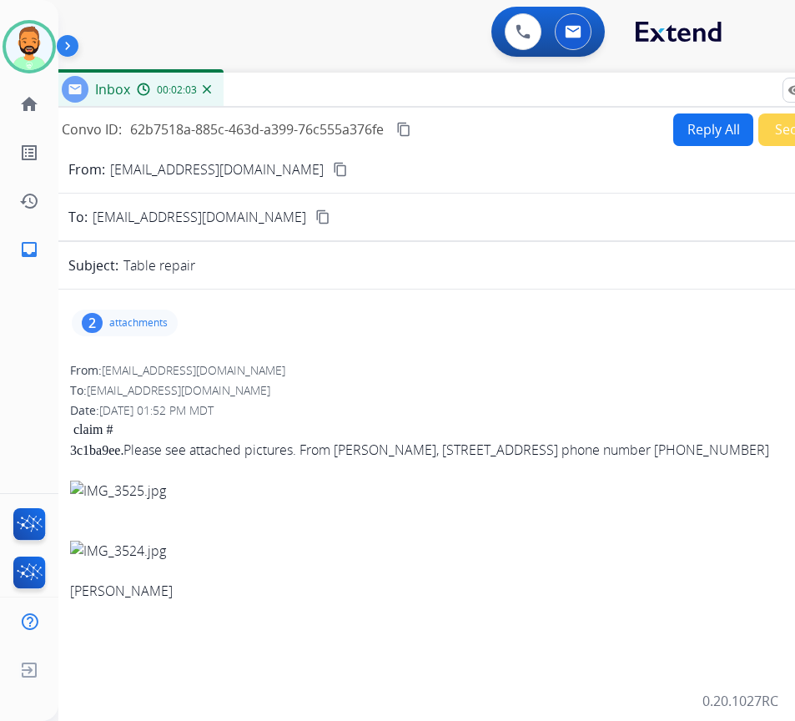
click at [709, 130] on button "Reply All" at bounding box center [713, 129] width 80 height 33
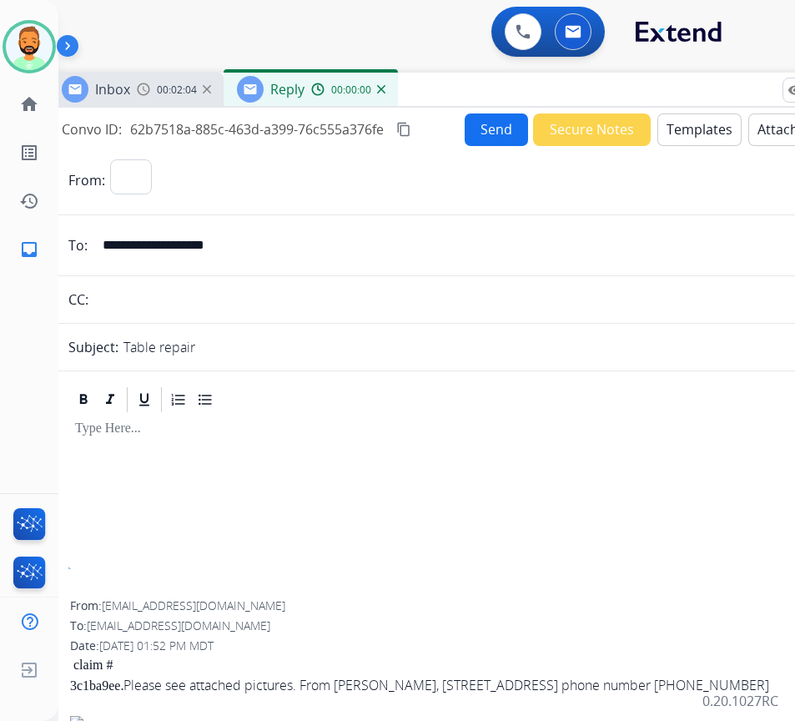
click at [709, 130] on button "Templates" at bounding box center [699, 129] width 84 height 33
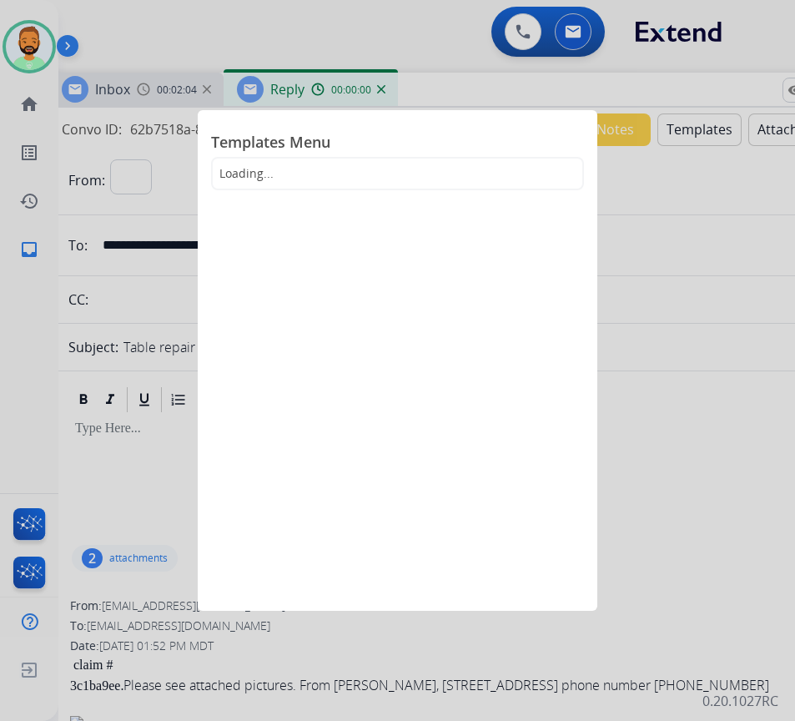
select select "**********"
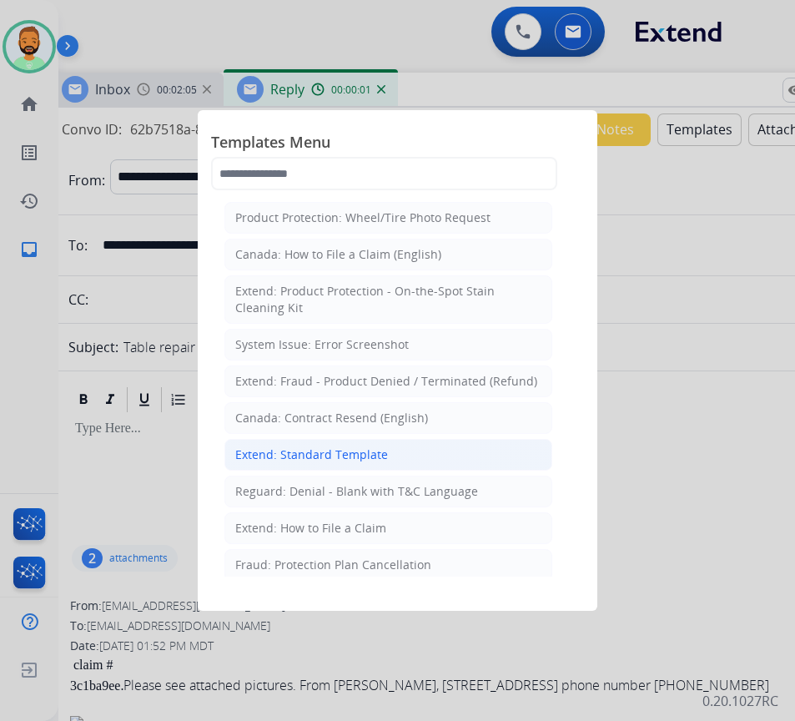
click at [368, 456] on div "Extend: Standard Template" at bounding box center [311, 454] width 153 height 17
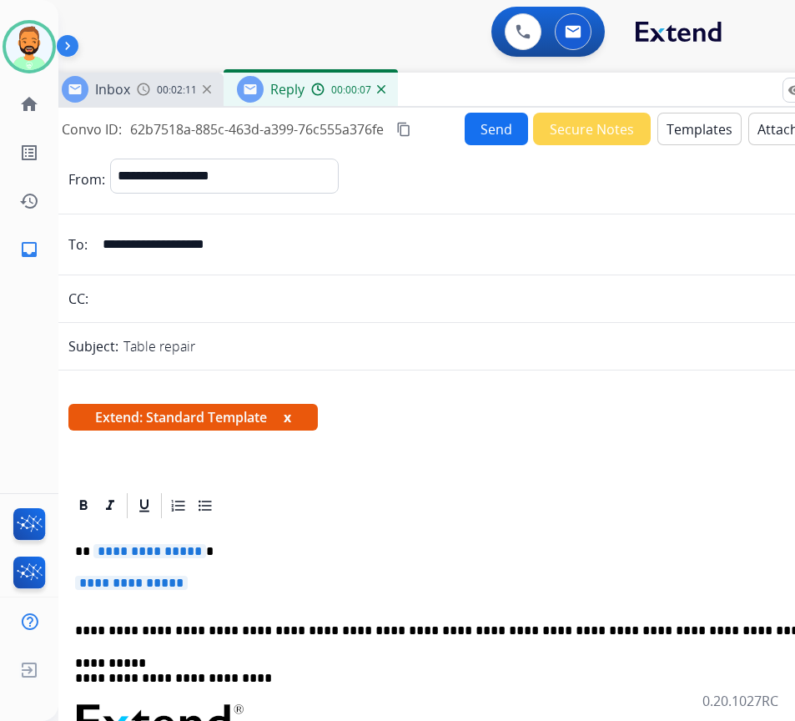
click at [241, 557] on p "**********" at bounding box center [459, 551] width 768 height 15
click at [239, 582] on p "**********" at bounding box center [465, 591] width 781 height 31
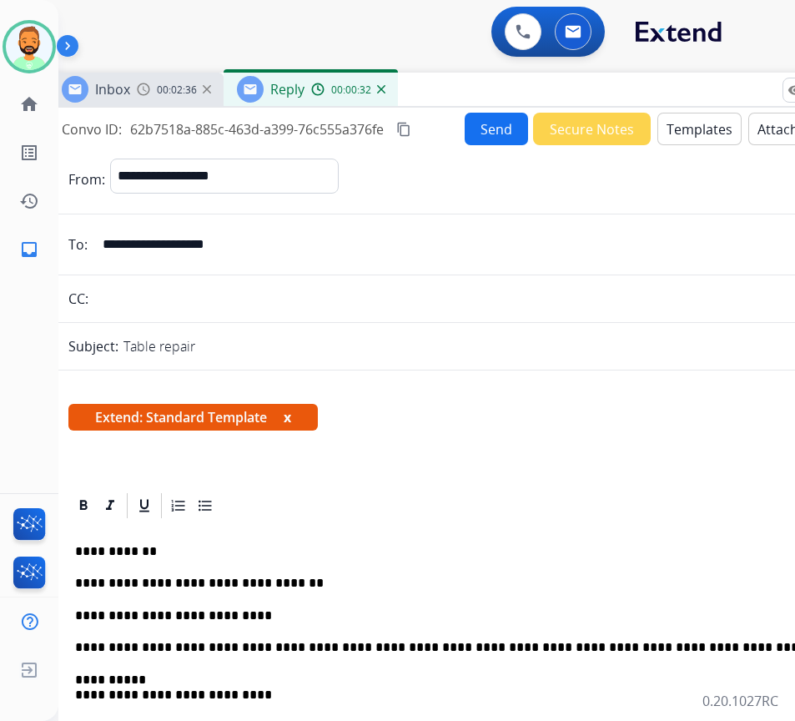
click at [465, 142] on button "Send" at bounding box center [496, 129] width 63 height 33
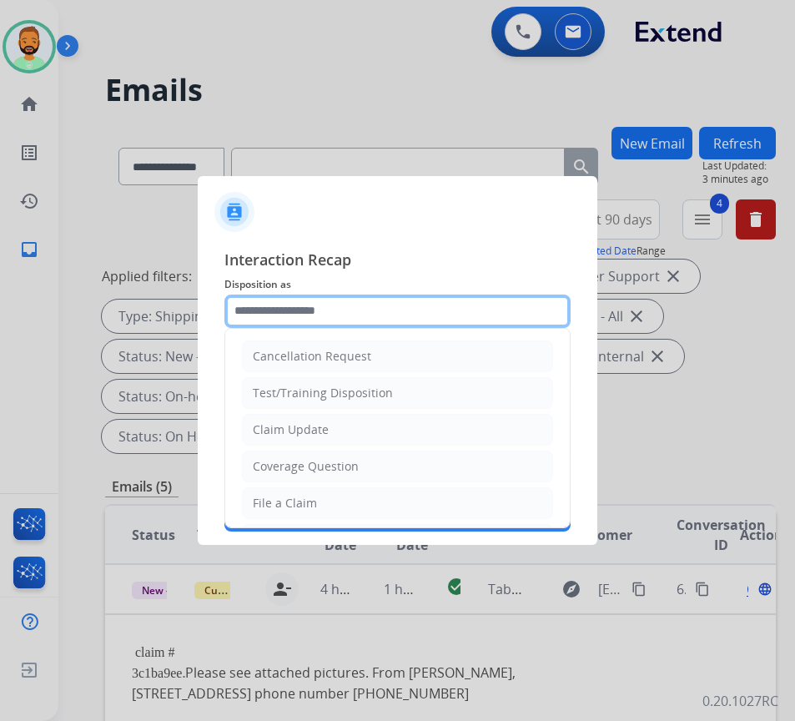
click at [367, 319] on input "text" at bounding box center [397, 311] width 346 height 33
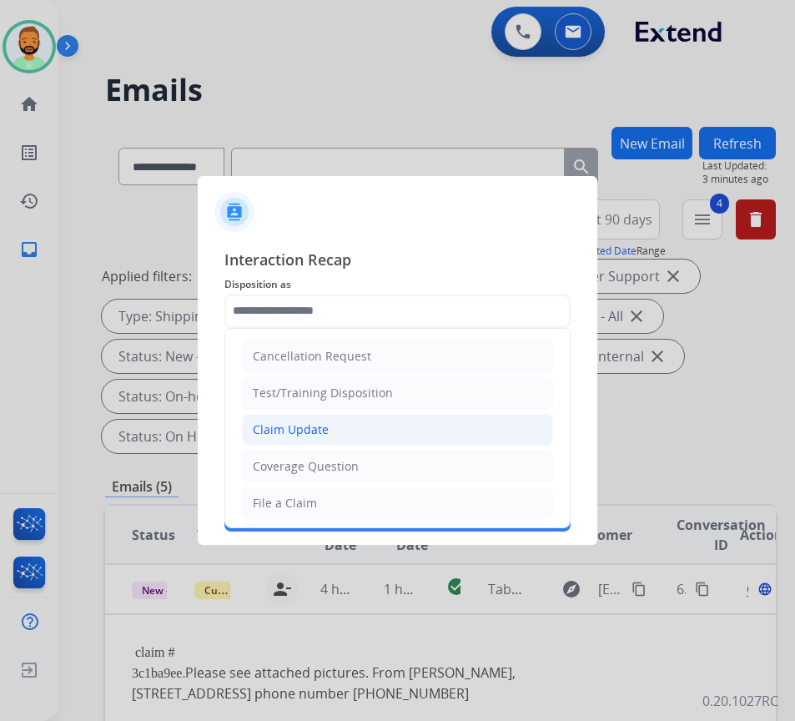
click at [362, 432] on li "Claim Update" at bounding box center [397, 430] width 311 height 32
type input "**********"
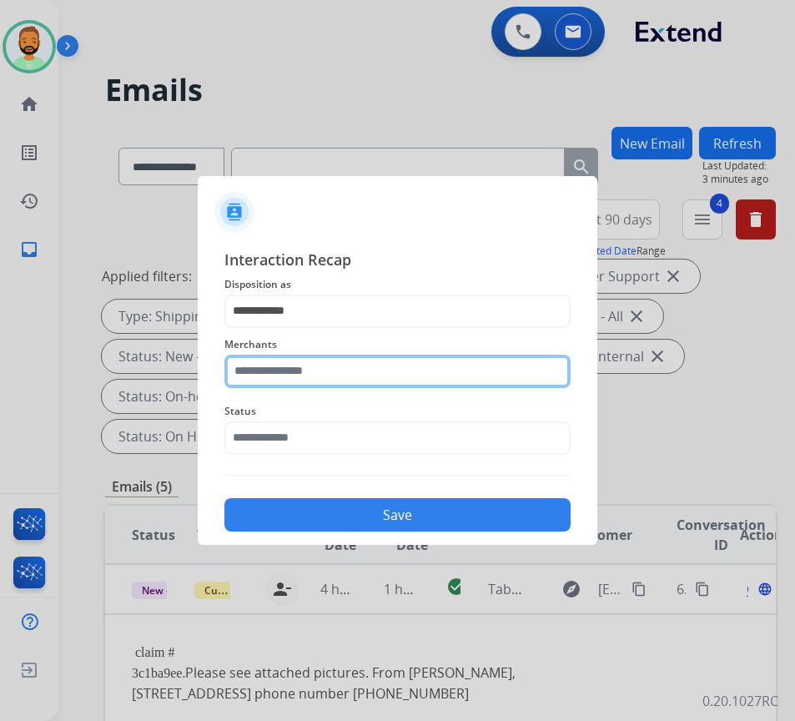
click at [365, 368] on input "text" at bounding box center [397, 371] width 346 height 33
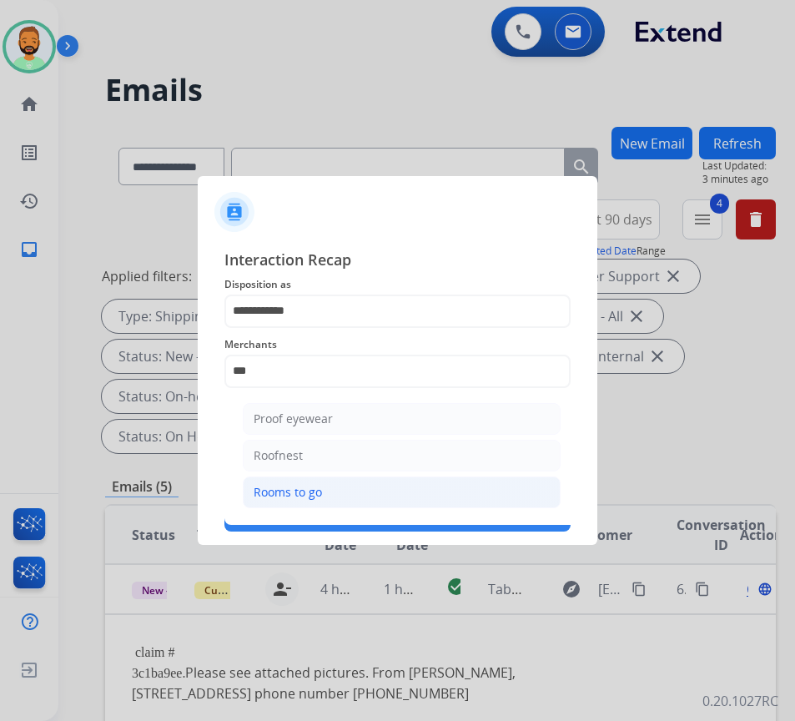
click at [355, 493] on li "Rooms to go" at bounding box center [402, 492] width 318 height 32
type input "**********"
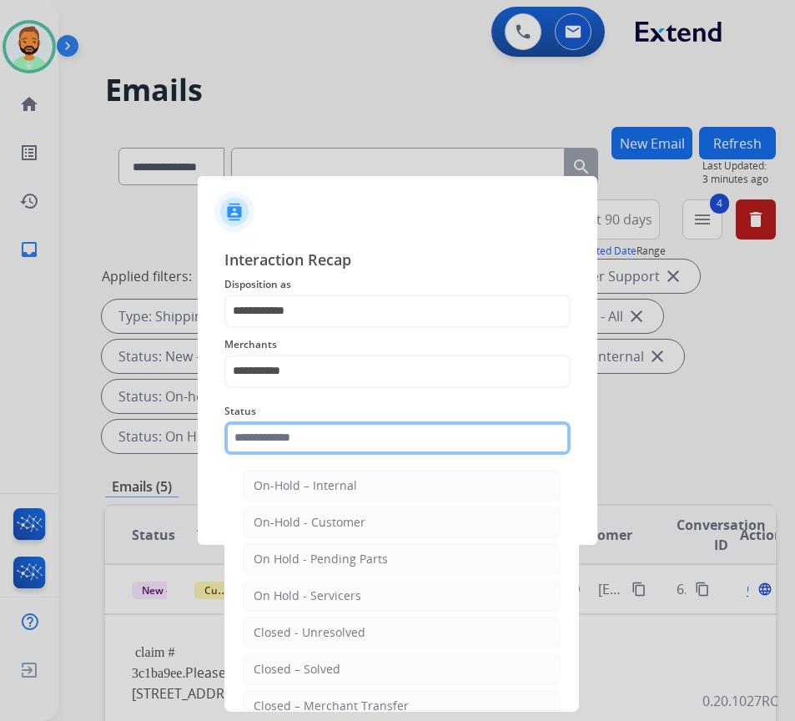
click at [362, 451] on input "text" at bounding box center [397, 437] width 346 height 33
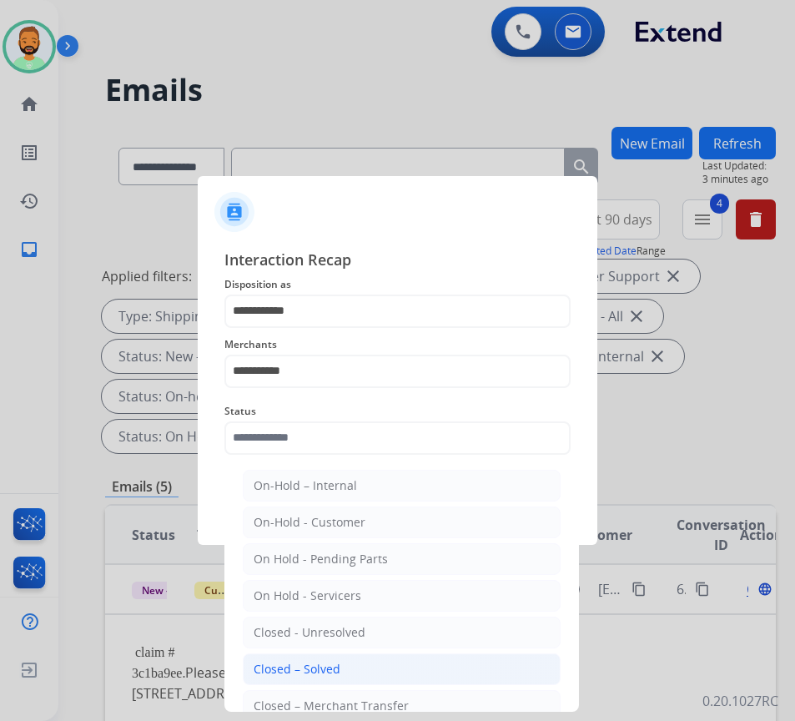
click at [350, 665] on li "Closed – Solved" at bounding box center [402, 669] width 318 height 32
type input "**********"
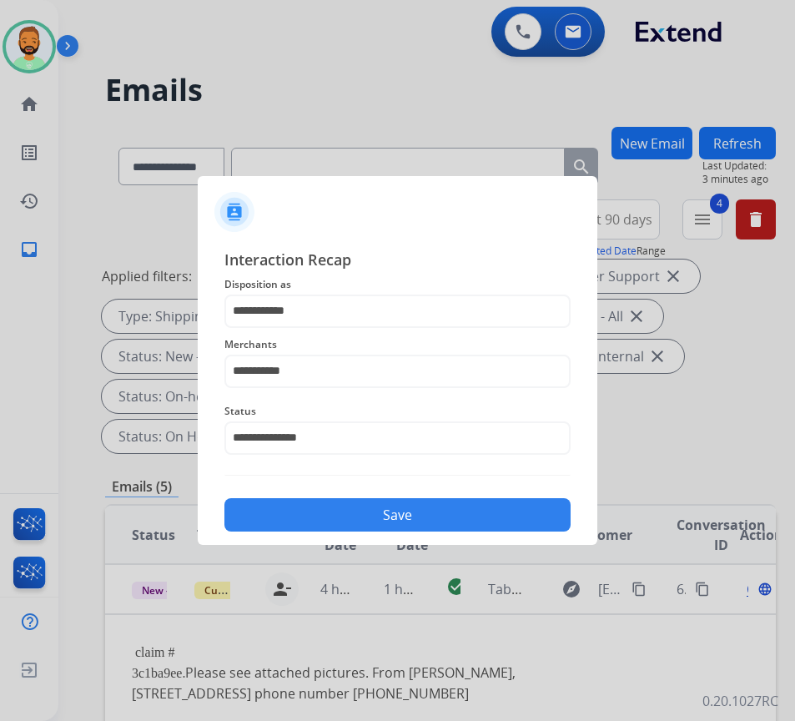
click at [419, 506] on button "Save" at bounding box center [397, 514] width 346 height 33
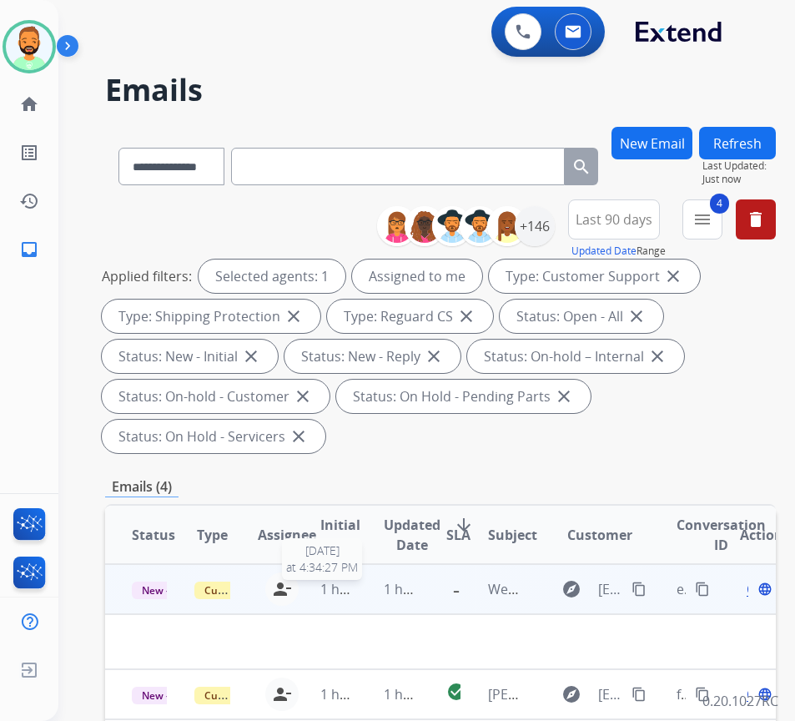
drag, startPoint x: 359, startPoint y: 591, endPoint x: 367, endPoint y: 590, distance: 8.4
click at [361, 591] on tr "New - Initial Customer Support todd.lauletta@eccogroupusa.com person_remove Una…" at bounding box center [440, 589] width 671 height 50
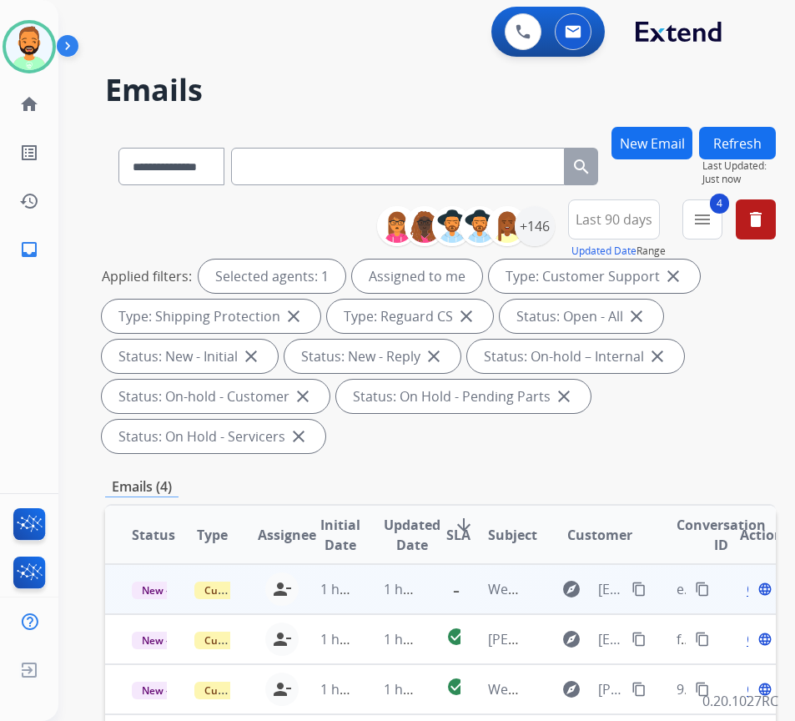
click at [367, 581] on td "1 hour ago" at bounding box center [388, 589] width 63 height 50
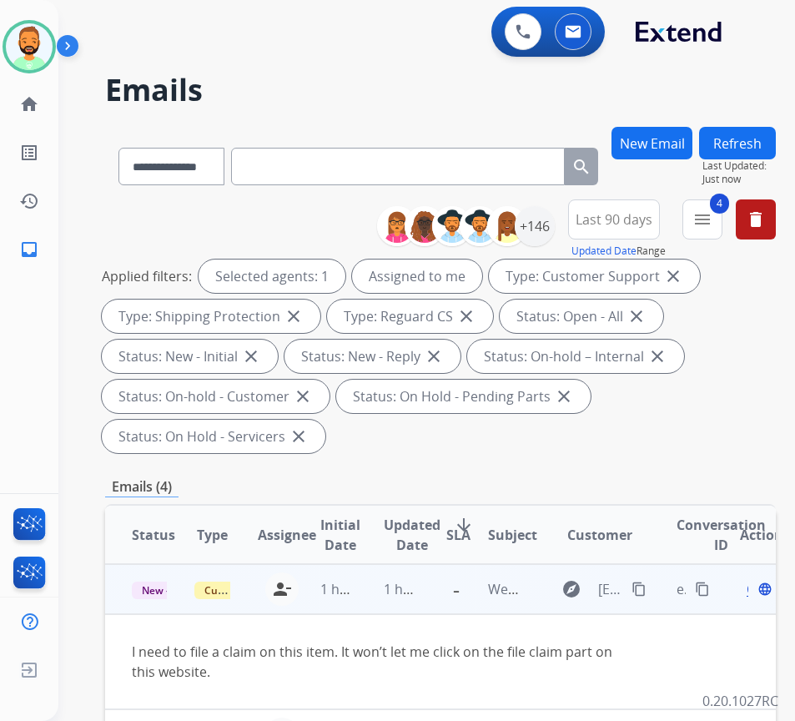
drag, startPoint x: 644, startPoint y: 587, endPoint x: 612, endPoint y: 605, distance: 36.2
click at [647, 587] on mat-icon "content_copy" at bounding box center [639, 589] width 15 height 15
click at [755, 595] on span "Open" at bounding box center [764, 589] width 34 height 20
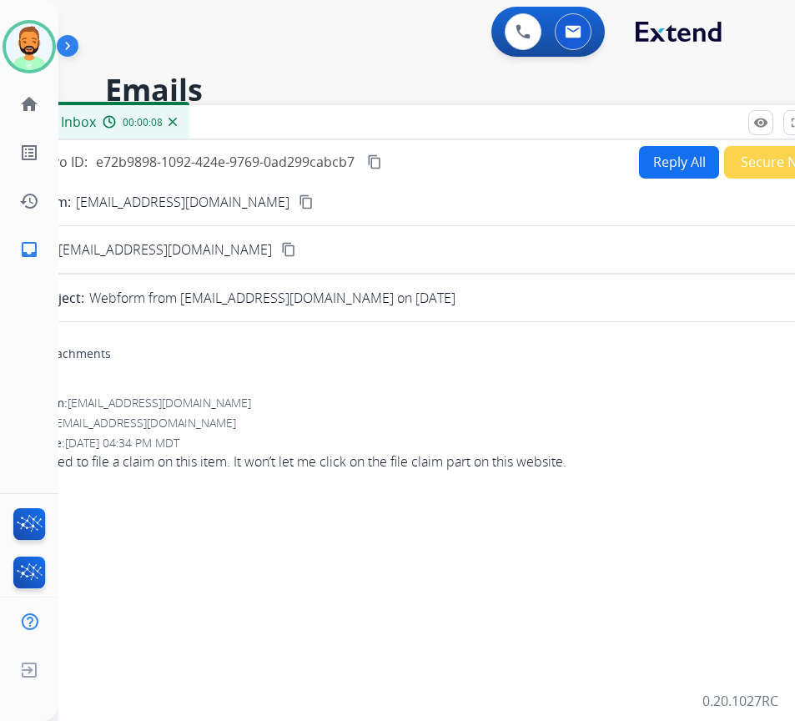
drag, startPoint x: 340, startPoint y: 113, endPoint x: 433, endPoint y: 117, distance: 93.5
click at [433, 117] on div "Inbox 00:00:08" at bounding box center [431, 122] width 834 height 35
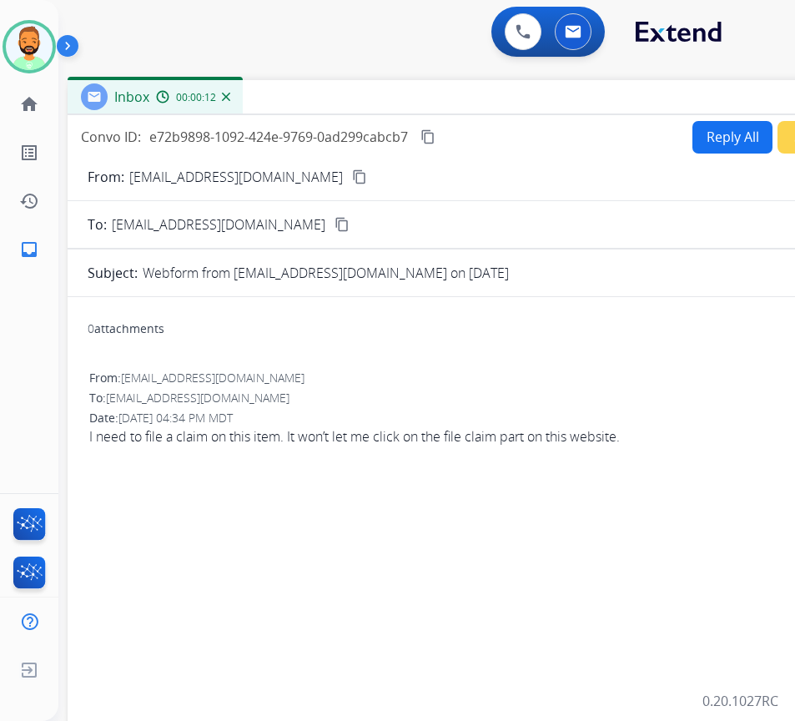
drag, startPoint x: 437, startPoint y: 131, endPoint x: 486, endPoint y: 107, distance: 54.9
click at [486, 107] on div "Inbox 00:00:12" at bounding box center [485, 97] width 834 height 35
click at [719, 141] on button "Reply All" at bounding box center [733, 137] width 80 height 33
select select "**********"
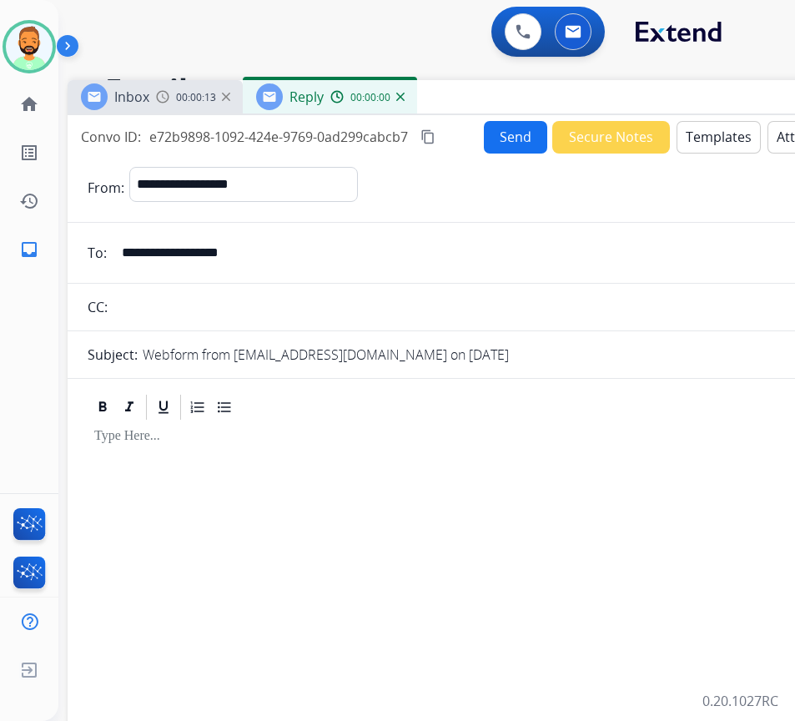
click at [719, 141] on button "Templates" at bounding box center [719, 137] width 84 height 33
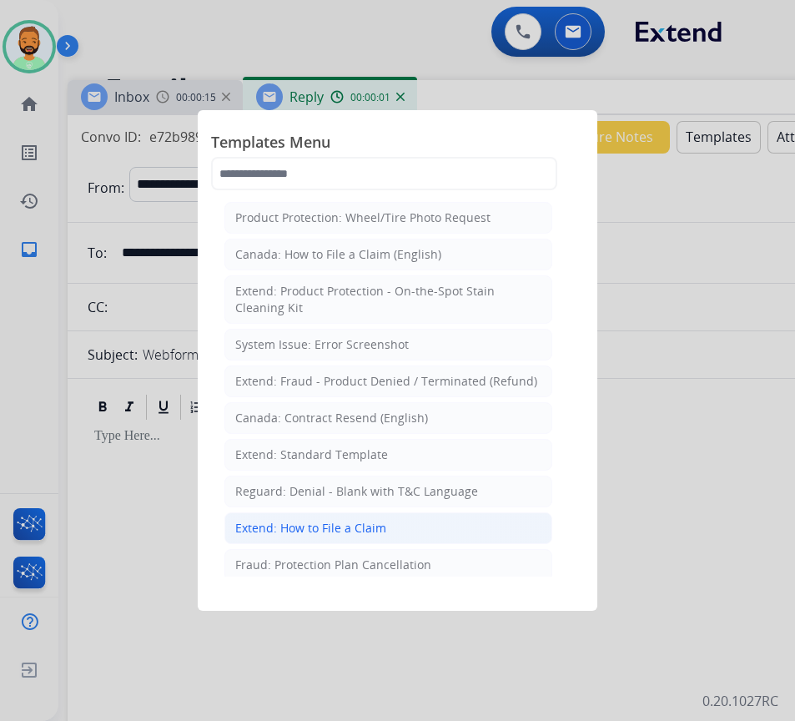
click at [433, 528] on li "Extend: How to File a Claim" at bounding box center [388, 528] width 328 height 32
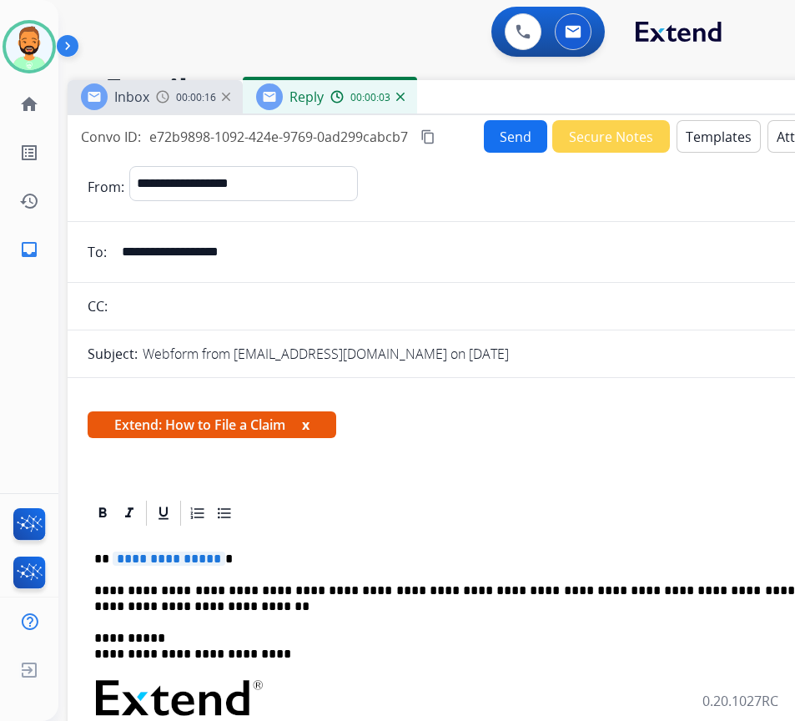
click at [262, 561] on p "**********" at bounding box center [478, 559] width 768 height 15
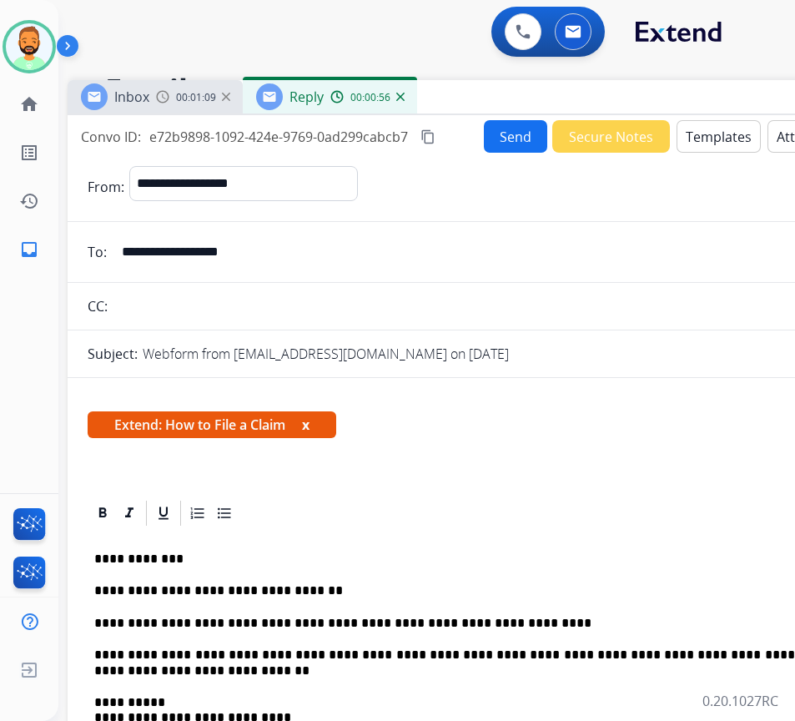
click at [492, 128] on button "Send" at bounding box center [515, 136] width 63 height 33
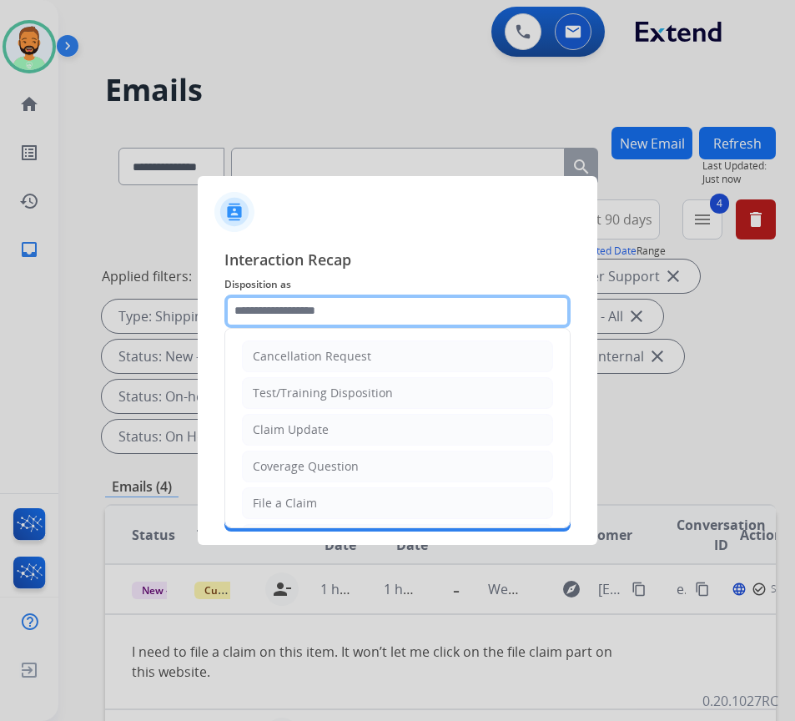
click at [330, 317] on input "text" at bounding box center [397, 311] width 346 height 33
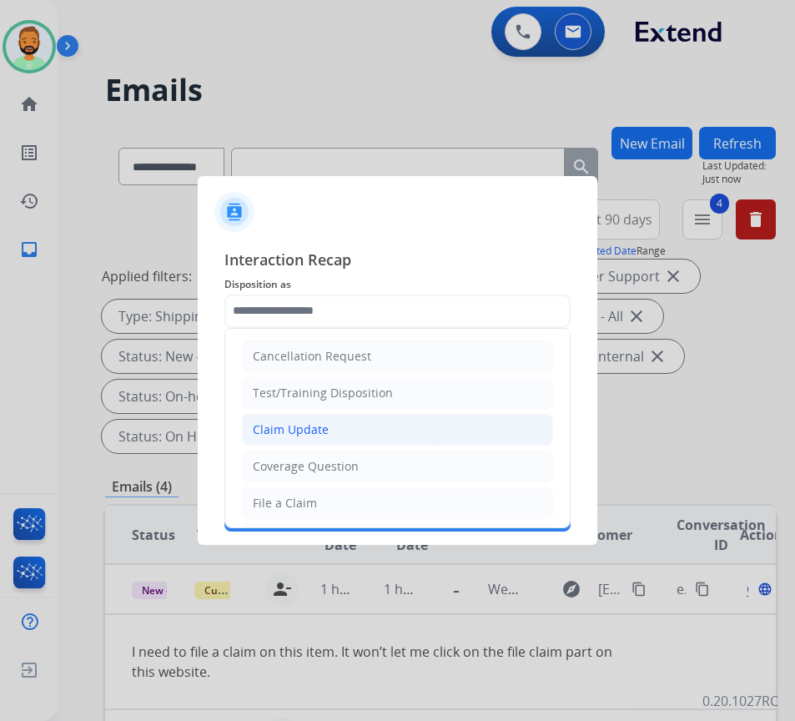
click at [365, 431] on li "Claim Update" at bounding box center [397, 430] width 311 height 32
type input "**********"
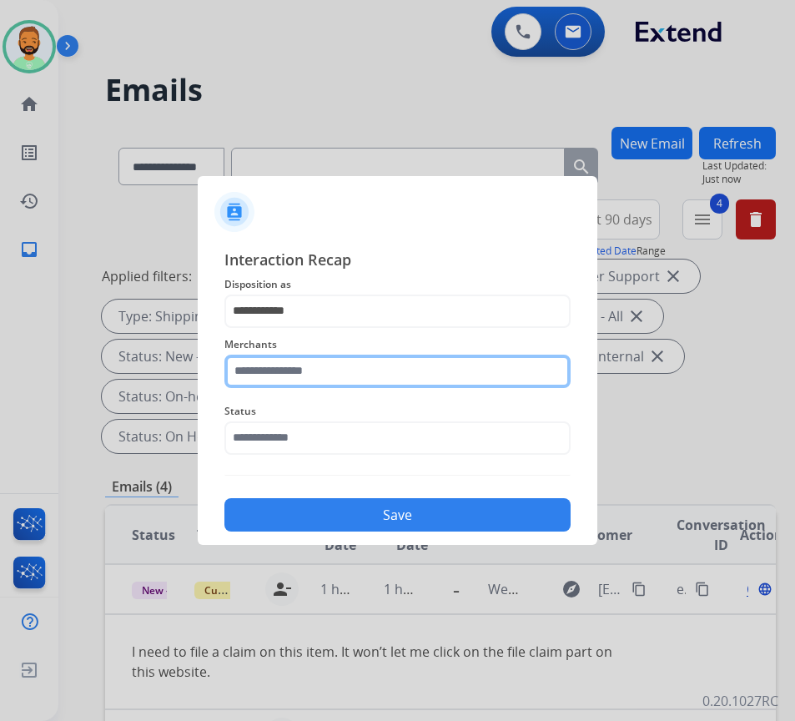
click at [362, 364] on input "text" at bounding box center [397, 371] width 346 height 33
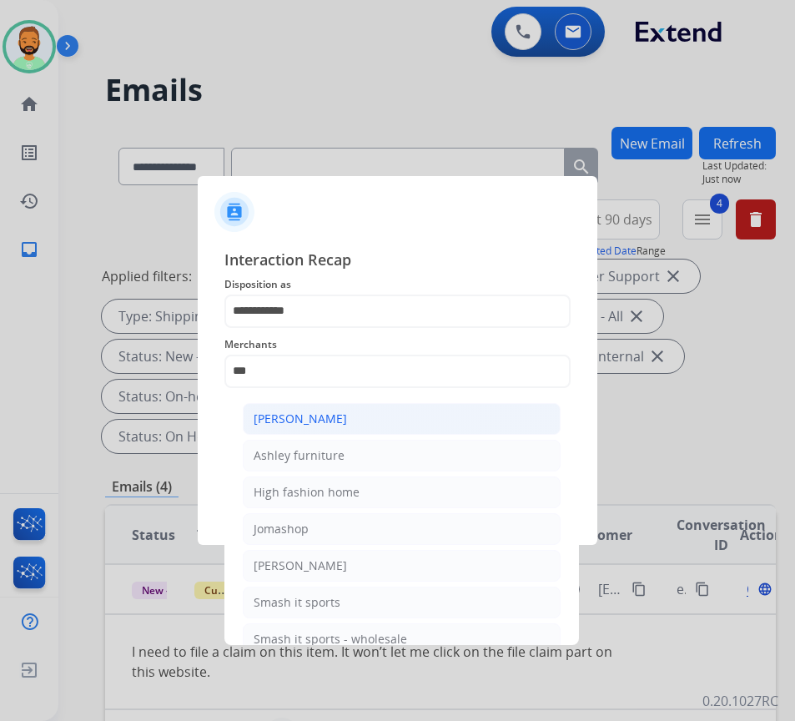
click at [380, 431] on li "[PERSON_NAME]" at bounding box center [402, 419] width 318 height 32
type input "**********"
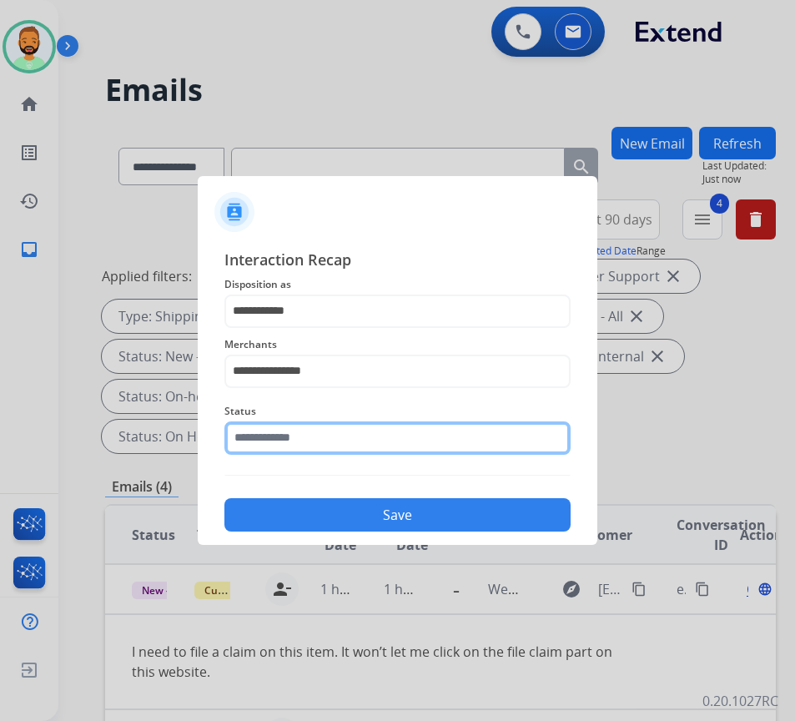
click at [375, 422] on input "text" at bounding box center [397, 437] width 346 height 33
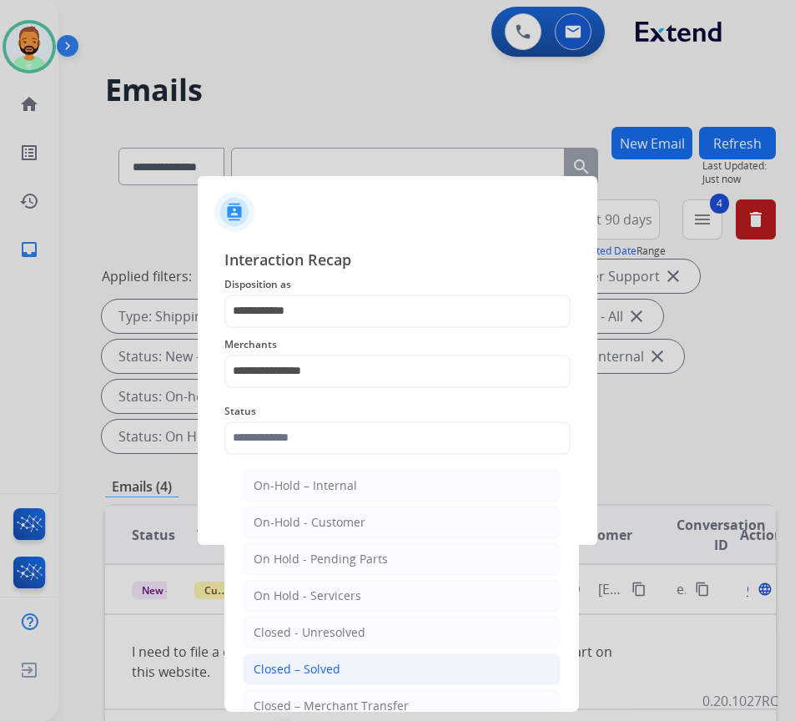
click at [400, 667] on li "Closed – Solved" at bounding box center [402, 669] width 318 height 32
type input "**********"
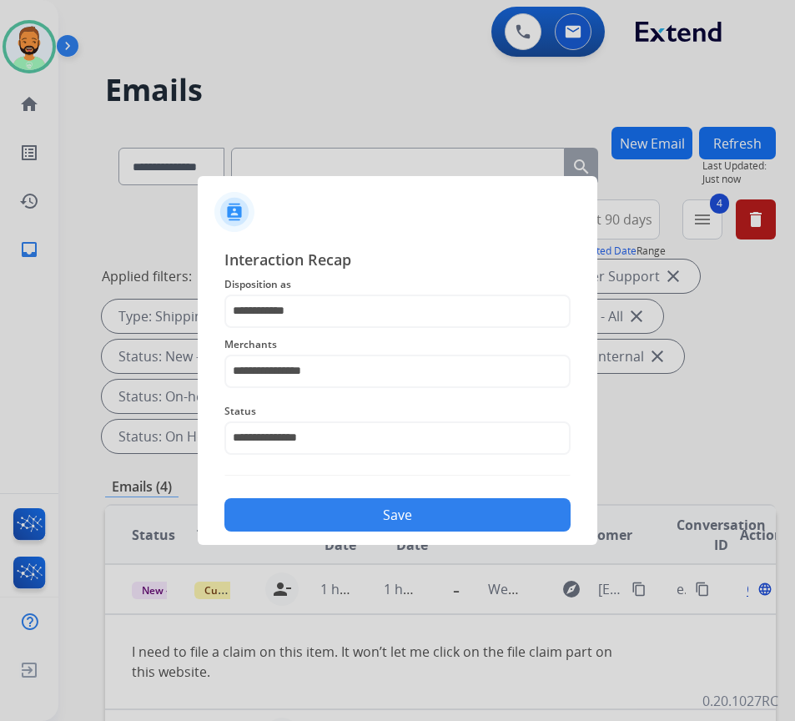
click at [404, 521] on button "Save" at bounding box center [397, 514] width 346 height 33
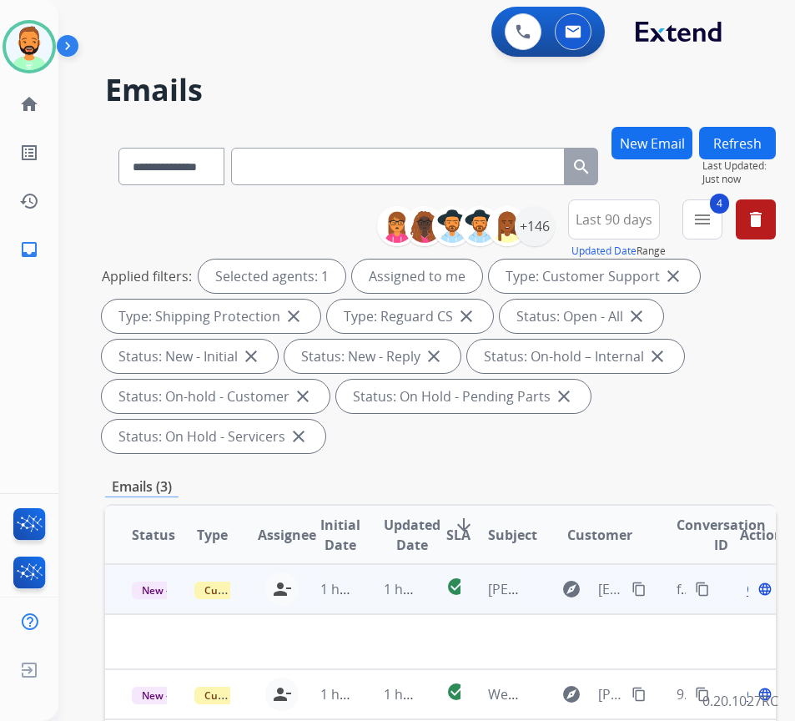
click at [362, 595] on td "1 hour ago" at bounding box center [388, 589] width 63 height 50
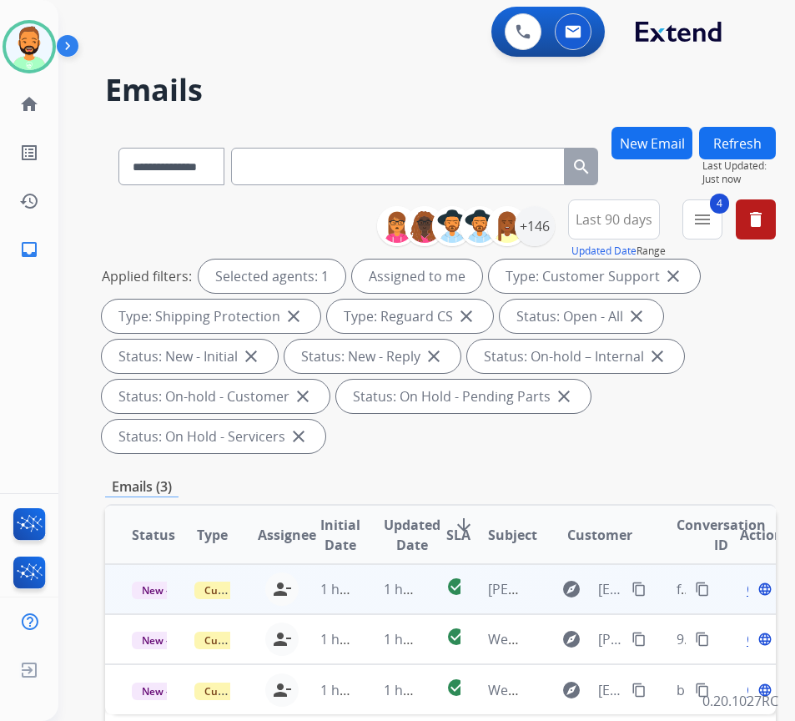
click at [363, 597] on td "1 hour ago" at bounding box center [388, 589] width 63 height 50
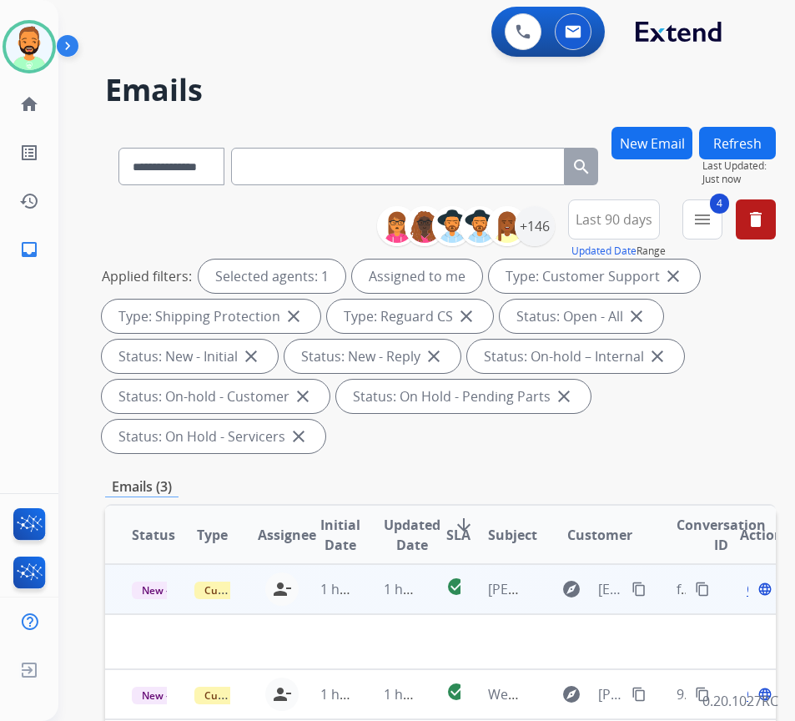
scroll to position [83, 0]
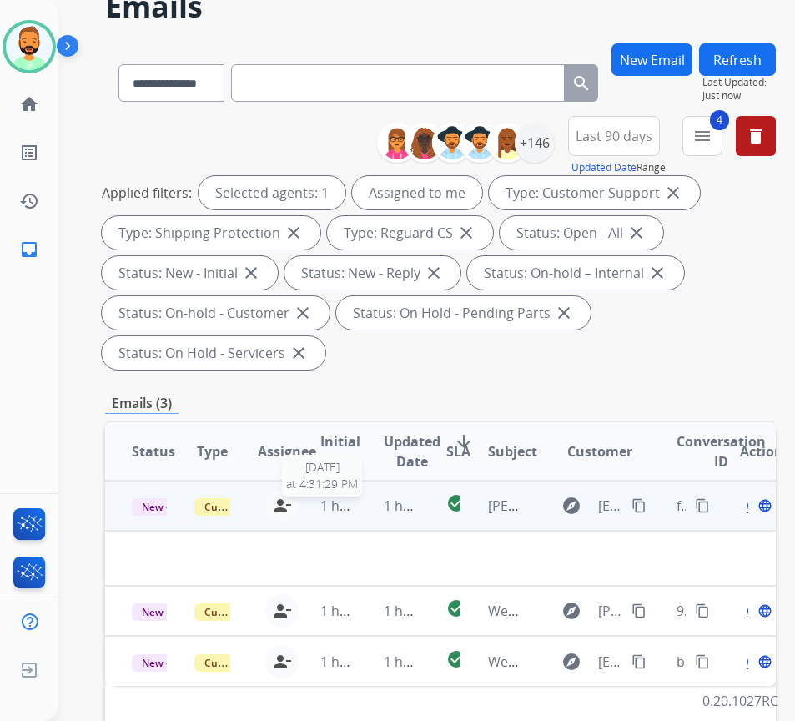
click at [331, 503] on span "1 hour ago" at bounding box center [354, 505] width 68 height 18
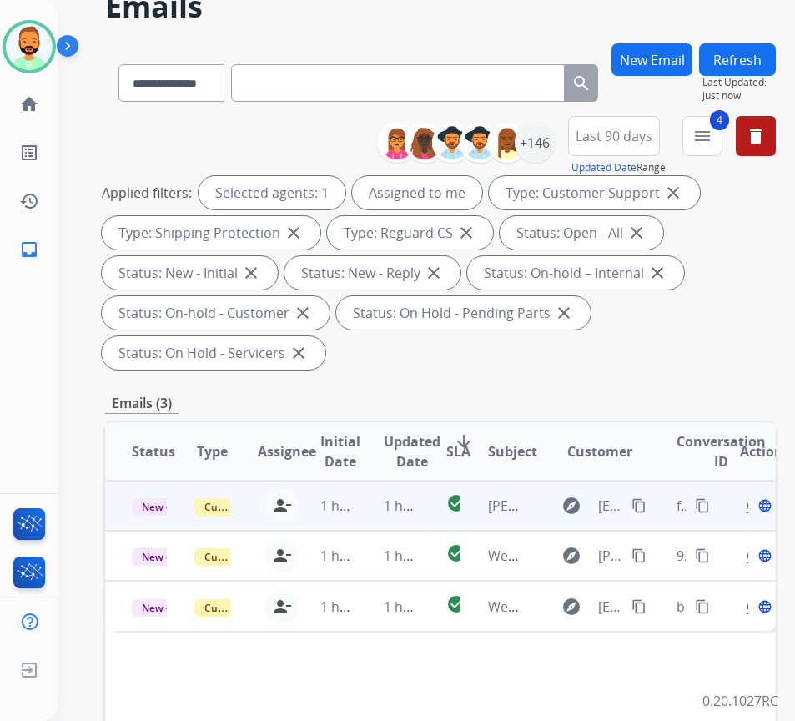
click at [361, 510] on td "1 hour ago" at bounding box center [388, 506] width 63 height 50
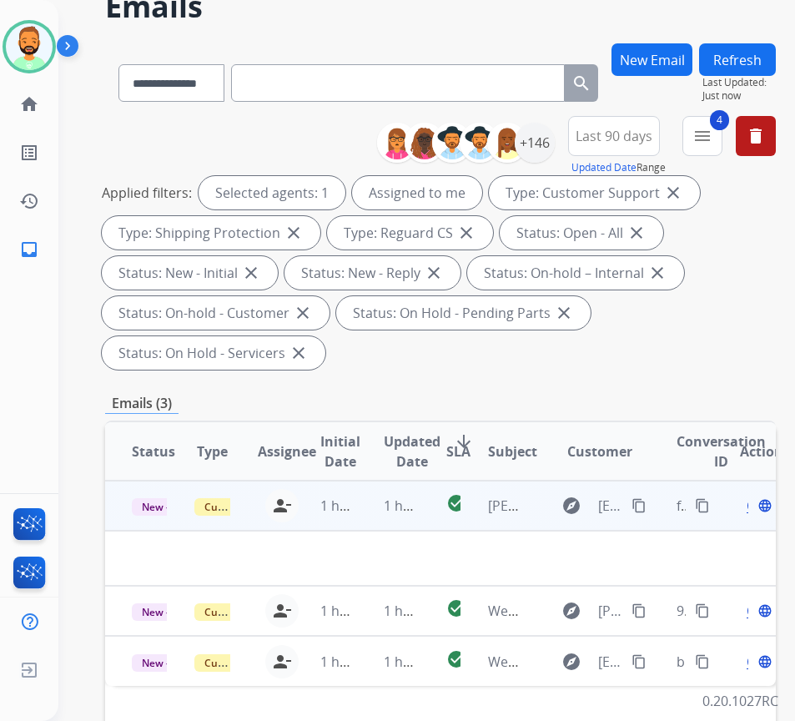
click at [642, 510] on mat-icon "content_copy" at bounding box center [639, 505] width 15 height 15
click at [755, 511] on span "Open" at bounding box center [764, 506] width 34 height 20
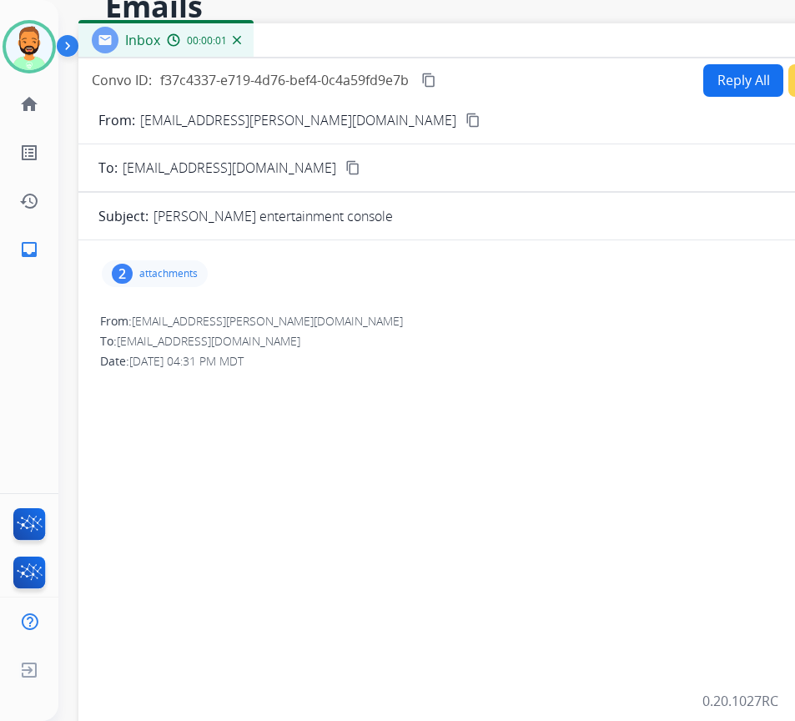
drag, startPoint x: 375, startPoint y: 35, endPoint x: 533, endPoint y: 40, distance: 157.8
click at [533, 40] on div "Inbox 00:00:01" at bounding box center [495, 40] width 834 height 35
click at [184, 272] on p "attachments" at bounding box center [168, 273] width 58 height 13
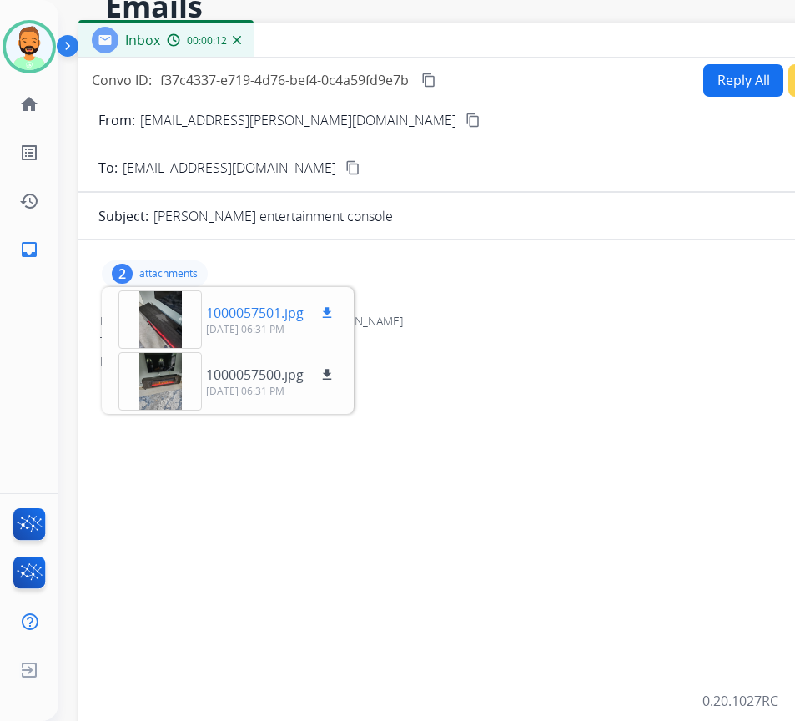
click at [326, 306] on button "download" at bounding box center [327, 313] width 20 height 20
click at [325, 383] on button "download" at bounding box center [327, 375] width 20 height 20
click at [187, 377] on div at bounding box center [159, 381] width 83 height 58
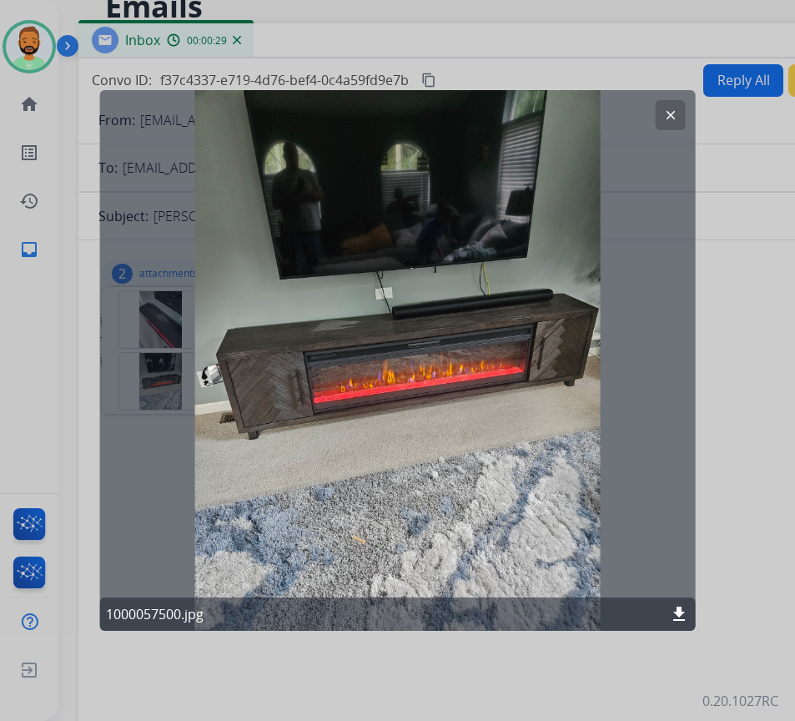
click at [677, 113] on mat-icon "clear" at bounding box center [670, 115] width 15 height 15
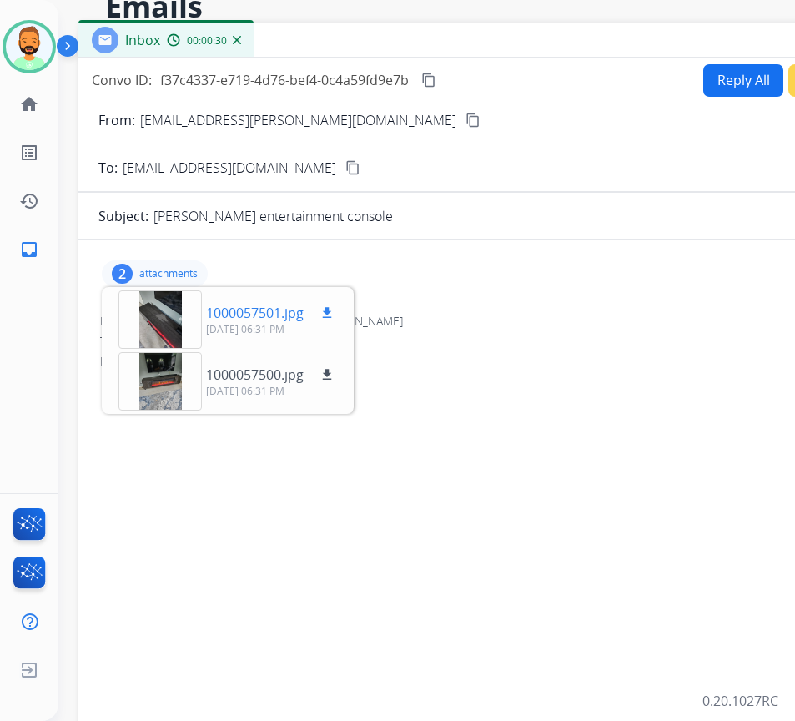
click at [229, 325] on p "09/24/2025, 06:31 PM" at bounding box center [271, 329] width 131 height 13
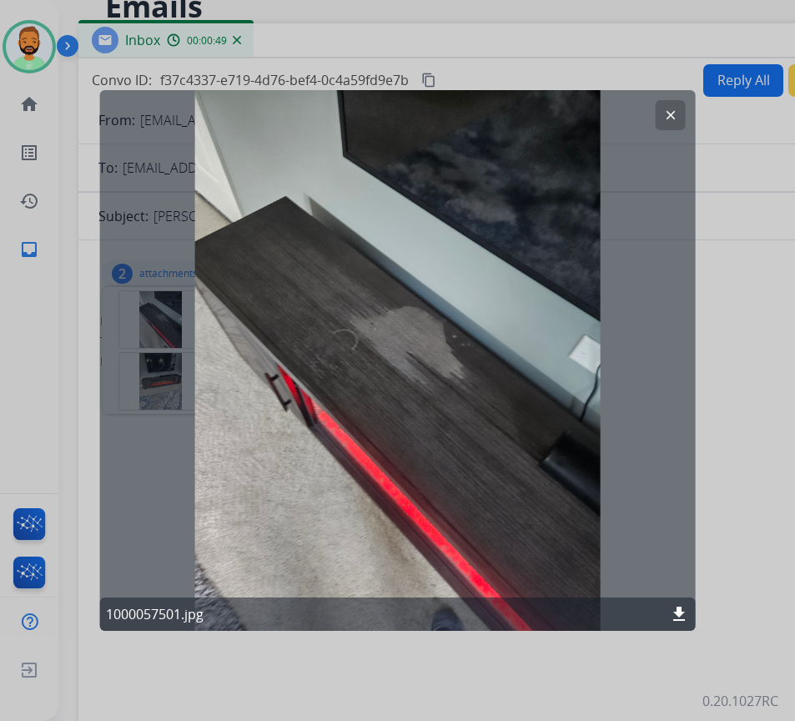
drag, startPoint x: 671, startPoint y: 112, endPoint x: 677, endPoint y: 103, distance: 10.2
click at [671, 113] on mat-icon "clear" at bounding box center [670, 115] width 15 height 15
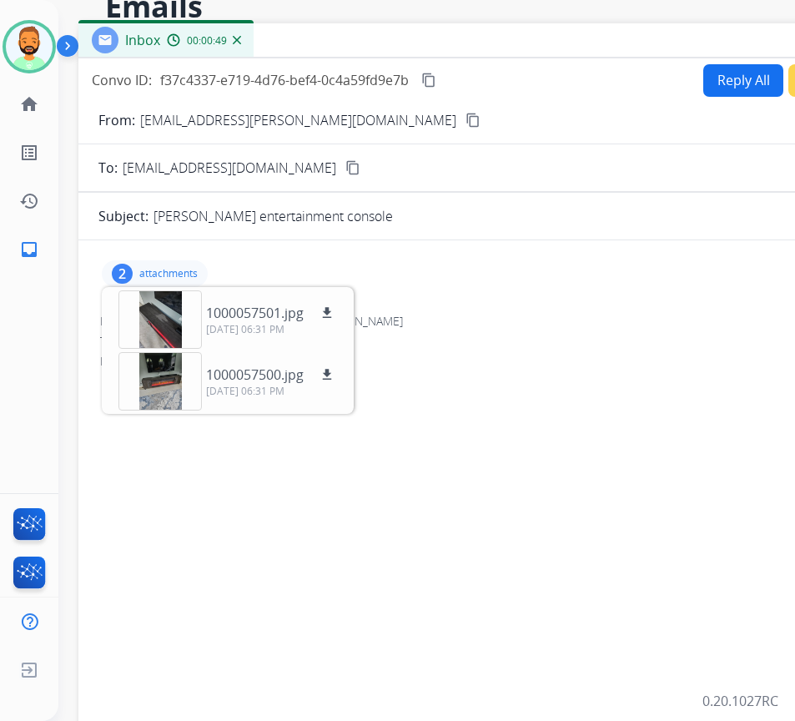
click at [722, 68] on button "Reply All" at bounding box center [743, 80] width 80 height 33
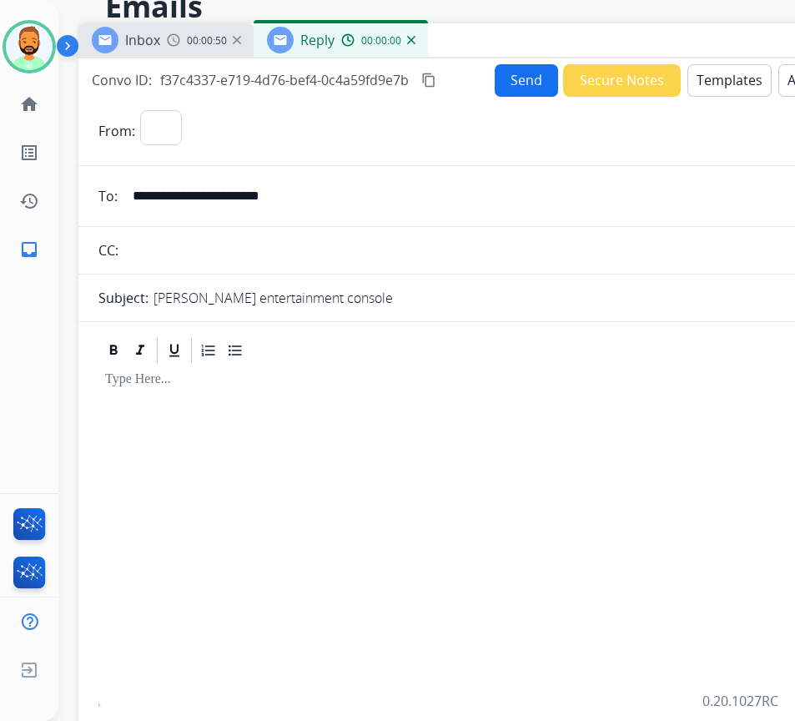
click at [706, 80] on button "Templates" at bounding box center [730, 80] width 84 height 33
select select "**********"
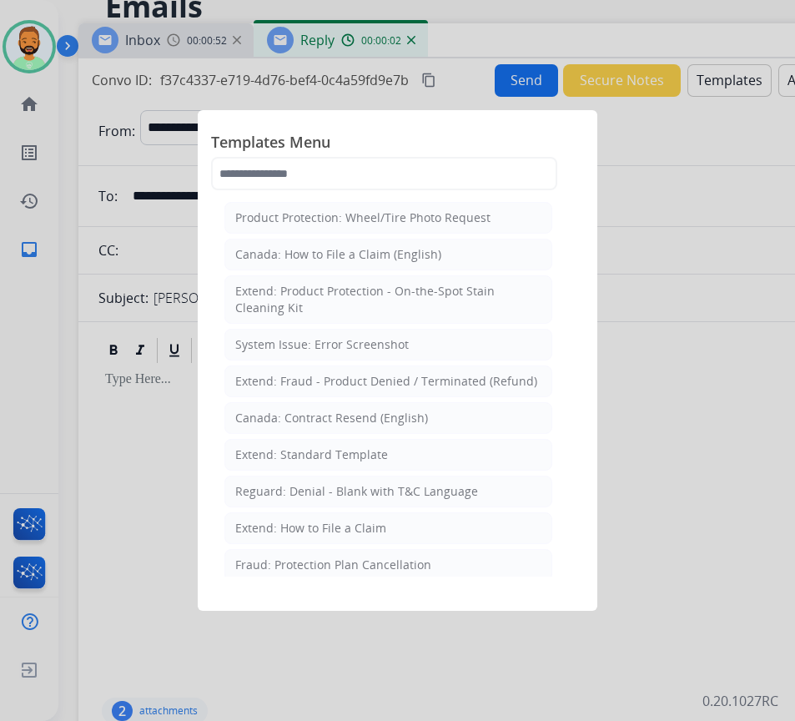
click at [433, 466] on li "Extend: Standard Template" at bounding box center [388, 455] width 328 height 32
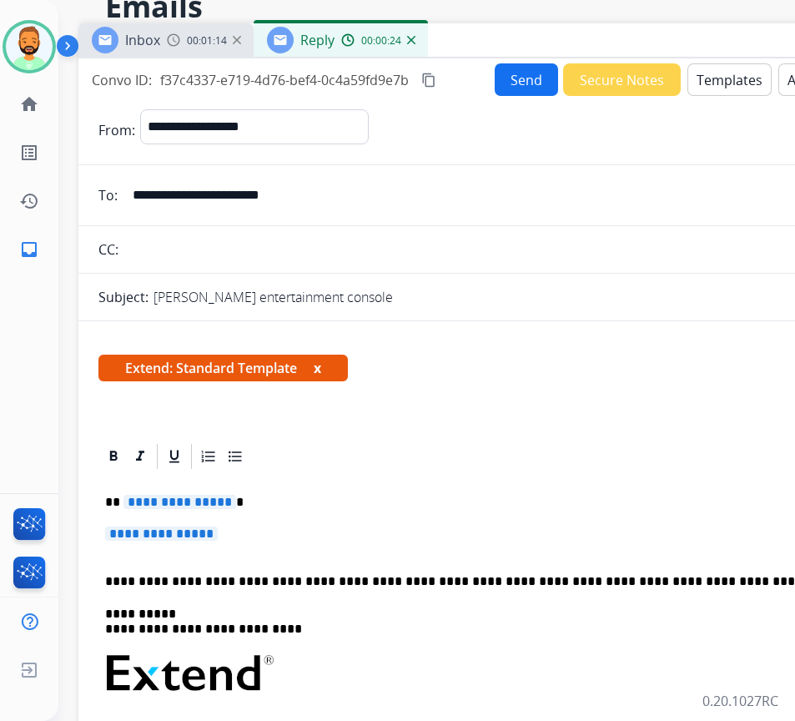
click at [386, 491] on div "**********" at bounding box center [495, 712] width 794 height 483
click at [375, 531] on p "**********" at bounding box center [495, 541] width 781 height 31
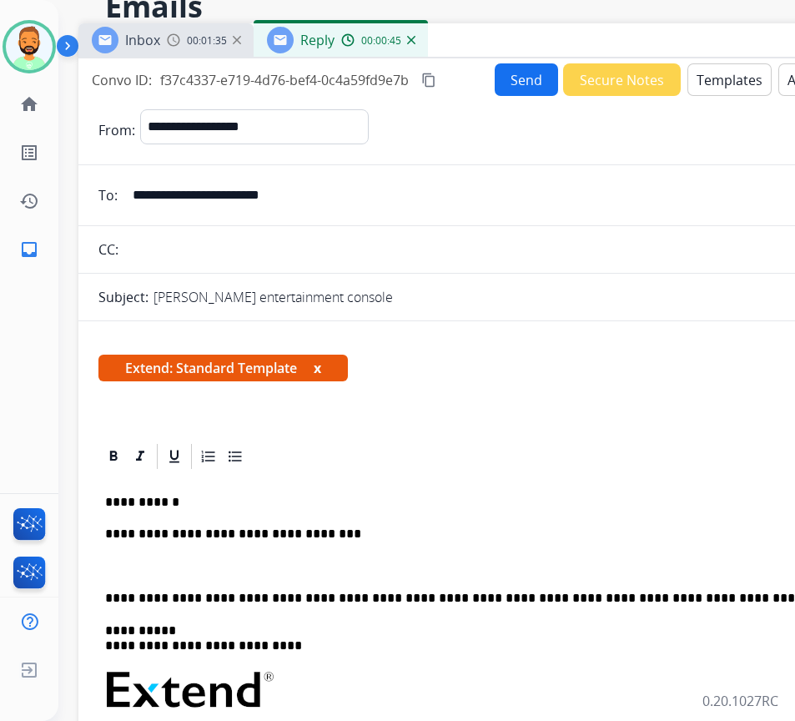
click at [248, 535] on p "**********" at bounding box center [489, 533] width 768 height 15
click at [239, 560] on p at bounding box center [495, 566] width 781 height 15
click at [524, 83] on button "Send" at bounding box center [526, 79] width 63 height 33
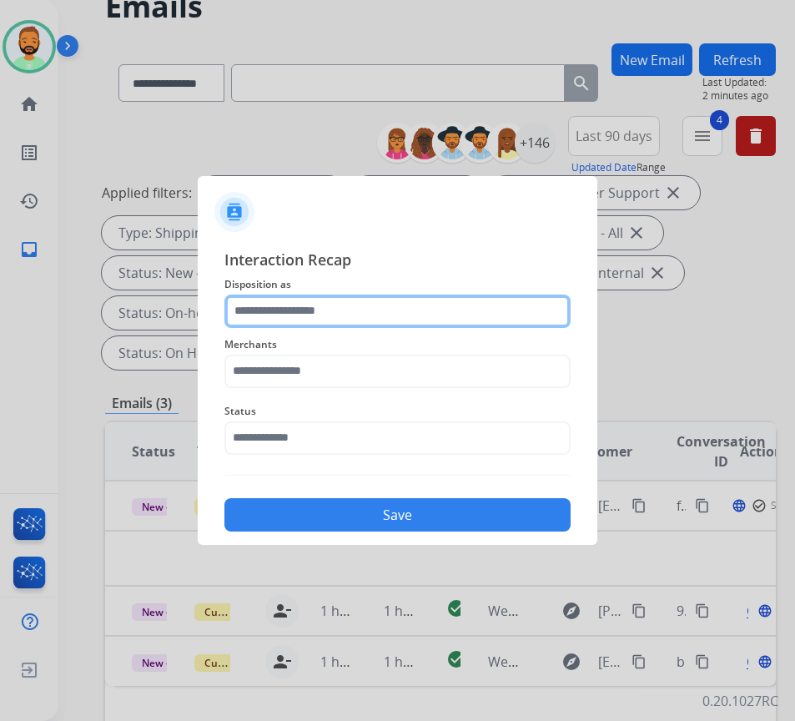
click at [370, 320] on input "text" at bounding box center [397, 311] width 346 height 33
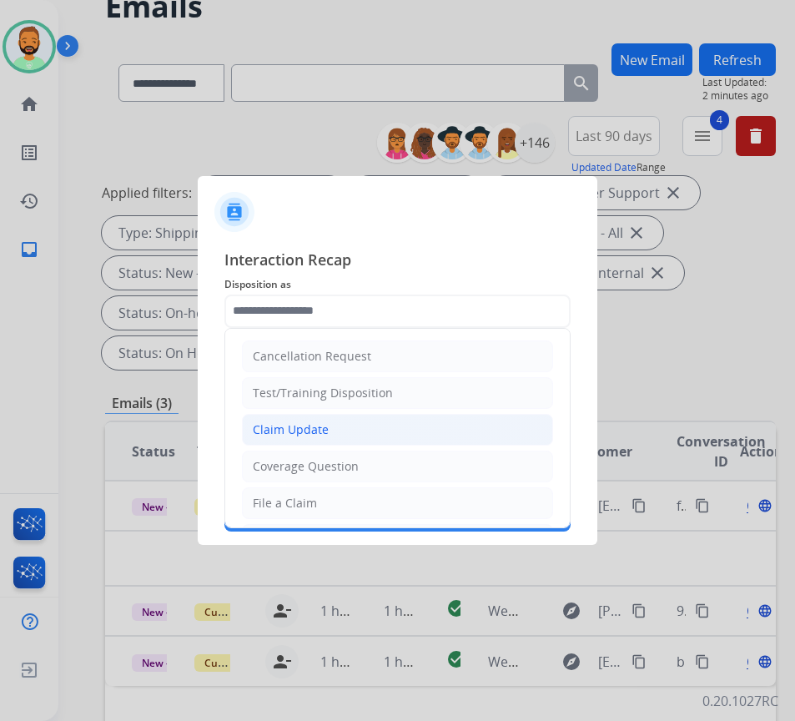
click at [372, 430] on li "Claim Update" at bounding box center [397, 430] width 311 height 32
type input "**********"
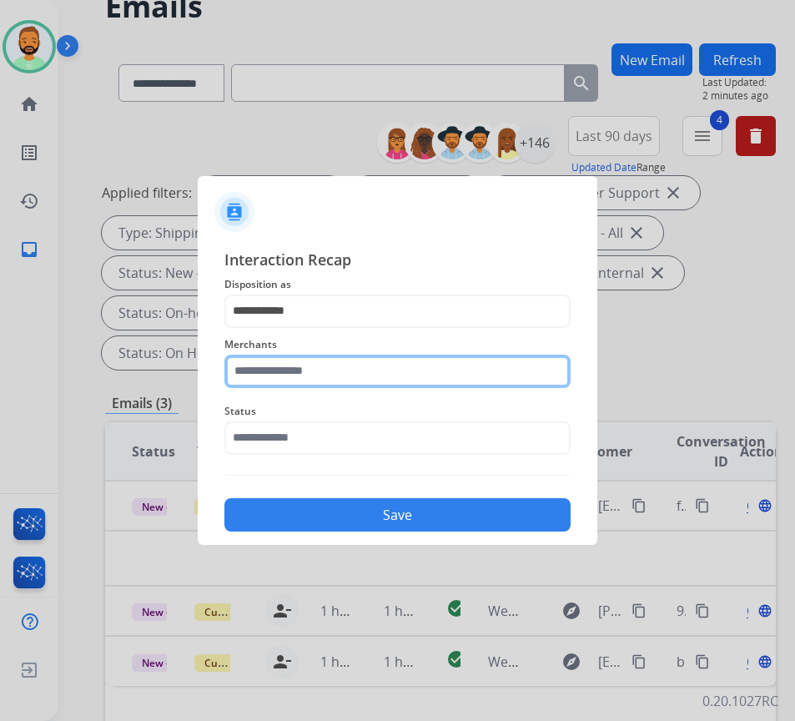
click at [355, 370] on input "text" at bounding box center [397, 371] width 346 height 33
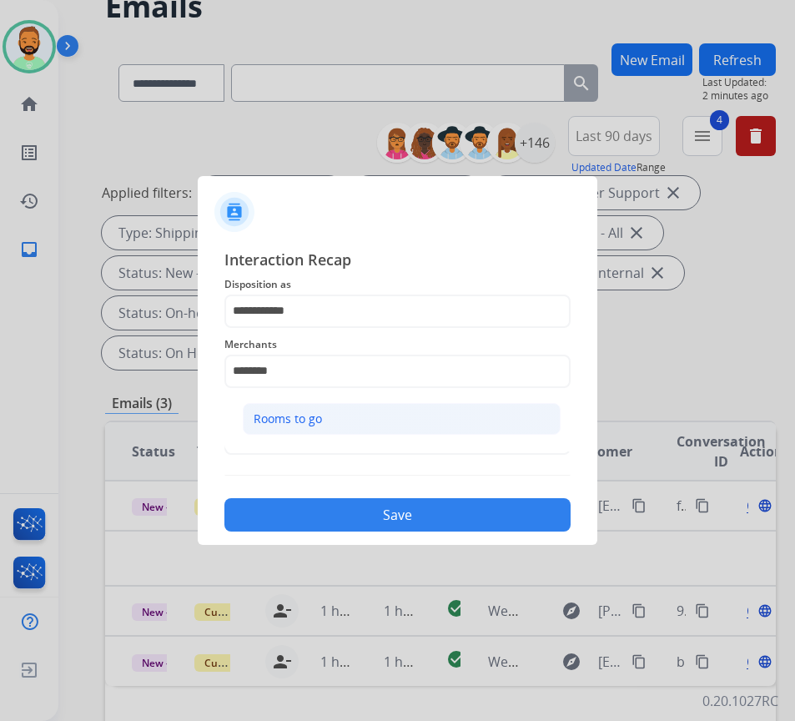
click at [377, 415] on li "Rooms to go" at bounding box center [402, 419] width 318 height 32
type input "**********"
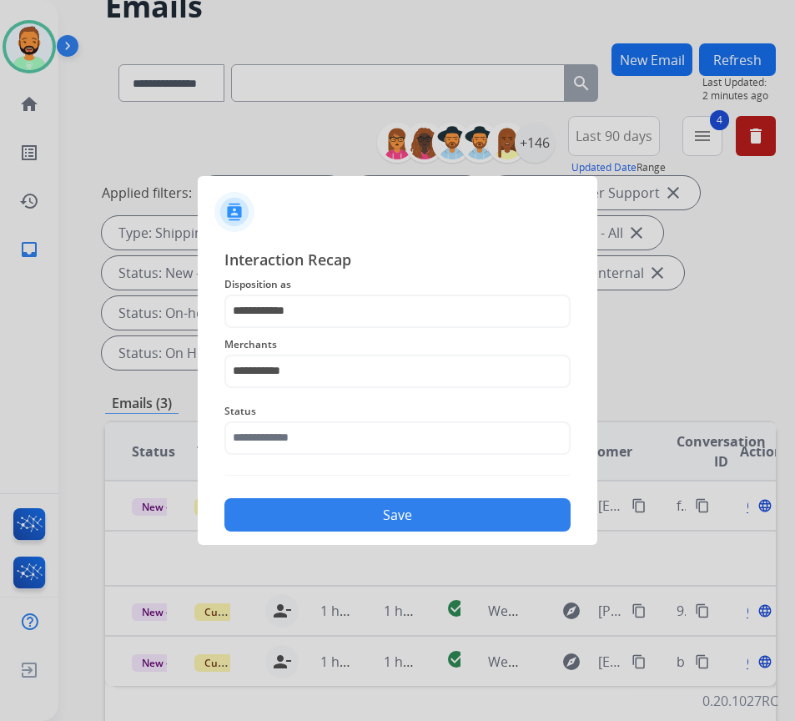
click at [421, 531] on div "Save" at bounding box center [397, 509] width 346 height 43
click at [424, 512] on button "Save" at bounding box center [397, 514] width 346 height 33
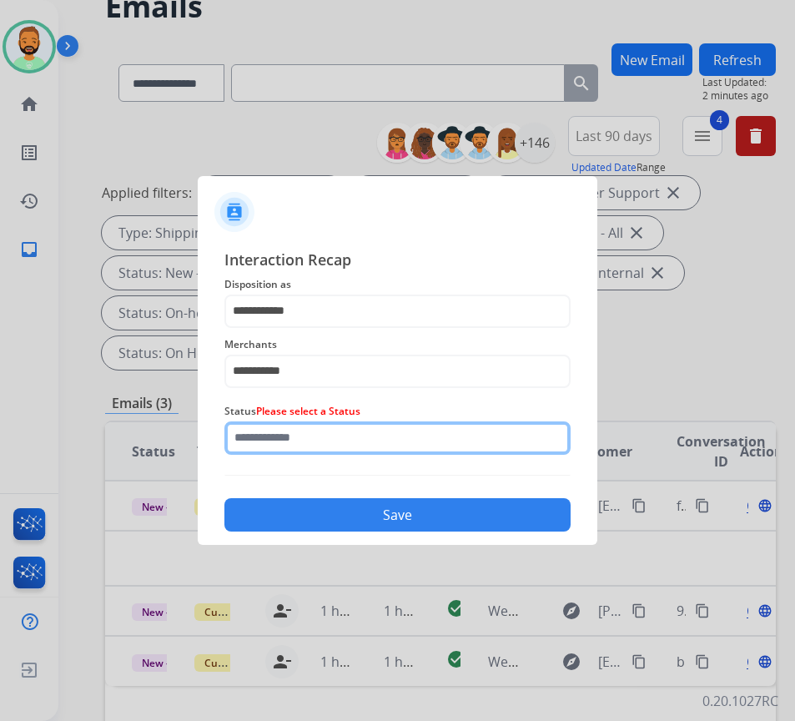
click at [285, 423] on input "text" at bounding box center [397, 437] width 346 height 33
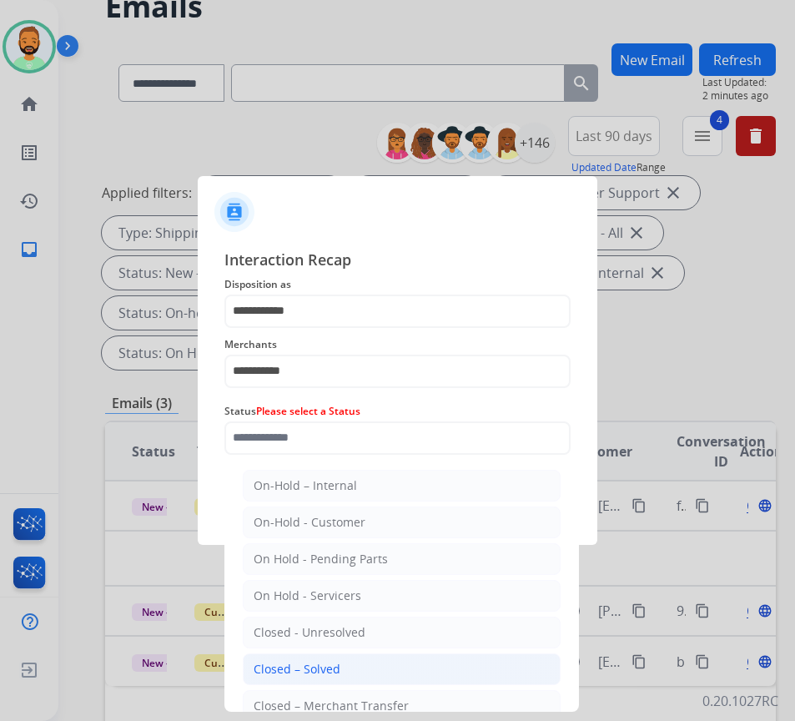
click at [355, 665] on li "Closed – Solved" at bounding box center [402, 669] width 318 height 32
type input "**********"
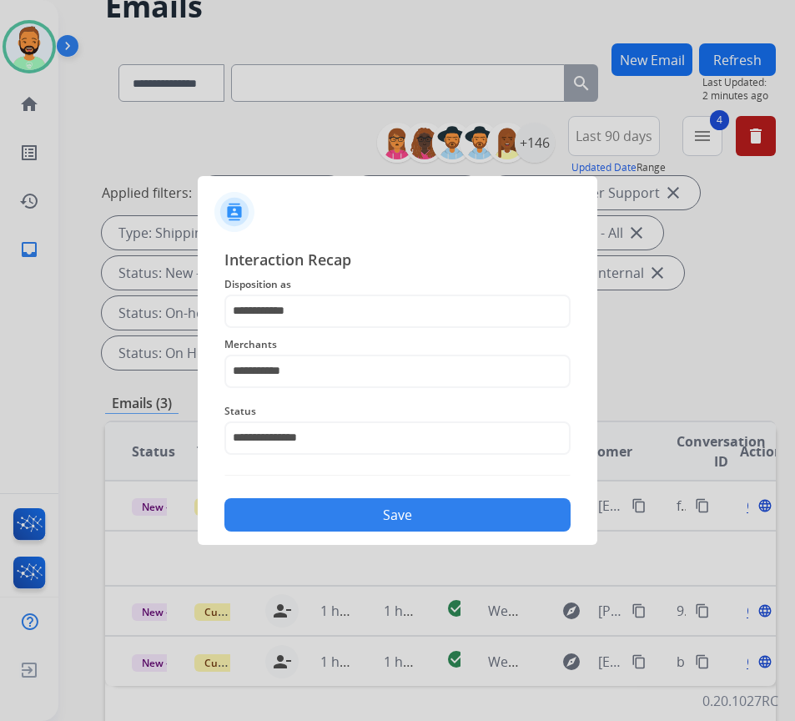
click at [415, 509] on button "Save" at bounding box center [397, 514] width 346 height 33
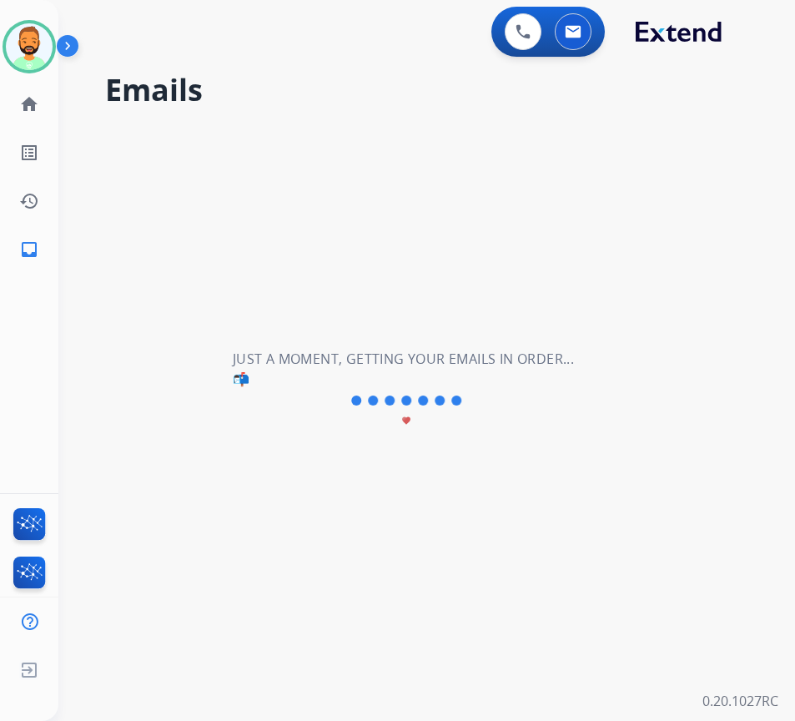
scroll to position [0, 0]
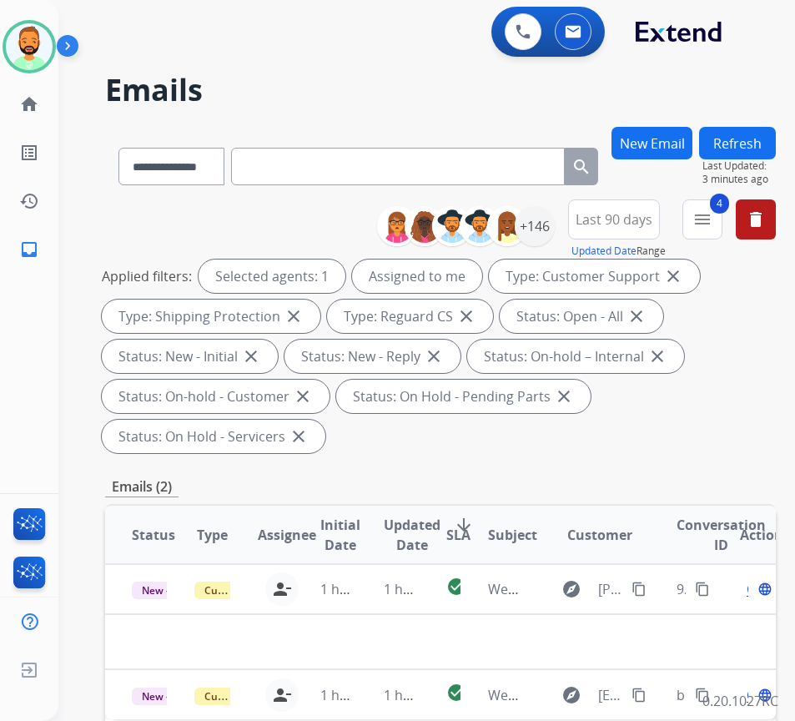
click at [370, 466] on div "**********" at bounding box center [440, 638] width 671 height 1023
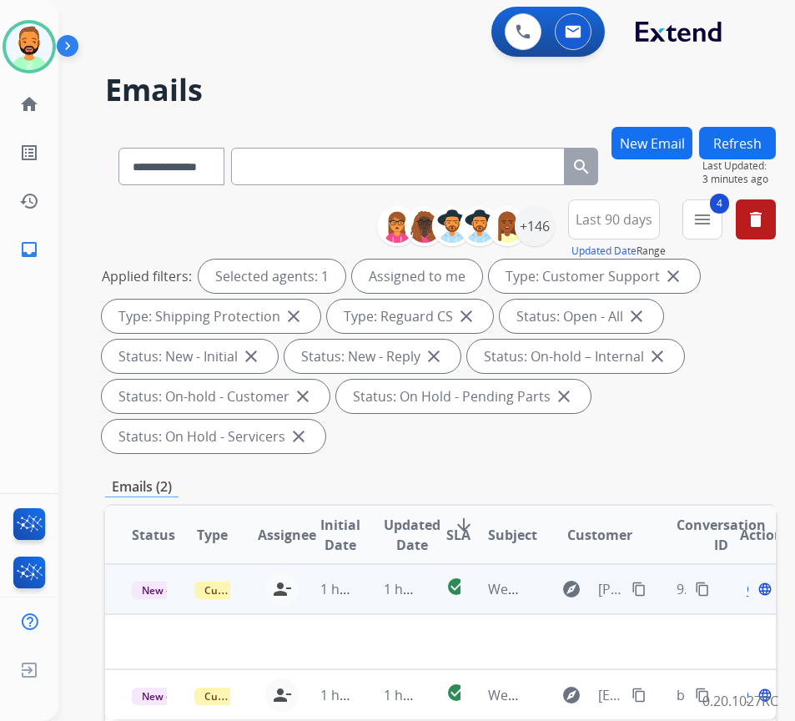
click at [365, 582] on td "1 hour ago" at bounding box center [388, 589] width 63 height 50
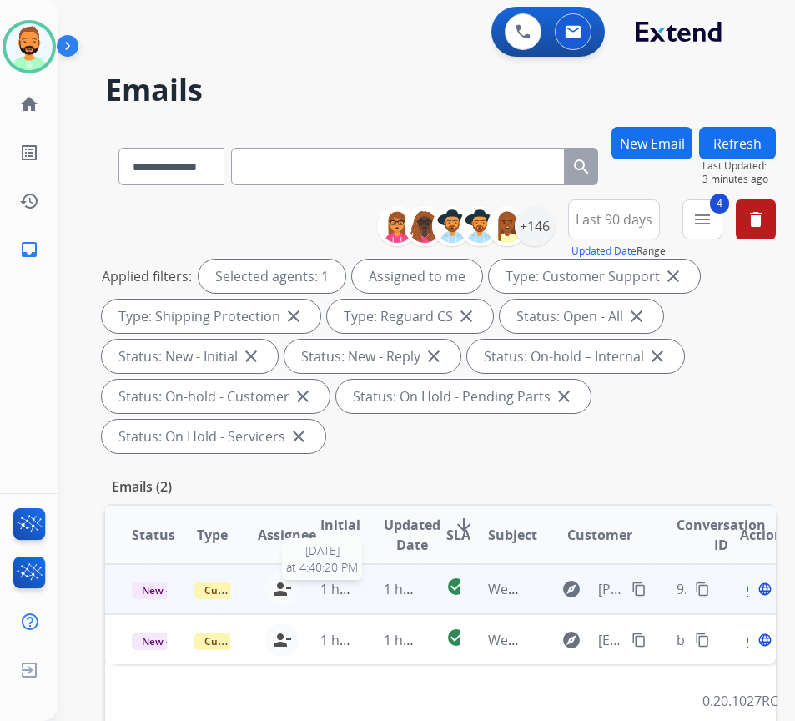
click at [357, 589] on span "1 hour ago" at bounding box center [354, 589] width 68 height 18
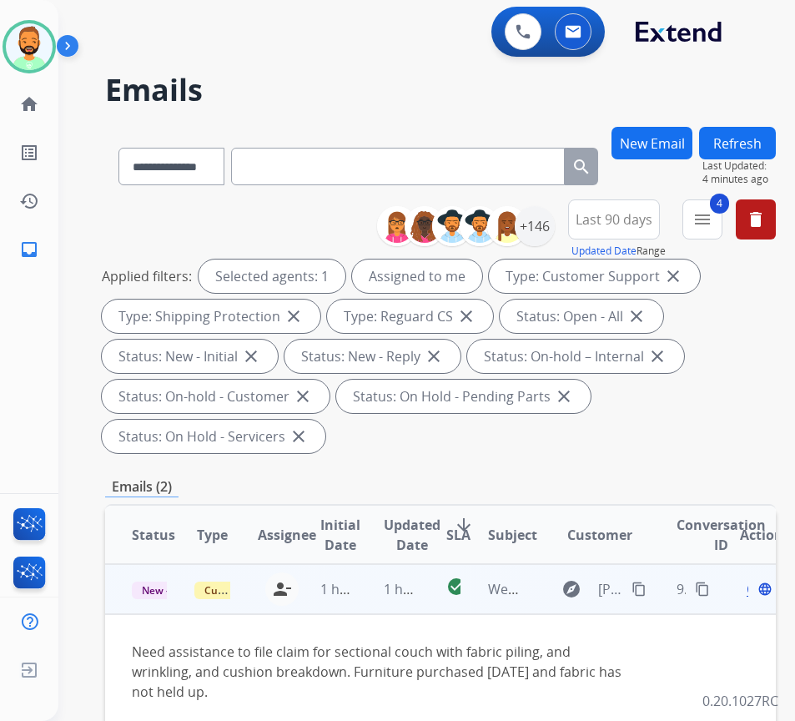
click at [642, 589] on mat-icon "content_copy" at bounding box center [639, 589] width 15 height 15
click at [639, 592] on mat-icon "content_copy" at bounding box center [639, 589] width 15 height 15
click at [756, 591] on span "Open" at bounding box center [764, 589] width 34 height 20
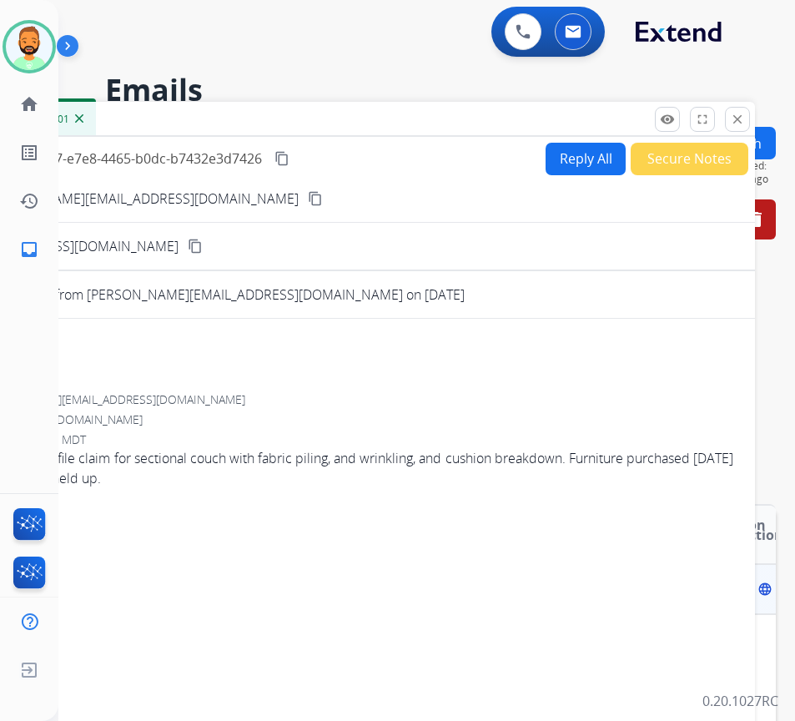
click at [564, 156] on button "Reply All" at bounding box center [586, 159] width 80 height 33
select select "**********"
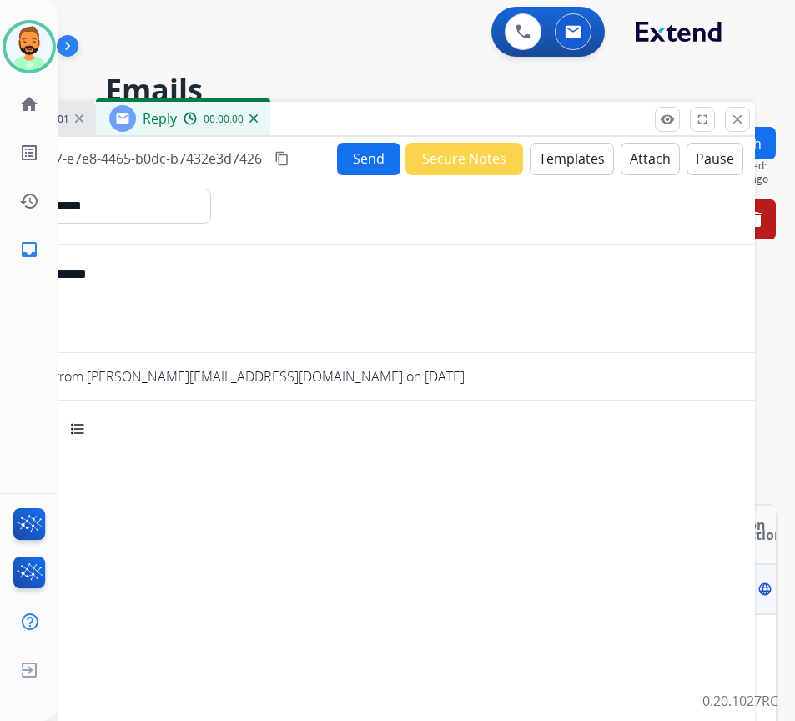
click at [564, 156] on button "Templates" at bounding box center [572, 159] width 84 height 33
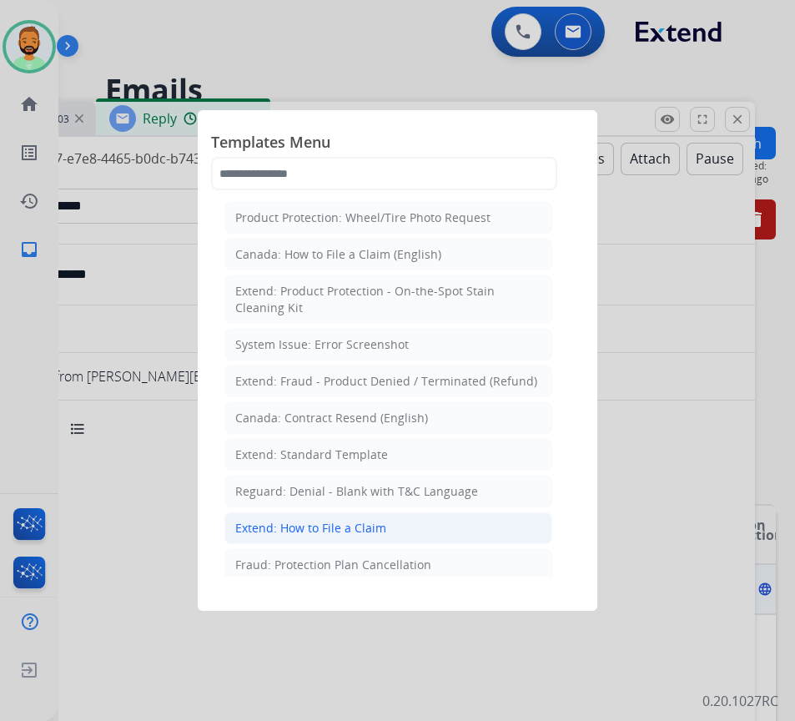
click at [384, 533] on li "Extend: How to File a Claim" at bounding box center [388, 528] width 328 height 32
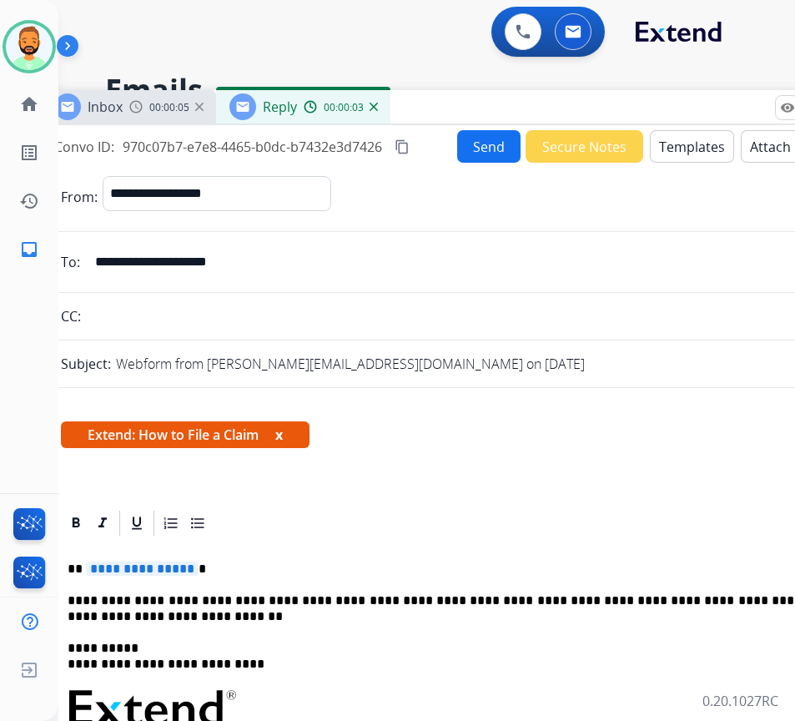
drag, startPoint x: 378, startPoint y: 124, endPoint x: 466, endPoint y: 95, distance: 93.1
click at [469, 93] on div "Inbox 00:00:05 Reply 00:00:03" at bounding box center [458, 107] width 834 height 35
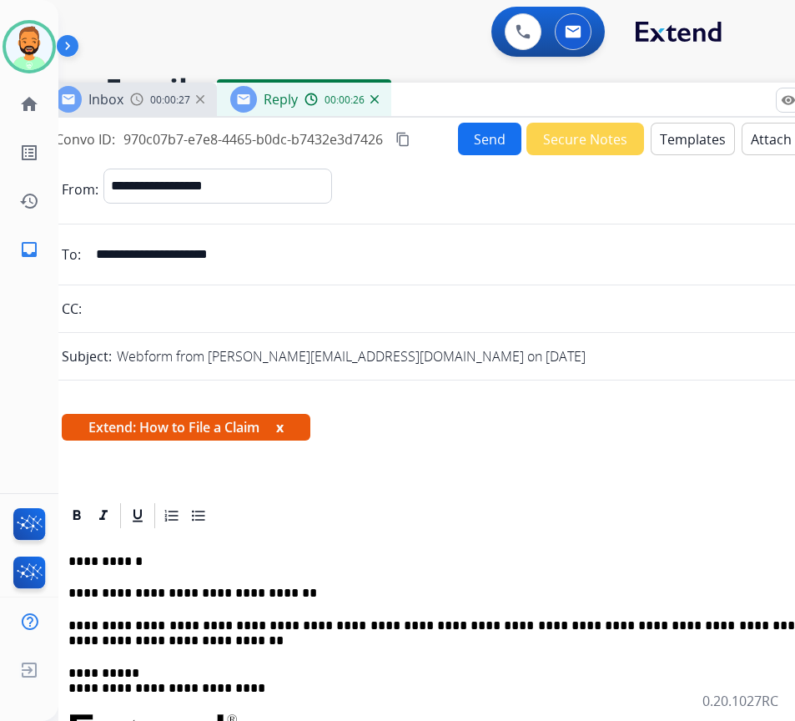
click at [468, 154] on button "Send" at bounding box center [489, 139] width 63 height 33
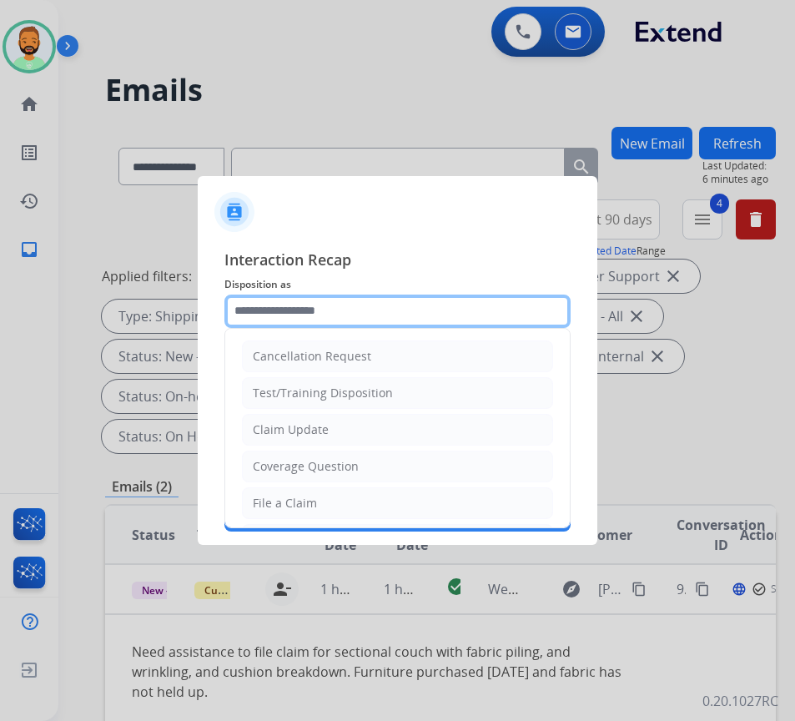
click at [338, 296] on input "text" at bounding box center [397, 311] width 346 height 33
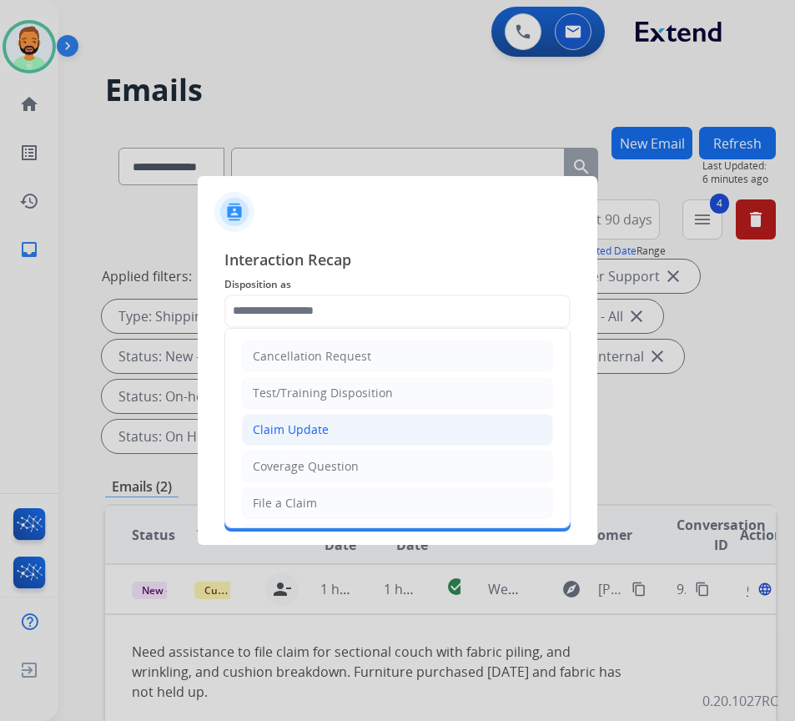
click at [355, 416] on li "Claim Update" at bounding box center [397, 430] width 311 height 32
type input "**********"
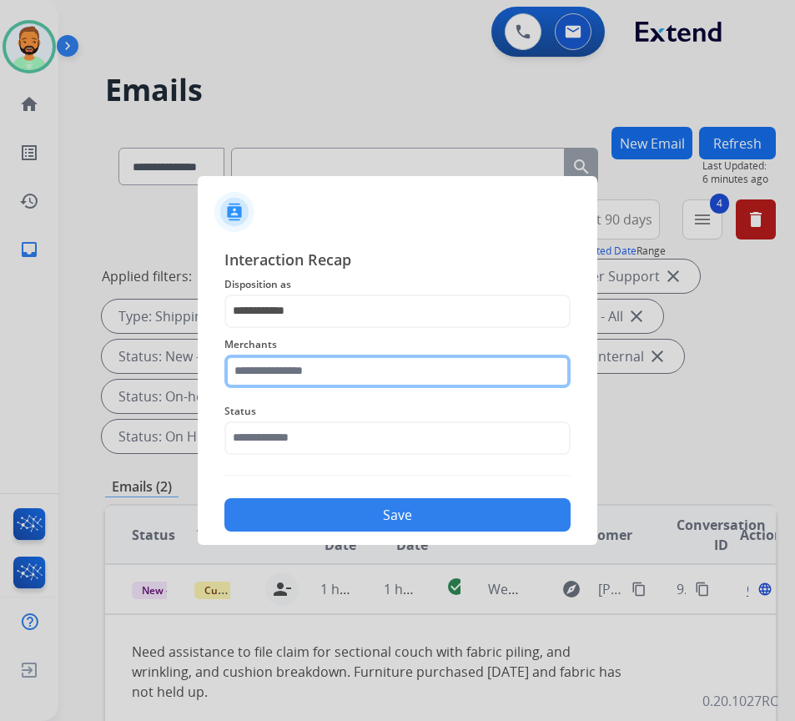
click at [340, 379] on input "text" at bounding box center [397, 371] width 346 height 33
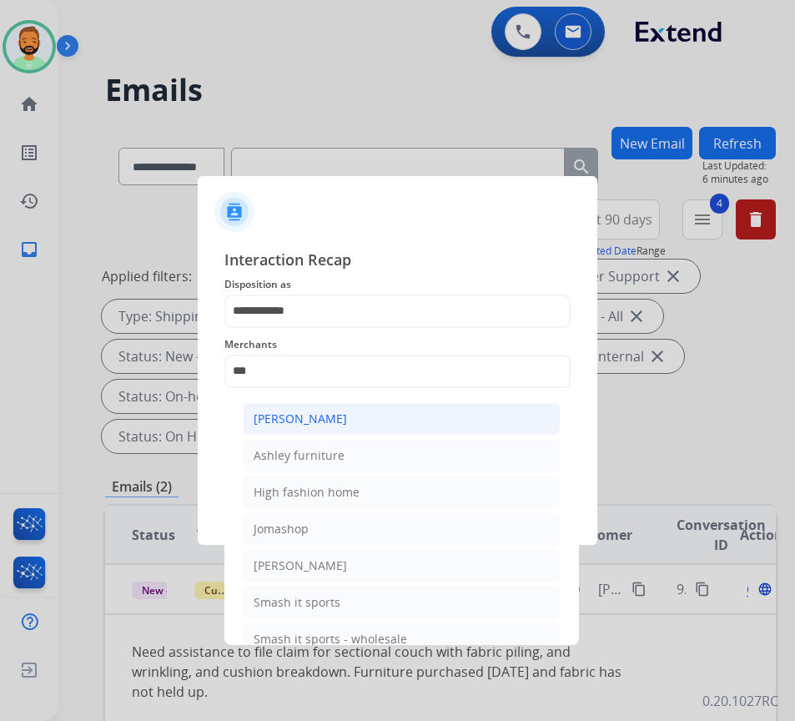
click at [403, 418] on li "[PERSON_NAME]" at bounding box center [402, 419] width 318 height 32
type input "**********"
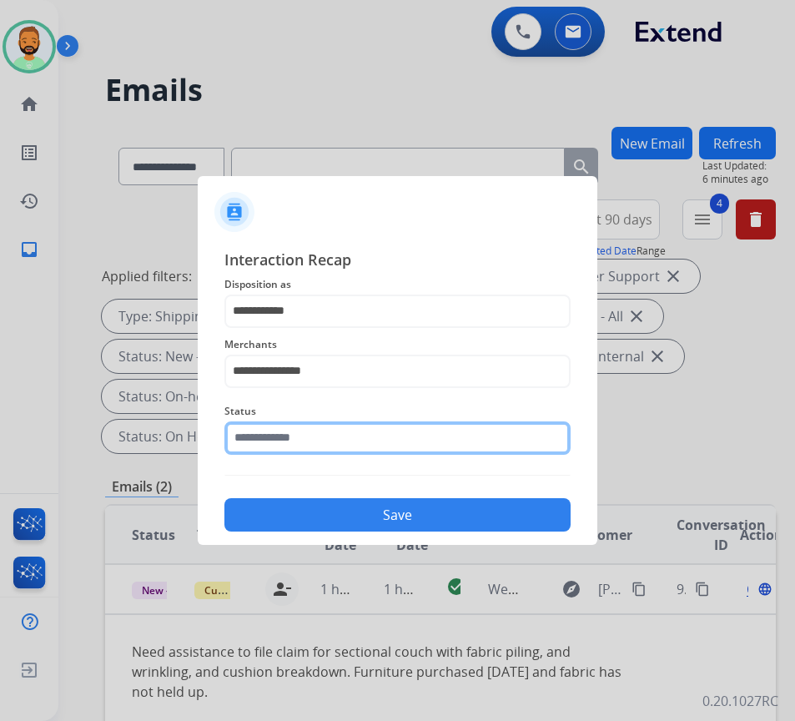
click at [400, 447] on input "text" at bounding box center [397, 437] width 346 height 33
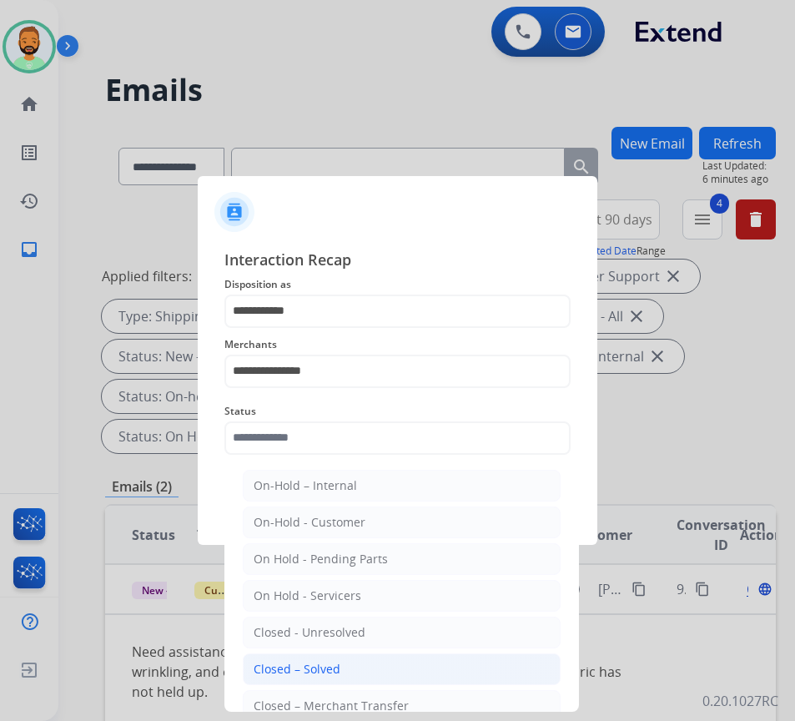
click at [378, 664] on li "Closed – Solved" at bounding box center [402, 669] width 318 height 32
type input "**********"
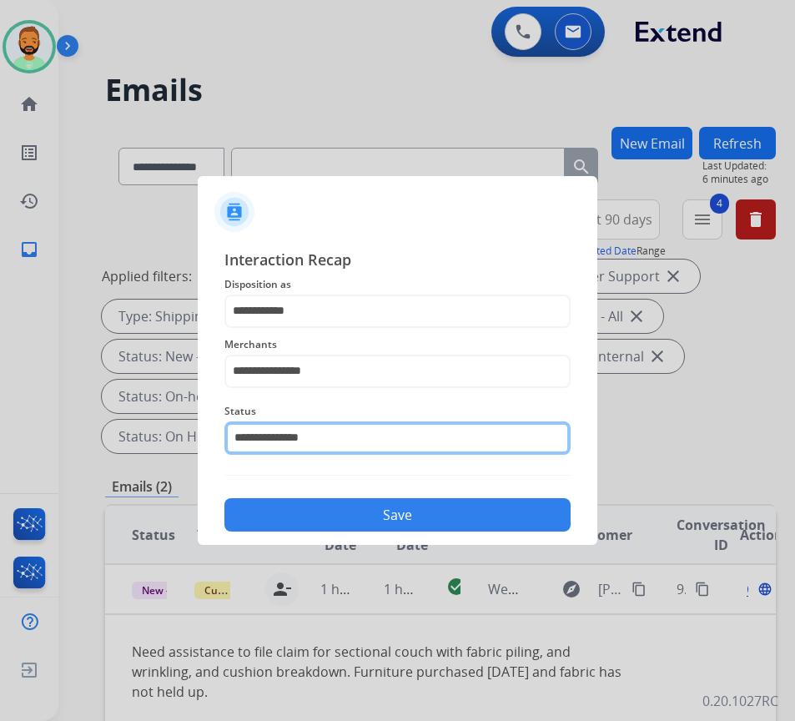
click at [378, 427] on input "**********" at bounding box center [397, 437] width 346 height 33
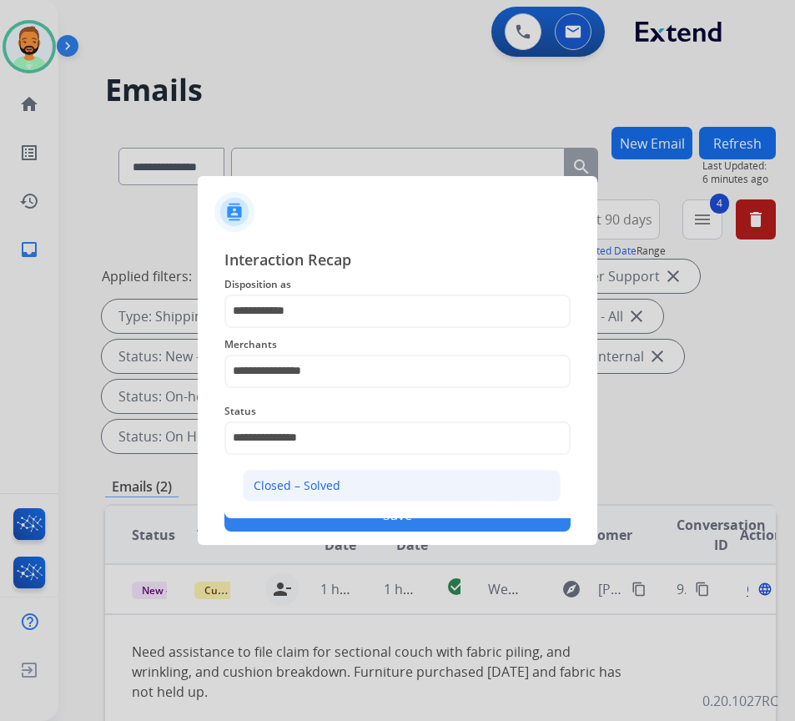
click at [365, 489] on li "Closed – Solved" at bounding box center [402, 486] width 318 height 32
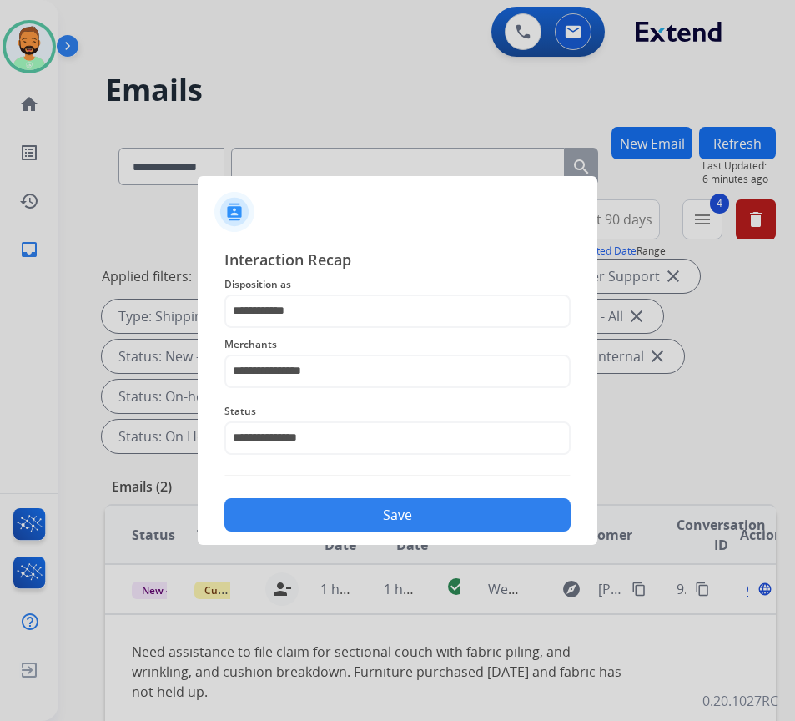
drag, startPoint x: 377, startPoint y: 516, endPoint x: 391, endPoint y: 518, distance: 14.4
click at [380, 518] on button "Save" at bounding box center [397, 514] width 346 height 33
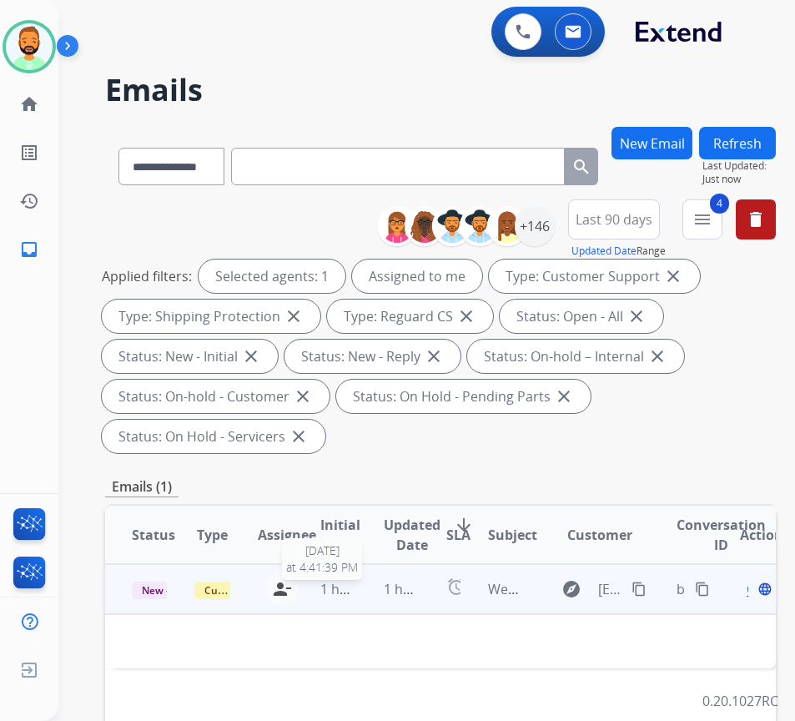
click at [360, 591] on tr "New - Initial Customer Support todd.lauletta@eccogroupusa.com person_remove Una…" at bounding box center [440, 589] width 671 height 50
click at [371, 595] on td "1 hour ago" at bounding box center [388, 589] width 63 height 50
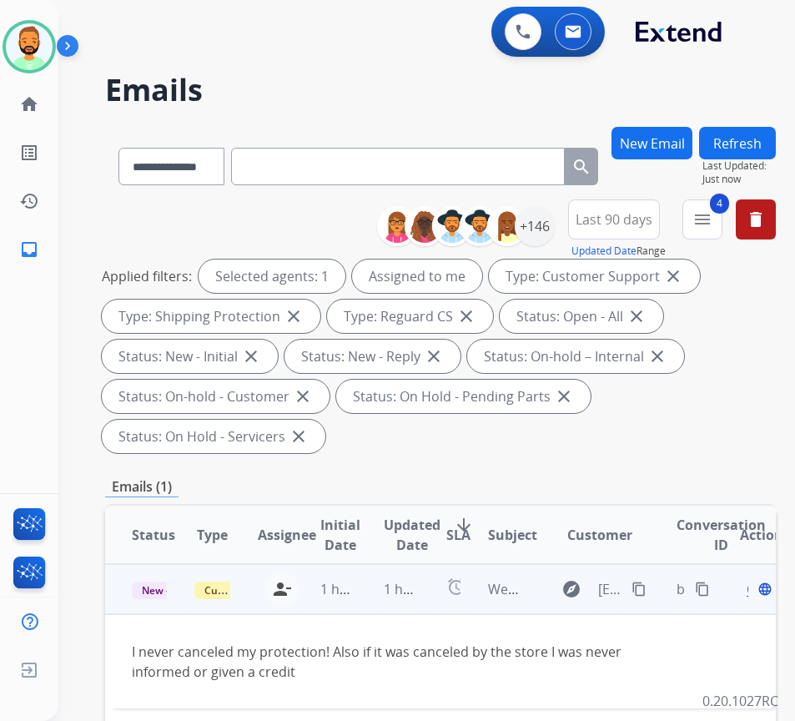
click at [643, 585] on mat-icon "content_copy" at bounding box center [639, 589] width 15 height 15
click at [753, 587] on span "Open" at bounding box center [764, 589] width 34 height 20
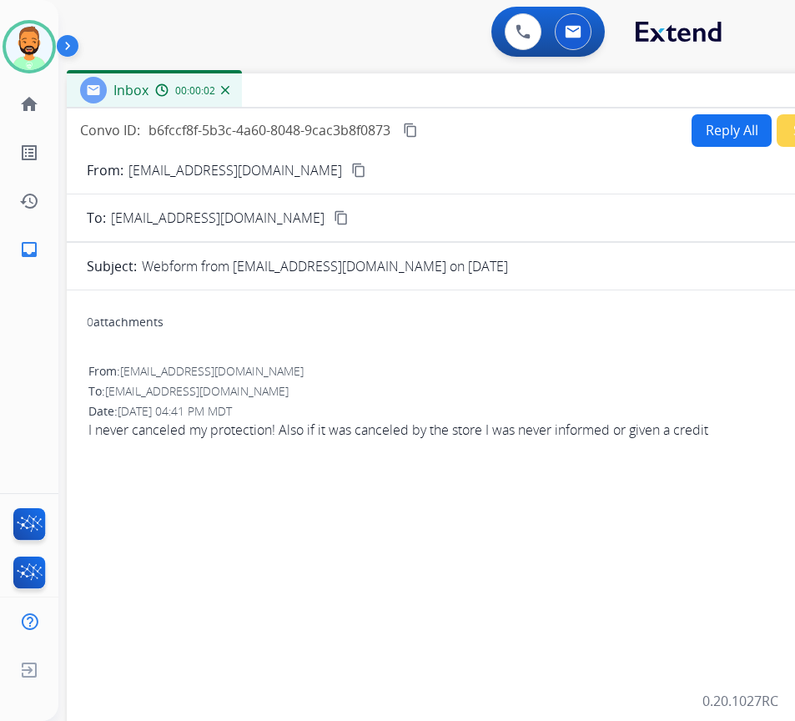
drag, startPoint x: 427, startPoint y: 121, endPoint x: 569, endPoint y: 90, distance: 145.2
click at [569, 90] on div "Inbox 00:00:02" at bounding box center [484, 90] width 834 height 35
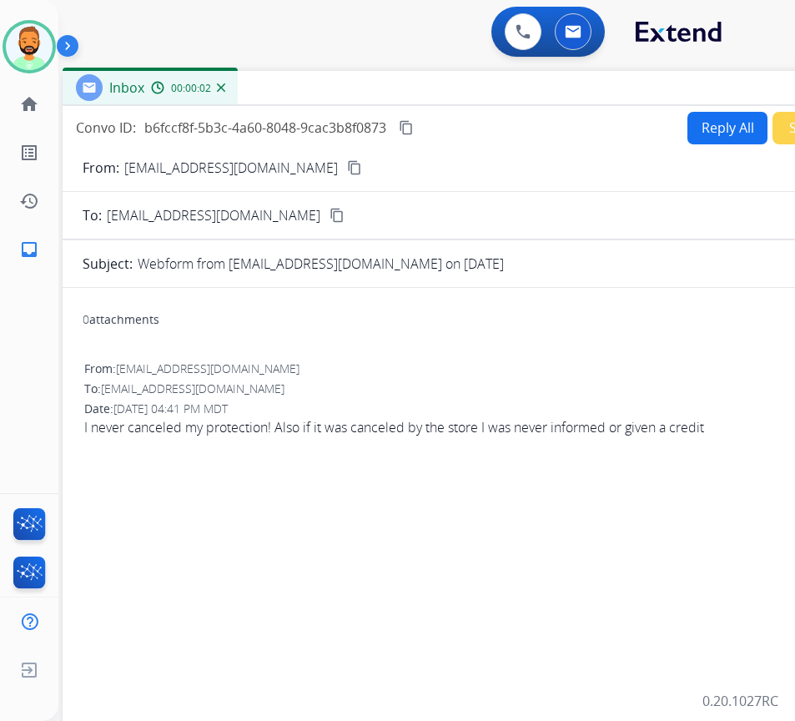
click at [715, 122] on button "Reply All" at bounding box center [728, 128] width 80 height 33
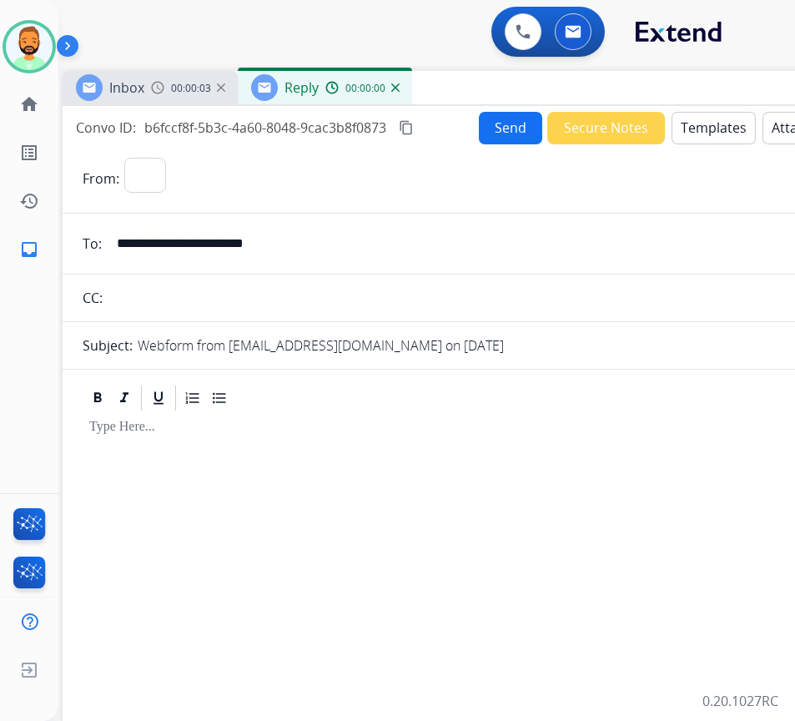
select select "**********"
click at [715, 122] on button "Templates" at bounding box center [714, 128] width 84 height 33
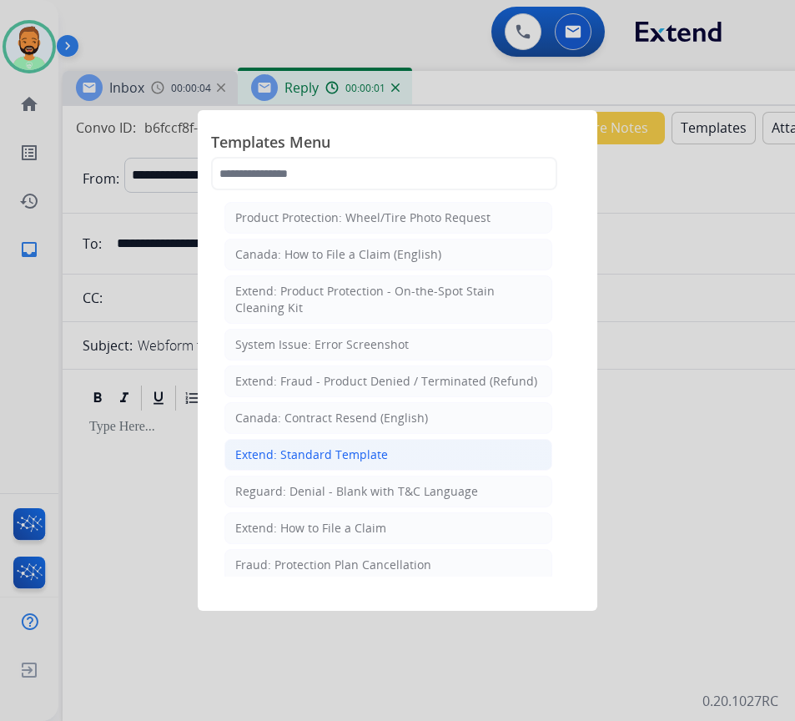
click at [350, 456] on div "Extend: Standard Template" at bounding box center [311, 454] width 153 height 17
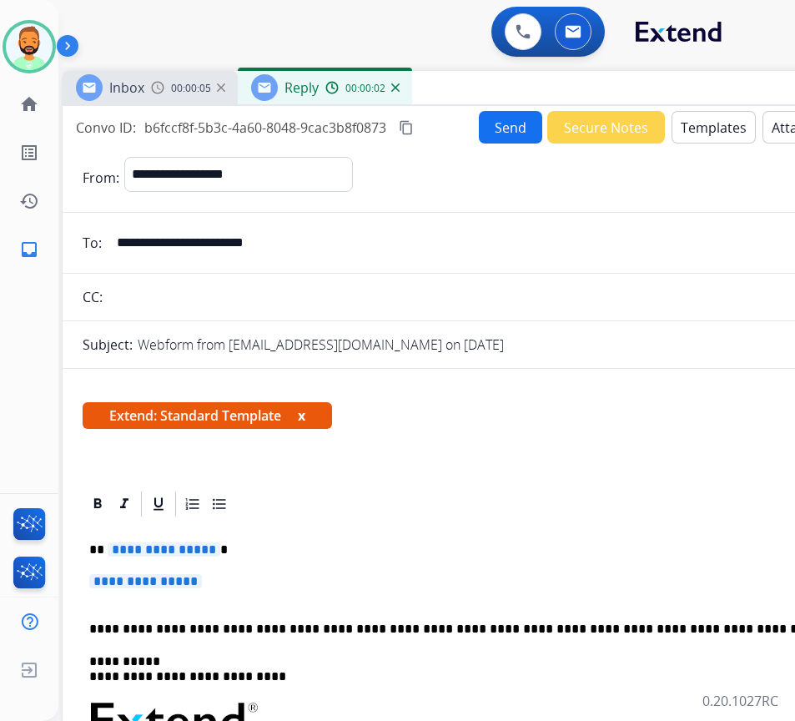
click at [387, 546] on p "**********" at bounding box center [473, 549] width 768 height 15
click at [257, 580] on p "**********" at bounding box center [479, 589] width 781 height 31
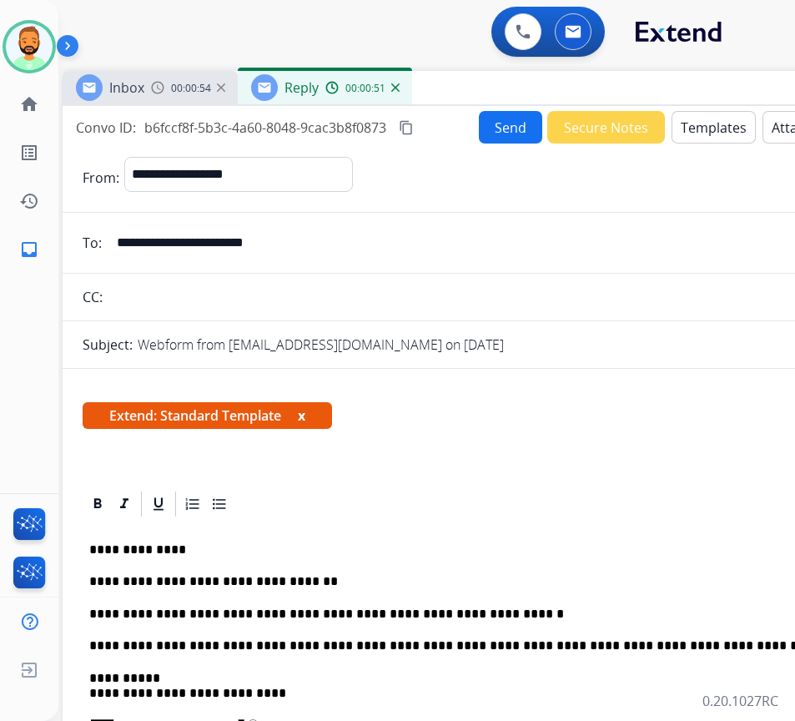
click at [501, 128] on button "Send" at bounding box center [510, 127] width 63 height 33
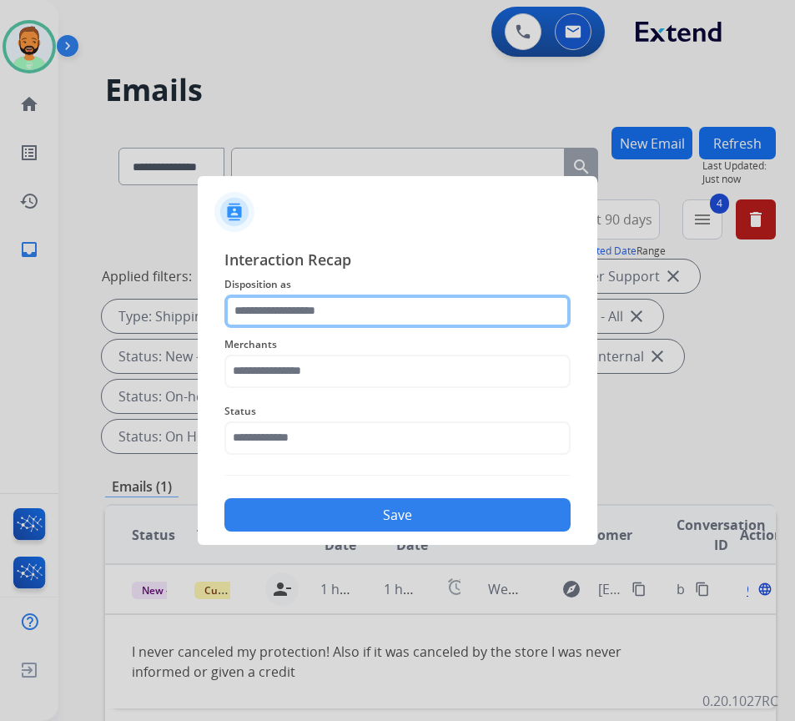
click at [317, 310] on input "text" at bounding box center [397, 311] width 346 height 33
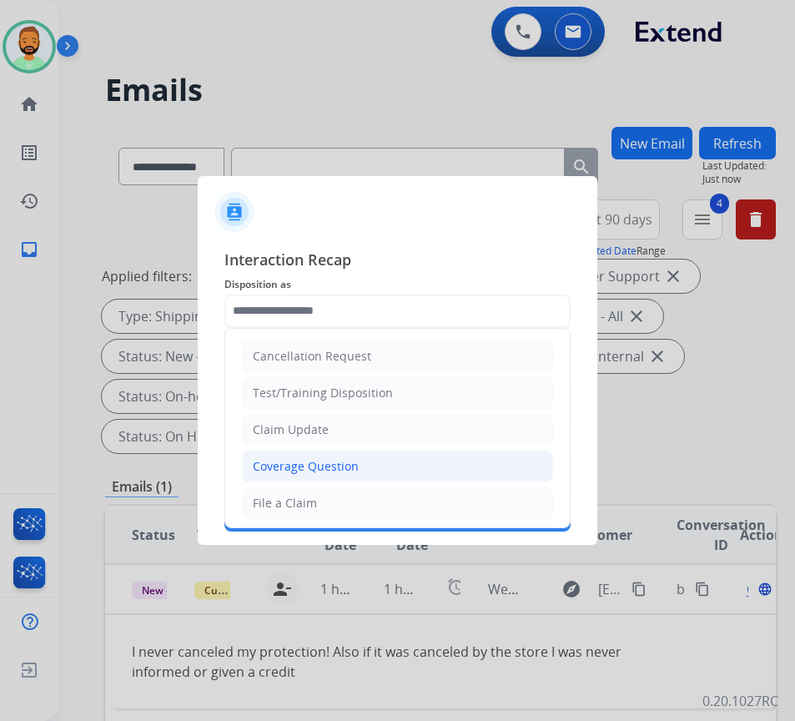
click at [348, 456] on li "Coverage Question" at bounding box center [397, 467] width 311 height 32
type input "**********"
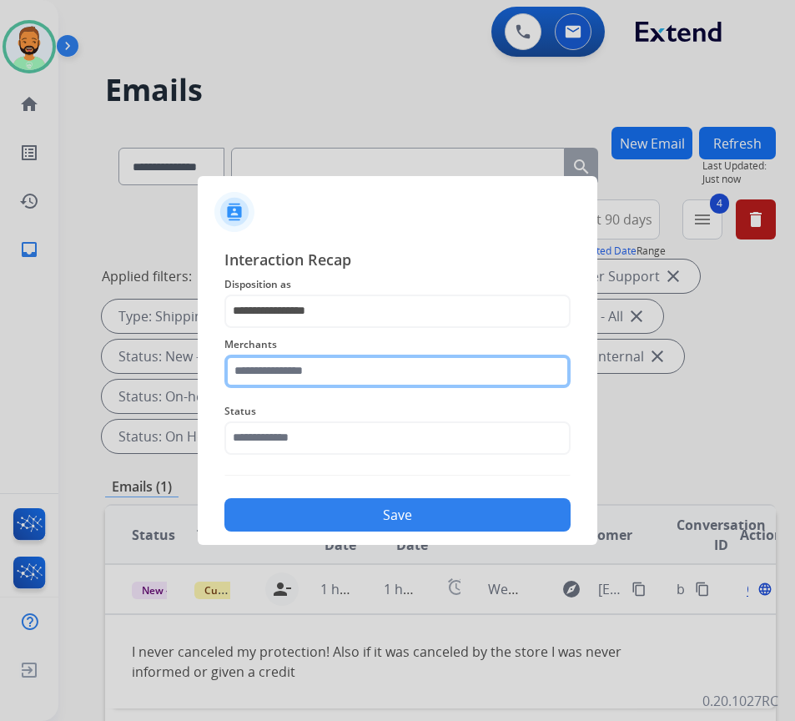
click at [370, 371] on input "text" at bounding box center [397, 371] width 346 height 33
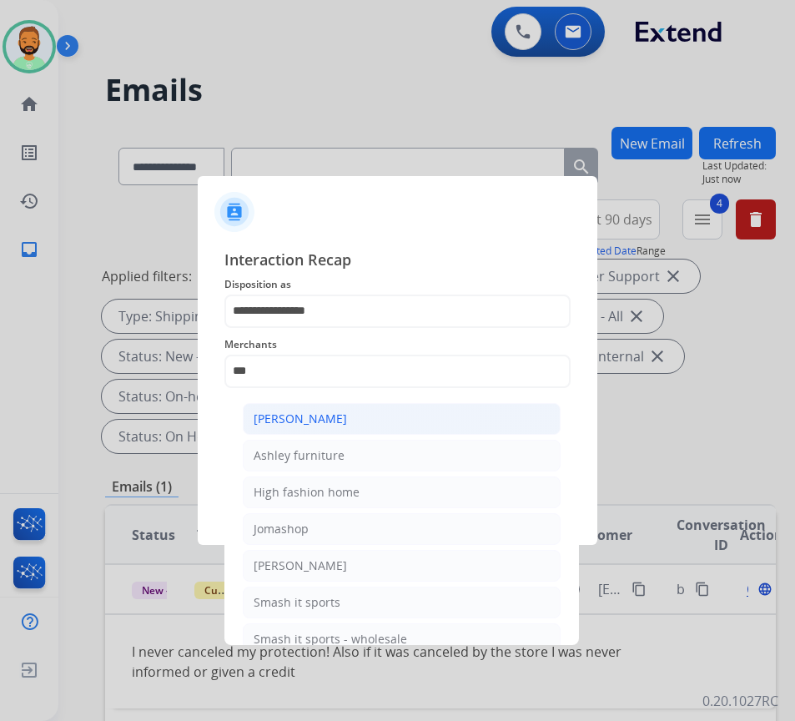
click at [389, 414] on li "[PERSON_NAME]" at bounding box center [402, 419] width 318 height 32
type input "**********"
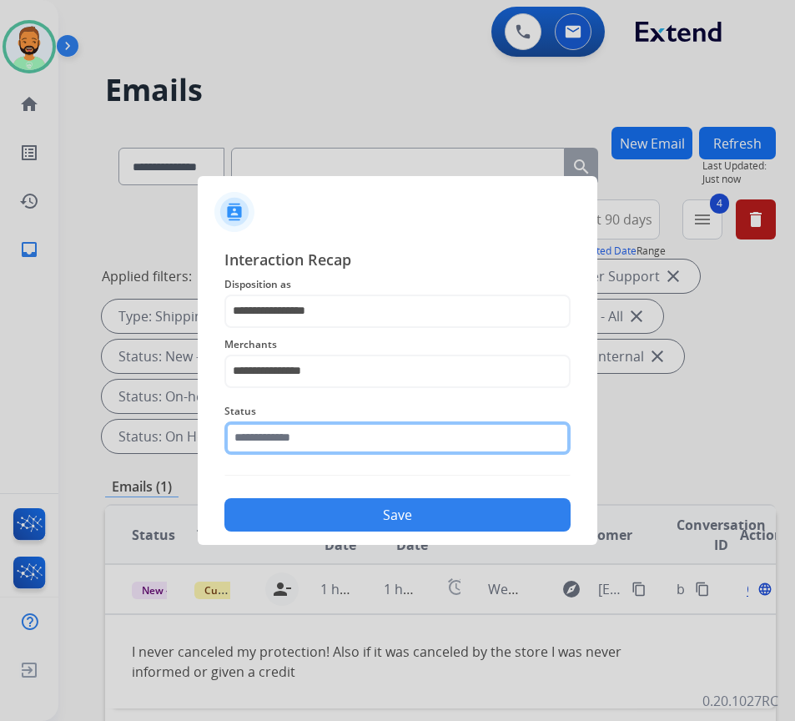
click at [391, 441] on input "text" at bounding box center [397, 437] width 346 height 33
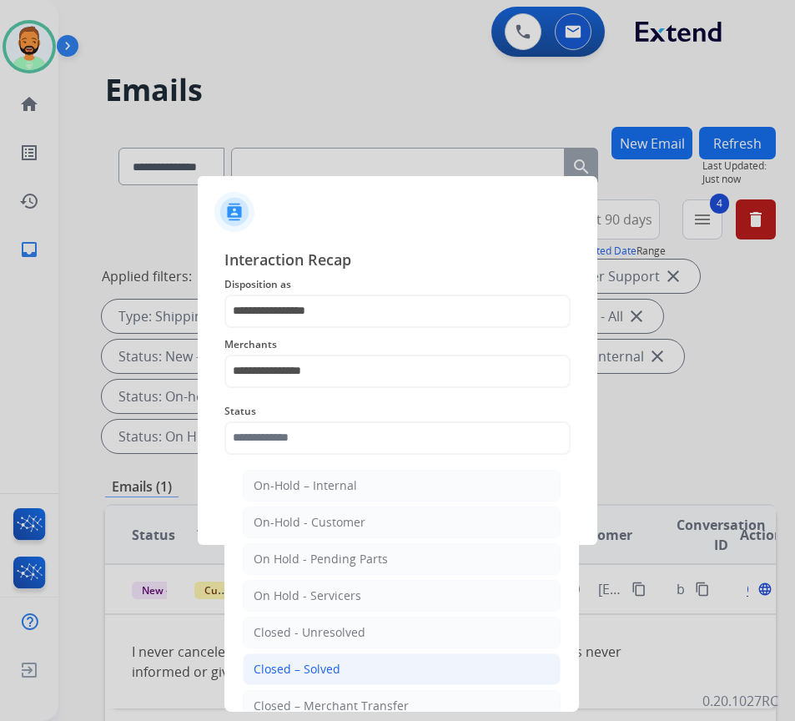
click at [401, 669] on li "Closed – Solved" at bounding box center [402, 669] width 318 height 32
type input "**********"
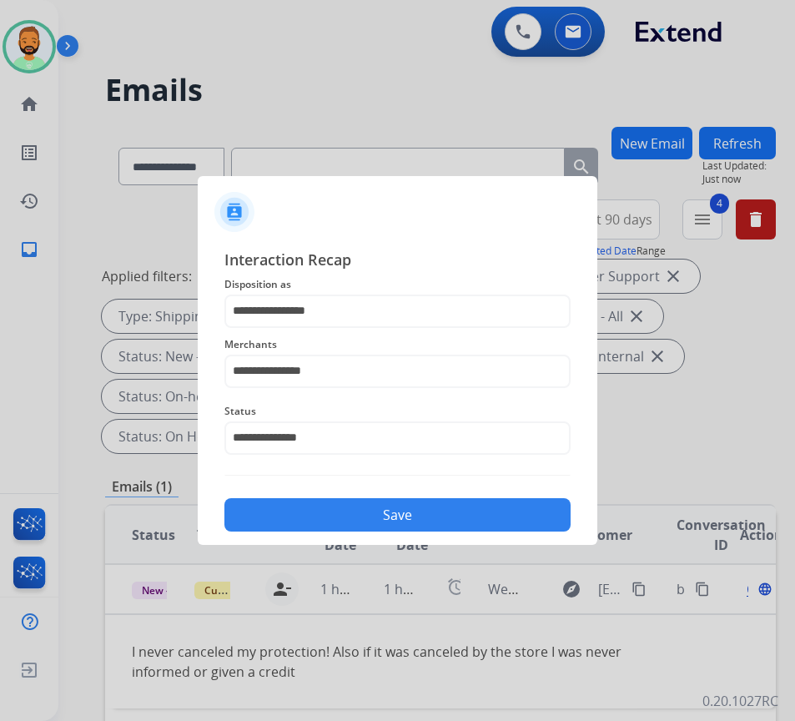
click at [411, 509] on button "Save" at bounding box center [397, 514] width 346 height 33
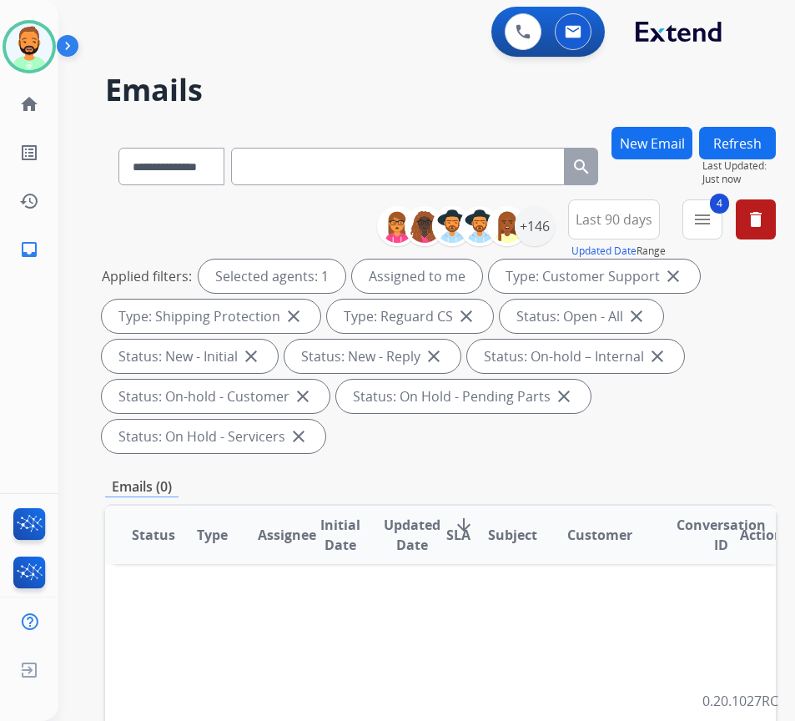
click at [759, 124] on div "**********" at bounding box center [426, 360] width 737 height 721
click at [757, 139] on button "Refresh" at bounding box center [737, 143] width 77 height 33
click at [555, 233] on div "+146" at bounding box center [535, 226] width 40 height 40
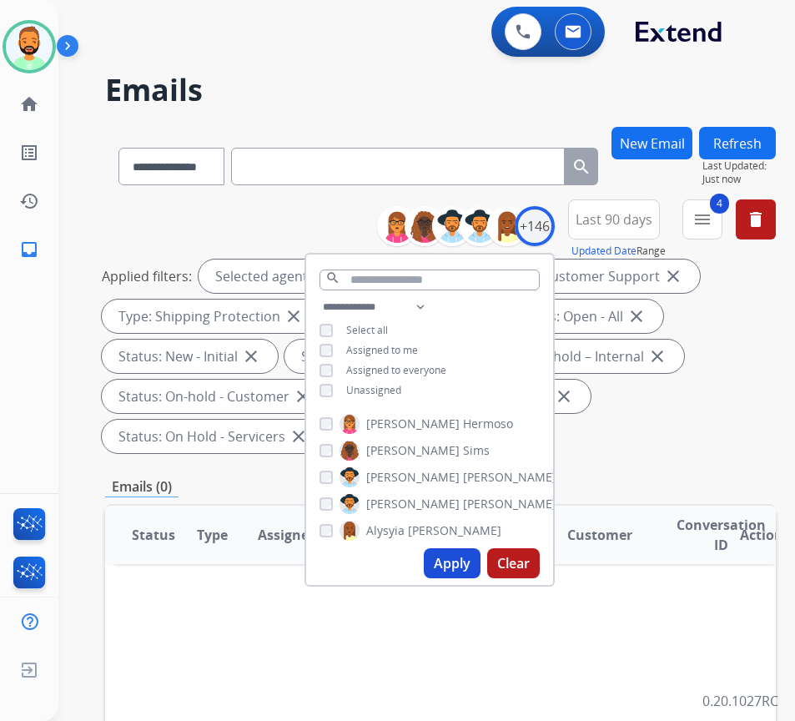
click at [388, 390] on span "Unassigned" at bounding box center [373, 390] width 55 height 14
click at [395, 351] on span "Assigned to me" at bounding box center [382, 350] width 72 height 14
click at [454, 560] on button "Apply" at bounding box center [452, 563] width 57 height 30
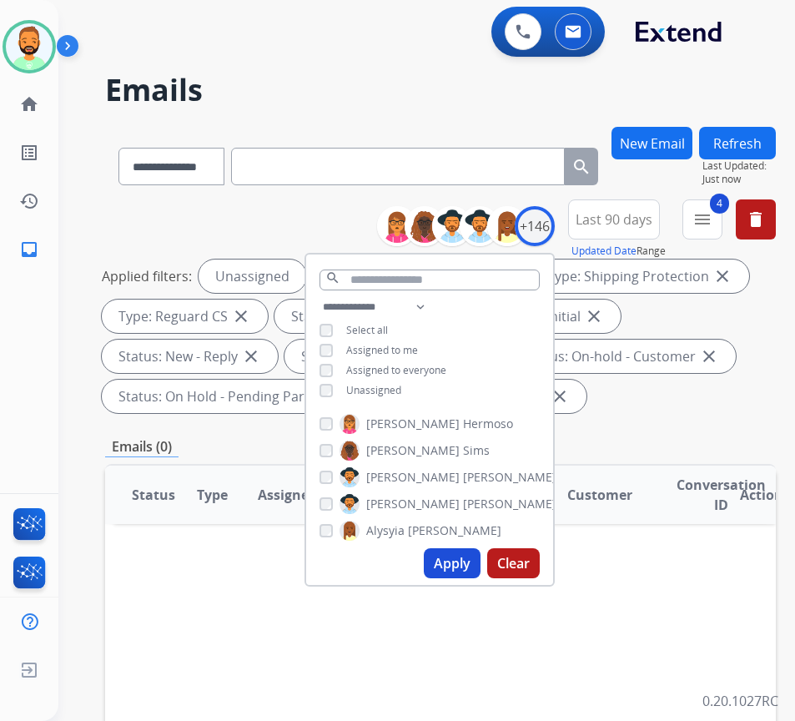
click at [410, 346] on span "Assigned to me" at bounding box center [382, 350] width 72 height 14
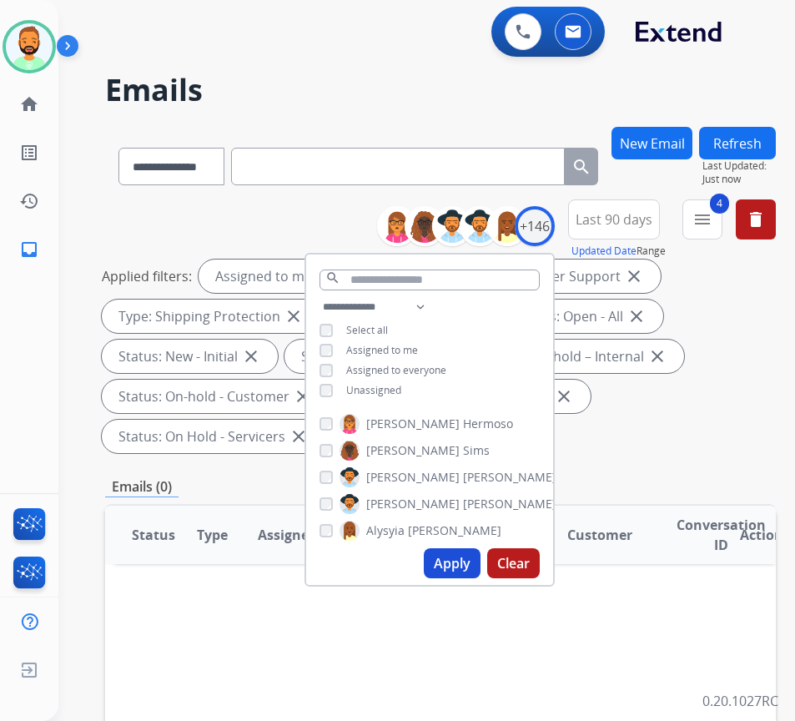
click at [395, 385] on span "Unassigned" at bounding box center [373, 390] width 55 height 14
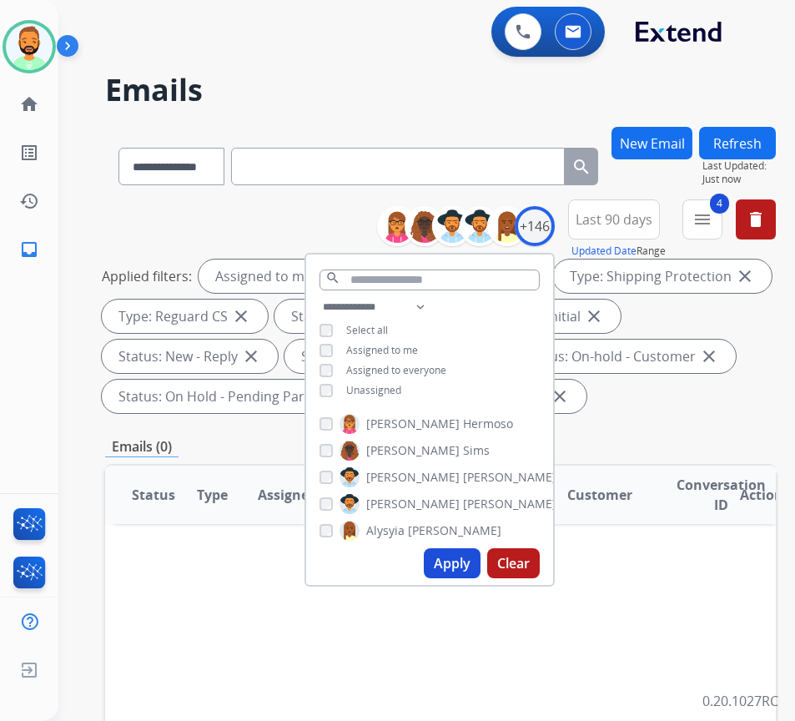
click at [451, 570] on button "Apply" at bounding box center [452, 563] width 57 height 30
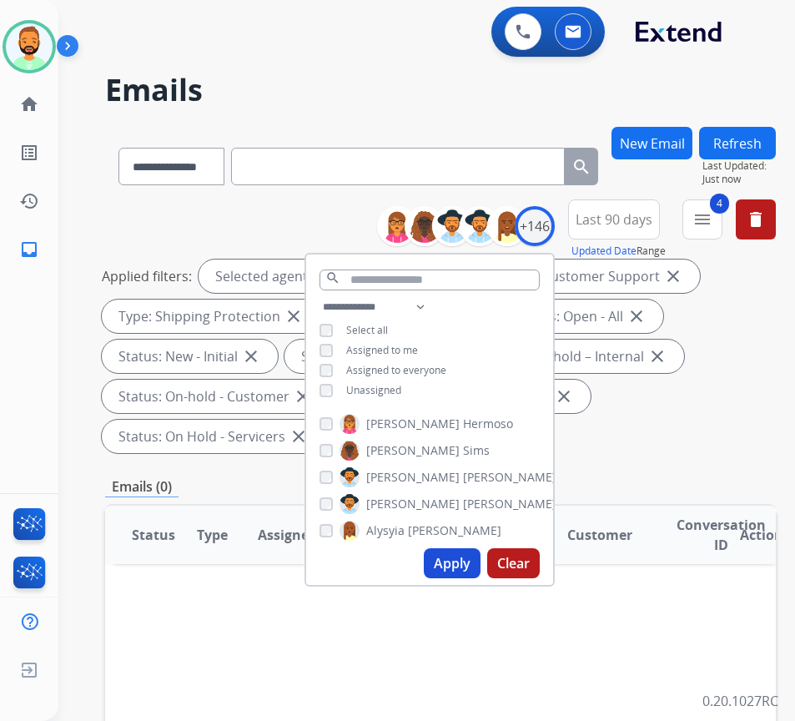
click at [624, 454] on div "**********" at bounding box center [440, 329] width 671 height 260
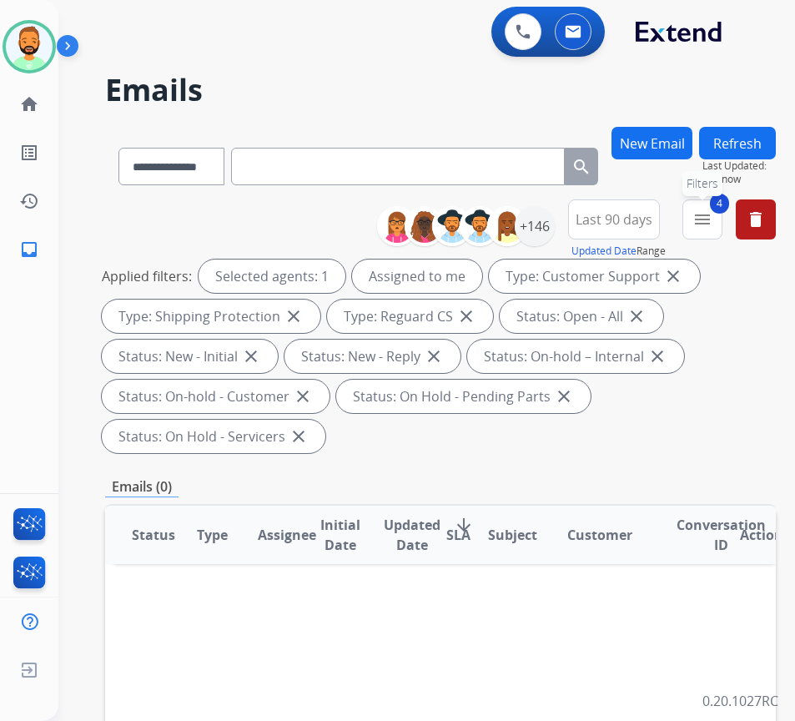
click at [713, 212] on mat-icon "menu" at bounding box center [703, 219] width 20 height 20
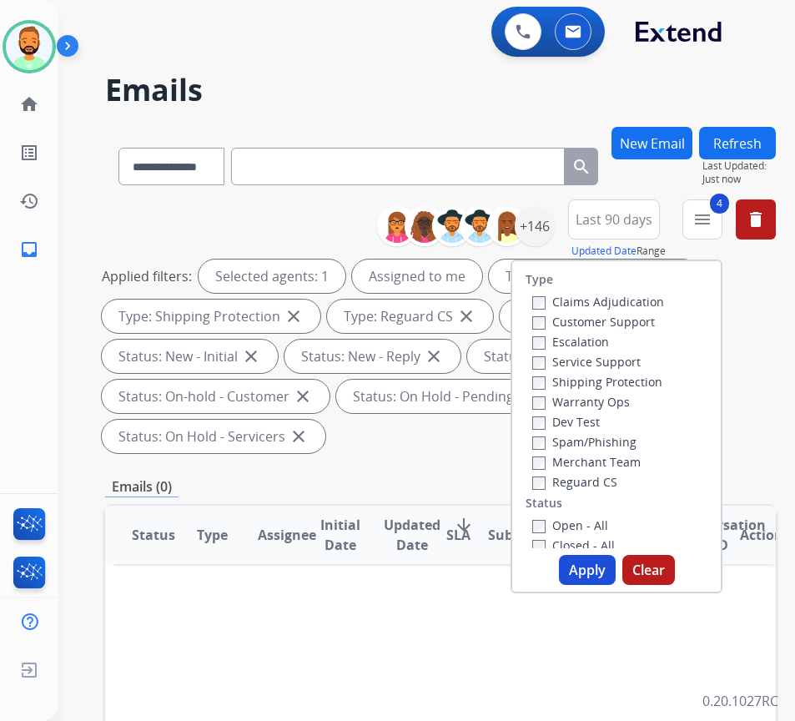
click at [652, 219] on span "Last 90 days" at bounding box center [614, 219] width 77 height 7
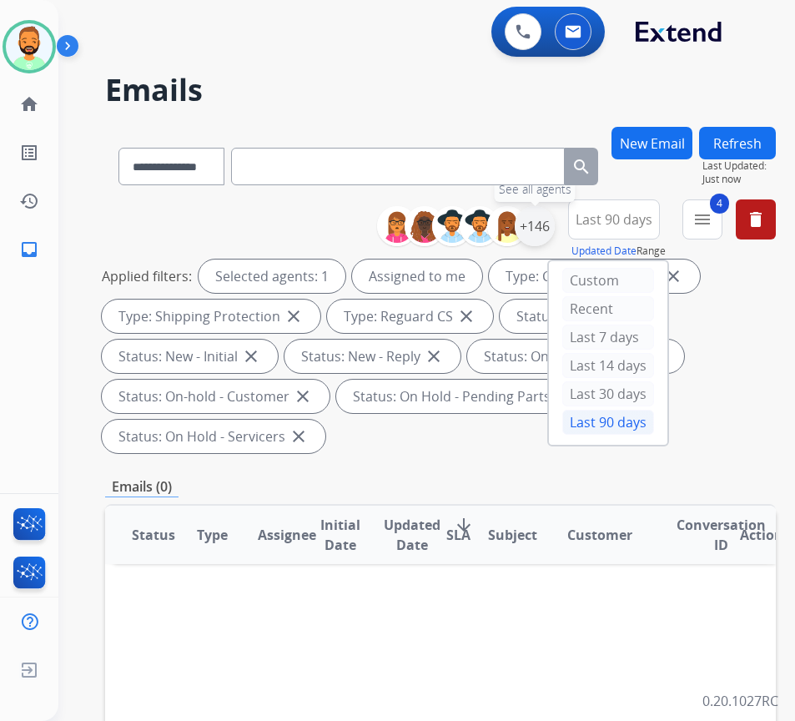
click at [555, 229] on div "+146" at bounding box center [535, 226] width 40 height 40
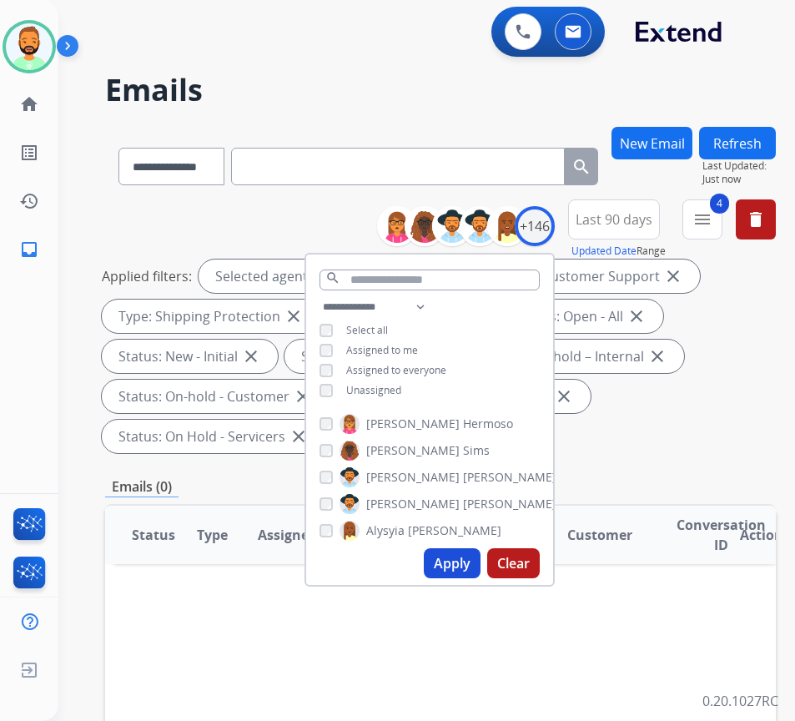
click at [401, 384] on span "Unassigned" at bounding box center [373, 390] width 55 height 14
drag, startPoint x: 421, startPoint y: 346, endPoint x: 429, endPoint y: 365, distance: 20.6
click at [418, 346] on span "Assigned to me" at bounding box center [382, 350] width 72 height 14
click at [480, 556] on button "Apply" at bounding box center [452, 563] width 57 height 30
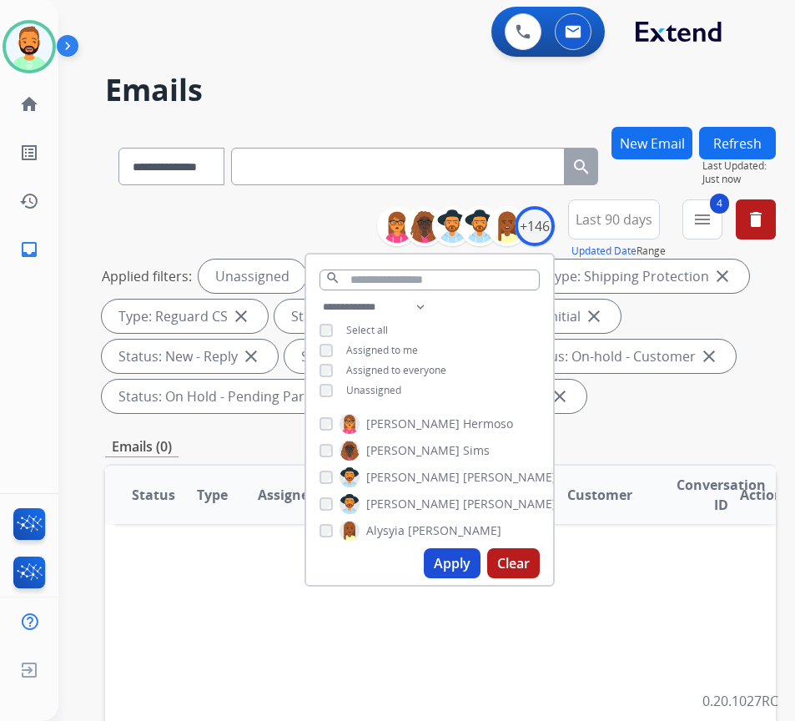
click at [744, 423] on div "**********" at bounding box center [440, 618] width 671 height 983
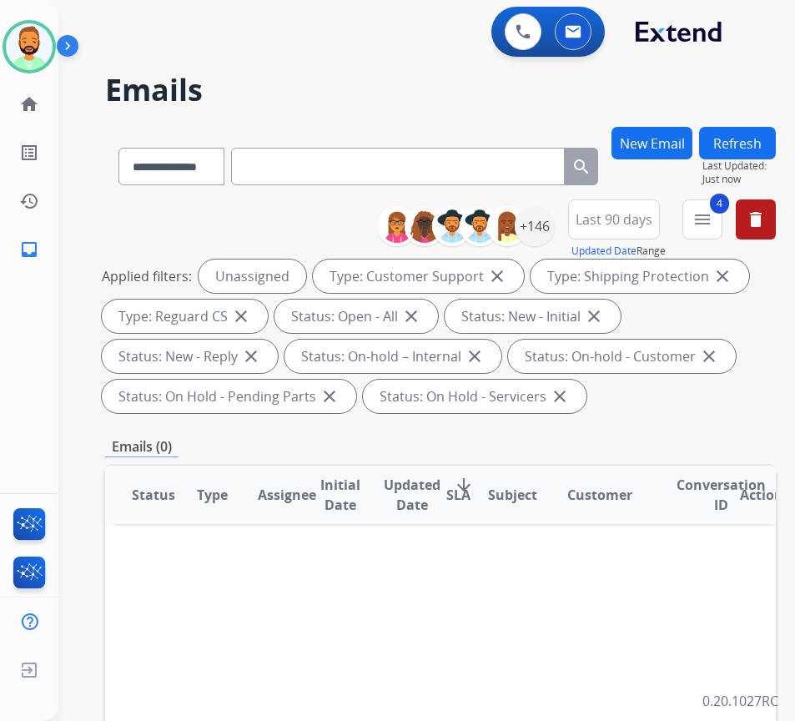
click at [766, 143] on button "Refresh" at bounding box center [737, 143] width 77 height 33
click at [545, 228] on div "+146" at bounding box center [535, 226] width 40 height 40
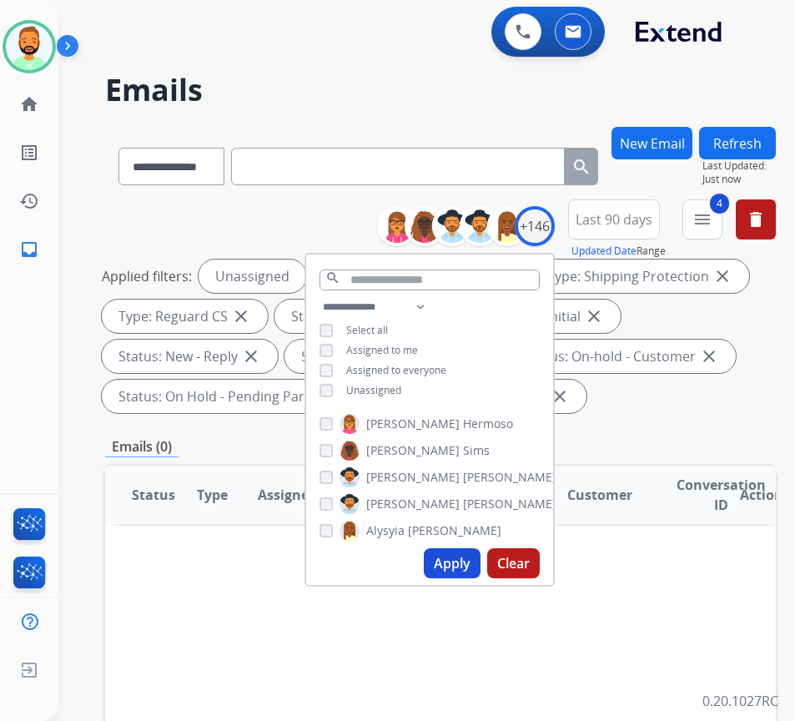
click at [418, 350] on span "Assigned to me" at bounding box center [382, 350] width 72 height 14
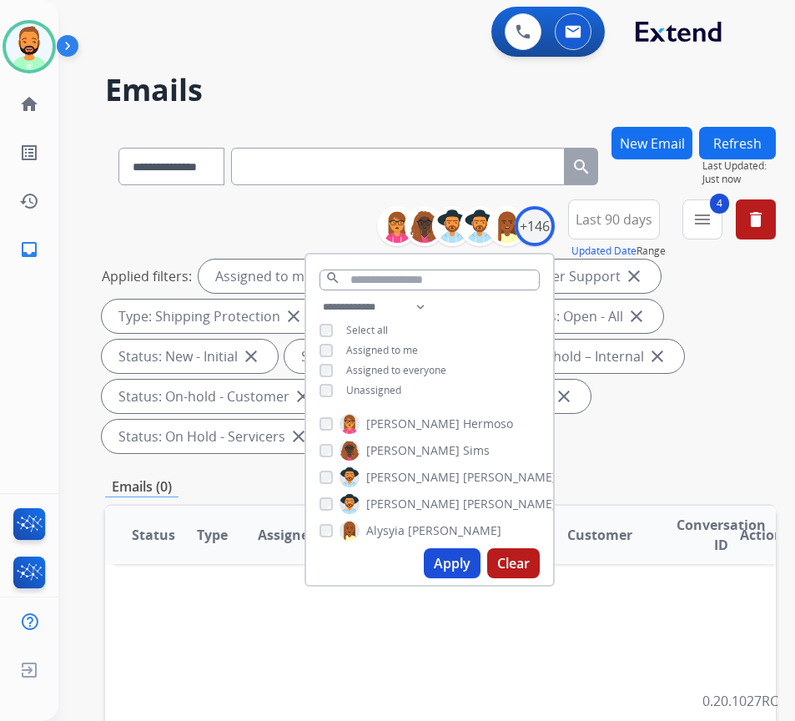
click at [401, 383] on span "Unassigned" at bounding box center [373, 390] width 55 height 14
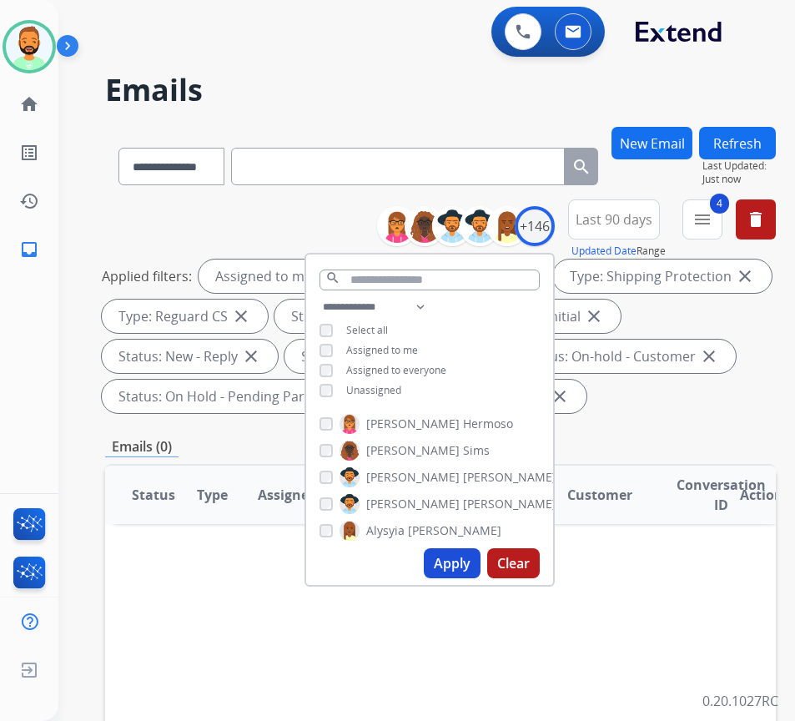
click at [467, 572] on div "Apply Clear" at bounding box center [429, 562] width 247 height 43
click at [467, 567] on button "Apply" at bounding box center [452, 563] width 57 height 30
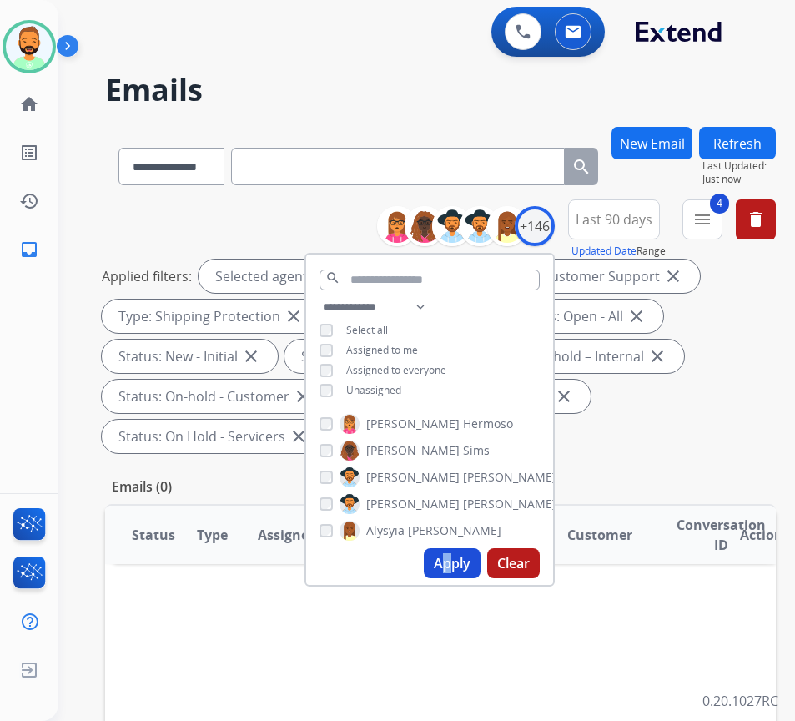
click at [776, 143] on button "Refresh" at bounding box center [737, 143] width 77 height 33
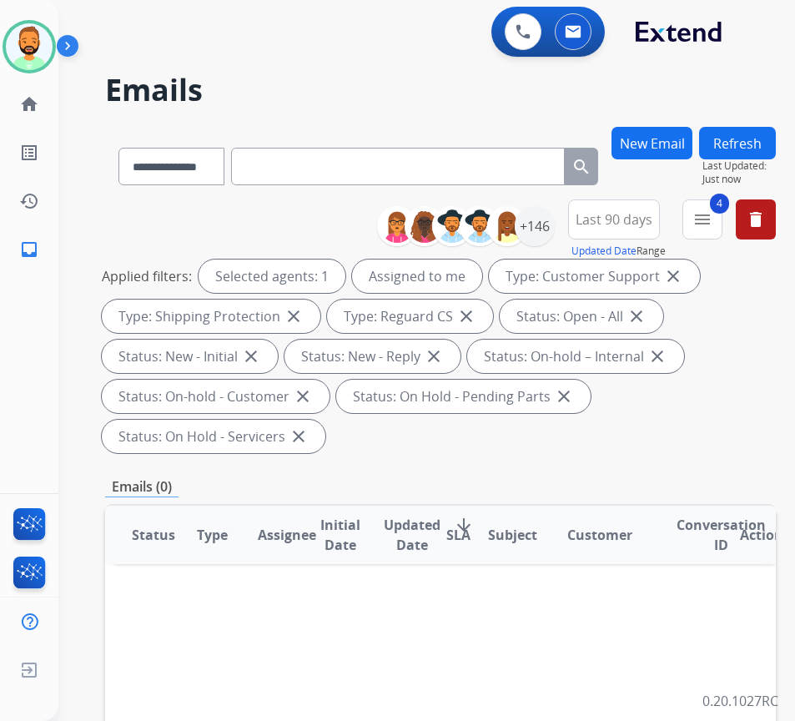
click at [737, 134] on button "Refresh" at bounding box center [737, 143] width 77 height 33
click at [548, 228] on div "+146" at bounding box center [535, 226] width 40 height 40
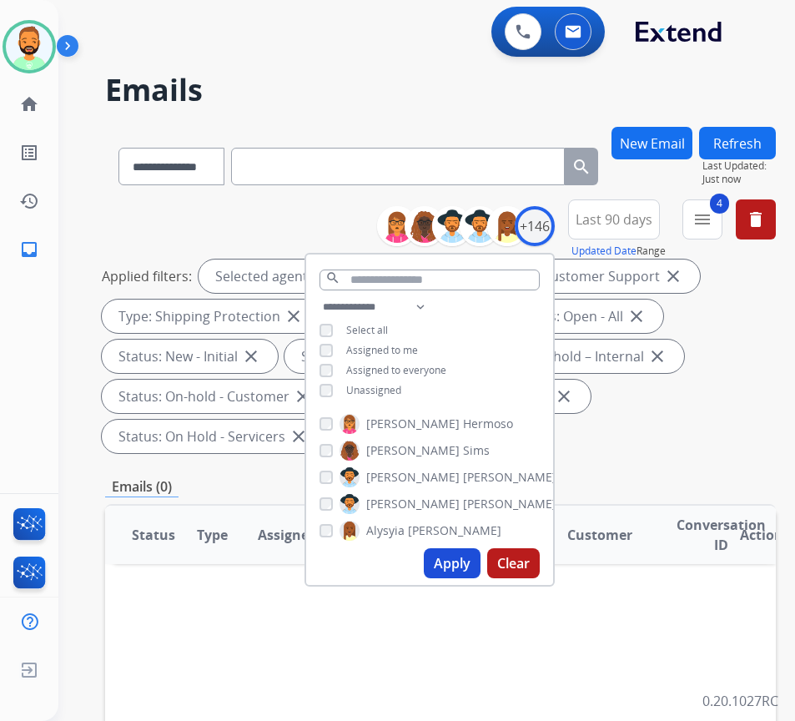
click at [618, 216] on span "Last 90 days" at bounding box center [614, 219] width 77 height 7
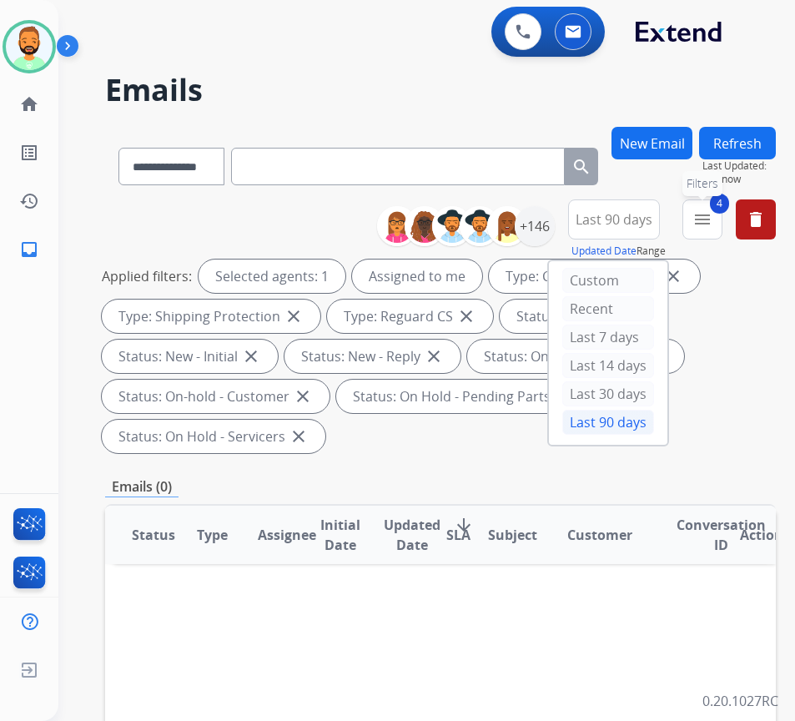
click at [713, 219] on mat-icon "menu" at bounding box center [703, 219] width 20 height 20
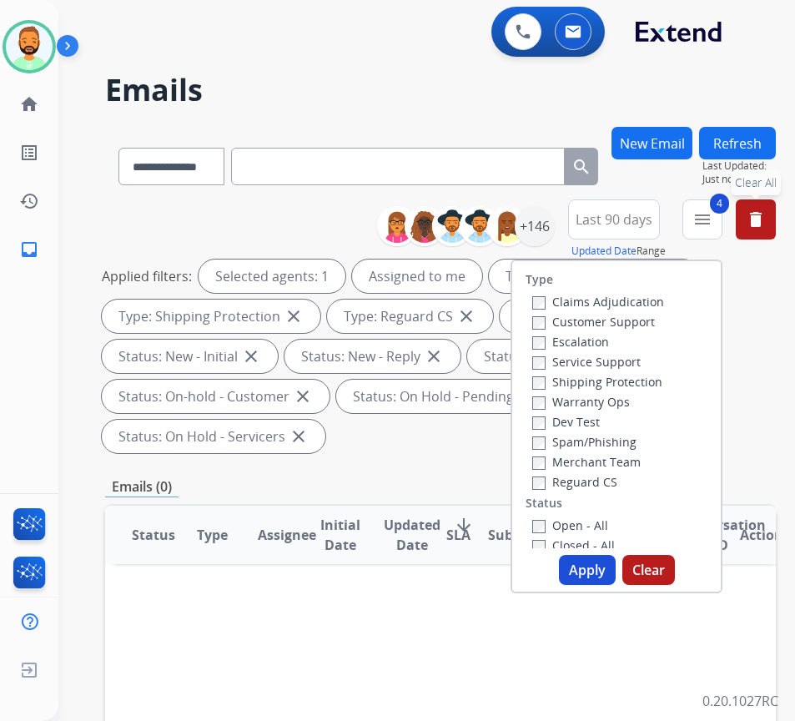
click at [766, 219] on mat-icon "delete" at bounding box center [756, 219] width 20 height 20
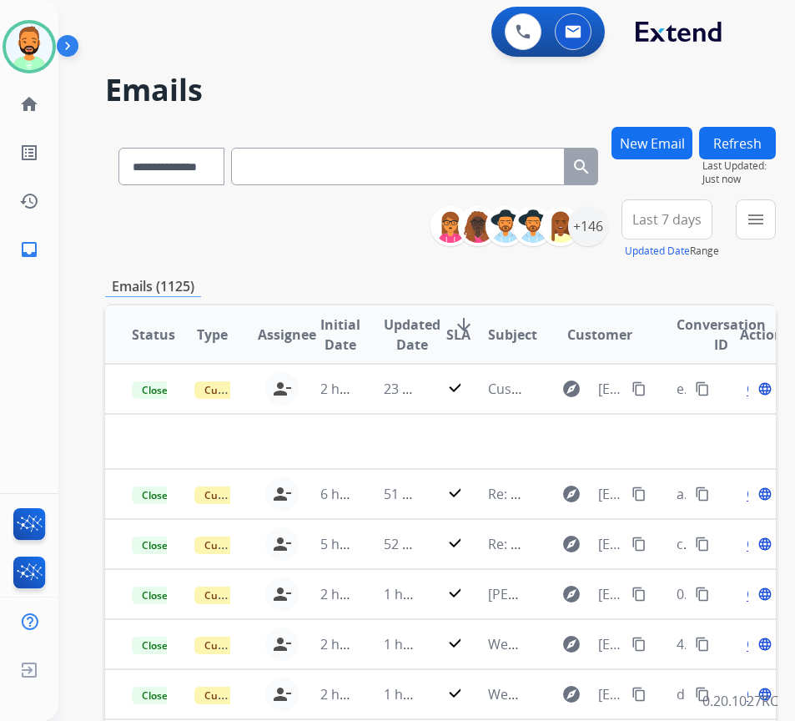
click at [685, 223] on span "Last 7 days" at bounding box center [666, 219] width 69 height 7
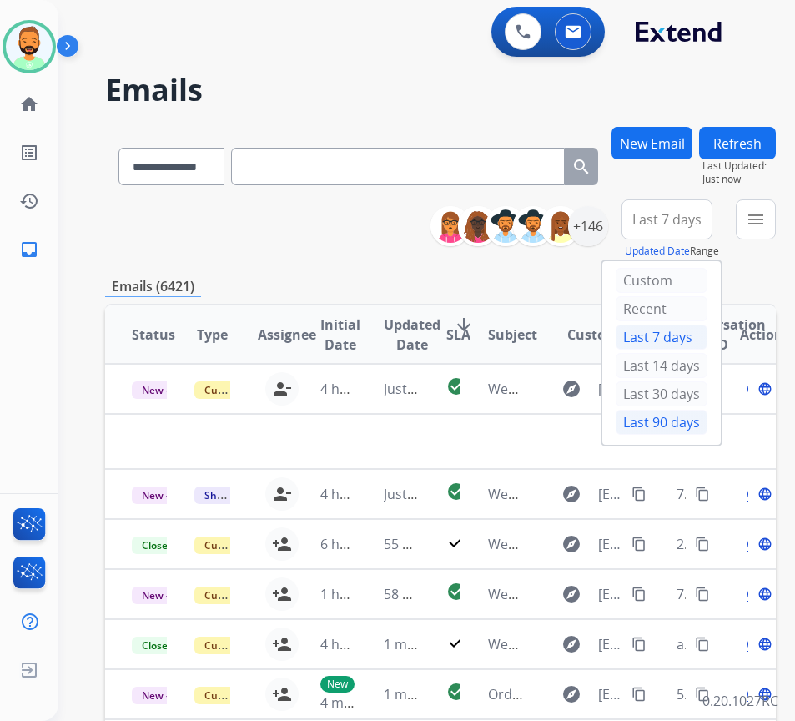
click at [702, 428] on div "Last 90 days" at bounding box center [662, 422] width 92 height 25
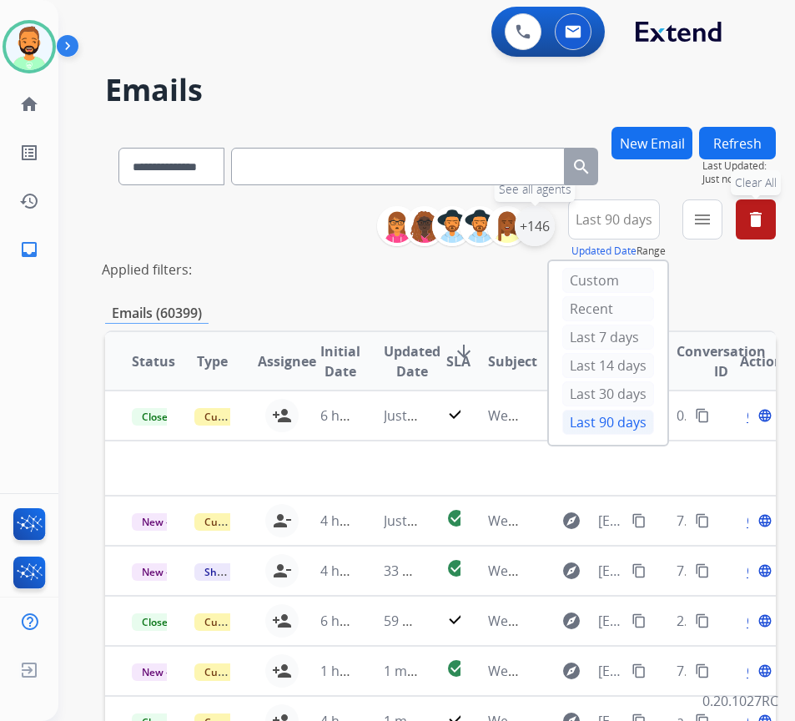
click at [555, 229] on div "+146" at bounding box center [535, 226] width 40 height 40
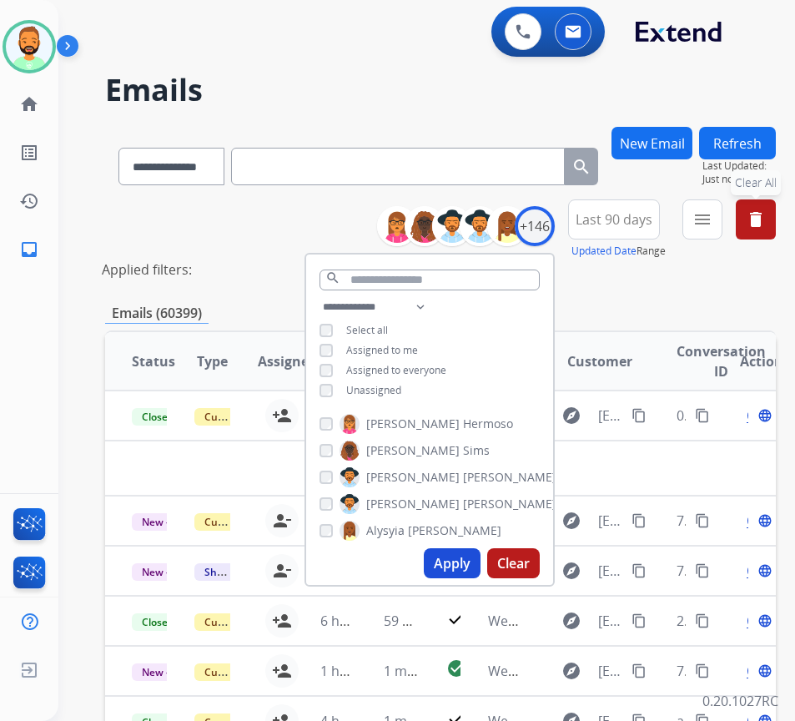
click at [418, 347] on span "Assigned to me" at bounding box center [382, 350] width 72 height 14
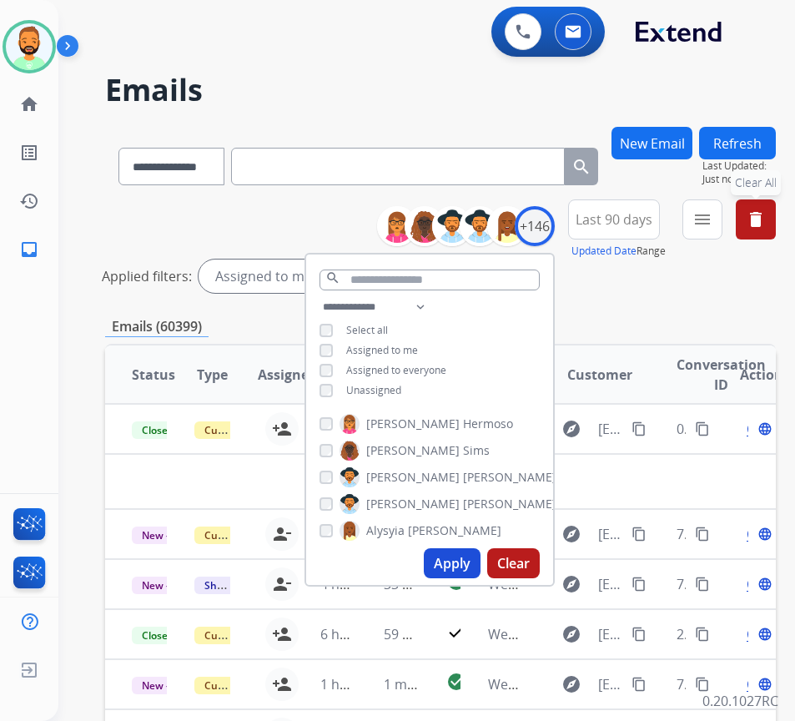
click at [470, 557] on button "Apply" at bounding box center [452, 563] width 57 height 30
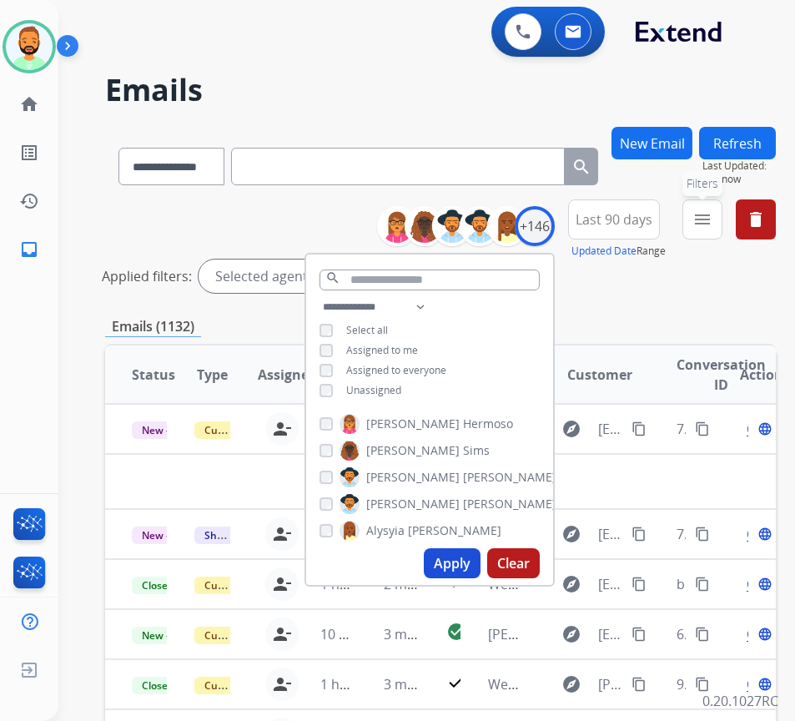
click at [723, 219] on button "menu Filters" at bounding box center [702, 219] width 40 height 40
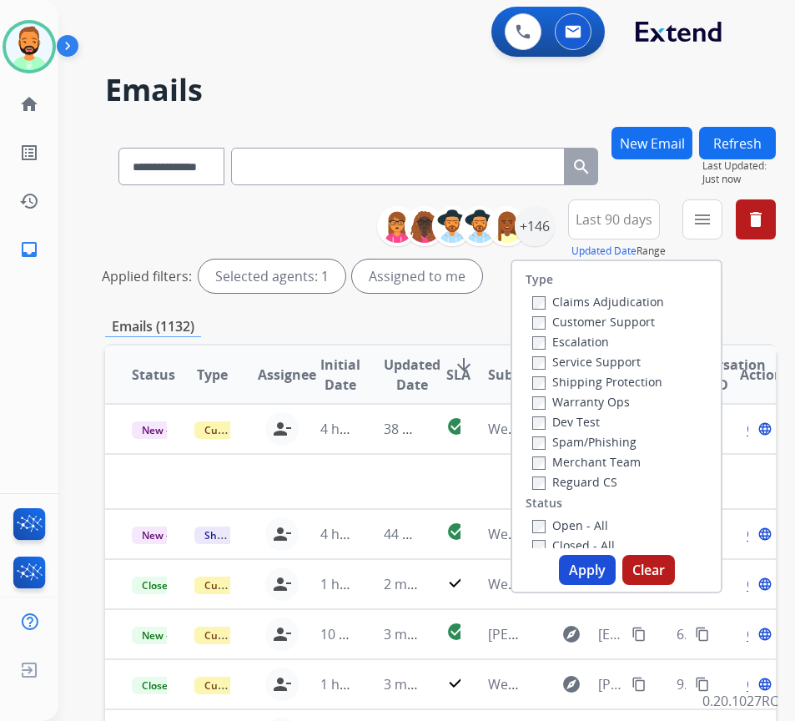
click at [612, 315] on label "Customer Support" at bounding box center [593, 322] width 123 height 16
click at [603, 381] on label "Shipping Protection" at bounding box center [597, 382] width 130 height 16
drag, startPoint x: 598, startPoint y: 483, endPoint x: 597, endPoint y: 472, distance: 11.0
click at [597, 483] on label "Reguard CS" at bounding box center [574, 482] width 85 height 16
click at [602, 523] on label "Open - All" at bounding box center [570, 525] width 76 height 16
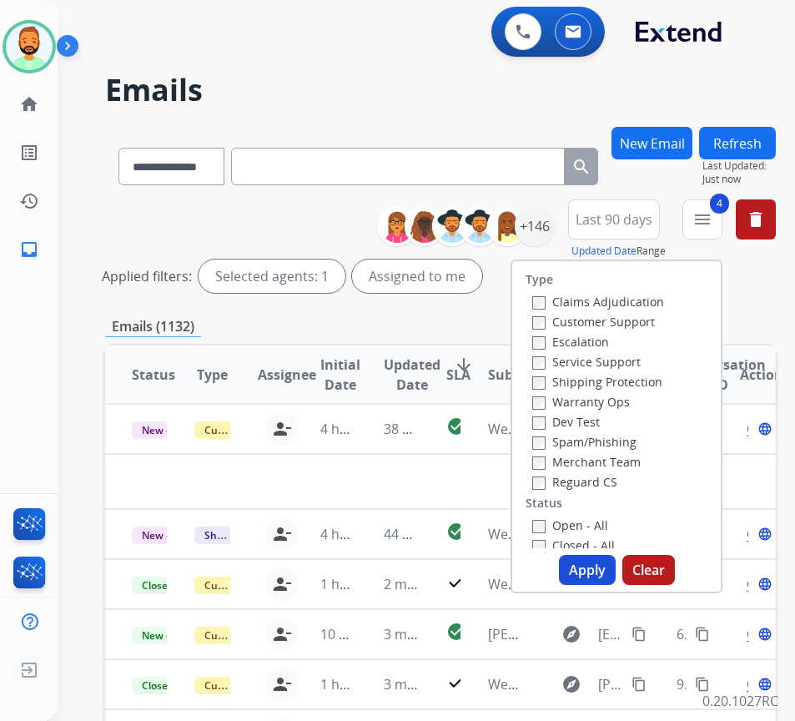
click at [608, 571] on button "Apply" at bounding box center [587, 570] width 57 height 30
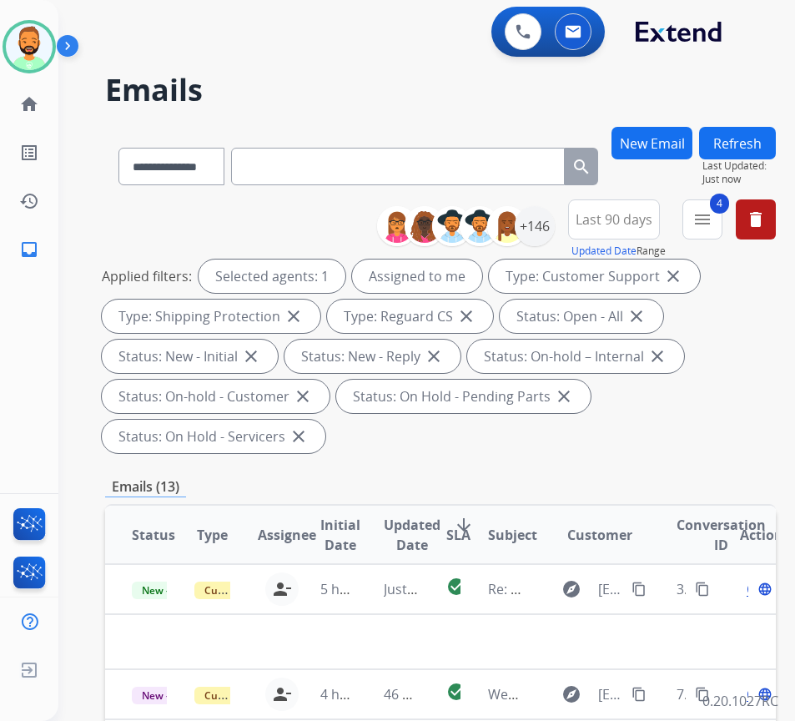
click at [641, 209] on button "Last 90 days" at bounding box center [614, 219] width 92 height 40
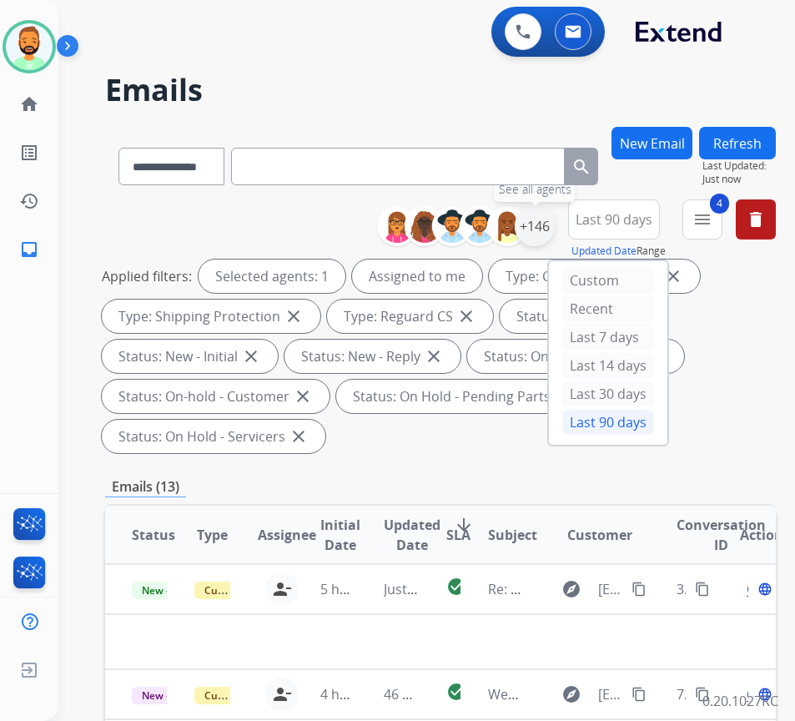
click at [548, 225] on div "+146" at bounding box center [535, 226] width 40 height 40
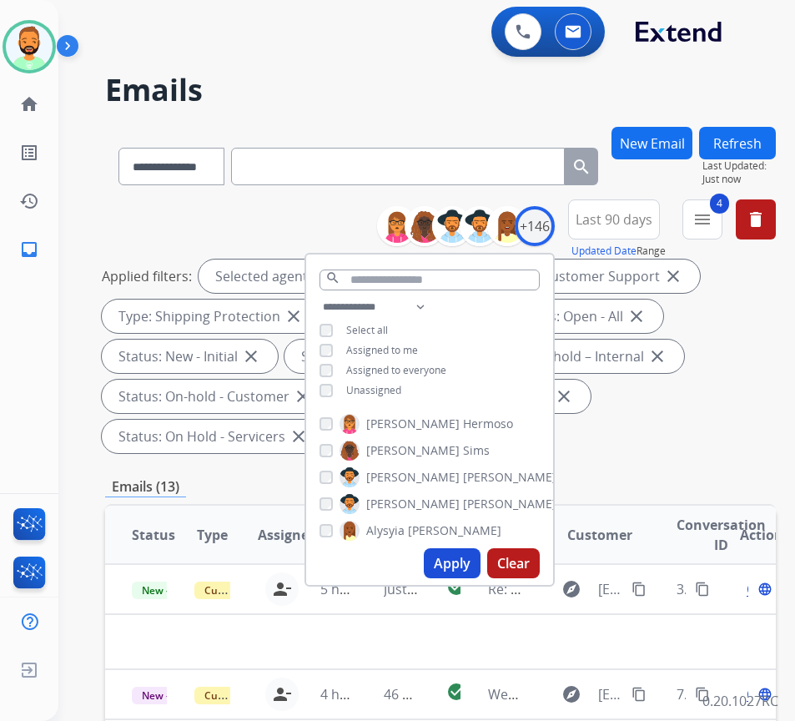
drag, startPoint x: 677, startPoint y: 450, endPoint x: 626, endPoint y: 461, distance: 53.0
click at [673, 450] on div "Applied filters: Selected agents: 1 Assigned to me Type: Customer Support close…" at bounding box center [437, 356] width 671 height 194
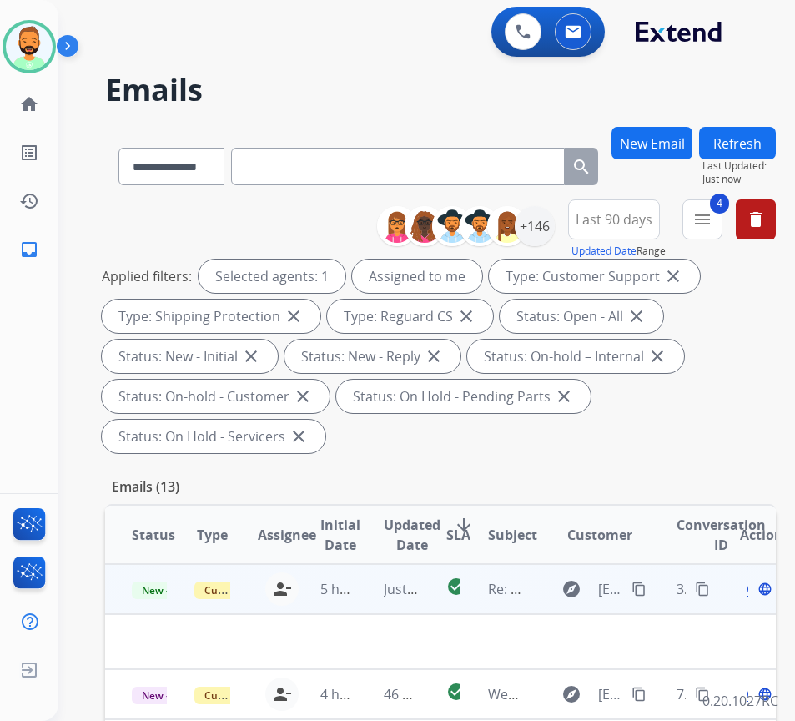
click at [372, 588] on td "Just now" at bounding box center [388, 589] width 63 height 50
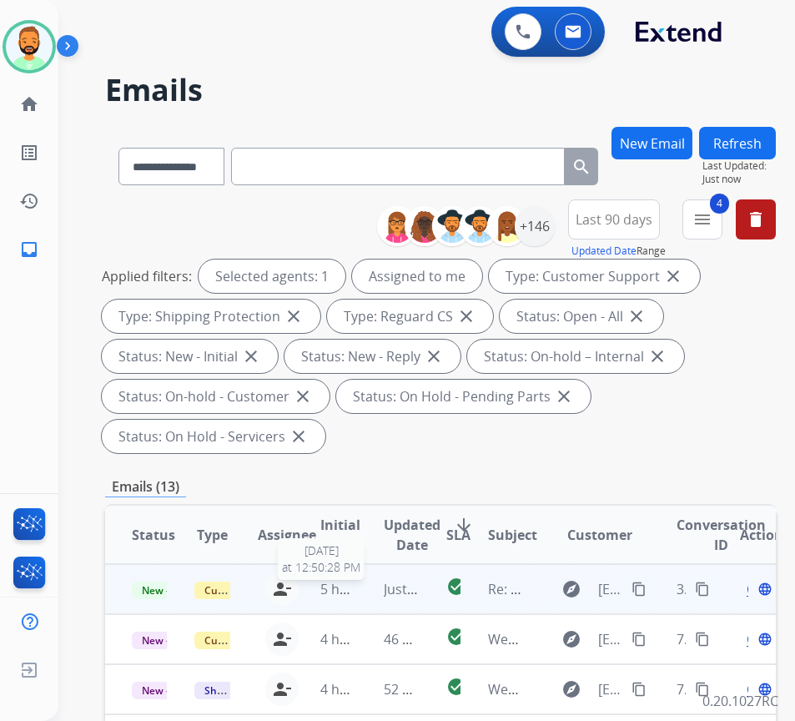
click at [357, 587] on span "5 hours ago" at bounding box center [357, 589] width 75 height 18
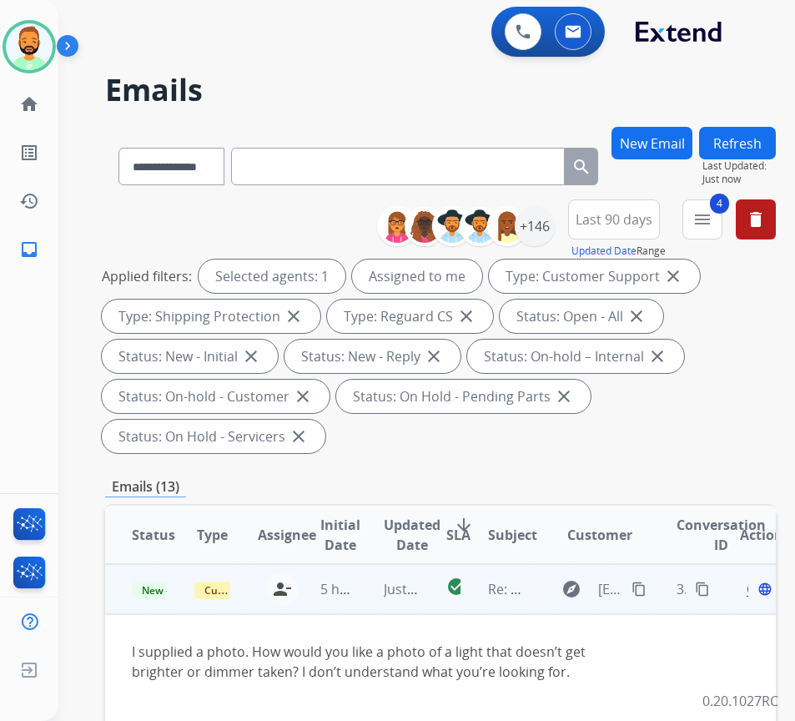
click at [637, 586] on button "content_copy" at bounding box center [639, 589] width 20 height 20
click at [754, 593] on span "Open" at bounding box center [764, 589] width 34 height 20
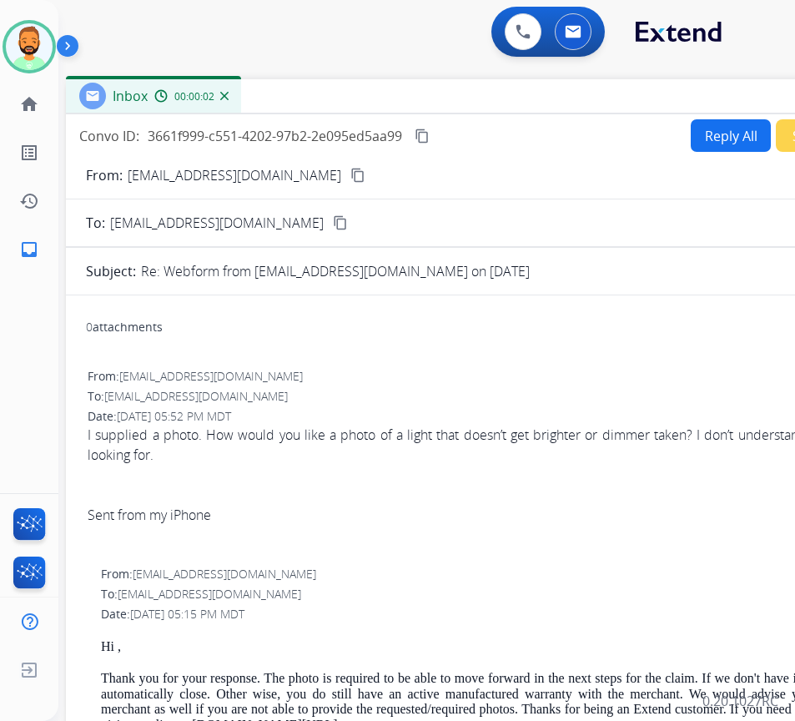
drag, startPoint x: 226, startPoint y: 126, endPoint x: 369, endPoint y: 102, distance: 144.7
click at [369, 102] on div "Inbox 00:00:02" at bounding box center [483, 96] width 834 height 35
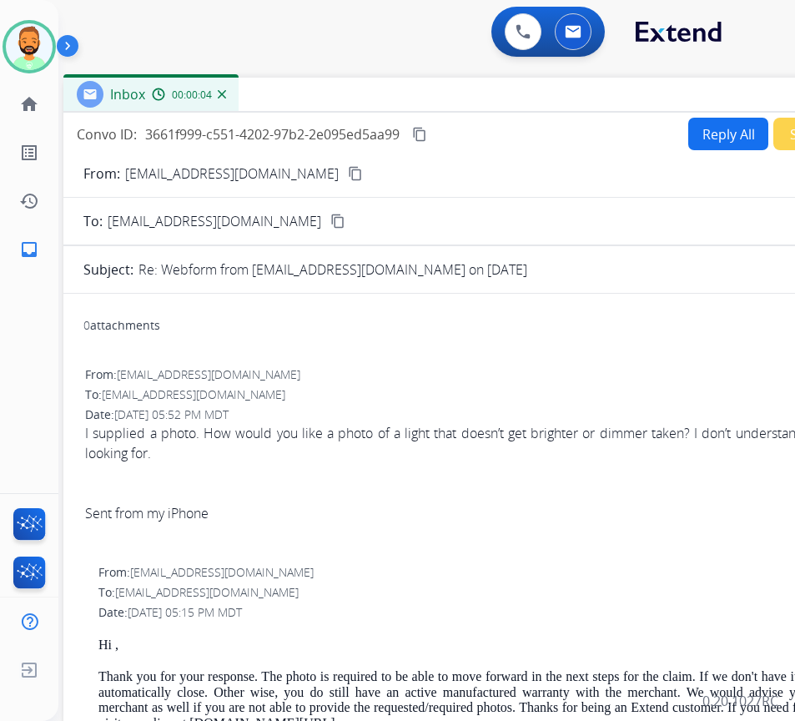
click at [718, 126] on button "Reply All" at bounding box center [728, 134] width 80 height 33
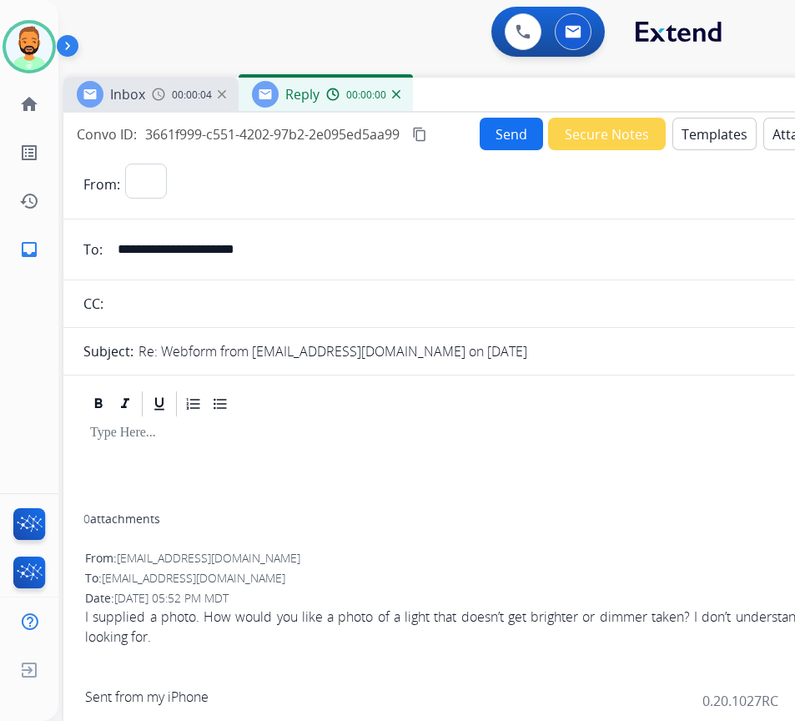
select select "**********"
click at [738, 126] on button "Templates" at bounding box center [714, 134] width 84 height 33
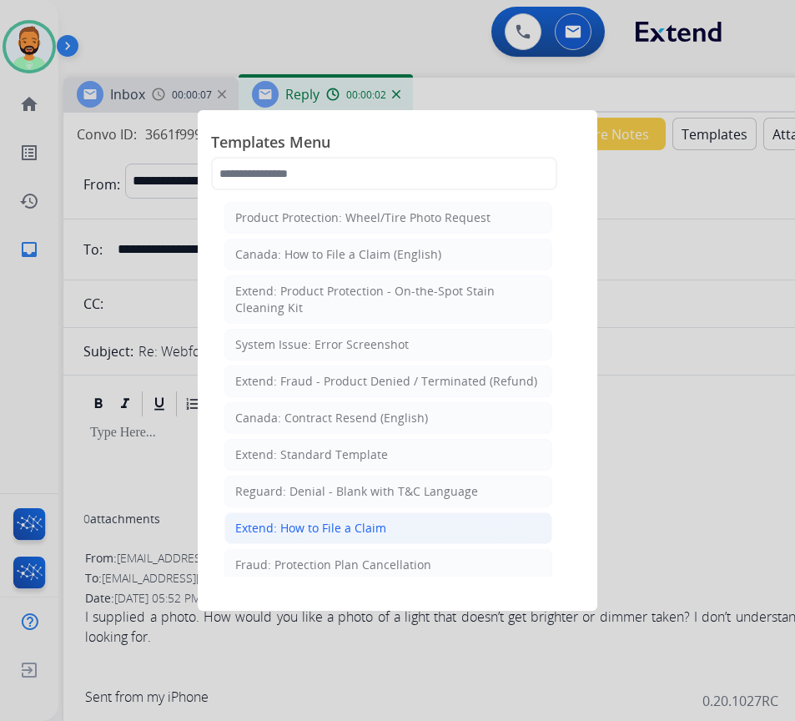
click at [388, 529] on li "Extend: How to File a Claim" at bounding box center [388, 528] width 328 height 32
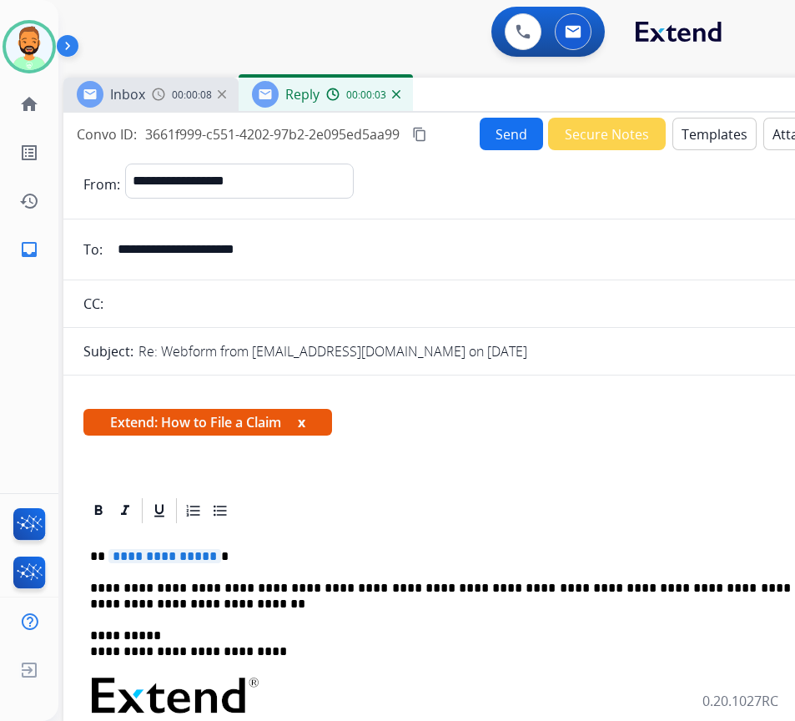
drag, startPoint x: 343, startPoint y: 522, endPoint x: 348, endPoint y: 536, distance: 15.0
click at [344, 524] on div at bounding box center [480, 511] width 794 height 30
click at [340, 555] on p "**********" at bounding box center [474, 556] width 768 height 15
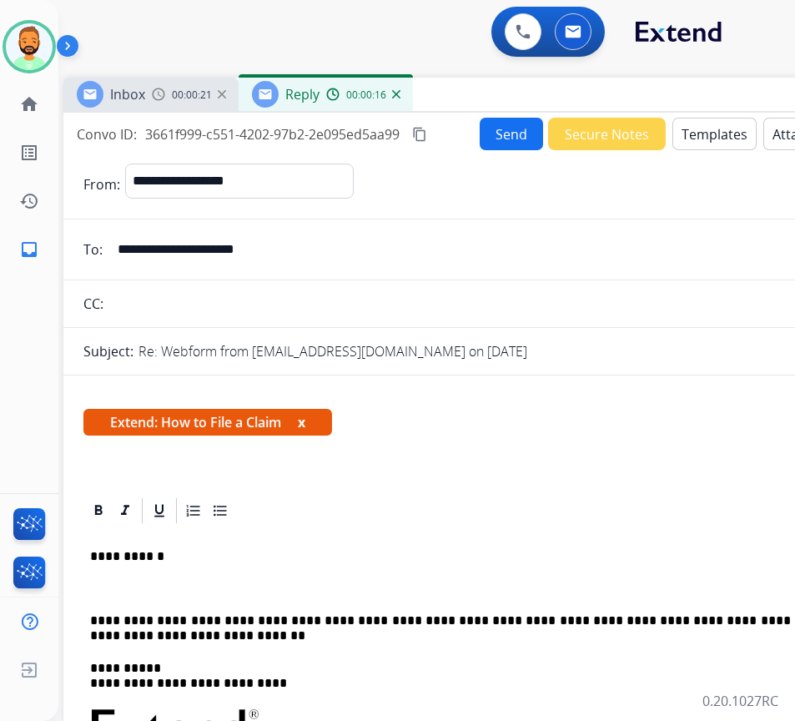
click at [694, 137] on button "Templates" at bounding box center [714, 134] width 84 height 33
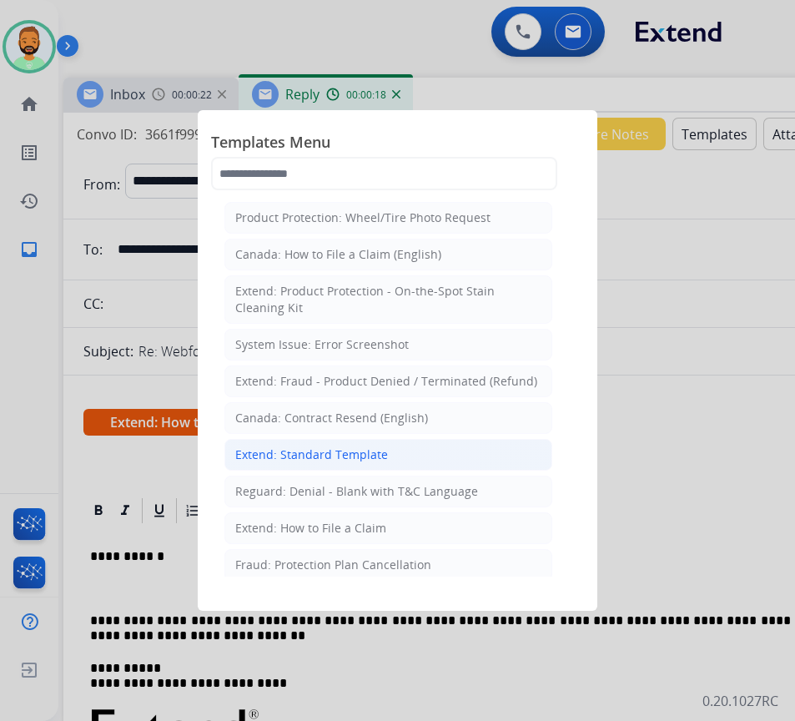
click at [299, 450] on div "Extend: Standard Template" at bounding box center [311, 454] width 153 height 17
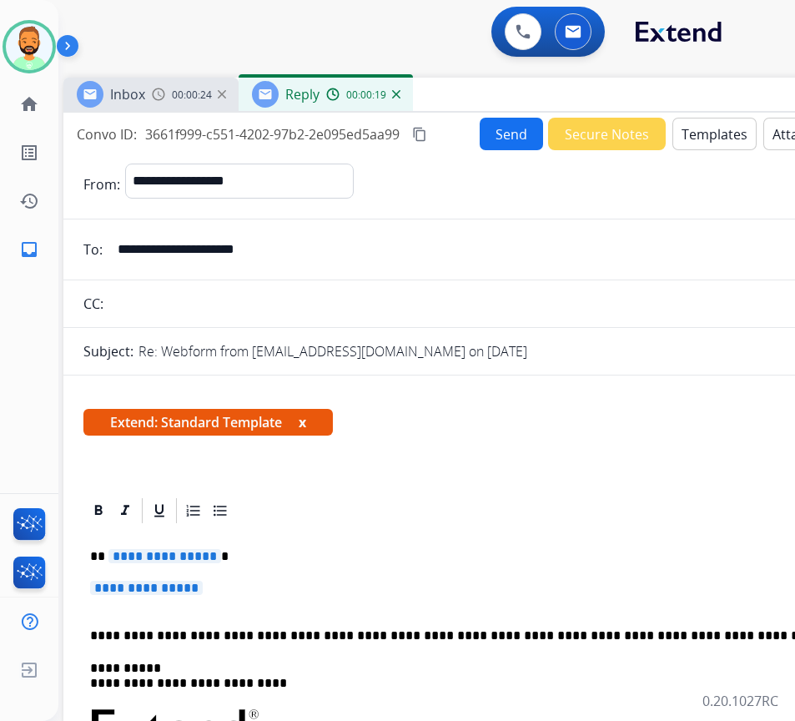
click at [297, 560] on p "**********" at bounding box center [474, 556] width 768 height 15
click at [297, 559] on p "**********" at bounding box center [474, 556] width 768 height 15
click at [295, 585] on p "**********" at bounding box center [480, 596] width 781 height 31
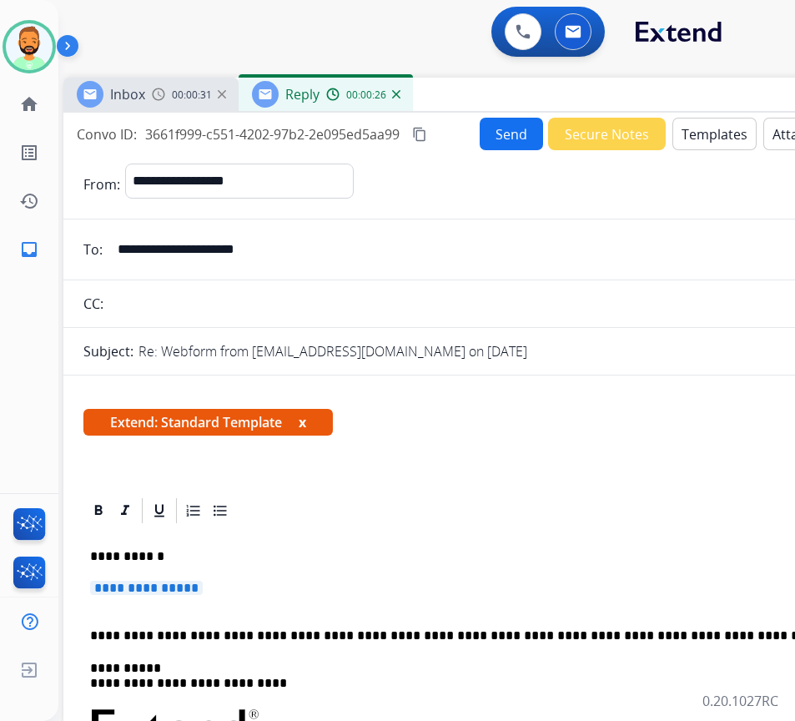
click at [295, 585] on p "**********" at bounding box center [480, 596] width 781 height 31
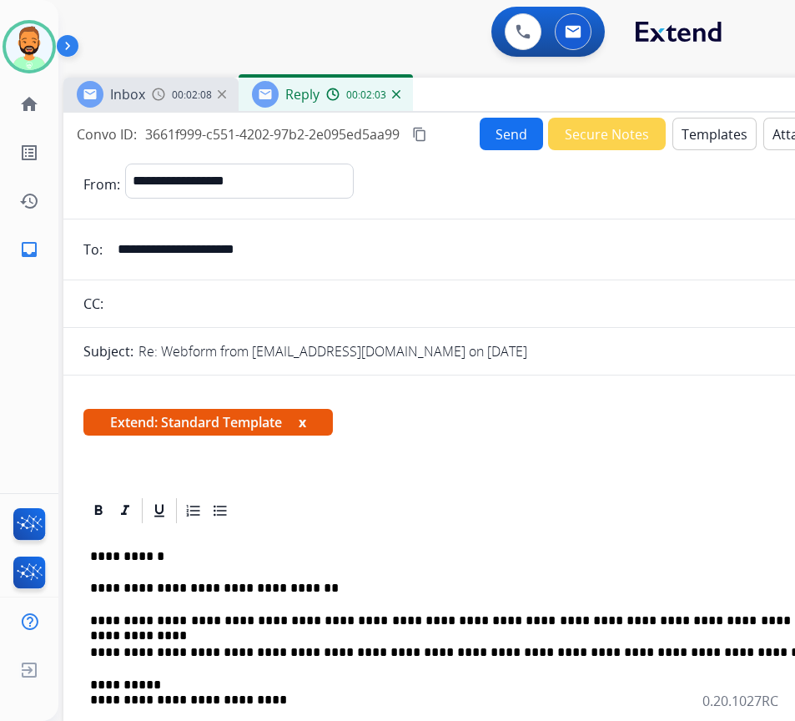
click at [628, 649] on p "**********" at bounding box center [474, 652] width 768 height 15
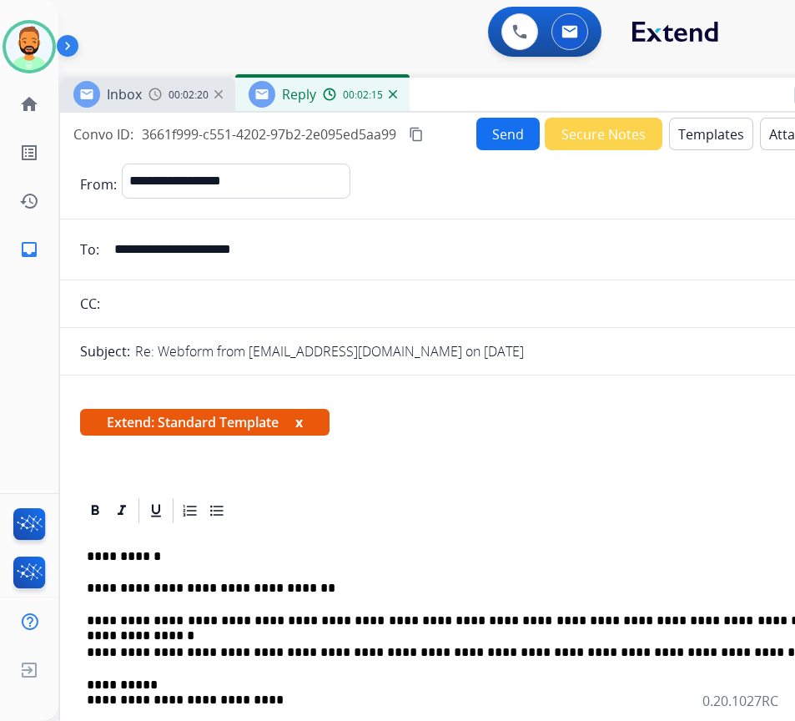
click at [490, 122] on button "Send" at bounding box center [507, 134] width 63 height 33
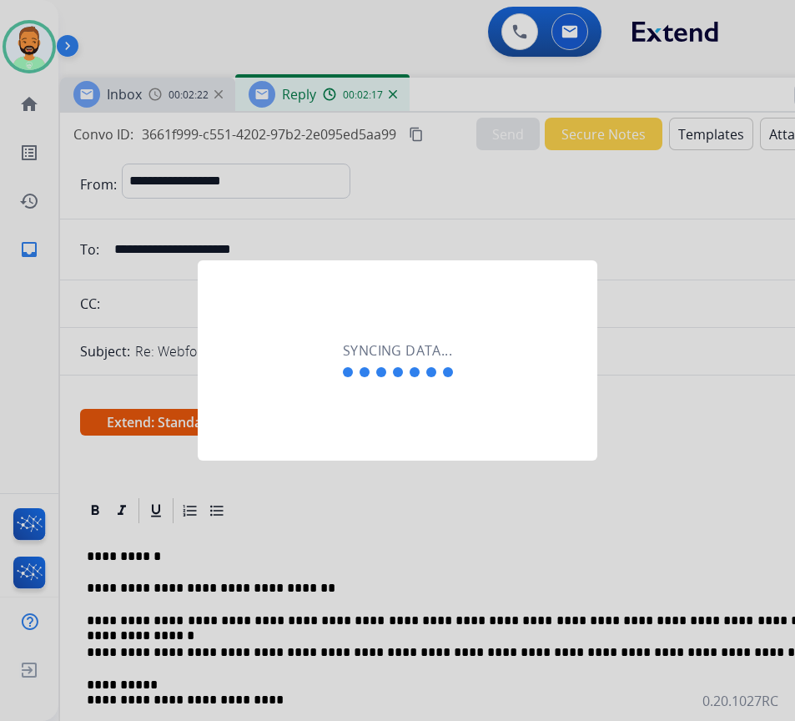
scroll to position [0, 3]
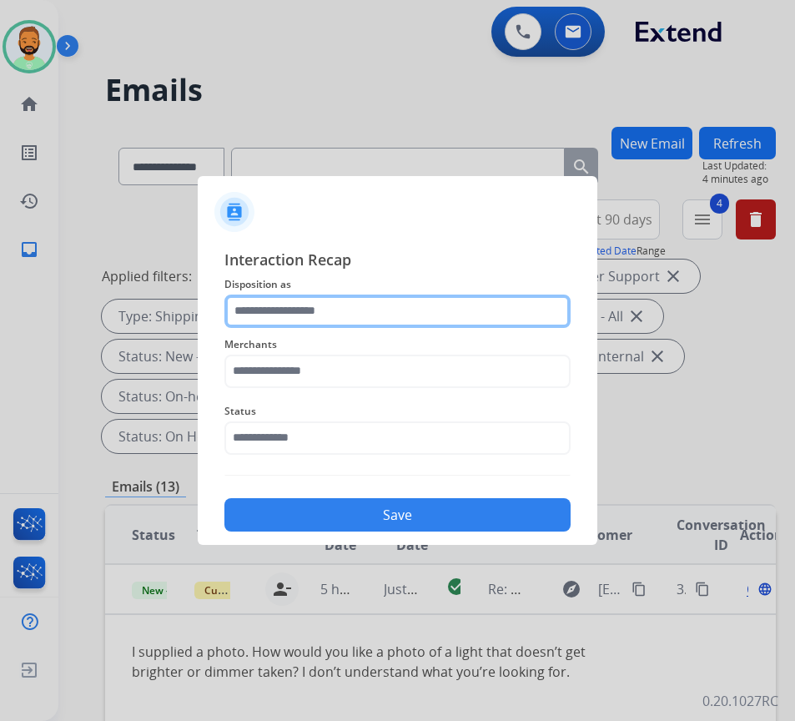
click at [238, 322] on input "text" at bounding box center [397, 311] width 346 height 33
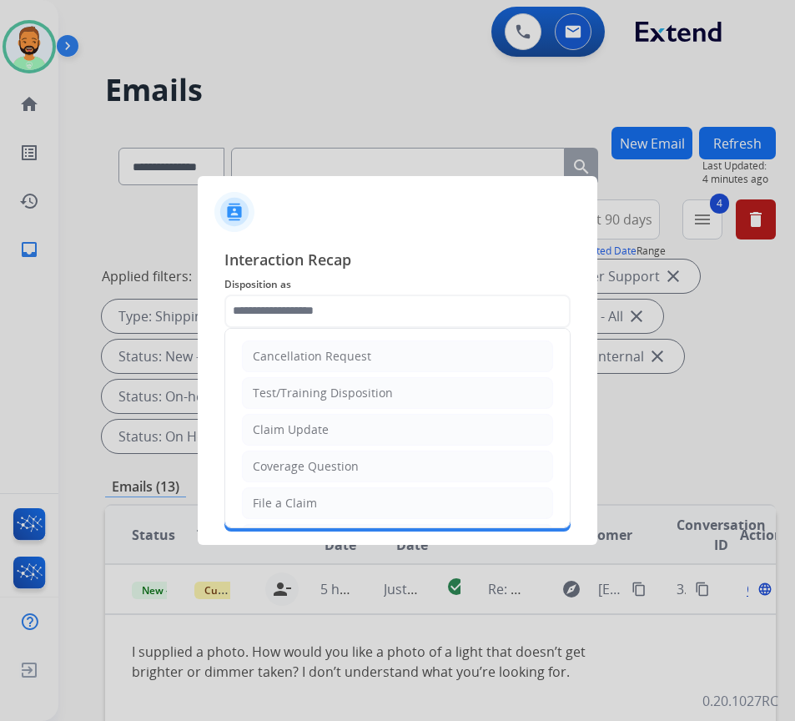
drag, startPoint x: 299, startPoint y: 431, endPoint x: 307, endPoint y: 434, distance: 9.0
click at [300, 431] on div "Claim Update" at bounding box center [291, 429] width 76 height 17
type input "**********"
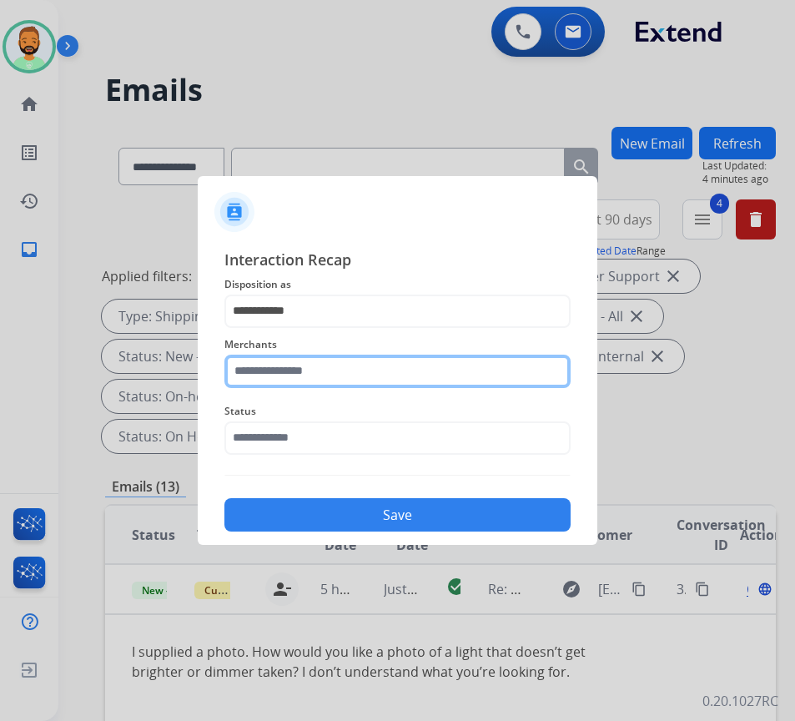
click at [342, 368] on input "text" at bounding box center [397, 371] width 346 height 33
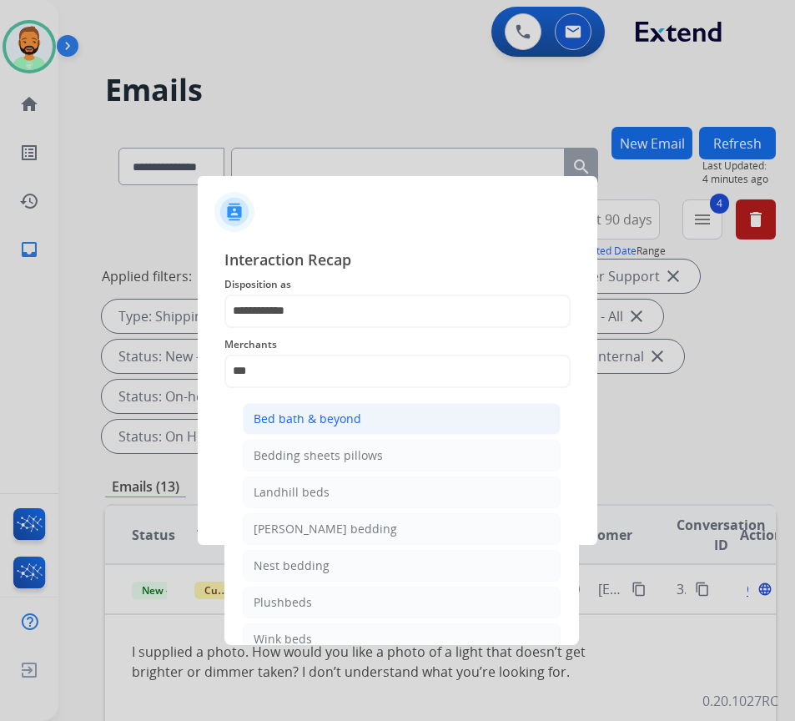
click at [369, 414] on li "Bed bath & beyond" at bounding box center [402, 419] width 318 height 32
type input "**********"
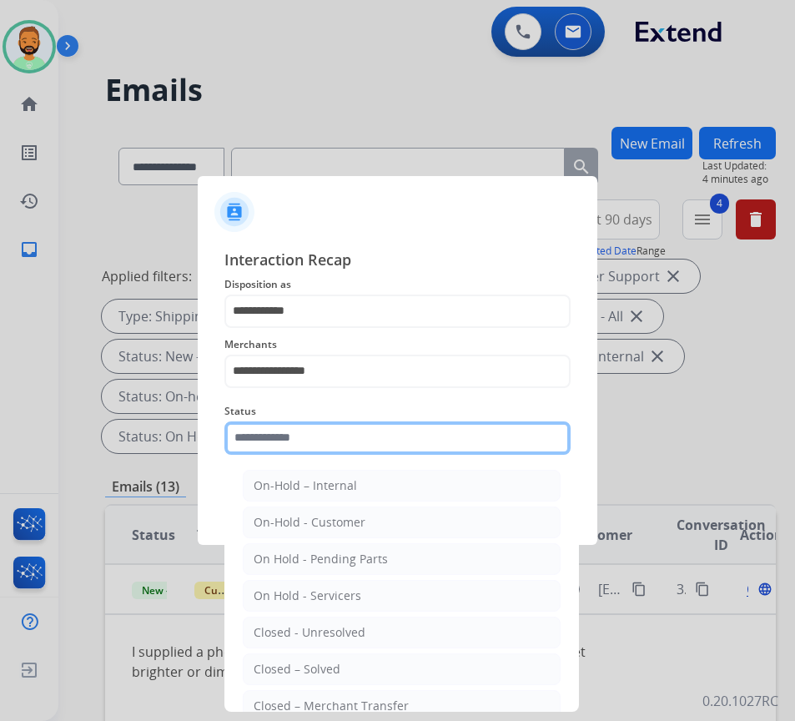
click at [369, 453] on input "text" at bounding box center [397, 437] width 346 height 33
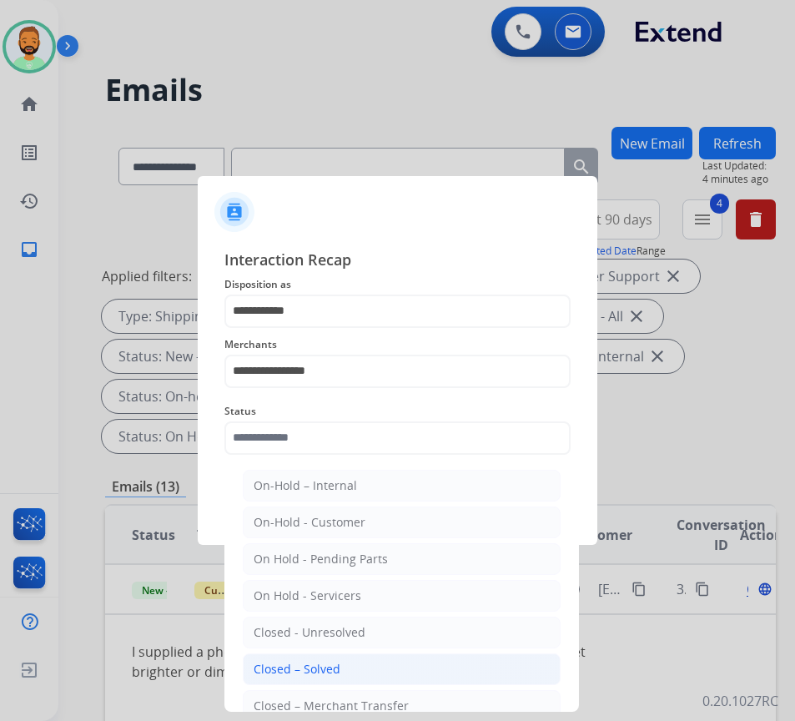
click at [375, 664] on li "Closed – Solved" at bounding box center [402, 669] width 318 height 32
type input "**********"
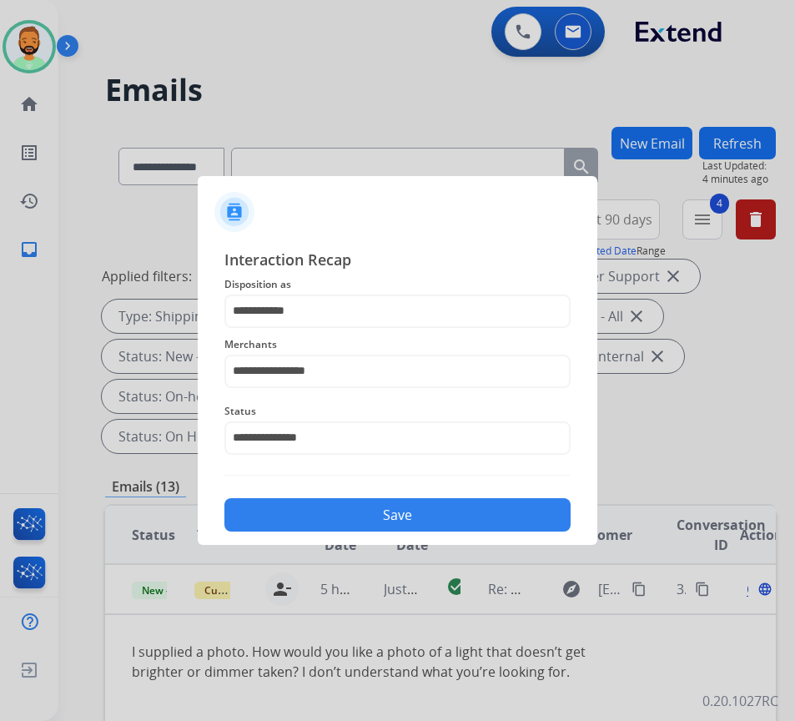
click at [436, 509] on button "Save" at bounding box center [397, 514] width 346 height 33
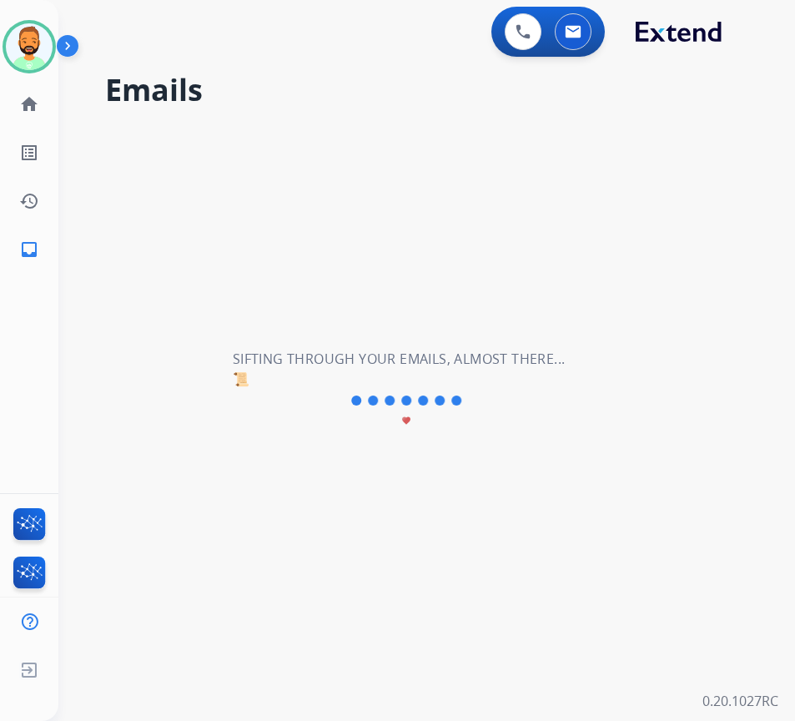
scroll to position [0, 0]
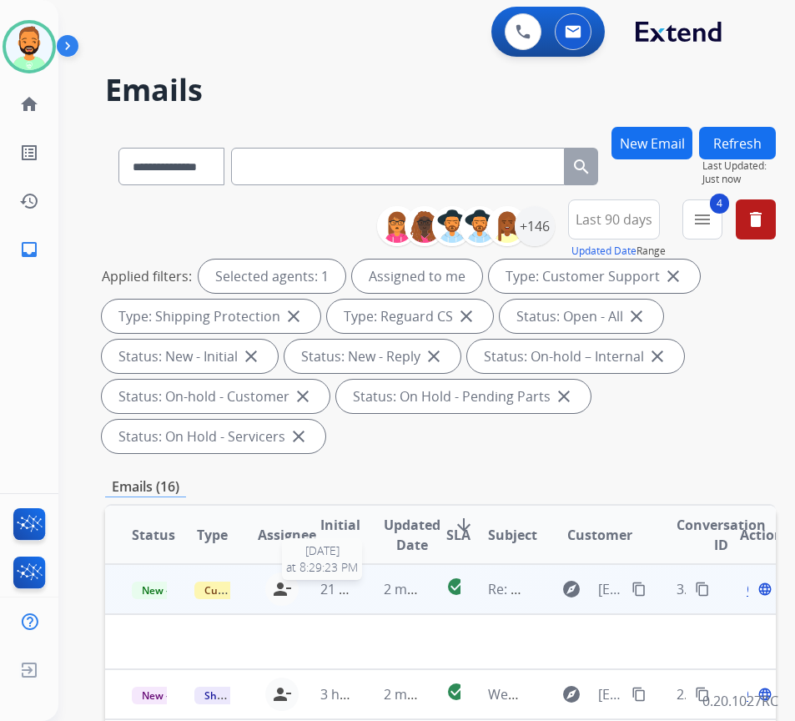
click at [350, 585] on span "21 hours ago" at bounding box center [361, 589] width 83 height 18
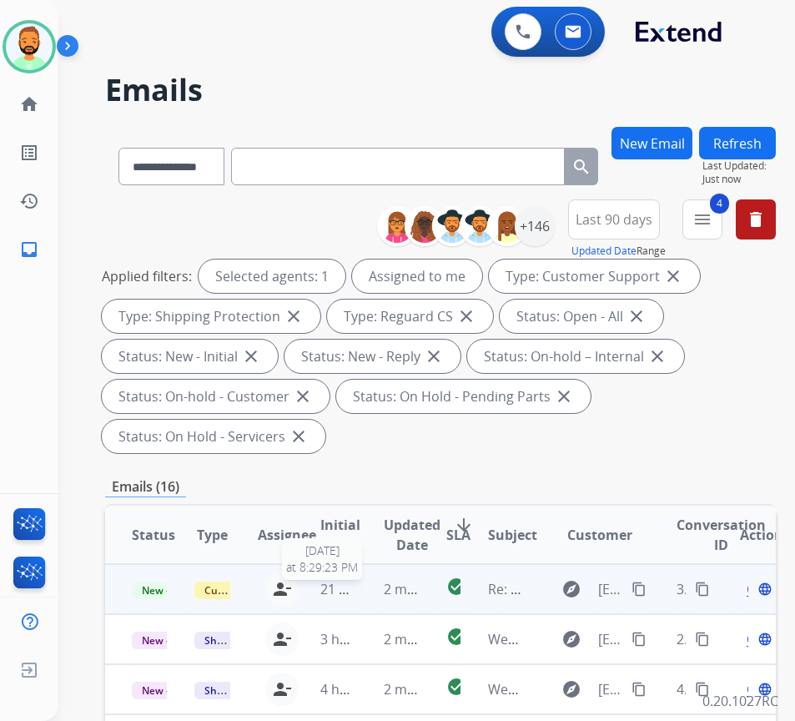
click at [352, 585] on span "21 hours ago" at bounding box center [361, 589] width 83 height 18
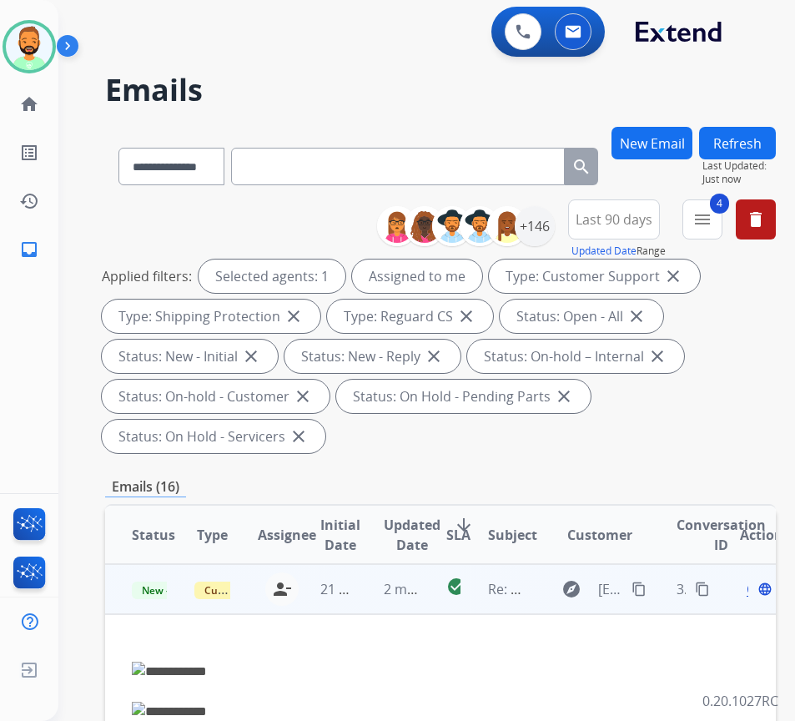
click at [754, 592] on span "Open" at bounding box center [764, 589] width 34 height 20
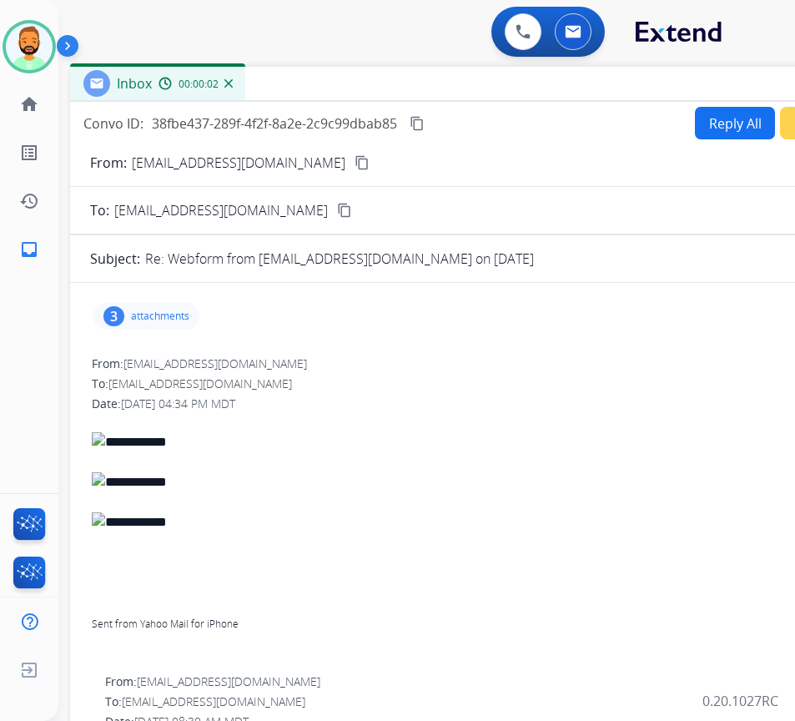
drag, startPoint x: 331, startPoint y: 113, endPoint x: 481, endPoint y: 78, distance: 153.4
click at [481, 78] on div "Inbox 00:00:02" at bounding box center [487, 84] width 834 height 35
click at [355, 158] on mat-icon "content_copy" at bounding box center [362, 162] width 15 height 15
click at [145, 317] on p "attachments" at bounding box center [160, 316] width 58 height 13
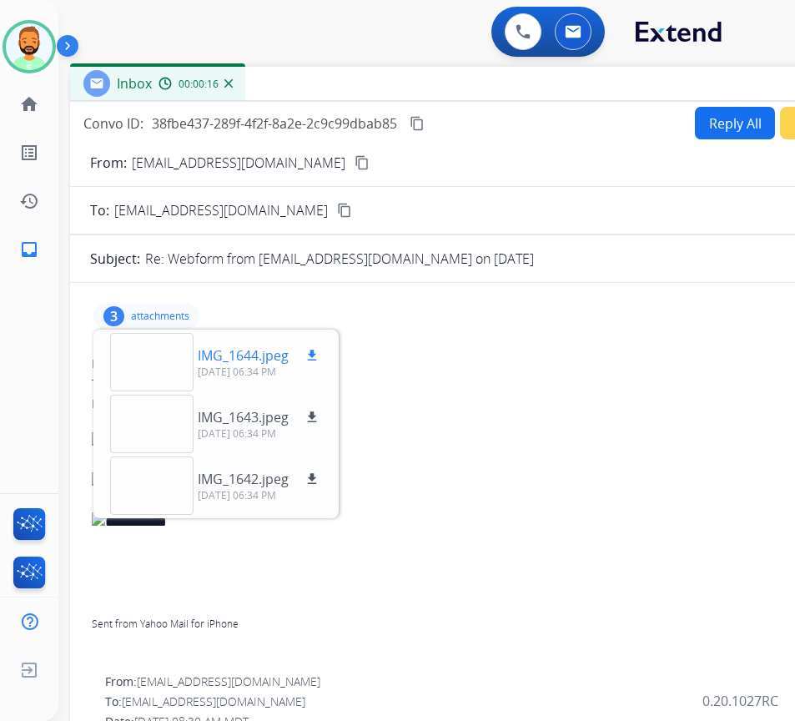
click at [161, 369] on div at bounding box center [151, 362] width 83 height 58
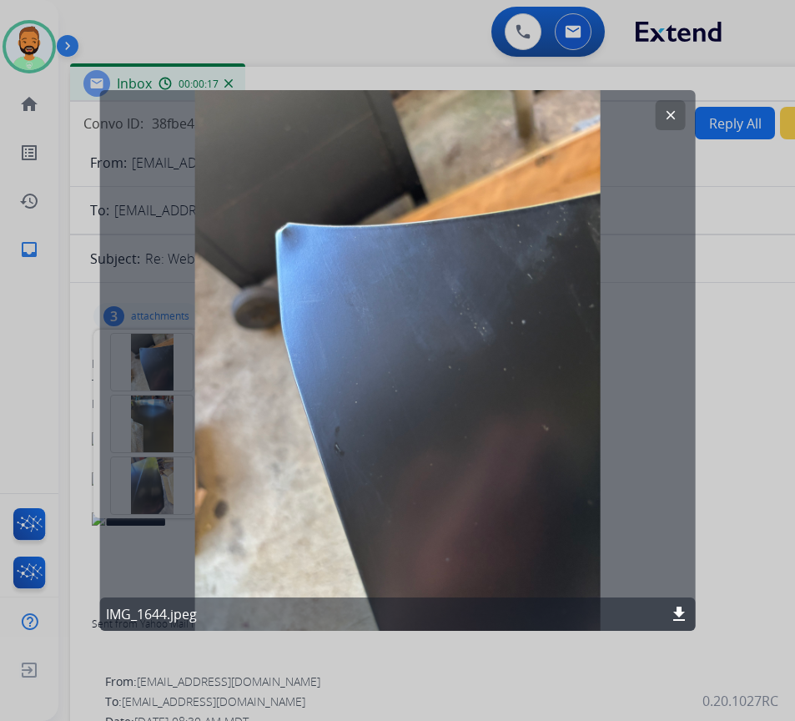
click at [662, 106] on button "clear" at bounding box center [671, 115] width 30 height 30
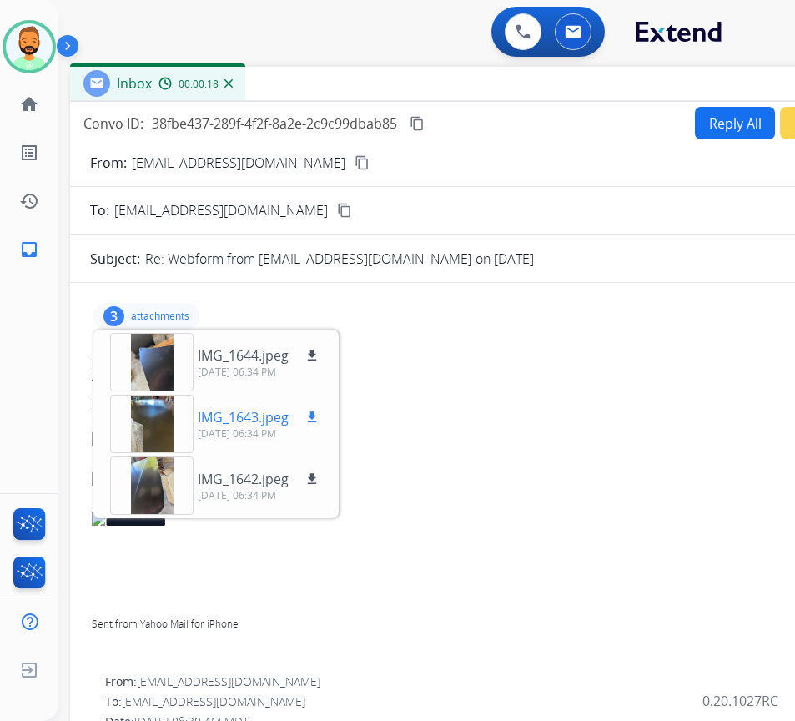
click at [158, 431] on div at bounding box center [151, 424] width 83 height 58
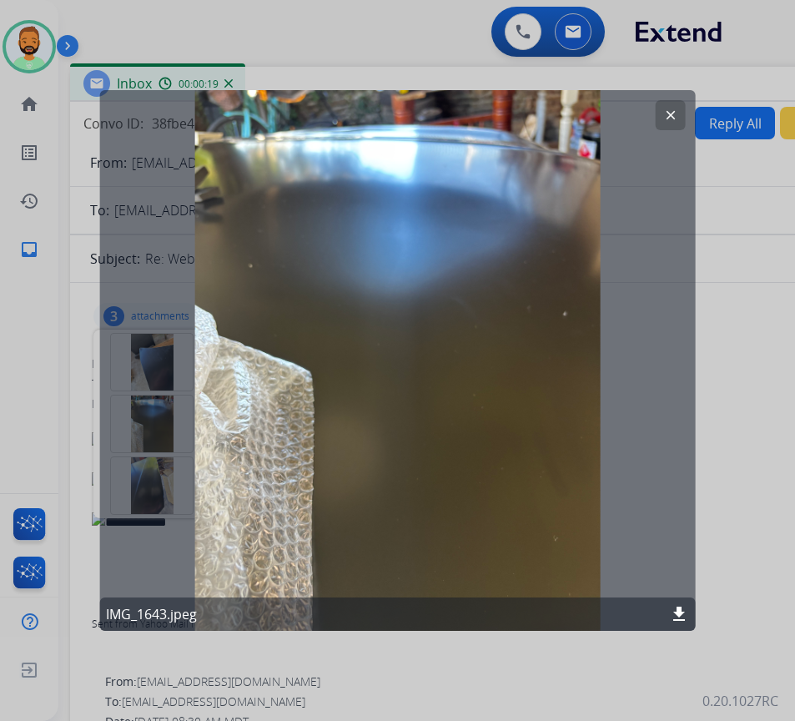
click at [673, 113] on mat-icon "clear" at bounding box center [670, 115] width 15 height 15
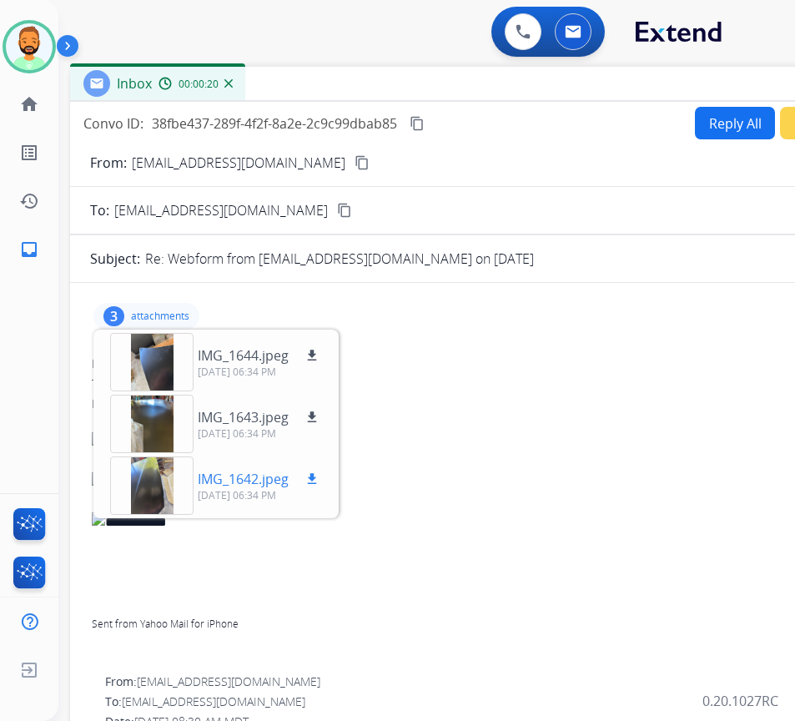
click at [127, 500] on div at bounding box center [151, 485] width 83 height 58
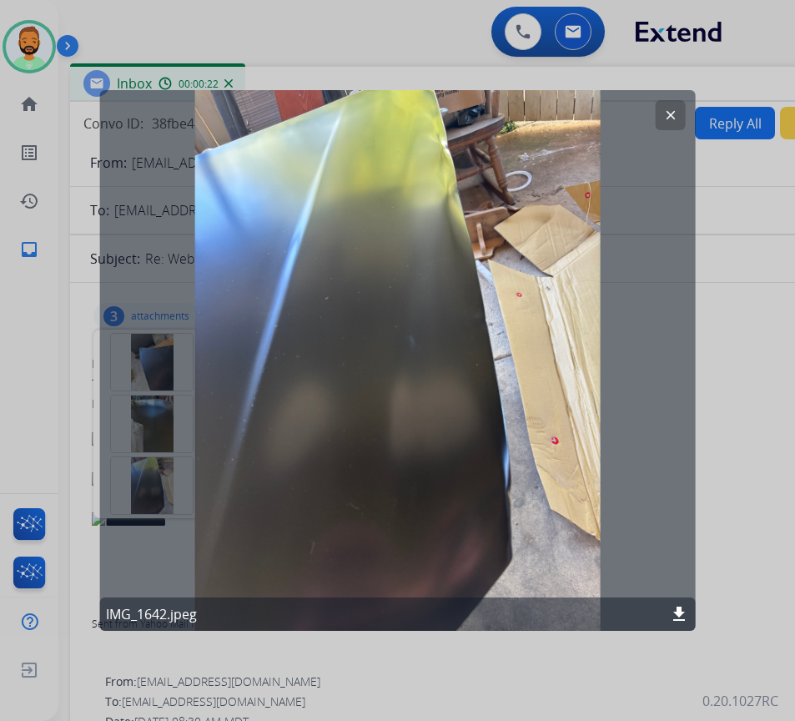
click at [668, 108] on button "clear" at bounding box center [671, 115] width 30 height 30
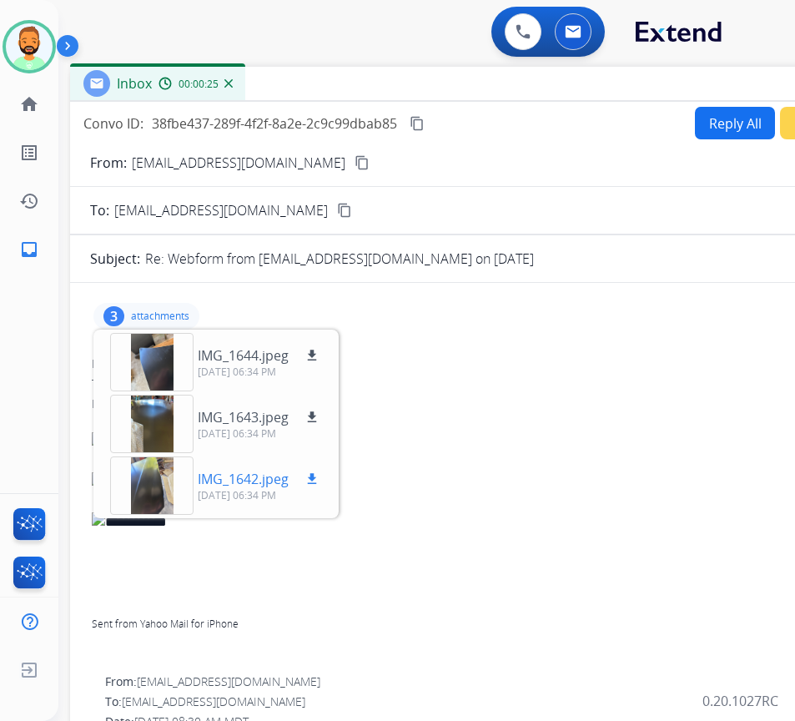
click at [308, 473] on mat-icon "download" at bounding box center [312, 478] width 15 height 15
click at [315, 420] on mat-icon "download" at bounding box center [312, 417] width 15 height 15
click at [309, 360] on mat-icon "download" at bounding box center [312, 355] width 15 height 15
drag, startPoint x: 163, startPoint y: 309, endPoint x: 173, endPoint y: 310, distance: 10.2
click at [163, 310] on div "3 attachments IMG_1644.jpeg download 09/24/2025, 06:34 PM IMG_1643.jpeg downloa…" at bounding box center [146, 316] width 106 height 27
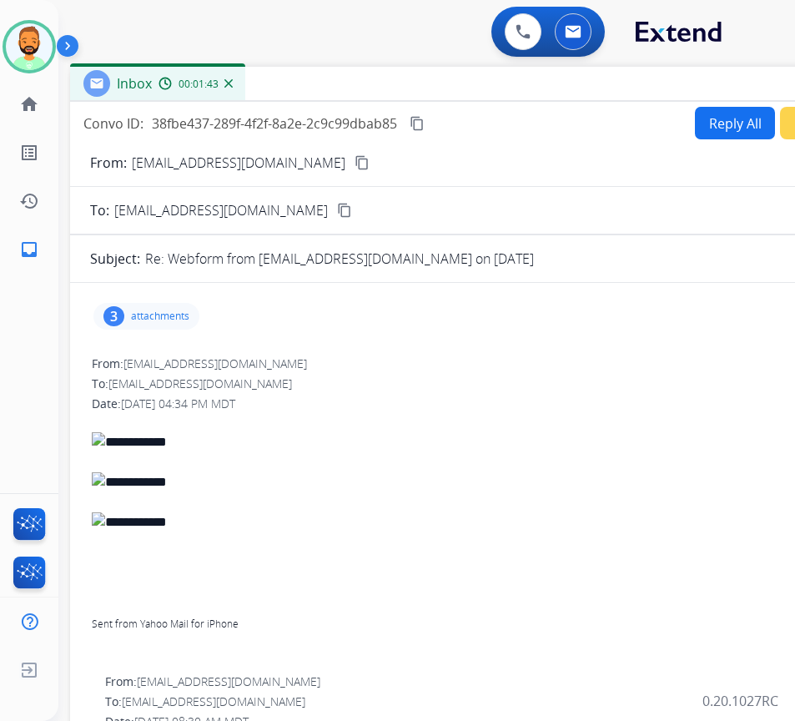
click at [695, 122] on button "Reply All" at bounding box center [735, 123] width 80 height 33
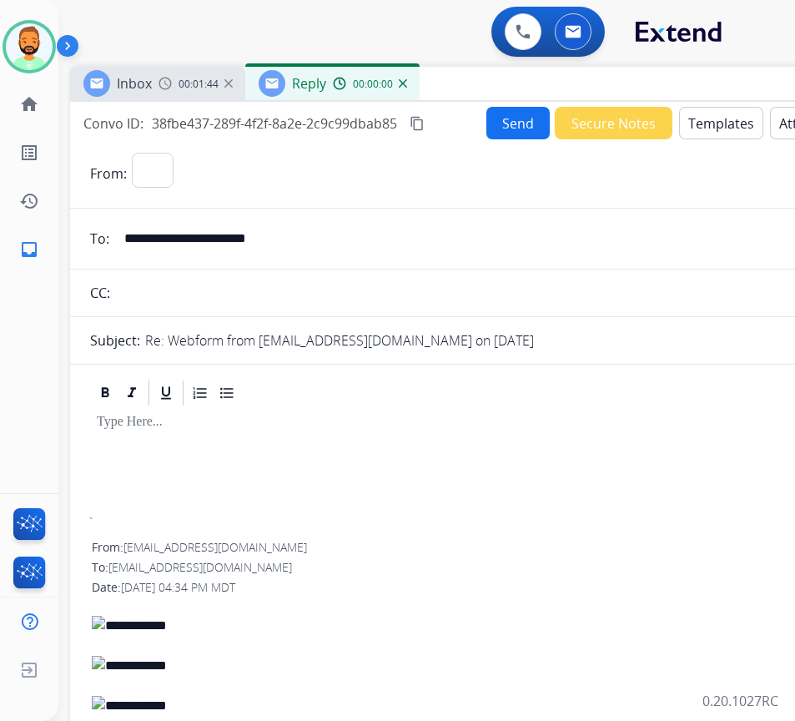
select select "**********"
click at [703, 124] on button "Templates" at bounding box center [721, 123] width 84 height 33
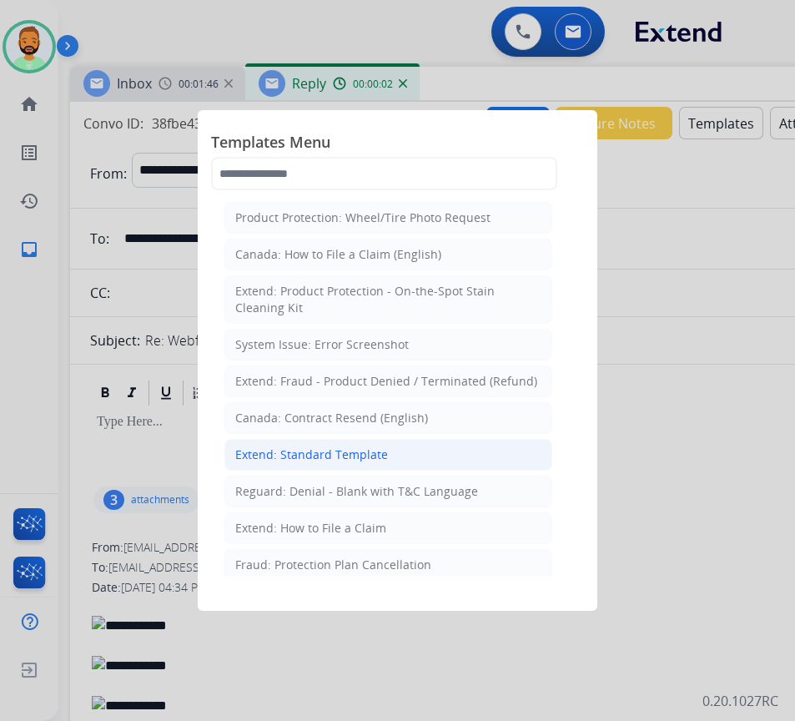
click at [358, 453] on div "Extend: Standard Template" at bounding box center [311, 454] width 153 height 17
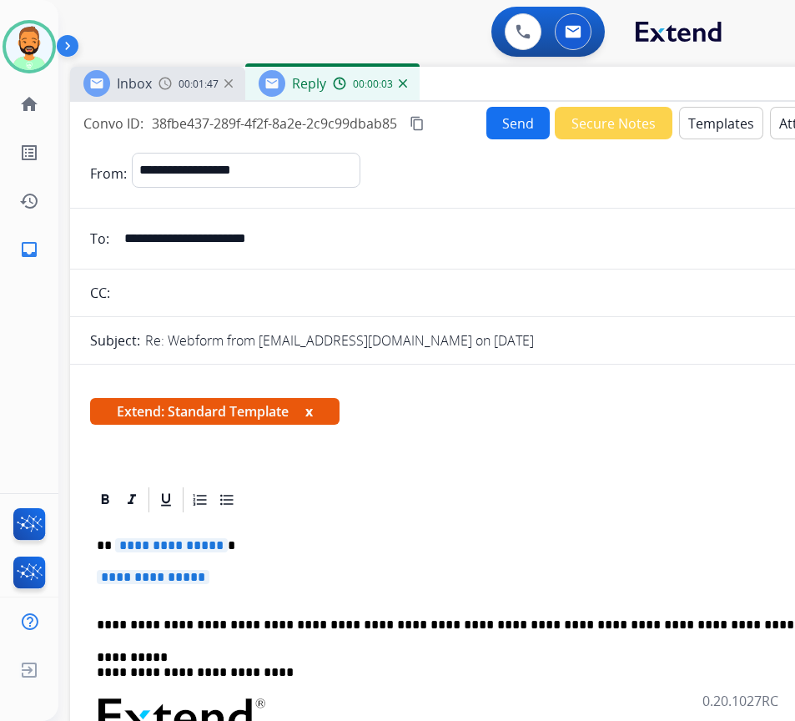
click at [308, 544] on p "**********" at bounding box center [481, 545] width 768 height 15
click at [444, 538] on p "**********" at bounding box center [481, 545] width 768 height 15
click at [479, 575] on p "**********" at bounding box center [487, 585] width 781 height 31
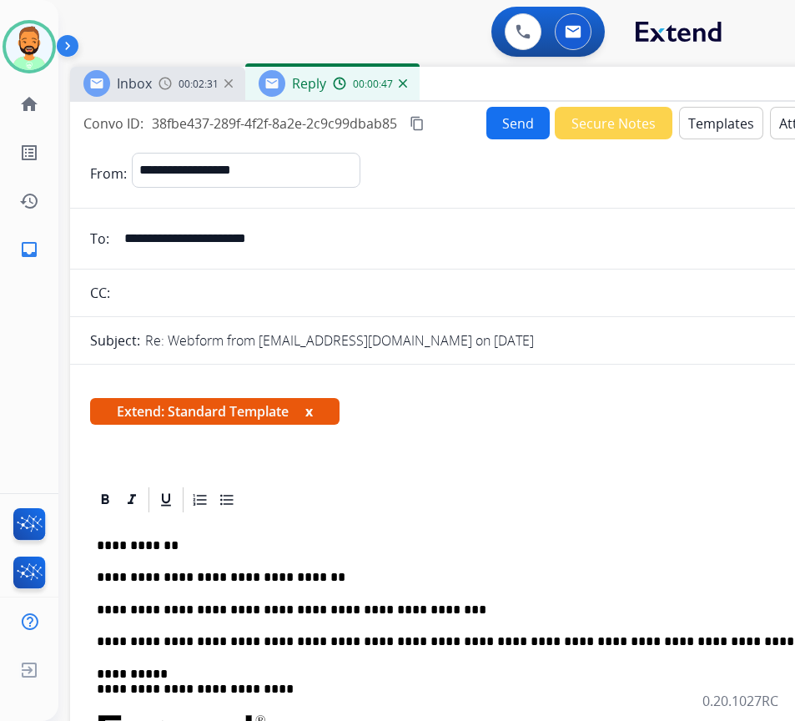
click at [511, 115] on button "Send" at bounding box center [517, 123] width 63 height 33
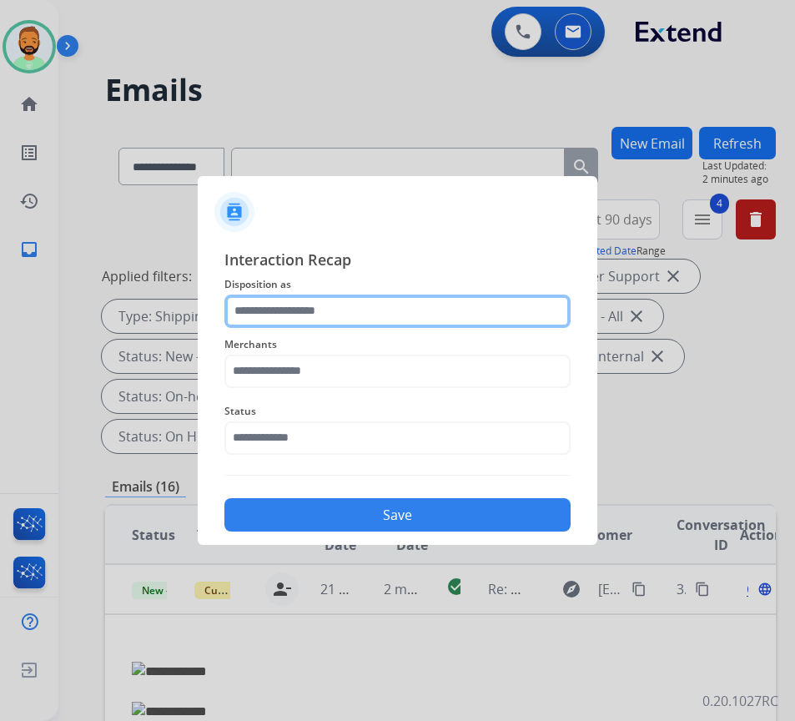
click at [441, 309] on input "text" at bounding box center [397, 311] width 346 height 33
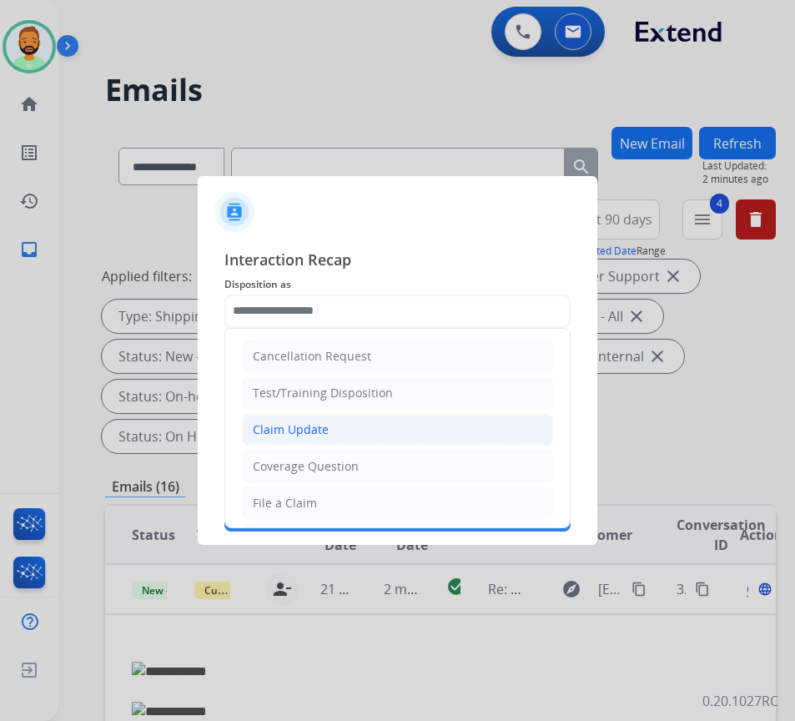
click at [398, 434] on li "Claim Update" at bounding box center [397, 430] width 311 height 32
type input "**********"
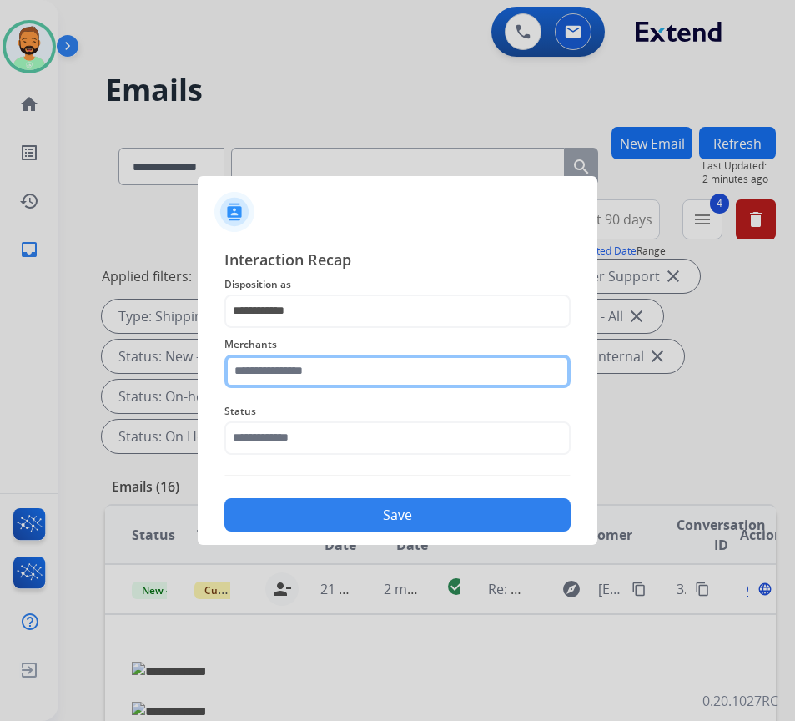
click at [370, 375] on input "text" at bounding box center [397, 371] width 346 height 33
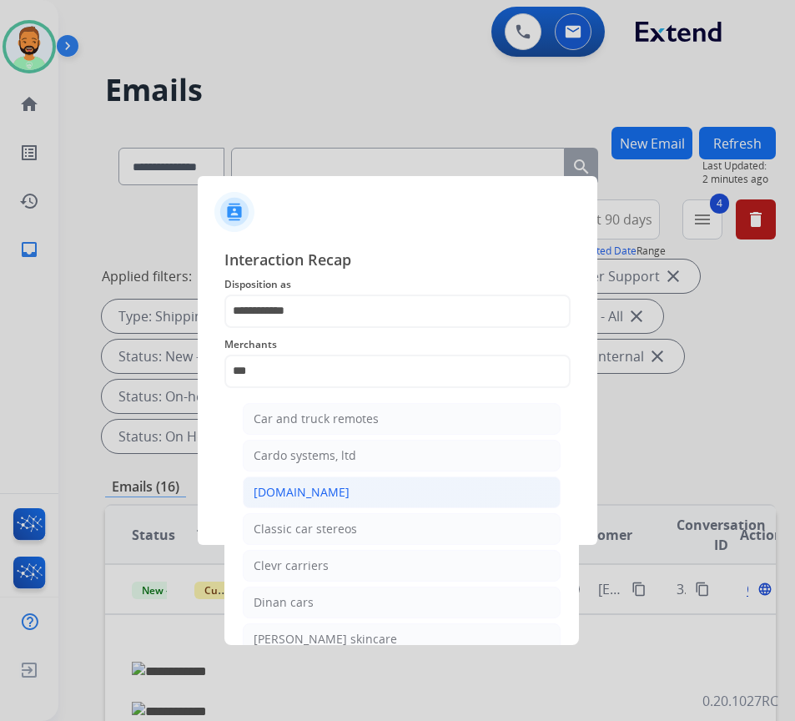
click at [338, 486] on li "Carparts.com" at bounding box center [402, 492] width 318 height 32
type input "**********"
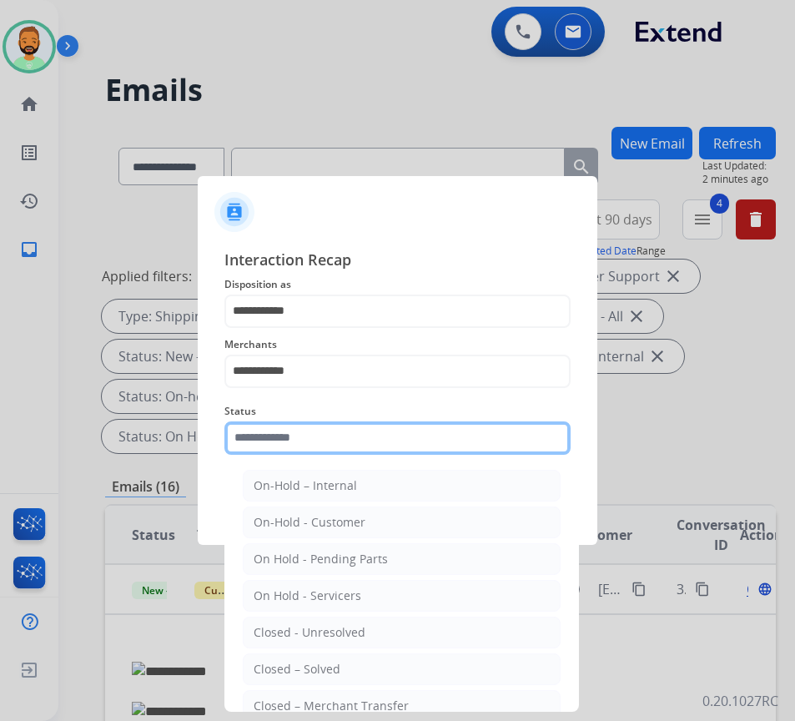
click at [335, 445] on input "text" at bounding box center [397, 437] width 346 height 33
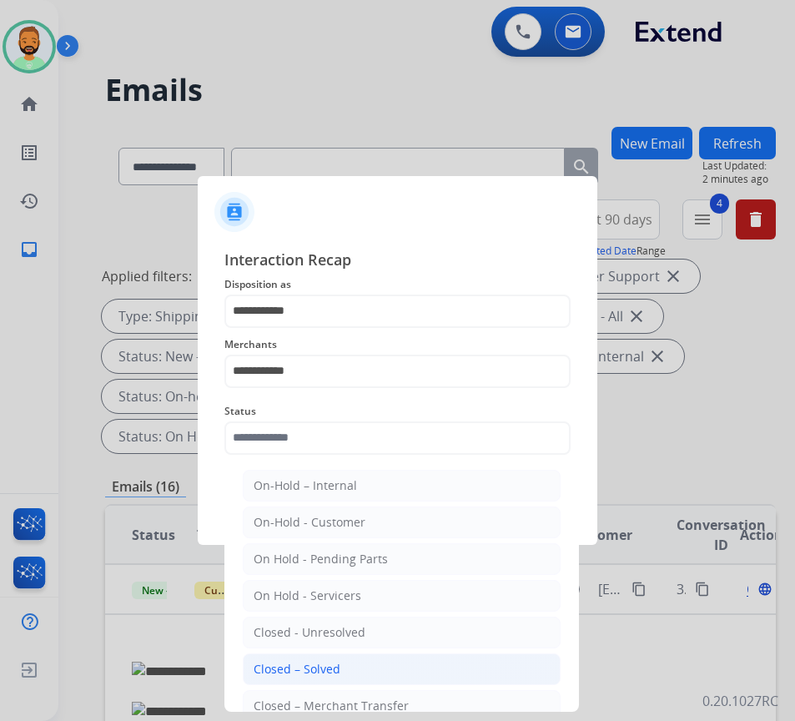
click at [337, 666] on div "Closed – Solved" at bounding box center [297, 669] width 87 height 17
type input "**********"
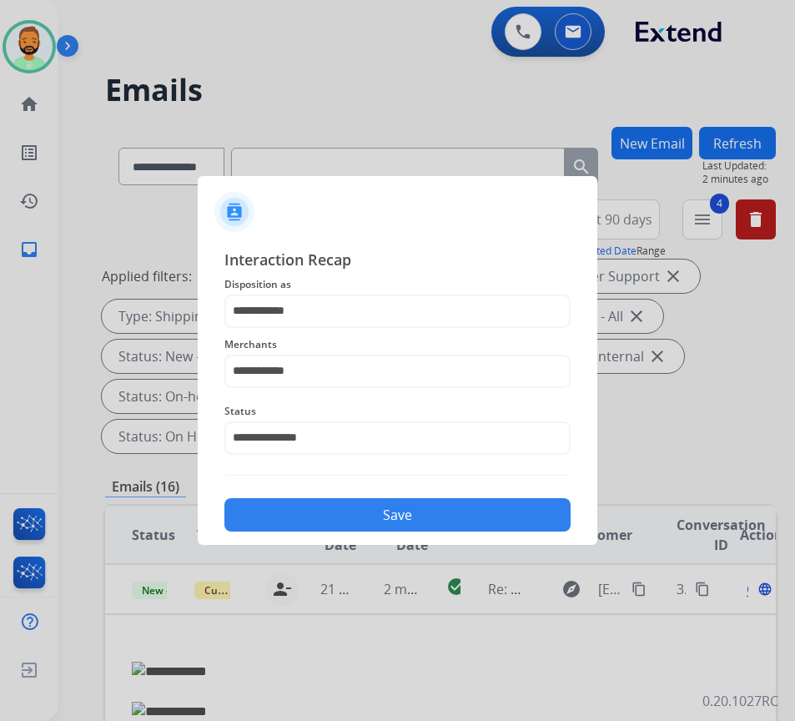
click at [387, 520] on button "Save" at bounding box center [397, 514] width 346 height 33
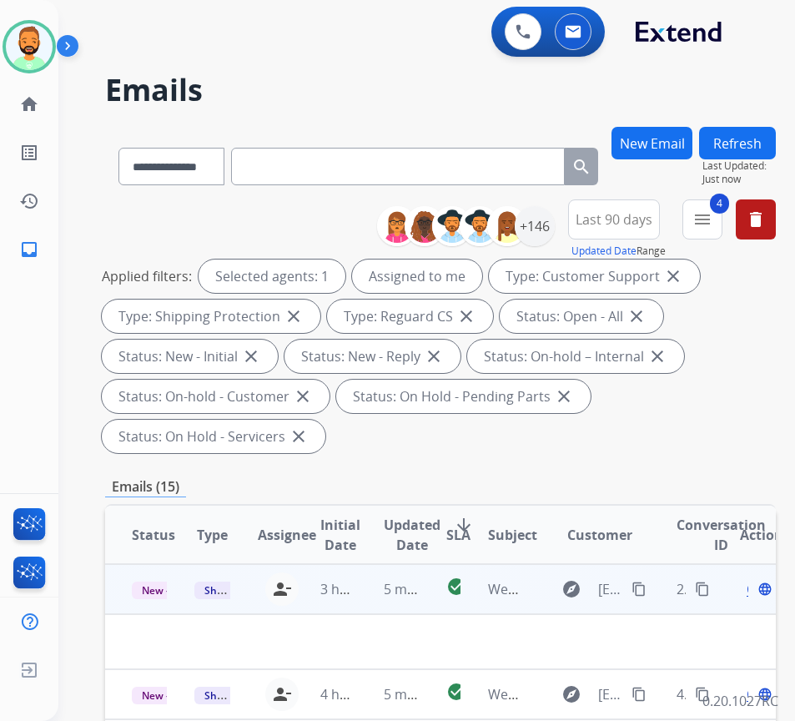
click at [363, 588] on td "5 minutes ago" at bounding box center [388, 589] width 63 height 50
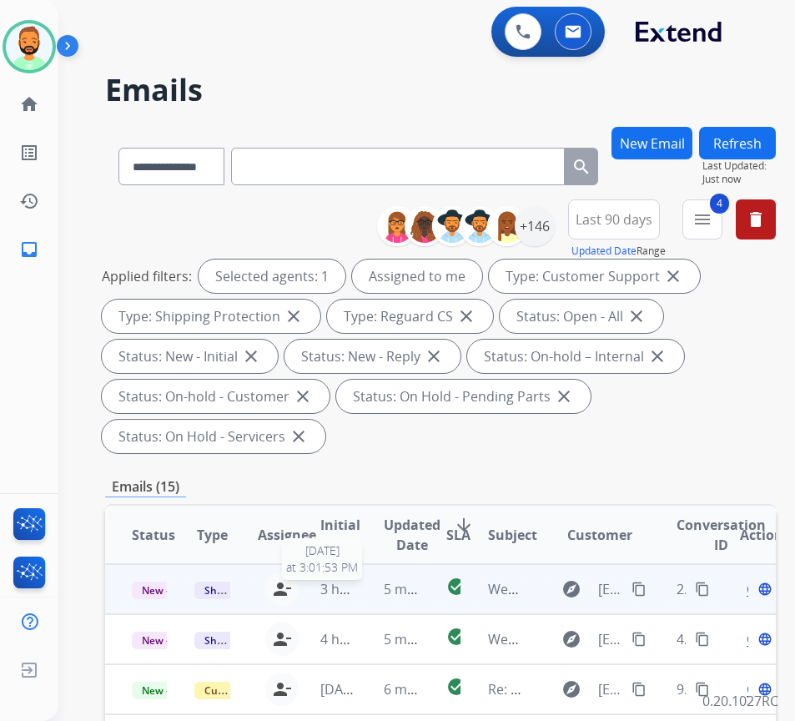
click at [359, 593] on span "3 hours ago" at bounding box center [357, 589] width 75 height 18
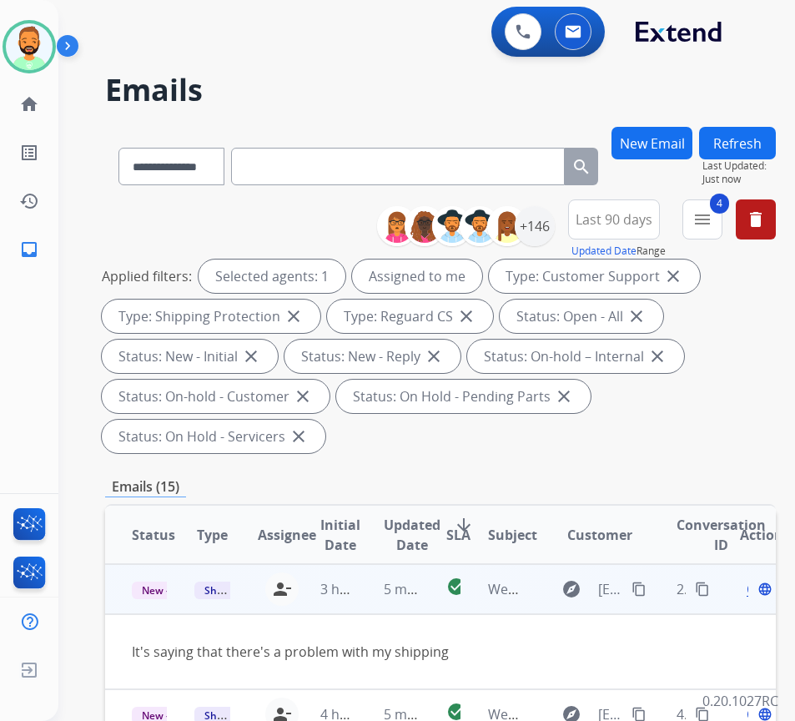
click at [647, 585] on mat-icon "content_copy" at bounding box center [639, 589] width 15 height 15
click at [754, 594] on span "Open" at bounding box center [764, 589] width 34 height 20
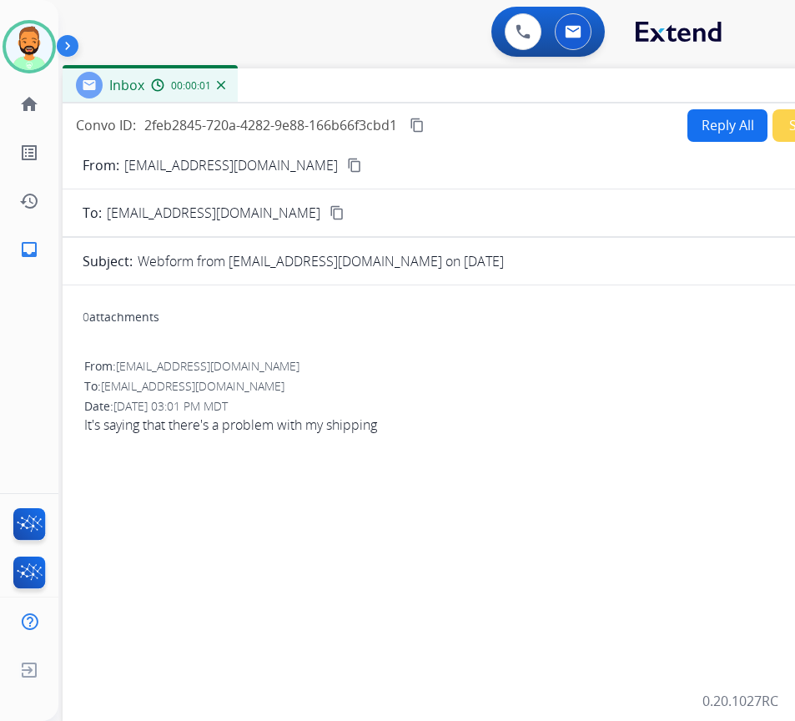
drag, startPoint x: 365, startPoint y: 124, endPoint x: 503, endPoint y: 96, distance: 140.6
click at [506, 91] on div "Inbox 00:00:01" at bounding box center [480, 85] width 834 height 35
click at [687, 128] on button "Reply All" at bounding box center [727, 125] width 80 height 33
select select "**********"
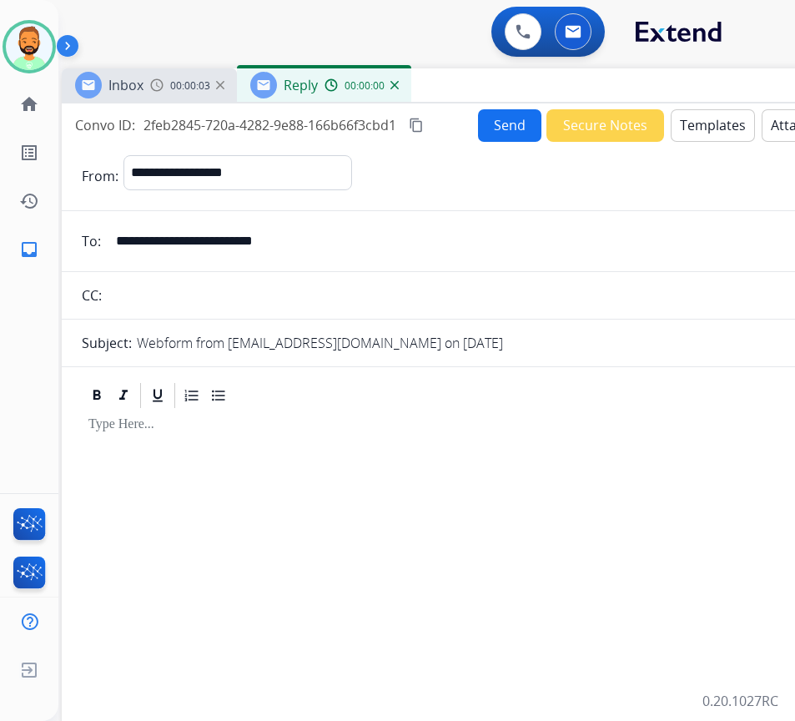
click at [681, 128] on button "Templates" at bounding box center [713, 125] width 84 height 33
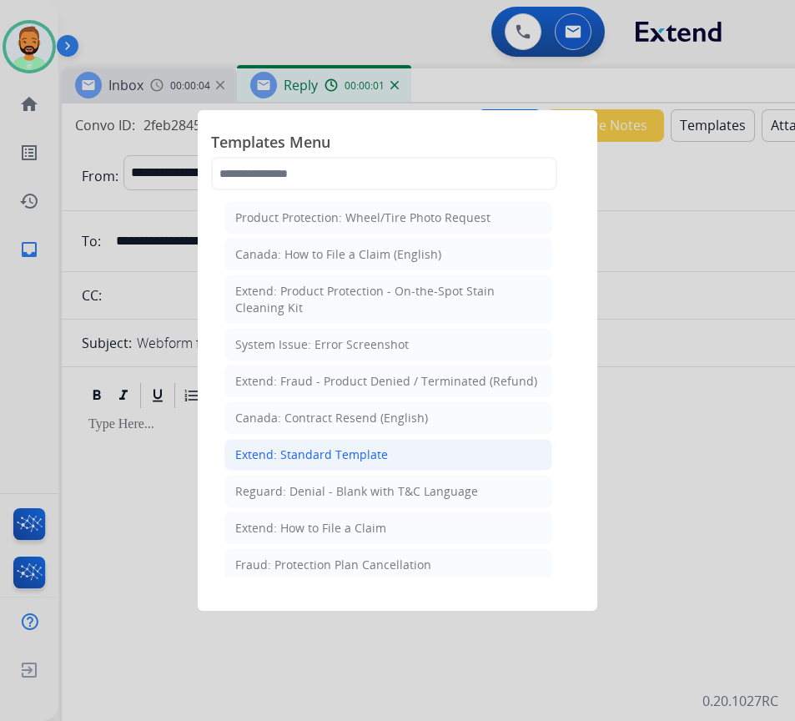
click at [363, 444] on li "Extend: Standard Template" at bounding box center [388, 455] width 328 height 32
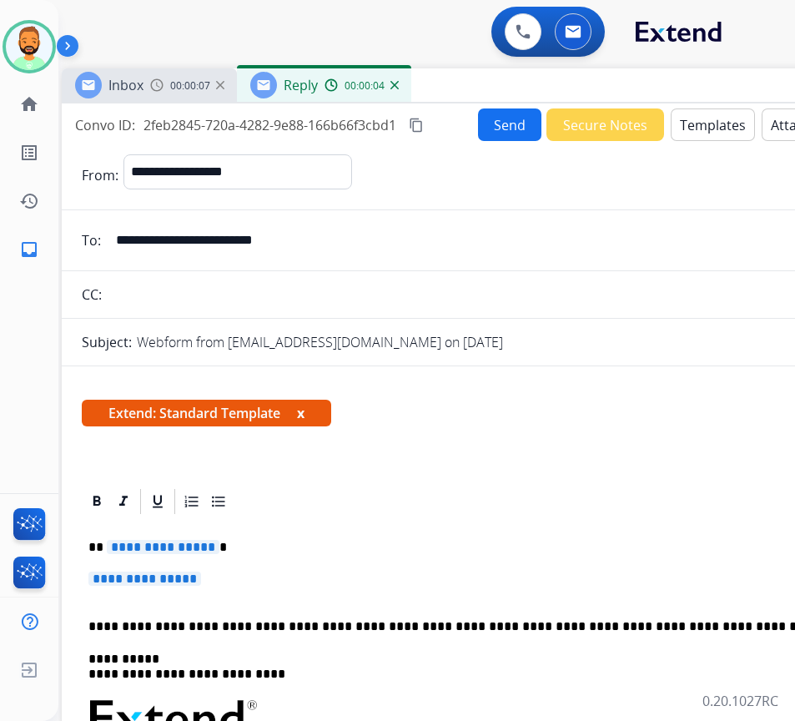
click at [321, 541] on p "**********" at bounding box center [472, 547] width 768 height 15
click at [321, 553] on p "**********" at bounding box center [472, 547] width 768 height 15
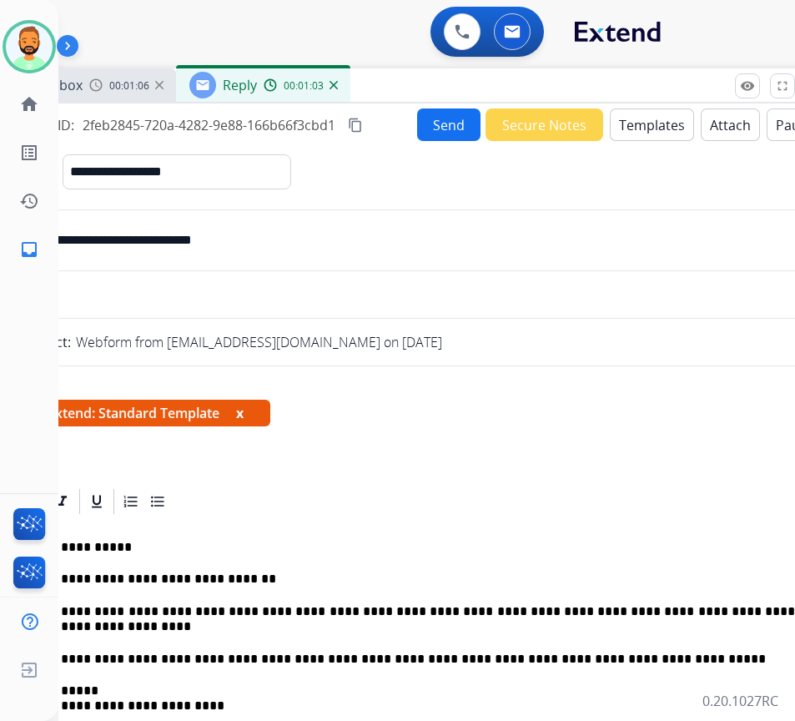
scroll to position [0, 34]
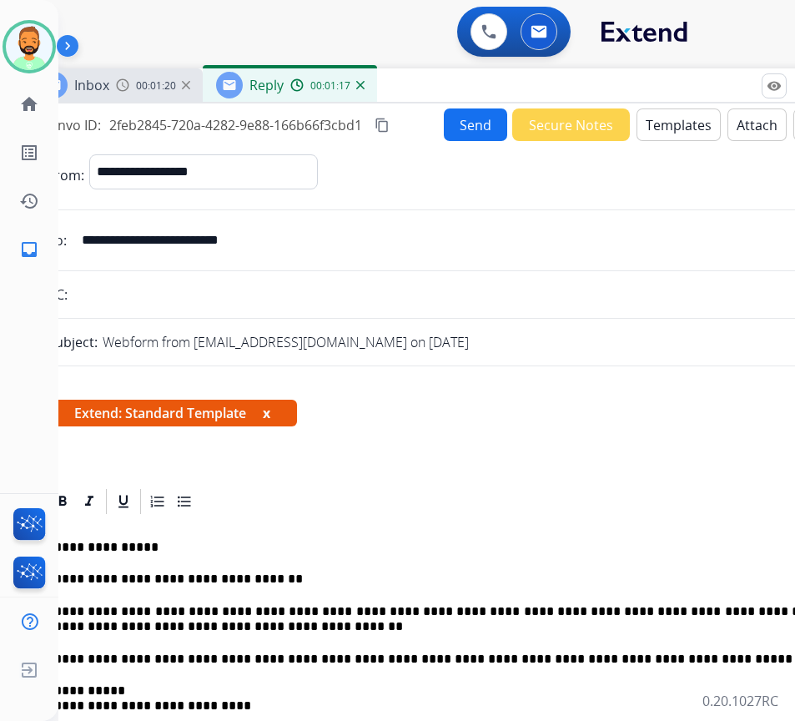
click at [467, 124] on button "Send" at bounding box center [475, 124] width 63 height 33
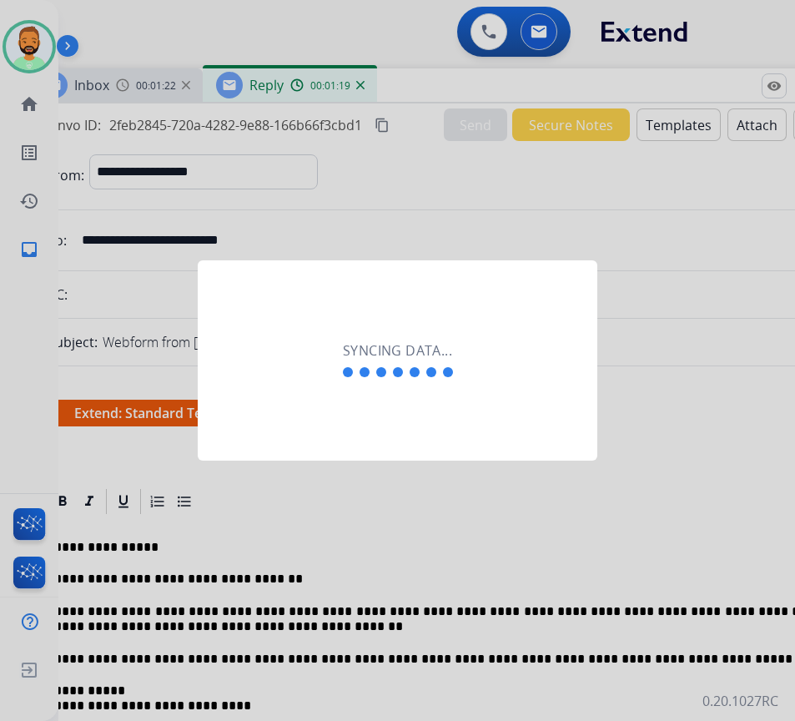
scroll to position [0, 3]
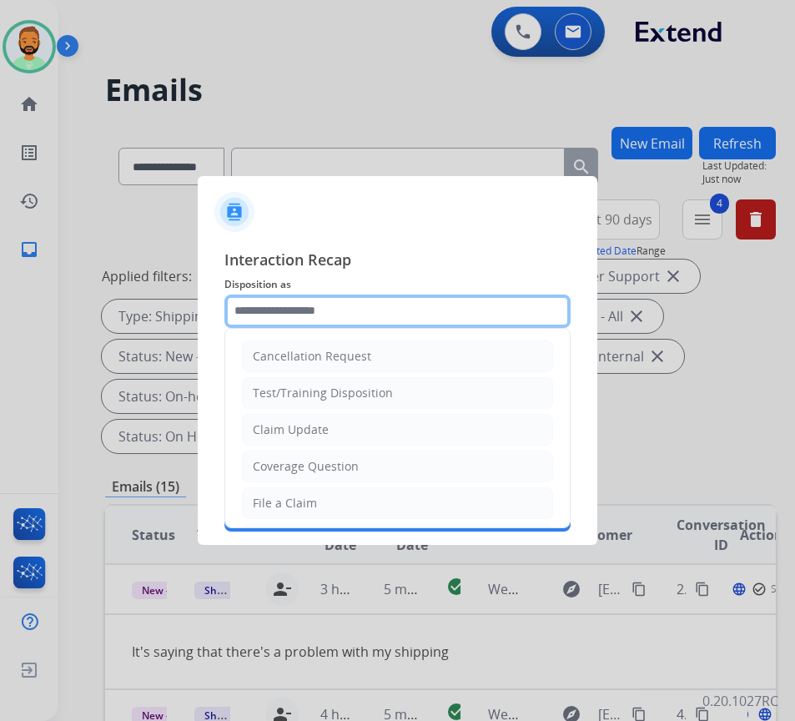
click at [460, 320] on input "text" at bounding box center [397, 311] width 346 height 33
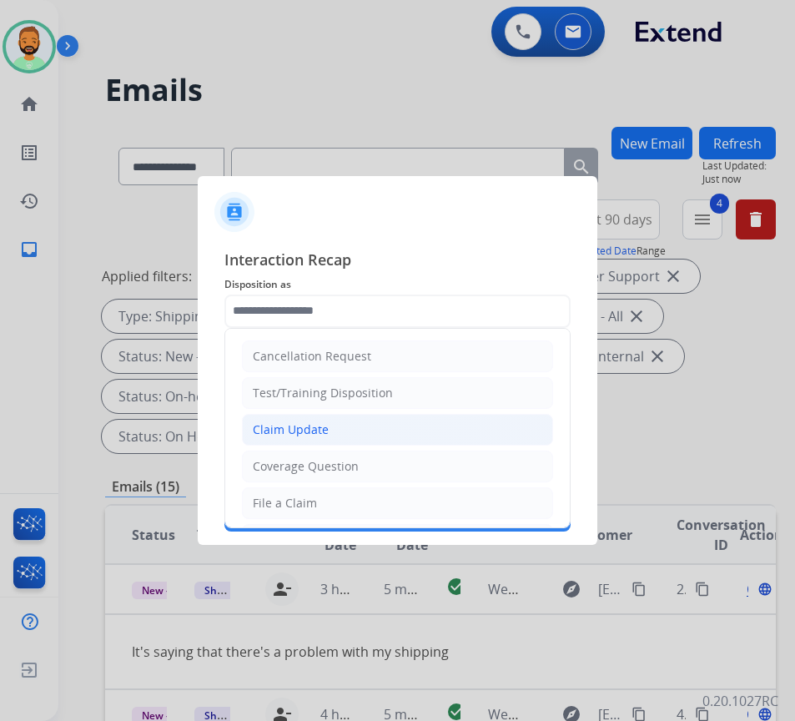
click at [413, 442] on li "Claim Update" at bounding box center [397, 430] width 311 height 32
type input "**********"
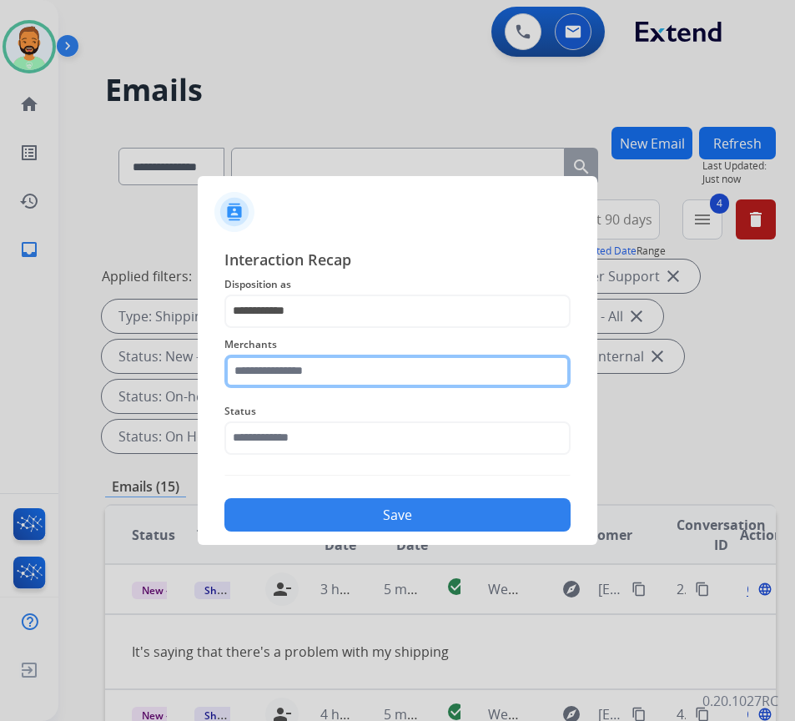
click at [373, 364] on input "text" at bounding box center [397, 371] width 346 height 33
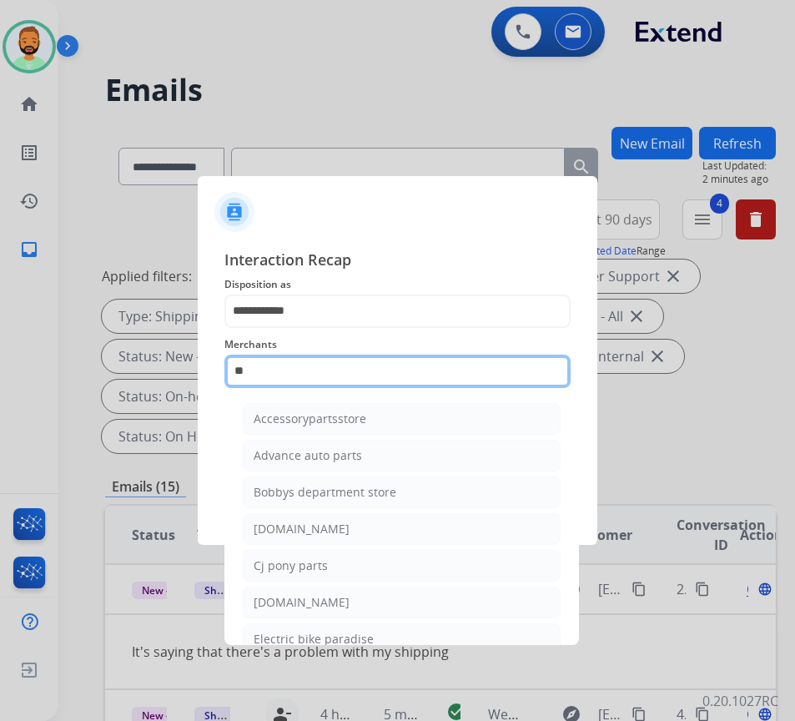
type input "*"
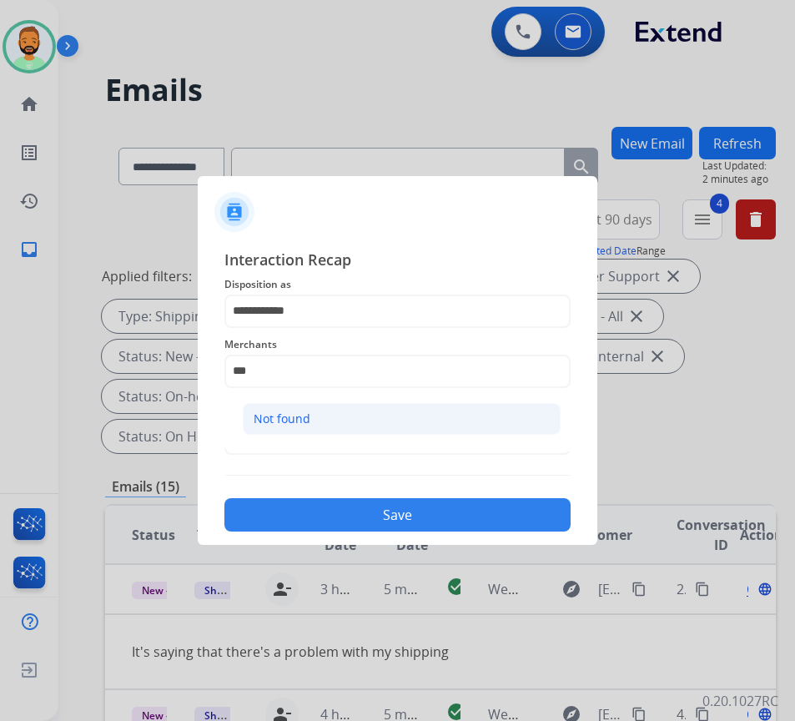
click at [382, 420] on li "Not found" at bounding box center [402, 419] width 318 height 32
type input "*********"
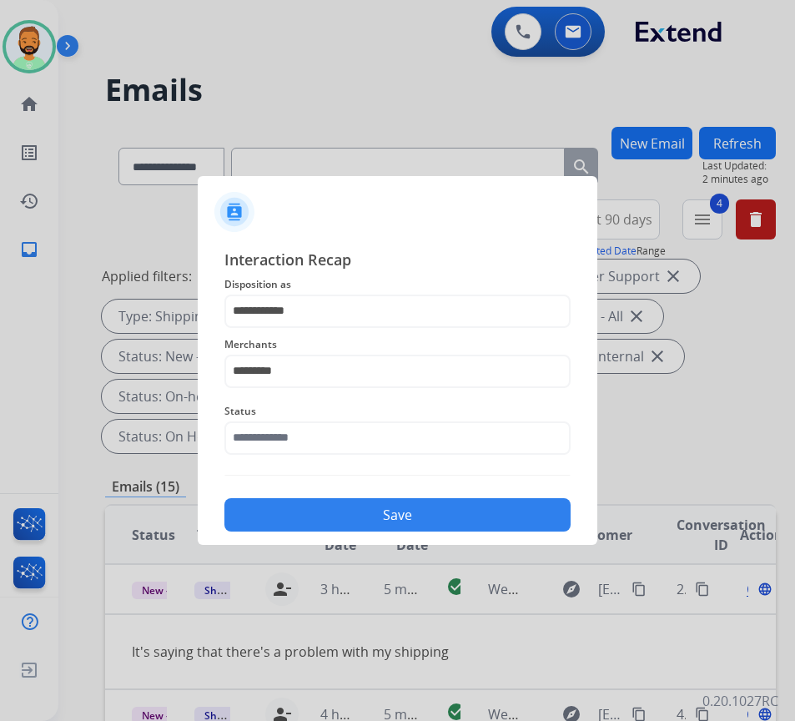
click at [401, 498] on div "Save" at bounding box center [397, 509] width 346 height 43
click at [409, 506] on button "Save" at bounding box center [397, 514] width 346 height 33
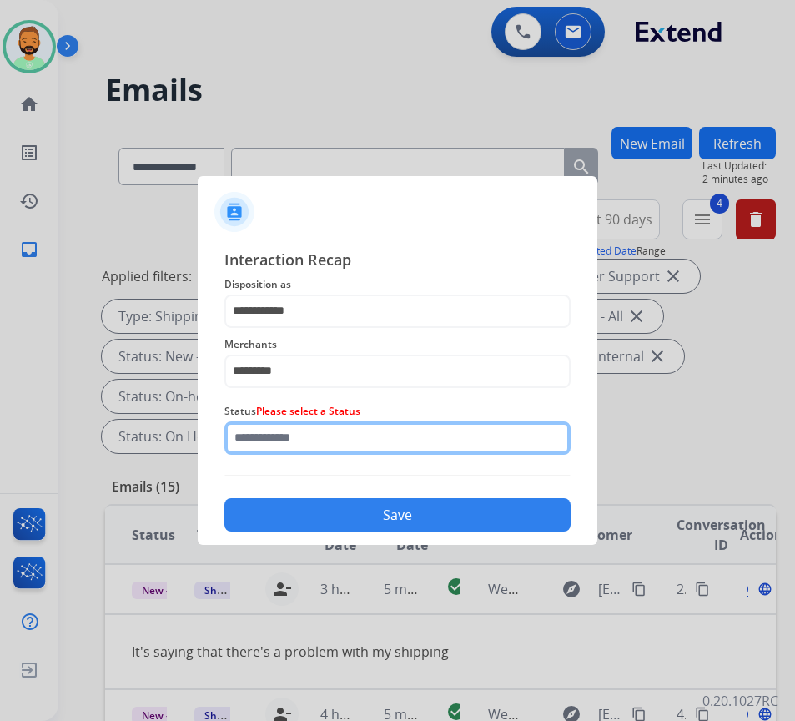
click at [398, 431] on input "text" at bounding box center [397, 437] width 346 height 33
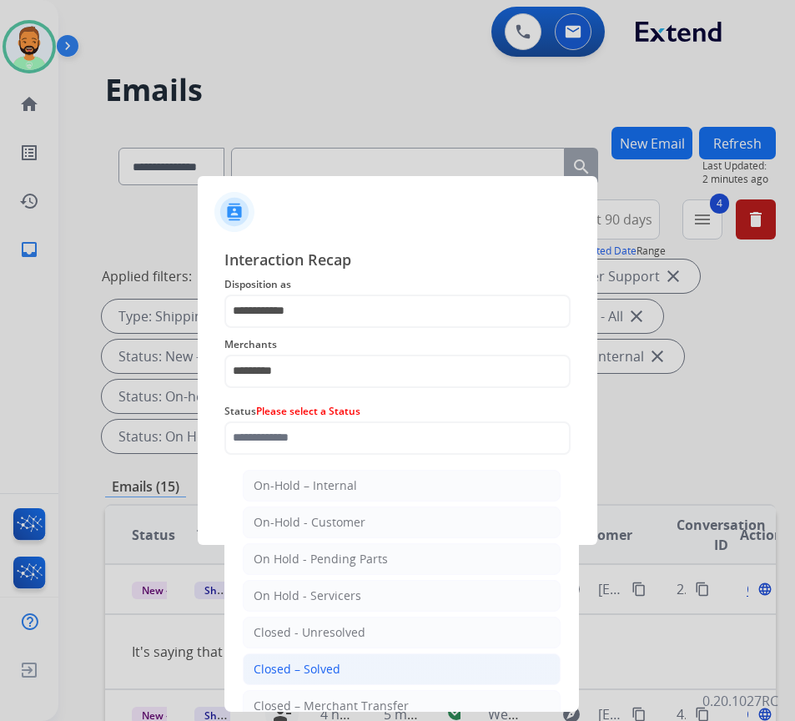
click at [380, 674] on li "Closed – Solved" at bounding box center [402, 669] width 318 height 32
type input "**********"
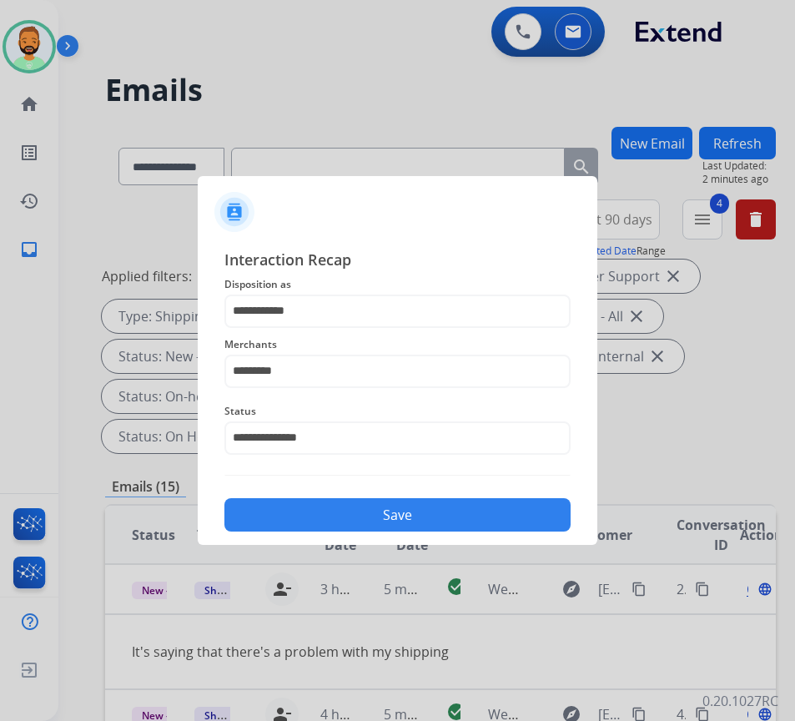
click at [420, 524] on button "Save" at bounding box center [397, 514] width 346 height 33
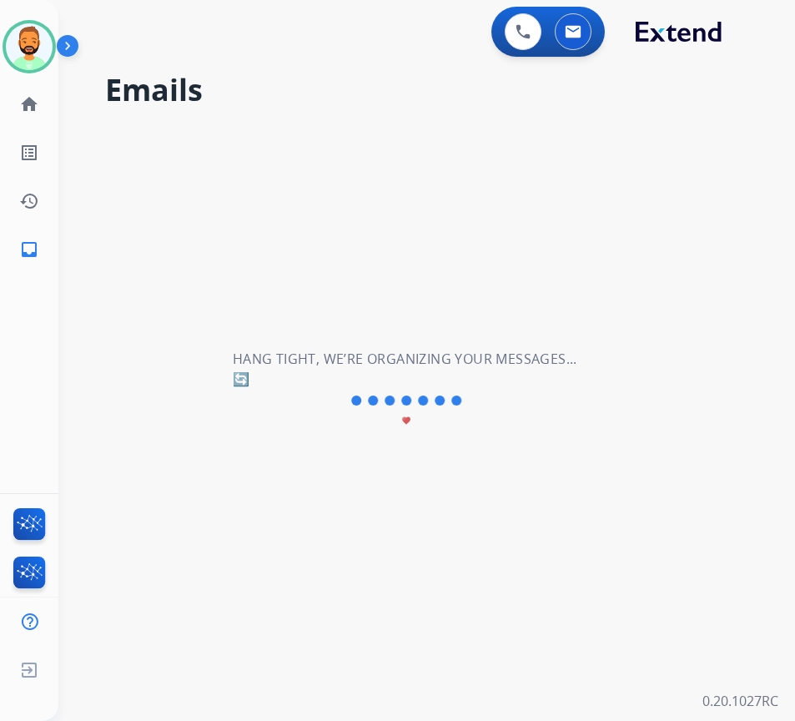
scroll to position [0, 0]
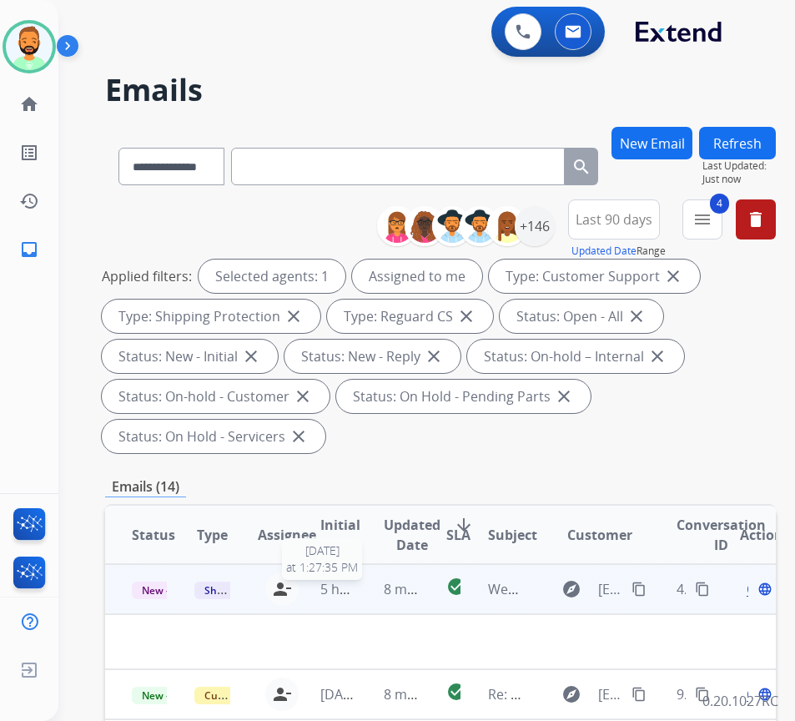
click at [335, 582] on span "5 hours ago" at bounding box center [357, 589] width 75 height 18
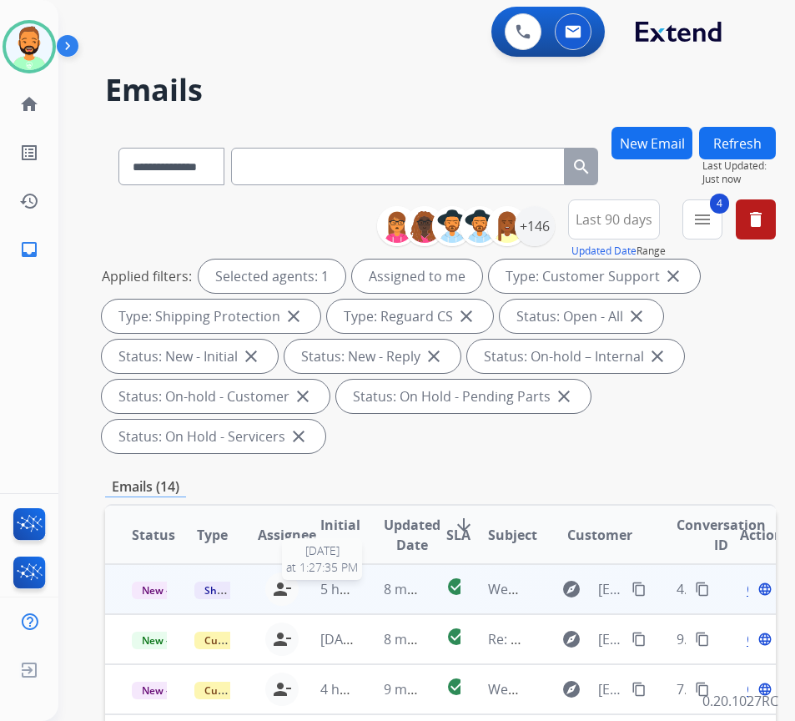
click at [344, 591] on span "5 hours ago" at bounding box center [357, 589] width 75 height 18
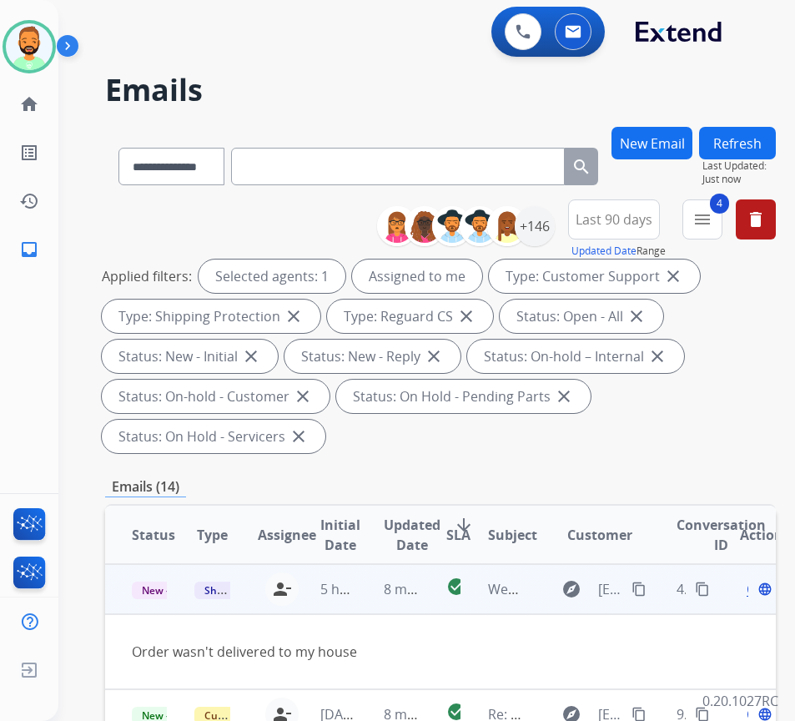
click at [634, 585] on div "explore chazdisten@gmail.com content_copy" at bounding box center [601, 589] width 98 height 27
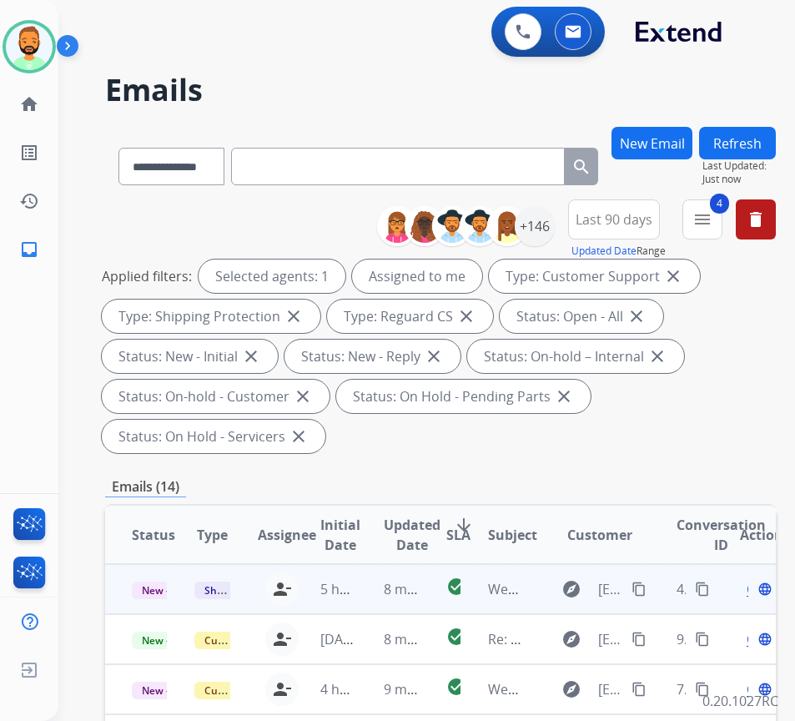
click at [643, 587] on mat-icon "content_copy" at bounding box center [639, 589] width 15 height 15
click at [756, 589] on span "Open" at bounding box center [764, 589] width 34 height 20
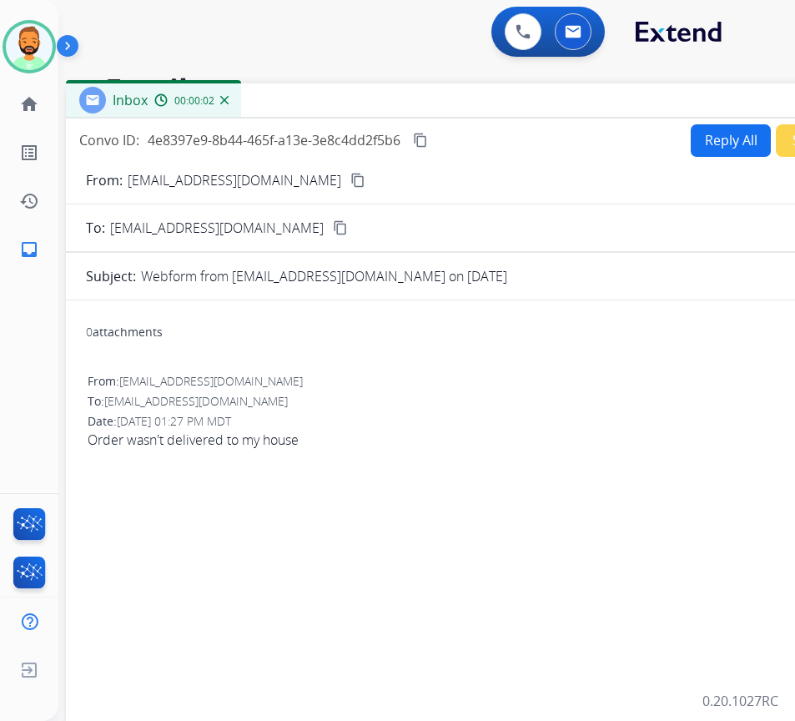
drag, startPoint x: 372, startPoint y: 118, endPoint x: 535, endPoint y: 107, distance: 163.1
click at [516, 100] on div "Inbox 00:00:02" at bounding box center [483, 100] width 834 height 35
click at [718, 146] on button "Reply All" at bounding box center [730, 140] width 80 height 33
select select "**********"
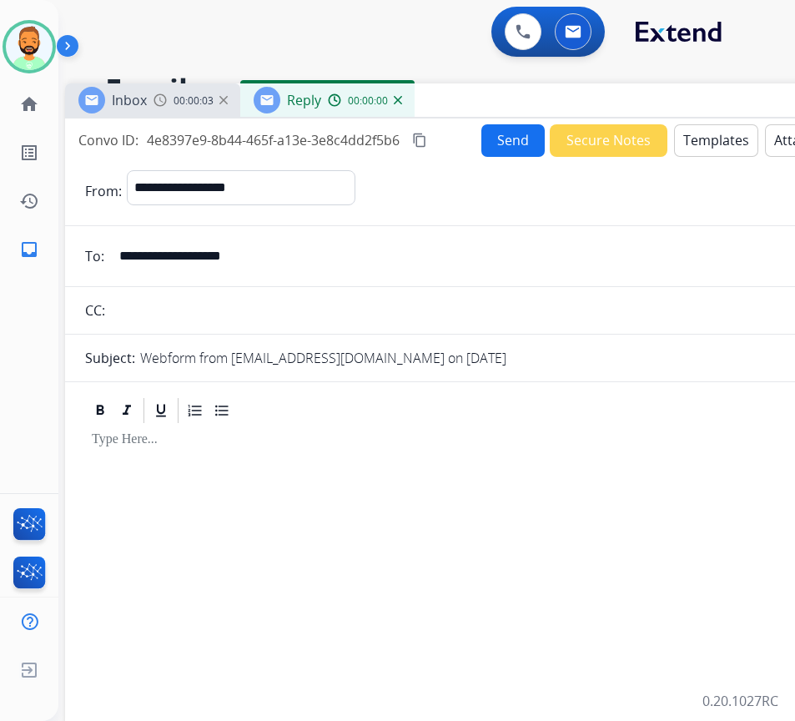
click at [718, 146] on button "Templates" at bounding box center [716, 140] width 84 height 33
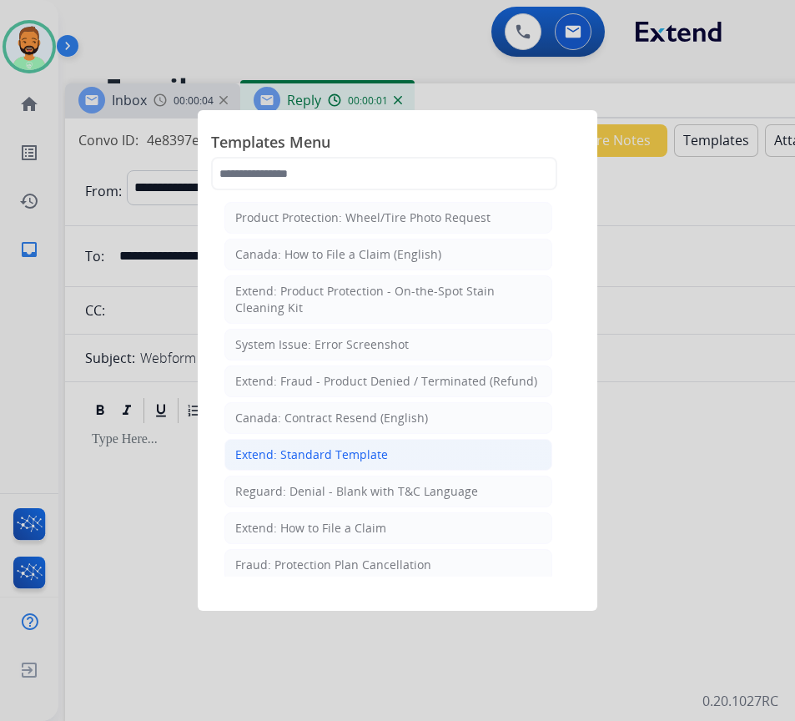
click at [334, 451] on div "Extend: Standard Template" at bounding box center [311, 454] width 153 height 17
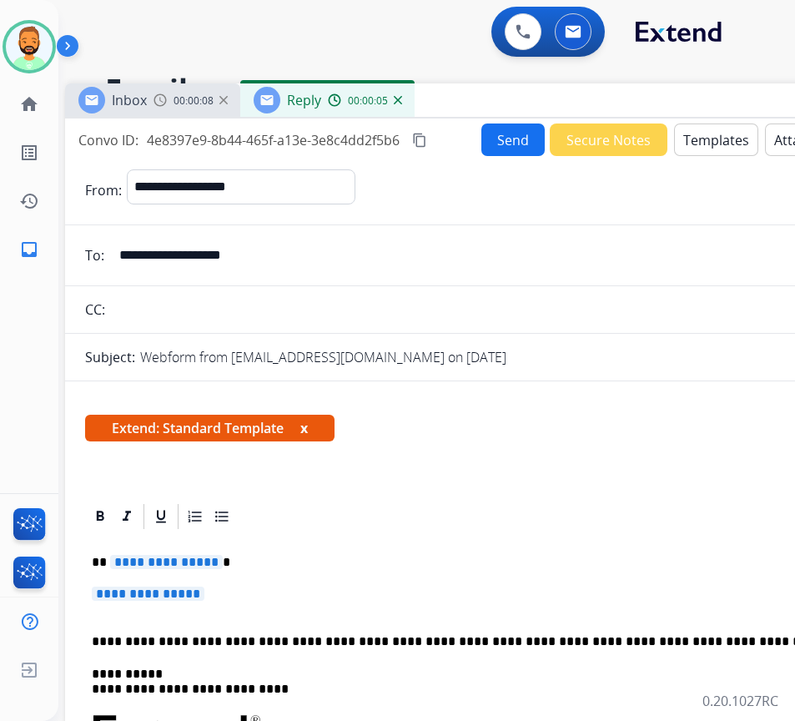
click at [346, 566] on p "**********" at bounding box center [476, 562] width 768 height 15
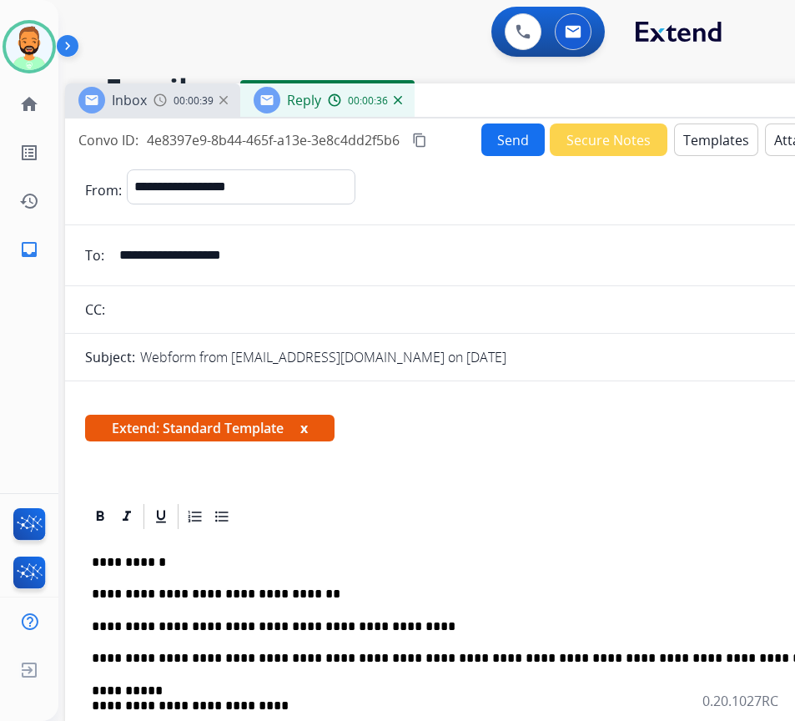
click at [506, 144] on button "Send" at bounding box center [512, 139] width 63 height 33
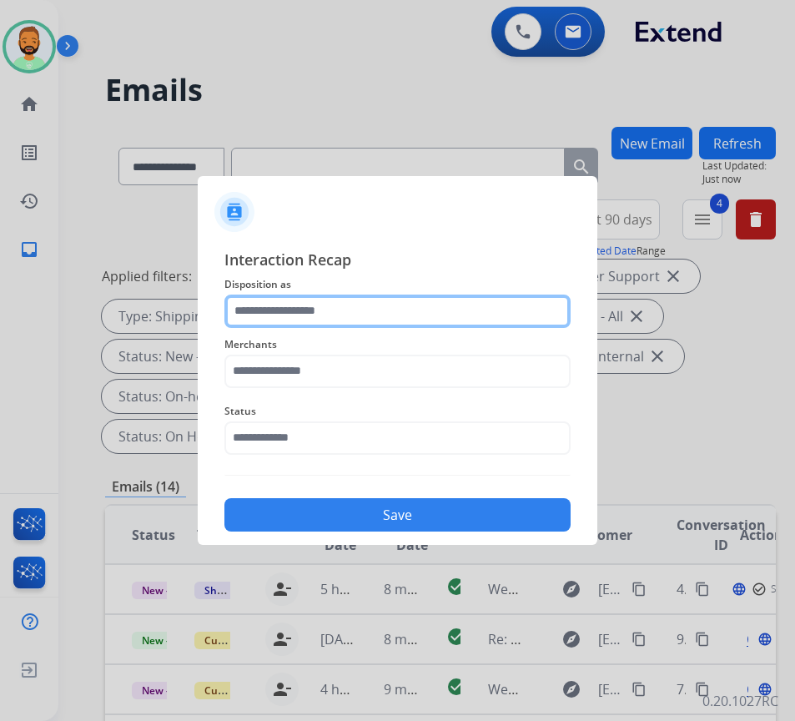
click at [383, 308] on input "text" at bounding box center [397, 311] width 346 height 33
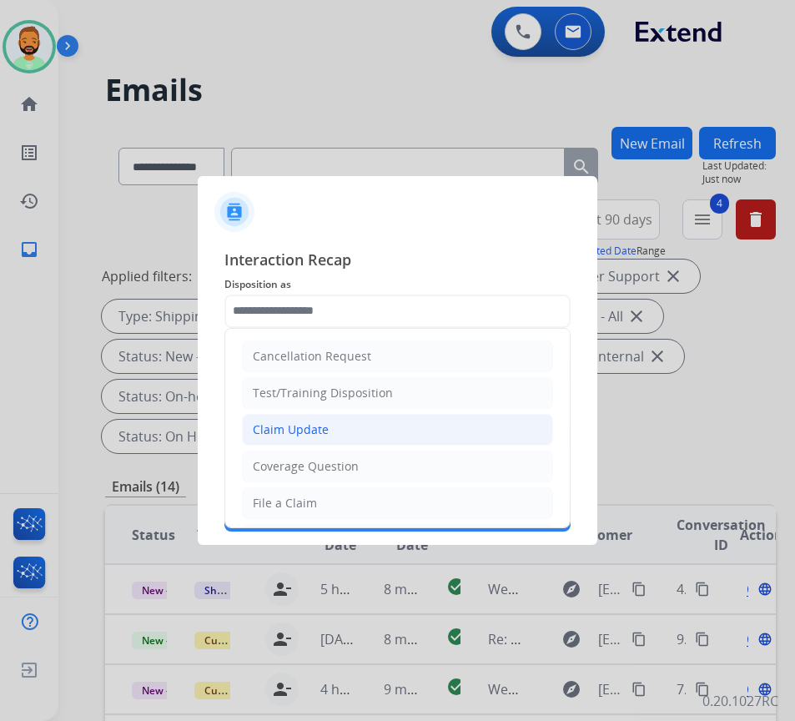
click at [387, 430] on li "Claim Update" at bounding box center [397, 430] width 311 height 32
type input "**********"
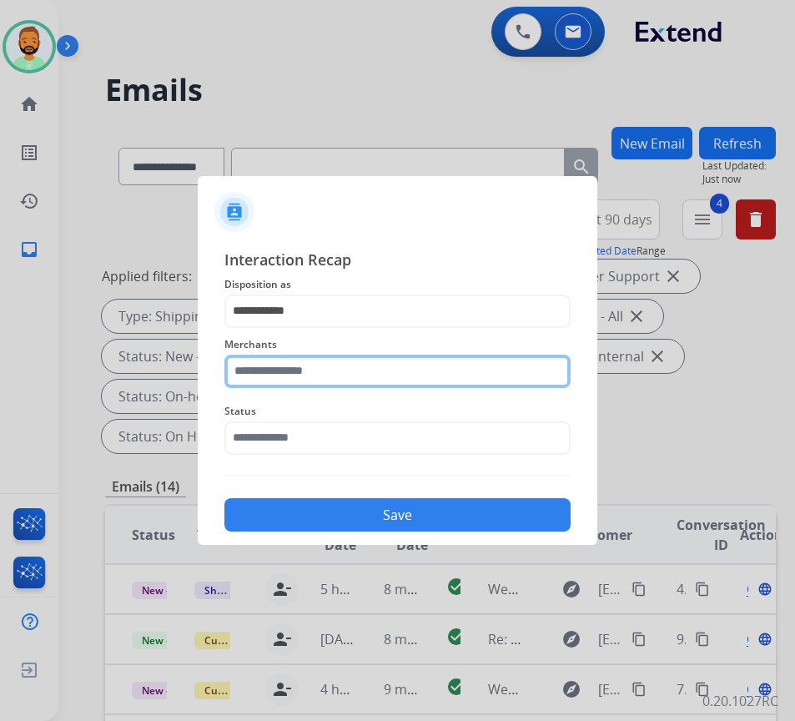
click at [376, 360] on input "text" at bounding box center [397, 371] width 346 height 33
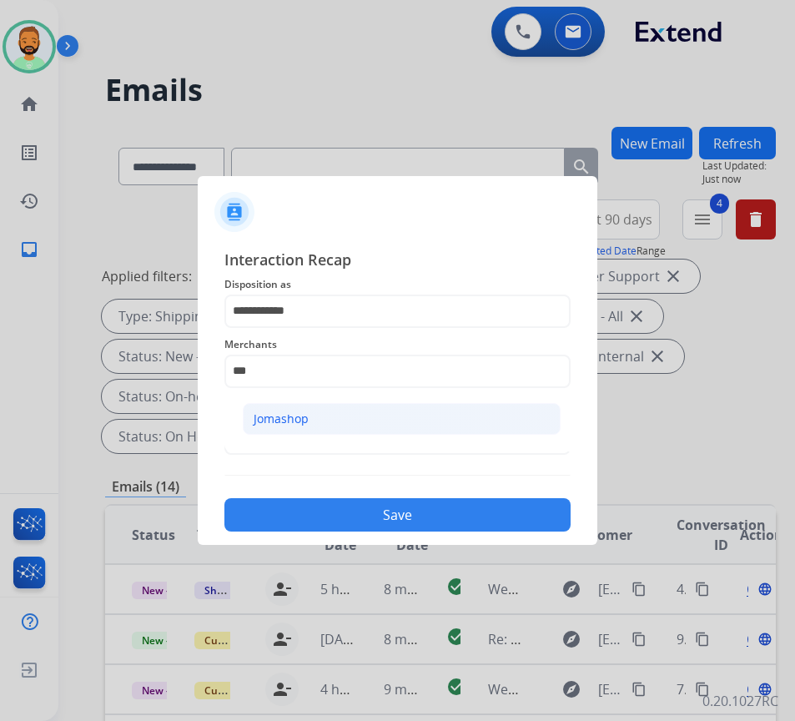
click at [321, 411] on li "Jomashop" at bounding box center [402, 419] width 318 height 32
type input "********"
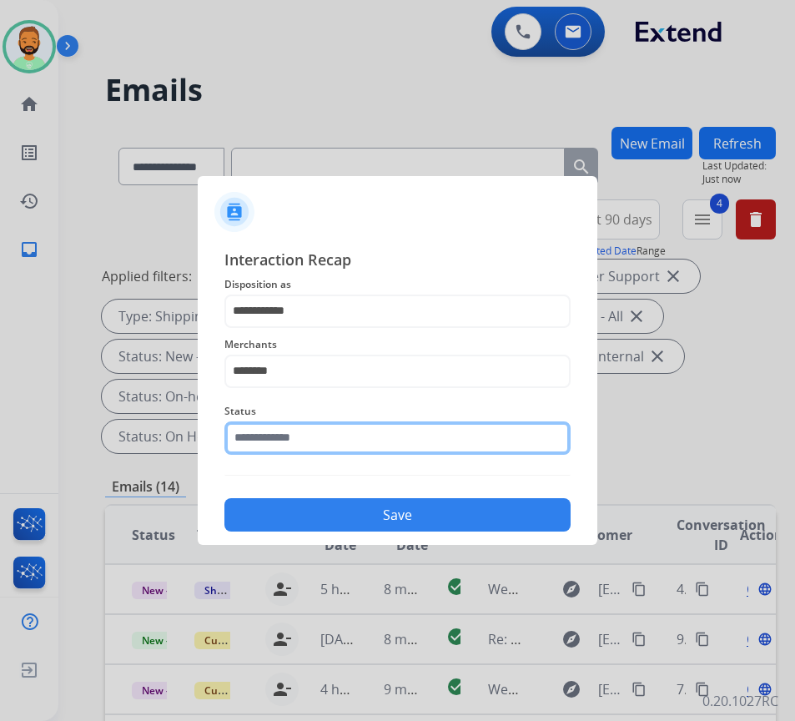
click at [336, 452] on input "text" at bounding box center [397, 437] width 346 height 33
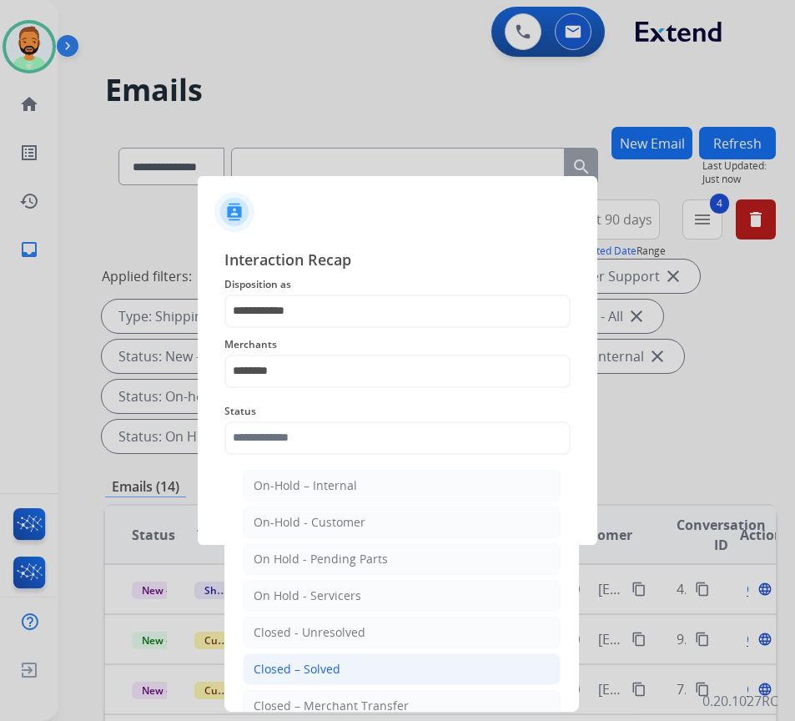
click at [398, 677] on li "Closed – Solved" at bounding box center [402, 669] width 318 height 32
type input "**********"
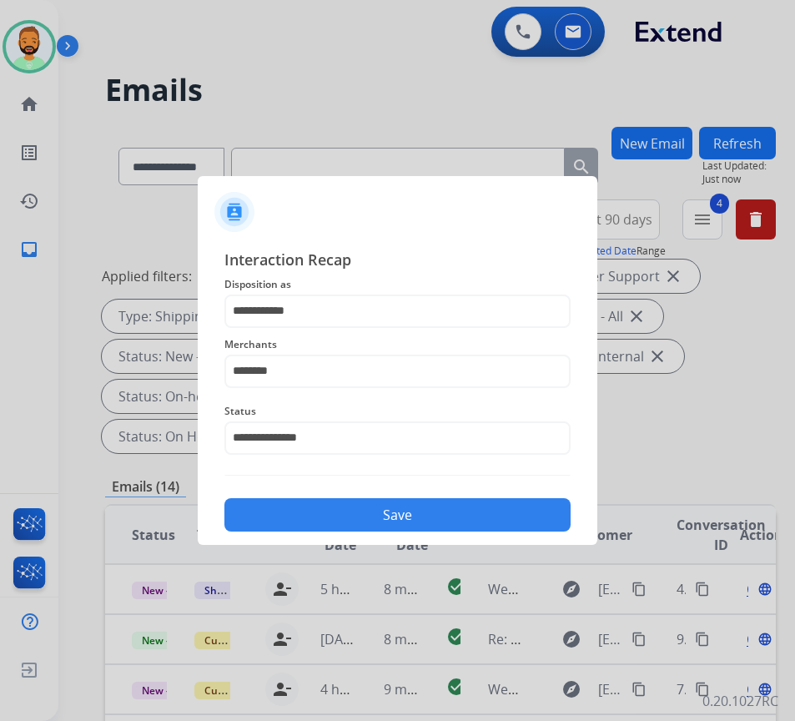
click at [445, 521] on button "Save" at bounding box center [397, 514] width 346 height 33
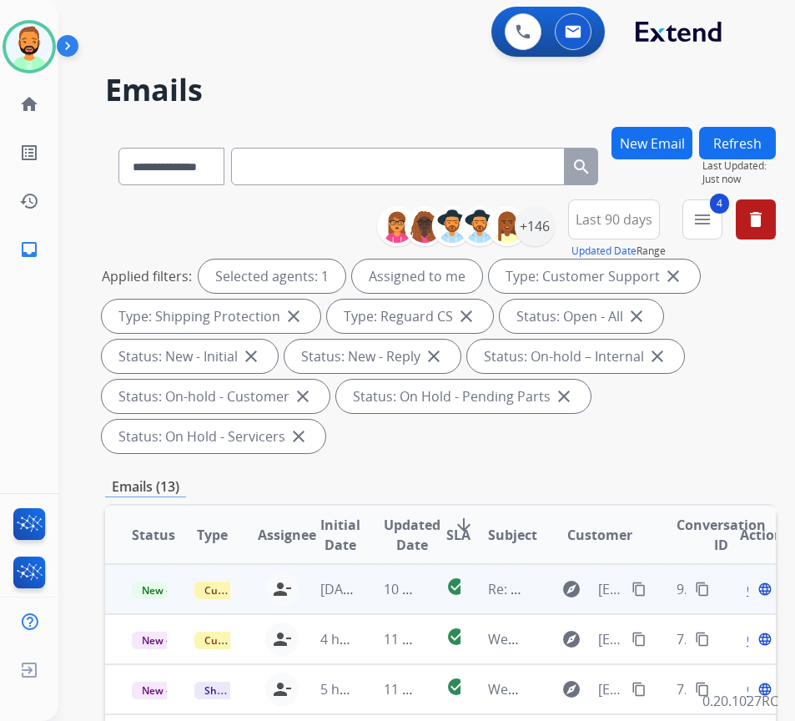
click at [385, 602] on td "10 minutes ago" at bounding box center [388, 589] width 63 height 50
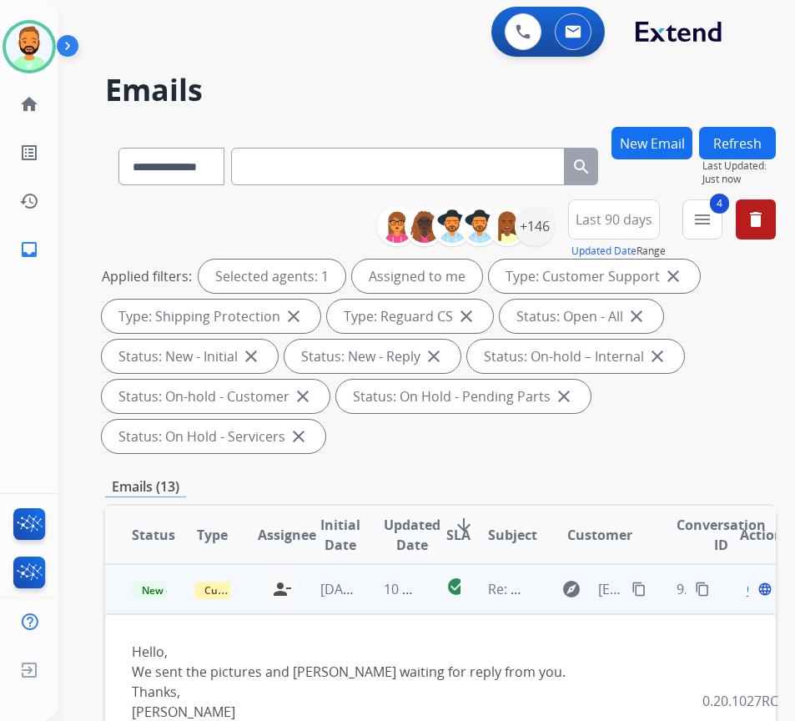
click at [647, 590] on mat-icon "content_copy" at bounding box center [639, 589] width 15 height 15
click at [757, 594] on div "Open language" at bounding box center [757, 589] width 35 height 20
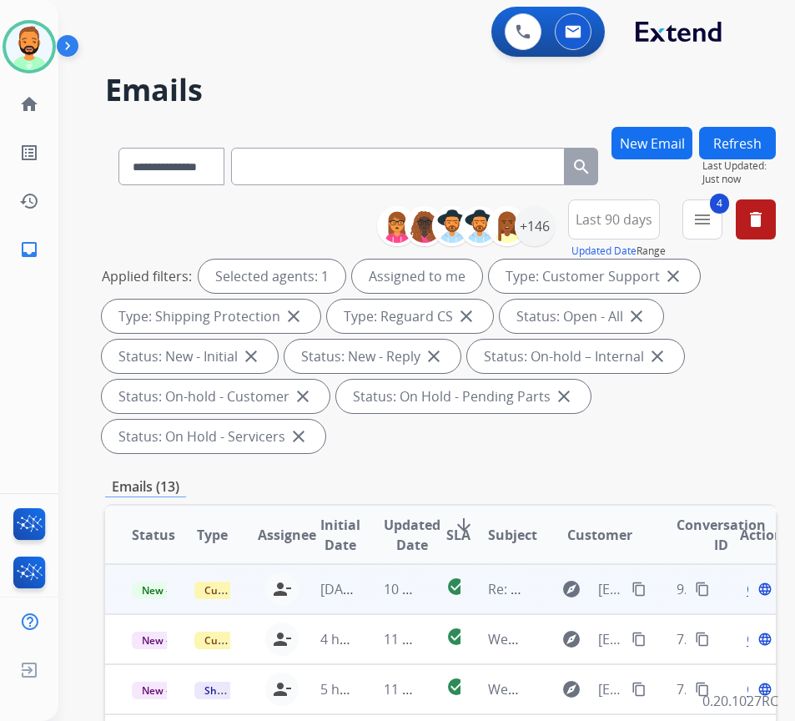
click at [755, 592] on span "Open" at bounding box center [764, 589] width 34 height 20
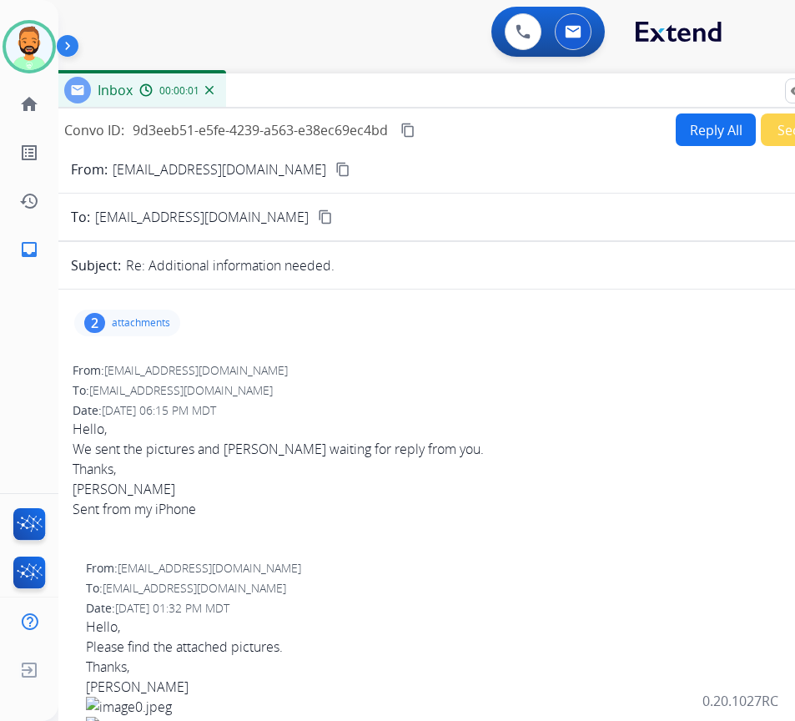
drag, startPoint x: 363, startPoint y: 113, endPoint x: 494, endPoint y: 83, distance: 134.6
click at [494, 83] on div "Inbox 00:00:01" at bounding box center [468, 90] width 834 height 35
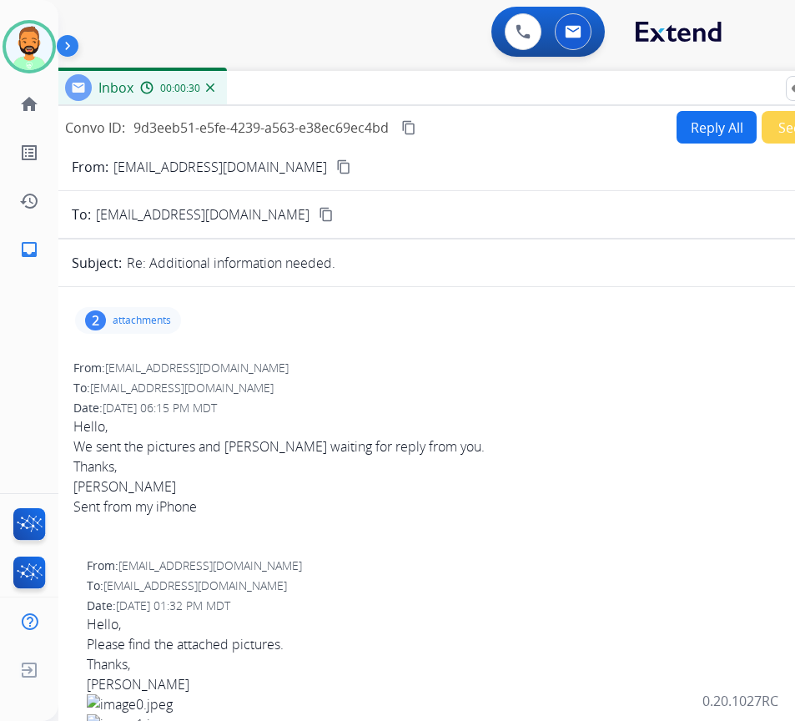
click at [708, 129] on button "Reply All" at bounding box center [717, 127] width 80 height 33
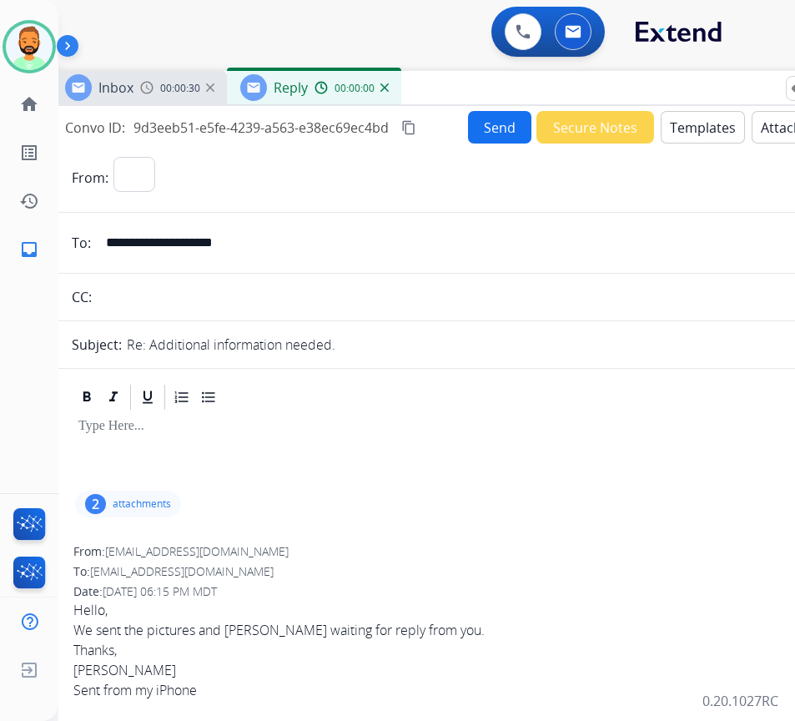
select select "**********"
click at [708, 129] on button "Templates" at bounding box center [703, 127] width 84 height 33
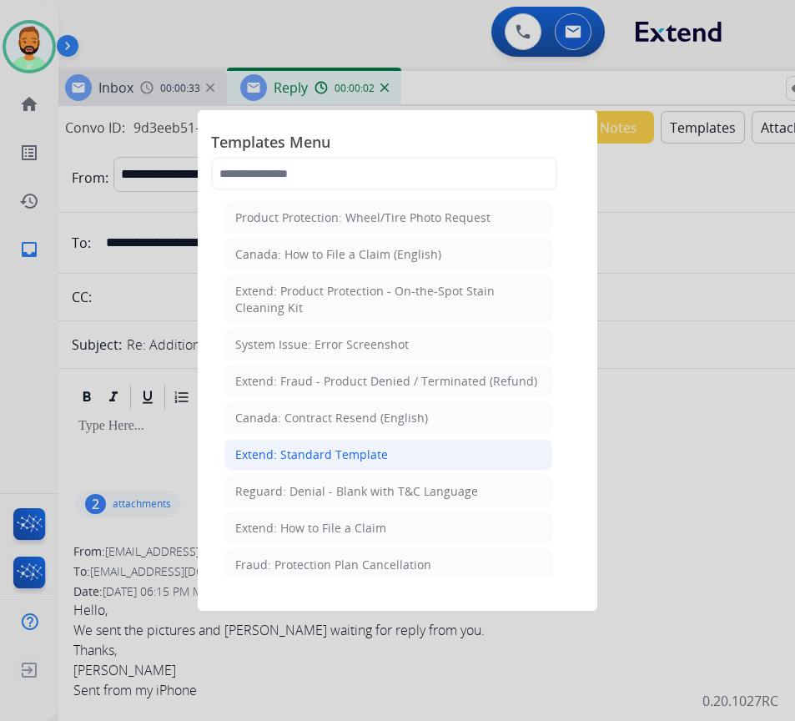
click at [414, 454] on li "Extend: Standard Template" at bounding box center [388, 455] width 328 height 32
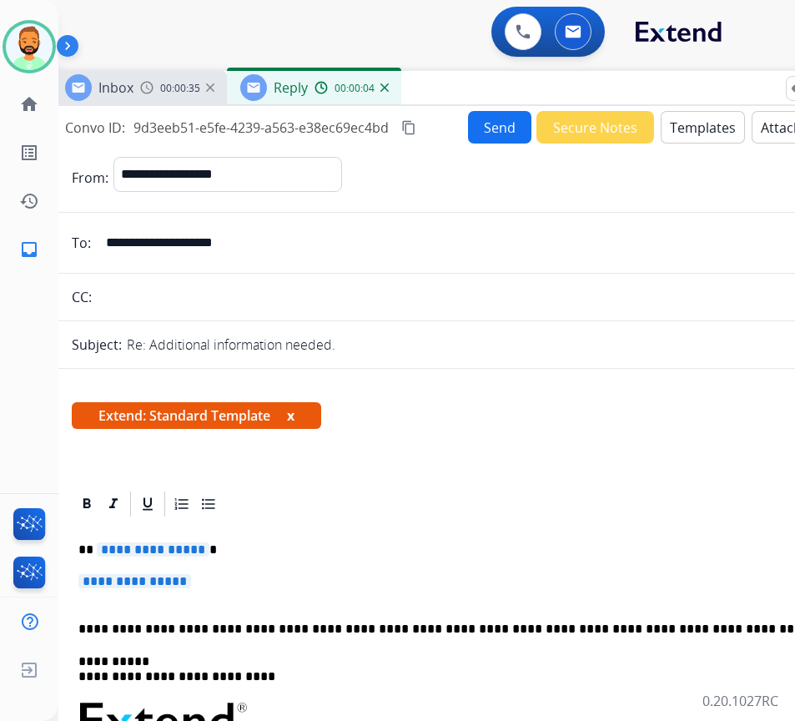
drag, startPoint x: 298, startPoint y: 570, endPoint x: 306, endPoint y: 582, distance: 14.4
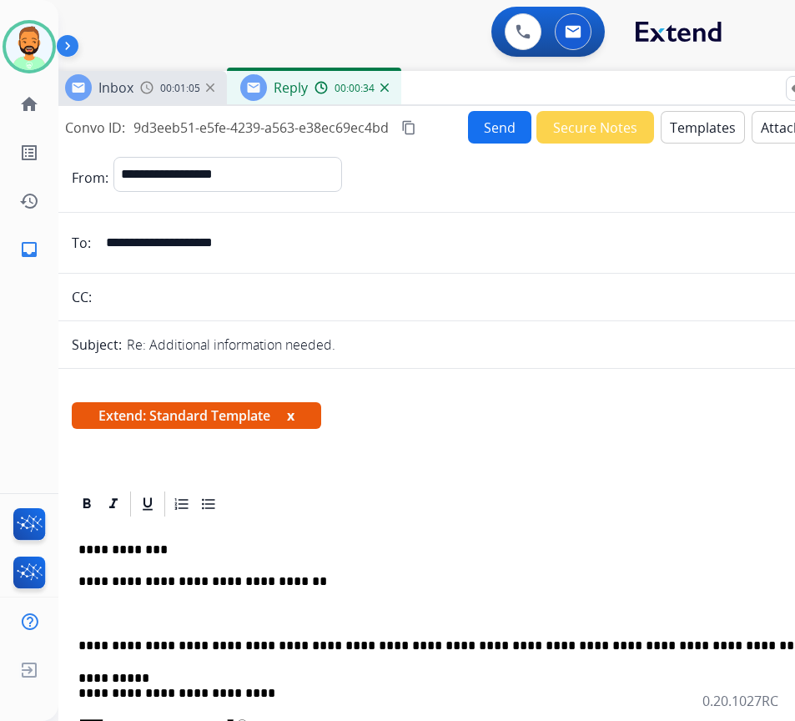
click at [285, 607] on p at bounding box center [468, 614] width 781 height 15
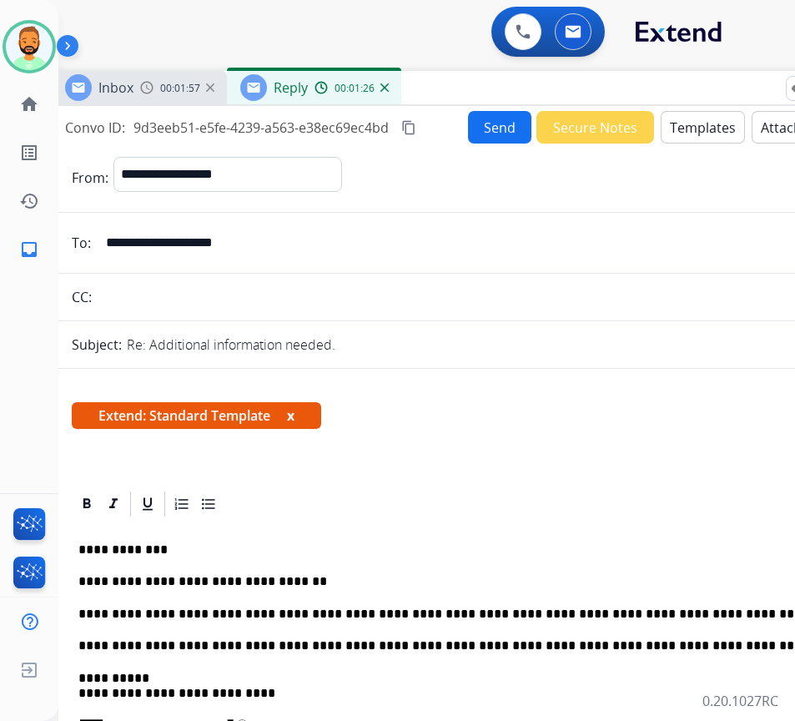
click at [496, 130] on button "Send" at bounding box center [499, 127] width 63 height 33
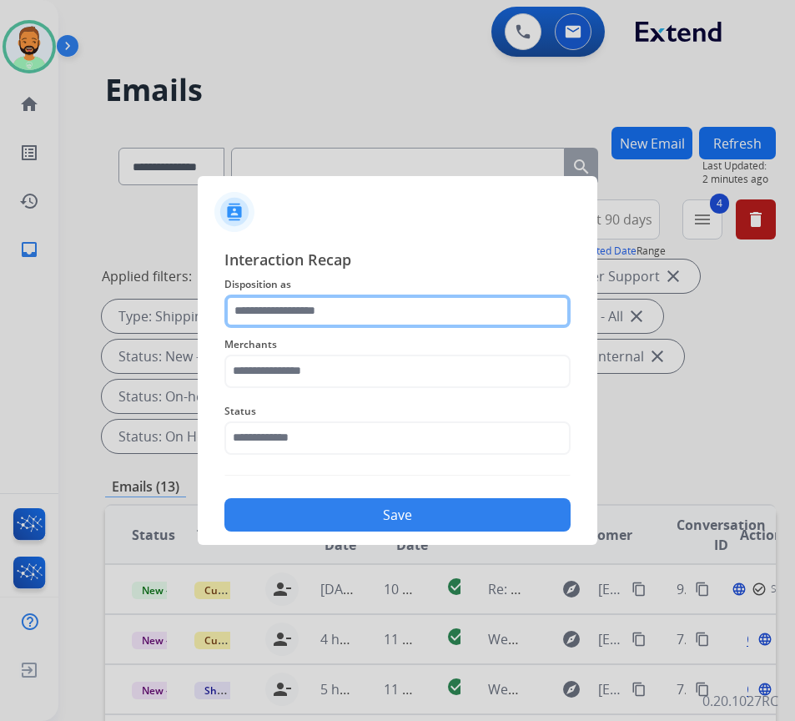
click at [426, 305] on input "text" at bounding box center [397, 311] width 346 height 33
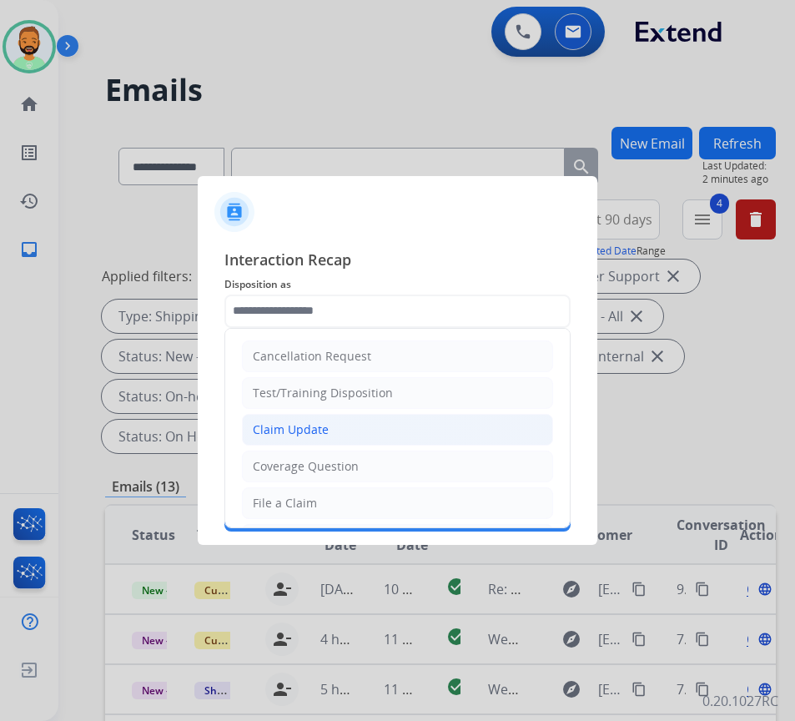
click at [307, 426] on div "Claim Update" at bounding box center [291, 429] width 76 height 17
type input "**********"
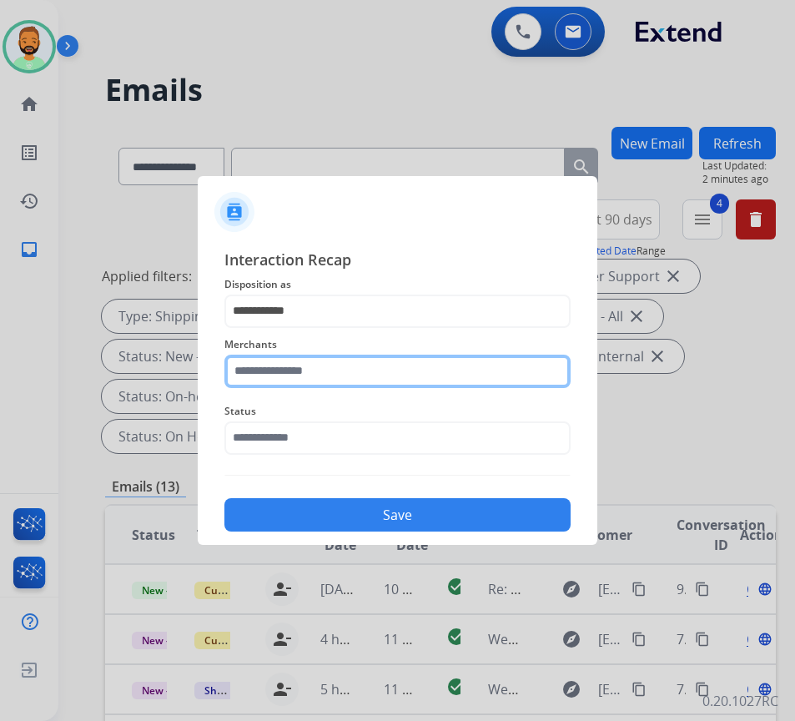
click at [353, 373] on input "text" at bounding box center [397, 371] width 346 height 33
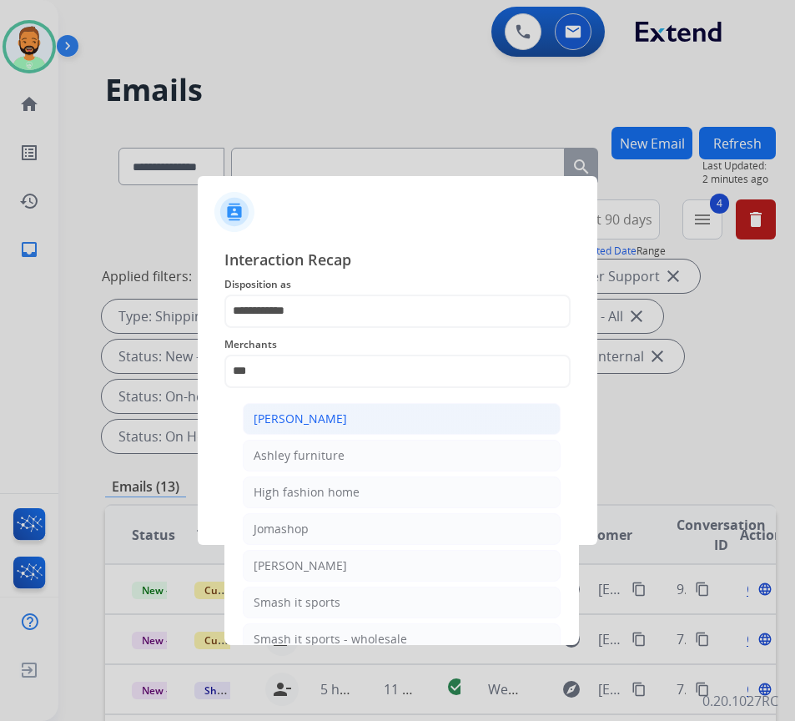
click at [289, 411] on div "Ashley - Reguard" at bounding box center [300, 419] width 93 height 17
type input "**********"
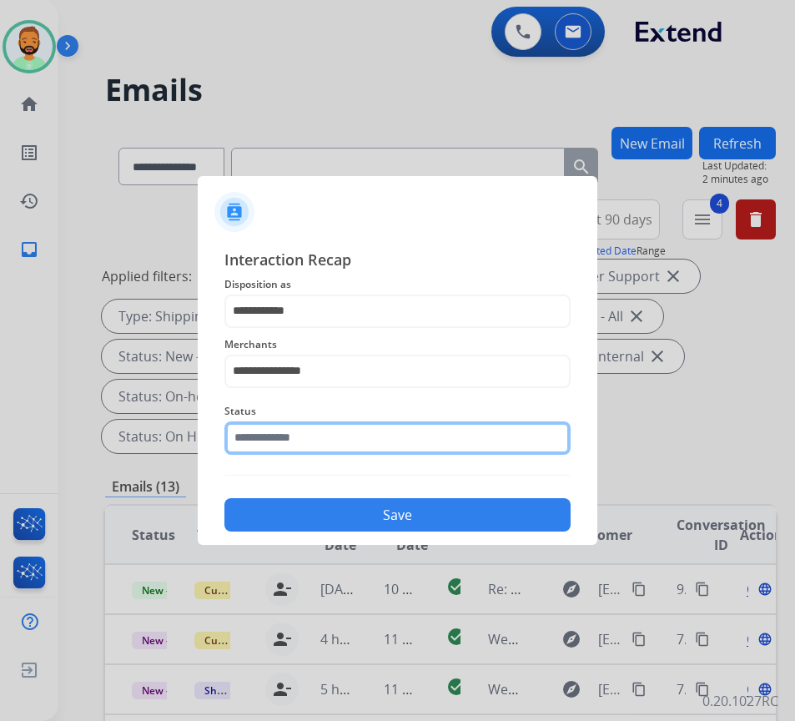
click at [417, 448] on input "text" at bounding box center [397, 437] width 346 height 33
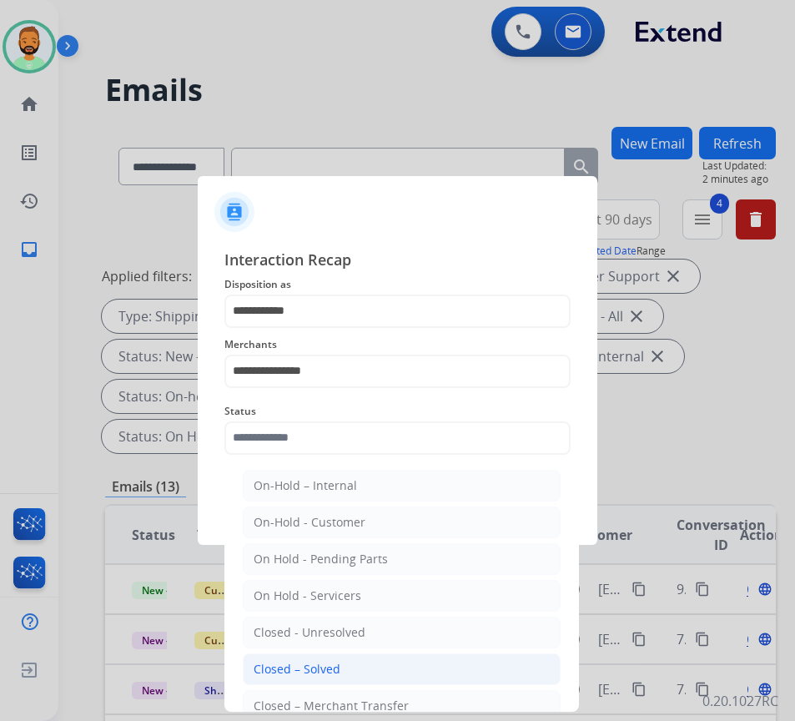
click at [424, 667] on li "Closed – Solved" at bounding box center [402, 669] width 318 height 32
type input "**********"
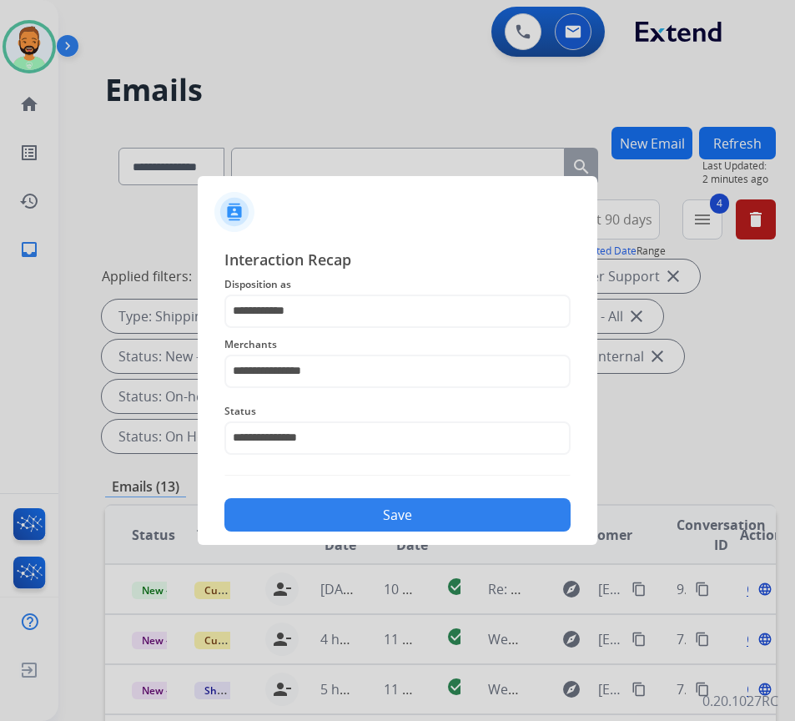
click at [426, 498] on div "Save" at bounding box center [397, 509] width 346 height 43
click at [426, 500] on button "Save" at bounding box center [397, 514] width 346 height 33
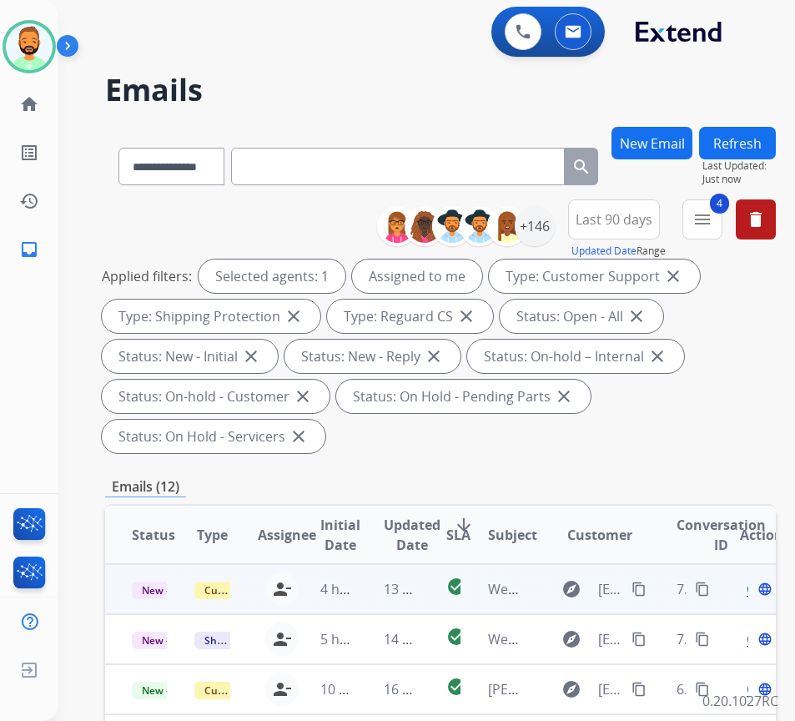
click at [362, 594] on td "13 minutes ago" at bounding box center [388, 589] width 63 height 50
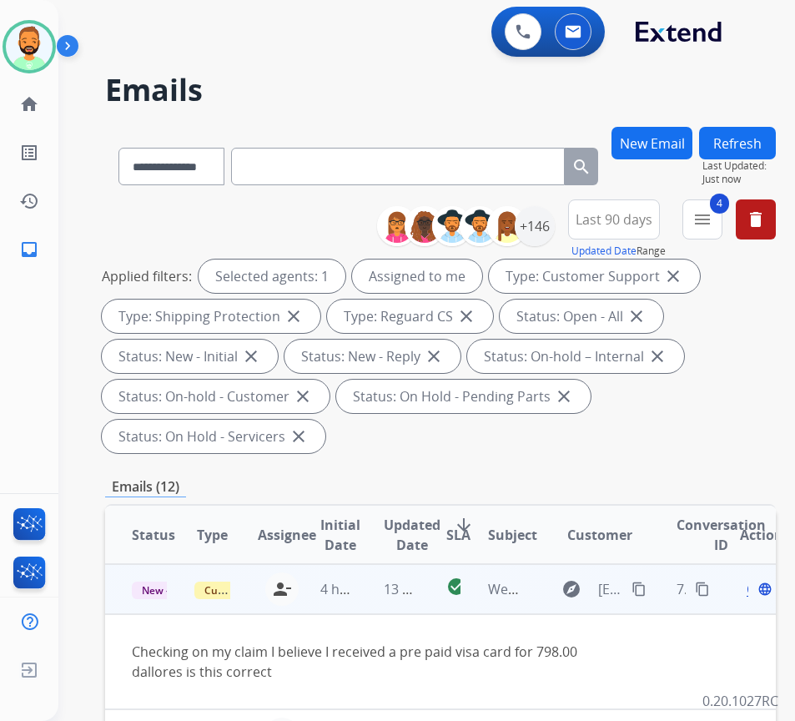
click at [755, 591] on span "Open" at bounding box center [764, 589] width 34 height 20
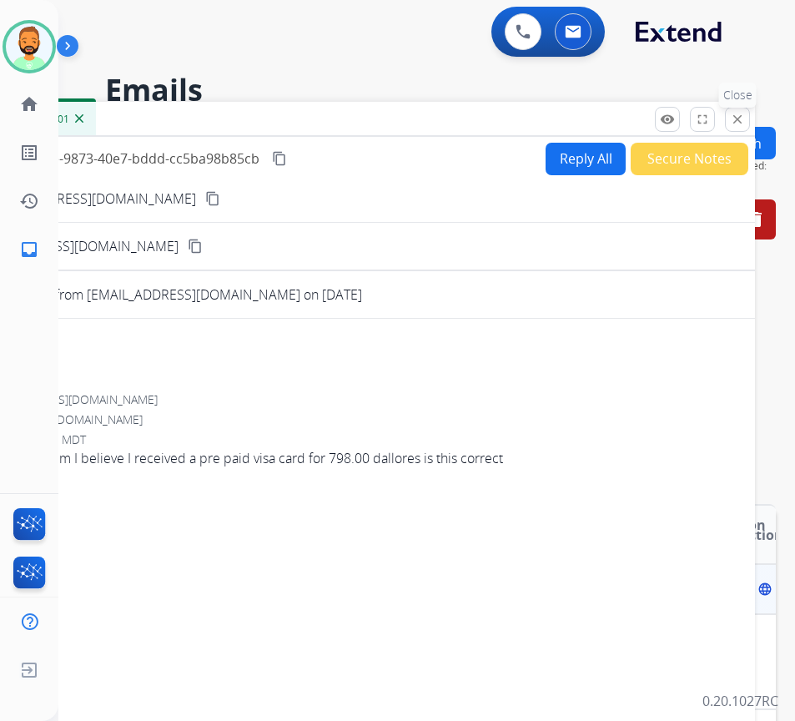
click at [736, 119] on mat-icon "close" at bounding box center [737, 119] width 15 height 15
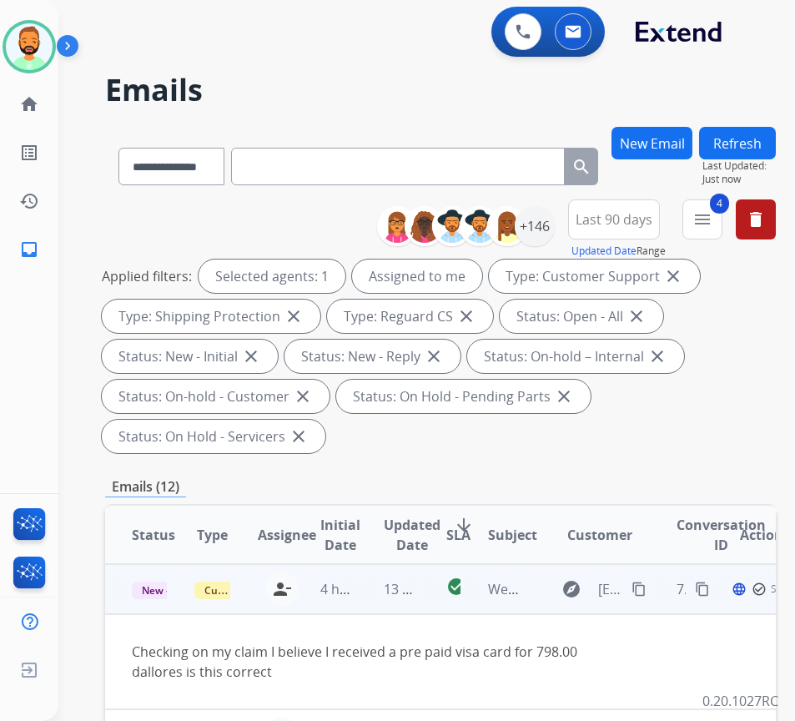
click at [639, 587] on mat-icon "content_copy" at bounding box center [639, 589] width 15 height 15
click at [753, 587] on div "Open language" at bounding box center [757, 589] width 35 height 20
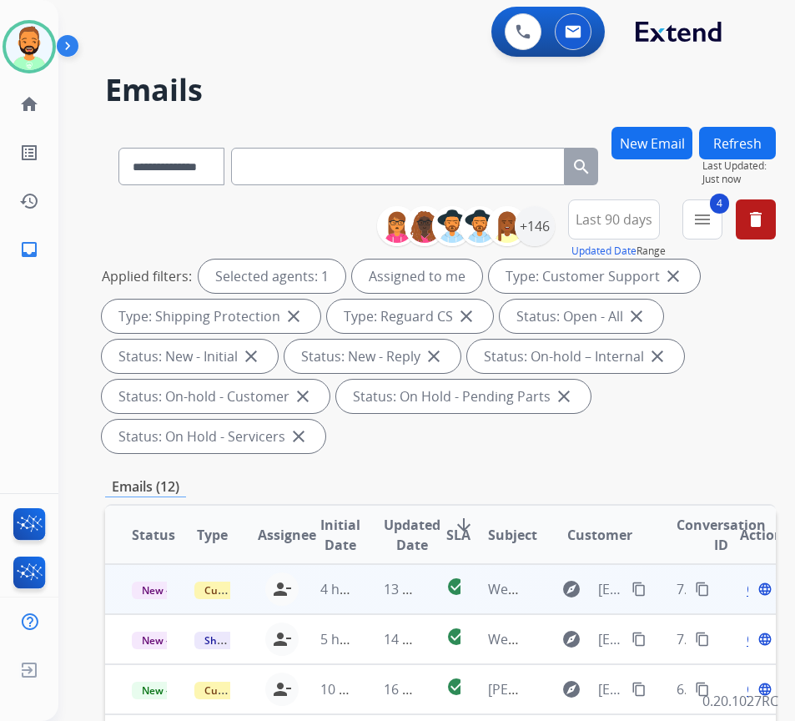
click at [754, 587] on span "Open" at bounding box center [764, 589] width 34 height 20
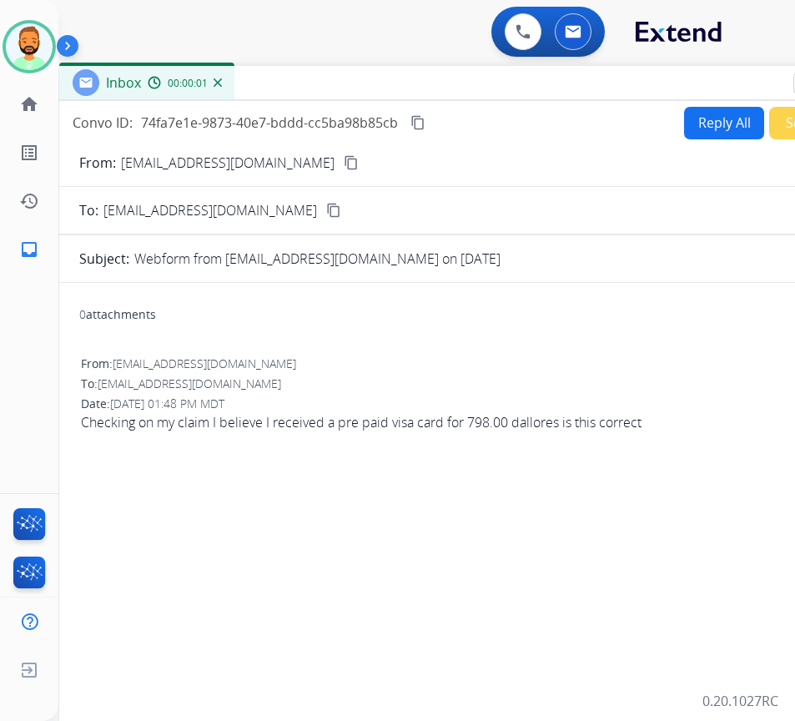
drag, startPoint x: 428, startPoint y: 111, endPoint x: 567, endPoint y: 75, distance: 143.1
click at [567, 75] on div "Inbox 00:00:01" at bounding box center [476, 83] width 834 height 35
click at [688, 120] on button "Reply All" at bounding box center [724, 123] width 80 height 33
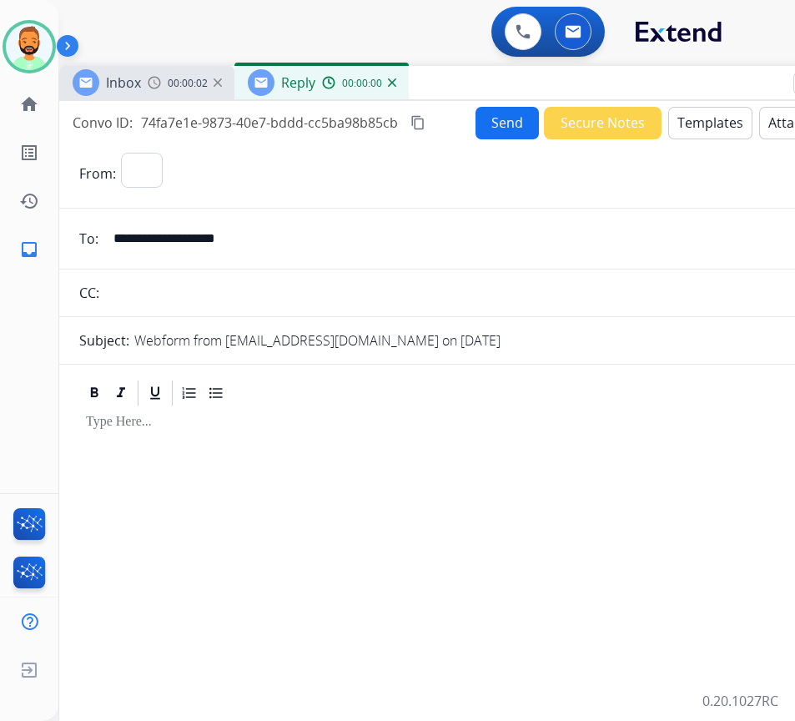
click at [676, 132] on button "Templates" at bounding box center [710, 123] width 84 height 33
select select "**********"
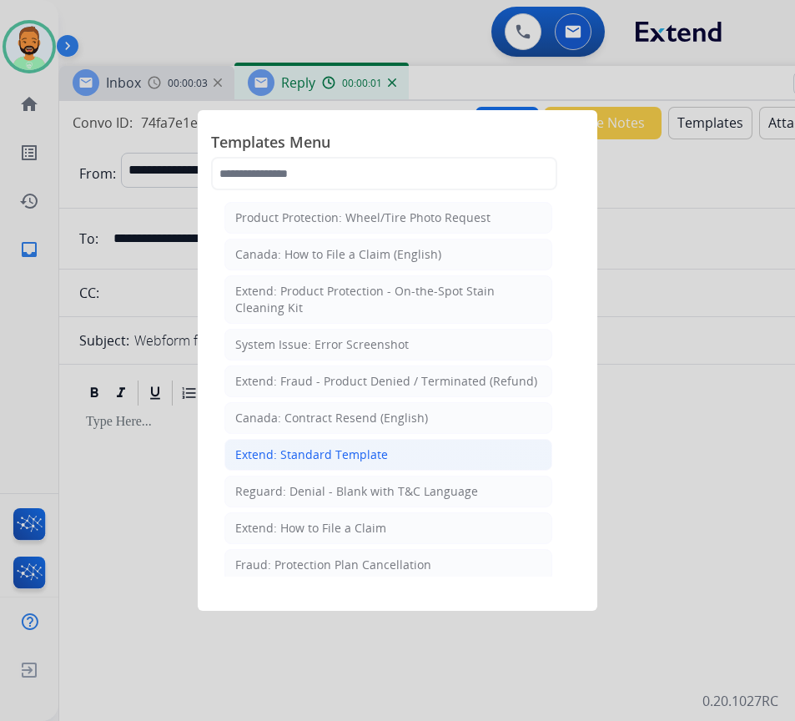
click at [452, 469] on li "Extend: Standard Template" at bounding box center [388, 455] width 328 height 32
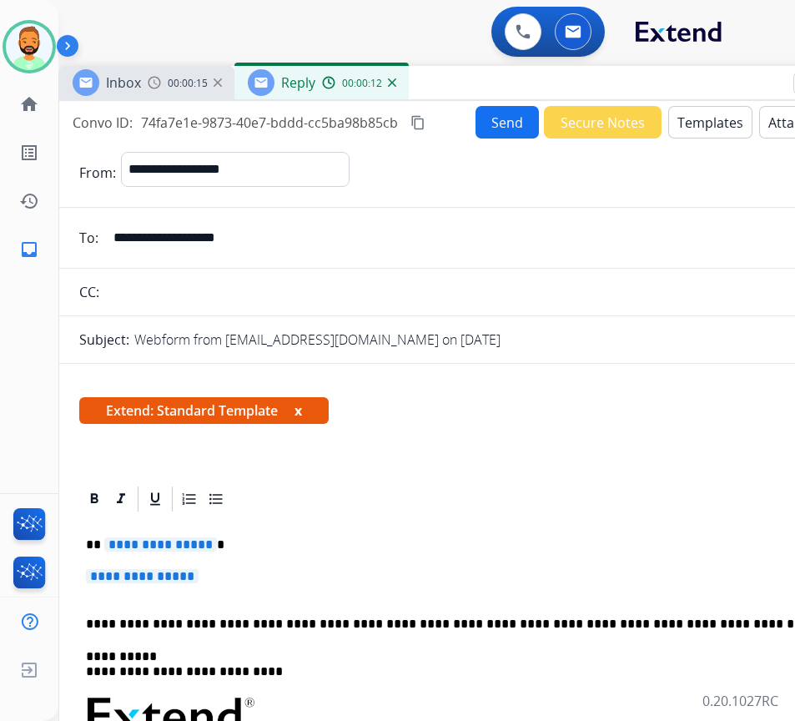
click at [339, 543] on p "**********" at bounding box center [470, 544] width 768 height 15
click at [335, 546] on p "**********" at bounding box center [470, 544] width 768 height 15
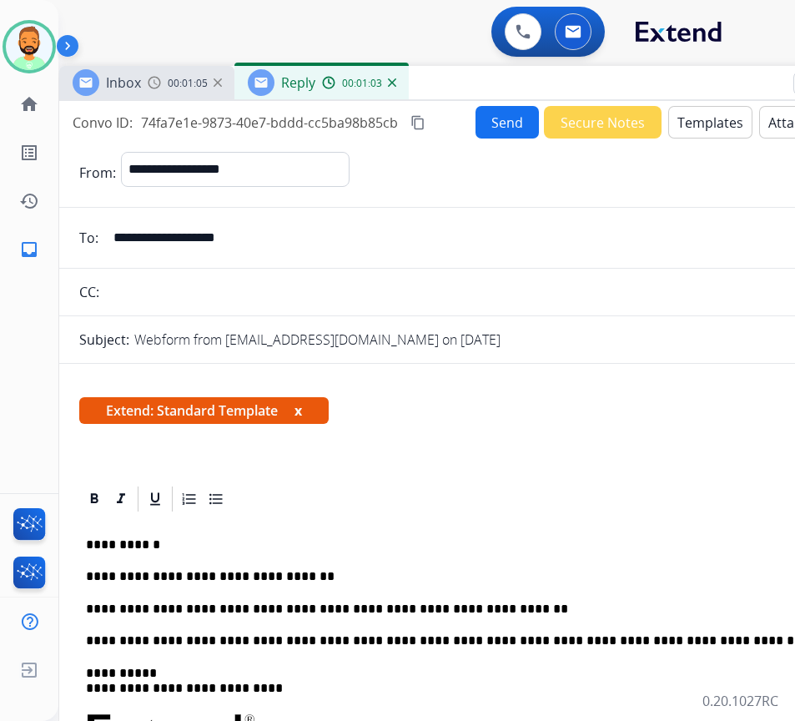
click at [496, 90] on div "Inbox 00:01:05 Reply 00:01:03" at bounding box center [476, 83] width 834 height 35
click at [496, 122] on button "Send" at bounding box center [507, 122] width 63 height 33
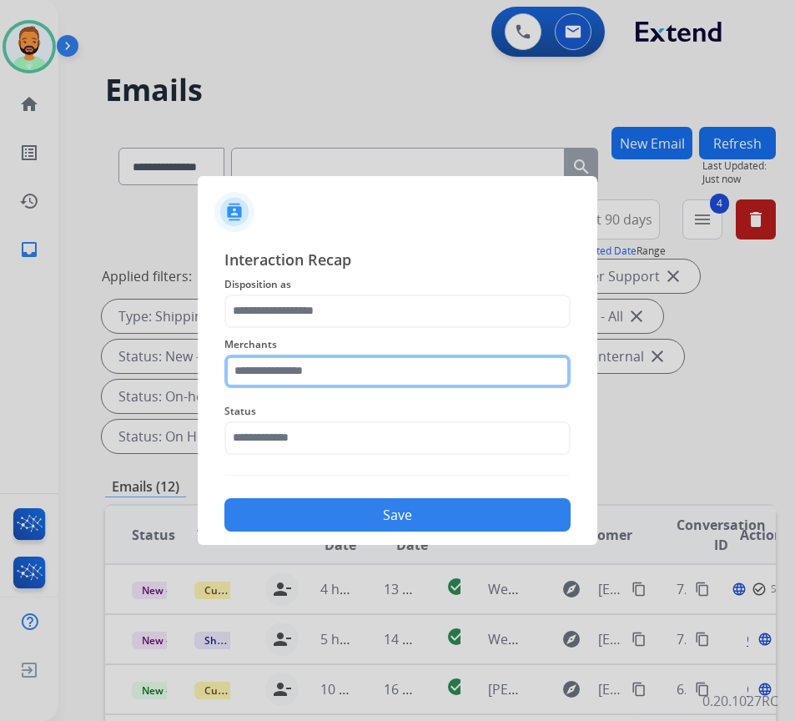
click at [409, 370] on input "text" at bounding box center [397, 371] width 346 height 33
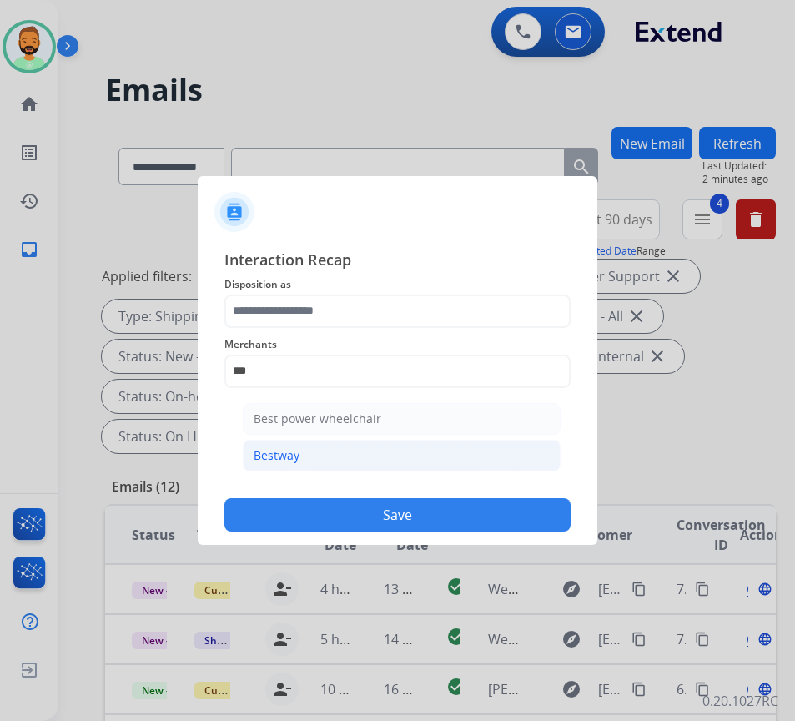
click at [295, 460] on div "Bestway" at bounding box center [277, 455] width 46 height 17
type input "*******"
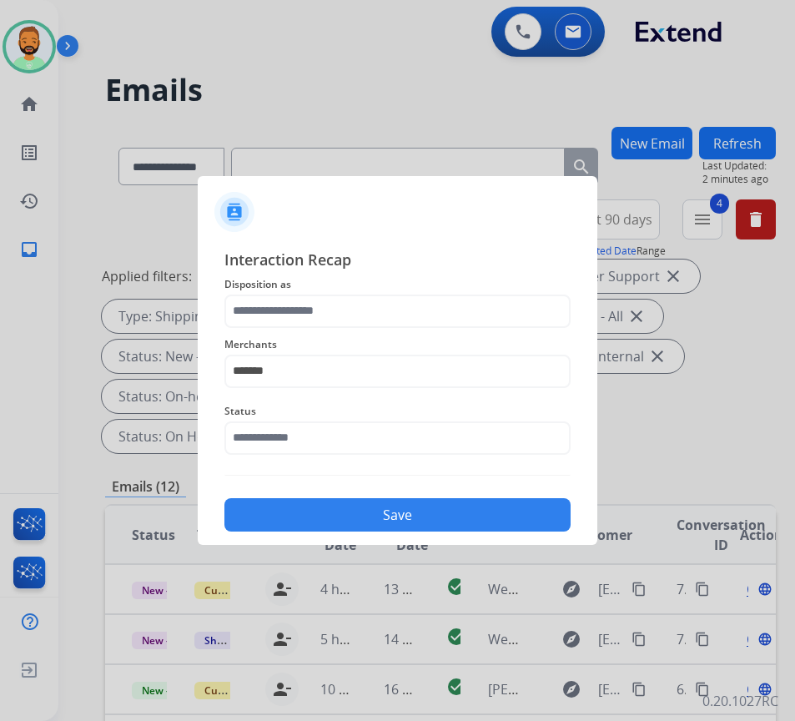
click at [355, 514] on button "Save" at bounding box center [397, 514] width 346 height 33
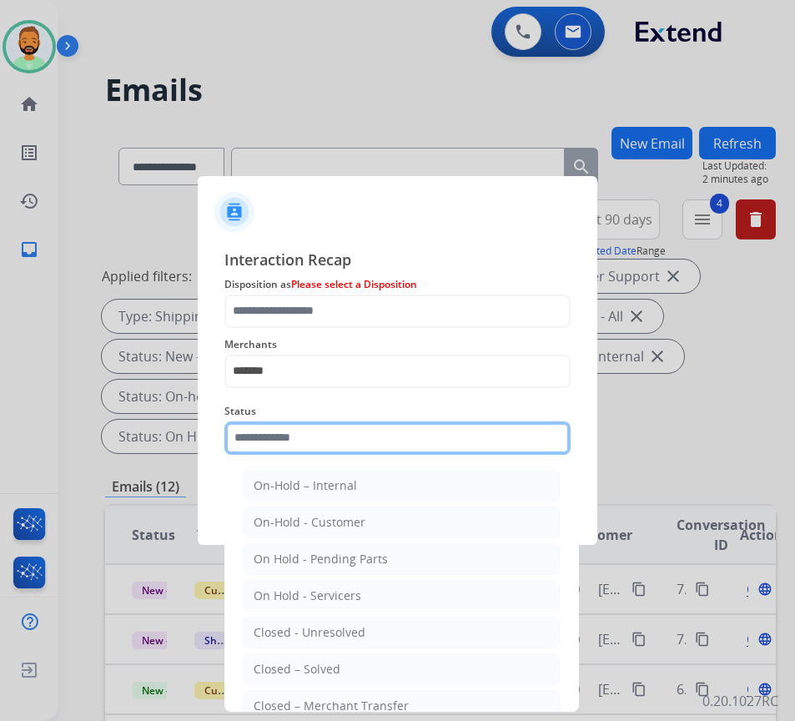
click at [367, 435] on input "text" at bounding box center [397, 437] width 346 height 33
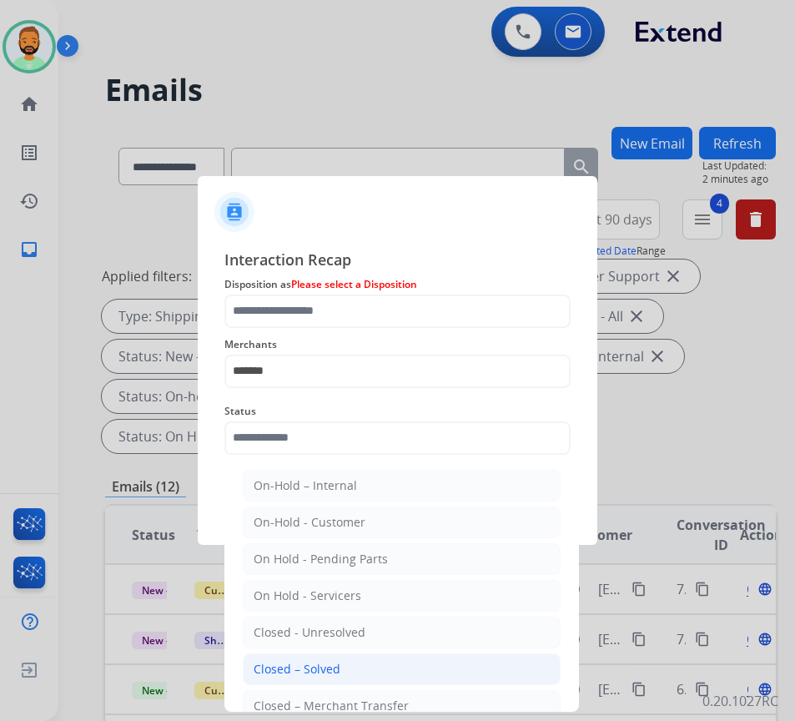
click at [395, 670] on li "Closed – Solved" at bounding box center [402, 669] width 318 height 32
type input "**********"
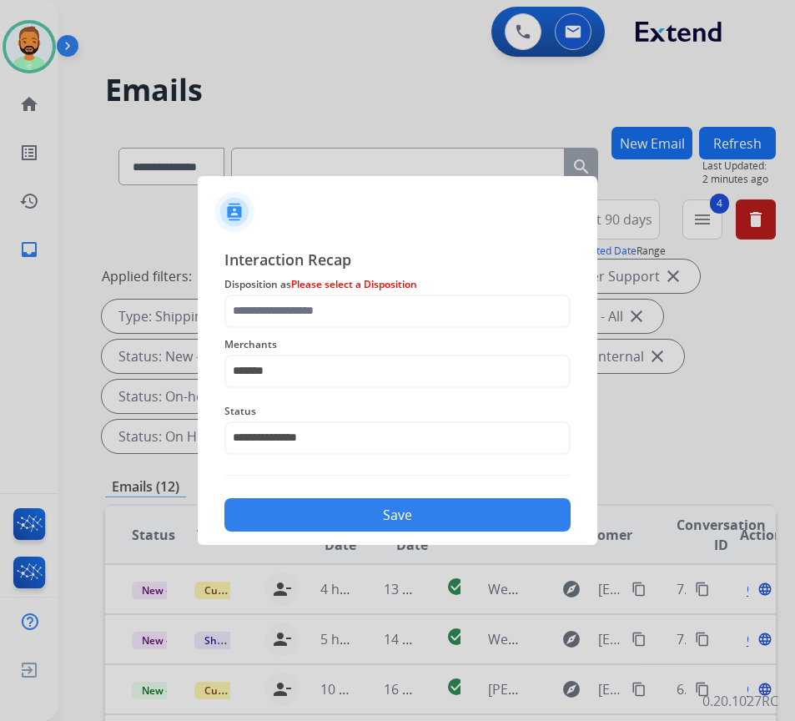
click at [397, 528] on button "Save" at bounding box center [397, 514] width 346 height 33
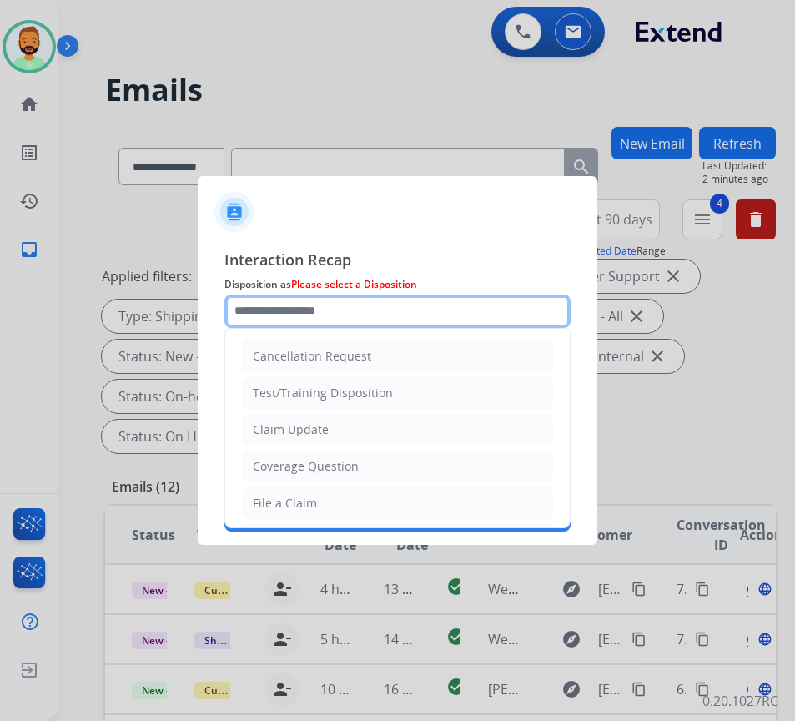
click at [339, 300] on input "text" at bounding box center [397, 311] width 346 height 33
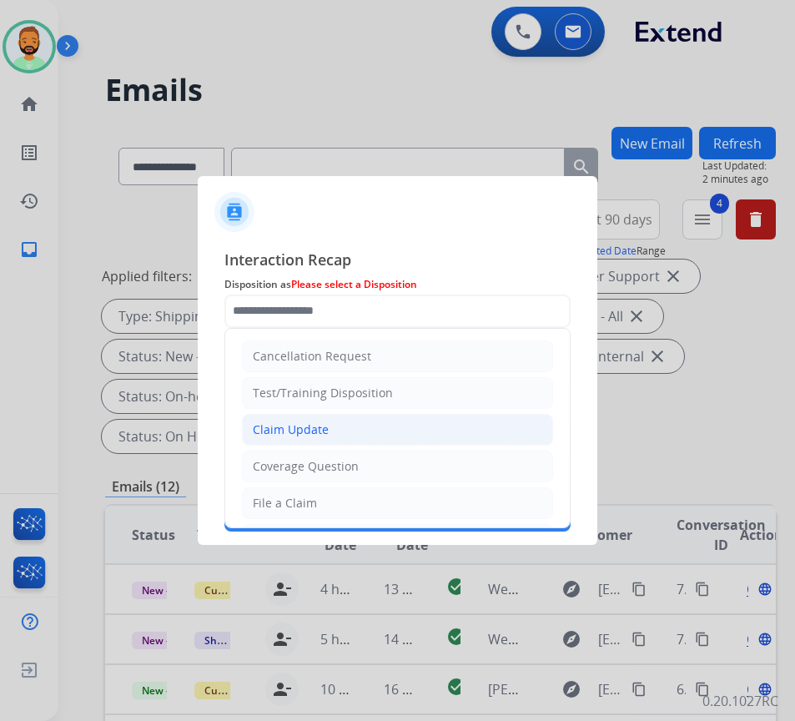
click at [338, 418] on li "Claim Update" at bounding box center [397, 430] width 311 height 32
type input "**********"
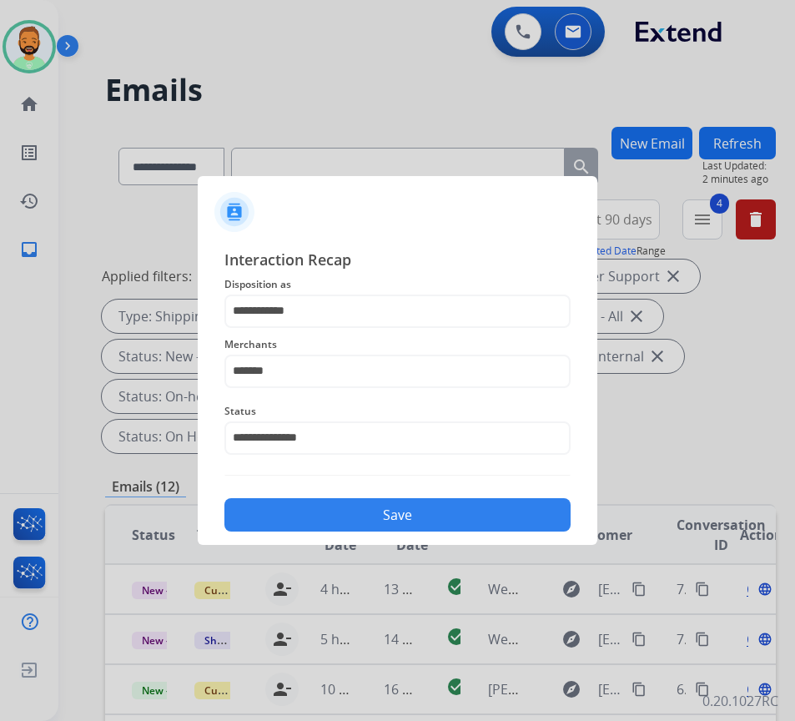
click at [359, 514] on button "Save" at bounding box center [397, 514] width 346 height 33
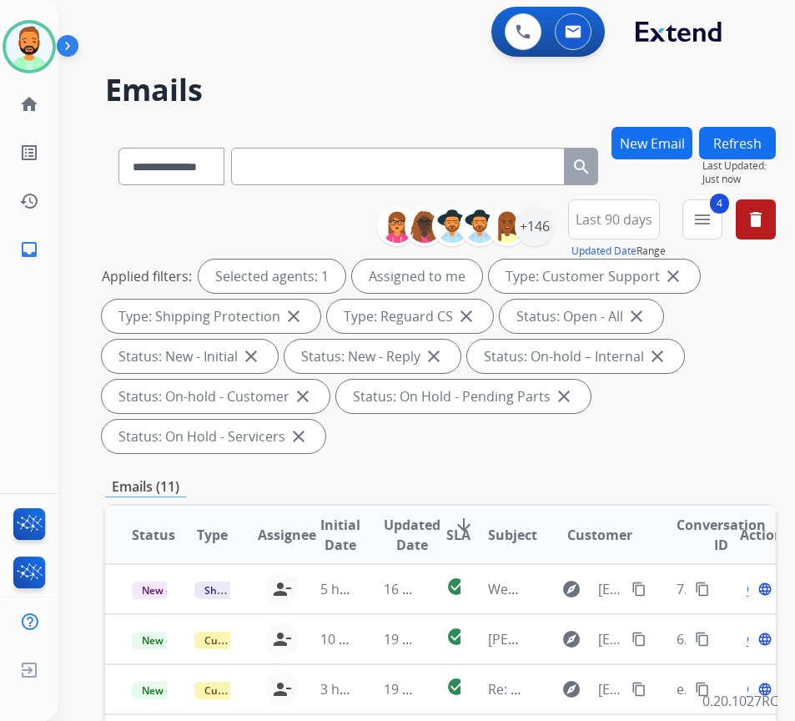
click at [617, 445] on div "Applied filters: Selected agents: 1 Assigned to me Type: Customer Support close…" at bounding box center [437, 356] width 671 height 194
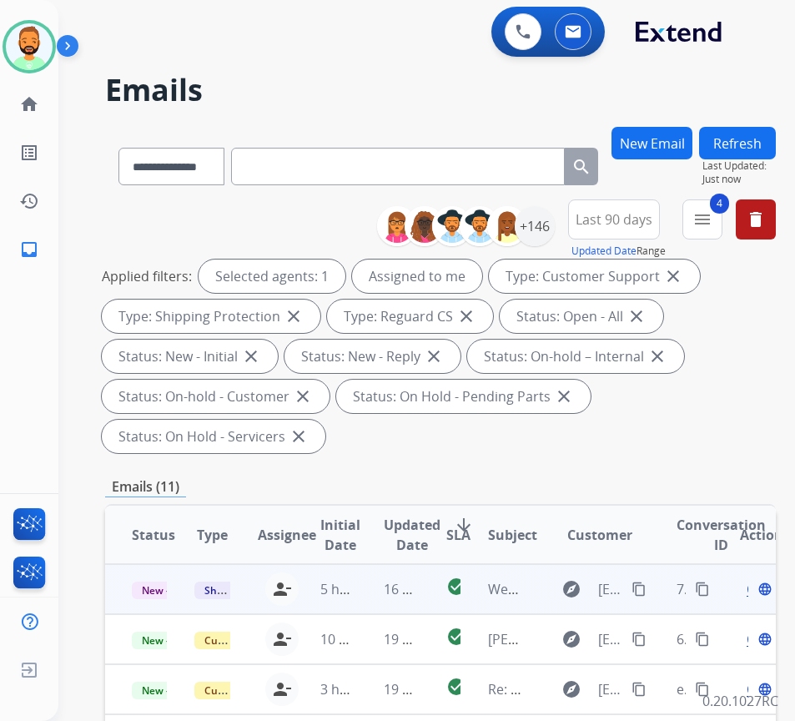
click at [372, 596] on td "16 minutes ago" at bounding box center [388, 589] width 63 height 50
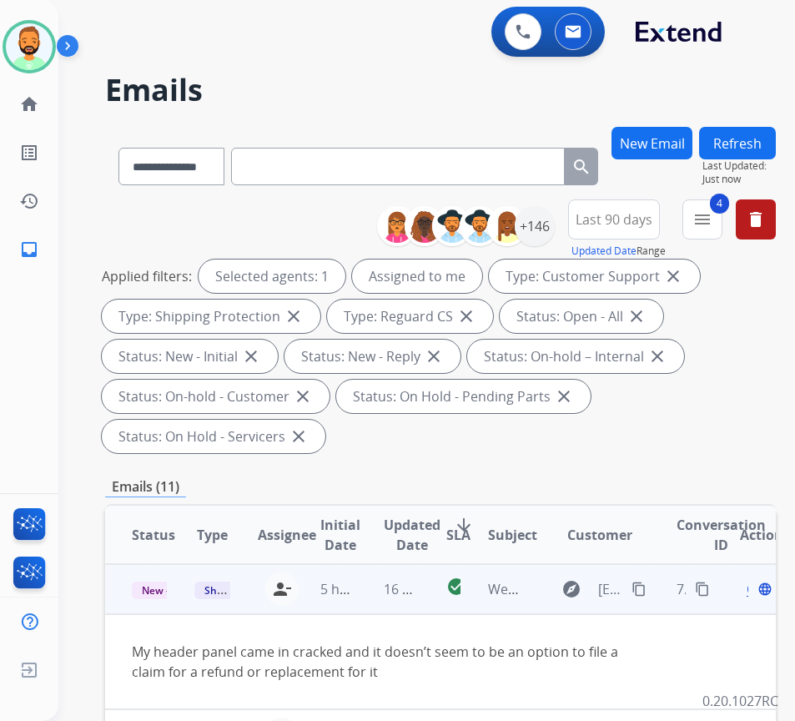
click at [647, 585] on mat-icon "content_copy" at bounding box center [639, 589] width 15 height 15
click at [755, 592] on span "Open" at bounding box center [764, 589] width 34 height 20
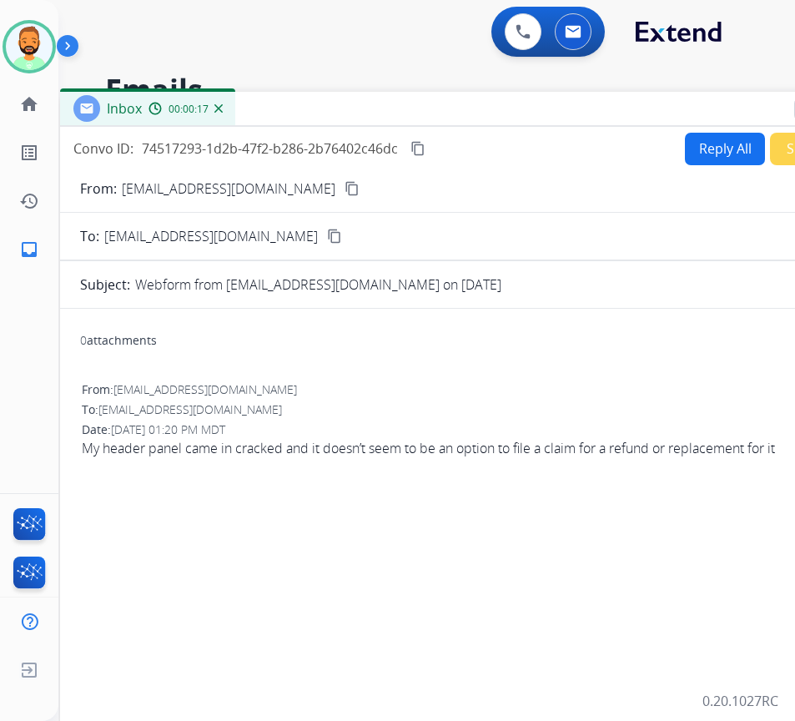
drag, startPoint x: 415, startPoint y: 123, endPoint x: 554, endPoint y: 113, distance: 139.7
click at [554, 113] on div "Inbox 00:00:17" at bounding box center [477, 109] width 834 height 35
click at [698, 153] on button "Reply All" at bounding box center [725, 149] width 80 height 33
select select "**********"
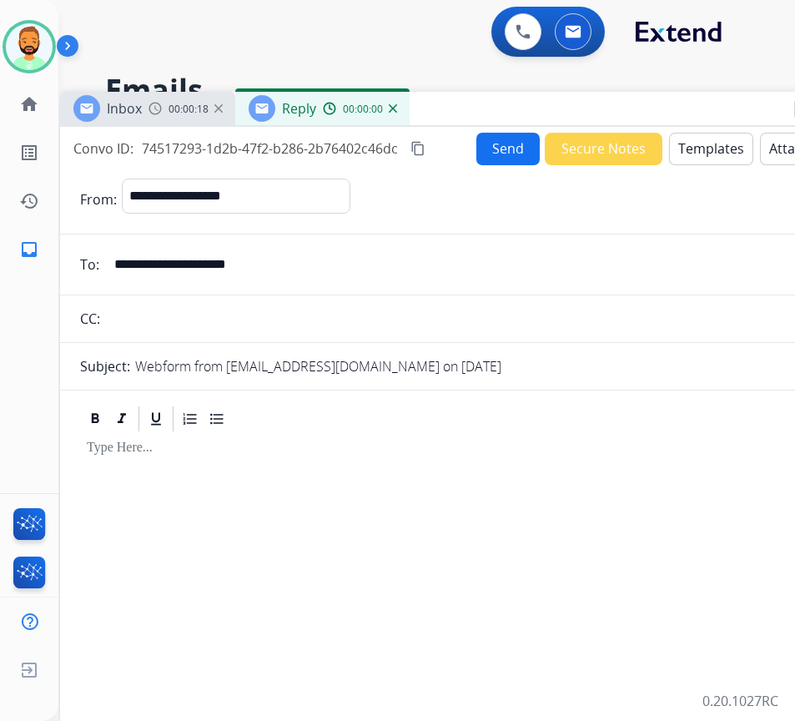
click at [702, 156] on button "Templates" at bounding box center [711, 149] width 84 height 33
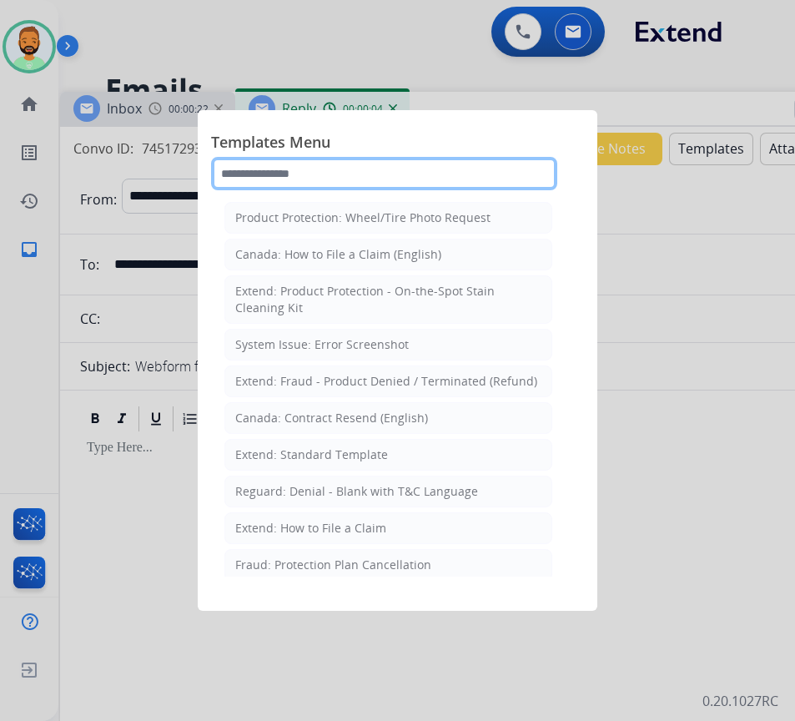
click at [307, 169] on input "text" at bounding box center [384, 173] width 346 height 33
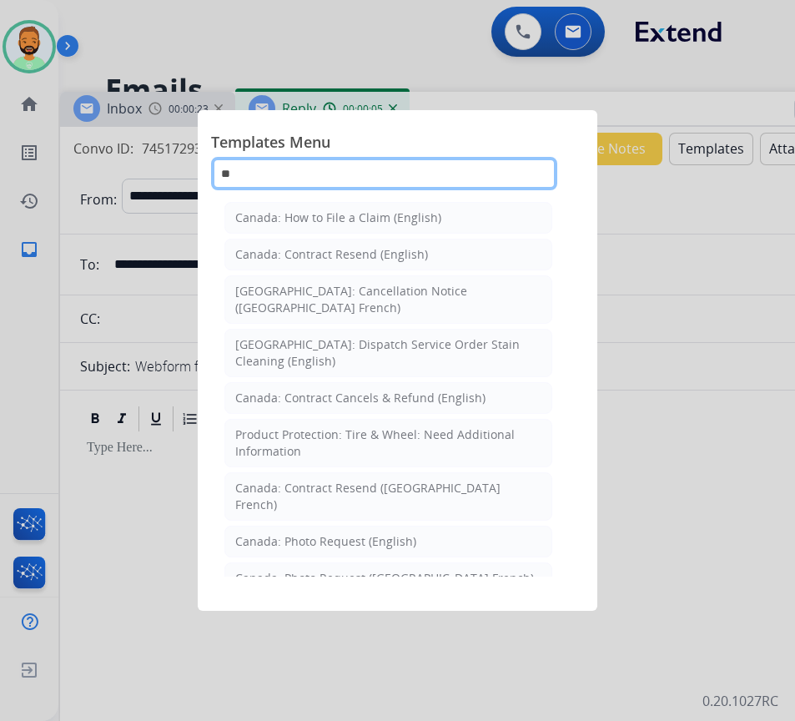
type input "***"
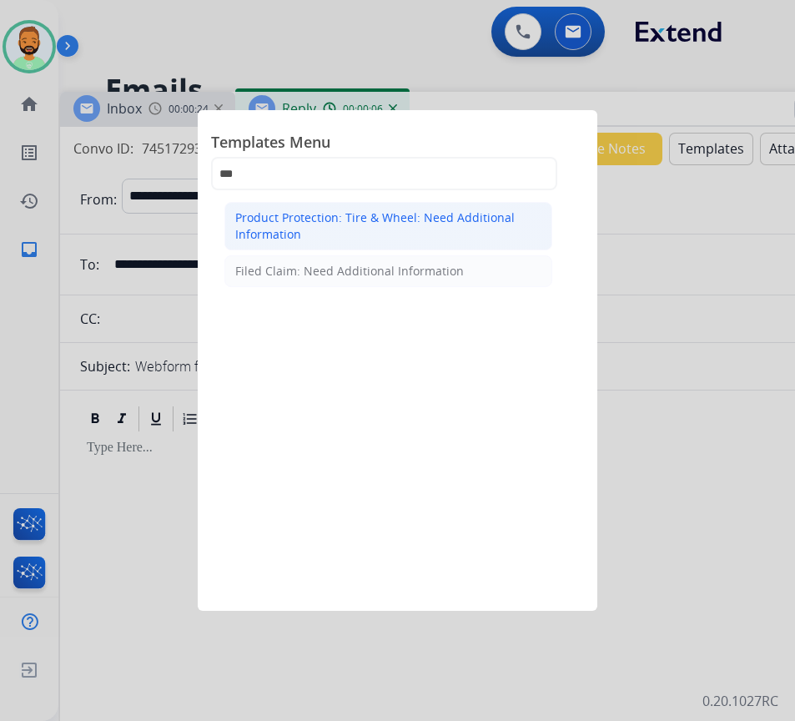
click at [313, 233] on div "Product Protection: Tire & Wheel: Need Additional Information" at bounding box center [388, 225] width 306 height 33
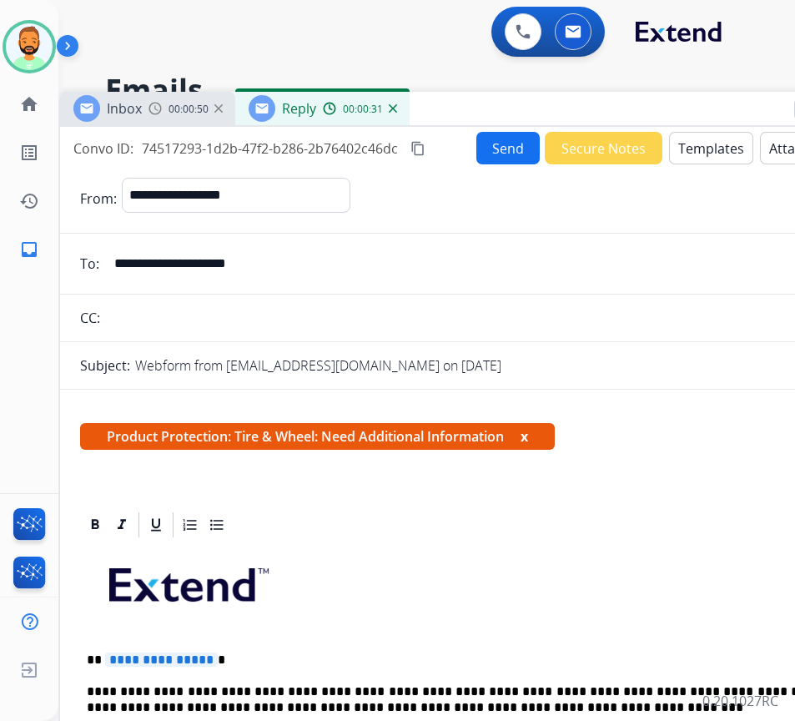
drag, startPoint x: 411, startPoint y: 687, endPoint x: 403, endPoint y: 698, distance: 13.9
click at [410, 690] on p "**********" at bounding box center [471, 699] width 768 height 31
click at [650, 687] on p "**********" at bounding box center [471, 699] width 768 height 31
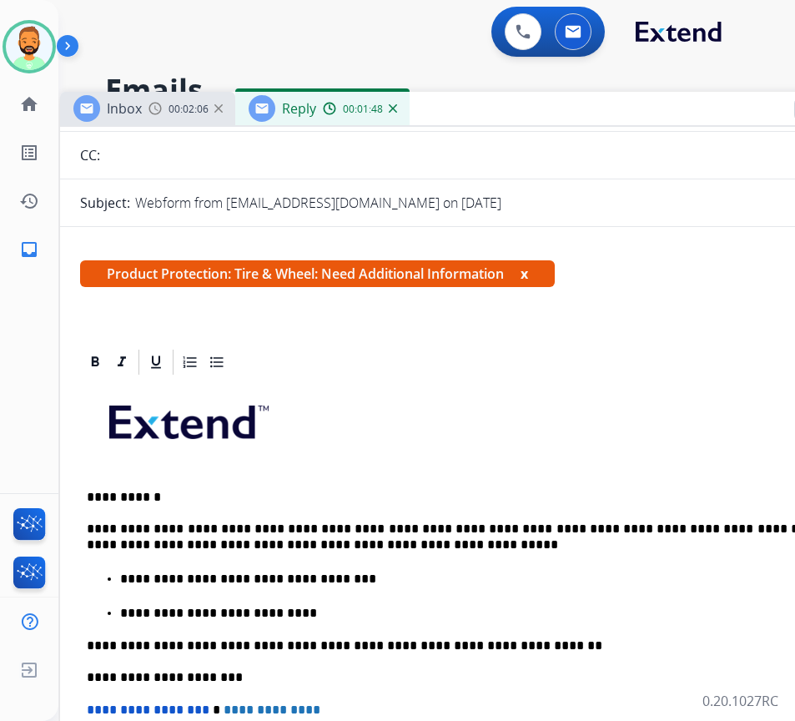
scroll to position [167, 0]
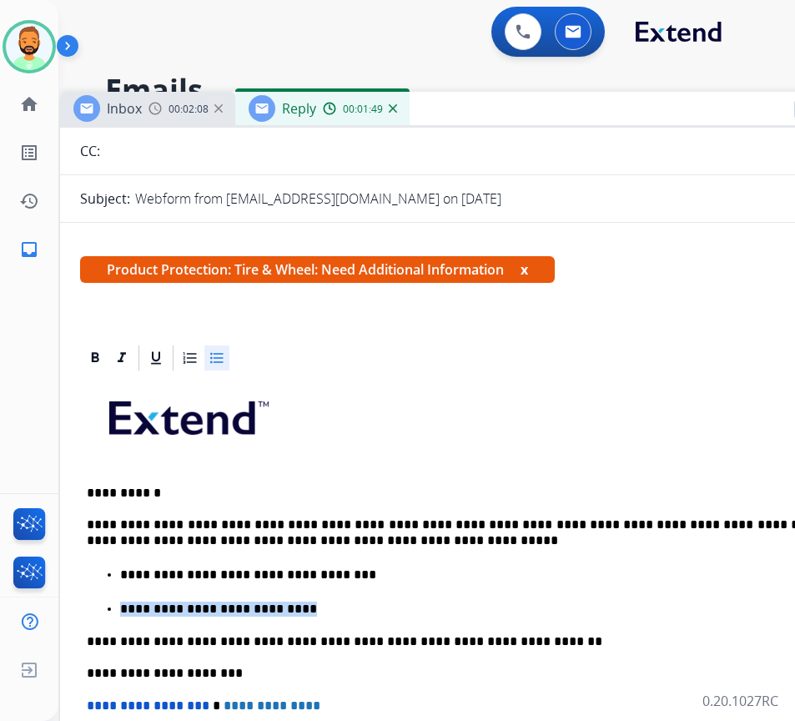
drag, startPoint x: 233, startPoint y: 610, endPoint x: 107, endPoint y: 588, distance: 127.8
click at [107, 590] on ul "**********" at bounding box center [477, 591] width 781 height 53
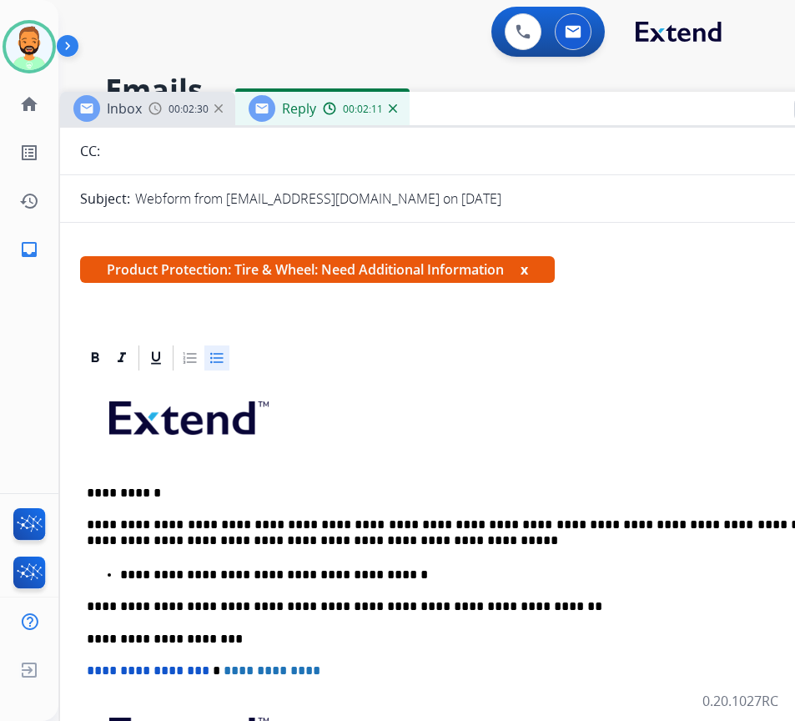
click at [421, 567] on p "**********" at bounding box center [487, 574] width 734 height 15
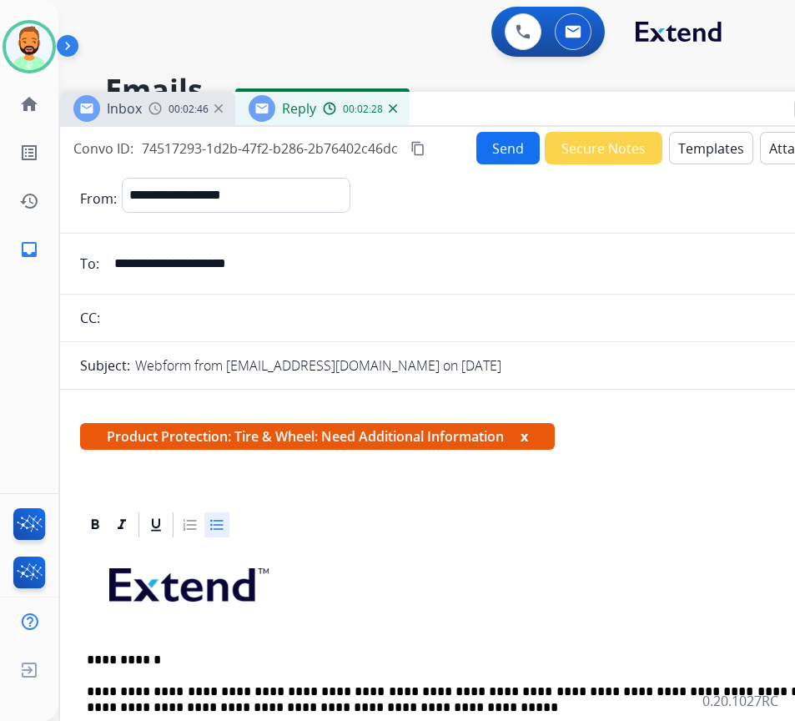
click at [476, 140] on button "Send" at bounding box center [507, 148] width 63 height 33
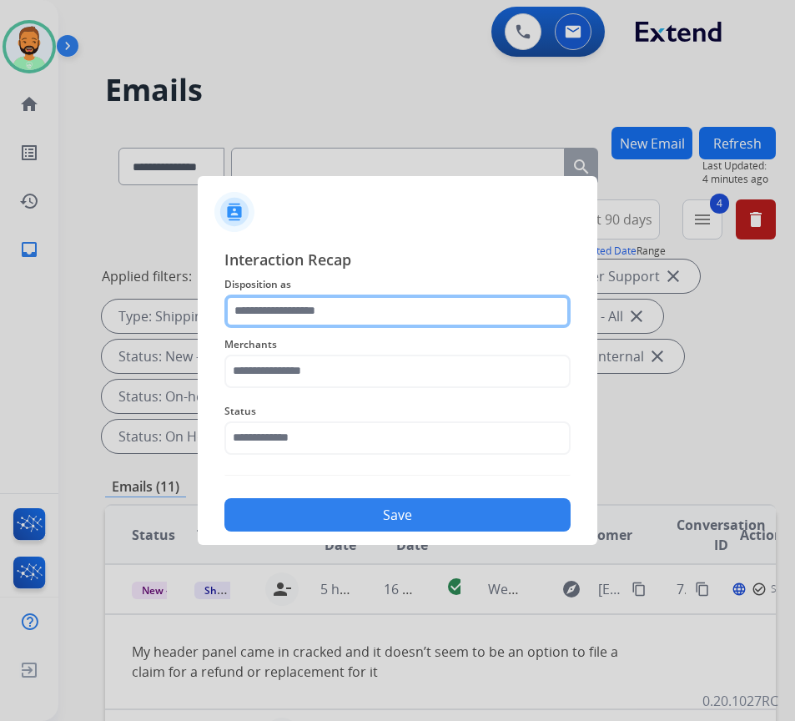
click at [409, 313] on input "text" at bounding box center [397, 311] width 346 height 33
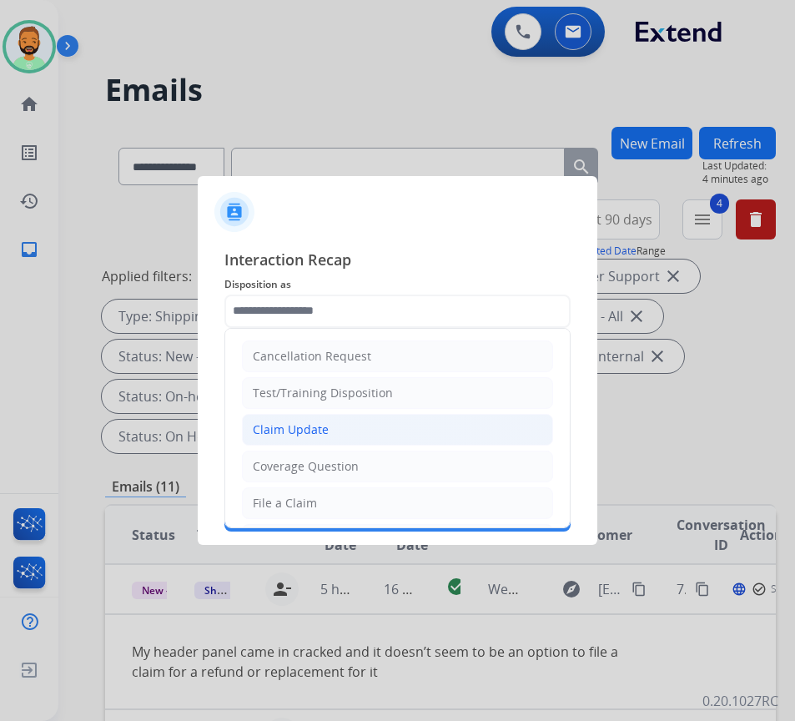
click at [391, 419] on li "Claim Update" at bounding box center [397, 430] width 311 height 32
type input "**********"
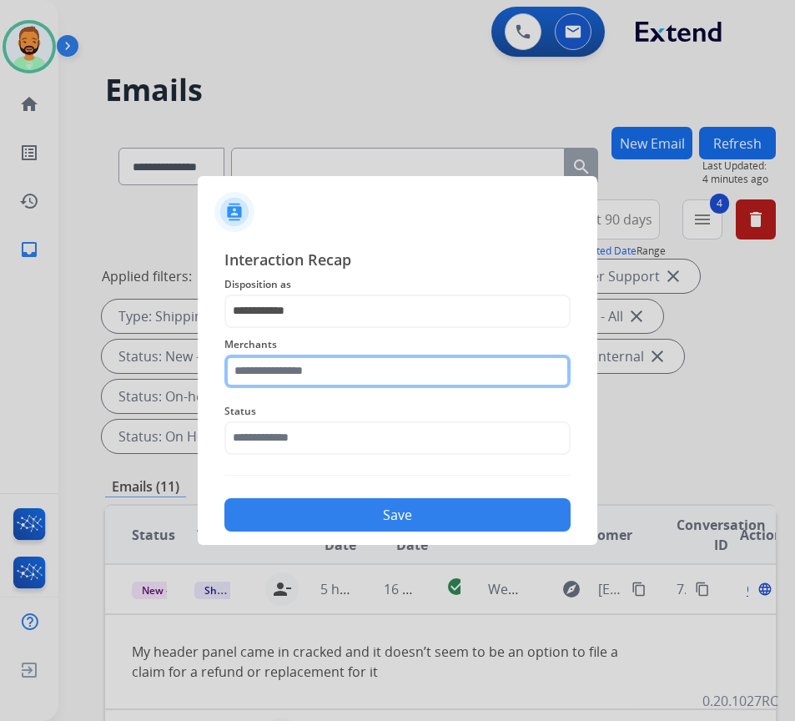
click at [380, 384] on input "text" at bounding box center [397, 371] width 346 height 33
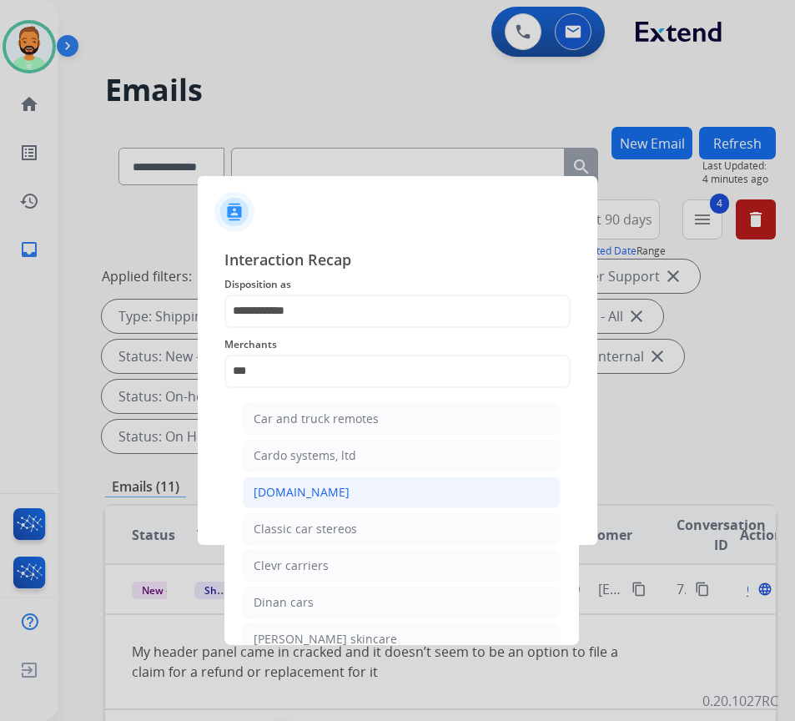
click at [348, 485] on li "Carparts.com" at bounding box center [402, 492] width 318 height 32
type input "**********"
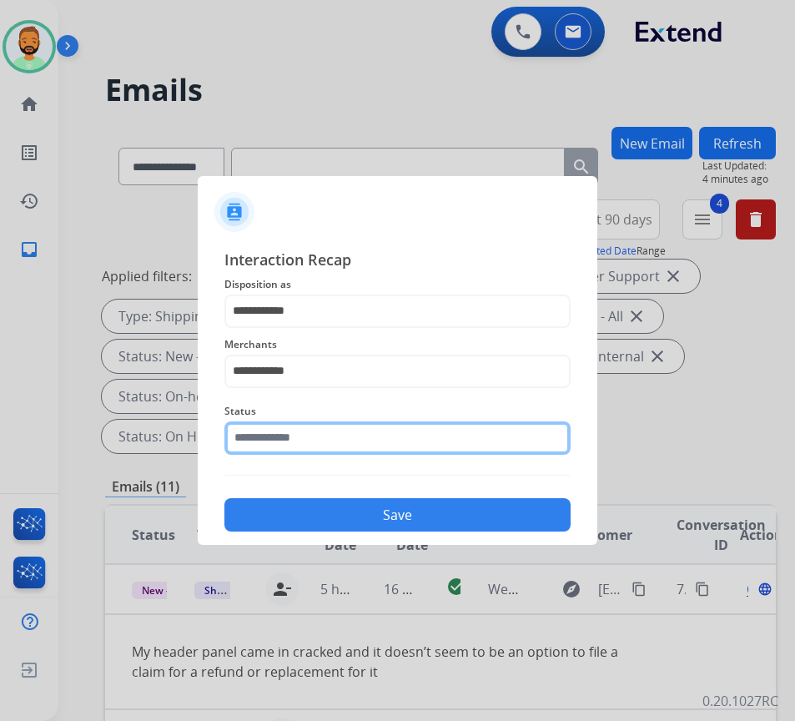
click at [383, 446] on input "text" at bounding box center [397, 437] width 346 height 33
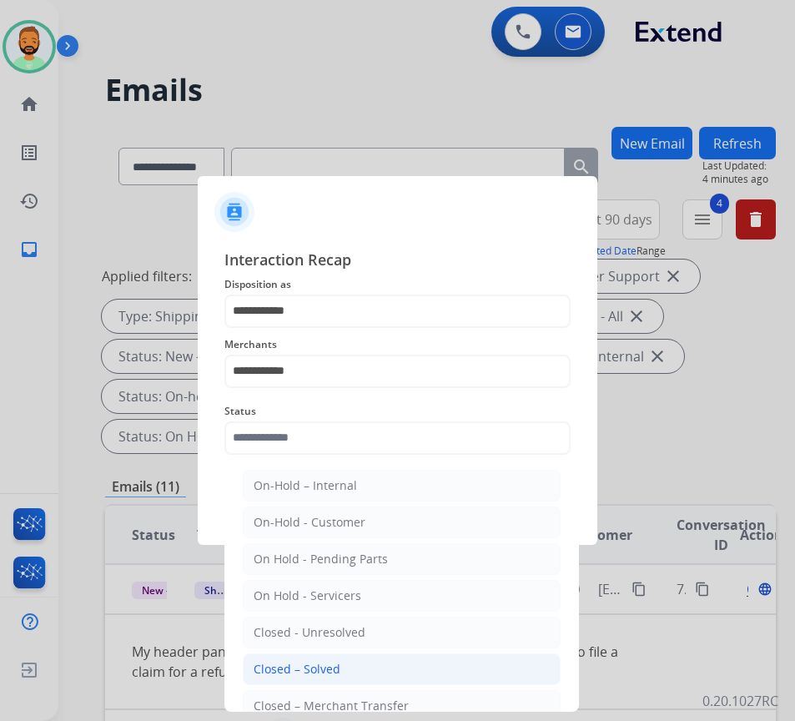
click at [360, 667] on li "Closed – Solved" at bounding box center [402, 669] width 318 height 32
type input "**********"
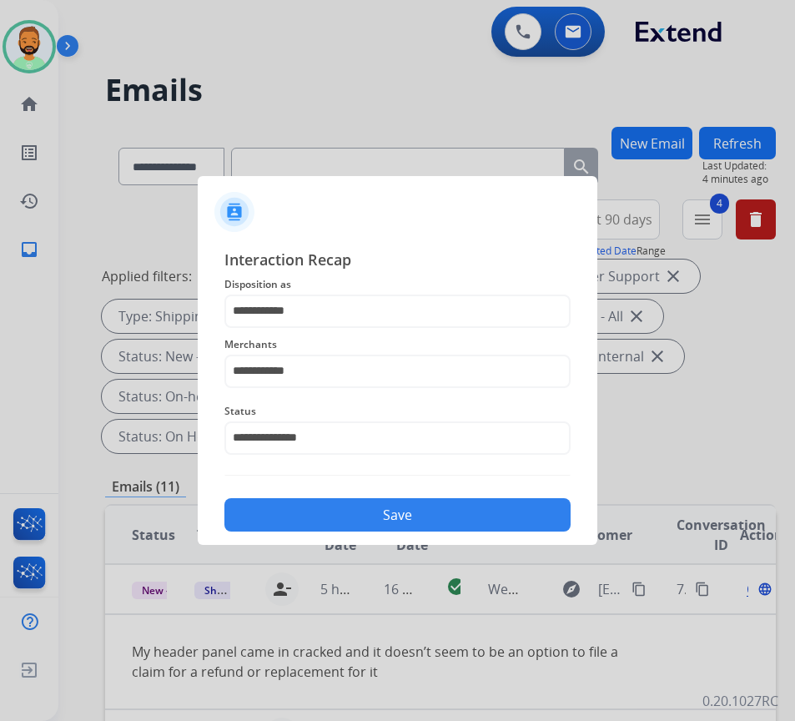
click at [385, 513] on button "Save" at bounding box center [397, 514] width 346 height 33
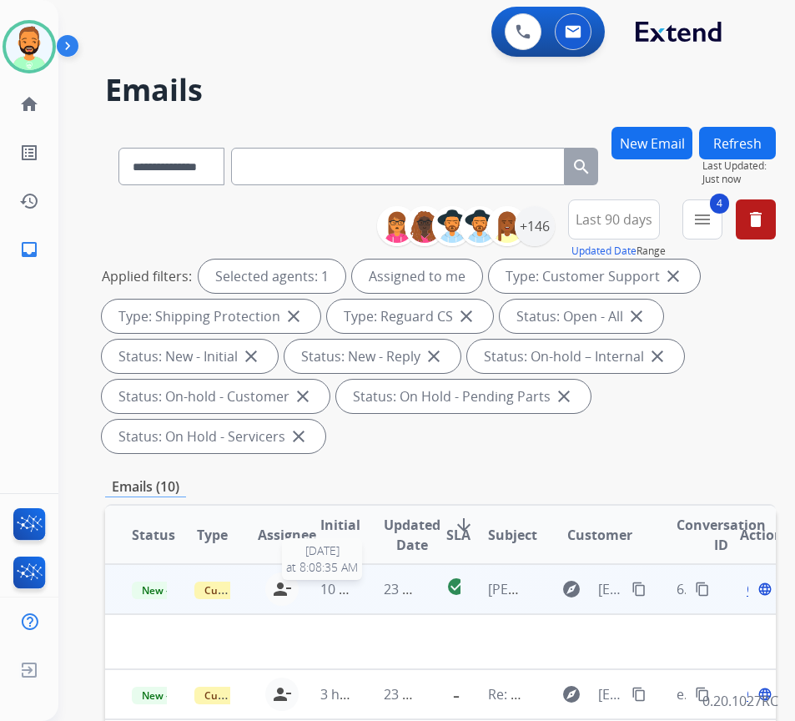
click at [327, 587] on span "10 hours ago" at bounding box center [361, 589] width 83 height 18
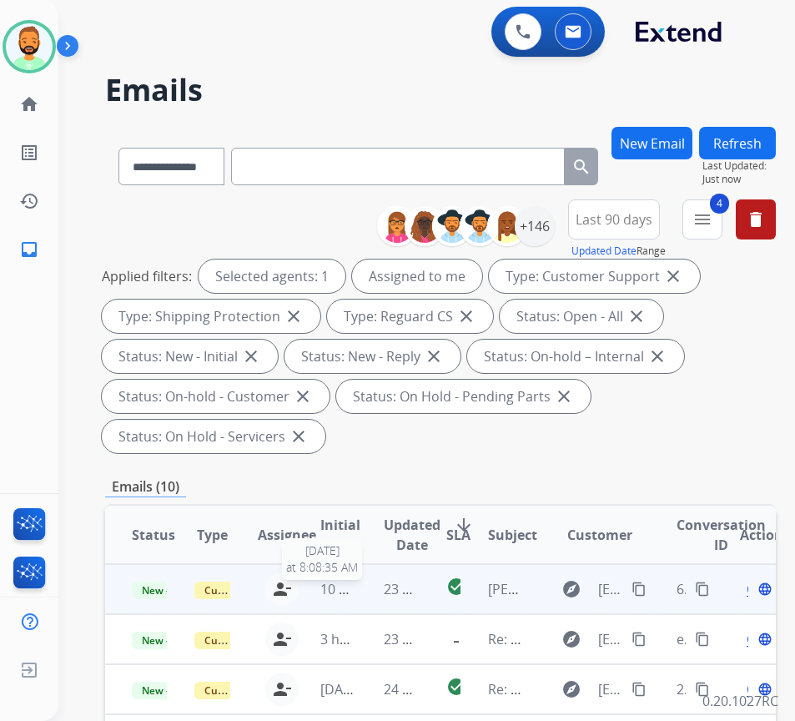
click at [350, 588] on span "10 hours ago" at bounding box center [361, 589] width 83 height 18
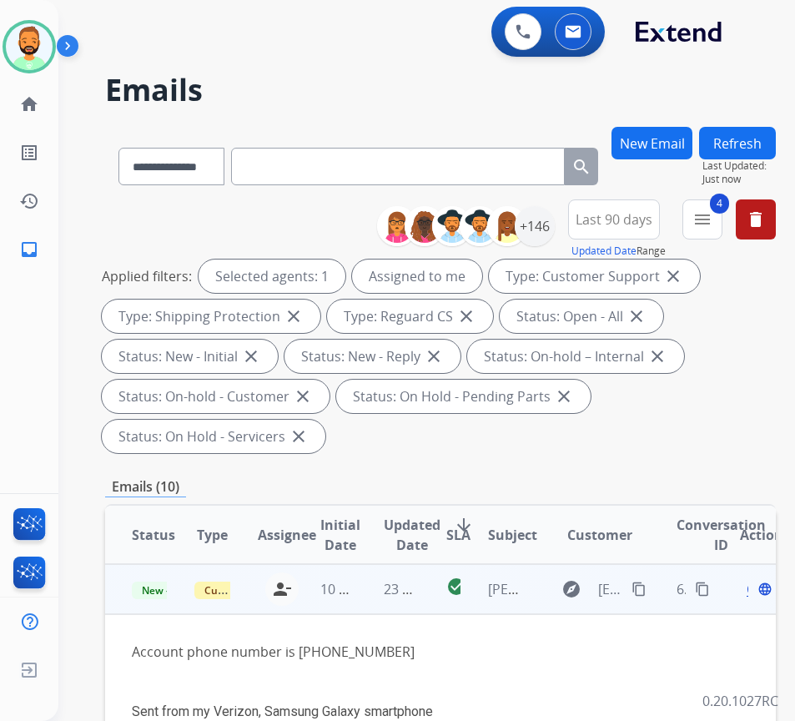
click at [637, 592] on button "content_copy" at bounding box center [639, 589] width 20 height 20
click at [355, 595] on span "10 hours ago" at bounding box center [361, 589] width 83 height 18
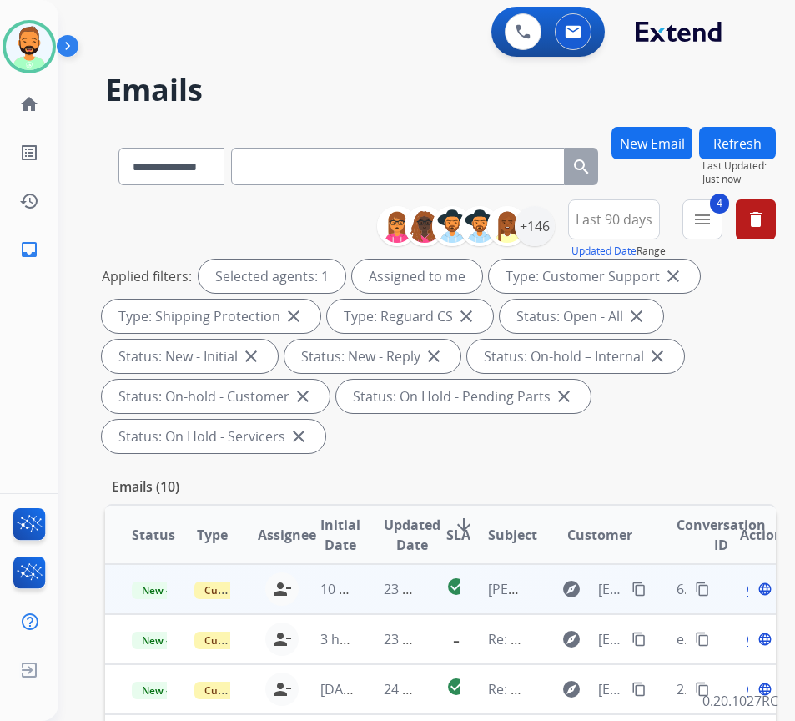
click at [368, 591] on td "23 minutes ago" at bounding box center [388, 589] width 63 height 50
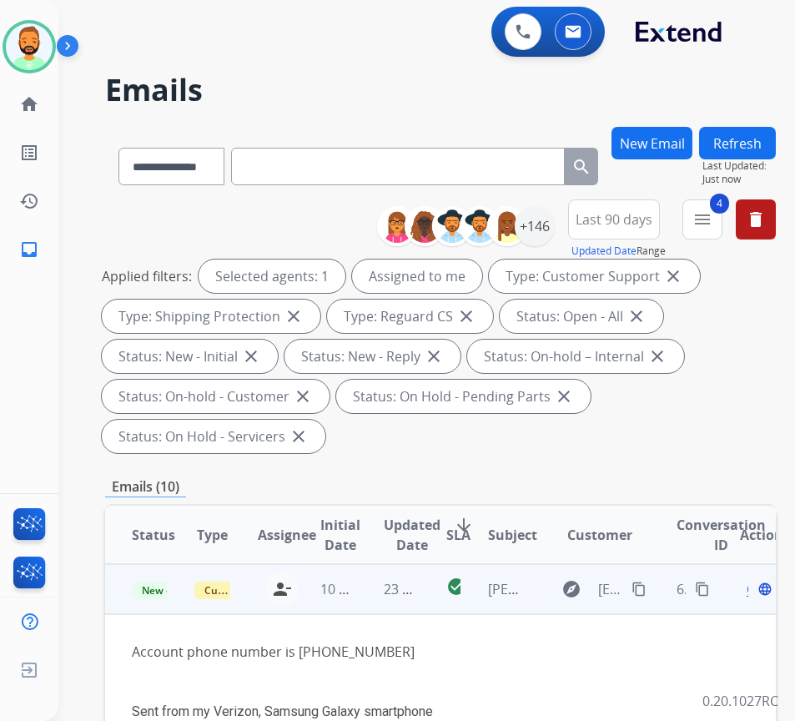
click at [753, 592] on span "Open" at bounding box center [764, 589] width 34 height 20
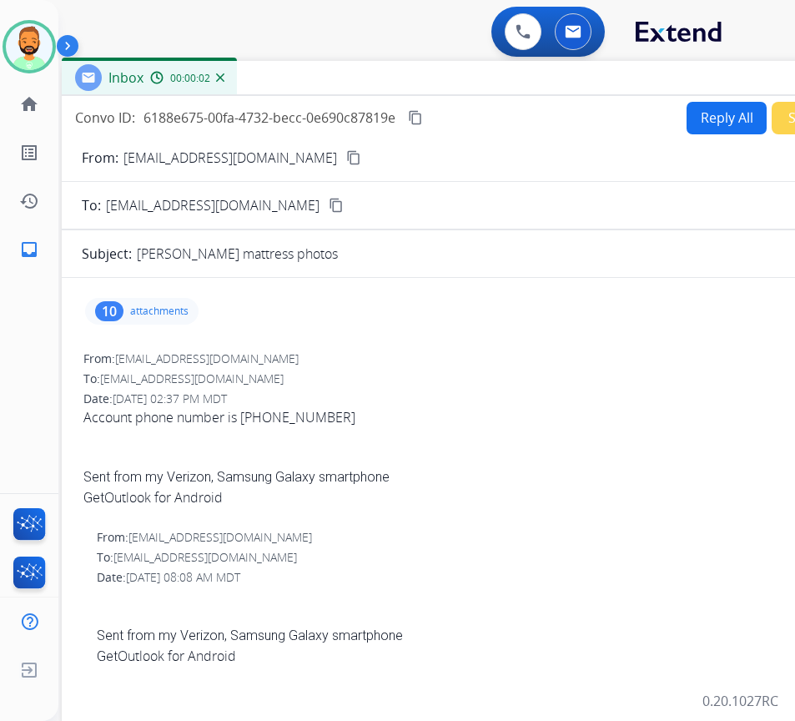
drag, startPoint x: 342, startPoint y: 106, endPoint x: 483, endPoint y: 65, distance: 146.8
click at [483, 65] on div "Inbox 00:00:02" at bounding box center [479, 78] width 834 height 35
click at [175, 303] on div "10 attachments" at bounding box center [141, 311] width 113 height 27
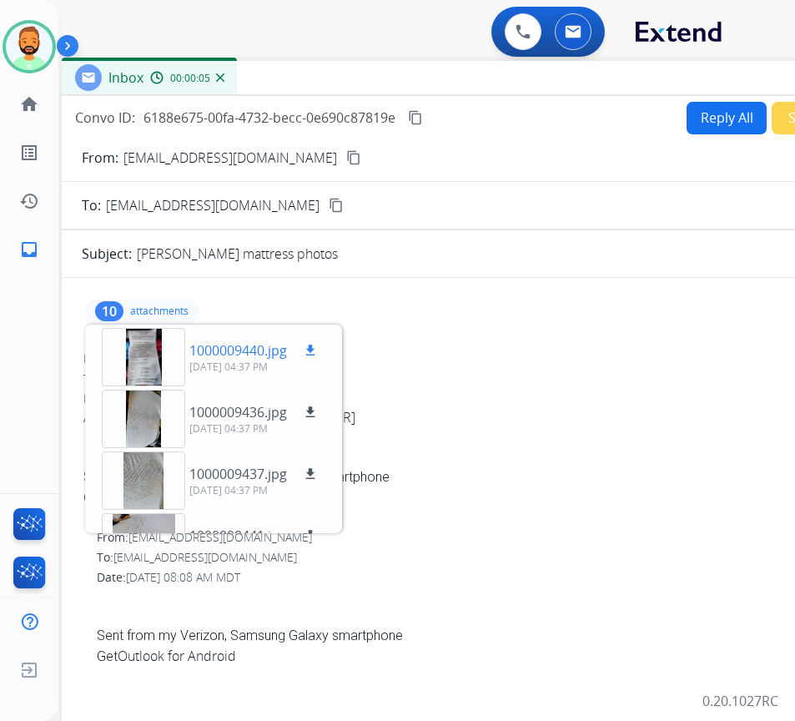
click at [149, 355] on div at bounding box center [143, 357] width 83 height 58
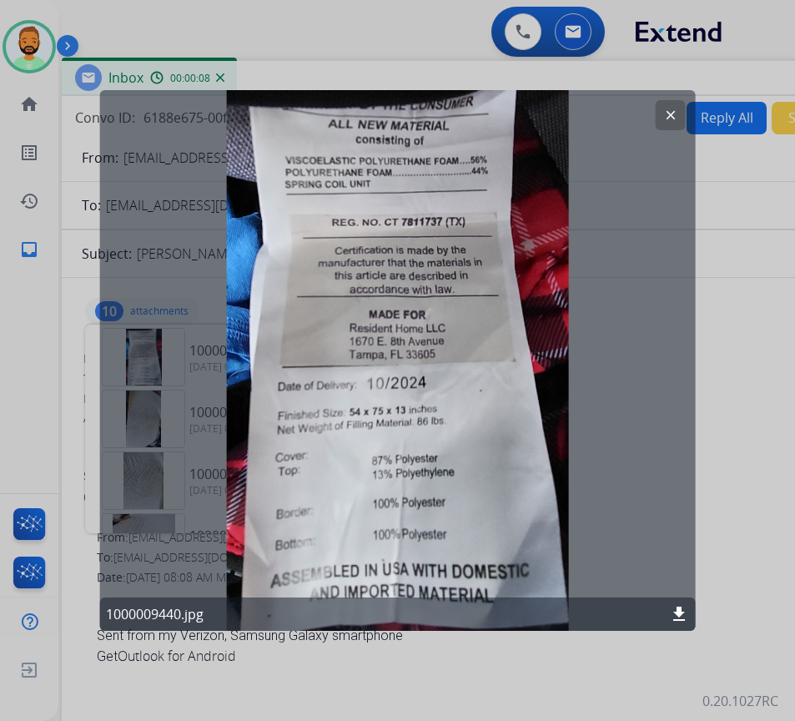
click at [669, 115] on mat-icon "clear" at bounding box center [670, 115] width 15 height 15
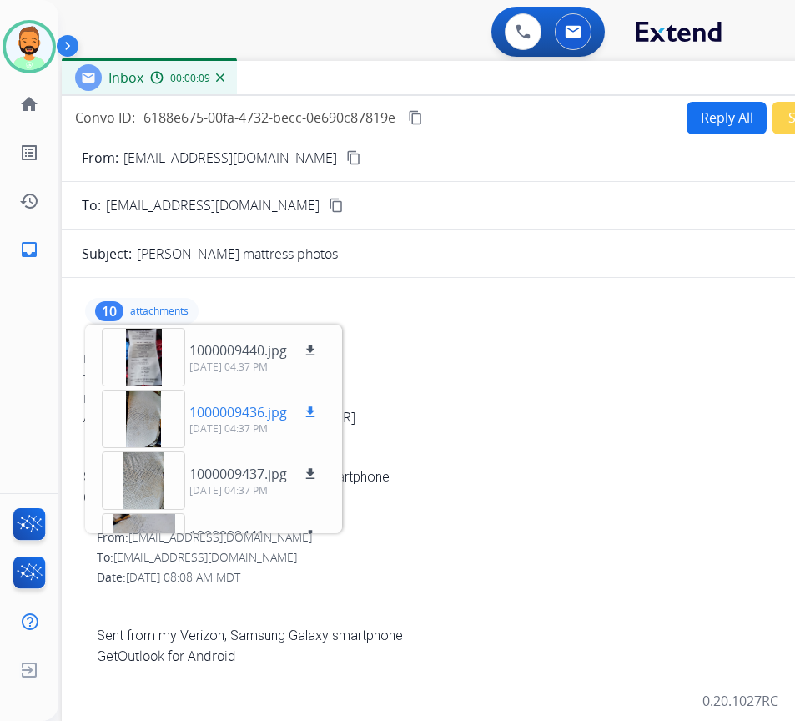
click at [195, 418] on p "1000009436.jpg" at bounding box center [238, 412] width 98 height 20
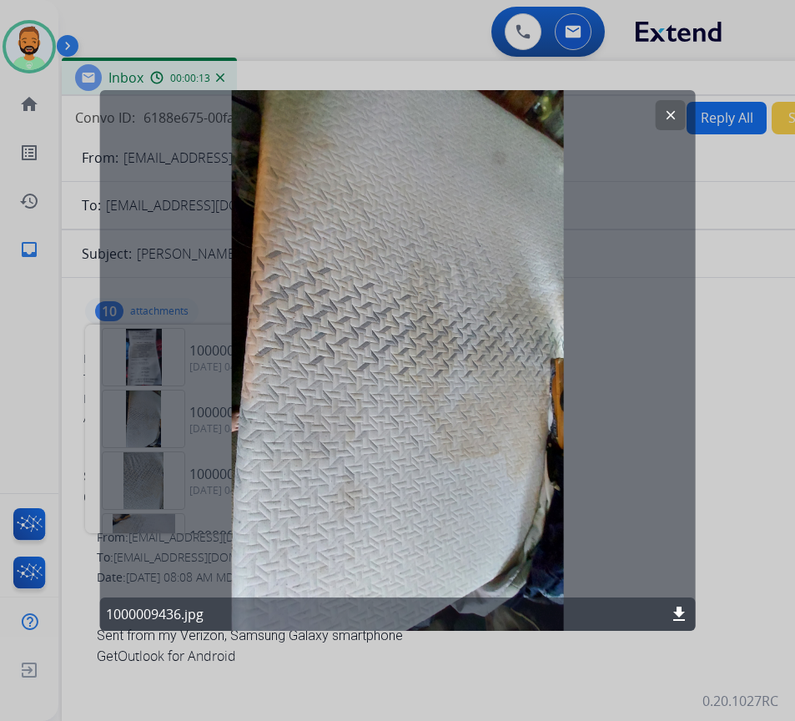
click at [673, 105] on button "clear" at bounding box center [671, 115] width 30 height 30
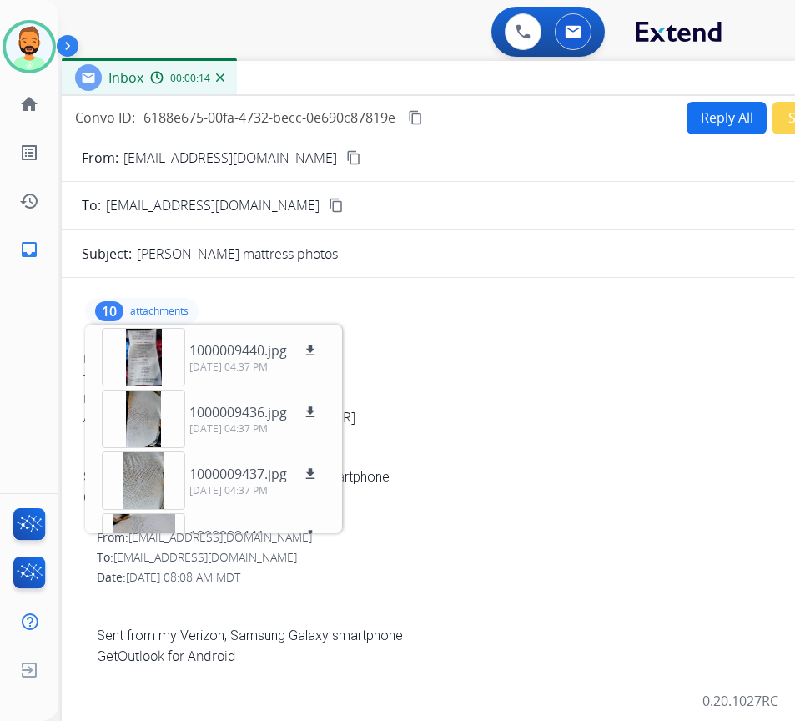
click at [160, 302] on div "10 attachments 1000009440.jpg download 09/24/2025, 04:37 PM 1000009436.jpg down…" at bounding box center [479, 311] width 794 height 40
click at [163, 320] on div "10 attachments 1000009440.jpg download 09/24/2025, 04:37 PM 1000009436.jpg down…" at bounding box center [141, 311] width 113 height 27
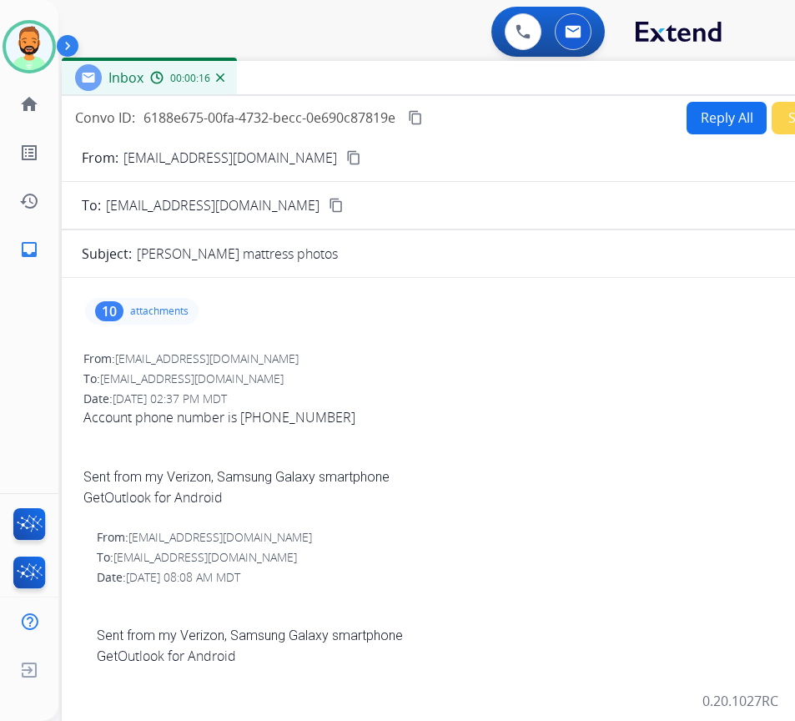
click at [719, 111] on button "Reply All" at bounding box center [727, 118] width 80 height 33
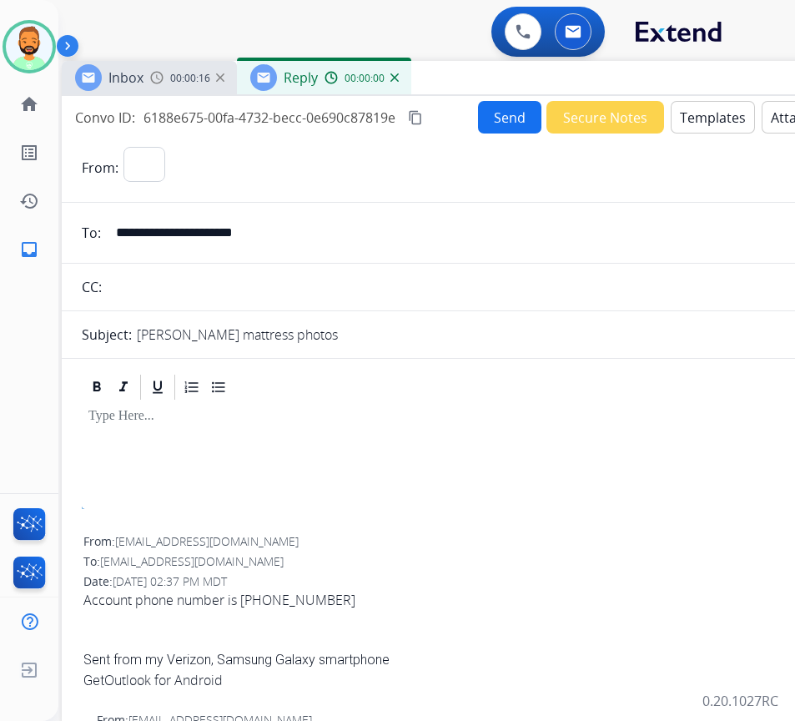
click at [719, 111] on button "Templates" at bounding box center [713, 117] width 84 height 33
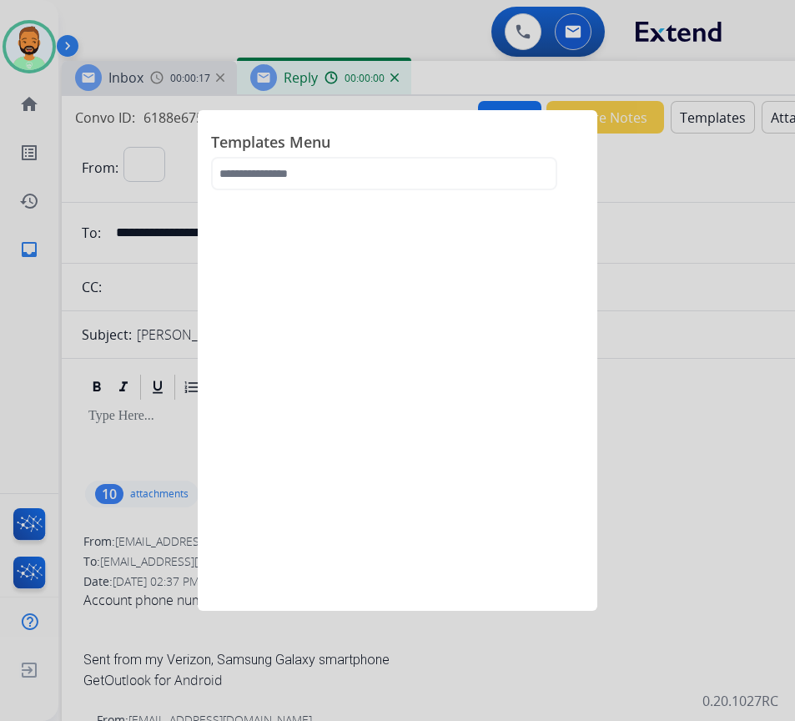
select select "**********"
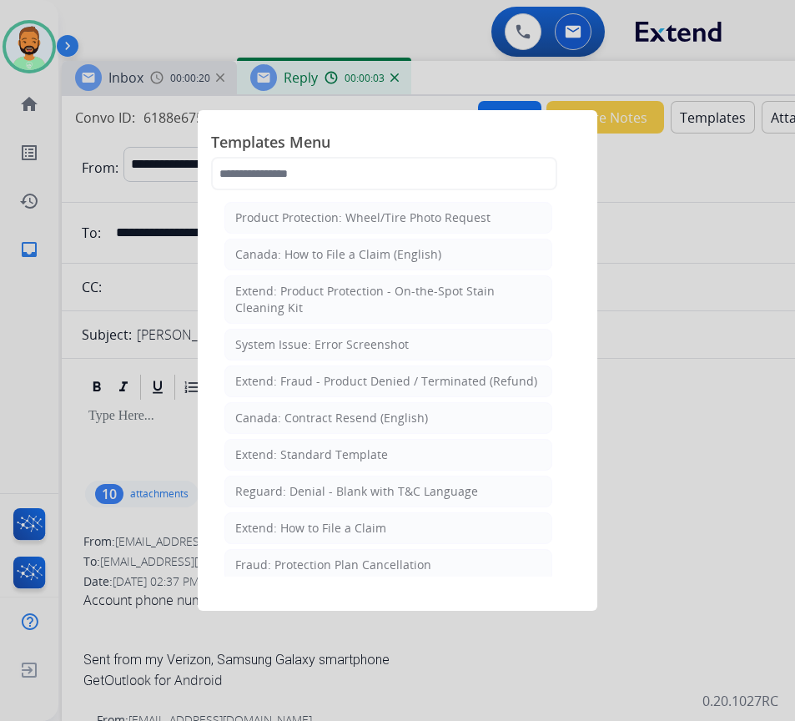
click at [332, 465] on li "Extend: Standard Template" at bounding box center [388, 455] width 328 height 32
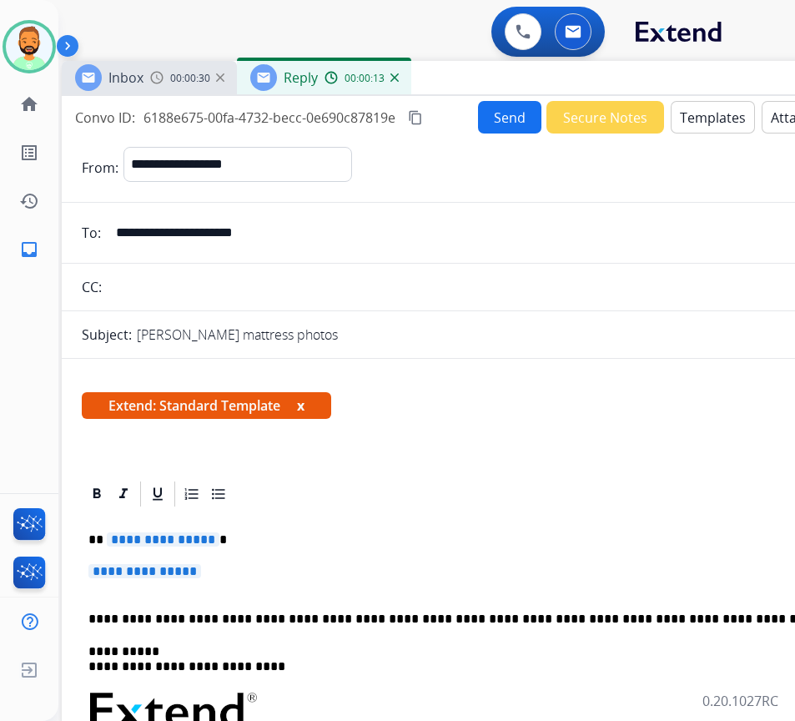
click at [385, 578] on p "**********" at bounding box center [478, 579] width 781 height 31
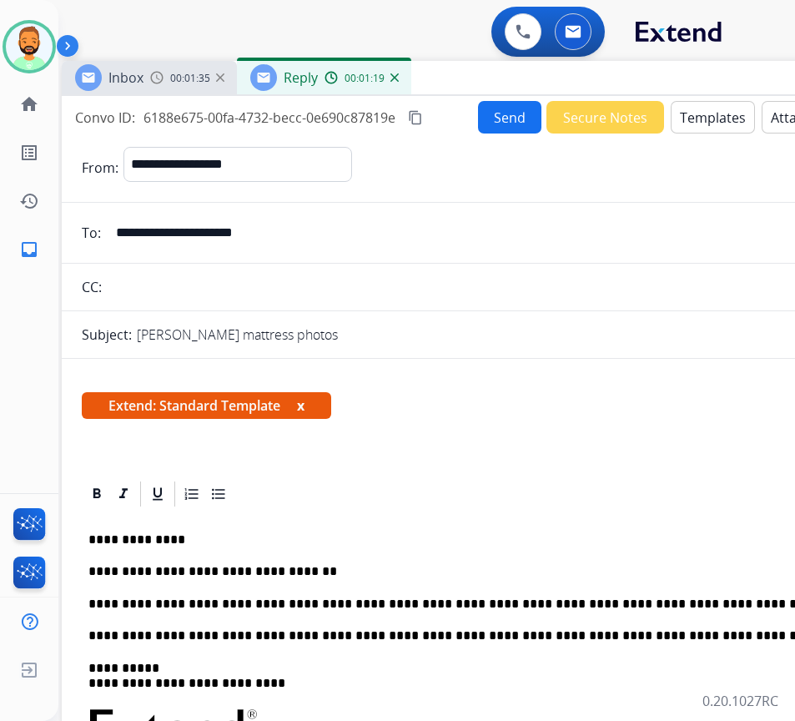
click at [491, 117] on button "Send" at bounding box center [509, 117] width 63 height 33
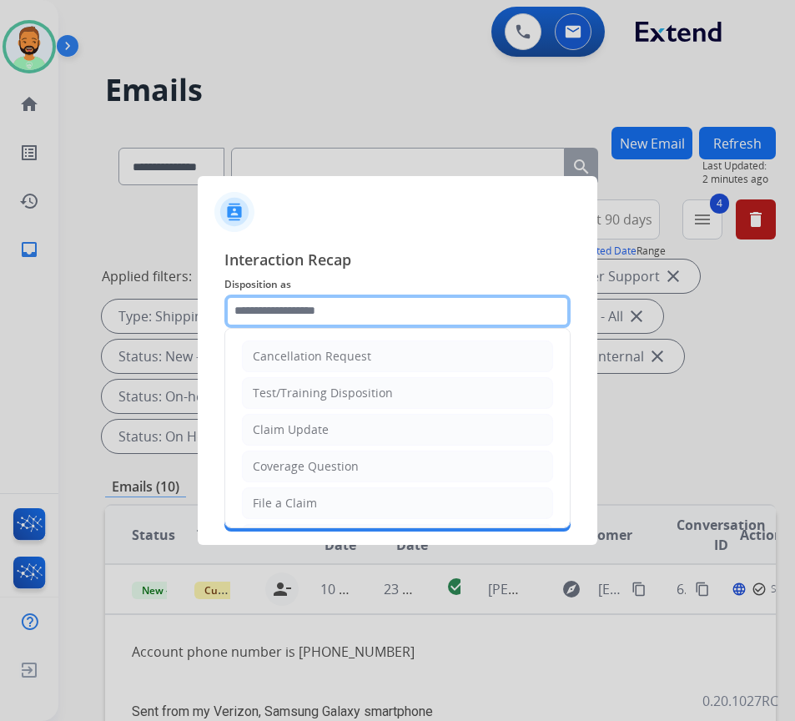
click at [354, 315] on input "text" at bounding box center [397, 311] width 346 height 33
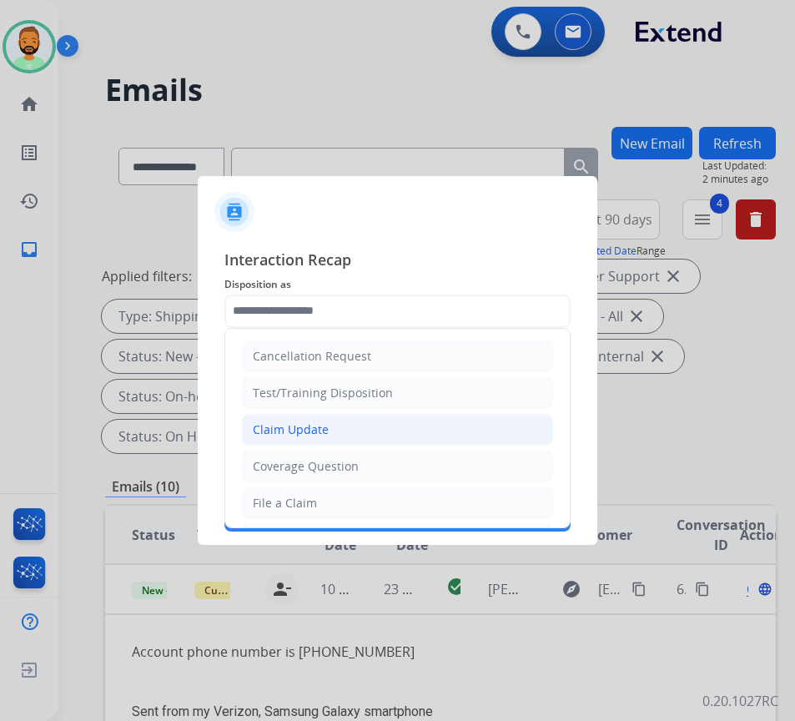
click at [339, 420] on li "Claim Update" at bounding box center [397, 430] width 311 height 32
type input "**********"
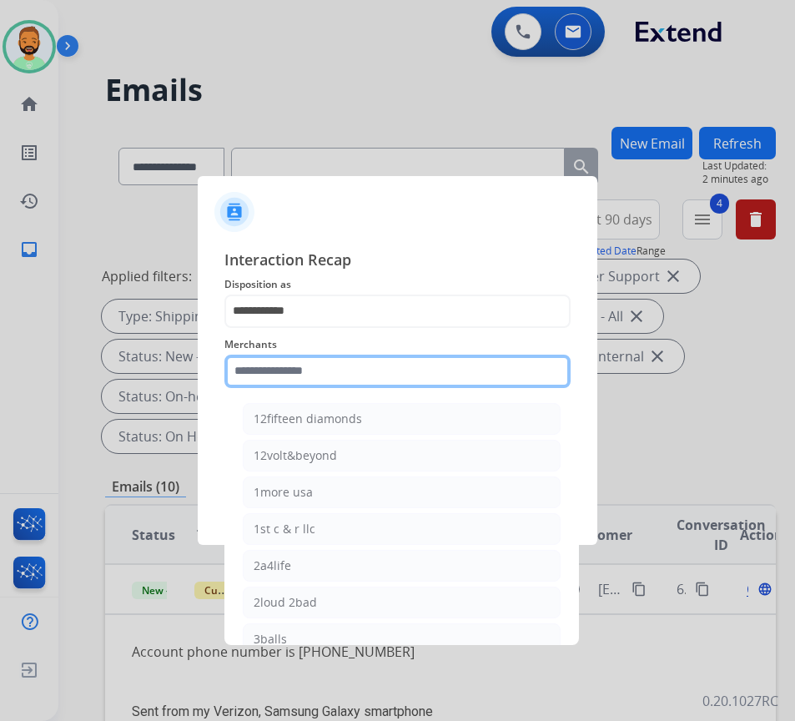
click at [337, 380] on input "text" at bounding box center [397, 371] width 346 height 33
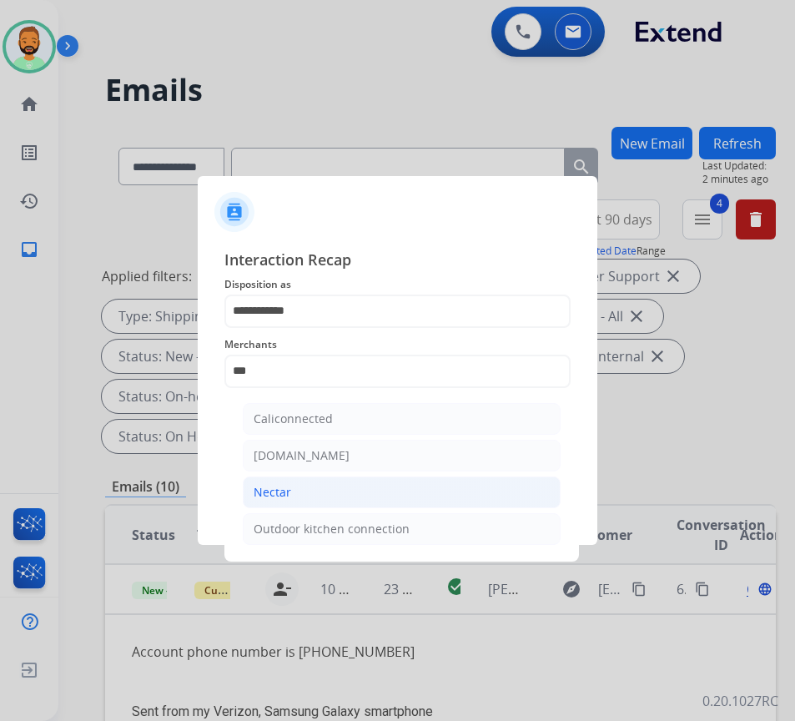
click at [343, 486] on li "Nectar" at bounding box center [402, 492] width 318 height 32
type input "******"
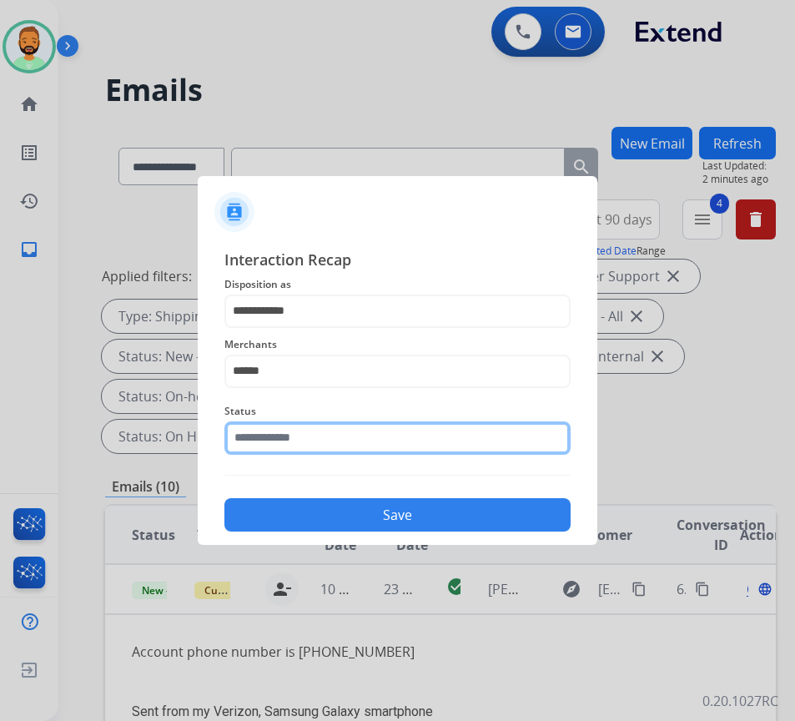
click at [363, 433] on input "text" at bounding box center [397, 437] width 346 height 33
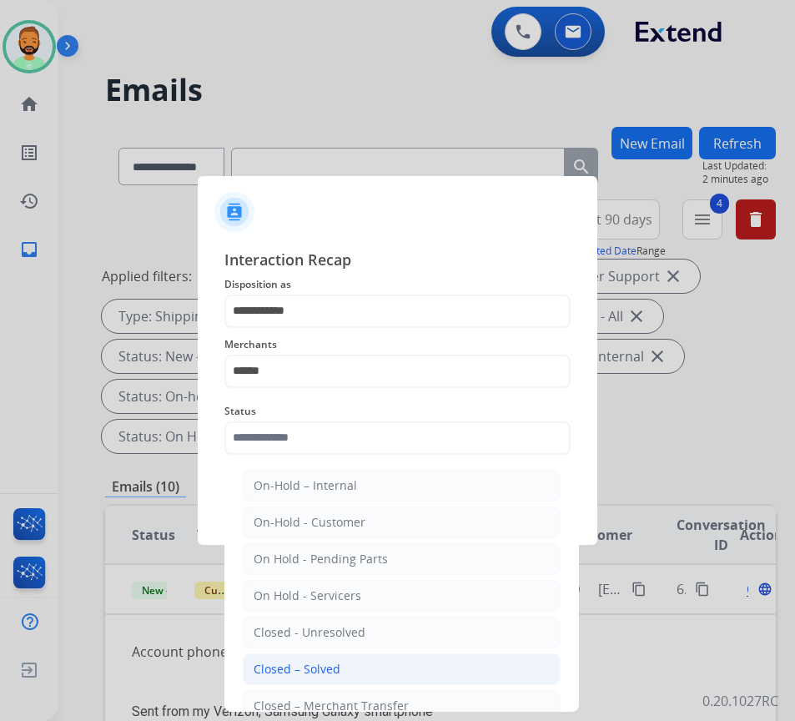
click at [349, 666] on li "Closed – Solved" at bounding box center [402, 669] width 318 height 32
type input "**********"
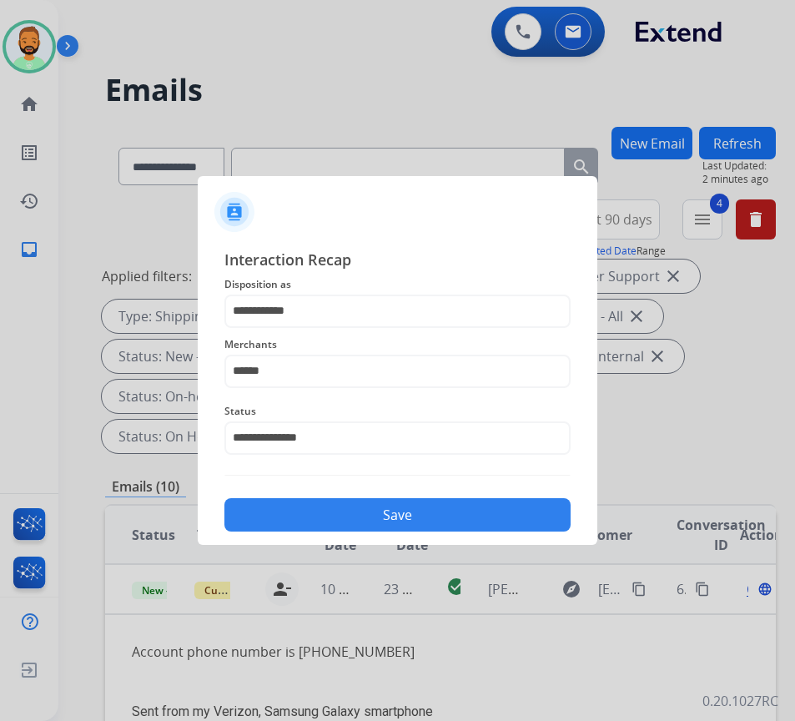
click at [369, 521] on button "Save" at bounding box center [397, 514] width 346 height 33
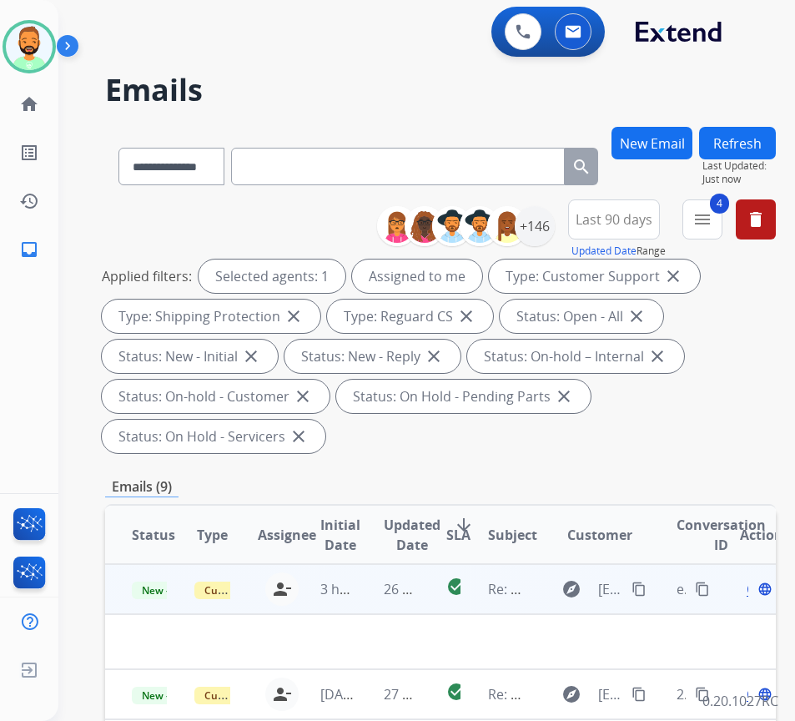
click at [372, 589] on td "26 minutes ago" at bounding box center [388, 589] width 63 height 50
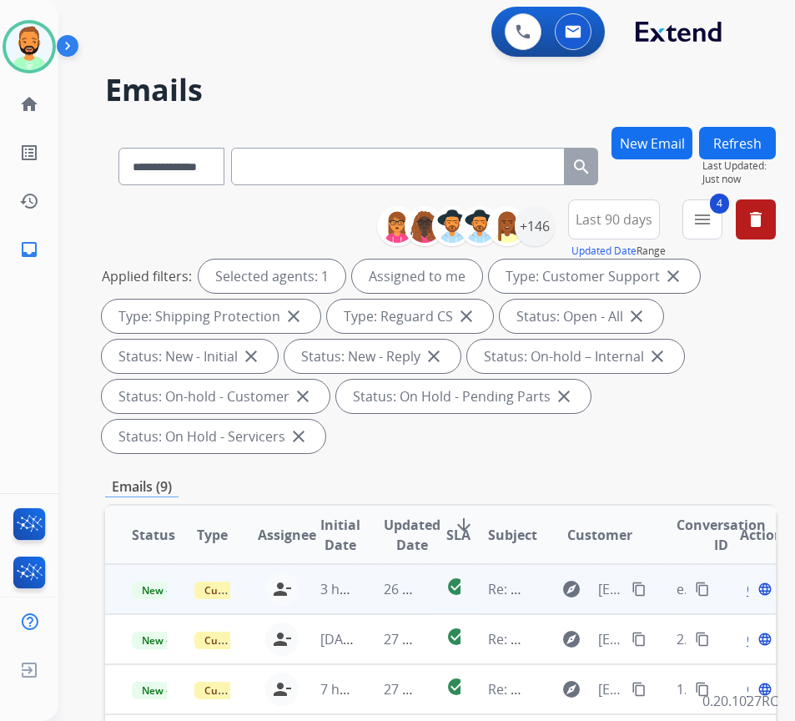
click at [360, 582] on td "26 minutes ago" at bounding box center [388, 589] width 63 height 50
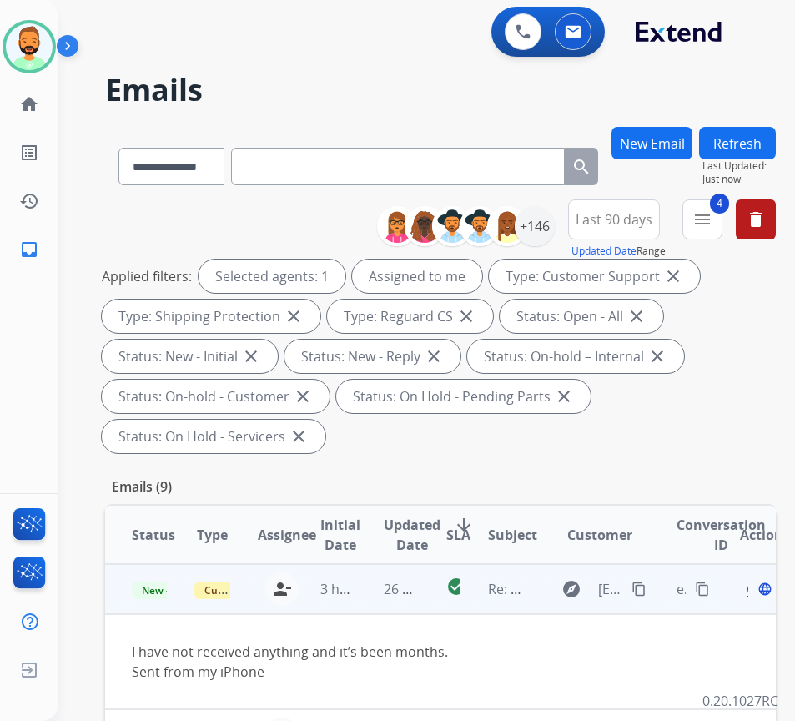
click at [647, 581] on button "content_copy" at bounding box center [639, 589] width 20 height 20
click at [754, 589] on span "Open" at bounding box center [764, 589] width 34 height 20
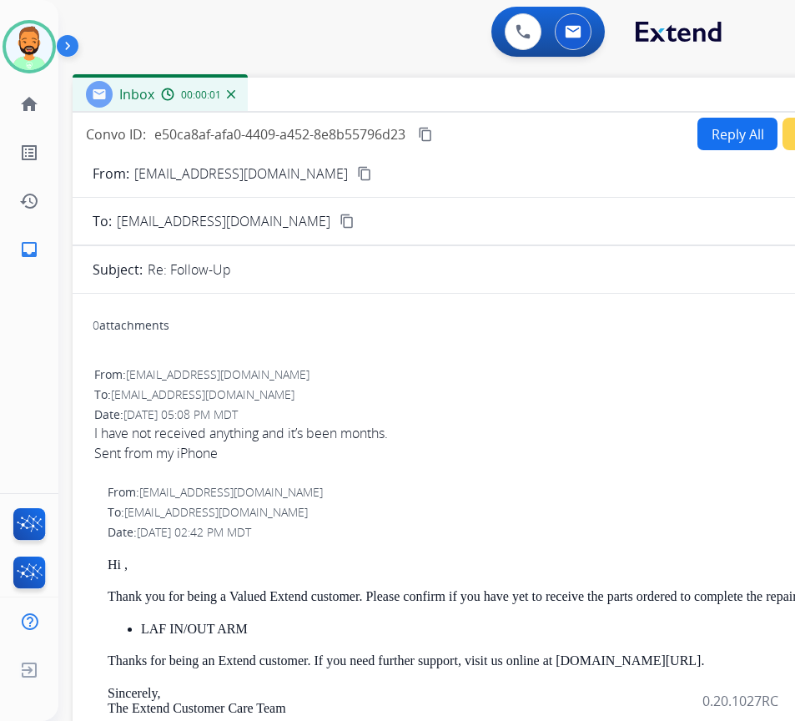
drag, startPoint x: 424, startPoint y: 114, endPoint x: 569, endPoint y: 88, distance: 147.5
click at [570, 88] on div "Inbox 00:00:01" at bounding box center [490, 95] width 834 height 35
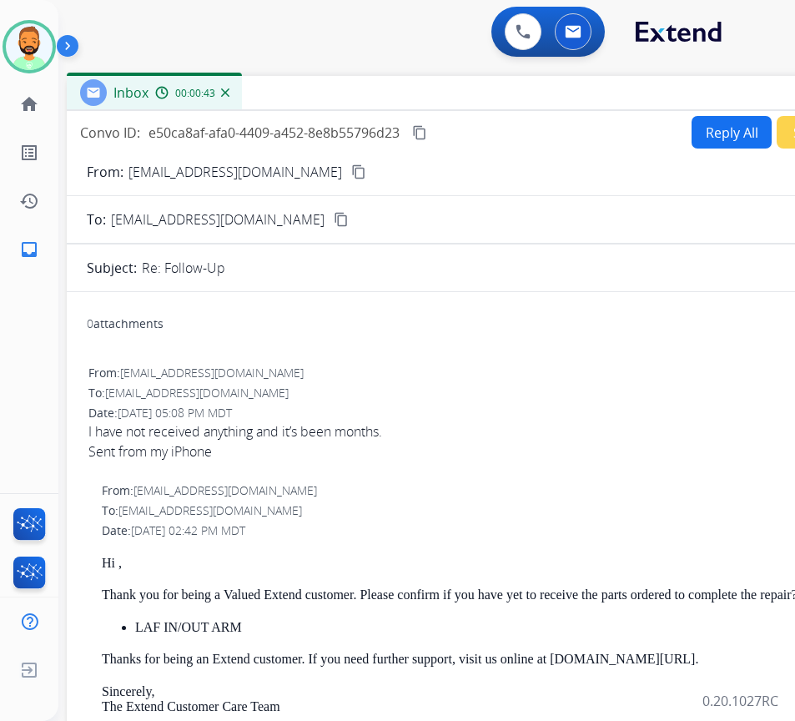
click at [721, 123] on button "Reply All" at bounding box center [732, 132] width 80 height 33
select select "**********"
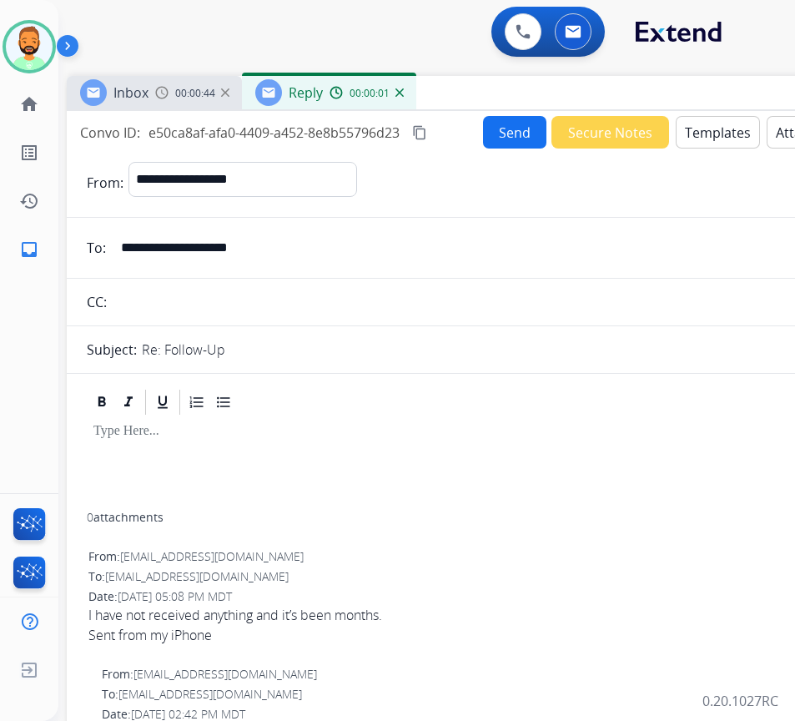
click at [694, 135] on button "Templates" at bounding box center [718, 132] width 84 height 33
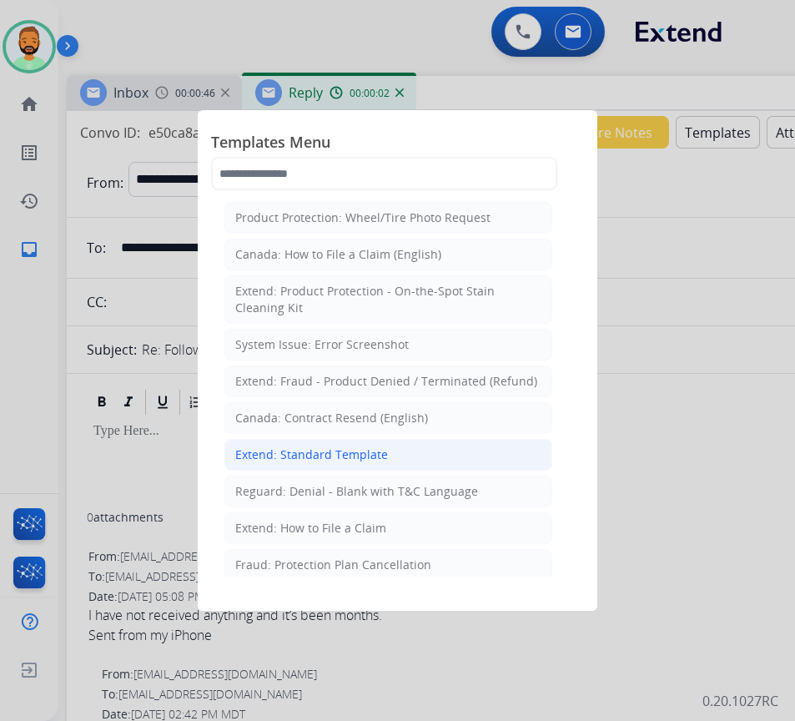
click at [325, 452] on div "Extend: Standard Template" at bounding box center [311, 454] width 153 height 17
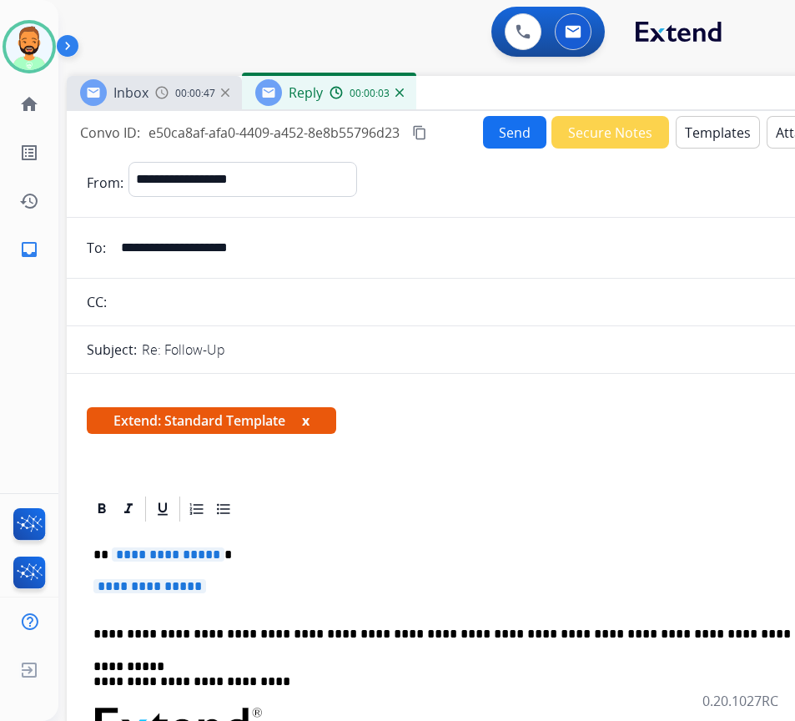
click at [270, 553] on p "**********" at bounding box center [477, 554] width 768 height 15
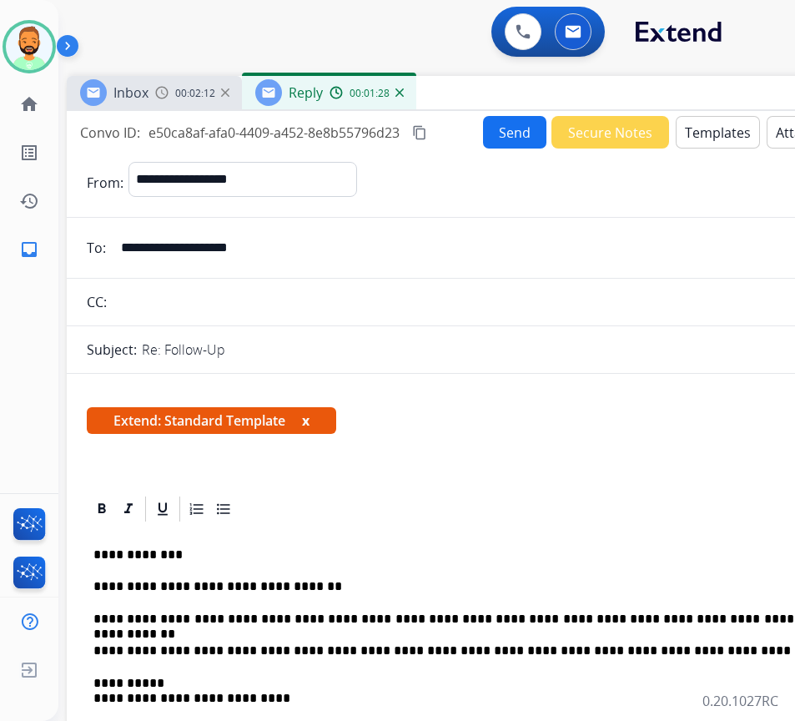
click at [506, 133] on button "Send" at bounding box center [514, 132] width 63 height 33
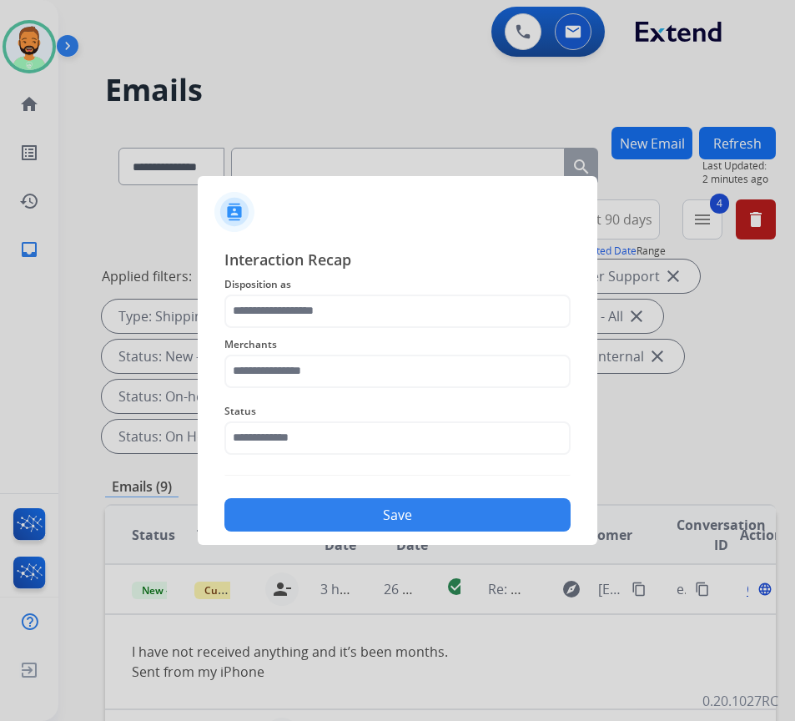
drag, startPoint x: 356, startPoint y: 293, endPoint x: 349, endPoint y: 311, distance: 19.8
click at [356, 293] on span "Disposition as" at bounding box center [397, 285] width 346 height 20
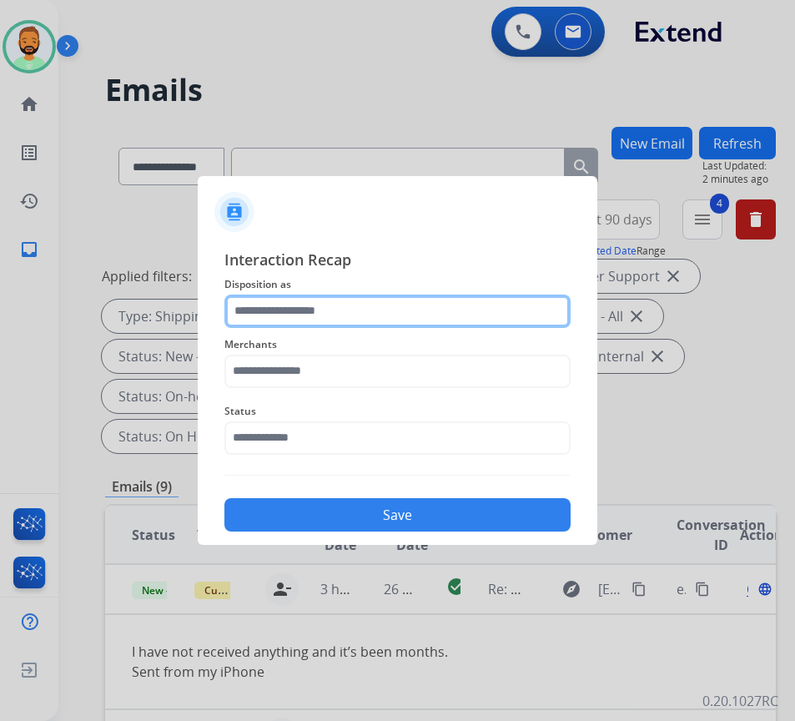
click at [348, 318] on input "text" at bounding box center [397, 311] width 346 height 33
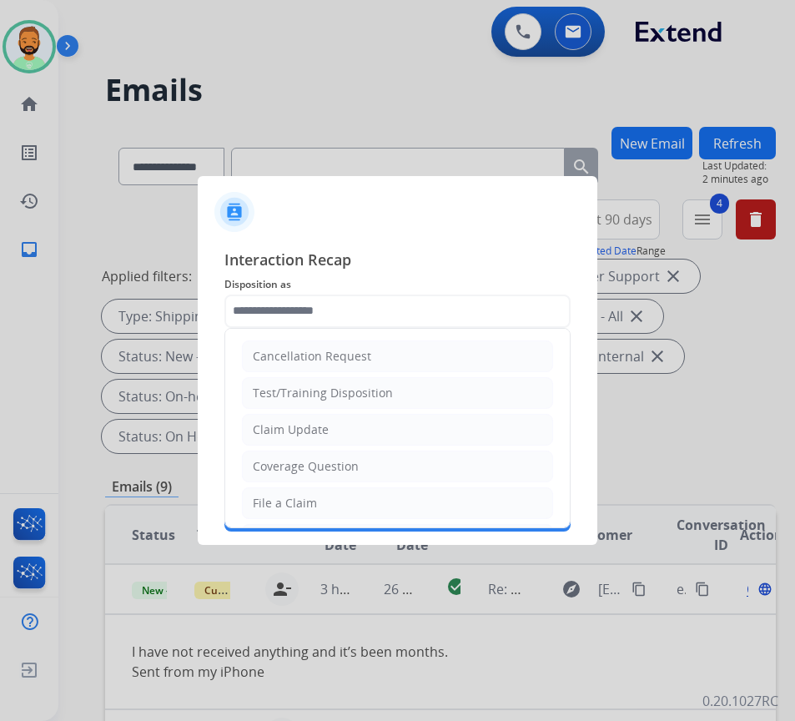
drag, startPoint x: 322, startPoint y: 429, endPoint x: 2, endPoint y: 490, distance: 326.1
click at [320, 428] on div "Claim Update" at bounding box center [291, 429] width 76 height 17
type input "**********"
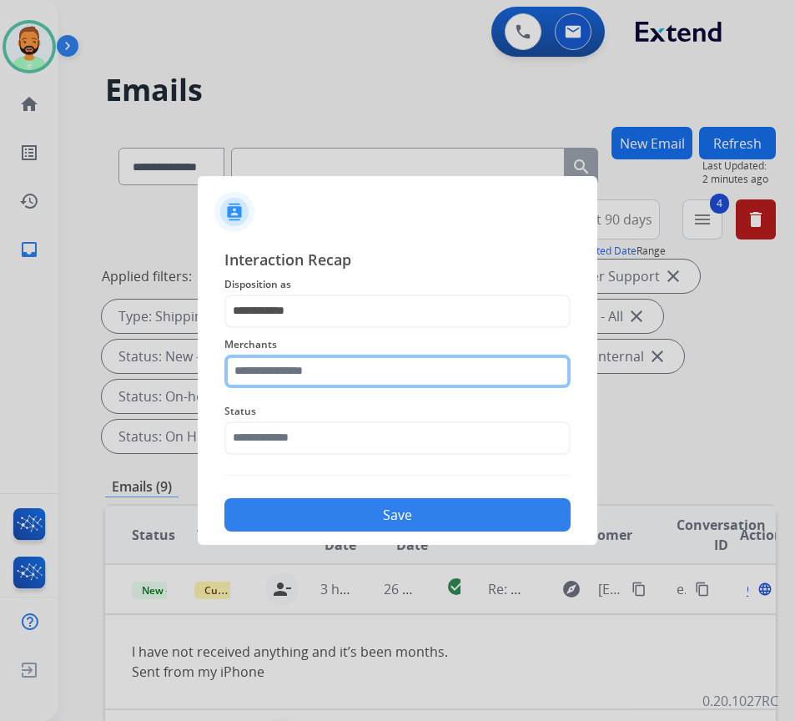
click at [313, 367] on input "text" at bounding box center [397, 371] width 346 height 33
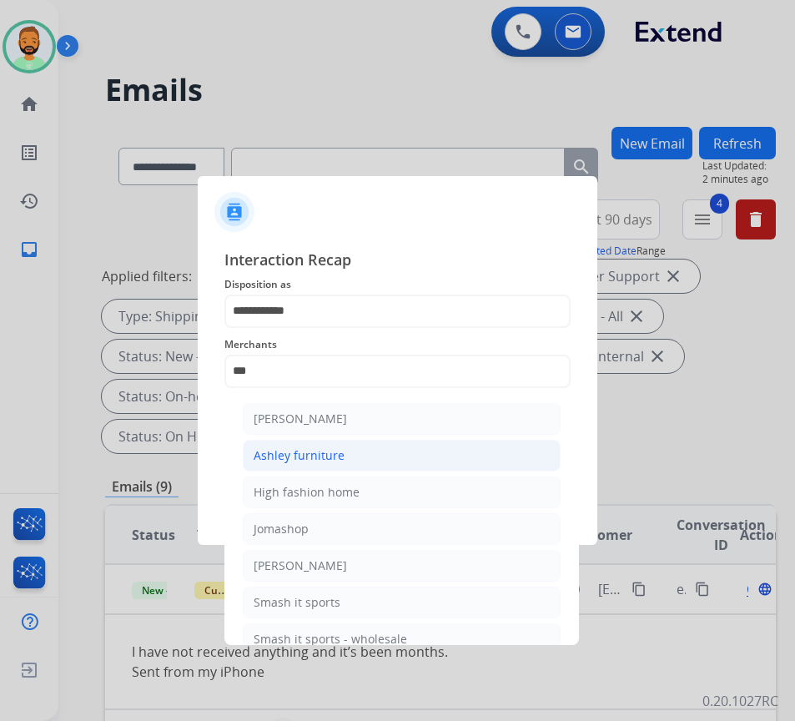
click at [354, 454] on li "Ashley furniture" at bounding box center [402, 456] width 318 height 32
type input "**********"
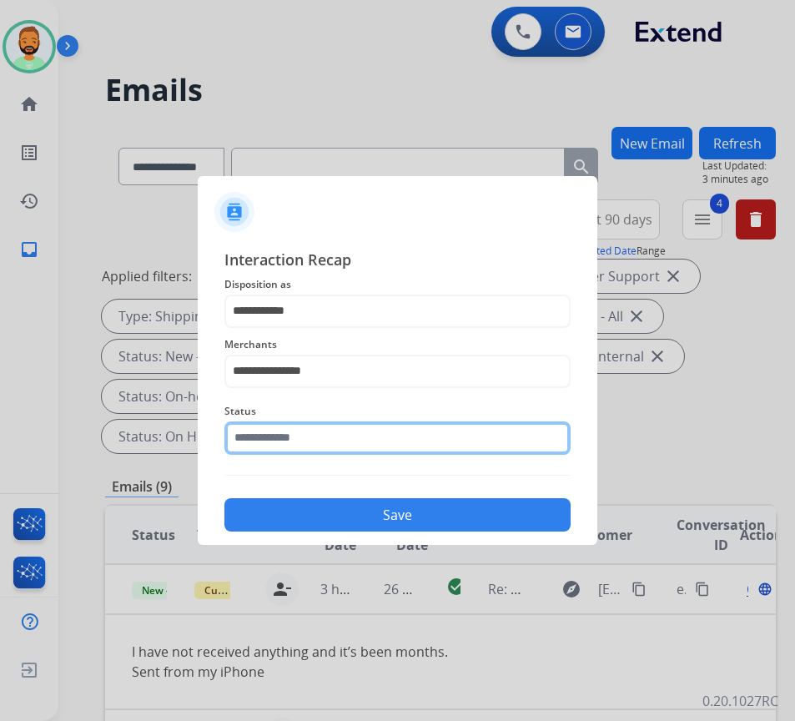
click at [340, 442] on input "text" at bounding box center [397, 437] width 346 height 33
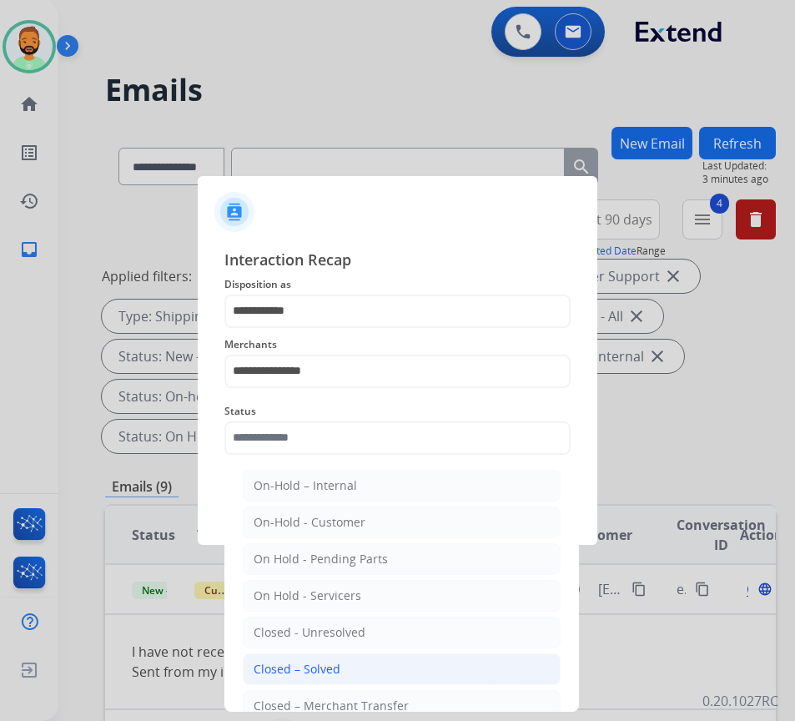
drag, startPoint x: 380, startPoint y: 671, endPoint x: 385, endPoint y: 680, distance: 10.5
click at [383, 677] on li "Closed – Solved" at bounding box center [402, 669] width 318 height 32
type input "**********"
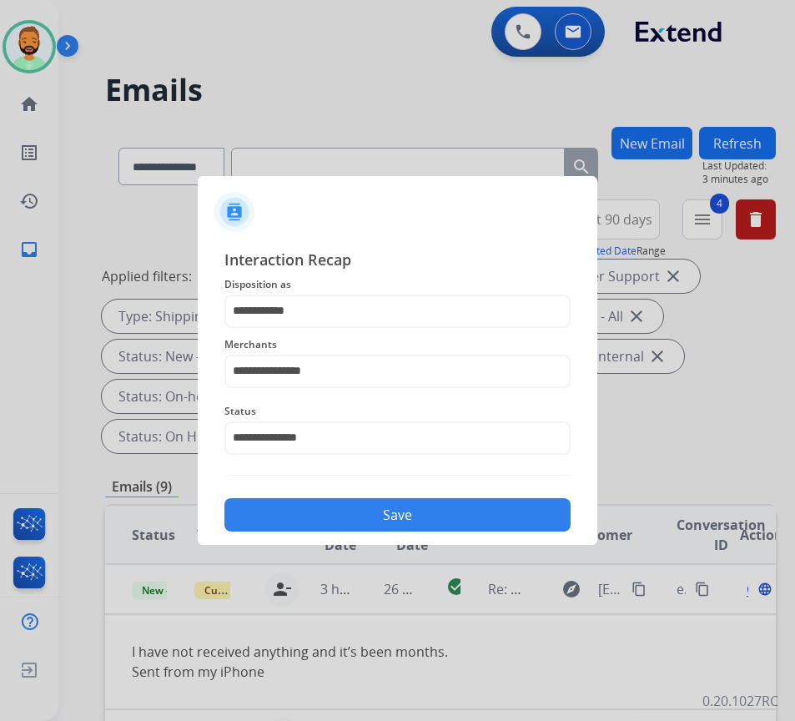
drag, startPoint x: 375, startPoint y: 505, endPoint x: 386, endPoint y: 511, distance: 12.7
click at [381, 510] on button "Save" at bounding box center [397, 514] width 346 height 33
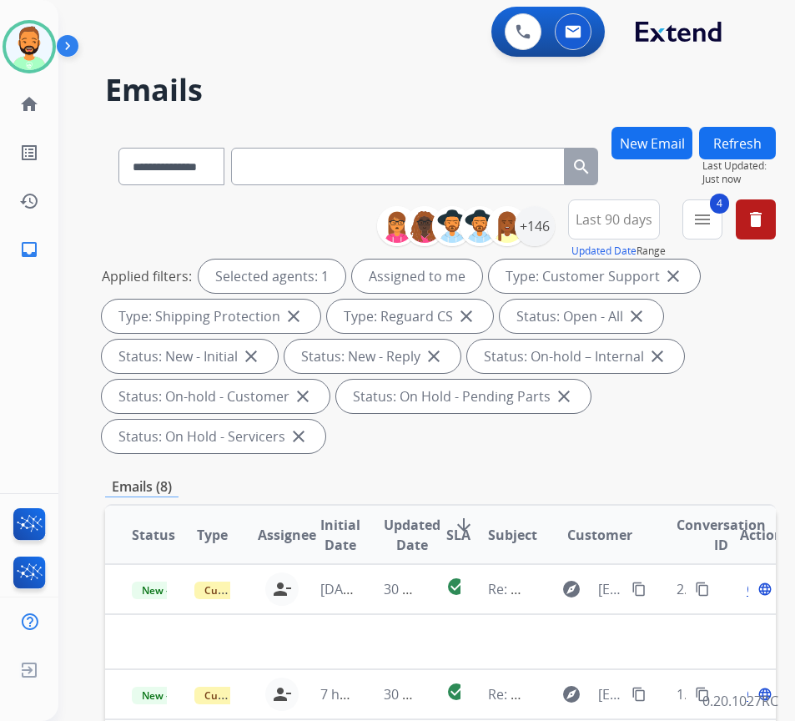
click at [400, 458] on div "**********" at bounding box center [440, 329] width 671 height 260
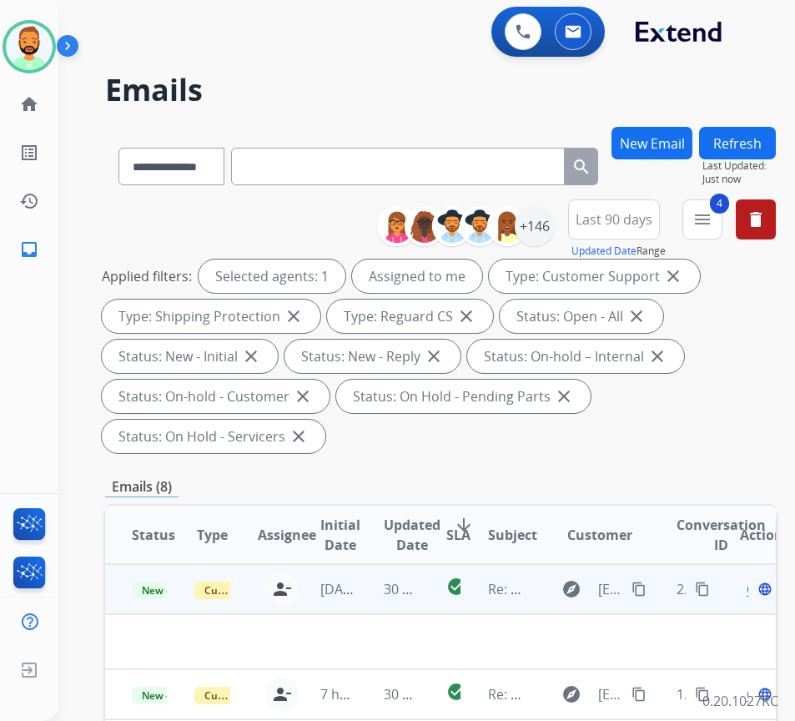
click at [380, 598] on td "30 minutes ago" at bounding box center [388, 589] width 63 height 50
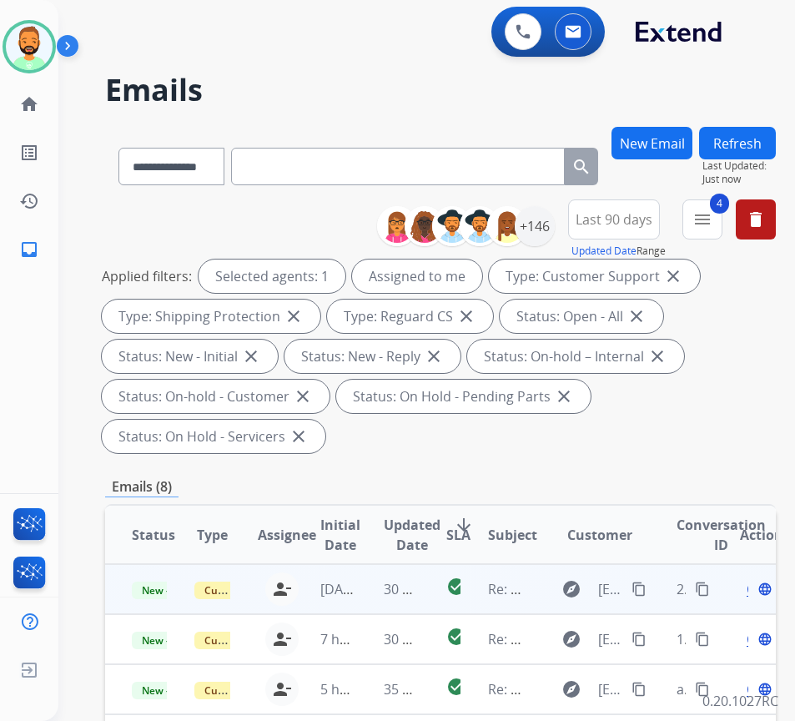
click at [382, 589] on td "30 minutes ago" at bounding box center [388, 589] width 63 height 50
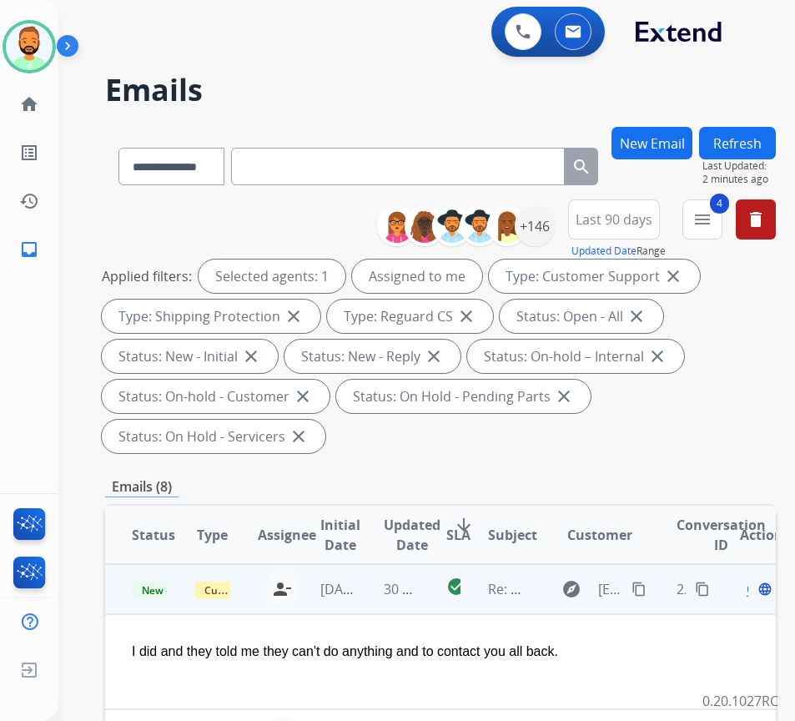
click at [647, 587] on mat-icon "content_copy" at bounding box center [639, 589] width 15 height 15
click at [754, 592] on span "Open" at bounding box center [764, 589] width 34 height 20
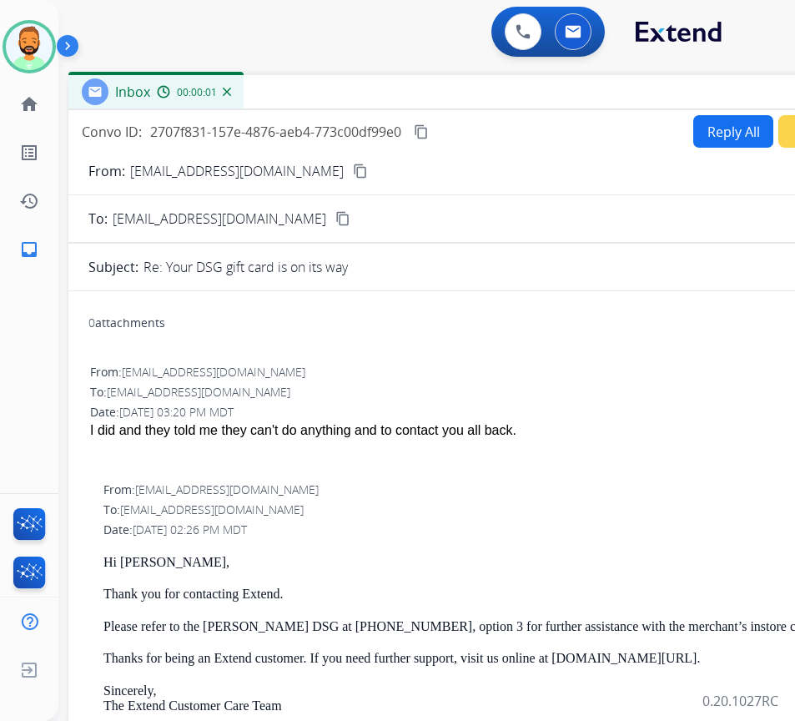
drag, startPoint x: 343, startPoint y: 120, endPoint x: 491, endPoint y: 93, distance: 150.1
click at [491, 93] on div "Inbox 00:00:01" at bounding box center [485, 92] width 834 height 35
click at [732, 139] on button "Reply All" at bounding box center [733, 131] width 80 height 33
select select "**********"
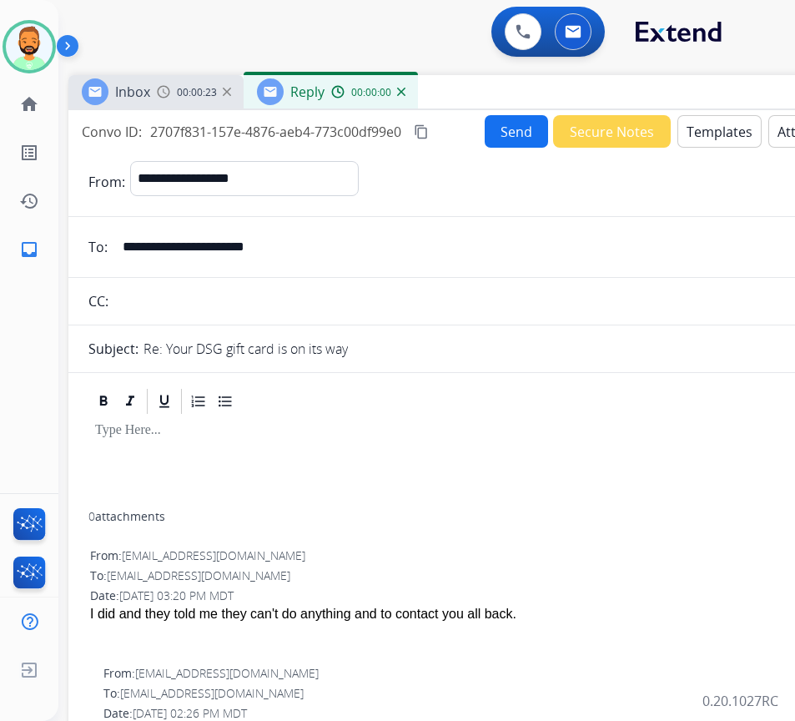
click at [723, 133] on button "Templates" at bounding box center [719, 131] width 84 height 33
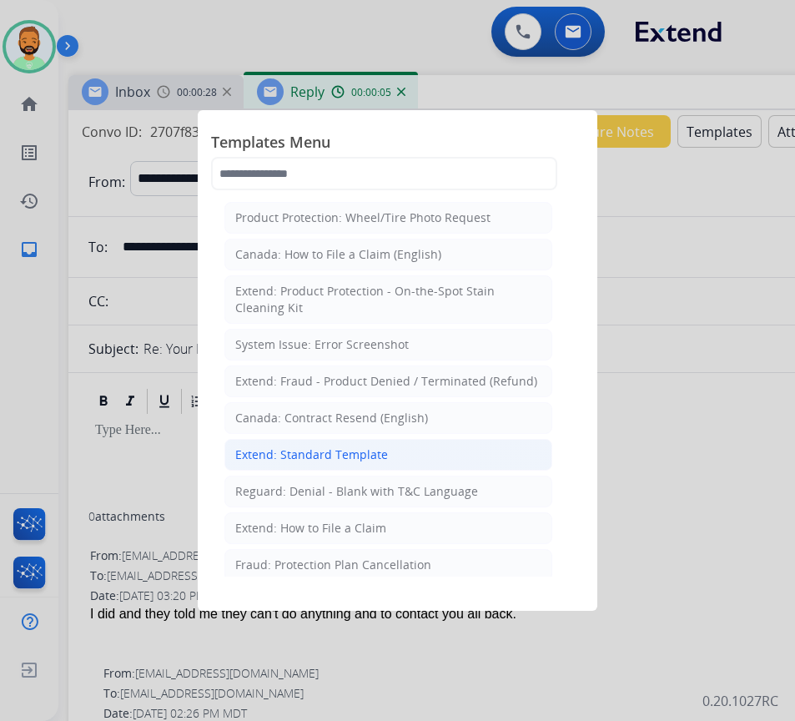
click at [324, 452] on div "Extend: Standard Template" at bounding box center [311, 454] width 153 height 17
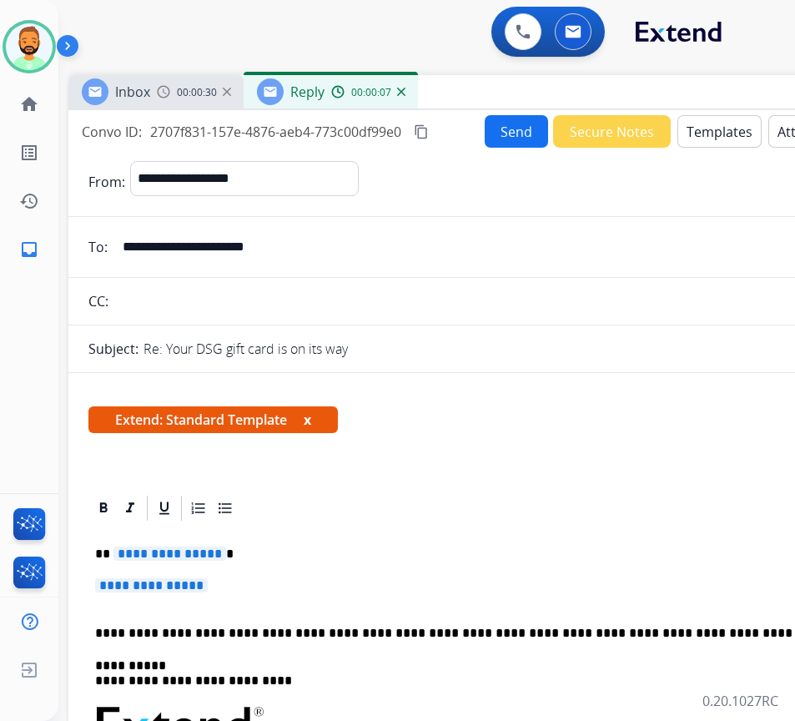
click at [285, 580] on p "**********" at bounding box center [485, 593] width 781 height 31
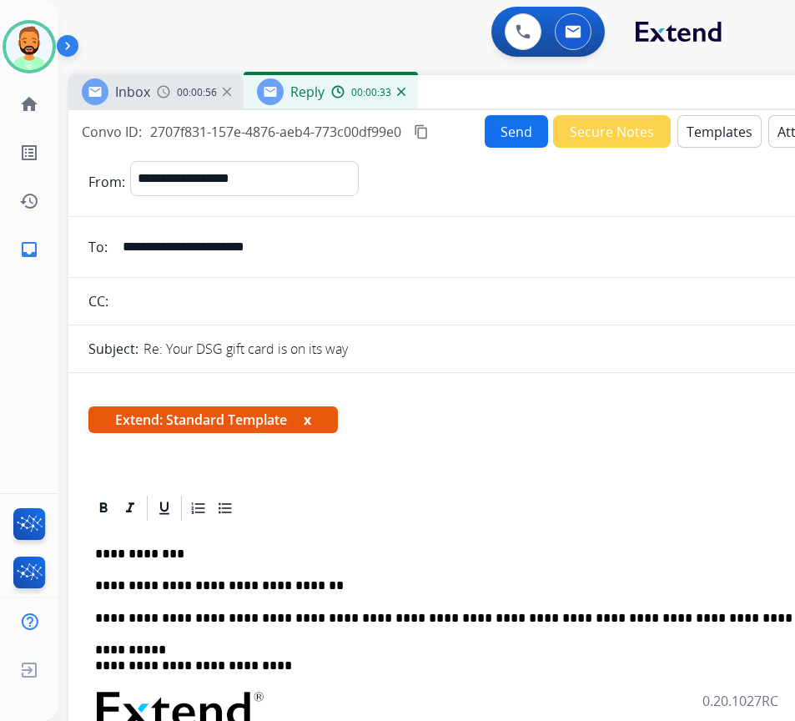
click at [378, 591] on p "**********" at bounding box center [479, 585] width 768 height 15
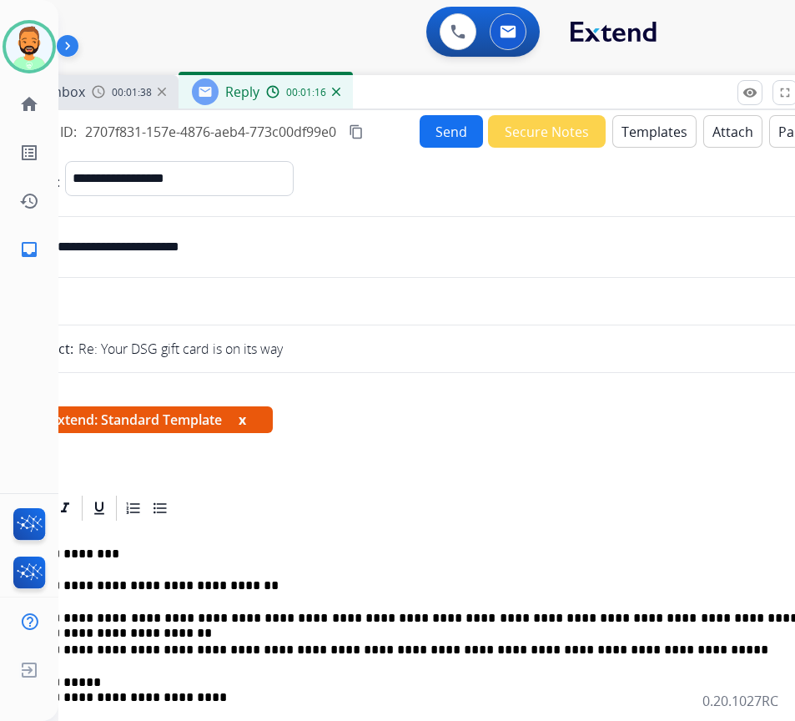
scroll to position [0, 47]
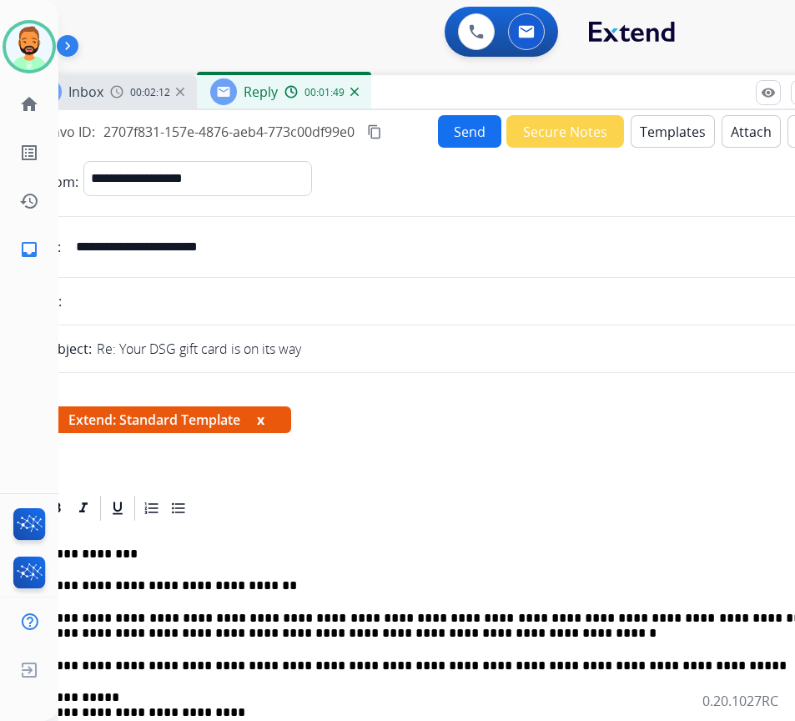
click at [450, 133] on button "Send" at bounding box center [469, 131] width 63 height 33
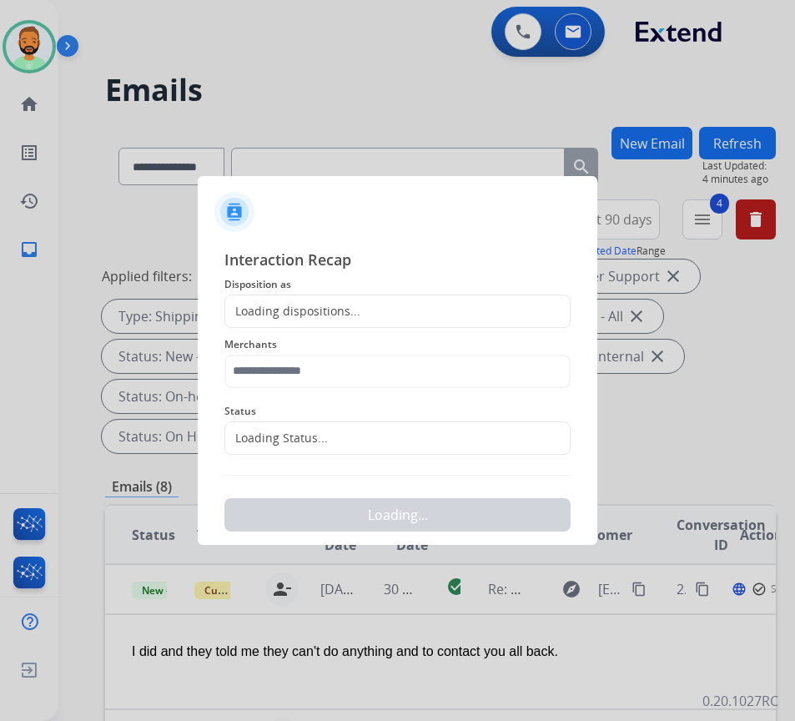
scroll to position [0, 3]
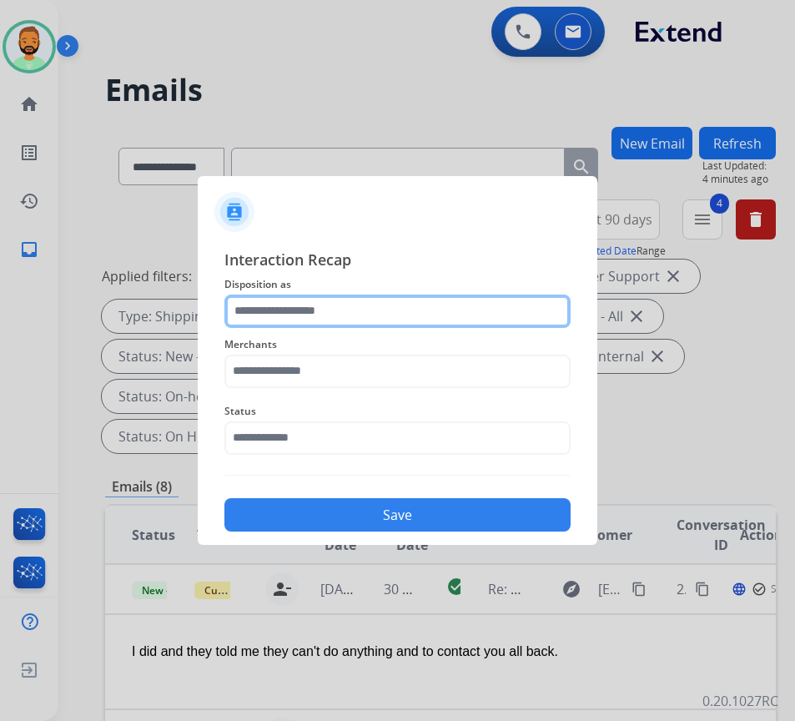
click at [365, 315] on input "text" at bounding box center [397, 311] width 346 height 33
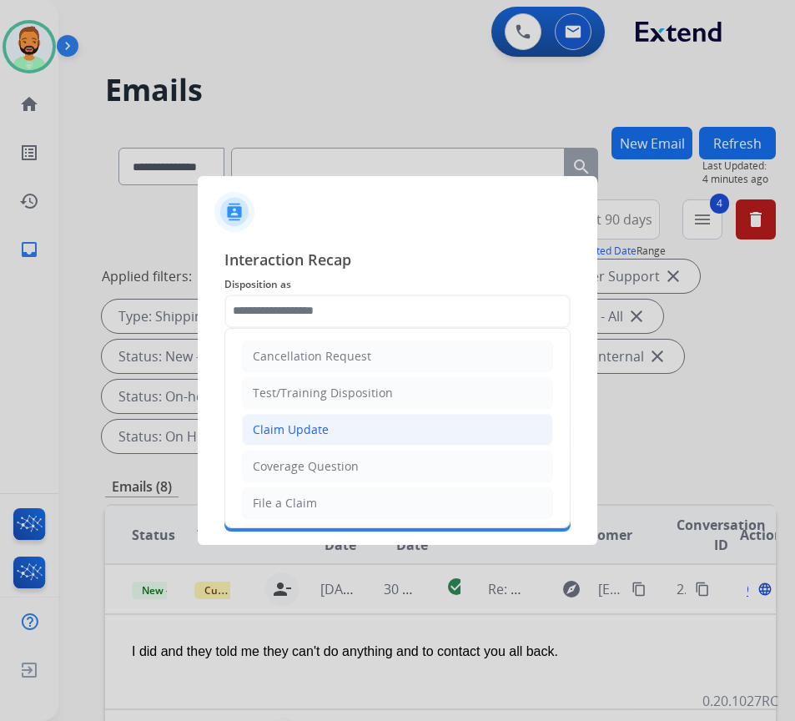
click at [360, 418] on li "Claim Update" at bounding box center [397, 430] width 311 height 32
type input "**********"
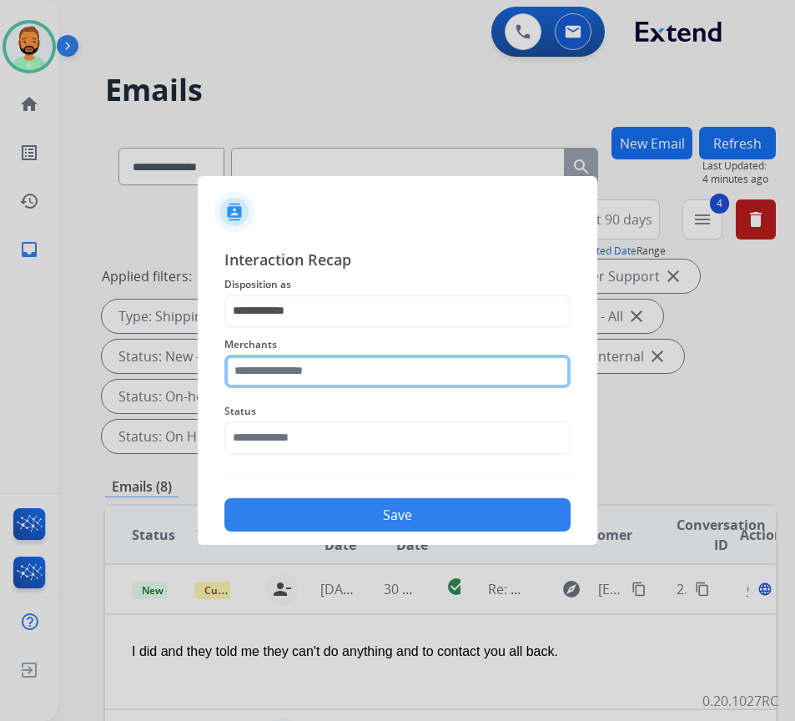
click at [364, 373] on input "text" at bounding box center [397, 371] width 346 height 33
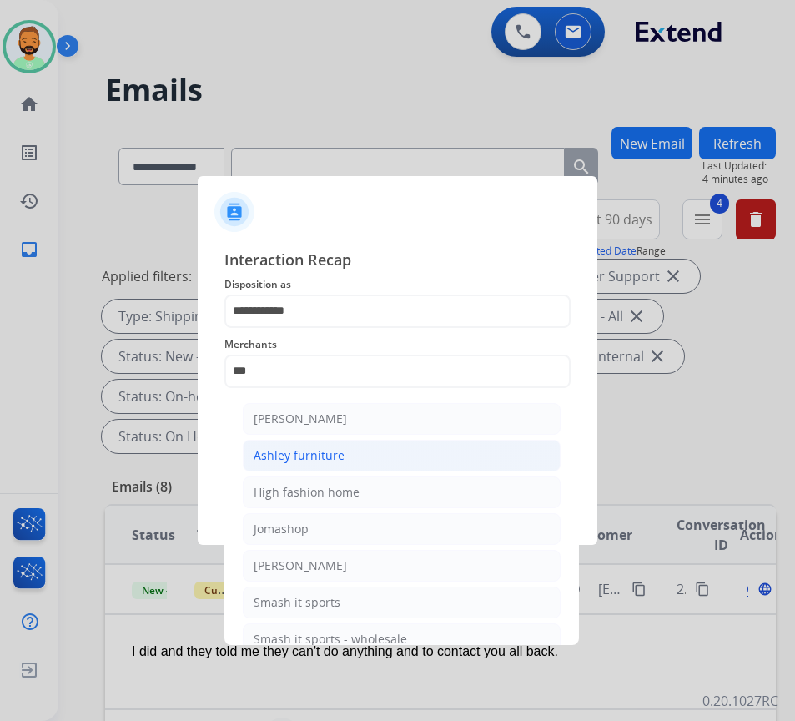
click at [302, 445] on li "Ashley furniture" at bounding box center [402, 456] width 318 height 32
type input "**********"
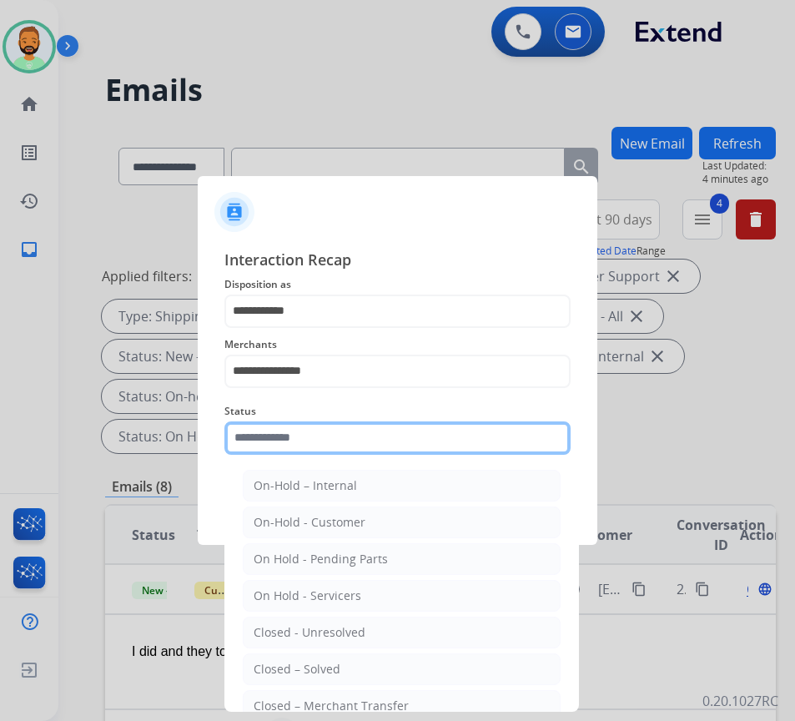
click at [320, 440] on input "text" at bounding box center [397, 437] width 346 height 33
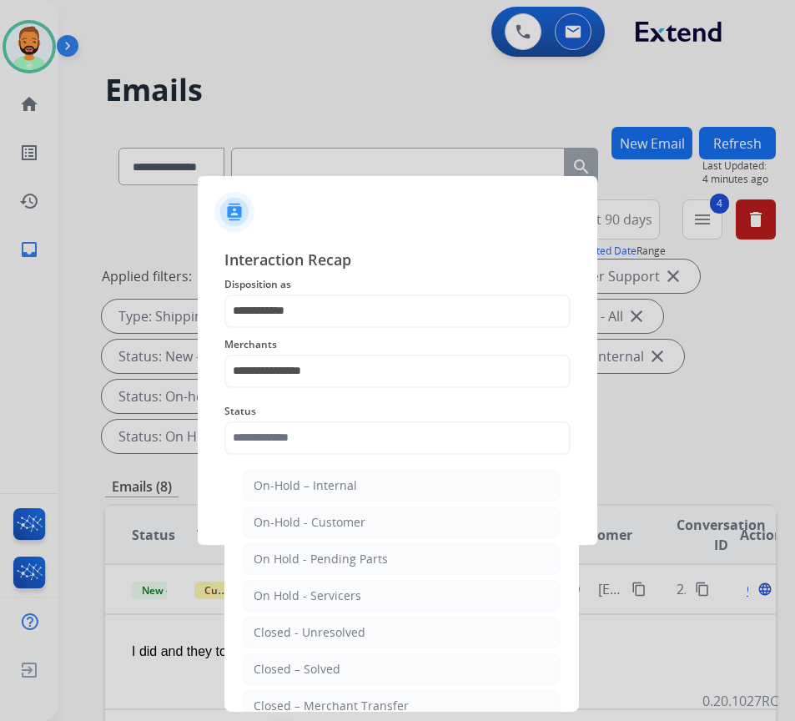
click at [316, 665] on div "Closed – Solved" at bounding box center [297, 669] width 87 height 17
type input "**********"
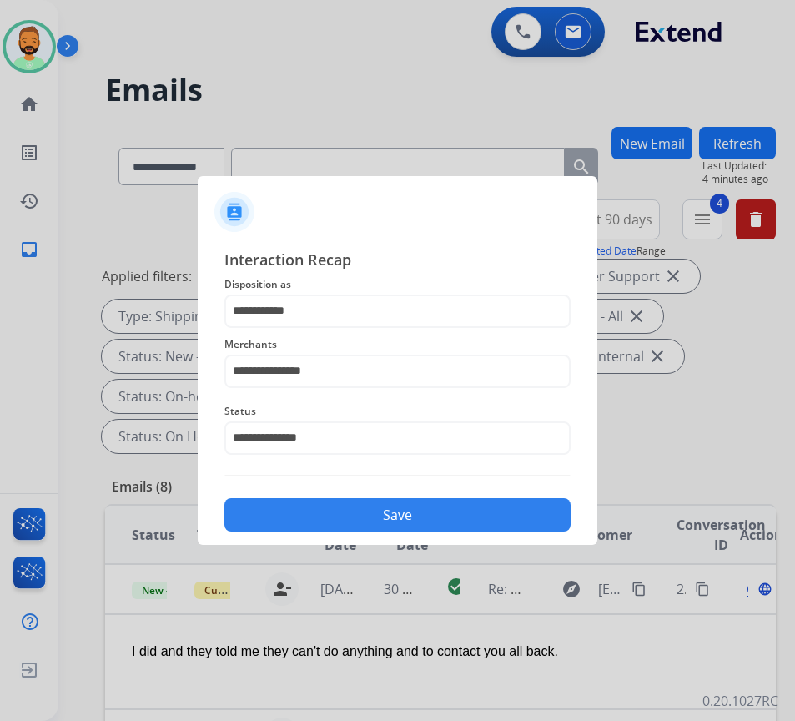
click at [366, 509] on button "Save" at bounding box center [397, 514] width 346 height 33
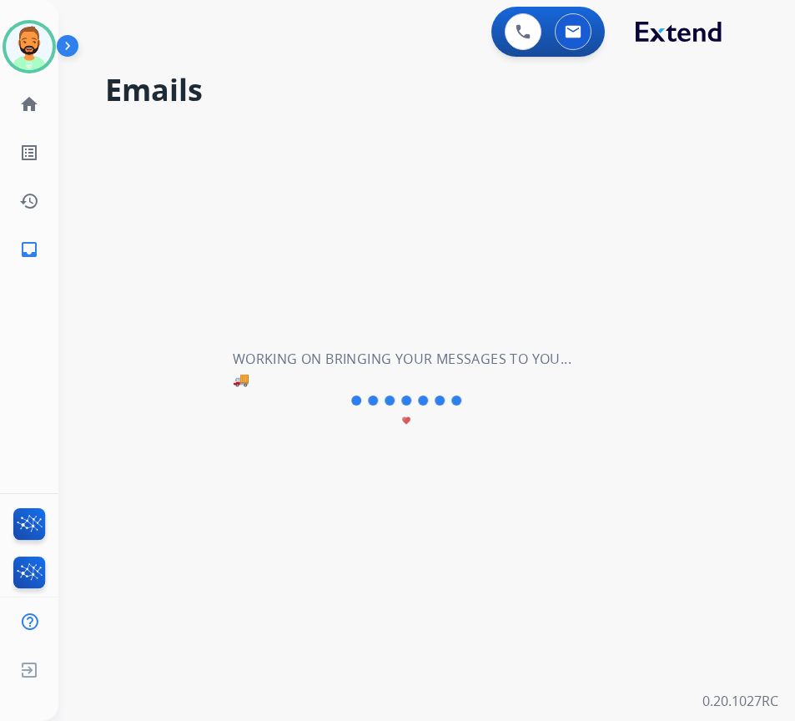
scroll to position [0, 0]
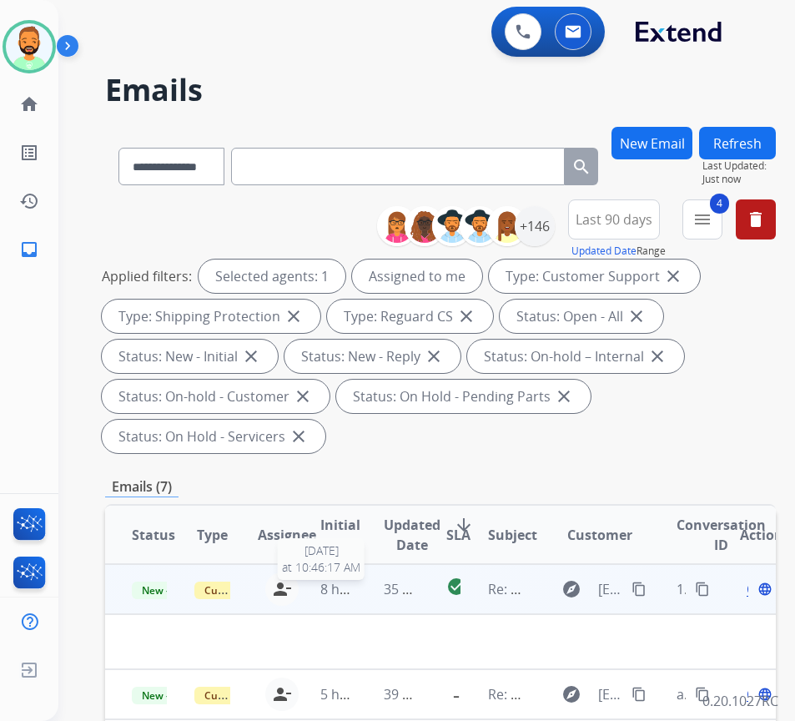
click at [356, 594] on span "8 hours ago" at bounding box center [357, 589] width 75 height 18
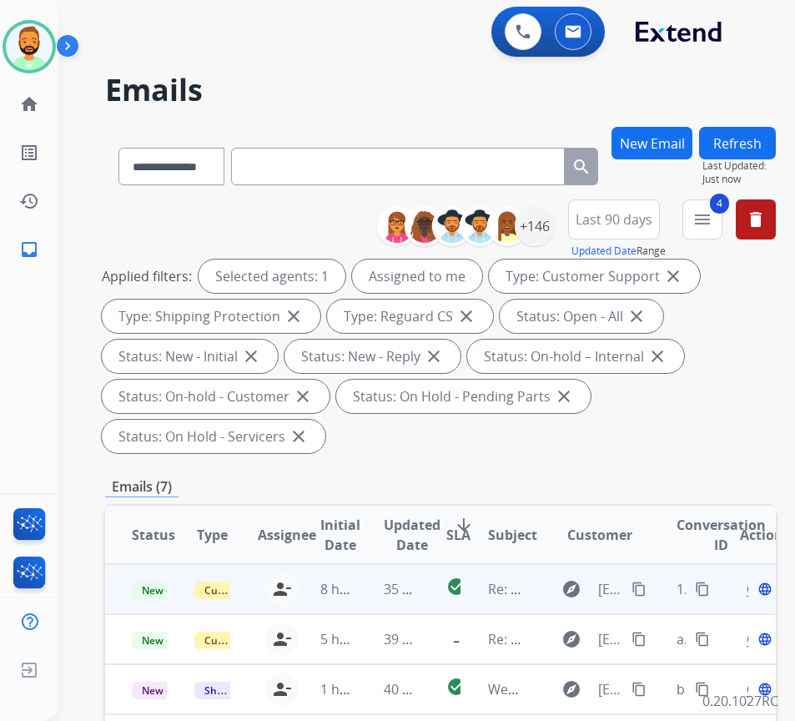
click at [362, 596] on td "35 minutes ago" at bounding box center [388, 589] width 63 height 50
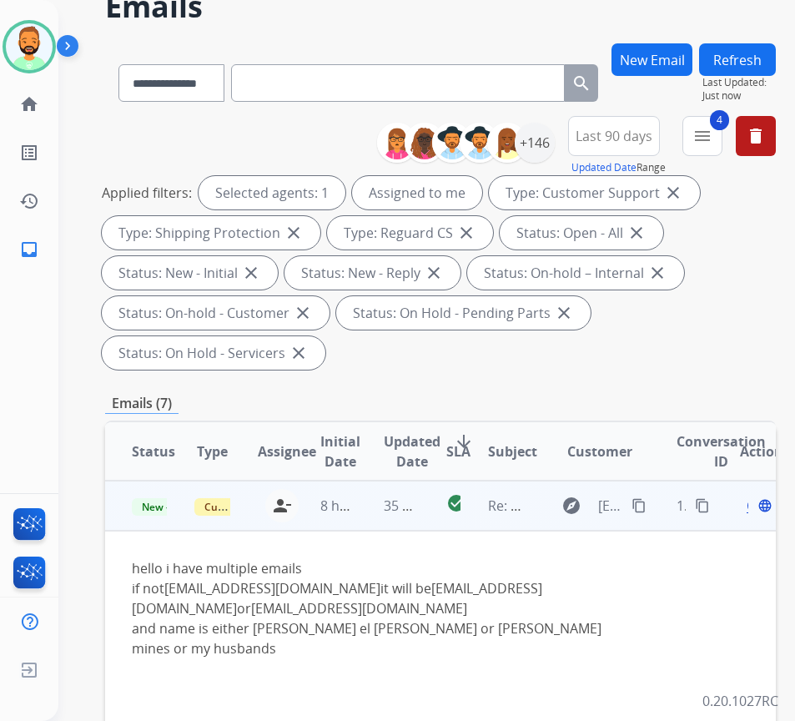
click at [643, 503] on mat-icon "content_copy" at bounding box center [639, 505] width 15 height 15
drag, startPoint x: 169, startPoint y: 589, endPoint x: 315, endPoint y: 592, distance: 145.2
click at [320, 590] on div "if not dthfinancellc@gmail.com it will be dady.hajj@hotmail.co.uk or elie_hddd@…" at bounding box center [377, 598] width 491 height 40
copy div "dthfinancellc@gmail.com"
drag, startPoint x: 380, startPoint y: 587, endPoint x: 532, endPoint y: 597, distance: 152.1
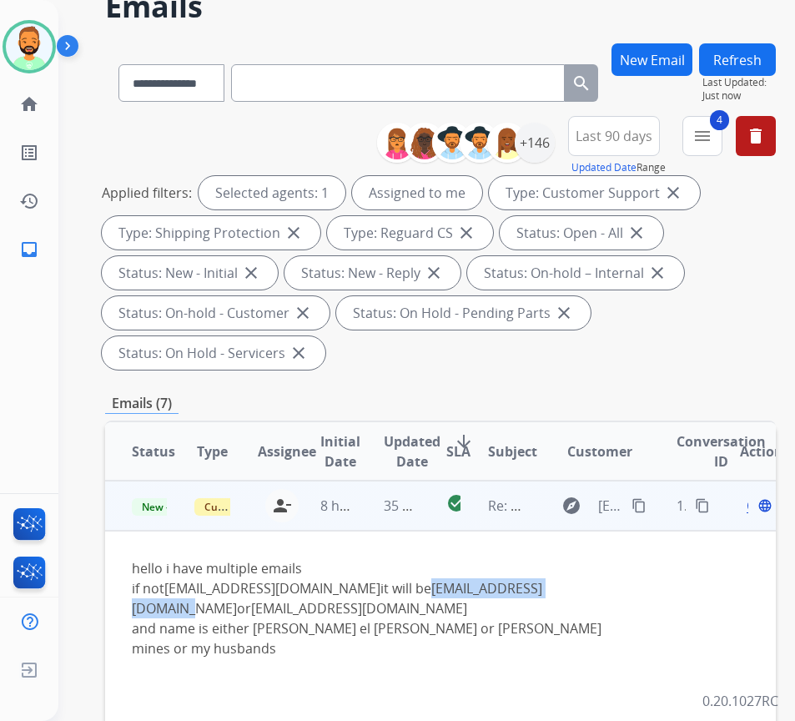
click at [532, 597] on div "if not dthfinancellc@gmail.com it will be dady.hajj@hotmail.co.uk or elie_hddd@…" at bounding box center [377, 598] width 491 height 40
copy link "dady.hajj@hotmail.co.uk"
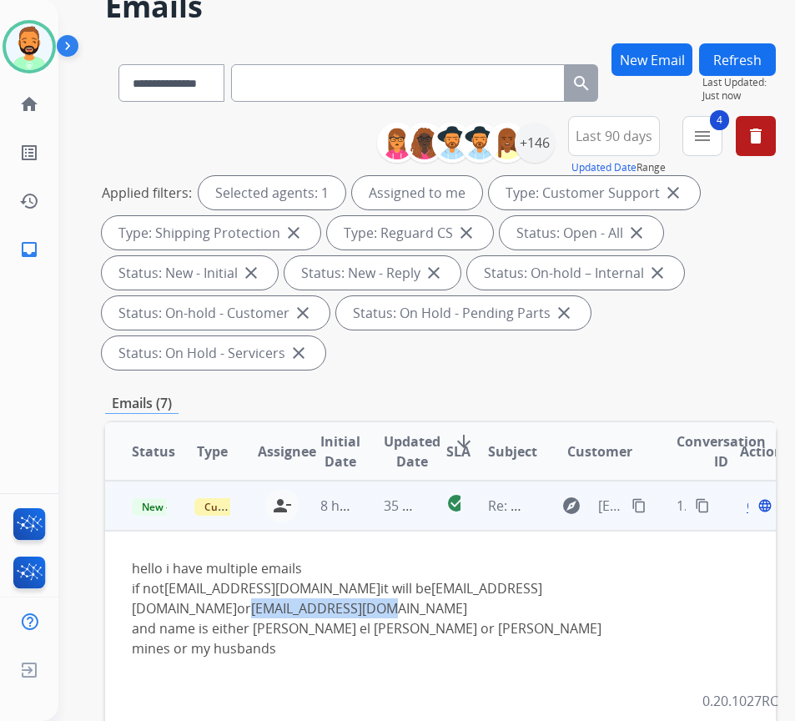
drag, startPoint x: 130, startPoint y: 613, endPoint x: 286, endPoint y: 613, distance: 156.0
click at [286, 613] on td "hello i have multiple emails if not dthfinancellc@gmail.com it will be dady.haj…" at bounding box center [377, 628] width 545 height 195
copy link "elie_hddd@yahoo.com"
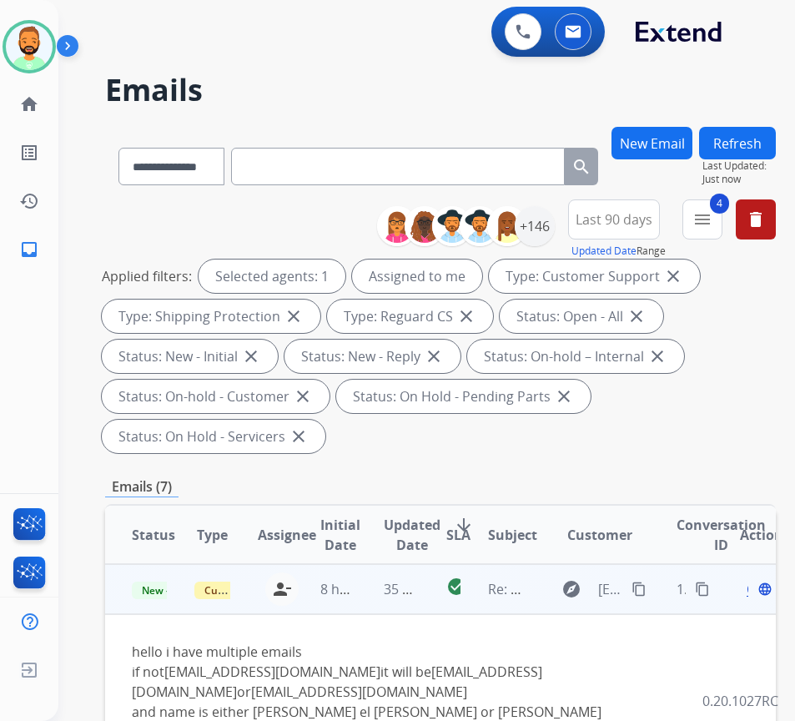
click at [753, 589] on div "Open language" at bounding box center [757, 589] width 35 height 20
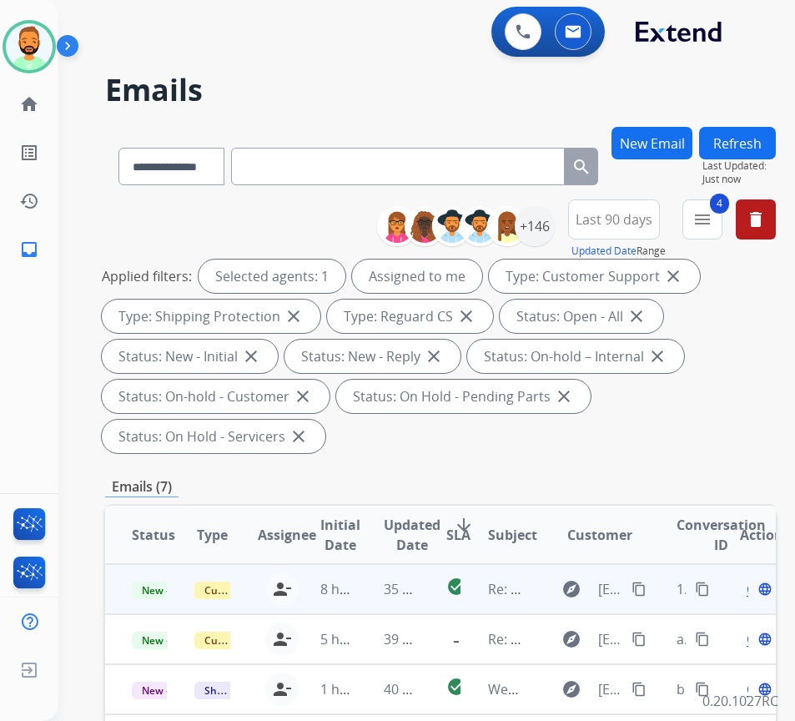
click at [755, 590] on span "Open" at bounding box center [764, 589] width 34 height 20
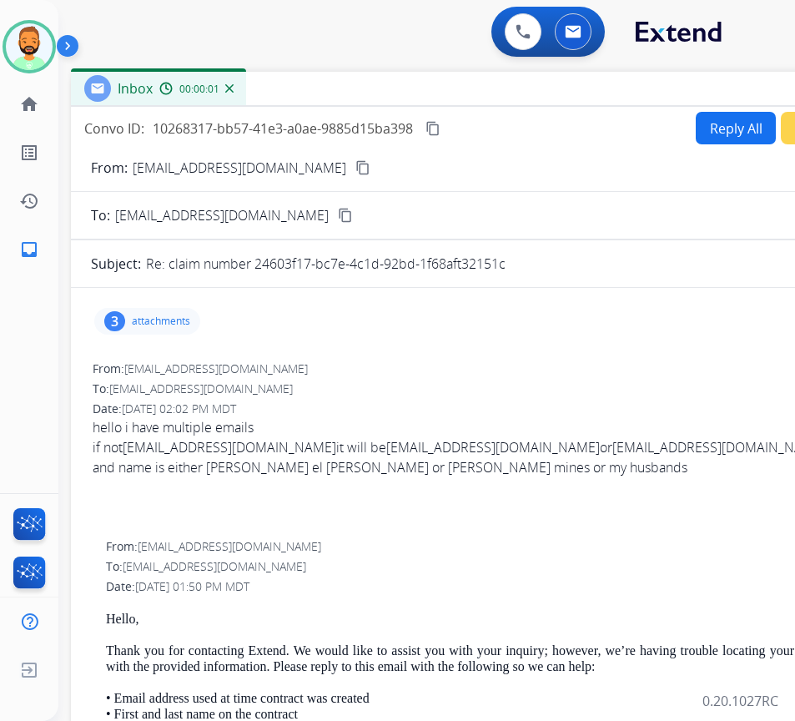
drag, startPoint x: 384, startPoint y: 113, endPoint x: 534, endPoint y: 83, distance: 153.2
click at [534, 83] on div "Inbox 00:00:01" at bounding box center [488, 89] width 834 height 35
click at [725, 130] on button "Reply All" at bounding box center [736, 128] width 80 height 33
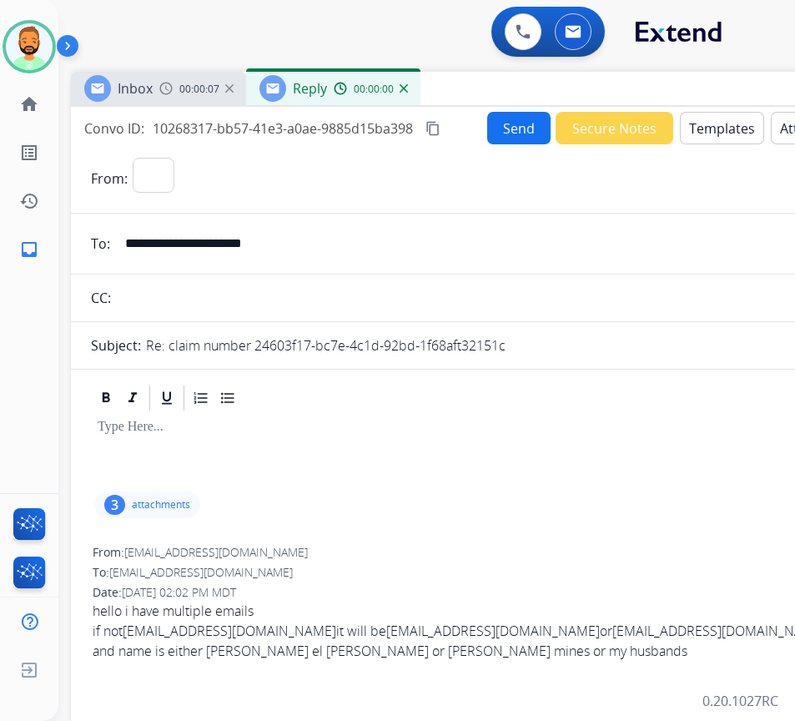
click at [725, 130] on button "Templates" at bounding box center [722, 128] width 84 height 33
select select "**********"
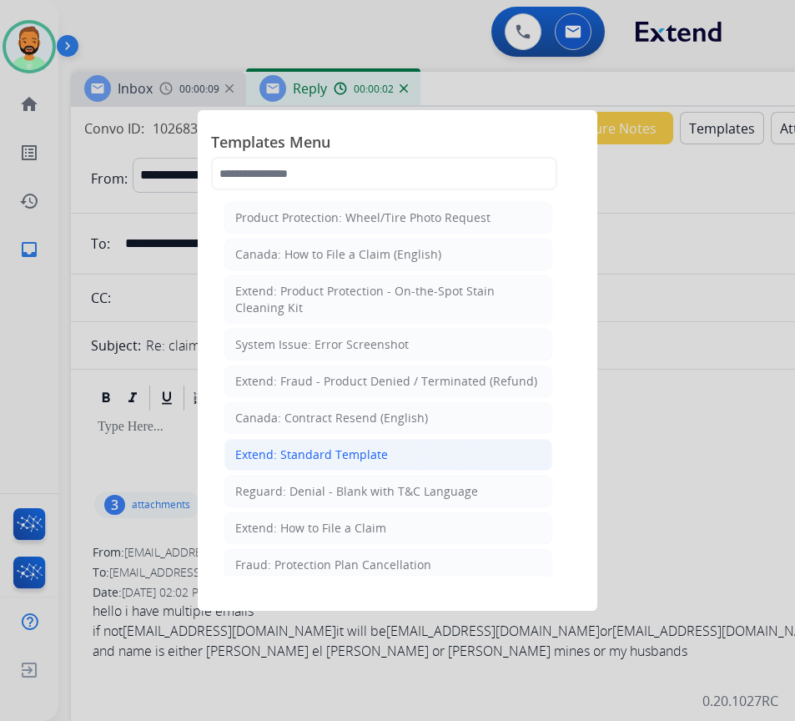
click at [296, 451] on div "Extend: Standard Template" at bounding box center [311, 454] width 153 height 17
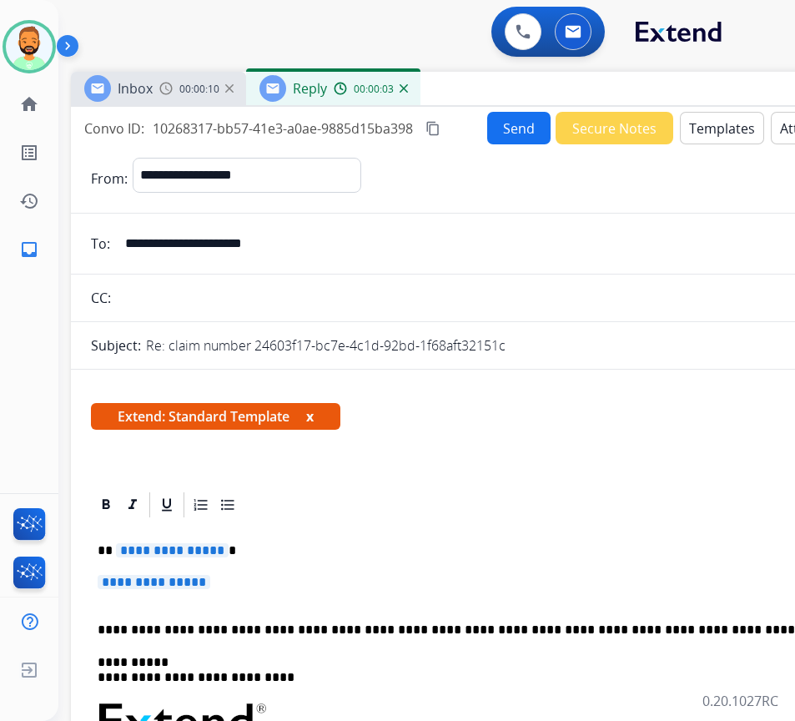
click at [317, 554] on p "**********" at bounding box center [482, 550] width 768 height 15
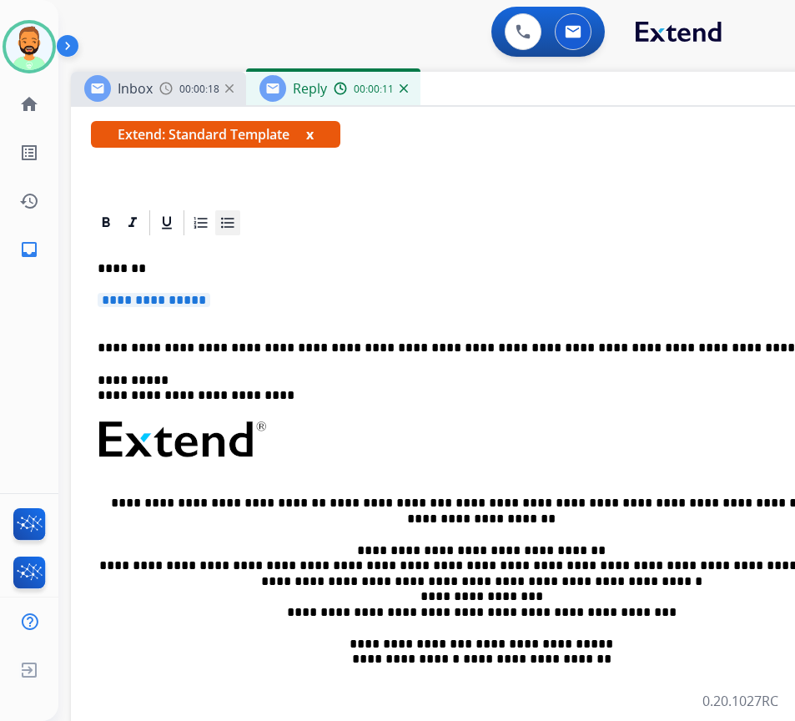
scroll to position [167, 0]
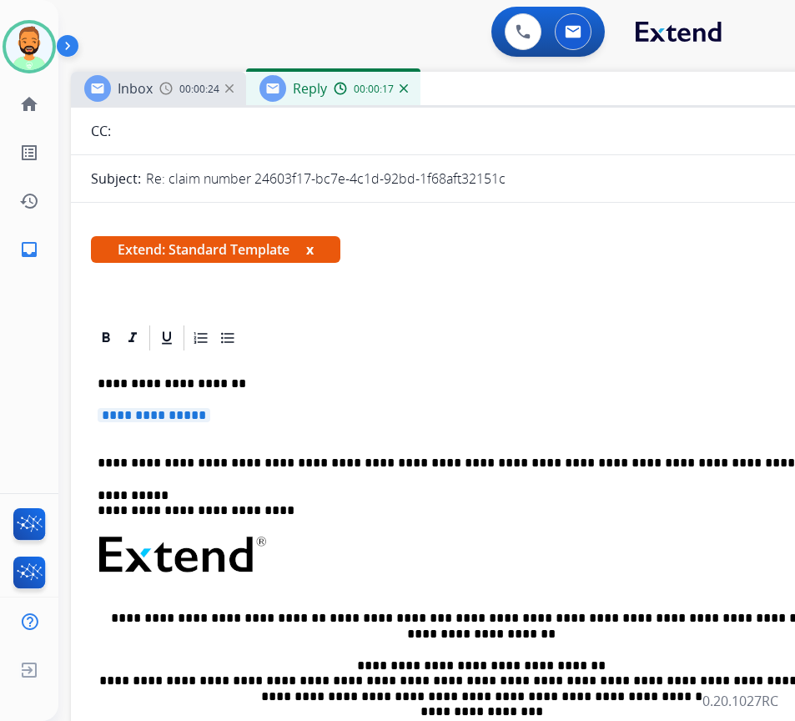
click at [370, 429] on p "**********" at bounding box center [488, 423] width 781 height 31
click at [370, 428] on p "**********" at bounding box center [488, 423] width 781 height 31
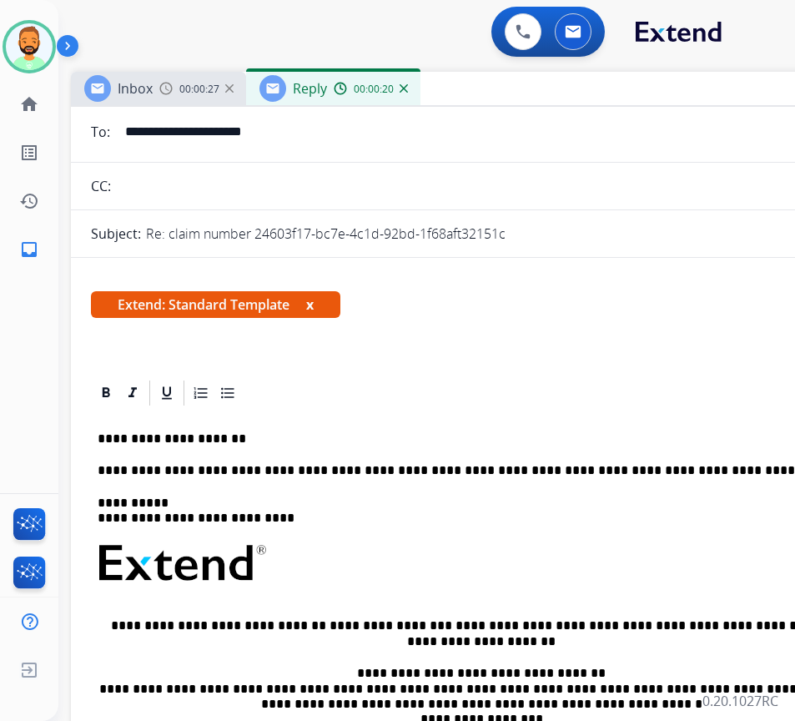
scroll to position [83, 0]
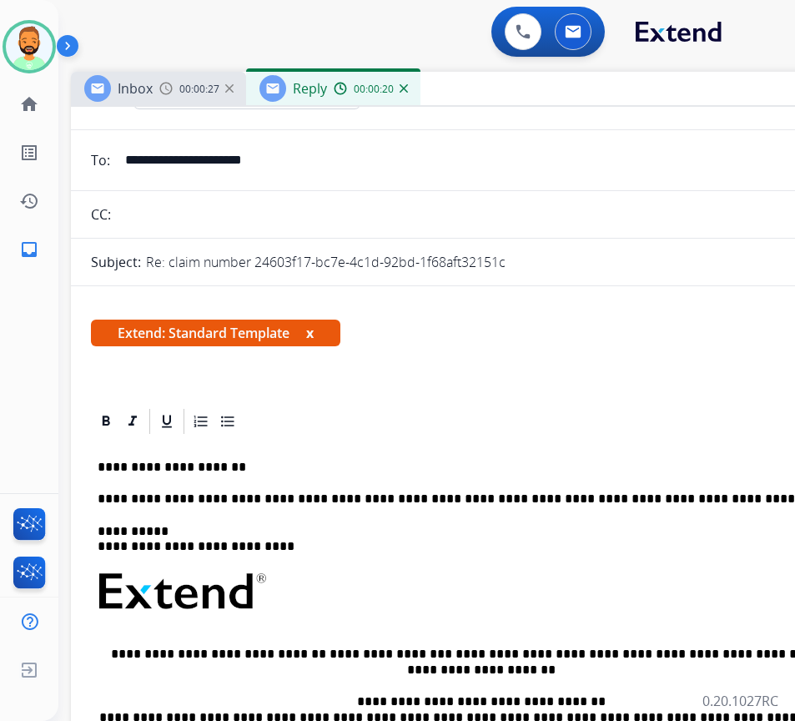
click at [369, 472] on p "**********" at bounding box center [482, 467] width 768 height 15
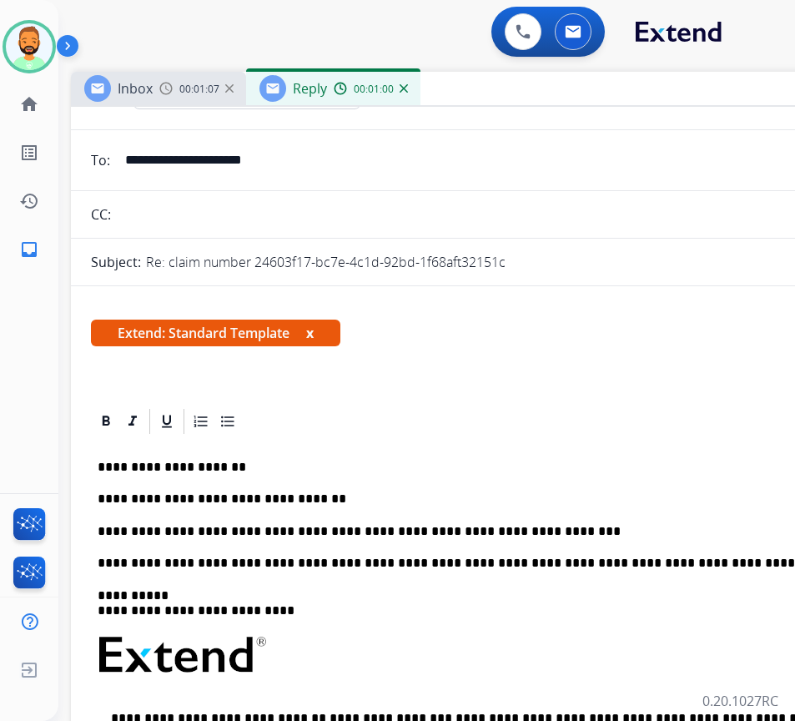
scroll to position [0, 0]
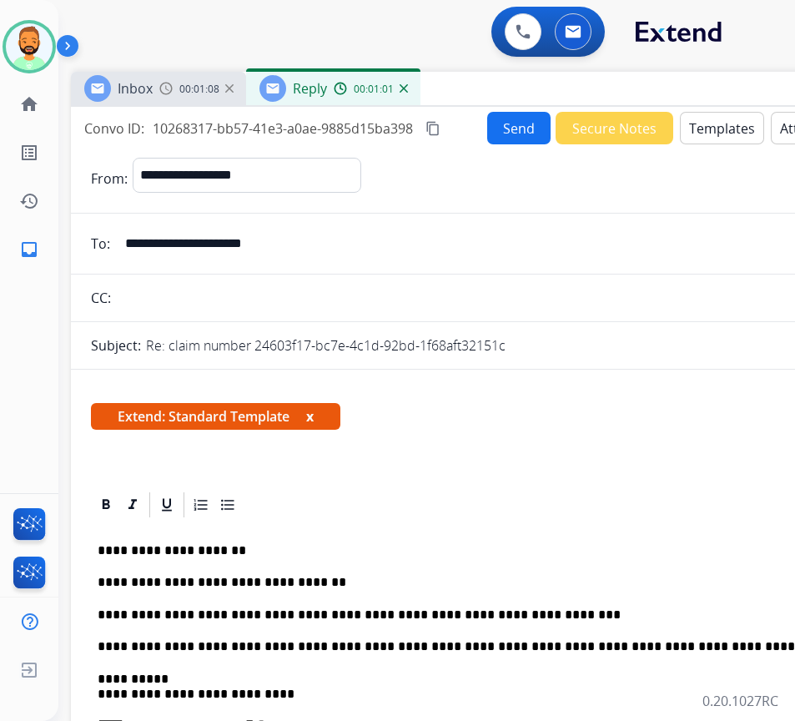
click at [509, 113] on button "Send" at bounding box center [518, 128] width 63 height 33
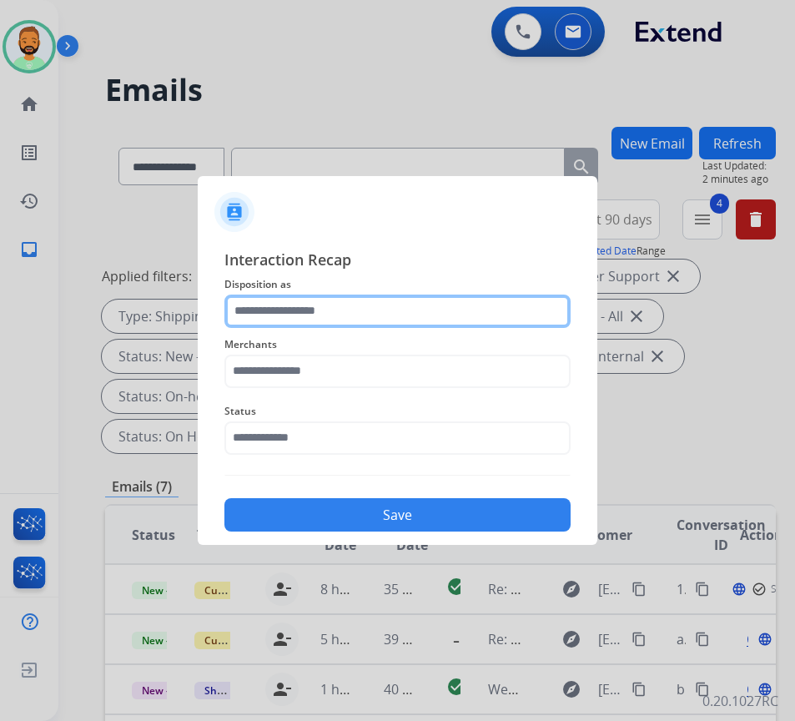
click at [408, 301] on input "text" at bounding box center [397, 311] width 346 height 33
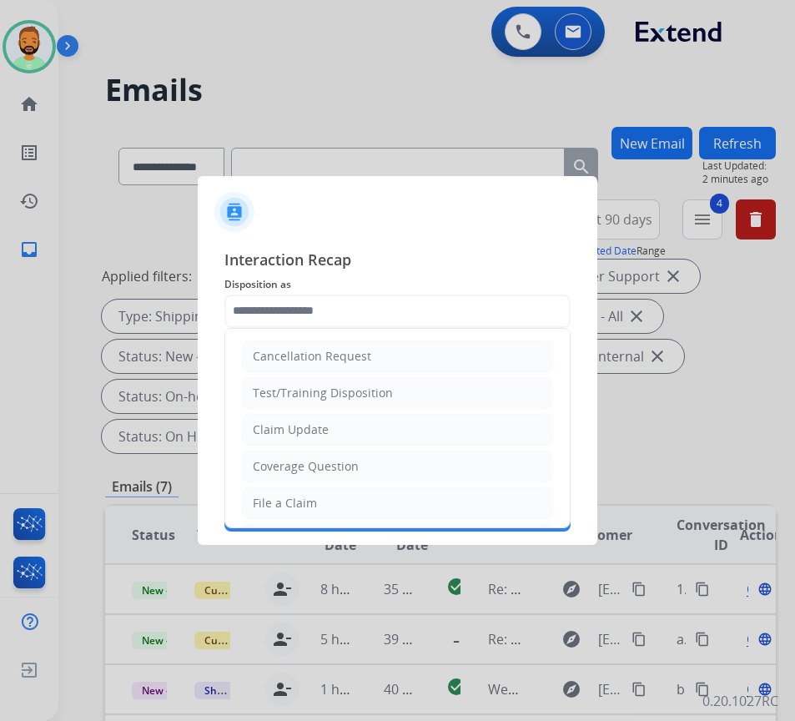
drag, startPoint x: 399, startPoint y: 496, endPoint x: 402, endPoint y: 473, distance: 23.6
click at [400, 496] on li "File a Claim" at bounding box center [397, 503] width 311 height 32
type input "**********"
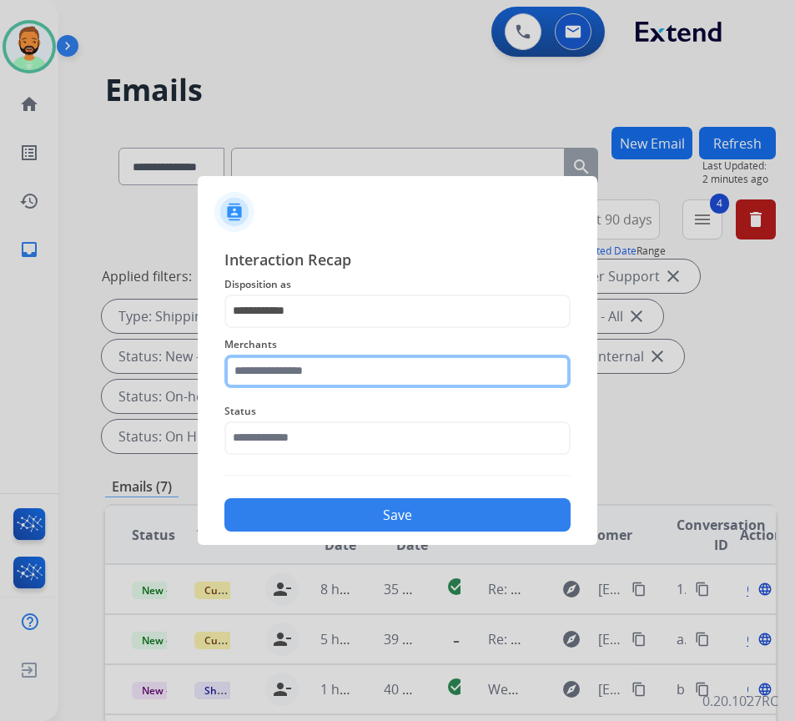
click at [421, 373] on input "text" at bounding box center [397, 371] width 346 height 33
type input "***"
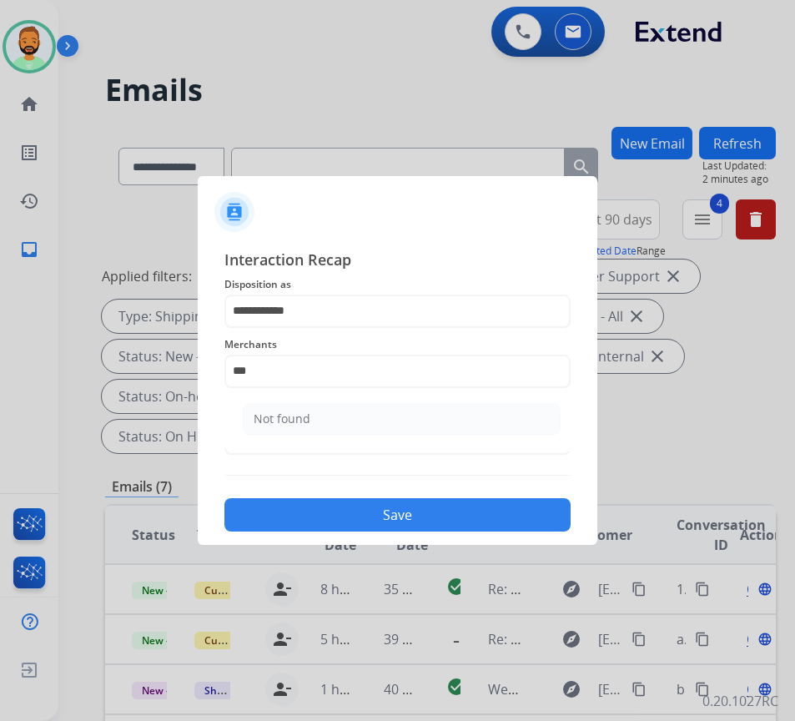
click at [426, 435] on ul "Not found" at bounding box center [402, 423] width 328 height 57
click at [452, 468] on div "**********" at bounding box center [397, 390] width 346 height 285
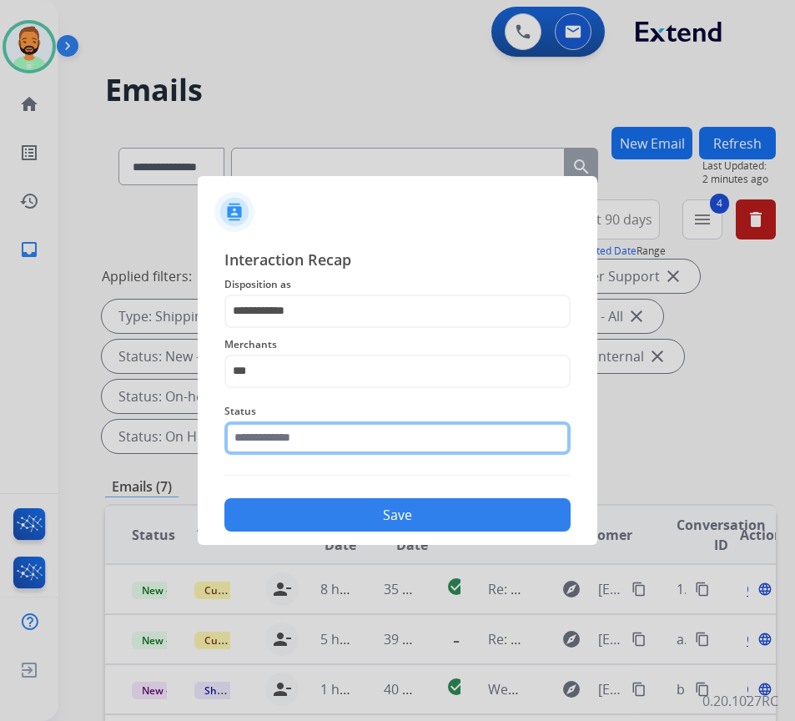
click at [457, 438] on input "text" at bounding box center [397, 437] width 346 height 33
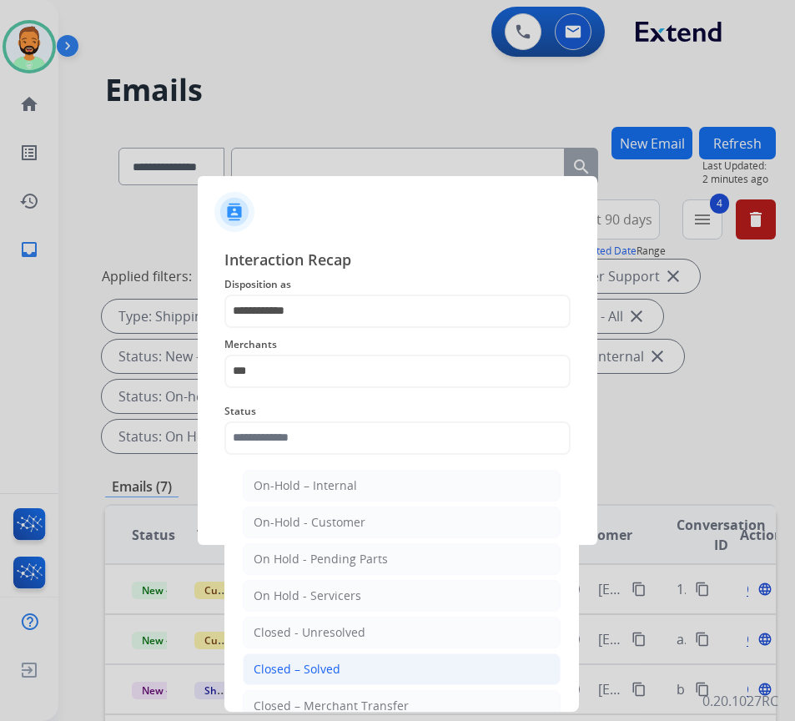
click at [419, 666] on li "Closed – Solved" at bounding box center [402, 669] width 318 height 32
type input "**********"
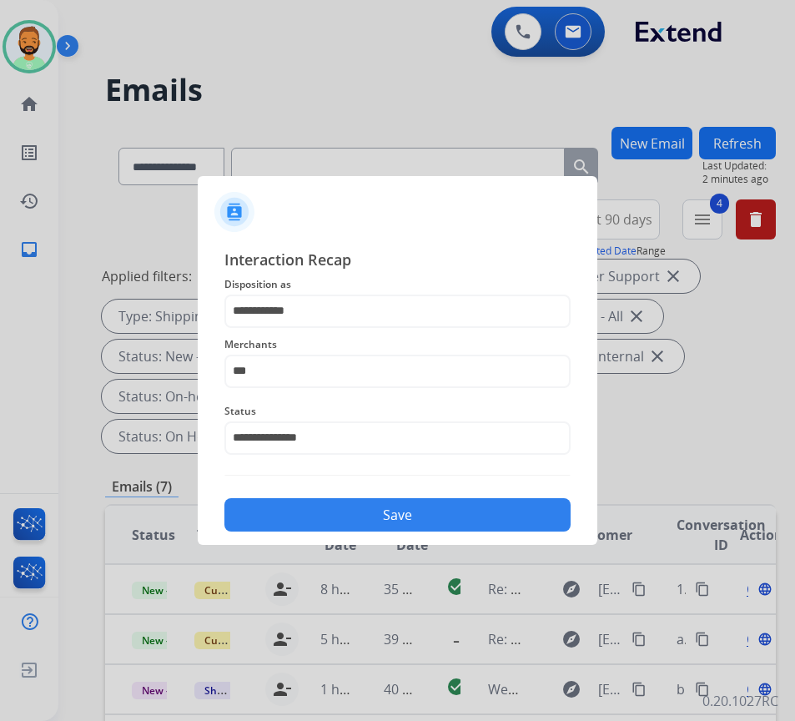
click at [446, 521] on button "Save" at bounding box center [397, 514] width 346 height 33
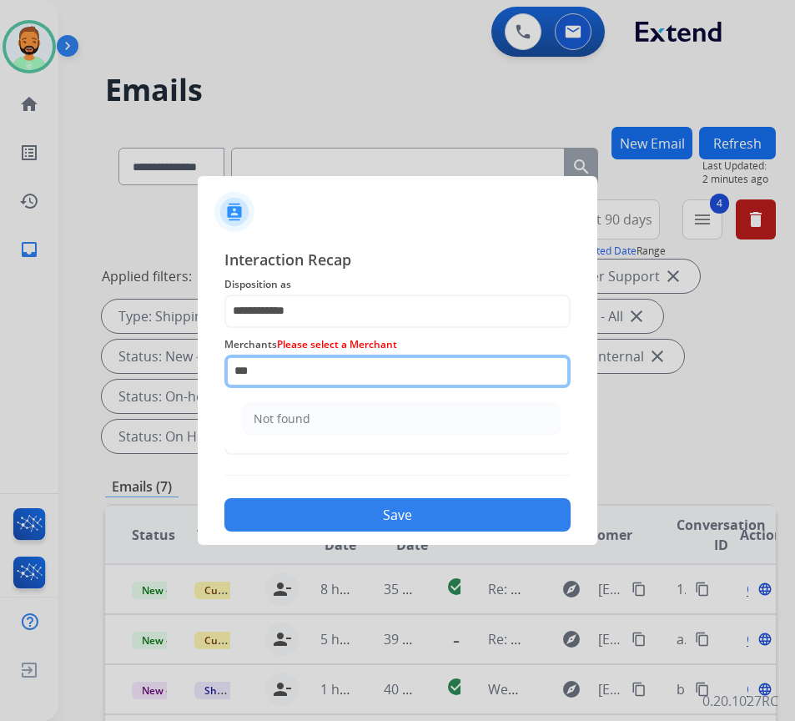
click at [384, 370] on input "***" at bounding box center [397, 371] width 346 height 33
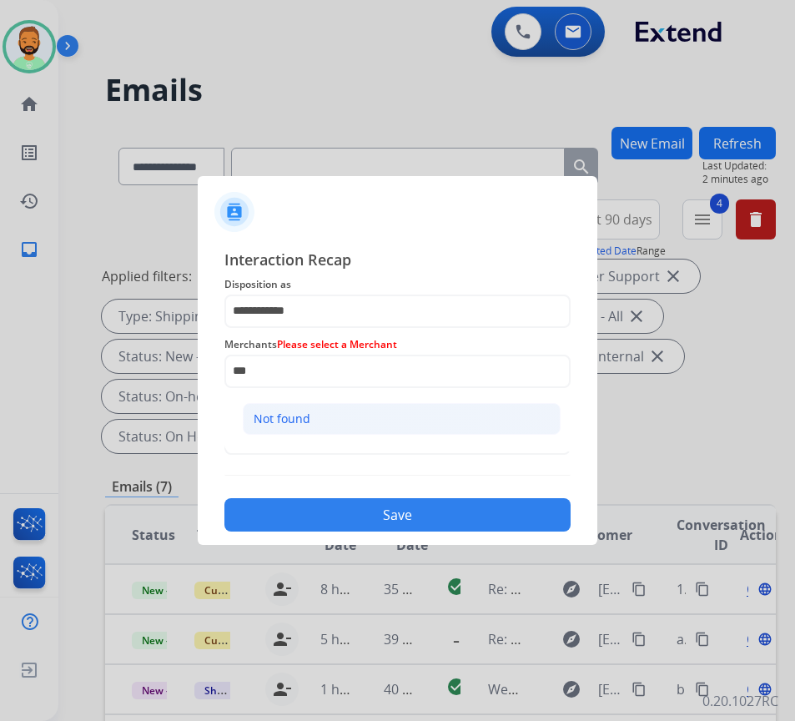
click at [383, 410] on li "Not found" at bounding box center [402, 419] width 318 height 32
type input "*********"
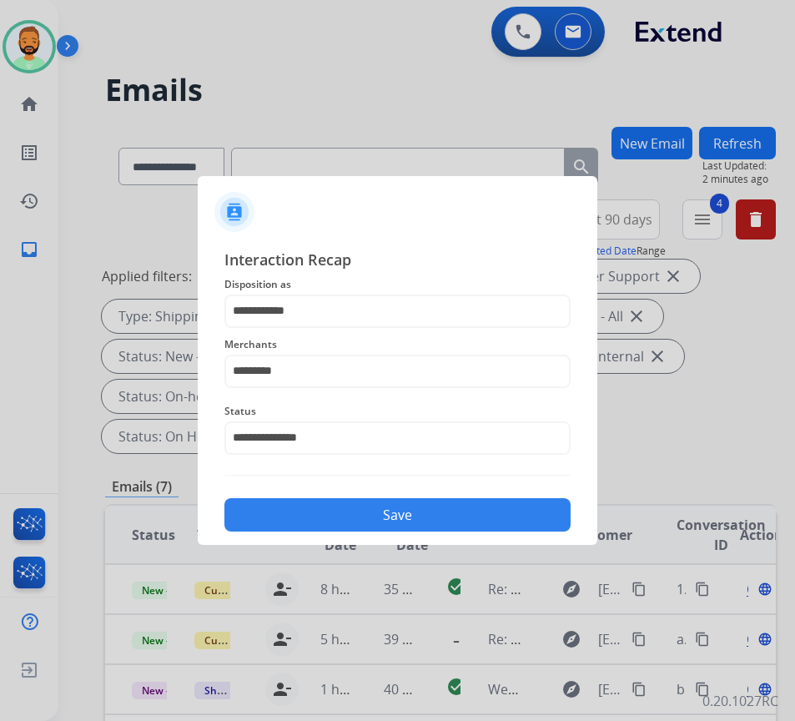
click at [397, 504] on button "Save" at bounding box center [397, 514] width 346 height 33
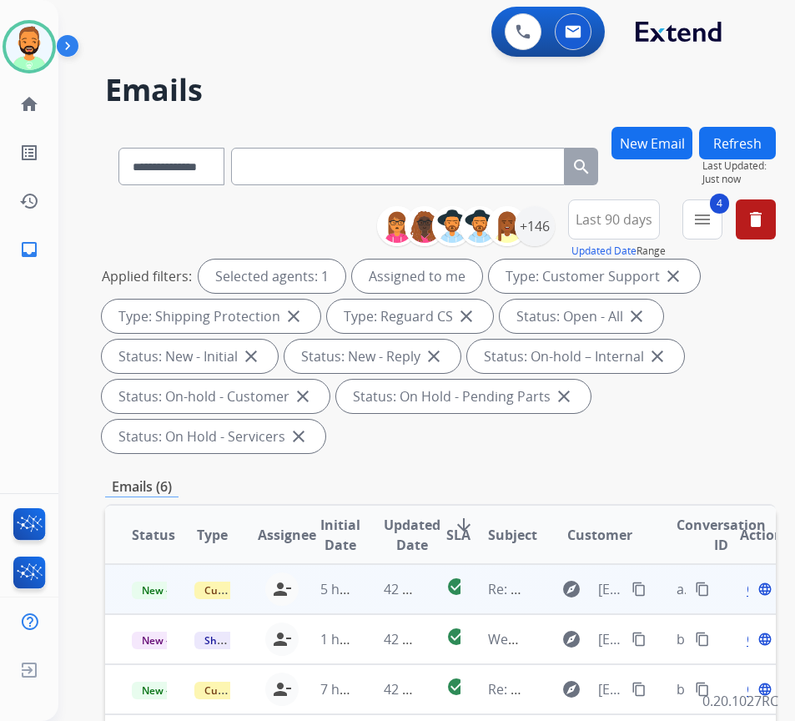
click at [361, 587] on td "42 minutes ago" at bounding box center [388, 589] width 63 height 50
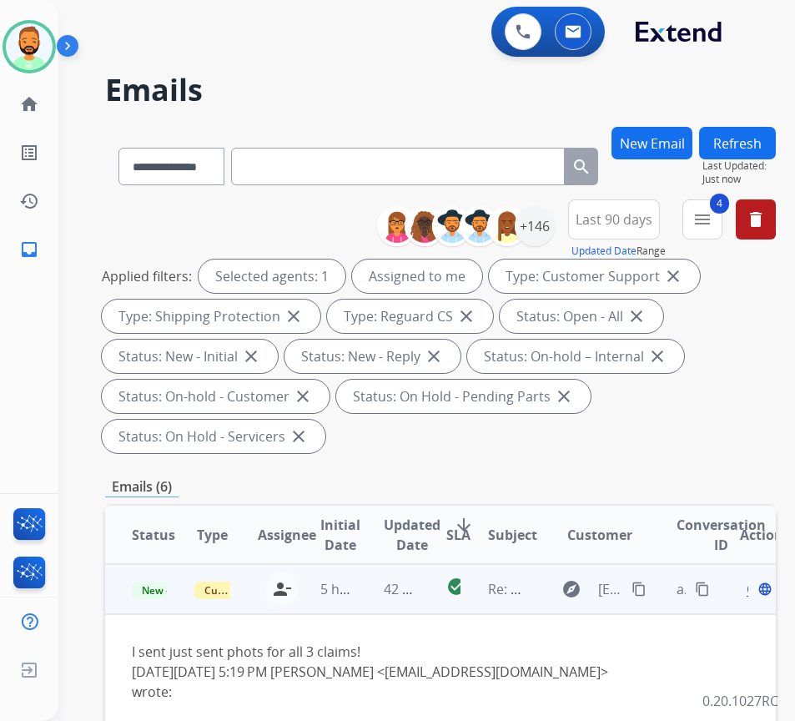
click at [647, 587] on mat-icon "content_copy" at bounding box center [639, 589] width 15 height 15
click at [756, 592] on span "Open" at bounding box center [764, 589] width 34 height 20
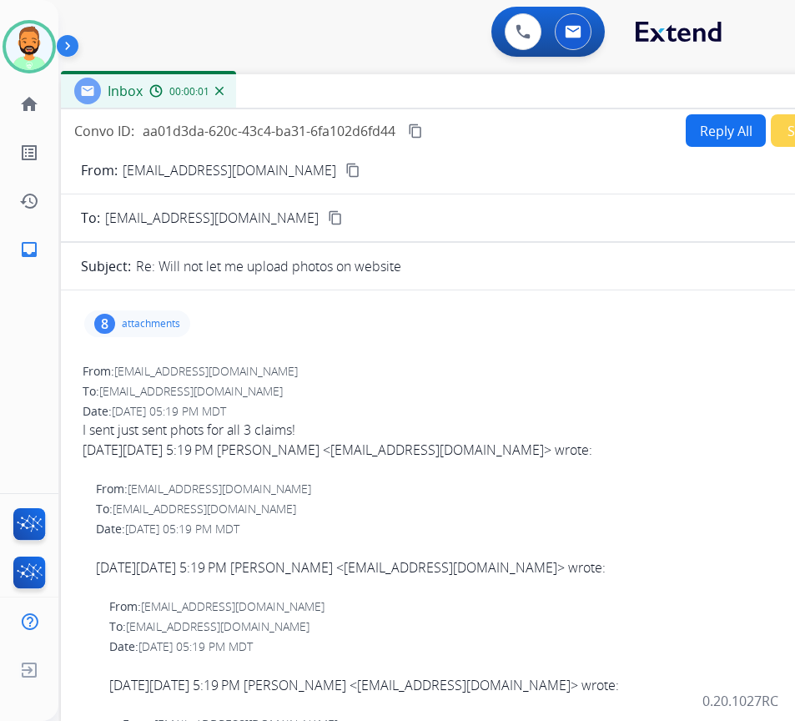
drag, startPoint x: 304, startPoint y: 115, endPoint x: 401, endPoint y: 118, distance: 97.7
click at [440, 87] on div "Inbox 00:00:01" at bounding box center [478, 91] width 834 height 35
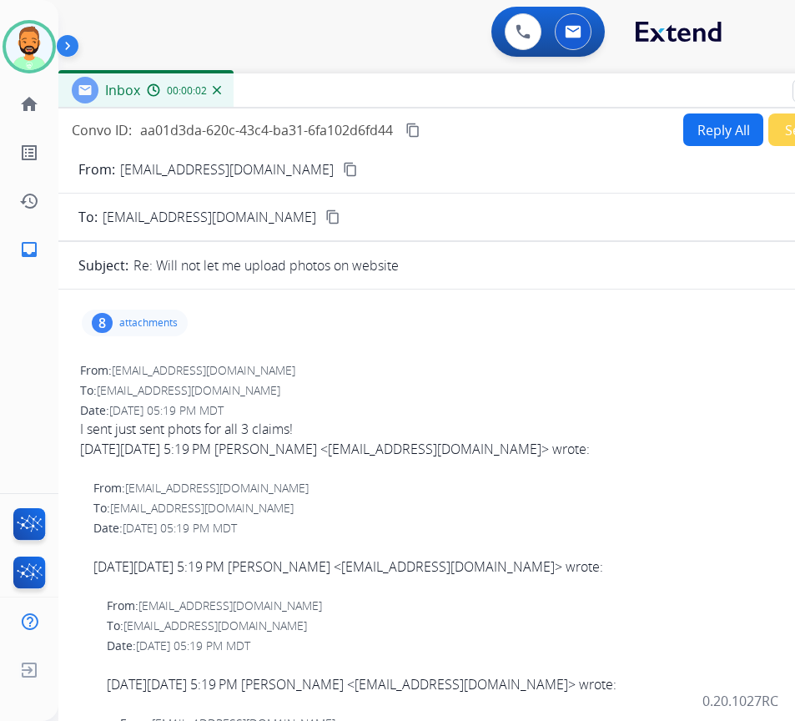
click at [143, 313] on div "8 attachments" at bounding box center [135, 323] width 106 height 27
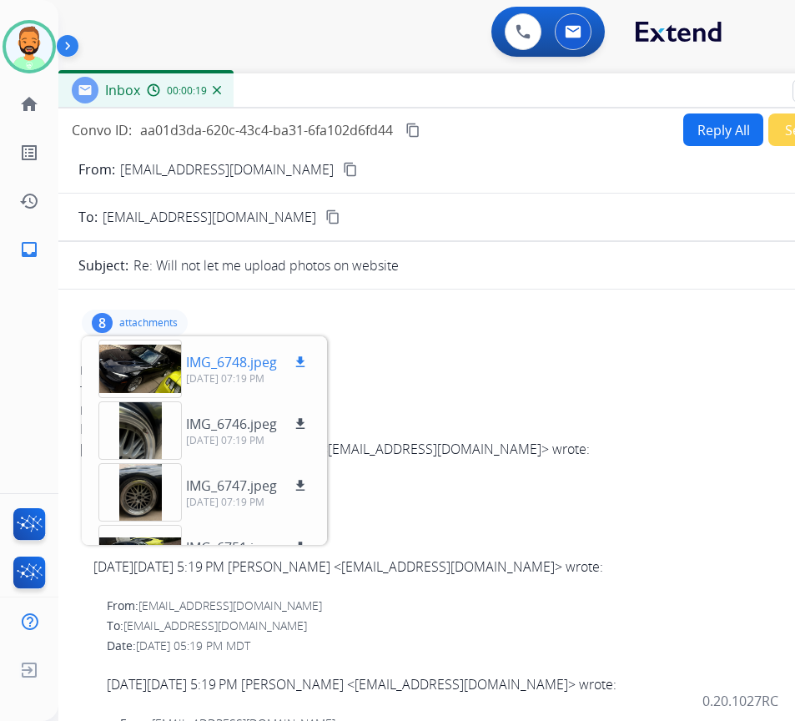
click at [302, 357] on mat-icon "download" at bounding box center [300, 362] width 15 height 15
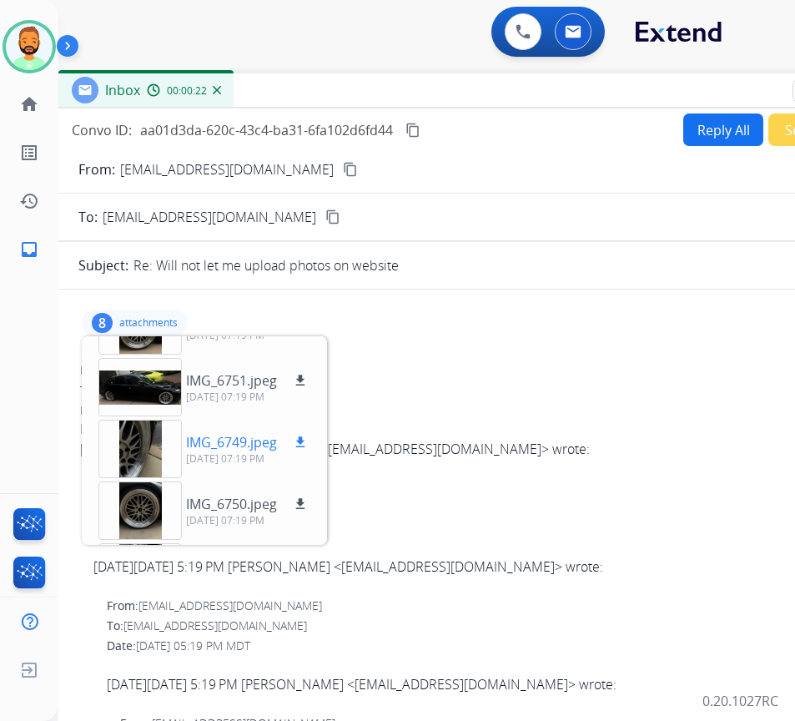
scroll to position [83, 0]
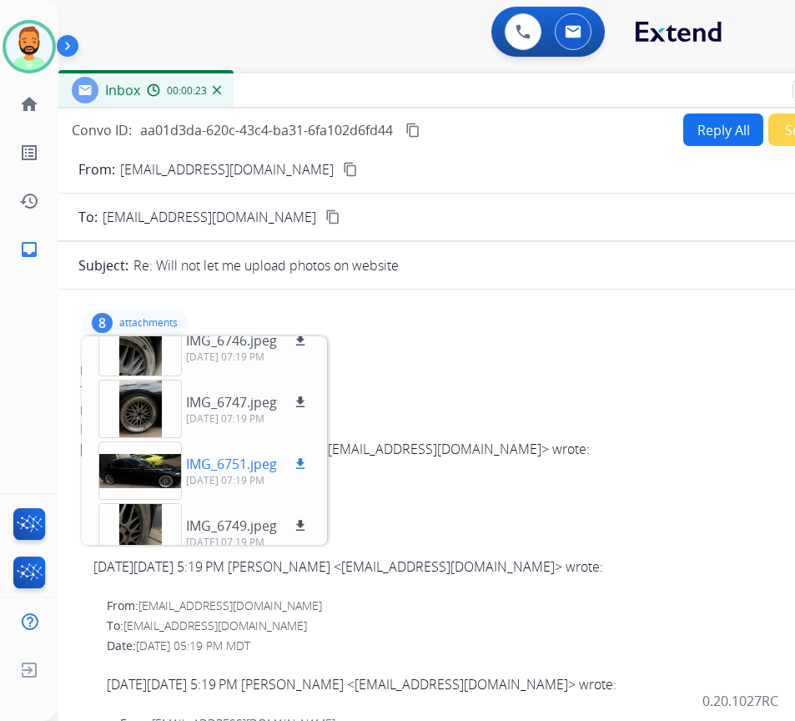
click at [293, 464] on button "download" at bounding box center [300, 464] width 20 height 20
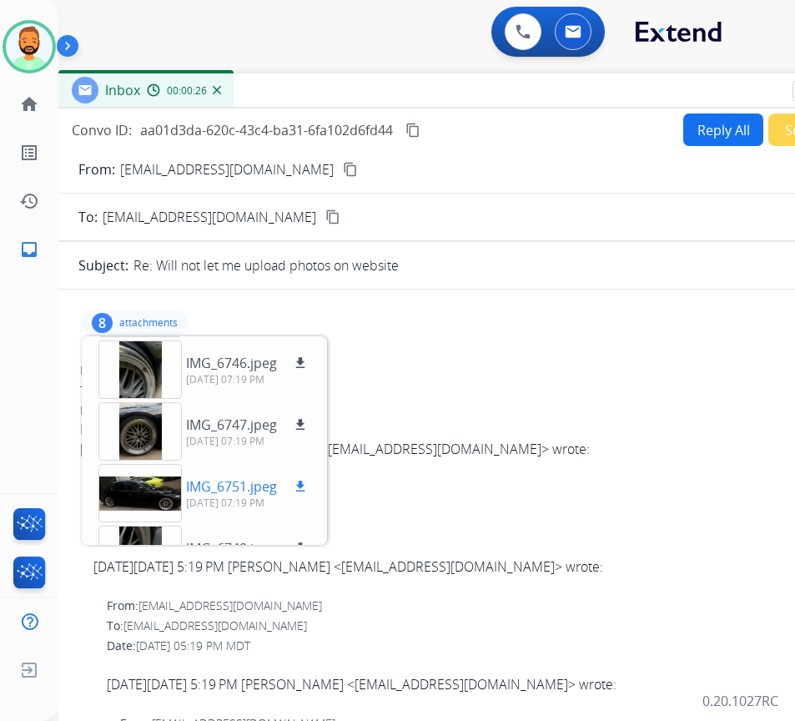
scroll to position [0, 0]
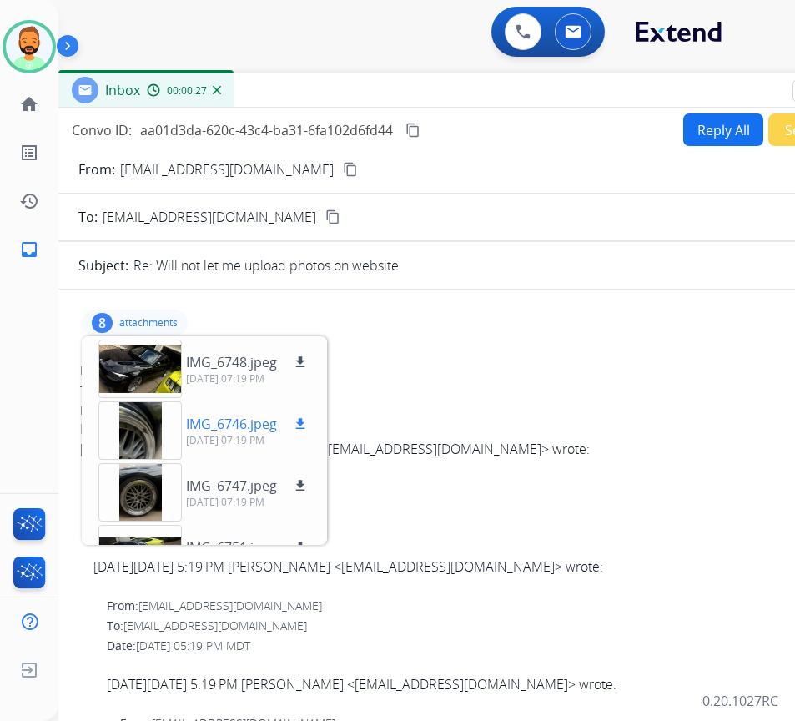
click at [296, 423] on mat-icon "download" at bounding box center [300, 423] width 15 height 15
click at [305, 481] on mat-icon "download" at bounding box center [300, 485] width 15 height 15
click at [304, 363] on mat-icon "download" at bounding box center [300, 362] width 15 height 15
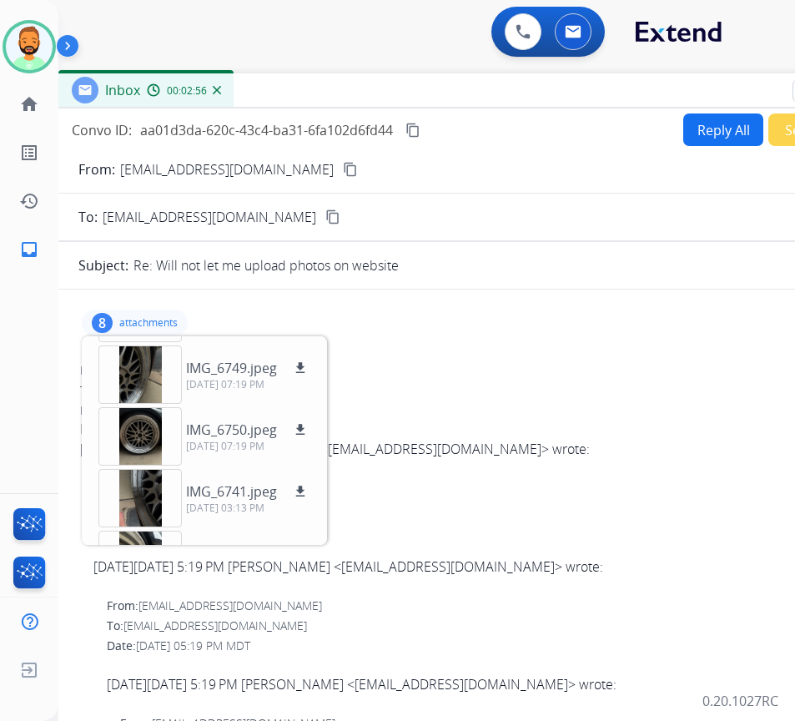
scroll to position [205, 0]
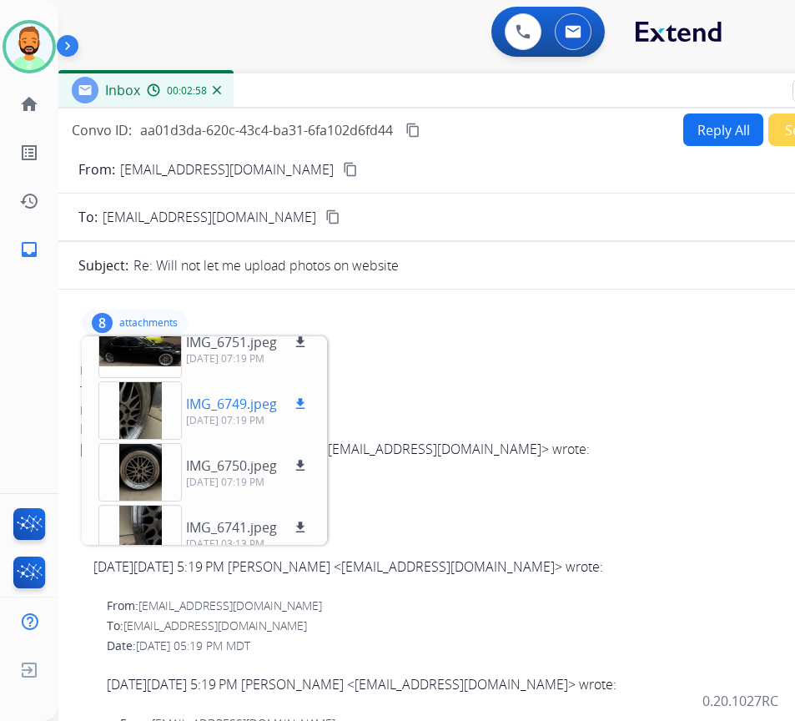
click at [305, 399] on mat-icon "download" at bounding box center [300, 403] width 15 height 15
click at [296, 471] on mat-icon "download" at bounding box center [300, 465] width 15 height 15
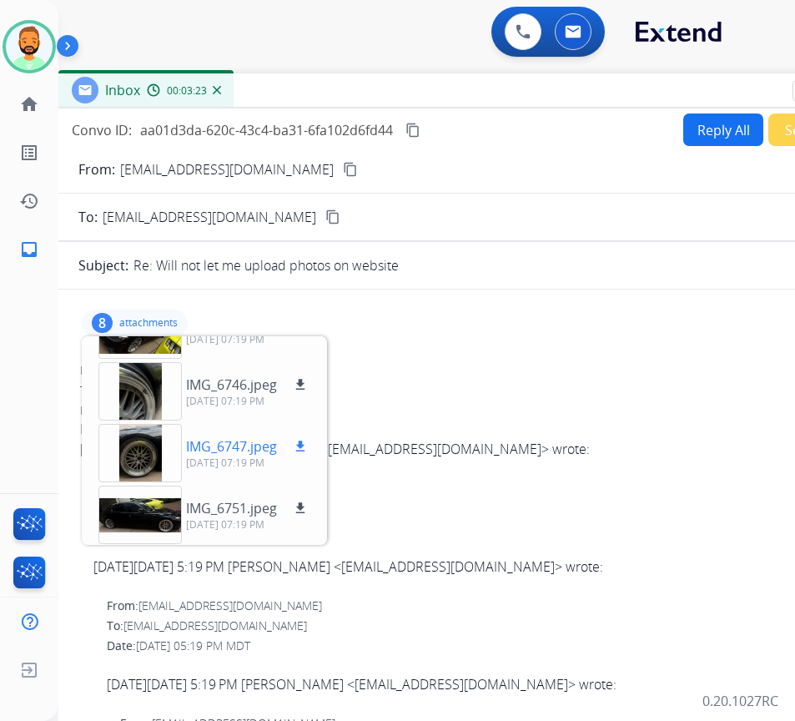
scroll to position [38, 0]
drag, startPoint x: 165, startPoint y: 318, endPoint x: 274, endPoint y: 308, distance: 108.9
click at [165, 318] on p "attachments" at bounding box center [148, 322] width 58 height 13
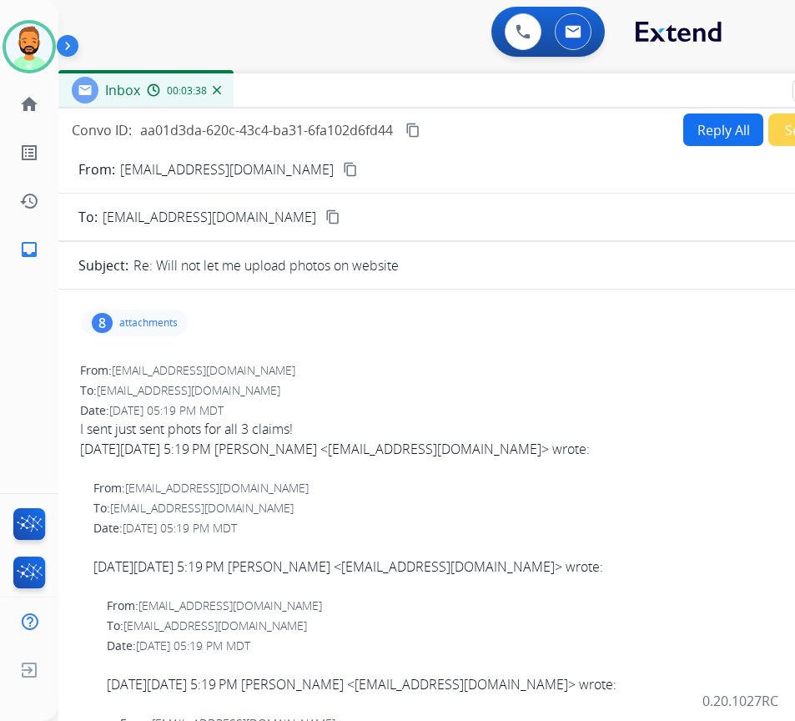
click at [708, 128] on button "Reply All" at bounding box center [723, 129] width 80 height 33
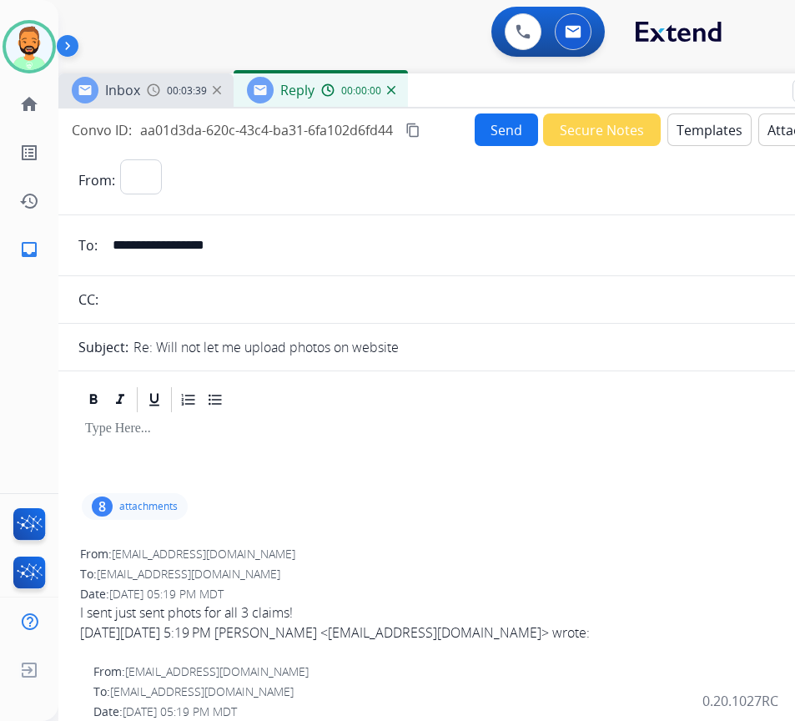
click at [705, 135] on button "Templates" at bounding box center [709, 129] width 84 height 33
select select "**********"
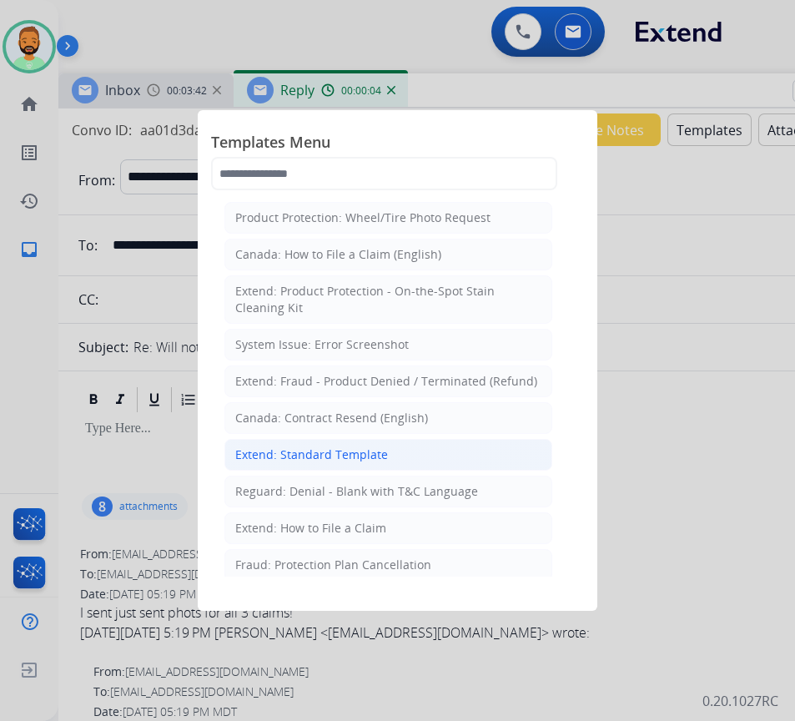
click at [328, 466] on li "Extend: Standard Template" at bounding box center [388, 455] width 328 height 32
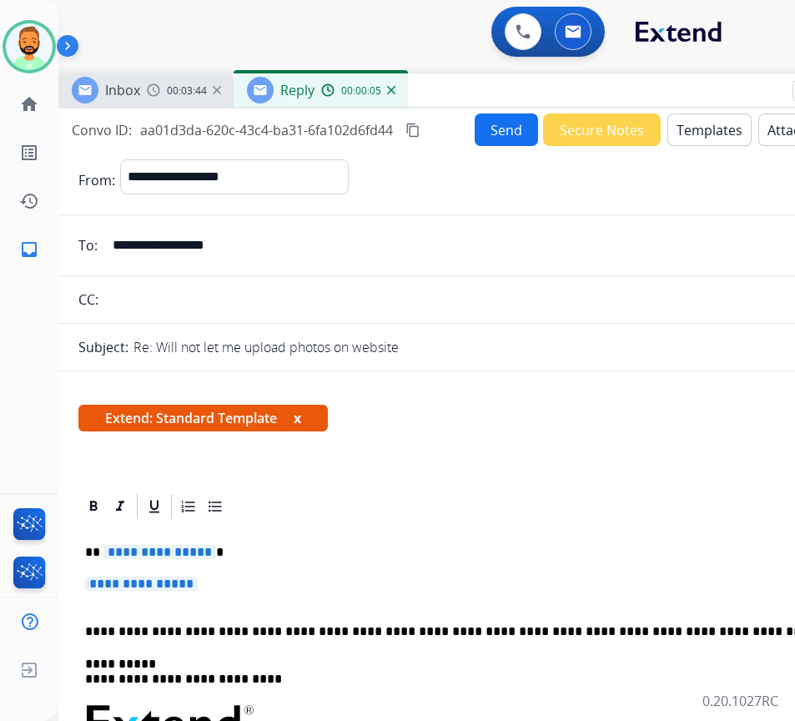
click at [353, 585] on p "**********" at bounding box center [475, 592] width 781 height 31
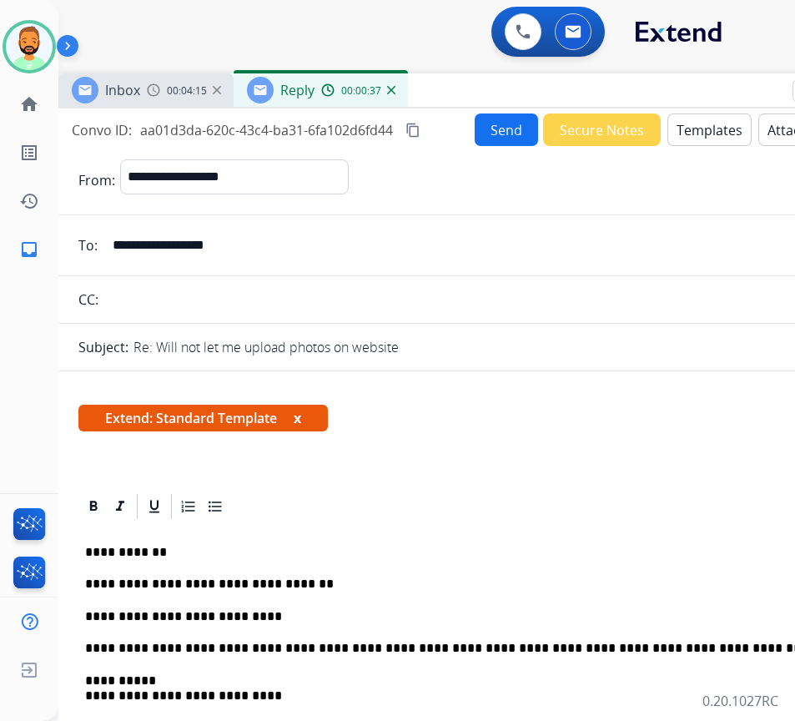
click at [496, 138] on button "Send" at bounding box center [506, 129] width 63 height 33
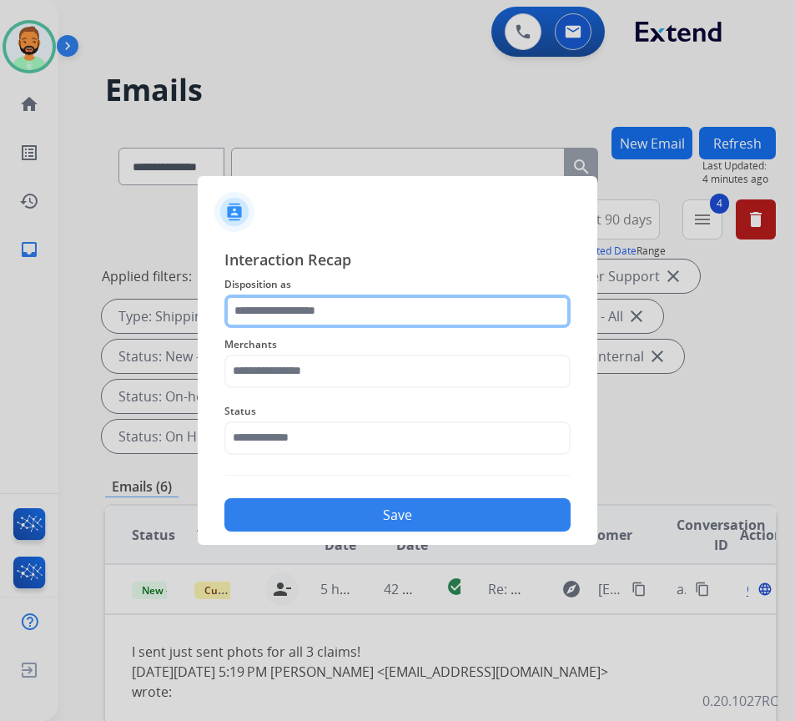
click at [307, 296] on input "text" at bounding box center [397, 311] width 346 height 33
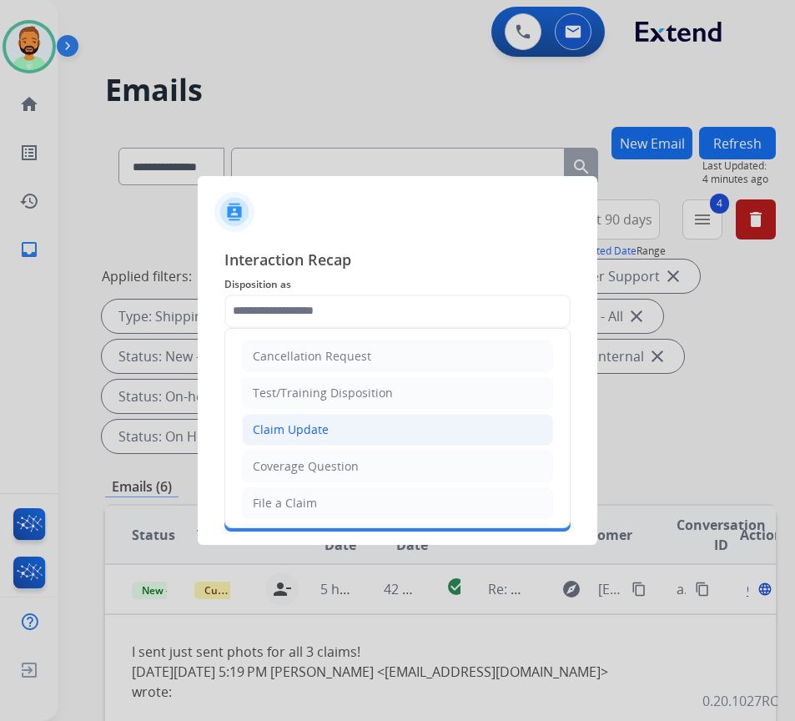
click at [341, 416] on li "Claim Update" at bounding box center [397, 430] width 311 height 32
type input "**********"
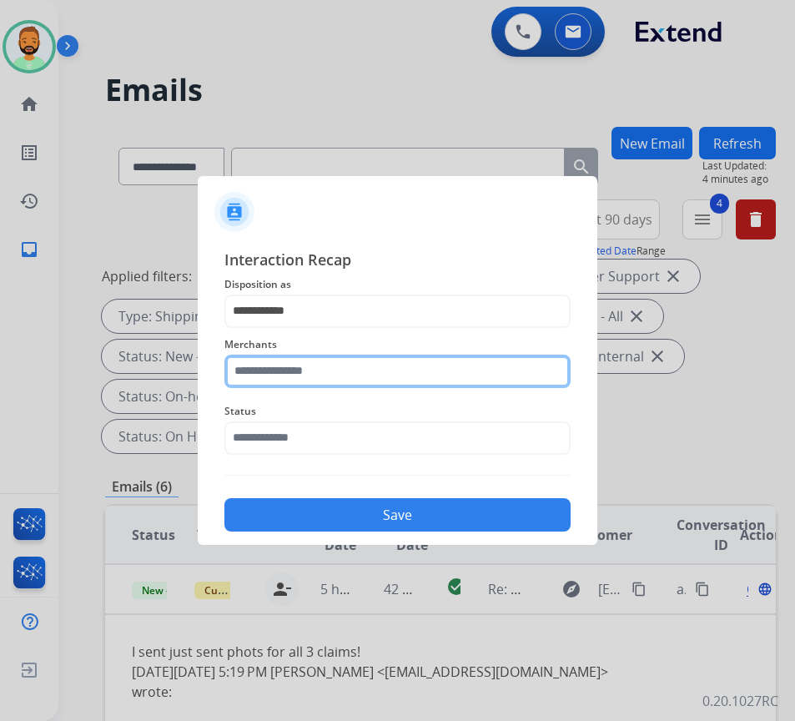
click at [357, 368] on input "text" at bounding box center [397, 371] width 346 height 33
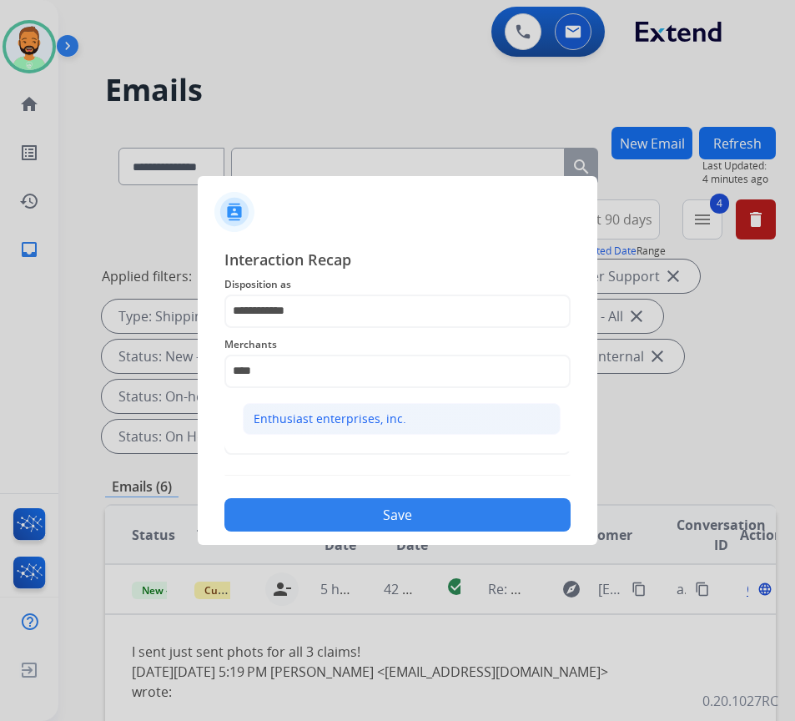
click at [367, 414] on div "Enthusiast enterprises, inc." at bounding box center [330, 419] width 153 height 17
type input "**********"
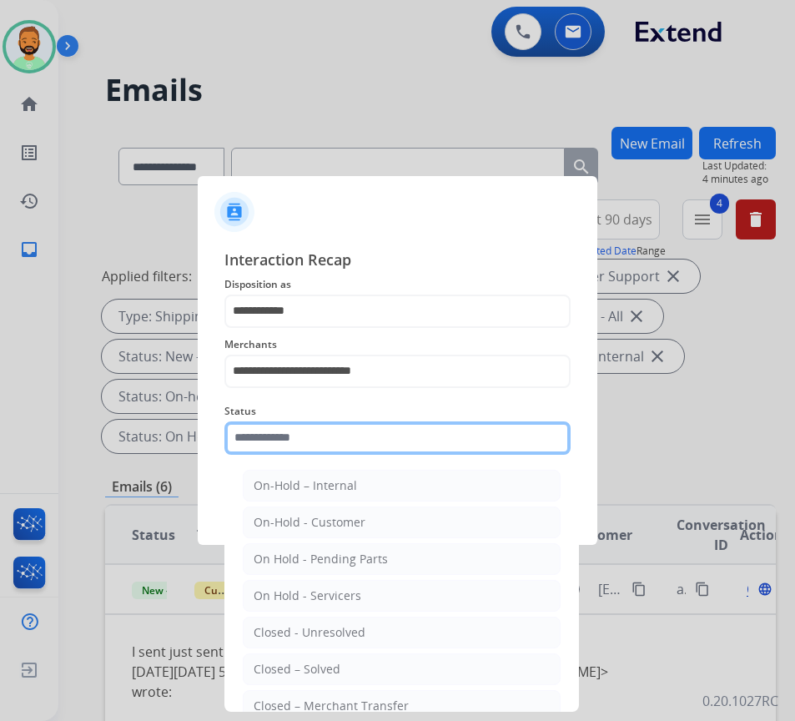
click at [367, 432] on input "text" at bounding box center [397, 437] width 346 height 33
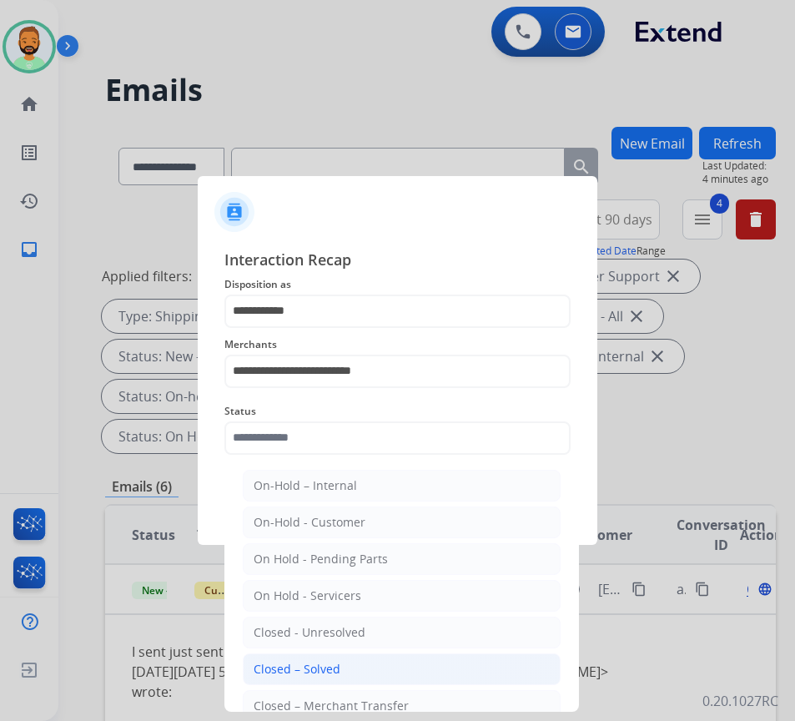
click at [403, 655] on li "Closed – Solved" at bounding box center [402, 669] width 318 height 32
type input "**********"
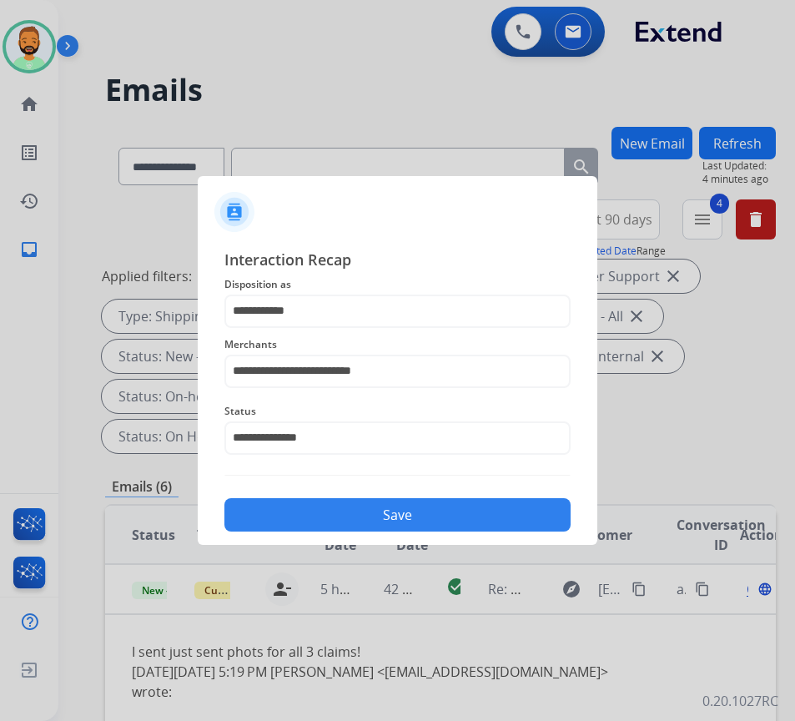
click at [402, 518] on button "Save" at bounding box center [397, 514] width 346 height 33
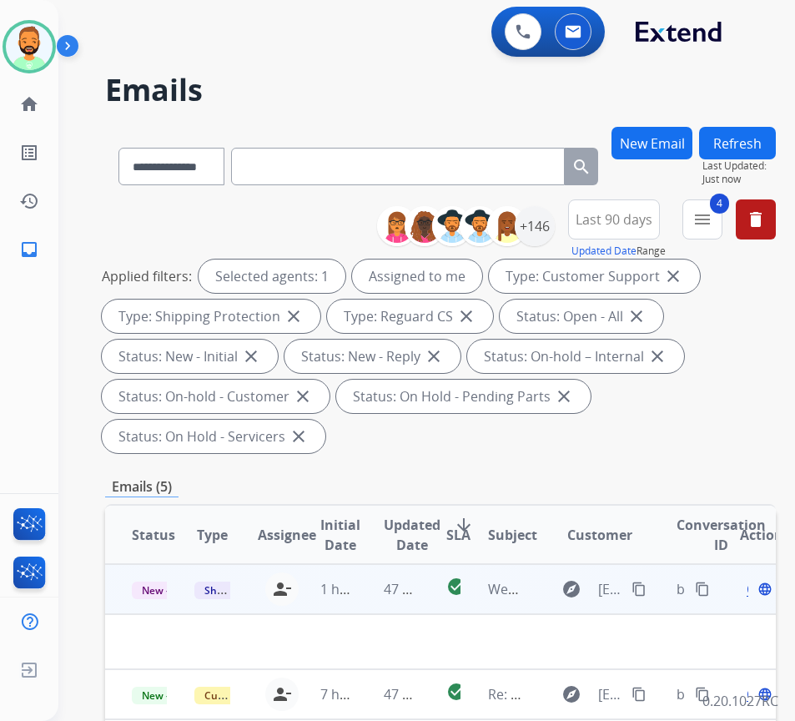
click at [374, 592] on td "47 minutes ago" at bounding box center [388, 589] width 63 height 50
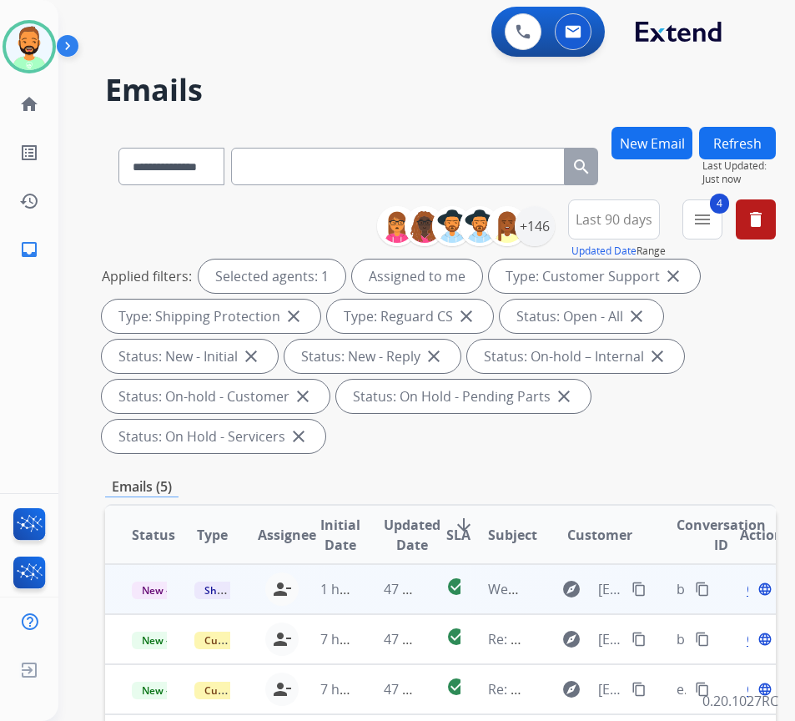
click at [374, 591] on td "47 minutes ago" at bounding box center [388, 589] width 63 height 50
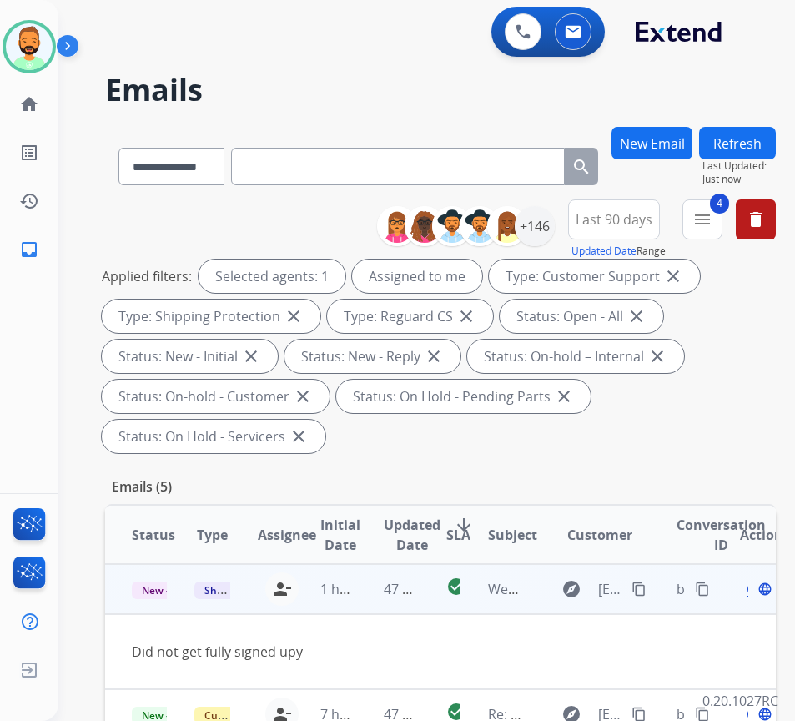
click at [647, 586] on mat-icon "content_copy" at bounding box center [639, 589] width 15 height 15
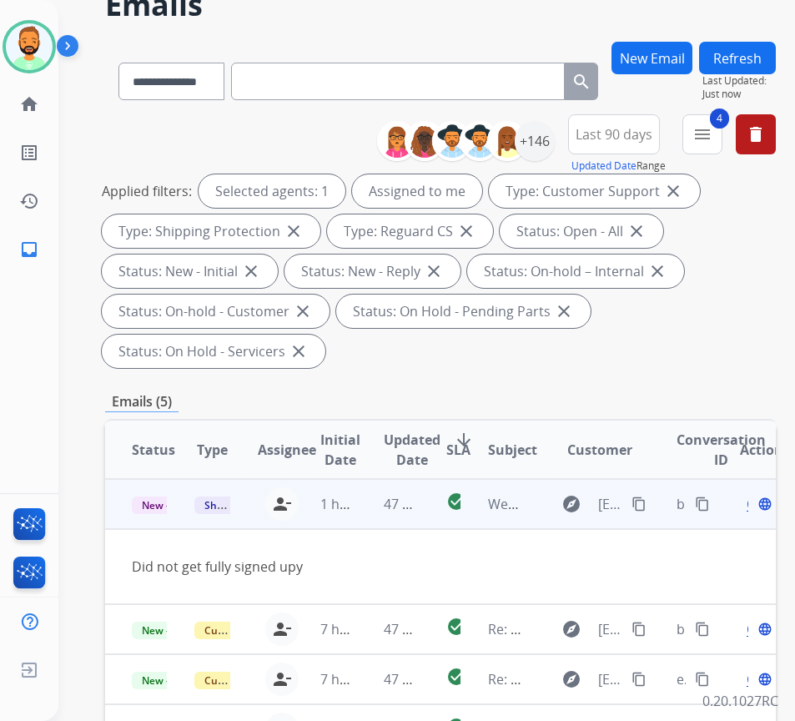
scroll to position [83, 0]
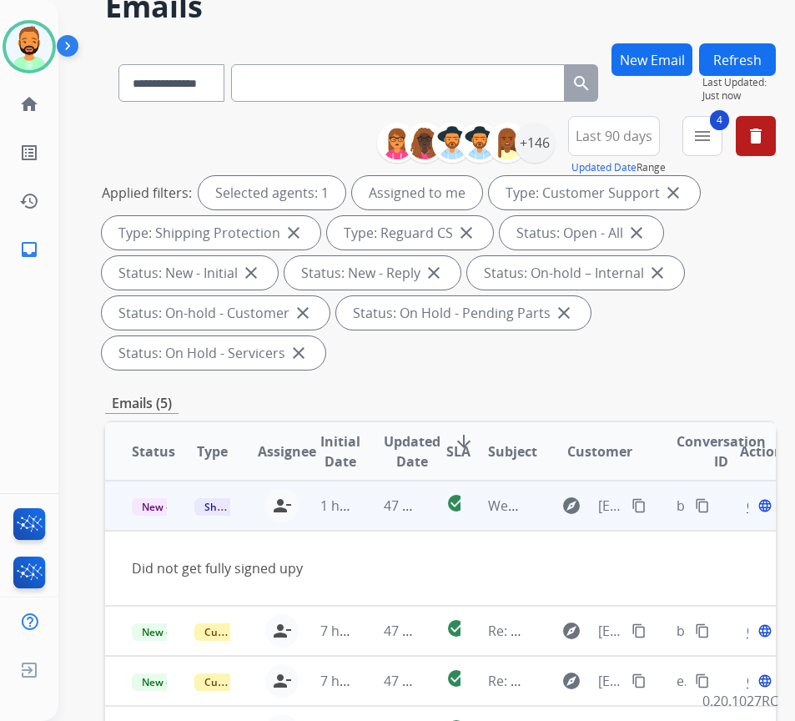
click at [757, 506] on div "Open language" at bounding box center [757, 506] width 35 height 20
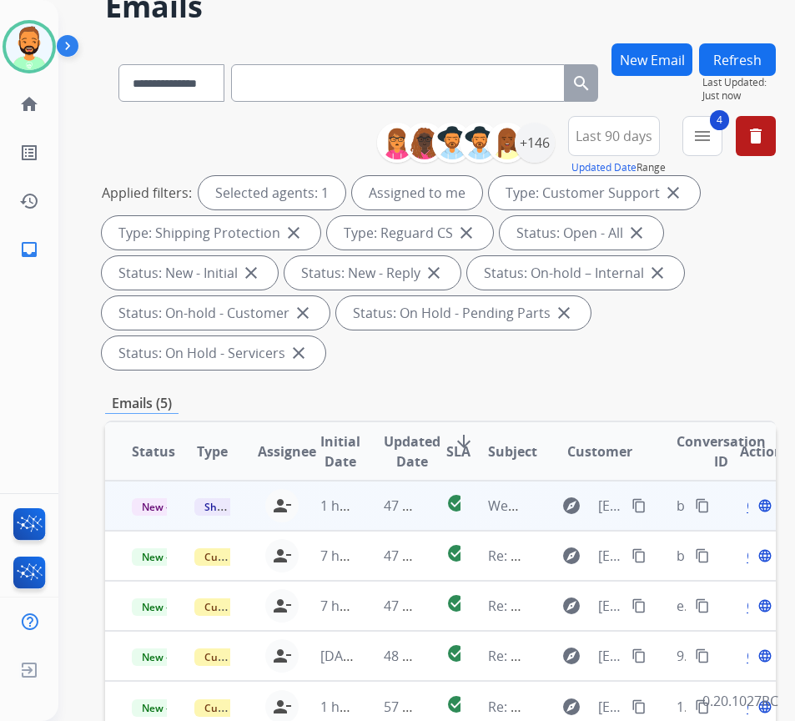
click at [753, 506] on div "Open language" at bounding box center [757, 506] width 35 height 20
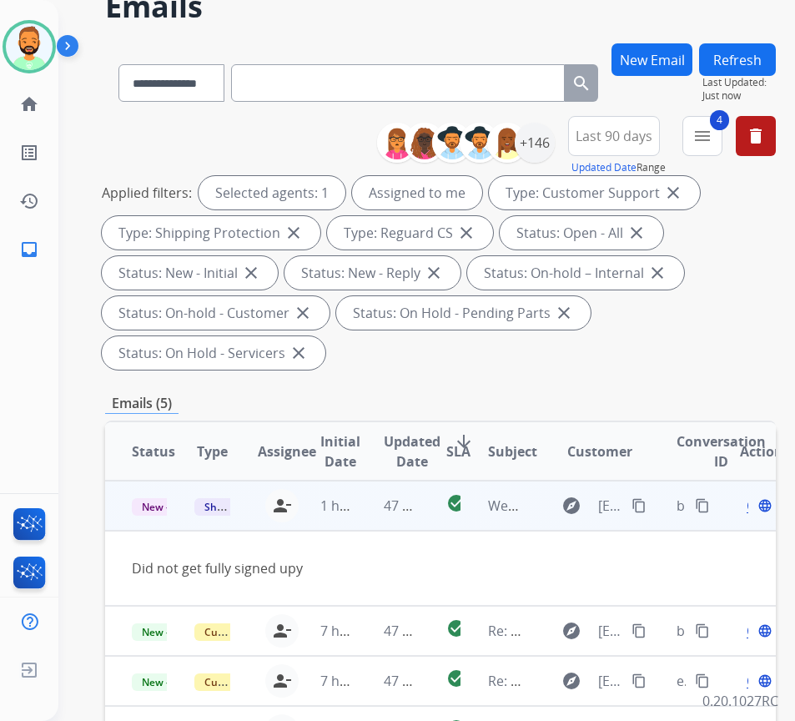
click at [755, 506] on span "Open" at bounding box center [764, 506] width 34 height 20
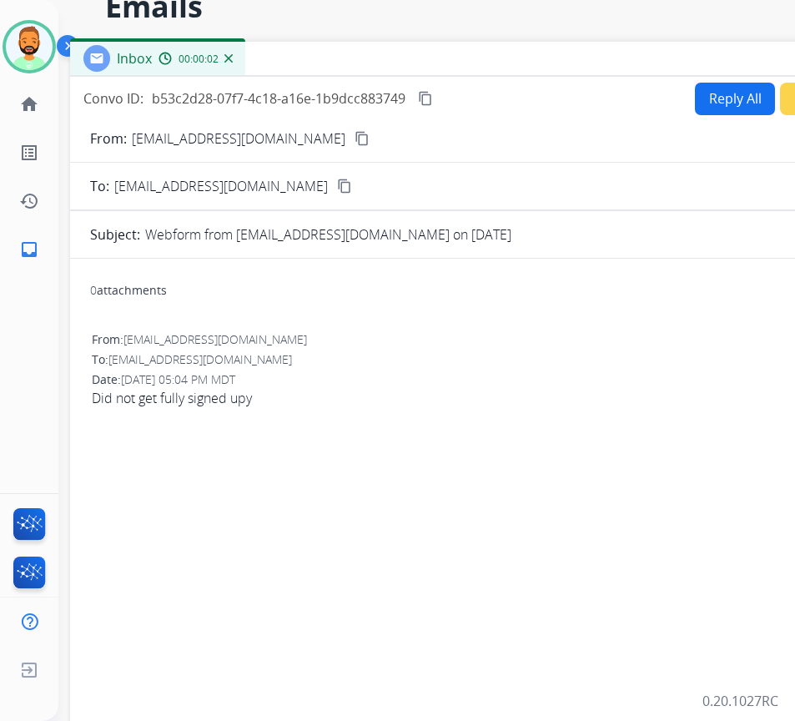
drag, startPoint x: 320, startPoint y: 33, endPoint x: 466, endPoint y: 58, distance: 147.2
click at [468, 58] on div "Inbox 00:00:02" at bounding box center [487, 59] width 834 height 35
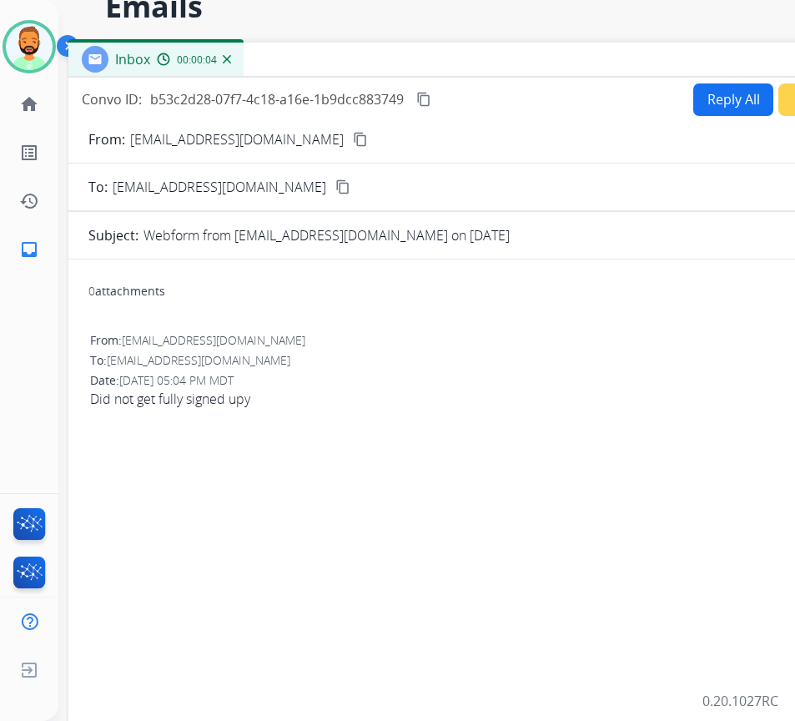
click at [711, 111] on button "Reply All" at bounding box center [733, 99] width 80 height 33
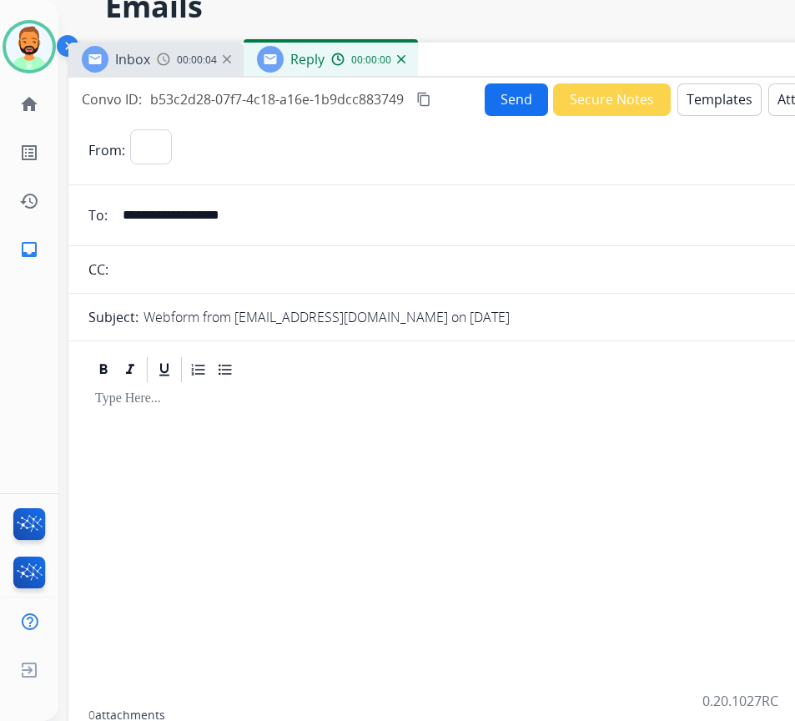
select select "**********"
click at [711, 111] on button "Templates" at bounding box center [719, 99] width 84 height 33
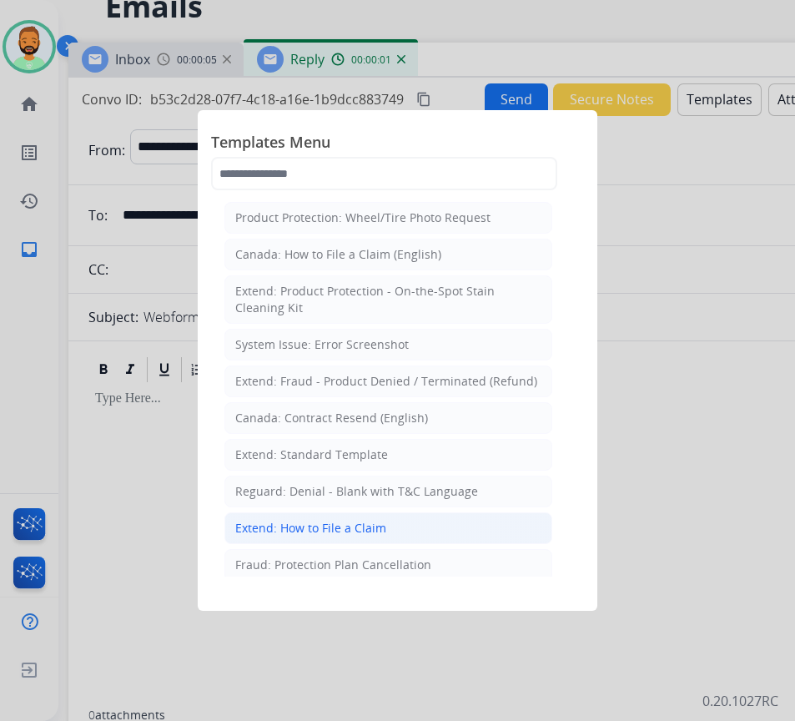
click at [394, 537] on li "Extend: How to File a Claim" at bounding box center [388, 528] width 328 height 32
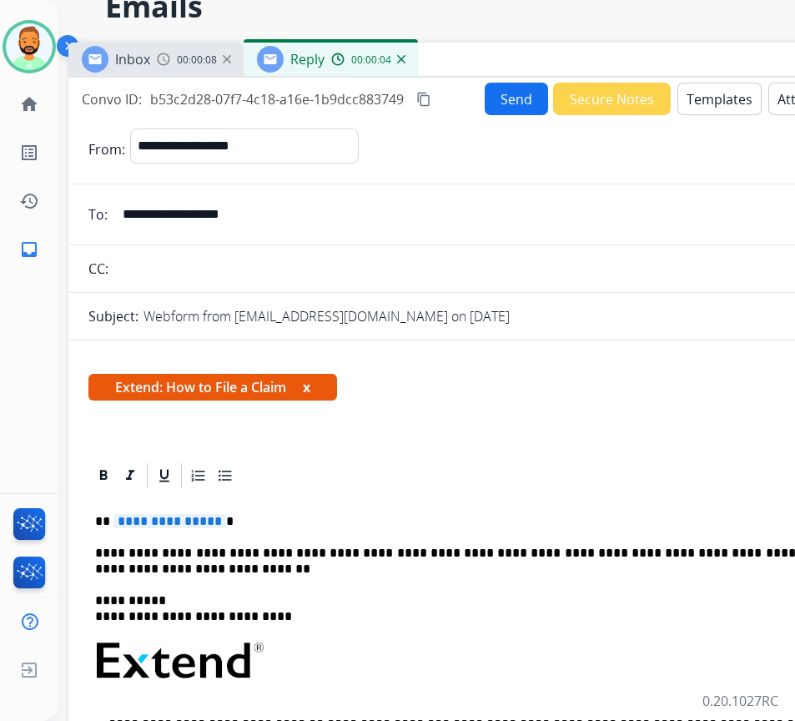
click at [375, 502] on div "**********" at bounding box center [485, 721] width 794 height 461
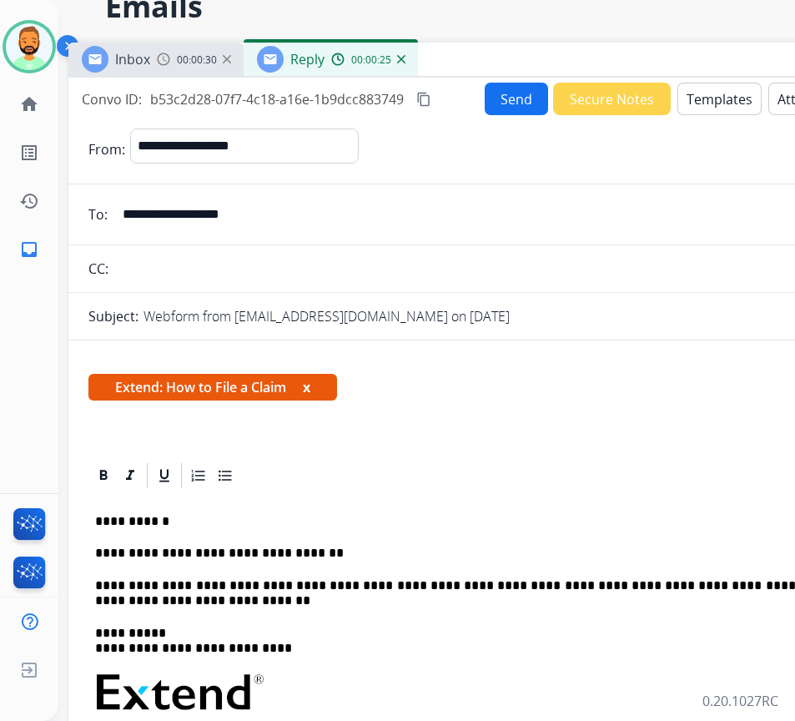
click at [500, 97] on button "Send" at bounding box center [516, 99] width 63 height 33
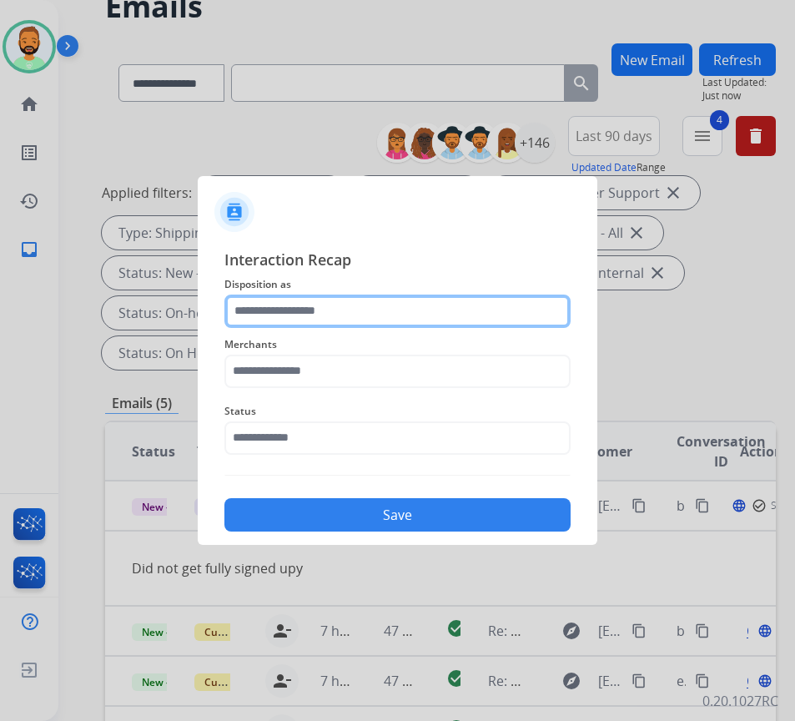
click at [416, 315] on input "text" at bounding box center [397, 311] width 346 height 33
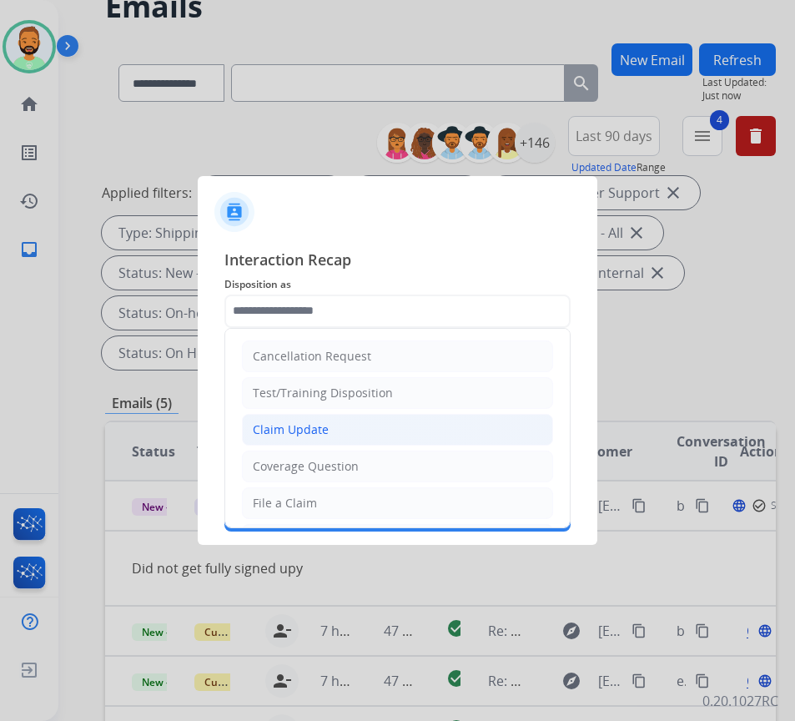
click at [411, 417] on li "Claim Update" at bounding box center [397, 430] width 311 height 32
type input "**********"
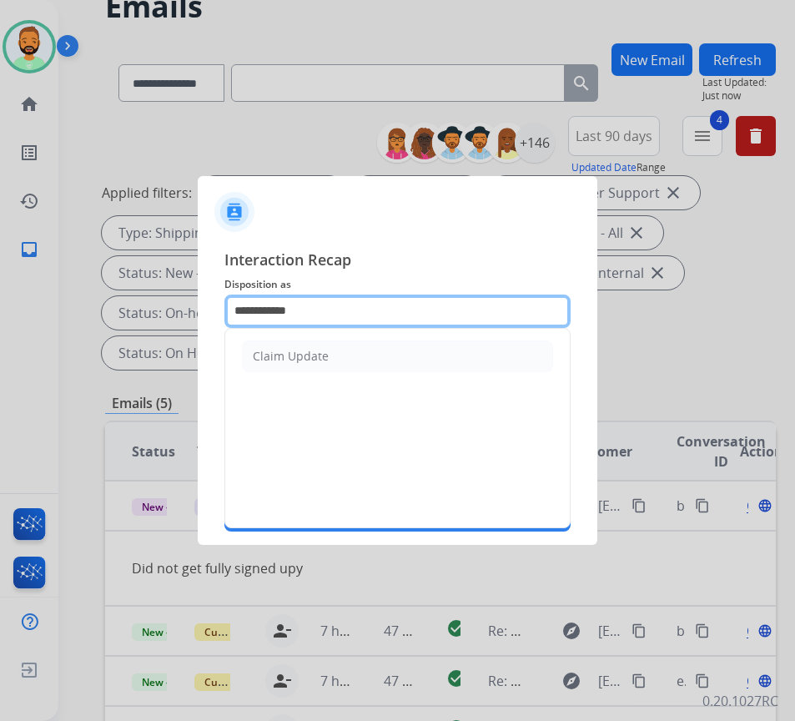
drag, startPoint x: 406, startPoint y: 315, endPoint x: 131, endPoint y: 340, distance: 276.4
click at [0, 334] on app-contact-recap-modal "**********" at bounding box center [0, 360] width 0 height 721
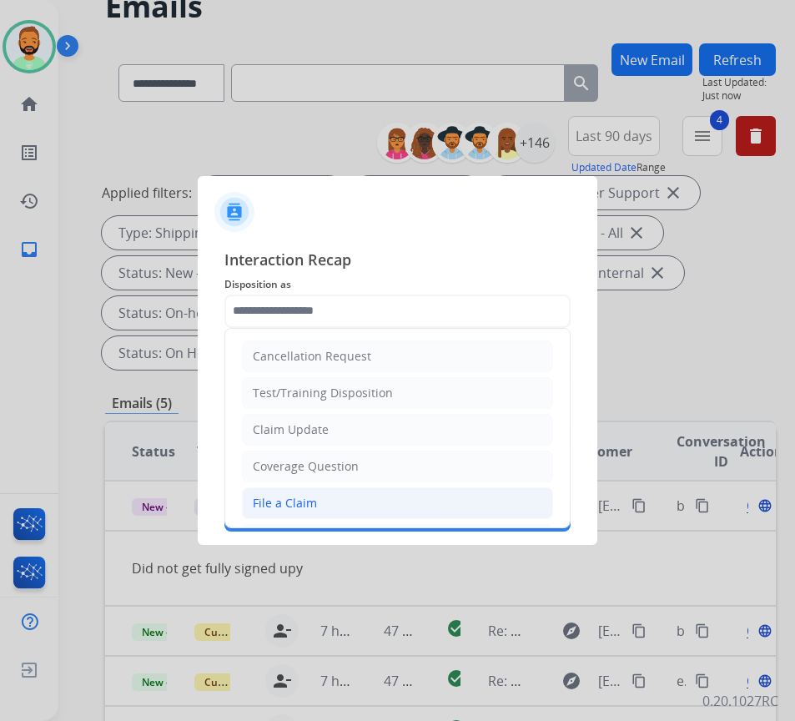
click at [310, 491] on li "File a Claim" at bounding box center [397, 503] width 311 height 32
type input "**********"
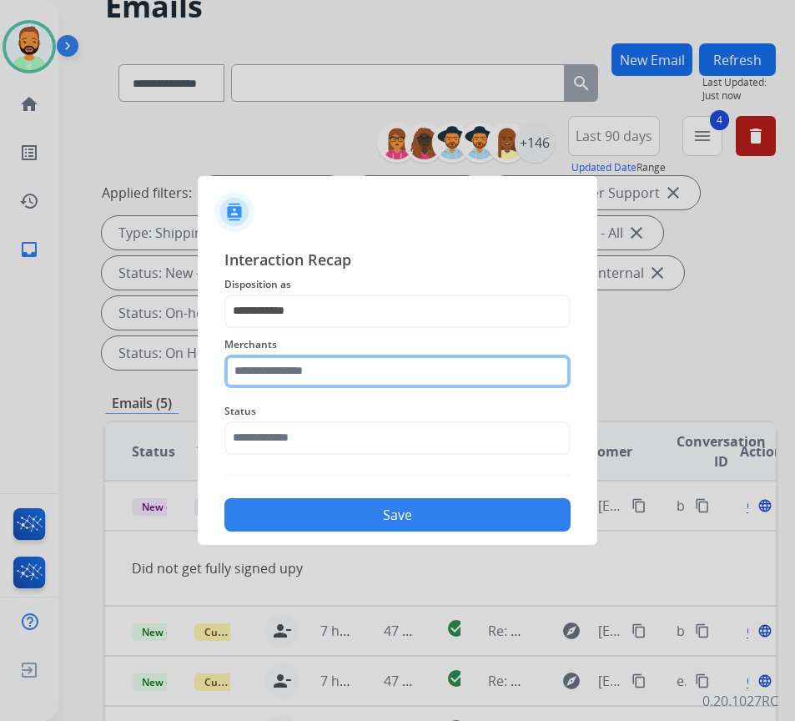
click at [345, 375] on input "text" at bounding box center [397, 371] width 346 height 33
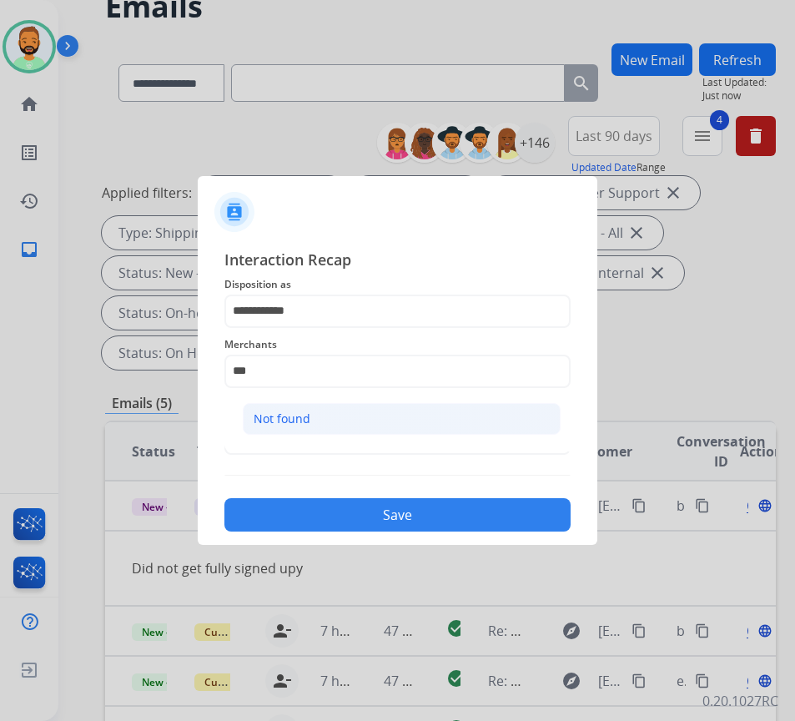
click at [359, 411] on li "Not found" at bounding box center [402, 419] width 318 height 32
type input "*********"
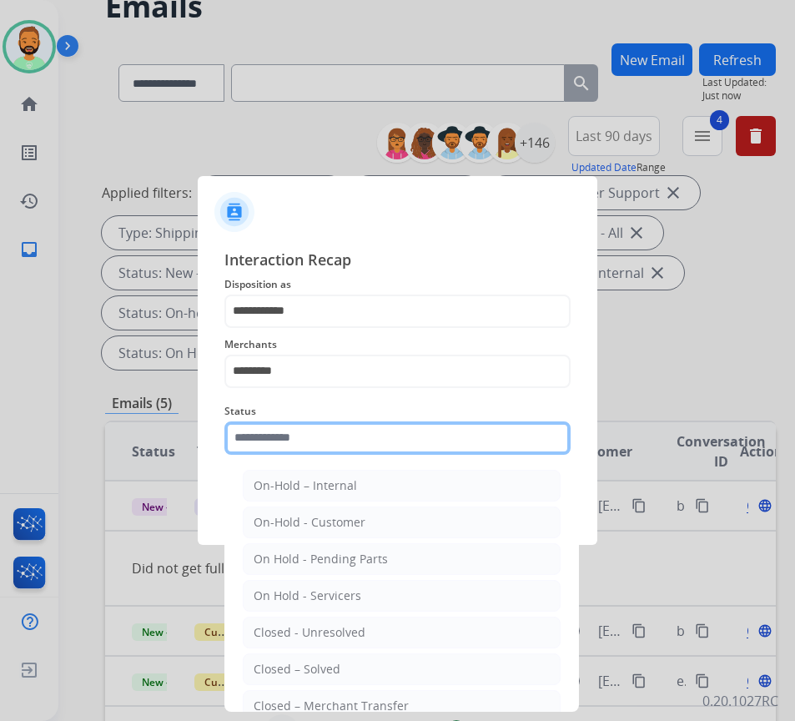
drag, startPoint x: 365, startPoint y: 437, endPoint x: 369, endPoint y: 451, distance: 14.6
click at [366, 438] on input "text" at bounding box center [397, 437] width 346 height 33
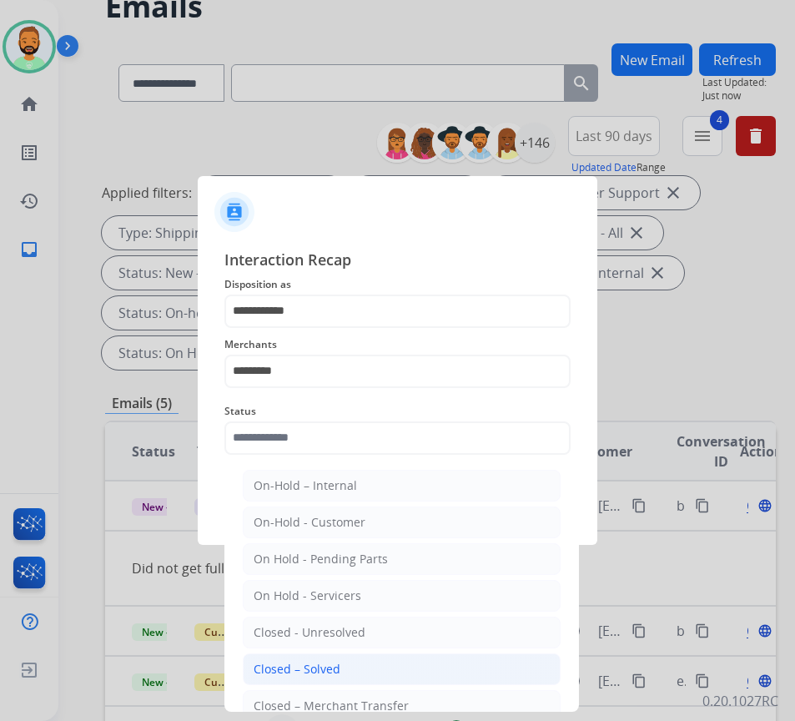
click at [360, 672] on li "Closed – Solved" at bounding box center [402, 669] width 318 height 32
type input "**********"
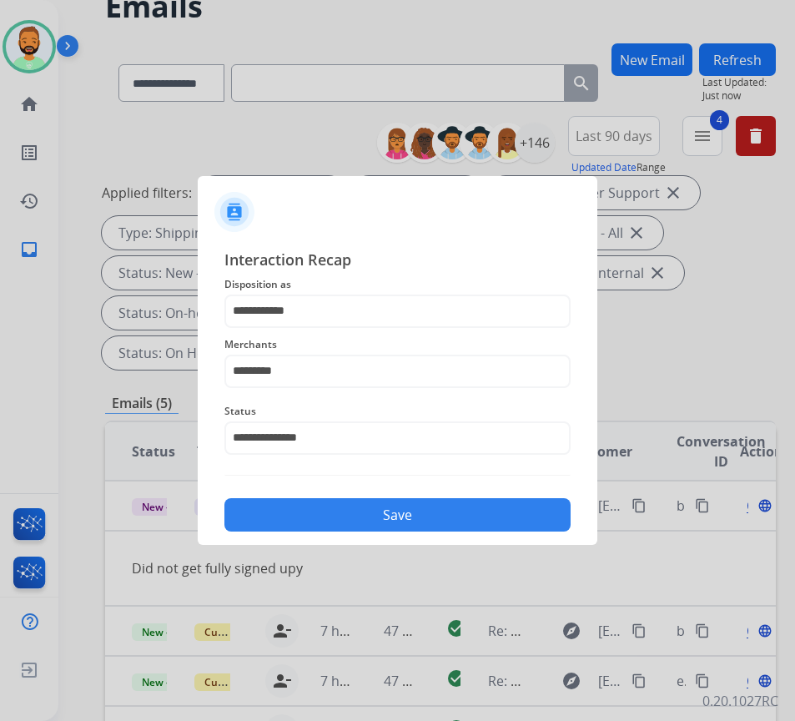
click at [468, 514] on button "Save" at bounding box center [397, 514] width 346 height 33
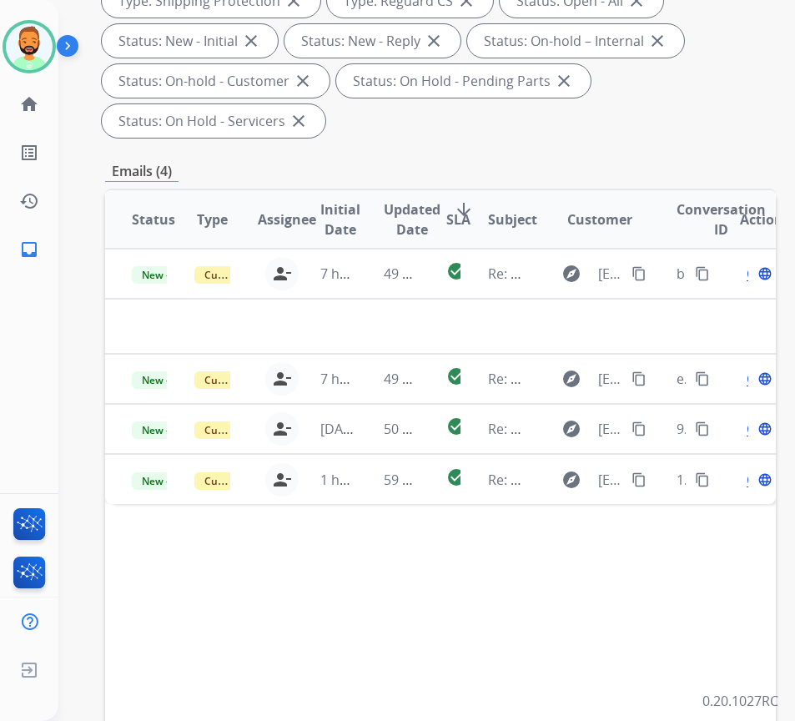
scroll to position [334, 0]
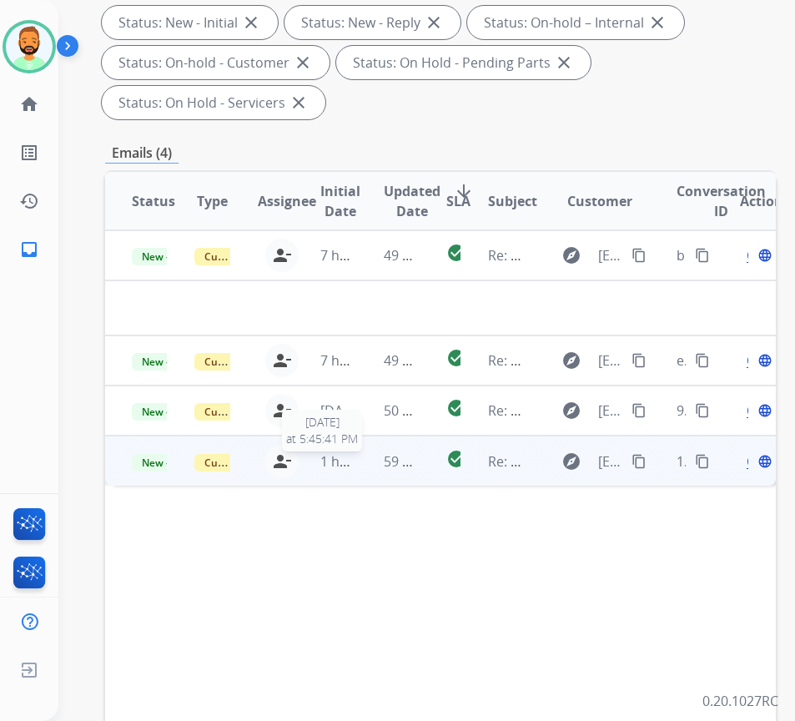
click at [357, 459] on span "1 hour ago" at bounding box center [354, 461] width 68 height 18
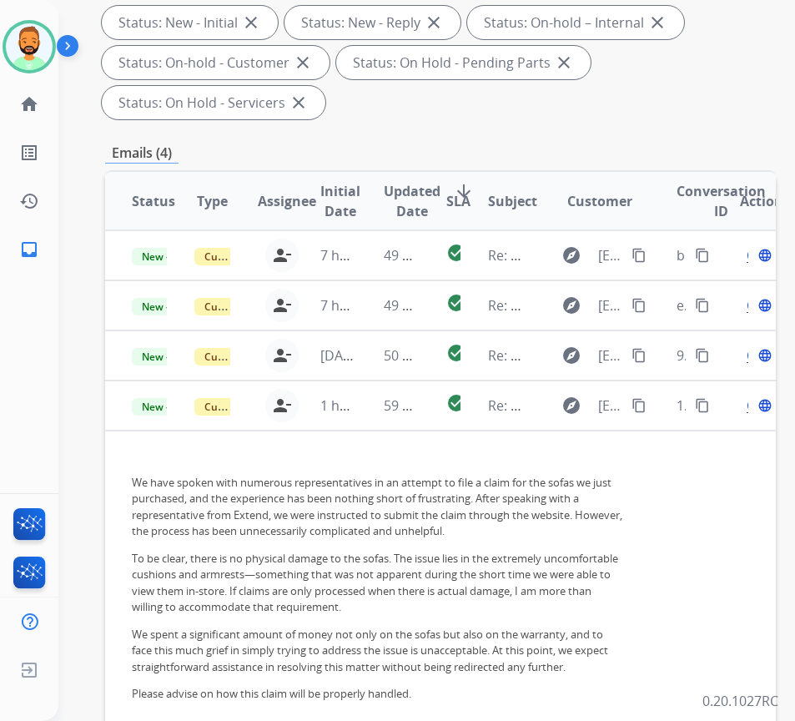
scroll to position [40, 0]
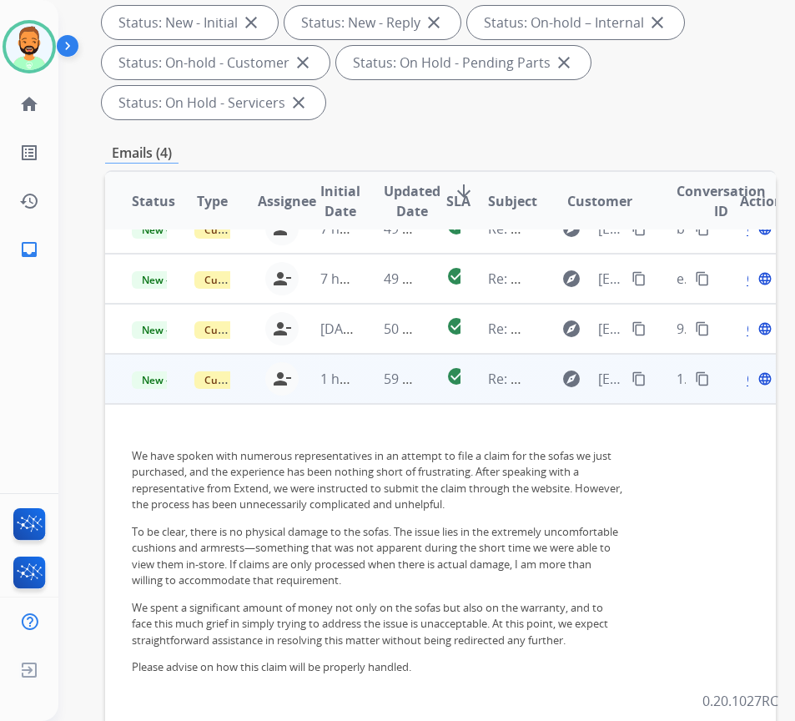
click at [645, 371] on mat-icon "content_copy" at bounding box center [639, 378] width 15 height 15
click at [754, 369] on span "Open" at bounding box center [764, 379] width 34 height 20
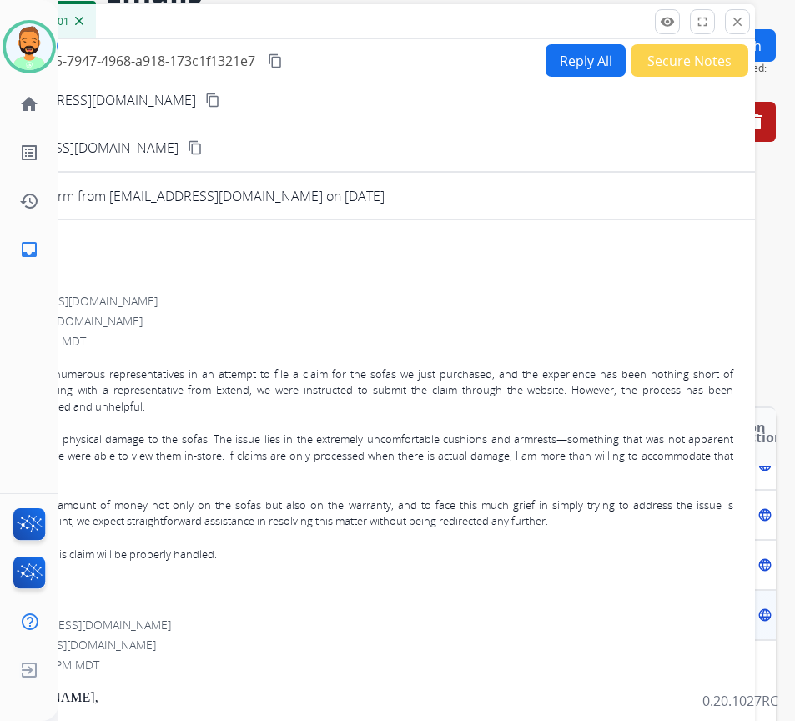
scroll to position [0, 0]
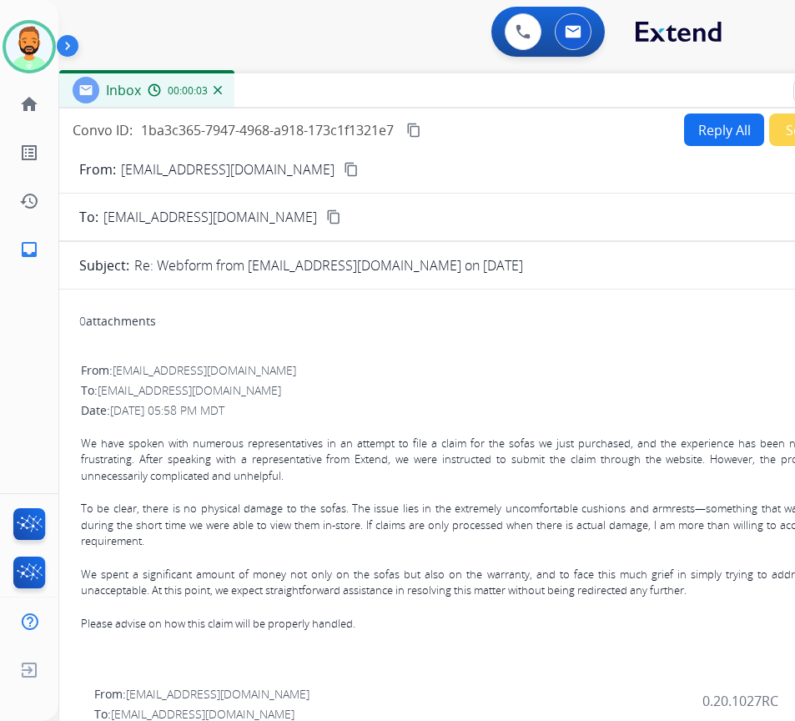
drag, startPoint x: 330, startPoint y: 126, endPoint x: 469, endPoint y: 98, distance: 141.4
click at [469, 98] on div "Inbox 00:00:03" at bounding box center [476, 90] width 834 height 35
click at [709, 124] on button "Reply All" at bounding box center [724, 129] width 80 height 33
select select "**********"
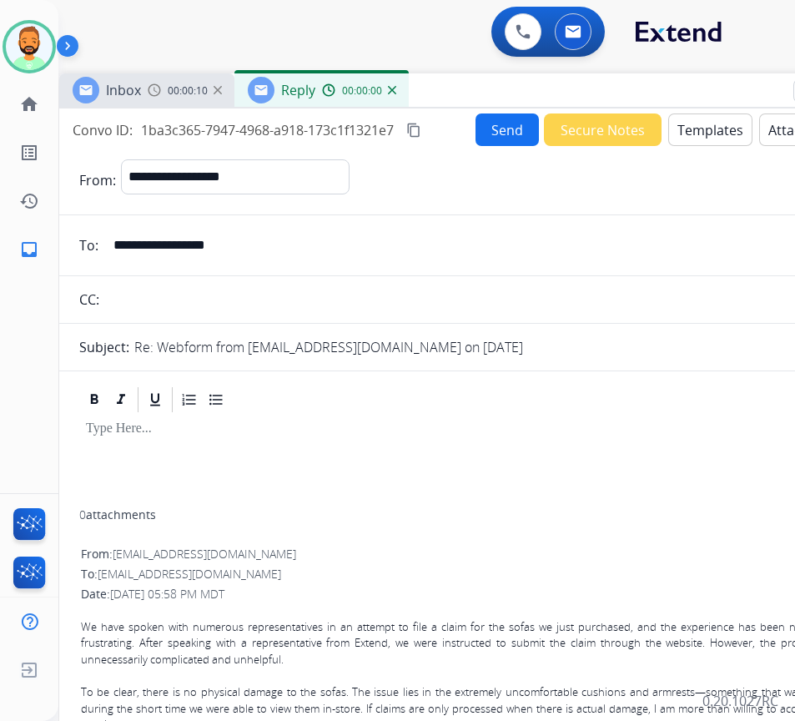
click at [709, 124] on button "Templates" at bounding box center [710, 129] width 84 height 33
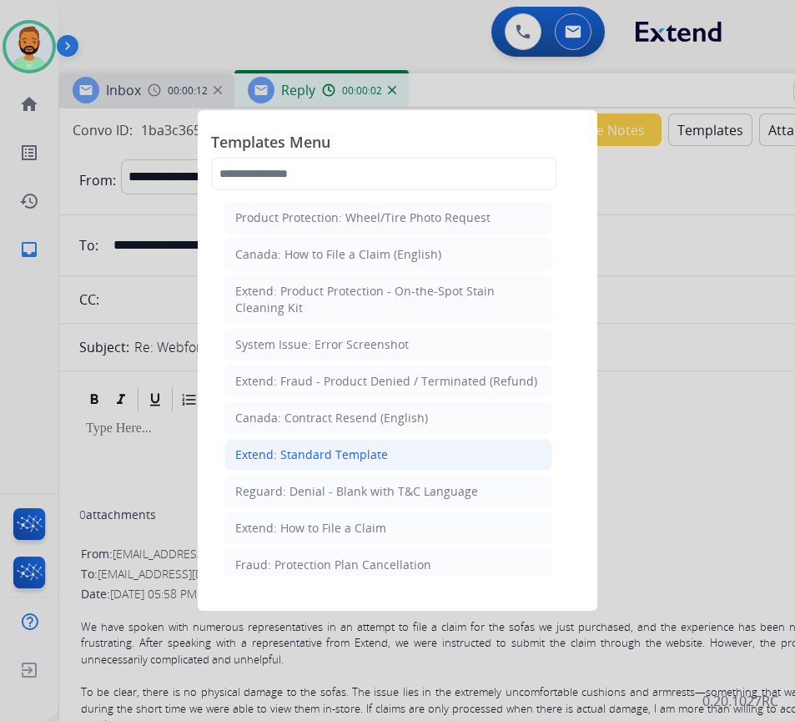
click at [389, 456] on li "Extend: Standard Template" at bounding box center [388, 455] width 328 height 32
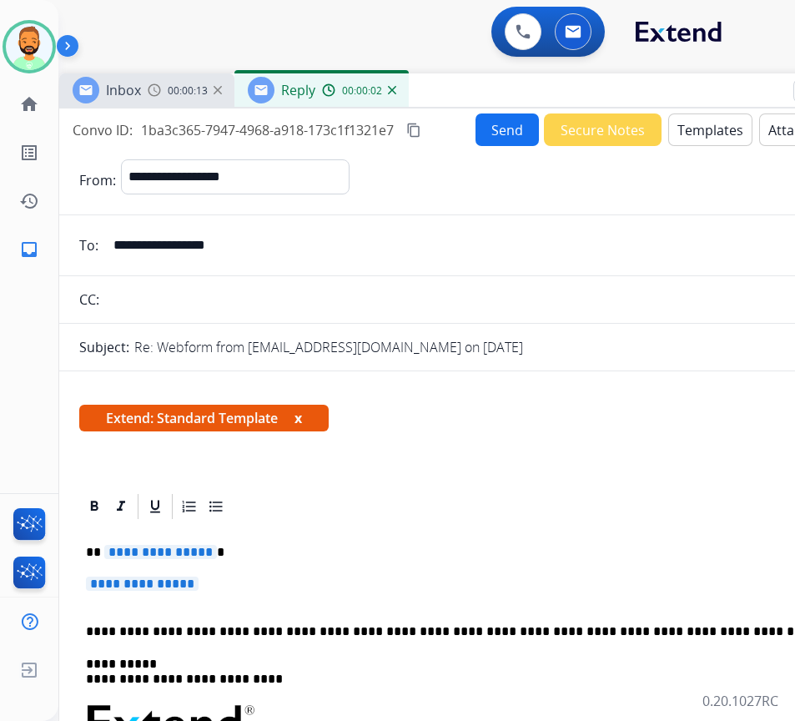
click at [409, 582] on p "**********" at bounding box center [476, 592] width 781 height 31
click at [399, 557] on p "**********" at bounding box center [470, 552] width 768 height 15
click at [357, 577] on p "**********" at bounding box center [476, 592] width 781 height 31
click at [359, 577] on p "**********" at bounding box center [476, 592] width 781 height 31
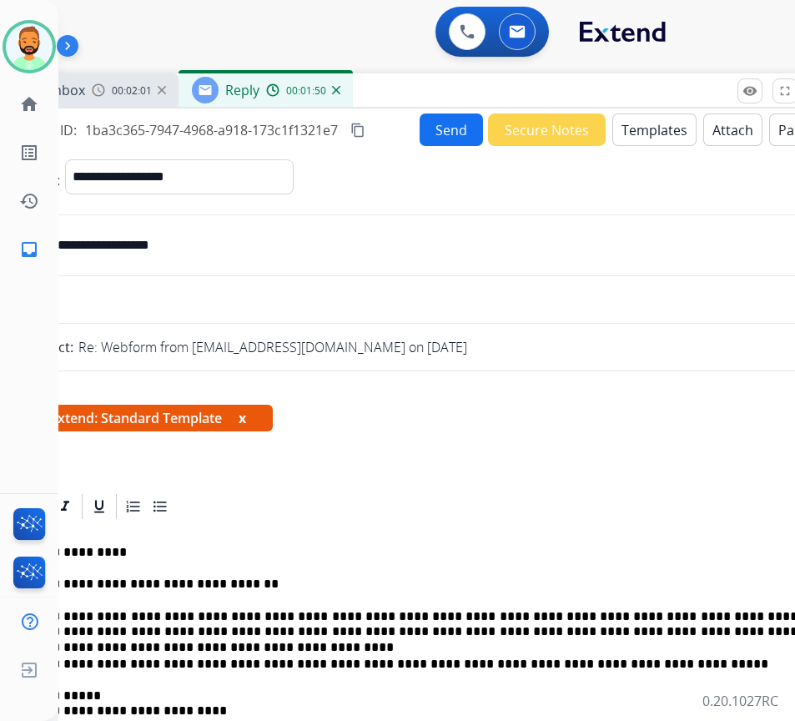
scroll to position [0, 33]
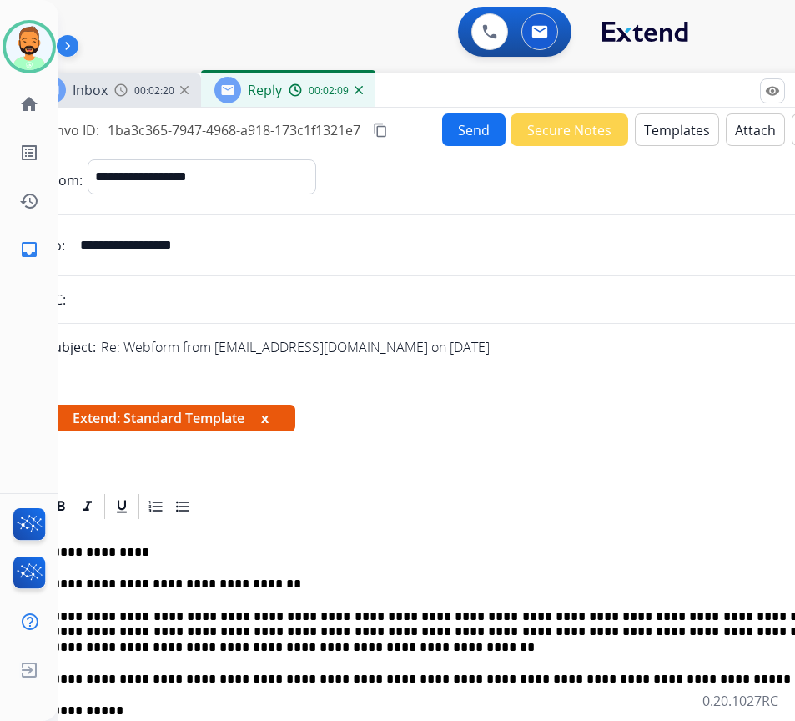
click at [446, 125] on button "Send" at bounding box center [473, 129] width 63 height 33
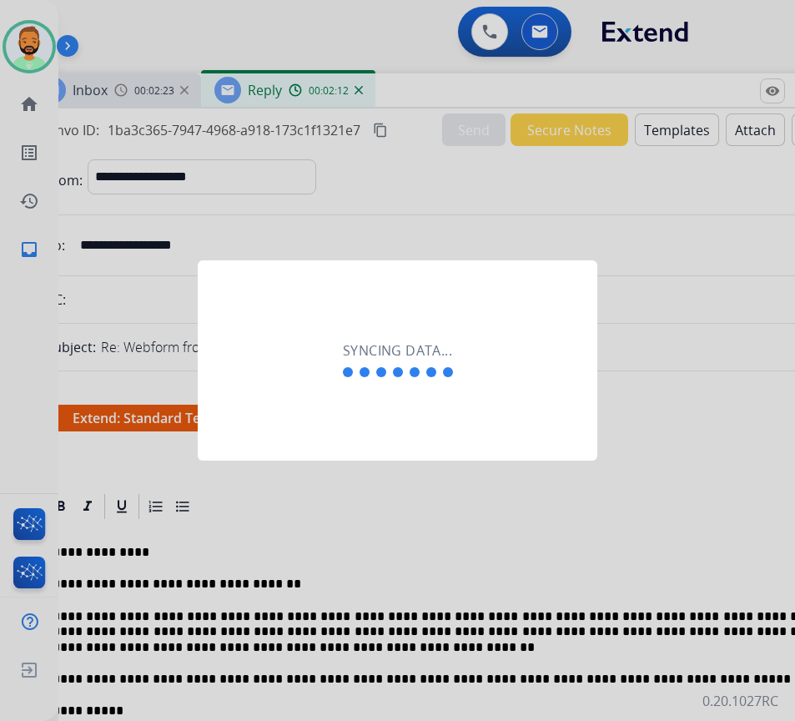
scroll to position [0, 3]
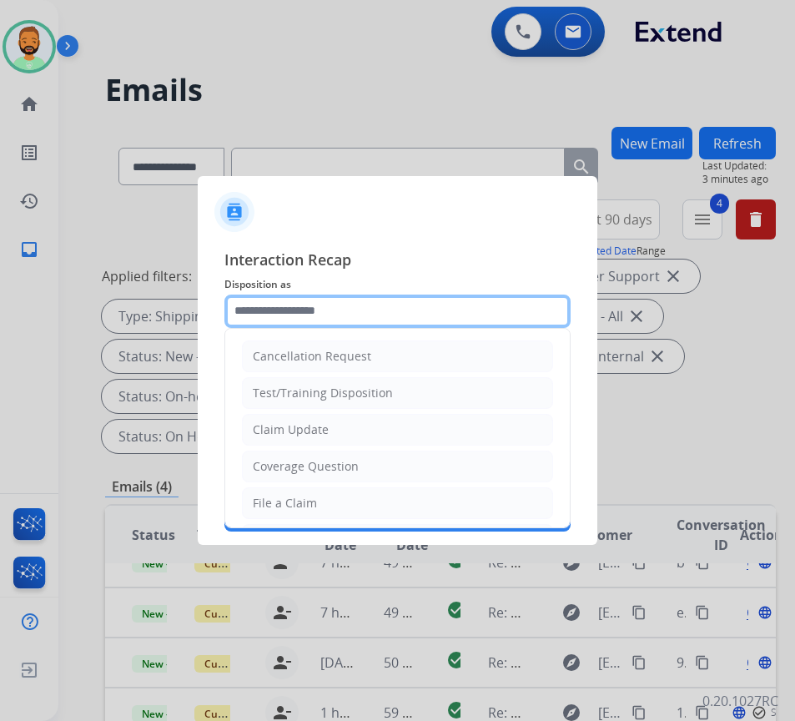
click at [276, 305] on input "text" at bounding box center [397, 311] width 346 height 33
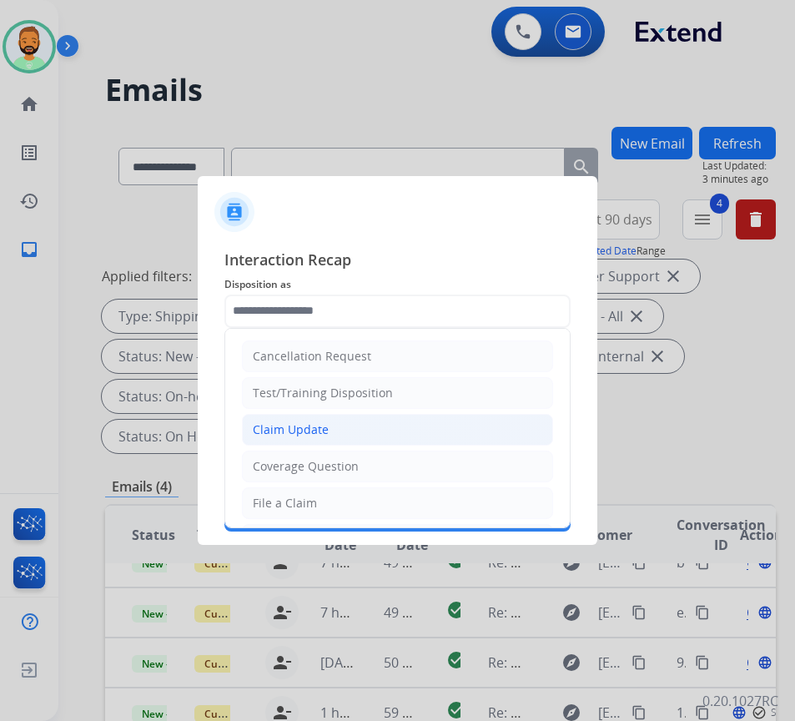
click at [319, 437] on div "Claim Update" at bounding box center [291, 429] width 76 height 17
type input "**********"
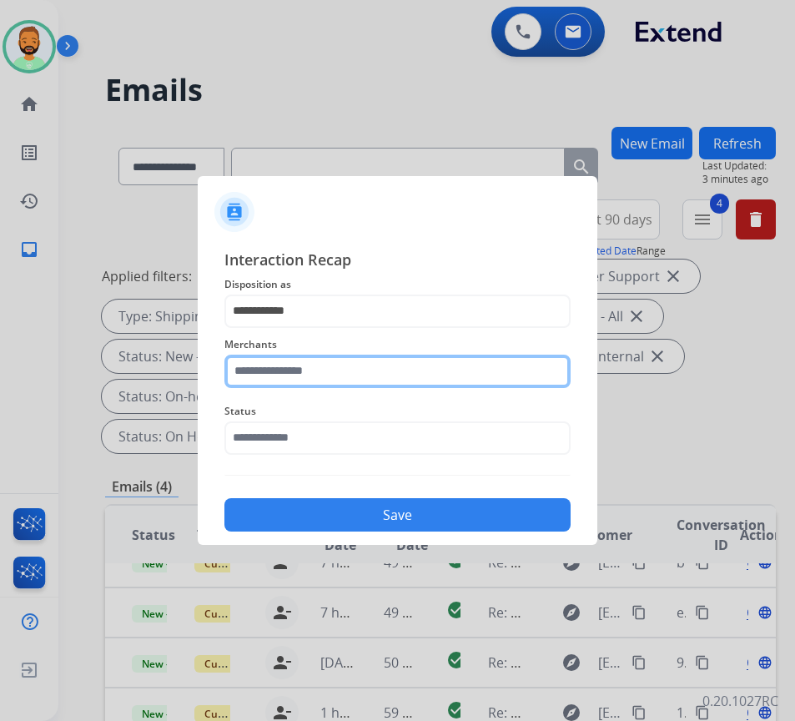
click at [274, 376] on input "text" at bounding box center [397, 371] width 346 height 33
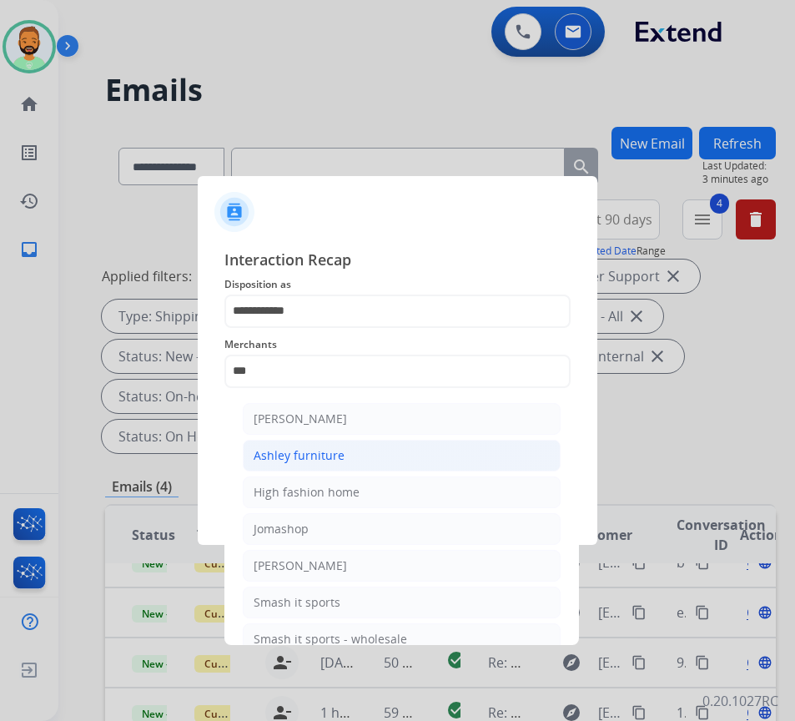
click at [317, 451] on div "Ashley furniture" at bounding box center [299, 455] width 91 height 17
type input "**********"
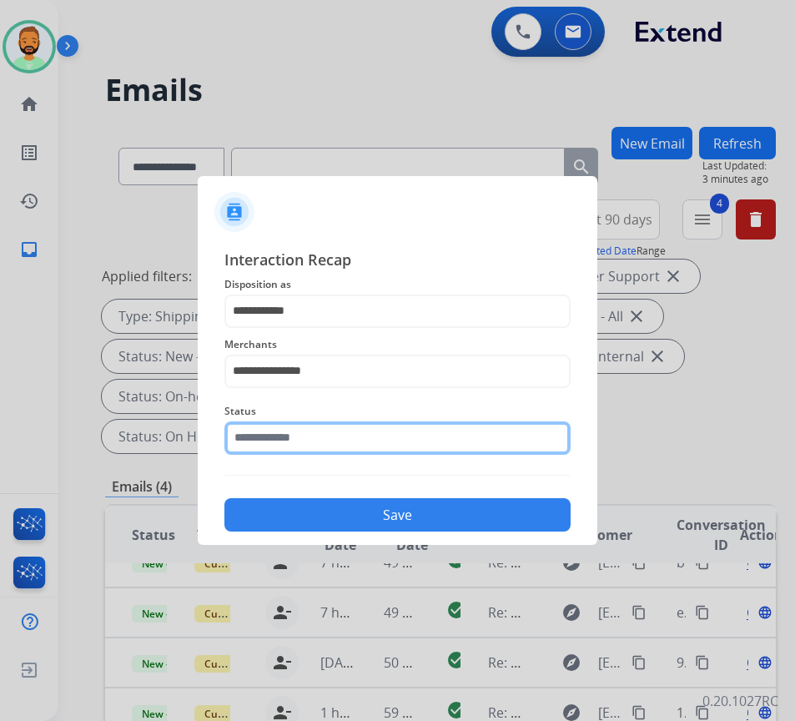
click at [321, 444] on input "text" at bounding box center [397, 437] width 346 height 33
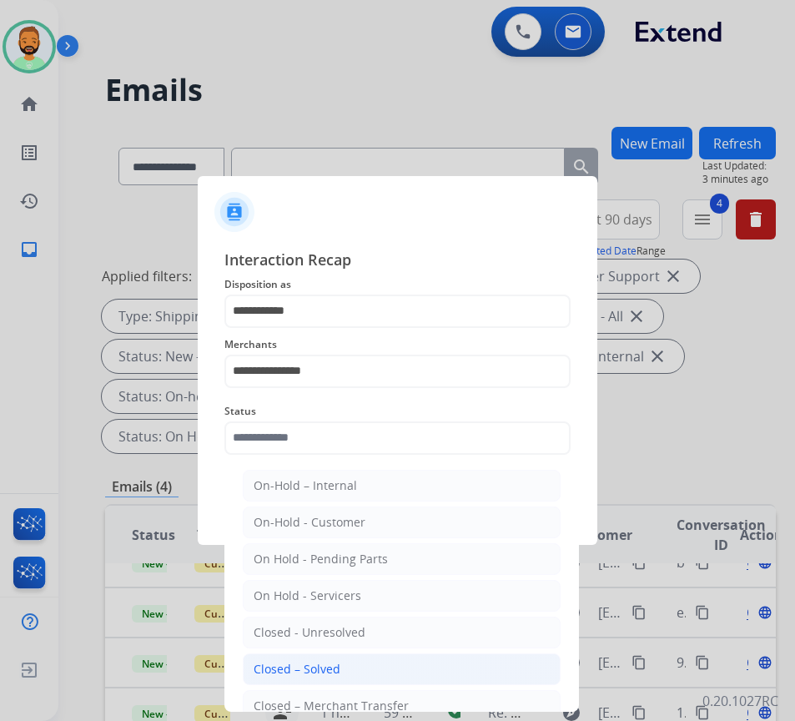
click at [315, 668] on div "Closed – Solved" at bounding box center [297, 669] width 87 height 17
type input "**********"
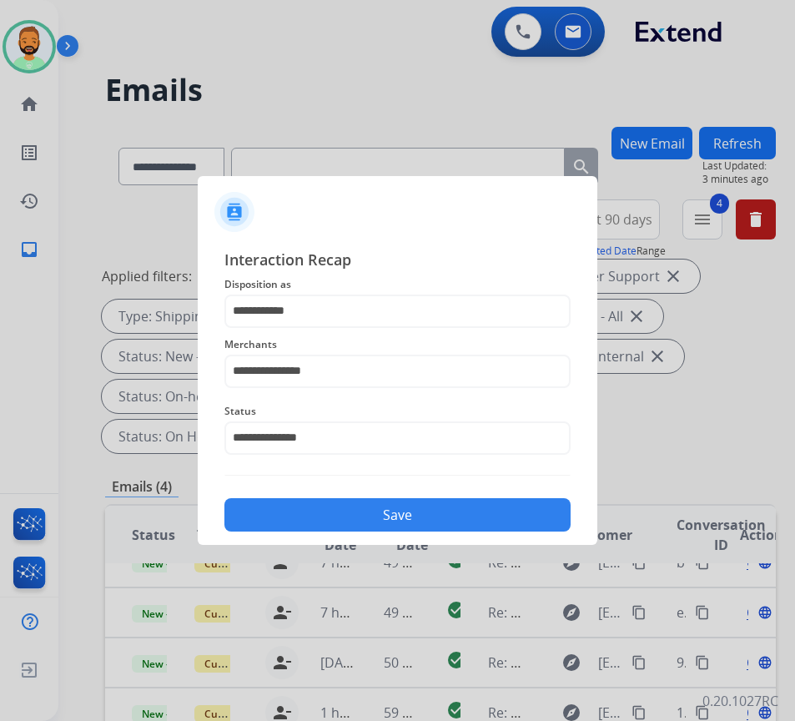
click at [360, 511] on button "Save" at bounding box center [397, 514] width 346 height 33
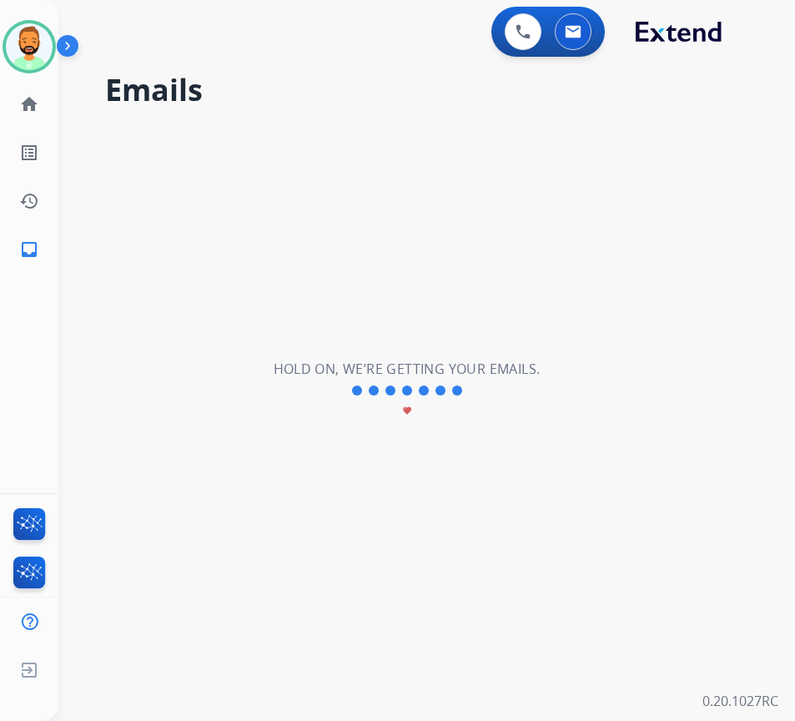
scroll to position [0, 0]
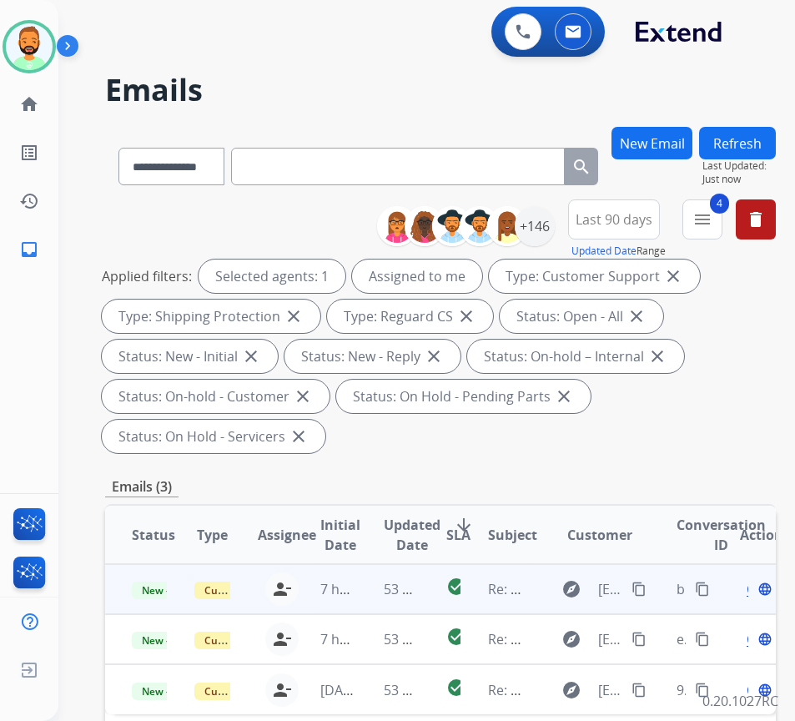
click at [363, 592] on td "53 minutes ago" at bounding box center [388, 589] width 63 height 50
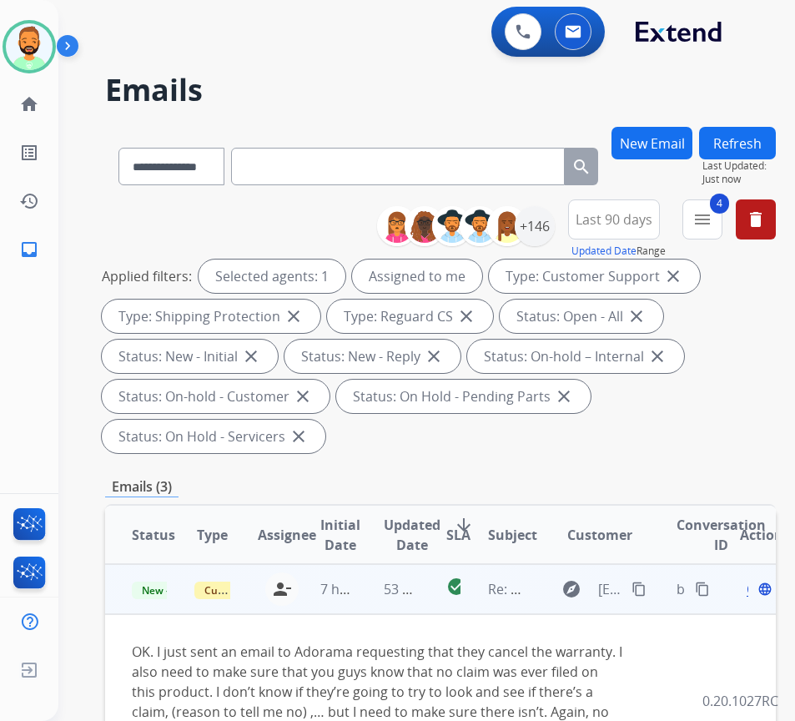
click at [756, 589] on span "Open" at bounding box center [764, 589] width 34 height 20
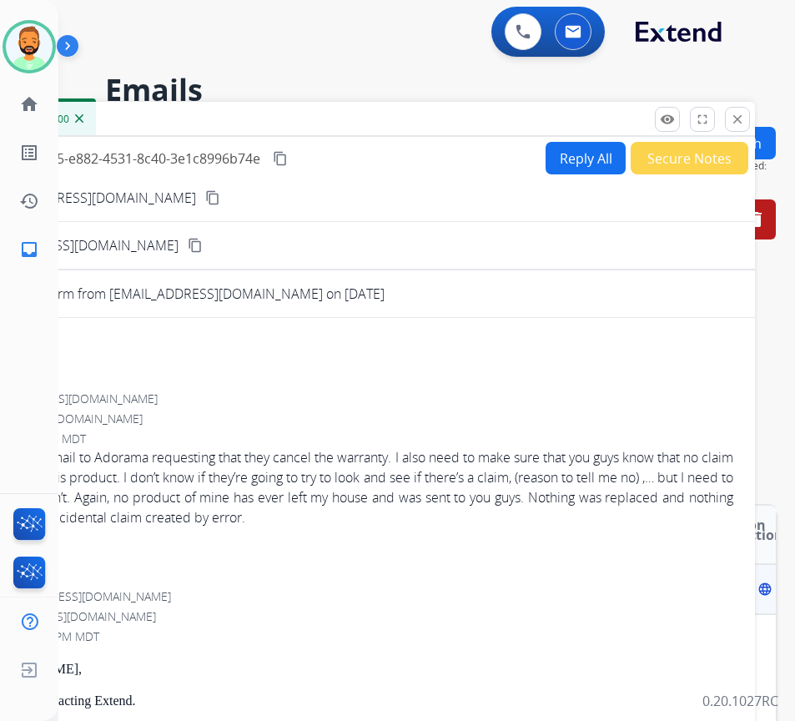
click at [677, 153] on button "Secure Notes" at bounding box center [690, 158] width 118 height 33
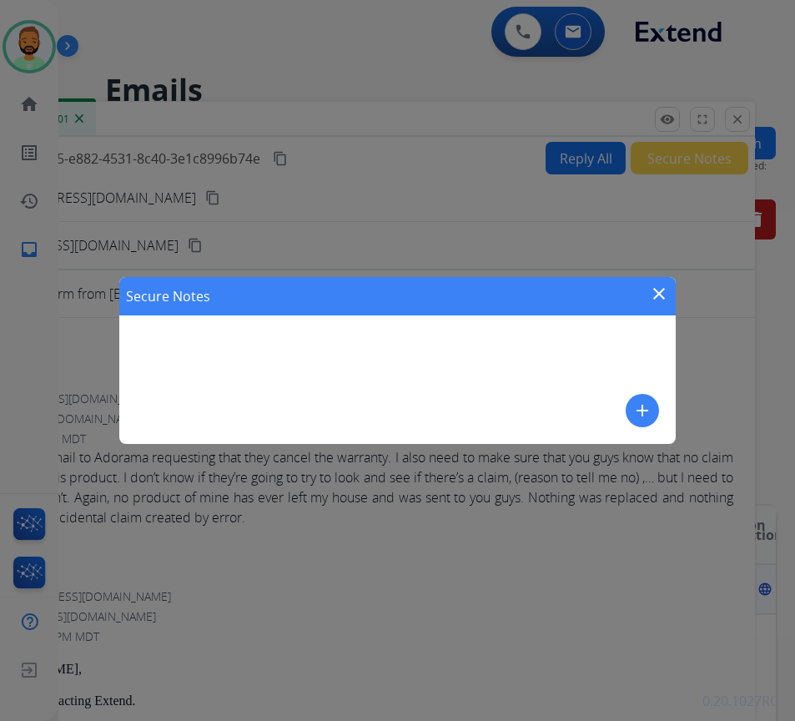
click at [646, 411] on mat-icon "add" at bounding box center [642, 410] width 20 height 20
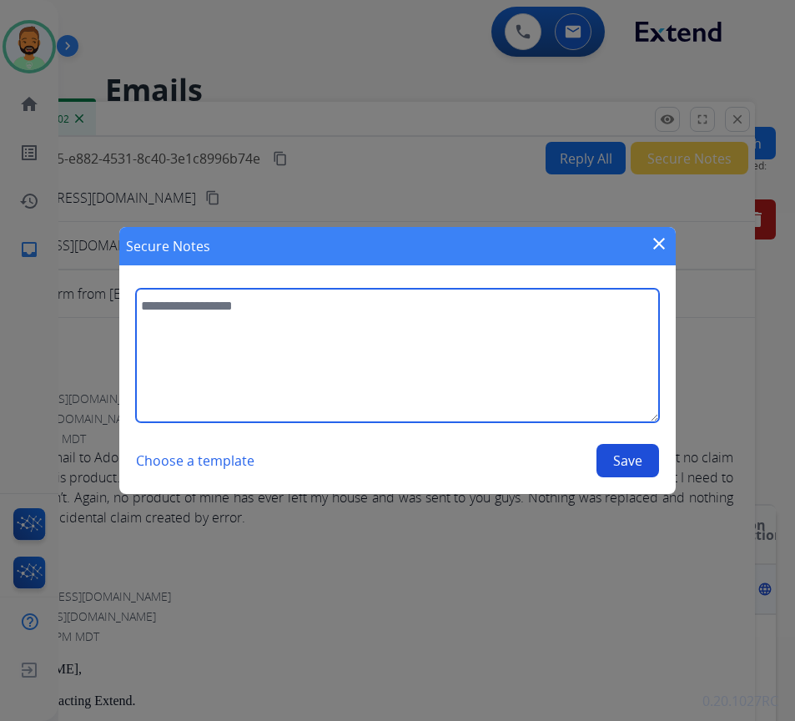
click at [530, 369] on textarea at bounding box center [397, 355] width 523 height 133
type textarea "**********"
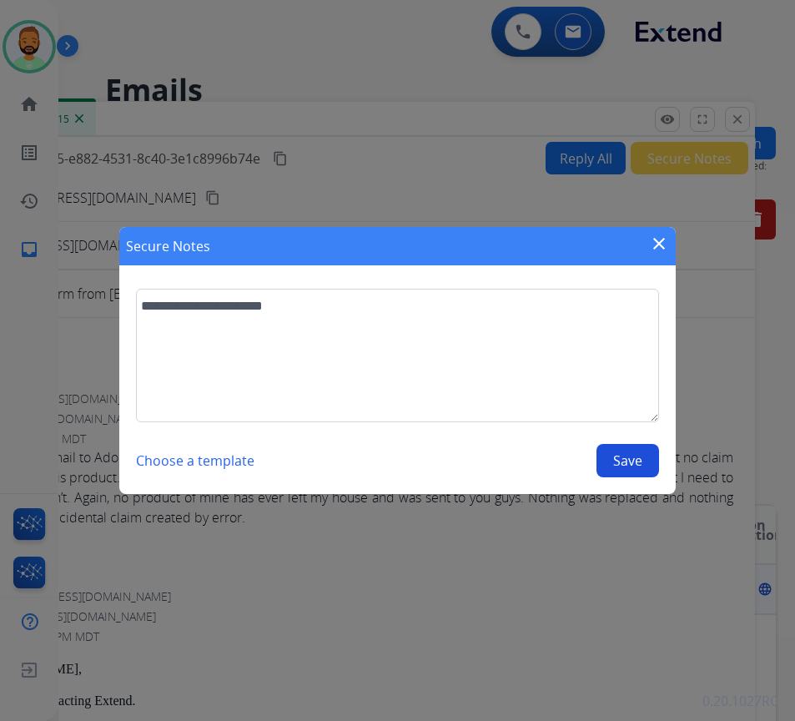
click at [617, 464] on button "Save" at bounding box center [628, 460] width 63 height 33
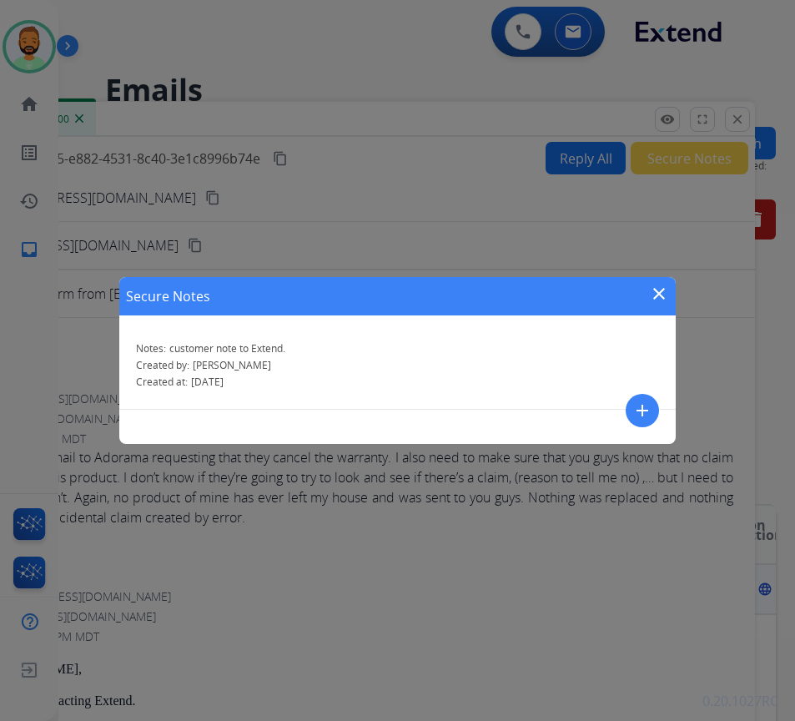
click at [666, 290] on mat-icon "close" at bounding box center [659, 294] width 20 height 20
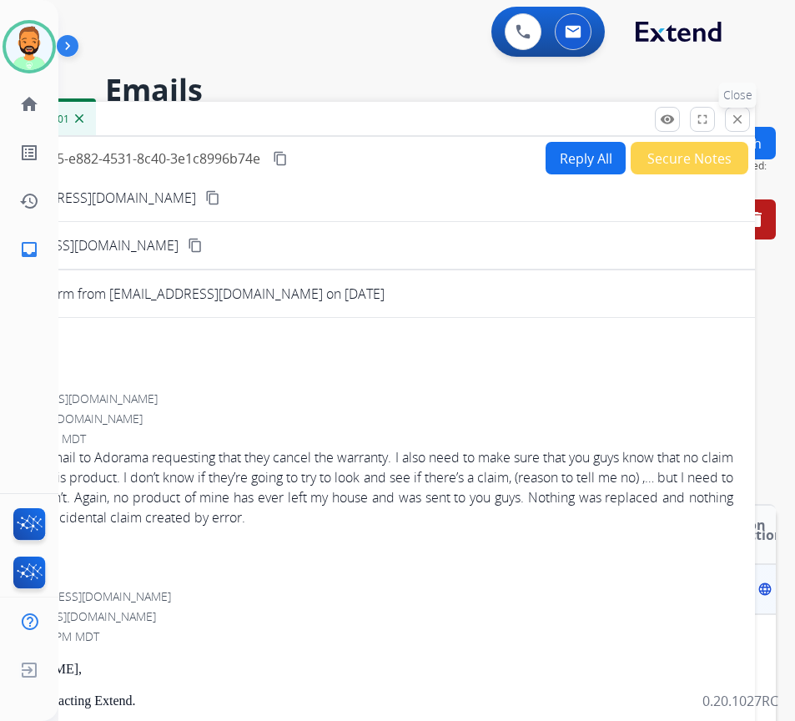
click at [740, 118] on mat-icon "close" at bounding box center [737, 119] width 15 height 15
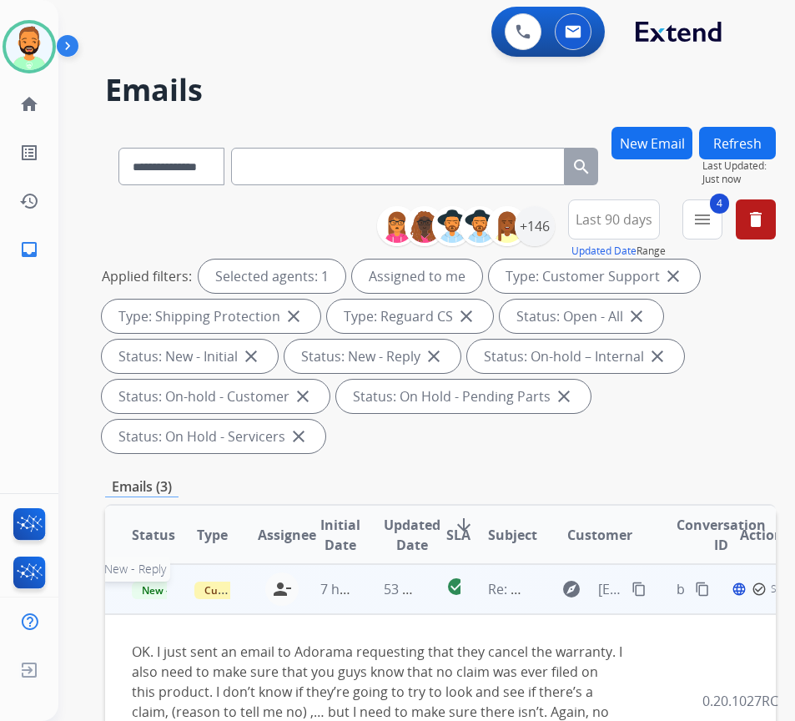
click at [149, 585] on span "New - Reply" at bounding box center [170, 591] width 76 height 18
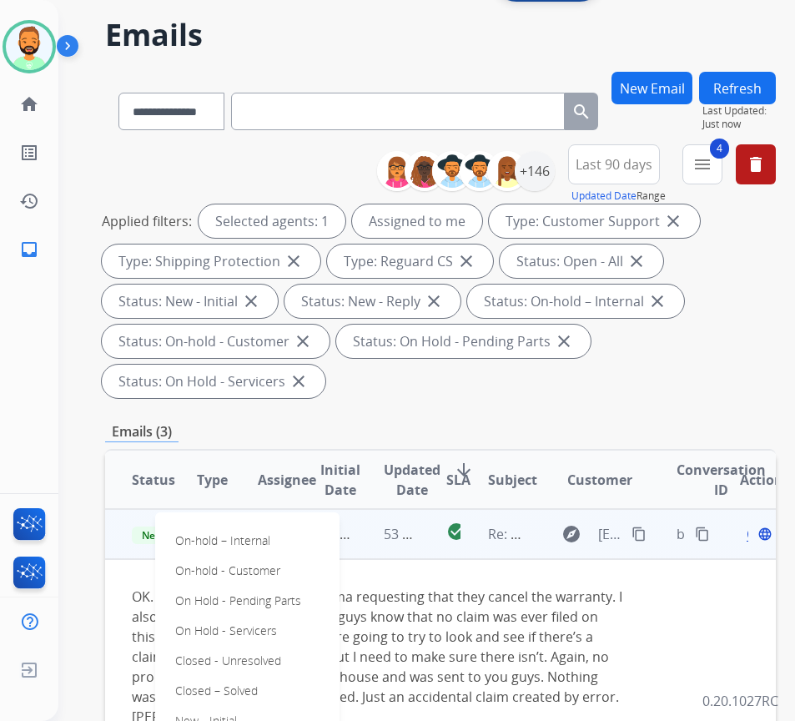
scroll to position [83, 0]
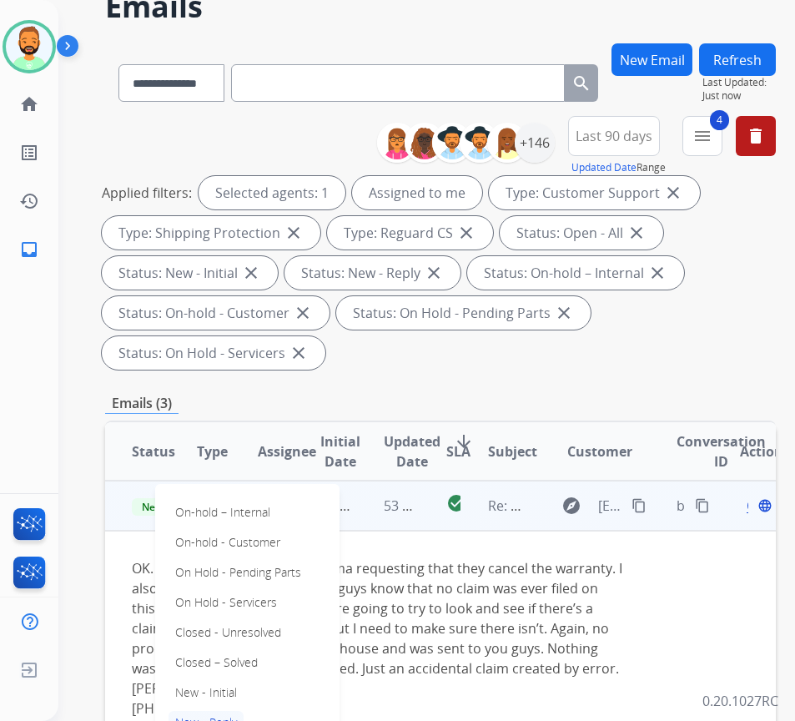
drag, startPoint x: 235, startPoint y: 661, endPoint x: 246, endPoint y: 662, distance: 11.0
click at [239, 662] on p "Closed – Solved" at bounding box center [217, 662] width 96 height 23
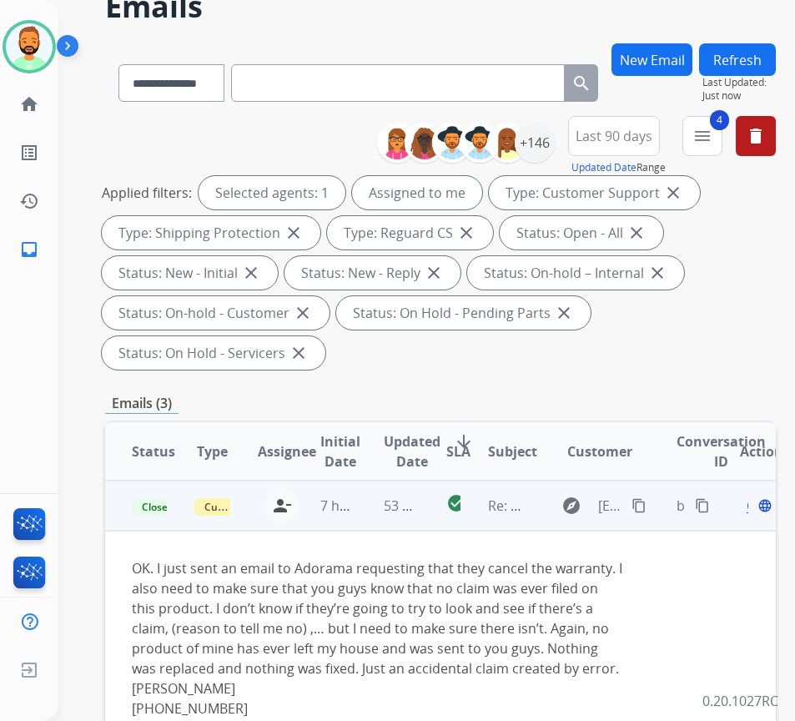
click at [740, 54] on button "Refresh" at bounding box center [737, 59] width 77 height 33
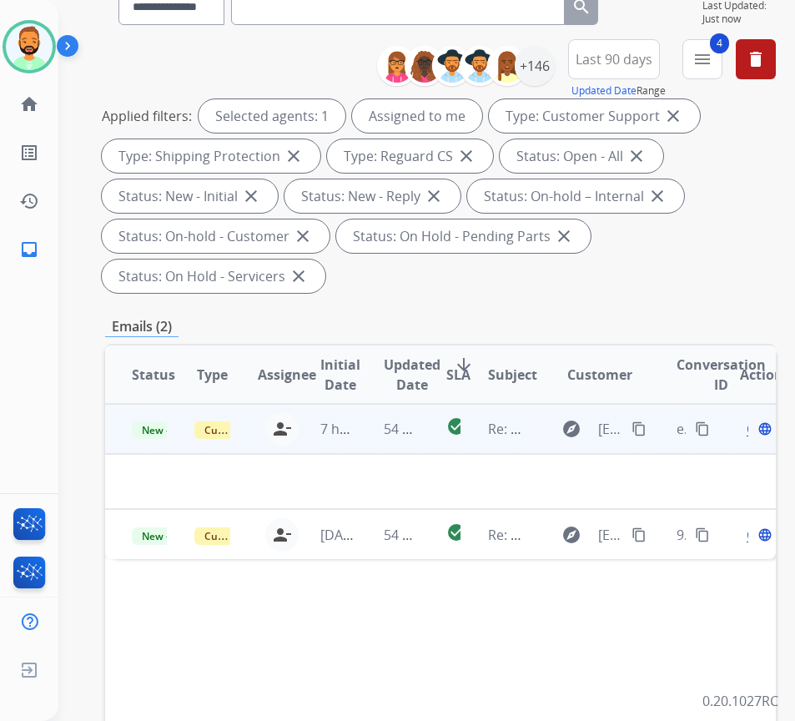
scroll to position [167, 0]
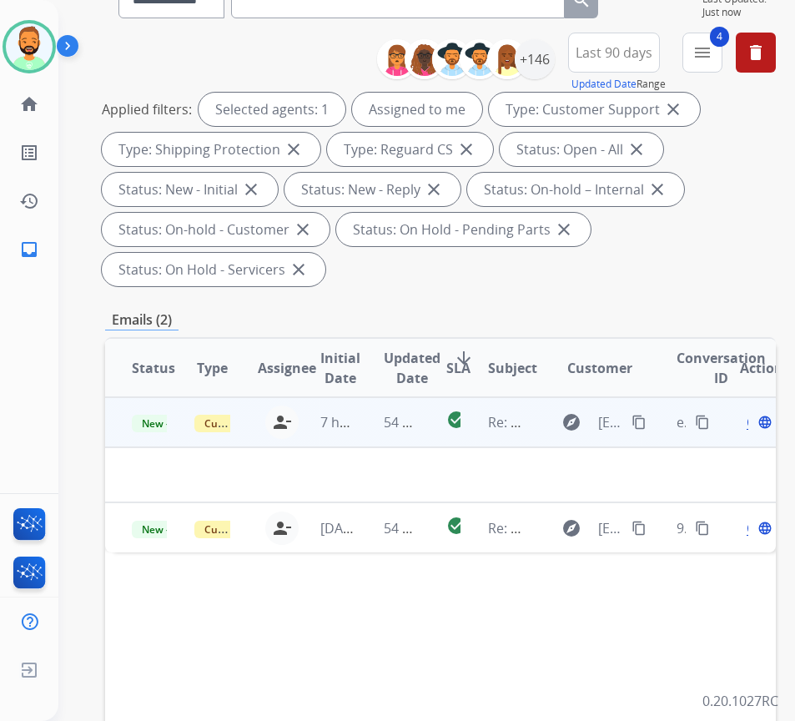
click at [379, 421] on td "54 minutes ago" at bounding box center [388, 422] width 63 height 50
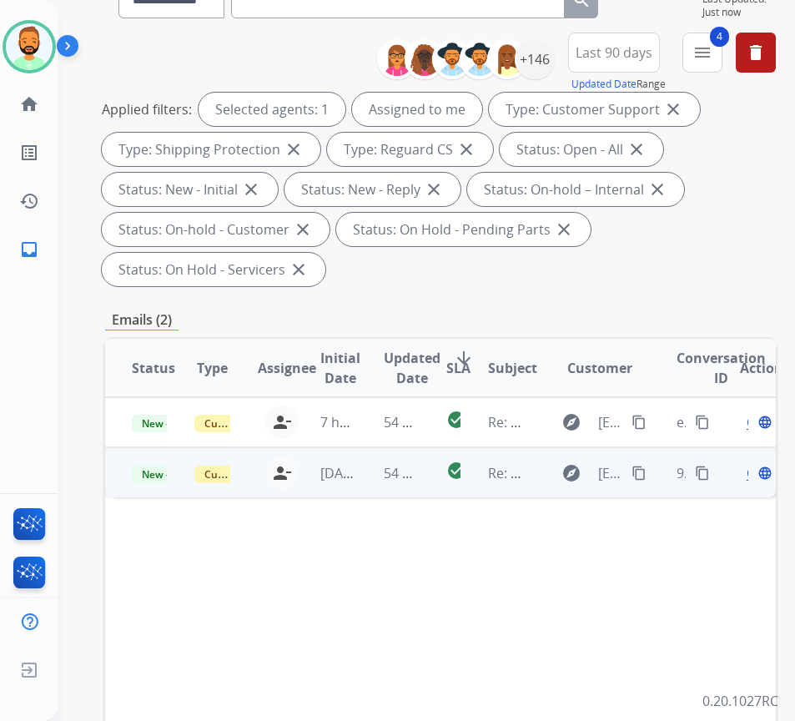
click at [375, 491] on td "54 minutes ago" at bounding box center [388, 472] width 63 height 50
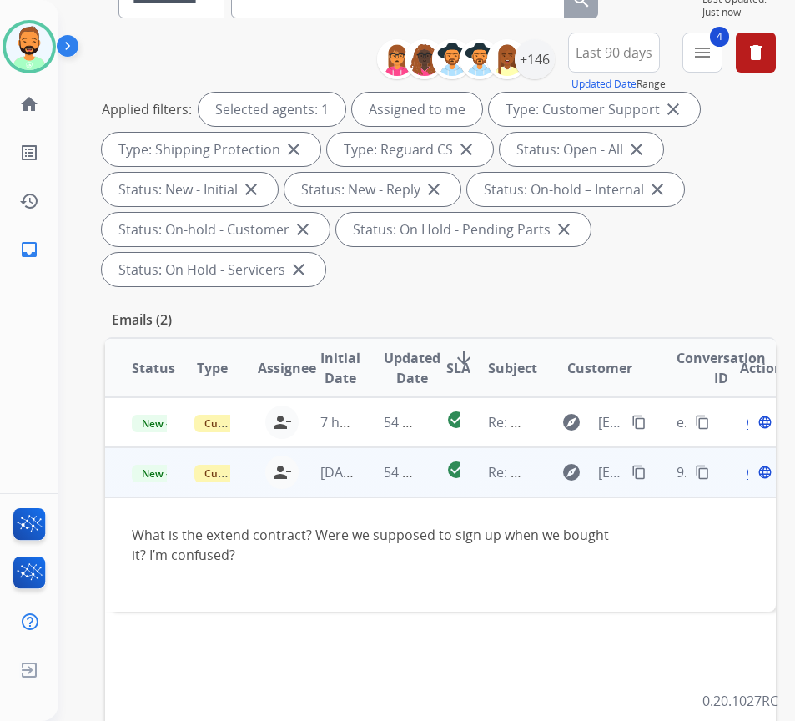
click at [647, 466] on mat-icon "content_copy" at bounding box center [639, 472] width 15 height 15
click at [756, 475] on span "Open" at bounding box center [764, 472] width 34 height 20
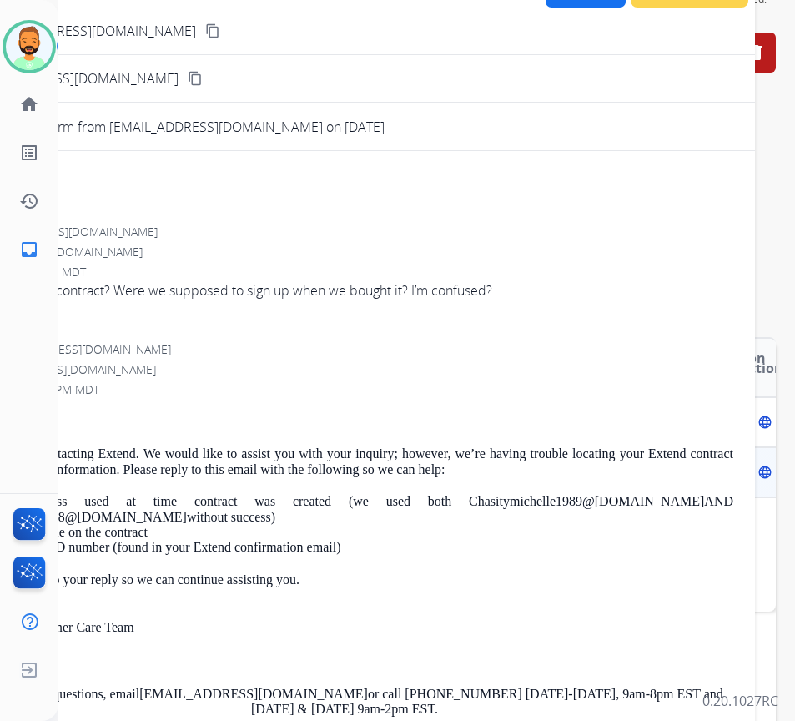
scroll to position [0, 0]
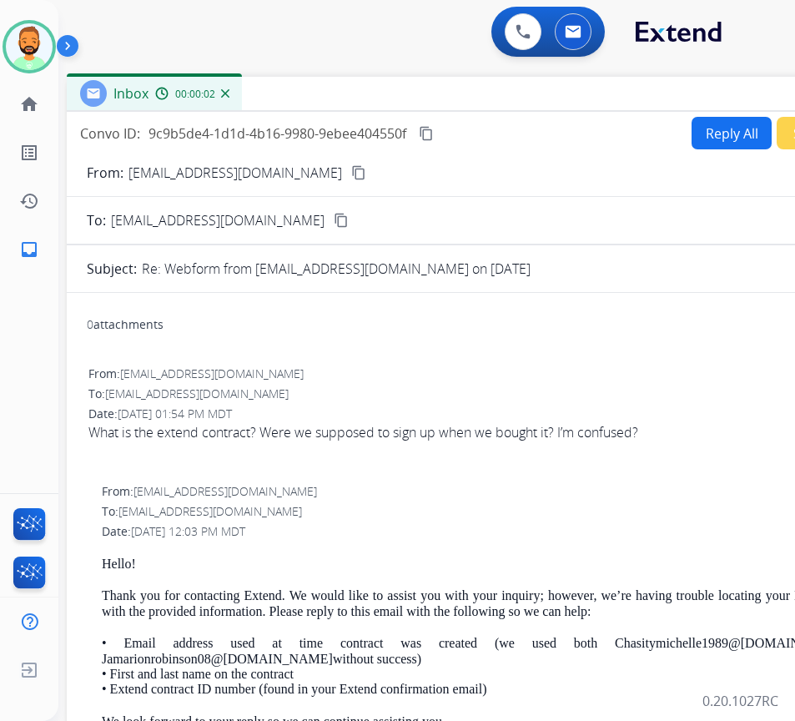
drag, startPoint x: 348, startPoint y: 131, endPoint x: 493, endPoint y: 106, distance: 147.3
click at [493, 106] on div "Inbox 00:00:02" at bounding box center [484, 94] width 834 height 35
click at [710, 141] on button "Reply All" at bounding box center [731, 133] width 80 height 33
select select "**********"
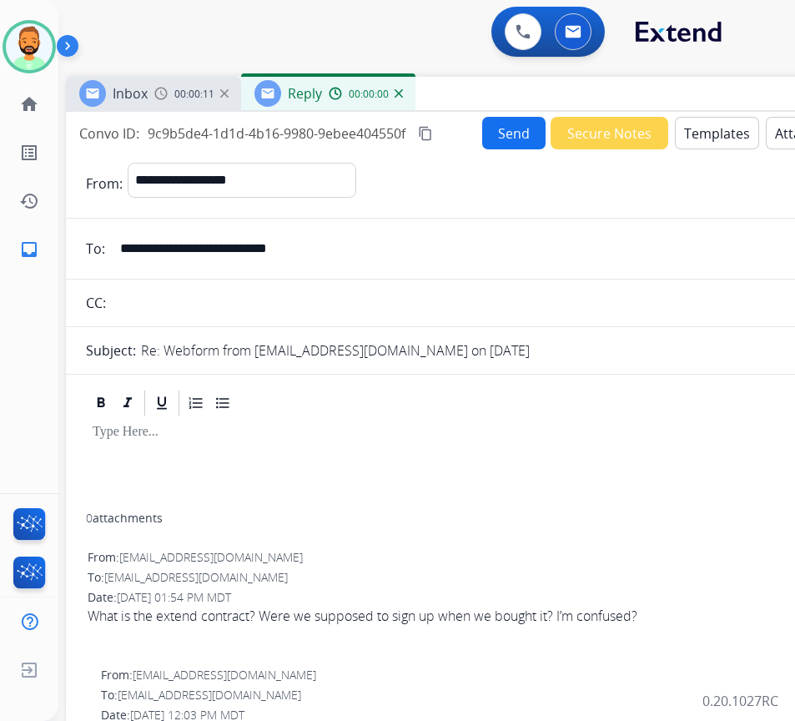
click at [710, 141] on button "Templates" at bounding box center [717, 133] width 84 height 33
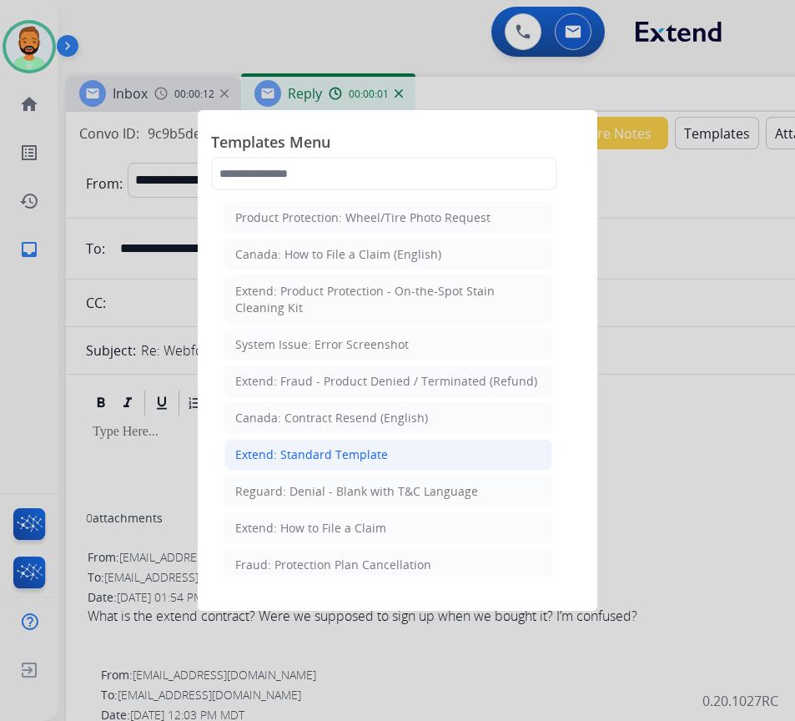
click at [398, 442] on li "Extend: Standard Template" at bounding box center [388, 455] width 328 height 32
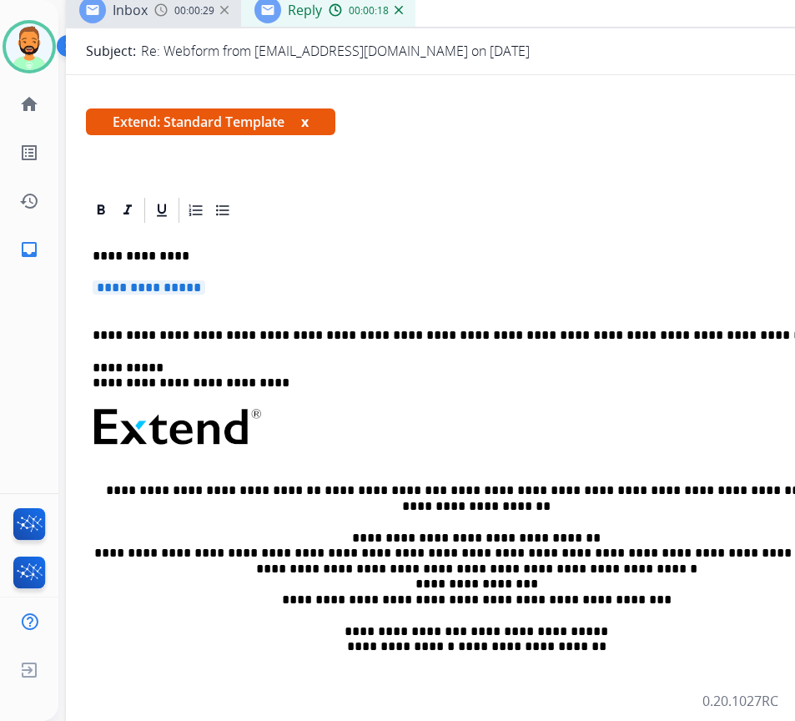
scroll to position [113, 0]
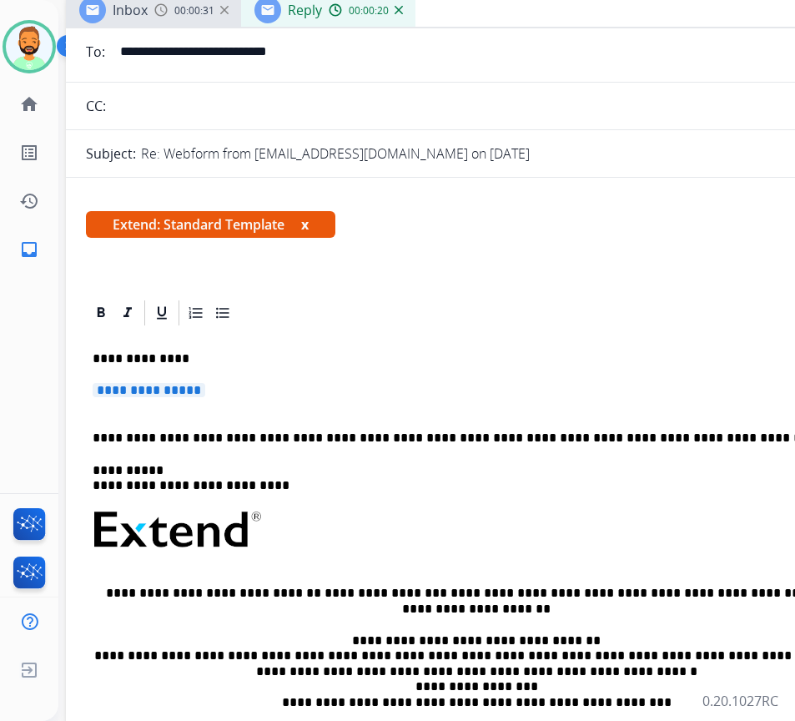
click at [424, 390] on p "**********" at bounding box center [483, 398] width 781 height 31
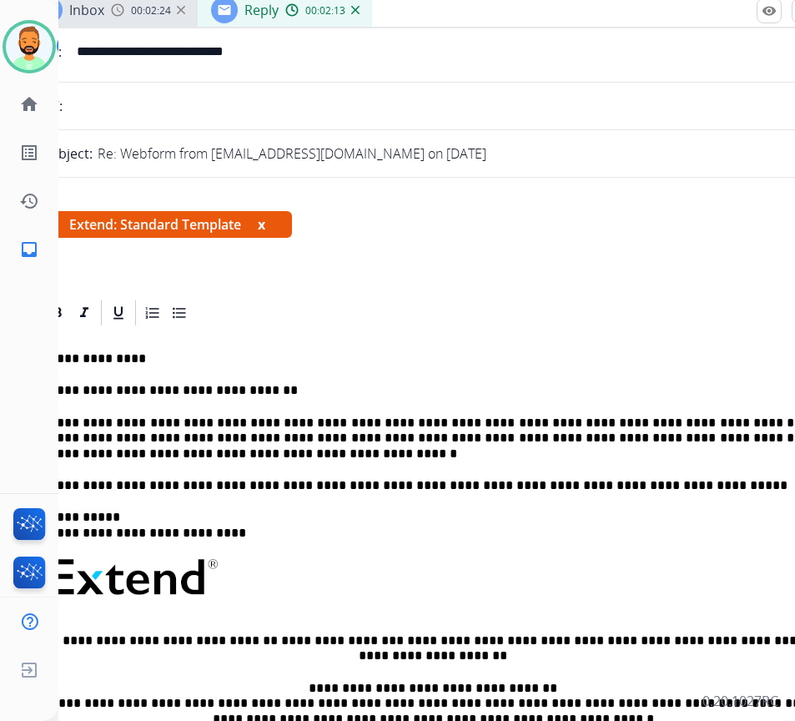
scroll to position [0, 0]
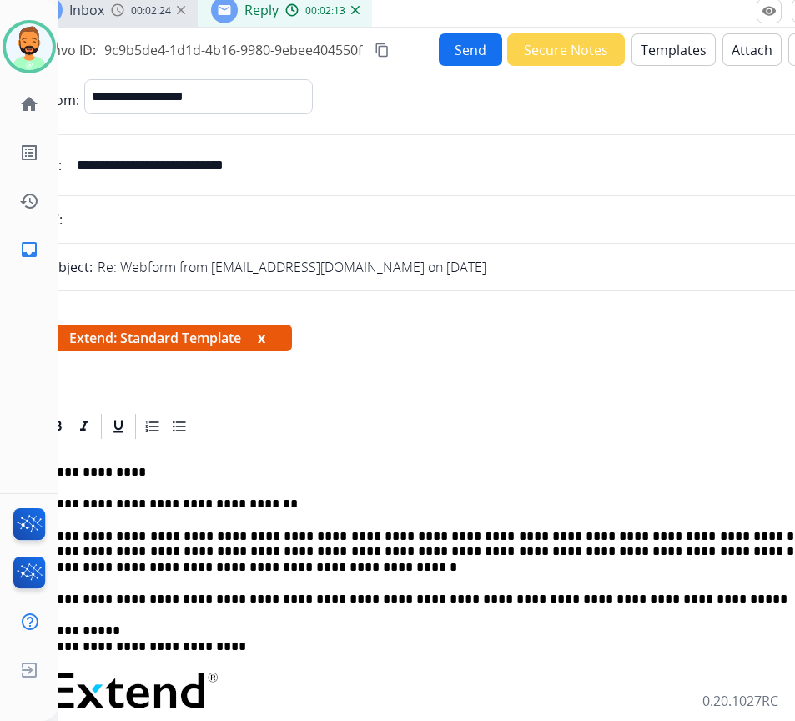
click at [457, 52] on button "Send" at bounding box center [470, 49] width 63 height 33
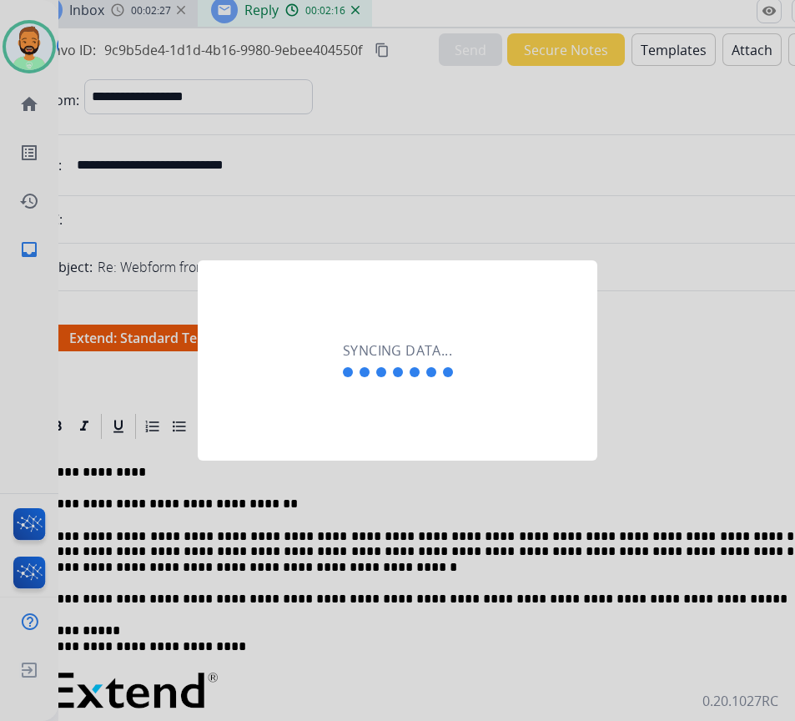
scroll to position [83, 3]
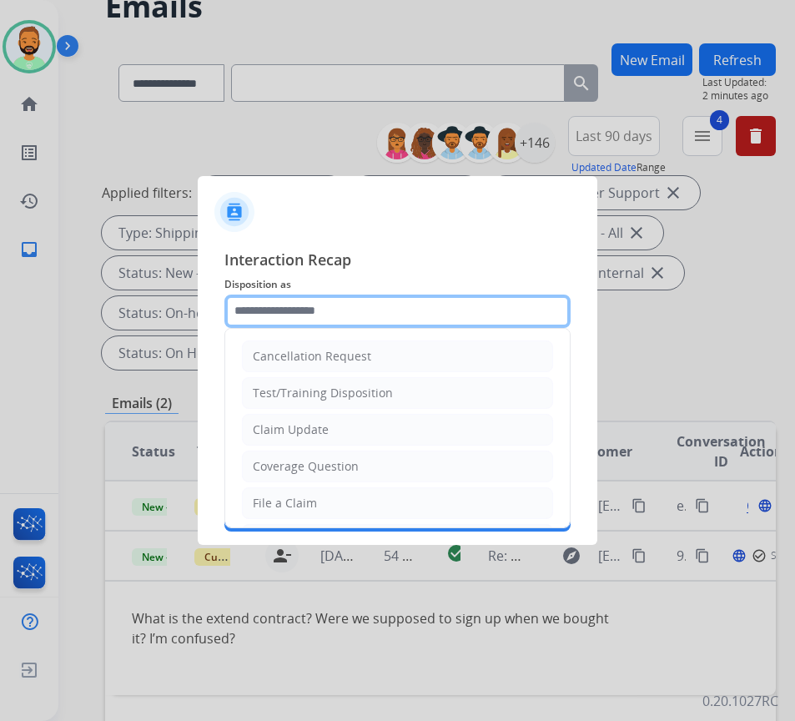
click at [375, 298] on input "text" at bounding box center [397, 311] width 346 height 33
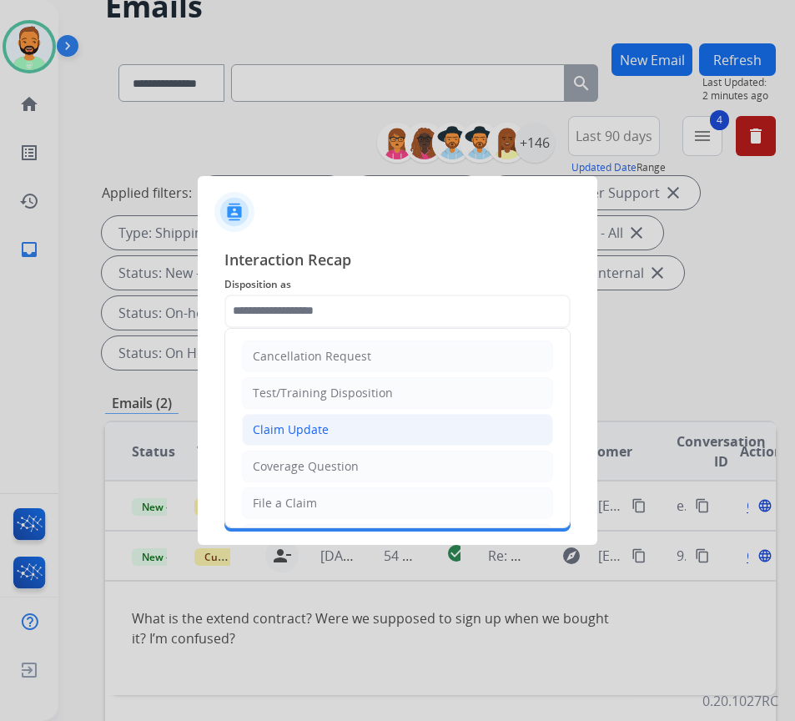
click at [390, 426] on li "Claim Update" at bounding box center [397, 430] width 311 height 32
type input "**********"
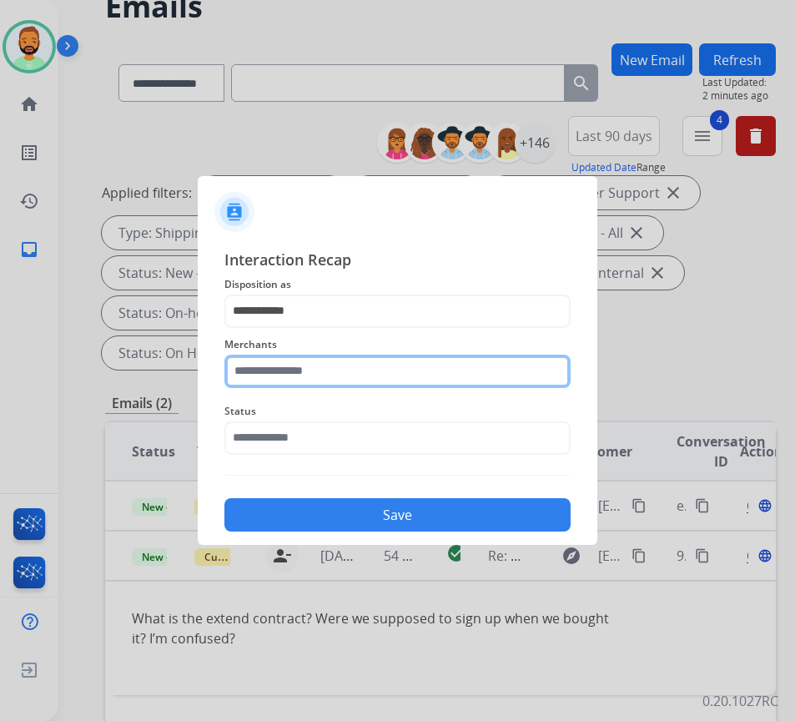
click at [377, 385] on input "text" at bounding box center [397, 371] width 346 height 33
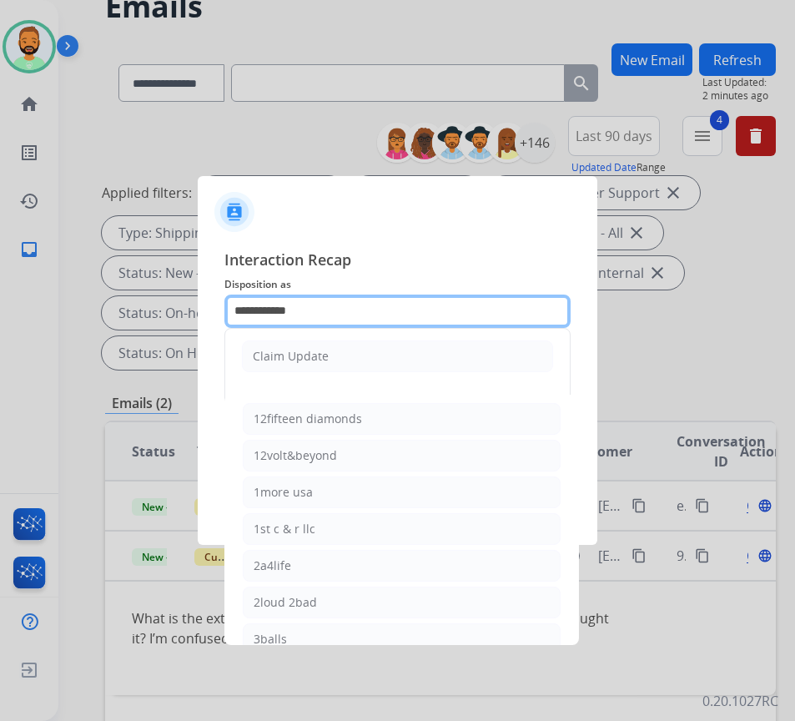
drag, startPoint x: 308, startPoint y: 307, endPoint x: 11, endPoint y: 307, distance: 297.0
click at [0, 307] on app-contact-recap-modal "**********" at bounding box center [0, 360] width 0 height 721
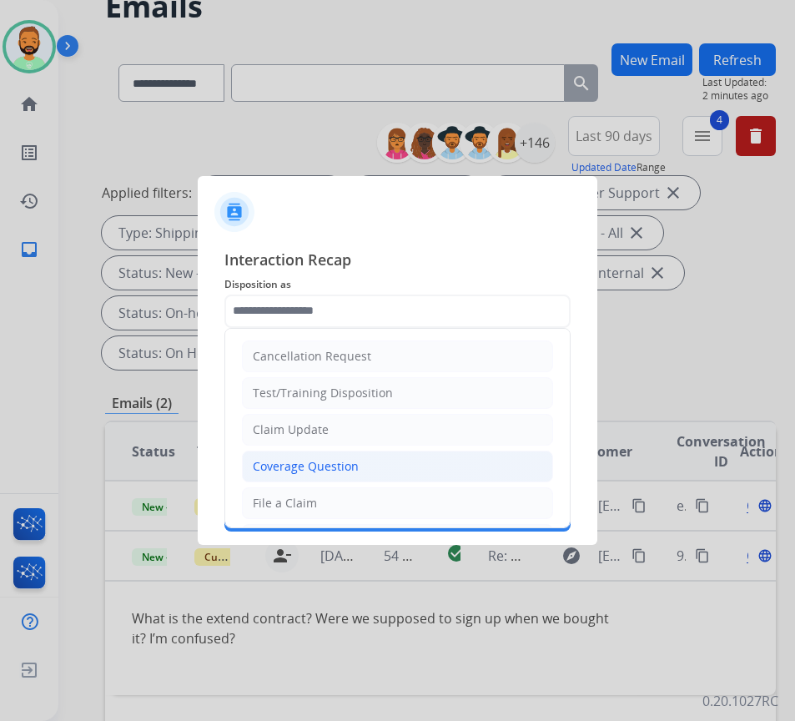
click at [410, 461] on li "Coverage Question" at bounding box center [397, 467] width 311 height 32
type input "**********"
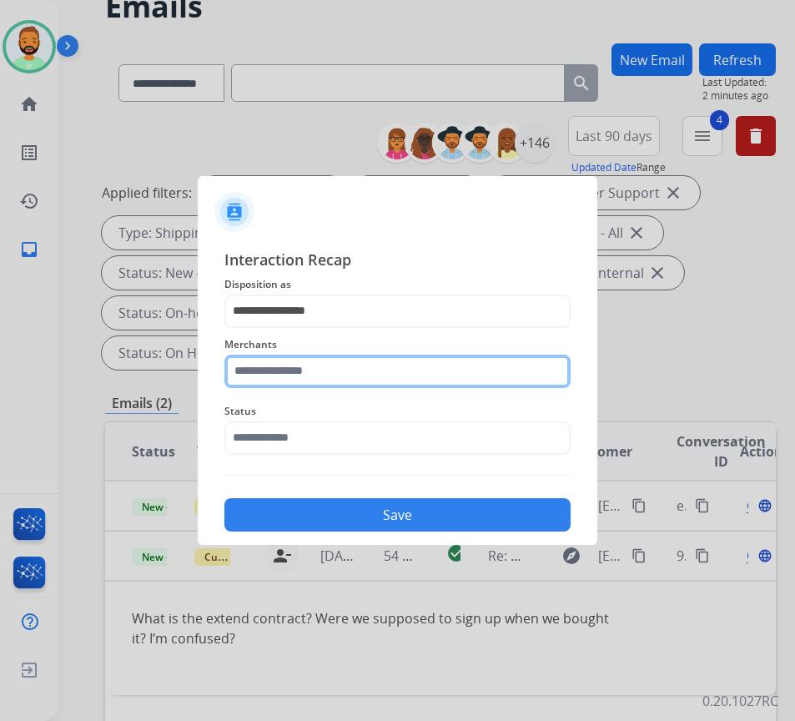
click at [345, 370] on input "text" at bounding box center [397, 371] width 346 height 33
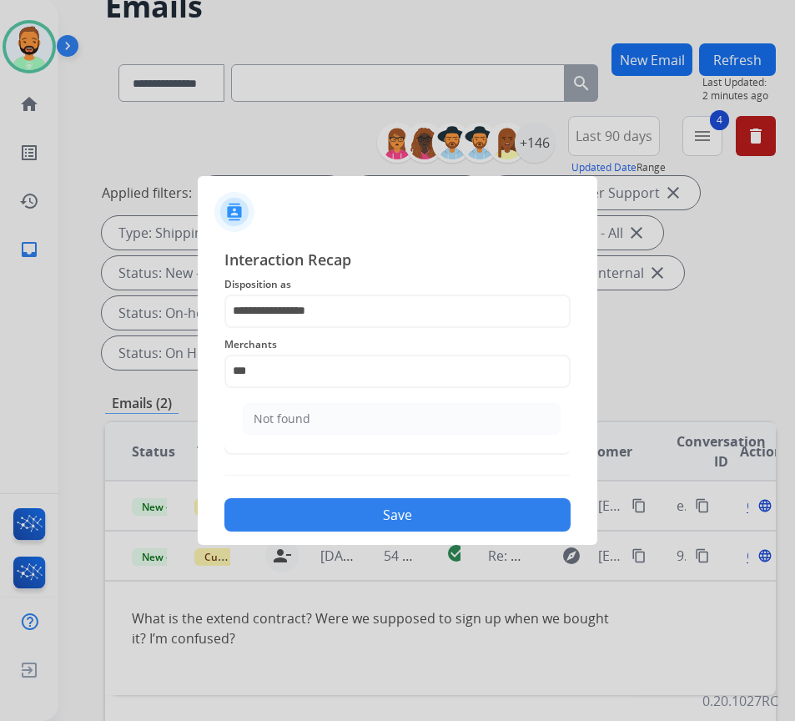
click at [370, 418] on li "Not found" at bounding box center [402, 419] width 318 height 32
type input "*********"
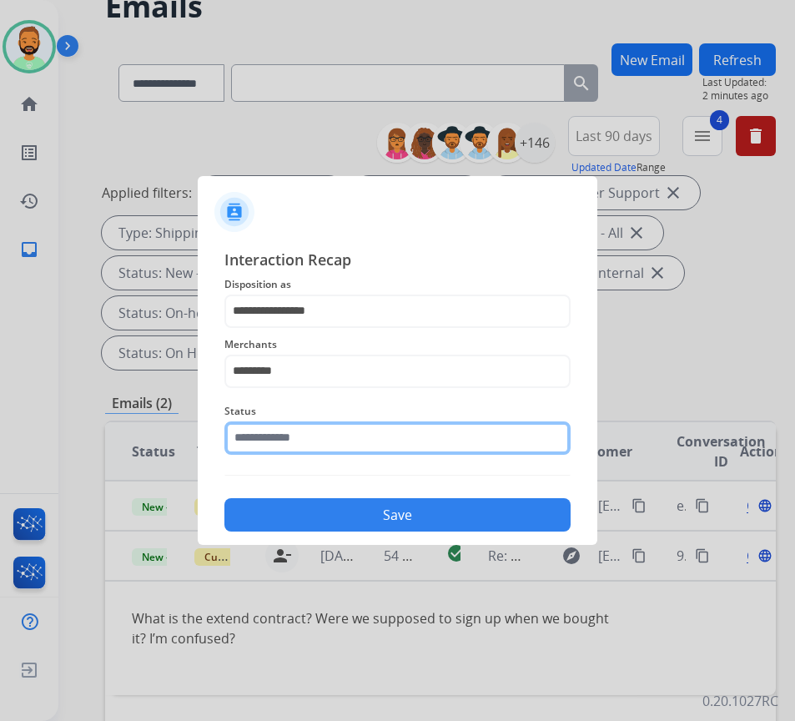
click at [374, 441] on input "text" at bounding box center [397, 437] width 346 height 33
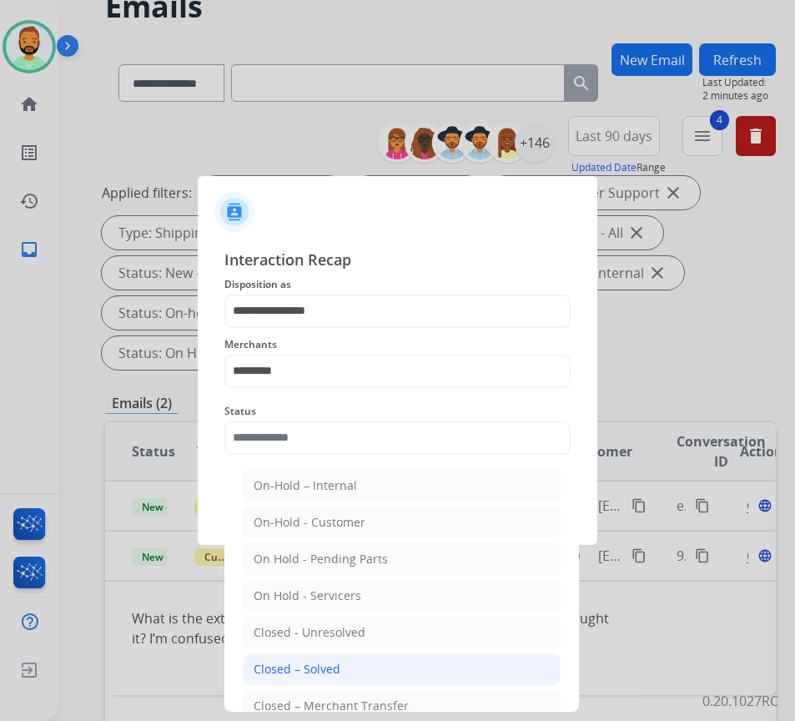
click at [401, 665] on li "Closed – Solved" at bounding box center [402, 669] width 318 height 32
type input "**********"
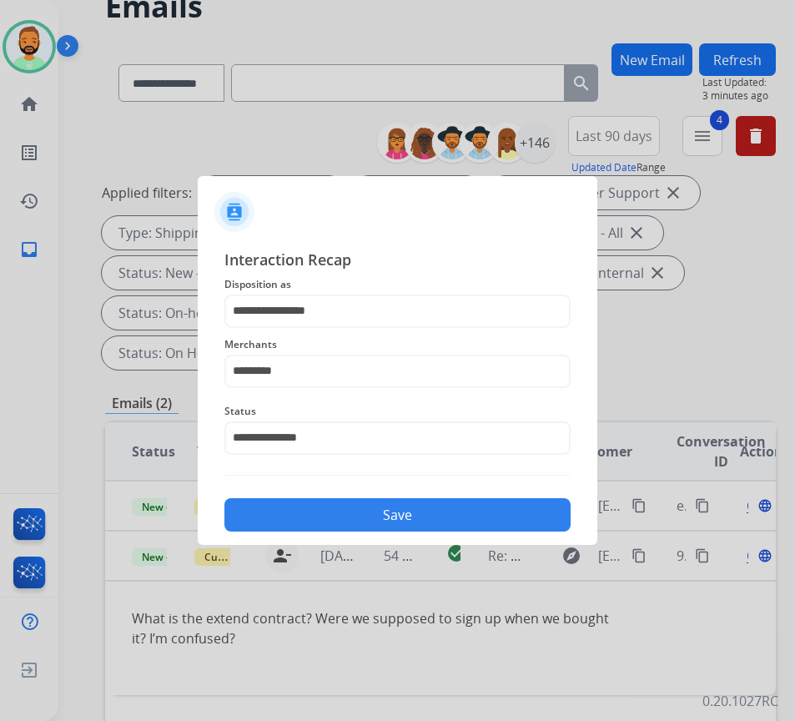
click at [437, 501] on button "Save" at bounding box center [397, 514] width 346 height 33
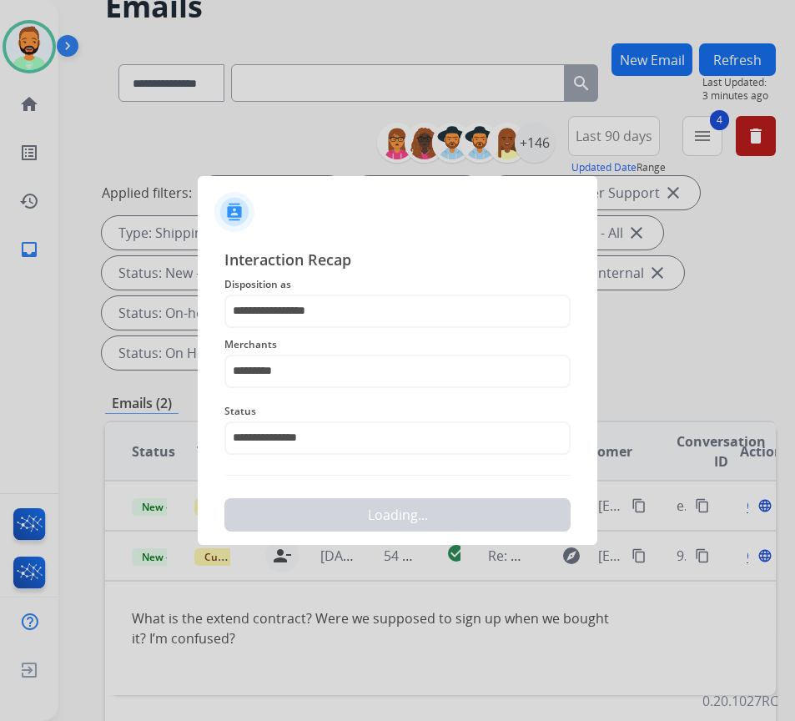
scroll to position [0, 0]
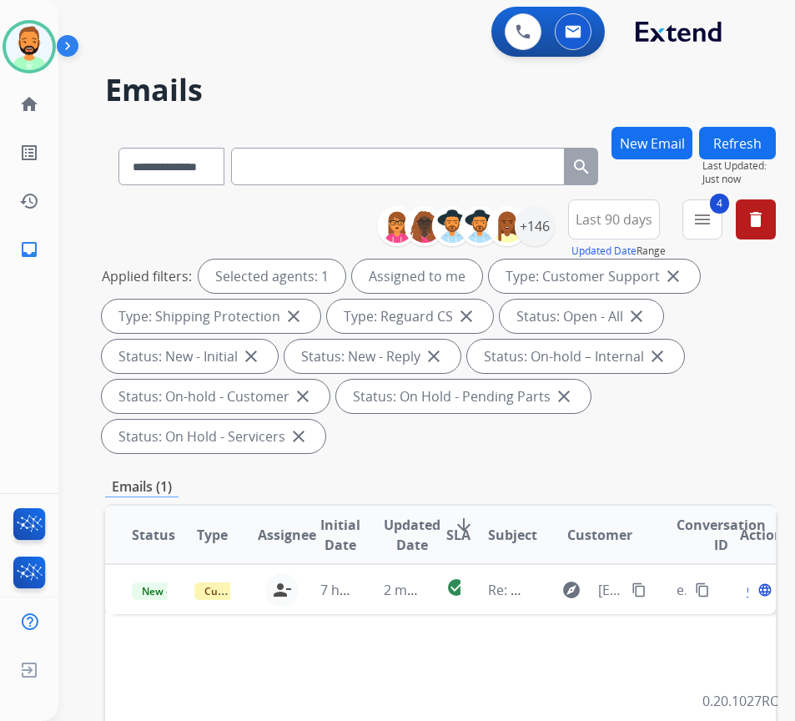
click at [759, 133] on button "Refresh" at bounding box center [737, 143] width 77 height 33
click at [43, 45] on img at bounding box center [29, 46] width 47 height 47
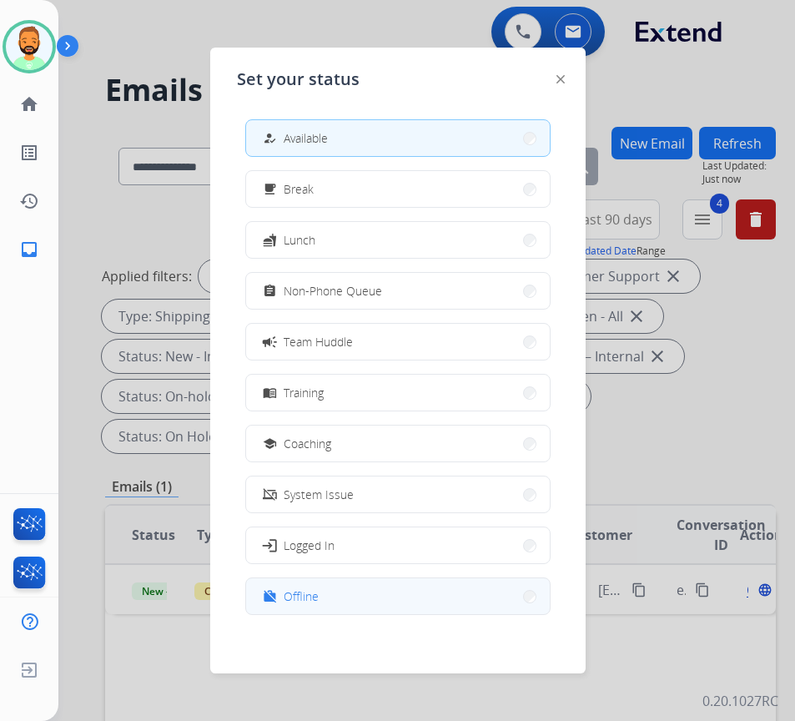
click at [389, 589] on button "work_off Offline" at bounding box center [398, 596] width 304 height 36
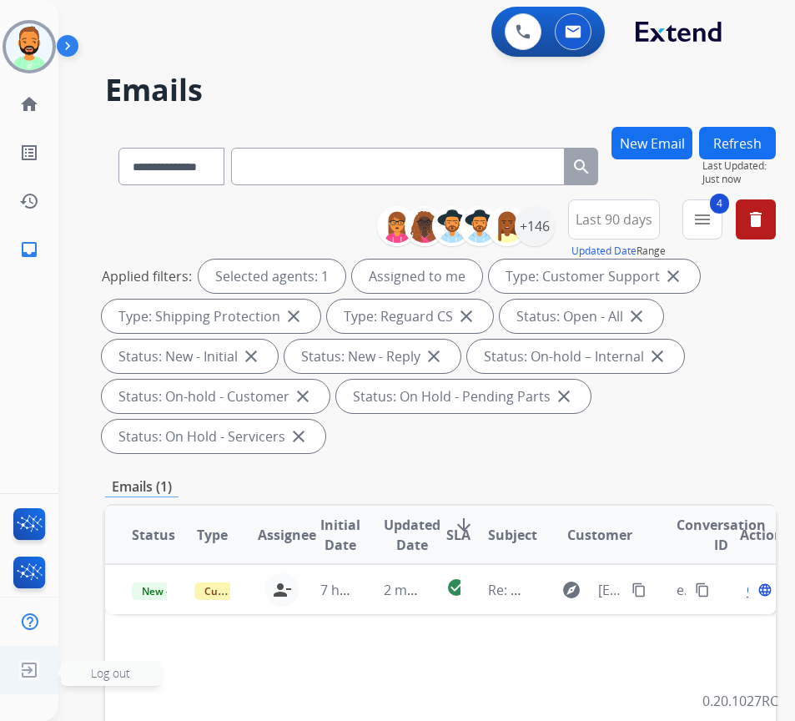
click at [98, 670] on span "Log out" at bounding box center [110, 673] width 39 height 16
